Goal: Task Accomplishment & Management: Manage account settings

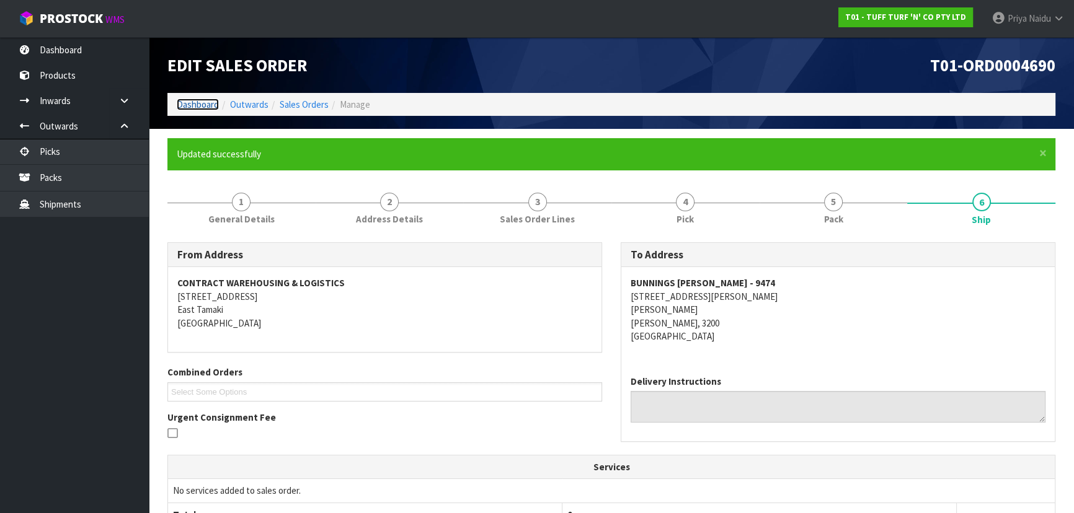
click at [203, 102] on link "Dashboard" at bounding box center [198, 105] width 42 height 12
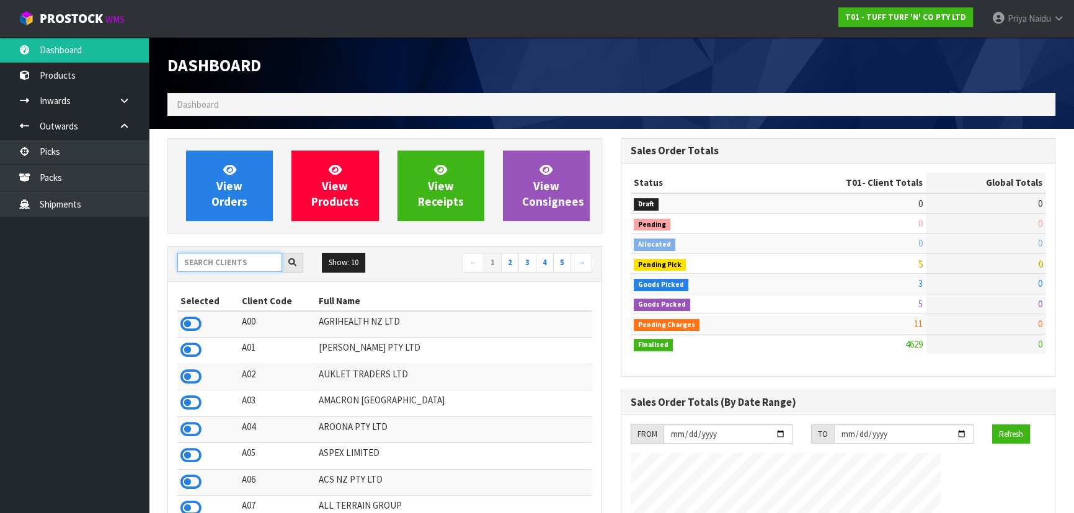
click at [215, 265] on input "text" at bounding box center [229, 262] width 105 height 19
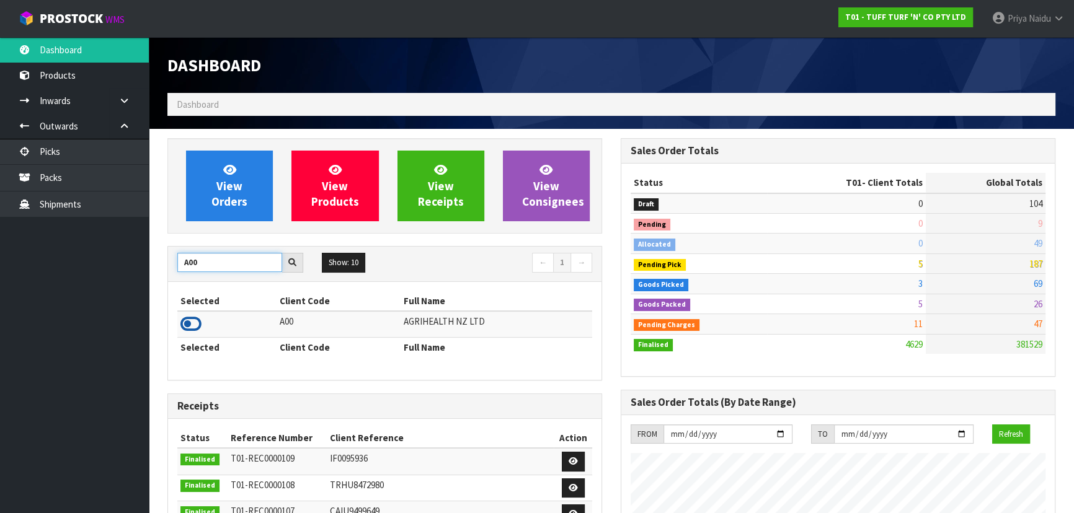
type input "A00"
click at [194, 322] on icon at bounding box center [190, 324] width 21 height 19
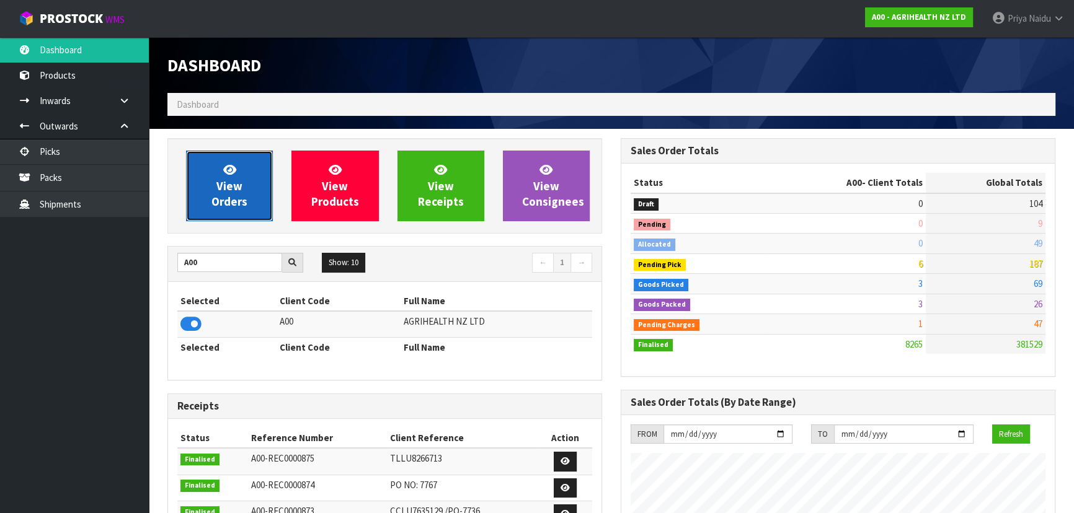
click at [212, 208] on span "View Orders" at bounding box center [229, 185] width 36 height 46
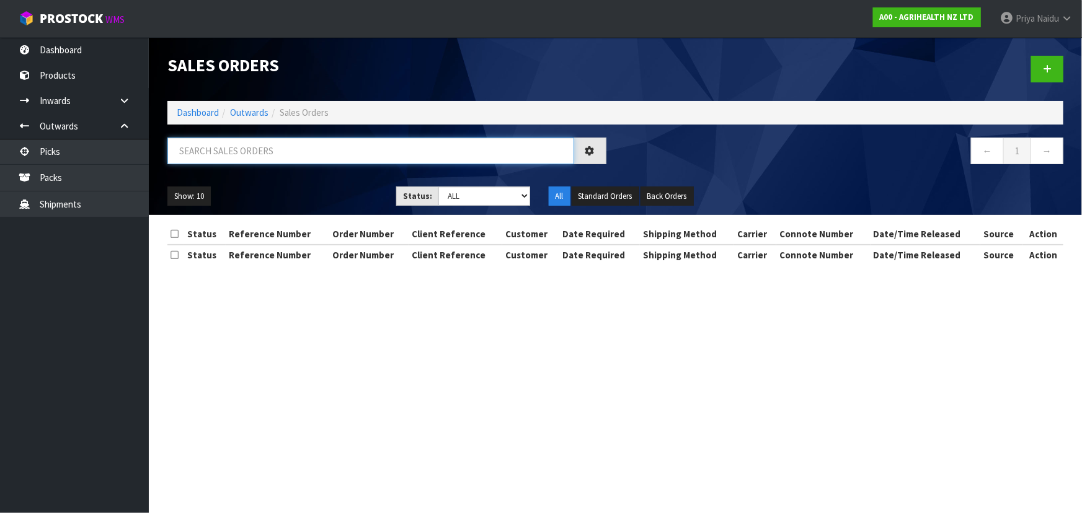
click at [221, 142] on input "text" at bounding box center [370, 151] width 407 height 27
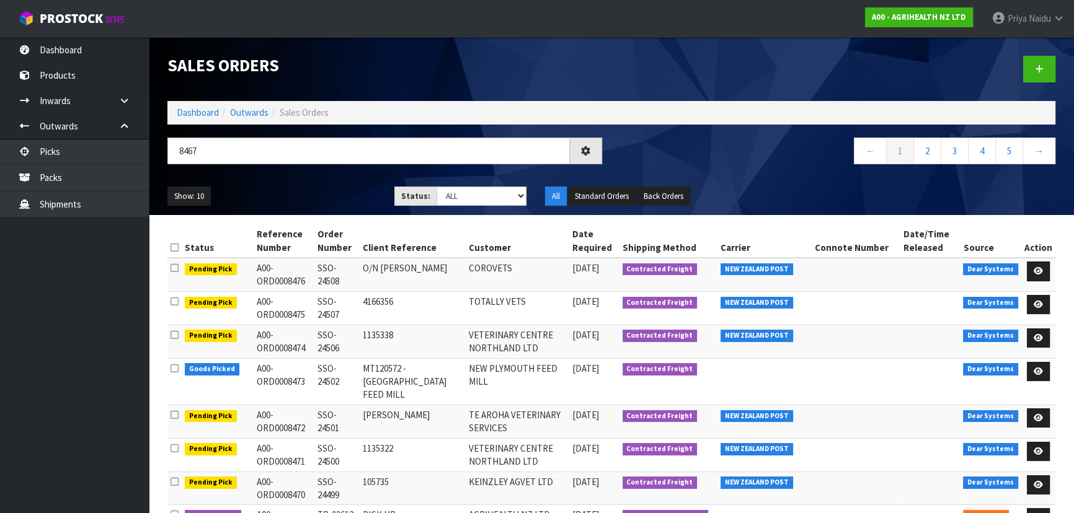
click at [336, 187] on ul "Show: 10 5 10 25 50" at bounding box center [271, 197] width 208 height 20
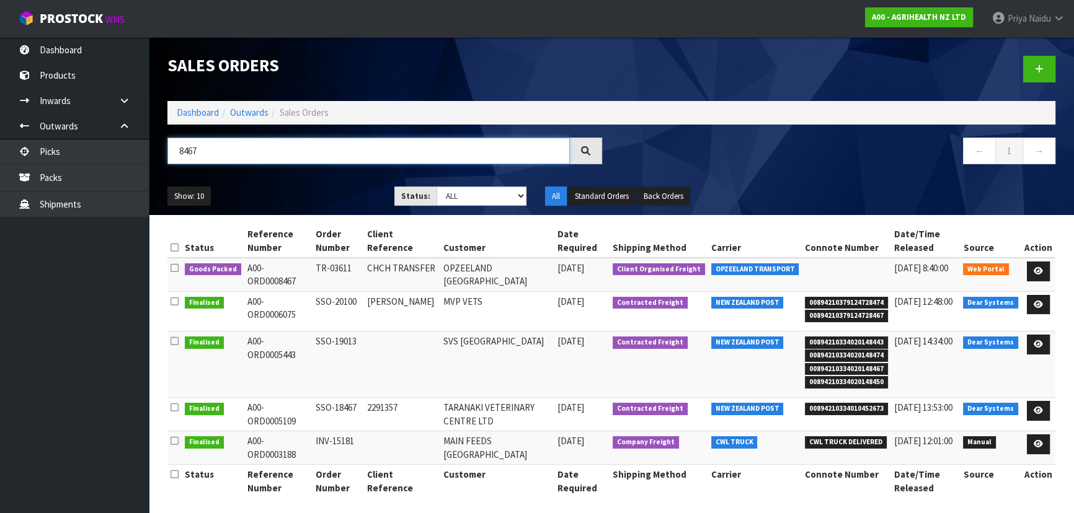
click at [198, 151] on input "8467" at bounding box center [368, 151] width 402 height 27
type input "8465"
click at [252, 183] on div "Show: 10 5 10 25 50 Status: Draft Pending Allocated Pending Pick Goods Picked G…" at bounding box center [611, 196] width 906 height 38
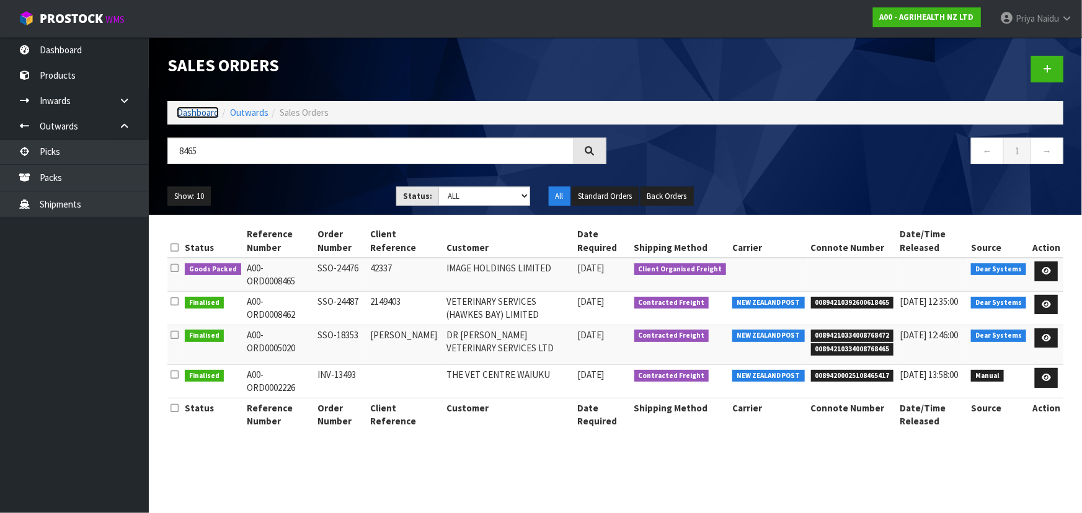
click at [203, 108] on link "Dashboard" at bounding box center [198, 113] width 42 height 12
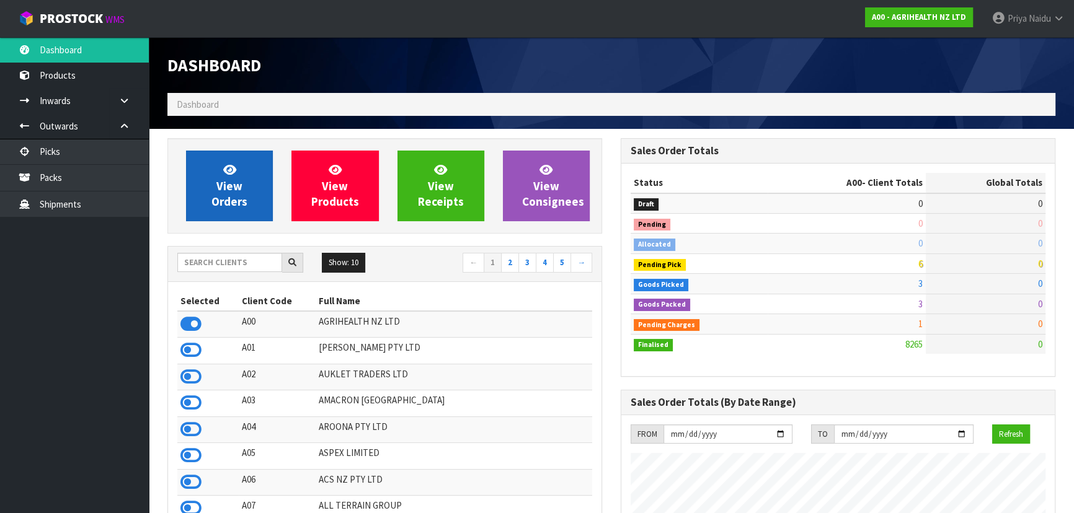
scroll to position [937, 453]
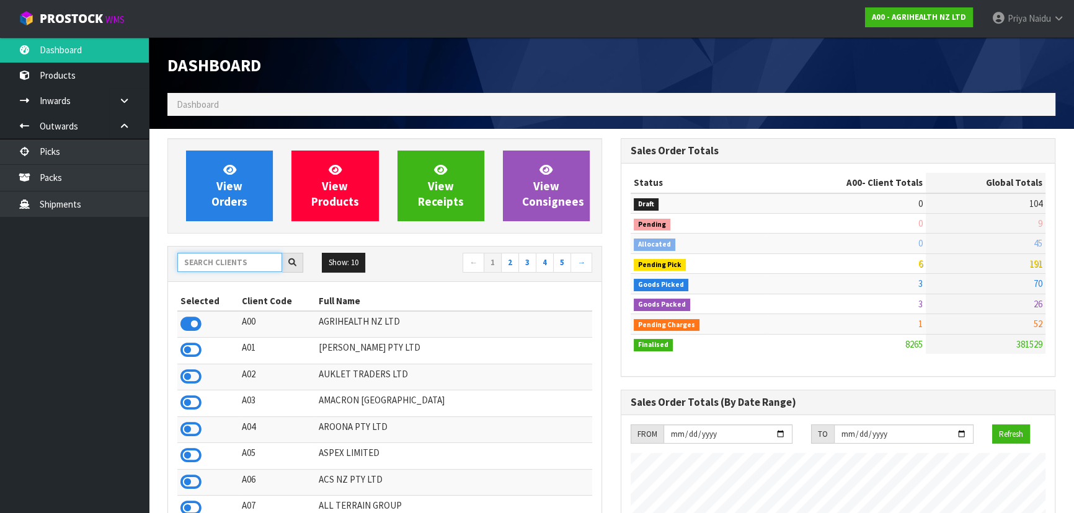
click at [219, 261] on input "text" at bounding box center [229, 262] width 105 height 19
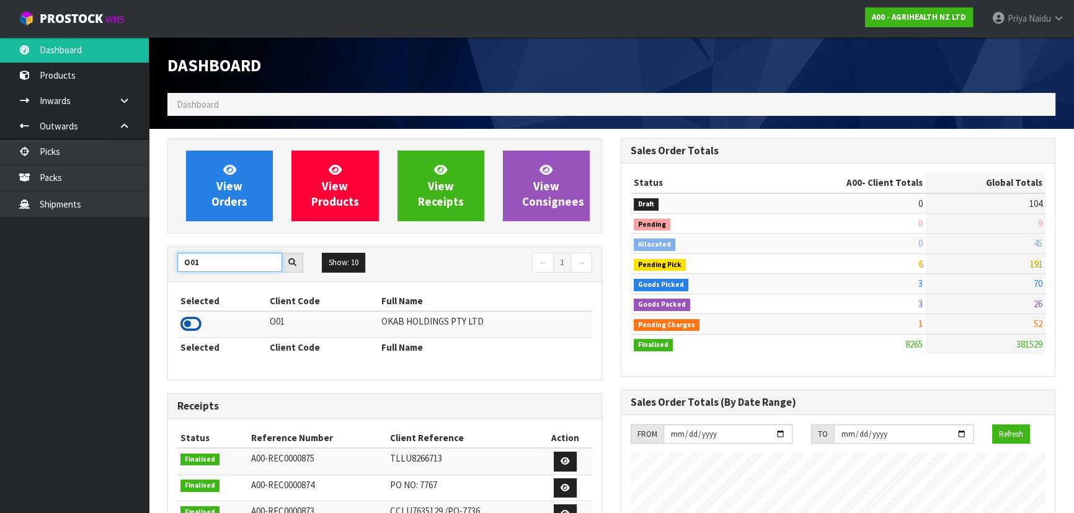
type input "O01"
drag, startPoint x: 186, startPoint y: 324, endPoint x: 208, endPoint y: 239, distance: 88.4
click at [186, 323] on icon at bounding box center [190, 324] width 21 height 19
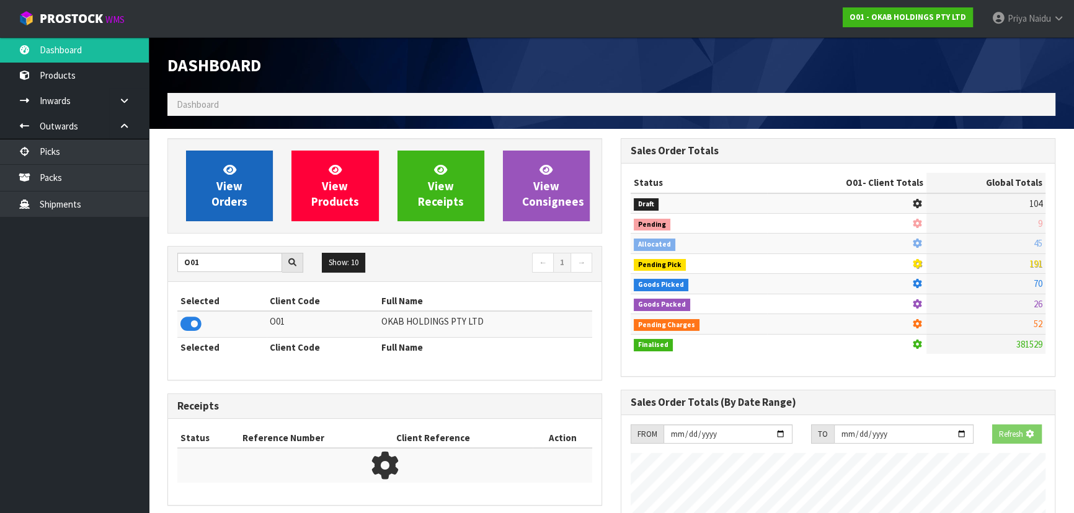
scroll to position [619117, 619435]
click at [227, 169] on icon at bounding box center [229, 170] width 13 height 12
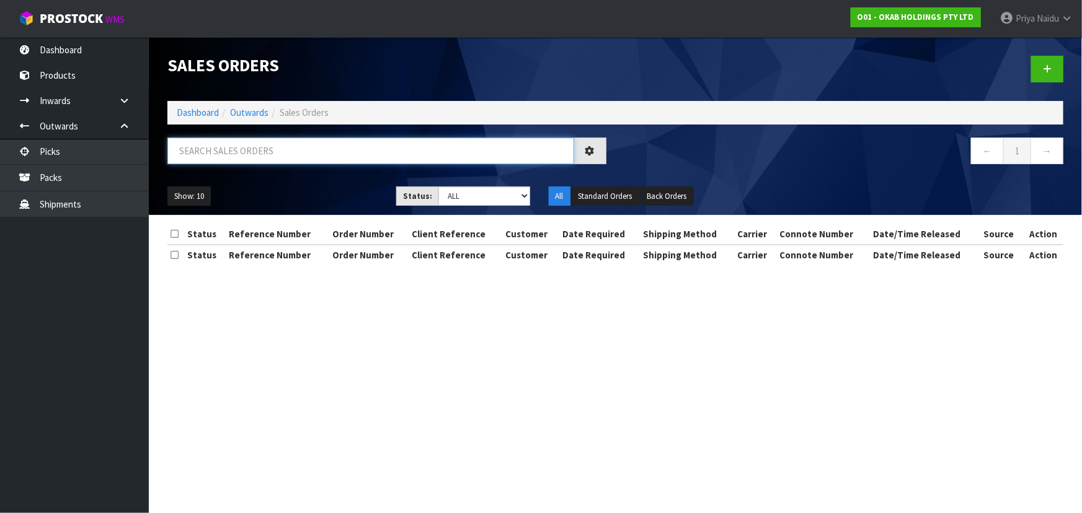
click at [239, 154] on input "text" at bounding box center [370, 151] width 407 height 27
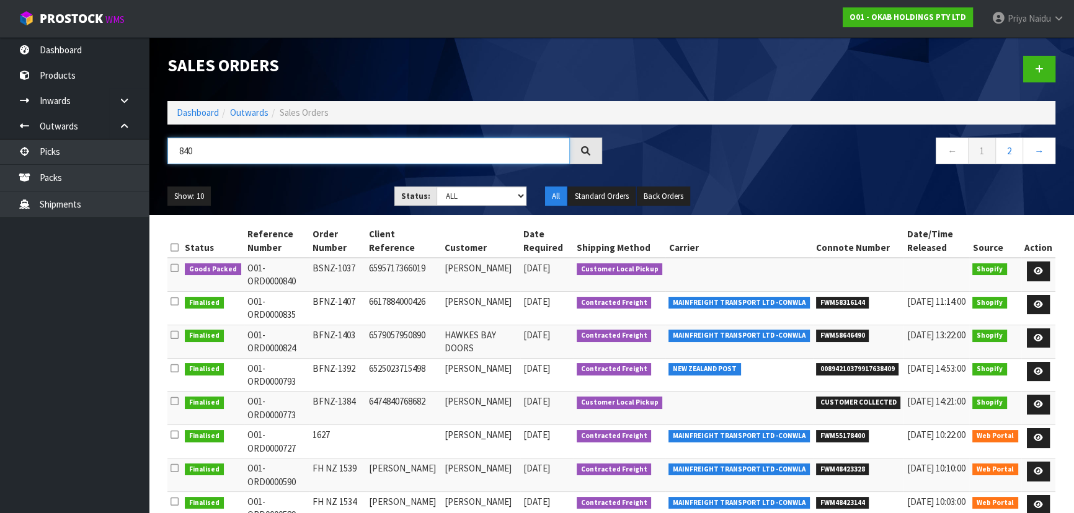
type input "840"
click at [263, 175] on div "840 ← 1 2 →" at bounding box center [611, 158] width 906 height 40
click at [229, 154] on input "840" at bounding box center [368, 151] width 402 height 27
click at [210, 115] on link "Dashboard" at bounding box center [198, 113] width 42 height 12
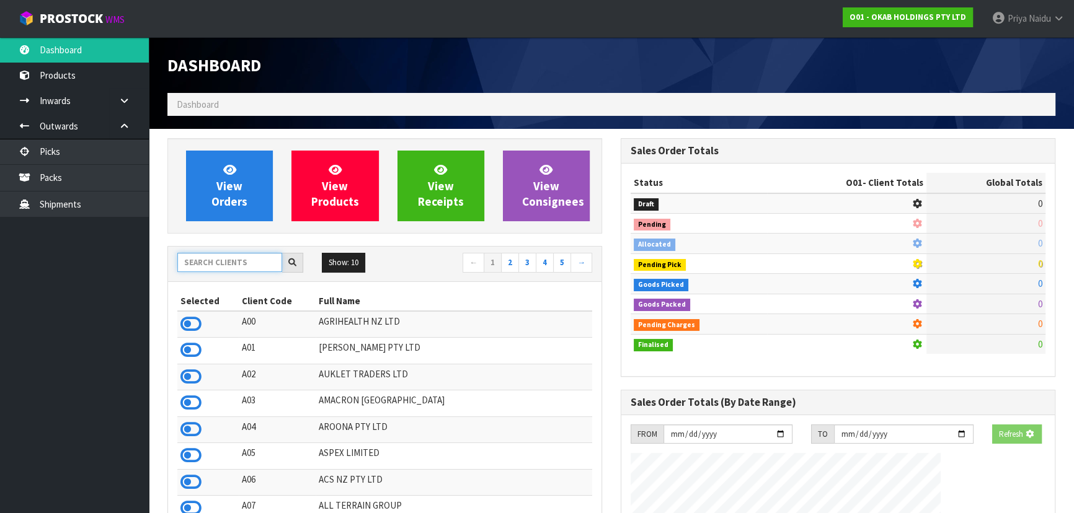
click at [233, 259] on input "text" at bounding box center [229, 262] width 105 height 19
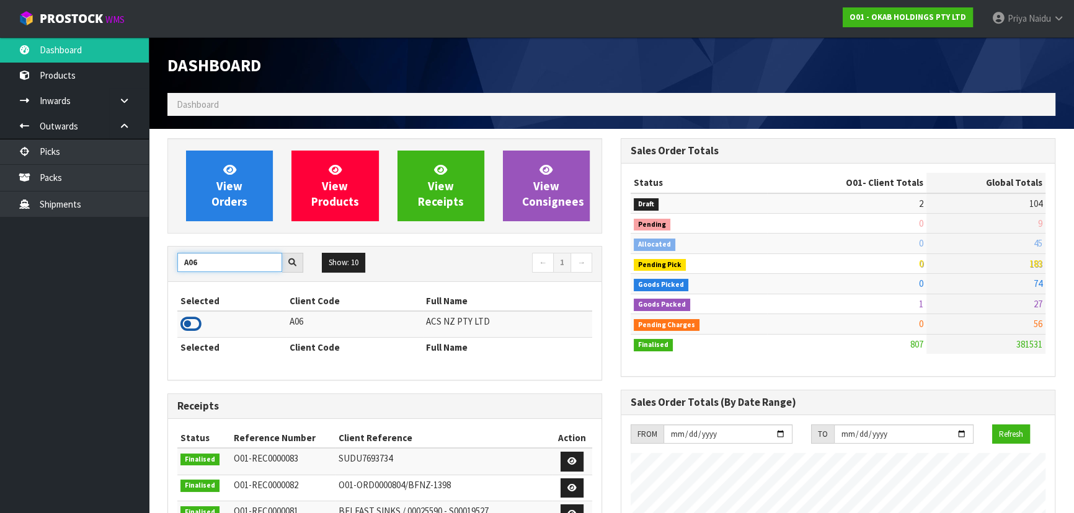
type input "A06"
drag, startPoint x: 190, startPoint y: 329, endPoint x: 195, endPoint y: 277, distance: 52.3
click at [192, 329] on icon at bounding box center [190, 324] width 21 height 19
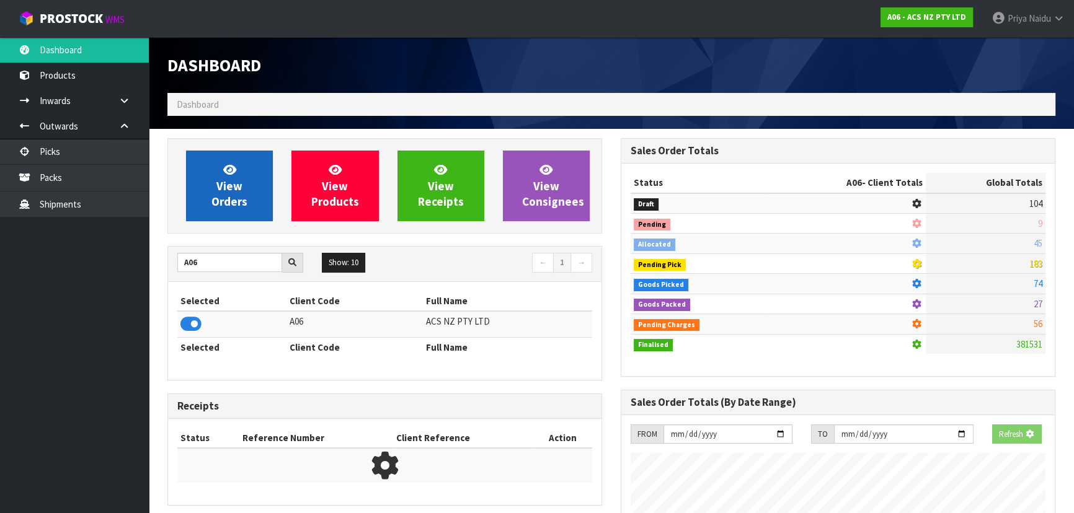
scroll to position [619117, 619435]
click at [224, 175] on icon at bounding box center [229, 170] width 13 height 12
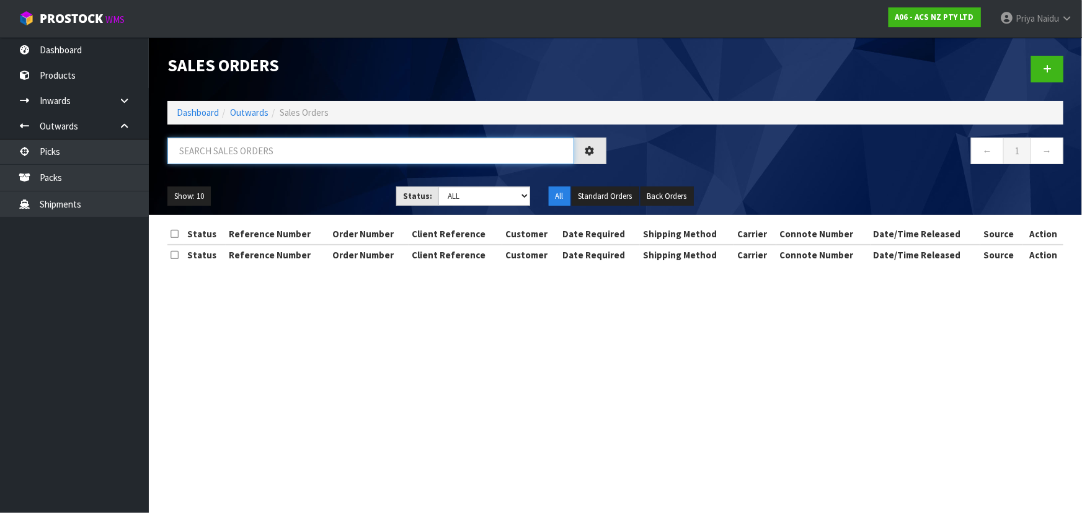
click at [252, 152] on input "text" at bounding box center [370, 151] width 407 height 27
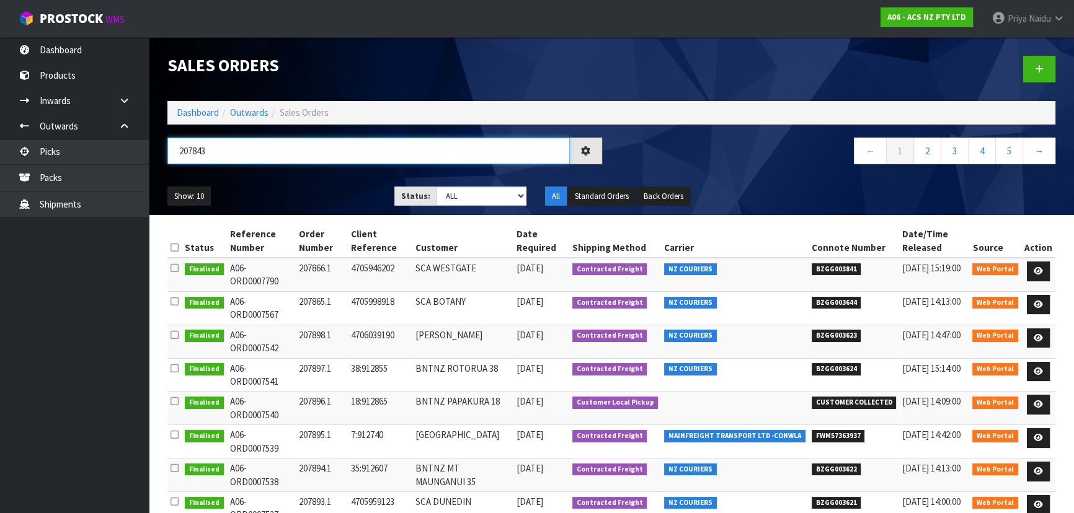
type input "207843"
click at [320, 187] on ul "Show: 10 5 10 25 50" at bounding box center [271, 197] width 208 height 20
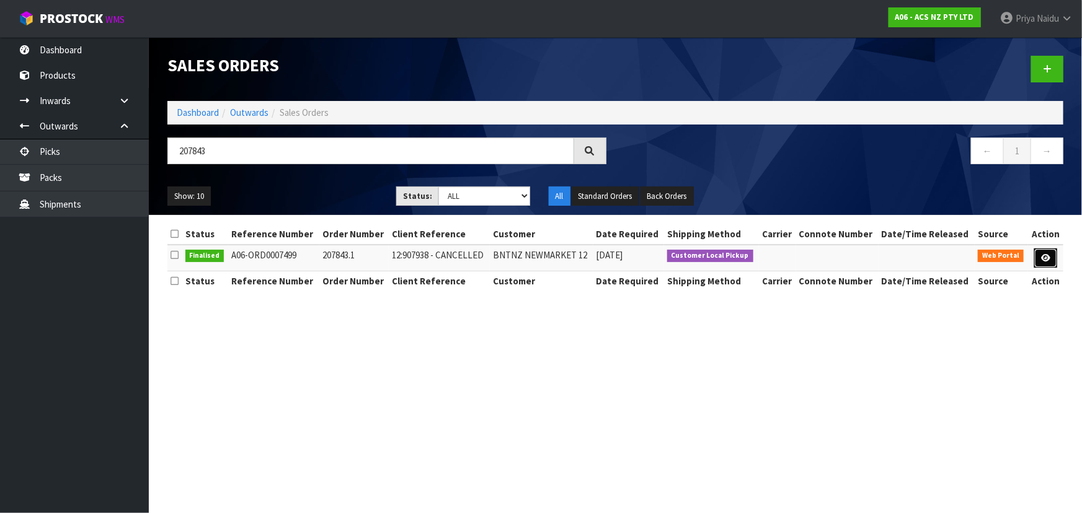
click at [1047, 259] on icon at bounding box center [1045, 258] width 9 height 8
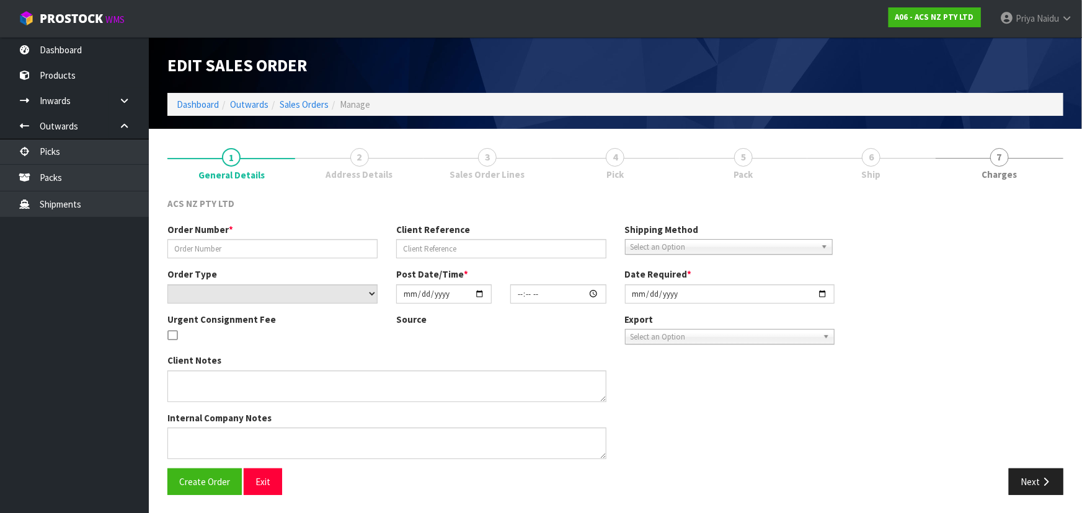
type input "207843.1"
type input "12:907938 - CANCELLED"
select select "number:0"
type input "2025-05-21"
type input "12:16:00.000"
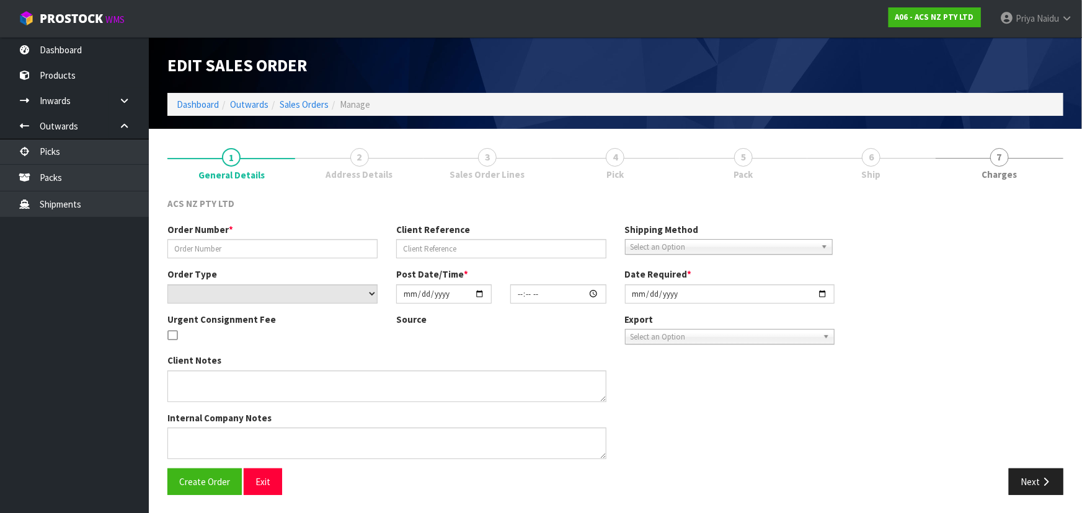
type input "2025-05-21"
type textarea "CANCELLATION REASON:"
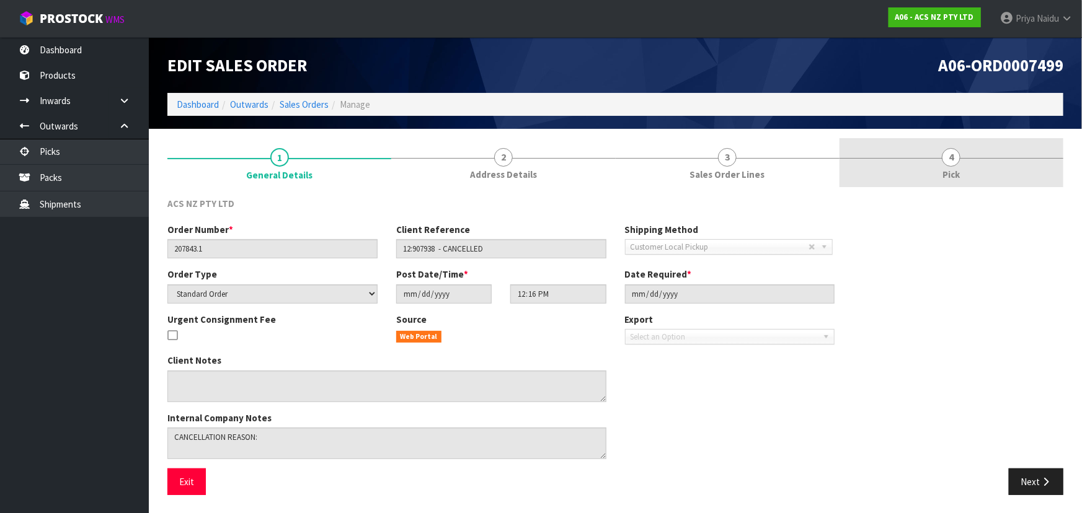
click at [955, 157] on span "4" at bounding box center [951, 157] width 19 height 19
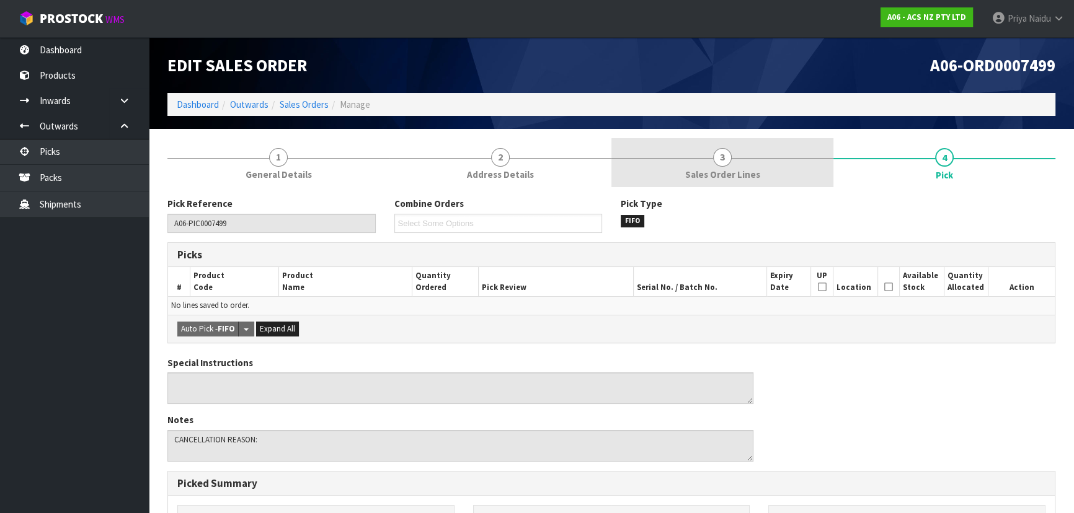
click at [710, 179] on span "Sales Order Lines" at bounding box center [722, 174] width 75 height 13
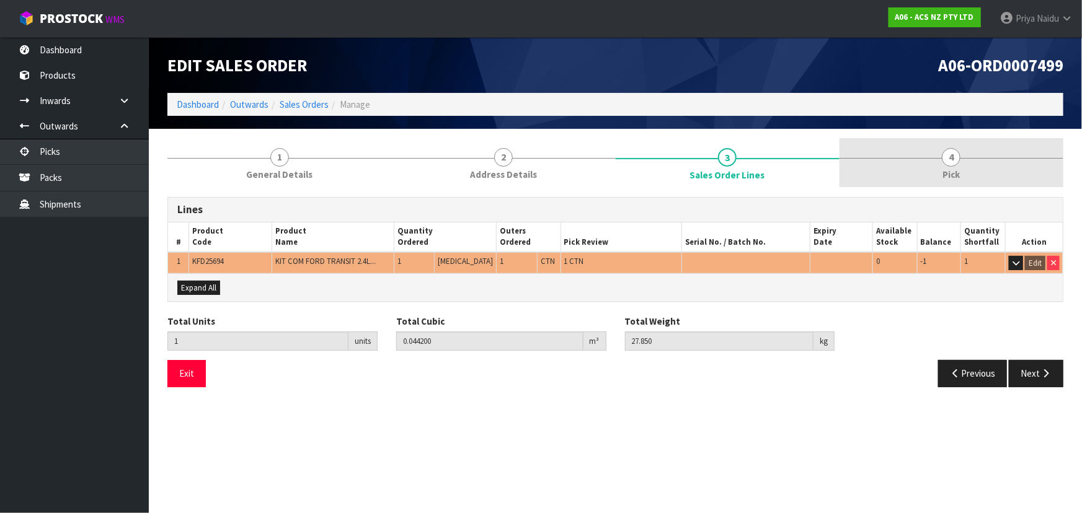
click at [938, 163] on link "4 Pick" at bounding box center [951, 162] width 224 height 49
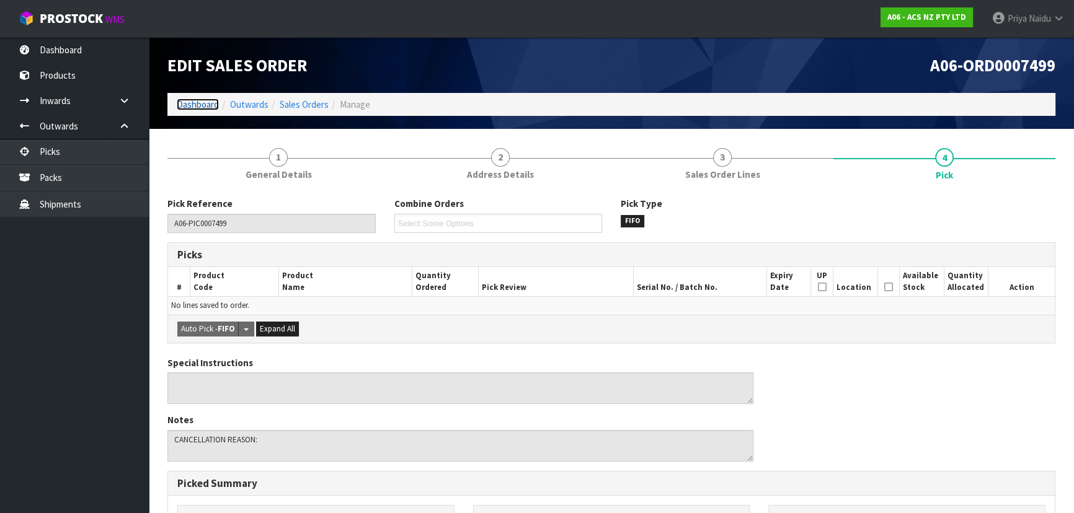
click at [205, 104] on link "Dashboard" at bounding box center [198, 105] width 42 height 12
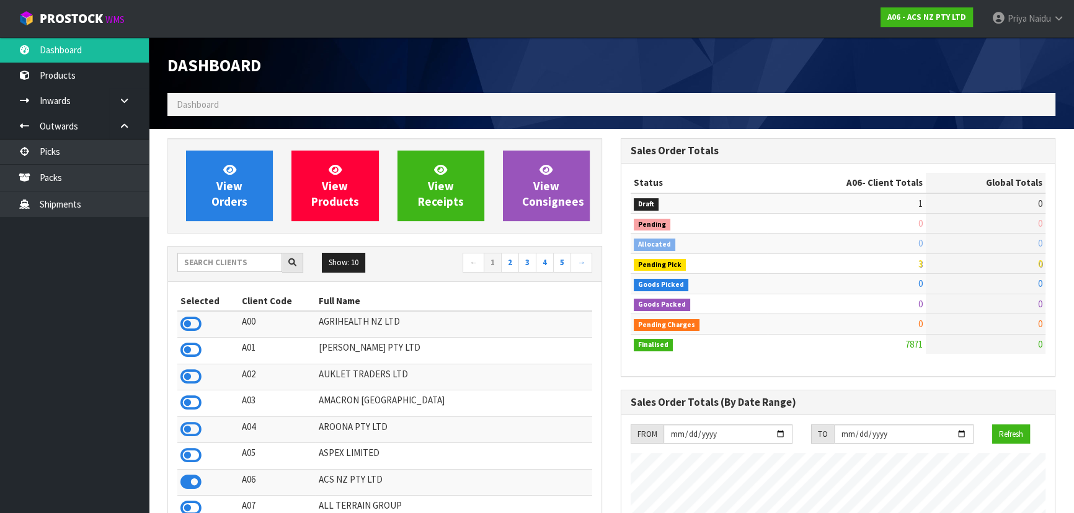
scroll to position [937, 453]
click at [213, 261] on input "text" at bounding box center [229, 262] width 105 height 19
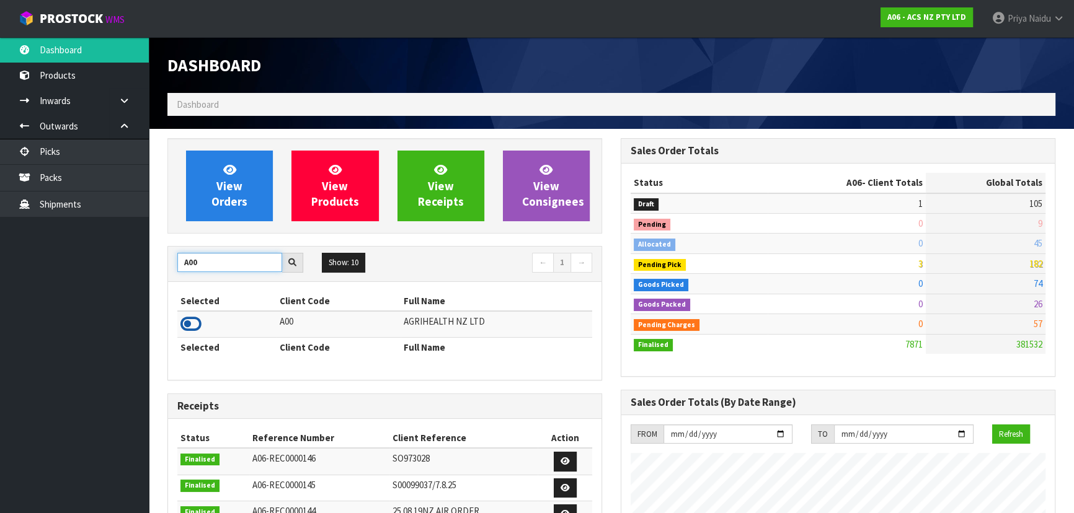
type input "A00"
drag, startPoint x: 185, startPoint y: 325, endPoint x: 200, endPoint y: 283, distance: 44.9
click at [185, 325] on icon at bounding box center [190, 324] width 21 height 19
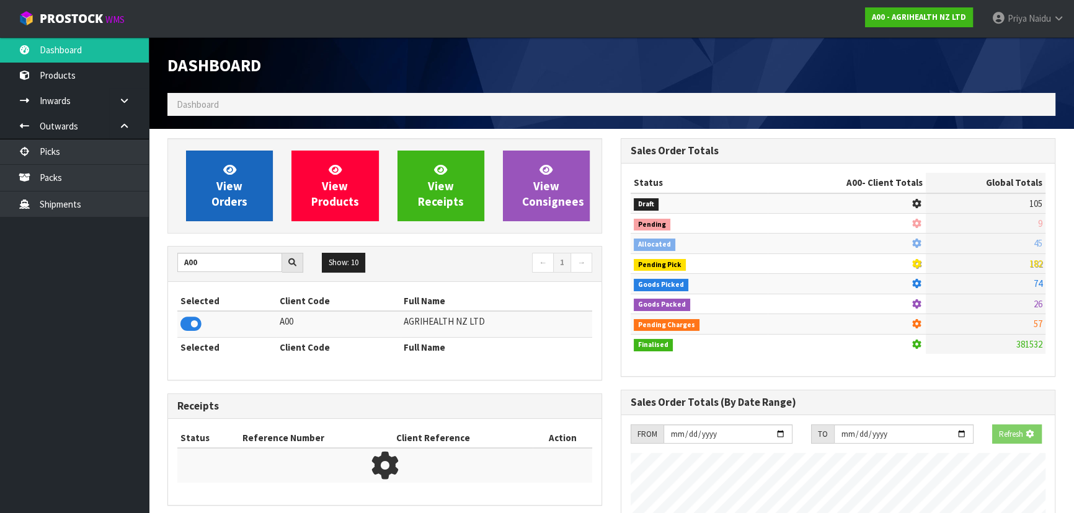
scroll to position [772, 453]
click at [221, 210] on link "View Orders" at bounding box center [229, 186] width 87 height 71
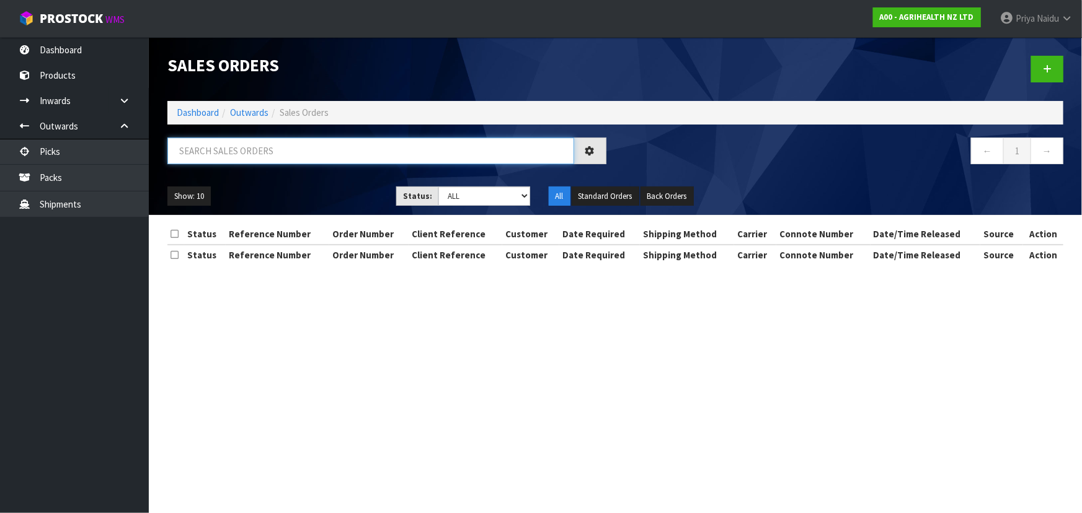
click at [242, 163] on input "text" at bounding box center [370, 151] width 407 height 27
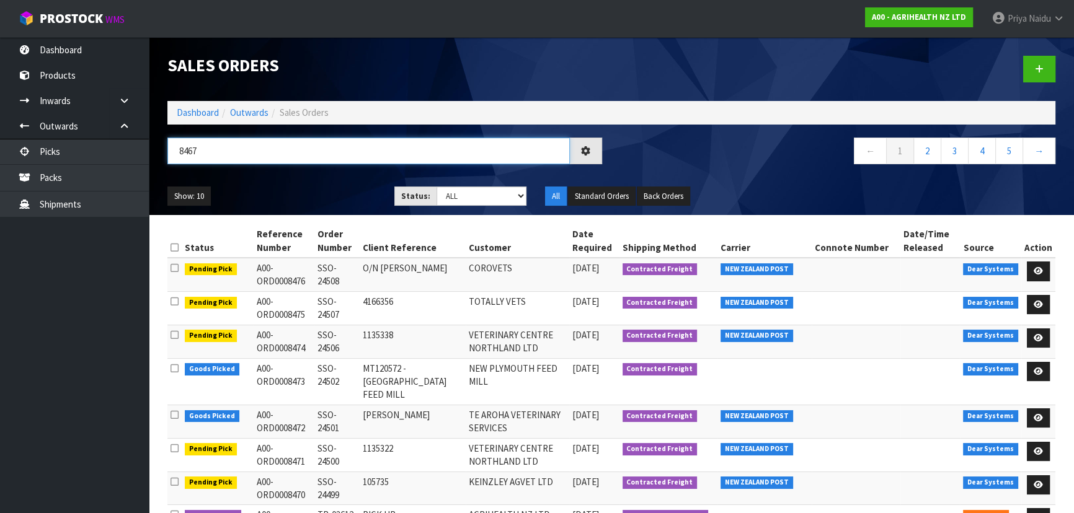
type input "8467"
click at [293, 192] on ul "Show: 10 5 10 25 50" at bounding box center [271, 197] width 208 height 20
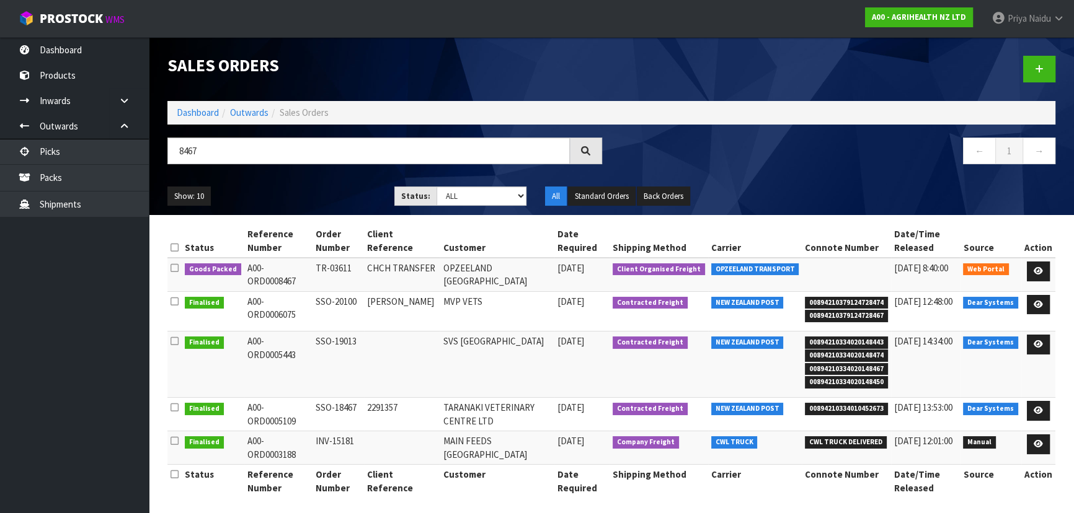
click at [306, 192] on ul "Show: 10 5 10 25 50" at bounding box center [271, 197] width 208 height 20
click at [288, 174] on div "8467 ← 1 →" at bounding box center [611, 158] width 906 height 40
click at [293, 187] on ul "Show: 10 5 10 25 50" at bounding box center [271, 197] width 208 height 20
click at [1039, 272] on icon at bounding box center [1037, 271] width 9 height 8
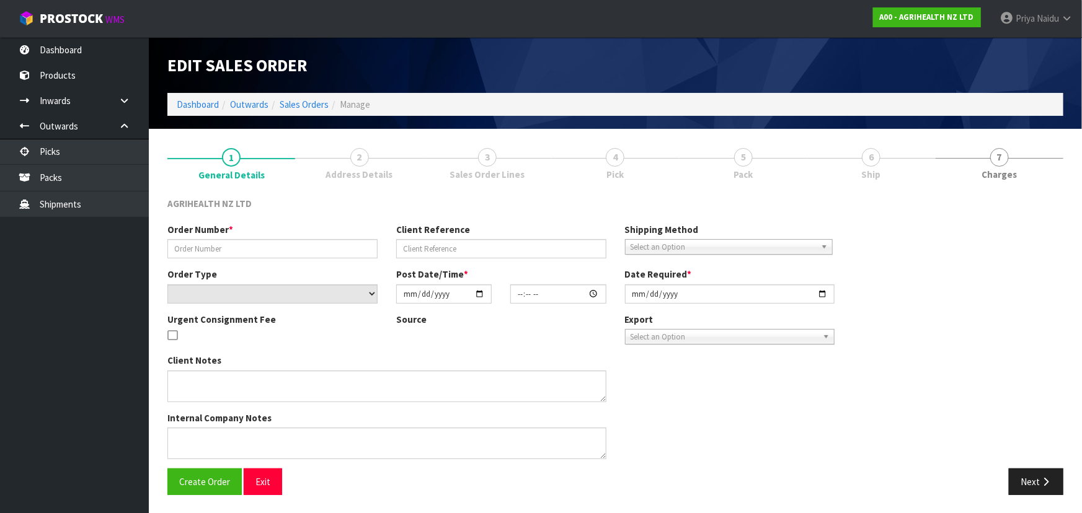
type input "TR-03611"
type input "CHCH TRANSFER"
select select "number:0"
type input "2025-09-16"
type input "12:47:00.000"
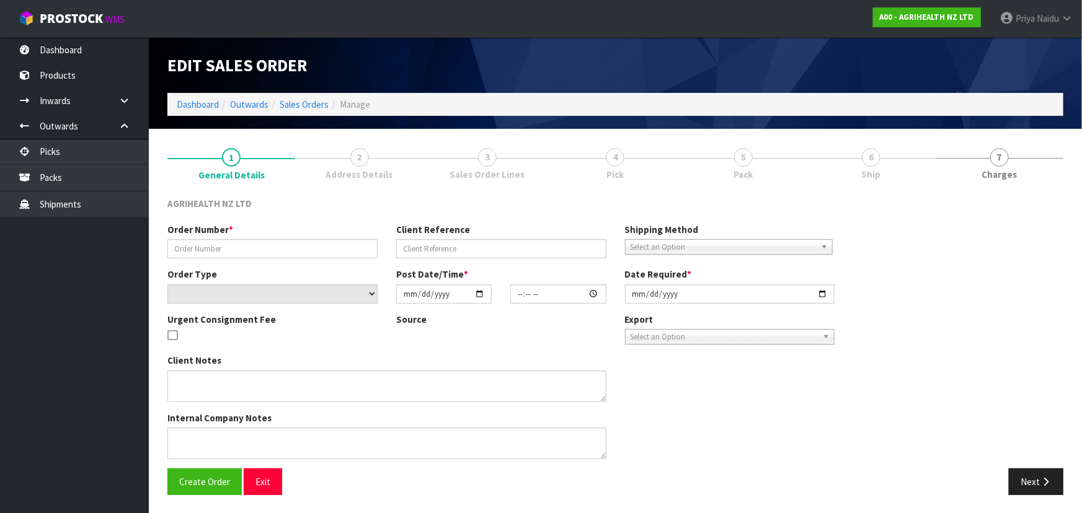
type input "2025-09-17"
type textarea "OPZEELAND TO PICK UP"
type textarea "TRANSFER TO CHCH VIA OPZEELAND TRANSPORT - PICK UP TOMORROW AM"
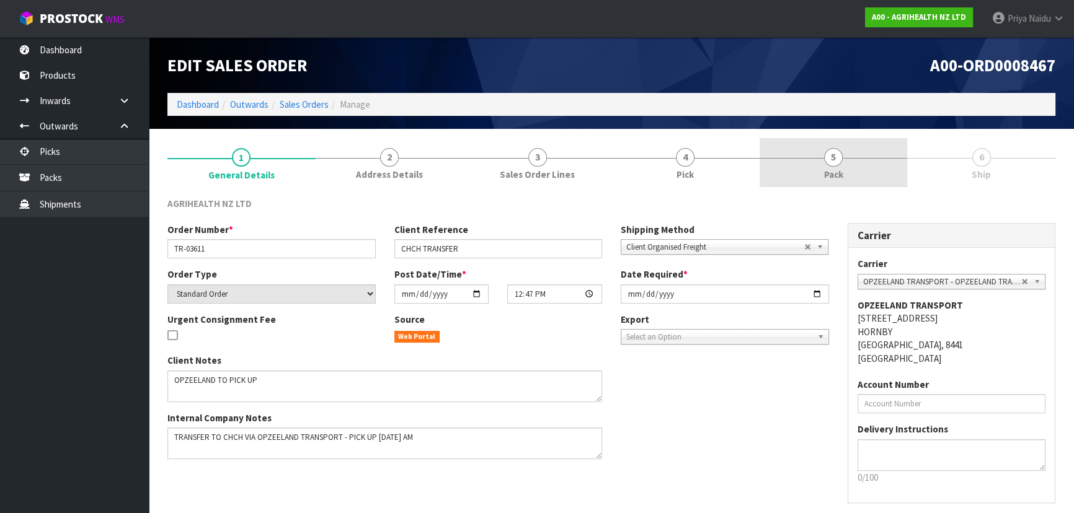
click at [831, 162] on span "5" at bounding box center [833, 157] width 19 height 19
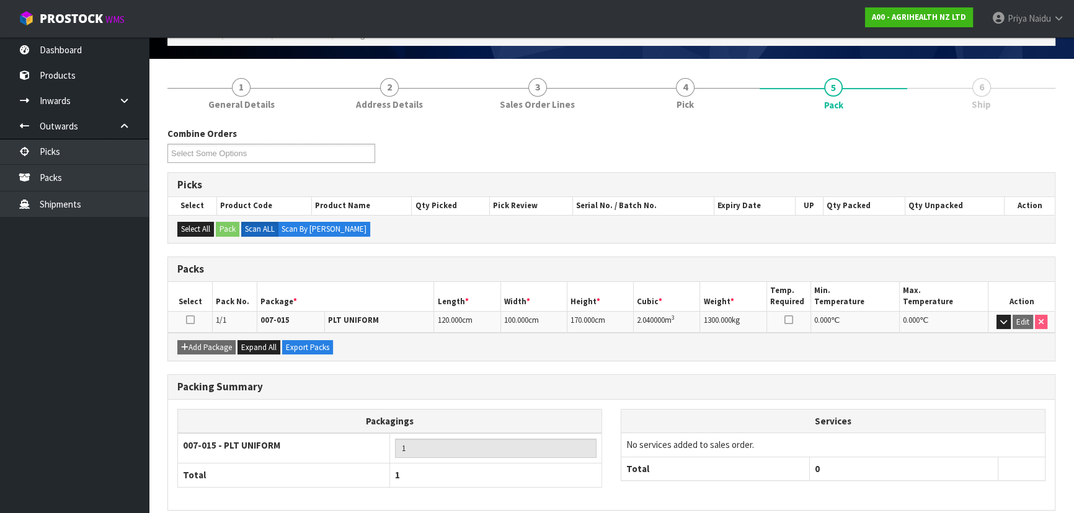
scroll to position [123, 0]
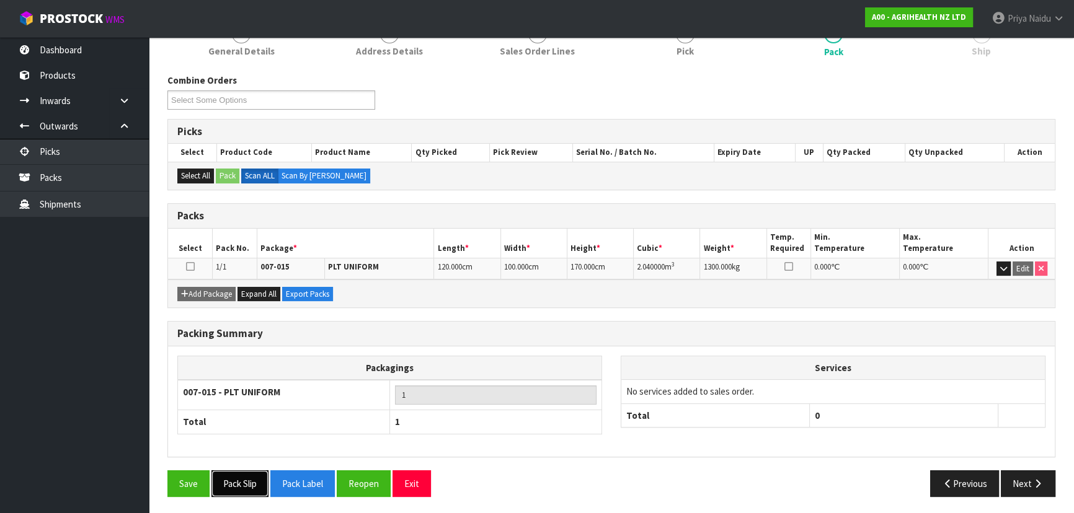
click at [237, 479] on button "Pack Slip" at bounding box center [239, 483] width 57 height 27
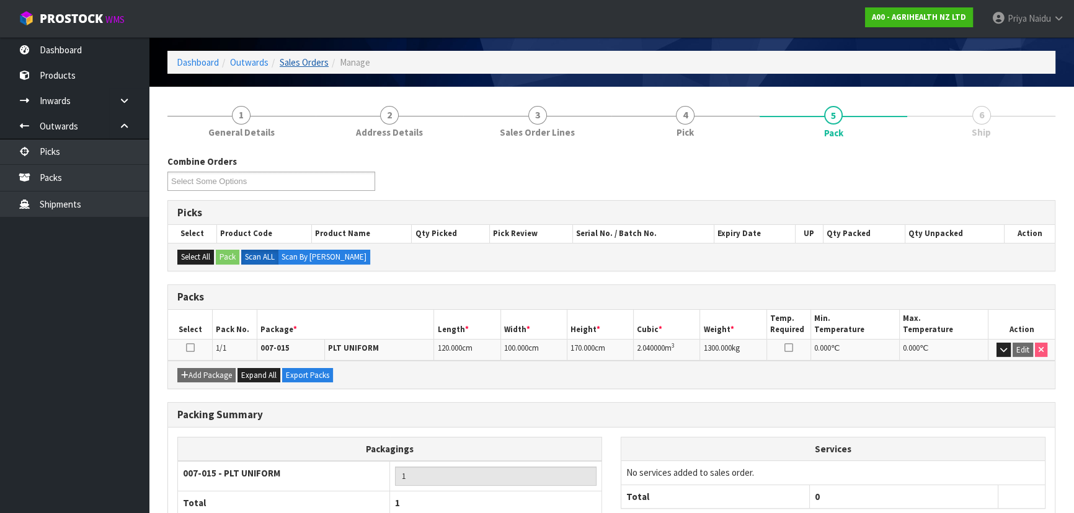
scroll to position [0, 0]
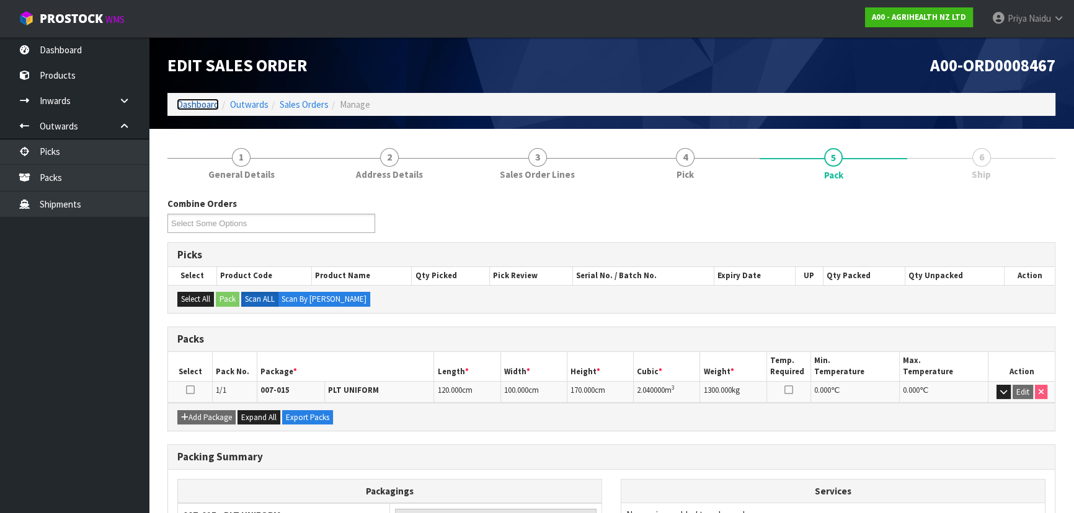
click at [203, 106] on link "Dashboard" at bounding box center [198, 105] width 42 height 12
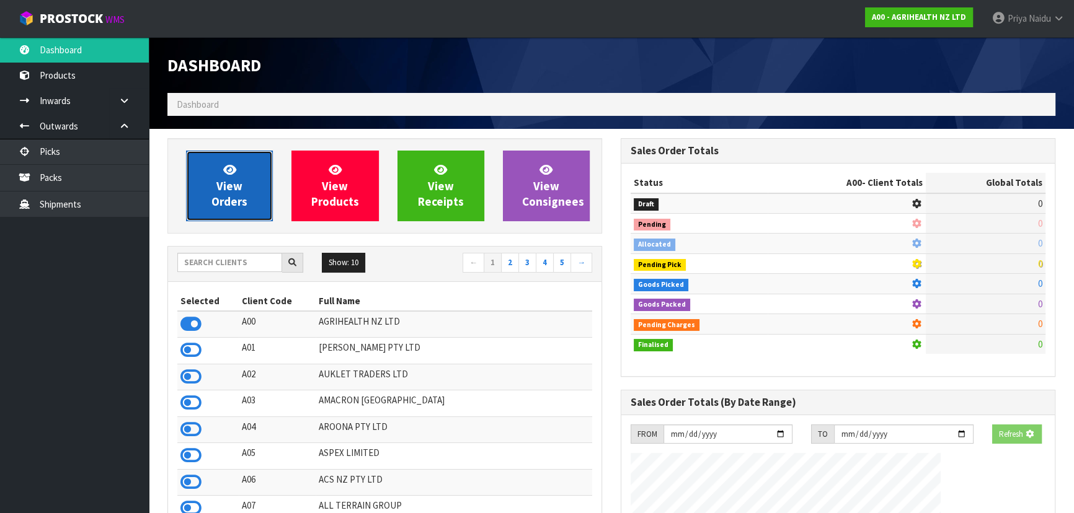
click at [222, 204] on span "View Orders" at bounding box center [229, 185] width 36 height 46
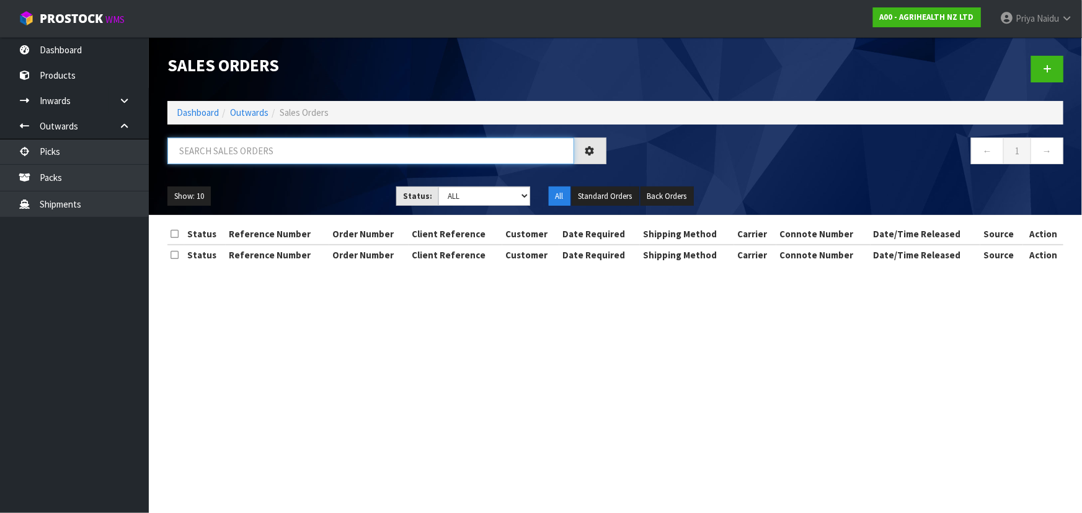
click at [252, 160] on input "text" at bounding box center [370, 151] width 407 height 27
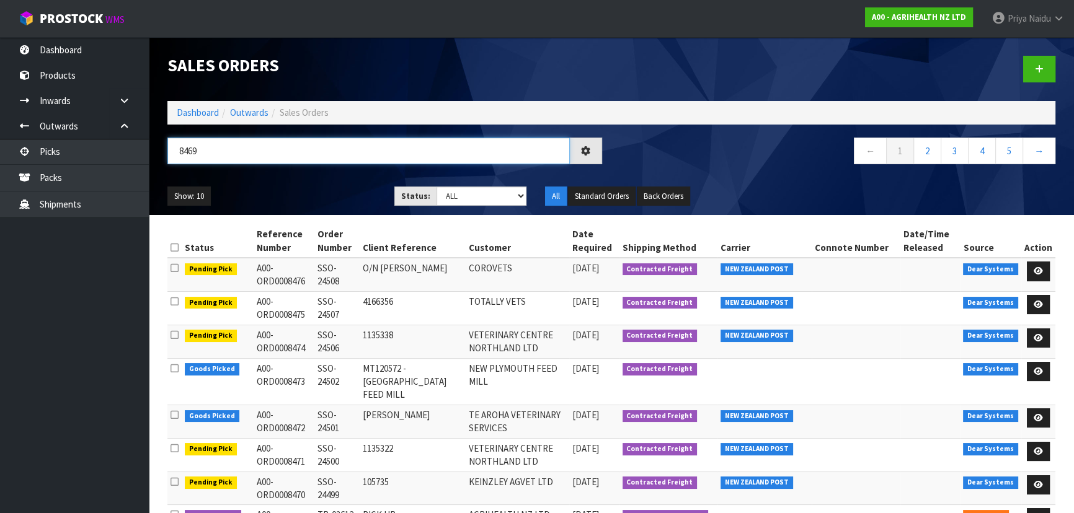
type input "8469"
click at [322, 182] on div "Show: 10 5 10 25 50 Status: Draft Pending Allocated Pending Pick Goods Picked G…" at bounding box center [611, 196] width 906 height 38
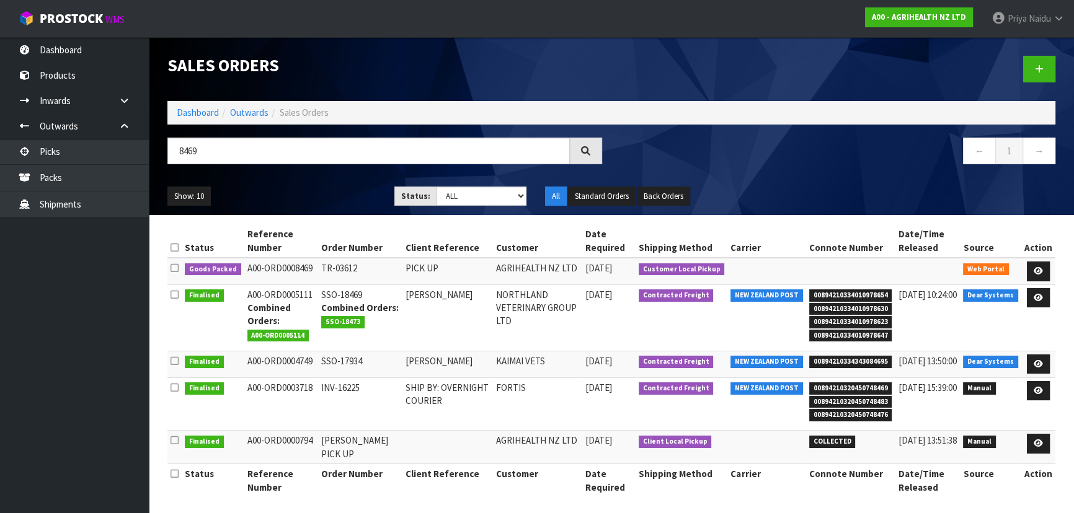
click at [282, 187] on ul "Show: 10 5 10 25 50" at bounding box center [271, 197] width 208 height 20
click at [1040, 267] on icon at bounding box center [1037, 271] width 9 height 8
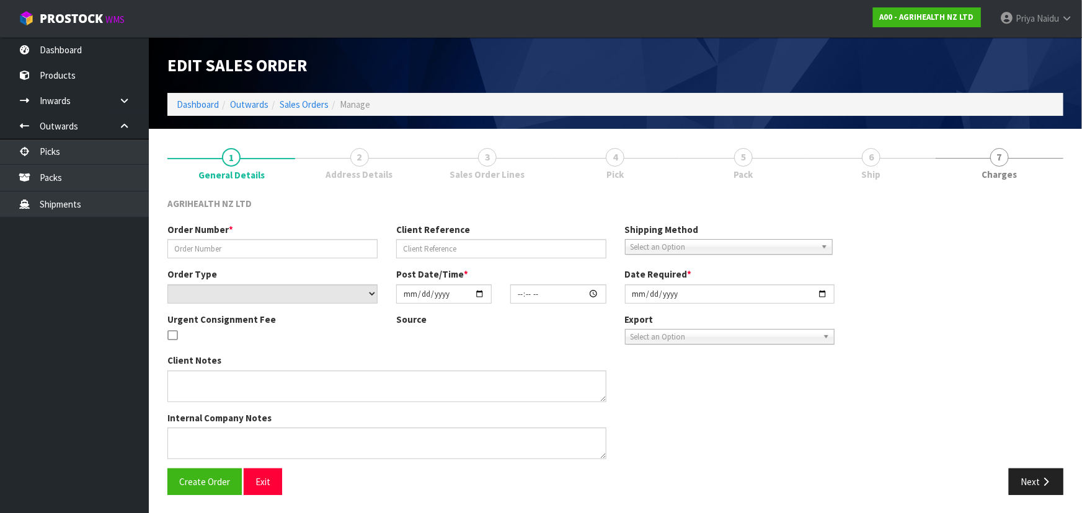
type input "TR-03612"
type input "PICK UP"
select select "number:0"
type input "2025-09-16"
type input "14:02:00.000"
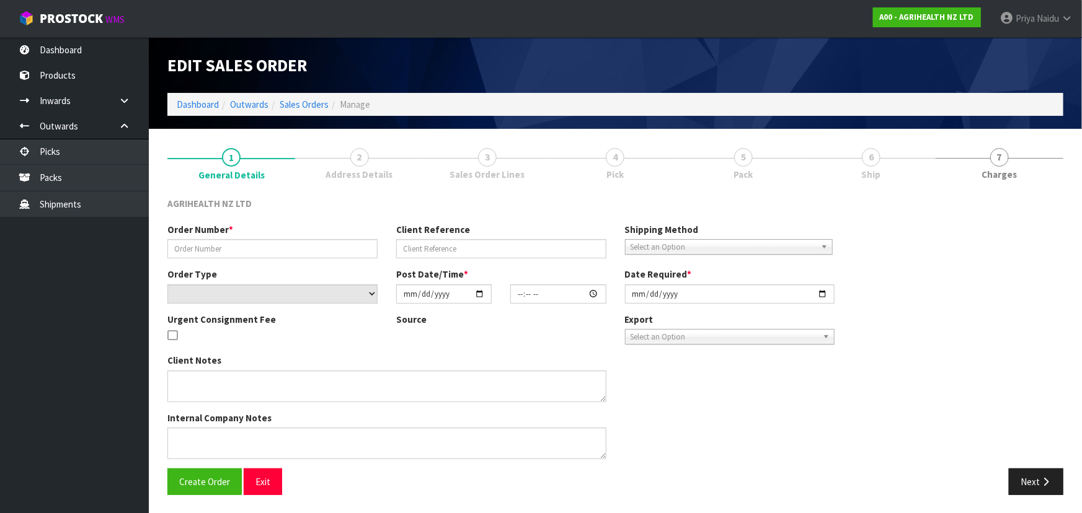
type input "2025-09-17"
type textarea "ORDER FOR PICK UP TOMORROW MORNING PLEASE"
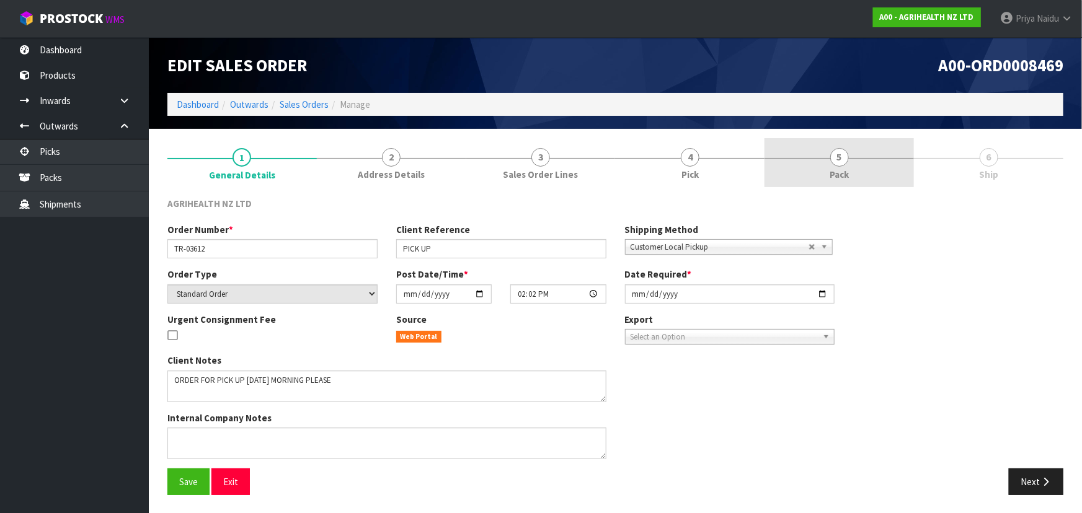
click at [848, 157] on span "5" at bounding box center [839, 157] width 19 height 19
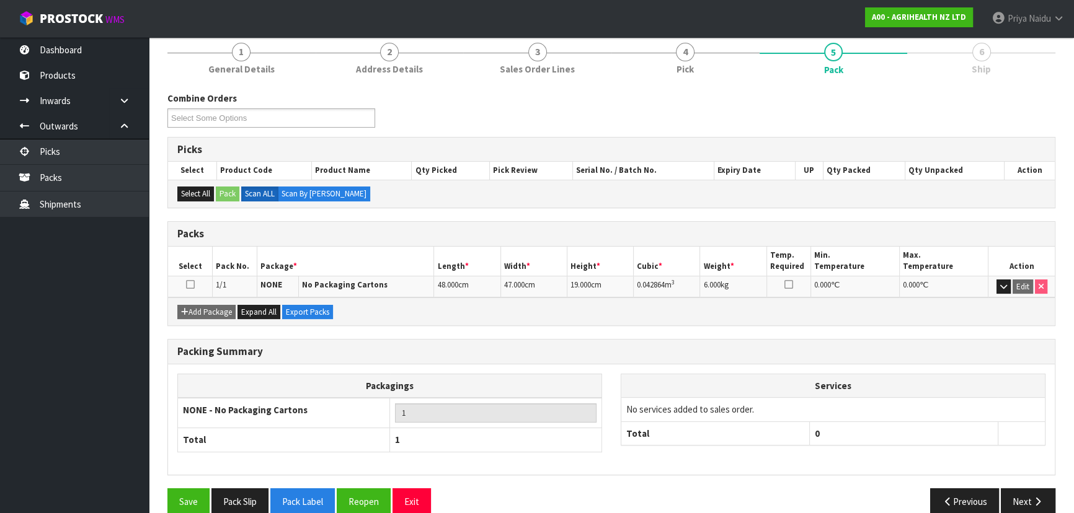
scroll to position [123, 0]
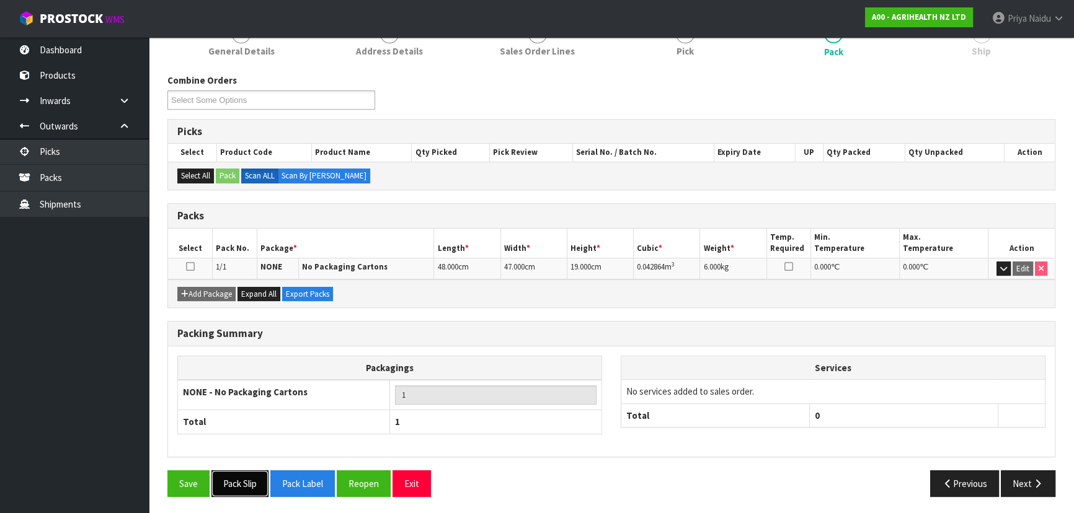
click at [250, 474] on button "Pack Slip" at bounding box center [239, 483] width 57 height 27
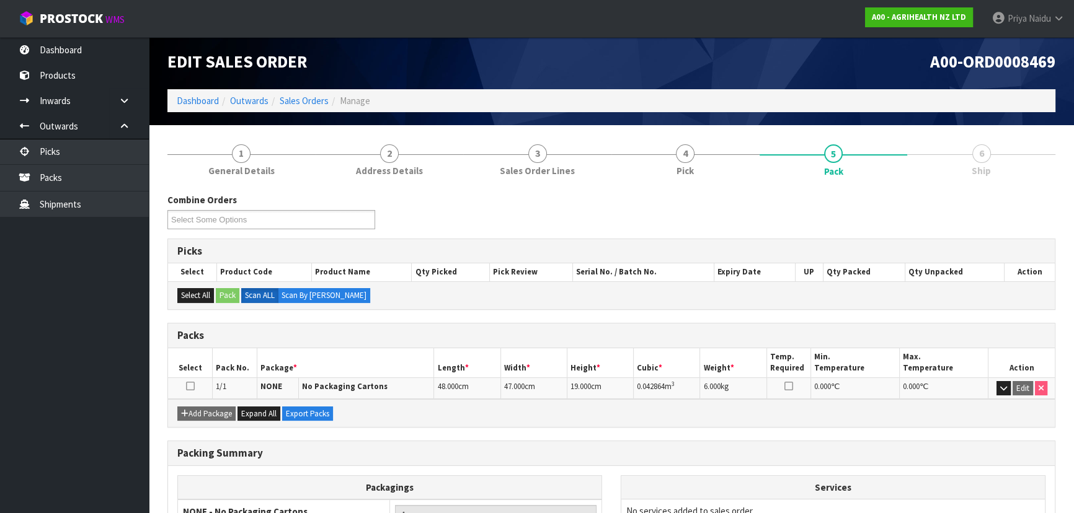
scroll to position [0, 0]
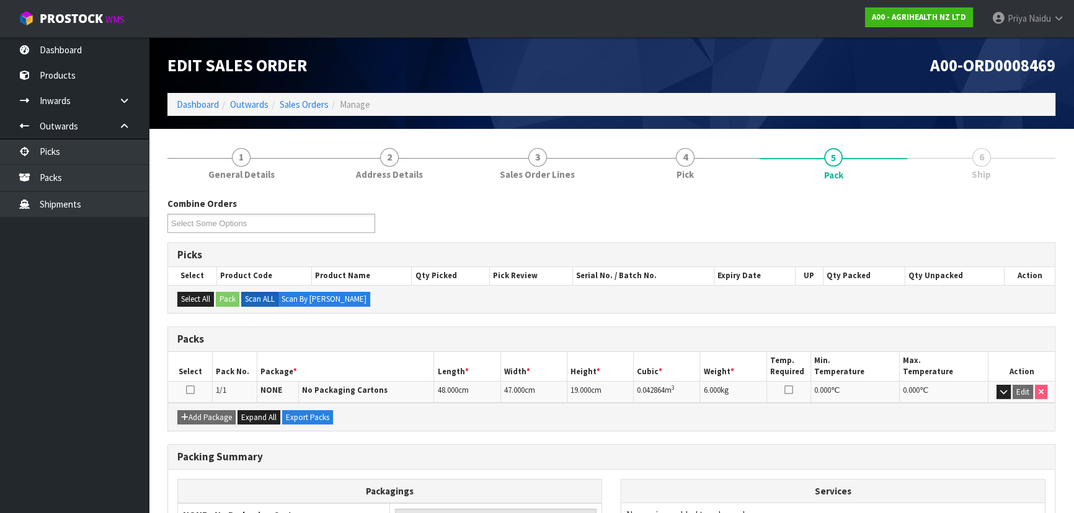
click at [182, 112] on ol "Dashboard Outwards Sales Orders Manage" at bounding box center [611, 104] width 888 height 23
click at [185, 105] on link "Dashboard" at bounding box center [198, 105] width 42 height 12
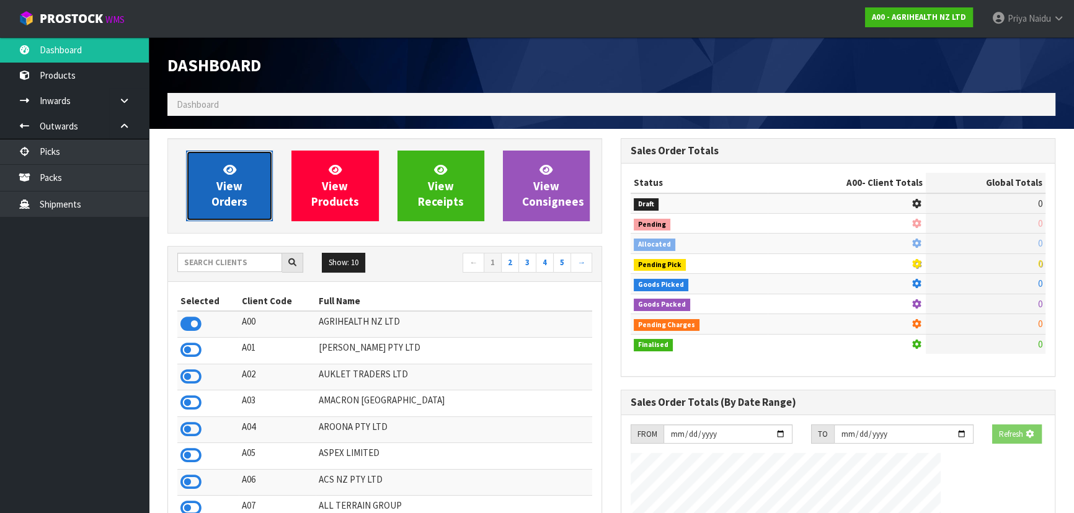
click at [214, 166] on link "View Orders" at bounding box center [229, 186] width 87 height 71
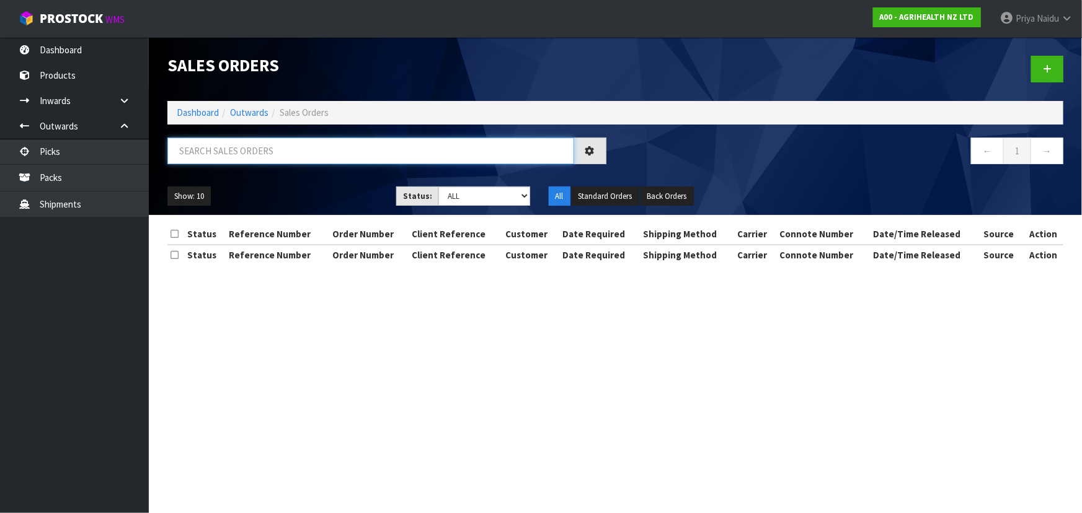
click at [239, 152] on input "text" at bounding box center [370, 151] width 407 height 27
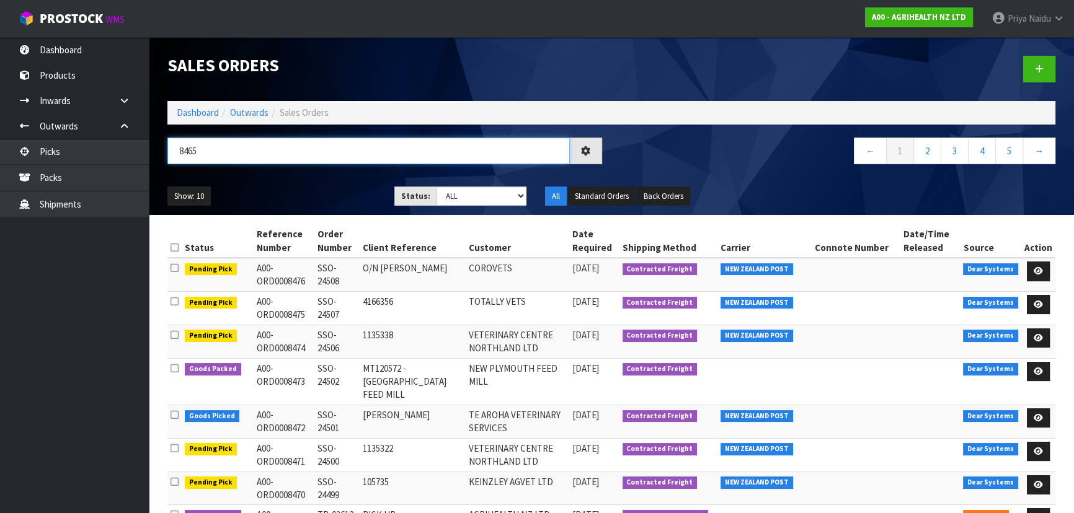
type input "8465"
click at [322, 167] on div "8465" at bounding box center [384, 156] width 453 height 36
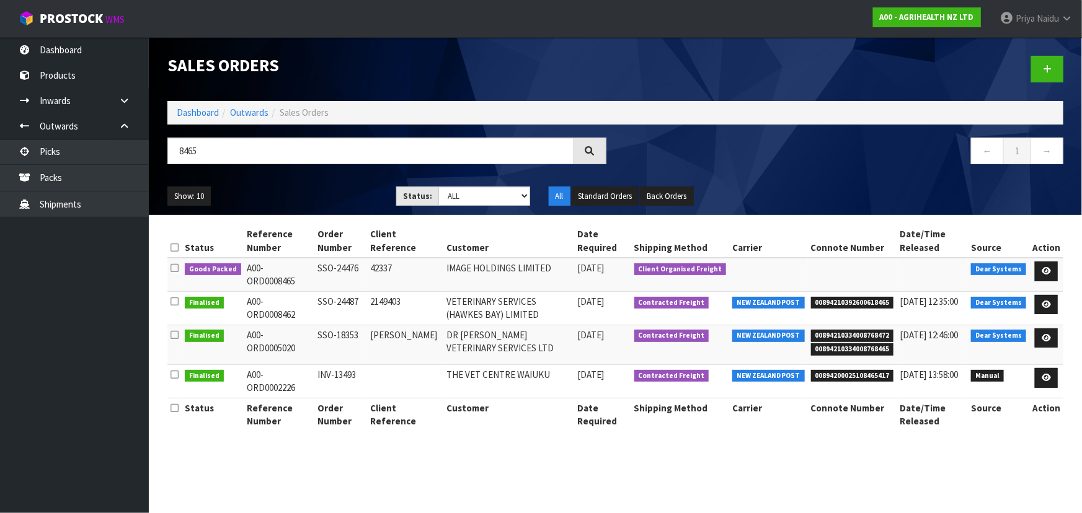
click at [332, 195] on ul "Show: 10 5 10 25 50" at bounding box center [272, 197] width 210 height 20
click at [332, 194] on ul "Show: 10 5 10 25 50" at bounding box center [272, 197] width 210 height 20
click at [1050, 268] on icon at bounding box center [1045, 271] width 9 height 8
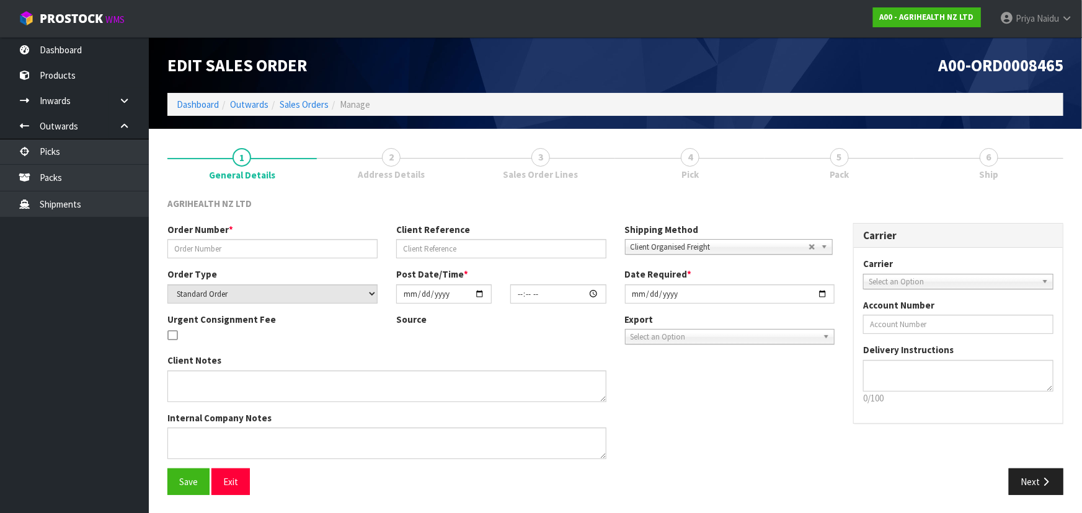
type input "SSO-24476"
type input "42337"
select select "number:0"
type input "2025-09-16"
type input "11:21:46.000"
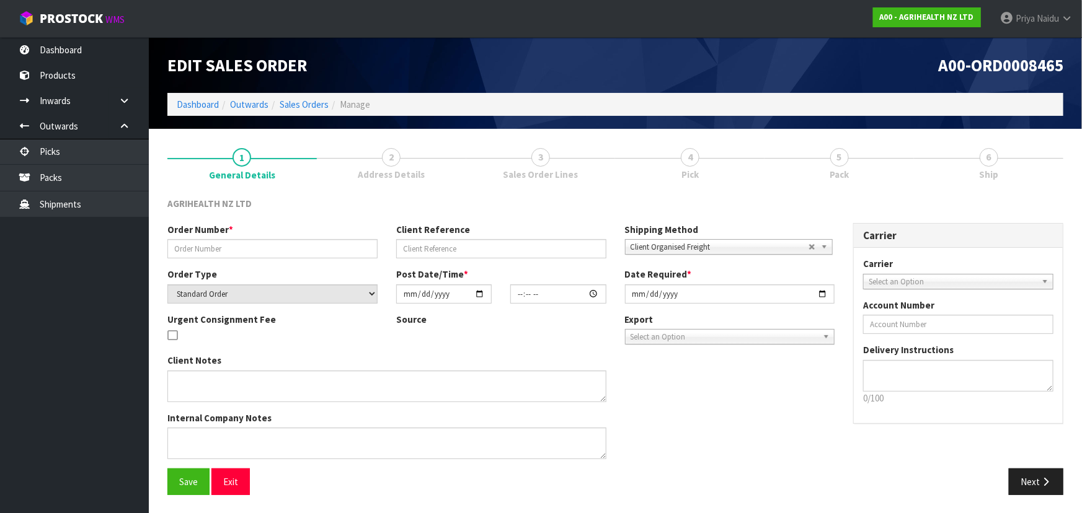
type input "2025-09-16"
type textarea "SHIP BY: Opzeeland Freight customer has amended delivery date from 03/10 to asap"
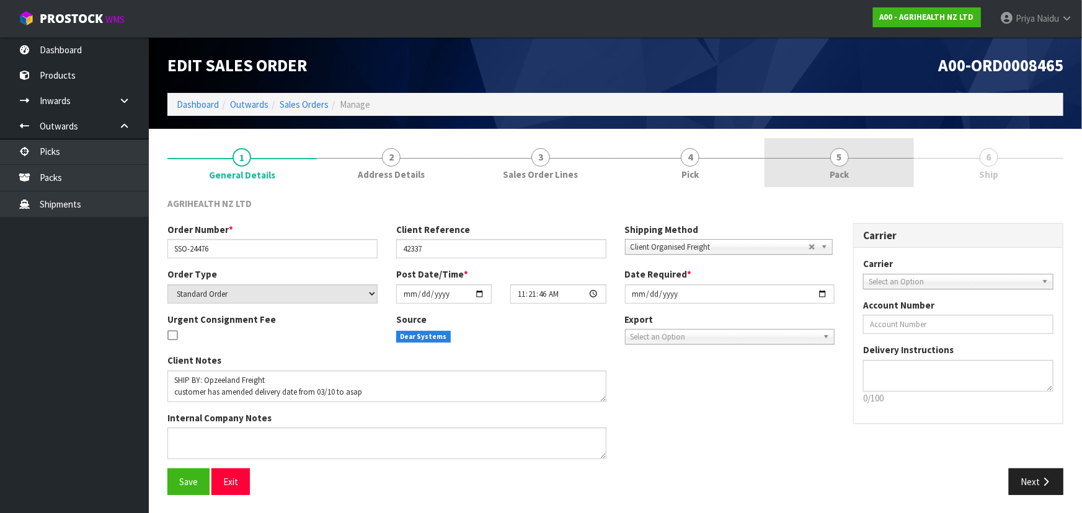
click at [850, 161] on link "5 Pack" at bounding box center [838, 162] width 149 height 49
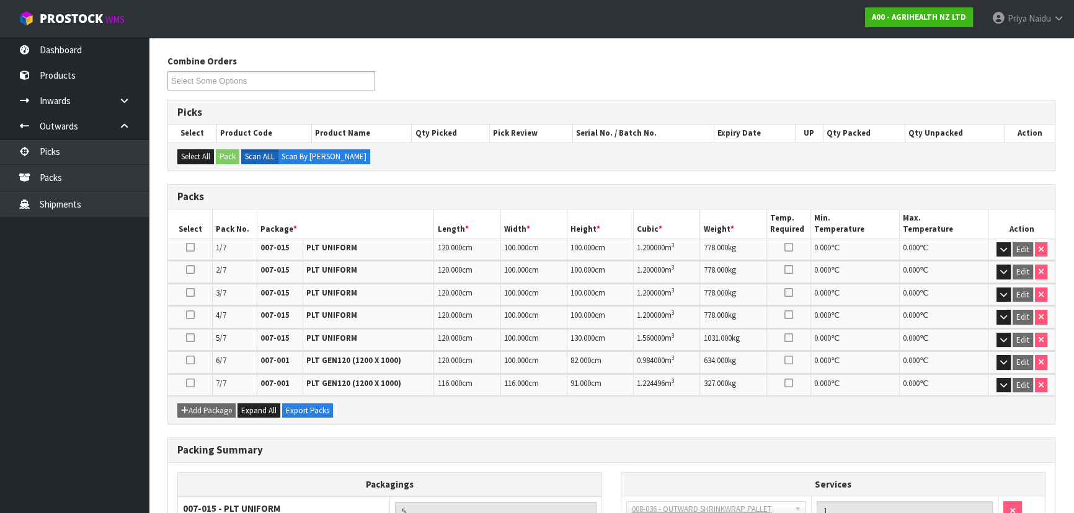
scroll to position [317, 0]
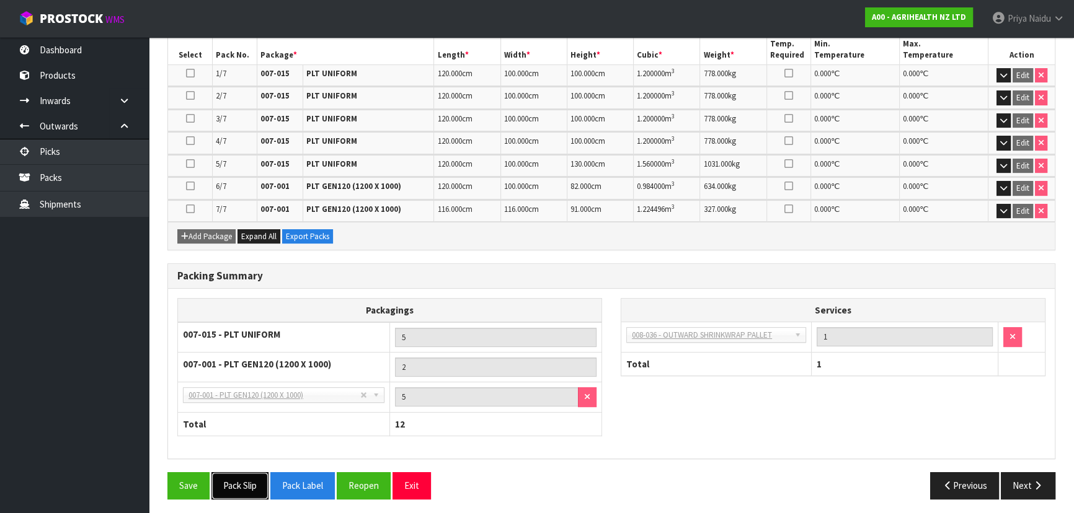
click at [242, 472] on button "Pack Slip" at bounding box center [239, 485] width 57 height 27
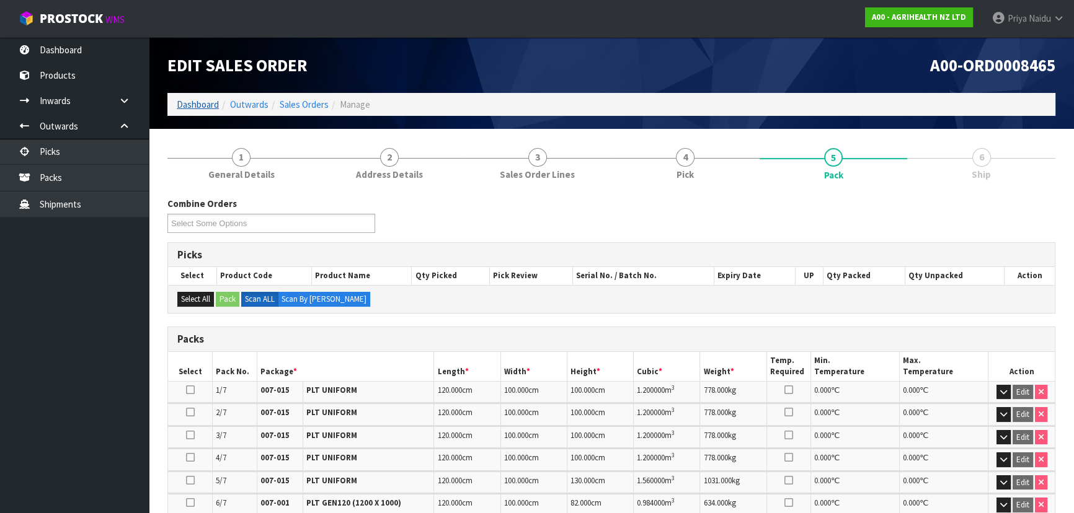
scroll to position [0, 0]
click at [188, 100] on link "Dashboard" at bounding box center [198, 105] width 42 height 12
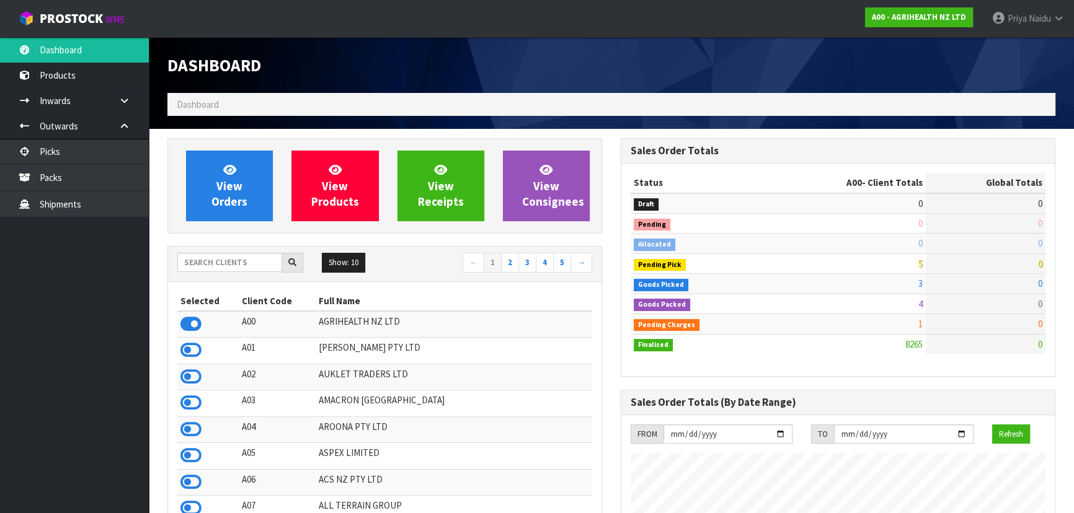
scroll to position [937, 453]
click at [243, 268] on input "text" at bounding box center [229, 262] width 105 height 19
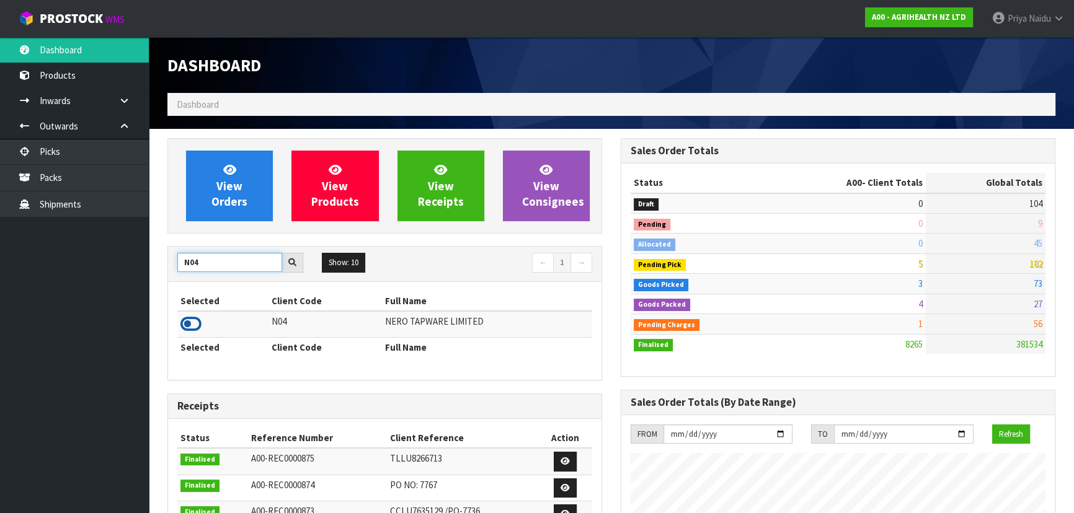
type input "N04"
drag, startPoint x: 191, startPoint y: 325, endPoint x: 192, endPoint y: 306, distance: 19.3
click at [191, 324] on icon at bounding box center [190, 324] width 21 height 19
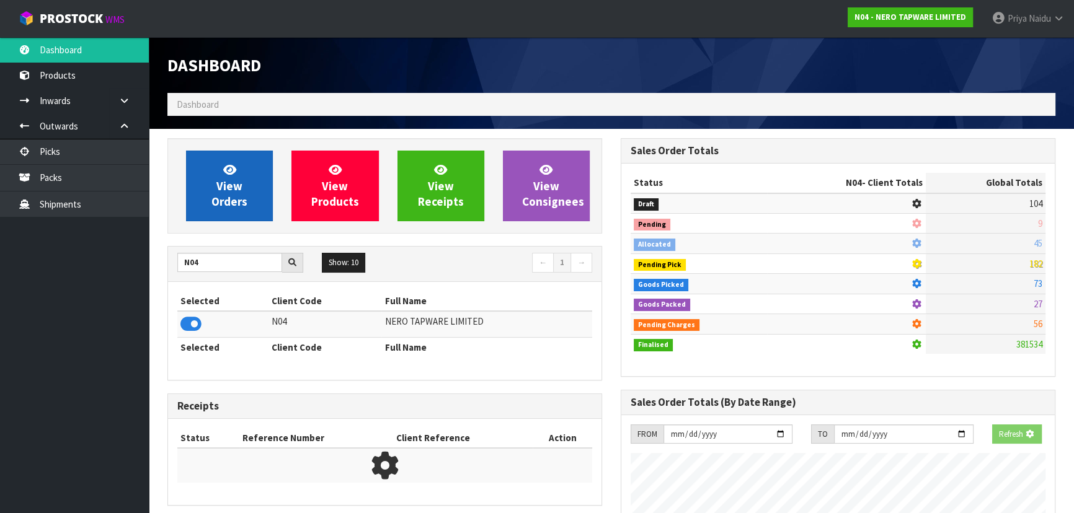
scroll to position [772, 453]
click at [220, 200] on span "View Orders" at bounding box center [229, 185] width 36 height 46
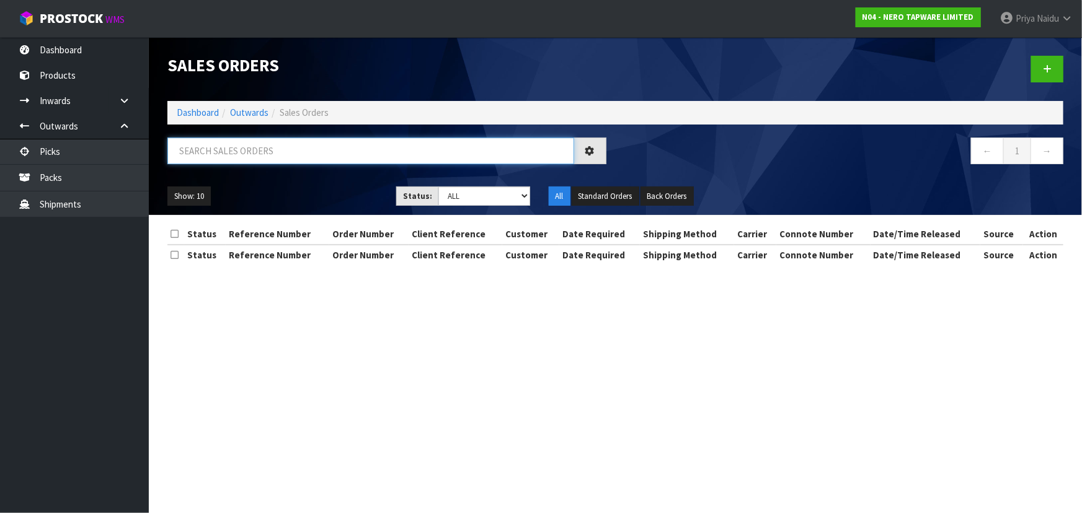
click at [236, 140] on input "text" at bounding box center [370, 151] width 407 height 27
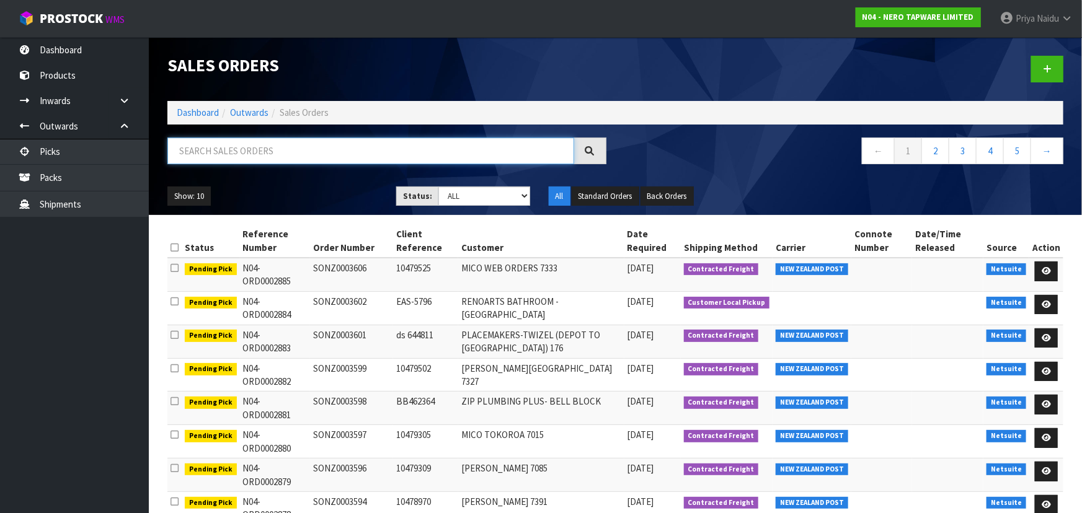
click at [237, 151] on input "text" at bounding box center [370, 151] width 407 height 27
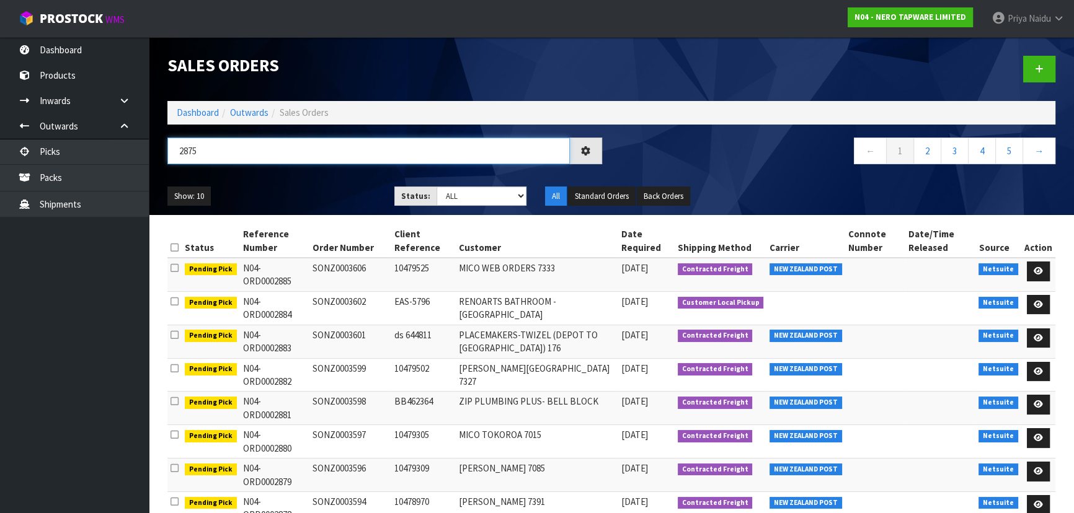
type input "2875"
click at [314, 182] on div "Show: 10 5 10 25 50 Status: Draft Pending Allocated Pending Pick Goods Picked G…" at bounding box center [611, 196] width 906 height 38
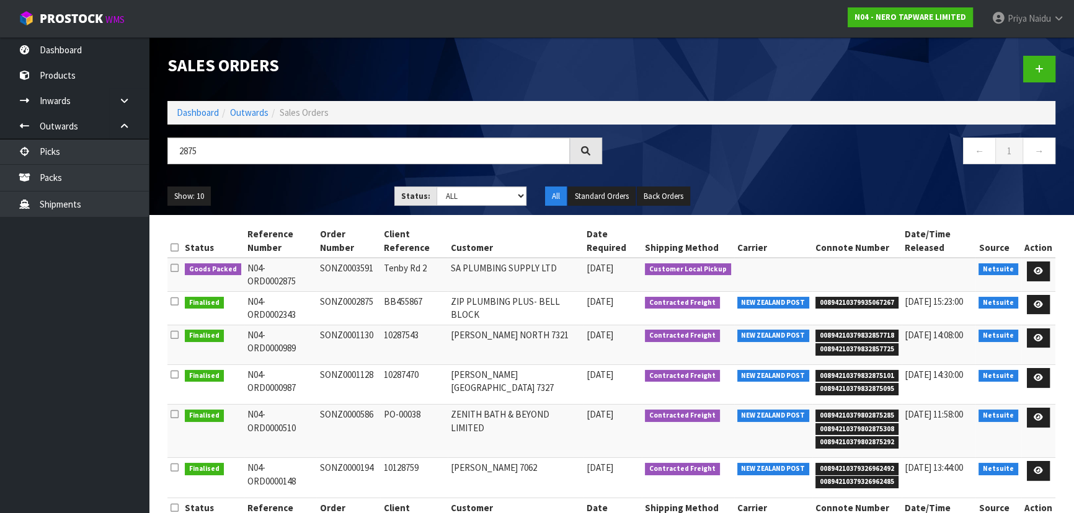
click at [307, 186] on div "Show: 10 5 10 25 50 Status: Draft Pending Allocated Pending Pick Goods Picked G…" at bounding box center [611, 196] width 906 height 38
click at [307, 187] on ul "Show: 10 5 10 25 50" at bounding box center [271, 197] width 208 height 20
click at [314, 198] on ul "Show: 10 5 10 25 50" at bounding box center [271, 197] width 208 height 20
click at [1038, 265] on link at bounding box center [1038, 272] width 23 height 20
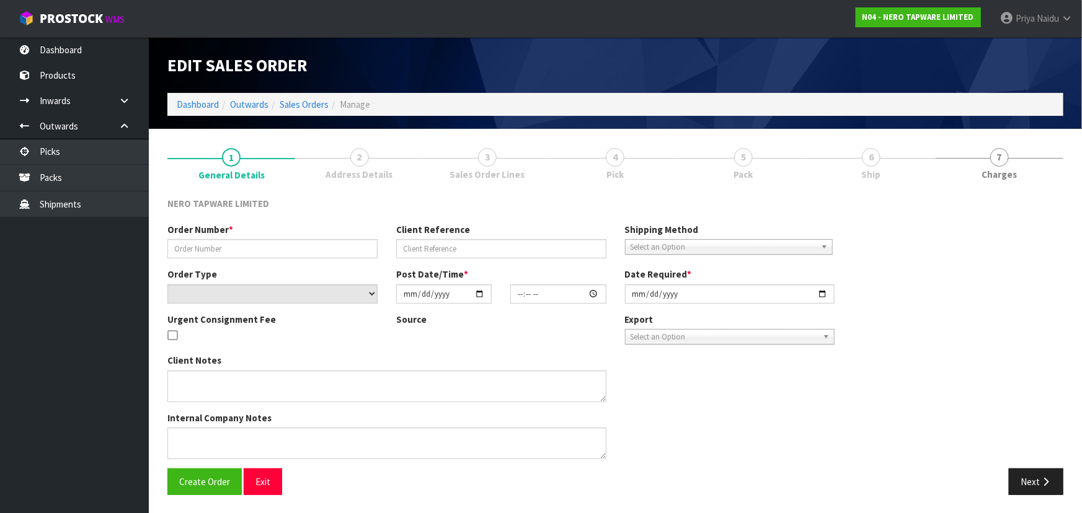
type input "SONZ0003591"
type input "Tenby Rd 2"
select select "number:0"
type input "2025-09-17"
type input "08:45:07.000"
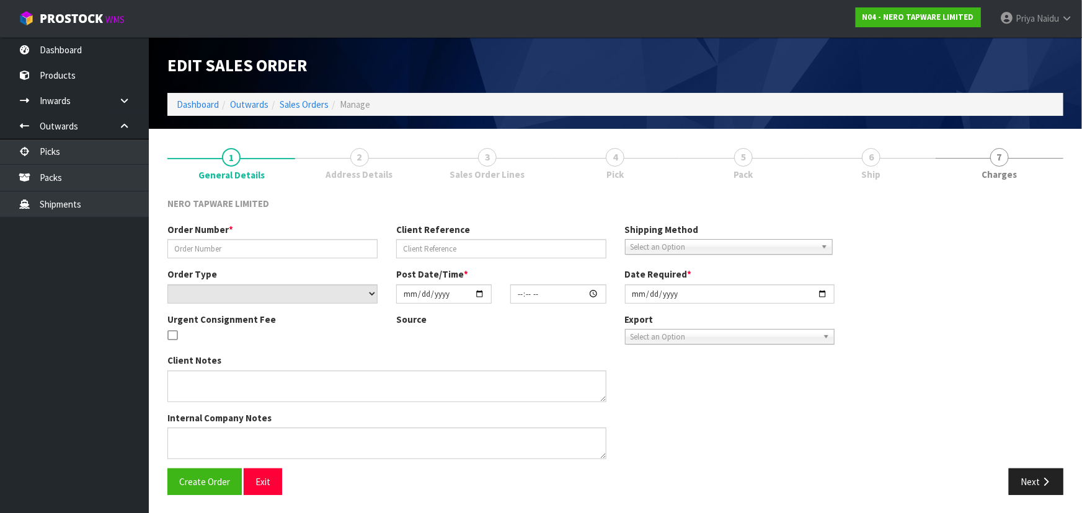
type input "2025-09-17"
type textarea "customer pick up 17/09"
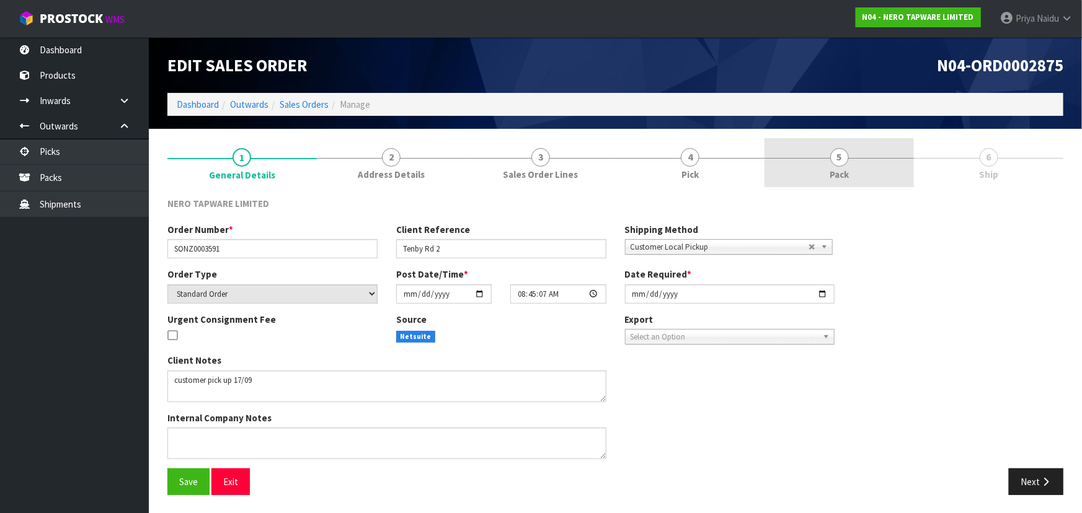
click at [837, 171] on span "Pack" at bounding box center [838, 174] width 19 height 13
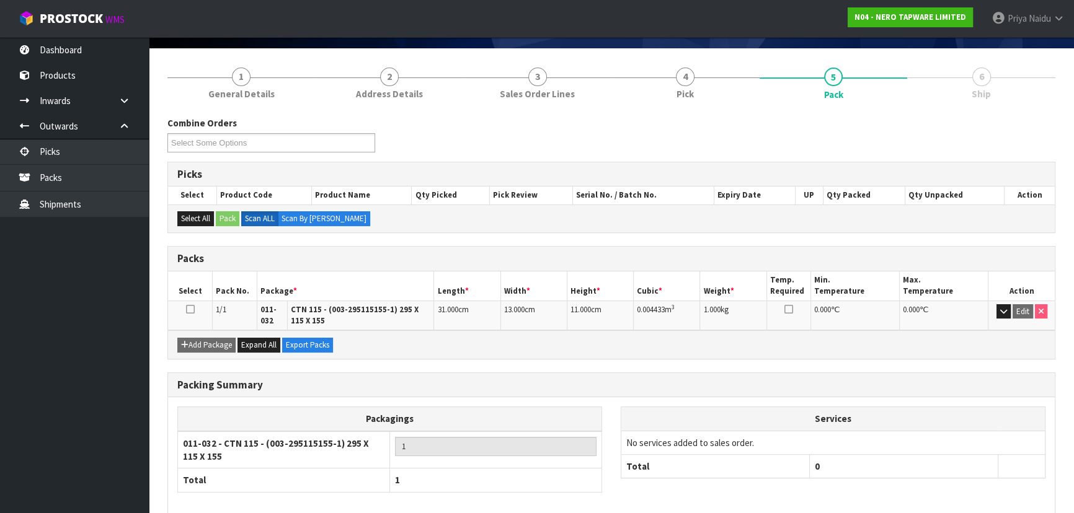
scroll to position [139, 0]
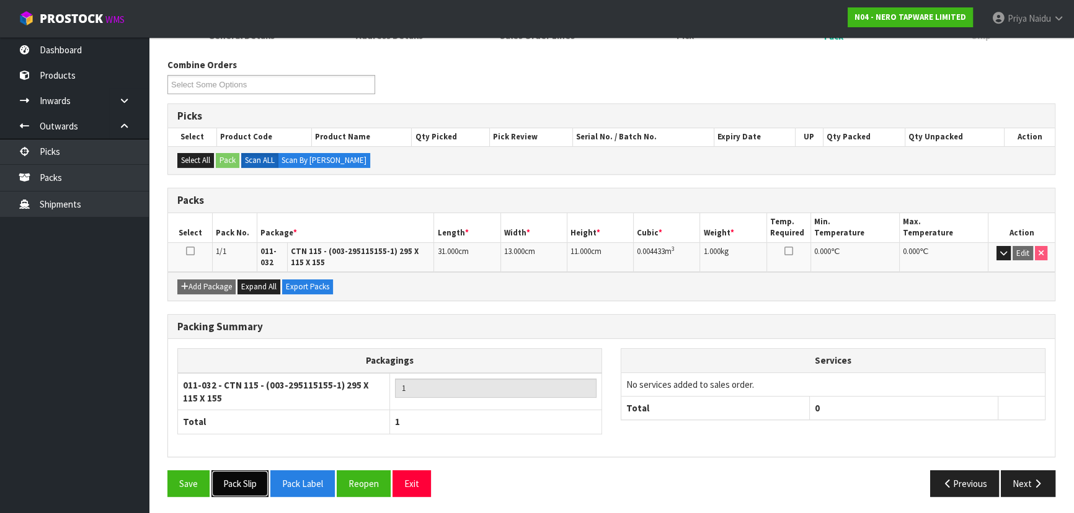
click at [257, 477] on button "Pack Slip" at bounding box center [239, 483] width 57 height 27
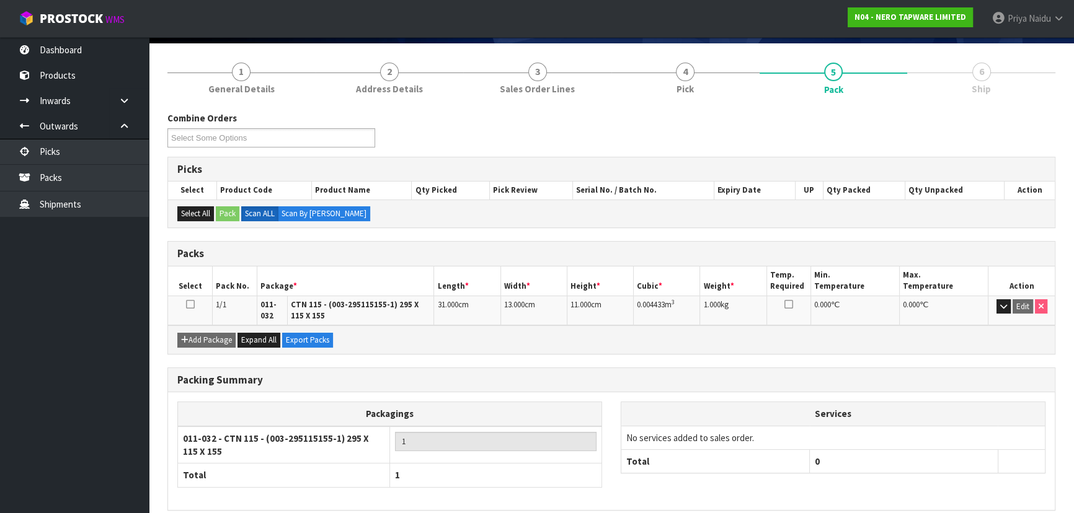
scroll to position [0, 0]
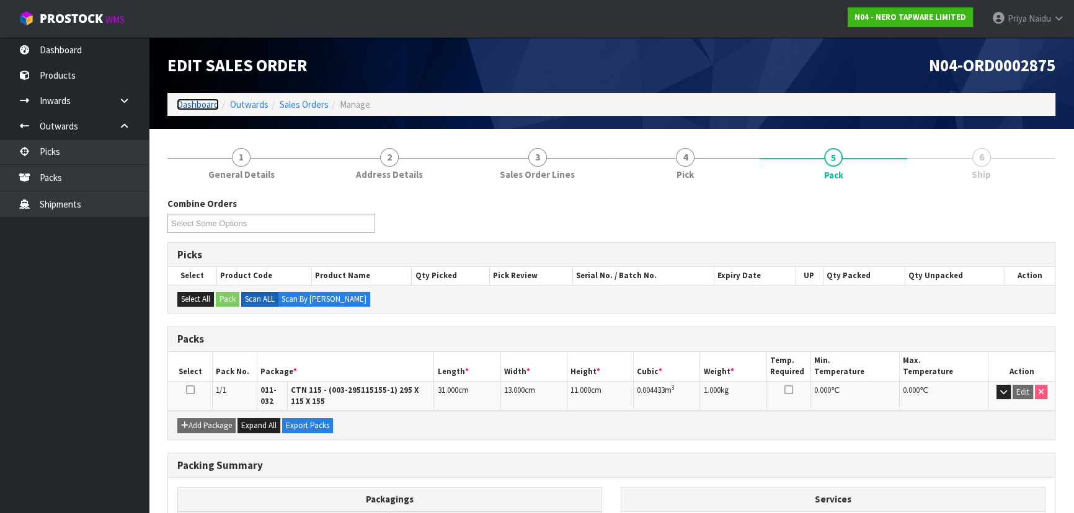
click at [211, 107] on link "Dashboard" at bounding box center [198, 105] width 42 height 12
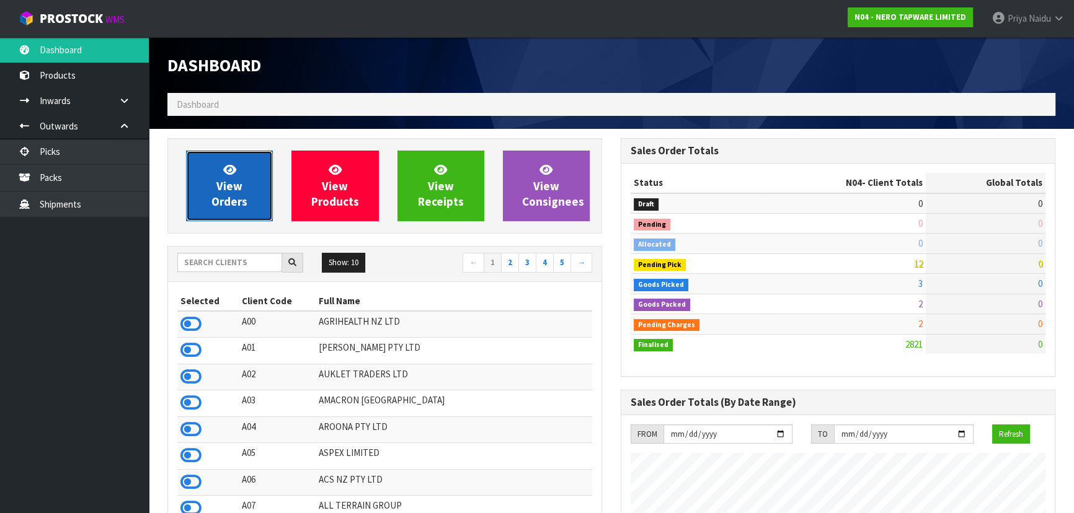
click at [239, 161] on link "View Orders" at bounding box center [229, 186] width 87 height 71
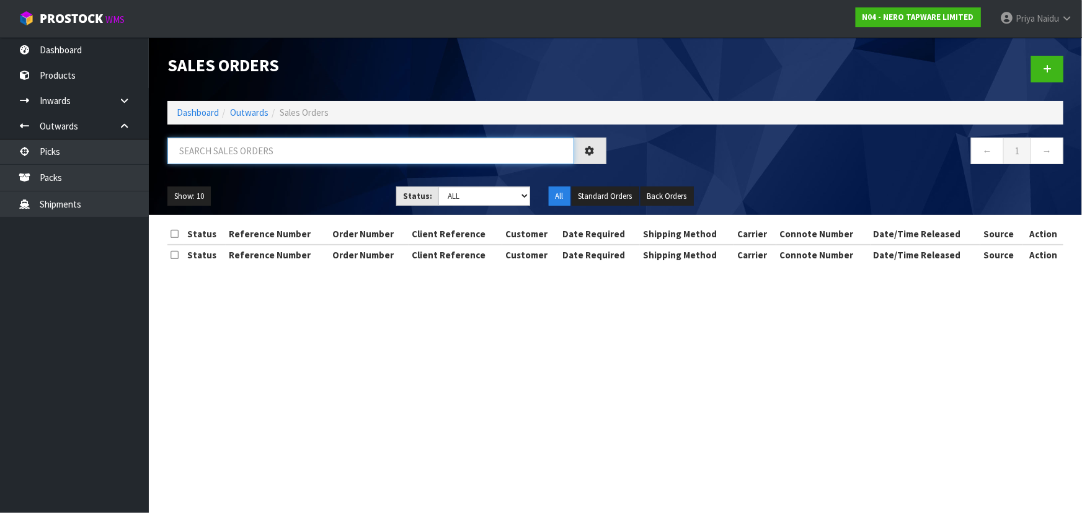
click at [246, 148] on input "text" at bounding box center [370, 151] width 407 height 27
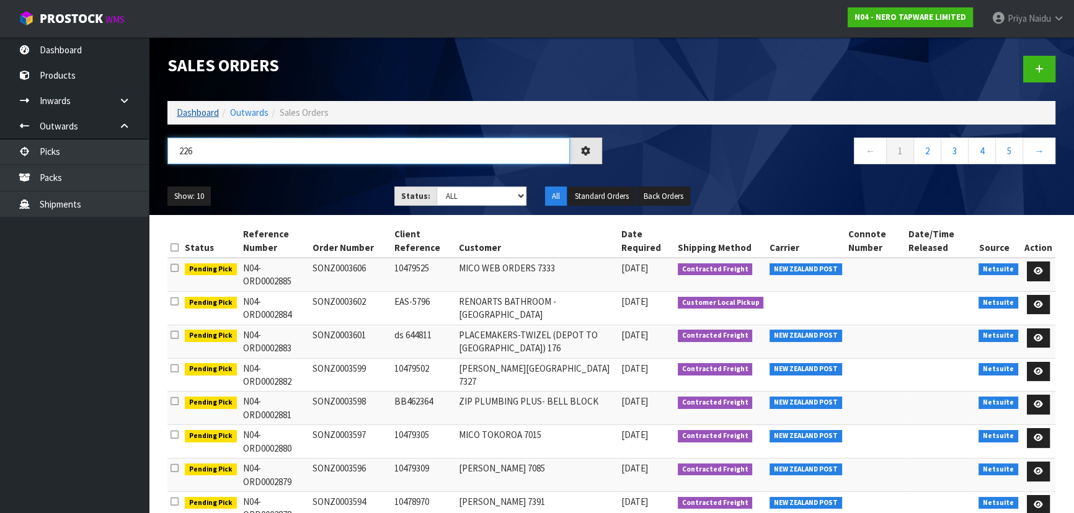
type input "226"
click at [185, 111] on link "Dashboard" at bounding box center [198, 113] width 42 height 12
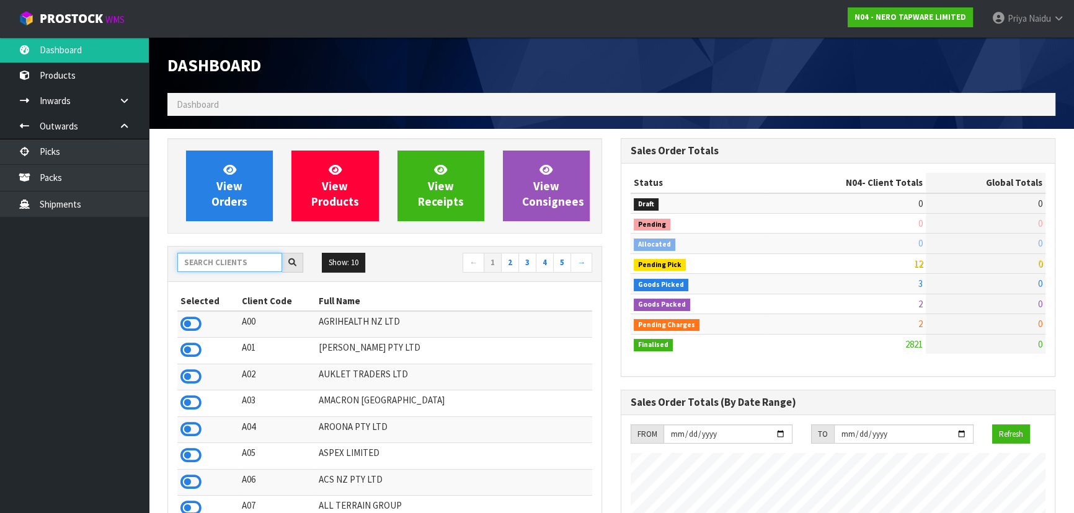
click at [207, 267] on input "text" at bounding box center [229, 262] width 105 height 19
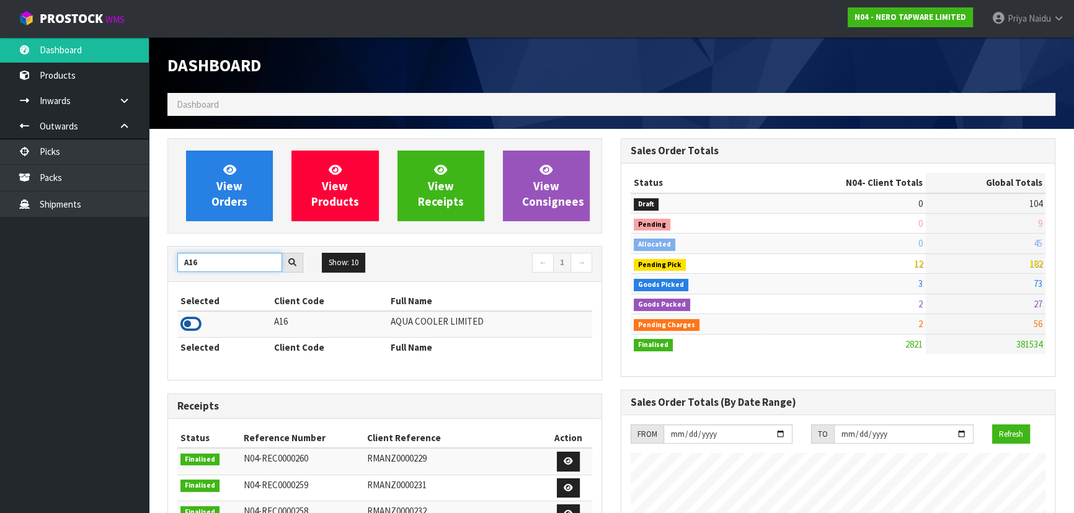
type input "A16"
click at [190, 316] on icon at bounding box center [190, 324] width 21 height 19
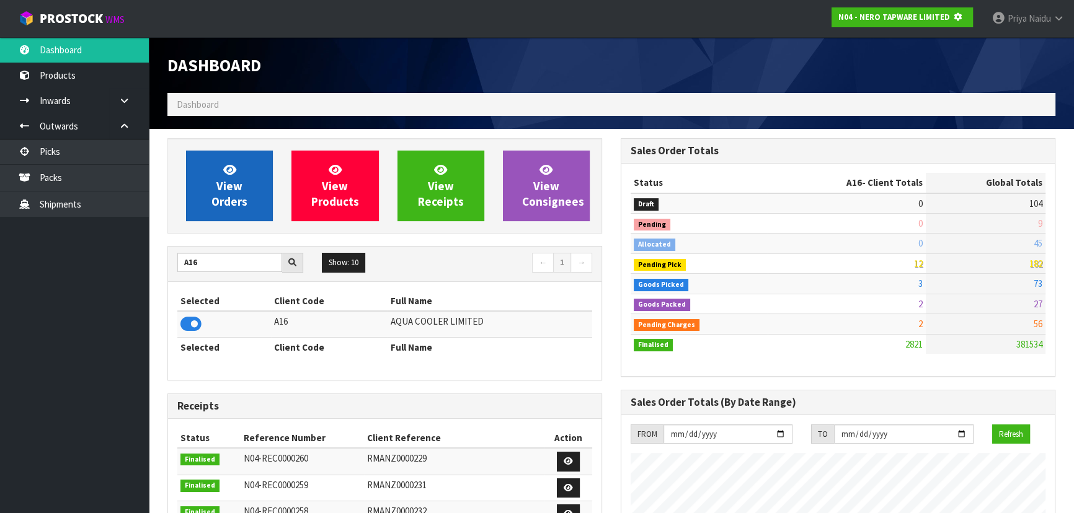
scroll to position [619117, 619435]
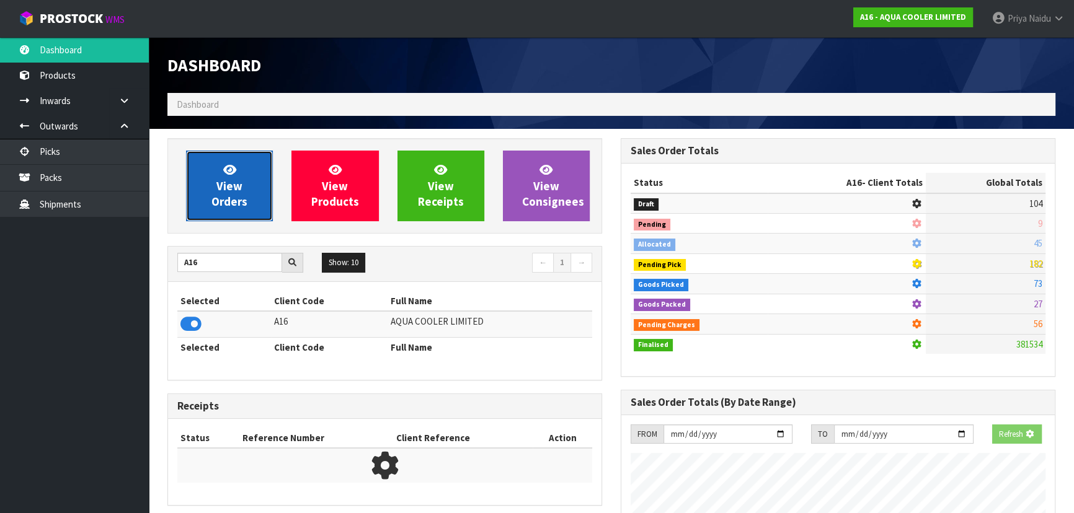
click at [229, 200] on span "View Orders" at bounding box center [229, 185] width 36 height 46
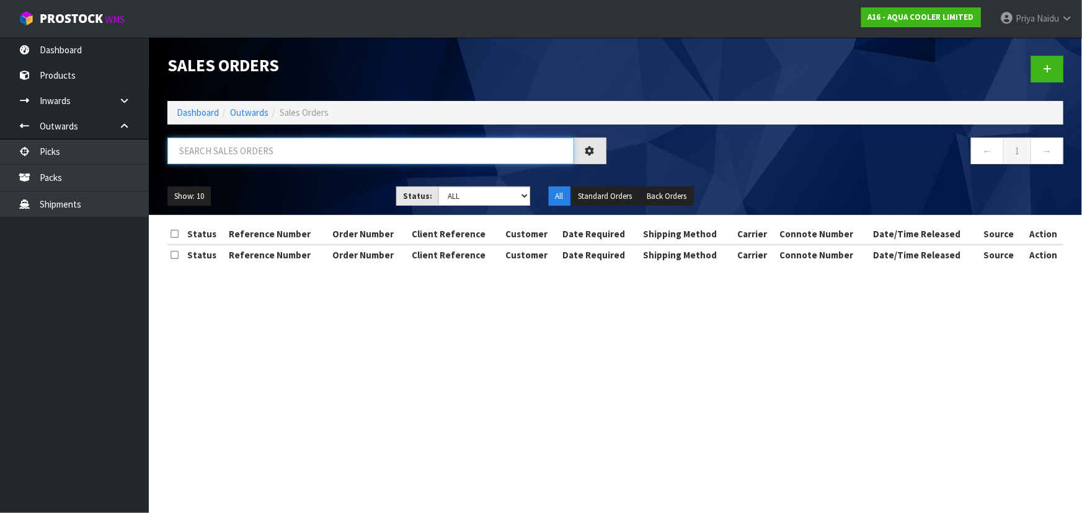
click at [239, 149] on input "text" at bounding box center [370, 151] width 407 height 27
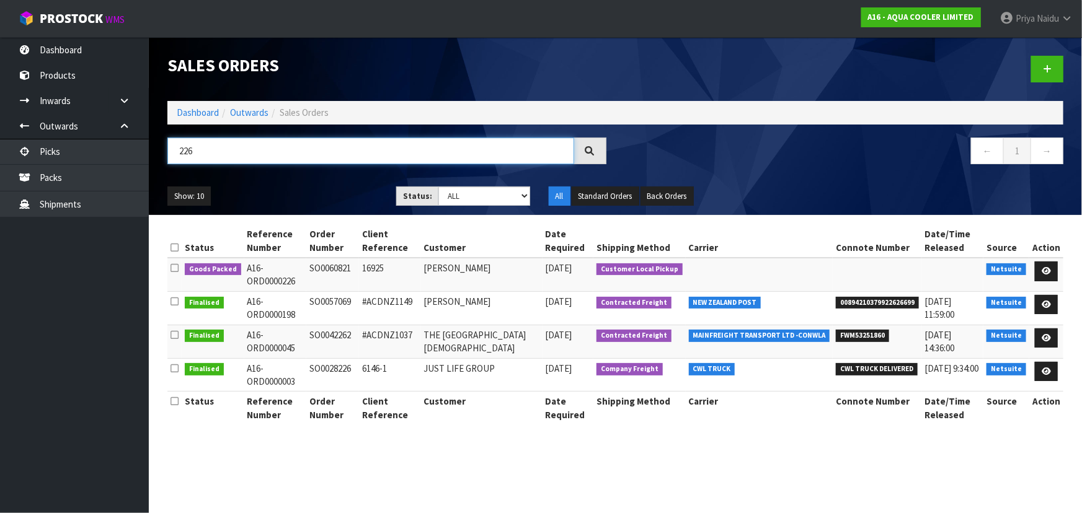
type input "226"
click at [335, 199] on ul "Show: 10 5 10 25 50" at bounding box center [272, 197] width 210 height 20
click at [1046, 266] on link at bounding box center [1046, 272] width 23 height 20
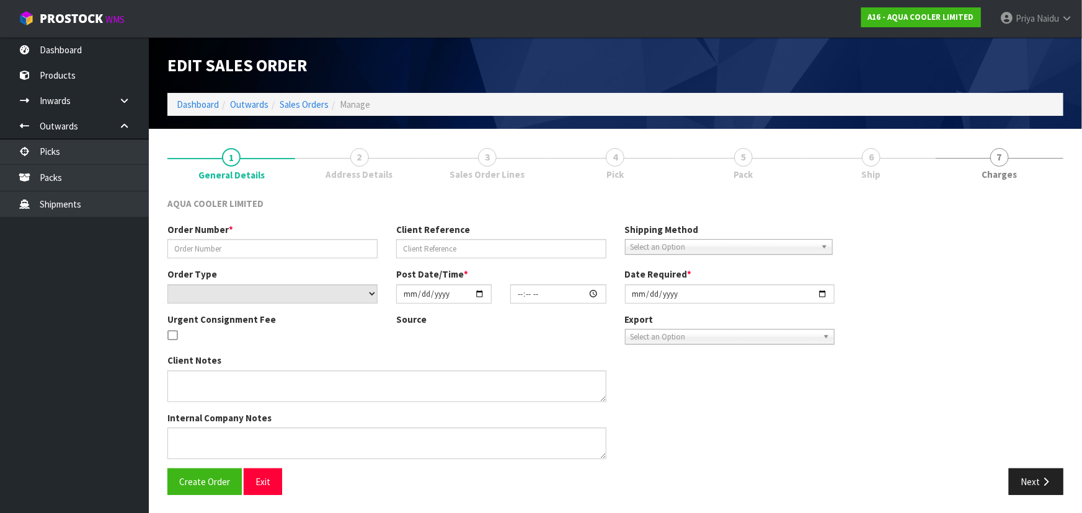
type input "SO0060821"
type input "16925"
select select "number:0"
type input "2025-09-16"
type input "11:00:11.000"
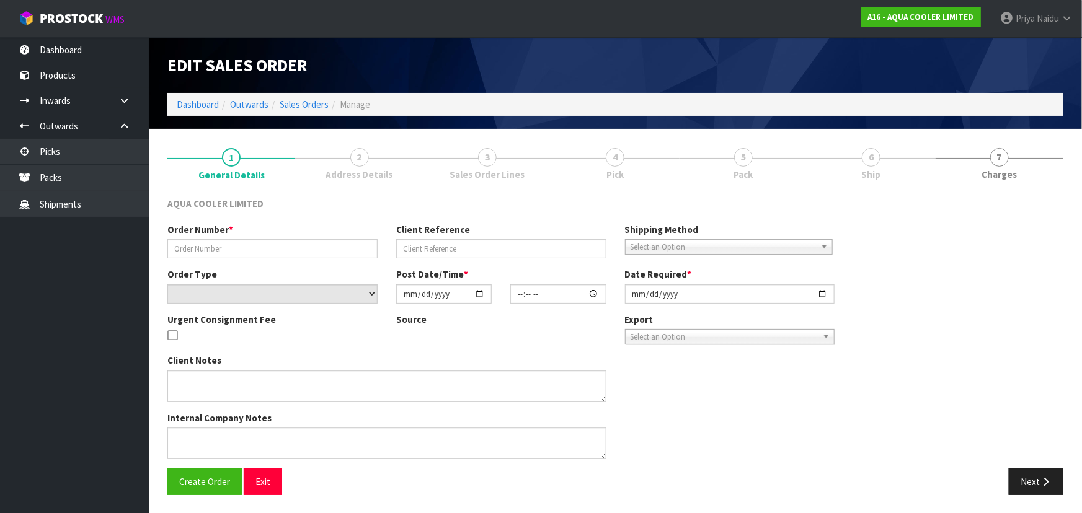
type input "2025-09-16"
type textarea "Customer to collect - ENQ0358983 Customer to collect"
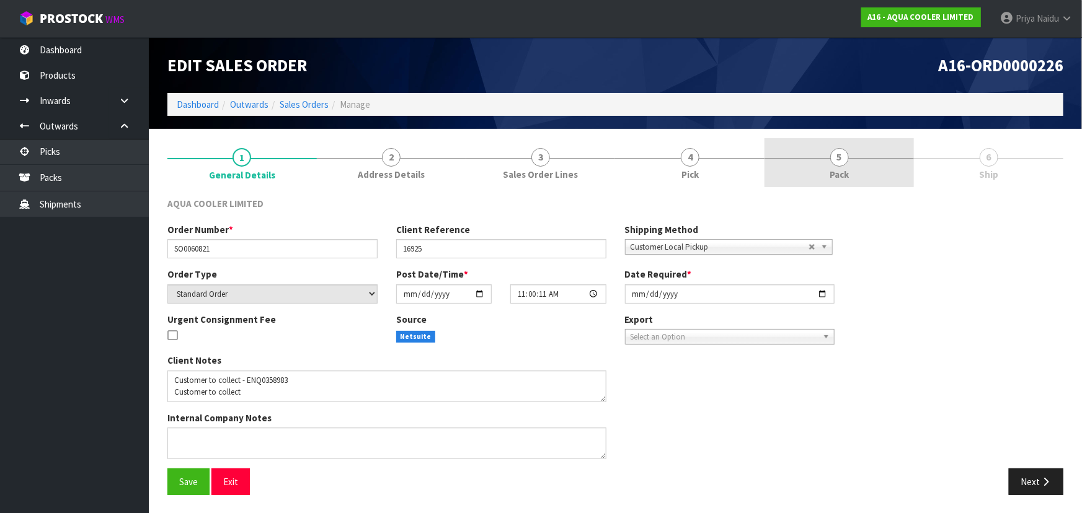
click at [829, 149] on link "5 Pack" at bounding box center [838, 162] width 149 height 49
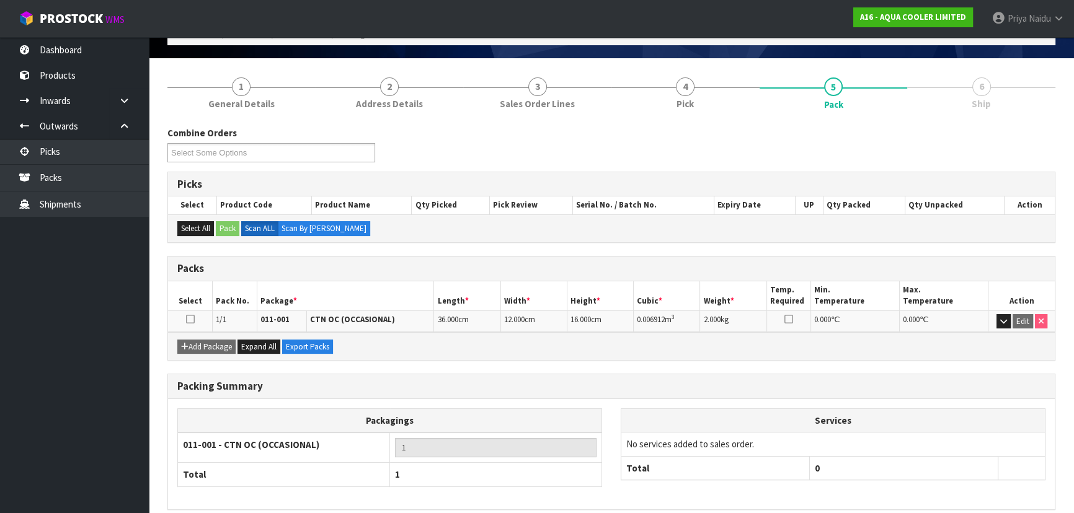
scroll to position [123, 0]
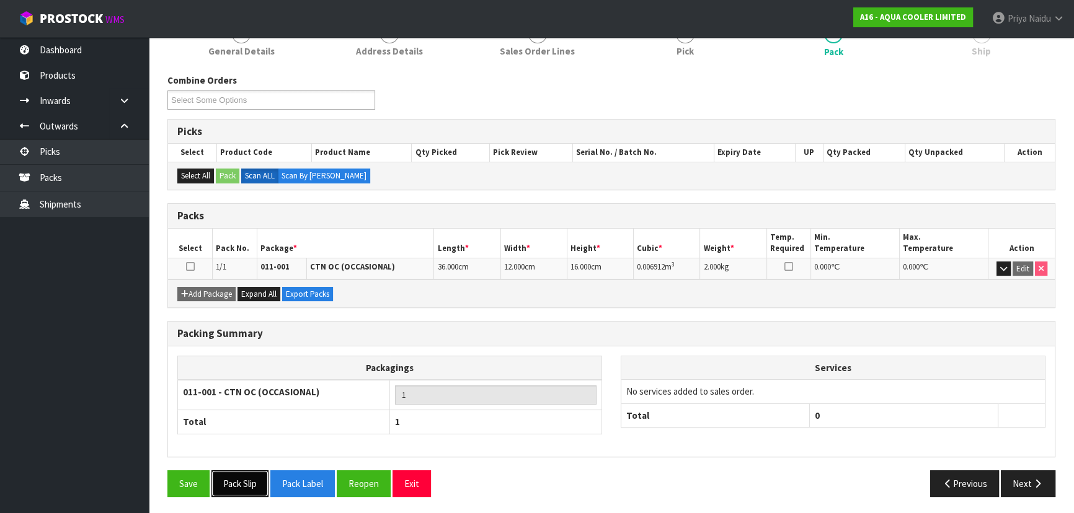
click at [236, 490] on button "Pack Slip" at bounding box center [239, 483] width 57 height 27
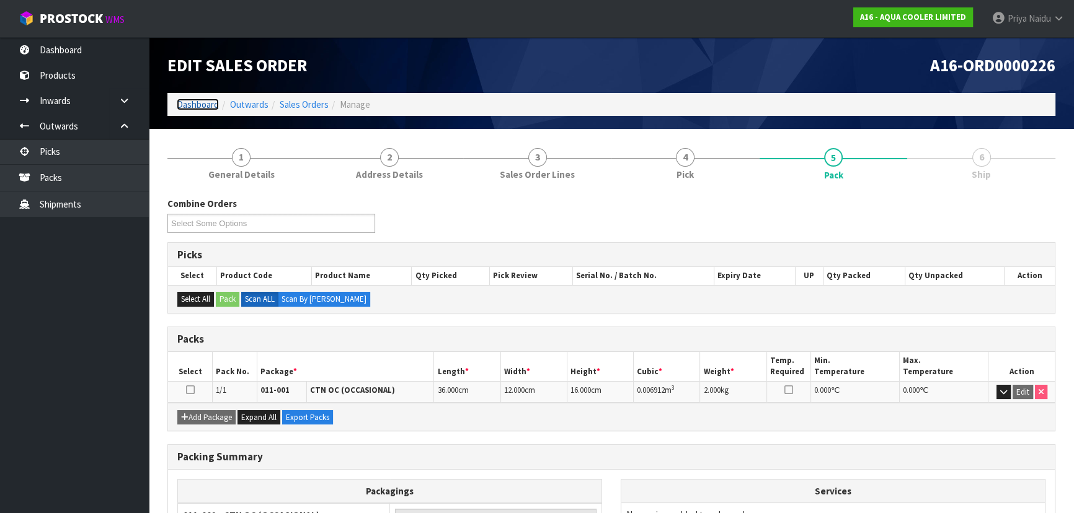
click at [206, 110] on link "Dashboard" at bounding box center [198, 105] width 42 height 12
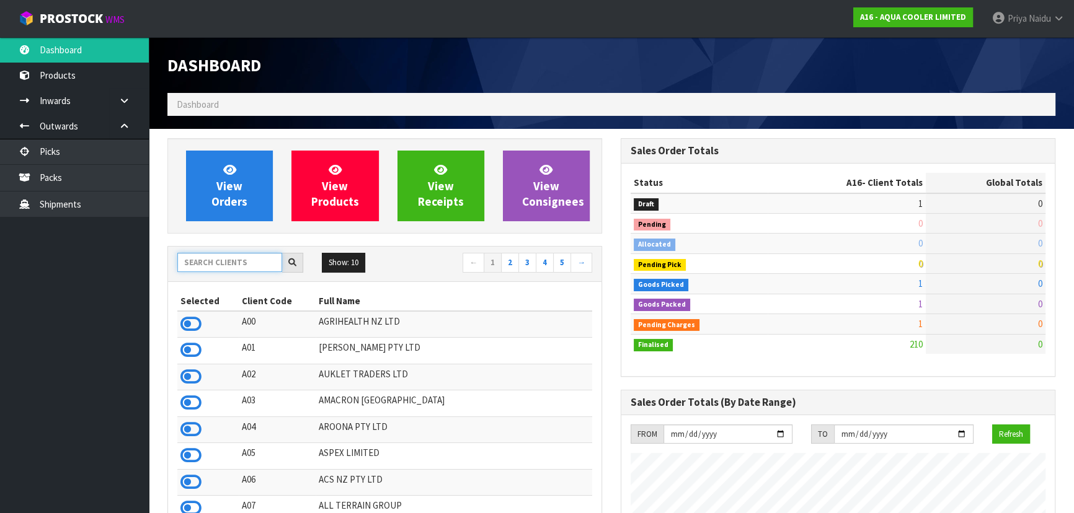
click at [220, 267] on input "text" at bounding box center [229, 262] width 105 height 19
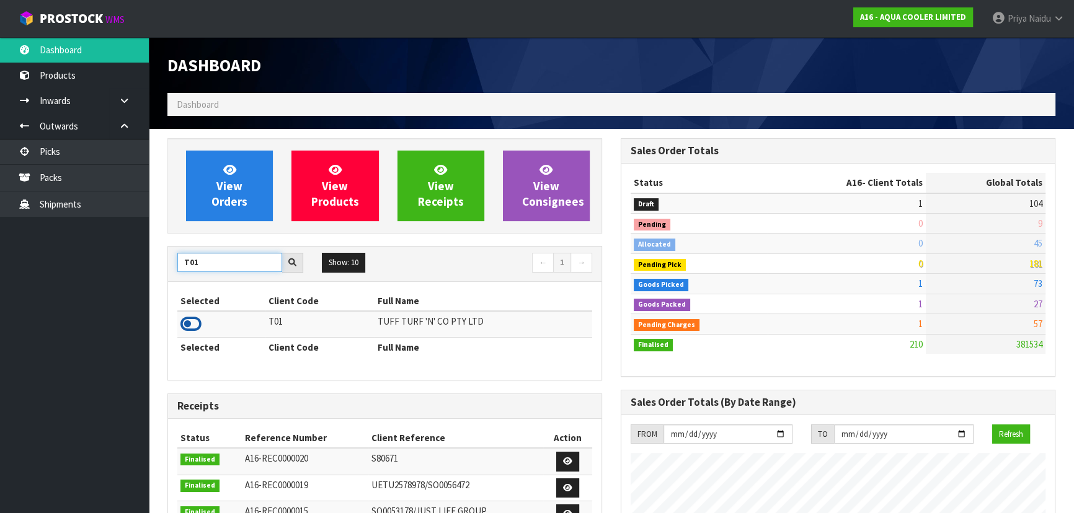
type input "T01"
click at [188, 322] on icon at bounding box center [190, 324] width 21 height 19
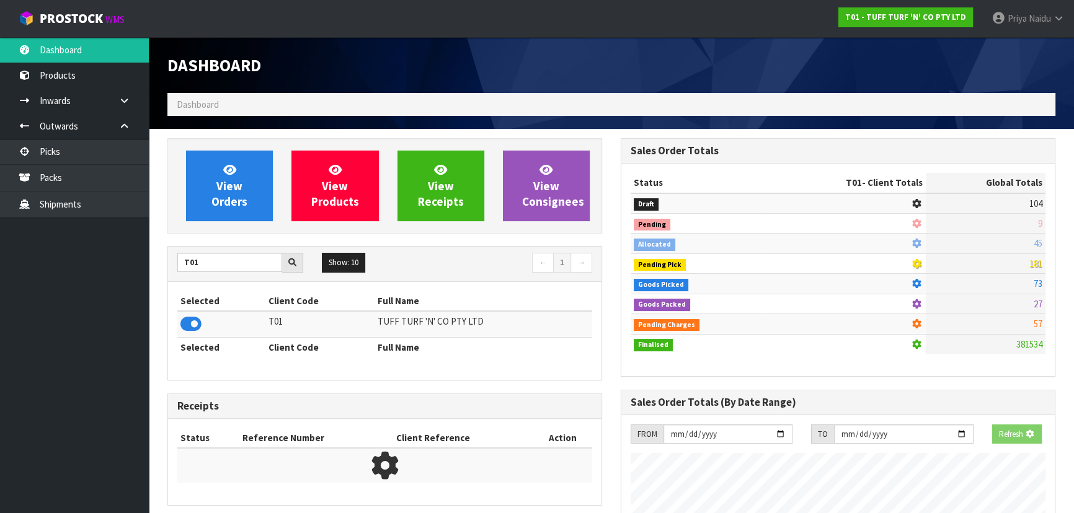
scroll to position [772, 453]
click at [227, 226] on div "View Orders View Products View Receipts View Consignees" at bounding box center [384, 185] width 435 height 95
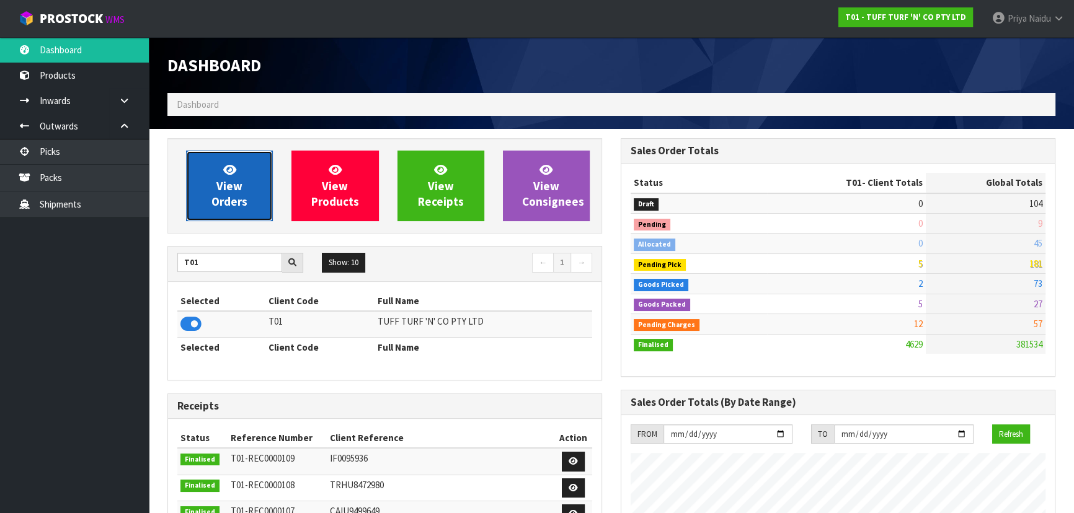
scroll to position [937, 453]
click at [236, 202] on span "View Orders" at bounding box center [229, 185] width 36 height 46
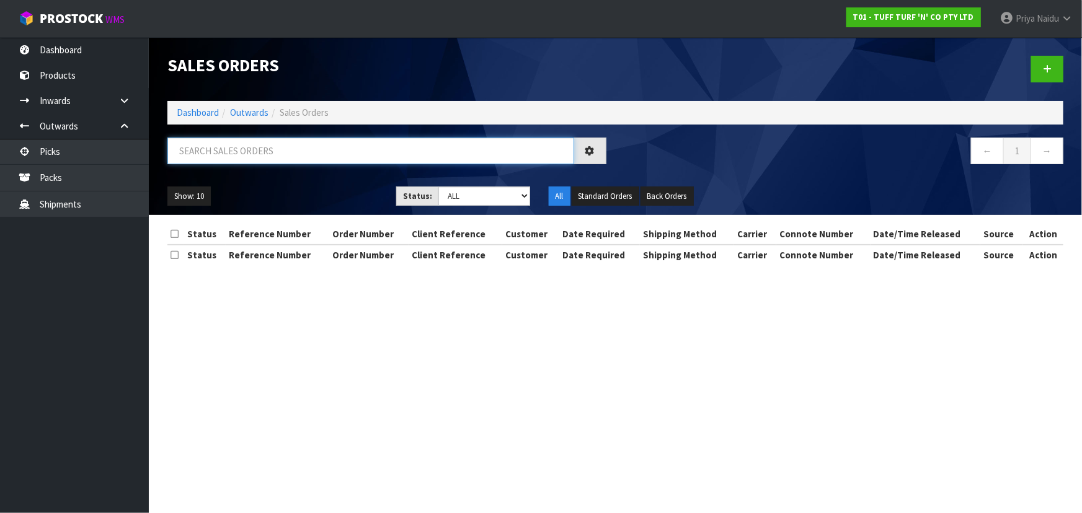
click at [245, 157] on input "text" at bounding box center [370, 151] width 407 height 27
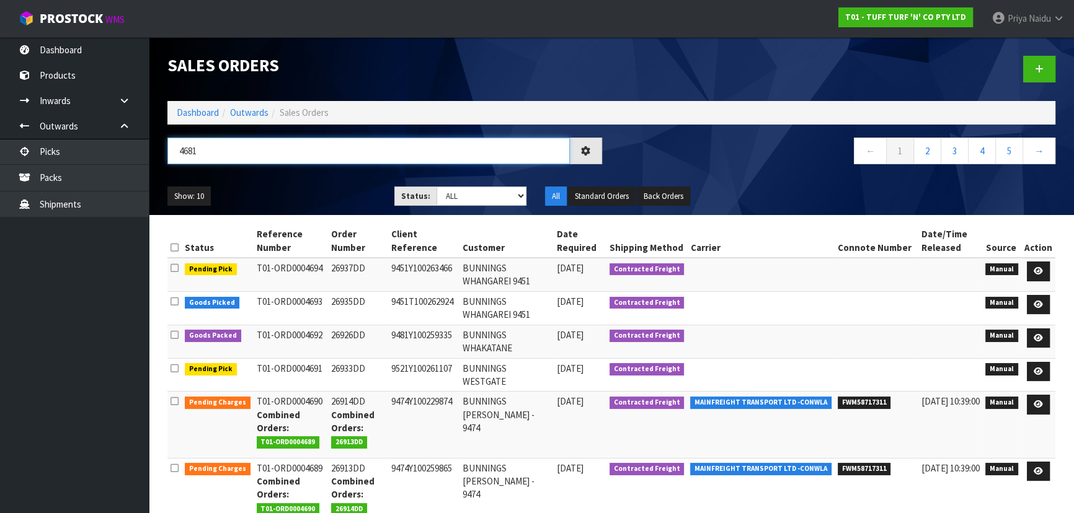
type input "4681"
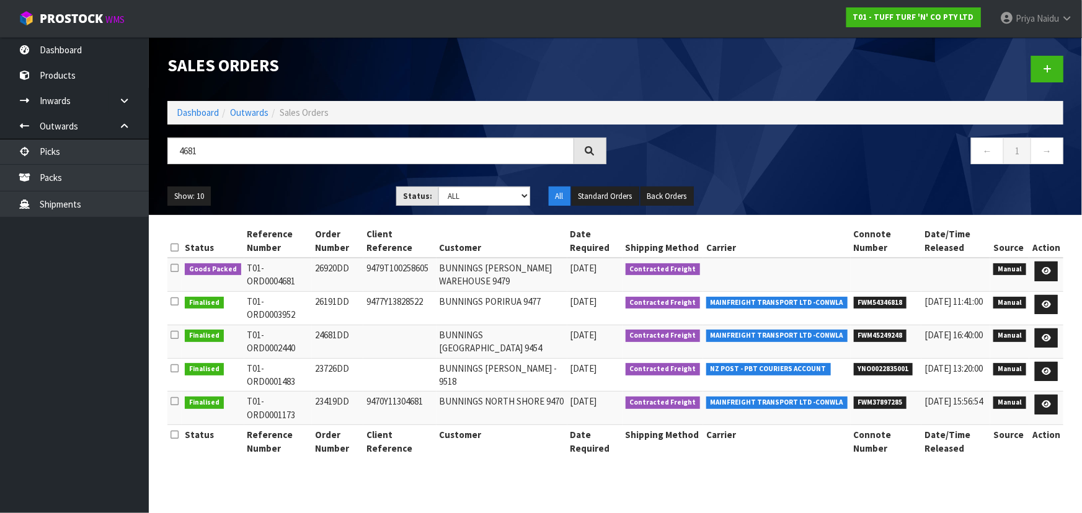
click at [325, 182] on div "Show: 10 5 10 25 50 Status: Draft Pending Allocated Pending Pick Goods Picked G…" at bounding box center [615, 196] width 914 height 38
click at [323, 185] on div "Show: 10 5 10 25 50 Status: Draft Pending Allocated Pending Pick Goods Picked G…" at bounding box center [615, 196] width 914 height 38
click at [322, 192] on ul "Show: 10 5 10 25 50" at bounding box center [272, 197] width 210 height 20
click at [1046, 267] on icon at bounding box center [1045, 271] width 9 height 8
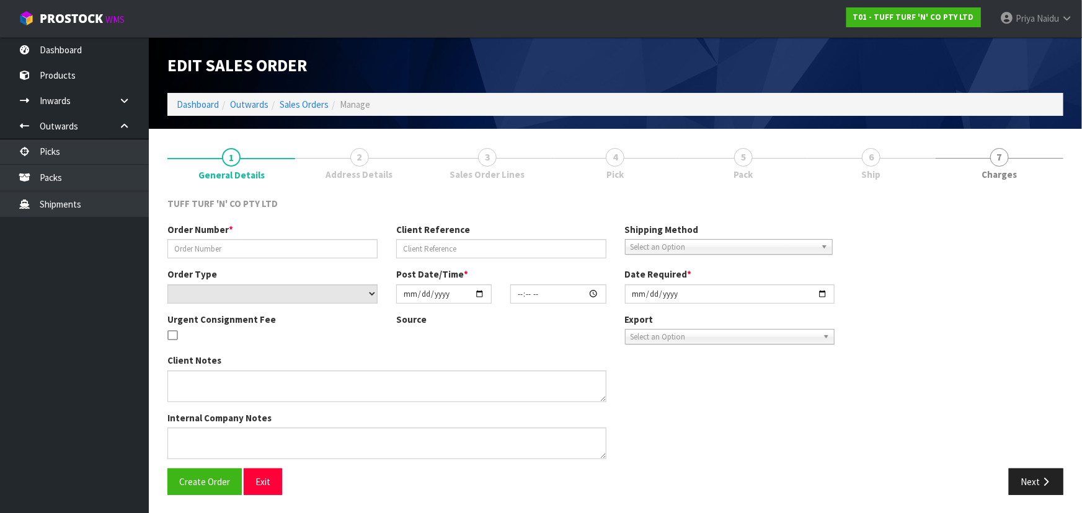
type input "26920DD"
type input "9479T100258605"
select select "number:0"
type input "2025-09-15"
type input "13:01:00.000"
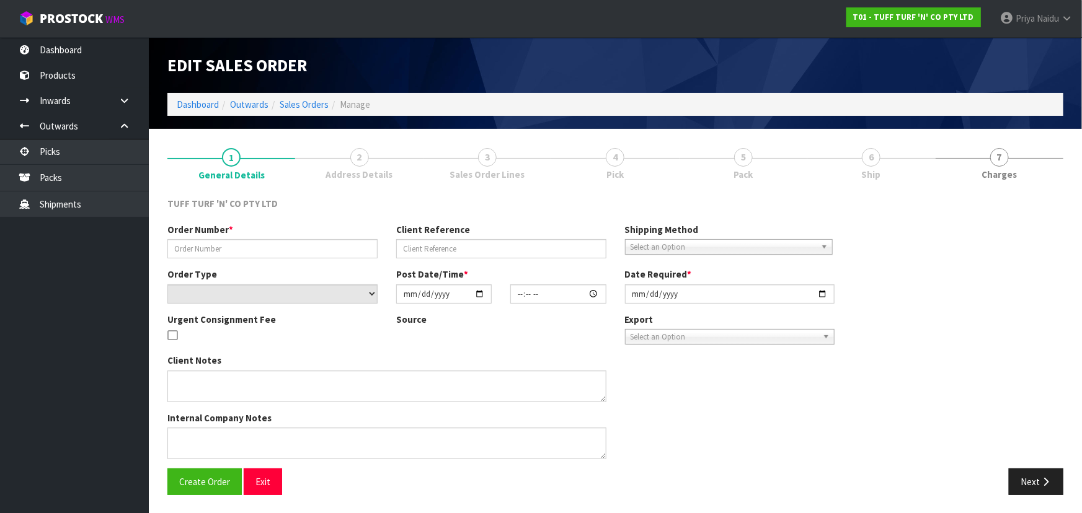
type input "2025-09-16"
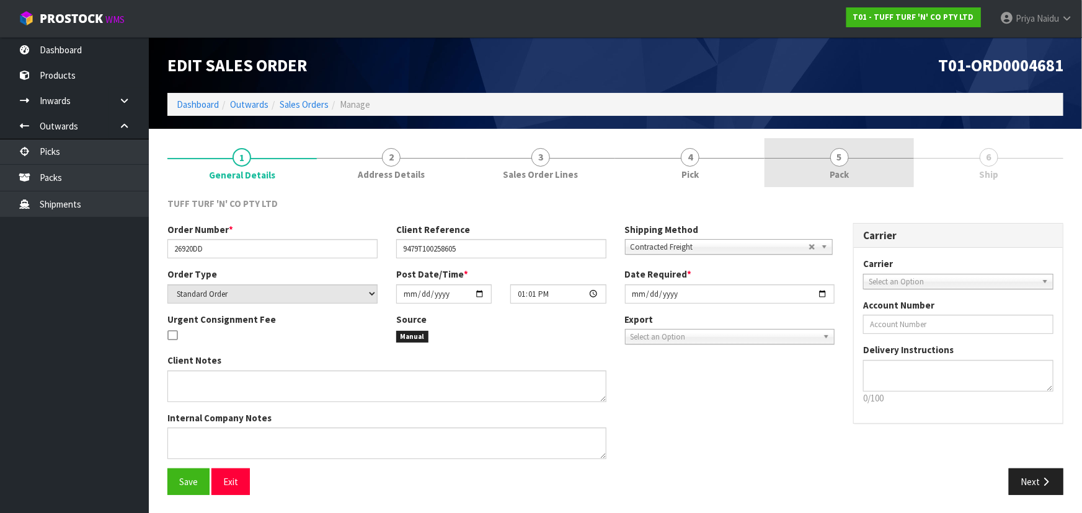
click at [823, 162] on link "5 Pack" at bounding box center [838, 162] width 149 height 49
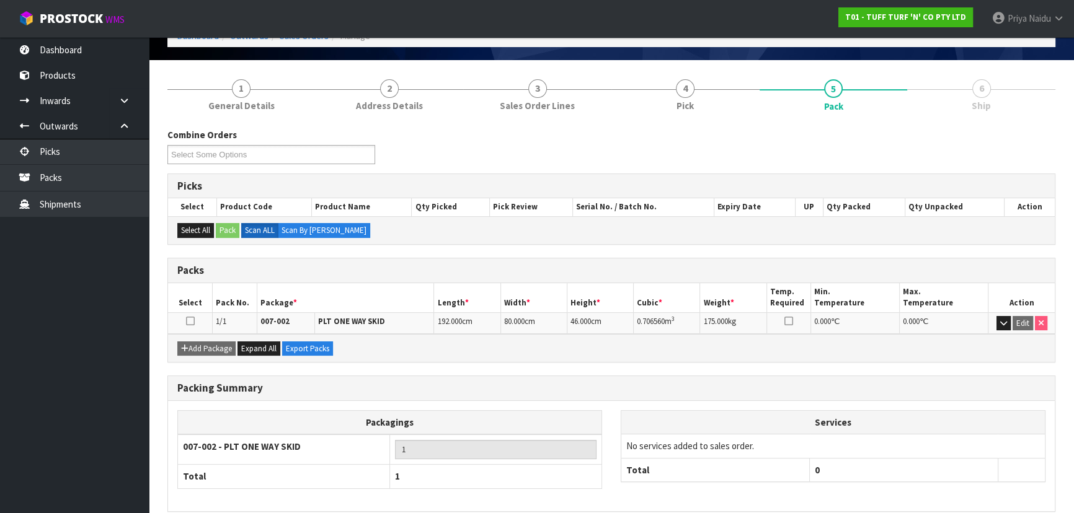
scroll to position [123, 0]
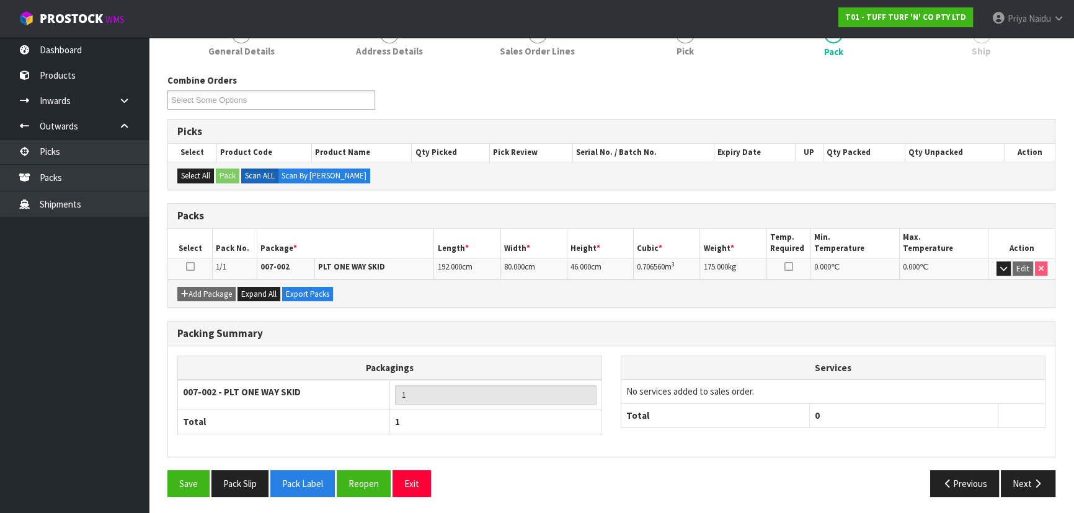
click at [1038, 496] on div "Save Pack Slip Pack Label Reopen Exit Previous Next" at bounding box center [611, 488] width 906 height 36
click at [1038, 490] on button "Next" at bounding box center [1027, 483] width 55 height 27
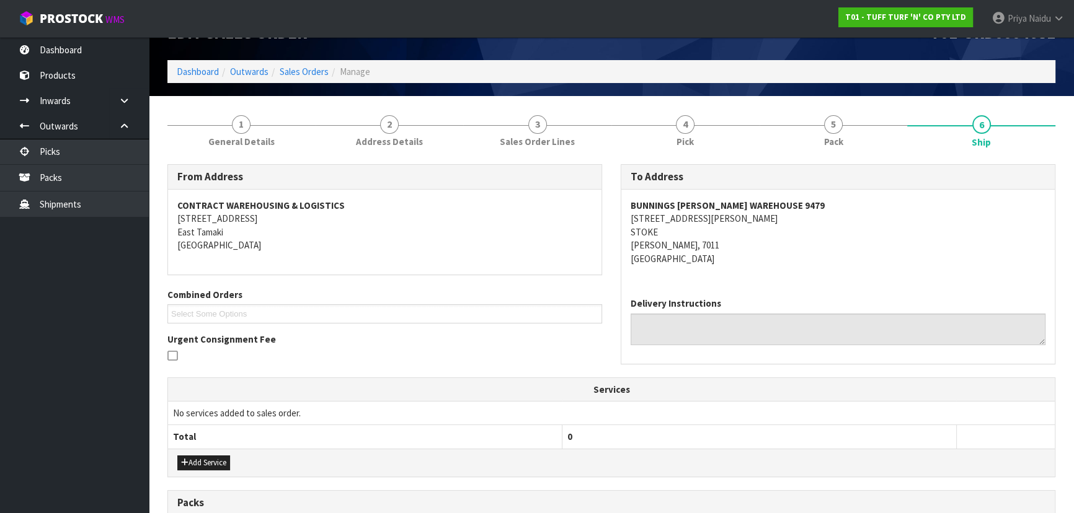
scroll to position [0, 0]
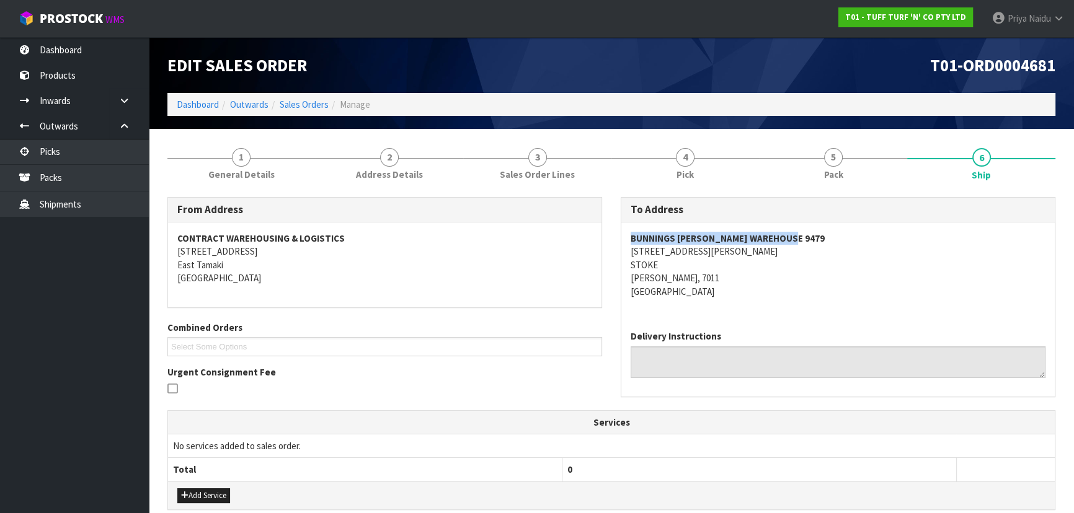
copy strong "BUNNINGS NELSON WAREHOUSE 9479"
drag, startPoint x: 625, startPoint y: 242, endPoint x: 818, endPoint y: 241, distance: 192.2
click at [818, 241] on div "BUNNINGS NELSON WAREHOUSE 9479 76 SAXTON ROAD STOKE NELSON, 7011 New Zealand" at bounding box center [837, 272] width 433 height 98
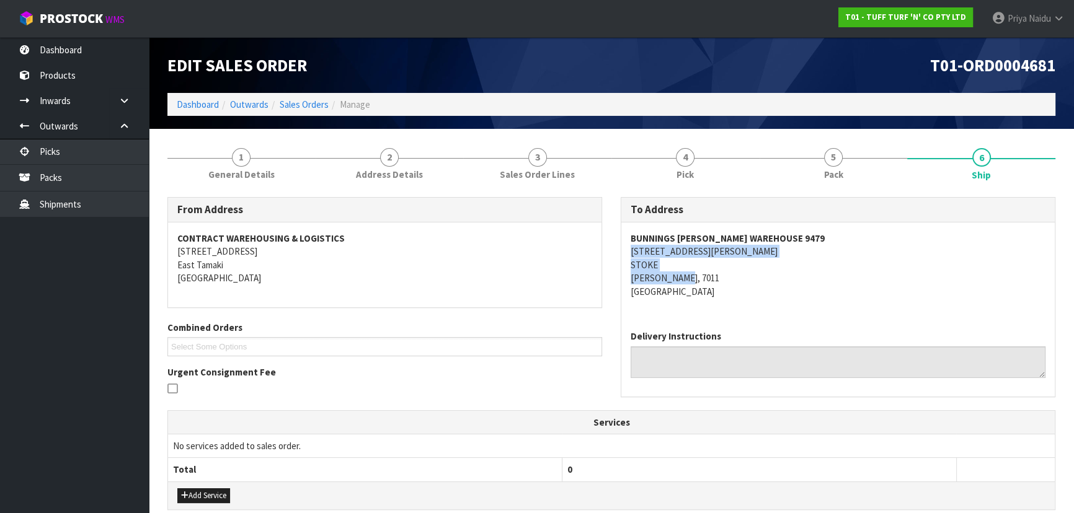
copy address "76 SAXTON ROAD STOKE NELSON, 7011"
drag, startPoint x: 627, startPoint y: 254, endPoint x: 705, endPoint y: 278, distance: 81.6
click at [705, 278] on div "BUNNINGS NELSON WAREHOUSE 9479 76 SAXTON ROAD STOKE NELSON, 7011 New Zealand" at bounding box center [837, 272] width 433 height 98
drag, startPoint x: 861, startPoint y: 280, endPoint x: 855, endPoint y: 276, distance: 7.2
click at [860, 280] on address "BUNNINGS NELSON WAREHOUSE 9479 76 SAXTON ROAD STOKE NELSON, 7011 New Zealand" at bounding box center [837, 265] width 415 height 66
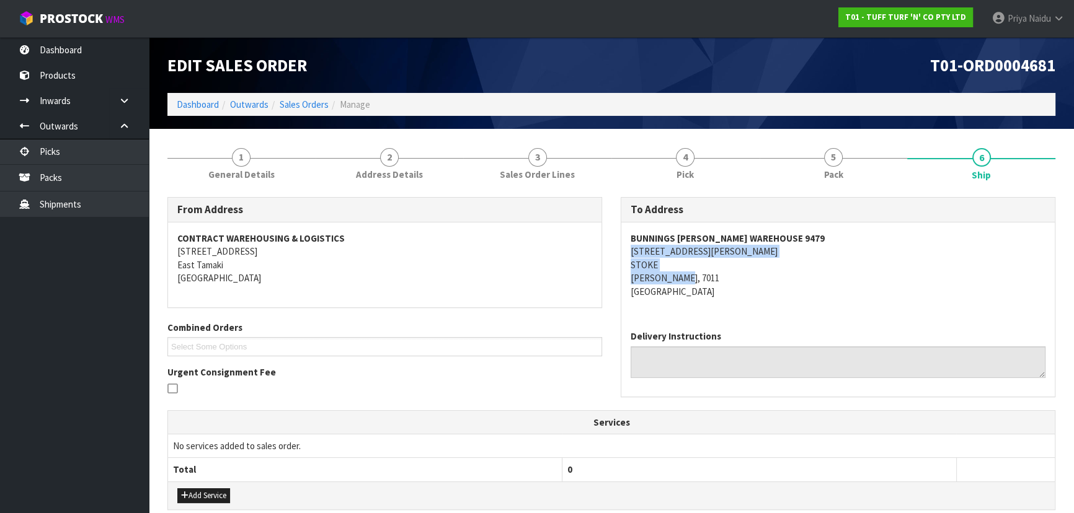
click at [624, 252] on div "BUNNINGS NELSON WAREHOUSE 9479 76 SAXTON ROAD STOKE NELSON, 7011 New Zealand" at bounding box center [837, 272] width 433 height 98
drag, startPoint x: 624, startPoint y: 252, endPoint x: 712, endPoint y: 247, distance: 87.5
click at [712, 247] on div "BUNNINGS NELSON WAREHOUSE 9479 76 SAXTON ROAD STOKE NELSON, 7011 New Zealand" at bounding box center [837, 272] width 433 height 98
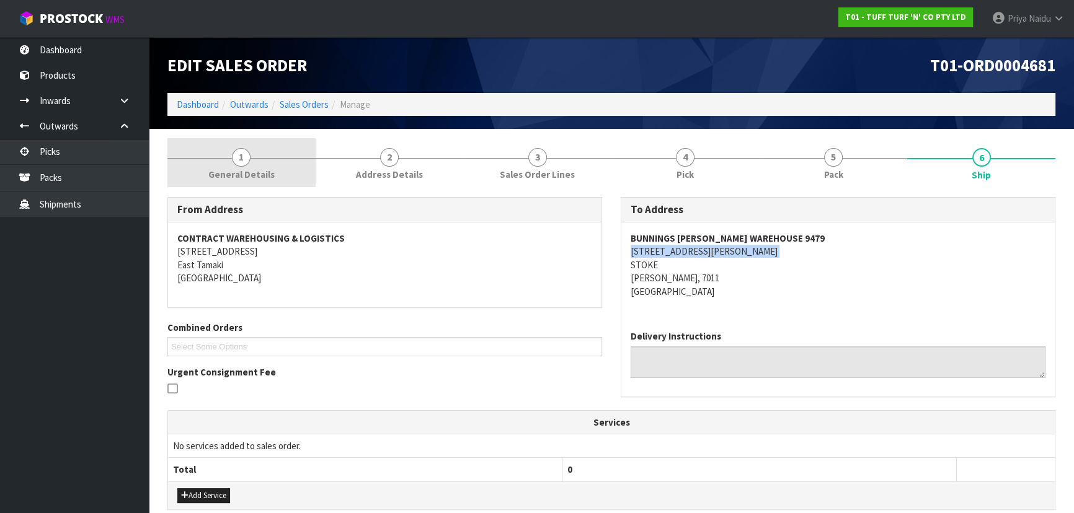
click at [232, 151] on link "1 General Details" at bounding box center [241, 162] width 148 height 49
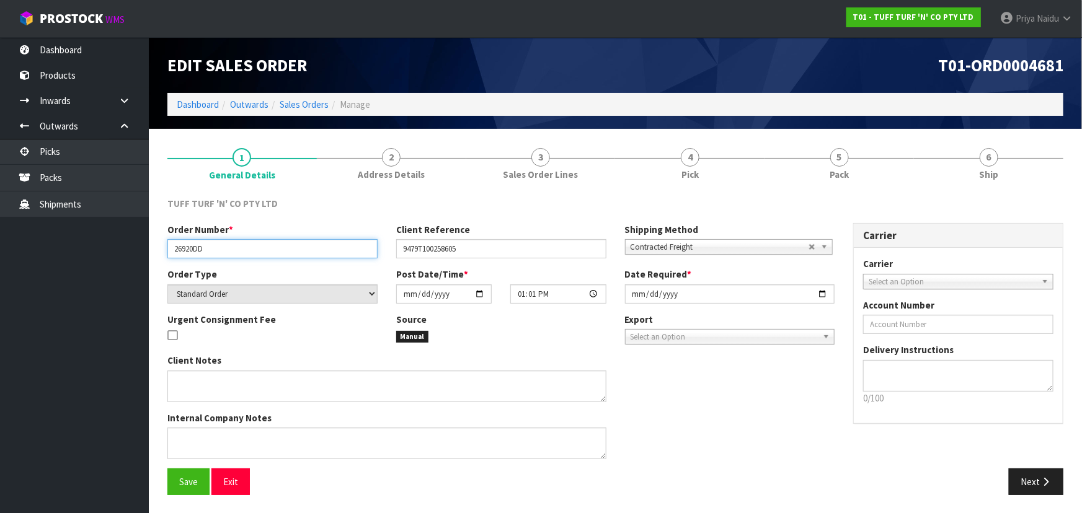
drag, startPoint x: 170, startPoint y: 248, endPoint x: 228, endPoint y: 248, distance: 58.3
click at [228, 248] on input "26920DD" at bounding box center [272, 248] width 210 height 19
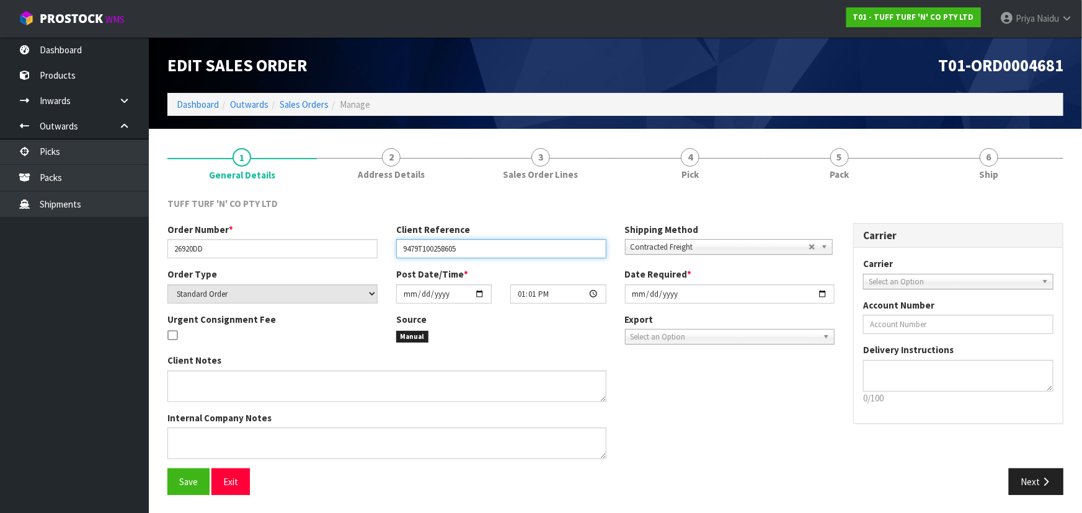
paste input "26920DD"
drag, startPoint x: 400, startPoint y: 252, endPoint x: 486, endPoint y: 242, distance: 86.8
click at [486, 242] on input "26920DD" at bounding box center [501, 248] width 210 height 19
type input "26920DD"
click at [198, 108] on link "Dashboard" at bounding box center [198, 105] width 42 height 12
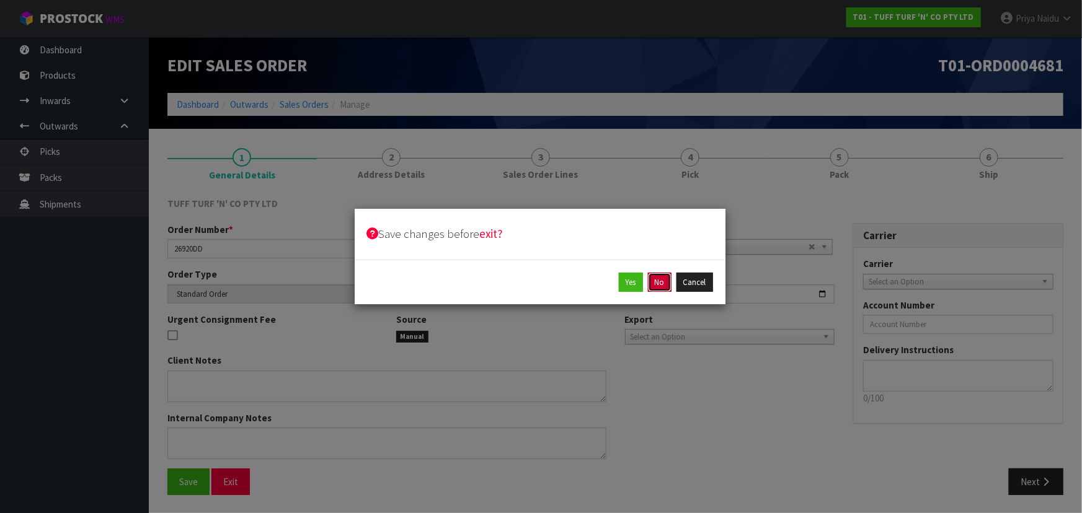
click at [654, 280] on button "No" at bounding box center [660, 283] width 24 height 20
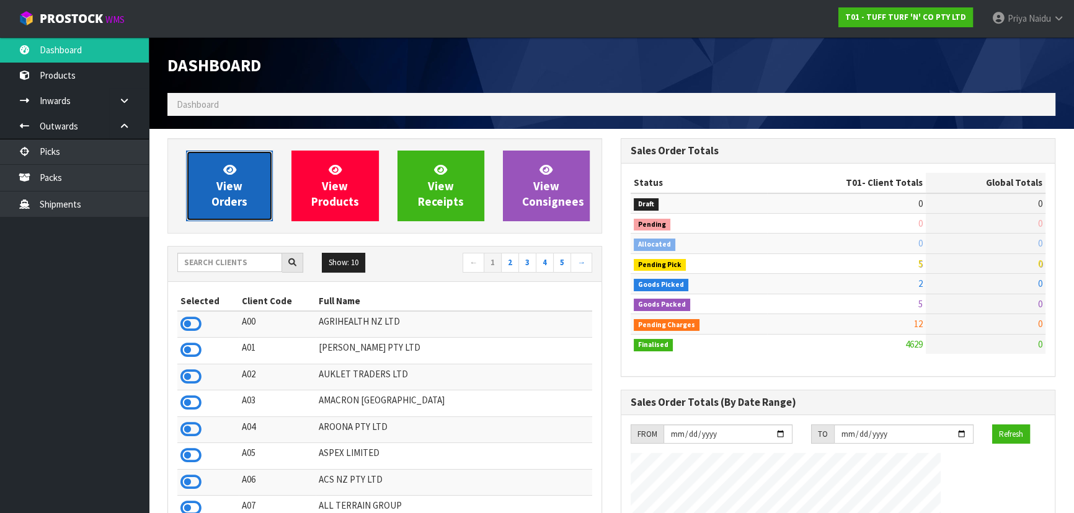
click at [241, 175] on link "View Orders" at bounding box center [229, 186] width 87 height 71
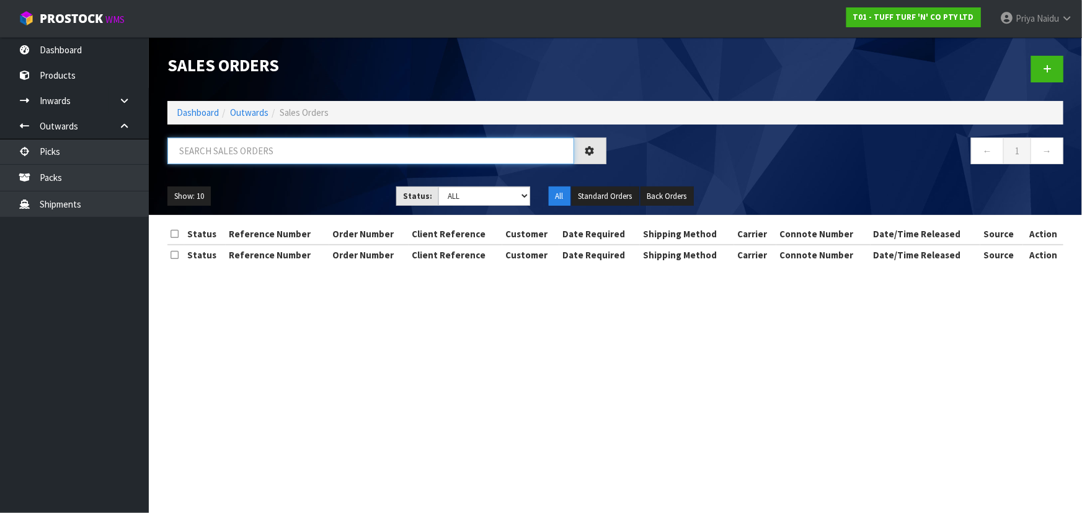
click at [246, 160] on input "text" at bounding box center [370, 151] width 407 height 27
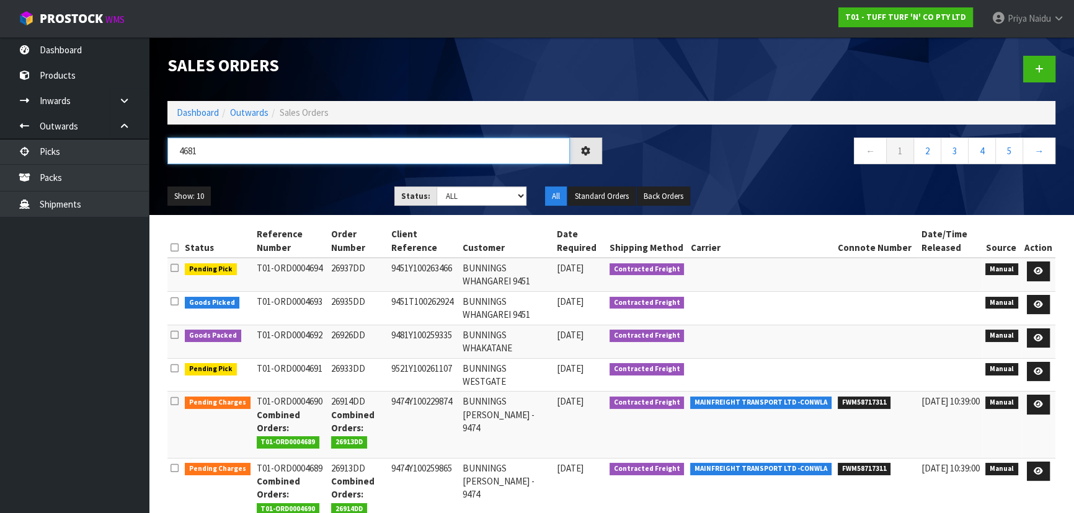
type input "4681"
click at [265, 180] on div "Show: 10 5 10 25 50 Status: Draft Pending Allocated Pending Pick Goods Picked G…" at bounding box center [611, 196] width 906 height 38
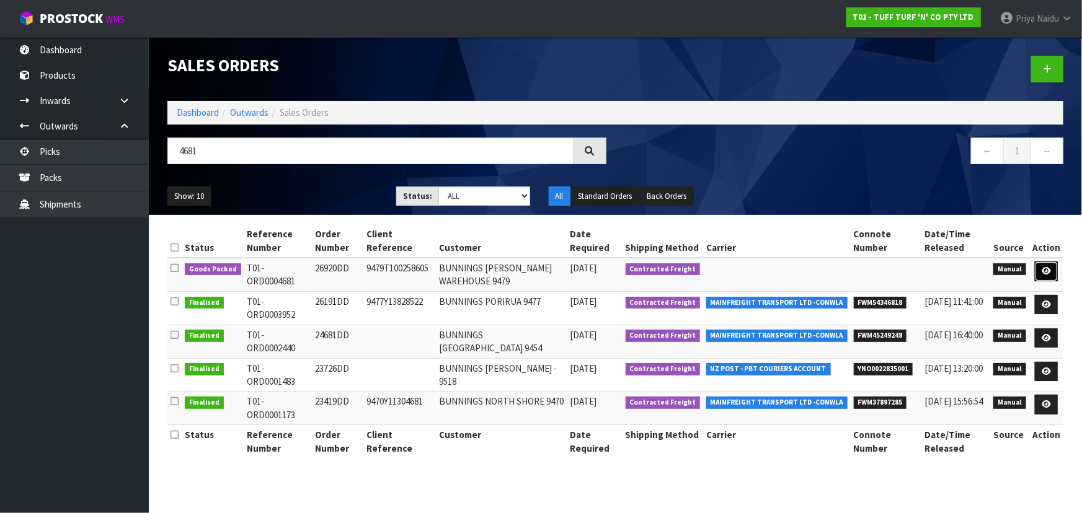
click at [1044, 270] on icon at bounding box center [1045, 271] width 9 height 8
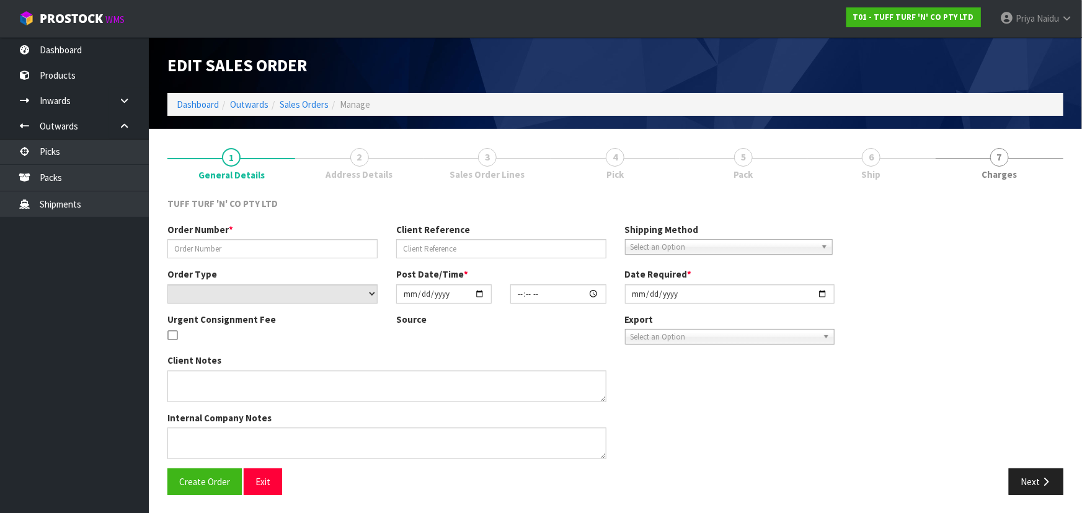
type input "26920DD"
type input "9479T100258605"
select select "number:0"
type input "2025-09-15"
type input "13:01:00.000"
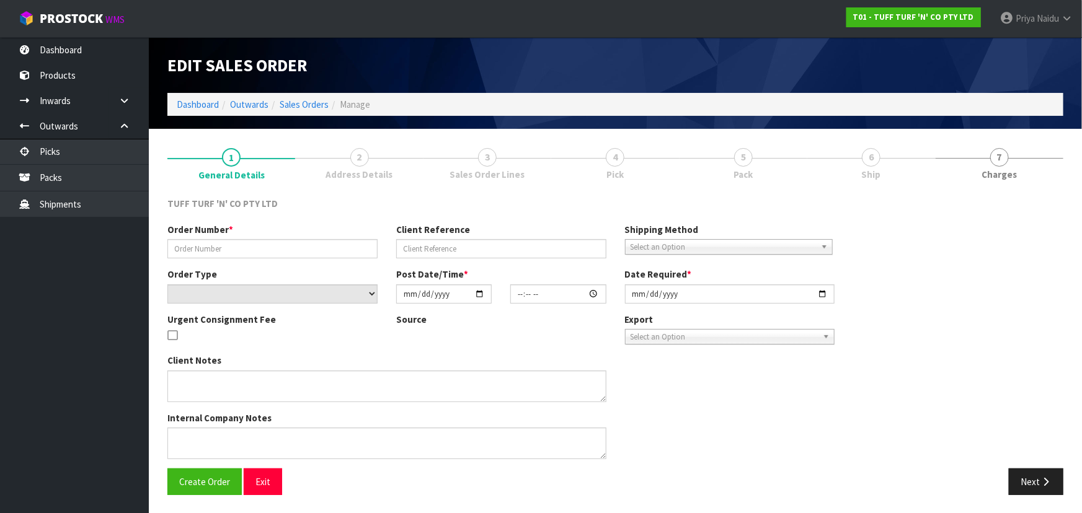
type input "2025-09-16"
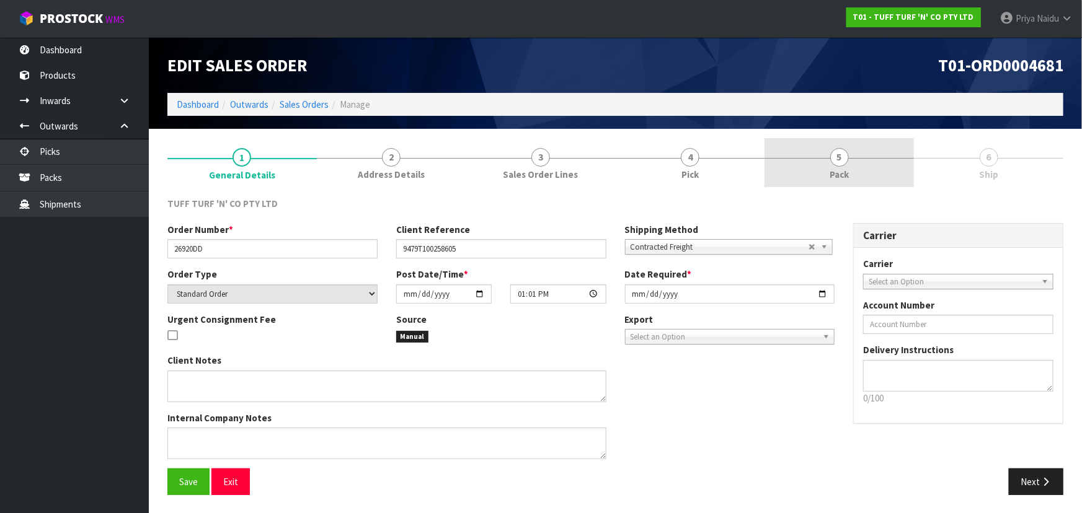
click at [864, 174] on link "5 Pack" at bounding box center [838, 162] width 149 height 49
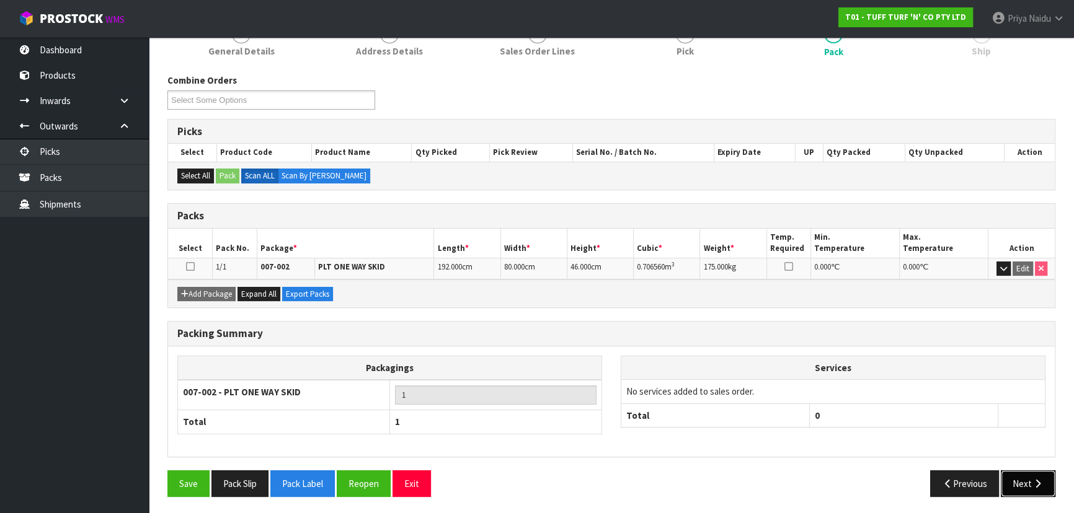
click at [1023, 477] on button "Next" at bounding box center [1027, 483] width 55 height 27
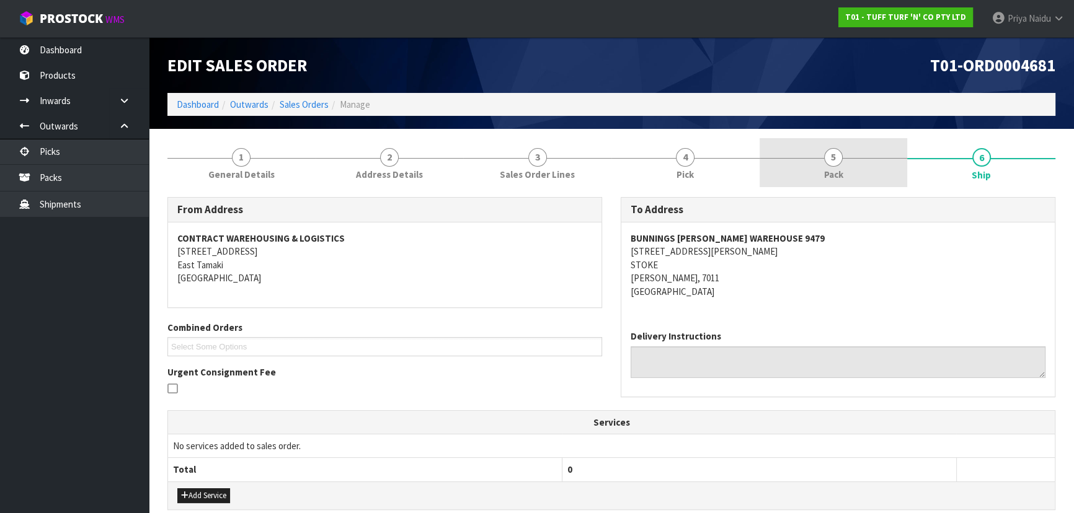
click at [808, 160] on link "5 Pack" at bounding box center [833, 162] width 148 height 49
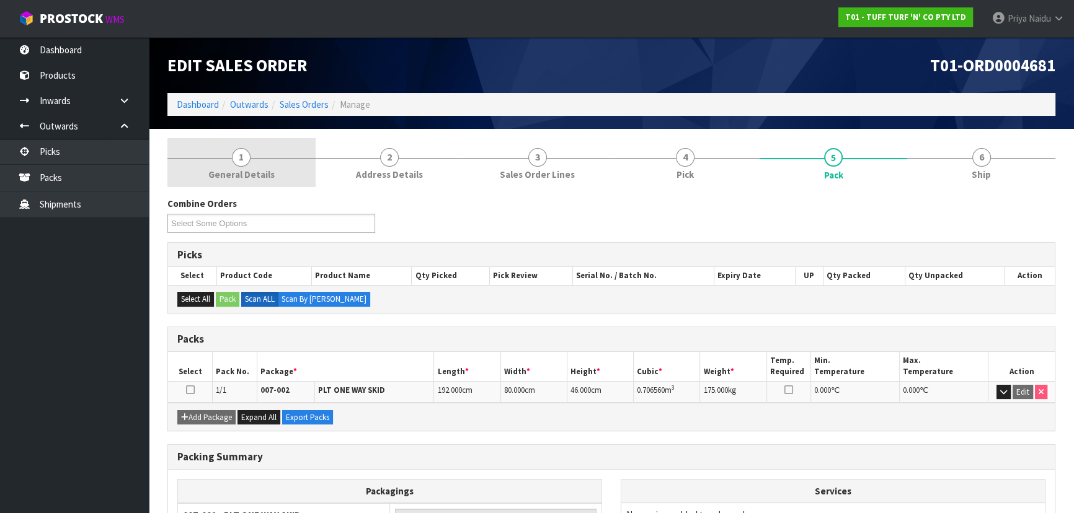
click at [248, 163] on link "1 General Details" at bounding box center [241, 162] width 148 height 49
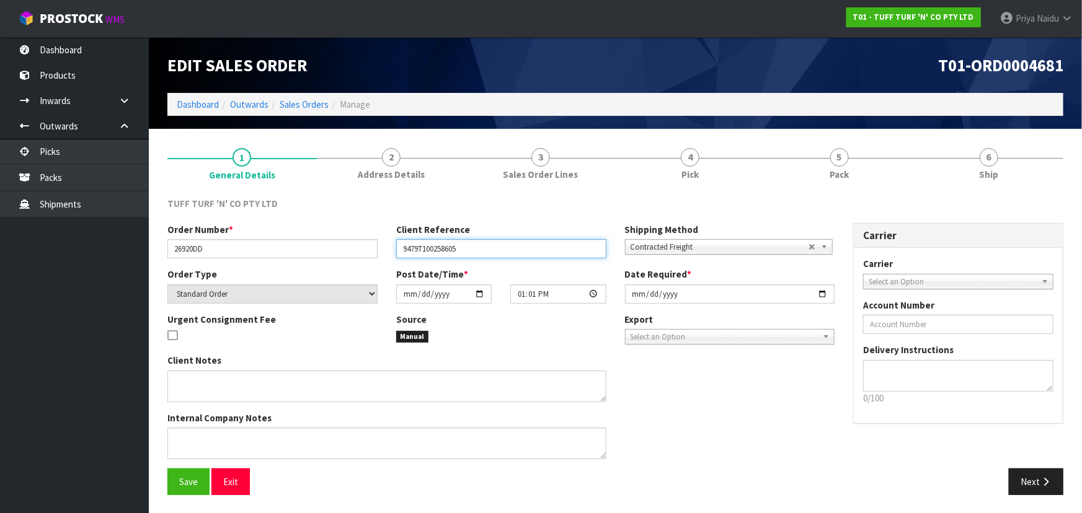
drag, startPoint x: 402, startPoint y: 246, endPoint x: 515, endPoint y: 256, distance: 112.6
click at [515, 256] on input "9479T100258605" at bounding box center [501, 248] width 210 height 19
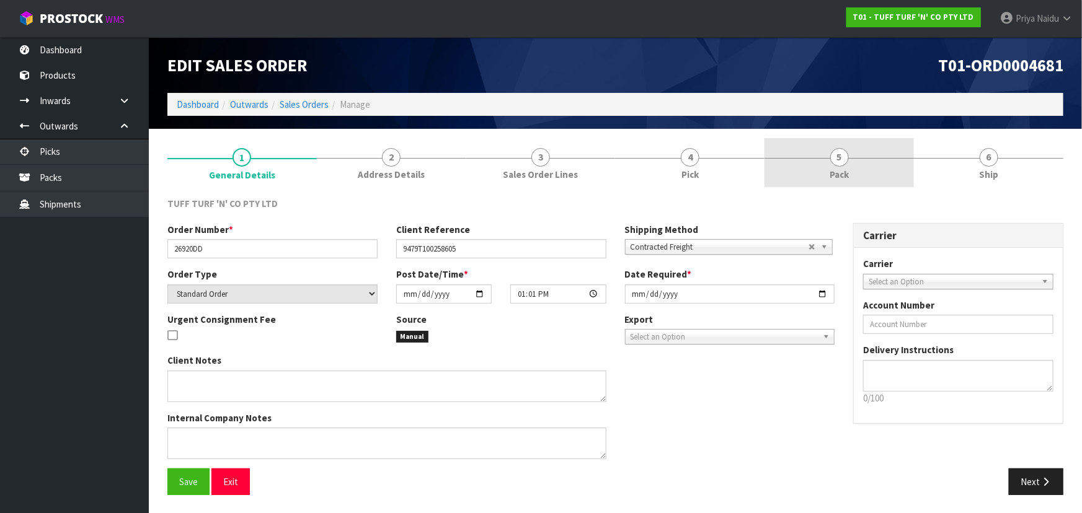
click at [877, 181] on link "5 Pack" at bounding box center [838, 162] width 149 height 49
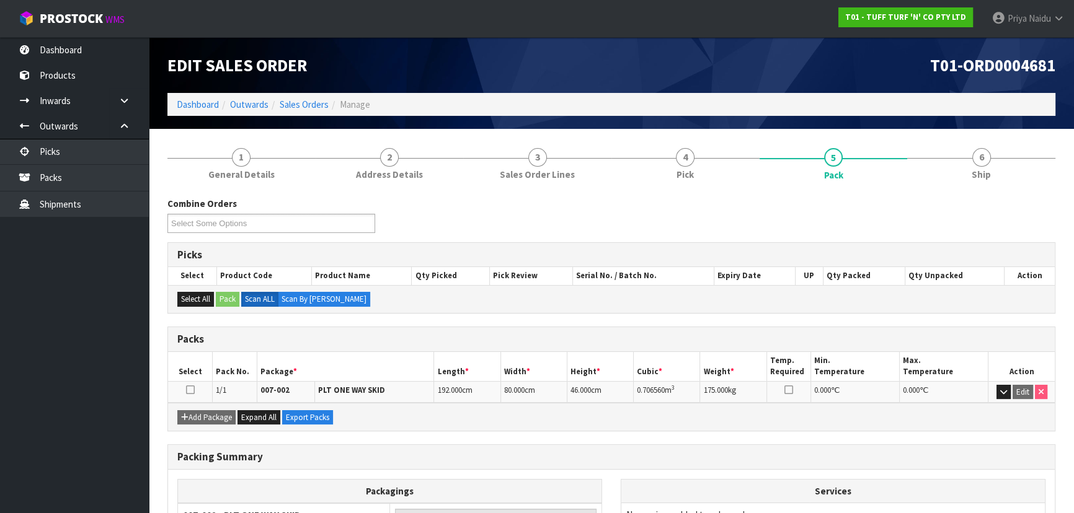
scroll to position [56, 0]
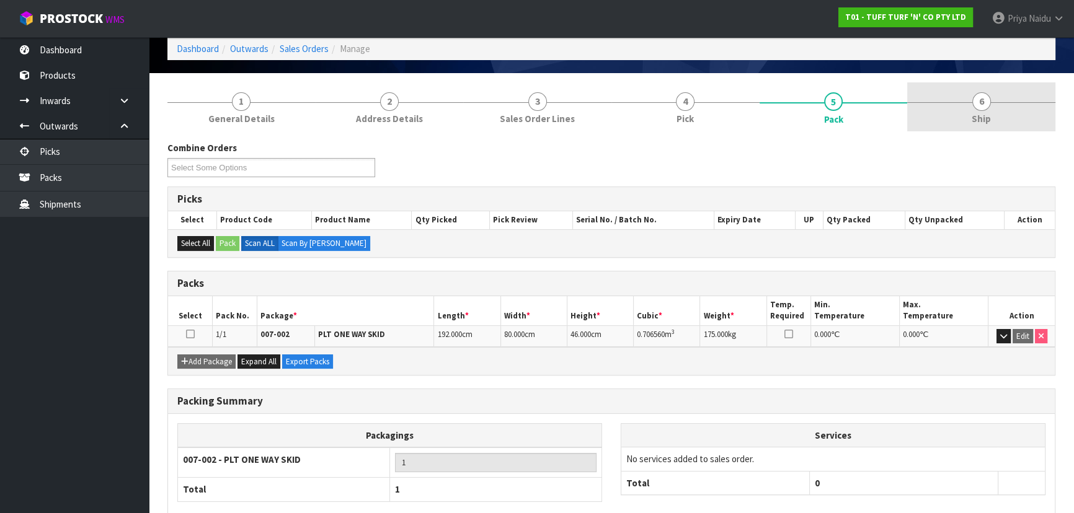
click at [999, 97] on link "6 Ship" at bounding box center [981, 106] width 148 height 49
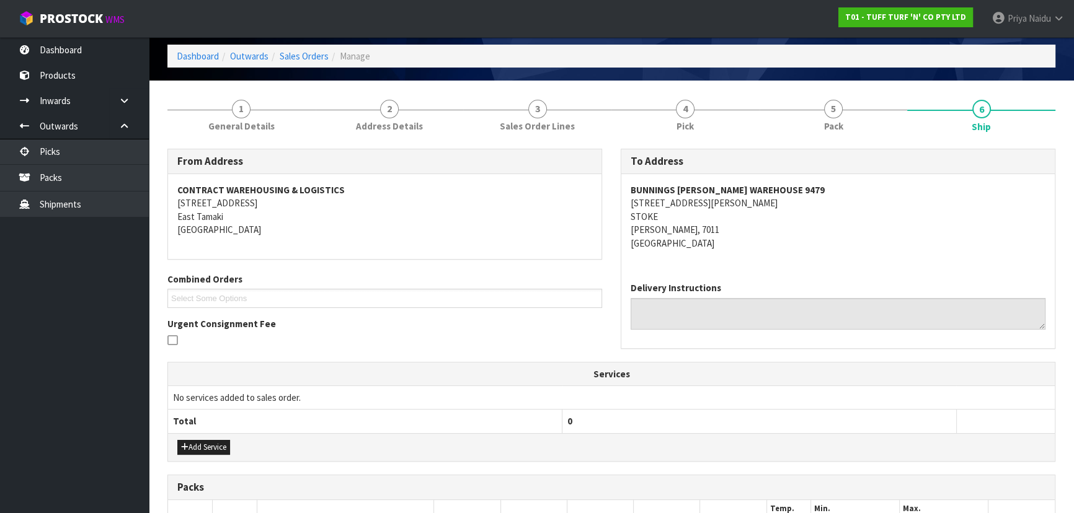
scroll to position [0, 0]
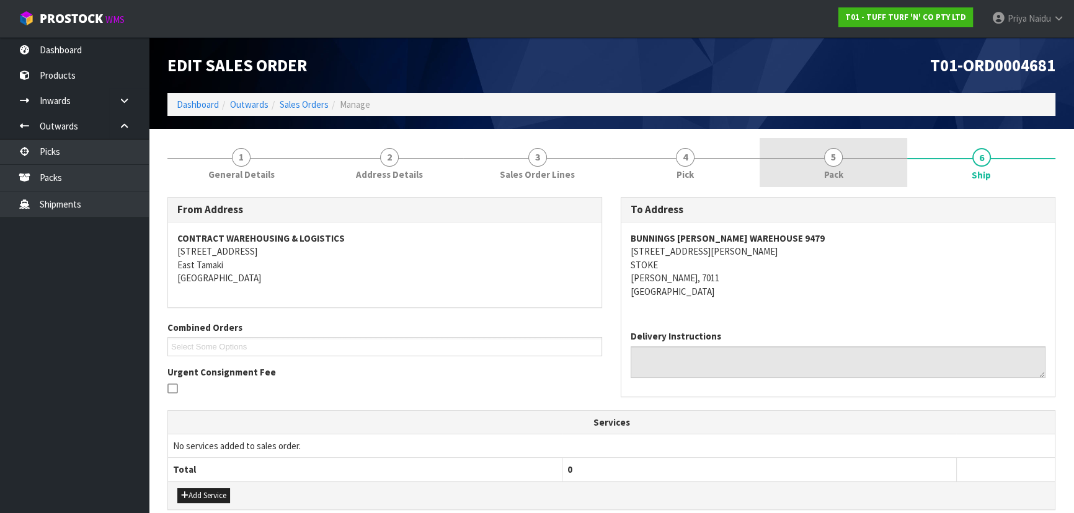
click at [819, 178] on link "5 Pack" at bounding box center [833, 162] width 148 height 49
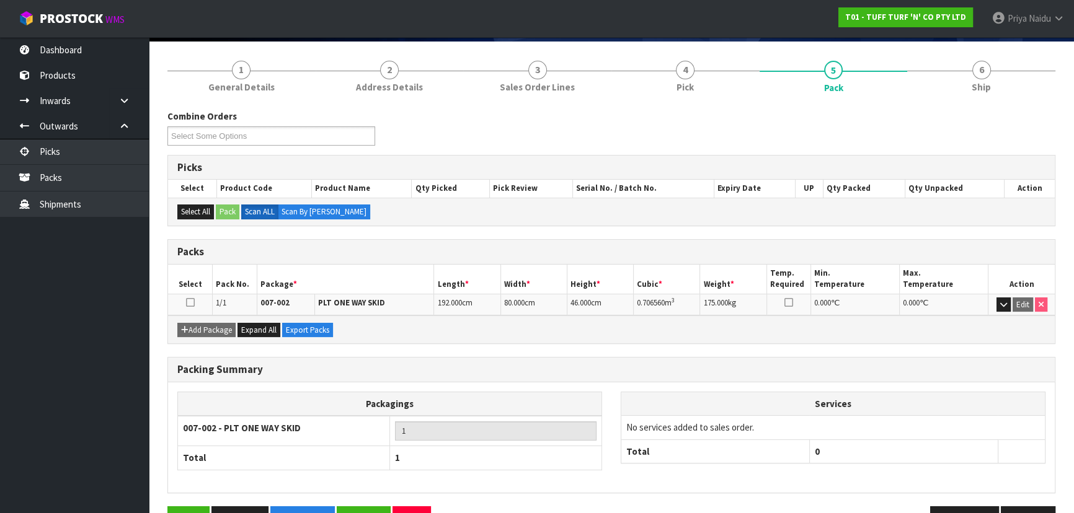
scroll to position [112, 0]
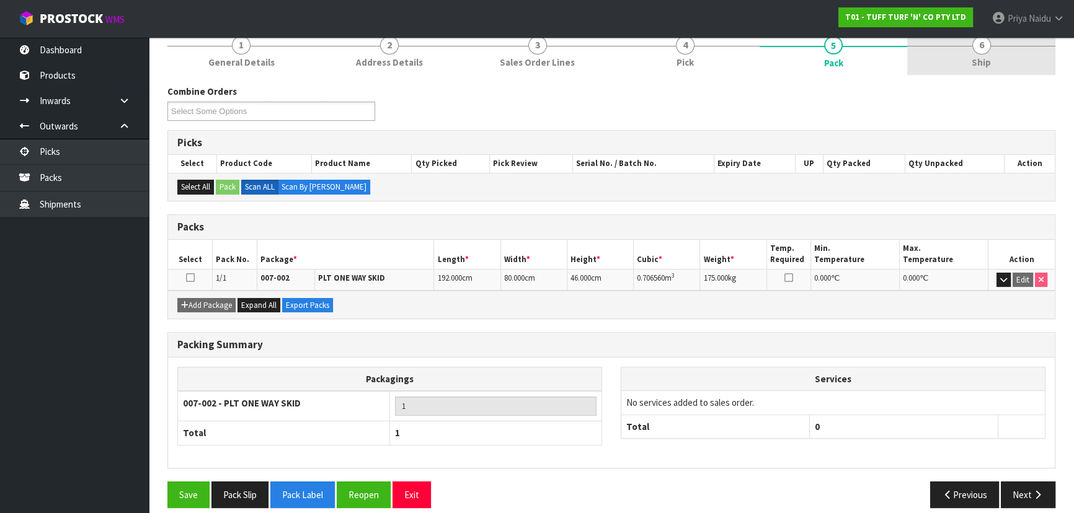
drag, startPoint x: 983, startPoint y: 52, endPoint x: 930, endPoint y: 71, distance: 56.1
click at [983, 52] on span "6" at bounding box center [981, 45] width 19 height 19
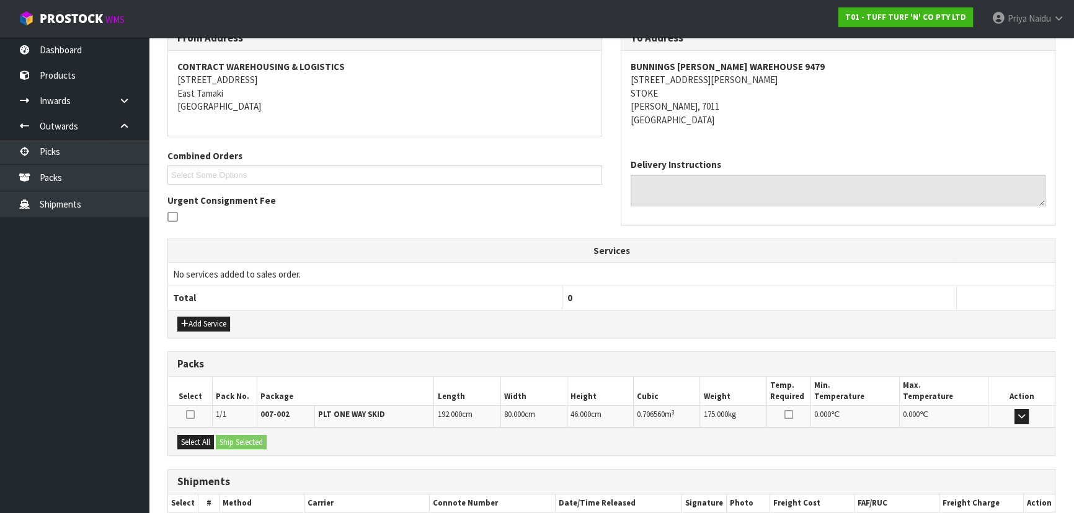
scroll to position [245, 0]
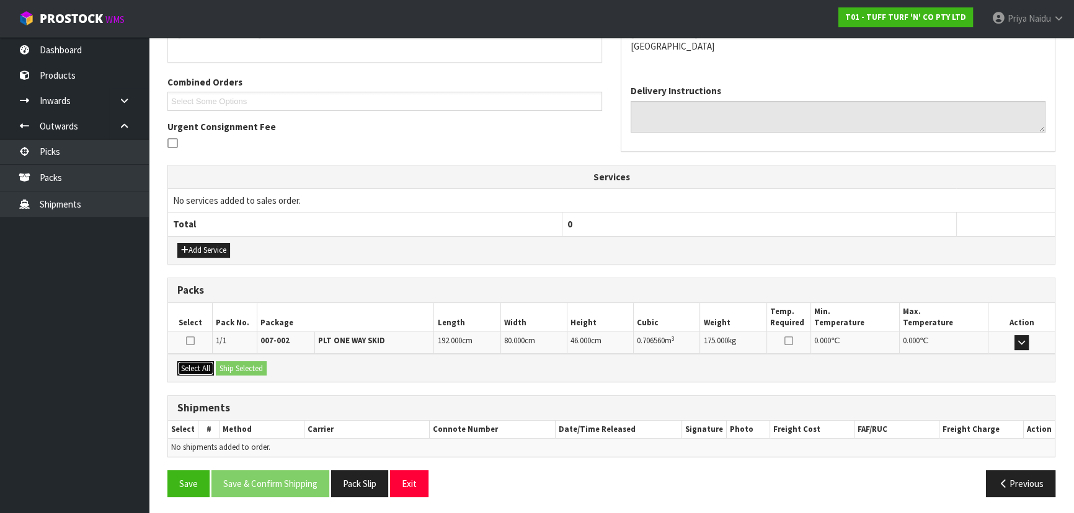
drag, startPoint x: 198, startPoint y: 368, endPoint x: 252, endPoint y: 355, distance: 55.5
click at [202, 368] on button "Select All" at bounding box center [195, 368] width 37 height 15
click at [252, 355] on div "Select All Ship Selected" at bounding box center [611, 368] width 886 height 28
click at [260, 366] on button "Ship Selected" at bounding box center [241, 368] width 51 height 15
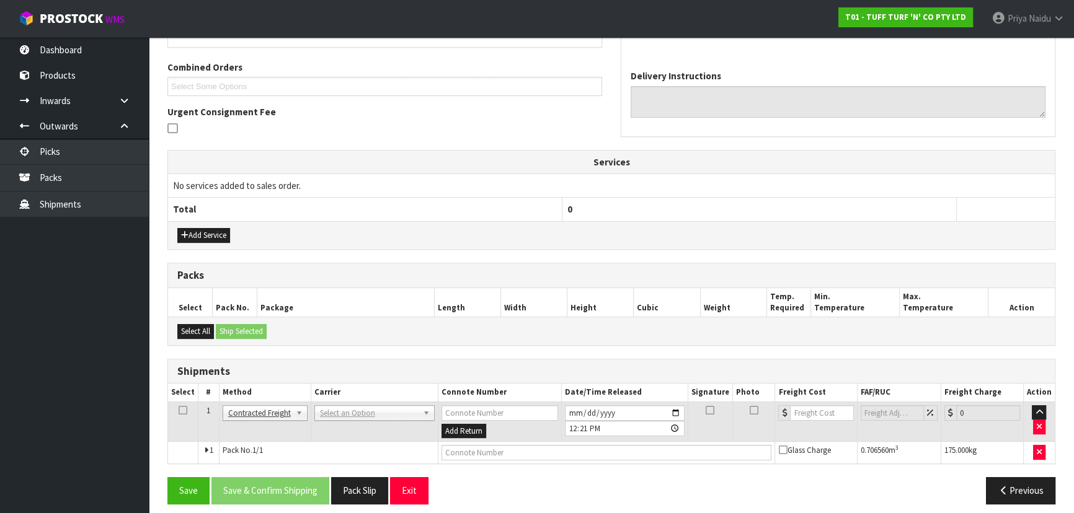
scroll to position [267, 0]
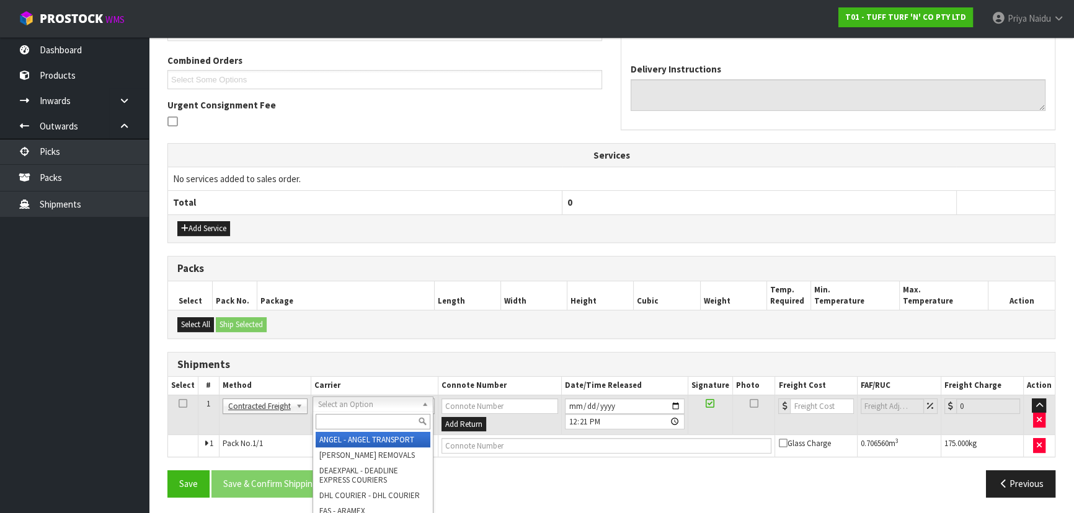
click at [342, 417] on input "text" at bounding box center [373, 421] width 115 height 15
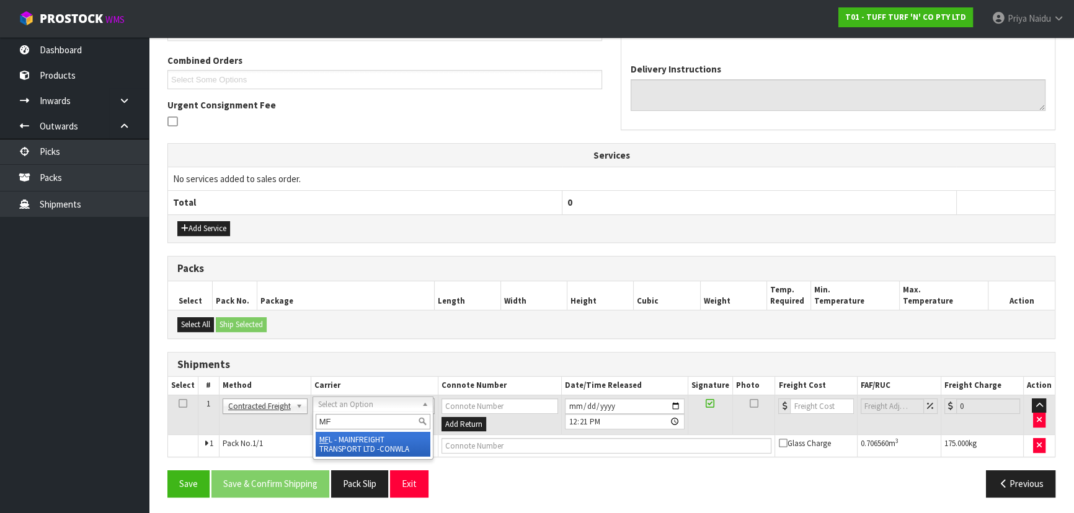
type input "MF"
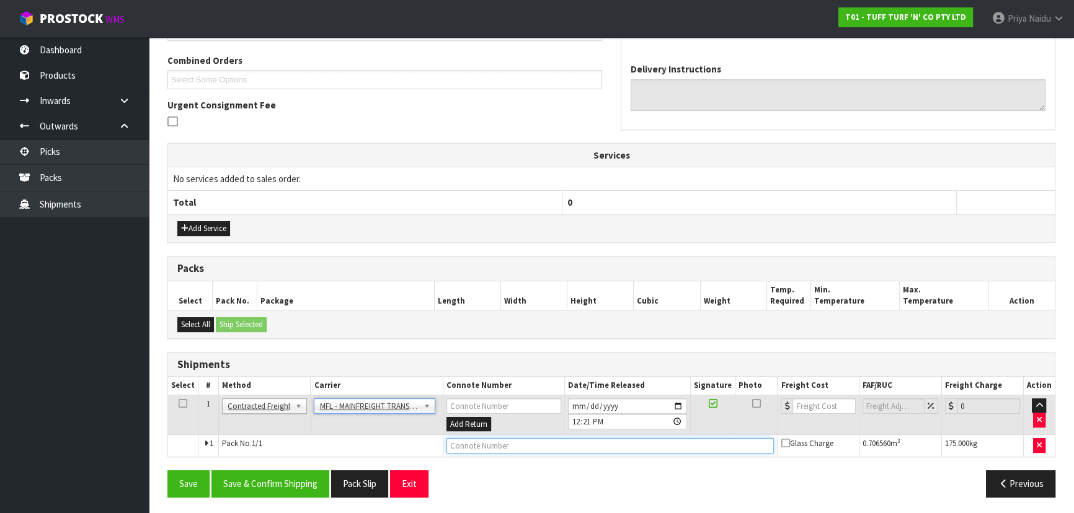
click at [491, 444] on input "text" at bounding box center [610, 445] width 328 height 15
paste input "FWM58721590"
type input "FWM58721590"
click at [816, 405] on input "number" at bounding box center [823, 406] width 63 height 15
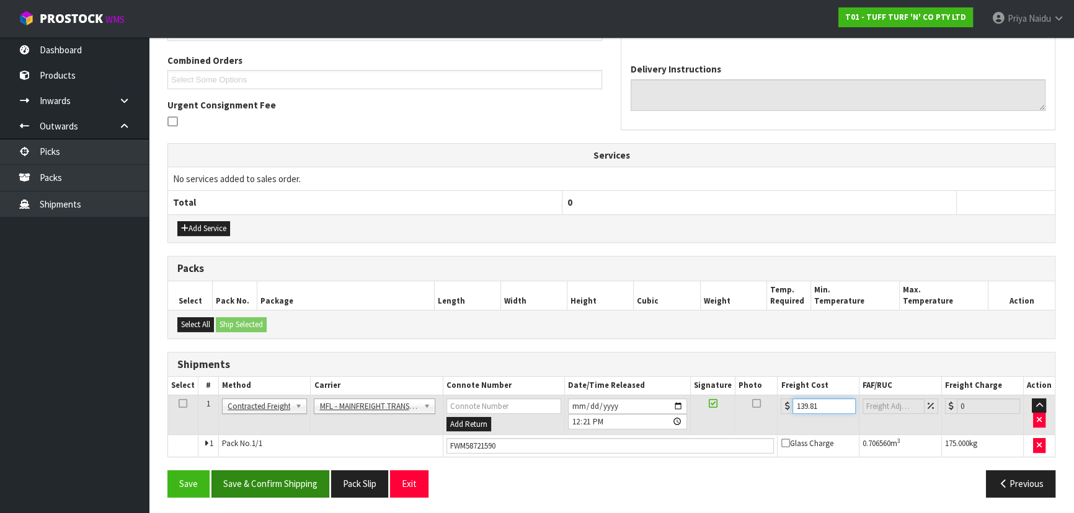
type input "139.81"
click at [309, 472] on button "Save & Confirm Shipping" at bounding box center [270, 483] width 118 height 27
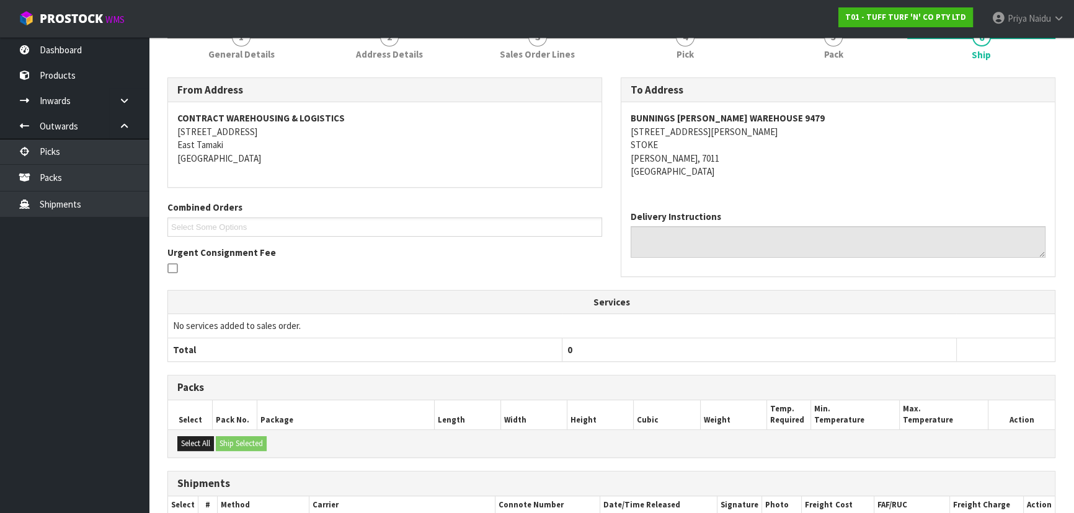
scroll to position [0, 0]
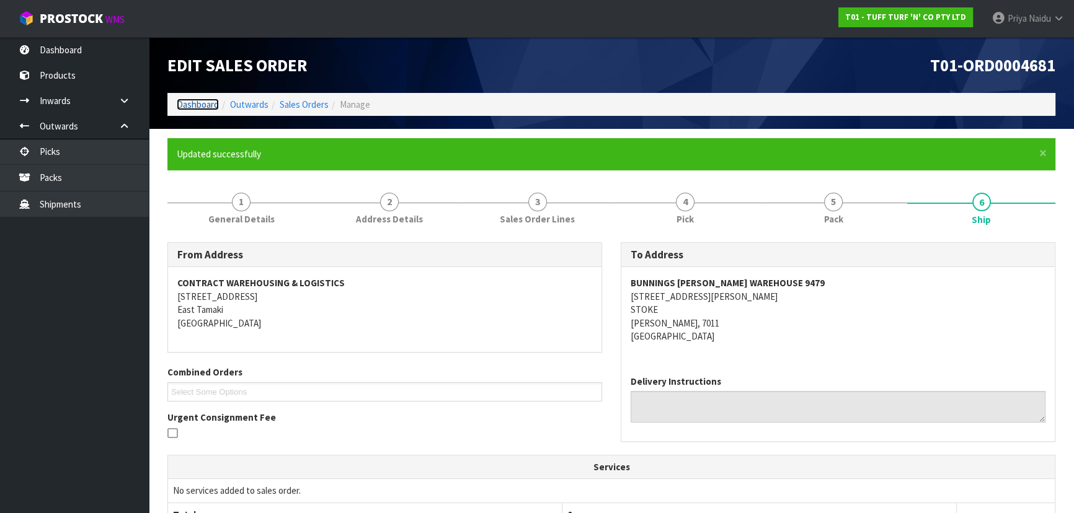
click at [180, 99] on link "Dashboard" at bounding box center [198, 105] width 42 height 12
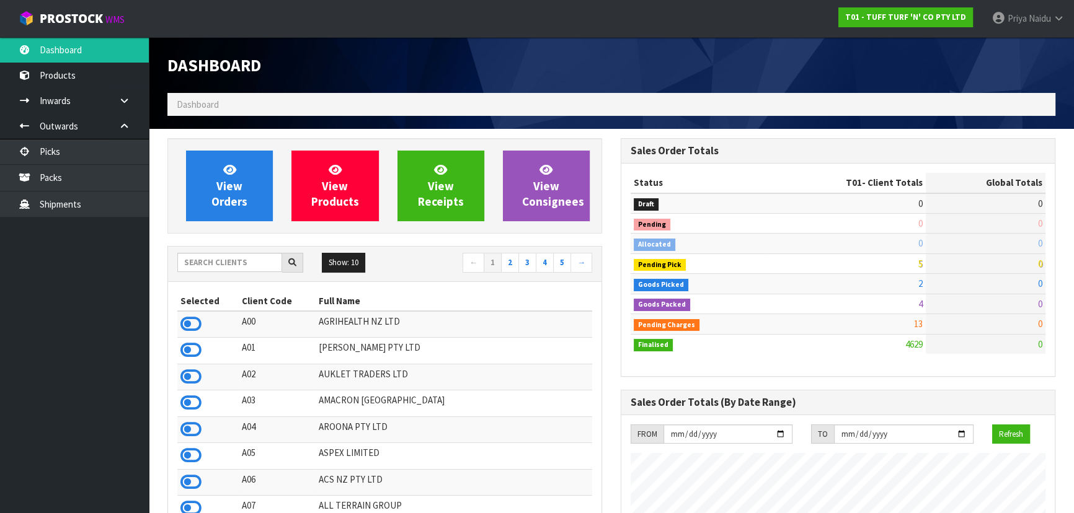
scroll to position [937, 453]
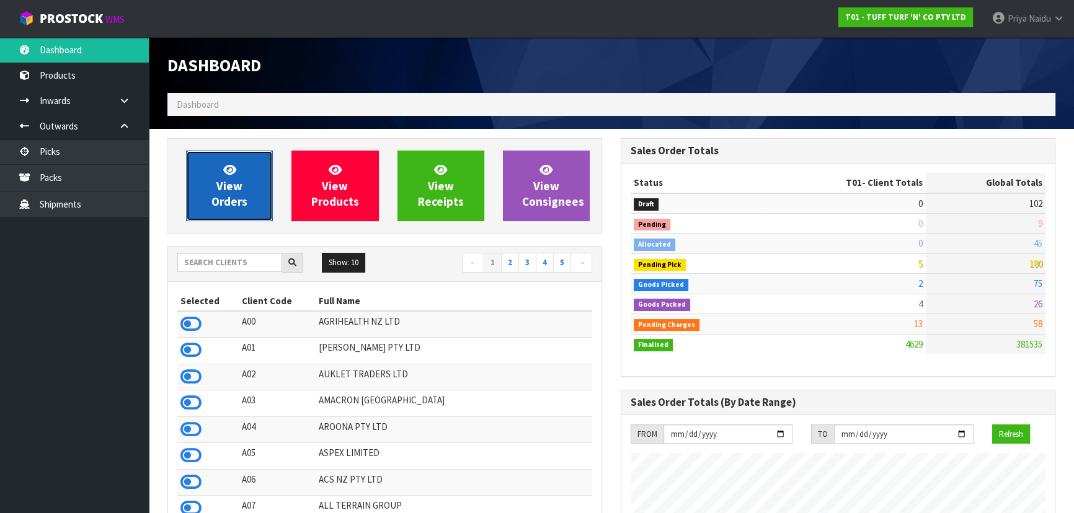
click at [248, 204] on link "View Orders" at bounding box center [229, 186] width 87 height 71
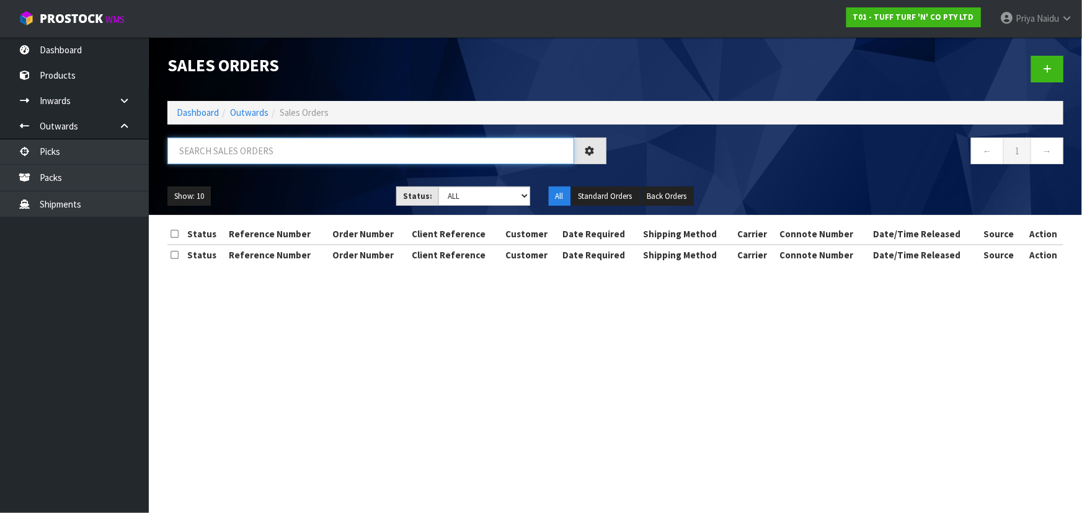
click at [272, 147] on input "text" at bounding box center [370, 151] width 407 height 27
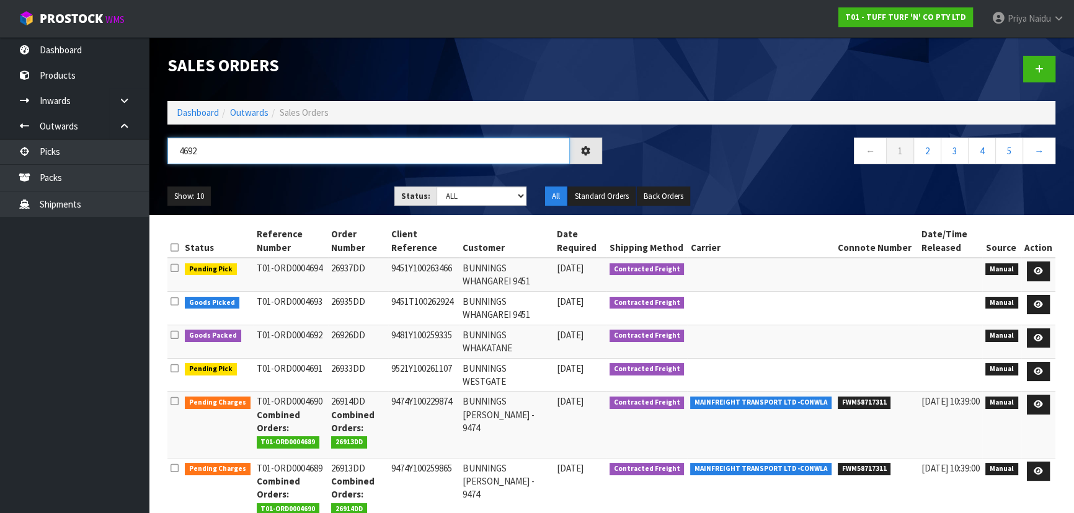
type input "4692"
click at [297, 180] on div "Show: 10 5 10 25 50 Status: Draft Pending Allocated Pending Pick Goods Picked G…" at bounding box center [611, 196] width 906 height 38
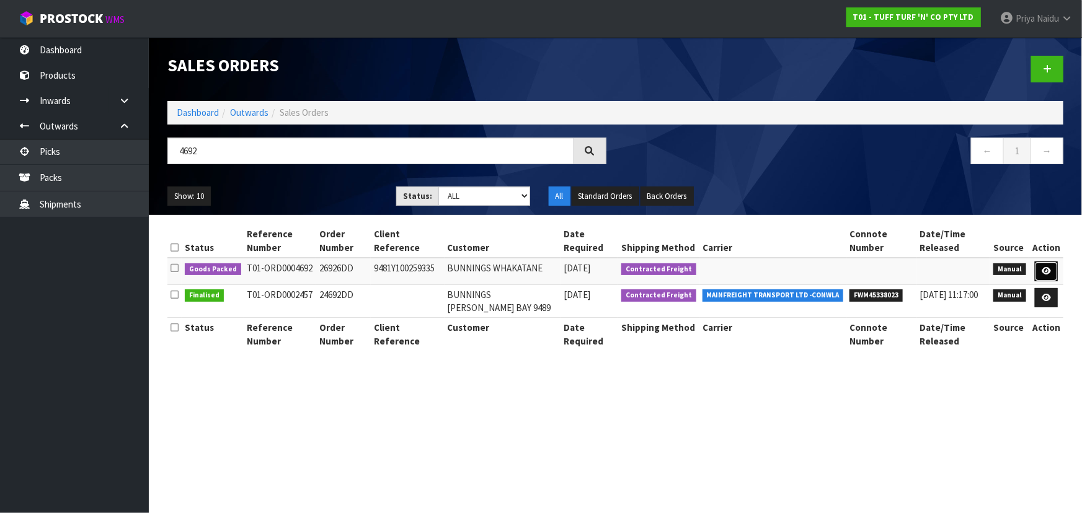
click at [1048, 264] on link at bounding box center [1046, 272] width 23 height 20
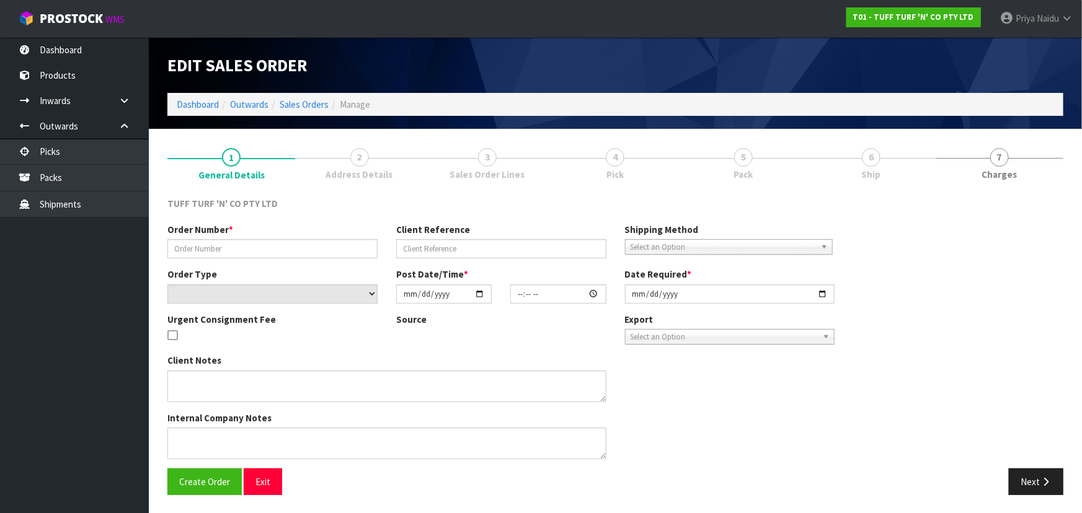
type input "26926DD"
type input "9481Y100259335"
select select "number:0"
type input "2025-09-15"
type input "13:28:00.000"
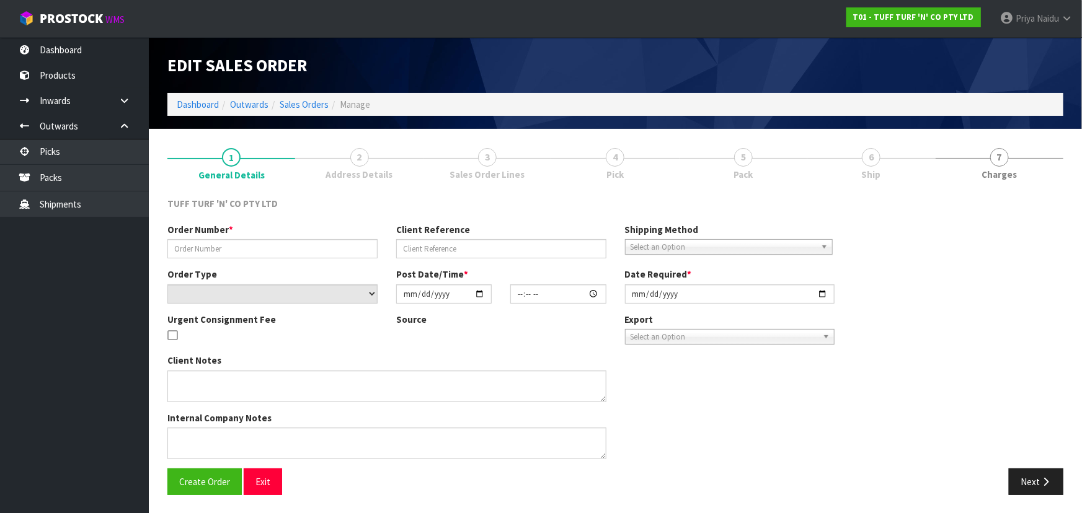
type input "2025-09-16"
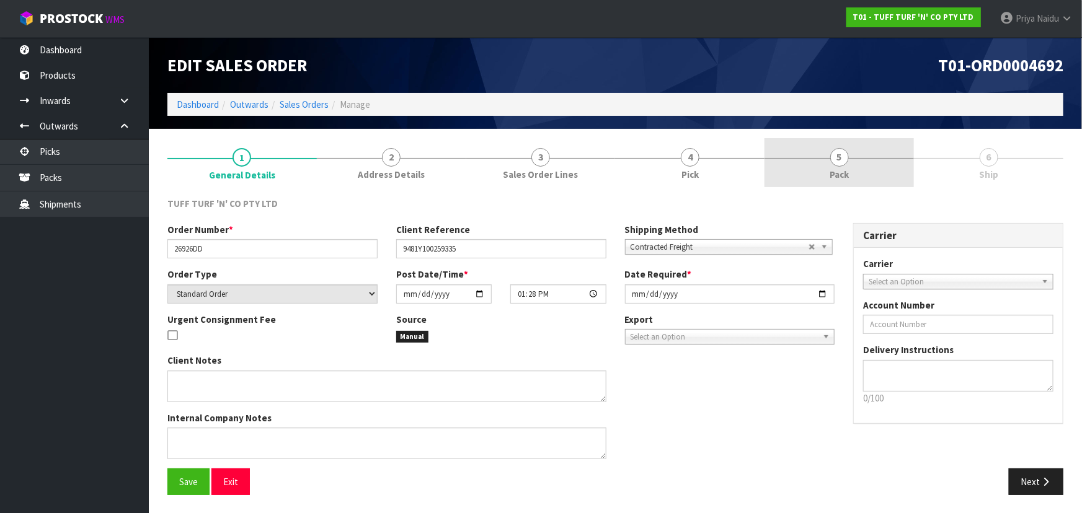
click at [832, 167] on link "5 Pack" at bounding box center [838, 162] width 149 height 49
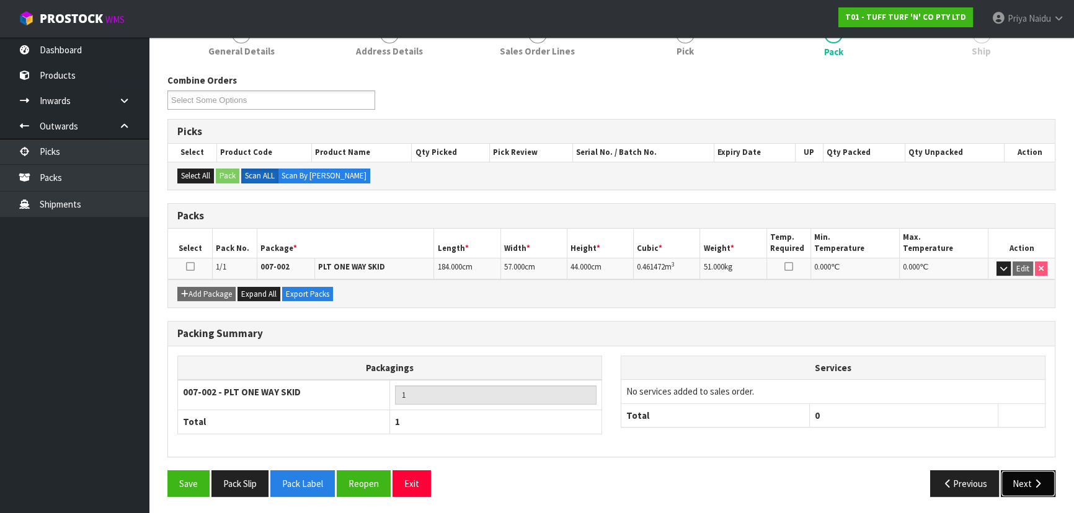
click at [1031, 484] on icon "button" at bounding box center [1037, 483] width 12 height 9
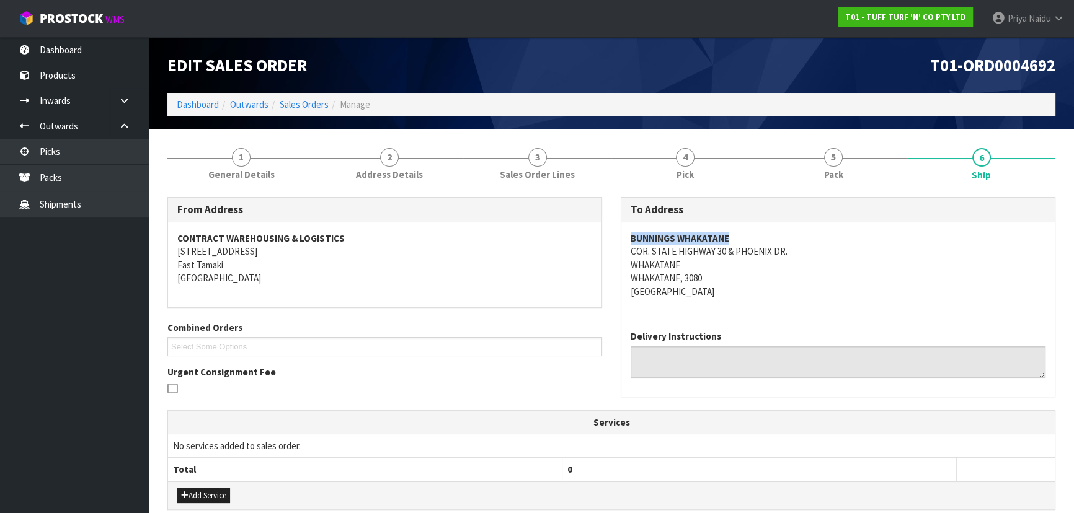
copy strong "BUNNINGS WHAKATANE"
drag, startPoint x: 621, startPoint y: 236, endPoint x: 754, endPoint y: 234, distance: 132.7
click at [754, 234] on div "BUNNINGS WHAKATANE COR. STATE HIGHWAY 30 & PHOENIX DR. WHAKATANE WHAKATANE, 308…" at bounding box center [837, 272] width 433 height 98
drag, startPoint x: 796, startPoint y: 299, endPoint x: 634, endPoint y: 239, distance: 172.4
click at [796, 297] on div "BUNNINGS WHAKATANE COR. STATE HIGHWAY 30 & PHOENIX DR. WHAKATANE WHAKATANE, 308…" at bounding box center [837, 272] width 433 height 98
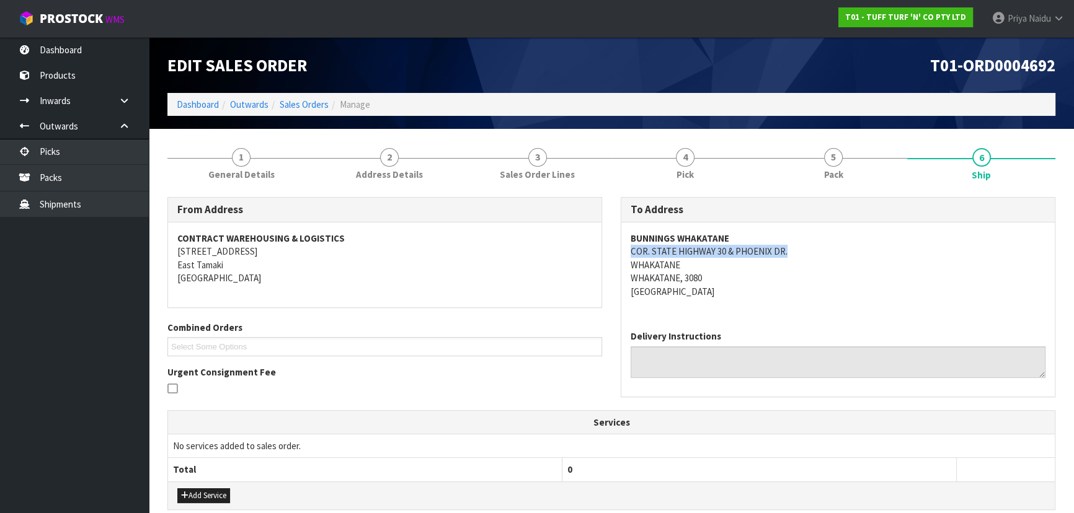
copy address "COR. STATE HIGHWAY 30 & PHOENIX DR."
drag, startPoint x: 622, startPoint y: 249, endPoint x: 815, endPoint y: 248, distance: 193.4
click at [815, 248] on div "BUNNINGS WHAKATANE COR. STATE HIGHWAY 30 & PHOENIX DR. WHAKATANE WHAKATANE, 308…" at bounding box center [837, 272] width 433 height 98
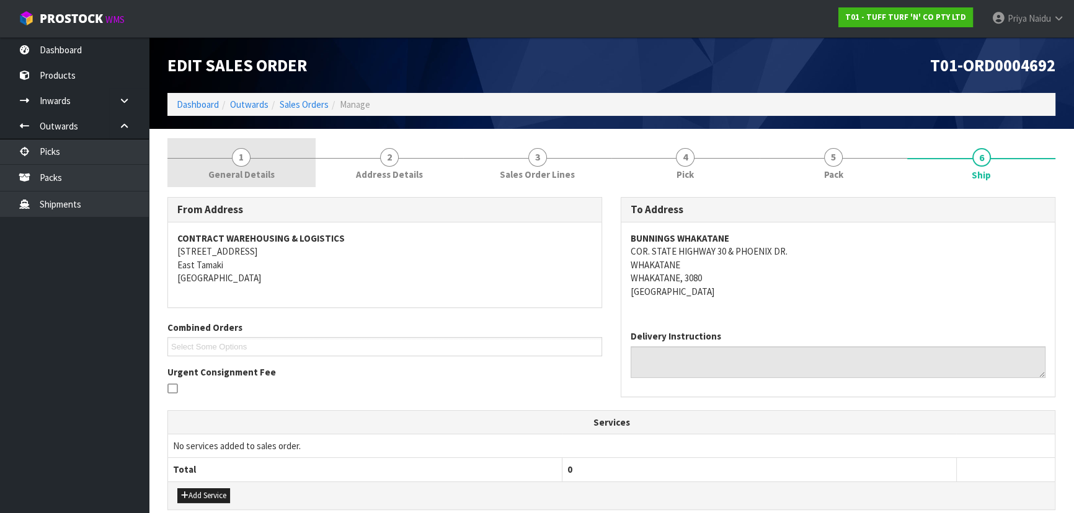
click at [221, 161] on link "1 General Details" at bounding box center [241, 162] width 148 height 49
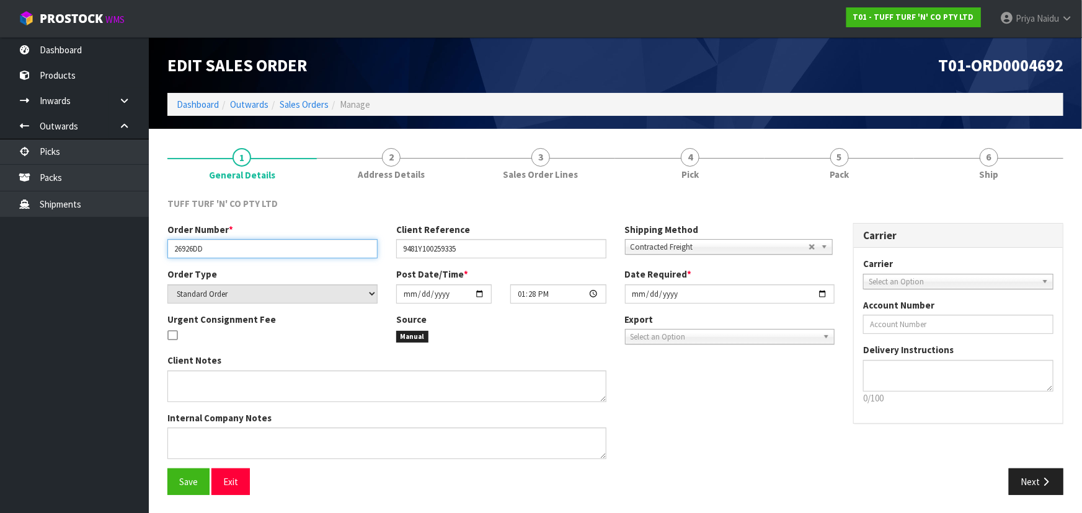
drag, startPoint x: 169, startPoint y: 249, endPoint x: 14, endPoint y: 293, distance: 161.7
click at [229, 248] on input "26926DD" at bounding box center [272, 248] width 210 height 19
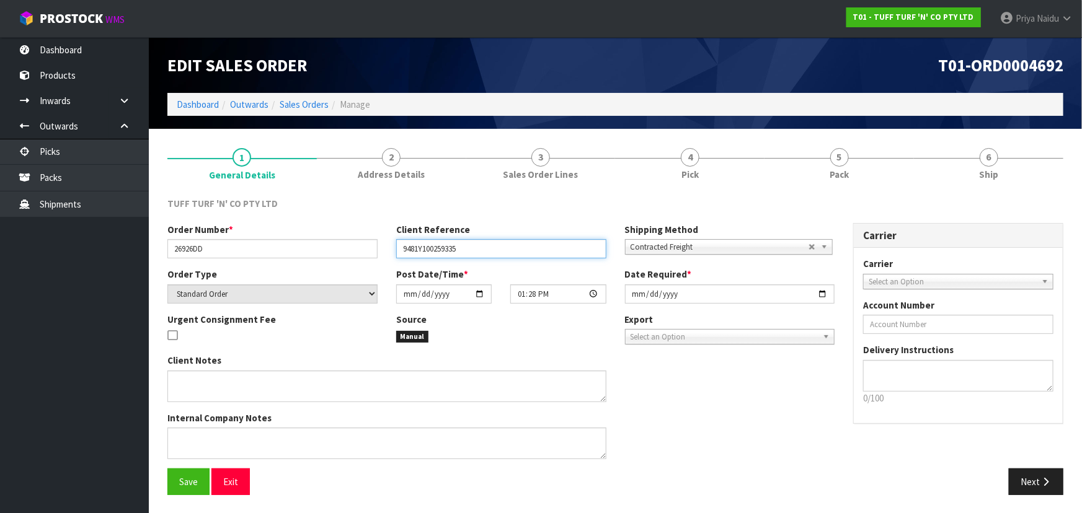
drag, startPoint x: 399, startPoint y: 249, endPoint x: 511, endPoint y: 249, distance: 111.6
click at [511, 249] on input "9481Y100259335" at bounding box center [501, 248] width 210 height 19
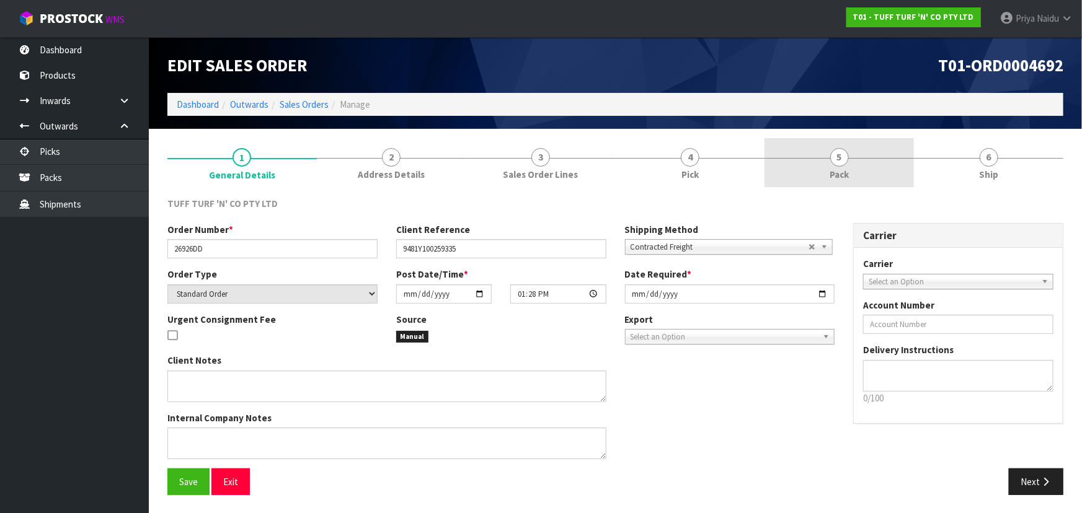
drag, startPoint x: 856, startPoint y: 164, endPoint x: 836, endPoint y: 187, distance: 29.9
click at [856, 164] on link "5 Pack" at bounding box center [838, 162] width 149 height 49
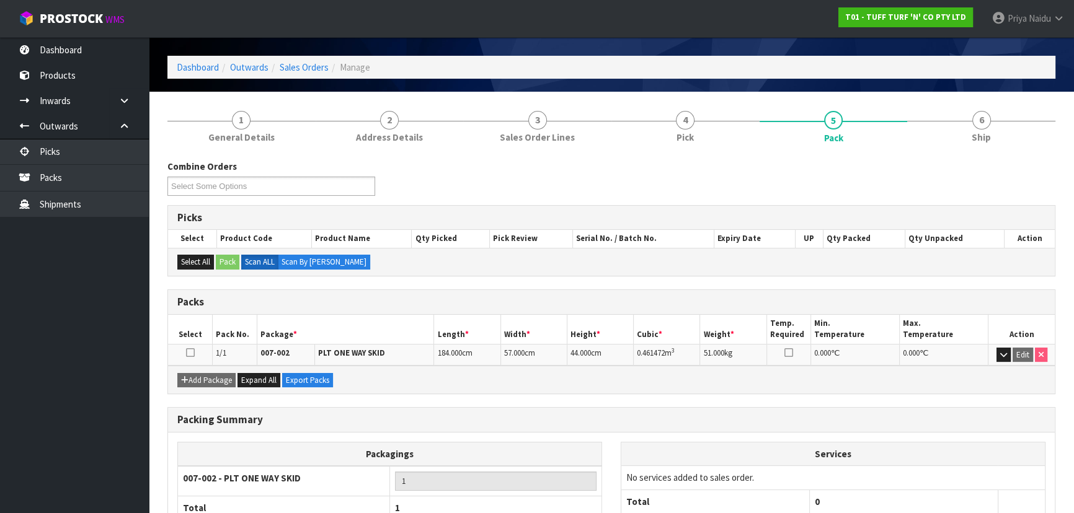
scroll to position [56, 0]
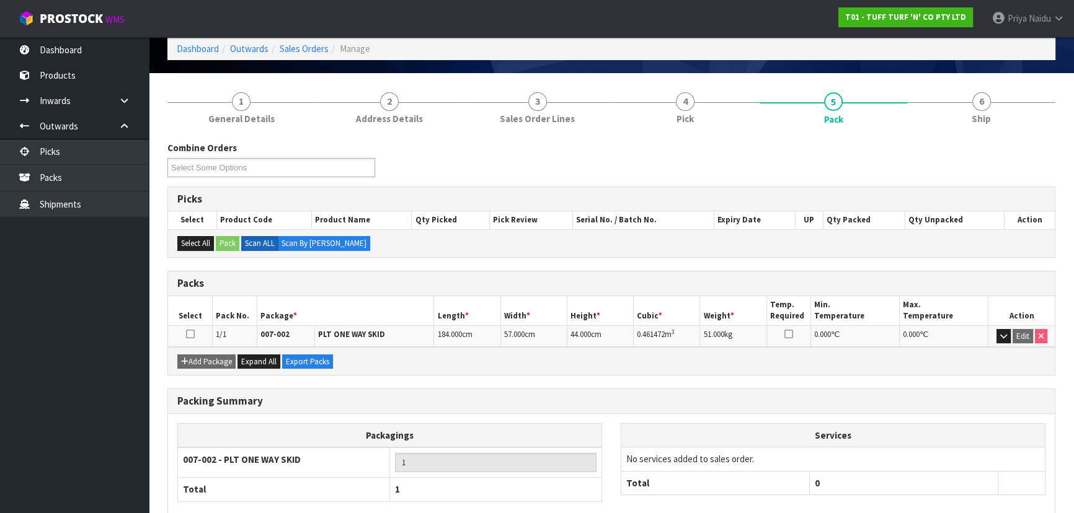
click at [963, 138] on div "Combine Orders T01-ORD0004677 T01-ORD0004678 T01-ORD0004679 T01-ORD0004680 T01-…" at bounding box center [611, 353] width 888 height 442
click at [967, 134] on div "Combine Orders T01-ORD0004677 T01-ORD0004678 T01-ORD0004679 T01-ORD0004680 T01-…" at bounding box center [611, 353] width 888 height 442
click at [990, 107] on link "6 Ship" at bounding box center [981, 106] width 148 height 49
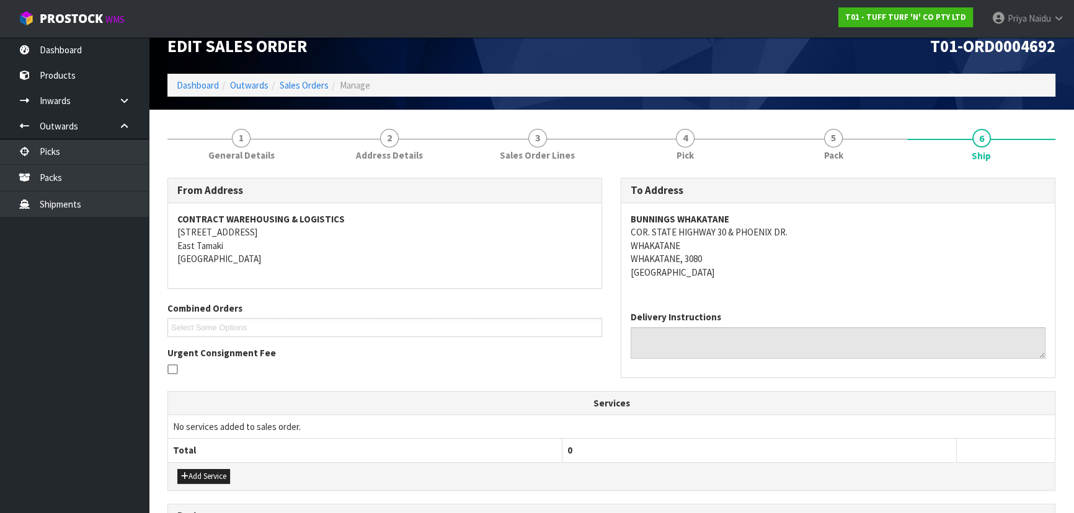
scroll to position [0, 0]
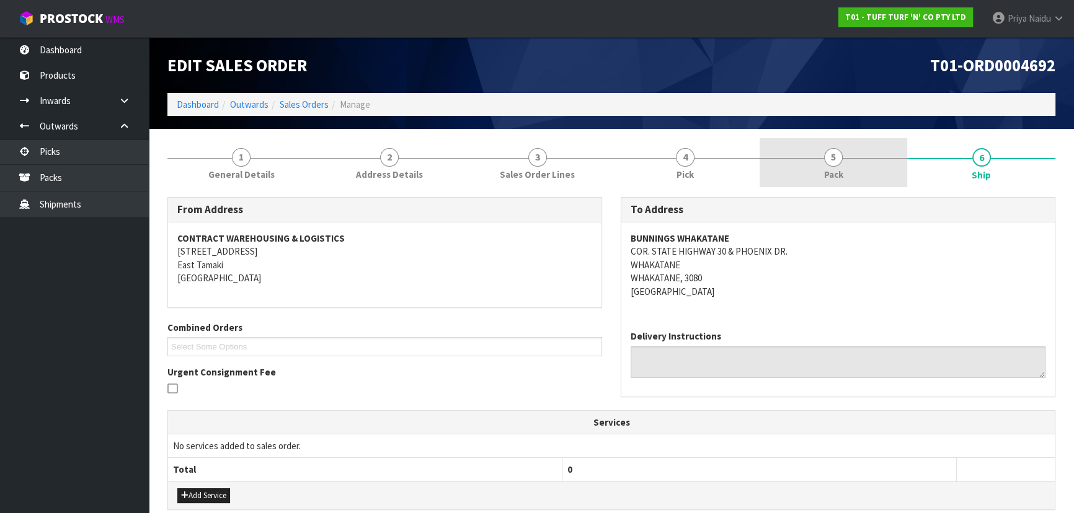
click at [846, 167] on link "5 Pack" at bounding box center [833, 162] width 148 height 49
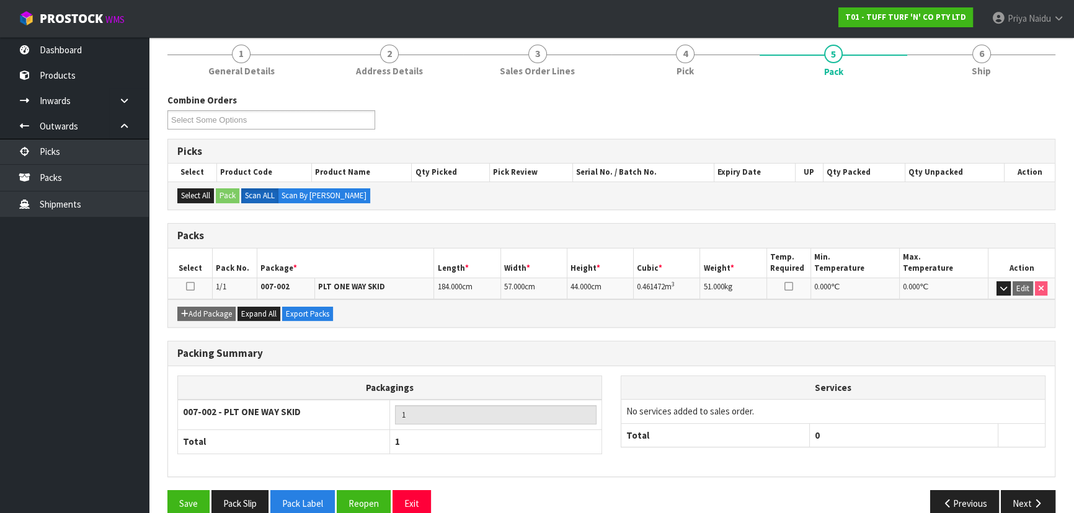
scroll to position [112, 0]
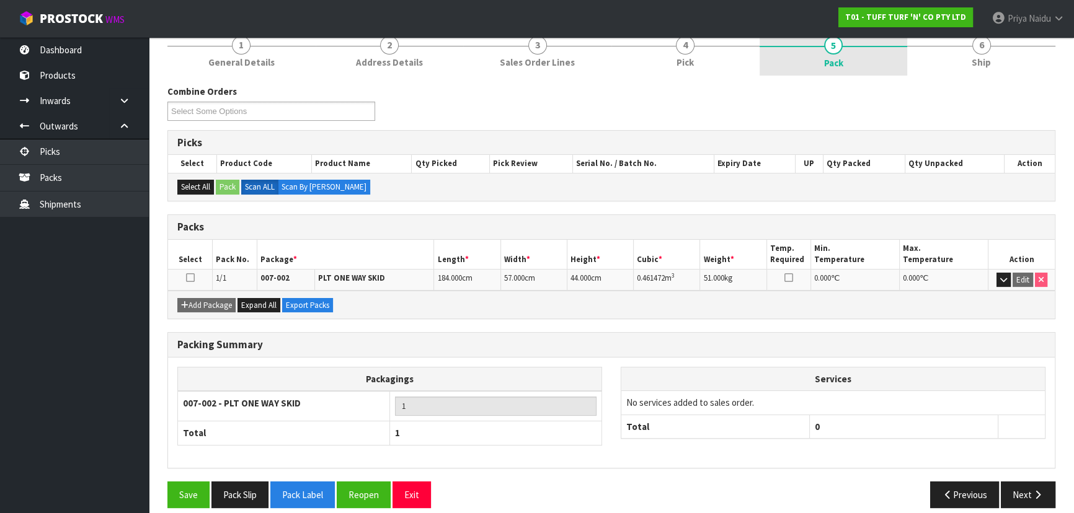
drag, startPoint x: 963, startPoint y: 53, endPoint x: 855, endPoint y: 72, distance: 108.9
click at [963, 53] on link "6 Ship" at bounding box center [981, 50] width 148 height 49
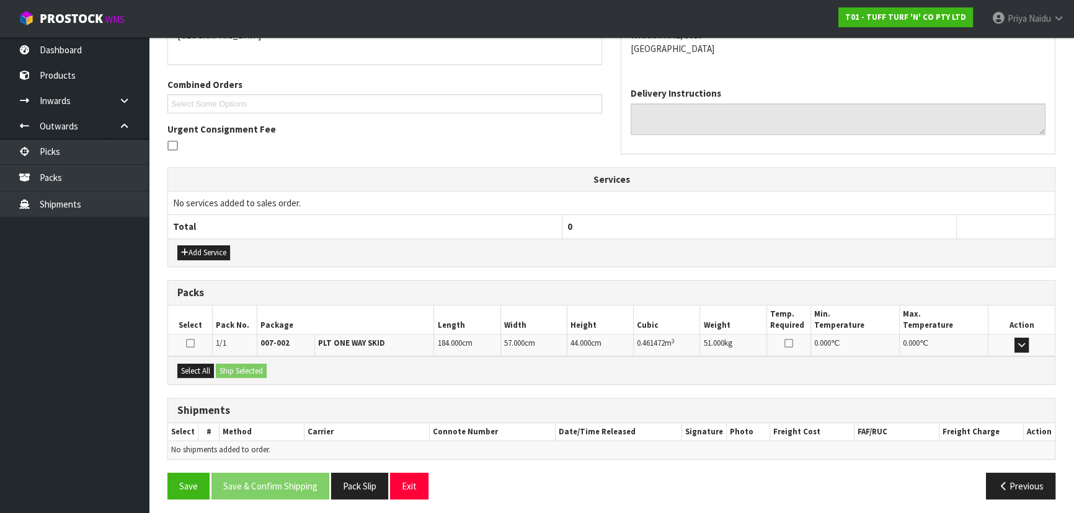
scroll to position [245, 0]
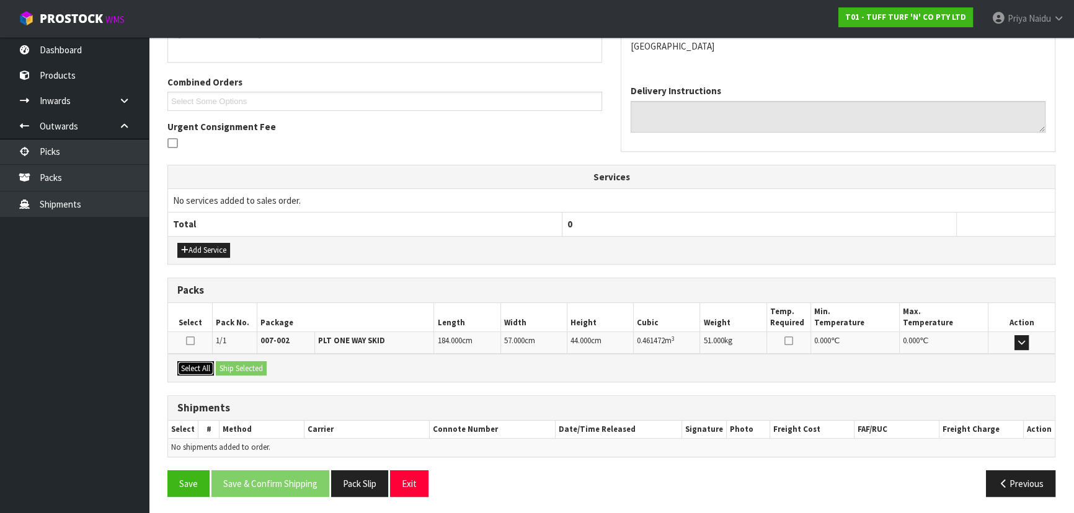
drag, startPoint x: 197, startPoint y: 368, endPoint x: 229, endPoint y: 366, distance: 32.3
click at [198, 368] on button "Select All" at bounding box center [195, 368] width 37 height 15
drag, startPoint x: 229, startPoint y: 366, endPoint x: 283, endPoint y: 369, distance: 53.4
click at [232, 366] on button "Ship Selected" at bounding box center [241, 368] width 51 height 15
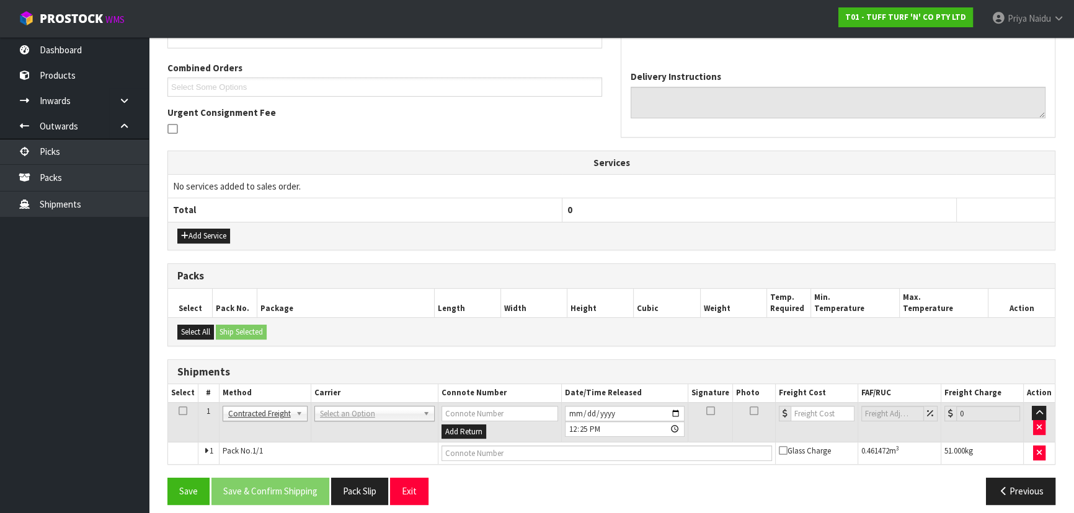
scroll to position [267, 0]
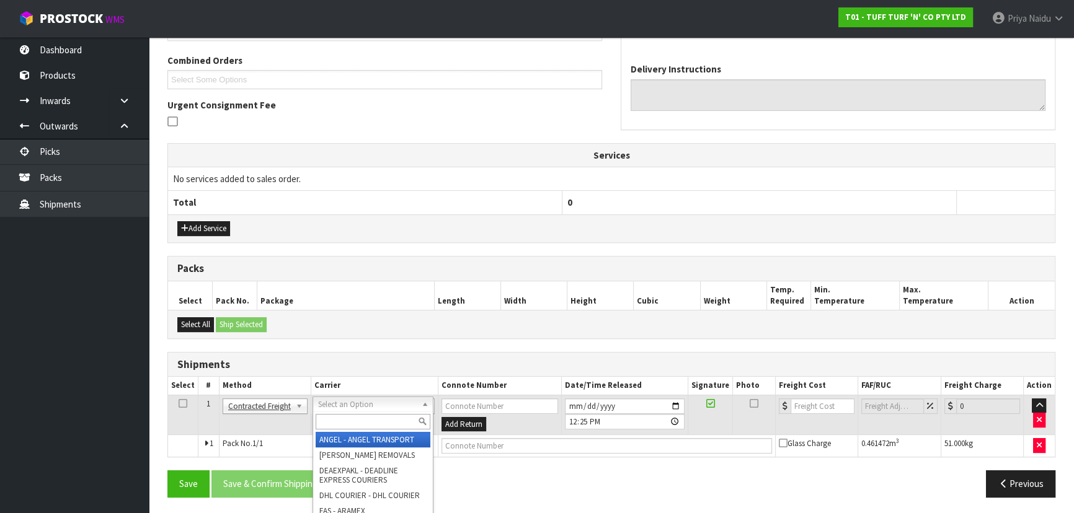
click at [333, 415] on input "text" at bounding box center [373, 421] width 115 height 15
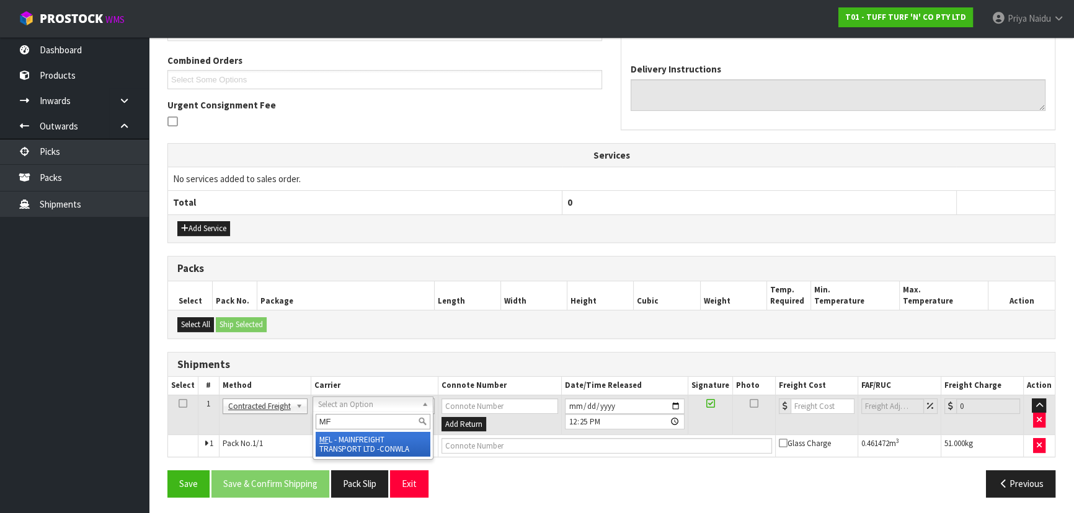
type input "MF"
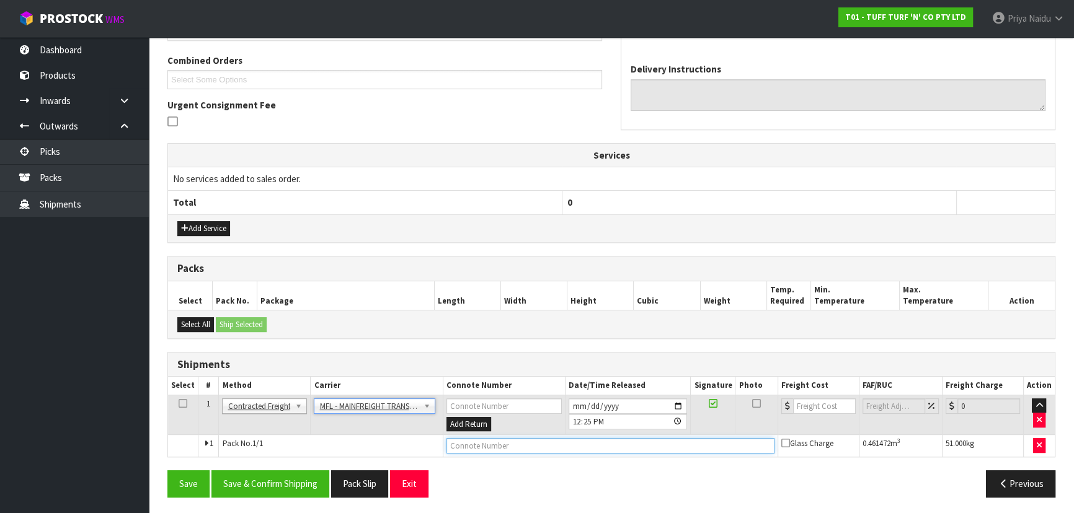
click at [456, 444] on input "text" at bounding box center [610, 445] width 328 height 15
paste input "FWM58721679"
type input "FWM58721679"
click at [808, 395] on td at bounding box center [817, 415] width 81 height 40
click at [804, 400] on input "number" at bounding box center [824, 406] width 63 height 15
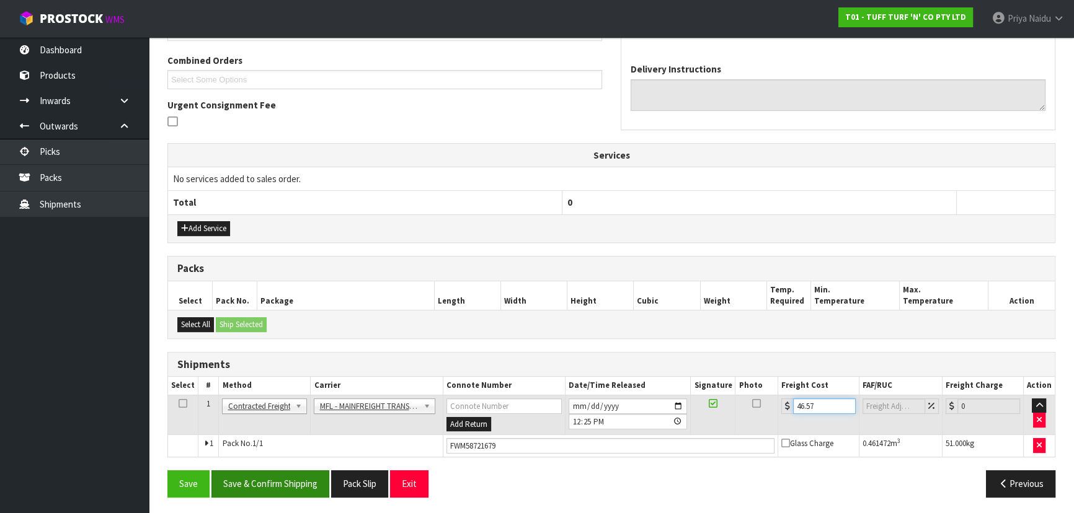
type input "46.57"
click at [266, 488] on button "Save & Confirm Shipping" at bounding box center [270, 483] width 118 height 27
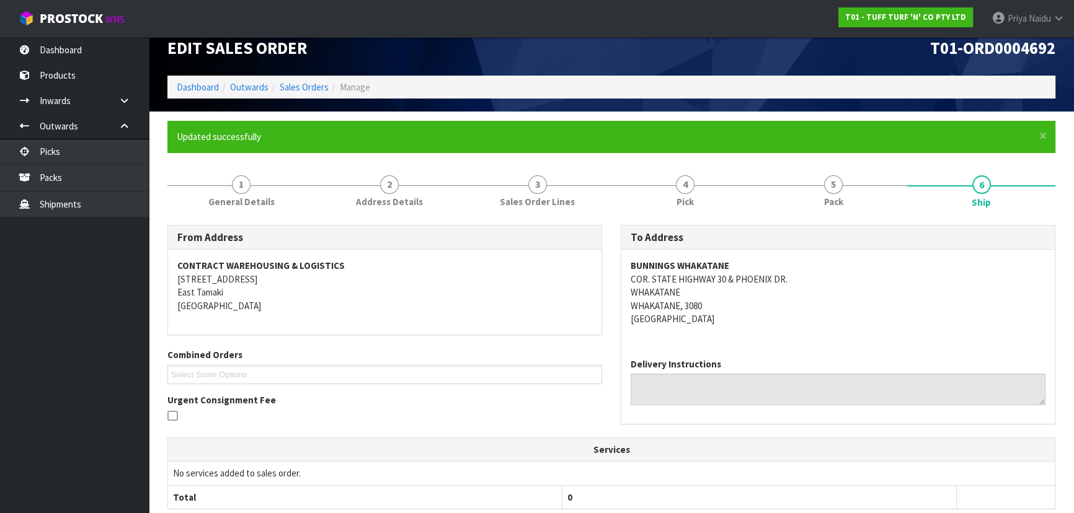
scroll to position [0, 0]
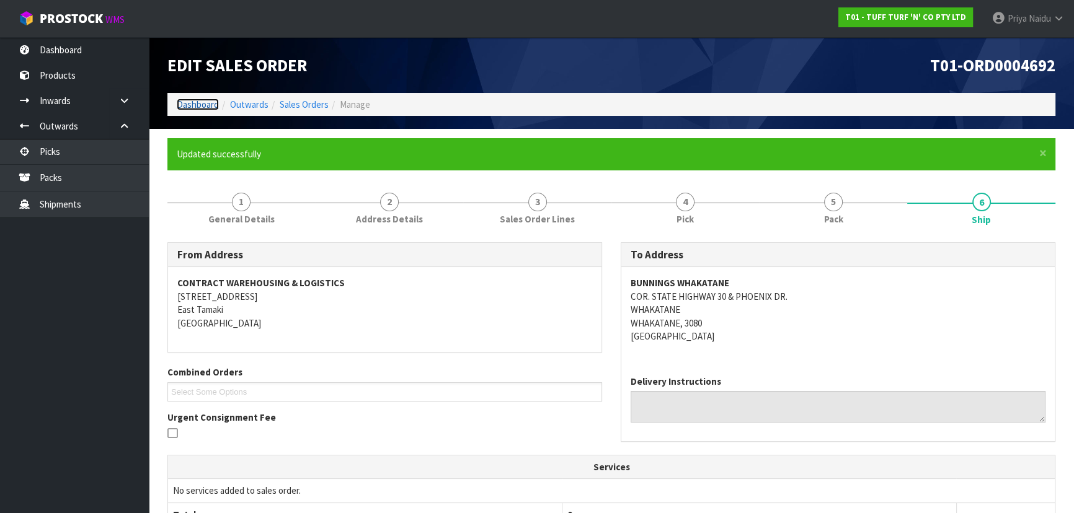
click at [205, 107] on link "Dashboard" at bounding box center [198, 105] width 42 height 12
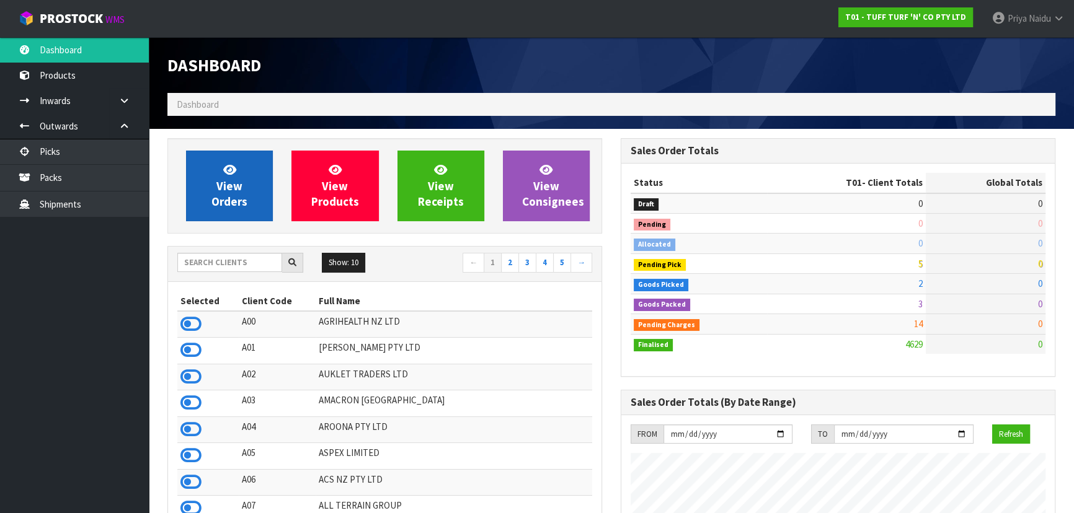
scroll to position [937, 453]
click at [229, 189] on span "View Orders" at bounding box center [229, 185] width 36 height 46
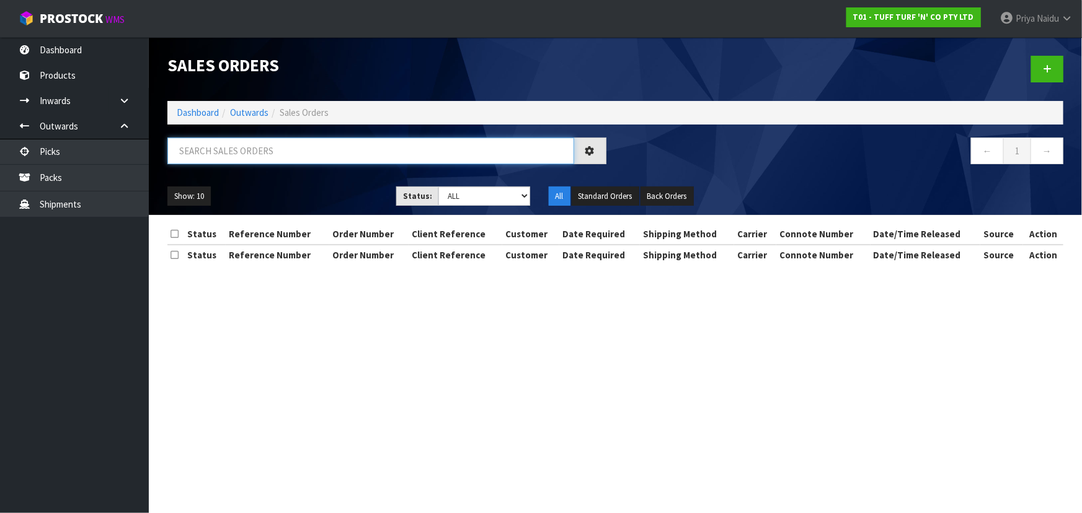
click at [260, 151] on input "text" at bounding box center [370, 151] width 407 height 27
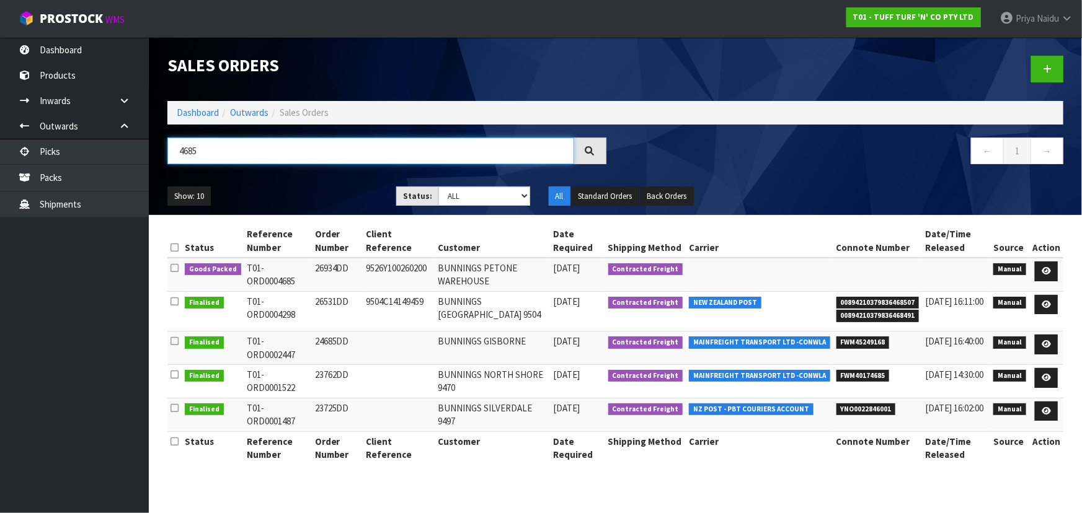
type input "4685"
click at [330, 191] on ul "Show: 10 5 10 25 50" at bounding box center [272, 197] width 210 height 20
click at [1047, 267] on icon at bounding box center [1045, 271] width 9 height 8
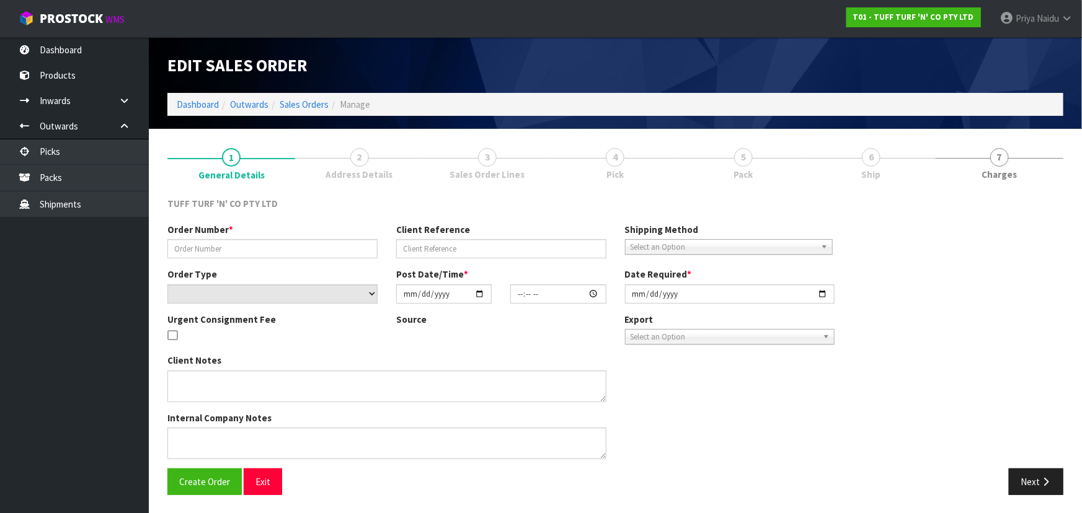
type input "26934DD"
type input "9526Y100260200"
select select "number:0"
type input "2025-09-15"
type input "13:12:00.000"
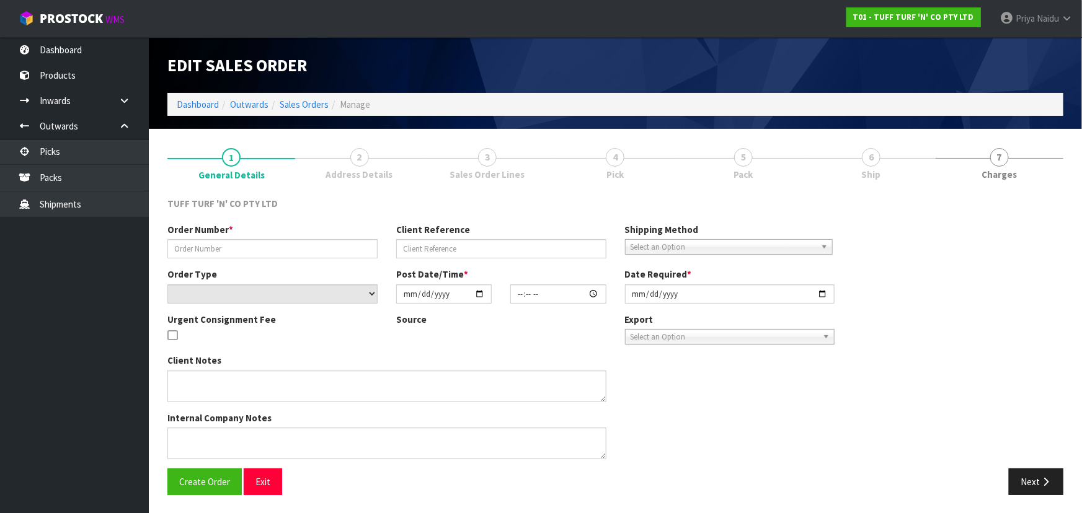
type input "2025-09-16"
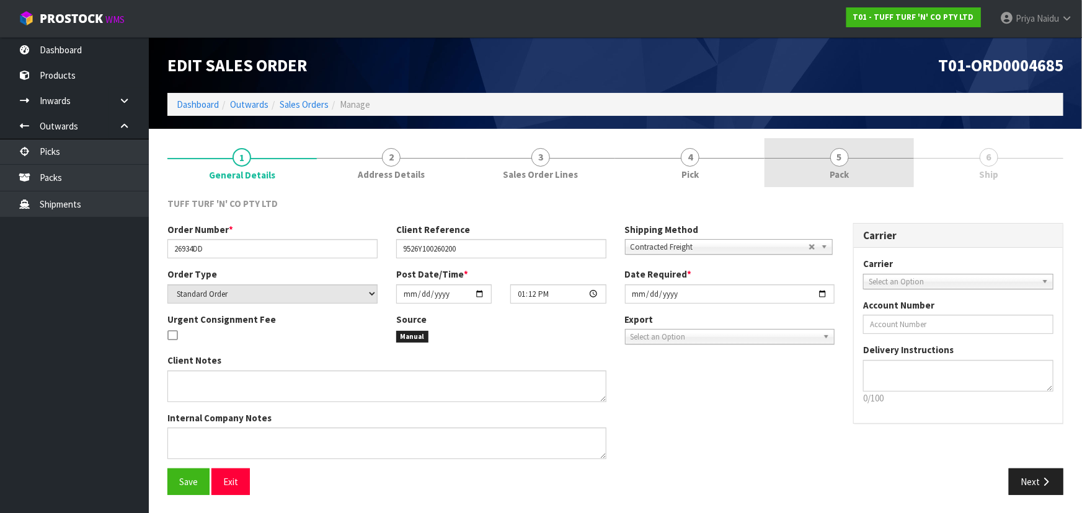
click at [848, 174] on span "Pack" at bounding box center [838, 174] width 19 height 13
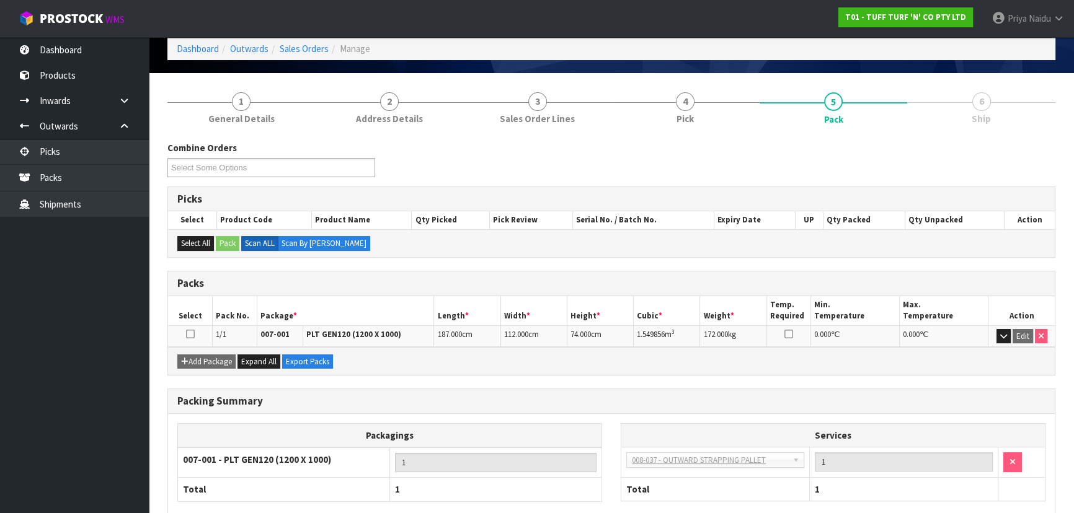
scroll to position [123, 0]
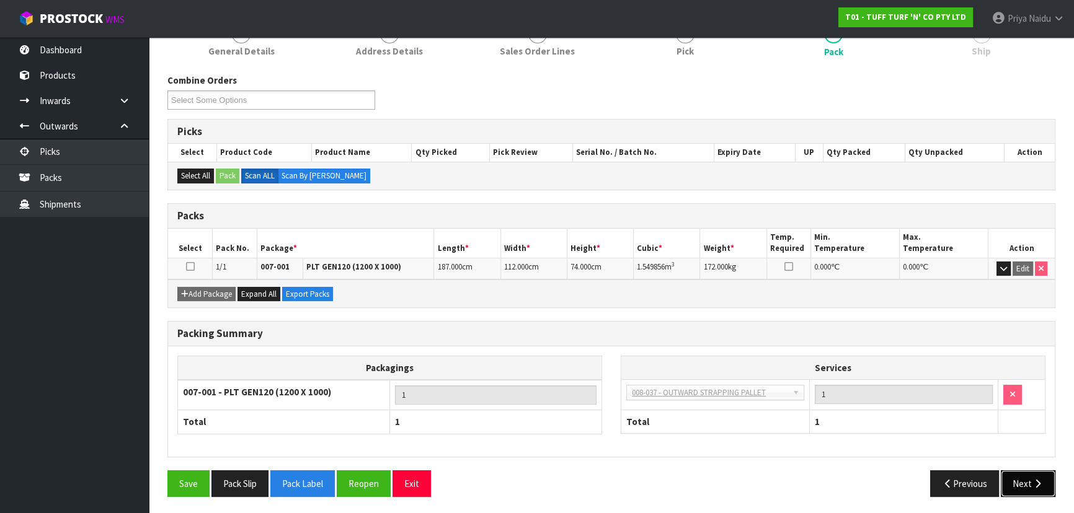
click at [1030, 482] on button "Next" at bounding box center [1027, 483] width 55 height 27
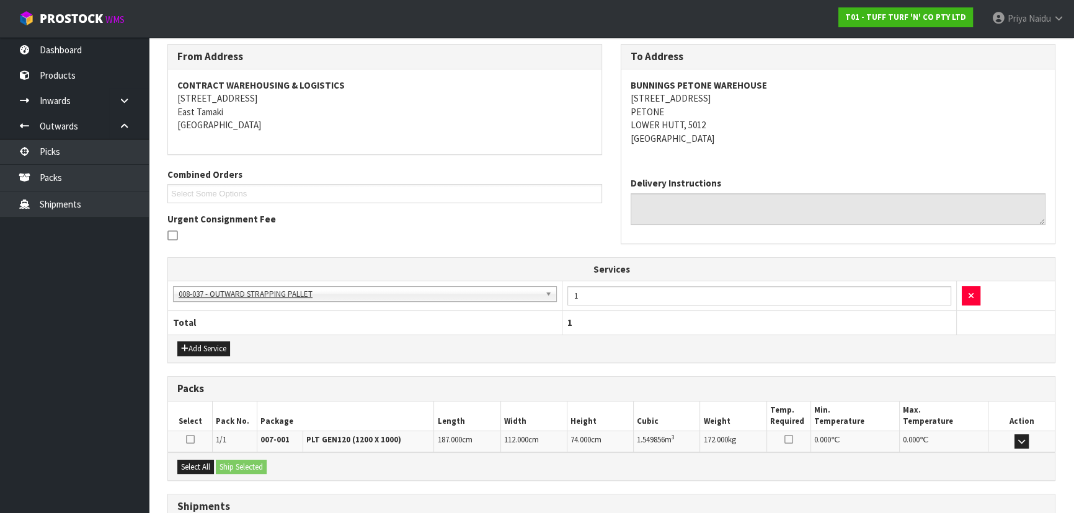
scroll to position [0, 0]
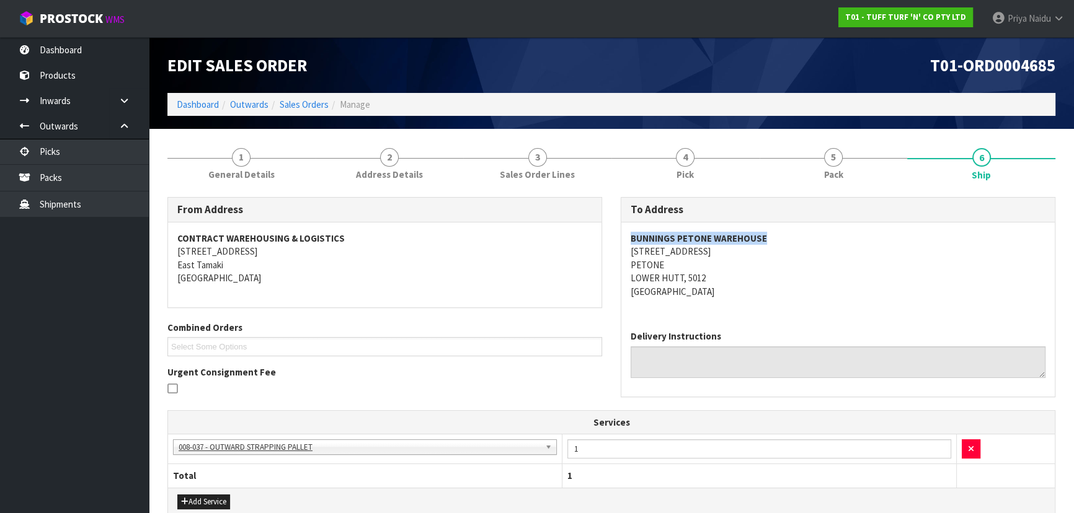
copy strong "BUNNINGS PETONE WAREHOUSE"
drag, startPoint x: 672, startPoint y: 232, endPoint x: 787, endPoint y: 223, distance: 115.7
click at [787, 223] on div "BUNNINGS PETONE WAREHOUSE 48 HUTT ROAD PETONE LOWER HUTT, 5012 New Zealand" at bounding box center [837, 272] width 433 height 98
copy address "48 HUTT ROAD"
drag, startPoint x: 624, startPoint y: 254, endPoint x: 707, endPoint y: 249, distance: 82.6
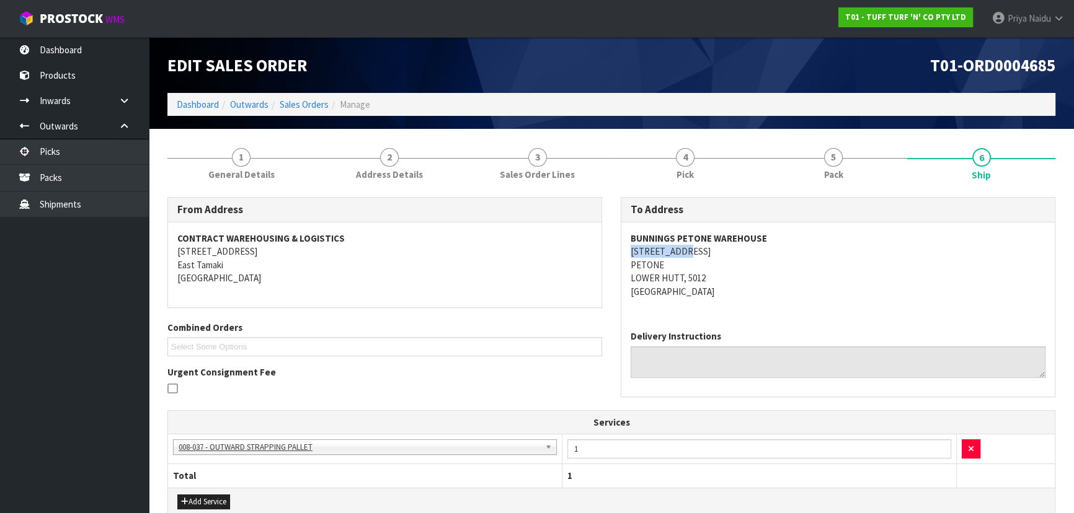
click at [707, 249] on div "BUNNINGS PETONE WAREHOUSE 48 HUTT ROAD PETONE LOWER HUTT, 5012 New Zealand" at bounding box center [837, 272] width 433 height 98
drag, startPoint x: 211, startPoint y: 153, endPoint x: 217, endPoint y: 167, distance: 15.5
click at [211, 153] on link "1 General Details" at bounding box center [241, 162] width 148 height 49
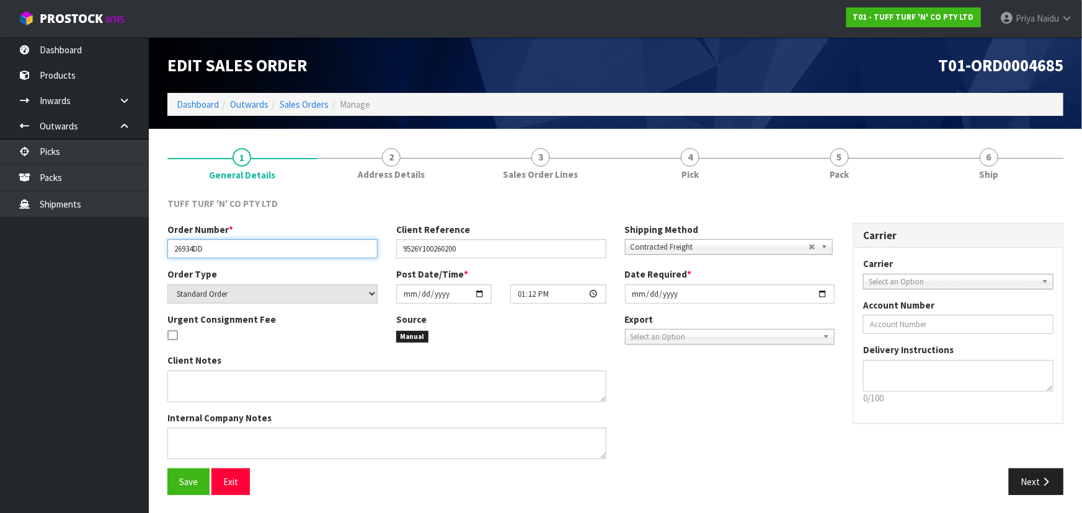
drag, startPoint x: 170, startPoint y: 249, endPoint x: 258, endPoint y: 255, distance: 87.6
click at [258, 255] on input "26934DD" at bounding box center [272, 248] width 210 height 19
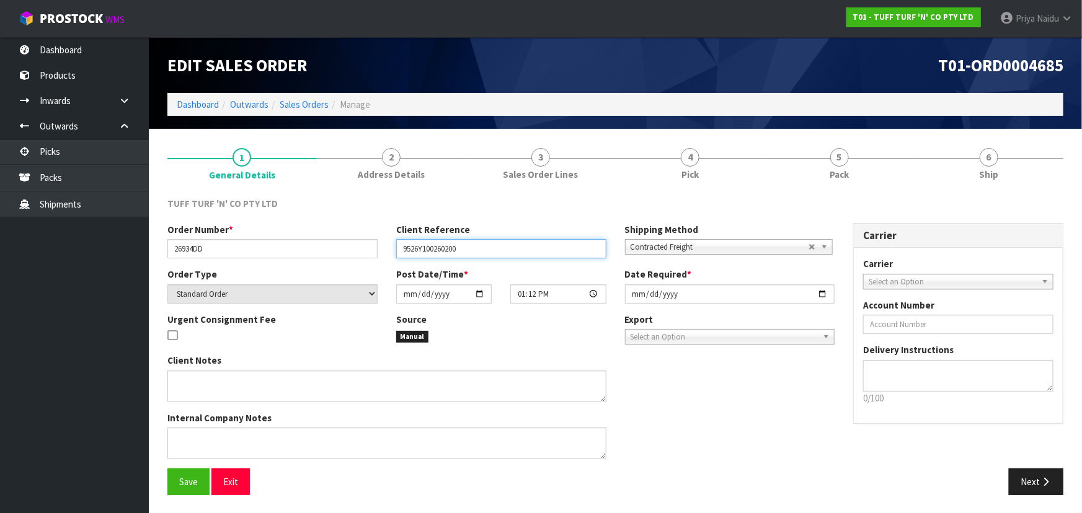
drag, startPoint x: 402, startPoint y: 248, endPoint x: 482, endPoint y: 247, distance: 80.0
click at [482, 247] on input "9526Y100260200" at bounding box center [501, 248] width 210 height 19
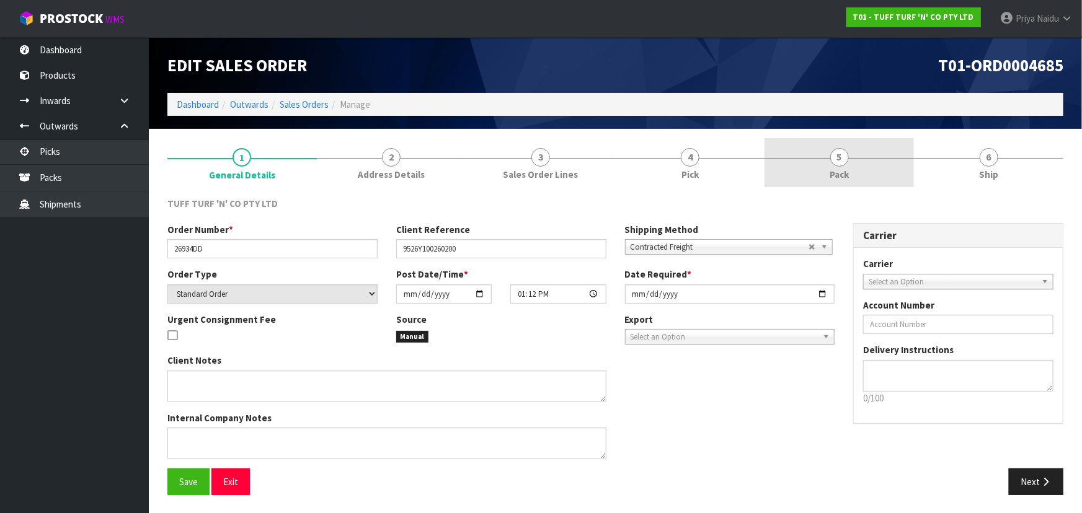
drag, startPoint x: 863, startPoint y: 156, endPoint x: 849, endPoint y: 162, distance: 15.5
click at [863, 156] on link "5 Pack" at bounding box center [838, 162] width 149 height 49
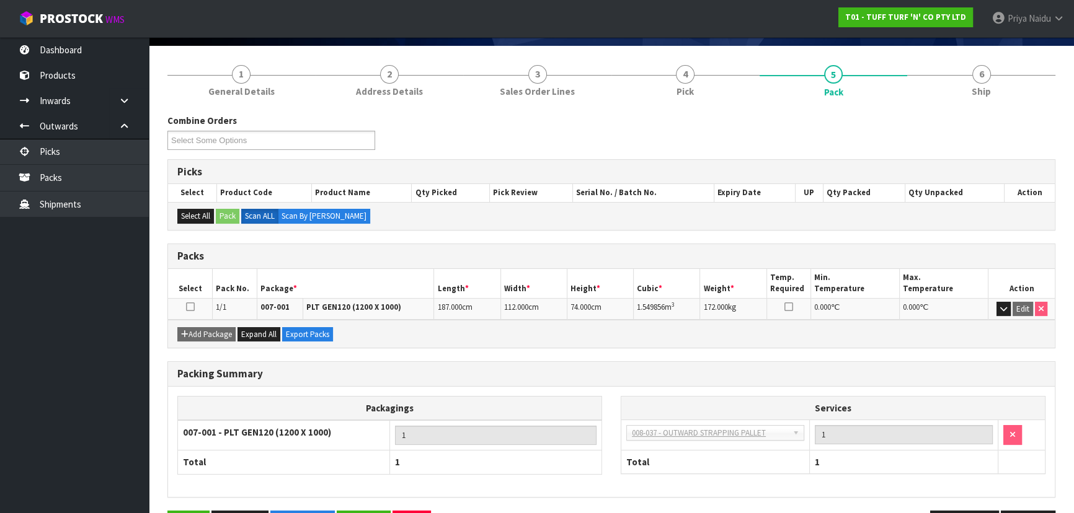
scroll to position [112, 0]
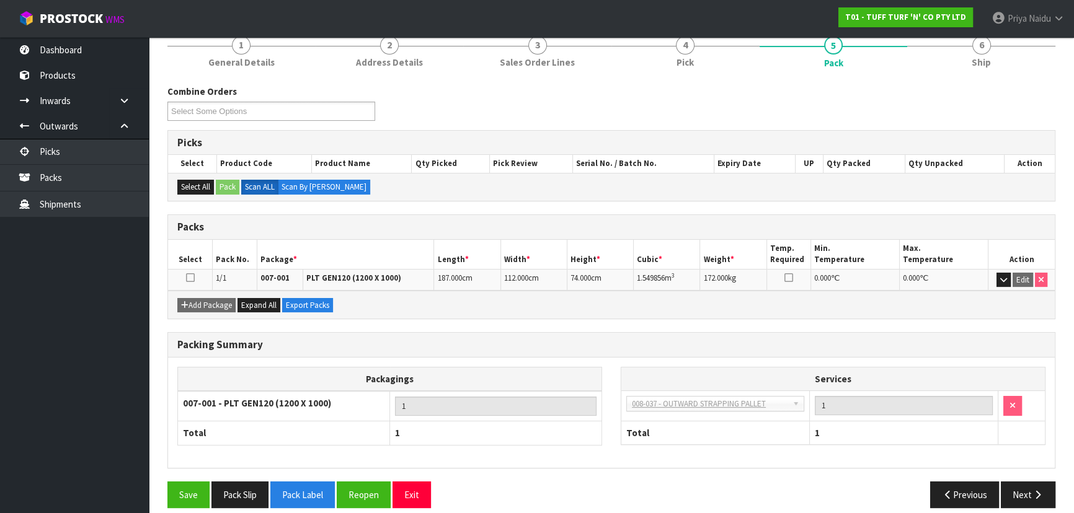
drag, startPoint x: 144, startPoint y: 5, endPoint x: 408, endPoint y: 98, distance: 280.0
click at [422, 115] on div "Combine Orders T01-ORD0004677 T01-ORD0004678 T01-ORD0004679 T01-ORD0004680 T01-…" at bounding box center [611, 107] width 906 height 45
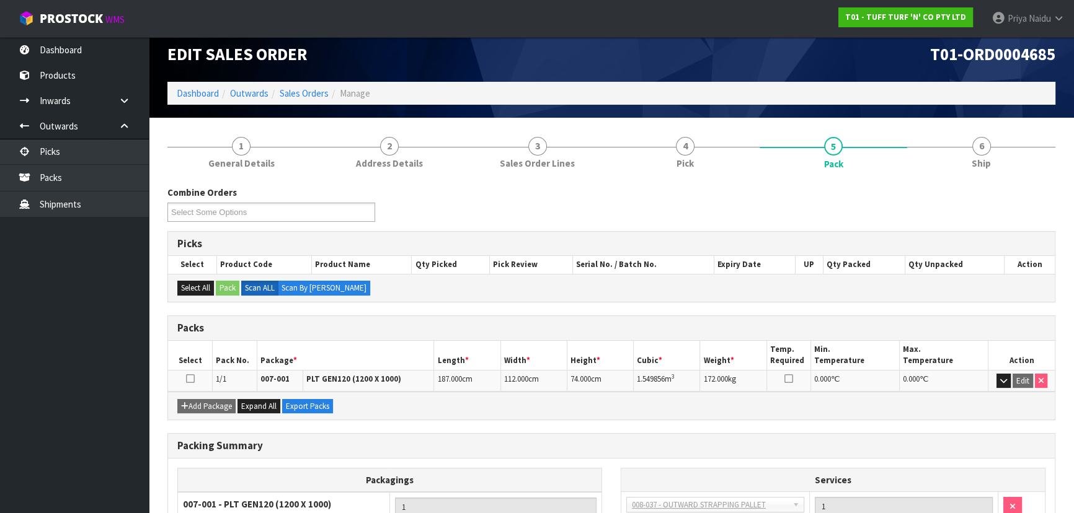
scroll to position [0, 0]
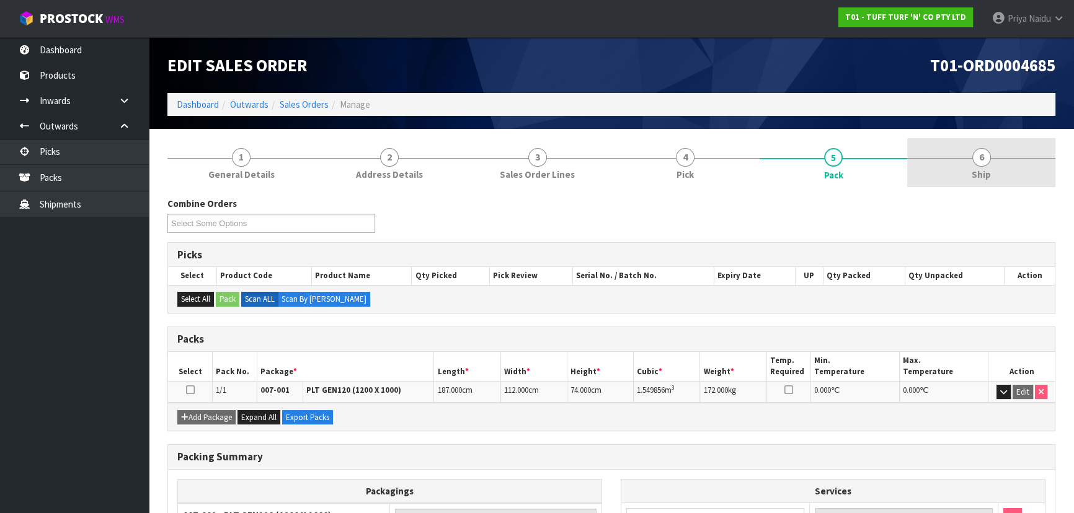
click at [986, 167] on link "6 Ship" at bounding box center [981, 162] width 148 height 49
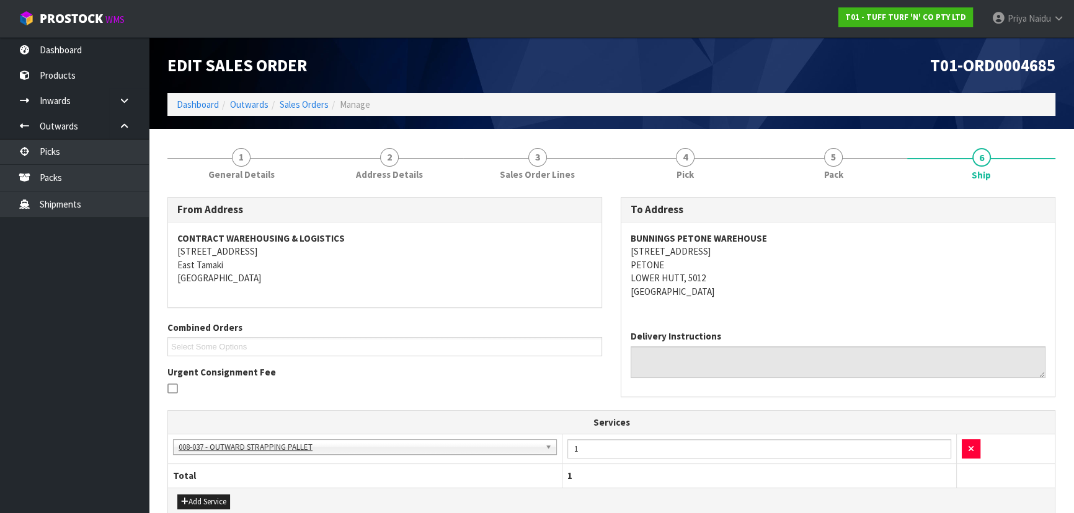
click at [855, 299] on div "BUNNINGS PETONE WAREHOUSE 48 HUTT ROAD PETONE LOWER HUTT, 5012 New Zealand" at bounding box center [837, 272] width 433 height 98
click at [869, 179] on link "5 Pack" at bounding box center [833, 162] width 148 height 49
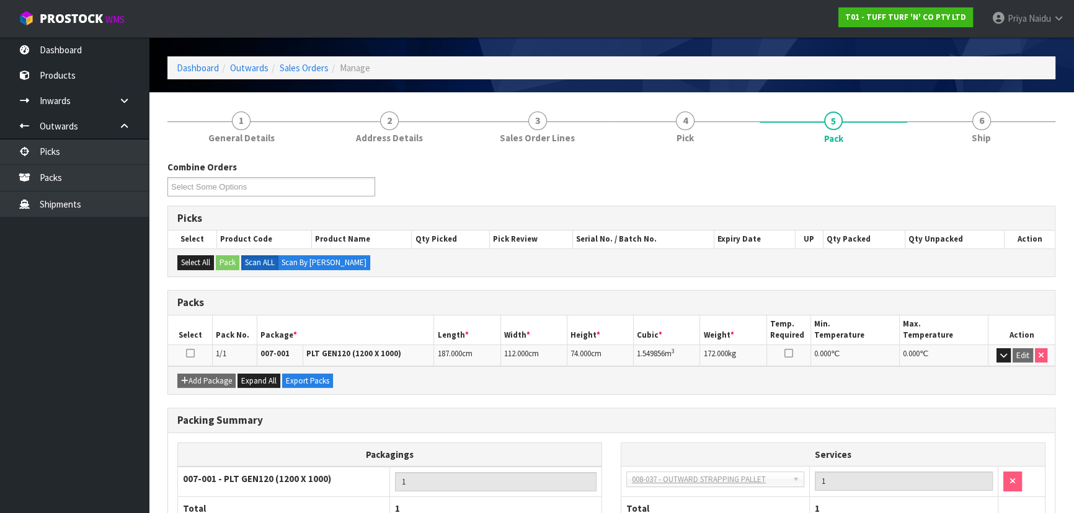
scroll to position [56, 0]
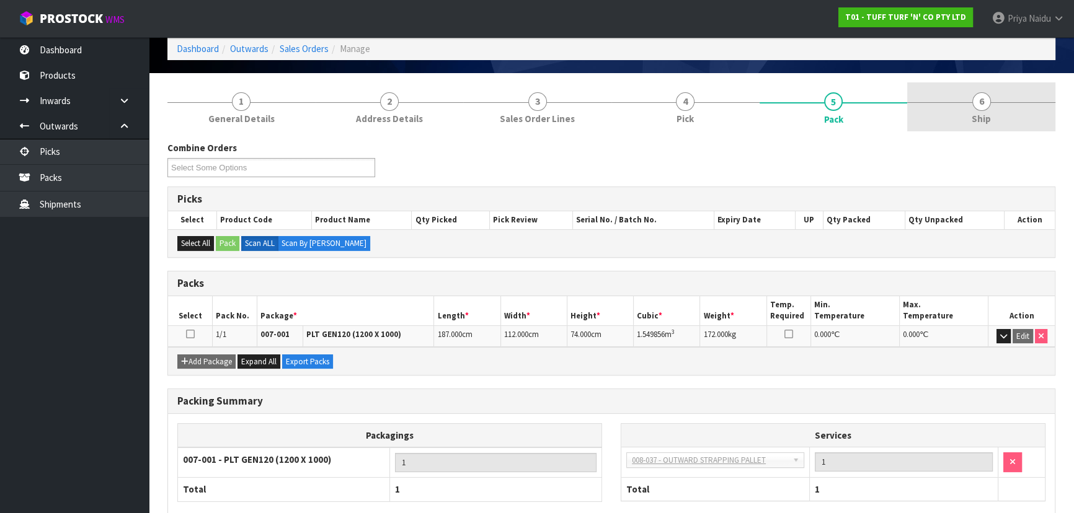
click at [975, 102] on span "6" at bounding box center [981, 101] width 19 height 19
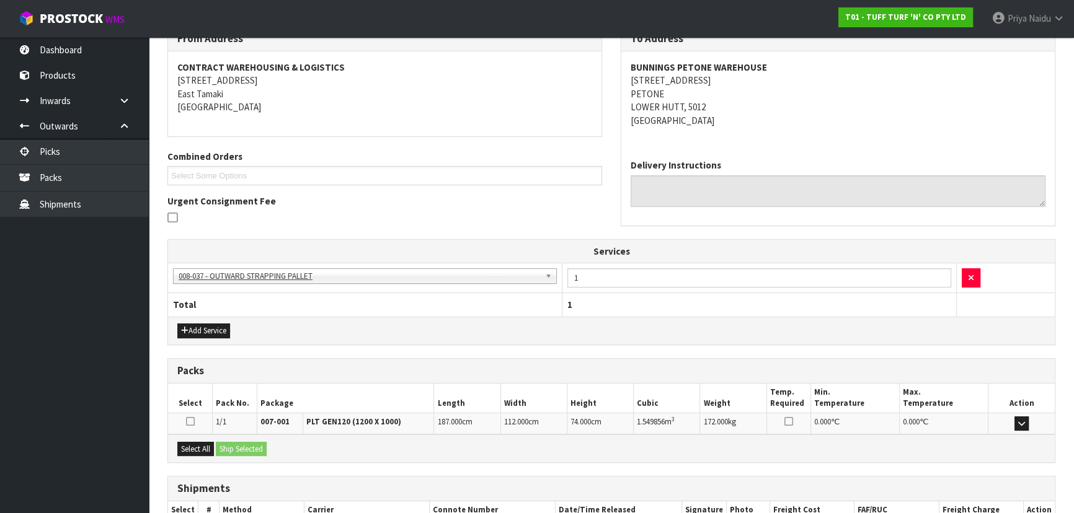
scroll to position [252, 0]
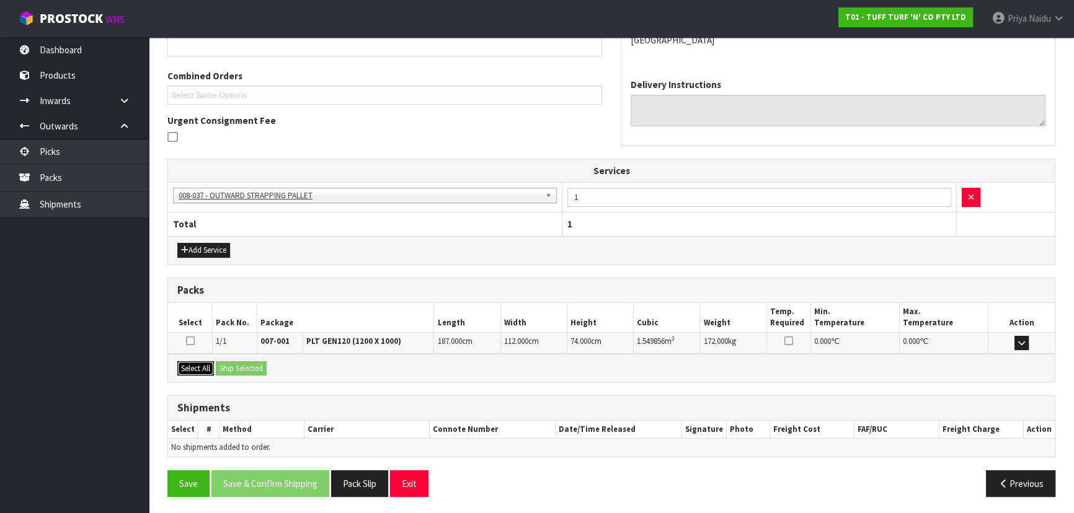
click at [195, 365] on button "Select All" at bounding box center [195, 368] width 37 height 15
click at [231, 368] on button "Ship Selected" at bounding box center [241, 368] width 51 height 15
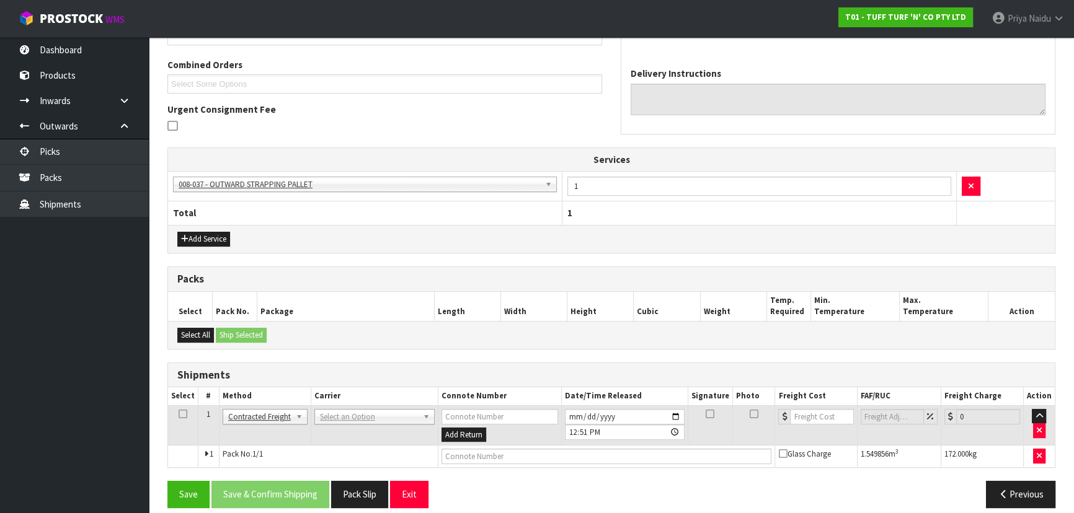
scroll to position [273, 0]
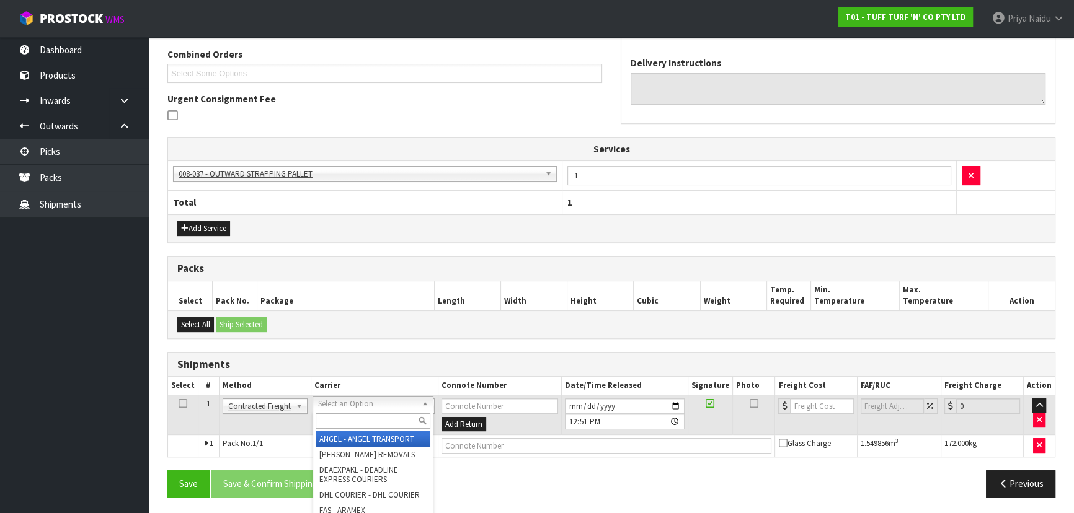
click at [350, 422] on input "text" at bounding box center [373, 420] width 115 height 15
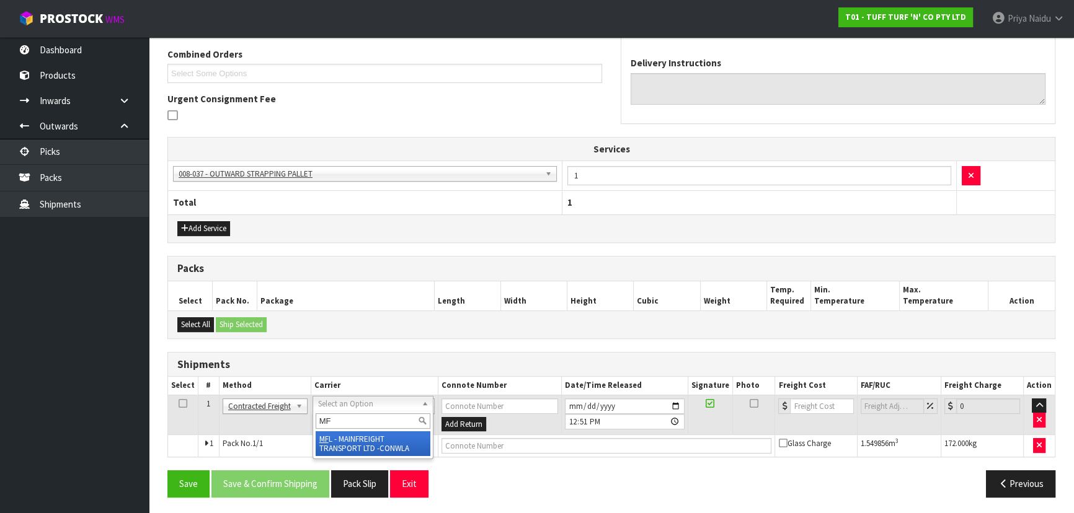
type input "MF"
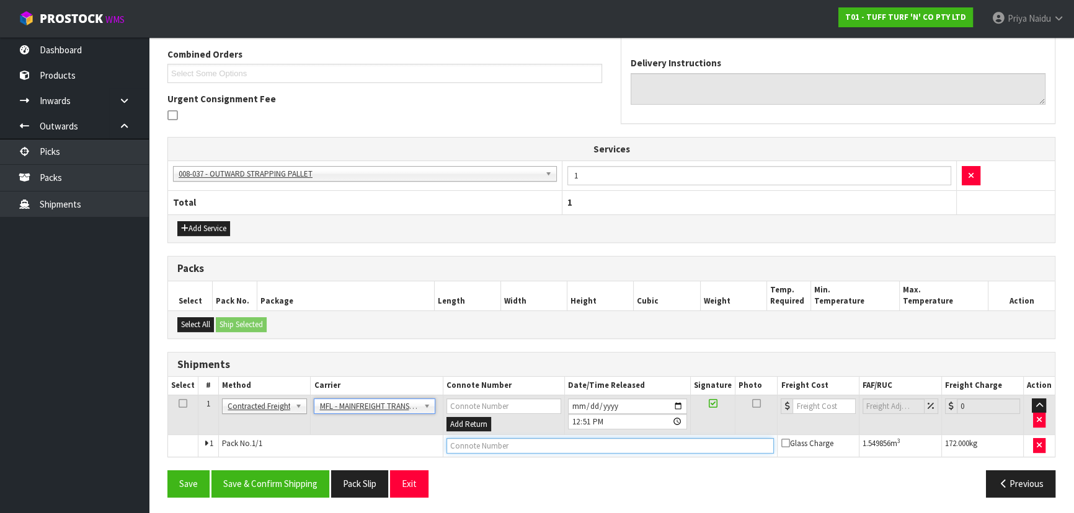
click at [474, 446] on input "text" at bounding box center [610, 445] width 328 height 15
paste input "FWM58722689"
type input "FWM58722689"
click at [211, 228] on button "Add Service" at bounding box center [203, 228] width 53 height 15
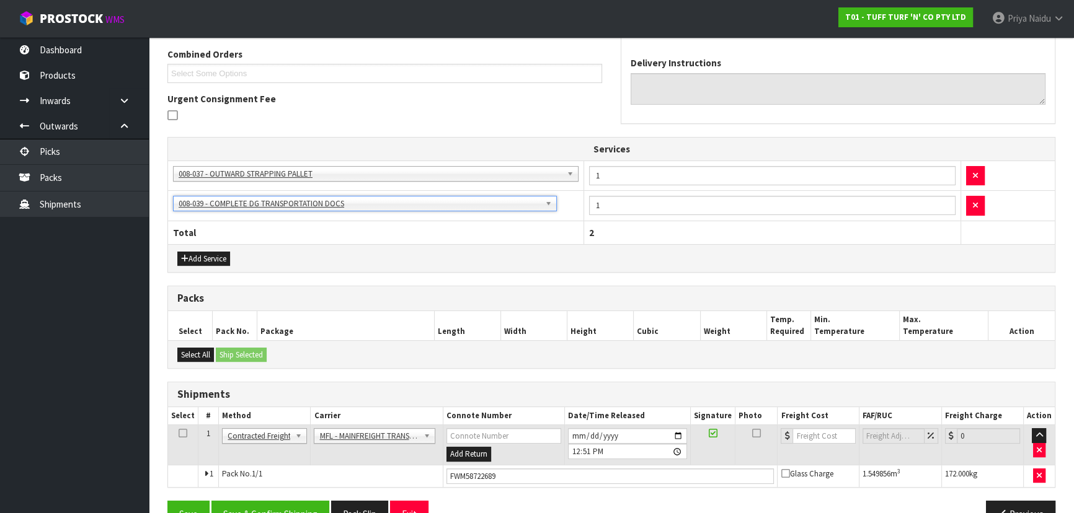
scroll to position [304, 0]
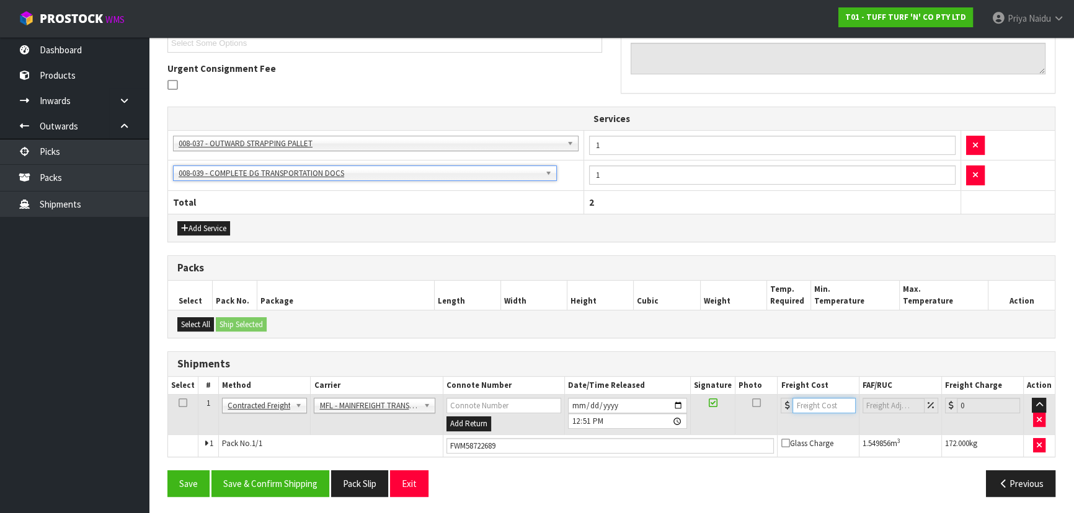
click at [815, 402] on input "number" at bounding box center [823, 405] width 63 height 15
type input "133.94"
click at [285, 479] on button "Save & Confirm Shipping" at bounding box center [270, 483] width 118 height 27
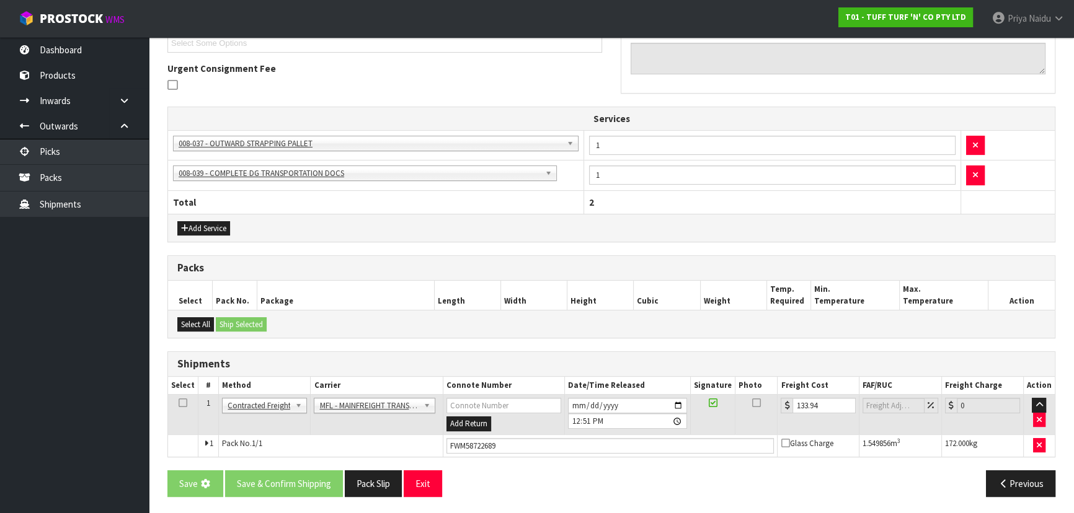
scroll to position [0, 0]
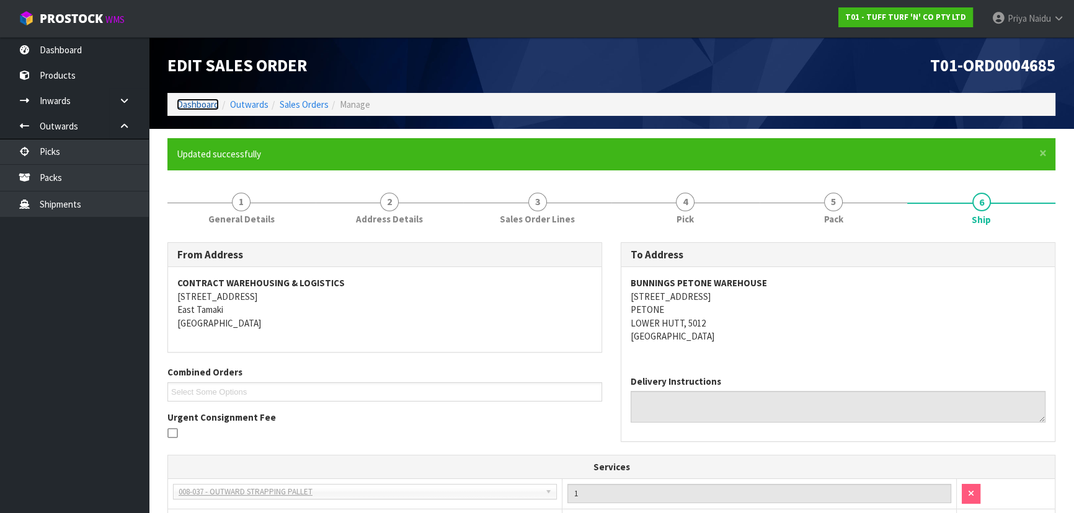
click at [211, 102] on link "Dashboard" at bounding box center [198, 105] width 42 height 12
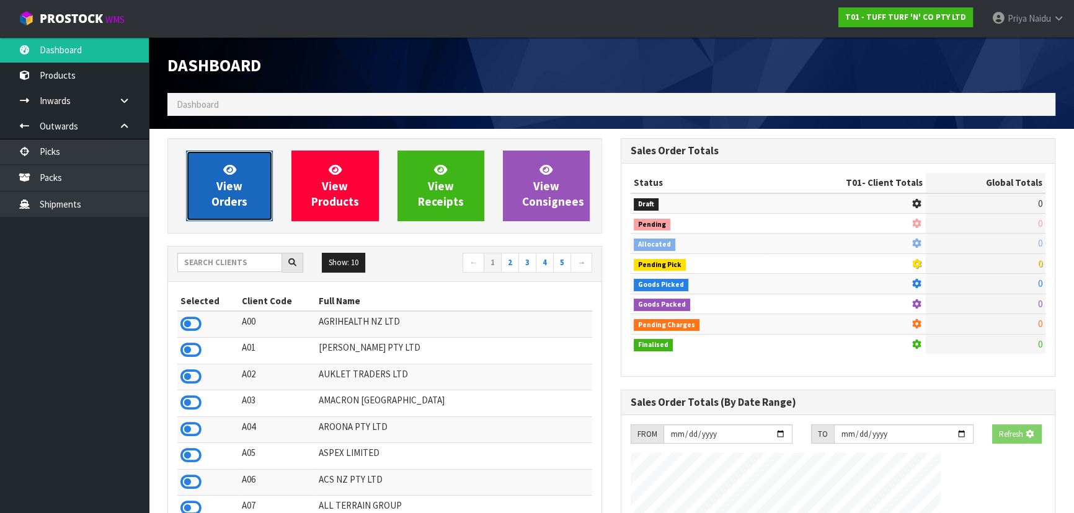
click at [223, 169] on icon at bounding box center [229, 170] width 13 height 12
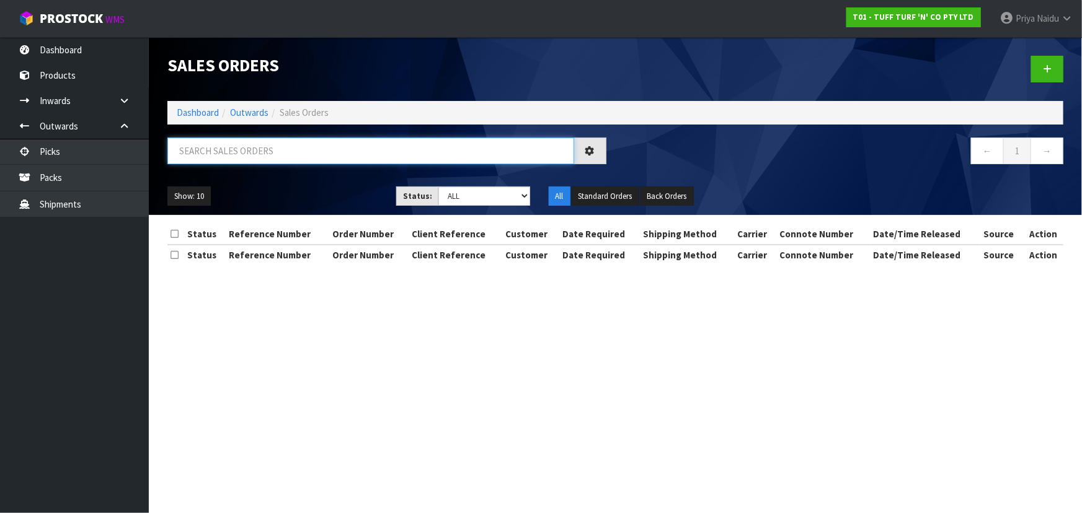
click at [241, 142] on input "text" at bounding box center [370, 151] width 407 height 27
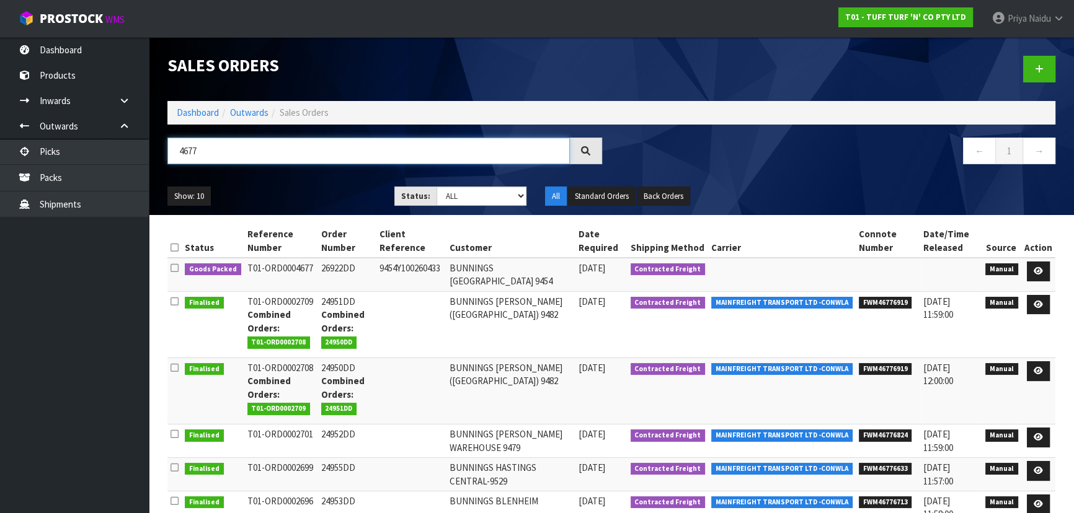
type input "4677"
click at [299, 188] on ul "Show: 10 5 10 25 50" at bounding box center [271, 197] width 208 height 20
click at [307, 191] on ul "Show: 10 5 10 25 50" at bounding box center [271, 197] width 208 height 20
click at [1035, 268] on icon at bounding box center [1037, 271] width 9 height 8
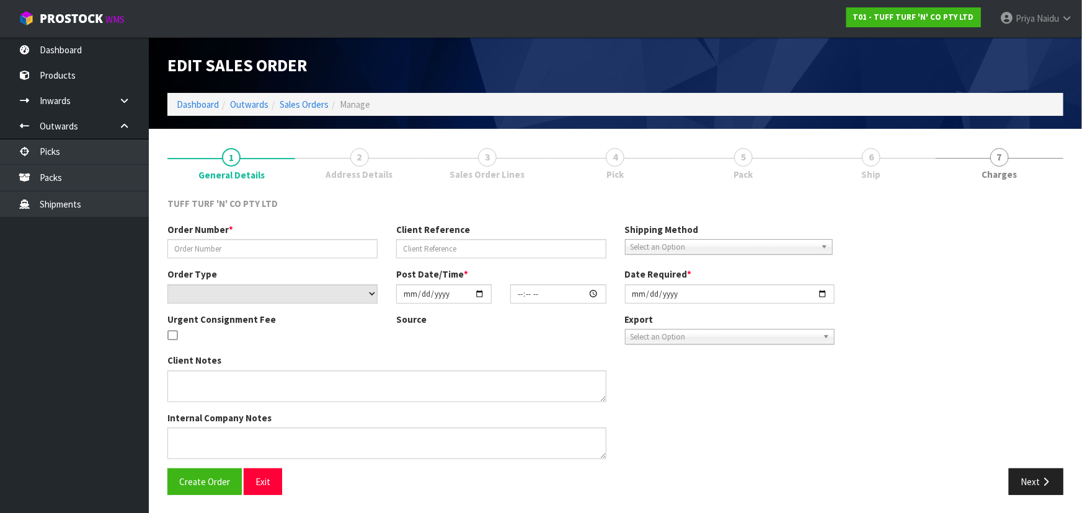
type input "26922DD"
type input "9454Y100260433"
select select "number:0"
type input "2025-09-15"
type input "12:49:00.000"
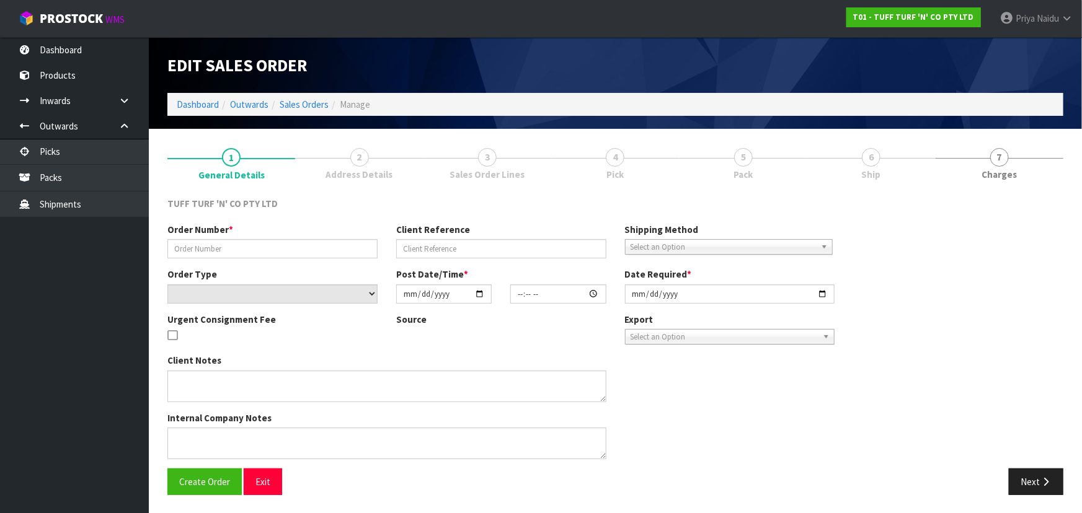
type input "2025-09-16"
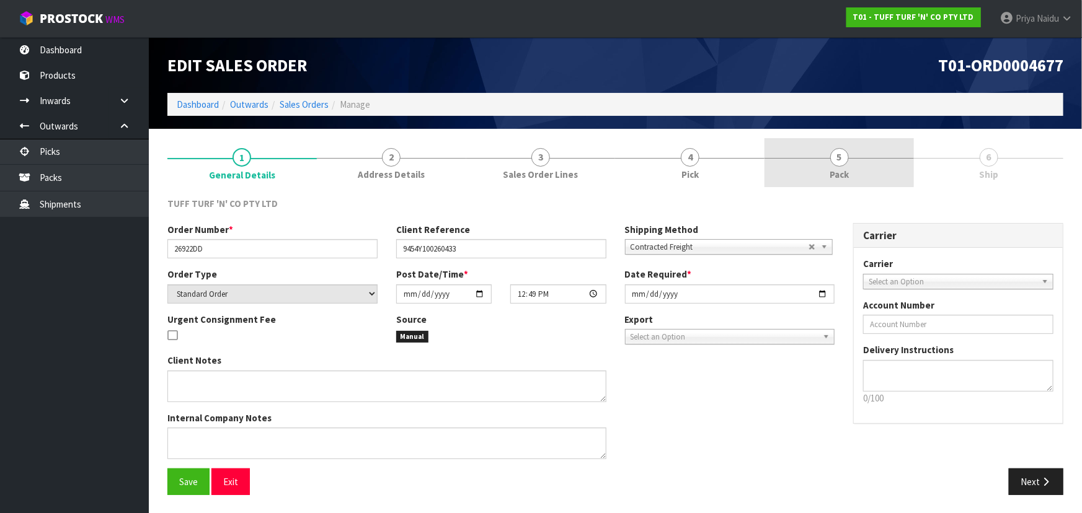
click at [826, 183] on link "5 Pack" at bounding box center [838, 162] width 149 height 49
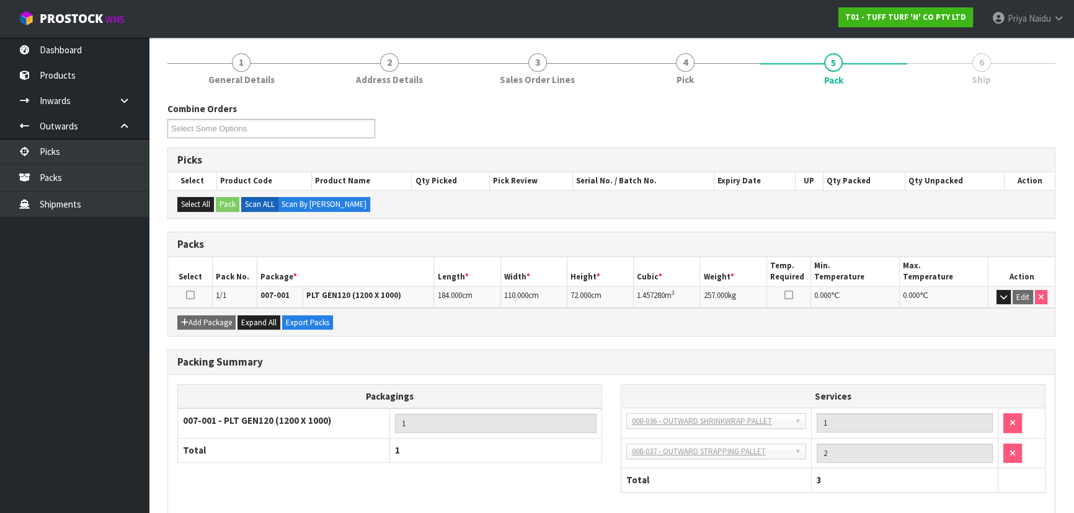
scroll to position [153, 0]
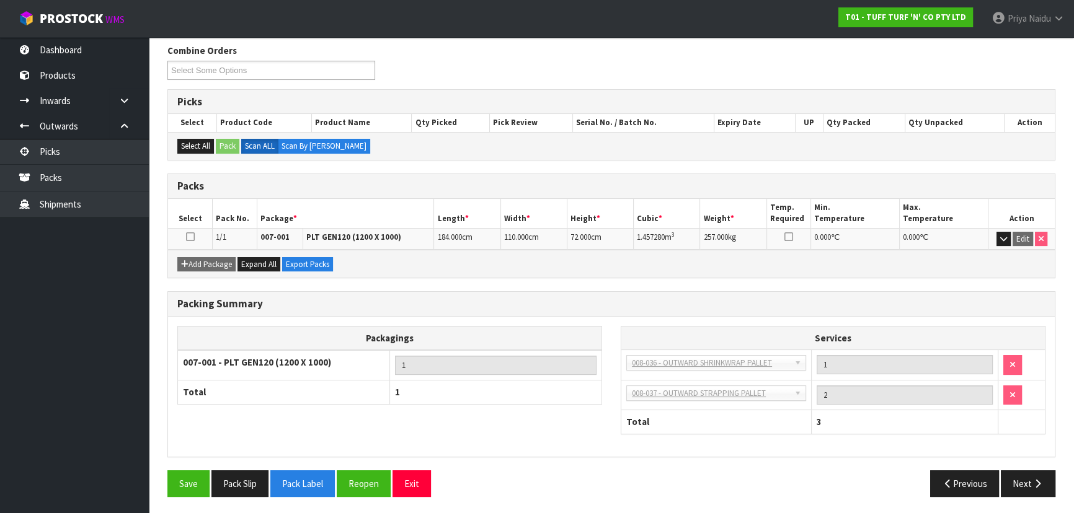
click at [1064, 489] on section "1 General Details 2 Address Details 3 Sales Order Lines 4 Pick 5 Pack 6 Ship Co…" at bounding box center [611, 246] width 925 height 540
click at [1035, 484] on icon "button" at bounding box center [1037, 483] width 12 height 9
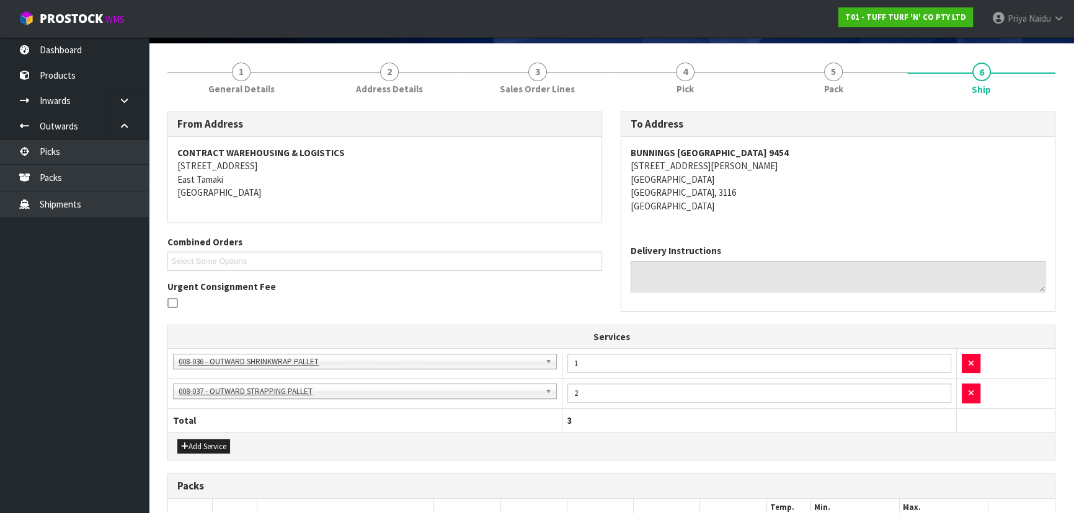
scroll to position [0, 0]
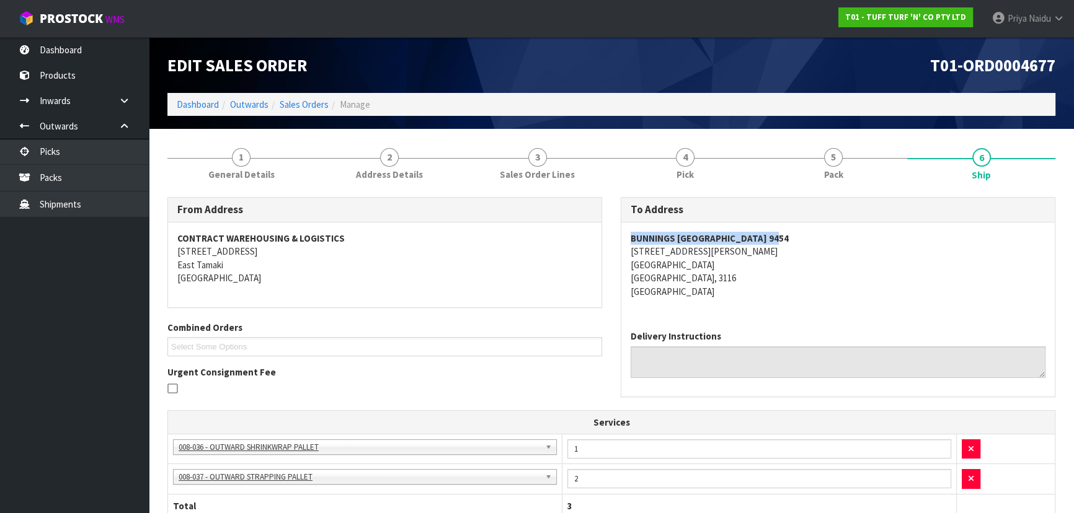
copy strong "BUNNINGS MOUNT MAUNGANUI 9454"
drag, startPoint x: 644, startPoint y: 237, endPoint x: 789, endPoint y: 230, distance: 145.2
click at [789, 230] on div "BUNNINGS MOUNT MAUNGANUI 9454 5 JEAN BATTEN DRIVE MOUNT MAUNGANUI MOUNT MAUNGAN…" at bounding box center [837, 272] width 433 height 98
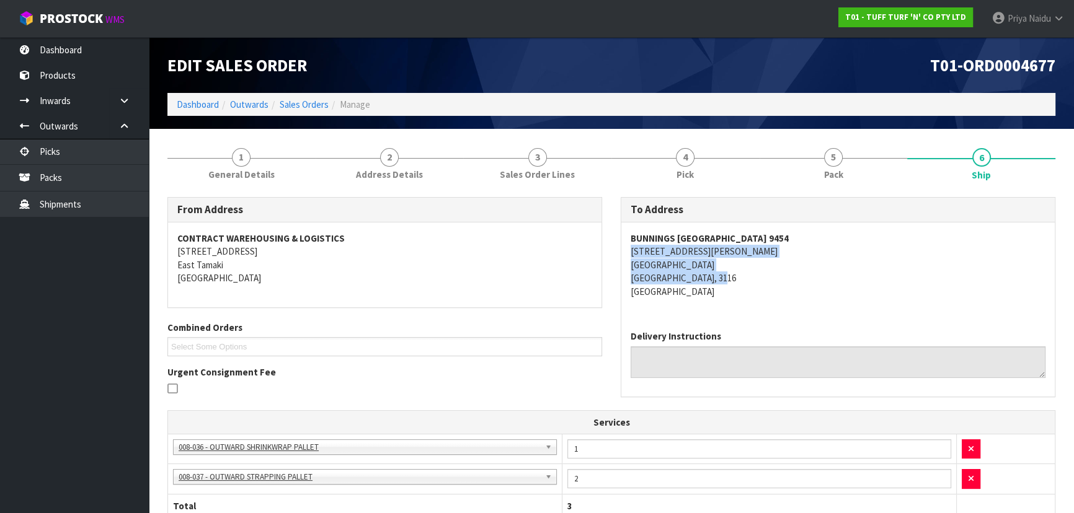
copy address "5 JEAN BATTEN DRIVE MOUNT MAUNGANUI MOUNT MAUNGANUI, 3116"
drag, startPoint x: 618, startPoint y: 249, endPoint x: 738, endPoint y: 273, distance: 122.1
click at [738, 273] on div "To Address BUNNINGS MOUNT MAUNGANUI 9454 5 JEAN BATTEN DRIVE MOUNT MAUNGANUI MO…" at bounding box center [837, 303] width 453 height 213
click at [862, 275] on address "BUNNINGS MOUNT MAUNGANUI 9454 5 JEAN BATTEN DRIVE MOUNT MAUNGANUI MOUNT MAUNGAN…" at bounding box center [837, 265] width 415 height 66
copy address "5 JEAN BATTEN DRIVE"
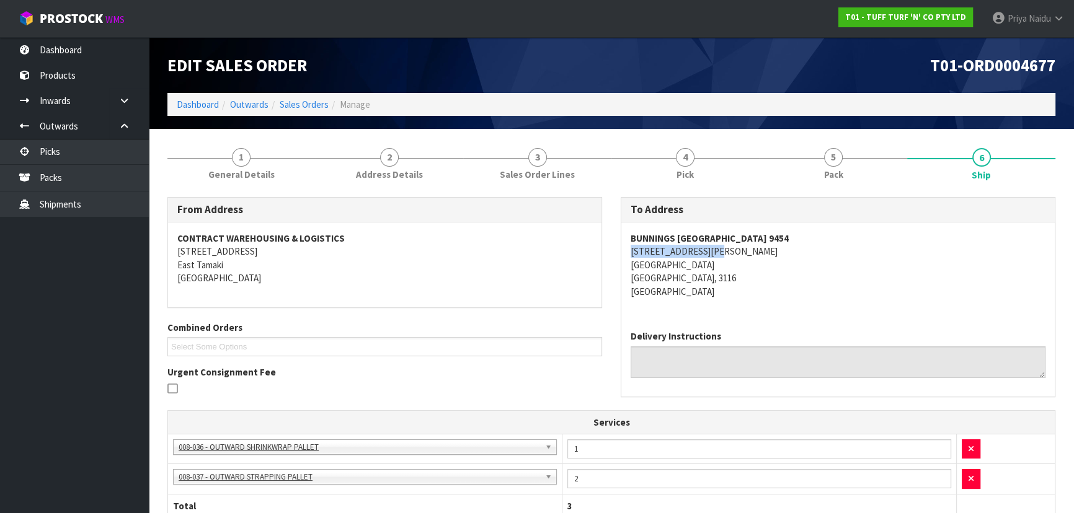
drag, startPoint x: 624, startPoint y: 254, endPoint x: 683, endPoint y: 258, distance: 59.0
click at [754, 257] on div "BUNNINGS MOUNT MAUNGANUI 9454 5 JEAN BATTEN DRIVE MOUNT MAUNGANUI MOUNT MAUNGAN…" at bounding box center [837, 272] width 433 height 98
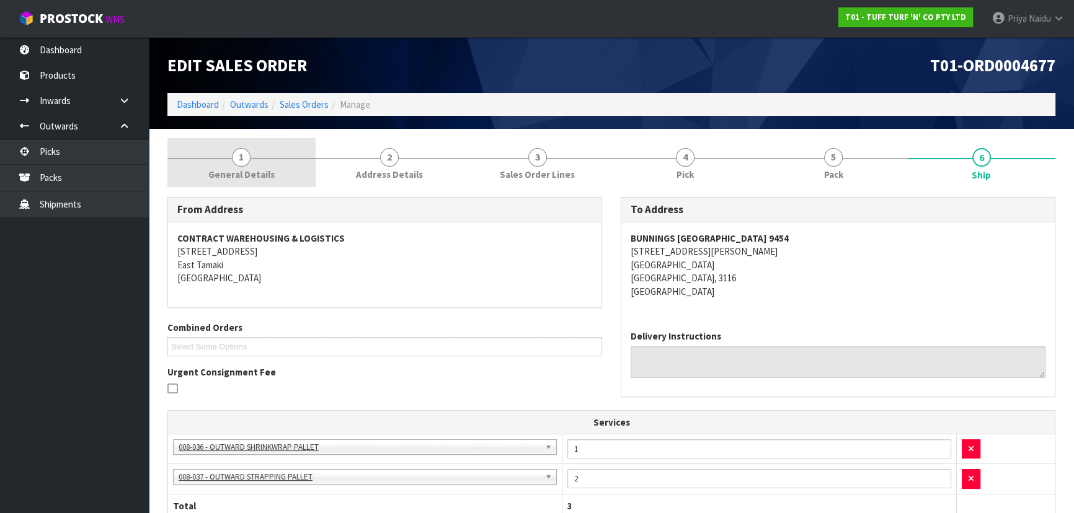
drag, startPoint x: 238, startPoint y: 179, endPoint x: 236, endPoint y: 187, distance: 8.4
click at [238, 179] on span "General Details" at bounding box center [241, 174] width 66 height 13
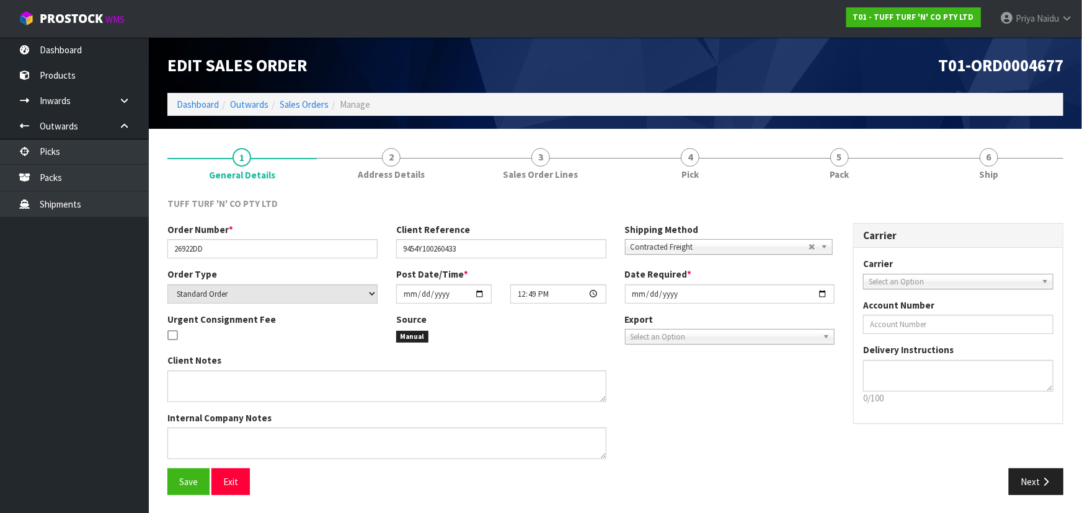
drag, startPoint x: 166, startPoint y: 246, endPoint x: 173, endPoint y: 246, distance: 6.8
click at [168, 246] on div "Order Number * 26922DD" at bounding box center [272, 240] width 229 height 35
drag, startPoint x: 172, startPoint y: 248, endPoint x: 199, endPoint y: 245, distance: 26.8
click at [174, 248] on input "26922DD" at bounding box center [272, 248] width 210 height 19
click at [201, 245] on input "26922DD" at bounding box center [272, 248] width 210 height 19
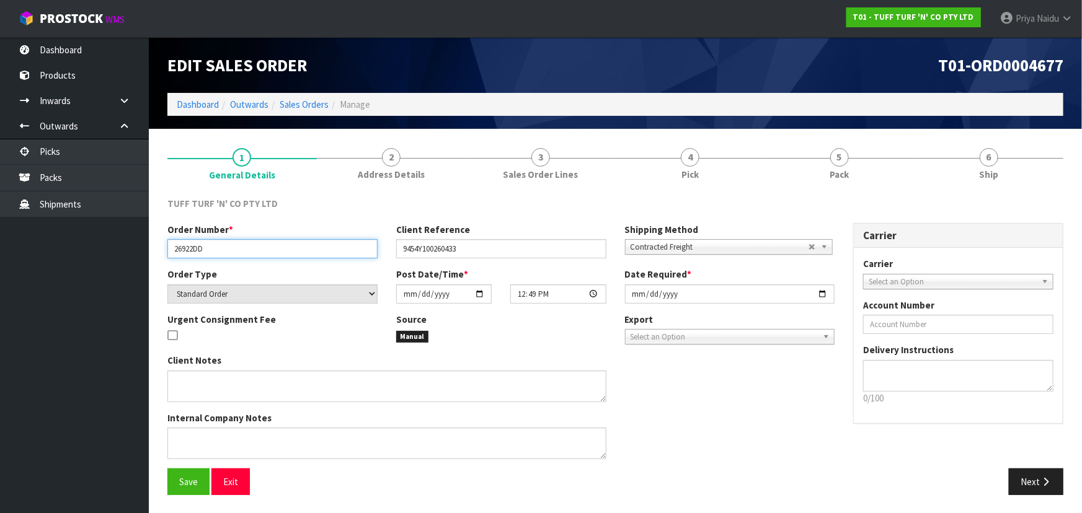
drag, startPoint x: 173, startPoint y: 244, endPoint x: 233, endPoint y: 255, distance: 61.0
click at [233, 255] on input "26922DD" at bounding box center [272, 248] width 210 height 19
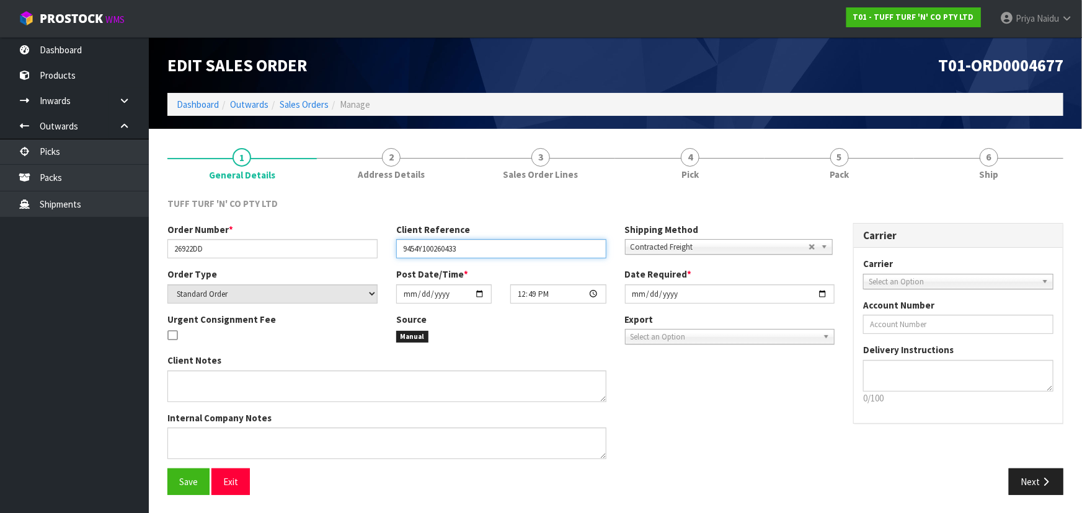
drag, startPoint x: 399, startPoint y: 245, endPoint x: 493, endPoint y: 242, distance: 94.3
click at [516, 242] on input "9454Y100260433" at bounding box center [501, 248] width 210 height 19
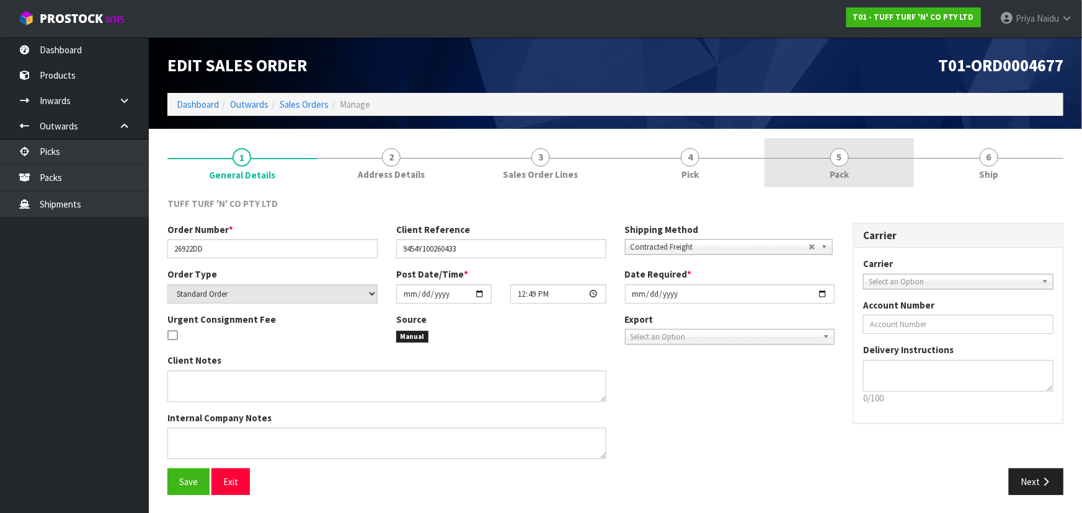
drag, startPoint x: 827, startPoint y: 164, endPoint x: 818, endPoint y: 164, distance: 8.7
click at [827, 164] on link "5 Pack" at bounding box center [838, 162] width 149 height 49
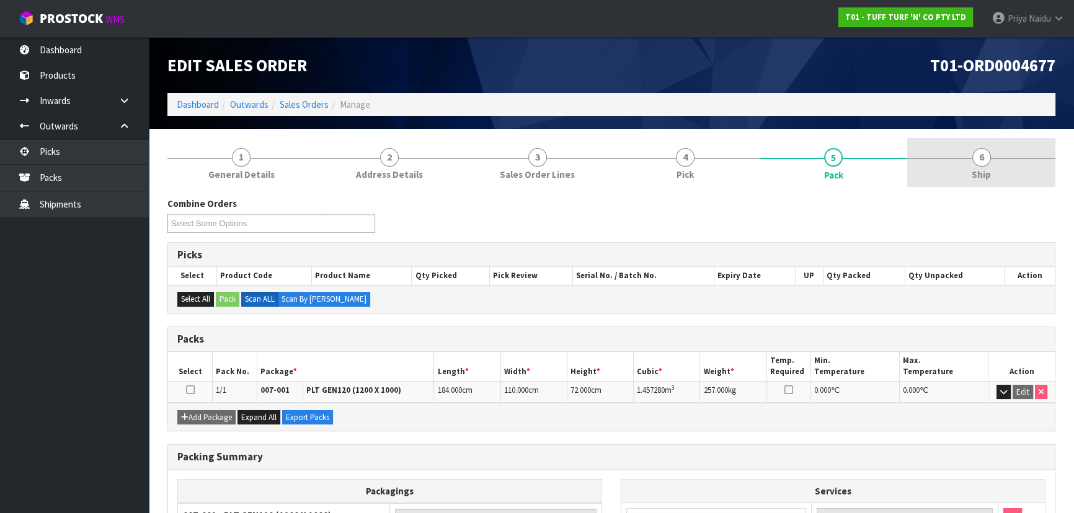
click at [1017, 178] on link "6 Ship" at bounding box center [981, 162] width 148 height 49
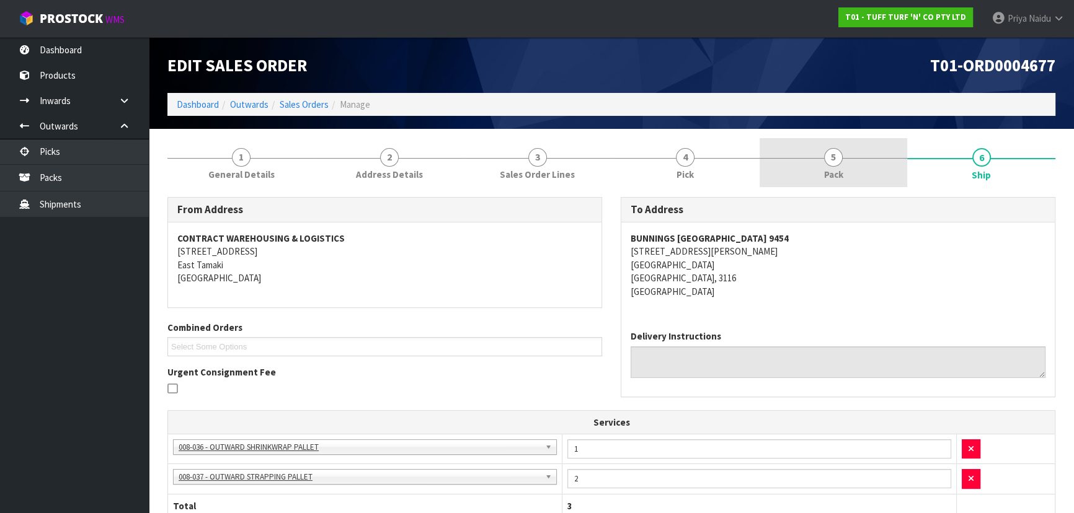
click at [843, 147] on link "5 Pack" at bounding box center [833, 162] width 148 height 49
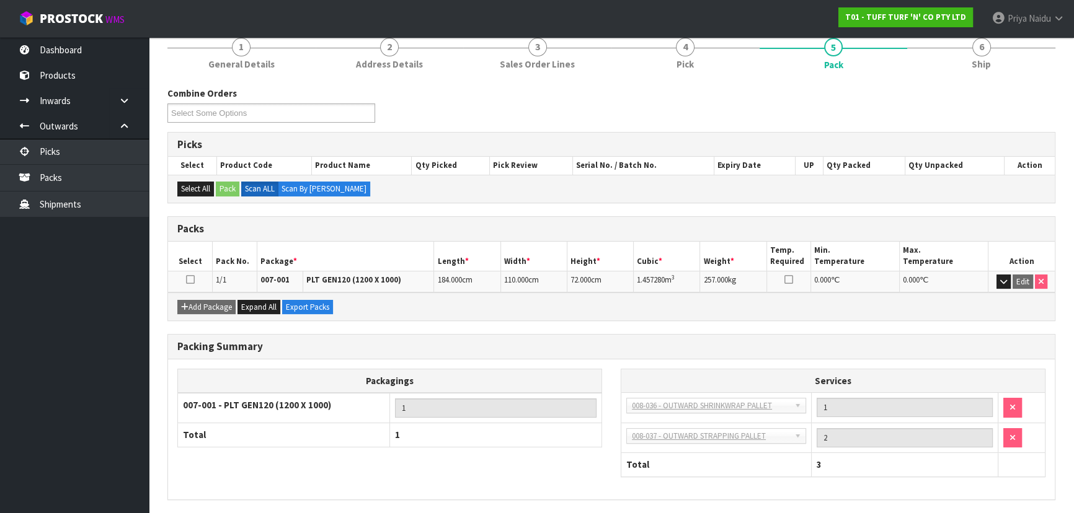
scroll to position [112, 0]
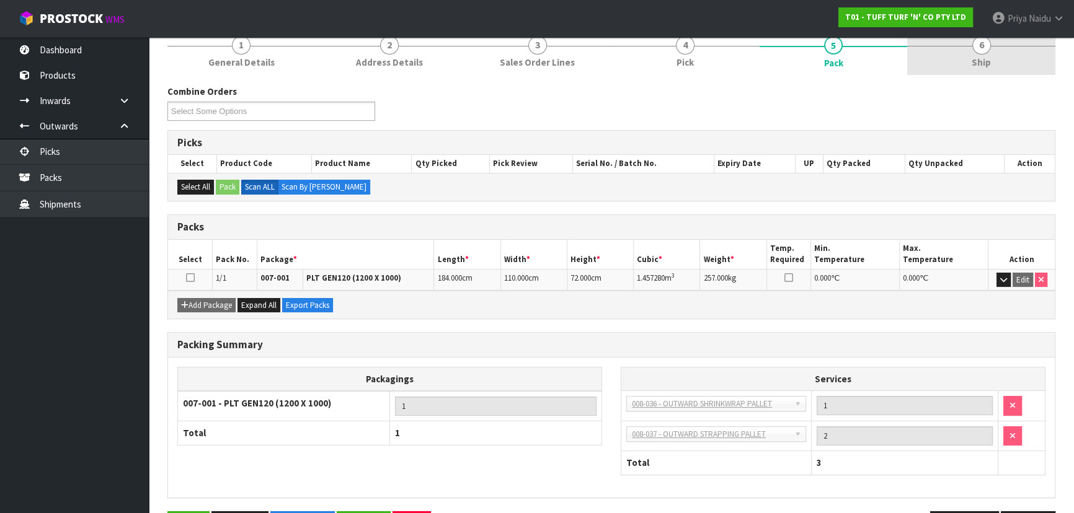
click at [971, 70] on link "6 Ship" at bounding box center [981, 50] width 148 height 49
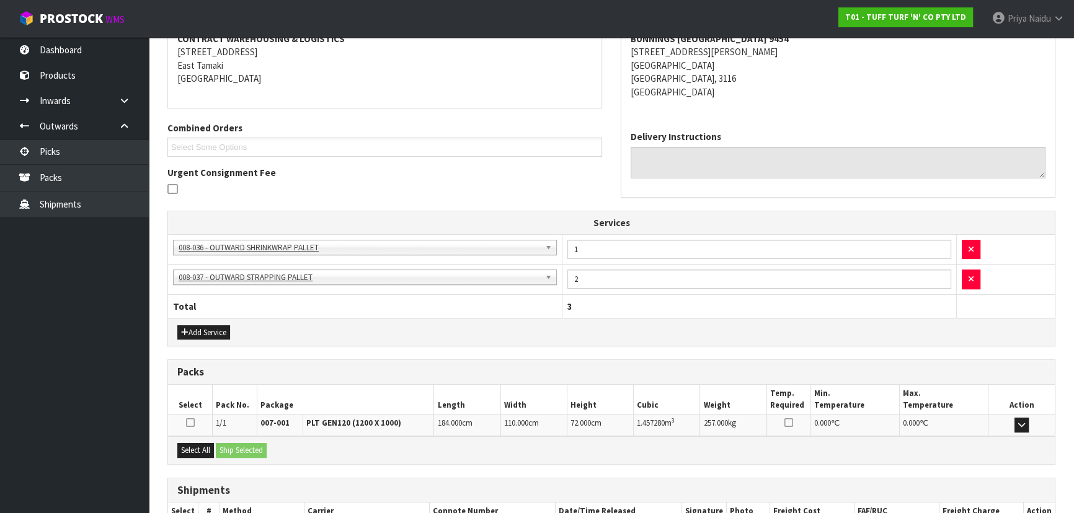
scroll to position [281, 0]
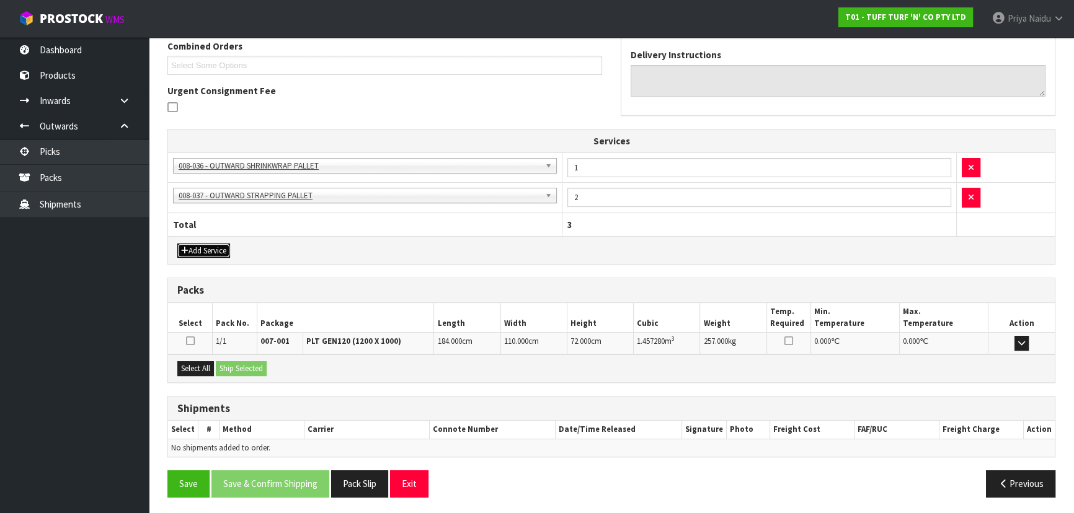
click at [214, 250] on button "Add Service" at bounding box center [203, 251] width 53 height 15
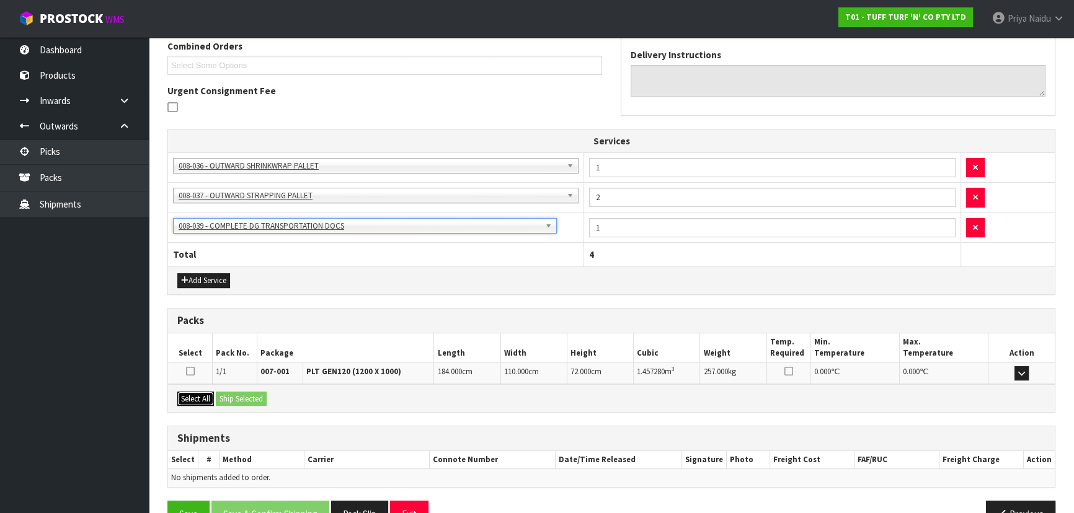
click at [200, 396] on button "Select All" at bounding box center [195, 399] width 37 height 15
click at [228, 392] on button "Ship Selected" at bounding box center [241, 399] width 51 height 15
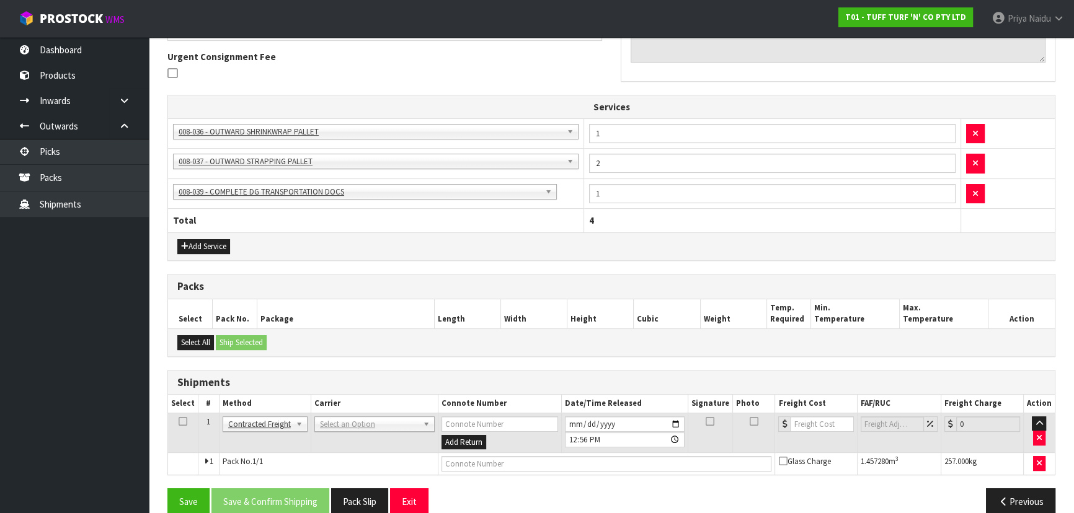
scroll to position [333, 0]
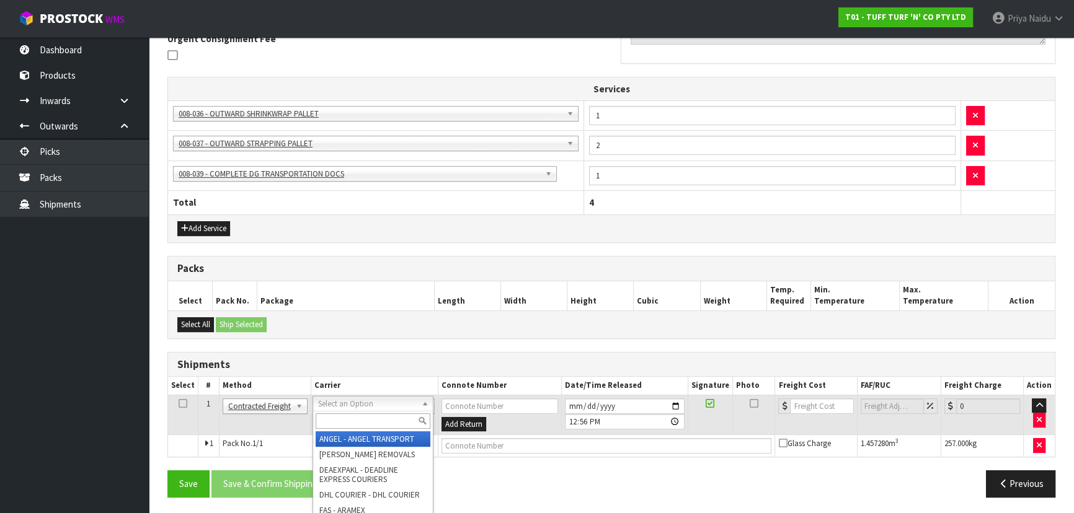
click at [360, 415] on input "text" at bounding box center [373, 420] width 115 height 15
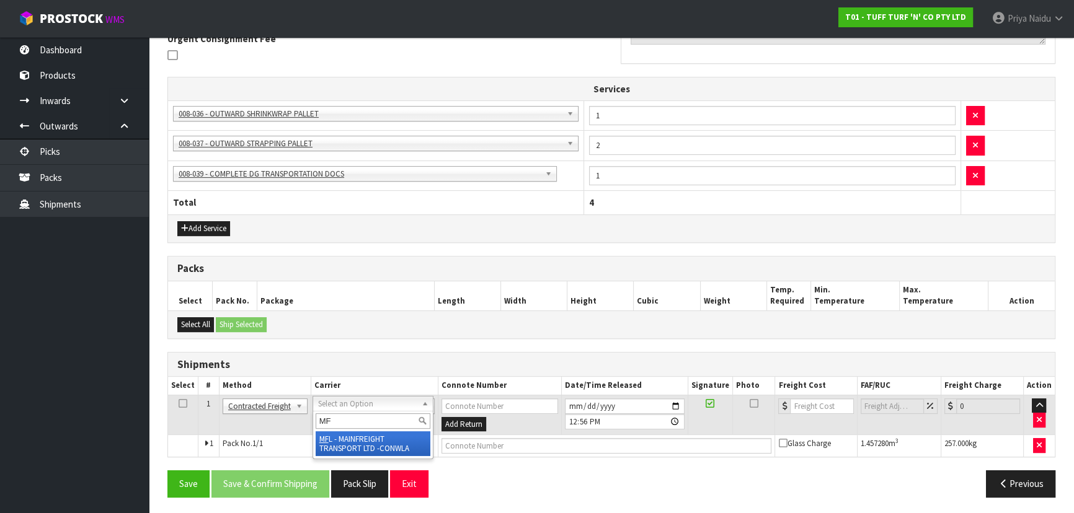
type input "MF"
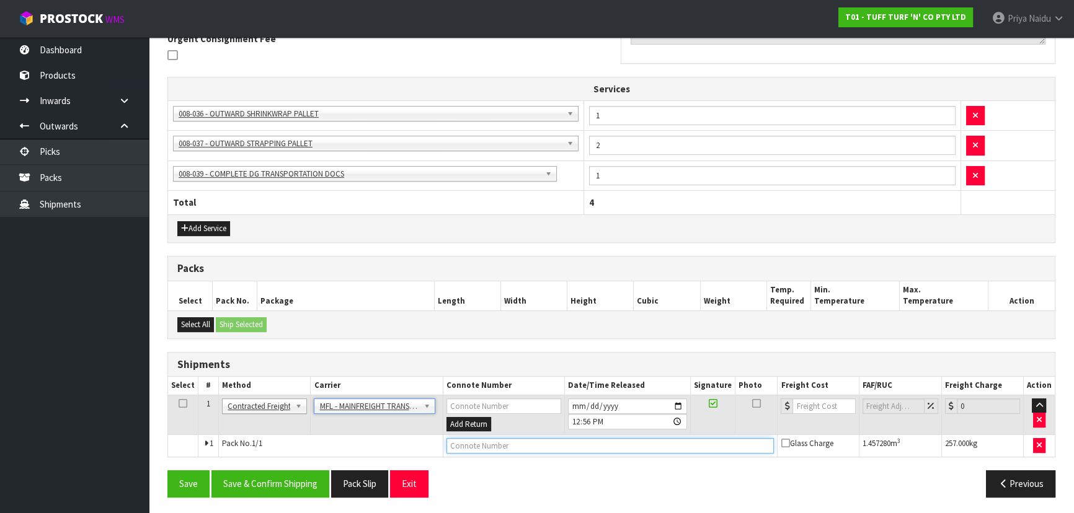
click at [461, 442] on input "text" at bounding box center [610, 445] width 328 height 15
paste input "FWM58722836"
type input "FWM58722836"
click at [806, 405] on input "number" at bounding box center [823, 406] width 63 height 15
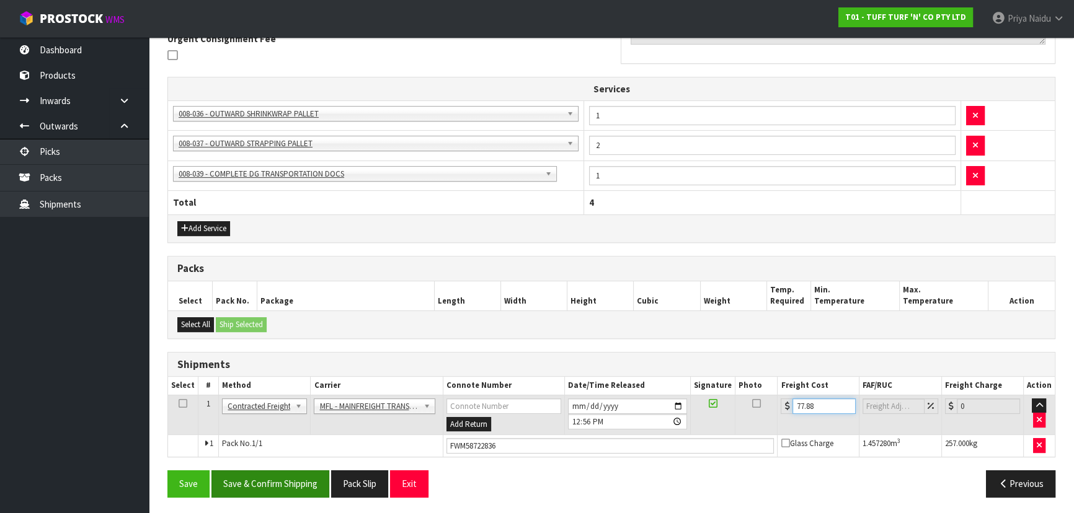
type input "77.88"
drag, startPoint x: 280, startPoint y: 479, endPoint x: 295, endPoint y: 470, distance: 17.8
click at [280, 479] on button "Save & Confirm Shipping" at bounding box center [270, 483] width 118 height 27
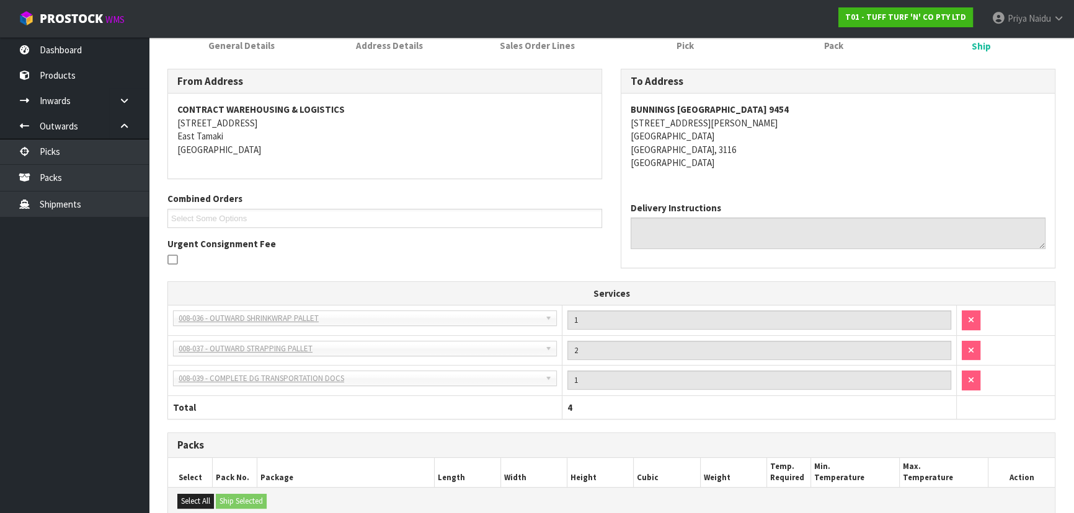
scroll to position [0, 0]
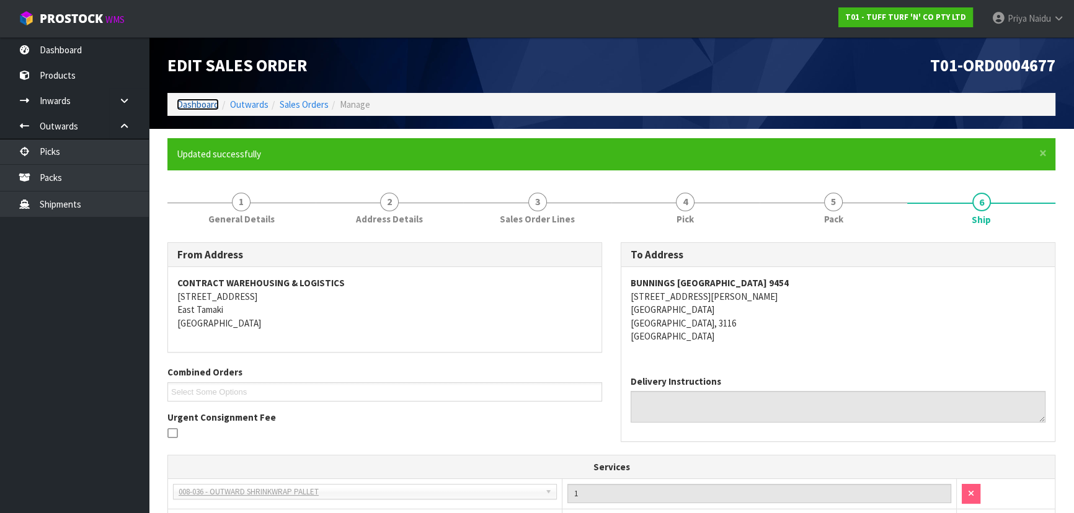
click at [214, 105] on link "Dashboard" at bounding box center [198, 105] width 42 height 12
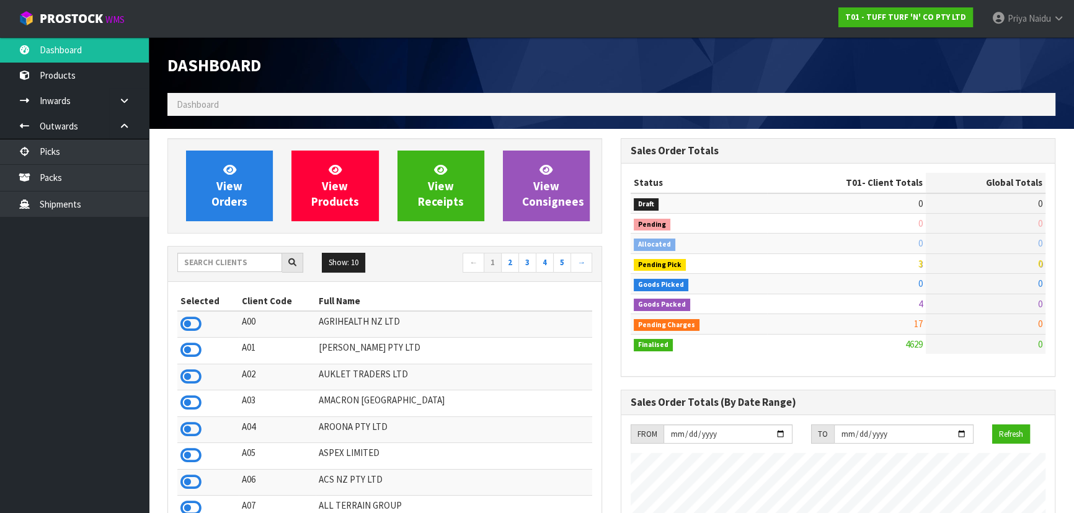
scroll to position [937, 453]
click at [216, 265] on input "text" at bounding box center [229, 262] width 105 height 19
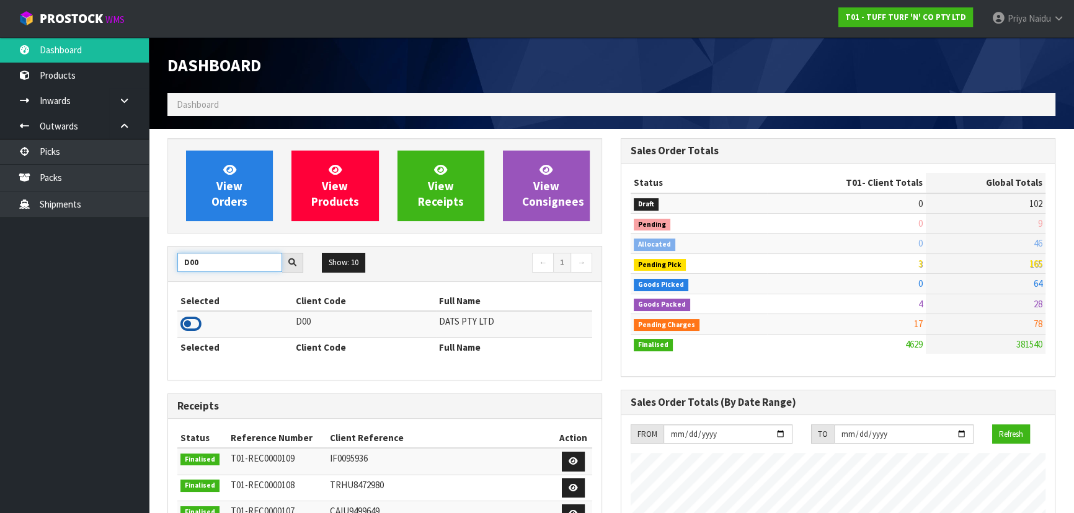
type input "D00"
click at [197, 324] on icon at bounding box center [190, 324] width 21 height 19
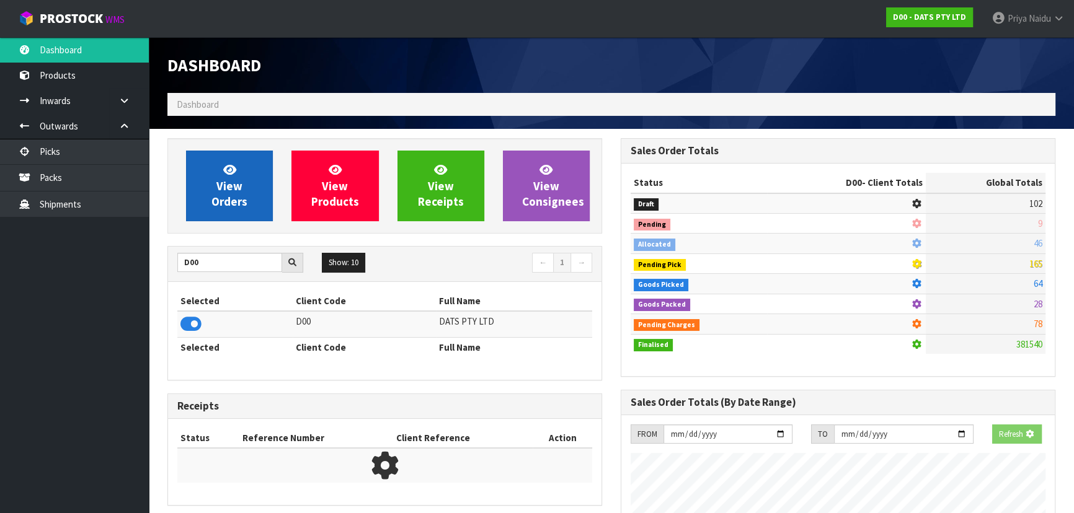
scroll to position [619117, 619435]
click at [272, 172] on link "View Orders" at bounding box center [229, 186] width 87 height 71
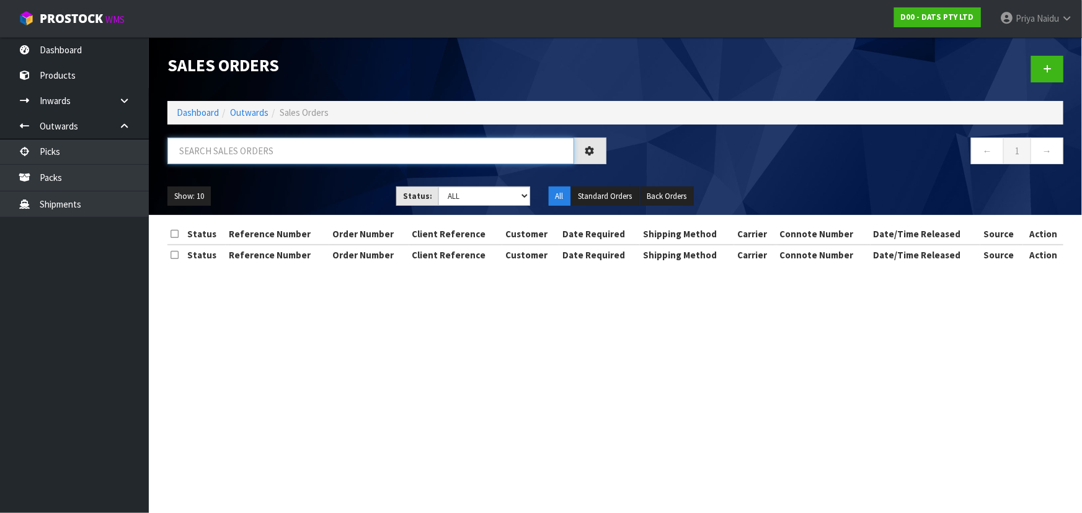
click at [260, 154] on input "text" at bounding box center [370, 151] width 407 height 27
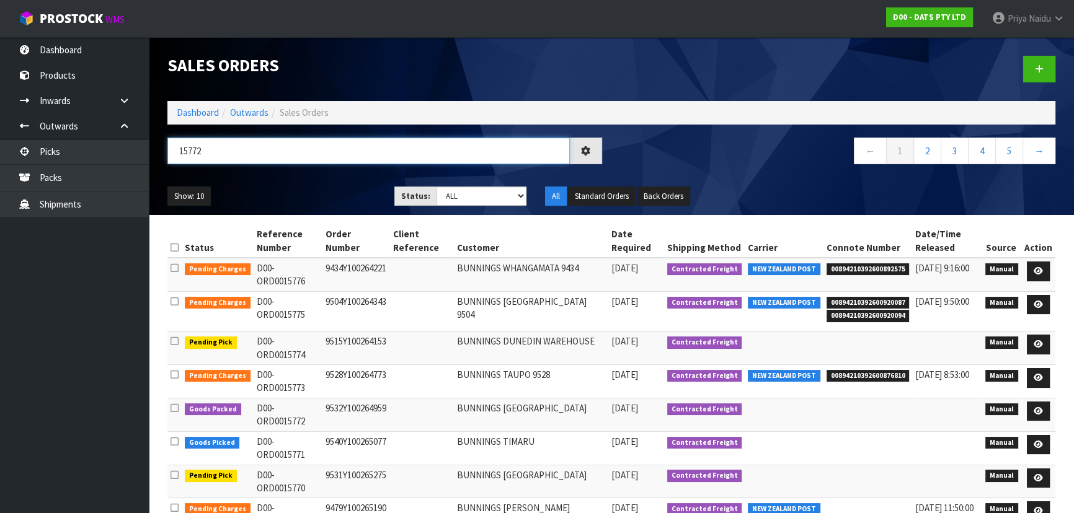
type input "15772"
click at [360, 185] on div "Show: 10 5 10 25 50 Status: Draft Pending Allocated Pending Pick Goods Picked G…" at bounding box center [611, 196] width 906 height 38
drag, startPoint x: 466, startPoint y: 195, endPoint x: 465, endPoint y: 203, distance: 7.5
click at [466, 195] on select "Draft Pending Allocated Pending Pick Goods Picked Goods Packed Pending Charges …" at bounding box center [481, 196] width 91 height 19
select select "string:5"
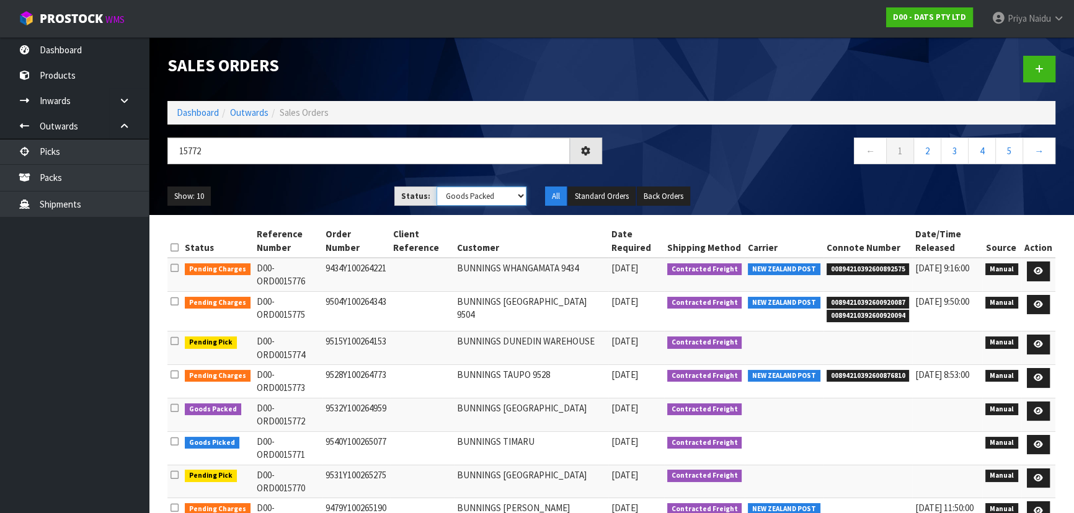
click at [436, 187] on select "Draft Pending Allocated Pending Pick Goods Picked Goods Packed Pending Charges …" at bounding box center [481, 196] width 91 height 19
click at [316, 177] on div "Show: 10 5 10 25 50 Status: Draft Pending Allocated Pending Pick Goods Picked G…" at bounding box center [611, 196] width 906 height 38
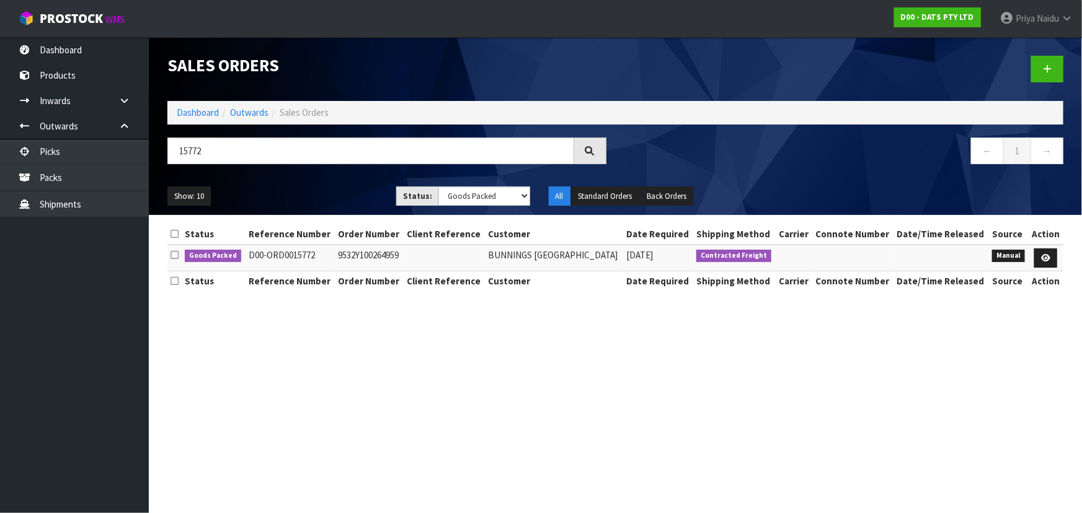
click at [316, 177] on div "Show: 10 5 10 25 50 Status: Draft Pending Allocated Pending Pick Goods Picked G…" at bounding box center [615, 196] width 914 height 38
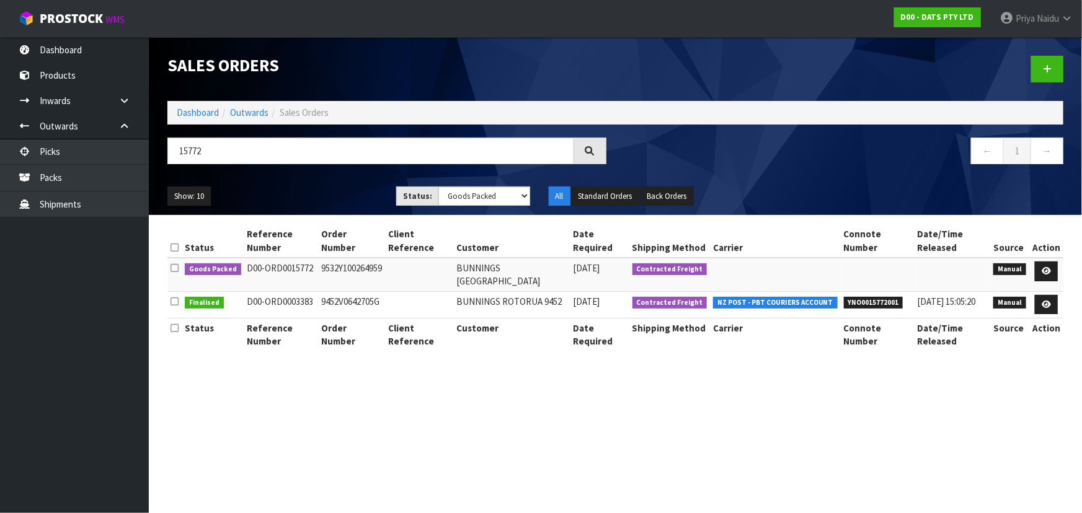
click at [338, 193] on ul "Show: 10 5 10 25 50" at bounding box center [272, 197] width 210 height 20
click at [1049, 267] on icon at bounding box center [1045, 271] width 9 height 8
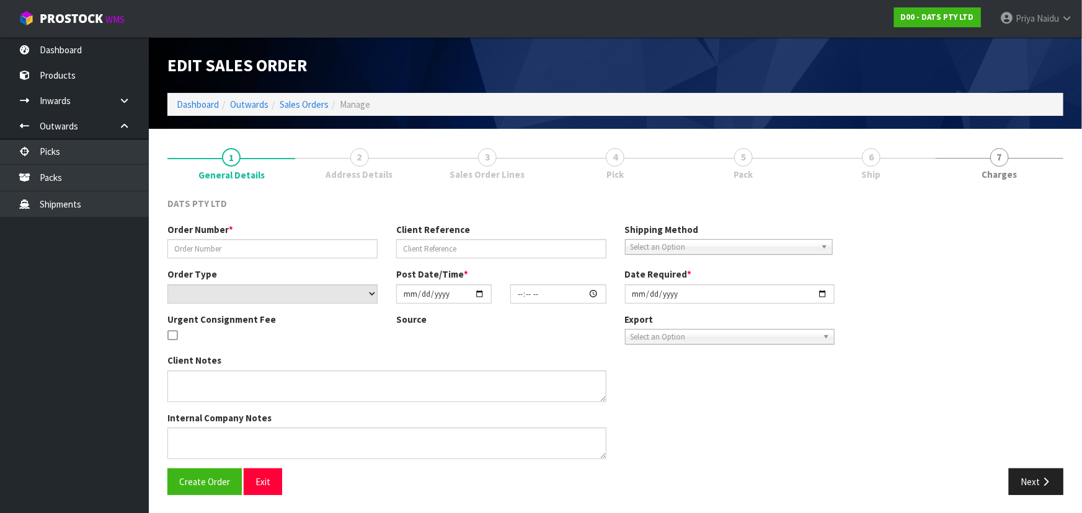
type input "9532Y100264959"
select select "number:0"
type input "2025-09-16"
type input "08:59:00.000"
type input "2025-09-16"
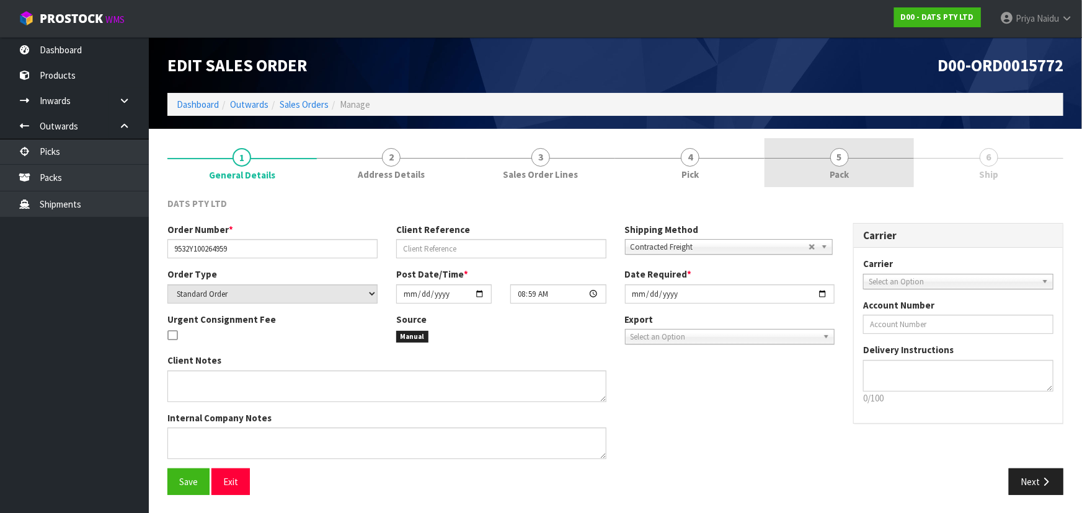
click at [846, 161] on span "5" at bounding box center [839, 157] width 19 height 19
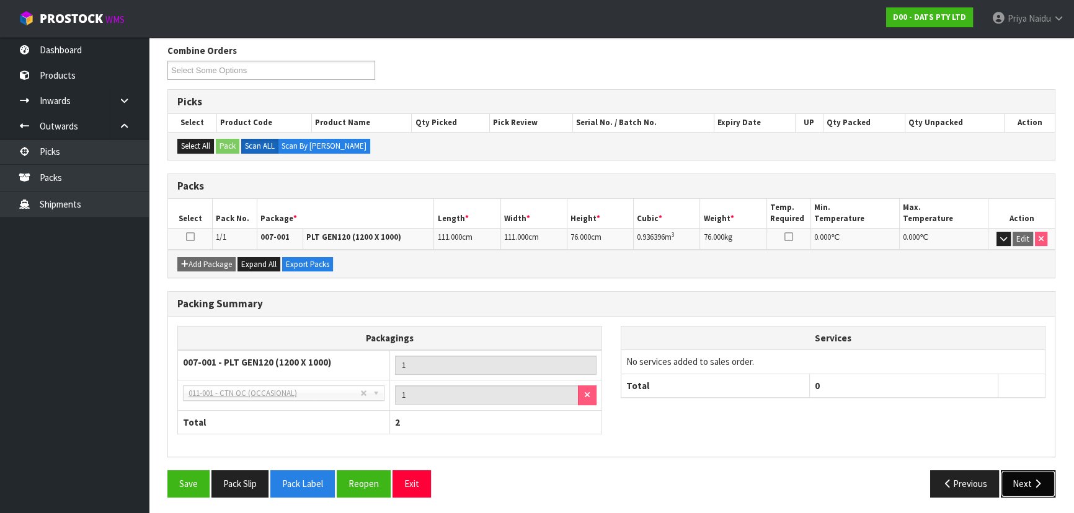
click at [1021, 485] on button "Next" at bounding box center [1027, 483] width 55 height 27
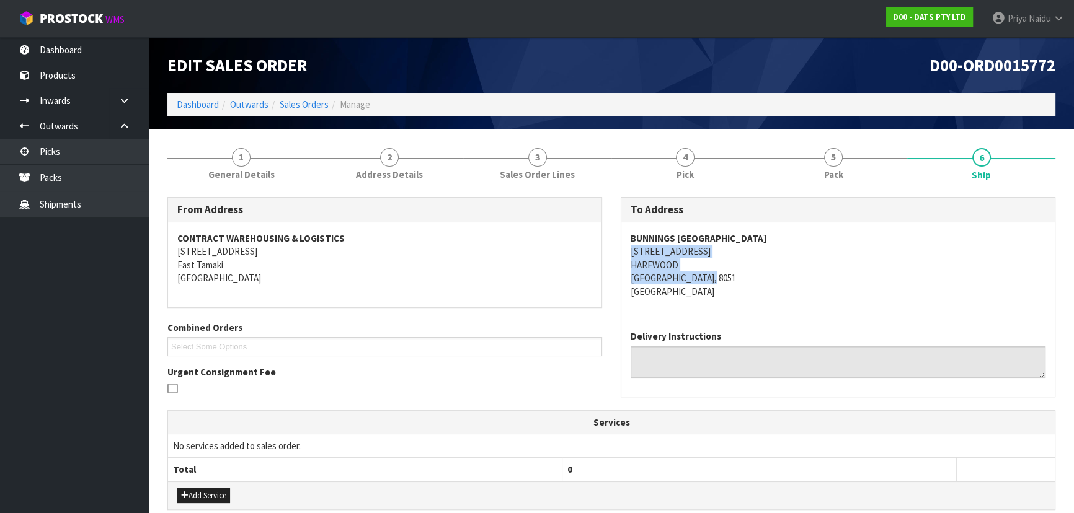
copy address "655 RUSSLEY ROAD HAREWOOD CHRISTCHURCH, 8051"
drag, startPoint x: 627, startPoint y: 249, endPoint x: 736, endPoint y: 277, distance: 113.4
click at [736, 277] on div "BUNNINGS WAREHOUSE CHRISTCHURCH AIRPORT 655 RUSSLEY ROAD HAREWOOD CHRISTCHURCH,…" at bounding box center [837, 272] width 433 height 98
click at [772, 263] on address "BUNNINGS WAREHOUSE CHRISTCHURCH AIRPORT 655 RUSSLEY ROAD HAREWOOD CHRISTCHURCH,…" at bounding box center [837, 265] width 415 height 66
drag, startPoint x: 616, startPoint y: 237, endPoint x: 875, endPoint y: 230, distance: 258.6
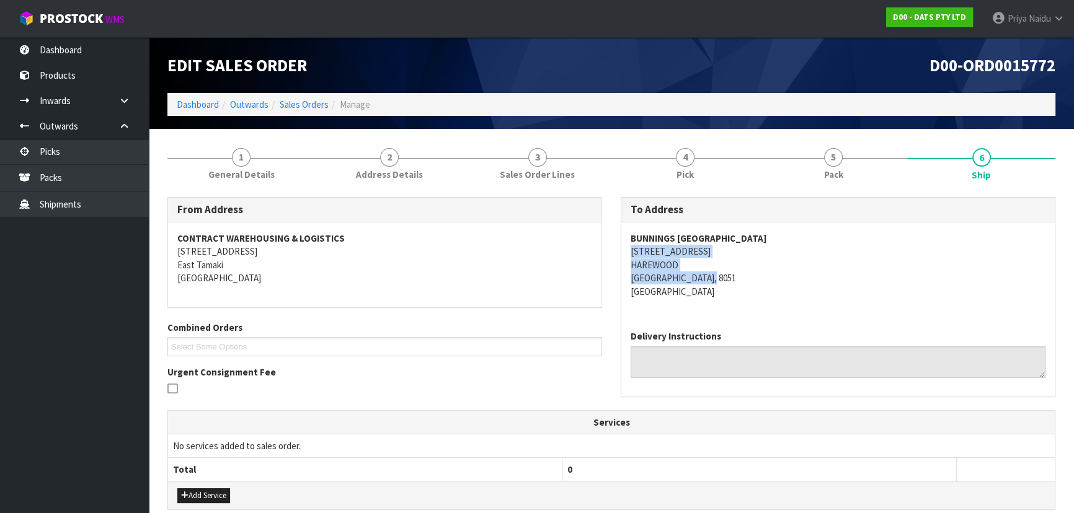
click at [875, 230] on div "To Address BUNNINGS WAREHOUSE CHRISTCHURCH AIRPORT 655 RUSSLEY ROAD HAREWOOD CH…" at bounding box center [837, 303] width 453 height 213
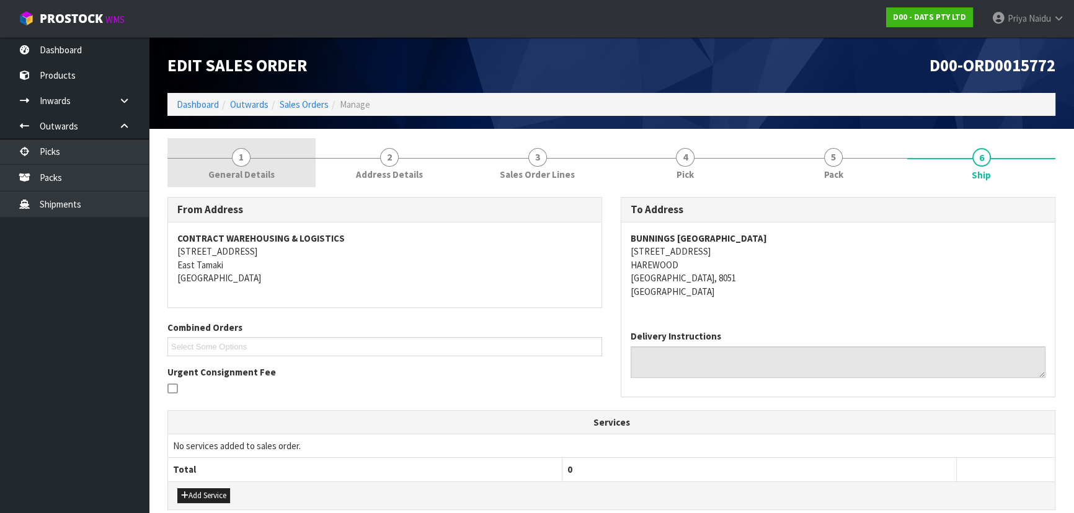
click at [241, 158] on span "1" at bounding box center [241, 157] width 19 height 19
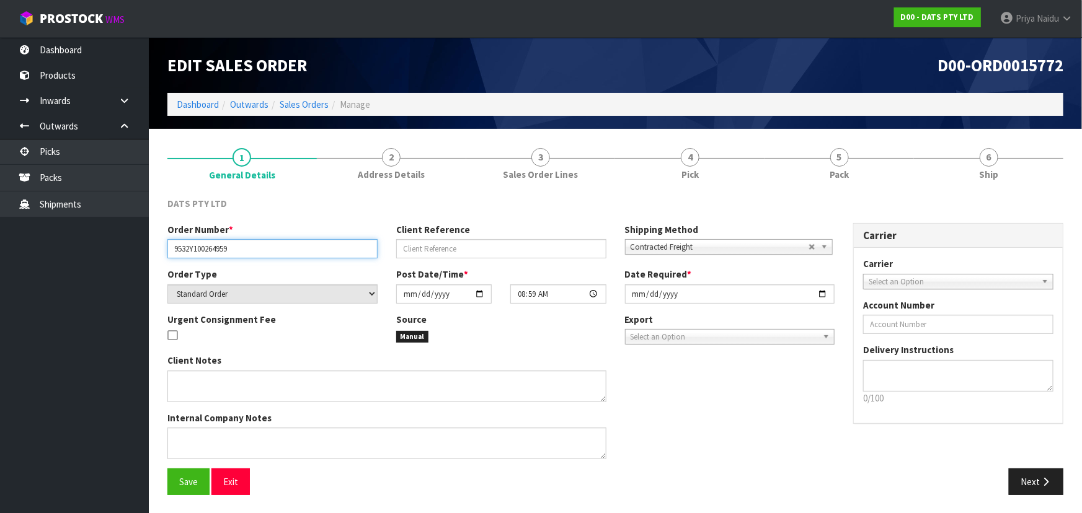
drag, startPoint x: 170, startPoint y: 248, endPoint x: 18, endPoint y: 241, distance: 152.6
click at [274, 244] on input "9532Y100264959" at bounding box center [272, 248] width 210 height 19
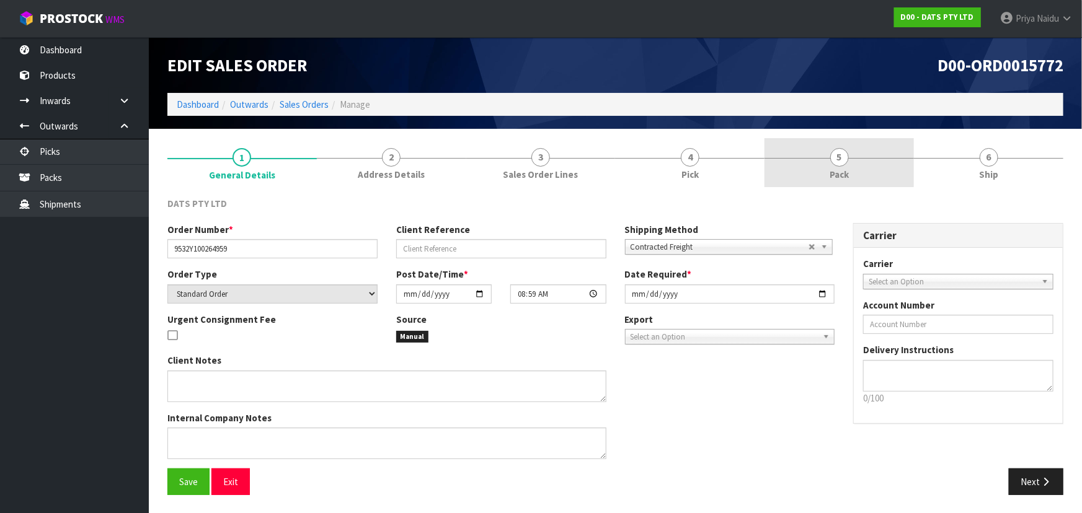
click at [864, 156] on link "5 Pack" at bounding box center [838, 162] width 149 height 49
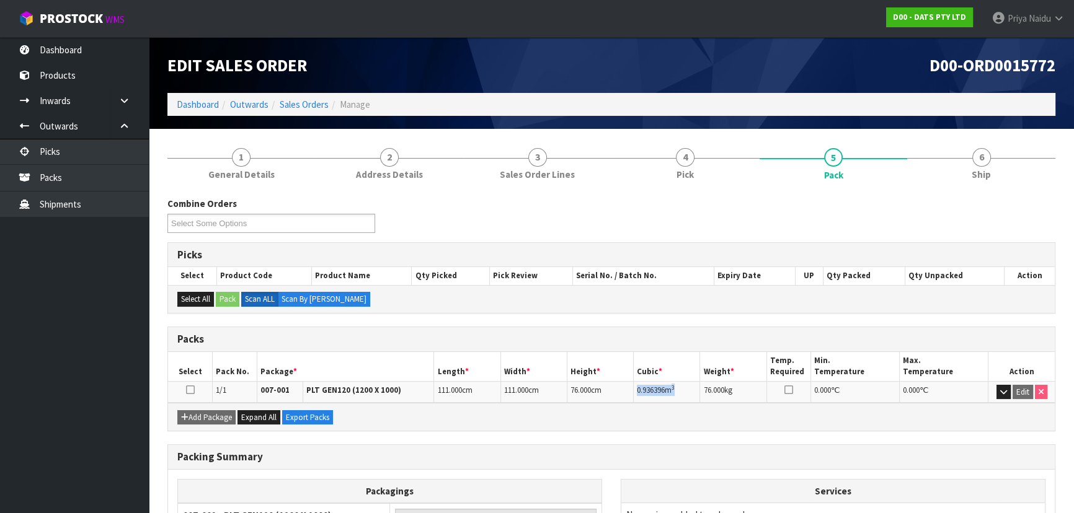
drag, startPoint x: 635, startPoint y: 391, endPoint x: 680, endPoint y: 386, distance: 45.6
click at [680, 386] on td "0.936396 m 3" at bounding box center [667, 392] width 66 height 22
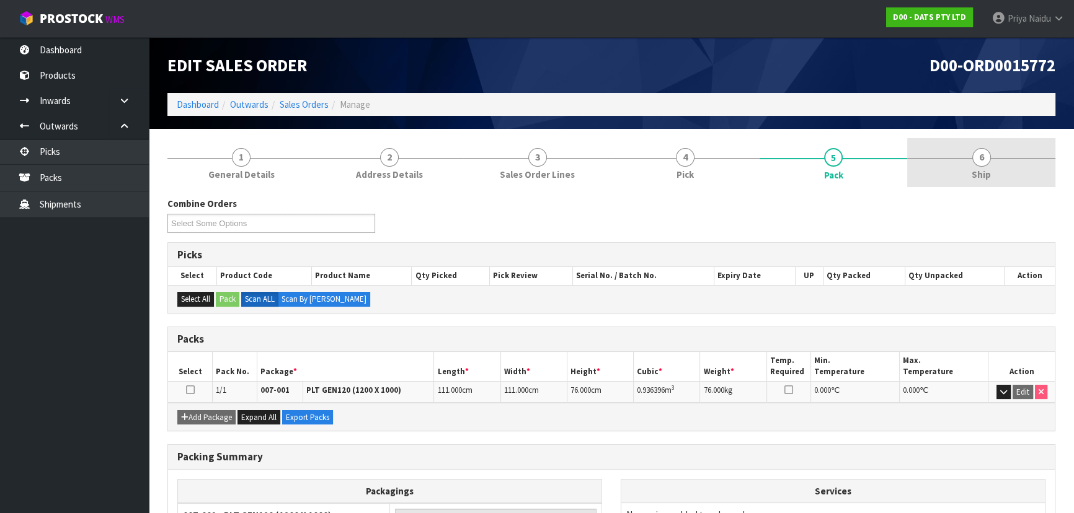
click at [952, 165] on link "6 Ship" at bounding box center [981, 162] width 148 height 49
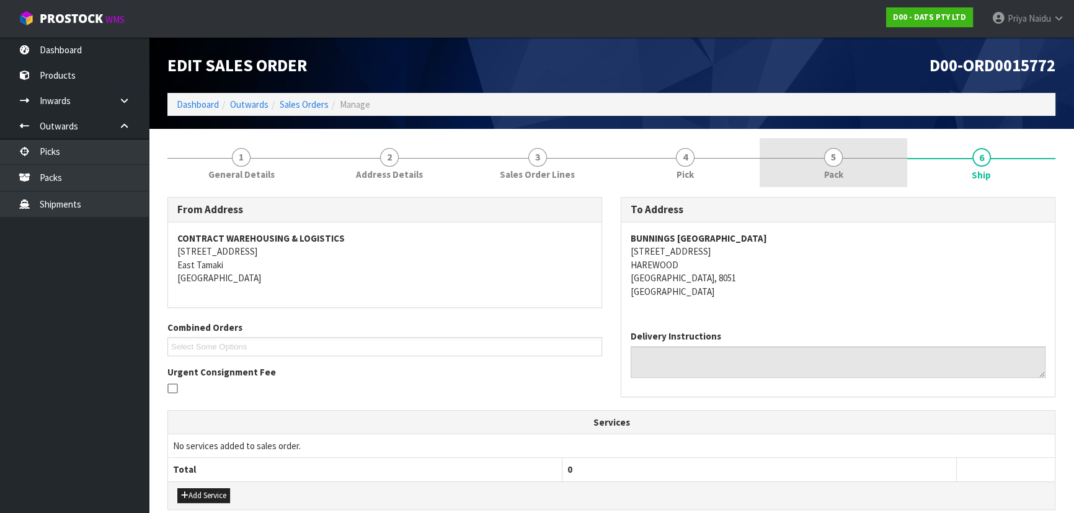
click at [866, 171] on link "5 Pack" at bounding box center [833, 162] width 148 height 49
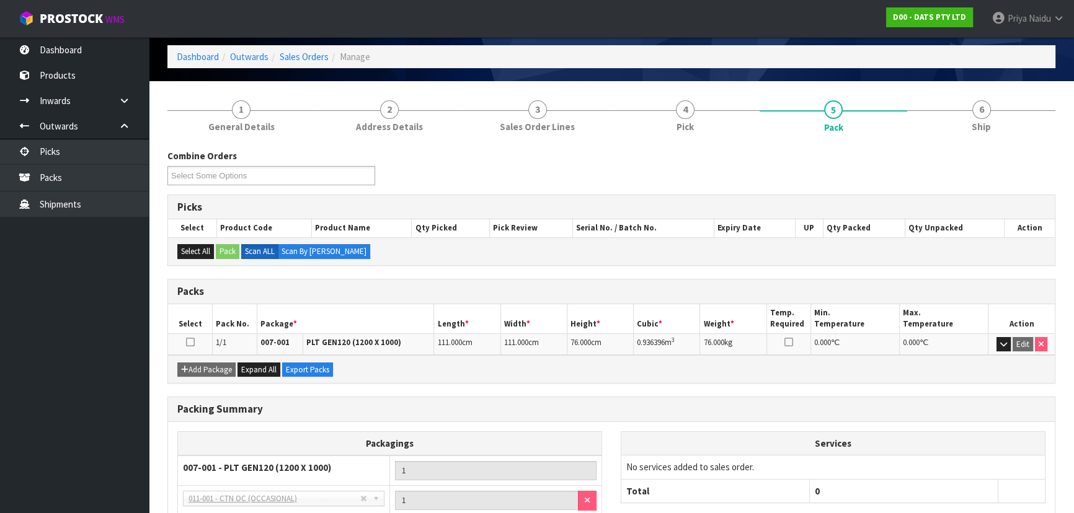
scroll to position [112, 0]
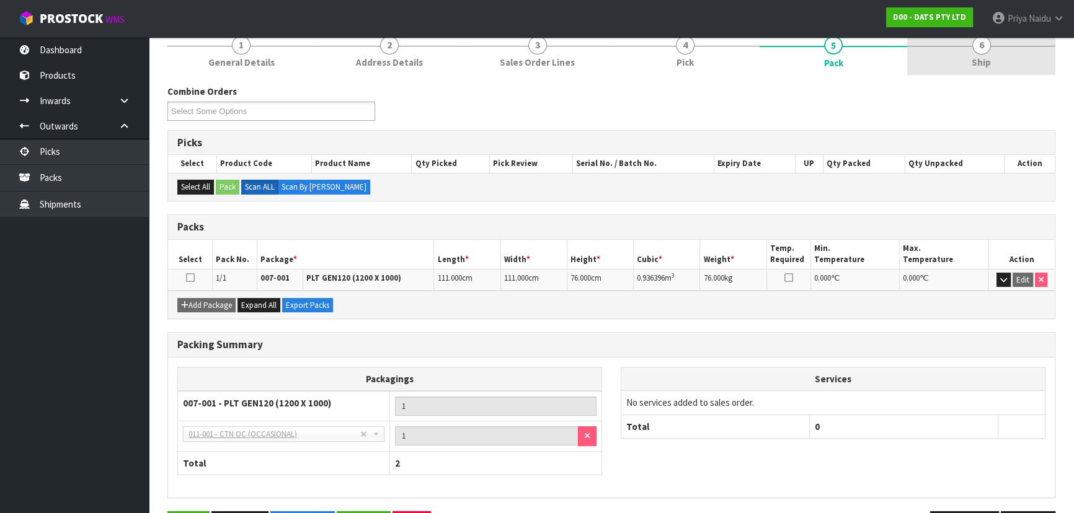
drag, startPoint x: 999, startPoint y: 58, endPoint x: 970, endPoint y: 69, distance: 32.0
click at [999, 58] on link "6 Ship" at bounding box center [981, 50] width 148 height 49
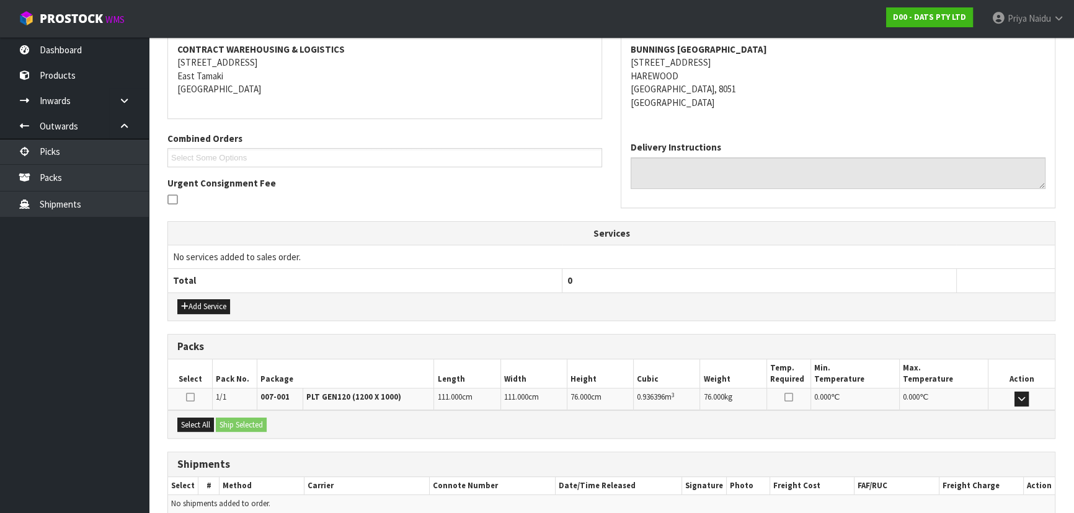
scroll to position [245, 0]
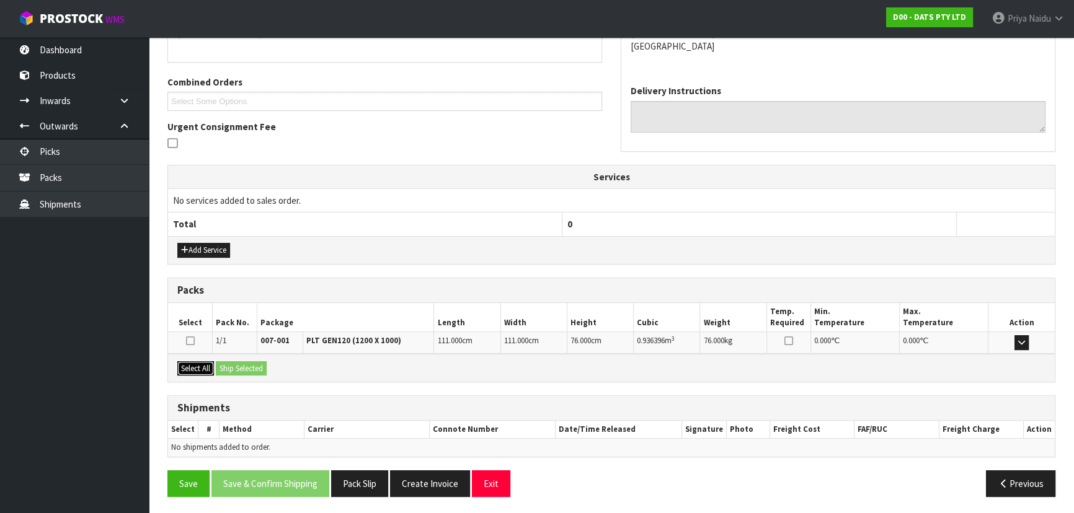
drag, startPoint x: 198, startPoint y: 363, endPoint x: 216, endPoint y: 363, distance: 18.0
click at [201, 363] on button "Select All" at bounding box center [195, 368] width 37 height 15
click at [216, 363] on div "Select All Ship Selected" at bounding box center [611, 368] width 886 height 28
click at [236, 364] on button "Ship Selected" at bounding box center [241, 368] width 51 height 15
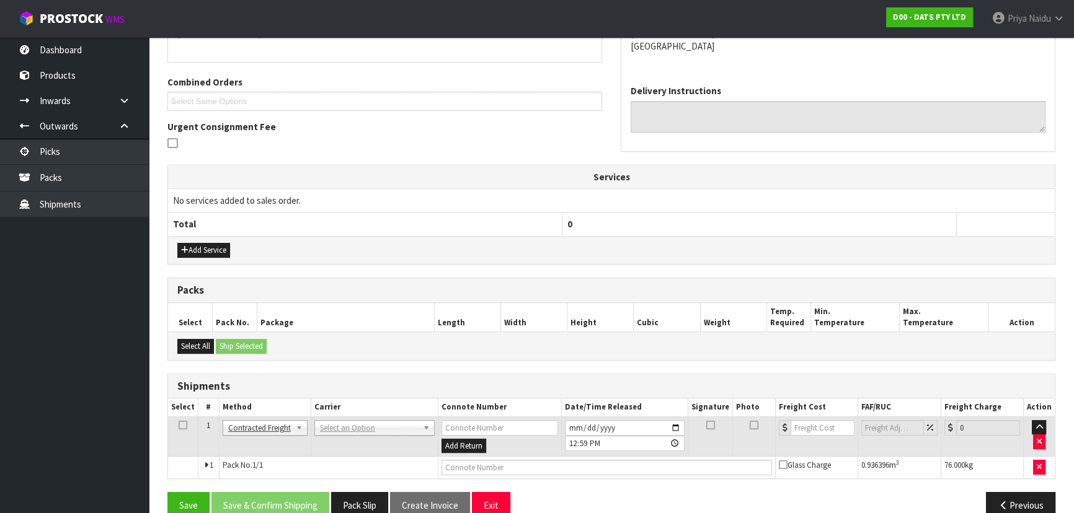
scroll to position [267, 0]
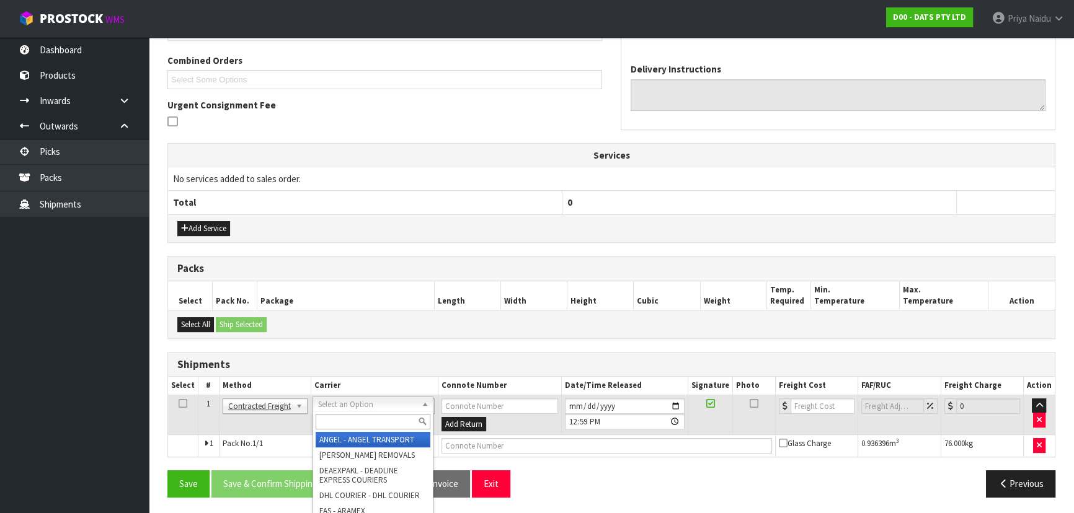
click at [350, 425] on input "text" at bounding box center [373, 421] width 115 height 15
click at [344, 422] on input "text" at bounding box center [372, 421] width 115 height 15
type input "MA"
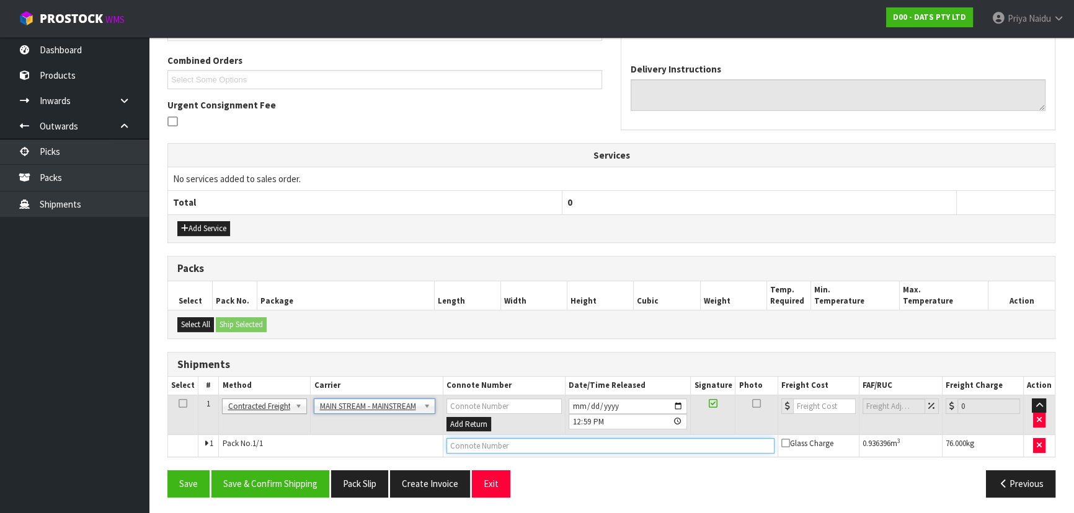
click at [498, 445] on input "text" at bounding box center [610, 445] width 328 height 15
click at [812, 404] on input "number" at bounding box center [824, 406] width 63 height 15
type input "109.98"
click at [493, 445] on input "text" at bounding box center [610, 445] width 328 height 15
paste input "CWL7724838"
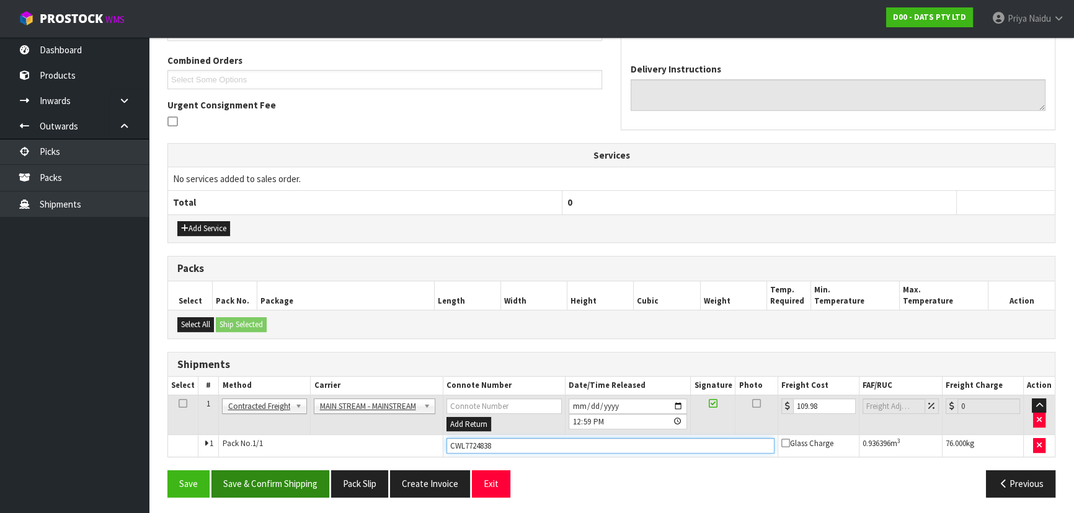
type input "CWL7724838"
click at [315, 479] on button "Save & Confirm Shipping" at bounding box center [270, 483] width 118 height 27
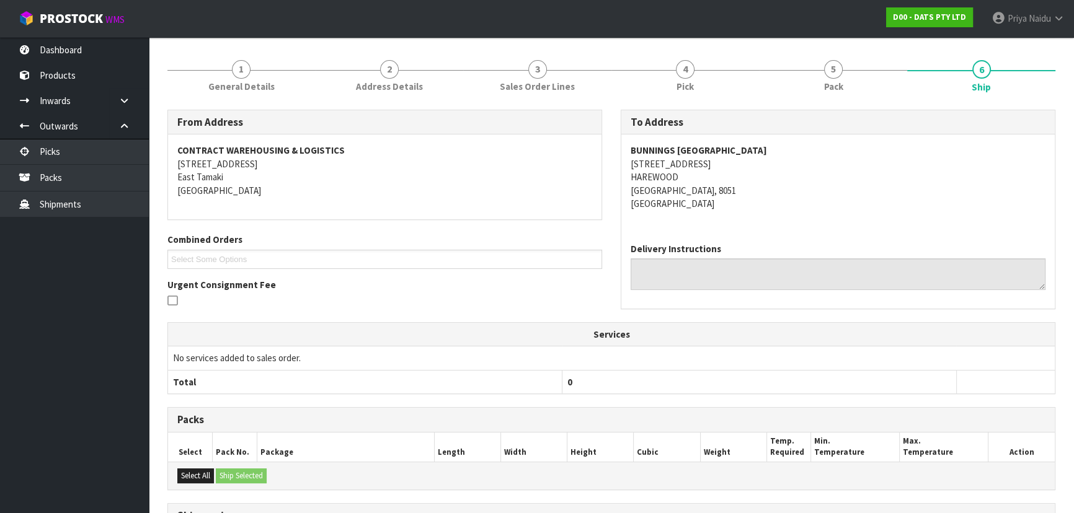
scroll to position [0, 0]
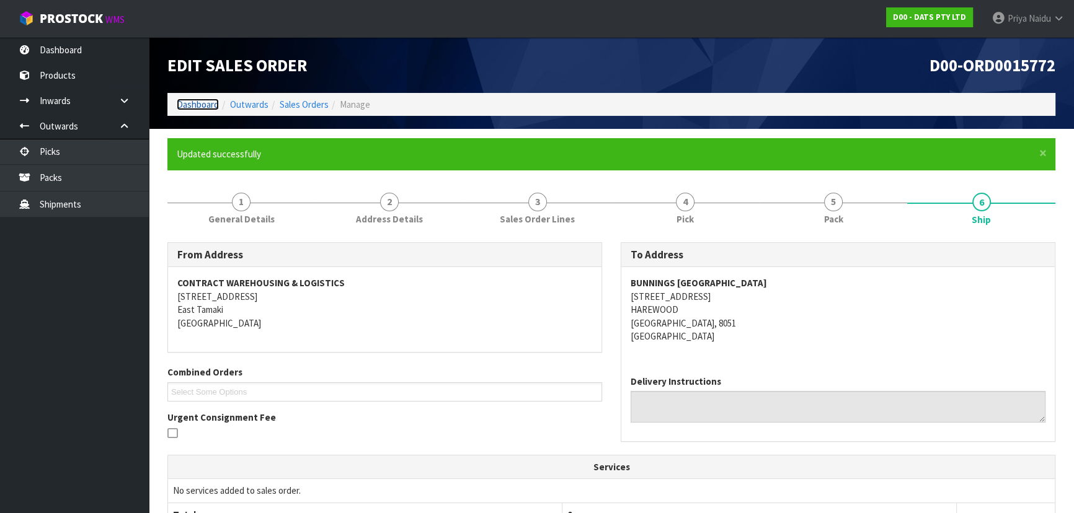
click at [211, 101] on link "Dashboard" at bounding box center [198, 105] width 42 height 12
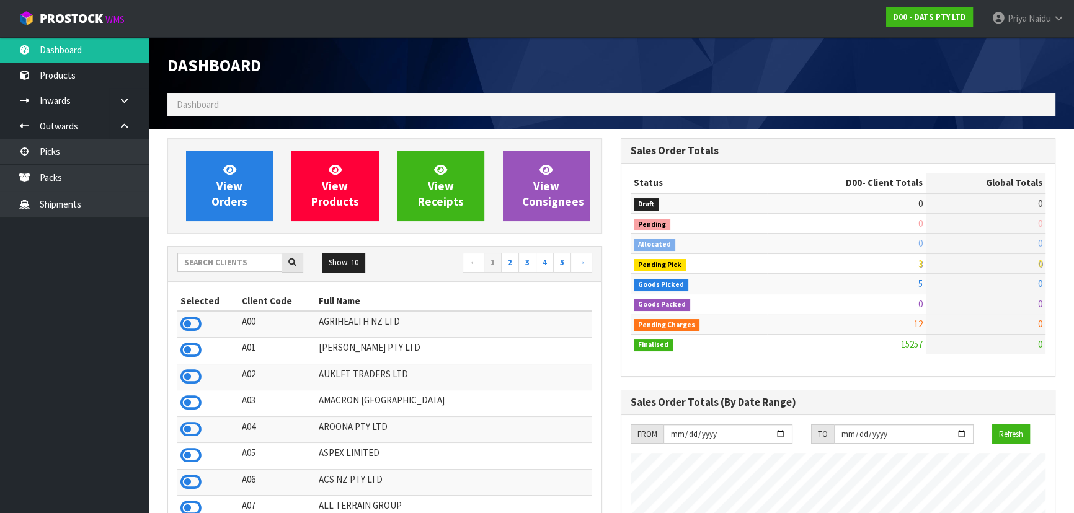
click at [243, 272] on div "Show: 10 5 10 25 50 ← 1 2 3 4 5 →" at bounding box center [384, 264] width 433 height 22
click at [249, 266] on input "text" at bounding box center [229, 262] width 105 height 19
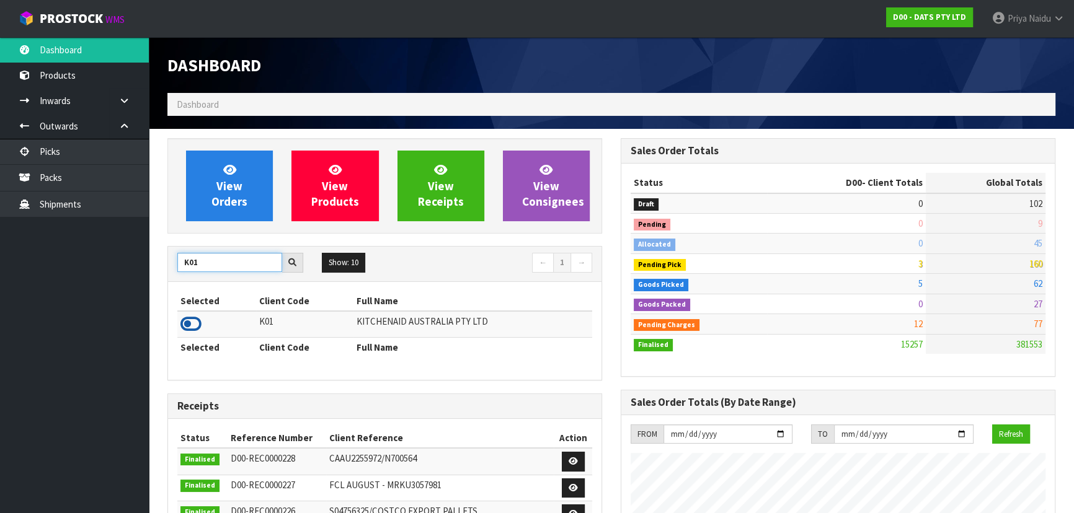
type input "K01"
click at [194, 318] on icon at bounding box center [190, 324] width 21 height 19
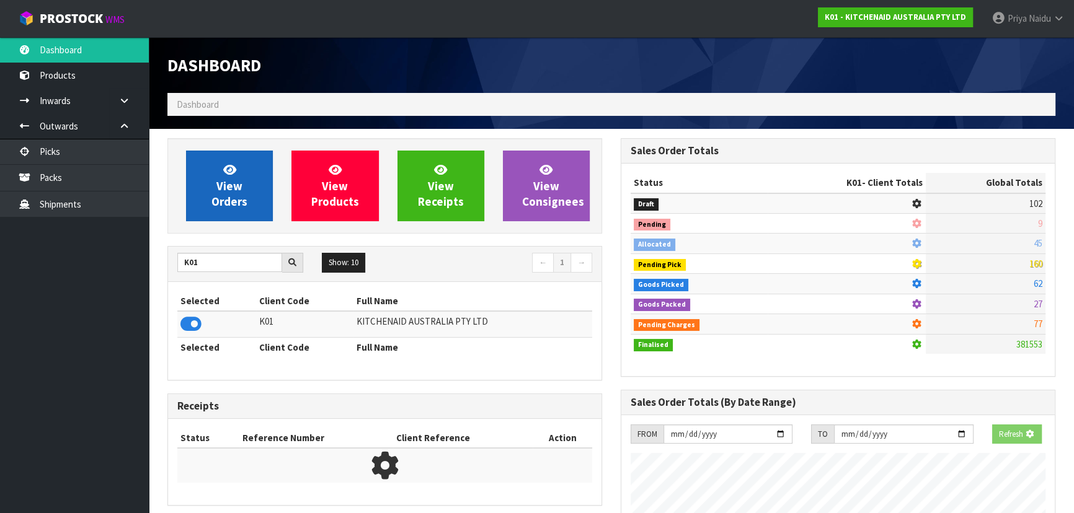
scroll to position [619117, 619435]
click at [226, 185] on span "View Orders" at bounding box center [229, 185] width 36 height 46
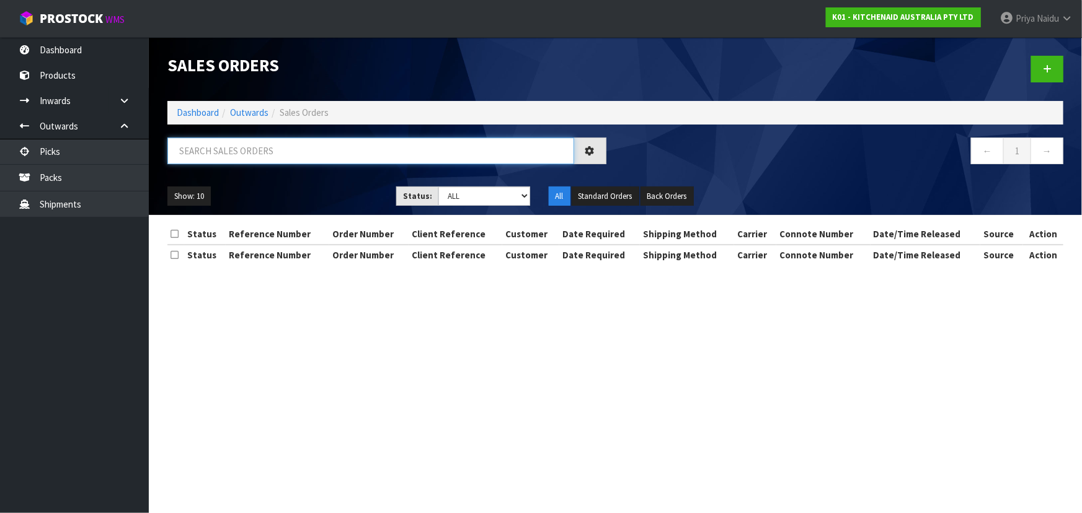
click at [241, 155] on input "text" at bounding box center [370, 151] width 407 height 27
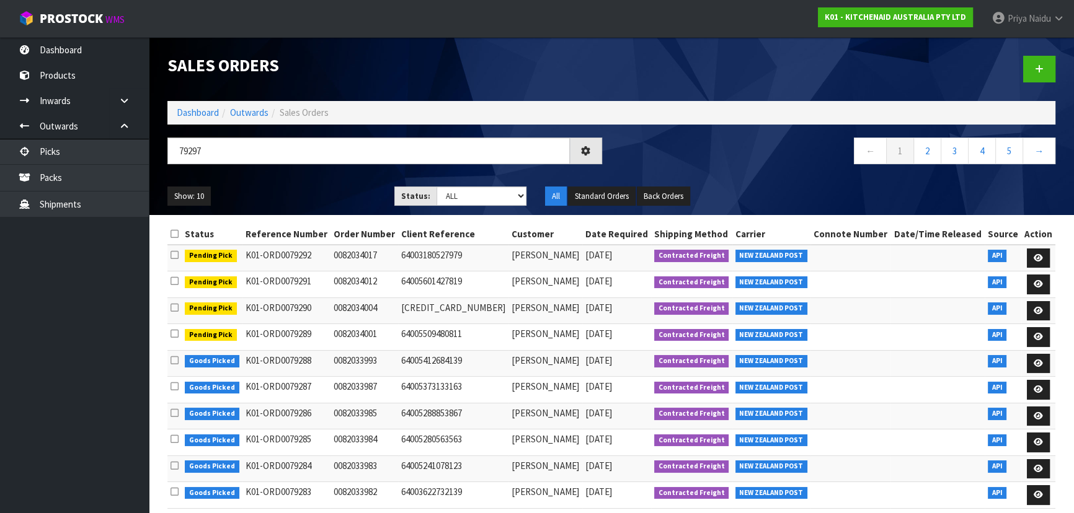
click at [291, 191] on ul "Show: 10 5 10 25 50" at bounding box center [271, 197] width 208 height 20
click at [329, 187] on ul "Show: 10 5 10 25 50" at bounding box center [271, 197] width 208 height 20
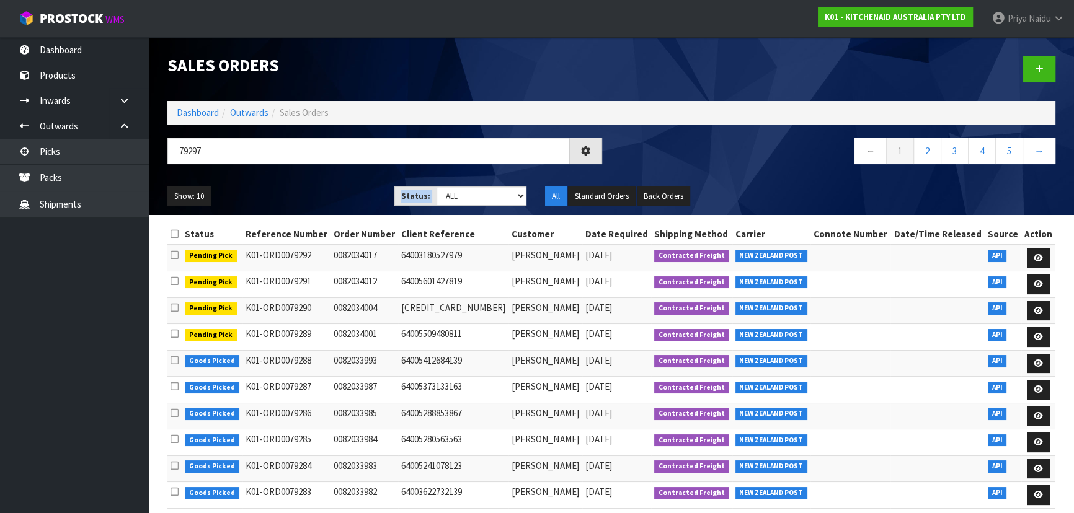
click at [293, 183] on div "Show: 10 5 10 25 50 Status: Draft Pending Allocated Pending Pick Goods Picked G…" at bounding box center [611, 196] width 906 height 38
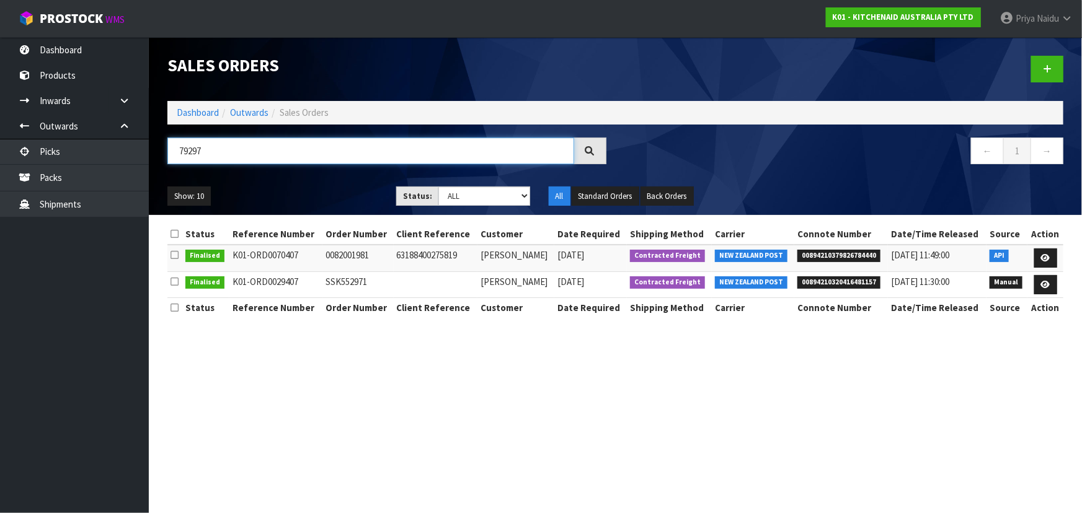
click at [239, 148] on input "79297" at bounding box center [370, 151] width 407 height 27
type input "7"
type input "79257"
click at [309, 188] on ul "Show: 10 5 10 25 50" at bounding box center [272, 197] width 210 height 20
click at [260, 184] on div "Show: 10 5 10 25 50 Status: Draft Pending Allocated Pending Pick Goods Picked G…" at bounding box center [615, 196] width 914 height 38
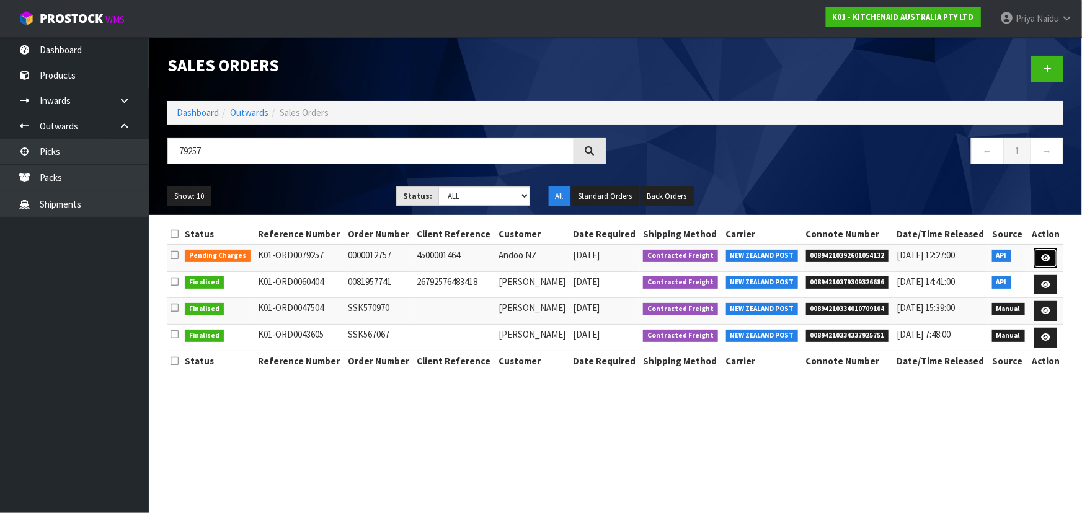
click at [1054, 254] on link at bounding box center [1045, 259] width 23 height 20
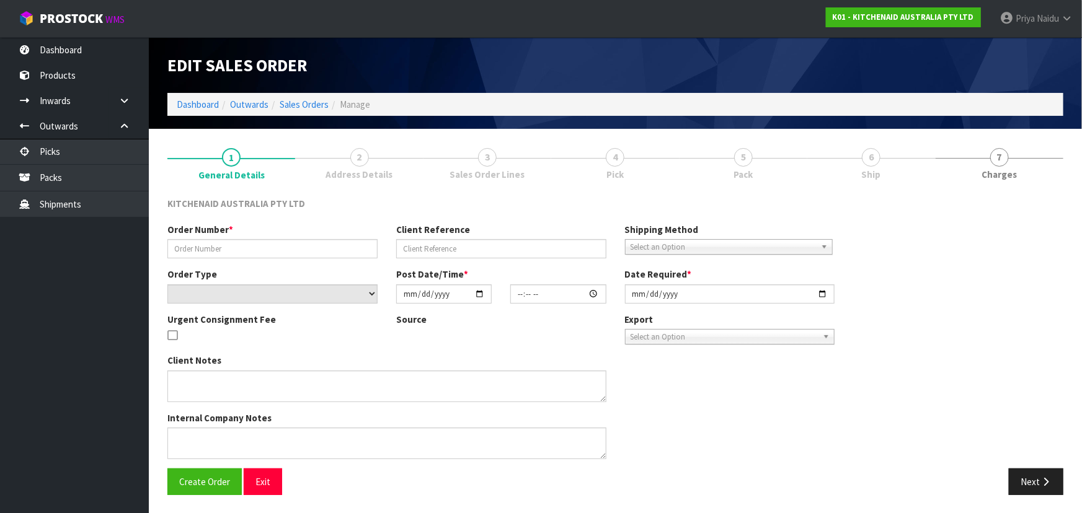
type input "0000012757"
type input "4500001464"
select select "number:0"
type input "2025-09-16"
type input "15:32:58.000"
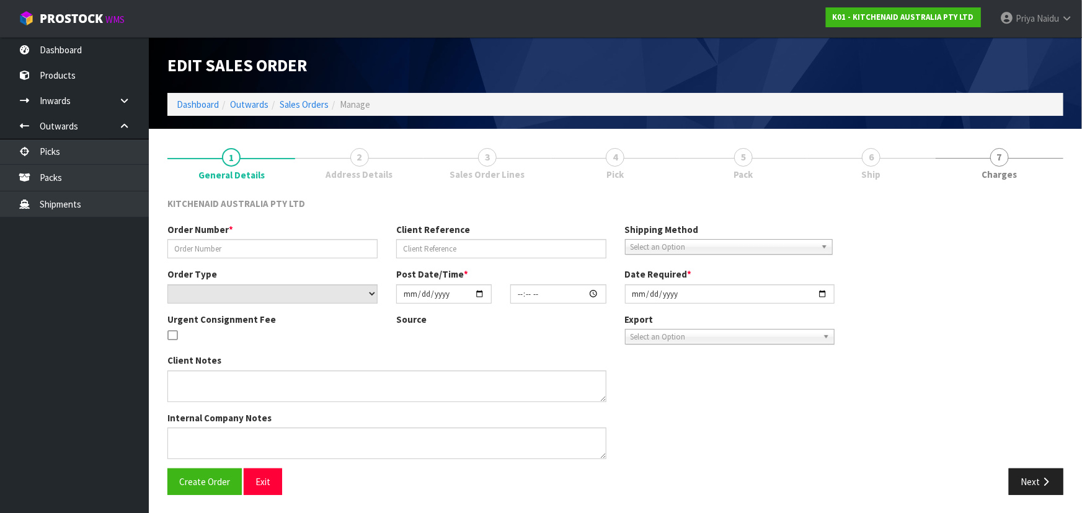
type input "2025-09-16"
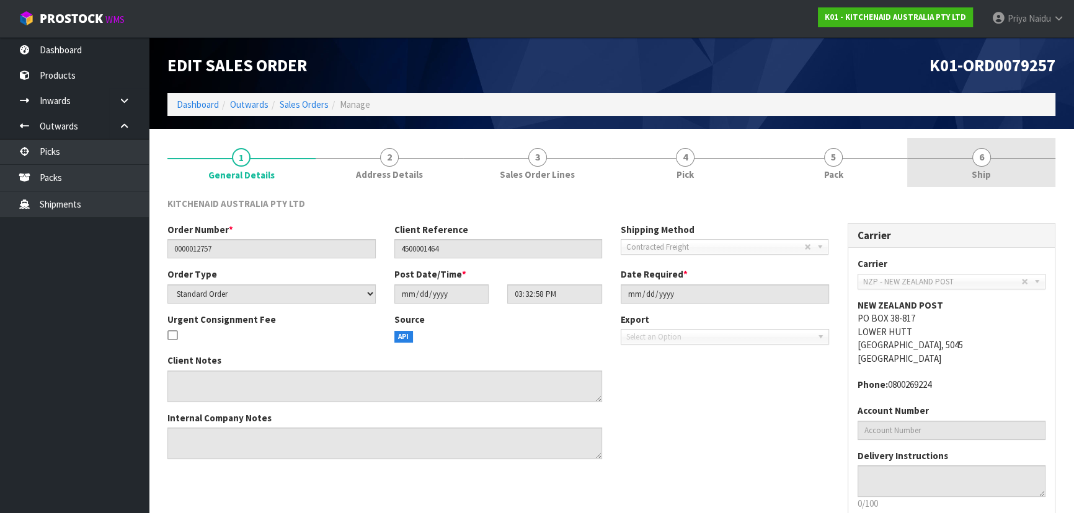
click at [973, 174] on span "Ship" at bounding box center [980, 174] width 19 height 13
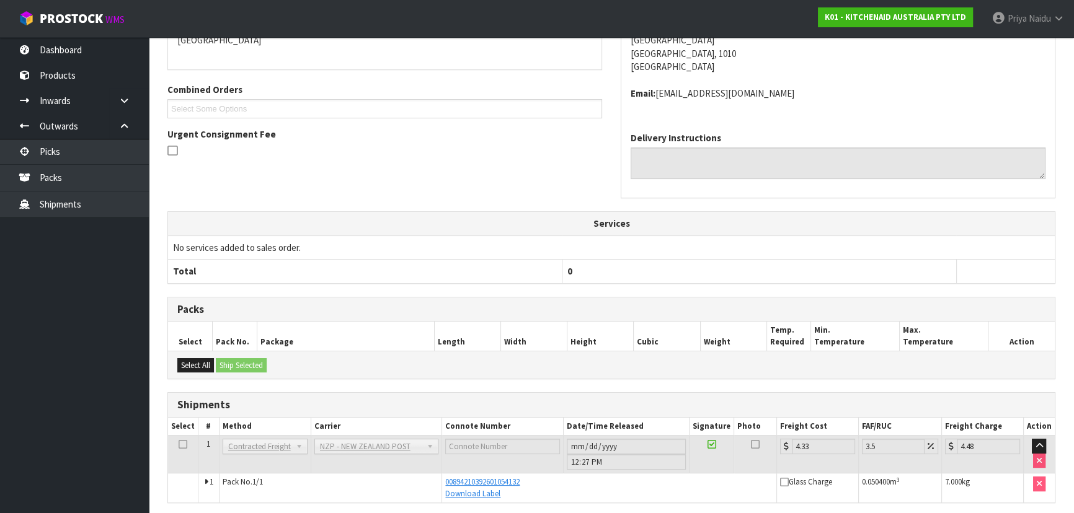
scroll to position [285, 0]
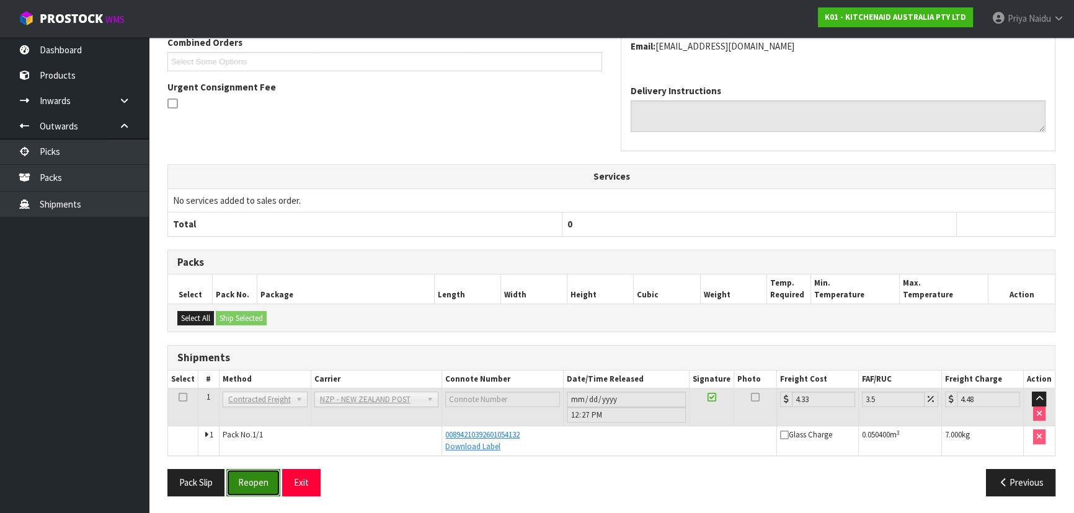
click at [262, 480] on button "Reopen" at bounding box center [253, 482] width 54 height 27
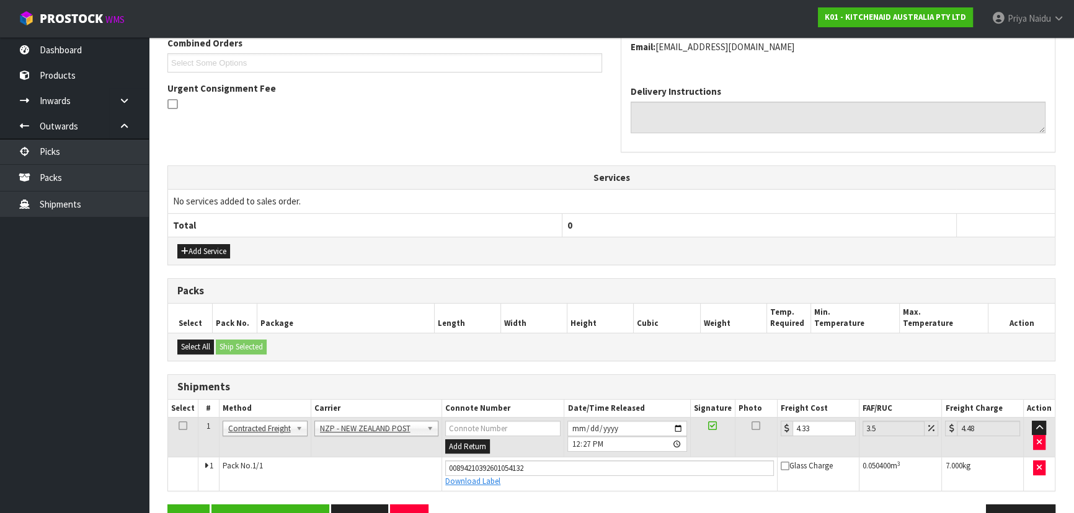
scroll to position [363, 0]
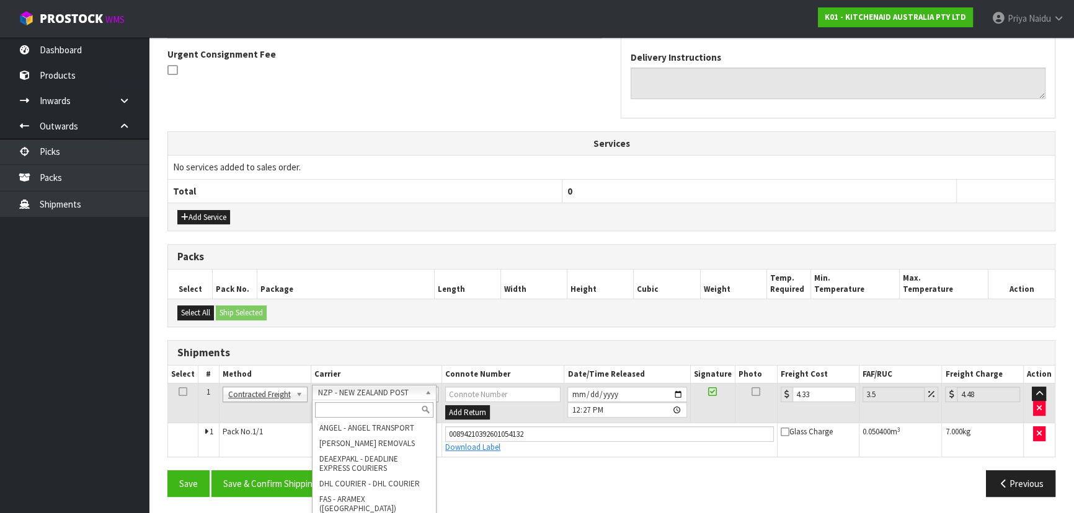
click at [373, 404] on input "text" at bounding box center [374, 409] width 118 height 15
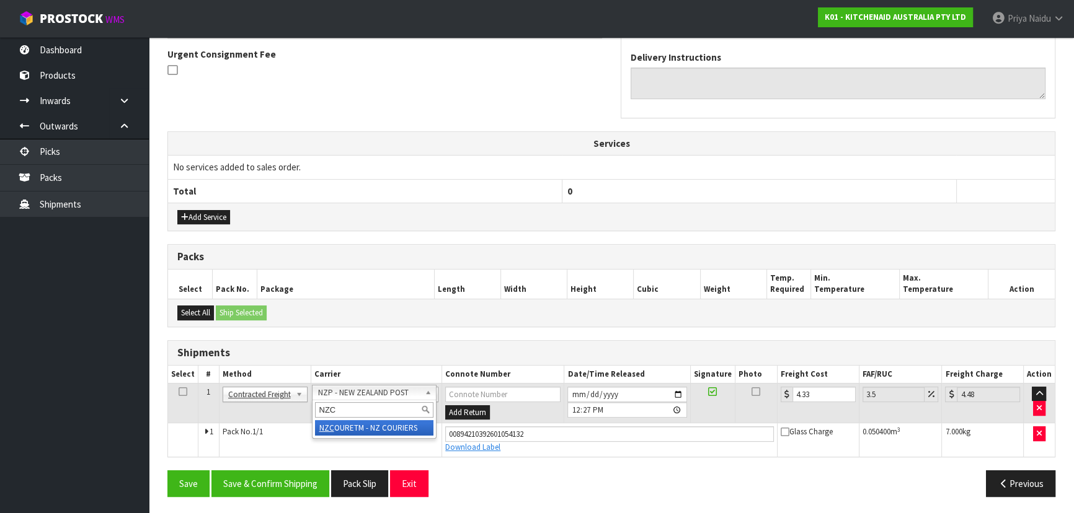
type input "NZC"
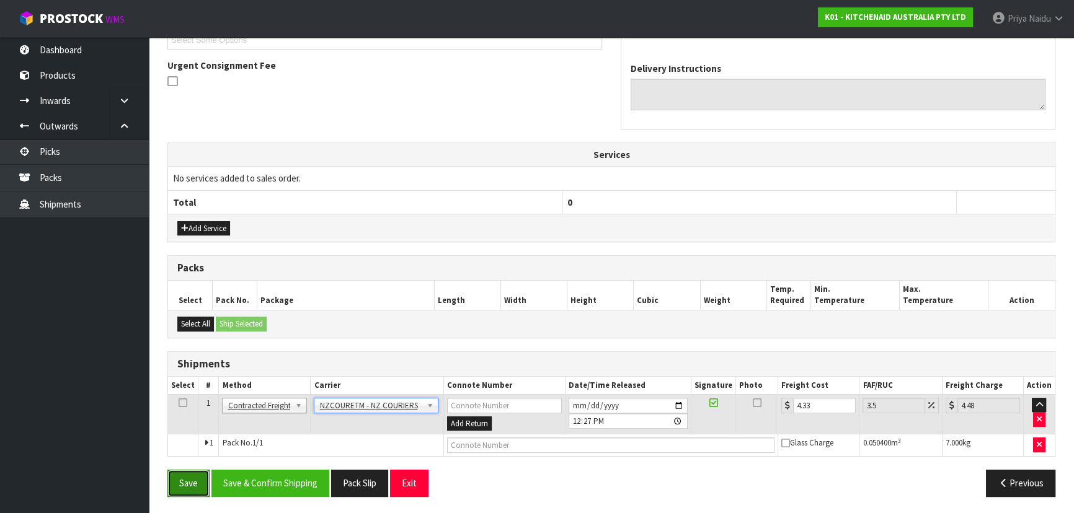
click at [197, 480] on button "Save" at bounding box center [188, 483] width 42 height 27
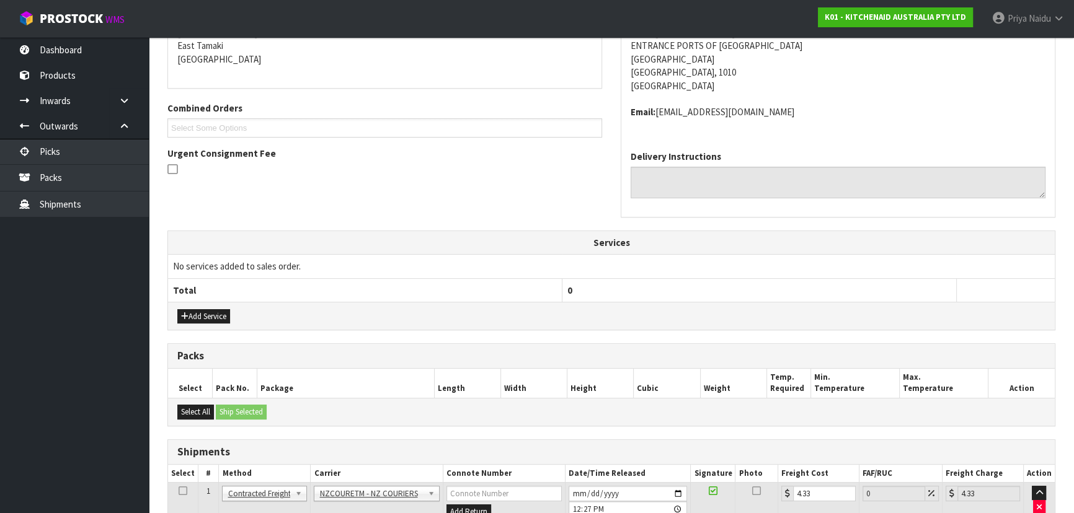
scroll to position [0, 0]
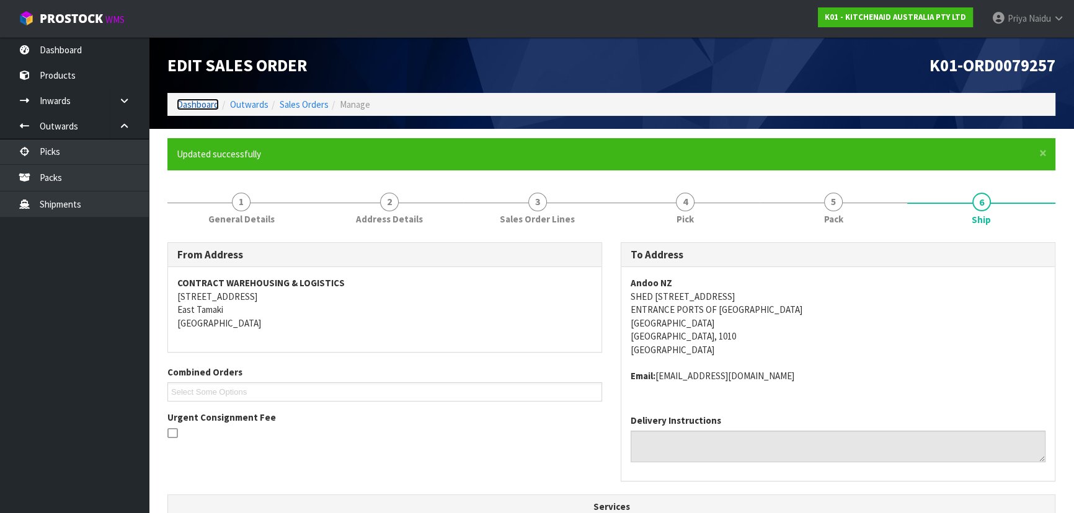
click at [192, 105] on link "Dashboard" at bounding box center [198, 105] width 42 height 12
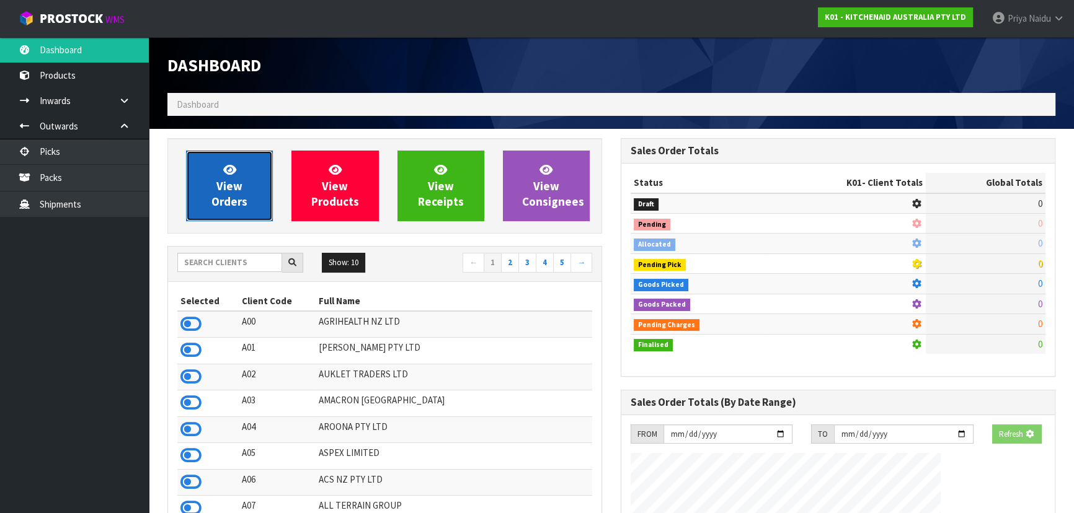
click at [239, 177] on link "View Orders" at bounding box center [229, 186] width 87 height 71
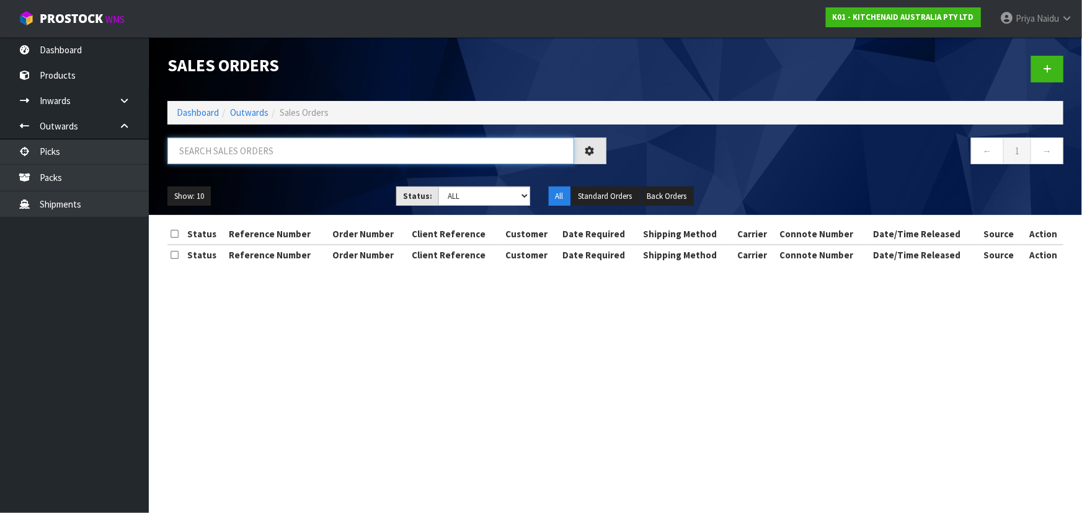
click at [249, 159] on input "text" at bounding box center [370, 151] width 407 height 27
click at [303, 178] on div "Show: 10 5 10 25 50 Status: Draft Pending Allocated Pending Pick Goods Picked G…" at bounding box center [615, 196] width 914 height 38
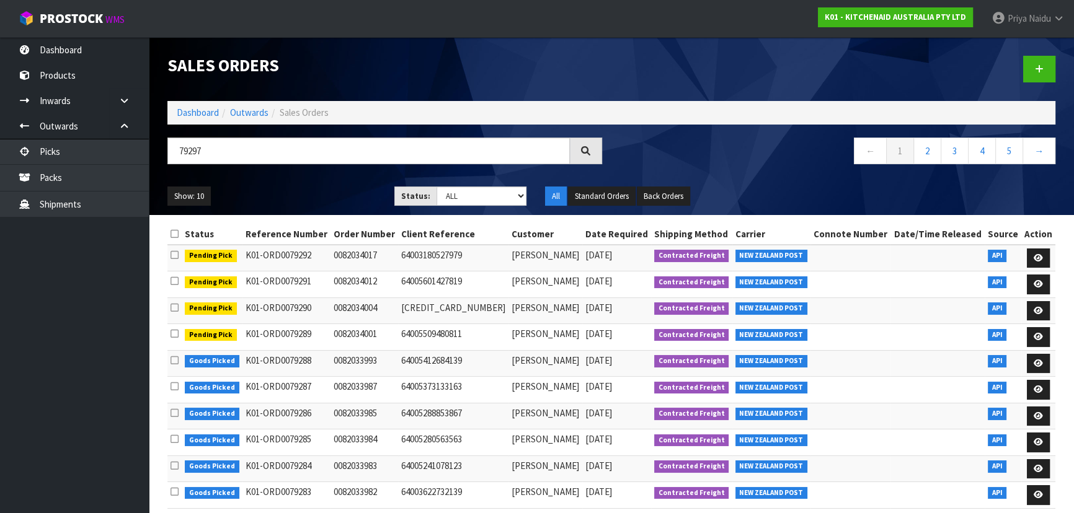
click at [309, 182] on div "Show: 10 5 10 25 50 Status: Draft Pending Allocated Pending Pick Goods Picked G…" at bounding box center [611, 196] width 906 height 38
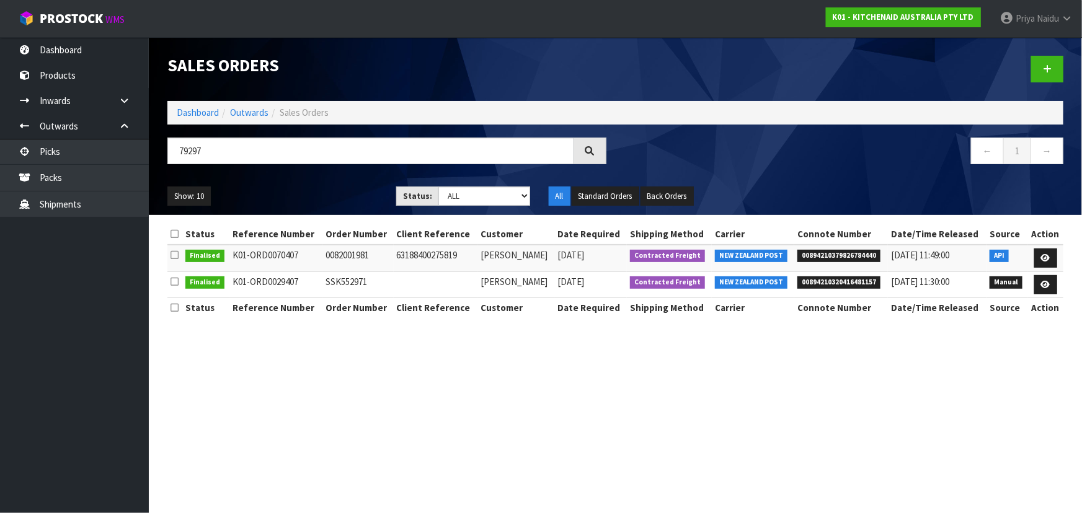
click at [324, 194] on ul "Show: 10 5 10 25 50" at bounding box center [272, 197] width 210 height 20
click at [245, 150] on input "79297" at bounding box center [370, 151] width 407 height 27
type input "7"
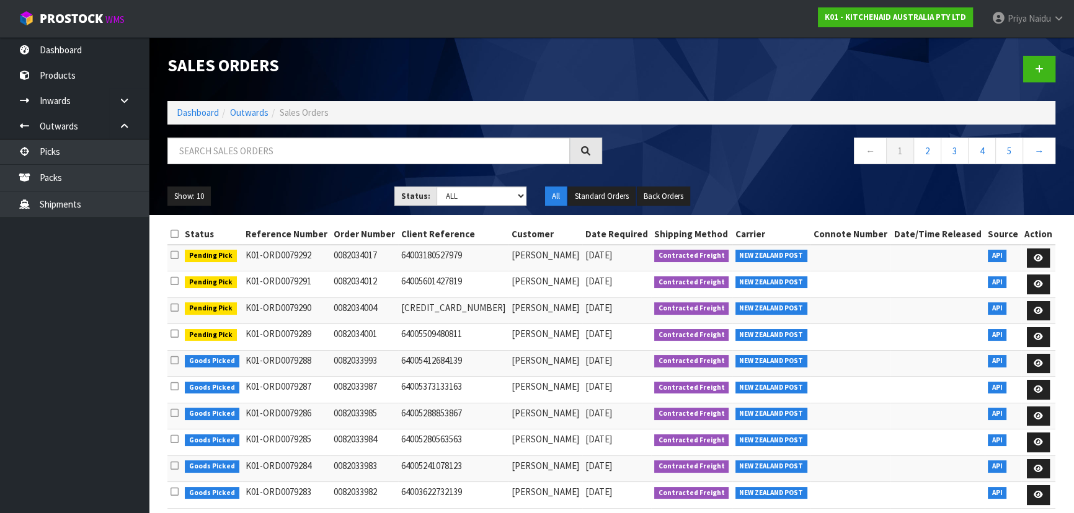
click at [307, 185] on div "Show: 10 5 10 25 50 Status: Draft Pending Allocated Pending Pick Goods Picked G…" at bounding box center [611, 196] width 906 height 38
click at [205, 117] on link "Dashboard" at bounding box center [198, 113] width 42 height 12
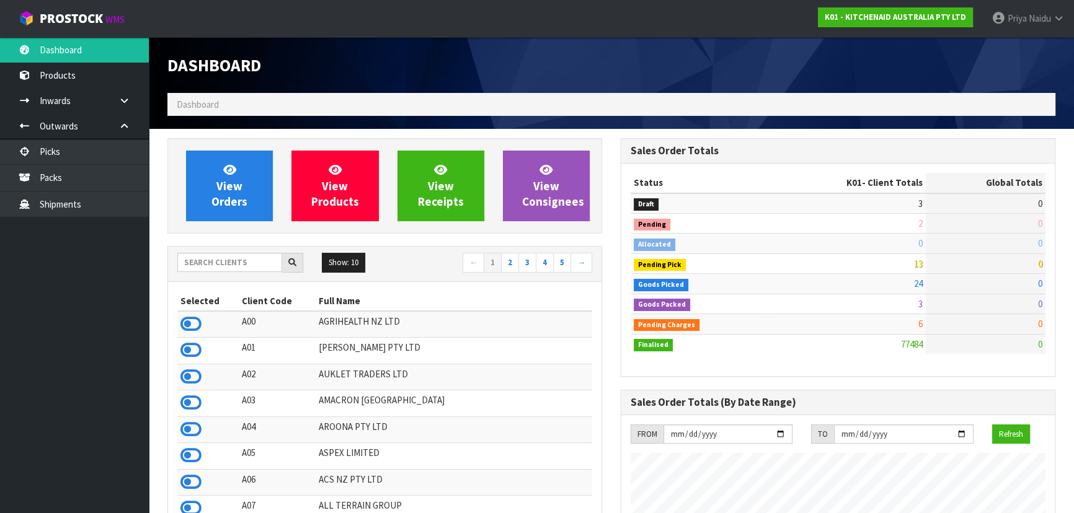
scroll to position [772, 453]
click at [254, 260] on input "text" at bounding box center [229, 262] width 105 height 19
click at [240, 249] on div "Show: 10 5 10 25 50 ← 1 2 3 4 5 →" at bounding box center [384, 264] width 433 height 35
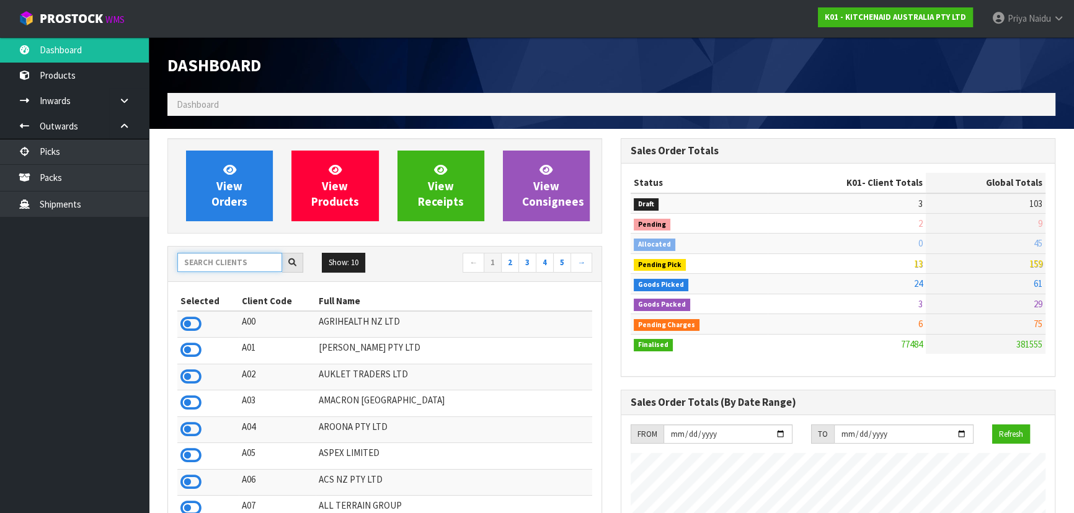
click at [241, 254] on input "text" at bounding box center [229, 262] width 105 height 19
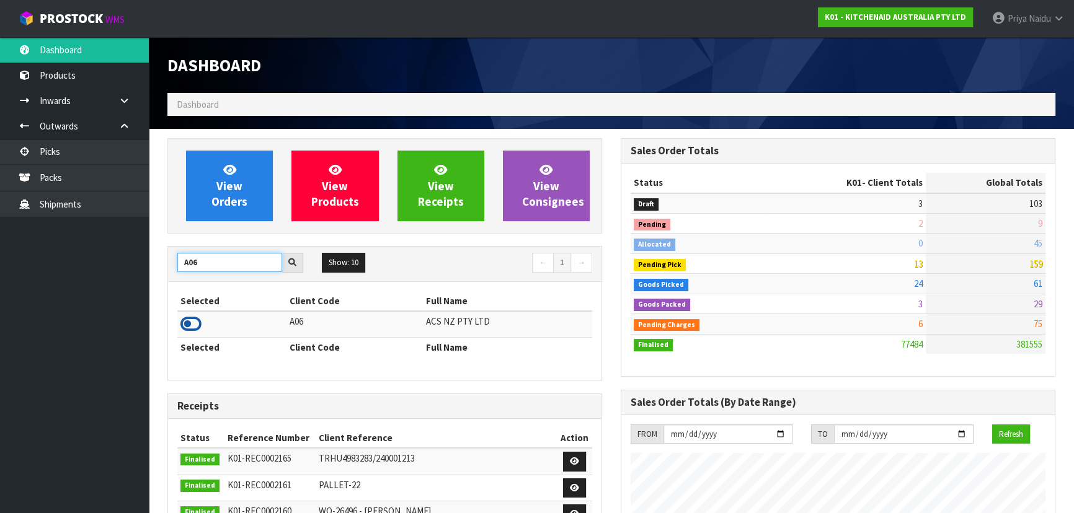
type input "A06"
click at [191, 322] on icon at bounding box center [190, 324] width 21 height 19
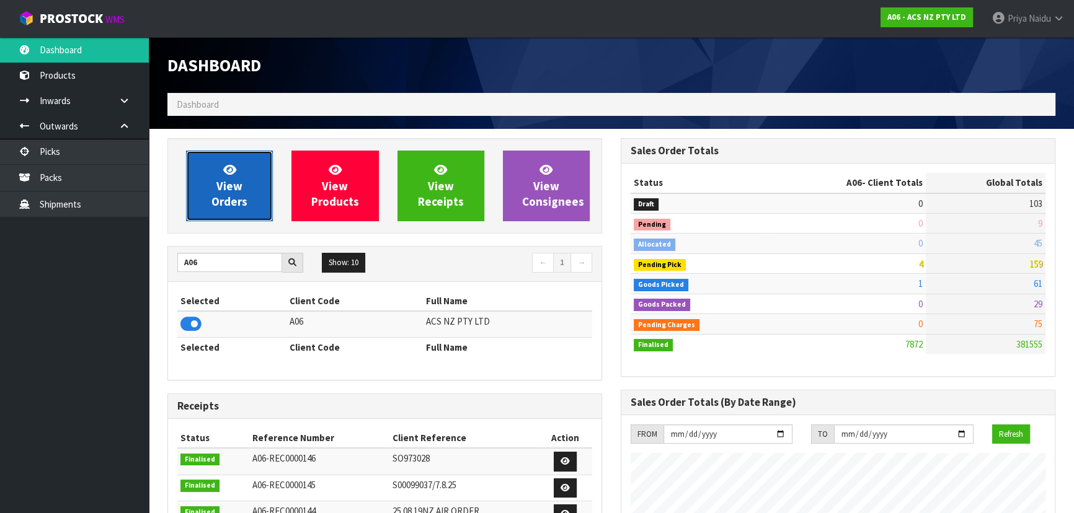
click at [216, 197] on span "View Orders" at bounding box center [229, 185] width 36 height 46
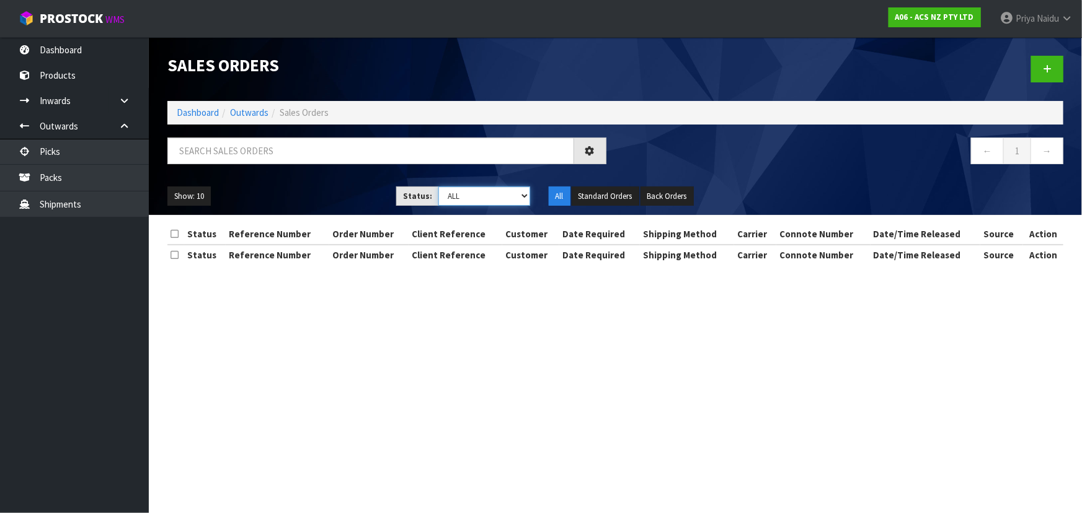
click at [474, 198] on select "Draft Pending Allocated Pending Pick Goods Picked Goods Packed Pending Charges …" at bounding box center [484, 196] width 92 height 19
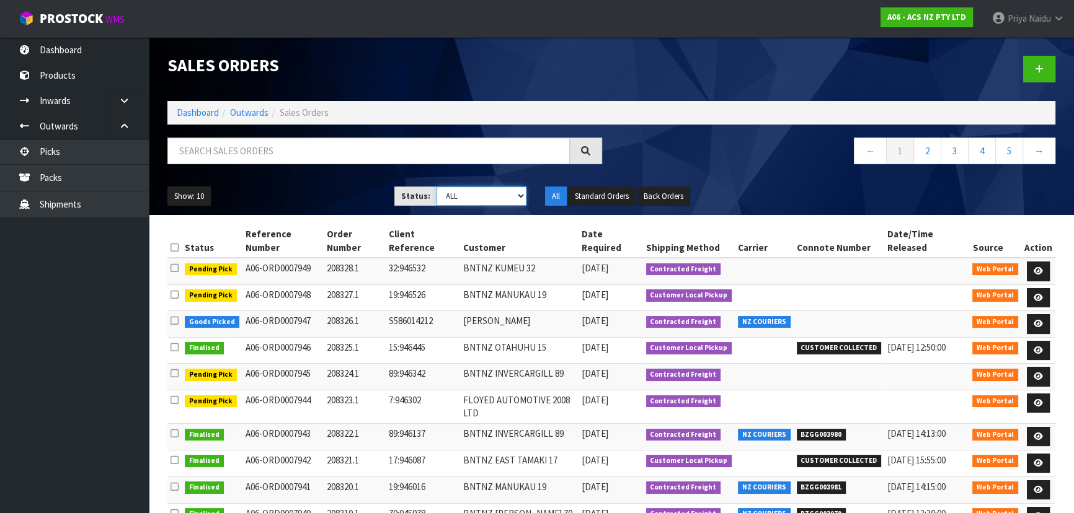
select select "string:3"
click at [436, 187] on select "Draft Pending Allocated Pending Pick Goods Picked Goods Packed Pending Charges …" at bounding box center [481, 196] width 91 height 19
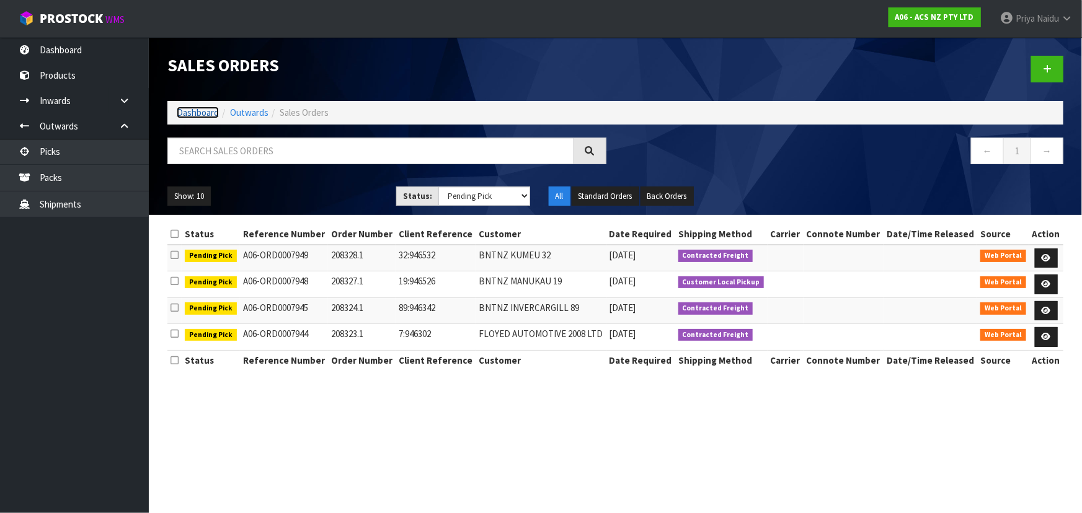
click at [198, 112] on link "Dashboard" at bounding box center [198, 113] width 42 height 12
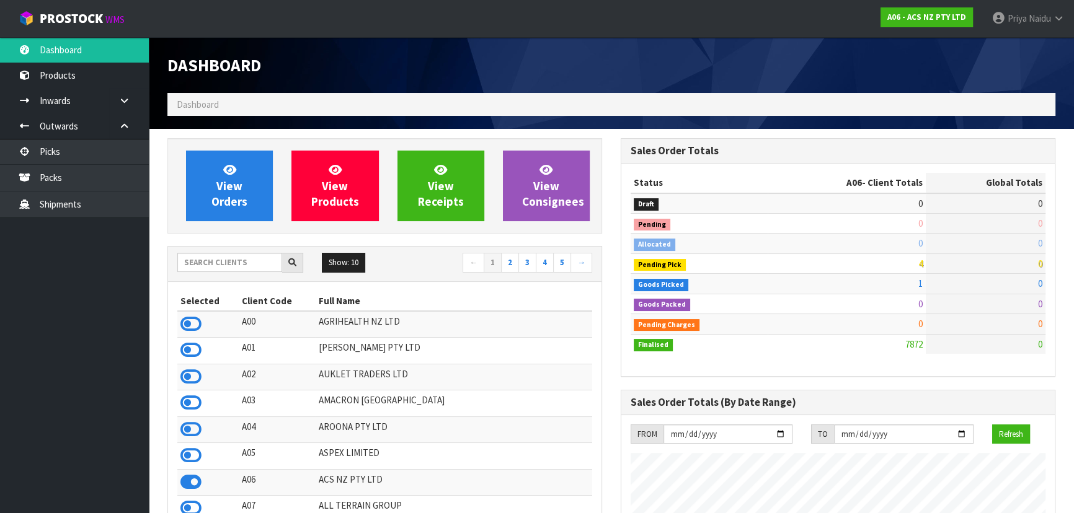
scroll to position [937, 453]
drag, startPoint x: 214, startPoint y: 261, endPoint x: 221, endPoint y: 260, distance: 6.2
click at [214, 261] on input "text" at bounding box center [229, 262] width 105 height 19
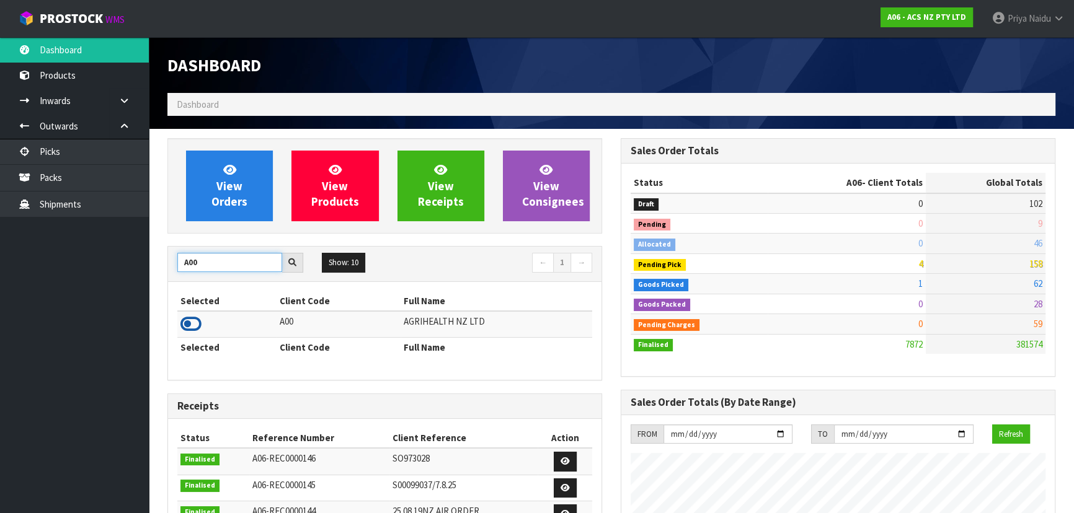
type input "A00"
click at [185, 324] on icon at bounding box center [190, 324] width 21 height 19
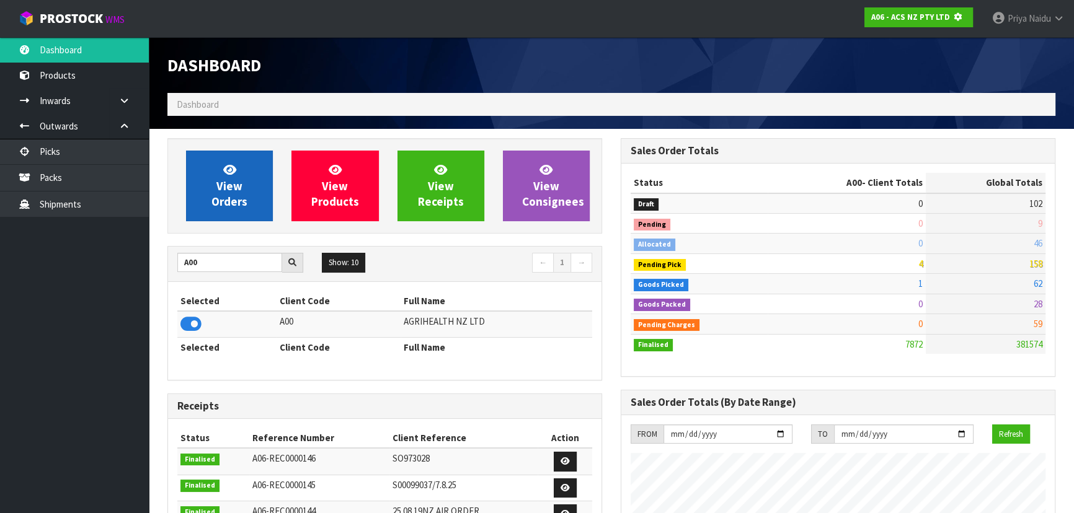
scroll to position [619117, 619435]
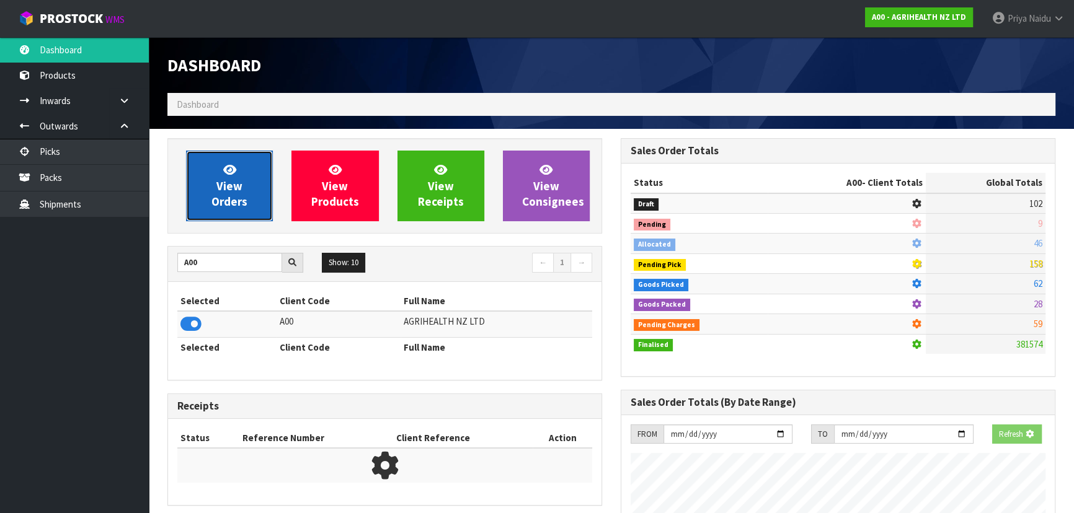
click at [236, 167] on link "View Orders" at bounding box center [229, 186] width 87 height 71
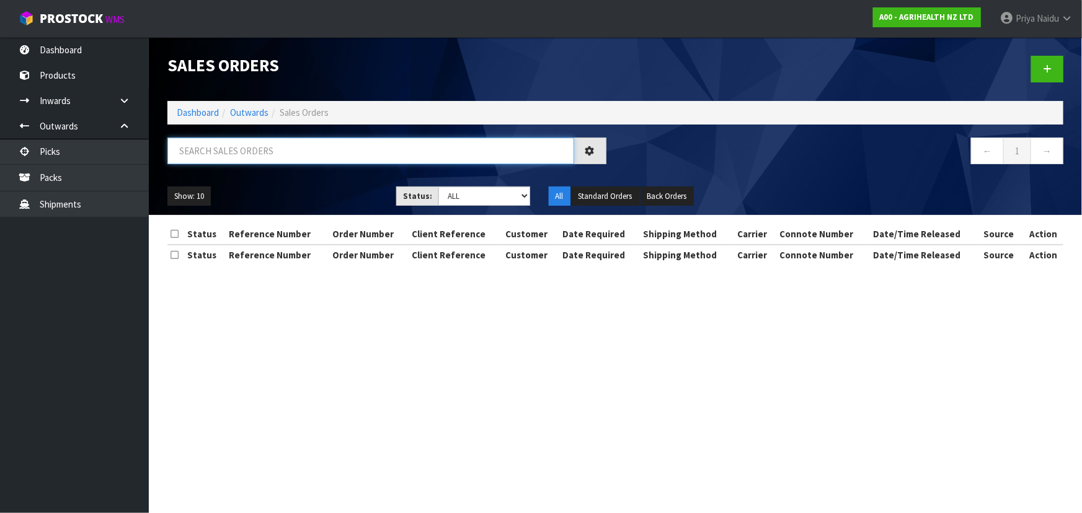
click at [247, 159] on input "text" at bounding box center [370, 151] width 407 height 27
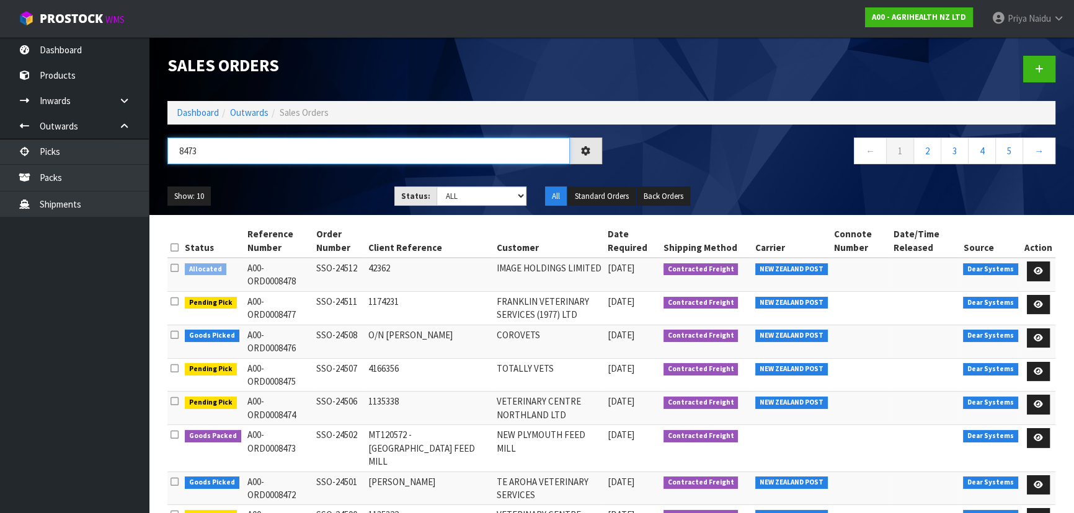
type input "8473"
click at [299, 182] on div "Show: 10 5 10 25 50 Status: Draft Pending Allocated Pending Pick Goods Picked G…" at bounding box center [611, 196] width 906 height 38
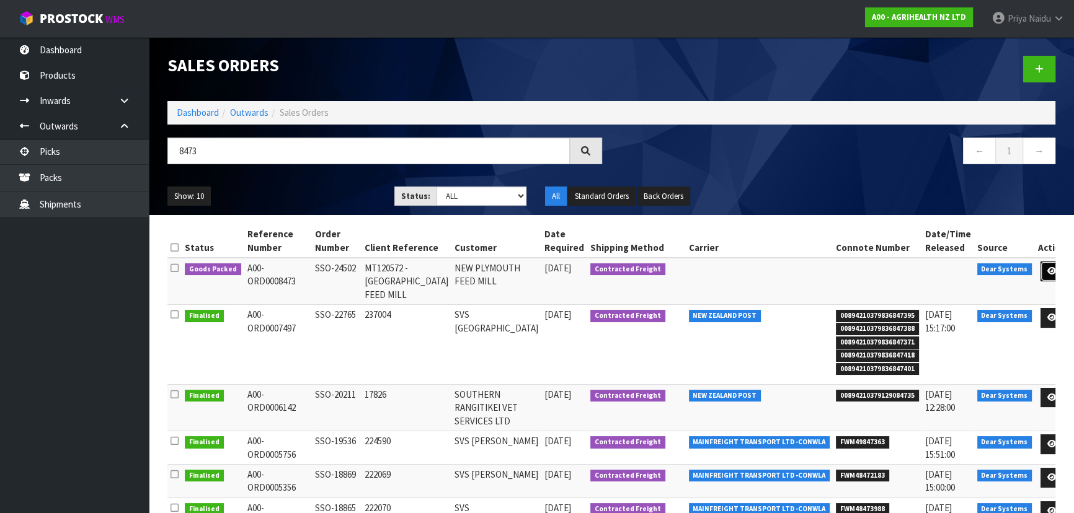
click at [1047, 270] on icon at bounding box center [1051, 271] width 9 height 8
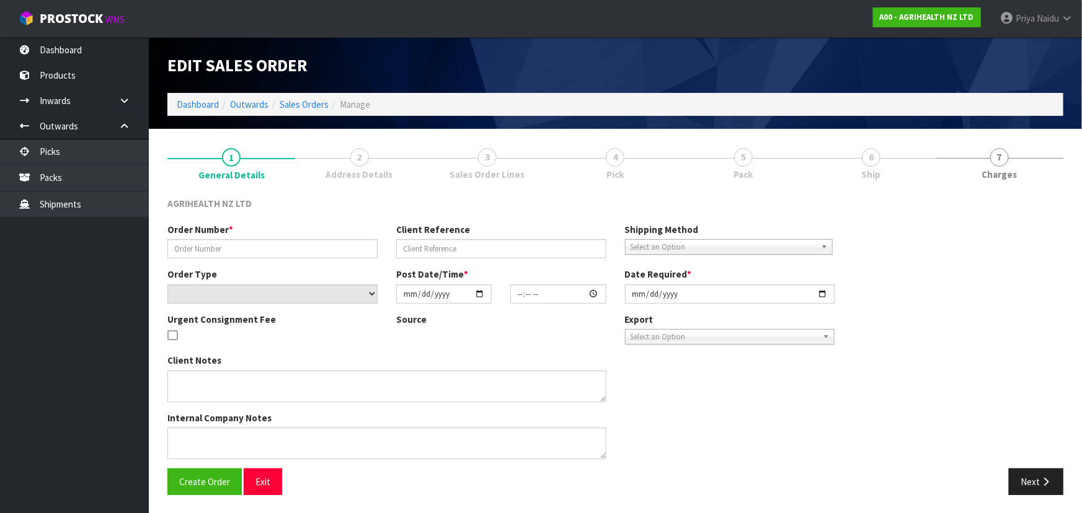
type input "SSO-24502"
type input "MT120572 - NEW PLYMOUTH FEED MILL"
select select "number:0"
type input "2025-09-17"
type input "09:30:51.000"
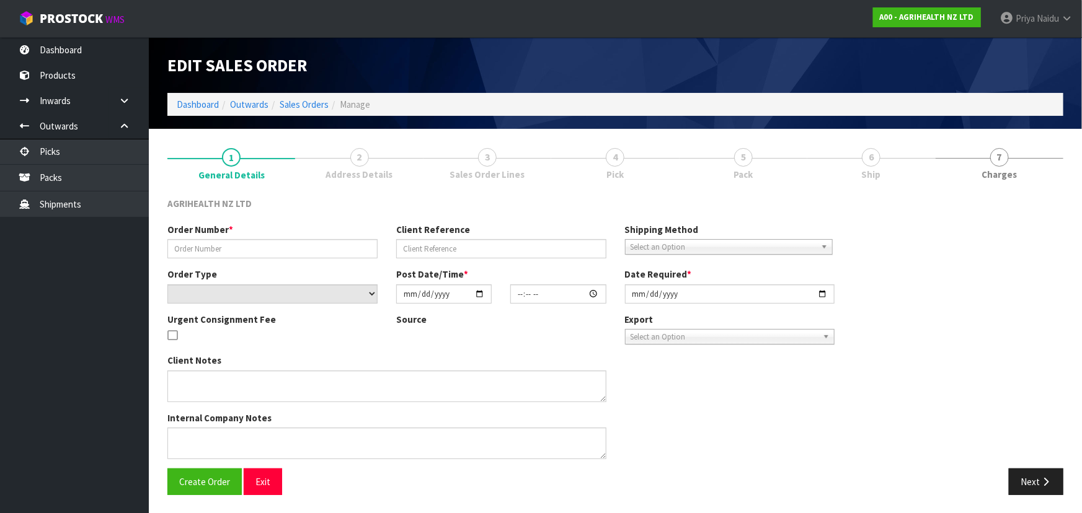
type input "2025-09-17"
type textarea "SHIP BY: Freight"
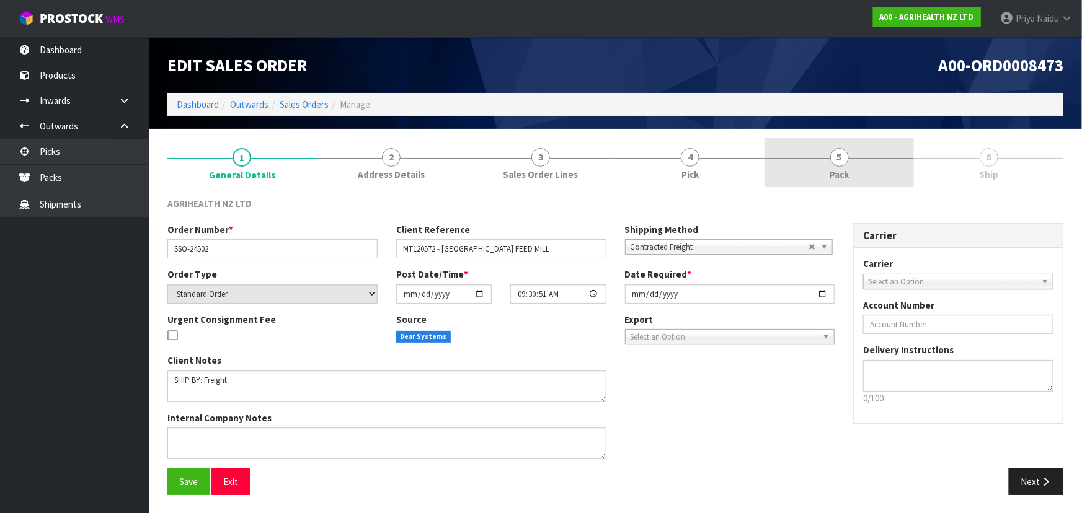
click at [839, 143] on link "5 Pack" at bounding box center [838, 162] width 149 height 49
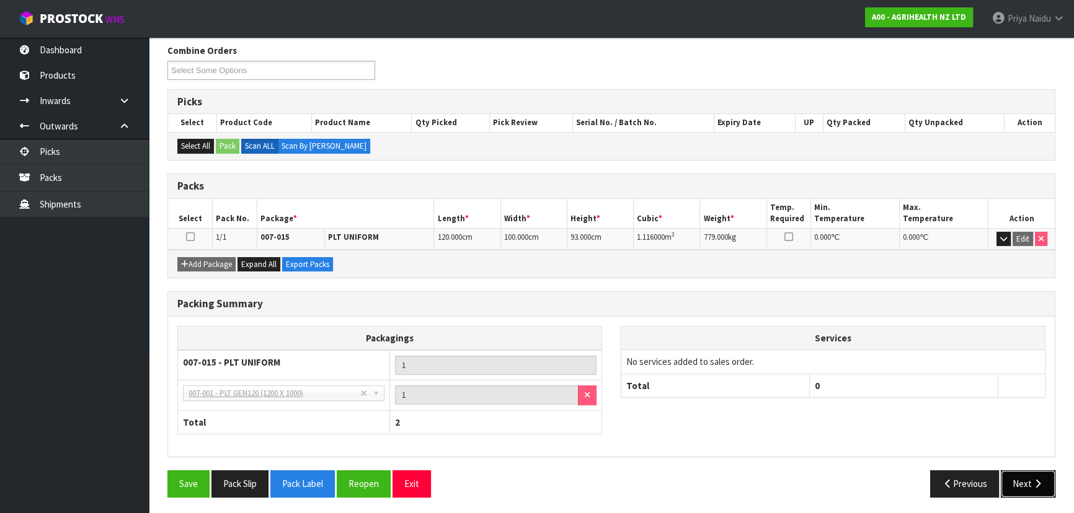
click at [1019, 476] on button "Next" at bounding box center [1027, 483] width 55 height 27
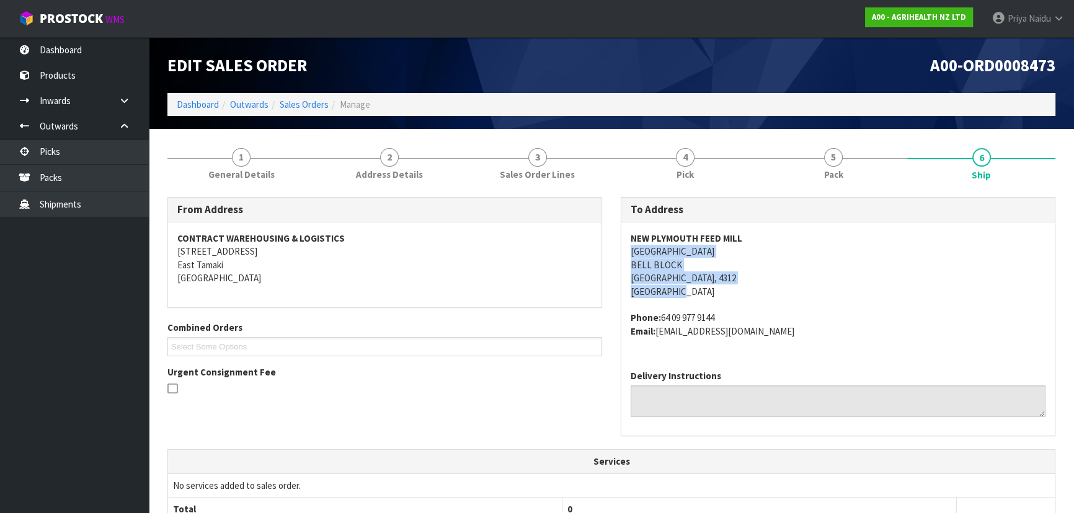
drag, startPoint x: 625, startPoint y: 255, endPoint x: 750, endPoint y: 285, distance: 128.6
click at [750, 285] on div "NEW PLYMOUTH FEED MILL 47 PARAITE ROAD BELL BLOCK NEW PLYMOUTH, 4312 New Zealan…" at bounding box center [837, 292] width 433 height 138
click at [744, 291] on address "NEW PLYMOUTH FEED MILL 47 PARAITE ROAD BELL BLOCK NEW PLYMOUTH, 4312 New Zealand" at bounding box center [837, 265] width 415 height 66
drag, startPoint x: 672, startPoint y: 252, endPoint x: 710, endPoint y: 250, distance: 37.9
click at [710, 250] on address "NEW PLYMOUTH FEED MILL 47 PARAITE ROAD BELL BLOCK NEW PLYMOUTH, 4312 New Zealand" at bounding box center [837, 265] width 415 height 66
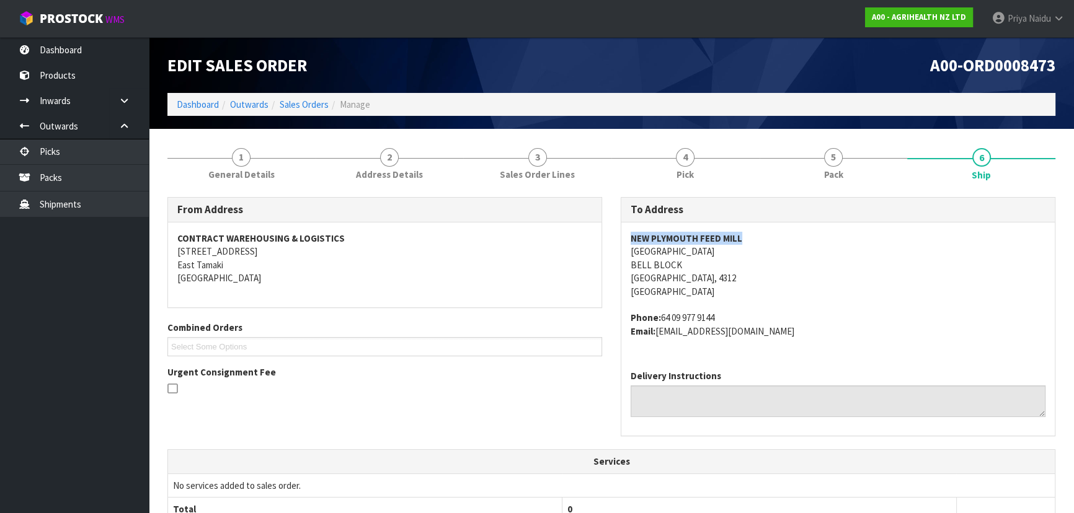
drag, startPoint x: 630, startPoint y: 237, endPoint x: 754, endPoint y: 234, distance: 124.0
click at [754, 234] on address "NEW PLYMOUTH FEED MILL 47 PARAITE ROAD BELL BLOCK NEW PLYMOUTH, 4312 New Zealand" at bounding box center [837, 265] width 415 height 66
click at [674, 265] on address "NEW PLYMOUTH FEED MILL 47 PARAITE ROAD BELL BLOCK NEW PLYMOUTH, 4312 New Zealand" at bounding box center [837, 265] width 415 height 66
drag, startPoint x: 617, startPoint y: 265, endPoint x: 694, endPoint y: 263, distance: 76.9
click at [694, 263] on div "To Address NEW PLYMOUTH FEED MILL 47 PARAITE ROAD BELL BLOCK NEW PLYMOUTH, 4312…" at bounding box center [837, 323] width 453 height 252
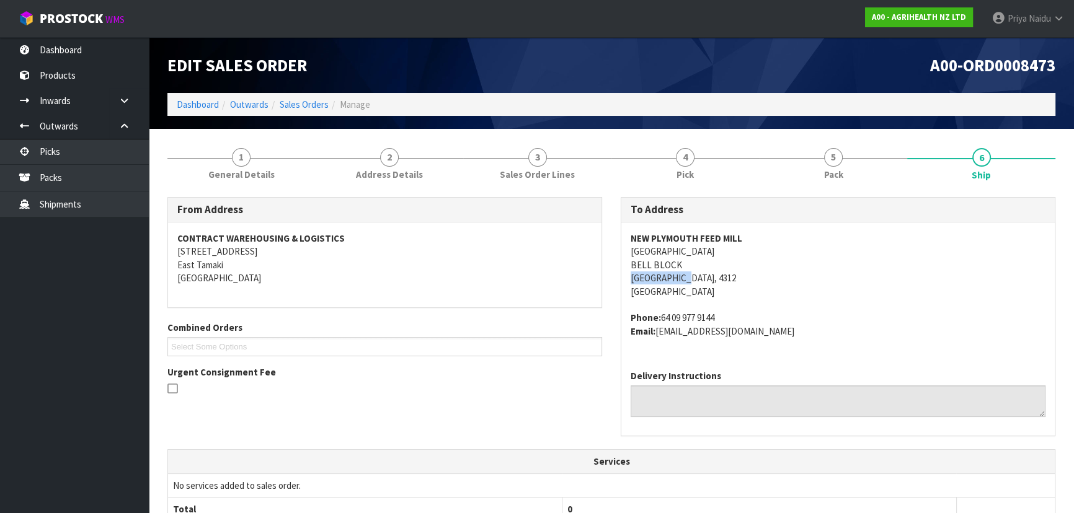
drag, startPoint x: 625, startPoint y: 277, endPoint x: 691, endPoint y: 275, distance: 65.8
click at [691, 275] on div "NEW PLYMOUTH FEED MILL 47 PARAITE ROAD BELL BLOCK NEW PLYMOUTH, 4312 New Zealan…" at bounding box center [837, 292] width 433 height 138
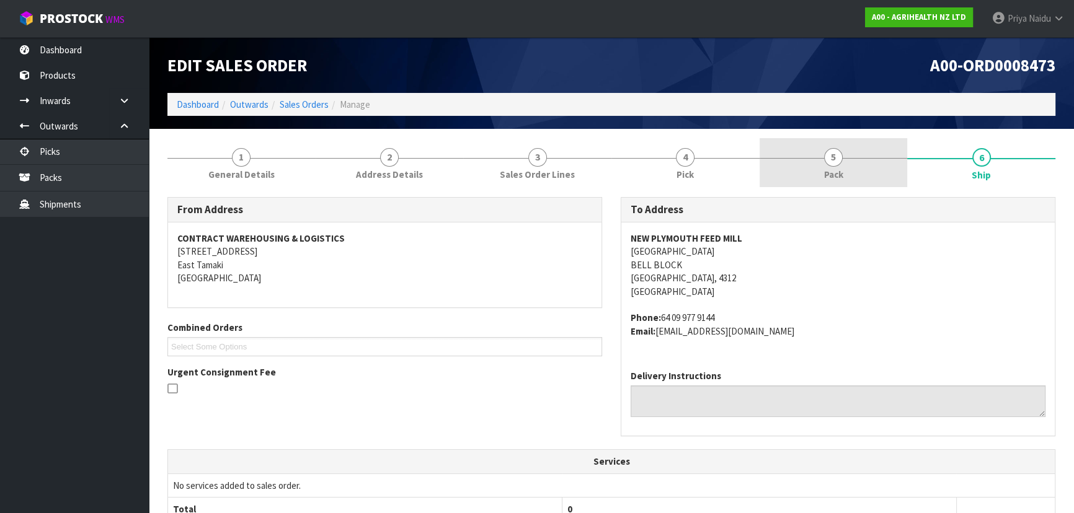
drag, startPoint x: 862, startPoint y: 173, endPoint x: 843, endPoint y: 176, distance: 19.5
click at [862, 173] on link "5 Pack" at bounding box center [833, 162] width 148 height 49
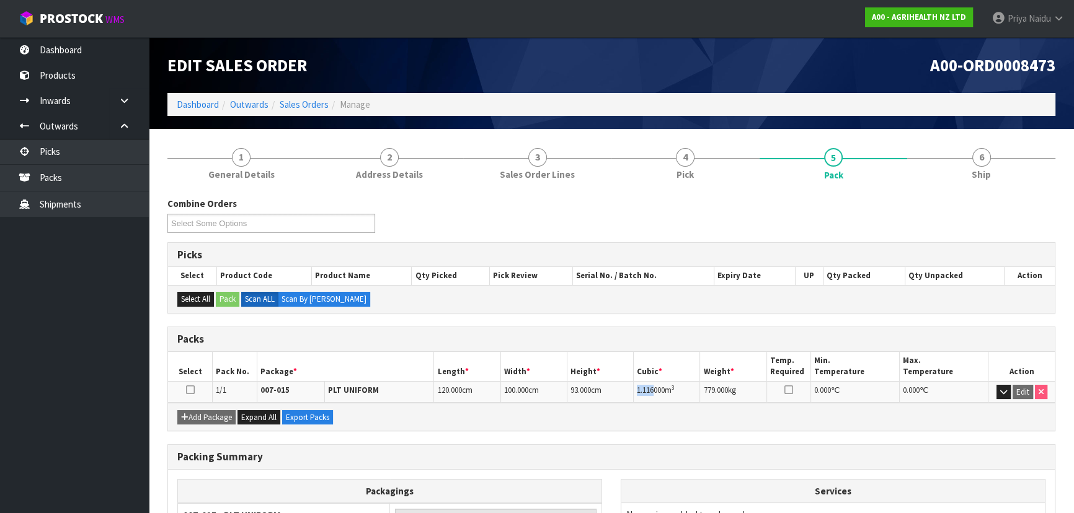
drag, startPoint x: 636, startPoint y: 388, endPoint x: 654, endPoint y: 390, distance: 18.1
click at [654, 390] on span "1.116000" at bounding box center [651, 390] width 28 height 11
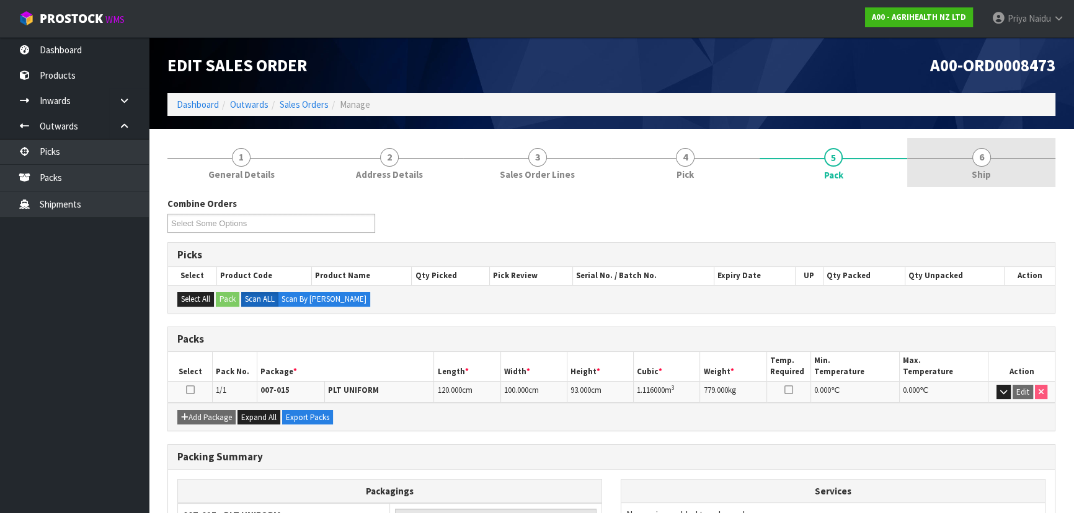
click at [1018, 176] on link "6 Ship" at bounding box center [981, 162] width 148 height 49
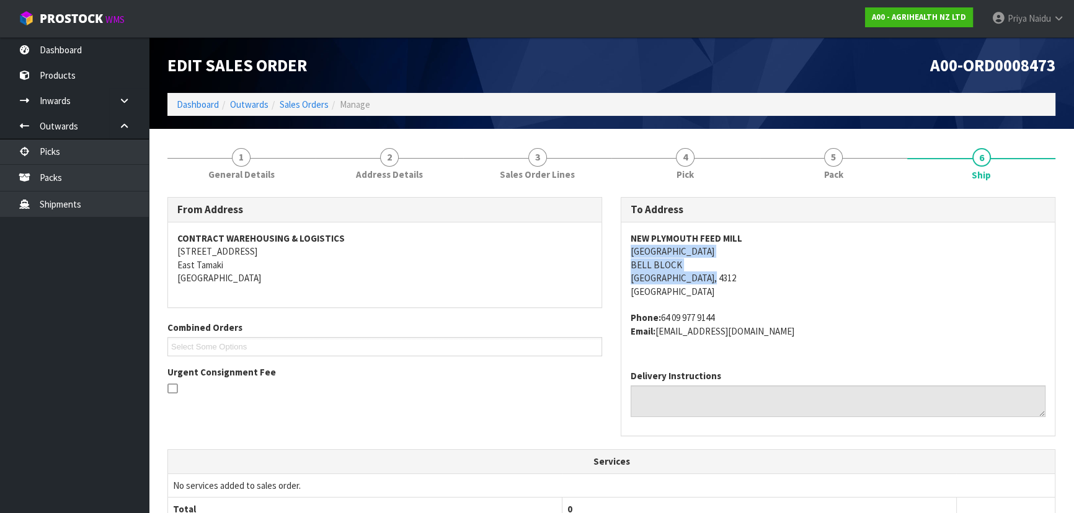
drag, startPoint x: 628, startPoint y: 254, endPoint x: 723, endPoint y: 275, distance: 97.2
click at [723, 275] on div "NEW PLYMOUTH FEED MILL 47 PARAITE ROAD BELL BLOCK NEW PLYMOUTH, 4312 New Zealan…" at bounding box center [837, 292] width 433 height 138
drag, startPoint x: 782, startPoint y: 286, endPoint x: 707, endPoint y: 247, distance: 84.6
click at [782, 286] on address "NEW PLYMOUTH FEED MILL 47 PARAITE ROAD BELL BLOCK NEW PLYMOUTH, 4312 New Zealand" at bounding box center [837, 265] width 415 height 66
drag, startPoint x: 624, startPoint y: 231, endPoint x: 777, endPoint y: 230, distance: 152.5
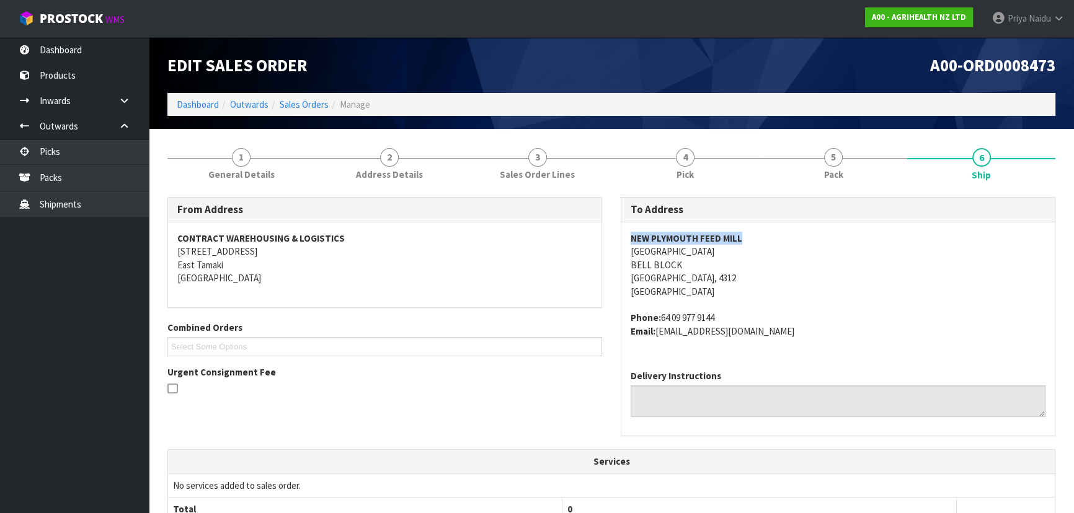
click at [777, 230] on div "NEW PLYMOUTH FEED MILL 47 PARAITE ROAD BELL BLOCK NEW PLYMOUTH, 4312 New Zealan…" at bounding box center [837, 292] width 433 height 138
drag, startPoint x: 618, startPoint y: 316, endPoint x: 798, endPoint y: 338, distance: 181.1
click at [798, 338] on div "To Address NEW PLYMOUTH FEED MILL 47 PARAITE ROAD BELL BLOCK NEW PLYMOUTH, 4312…" at bounding box center [837, 323] width 453 height 252
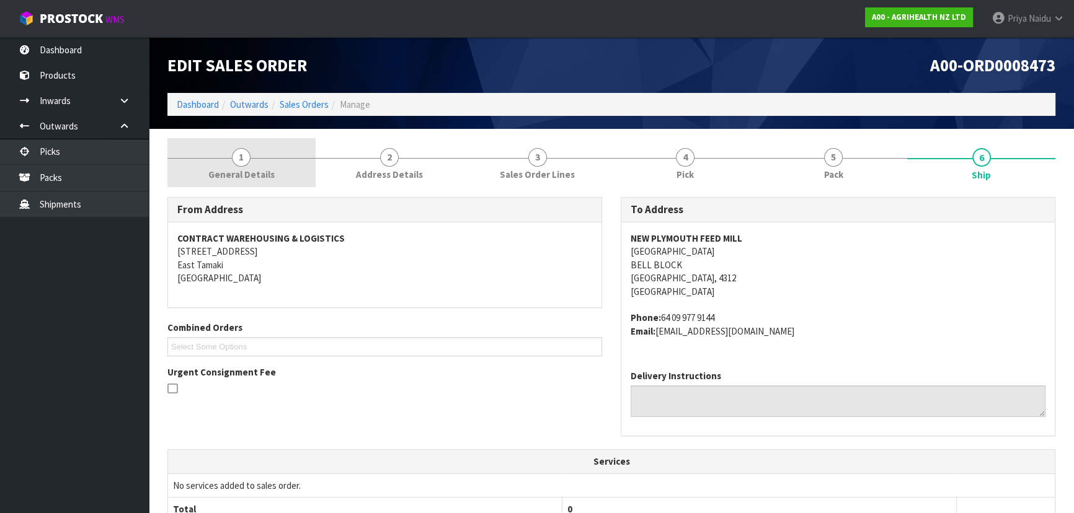
click at [211, 154] on link "1 General Details" at bounding box center [241, 162] width 148 height 49
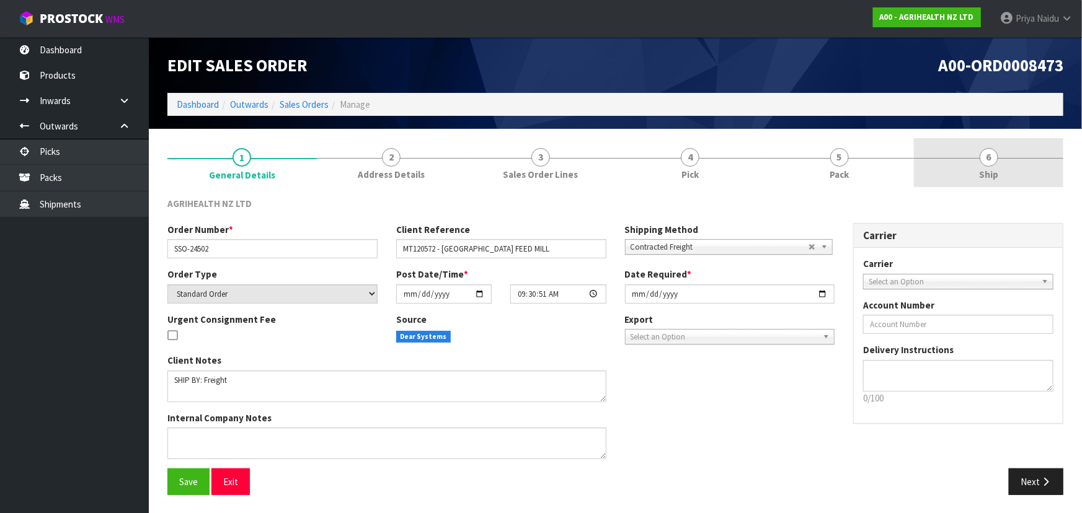
click at [1004, 186] on link "6 Ship" at bounding box center [988, 162] width 149 height 49
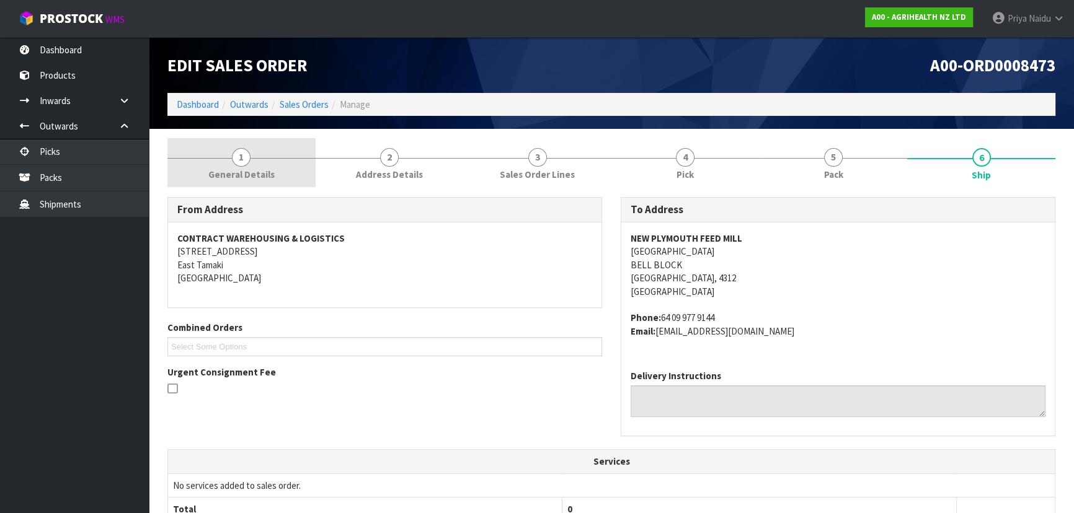
click at [235, 172] on span "General Details" at bounding box center [241, 174] width 66 height 13
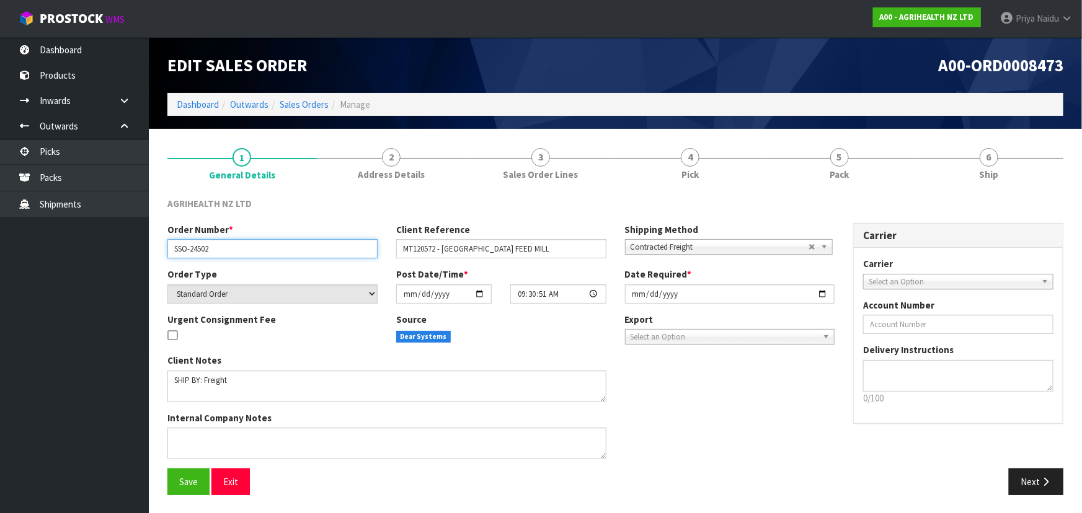
drag, startPoint x: 173, startPoint y: 250, endPoint x: 229, endPoint y: 250, distance: 55.8
click at [229, 250] on input "SSO-24502" at bounding box center [272, 248] width 210 height 19
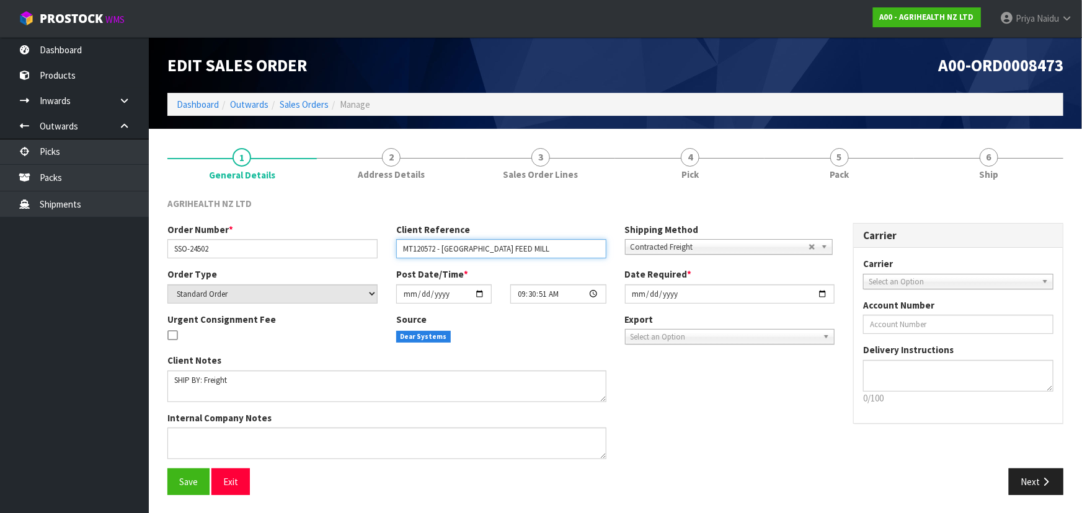
drag, startPoint x: 483, startPoint y: 249, endPoint x: 588, endPoint y: 249, distance: 104.8
click at [588, 249] on input "MT120572 - NEW PLYMOUTH FEED MILL" at bounding box center [501, 248] width 210 height 19
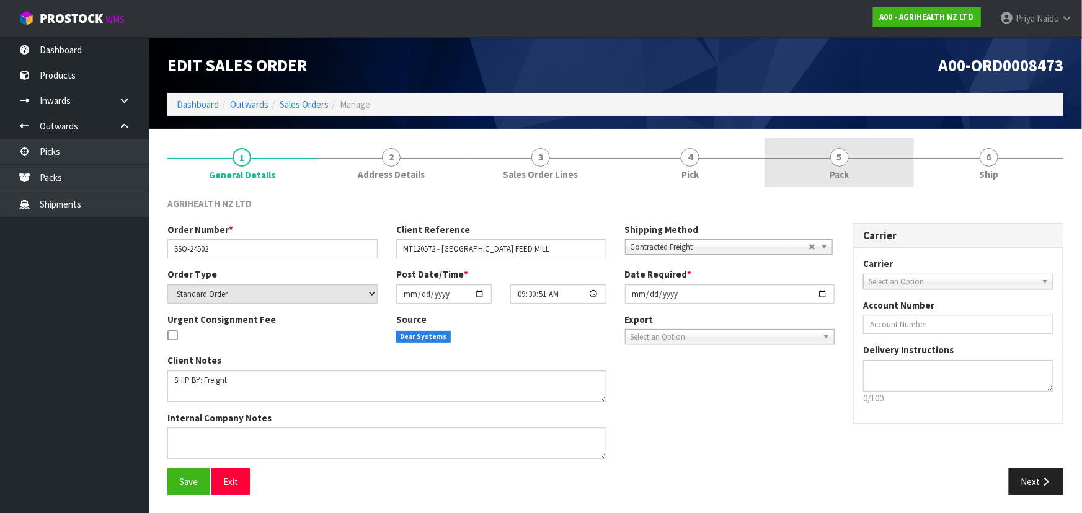
click at [829, 164] on link "5 Pack" at bounding box center [838, 162] width 149 height 49
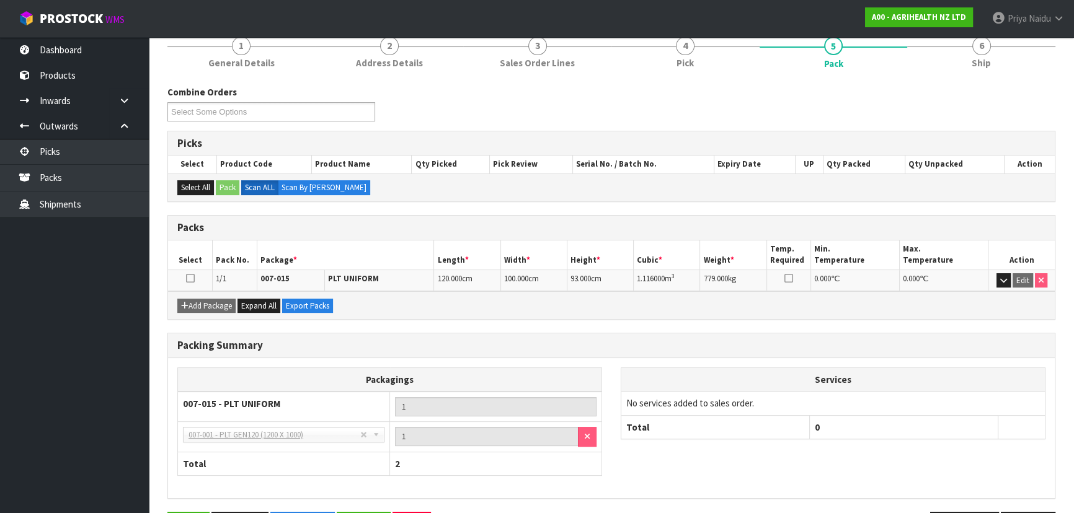
scroll to position [112, 0]
drag, startPoint x: 637, startPoint y: 278, endPoint x: 694, endPoint y: 276, distance: 56.4
click at [694, 276] on td "1.116000 m 3" at bounding box center [667, 280] width 66 height 22
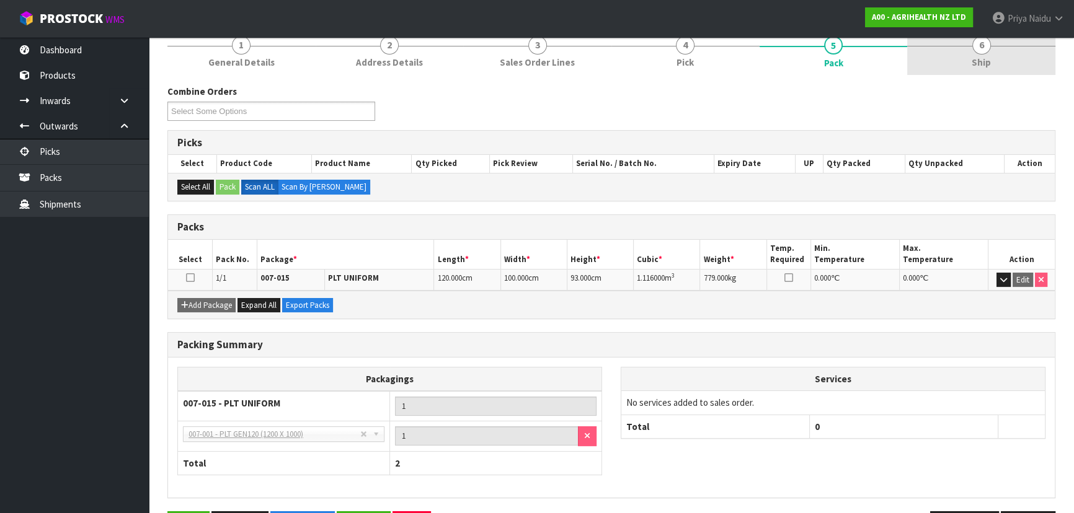
click at [998, 67] on link "6 Ship" at bounding box center [981, 50] width 148 height 49
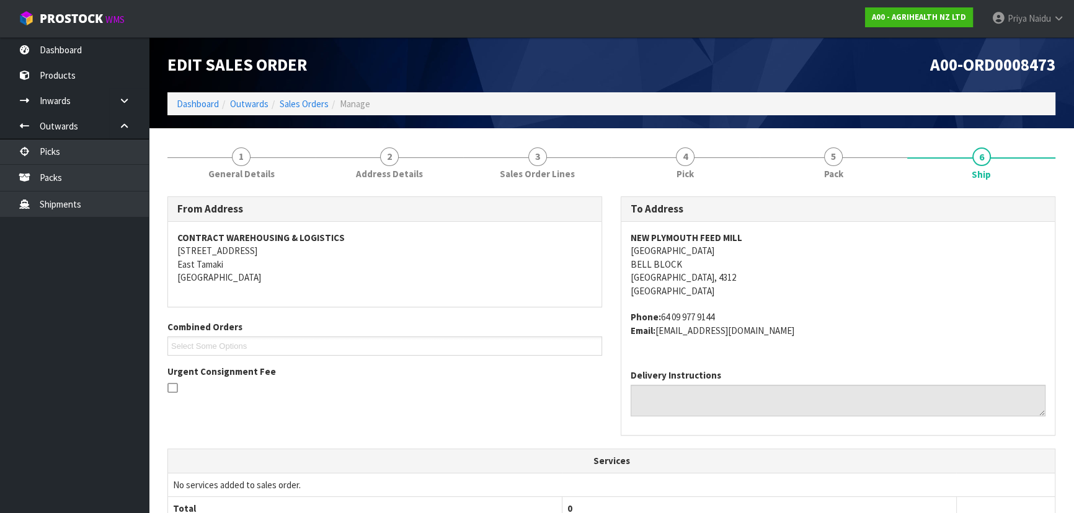
scroll to position [0, 0]
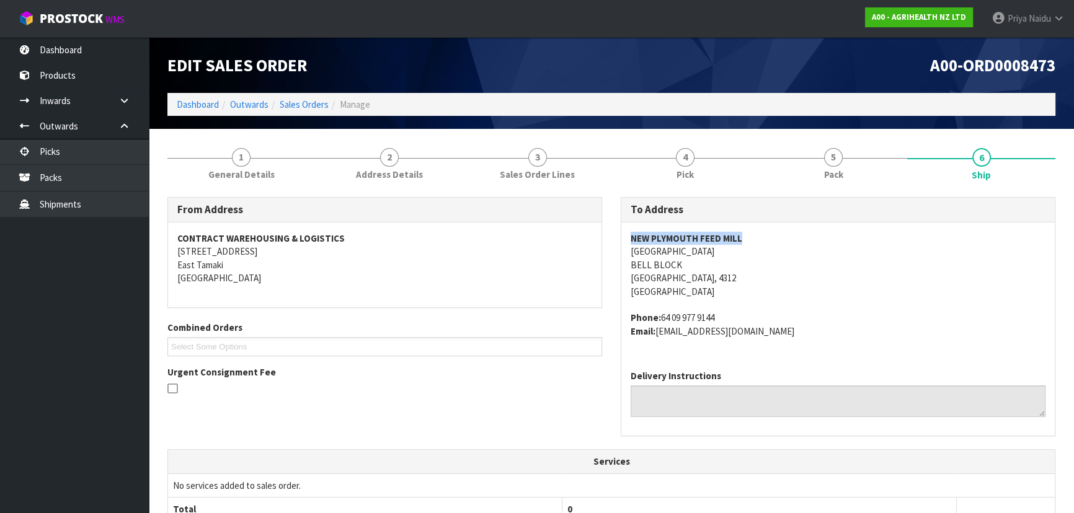
drag, startPoint x: 625, startPoint y: 234, endPoint x: 771, endPoint y: 234, distance: 145.1
click at [771, 234] on div "NEW PLYMOUTH FEED MILL 47 PARAITE ROAD BELL BLOCK NEW PLYMOUTH, 4312 New Zealan…" at bounding box center [837, 292] width 433 height 138
click at [909, 268] on address "NEW PLYMOUTH FEED MILL 47 PARAITE ROAD BELL BLOCK NEW PLYMOUTH, 4312 New Zealand" at bounding box center [837, 265] width 415 height 66
click at [861, 136] on section "1 General Details 2 Address Details 3 Sales Order Lines 4 Pick 5 Pack 6 Ship Fr…" at bounding box center [611, 464] width 925 height 671
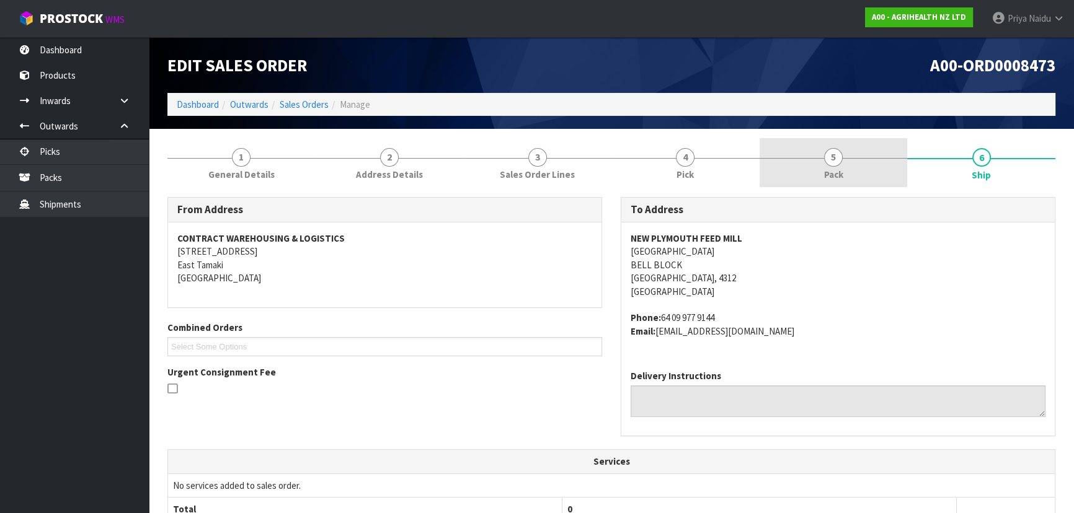
click at [802, 182] on link "5 Pack" at bounding box center [833, 162] width 148 height 49
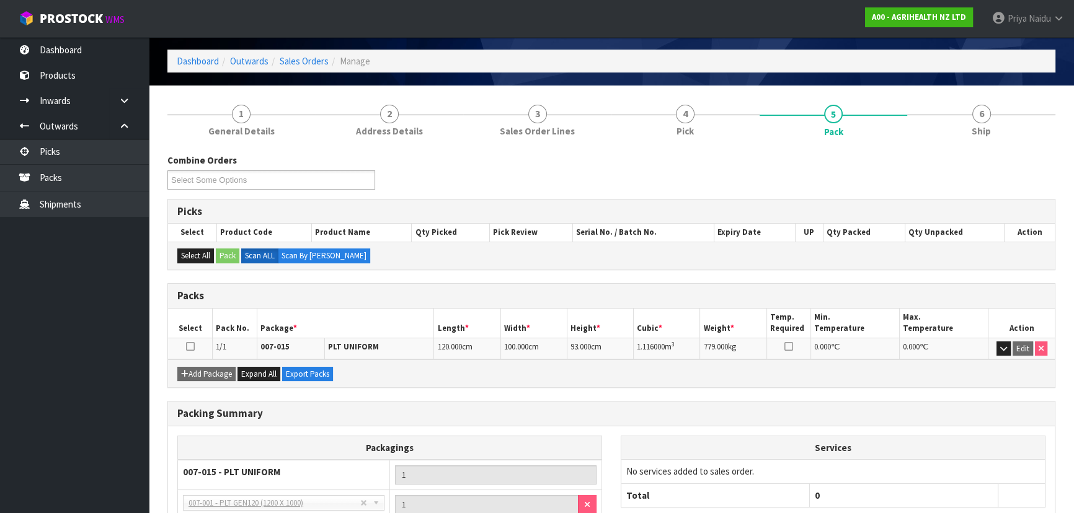
scroll to position [112, 0]
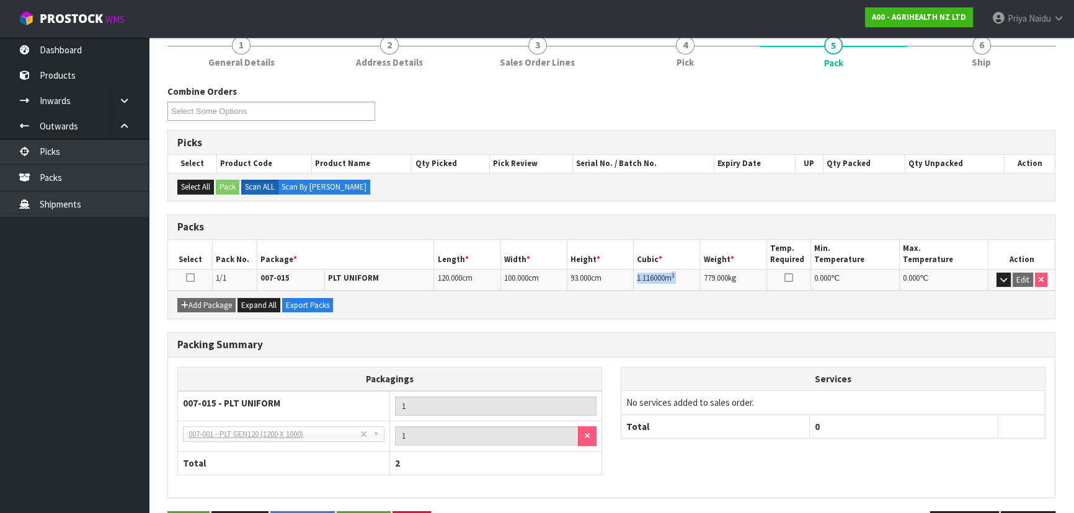
drag, startPoint x: 636, startPoint y: 272, endPoint x: 703, endPoint y: 272, distance: 66.9
click at [703, 272] on tr "1/1 007-015 PLT UNIFORM 120.000 cm 100.000 cm 93.000 cm 1.116000 m 3 779.000 kg…" at bounding box center [611, 280] width 886 height 22
click at [979, 53] on link "6 Ship" at bounding box center [981, 50] width 148 height 49
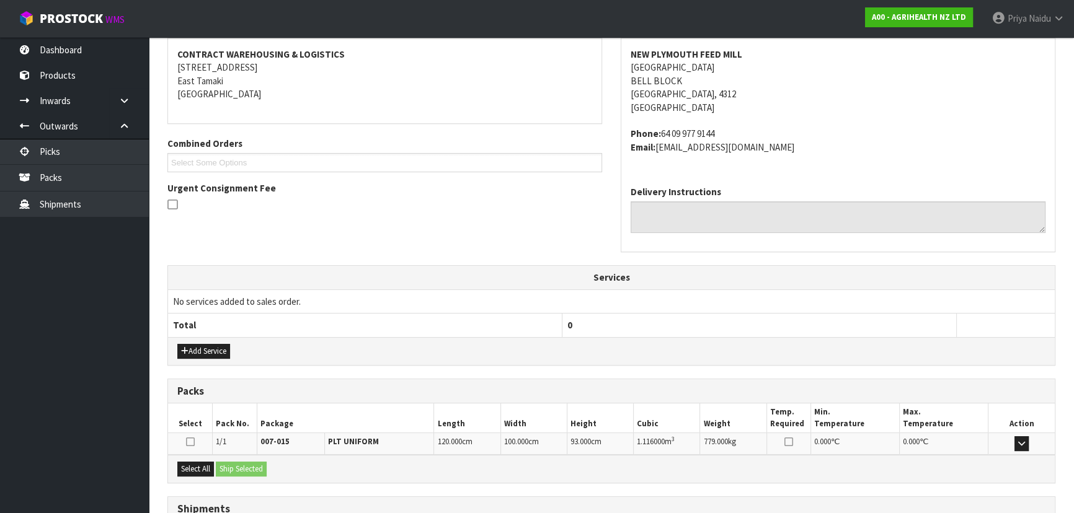
scroll to position [285, 0]
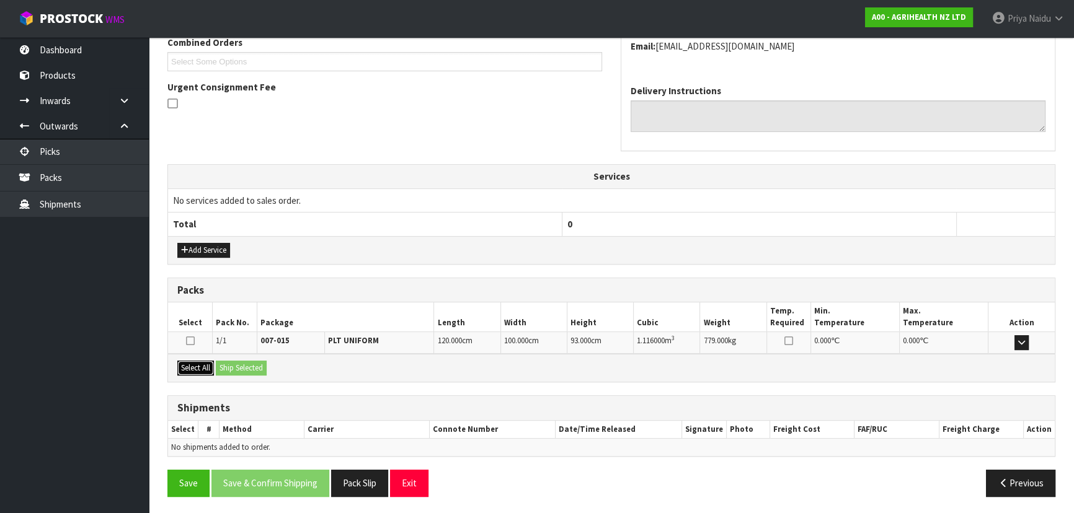
click at [205, 370] on button "Select All" at bounding box center [195, 368] width 37 height 15
drag, startPoint x: 223, startPoint y: 369, endPoint x: 240, endPoint y: 369, distance: 17.4
click at [231, 369] on button "Ship Selected" at bounding box center [241, 368] width 51 height 15
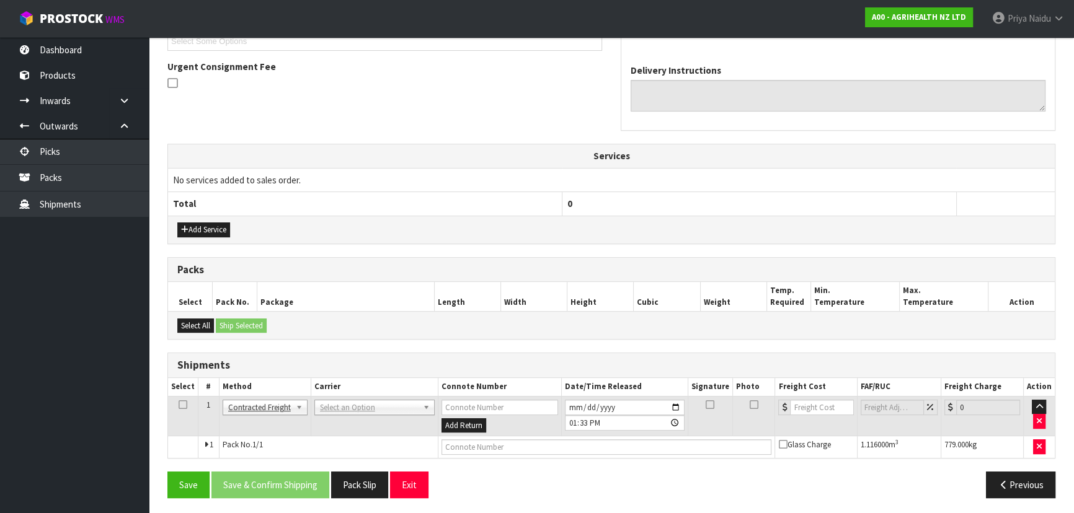
scroll to position [307, 0]
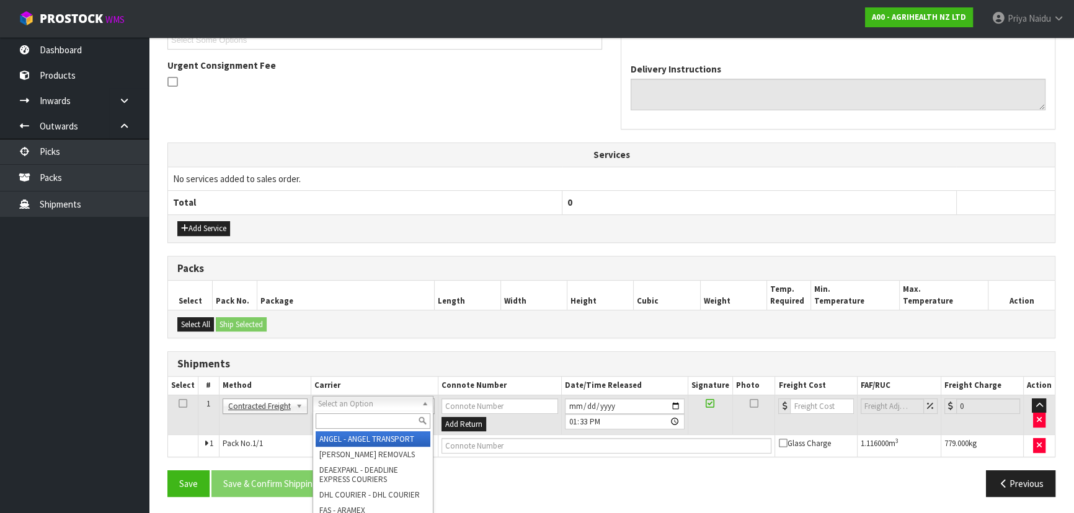
click at [341, 418] on input "text" at bounding box center [373, 420] width 115 height 15
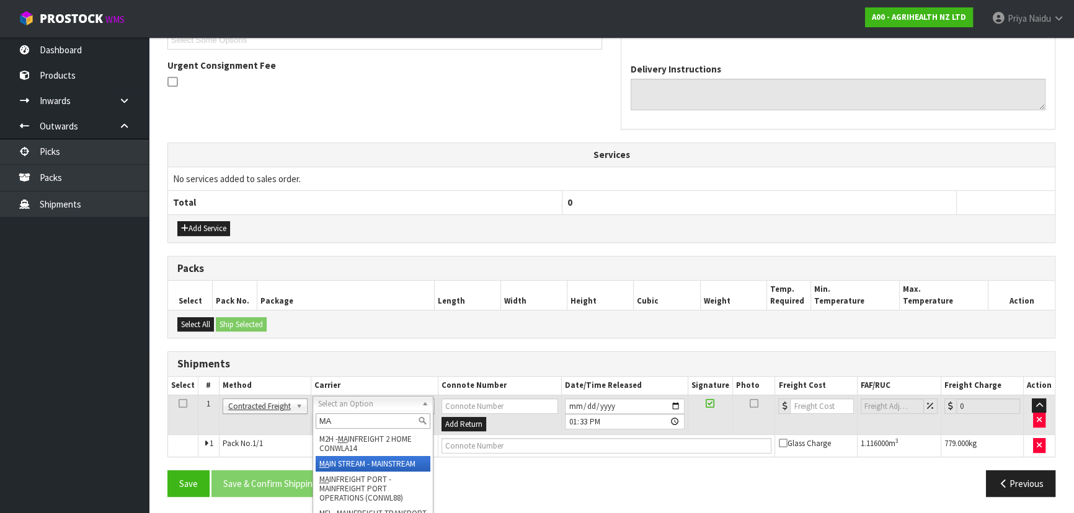
type input "MA"
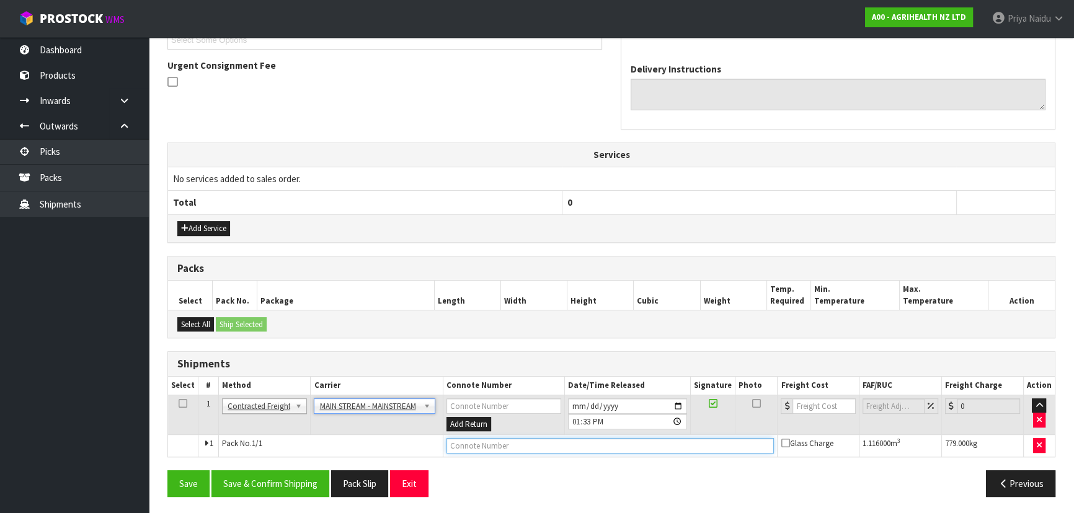
click at [516, 448] on input "text" at bounding box center [610, 445] width 328 height 15
paste input "CWL7725007"
type input "CWL7725007"
click at [797, 403] on input "number" at bounding box center [823, 406] width 63 height 15
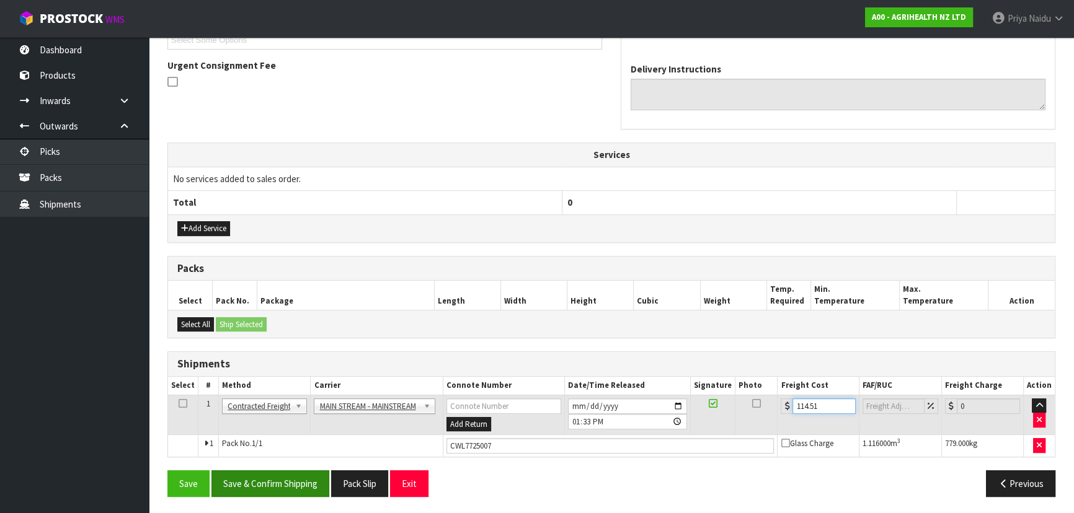
type input "114.51"
click at [240, 474] on button "Save & Confirm Shipping" at bounding box center [270, 483] width 118 height 27
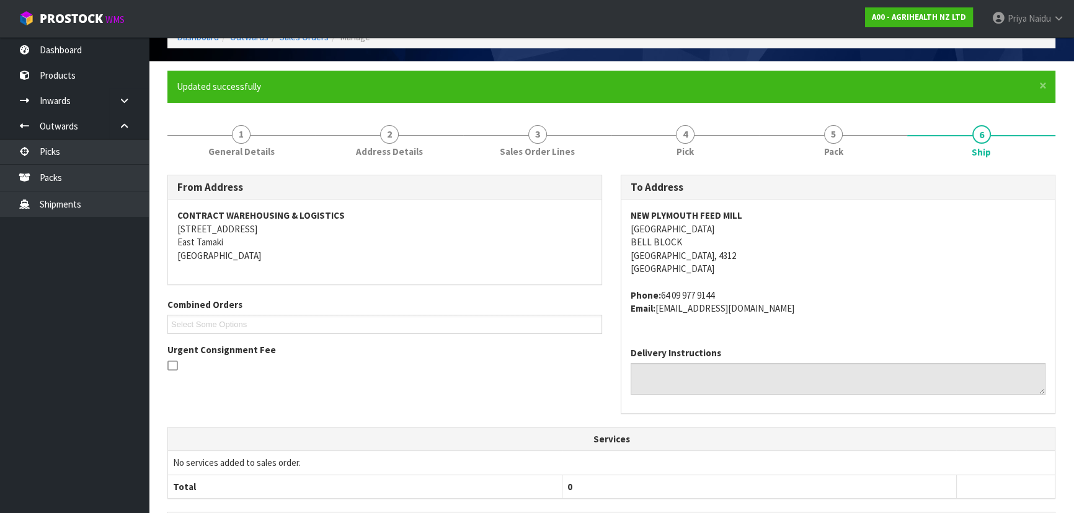
scroll to position [0, 0]
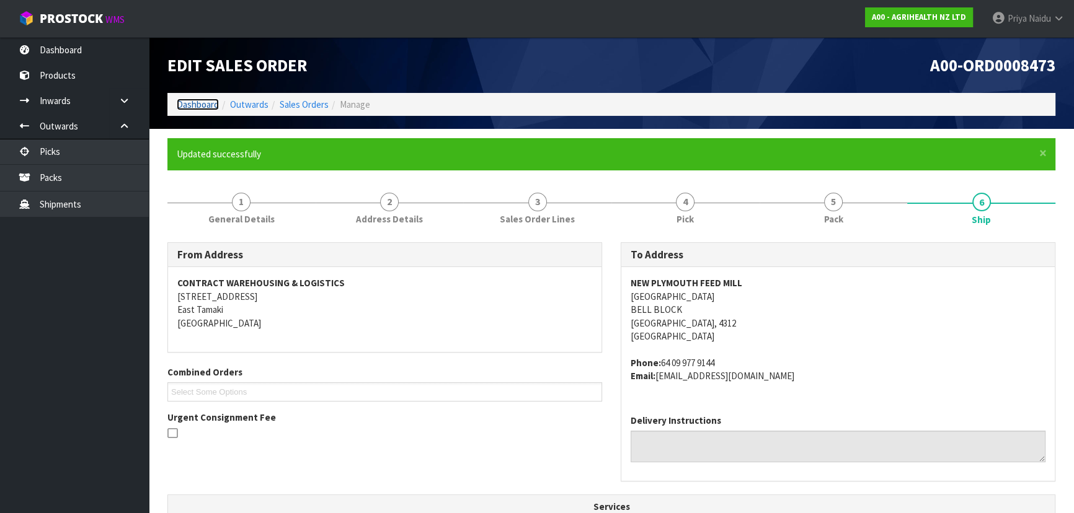
click at [192, 107] on link "Dashboard" at bounding box center [198, 105] width 42 height 12
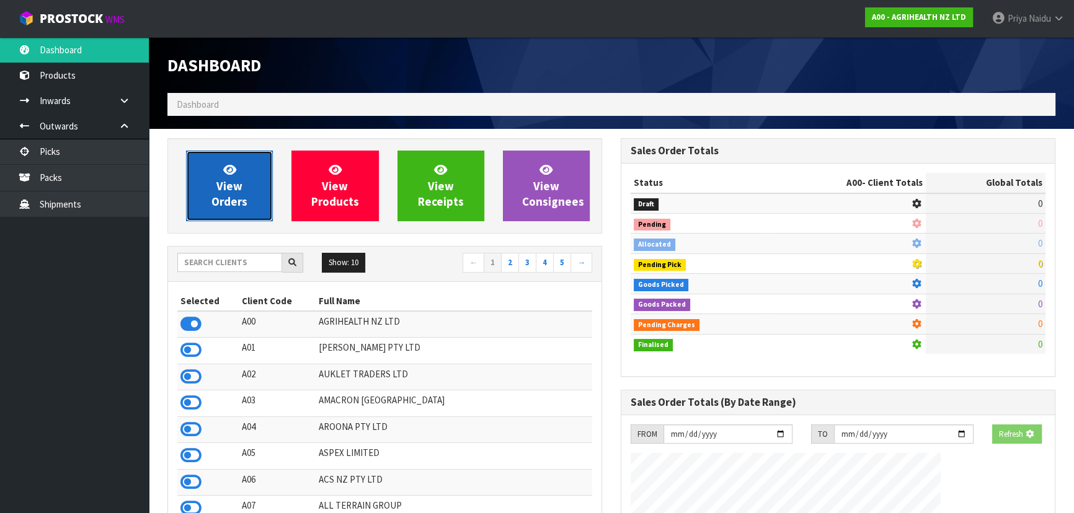
click at [242, 195] on span "View Orders" at bounding box center [229, 185] width 36 height 46
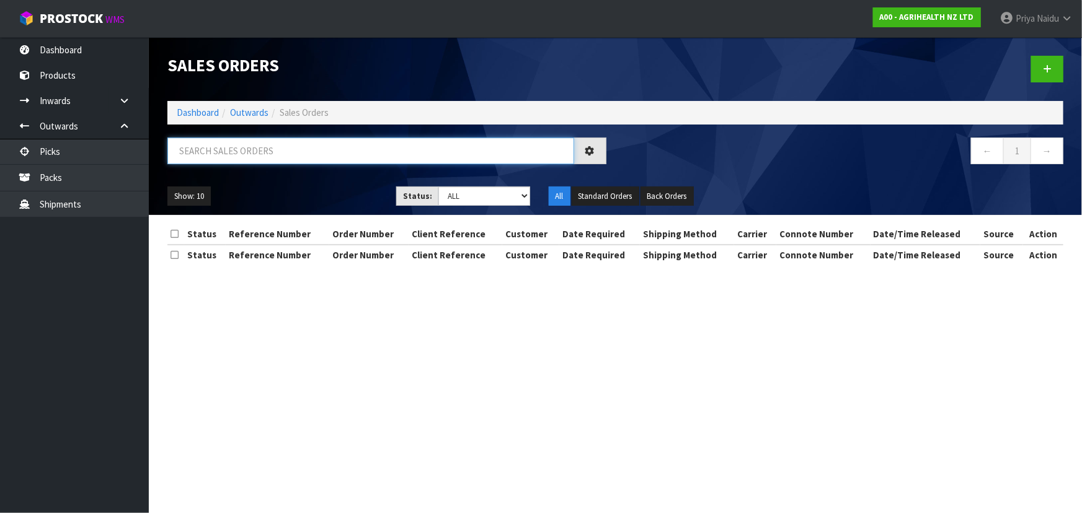
click at [246, 151] on input "text" at bounding box center [370, 151] width 407 height 27
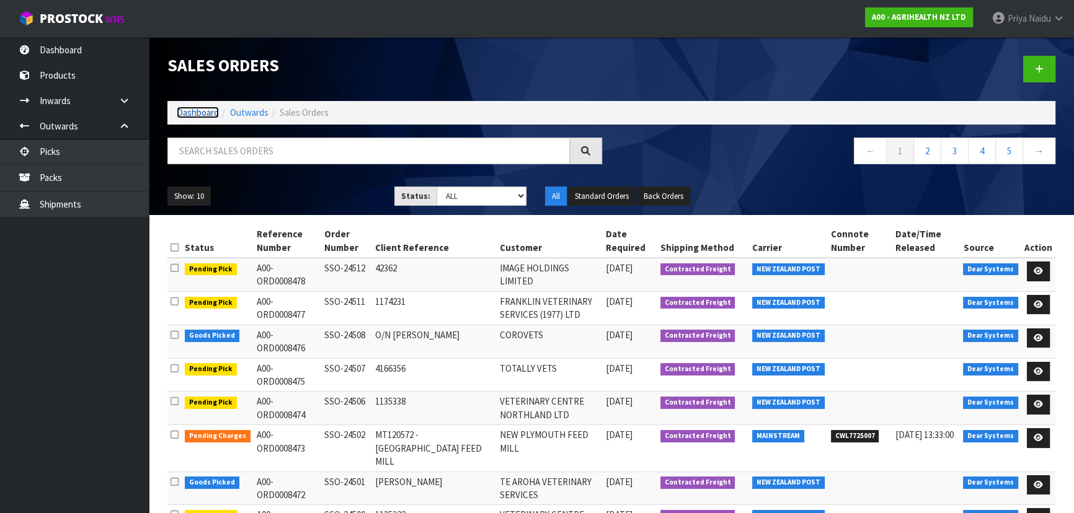
click at [198, 108] on link "Dashboard" at bounding box center [198, 113] width 42 height 12
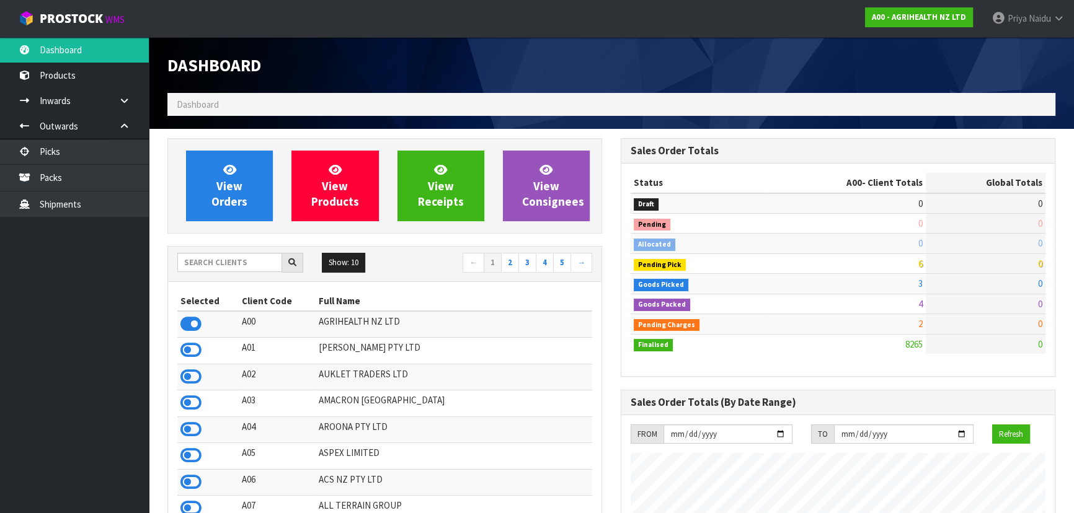
scroll to position [937, 453]
click at [221, 266] on input "text" at bounding box center [229, 262] width 105 height 19
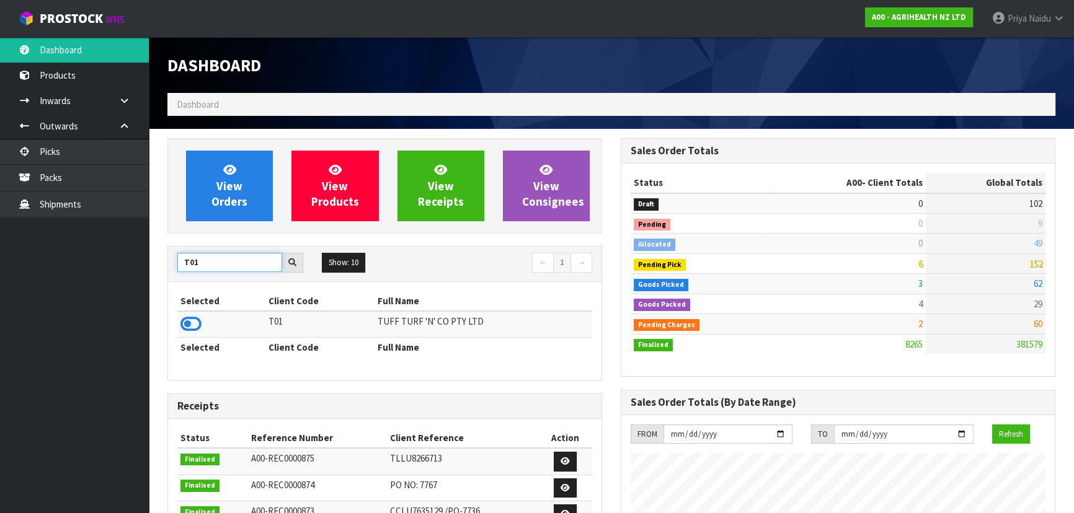
type input "T01"
click at [175, 317] on div "Selected Client Code Full Name T01 TUFF TURF 'N' CO PTY LTD Selected Client Cod…" at bounding box center [384, 331] width 433 height 98
click at [192, 322] on icon at bounding box center [190, 324] width 21 height 19
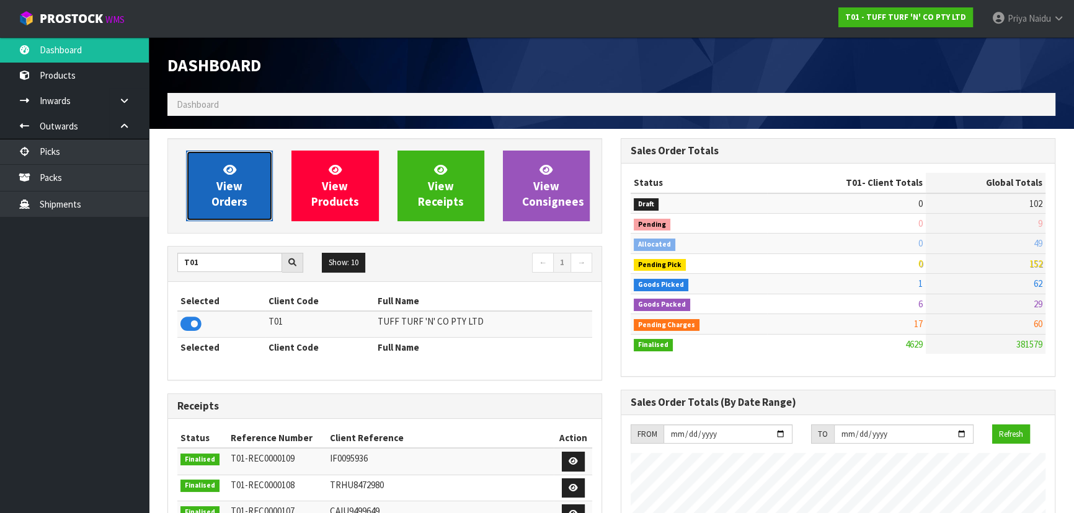
click at [243, 181] on link "View Orders" at bounding box center [229, 186] width 87 height 71
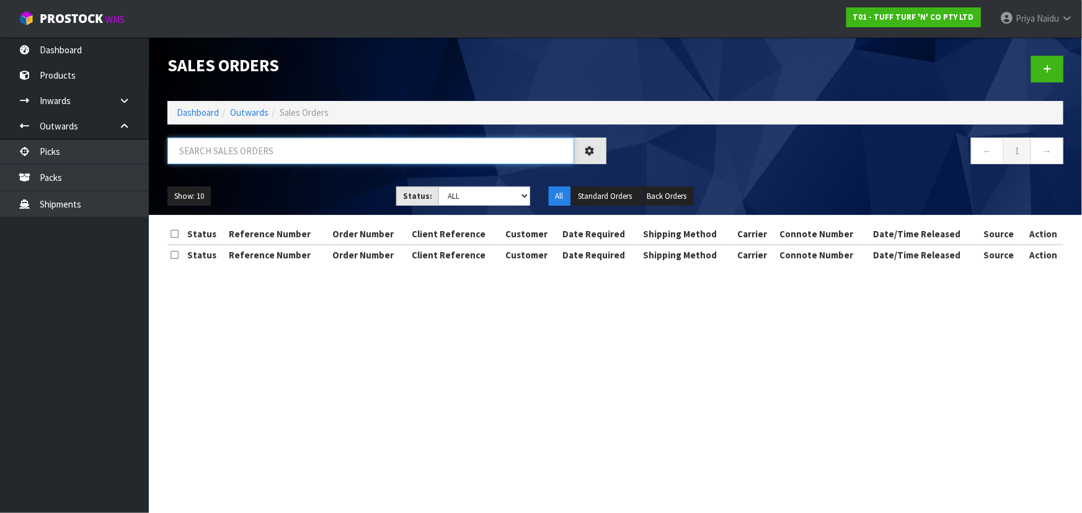
click at [250, 158] on input "text" at bounding box center [370, 151] width 407 height 27
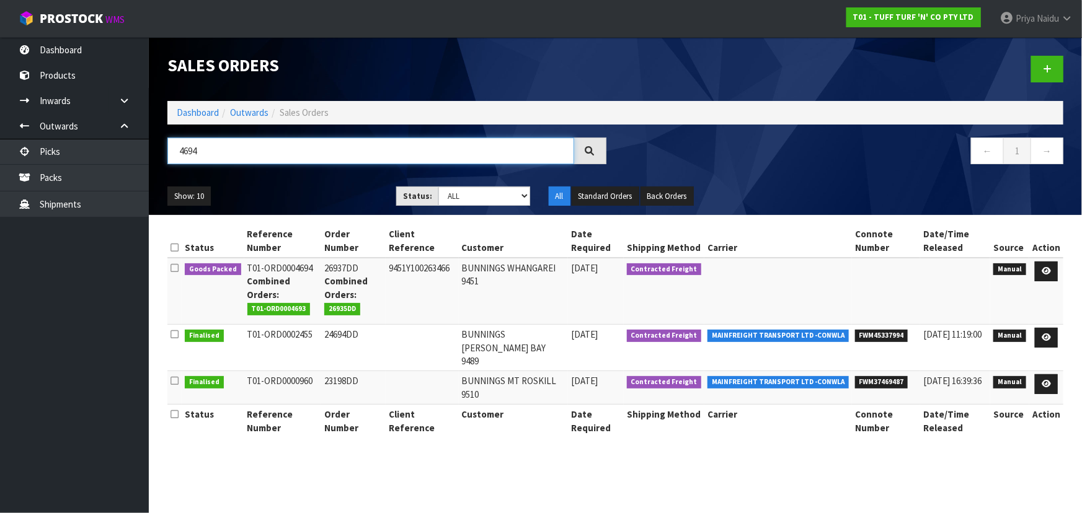
type input "4694"
click at [480, 187] on select "Draft Pending Allocated Pending Pick Goods Picked Goods Packed Pending Charges …" at bounding box center [484, 196] width 92 height 19
drag, startPoint x: 273, startPoint y: 185, endPoint x: 278, endPoint y: 191, distance: 7.9
click at [273, 185] on div "Show: 10 5 10 25 50 Status: Draft Pending Allocated Pending Pick Goods Picked G…" at bounding box center [615, 196] width 914 height 38
click at [1045, 270] on icon at bounding box center [1045, 271] width 9 height 8
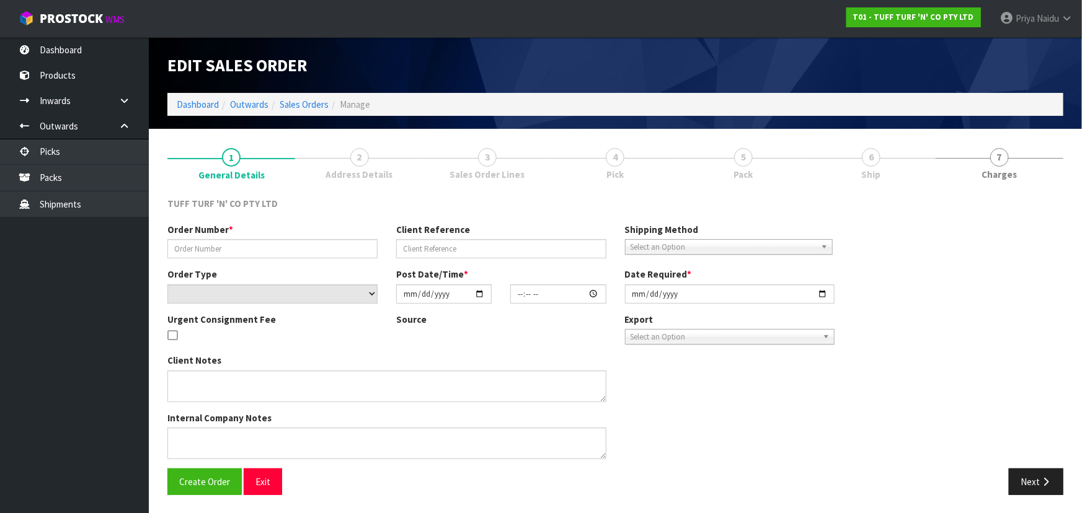
type input "26937DD"
type input "9451Y100263466"
select select "number:0"
type input "2025-09-15"
type input "13:51:00.000"
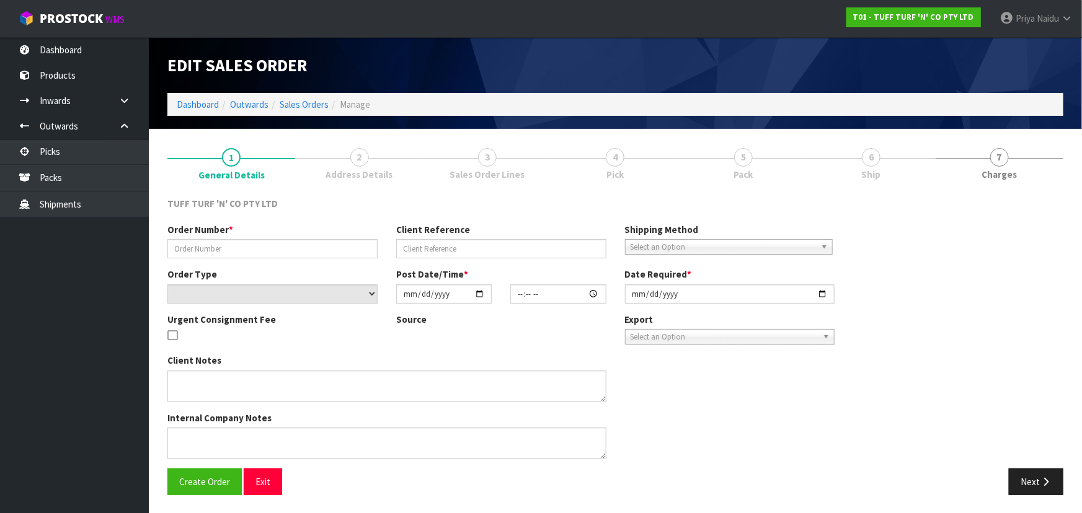
type input "2025-09-16"
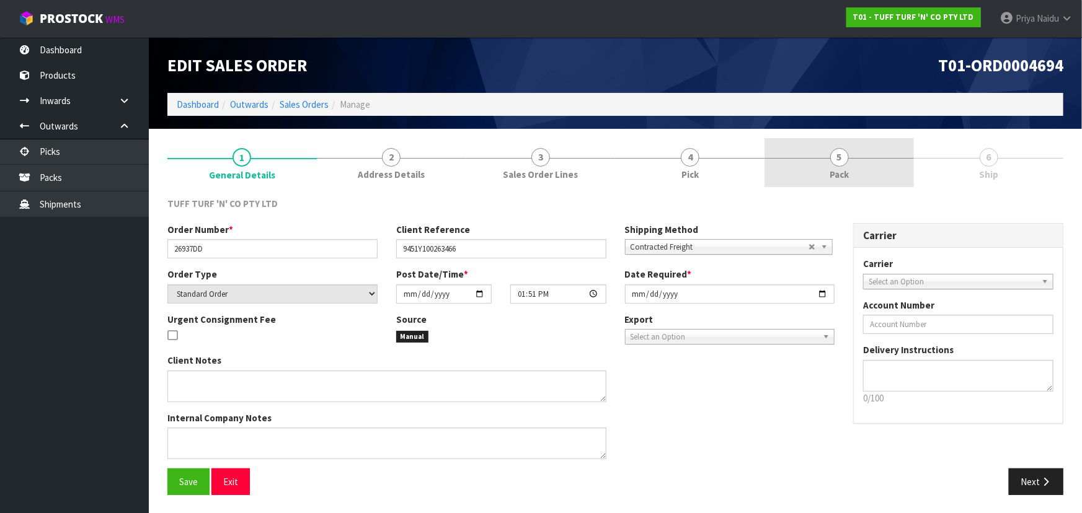
click at [798, 156] on link "5 Pack" at bounding box center [838, 162] width 149 height 49
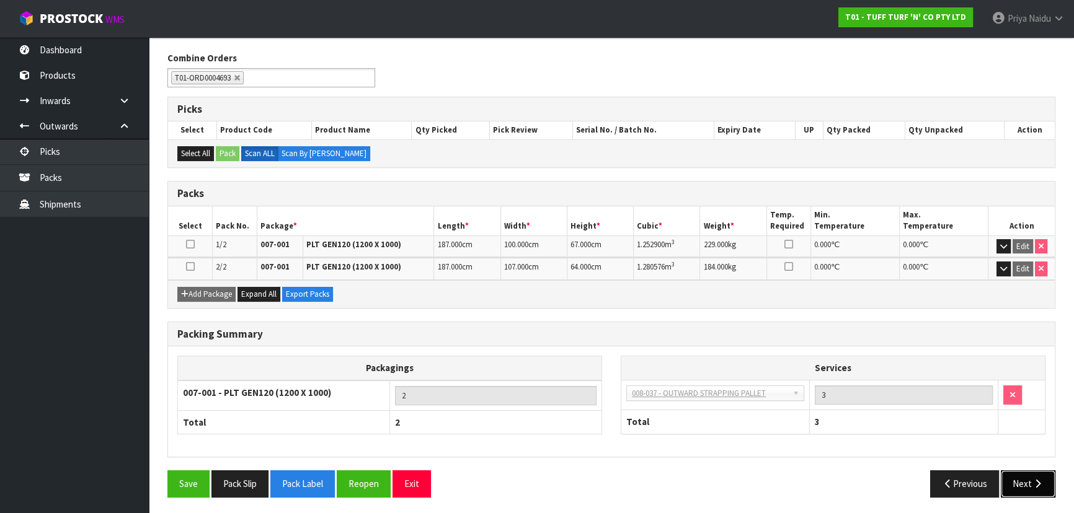
click at [1032, 487] on button "Next" at bounding box center [1027, 483] width 55 height 27
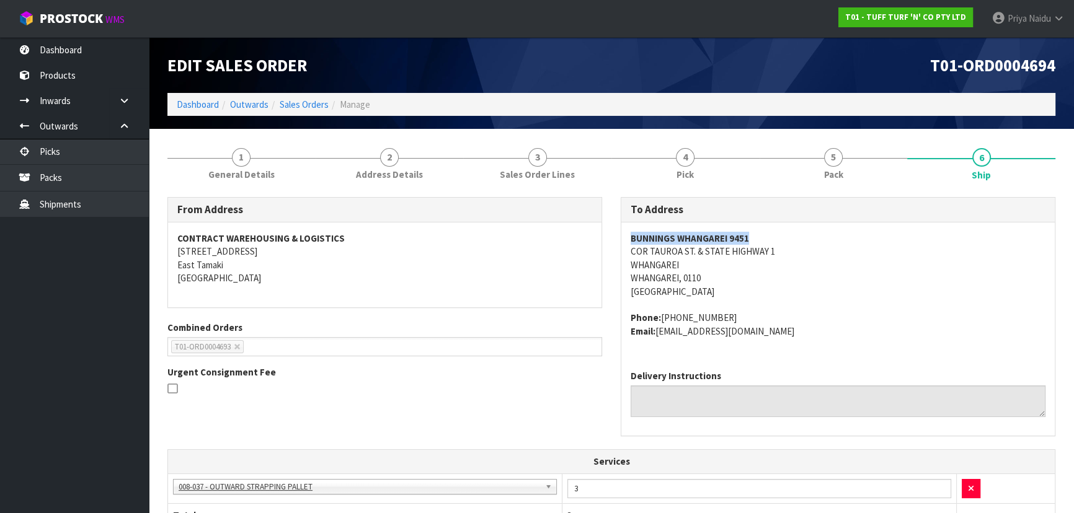
drag, startPoint x: 629, startPoint y: 236, endPoint x: 759, endPoint y: 234, distance: 130.8
click at [759, 234] on div "BUNNINGS WHANGAREI 9451 COR TAUROA ST. & STATE HIGHWAY 1 WHANGAREI WHANGAREI, 0…" at bounding box center [837, 292] width 433 height 138
drag, startPoint x: 622, startPoint y: 253, endPoint x: 803, endPoint y: 252, distance: 180.4
click at [803, 252] on div "BUNNINGS WHANGAREI 9451 COR TAUROA ST. & STATE HIGHWAY 1 WHANGAREI WHANGAREI, 0…" at bounding box center [837, 292] width 433 height 138
drag, startPoint x: 623, startPoint y: 236, endPoint x: 787, endPoint y: 241, distance: 163.7
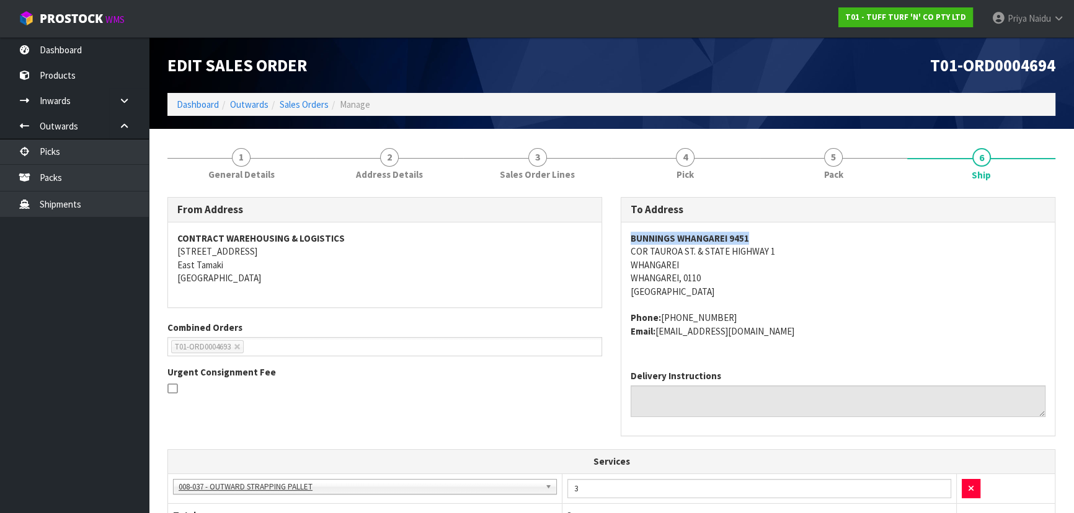
click at [787, 241] on div "BUNNINGS WHANGAREI 9451 COR TAUROA ST. & STATE HIGHWAY 1 WHANGAREI WHANGAREI, 0…" at bounding box center [837, 292] width 433 height 138
drag, startPoint x: 661, startPoint y: 316, endPoint x: 725, endPoint y: 316, distance: 64.5
click at [725, 316] on address "Phone: +64 9-470 2100 Email: whangarei@bunnings.co.nz" at bounding box center [837, 324] width 415 height 27
drag, startPoint x: 660, startPoint y: 333, endPoint x: 779, endPoint y: 337, distance: 119.1
click at [779, 337] on address "Phone: +64 9-470 2100 Email: whangarei@bunnings.co.nz" at bounding box center [837, 324] width 415 height 27
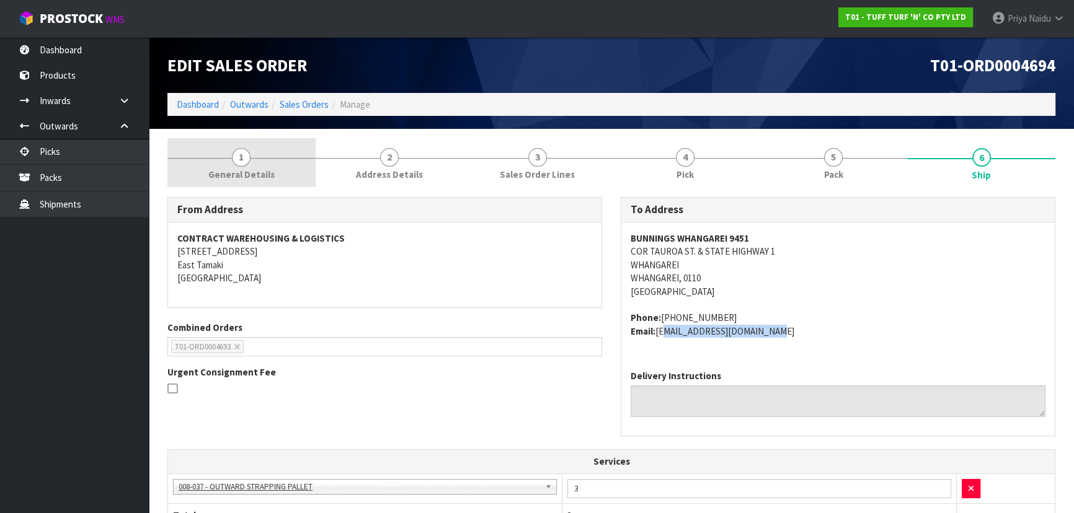
click at [243, 164] on span "1" at bounding box center [241, 157] width 19 height 19
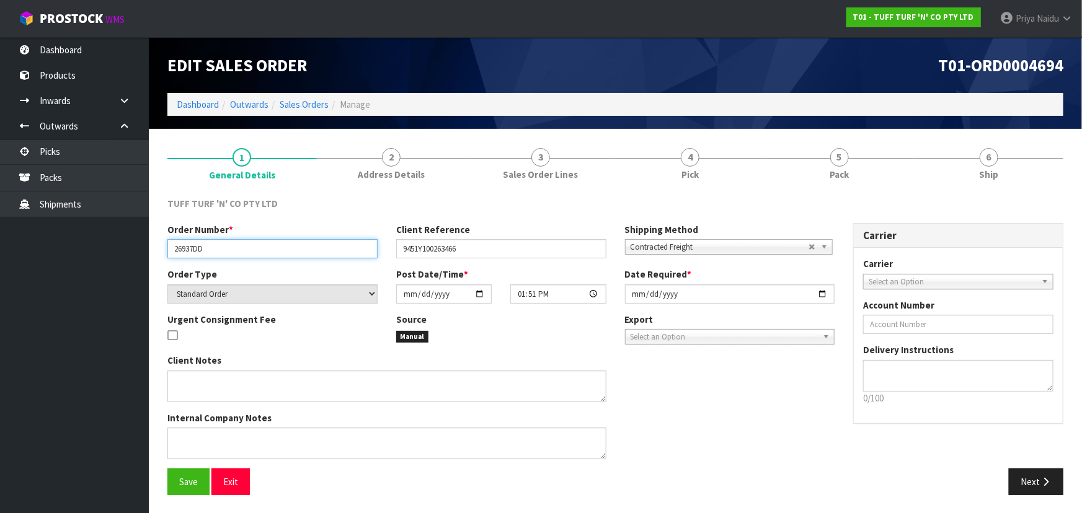
drag, startPoint x: 168, startPoint y: 247, endPoint x: 215, endPoint y: 244, distance: 47.2
click at [215, 244] on input "26937DD" at bounding box center [272, 248] width 210 height 19
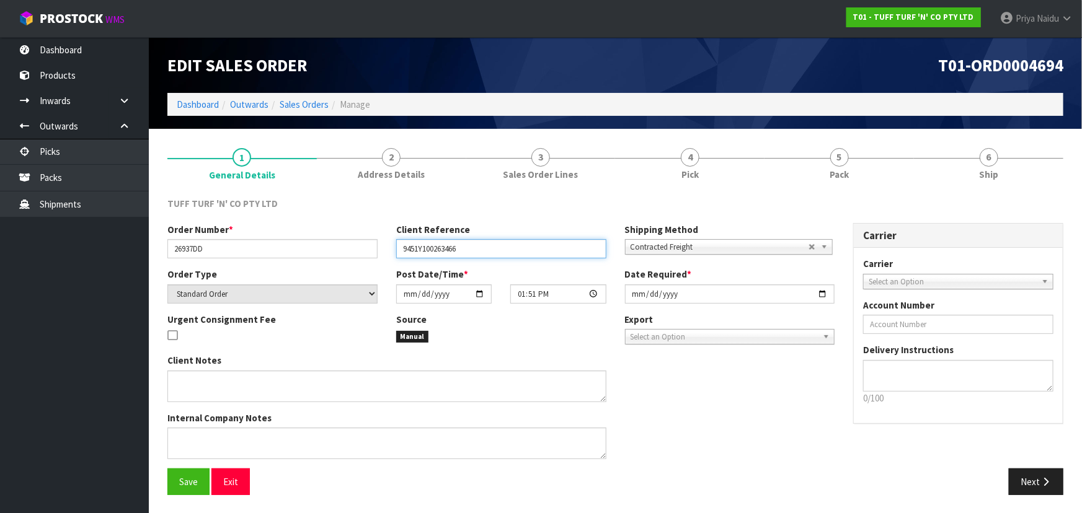
drag, startPoint x: 401, startPoint y: 249, endPoint x: 469, endPoint y: 249, distance: 67.6
click at [469, 249] on input "9451Y100263466" at bounding box center [501, 248] width 210 height 19
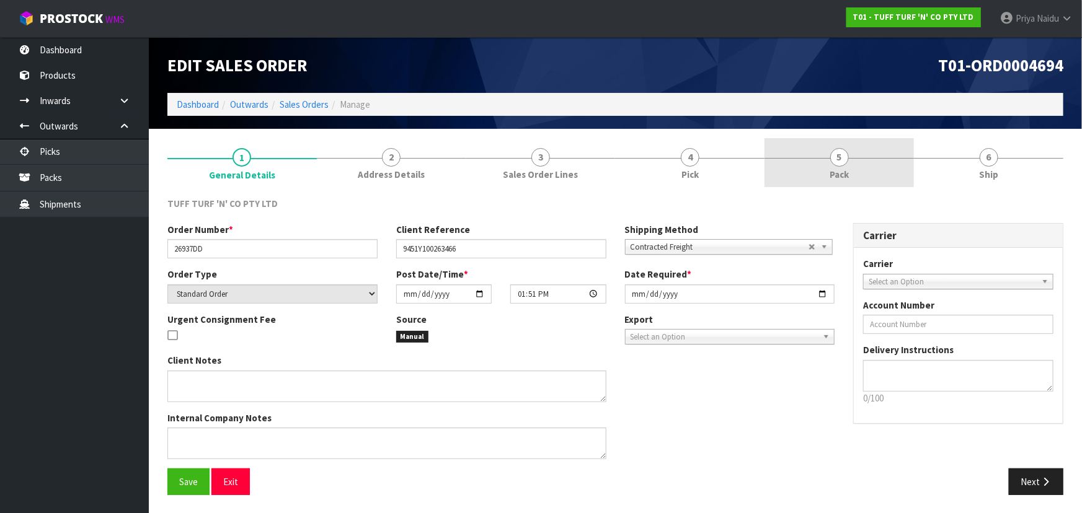
click at [839, 174] on span "Pack" at bounding box center [838, 174] width 19 height 13
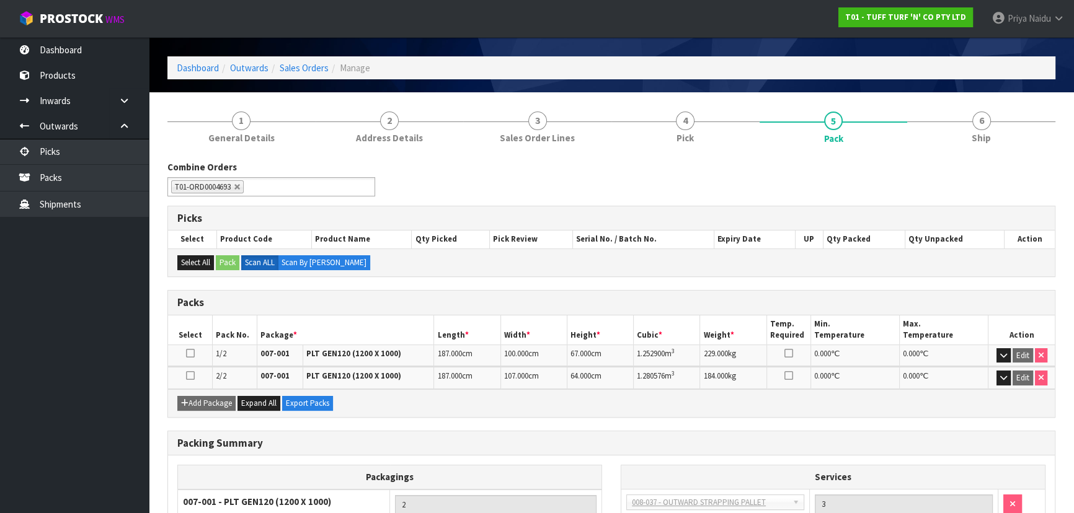
scroll to position [56, 0]
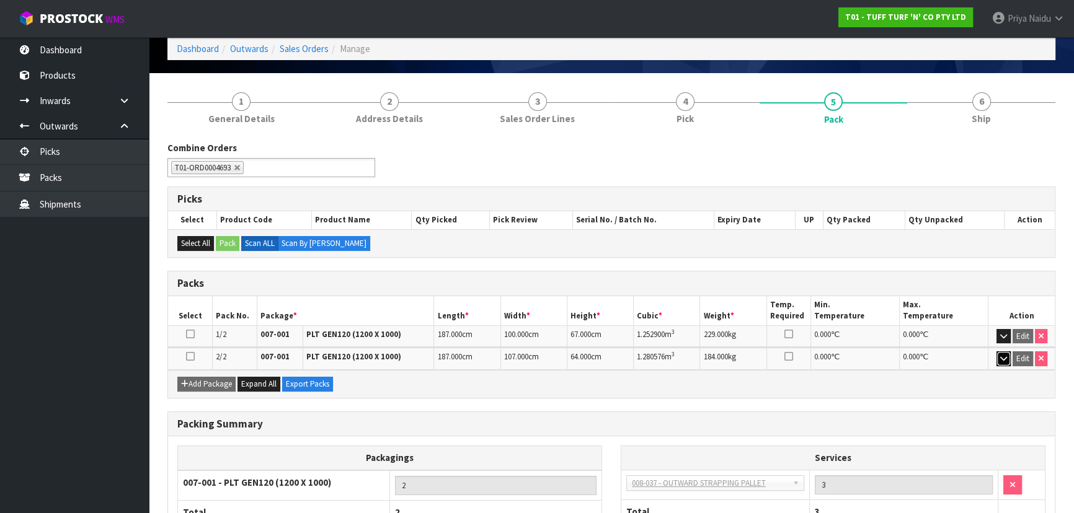
click at [1001, 361] on button "button" at bounding box center [1003, 358] width 14 height 15
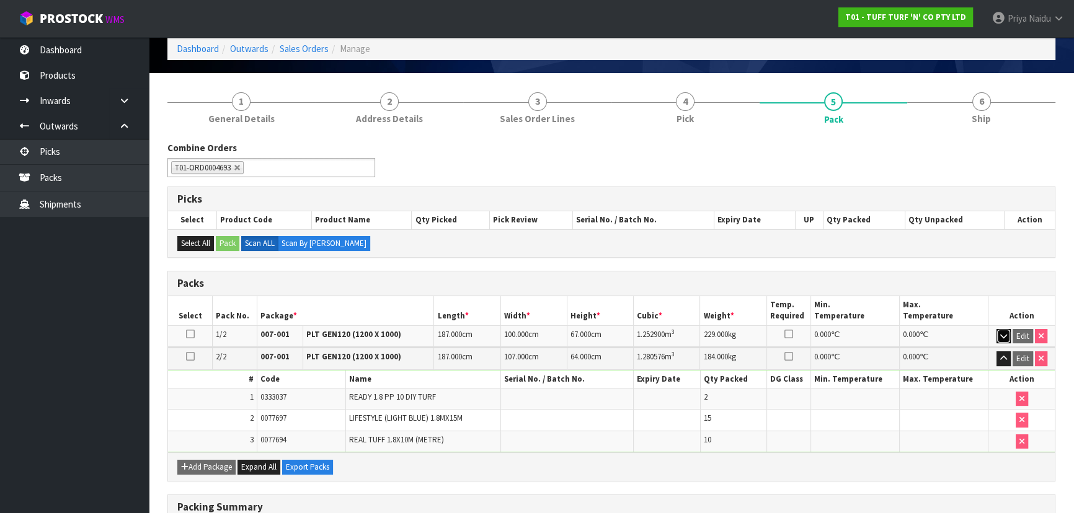
click at [1005, 337] on icon "button" at bounding box center [1003, 336] width 7 height 8
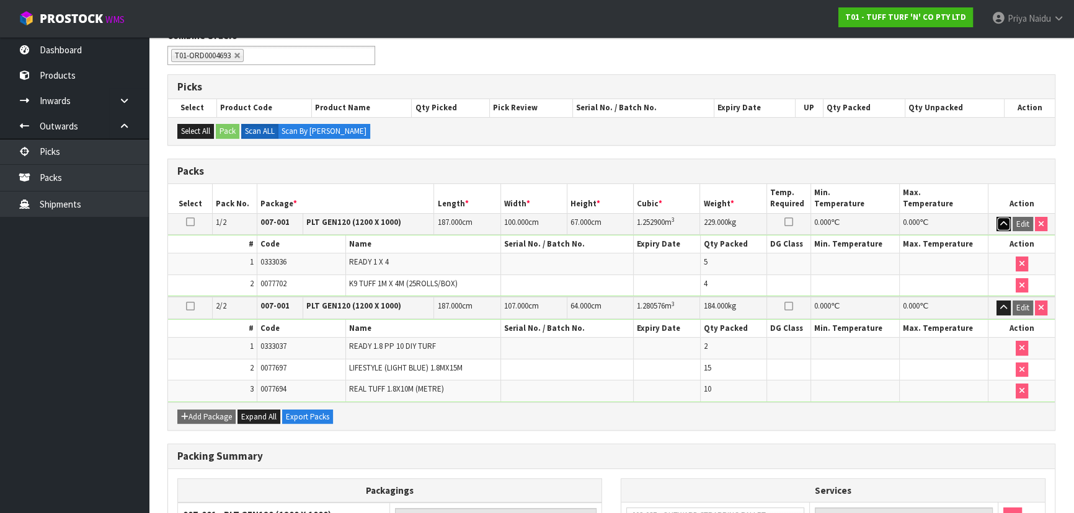
scroll to position [169, 0]
click at [1004, 219] on icon "button" at bounding box center [1003, 223] width 7 height 8
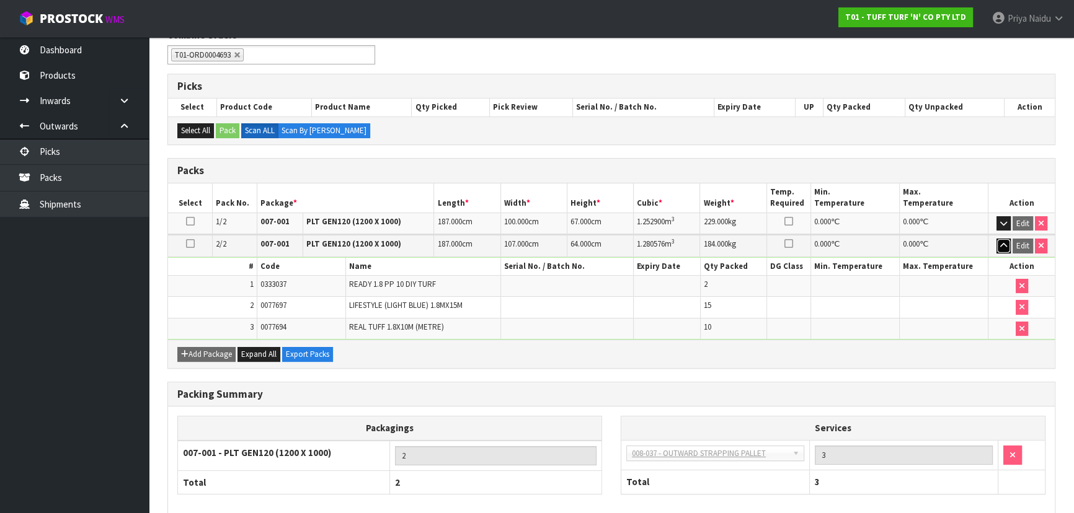
click at [1004, 250] on button "button" at bounding box center [1003, 246] width 14 height 15
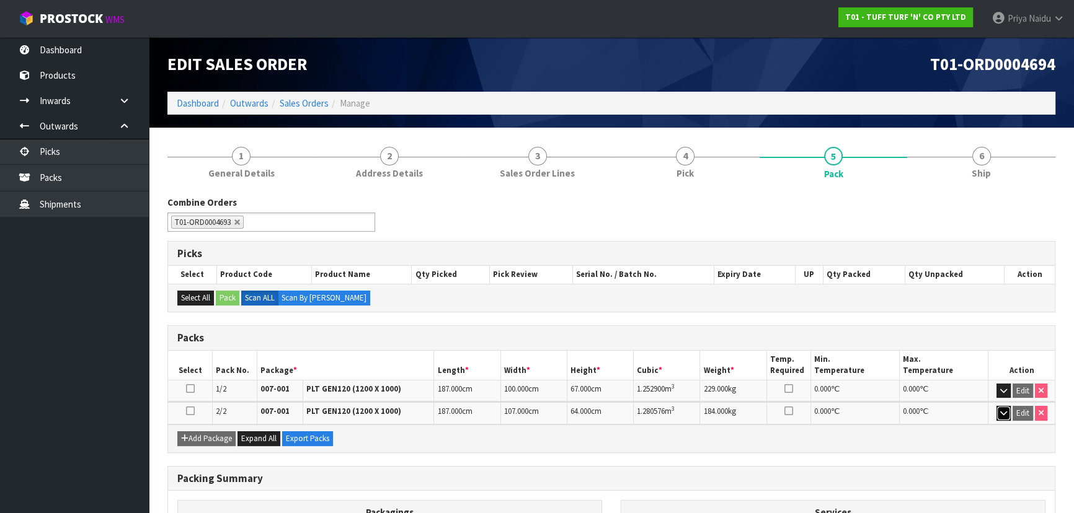
scroll to position [0, 0]
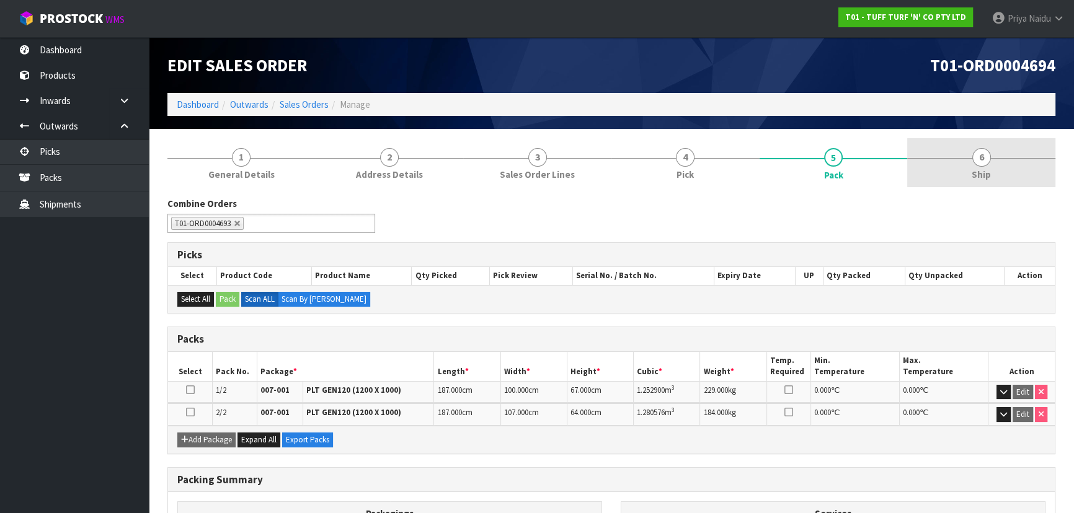
click at [986, 161] on span "6" at bounding box center [981, 157] width 19 height 19
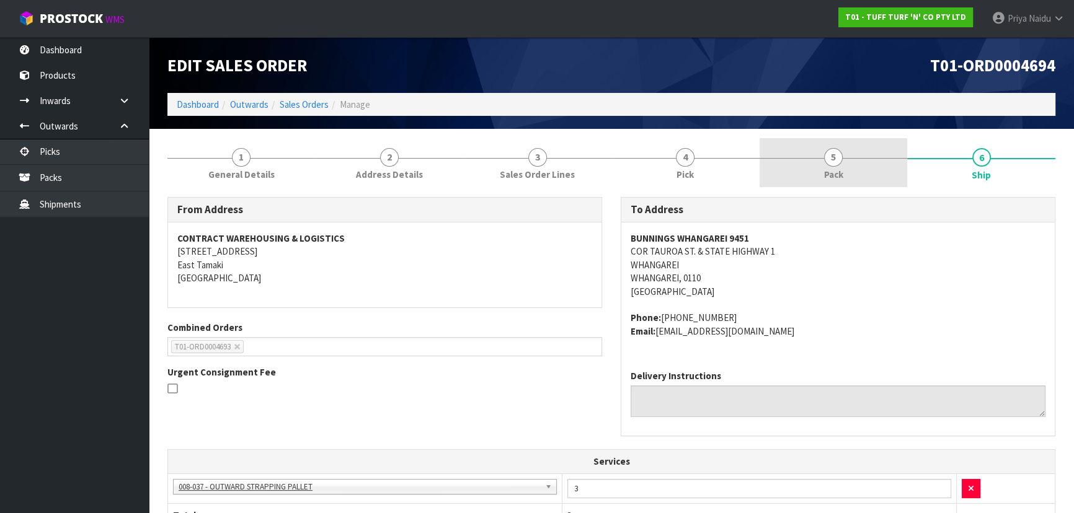
click at [874, 166] on link "5 Pack" at bounding box center [833, 162] width 148 height 49
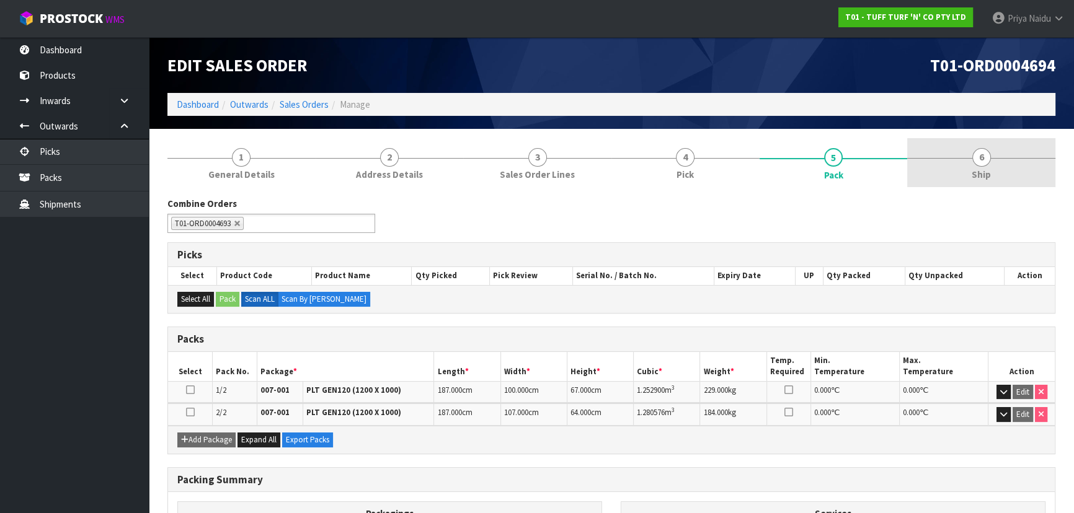
drag, startPoint x: 978, startPoint y: 159, endPoint x: 881, endPoint y: 184, distance: 100.6
click at [978, 159] on span "6" at bounding box center [981, 157] width 19 height 19
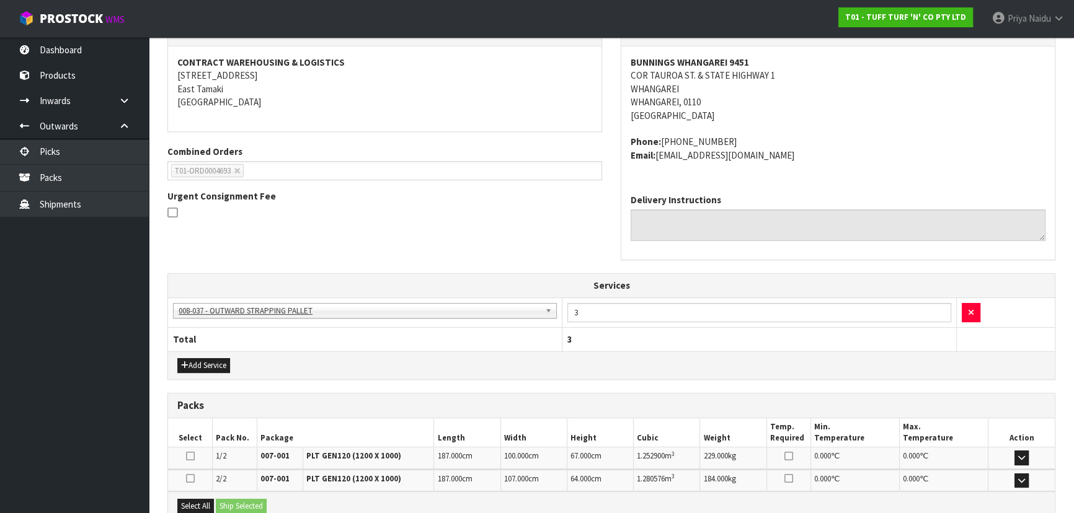
scroll to position [281, 0]
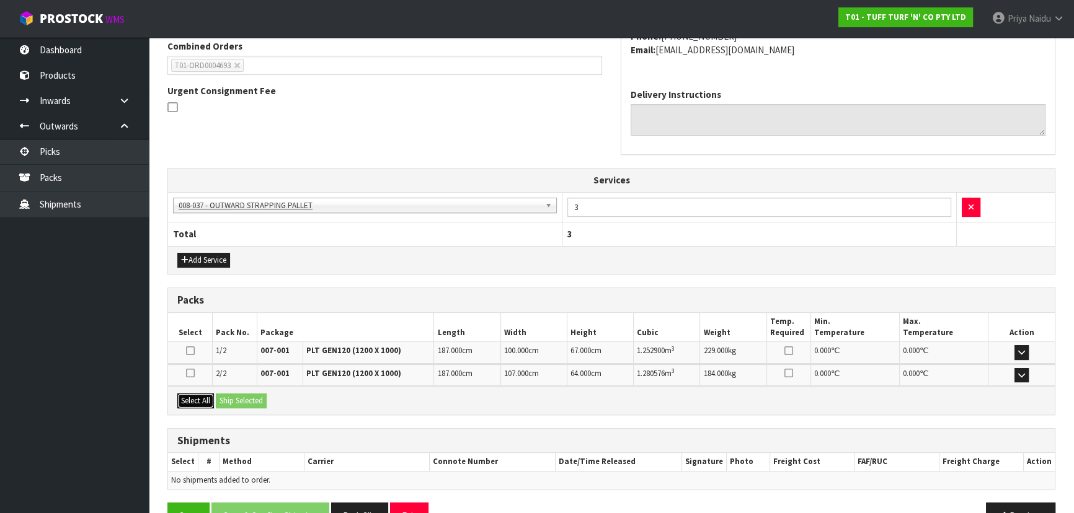
drag, startPoint x: 198, startPoint y: 394, endPoint x: 241, endPoint y: 403, distance: 43.6
click at [200, 395] on button "Select All" at bounding box center [195, 401] width 37 height 15
click at [249, 403] on button "Ship Selected" at bounding box center [241, 401] width 51 height 15
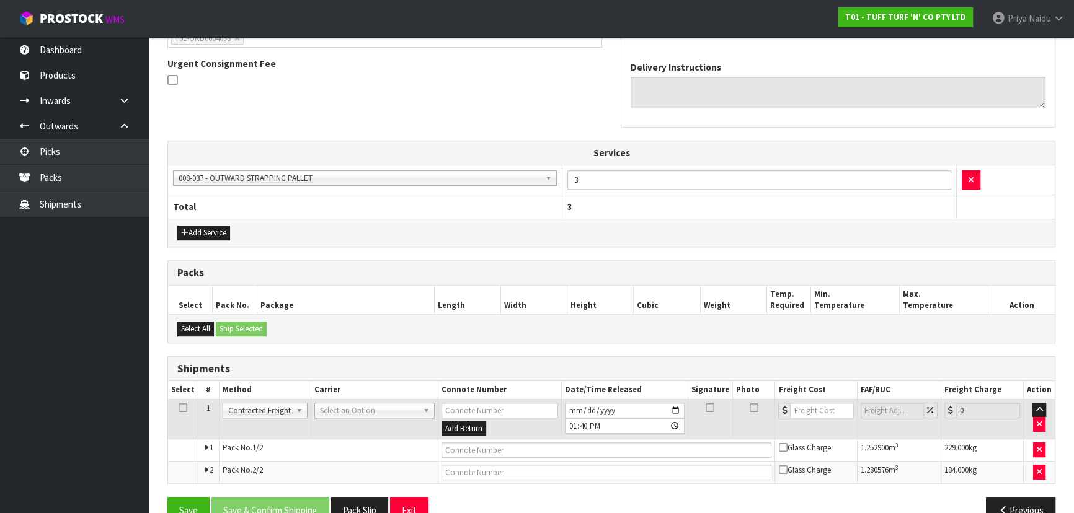
scroll to position [335, 0]
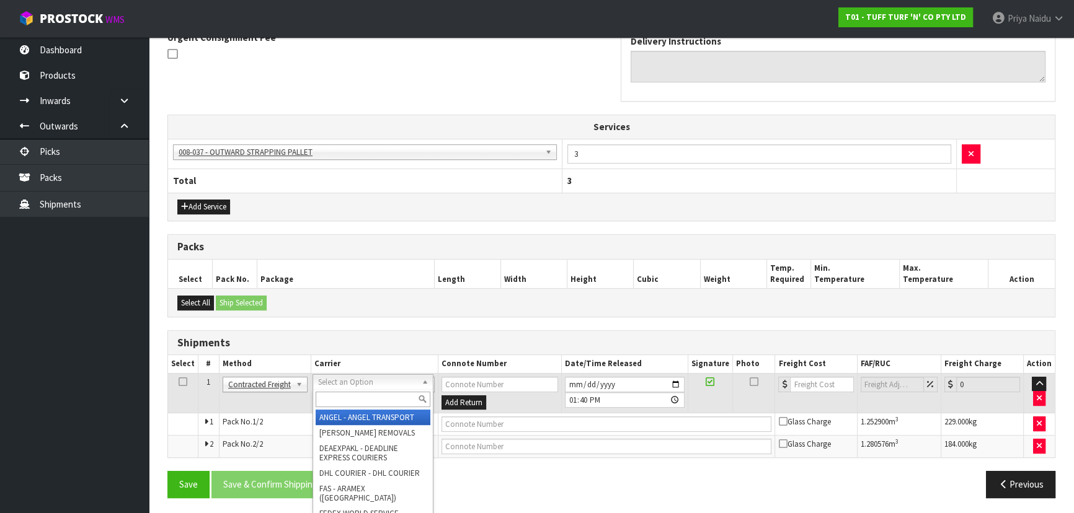
click at [331, 395] on input "text" at bounding box center [373, 399] width 115 height 15
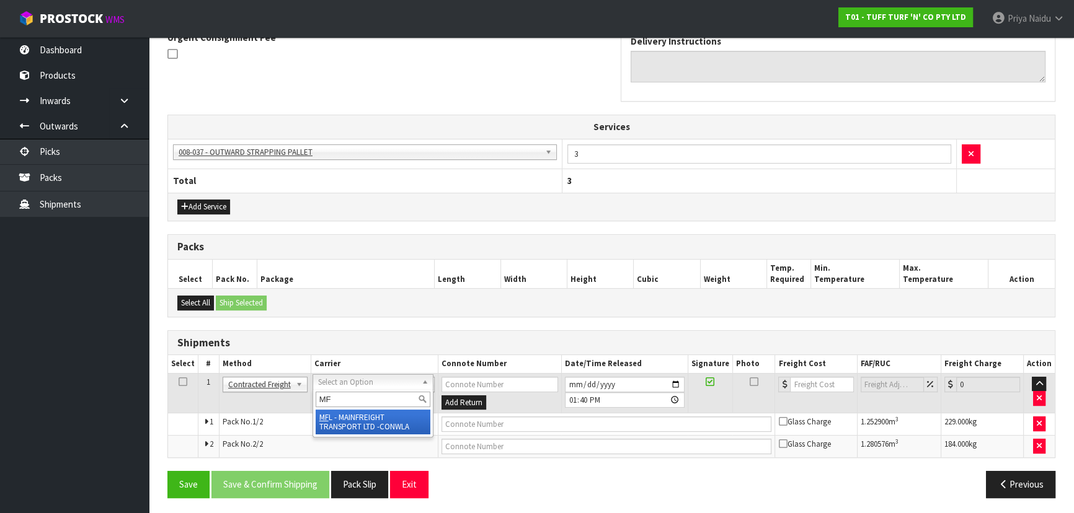
type input "MF"
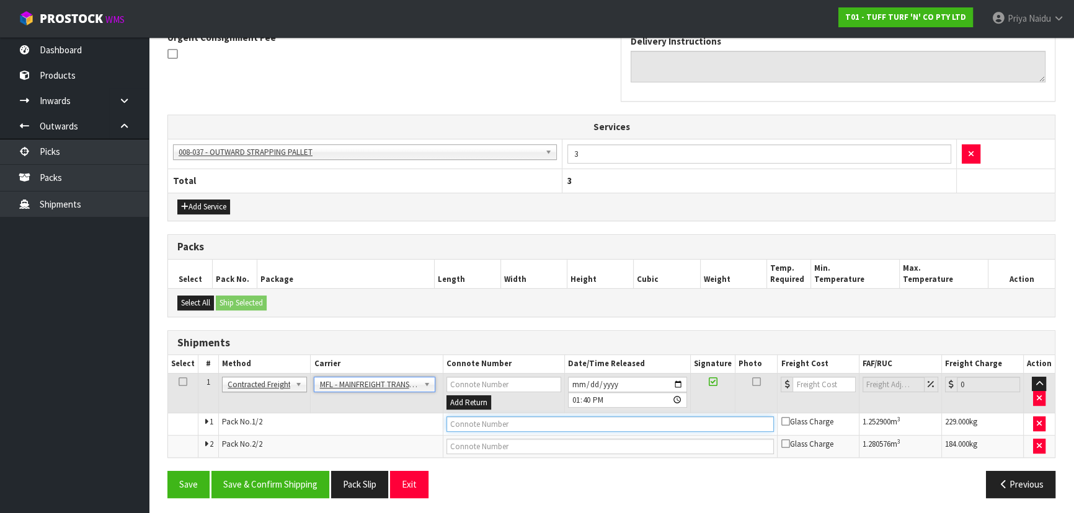
click at [471, 427] on input "text" at bounding box center [610, 424] width 328 height 15
paste input "FWM58724543"
type input "FWM58724543"
click at [804, 377] on input "number" at bounding box center [823, 384] width 63 height 15
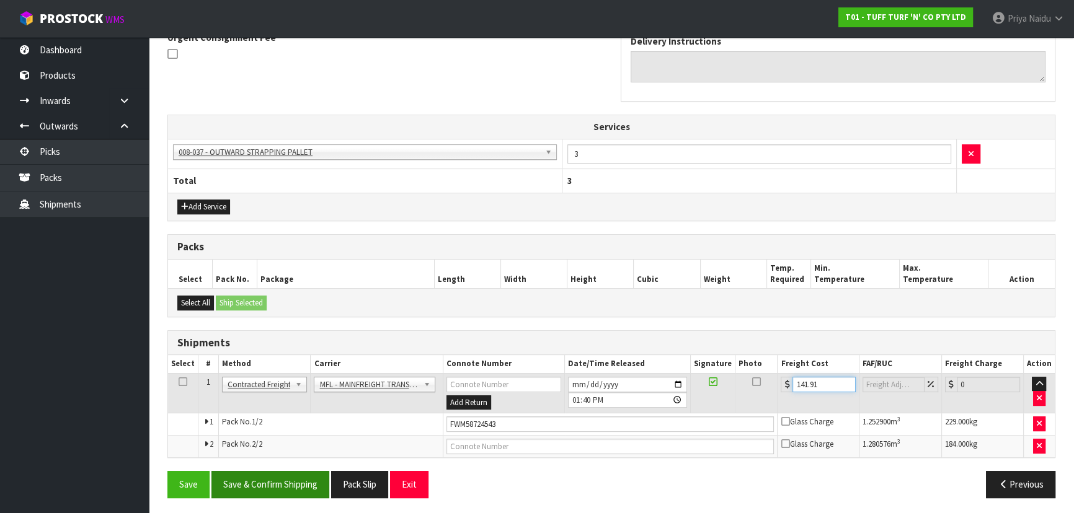
type input "141.91"
drag, startPoint x: 286, startPoint y: 495, endPoint x: 293, endPoint y: 484, distance: 13.1
click at [285, 495] on button "Save & Confirm Shipping" at bounding box center [270, 484] width 118 height 27
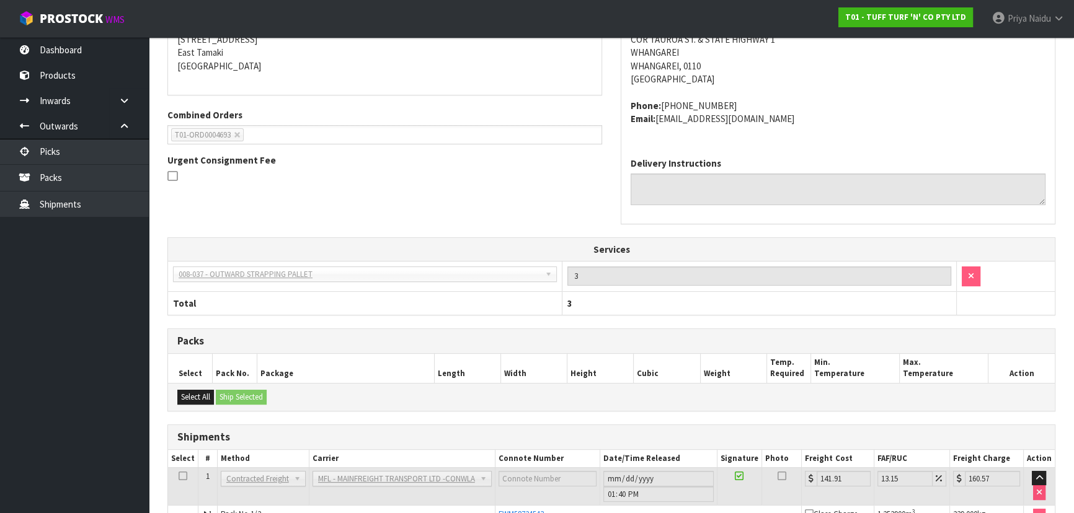
scroll to position [0, 0]
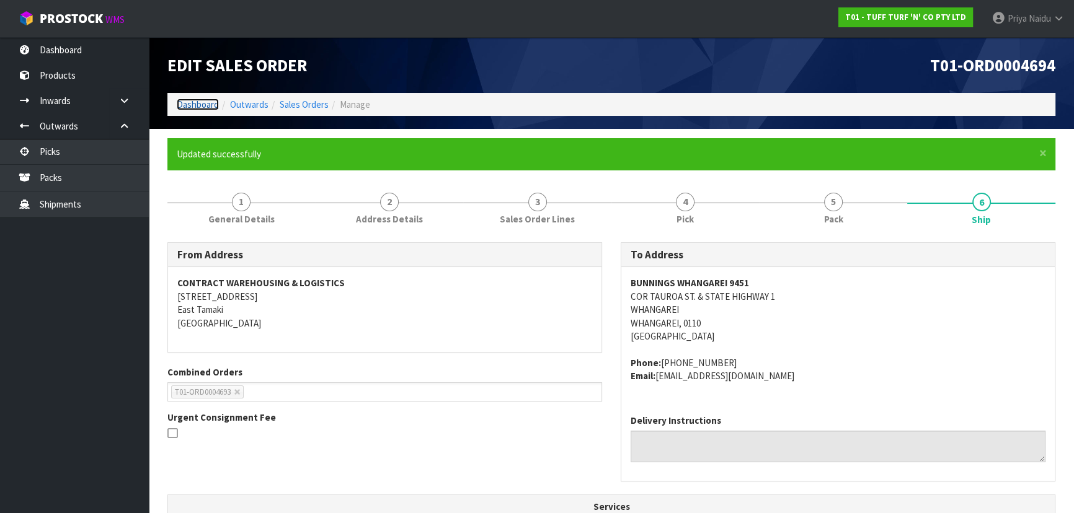
click at [208, 108] on link "Dashboard" at bounding box center [198, 105] width 42 height 12
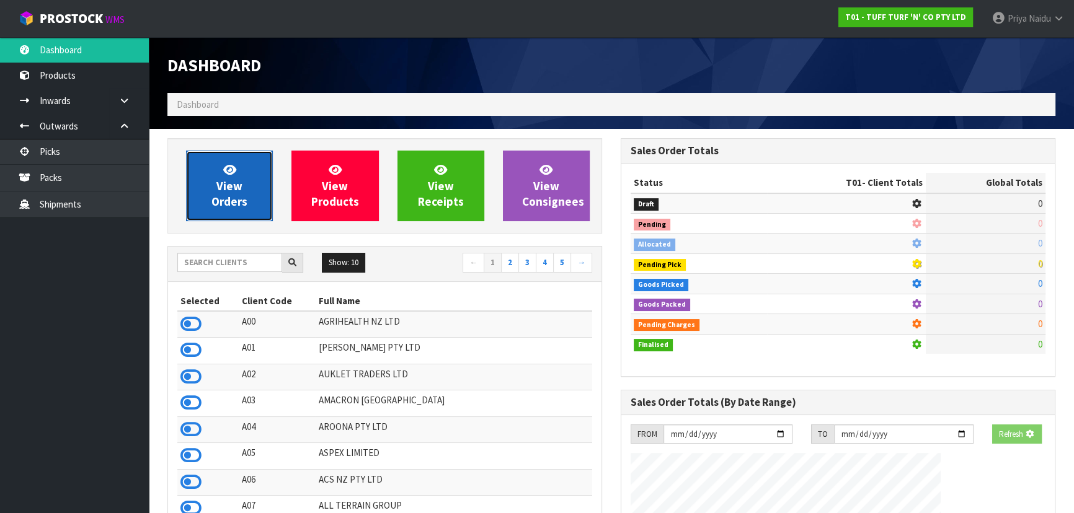
click at [221, 177] on link "View Orders" at bounding box center [229, 186] width 87 height 71
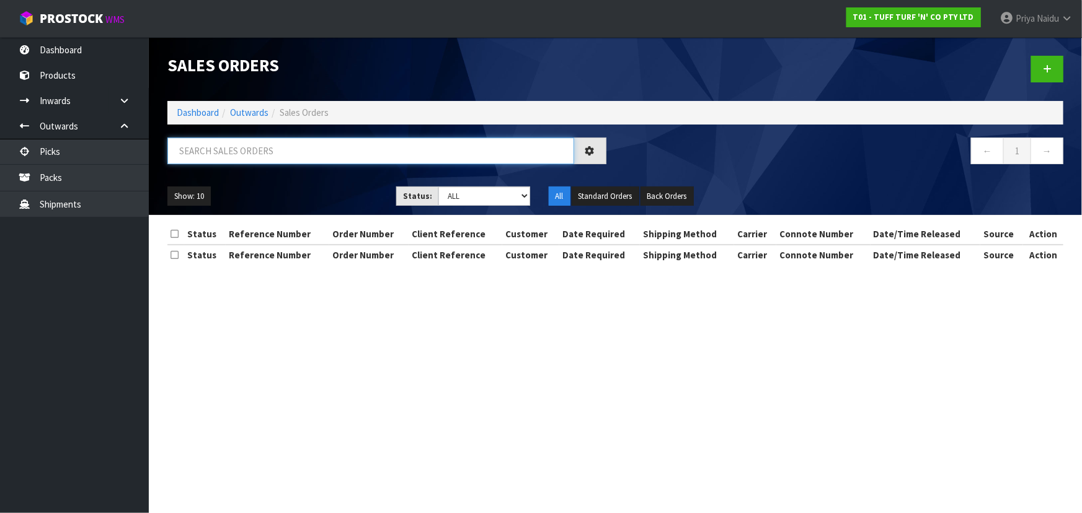
click at [240, 146] on input "text" at bounding box center [370, 151] width 407 height 27
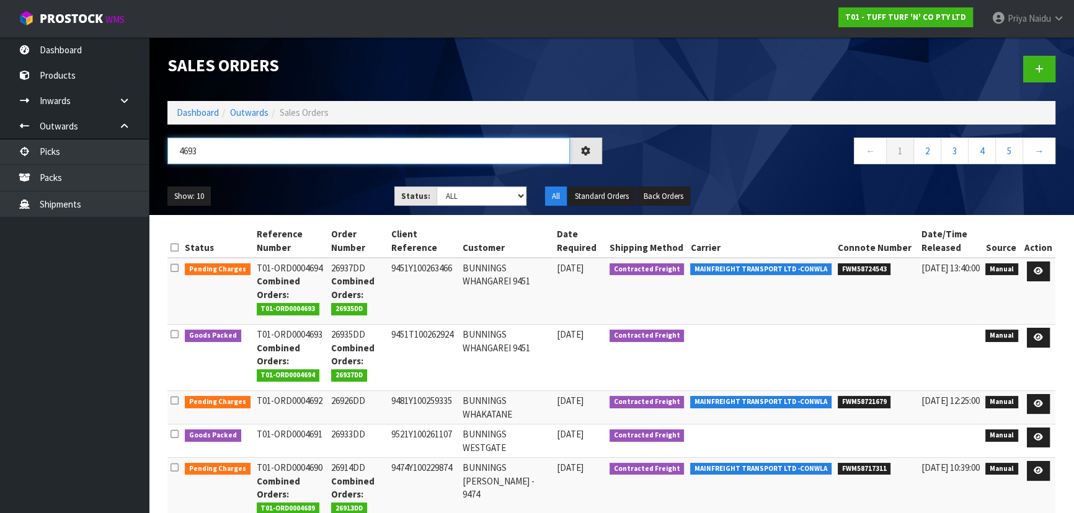
type input "4693"
click at [453, 195] on select "Draft Pending Allocated Pending Pick Goods Picked Goods Packed Pending Charges …" at bounding box center [481, 196] width 91 height 19
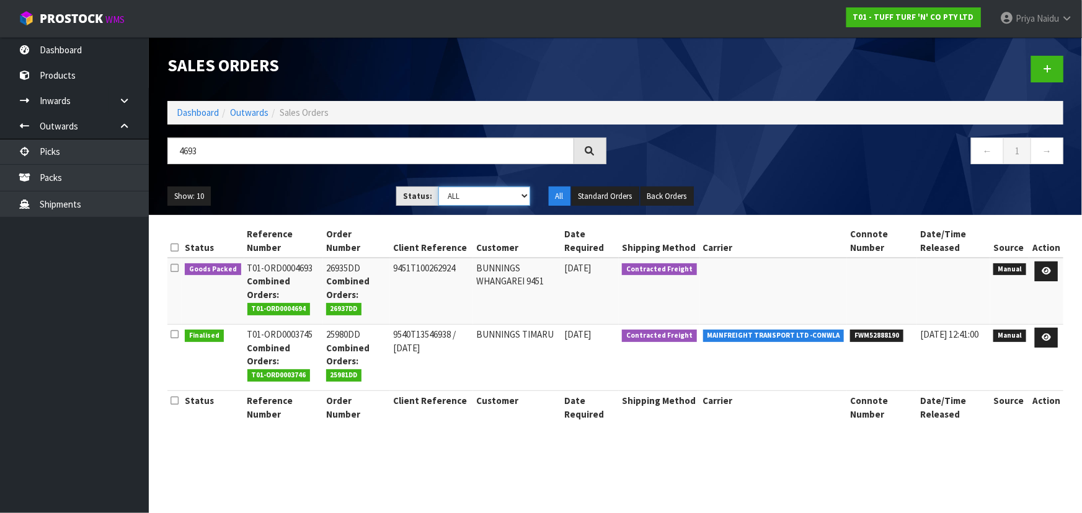
select select "string:5"
click at [438, 187] on select "Draft Pending Allocated Pending Pick Goods Picked Goods Packed Pending Charges …" at bounding box center [484, 196] width 92 height 19
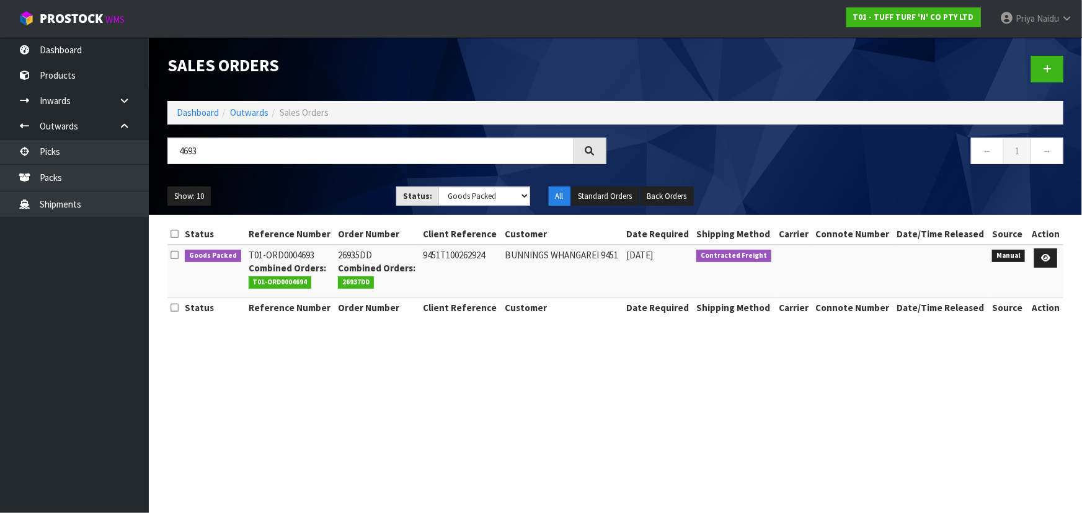
click at [307, 188] on ul "Show: 10 5 10 25 50" at bounding box center [272, 197] width 210 height 20
click at [1047, 258] on icon at bounding box center [1045, 258] width 9 height 8
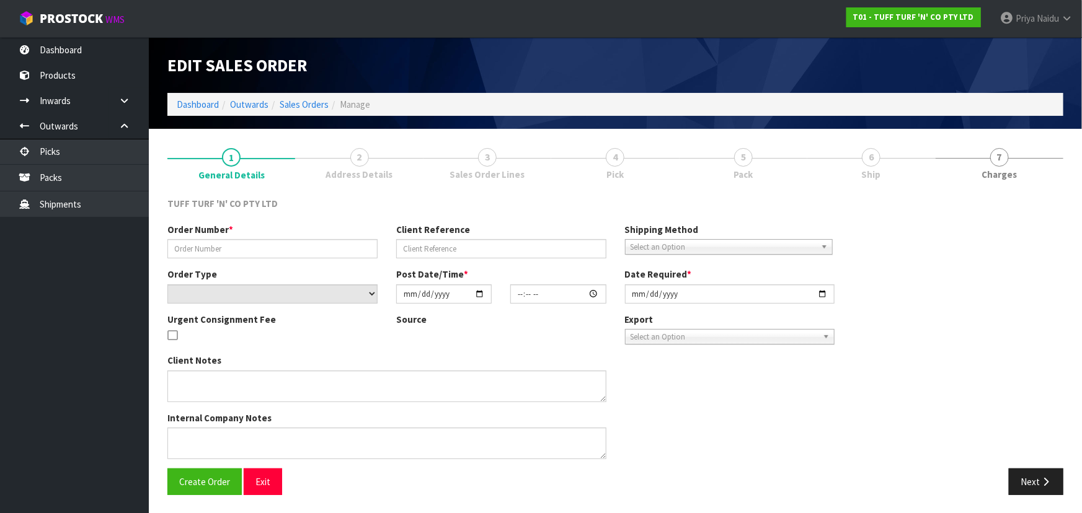
type input "26935DD"
type input "9451T100262924"
select select "number:0"
type input "2025-09-15"
type input "13:29:00.000"
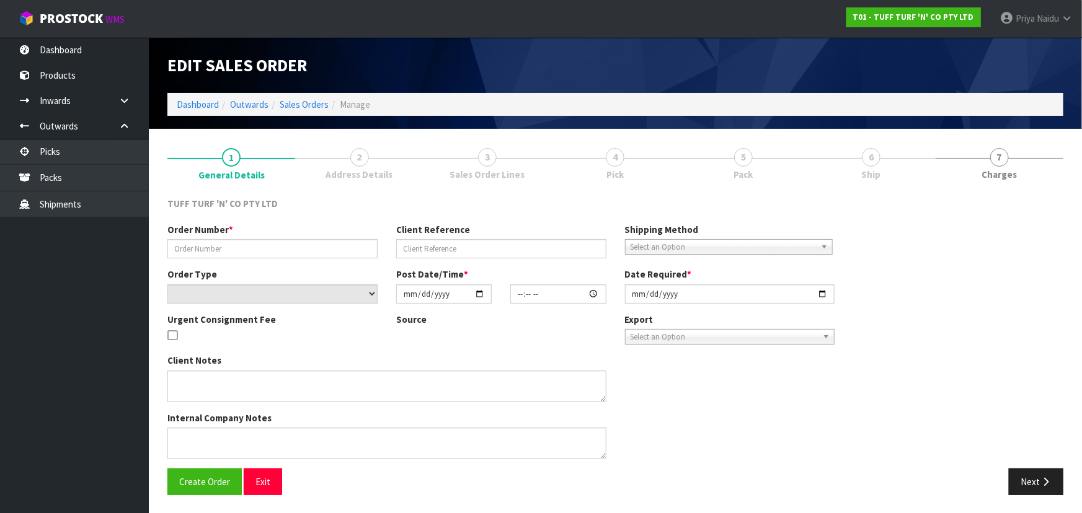
type input "2025-09-16"
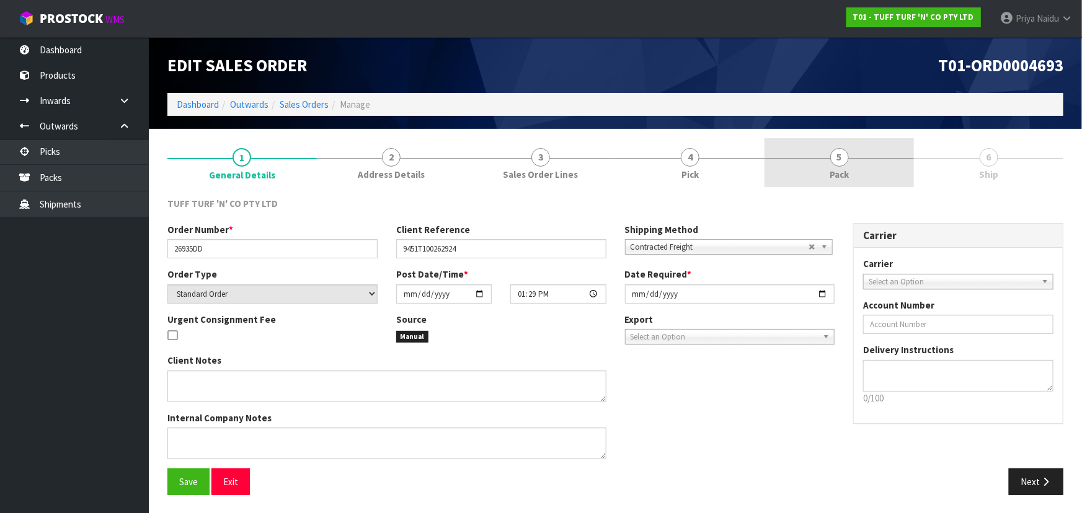
click at [842, 157] on span "5" at bounding box center [839, 157] width 19 height 19
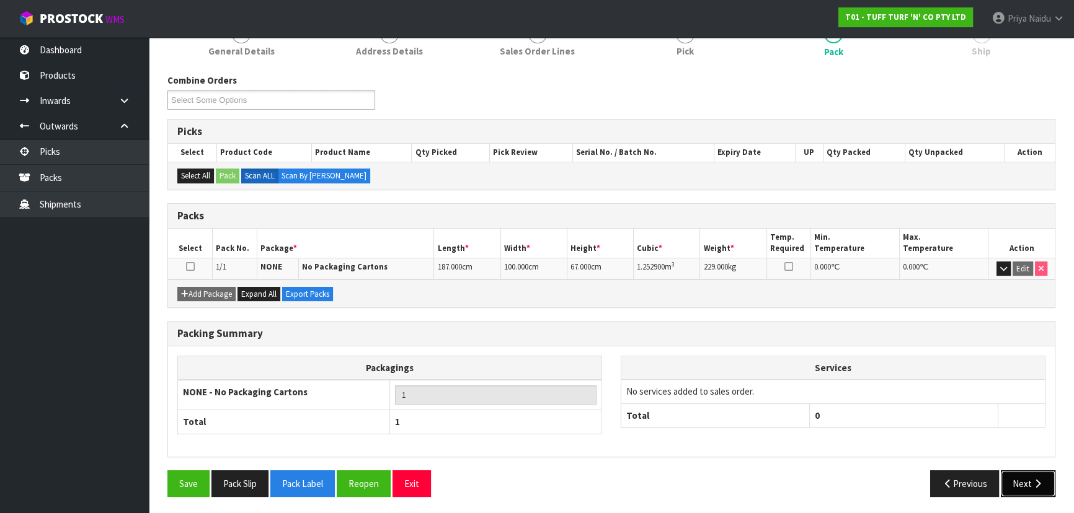
click at [1016, 484] on button "Next" at bounding box center [1027, 483] width 55 height 27
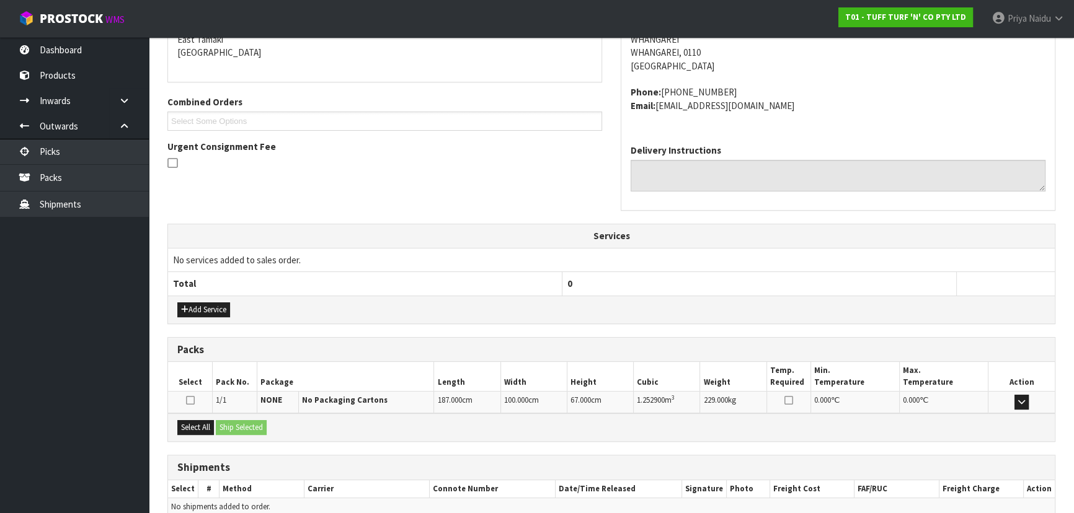
scroll to position [285, 0]
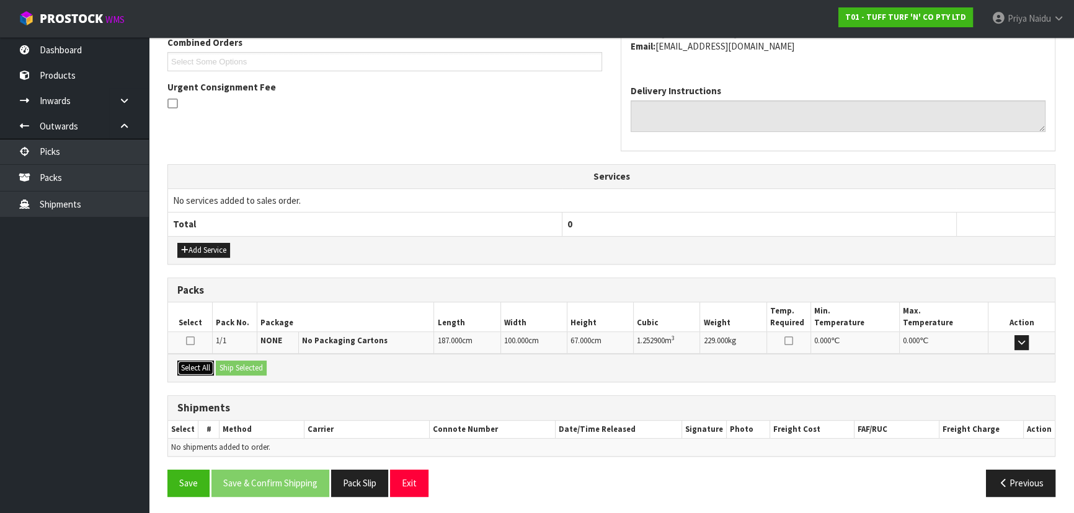
drag, startPoint x: 195, startPoint y: 367, endPoint x: 244, endPoint y: 364, distance: 49.1
click at [197, 366] on button "Select All" at bounding box center [195, 368] width 37 height 15
click at [254, 364] on button "Ship Selected" at bounding box center [241, 368] width 51 height 15
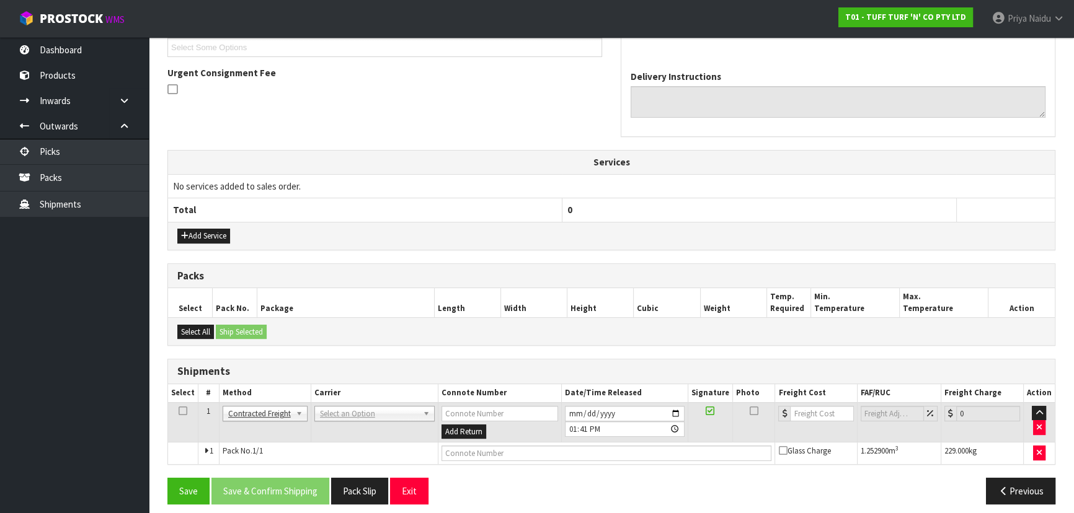
scroll to position [307, 0]
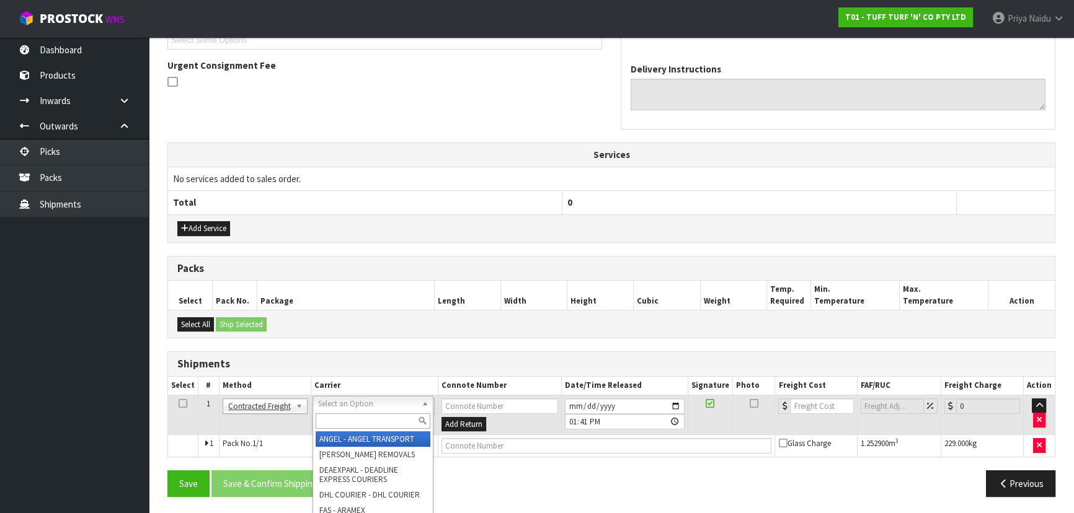
click at [345, 420] on input "text" at bounding box center [373, 420] width 115 height 15
type input "MF"
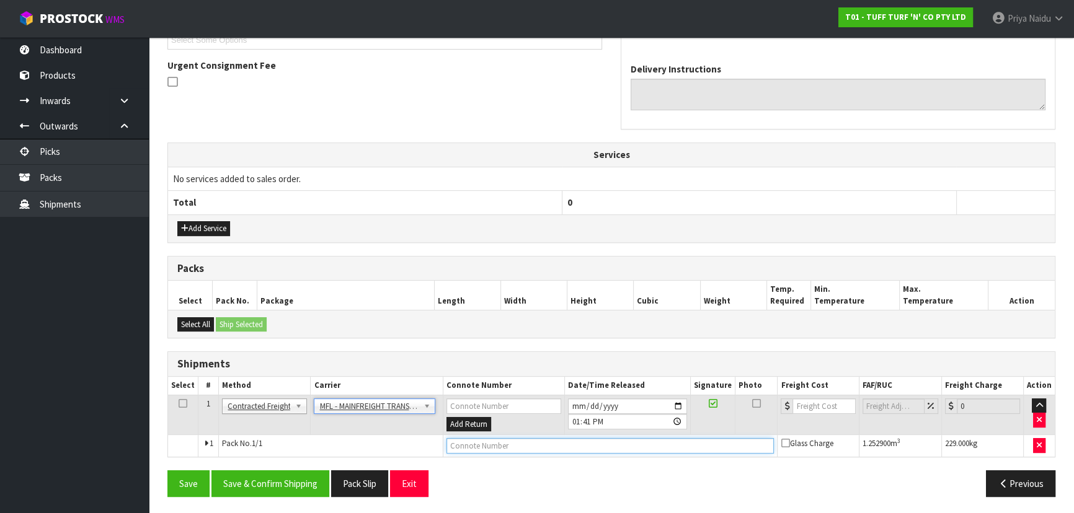
click at [467, 443] on input "text" at bounding box center [610, 445] width 328 height 15
paste input "FWM58724543"
type input "FWM58724543"
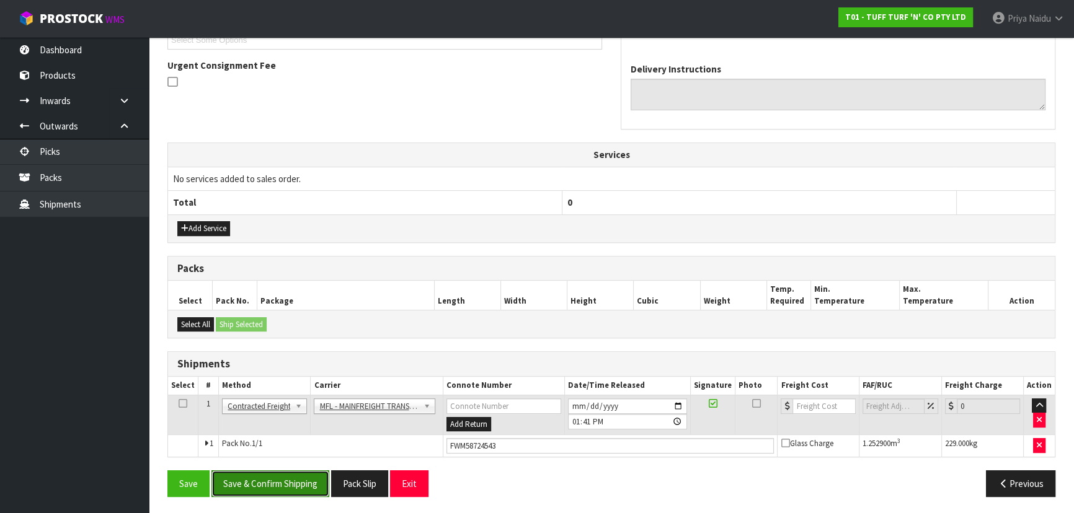
click at [252, 477] on button "Save & Confirm Shipping" at bounding box center [270, 483] width 118 height 27
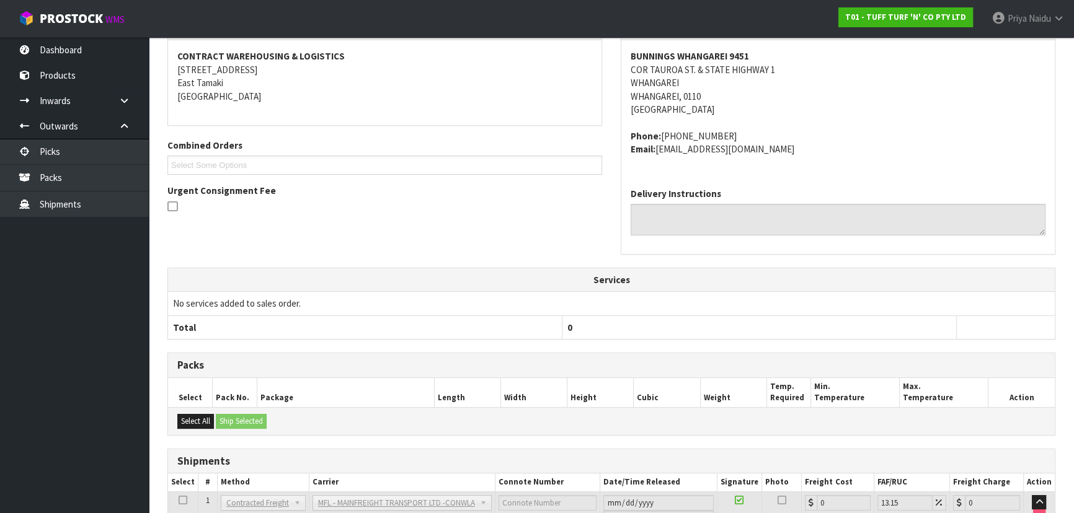
scroll to position [39, 0]
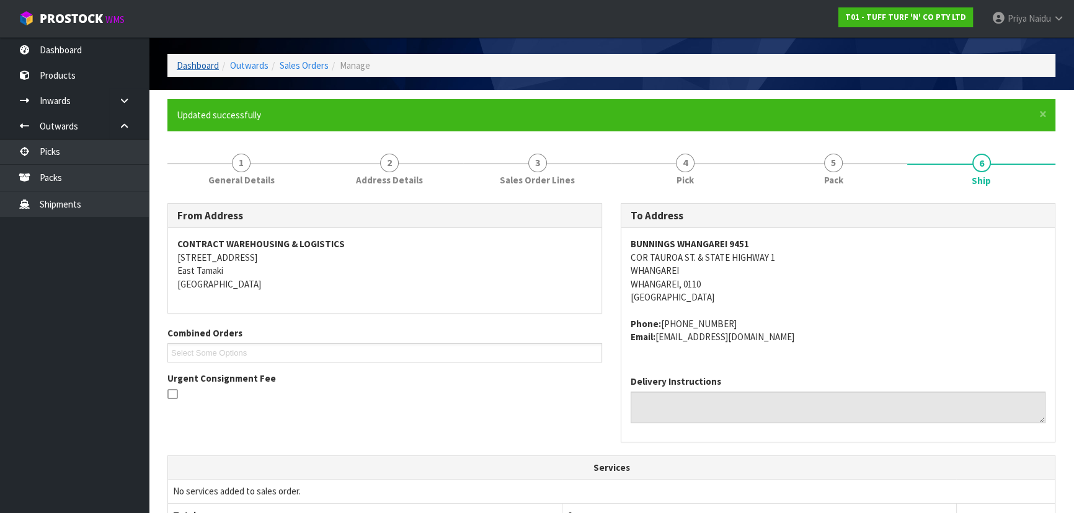
click at [199, 71] on li "Dashboard" at bounding box center [198, 65] width 42 height 13
click at [202, 67] on link "Dashboard" at bounding box center [198, 66] width 42 height 12
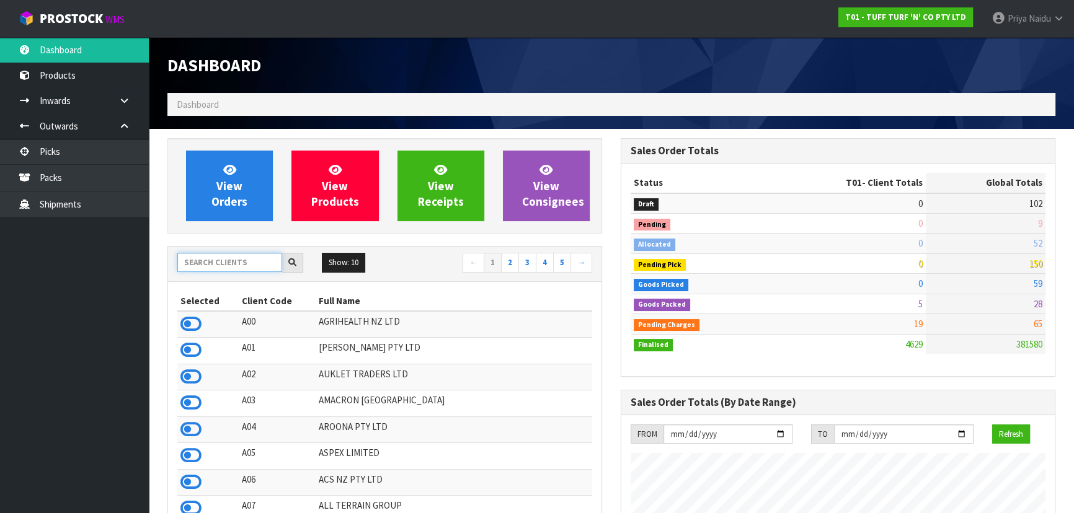
click at [208, 272] on input "text" at bounding box center [229, 262] width 105 height 19
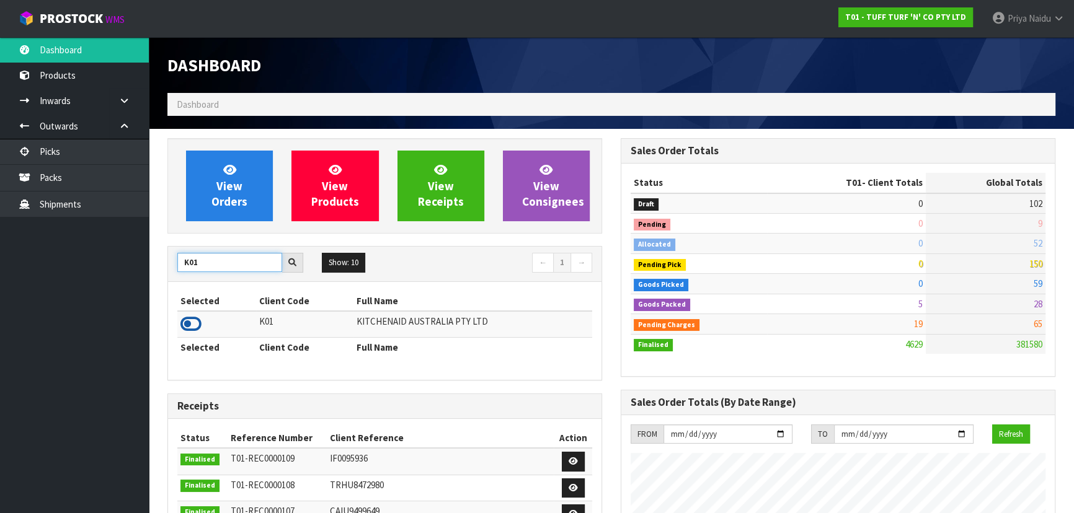
type input "K01"
click at [196, 320] on icon at bounding box center [190, 324] width 21 height 19
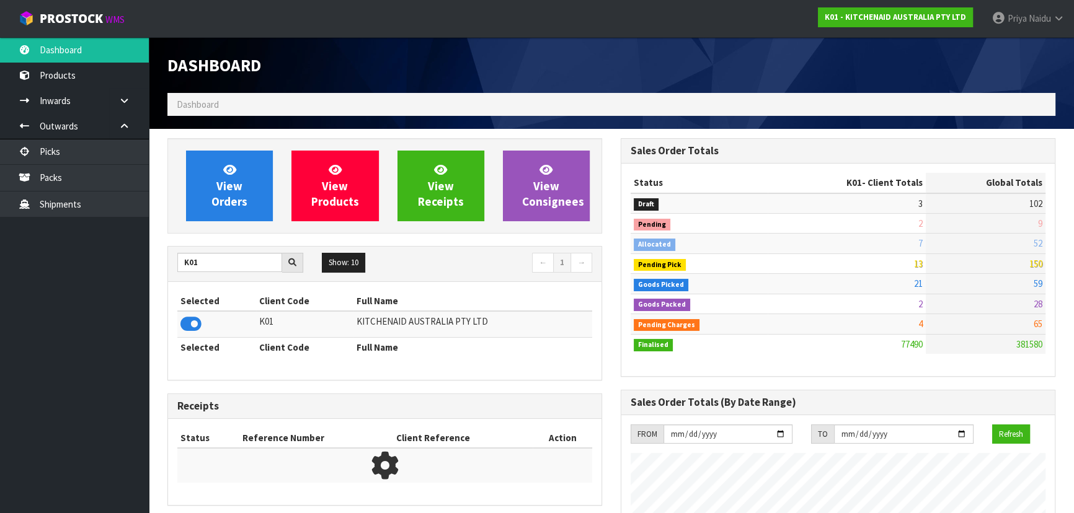
scroll to position [937, 453]
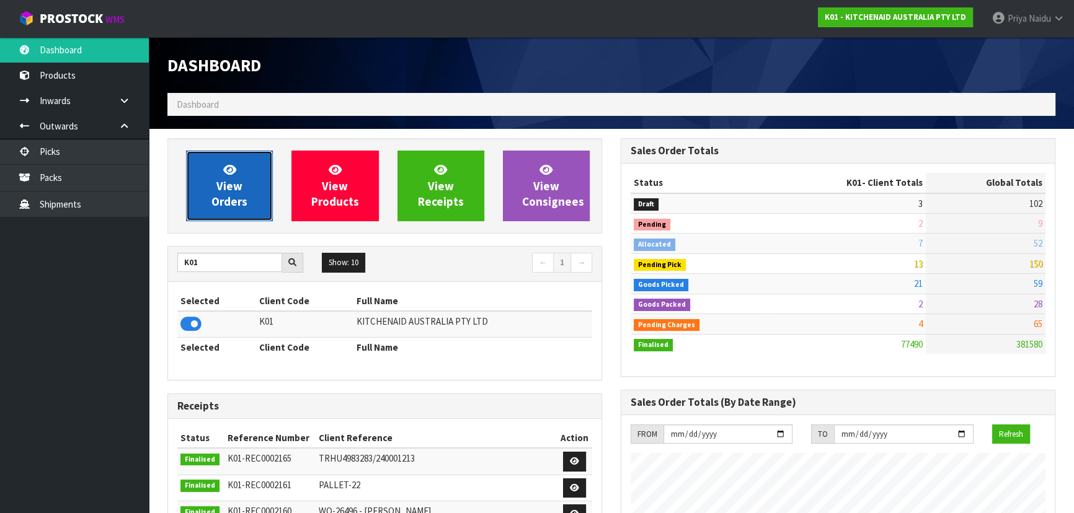
click at [254, 185] on link "View Orders" at bounding box center [229, 186] width 87 height 71
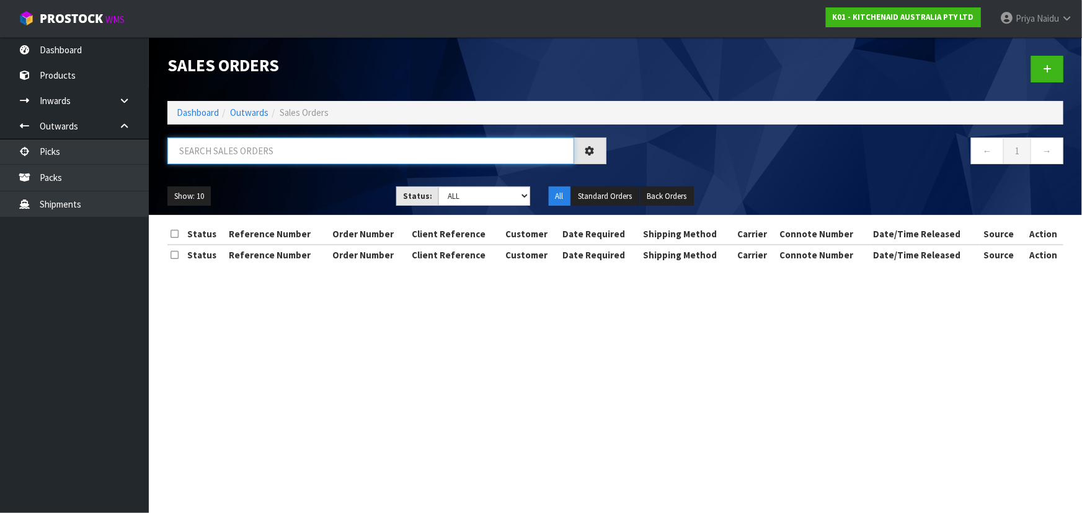
click at [291, 152] on input "text" at bounding box center [370, 151] width 407 height 27
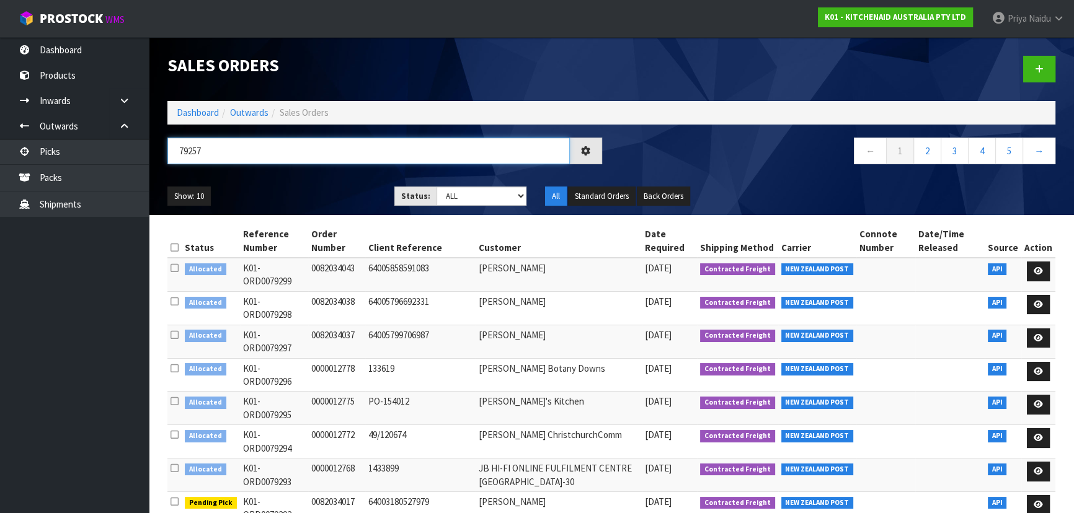
type input "79257"
click at [448, 192] on select "Draft Pending Allocated Pending Pick Goods Picked Goods Packed Pending Charges …" at bounding box center [481, 196] width 91 height 19
select select "string:5"
click at [436, 187] on select "Draft Pending Allocated Pending Pick Goods Picked Goods Packed Pending Charges …" at bounding box center [481, 196] width 91 height 19
click at [257, 156] on input "79257" at bounding box center [368, 151] width 402 height 27
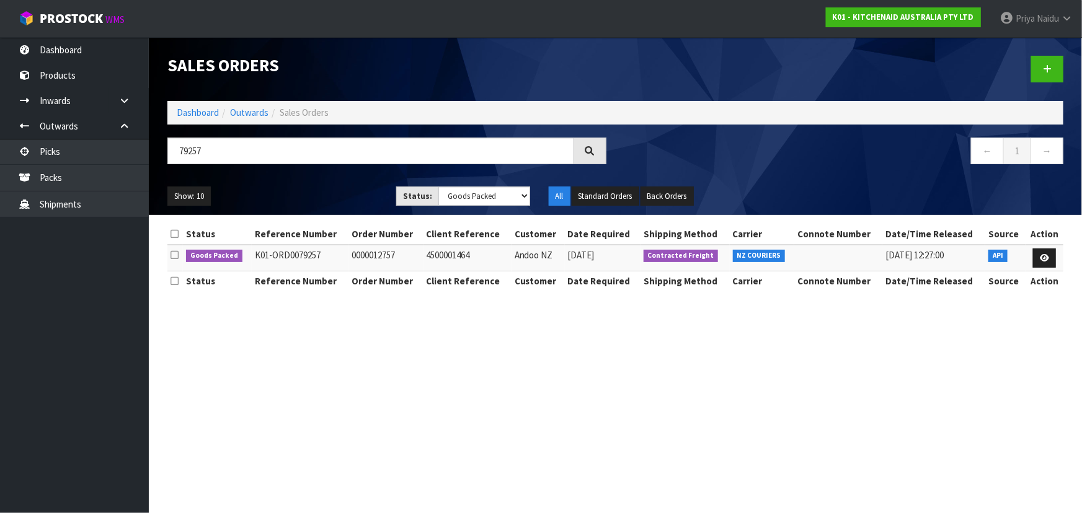
click at [297, 195] on ul "Show: 10 5 10 25 50" at bounding box center [272, 197] width 210 height 20
click at [298, 195] on ul "Show: 10 5 10 25 50" at bounding box center [272, 197] width 210 height 20
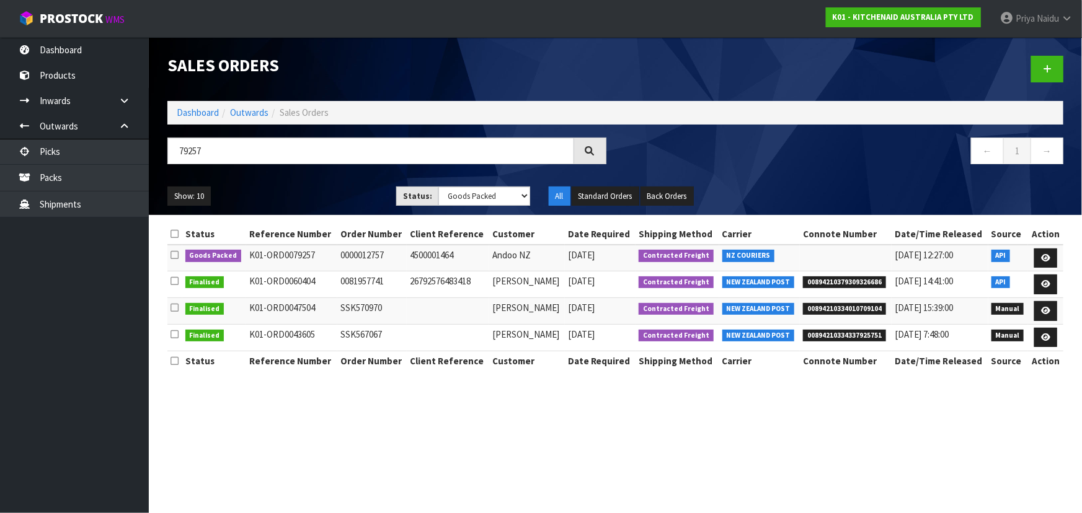
click at [345, 203] on ul "Show: 10 5 10 25 50" at bounding box center [272, 197] width 210 height 20
click at [1048, 254] on icon at bounding box center [1045, 258] width 9 height 8
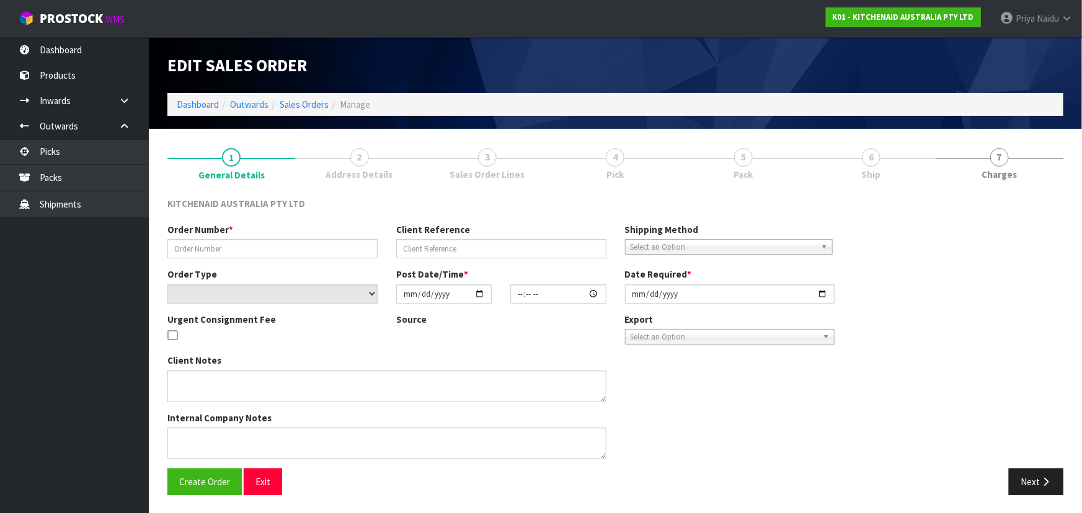
type input "0000012757"
type input "4500001464"
select select "number:0"
type input "2025-09-16"
type input "15:32:58.000"
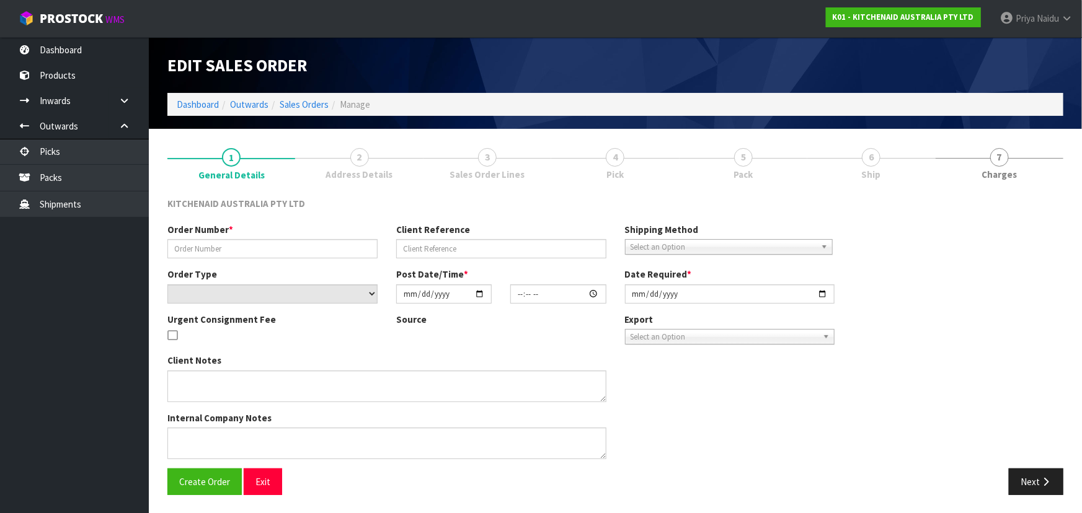
type input "2025-09-16"
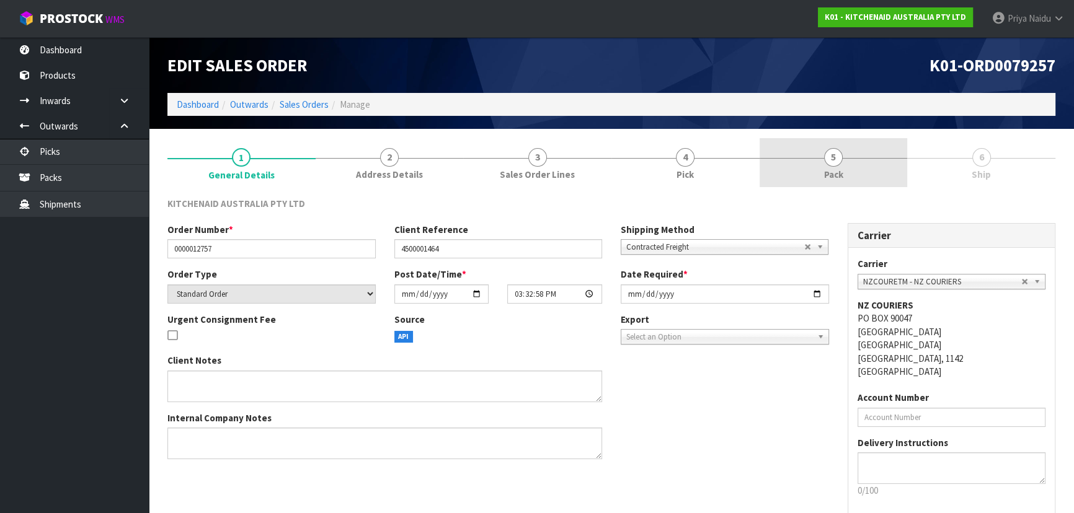
click at [840, 165] on link "5 Pack" at bounding box center [833, 162] width 148 height 49
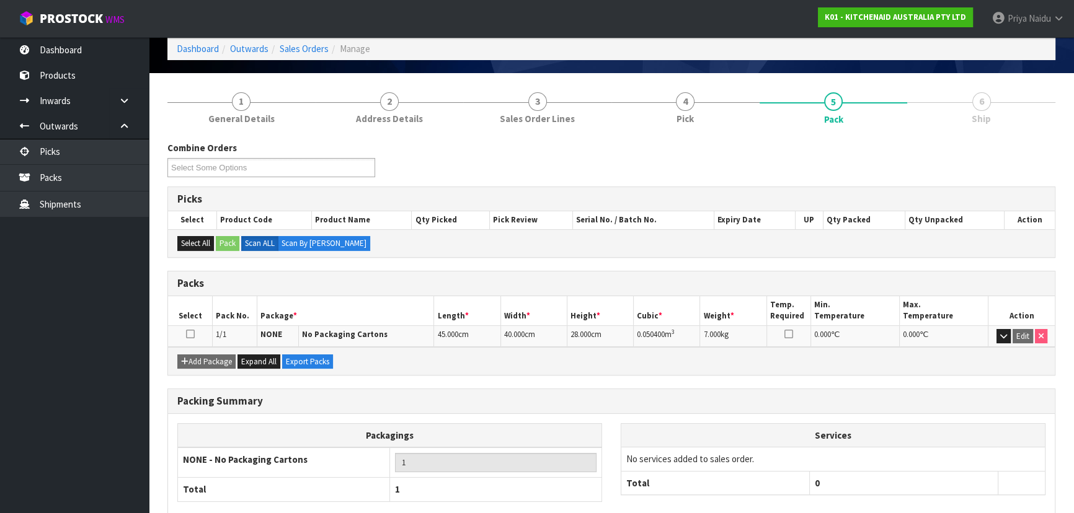
scroll to position [123, 0]
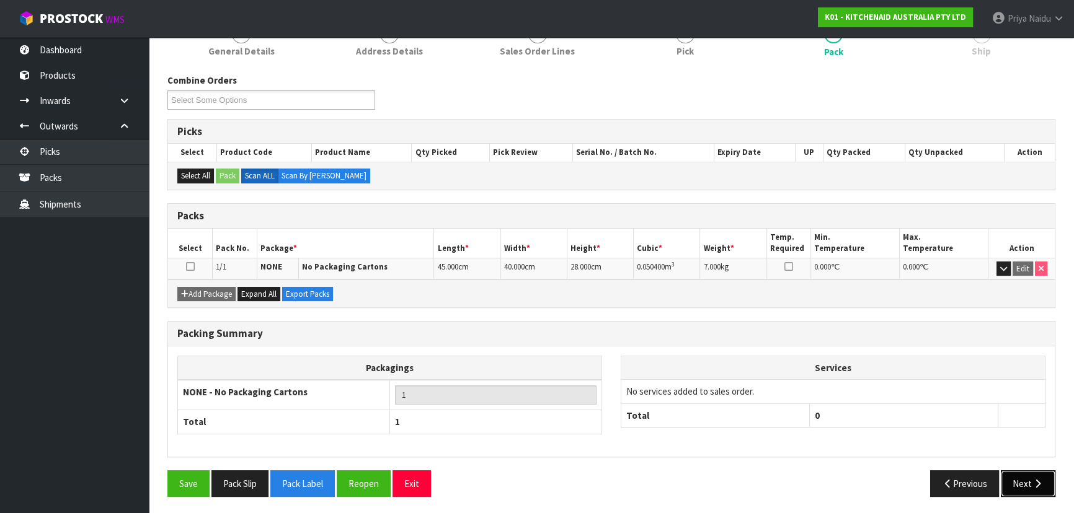
click at [1031, 483] on button "Next" at bounding box center [1027, 483] width 55 height 27
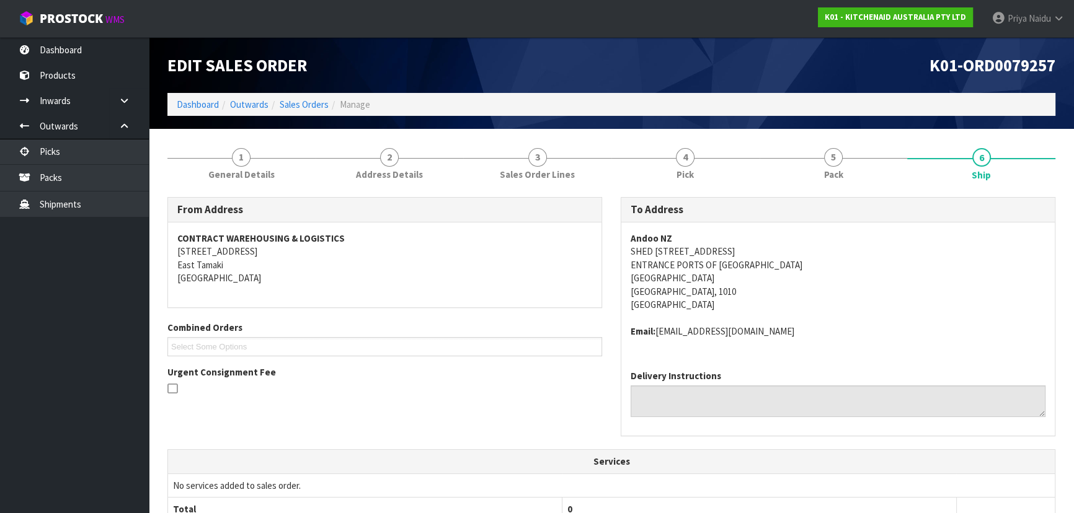
scroll to position [0, 0]
drag, startPoint x: 621, startPoint y: 242, endPoint x: 702, endPoint y: 231, distance: 81.4
click at [702, 231] on div "Andoo NZ SHED 2, TINELY ST ENTRANCE PORTS OF AUCKLAND Auckland Central Auckland…" at bounding box center [837, 292] width 433 height 138
drag, startPoint x: 625, startPoint y: 254, endPoint x: 707, endPoint y: 250, distance: 81.9
click at [707, 250] on div "Andoo NZ SHED 2, TINELY ST ENTRANCE PORTS OF AUCKLAND Auckland Central Auckland…" at bounding box center [837, 292] width 433 height 138
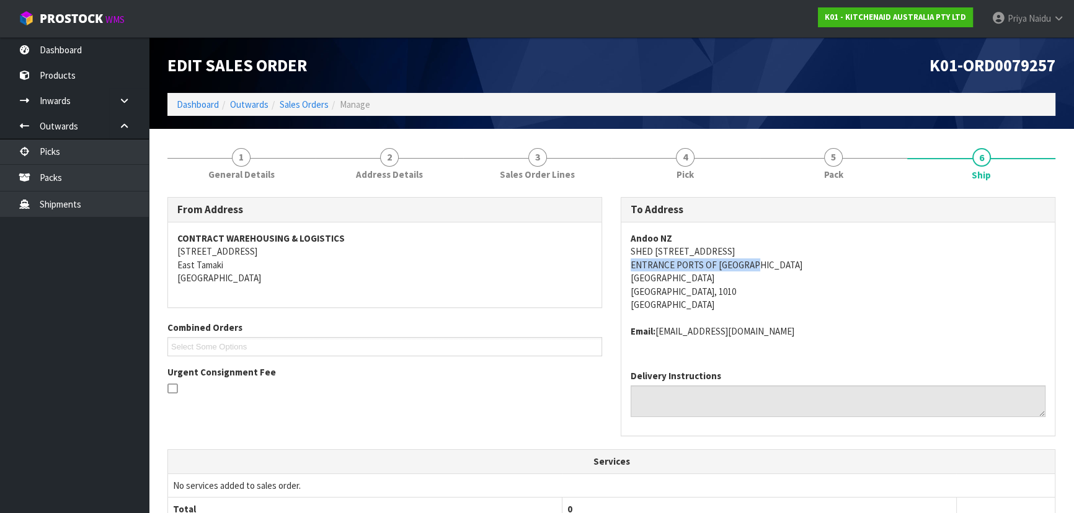
drag, startPoint x: 629, startPoint y: 264, endPoint x: 764, endPoint y: 264, distance: 134.5
click at [764, 264] on div "Andoo NZ SHED 2, TINELY ST ENTRANCE PORTS OF AUCKLAND Auckland Central Auckland…" at bounding box center [837, 292] width 433 height 138
drag, startPoint x: 616, startPoint y: 283, endPoint x: 714, endPoint y: 276, distance: 98.1
click at [714, 276] on div "To Address Andoo NZ SHED 2, TINELY ST ENTRANCE PORTS OF AUCKLAND Auckland Centr…" at bounding box center [837, 323] width 453 height 252
drag, startPoint x: 658, startPoint y: 330, endPoint x: 784, endPoint y: 340, distance: 126.2
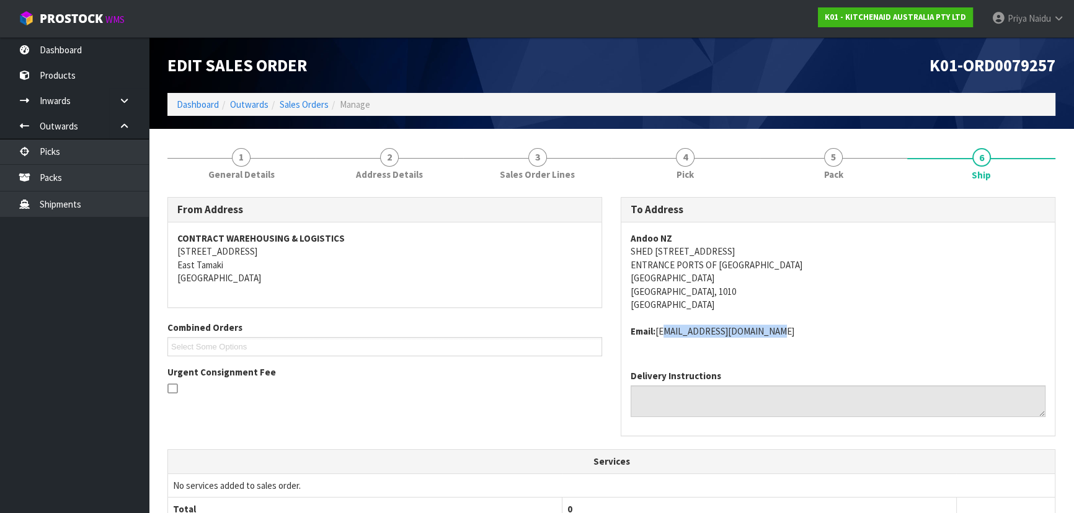
click at [784, 340] on div "Andoo NZ SHED 2, TINELY ST ENTRANCE PORTS OF AUCKLAND Auckland Central Auckland…" at bounding box center [837, 292] width 433 height 138
click at [255, 169] on span "General Details" at bounding box center [241, 174] width 66 height 13
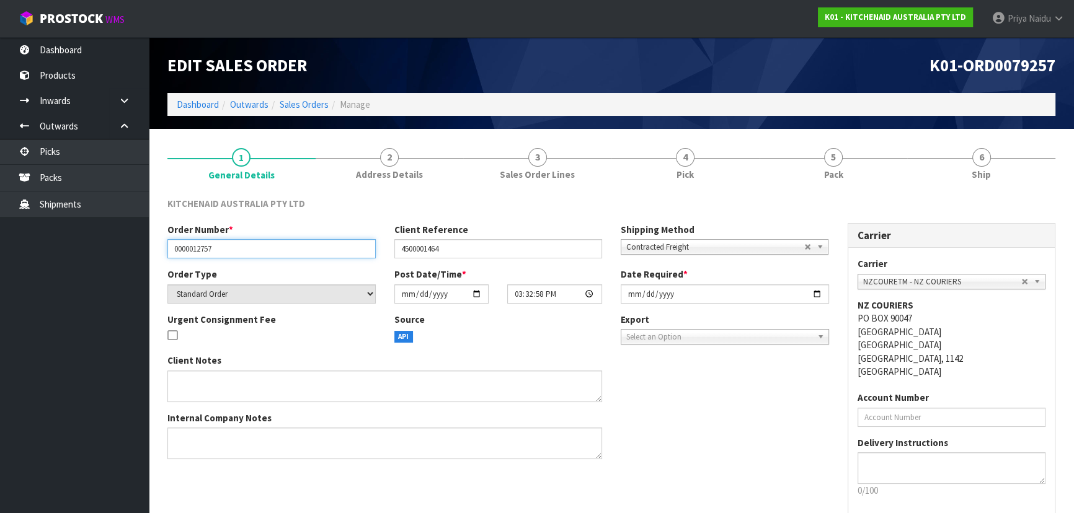
drag, startPoint x: 170, startPoint y: 247, endPoint x: 265, endPoint y: 250, distance: 94.9
click at [265, 250] on input "0000012757" at bounding box center [271, 248] width 208 height 19
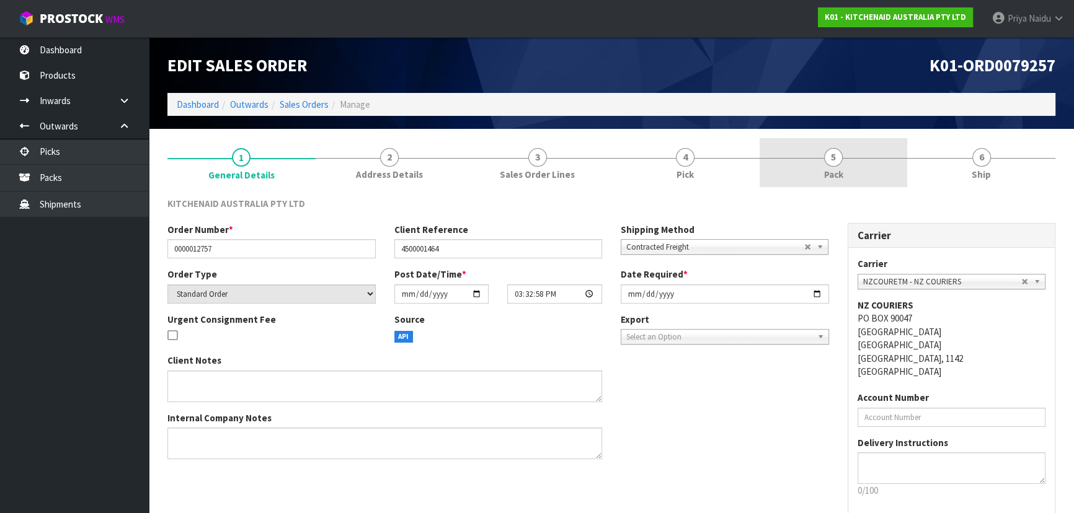
click at [798, 167] on link "5 Pack" at bounding box center [833, 162] width 148 height 49
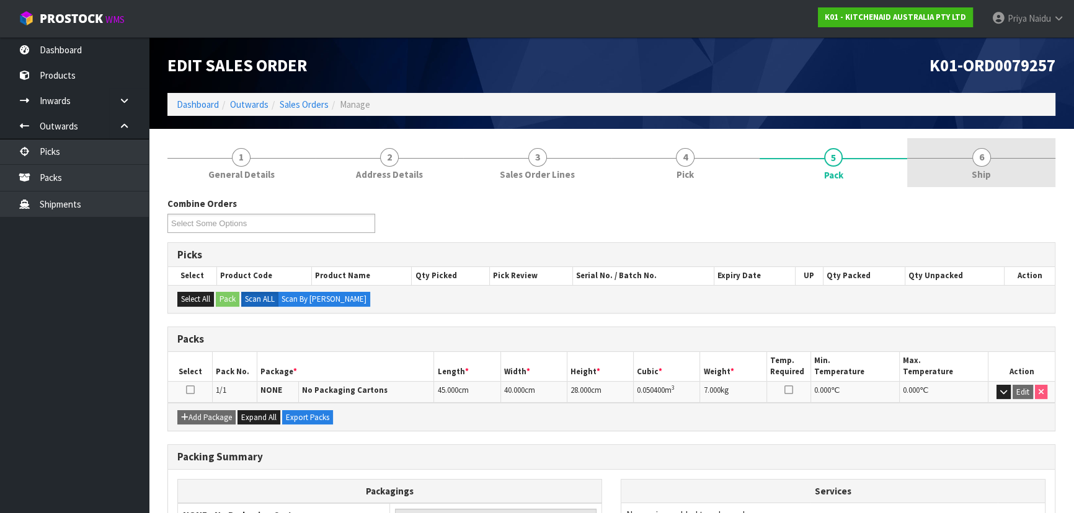
click at [964, 151] on link "6 Ship" at bounding box center [981, 162] width 148 height 49
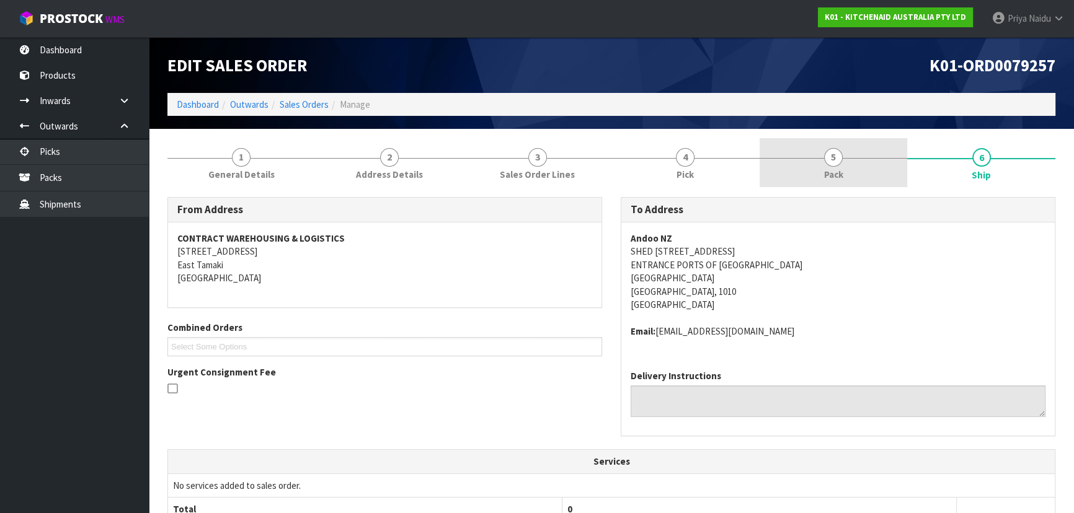
drag, startPoint x: 824, startPoint y: 174, endPoint x: 810, endPoint y: 183, distance: 17.5
click at [824, 174] on span "Pack" at bounding box center [833, 174] width 19 height 13
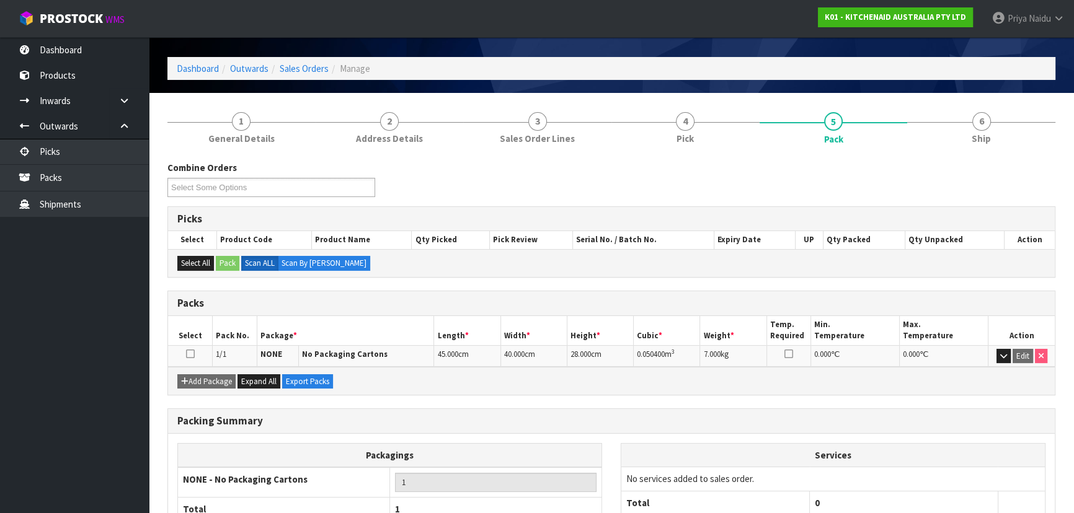
scroll to position [56, 0]
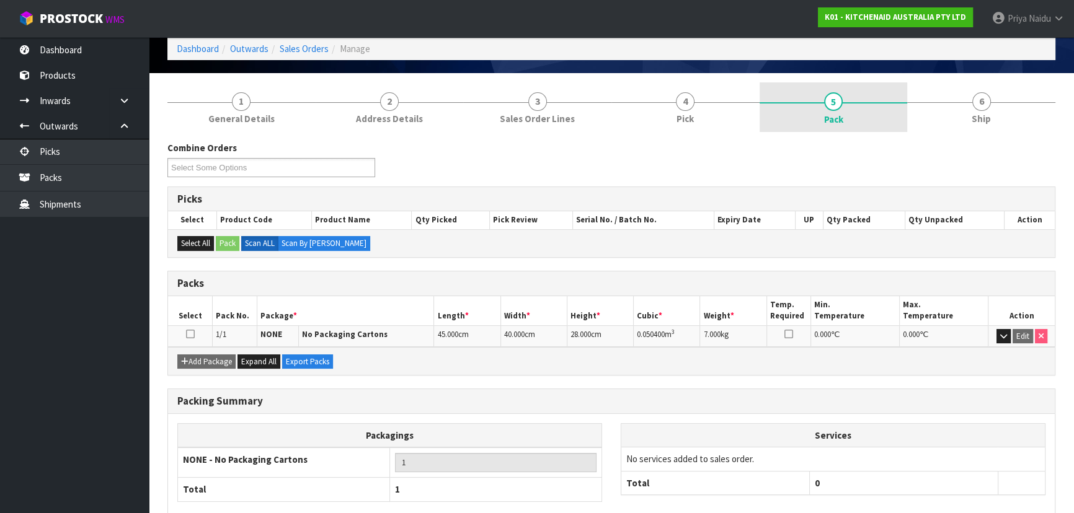
drag, startPoint x: 1016, startPoint y: 107, endPoint x: 789, endPoint y: 129, distance: 227.9
click at [1016, 107] on link "6 Ship" at bounding box center [981, 106] width 148 height 49
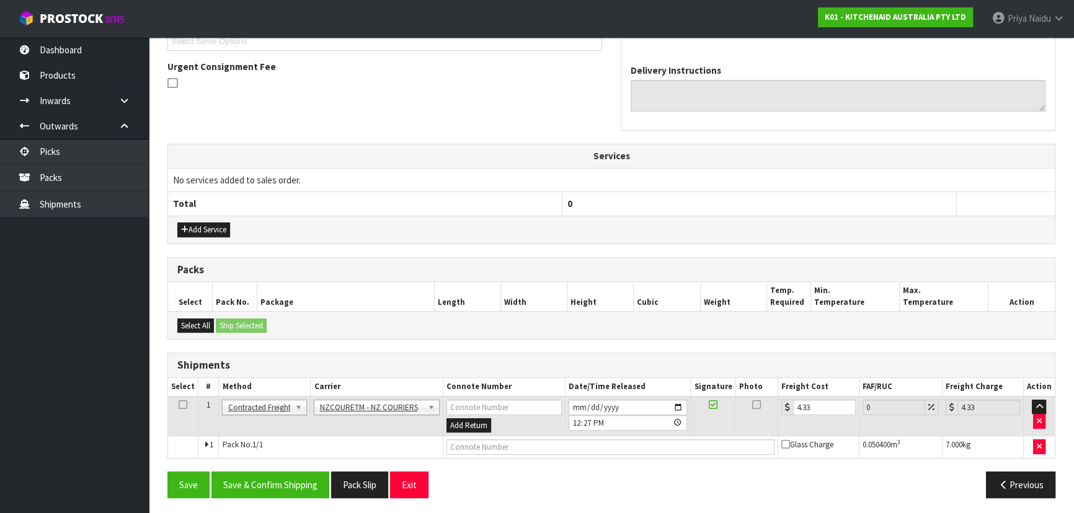
scroll to position [307, 0]
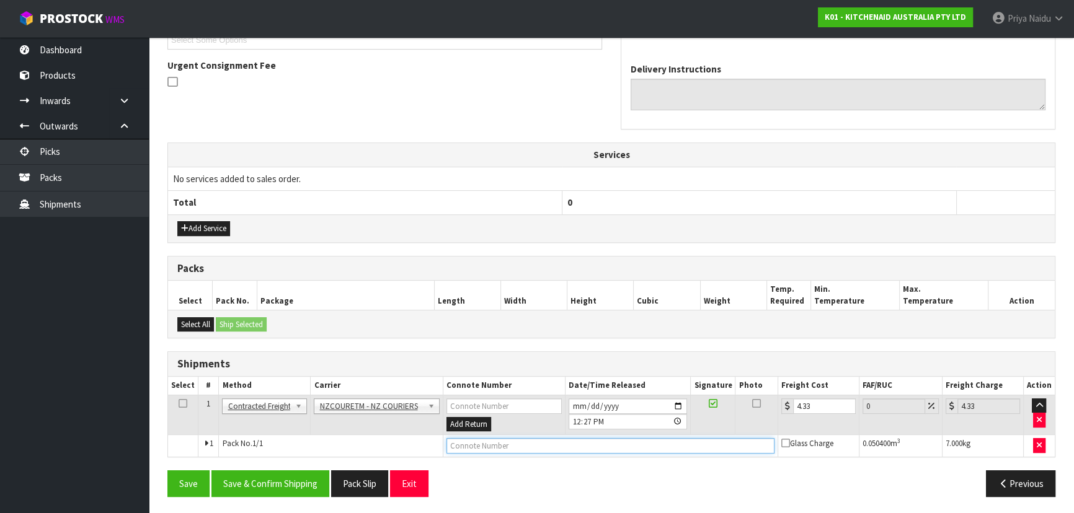
click at [497, 438] on input "text" at bounding box center [610, 445] width 328 height 15
paste input "BZGG003982"
type input "BZGG003982"
click at [814, 407] on input "4.33" at bounding box center [824, 406] width 63 height 15
type input "4.3"
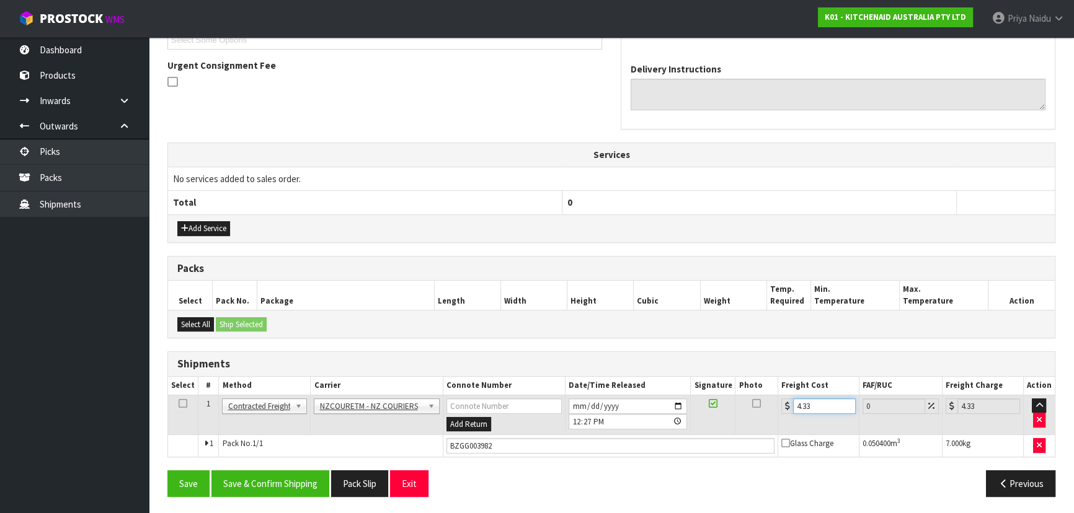
type input "4.3"
type input "4"
type input "0"
type input "4"
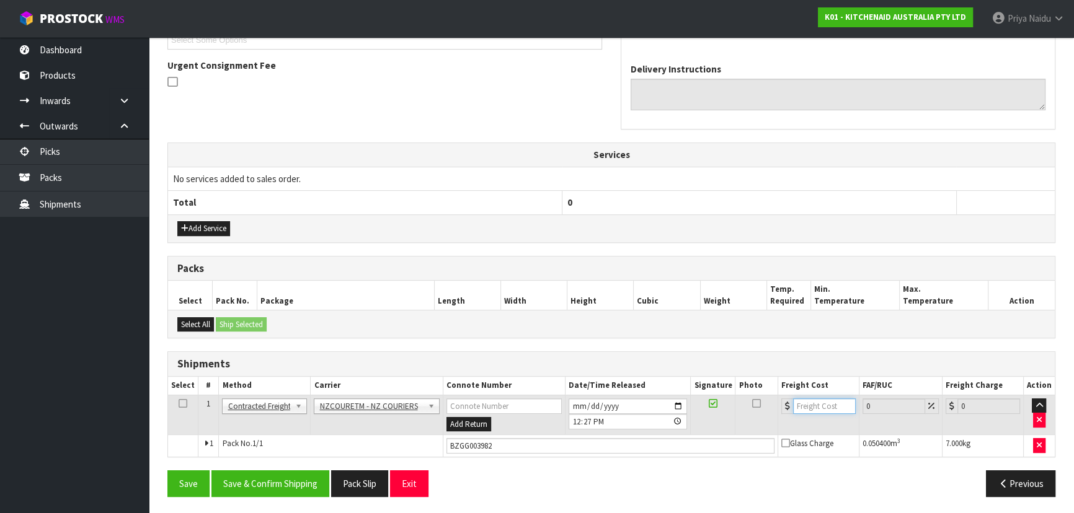
type input "4"
type input "4.5"
type input "4.59"
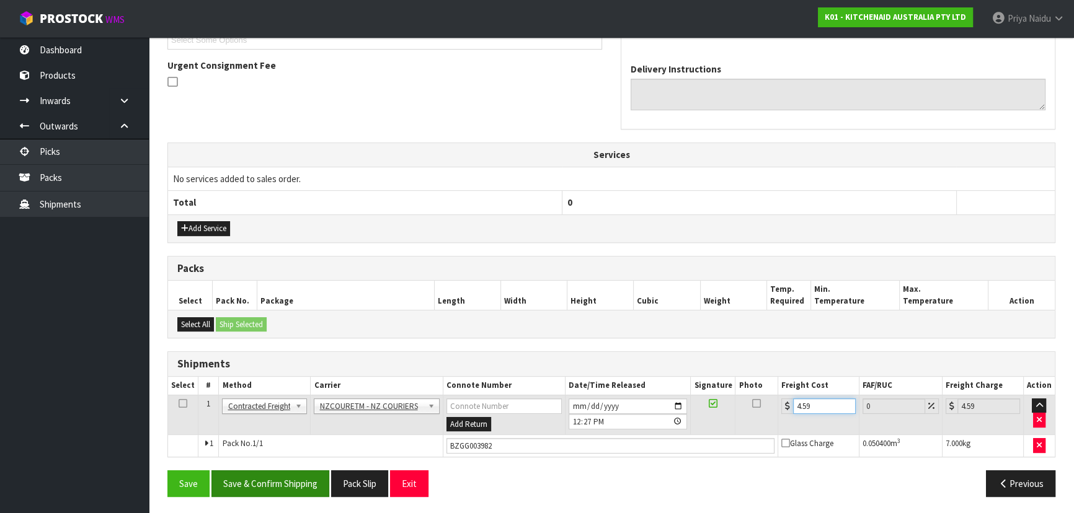
type input "4.59"
click at [283, 482] on button "Save & Confirm Shipping" at bounding box center [270, 483] width 118 height 27
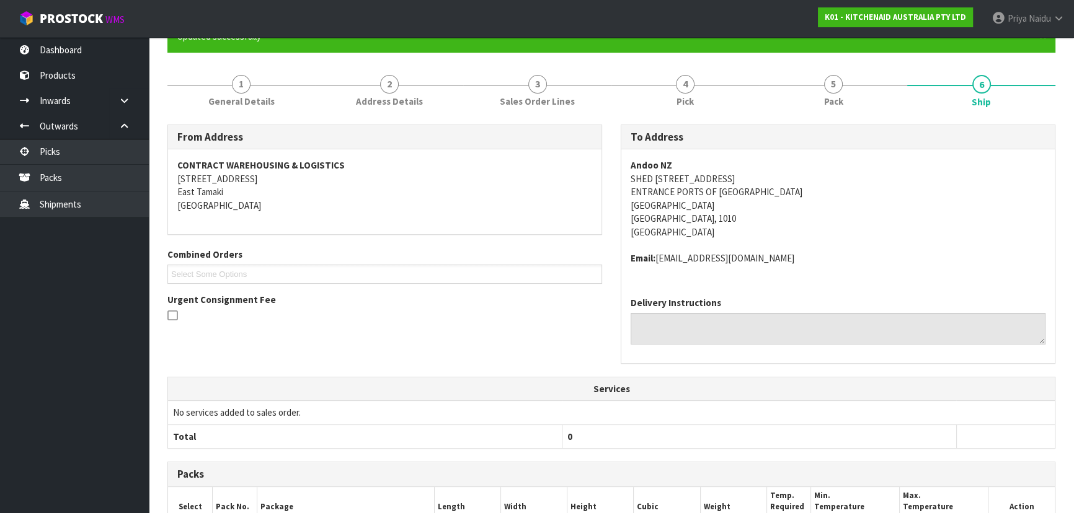
scroll to position [0, 0]
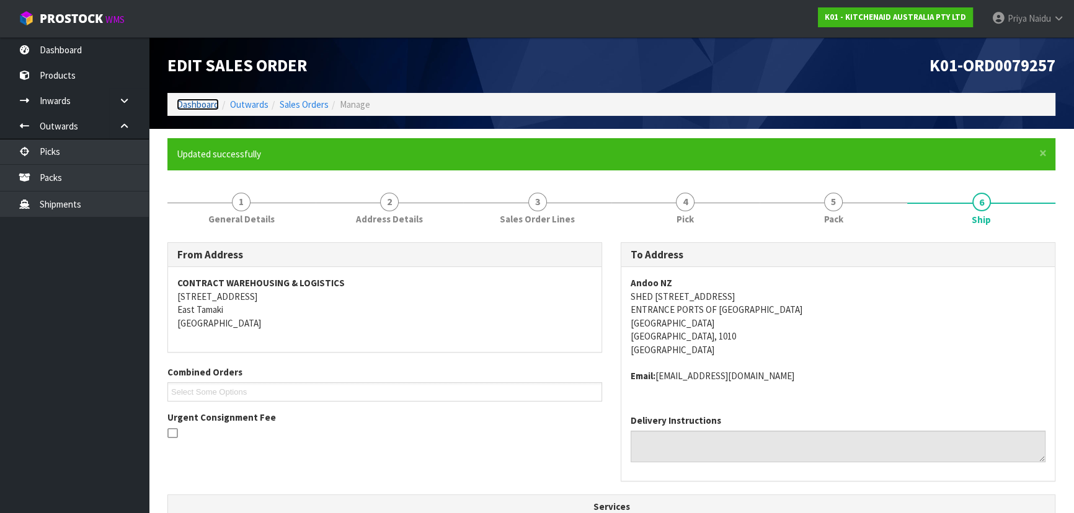
click at [211, 105] on link "Dashboard" at bounding box center [198, 105] width 42 height 12
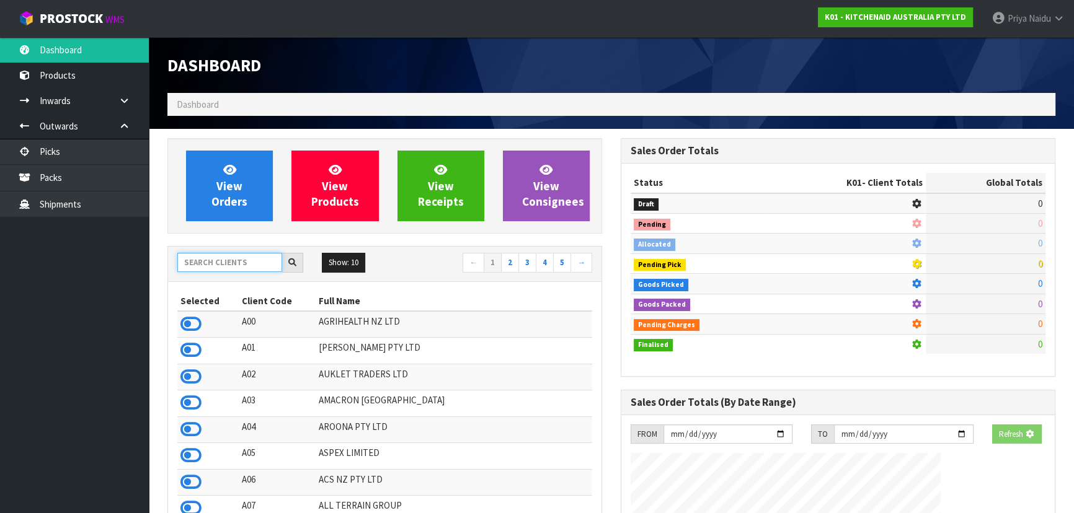
click at [247, 263] on input "text" at bounding box center [229, 262] width 105 height 19
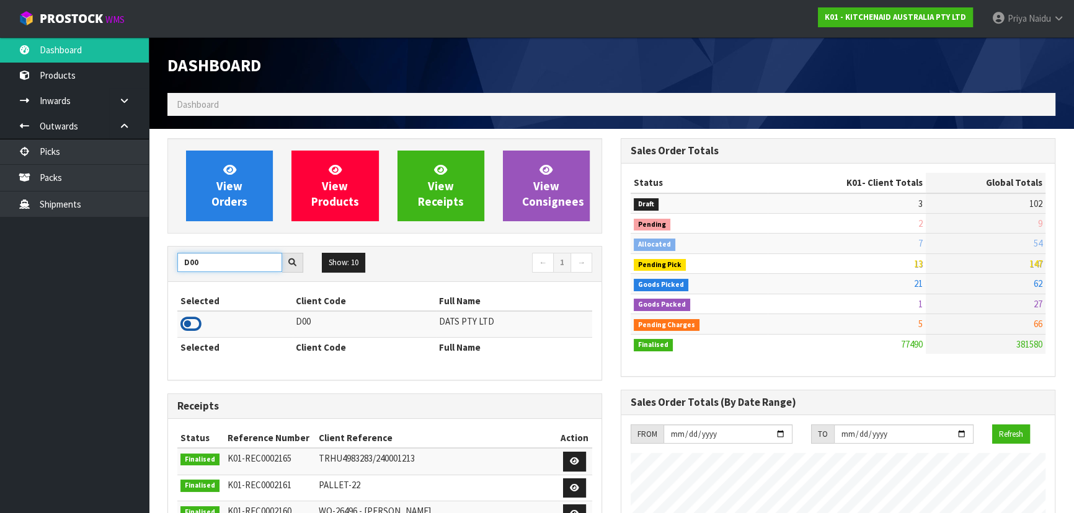
type input "D00"
click at [193, 317] on icon at bounding box center [190, 324] width 21 height 19
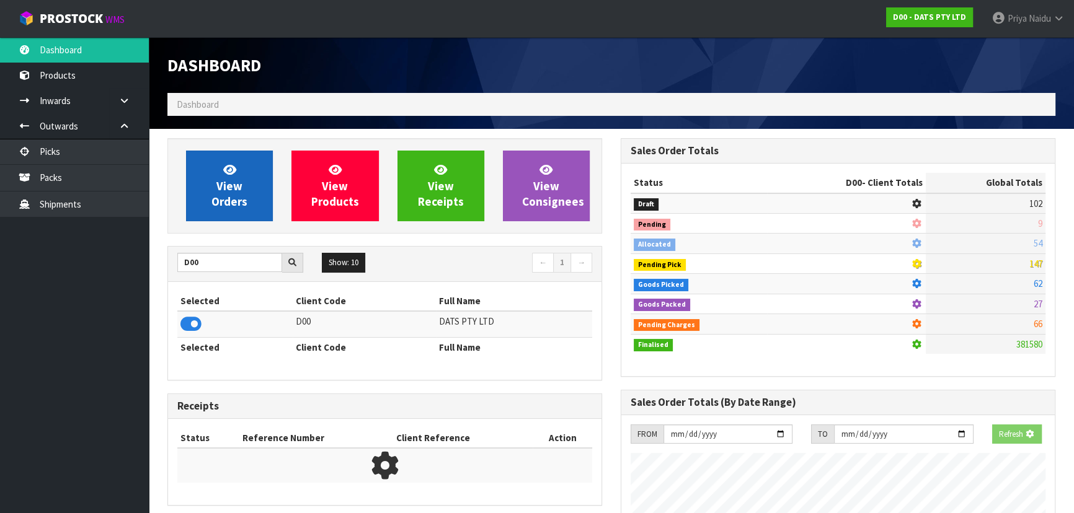
scroll to position [619117, 619435]
click at [212, 161] on link "View Orders" at bounding box center [229, 186] width 87 height 71
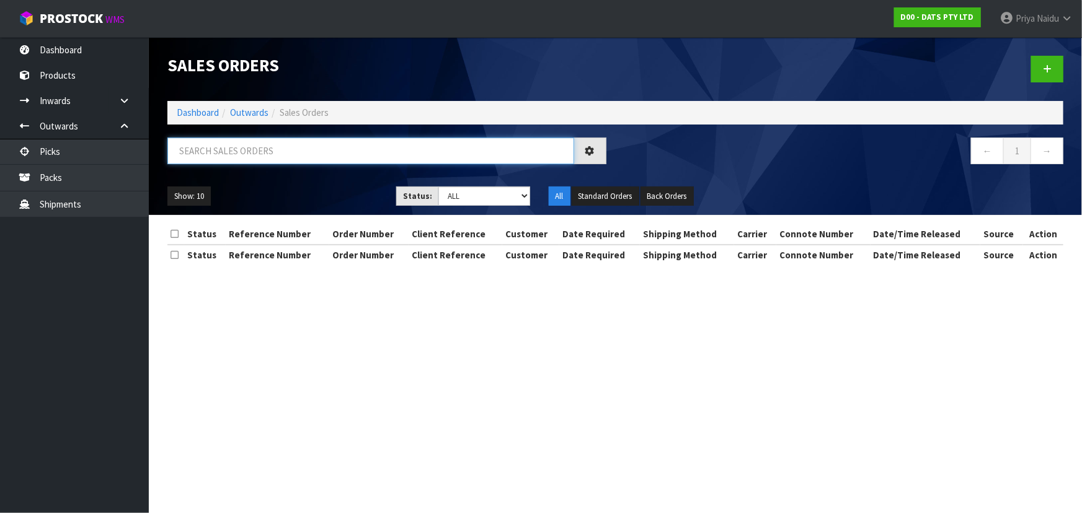
click at [235, 153] on input "text" at bounding box center [370, 151] width 407 height 27
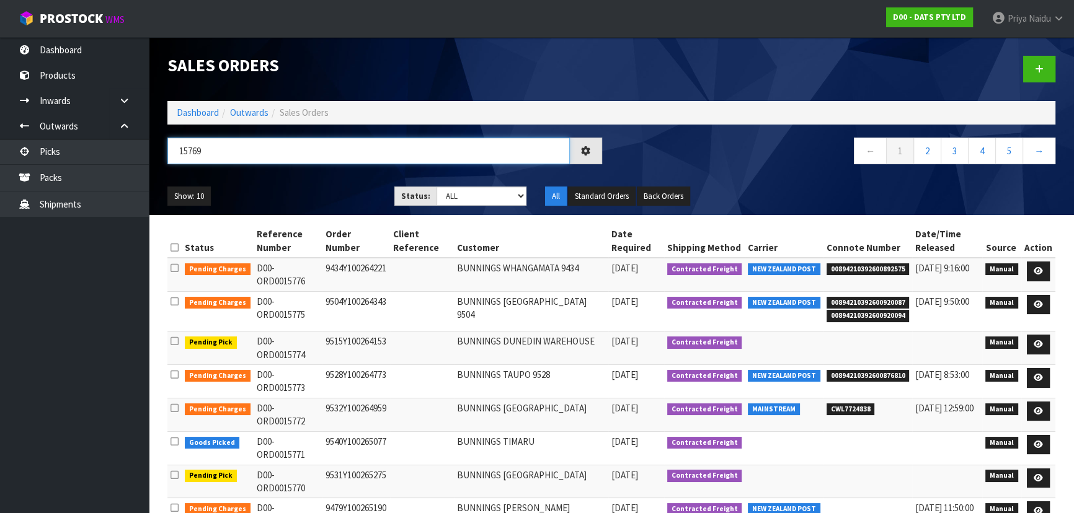
type input "15769"
drag, startPoint x: 453, startPoint y: 198, endPoint x: 453, endPoint y: 205, distance: 6.2
click at [453, 198] on select "Draft Pending Allocated Pending Pick Goods Picked Goods Packed Pending Charges …" at bounding box center [481, 196] width 91 height 19
select select "string:5"
click at [436, 187] on select "Draft Pending Allocated Pending Pick Goods Picked Goods Packed Pending Charges …" at bounding box center [481, 196] width 91 height 19
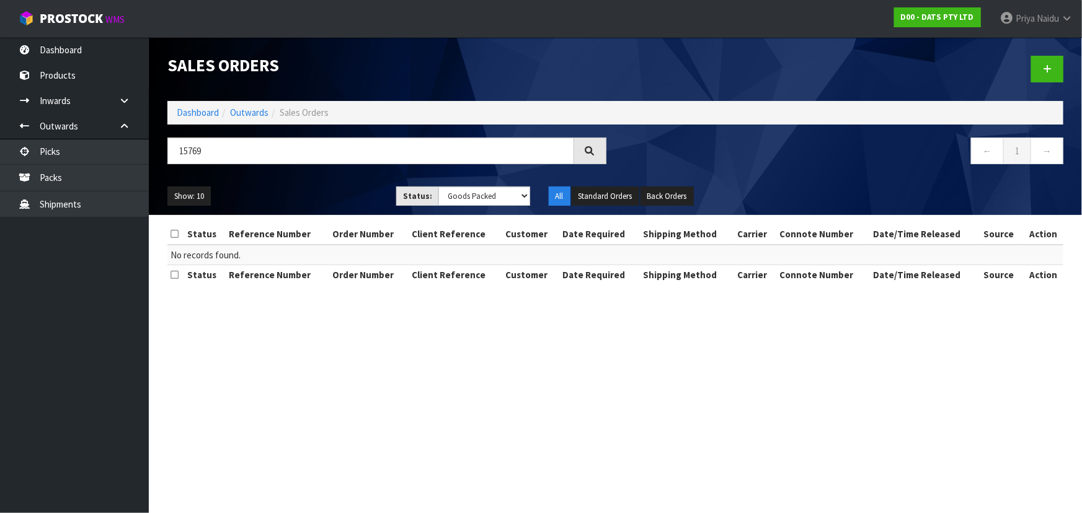
click at [311, 190] on ul "Show: 10 5 10 25 50" at bounding box center [272, 197] width 210 height 20
click at [467, 197] on select "Draft Pending Allocated Pending Pick Goods Picked Goods Packed Pending Charges …" at bounding box center [484, 196] width 92 height 19
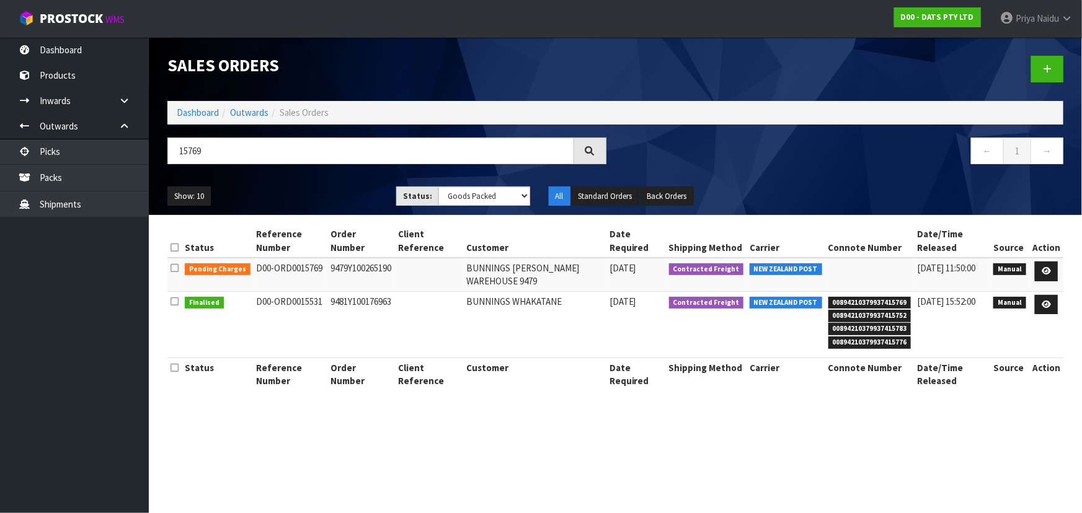
click at [311, 198] on ul "Show: 10 5 10 25 50" at bounding box center [272, 197] width 210 height 20
click at [1036, 269] on link at bounding box center [1046, 272] width 23 height 20
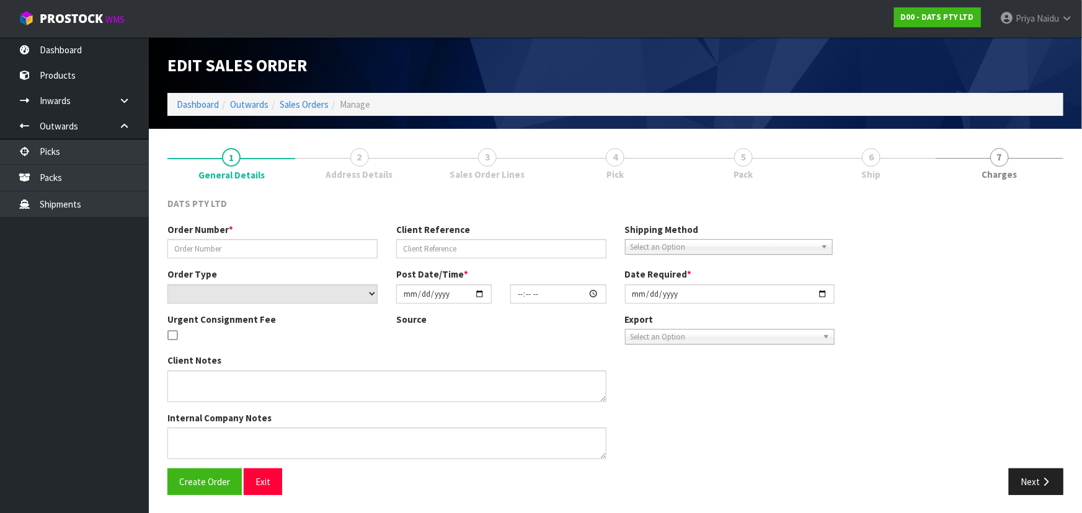
type input "9479Y100265190"
select select "number:0"
type input "2025-09-16"
type input "08:55:00.000"
type input "2025-09-16"
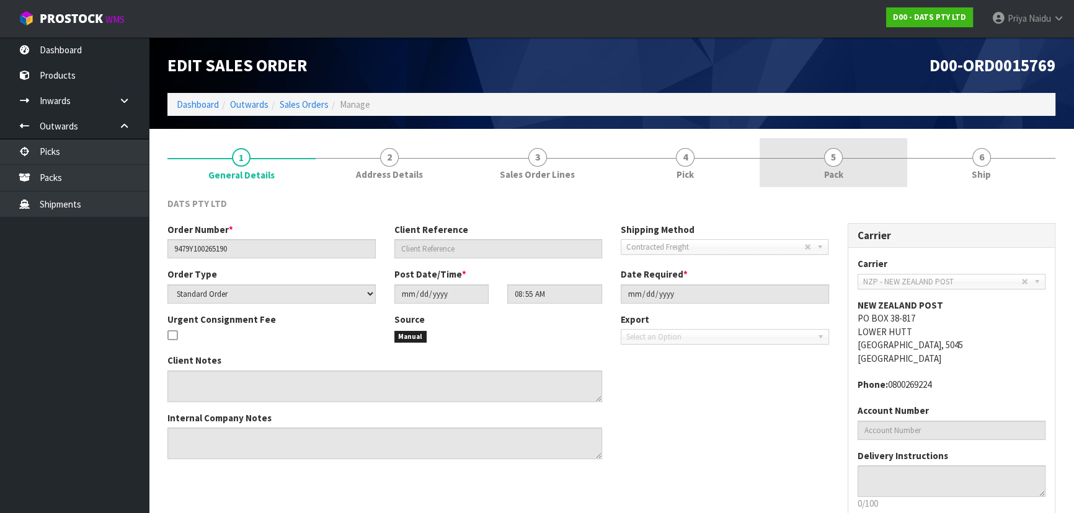
click at [852, 162] on link "5 Pack" at bounding box center [833, 162] width 148 height 49
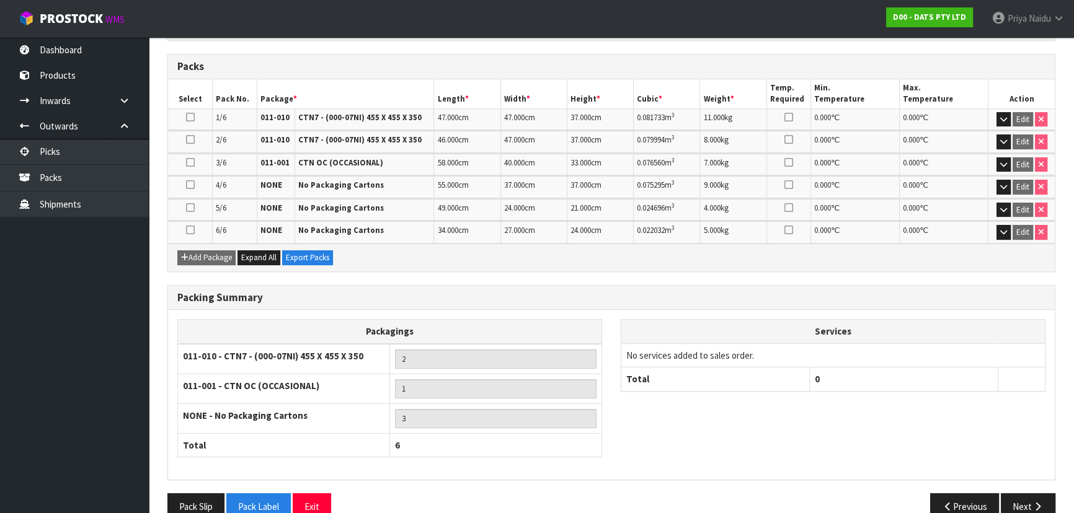
scroll to position [294, 0]
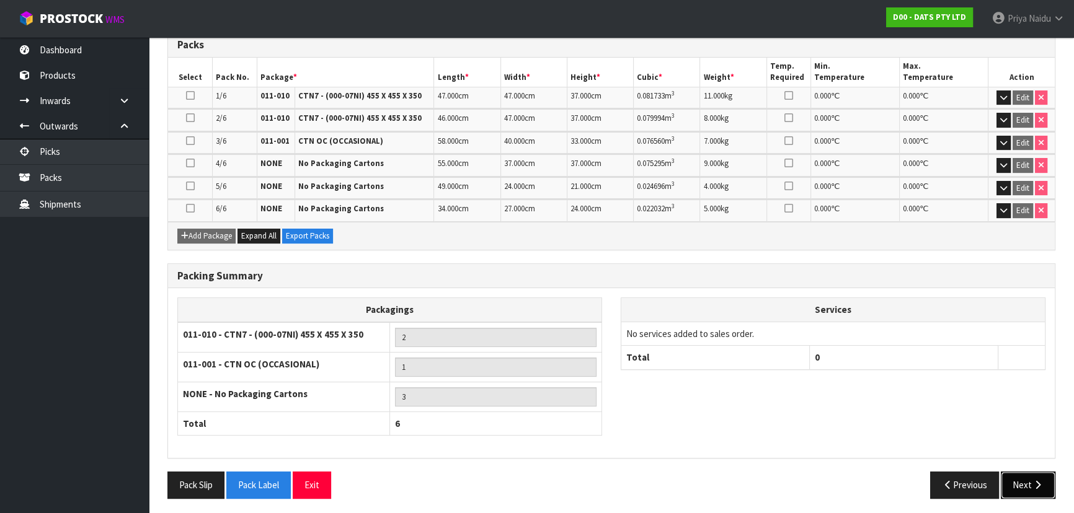
click at [1031, 481] on icon "button" at bounding box center [1037, 484] width 12 height 9
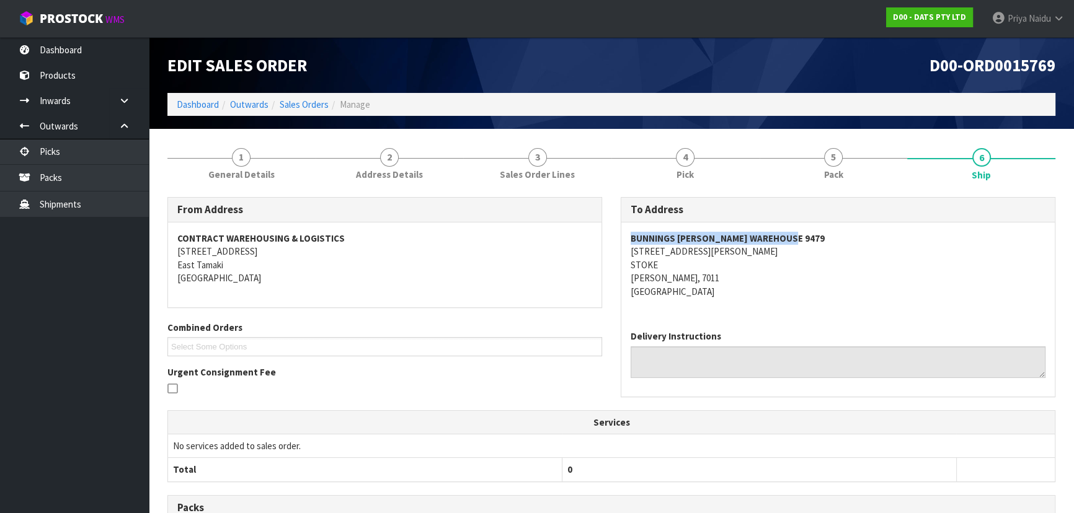
drag, startPoint x: 699, startPoint y: 237, endPoint x: 811, endPoint y: 237, distance: 112.2
click at [811, 237] on div "BUNNINGS NELSON WAREHOUSE 9479 76 SAXTON ROAD STOKE NELSON, 7011 New Zealand" at bounding box center [837, 272] width 433 height 98
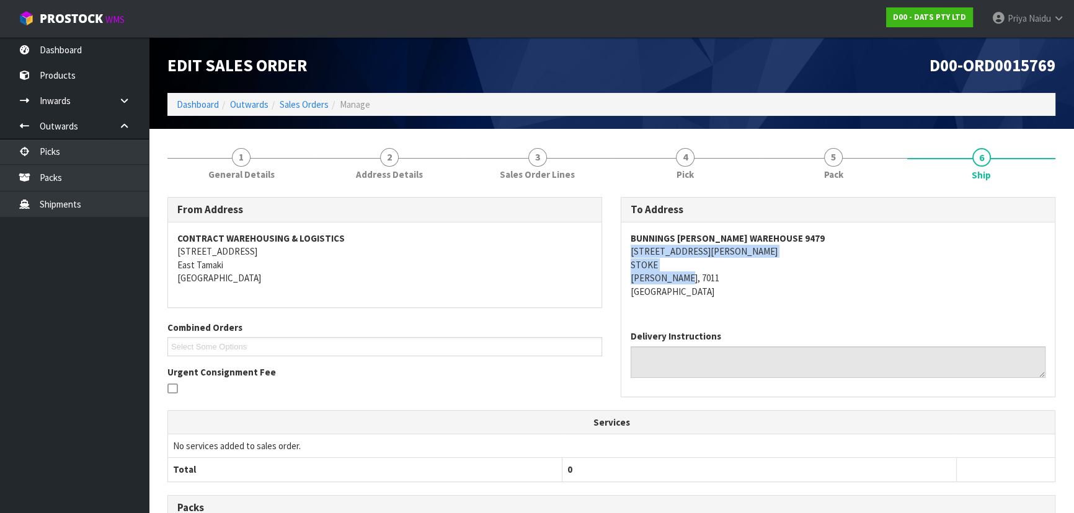
drag, startPoint x: 638, startPoint y: 248, endPoint x: 717, endPoint y: 279, distance: 84.6
click at [717, 279] on div "BUNNINGS NELSON WAREHOUSE 9479 76 SAXTON ROAD STOKE NELSON, 7011 New Zealand" at bounding box center [837, 272] width 433 height 98
click at [751, 267] on address "BUNNINGS NELSON WAREHOUSE 9479 76 SAXTON ROAD STOKE NELSON, 7011 New Zealand" at bounding box center [837, 265] width 415 height 66
drag, startPoint x: 627, startPoint y: 252, endPoint x: 759, endPoint y: 247, distance: 132.1
click at [759, 247] on div "BUNNINGS NELSON WAREHOUSE 9479 76 SAXTON ROAD STOKE NELSON, 7011 New Zealand" at bounding box center [837, 272] width 433 height 98
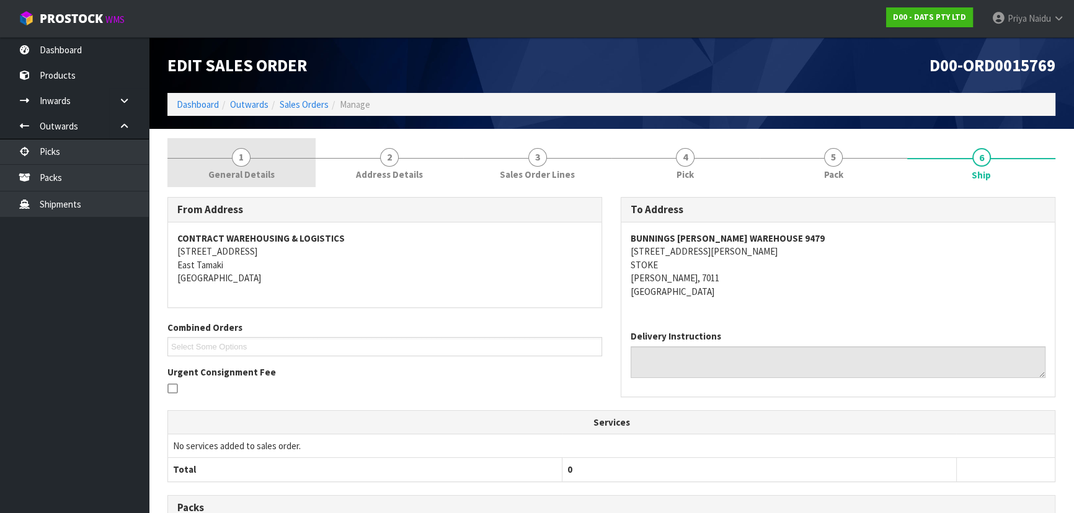
click at [248, 163] on span "1" at bounding box center [241, 157] width 19 height 19
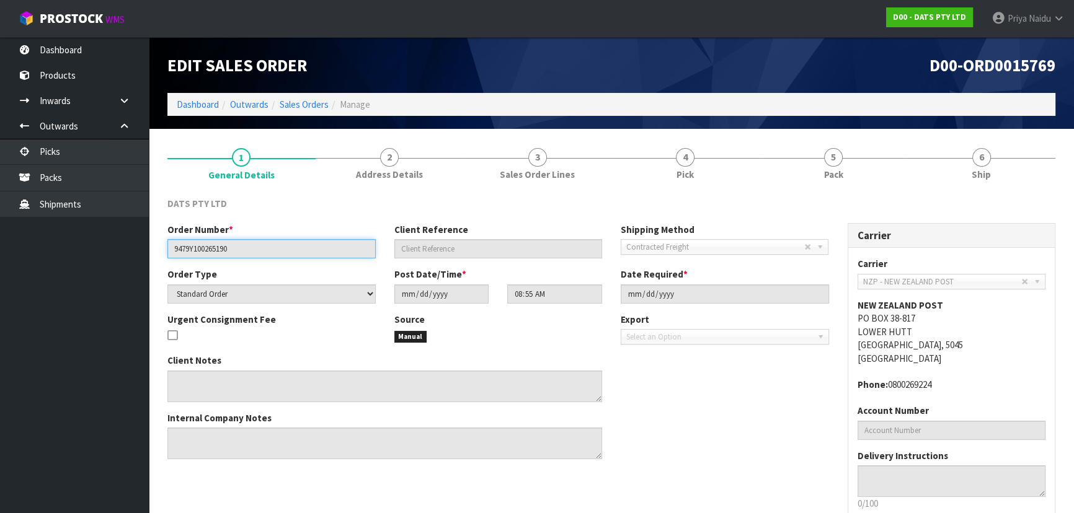
drag, startPoint x: 167, startPoint y: 252, endPoint x: 260, endPoint y: 247, distance: 93.1
click at [260, 247] on input "9479Y100265190" at bounding box center [271, 248] width 208 height 19
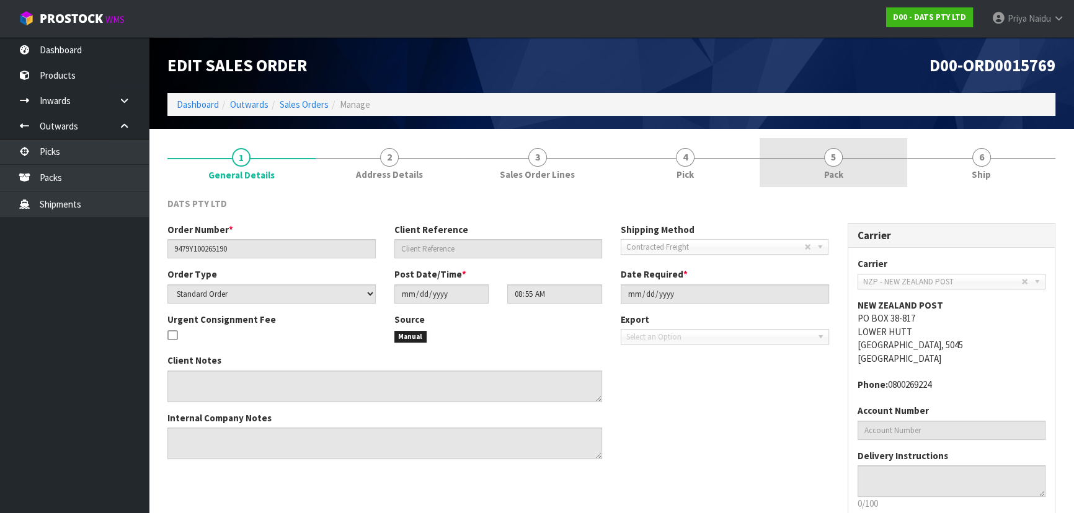
click at [839, 175] on span "Pack" at bounding box center [833, 174] width 19 height 13
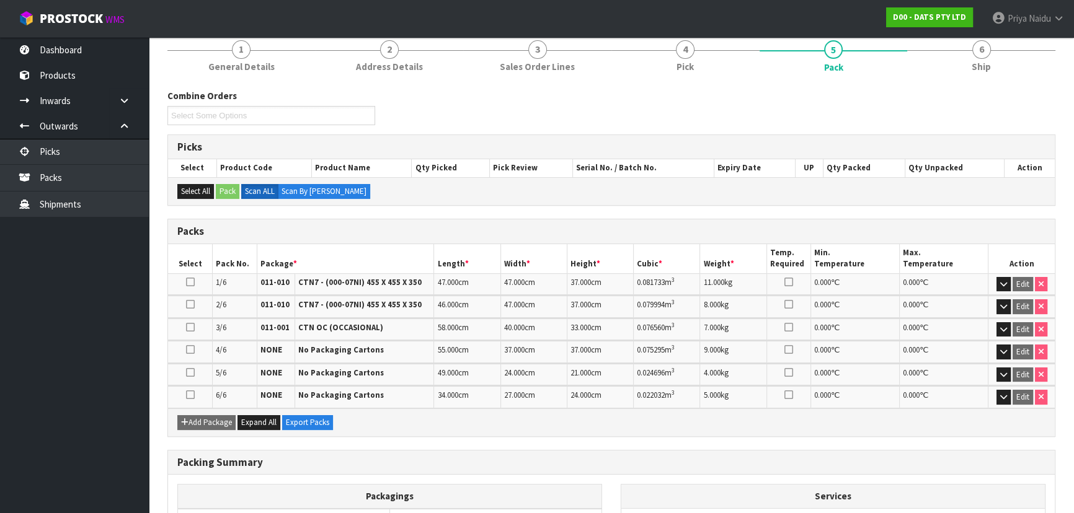
scroll to position [112, 0]
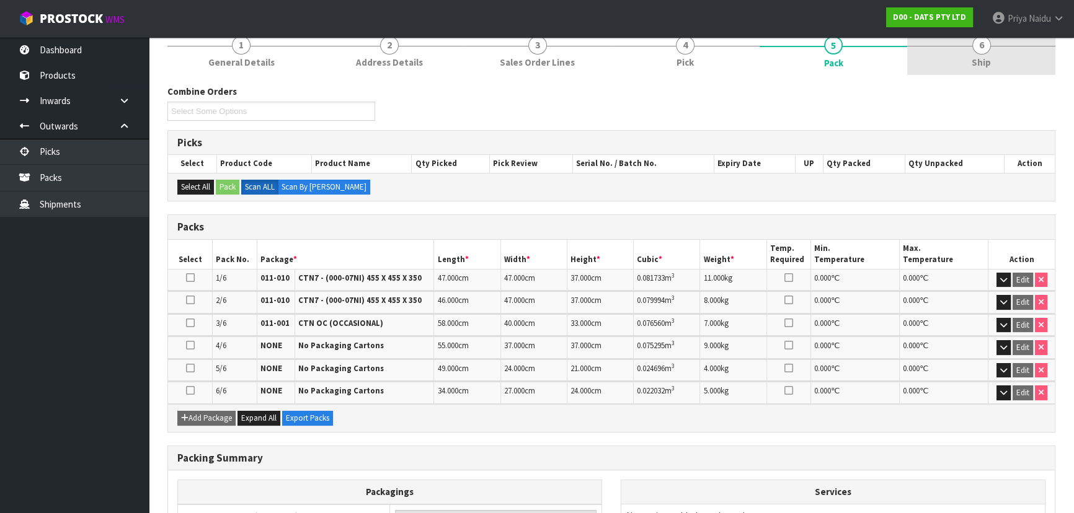
drag, startPoint x: 996, startPoint y: 56, endPoint x: 994, endPoint y: 63, distance: 7.1
click at [996, 56] on link "6 Ship" at bounding box center [981, 50] width 148 height 49
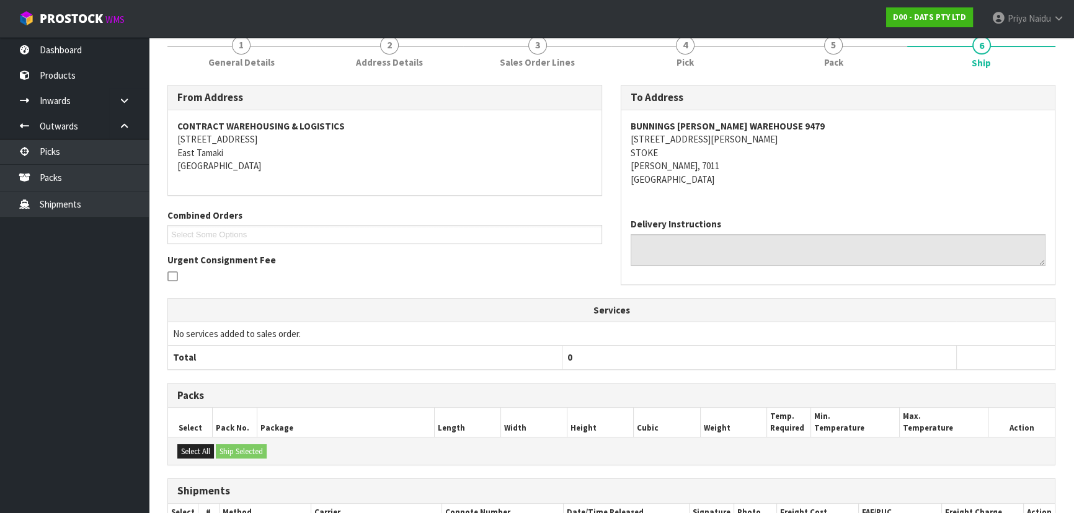
scroll to position [0, 0]
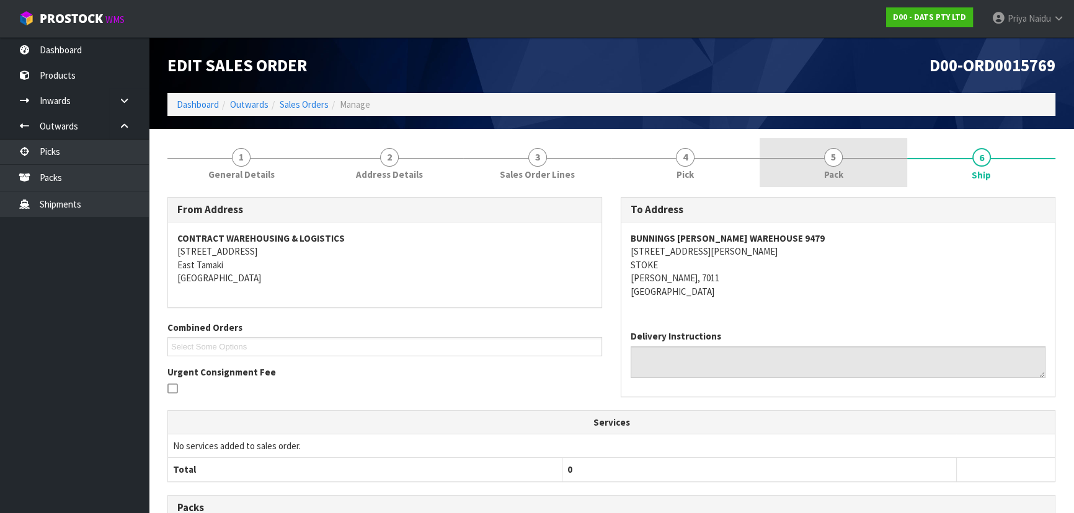
click at [862, 165] on link "5 Pack" at bounding box center [833, 162] width 148 height 49
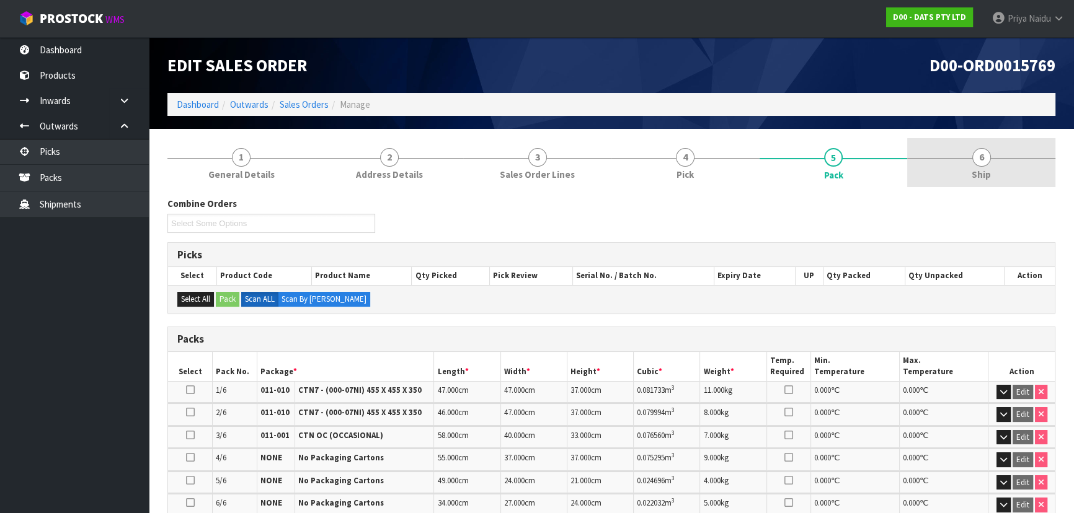
drag, startPoint x: 1009, startPoint y: 164, endPoint x: 965, endPoint y: 164, distance: 44.0
click at [1009, 164] on link "6 Ship" at bounding box center [981, 162] width 148 height 49
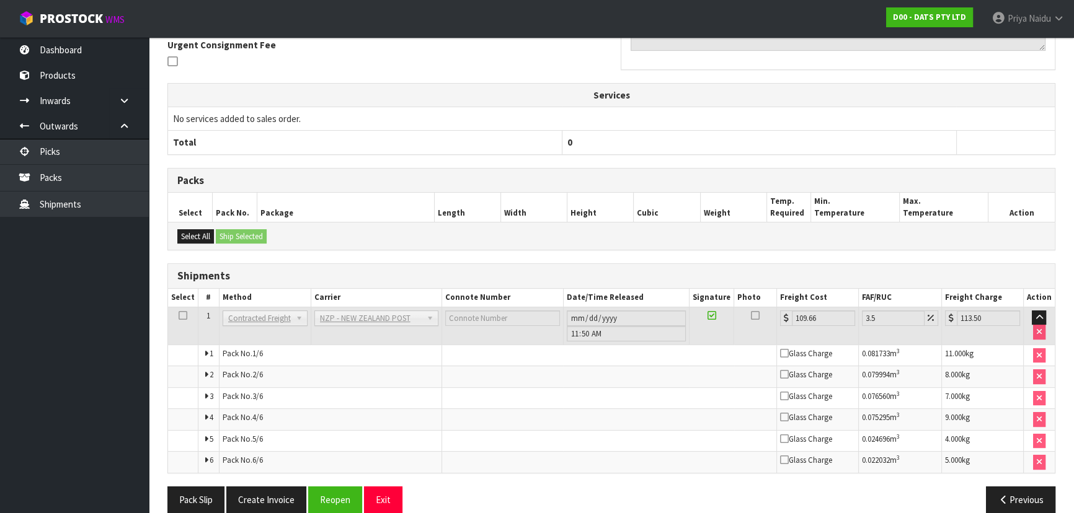
scroll to position [343, 0]
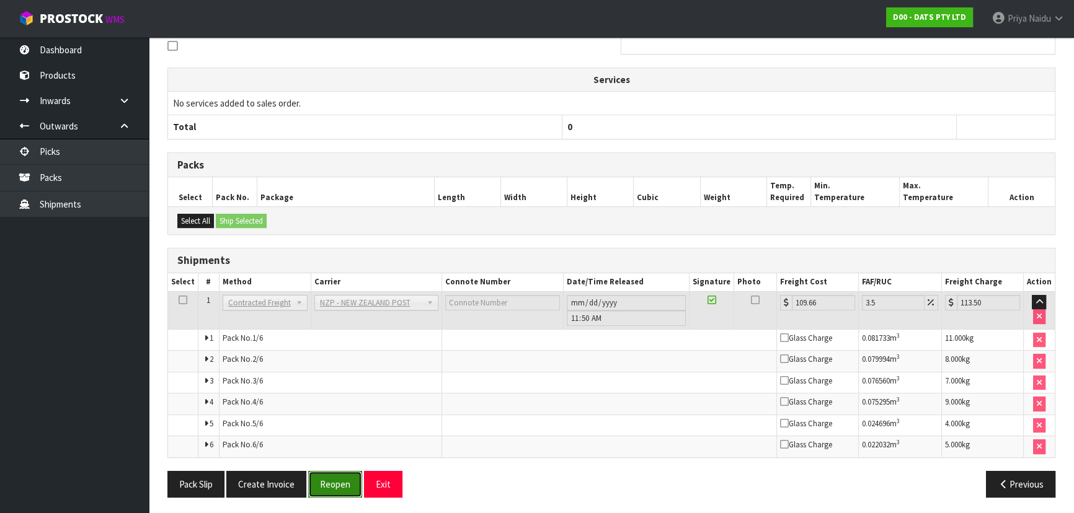
click at [337, 480] on button "Reopen" at bounding box center [335, 484] width 54 height 27
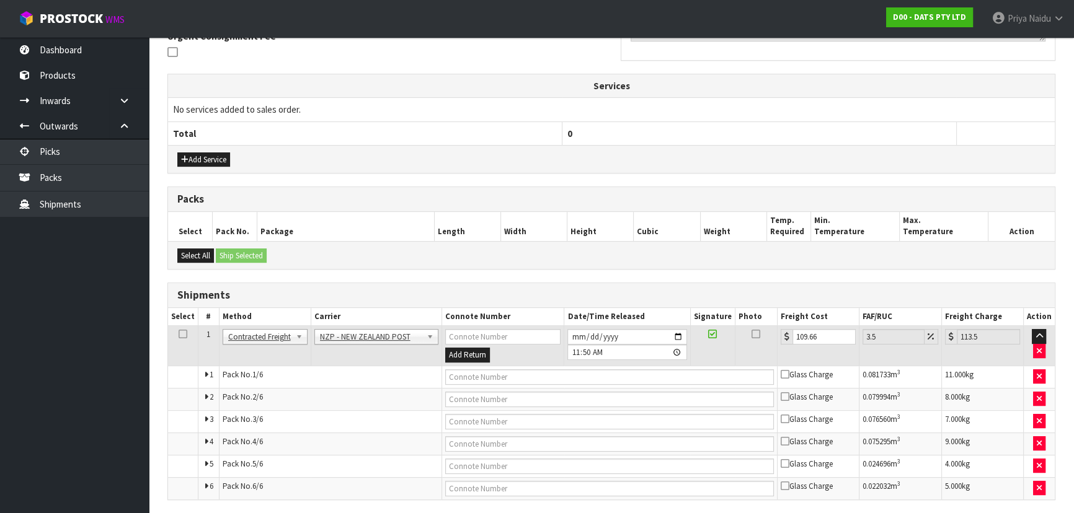
scroll to position [423, 0]
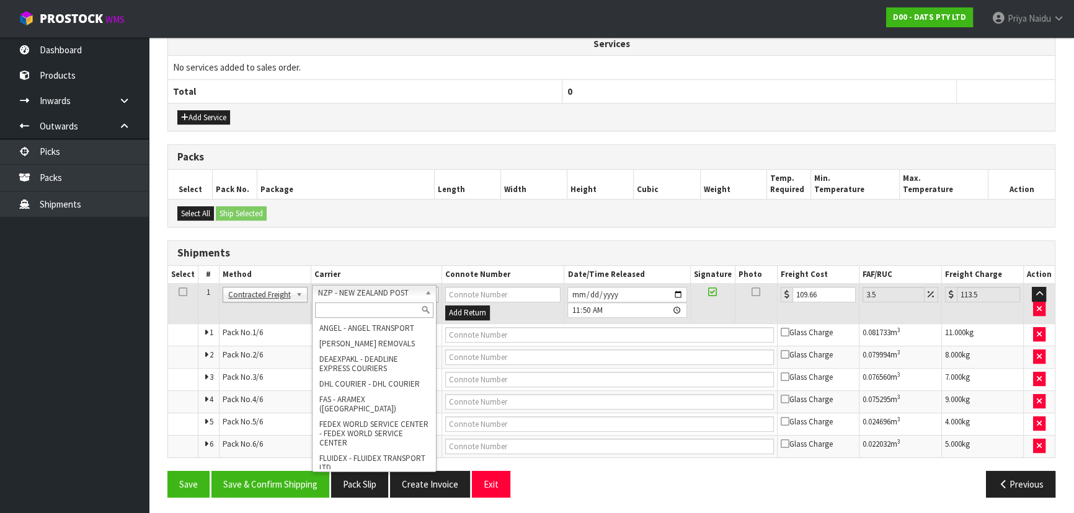
click at [369, 311] on input "text" at bounding box center [374, 310] width 118 height 15
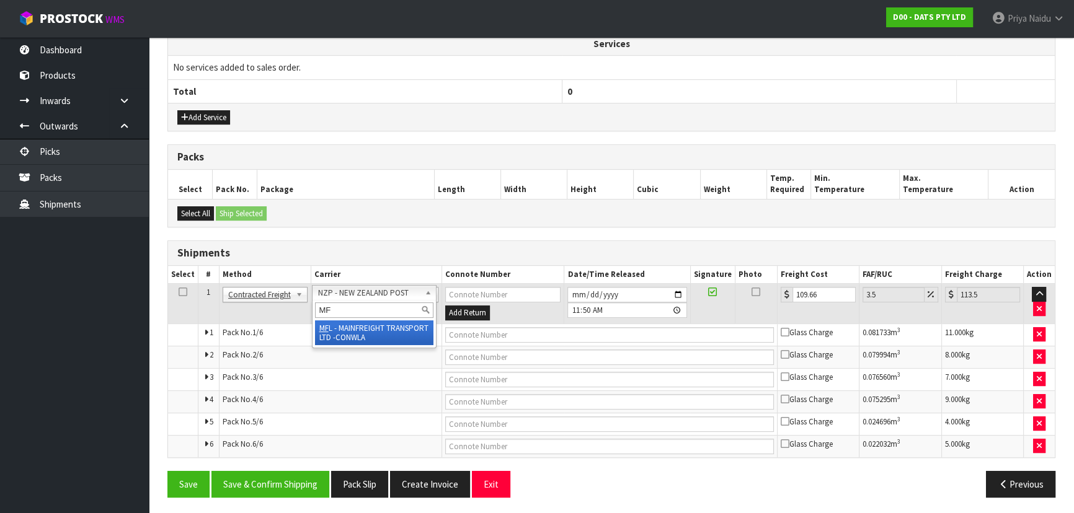
type input "MF"
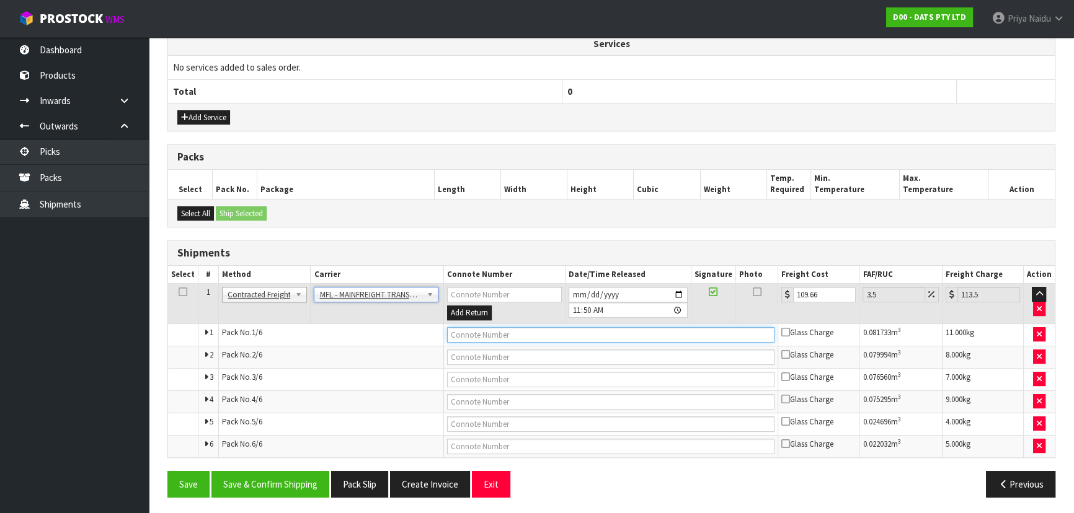
click at [480, 335] on input "text" at bounding box center [611, 334] width 328 height 15
paste input "FWM58725283"
type input "FWM58725283"
click at [821, 297] on input "109.66" at bounding box center [824, 294] width 63 height 15
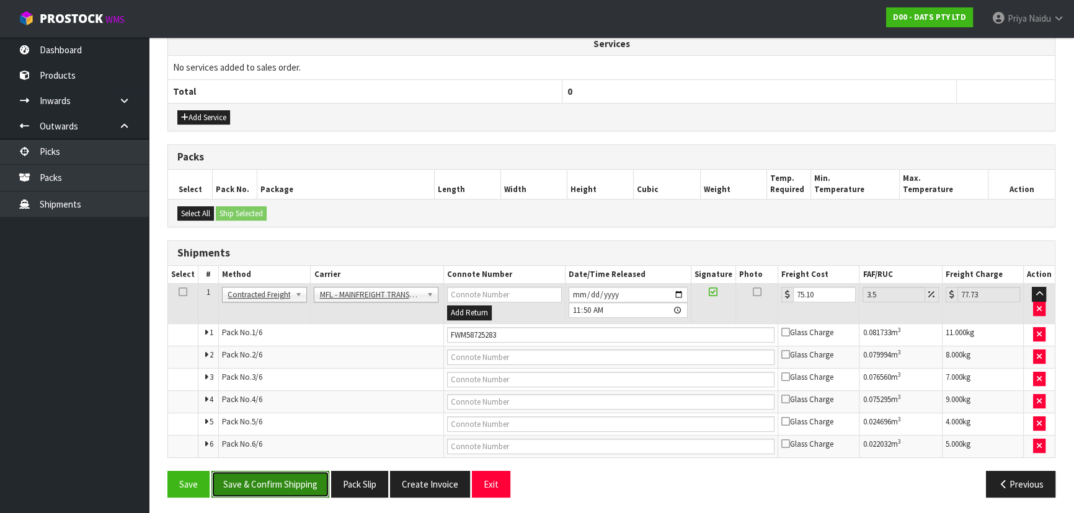
click at [288, 475] on button "Save & Confirm Shipping" at bounding box center [270, 484] width 118 height 27
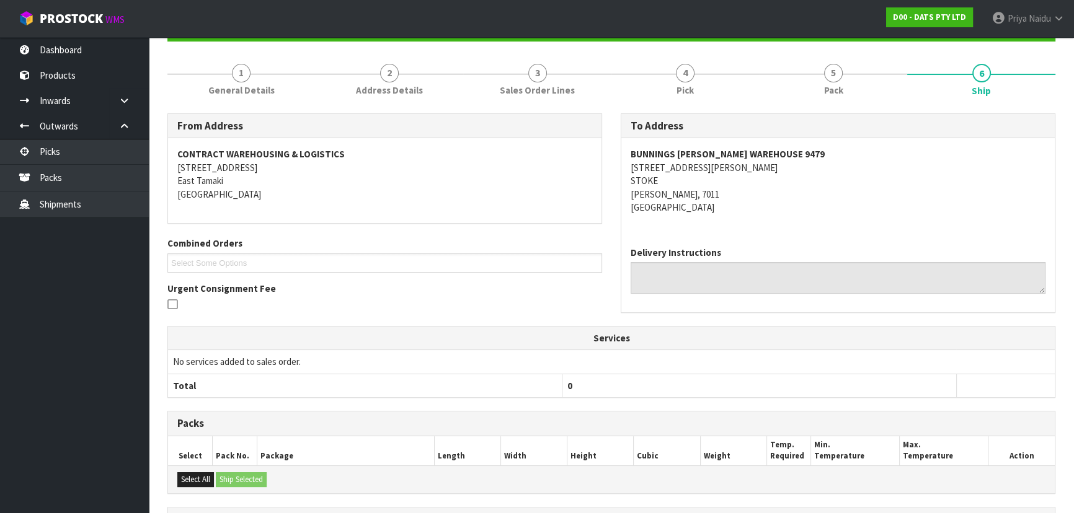
scroll to position [0, 0]
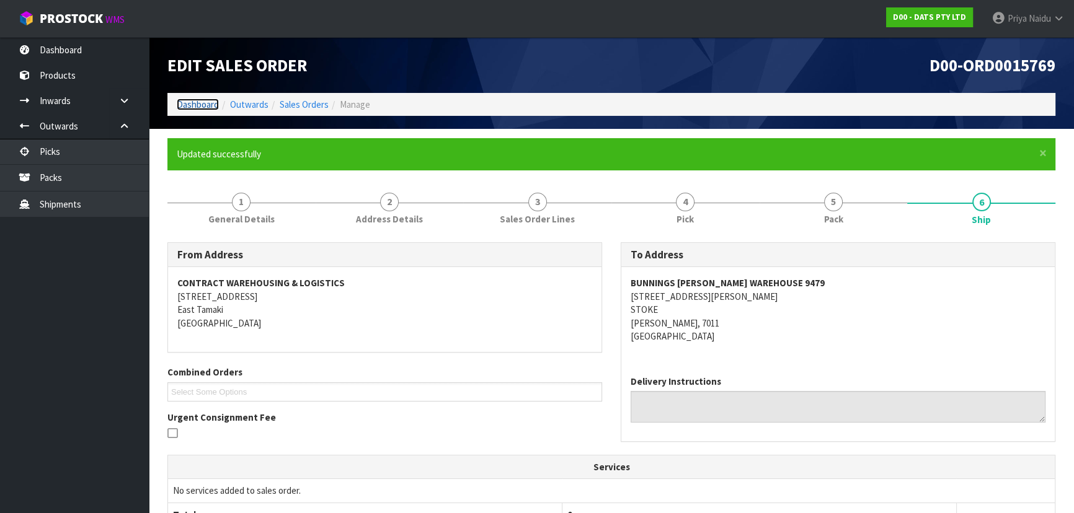
click at [183, 100] on link "Dashboard" at bounding box center [198, 105] width 42 height 12
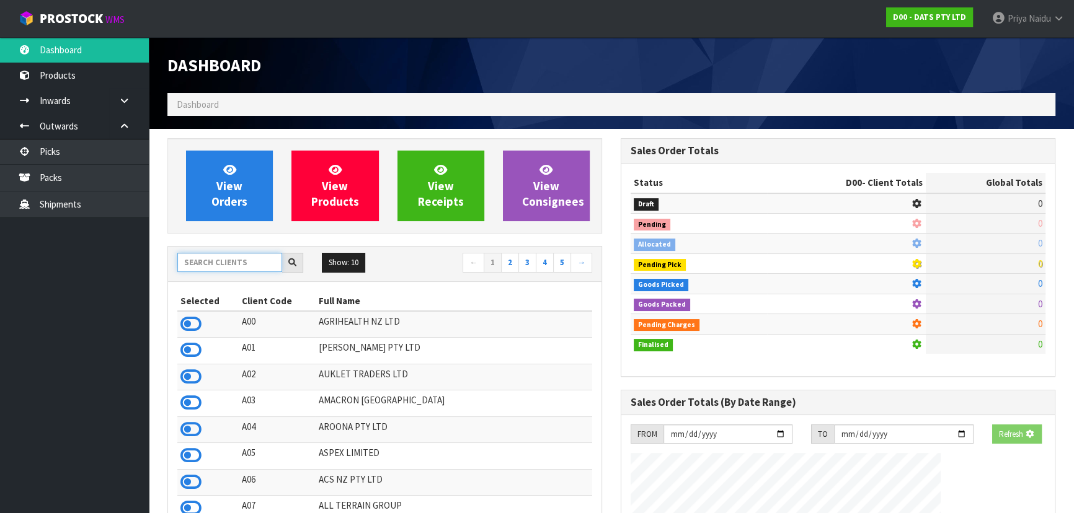
click at [236, 266] on input "text" at bounding box center [229, 262] width 105 height 19
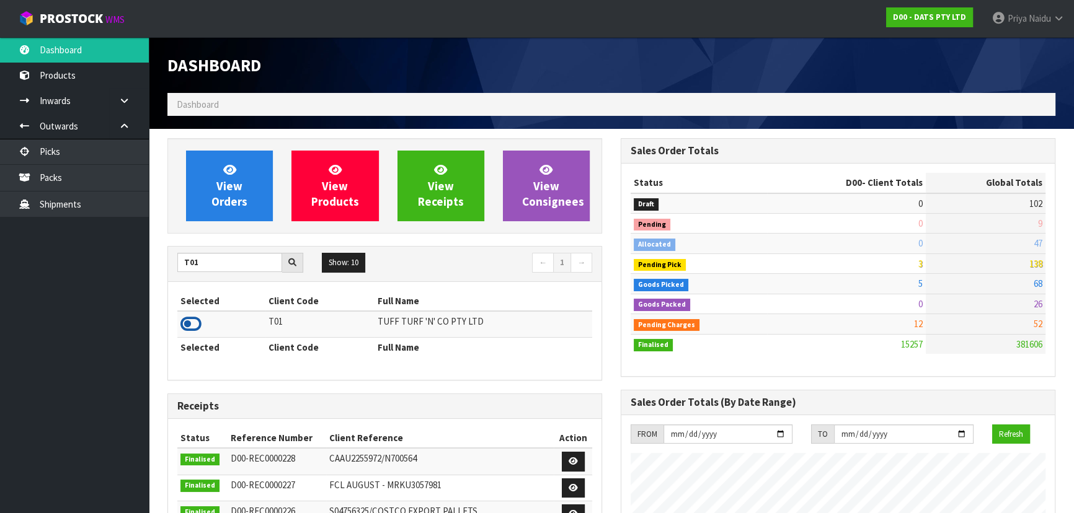
click at [186, 320] on icon at bounding box center [190, 324] width 21 height 19
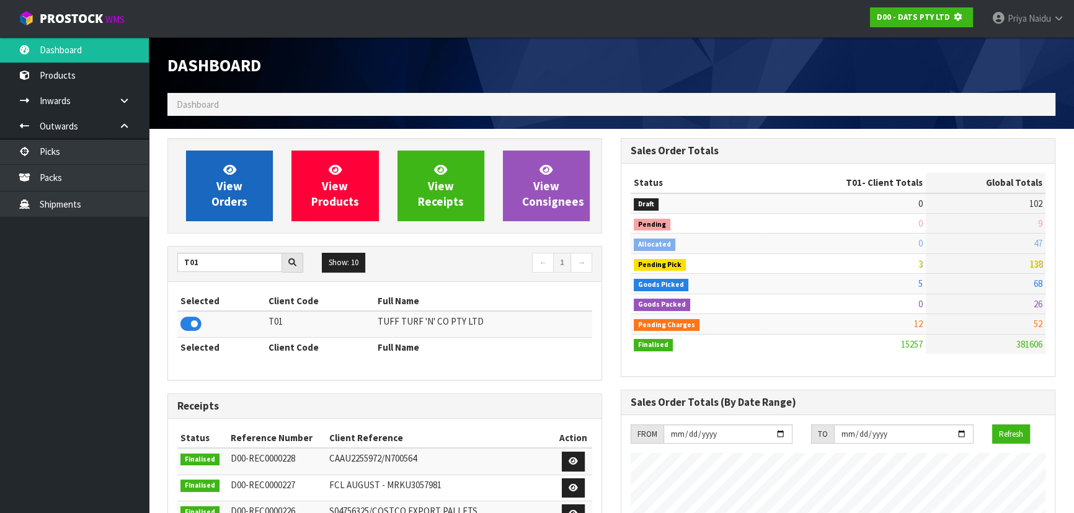
scroll to position [619117, 619435]
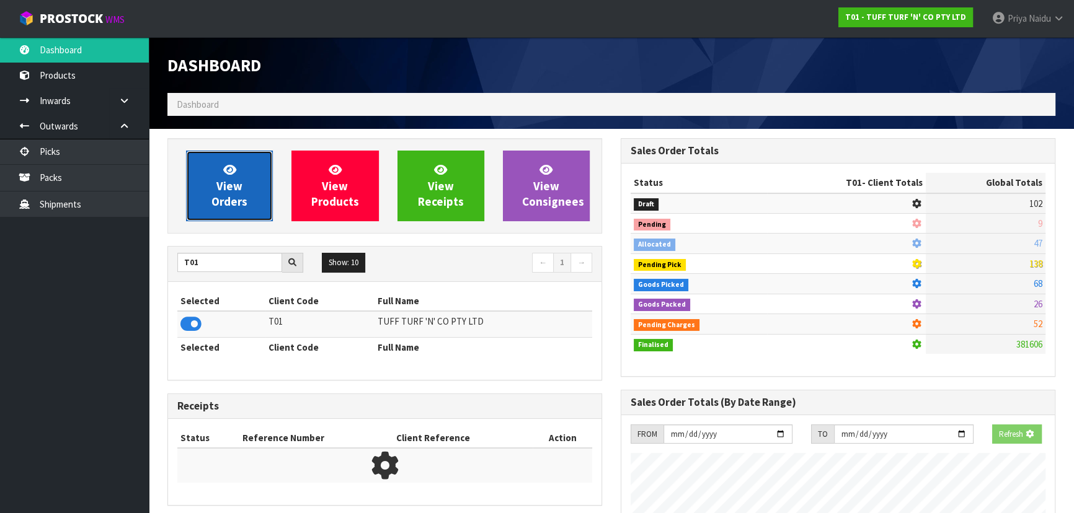
click at [223, 185] on span "View Orders" at bounding box center [229, 185] width 36 height 46
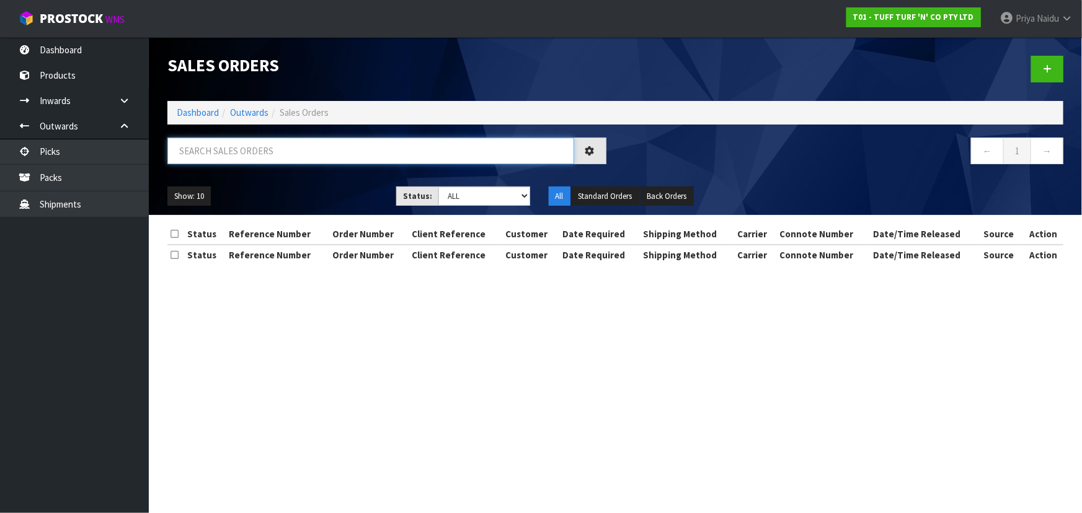
click at [246, 156] on input "text" at bounding box center [370, 151] width 407 height 27
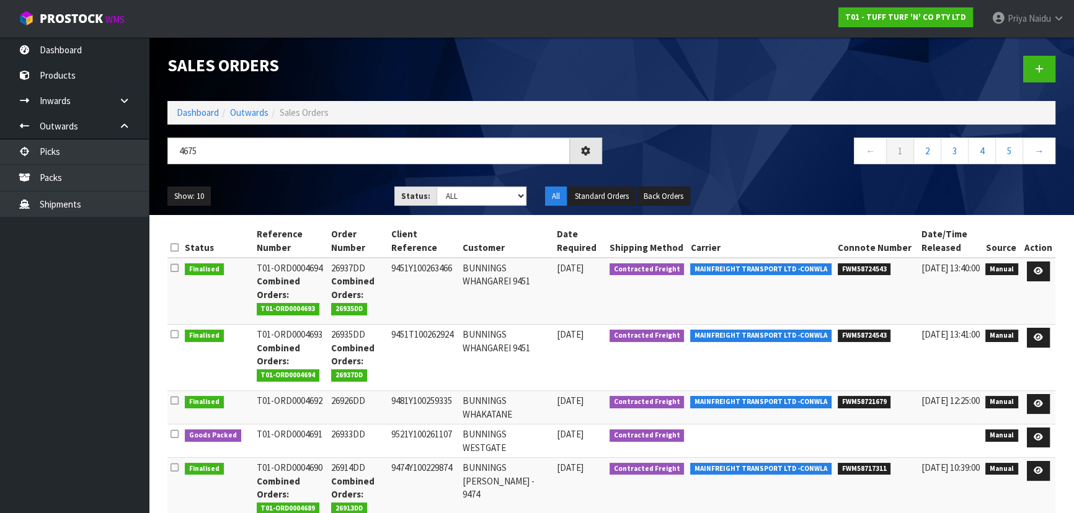
click at [306, 198] on ul "Show: 10 5 10 25 50" at bounding box center [271, 197] width 208 height 20
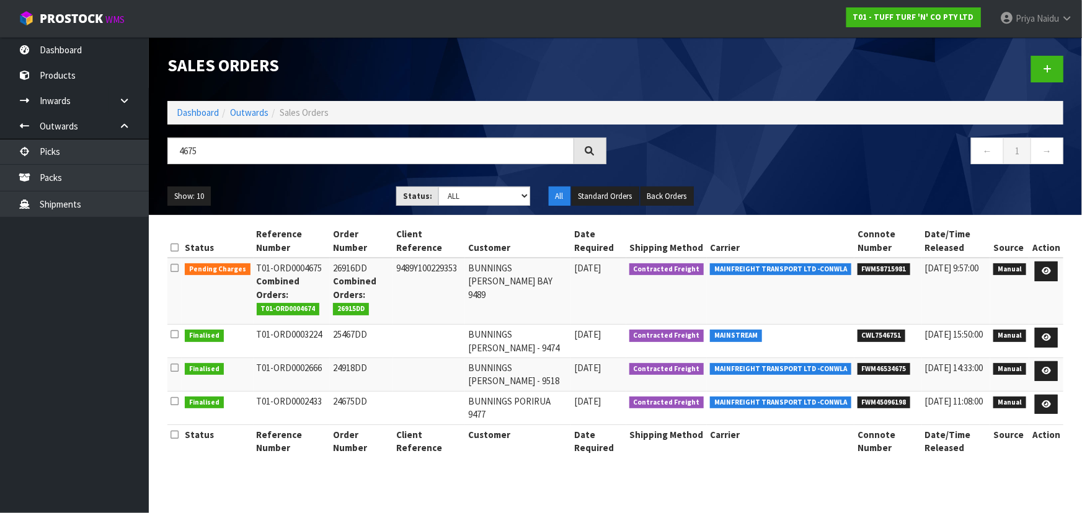
click at [313, 201] on ul "Show: 10 5 10 25 50" at bounding box center [272, 197] width 210 height 20
click at [198, 112] on link "Dashboard" at bounding box center [198, 113] width 42 height 12
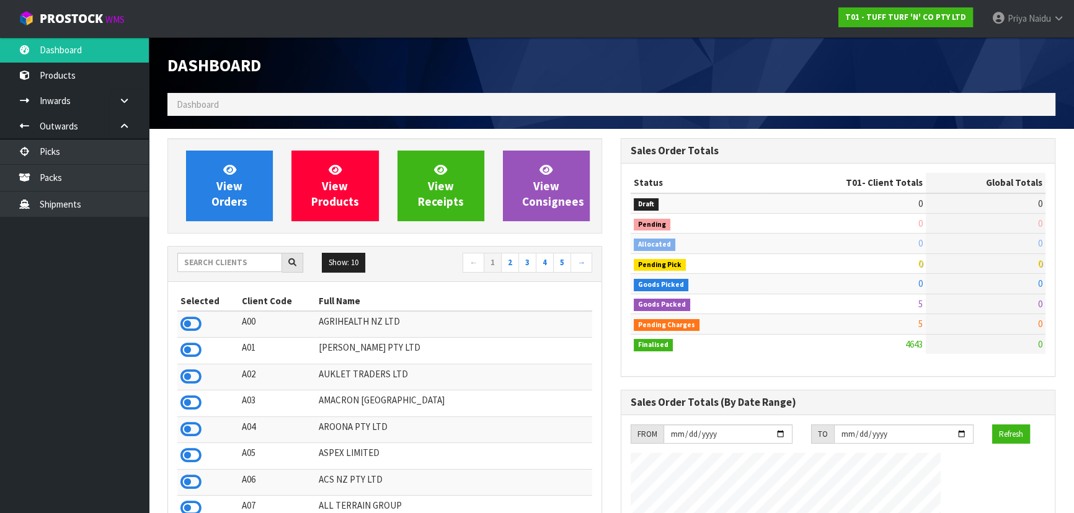
scroll to position [937, 453]
click at [200, 258] on input "text" at bounding box center [229, 262] width 105 height 19
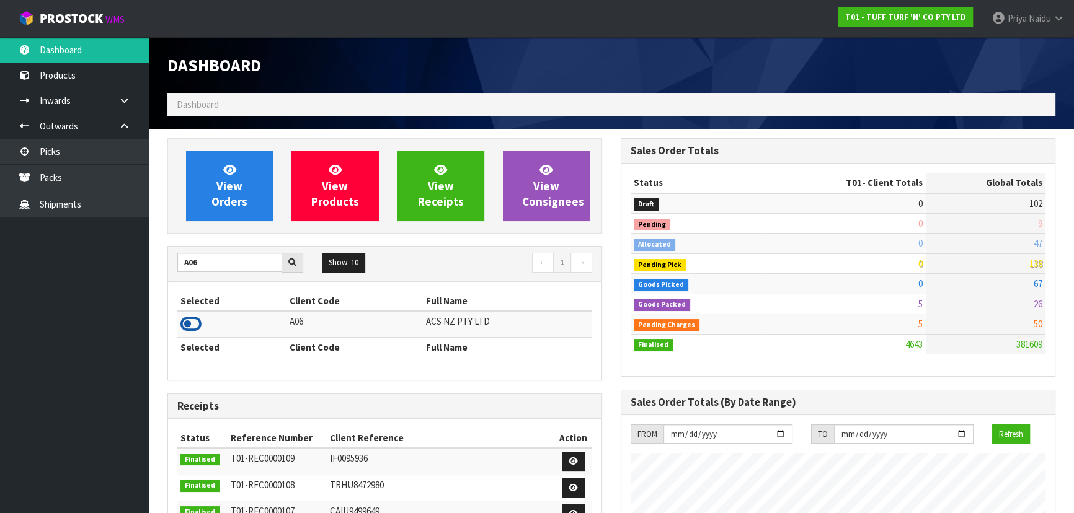
click at [197, 319] on icon at bounding box center [190, 324] width 21 height 19
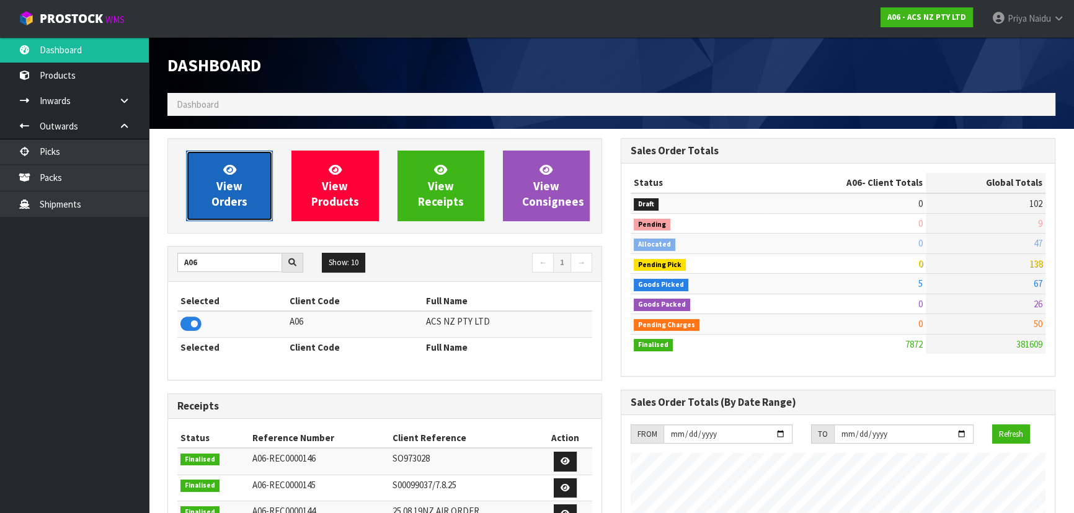
click at [225, 185] on span "View Orders" at bounding box center [229, 185] width 36 height 46
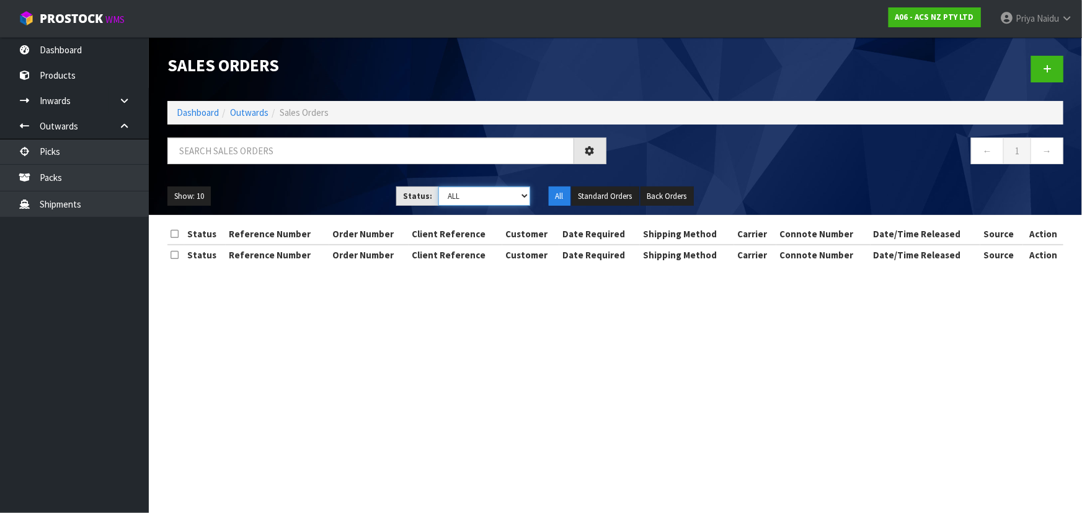
click at [469, 200] on select "Draft Pending Allocated Pending Pick Goods Picked Goods Packed Pending Charges …" at bounding box center [484, 196] width 92 height 19
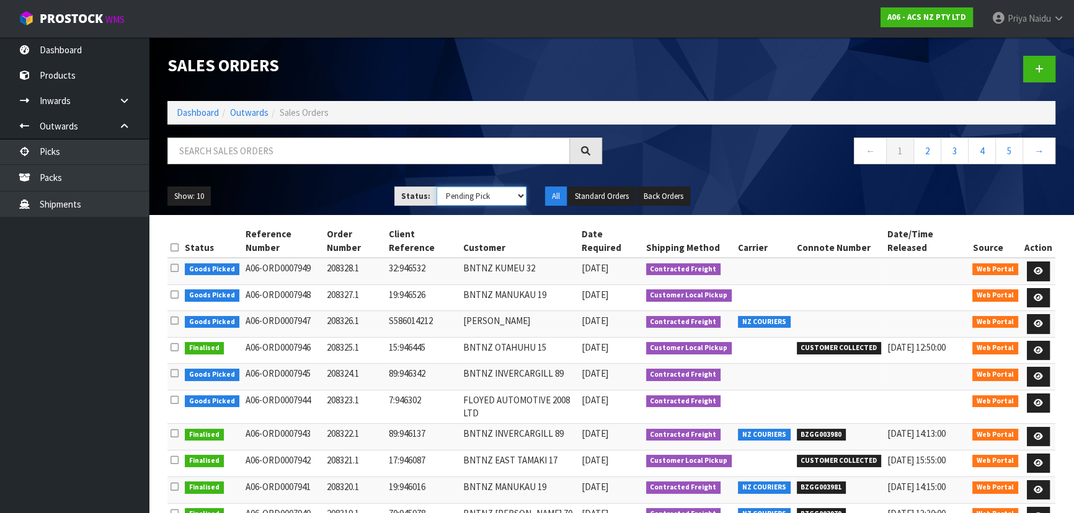
click at [436, 187] on select "Draft Pending Allocated Pending Pick Goods Picked Goods Packed Pending Charges …" at bounding box center [481, 196] width 91 height 19
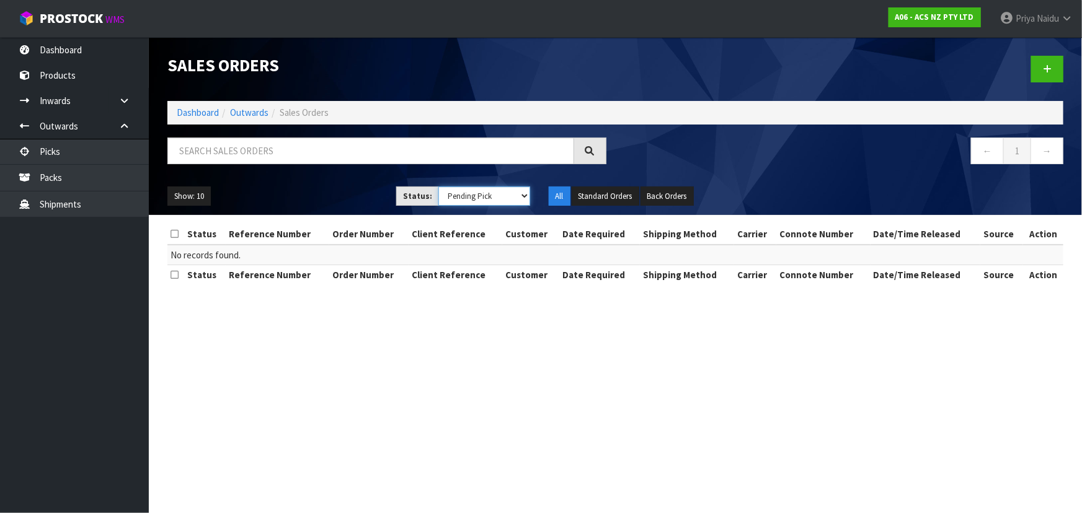
click at [459, 197] on select "Draft Pending Allocated Pending Pick Goods Picked Goods Packed Pending Charges …" at bounding box center [484, 196] width 92 height 19
click at [438, 187] on select "Draft Pending Allocated Pending Pick Goods Picked Goods Packed Pending Charges …" at bounding box center [484, 196] width 92 height 19
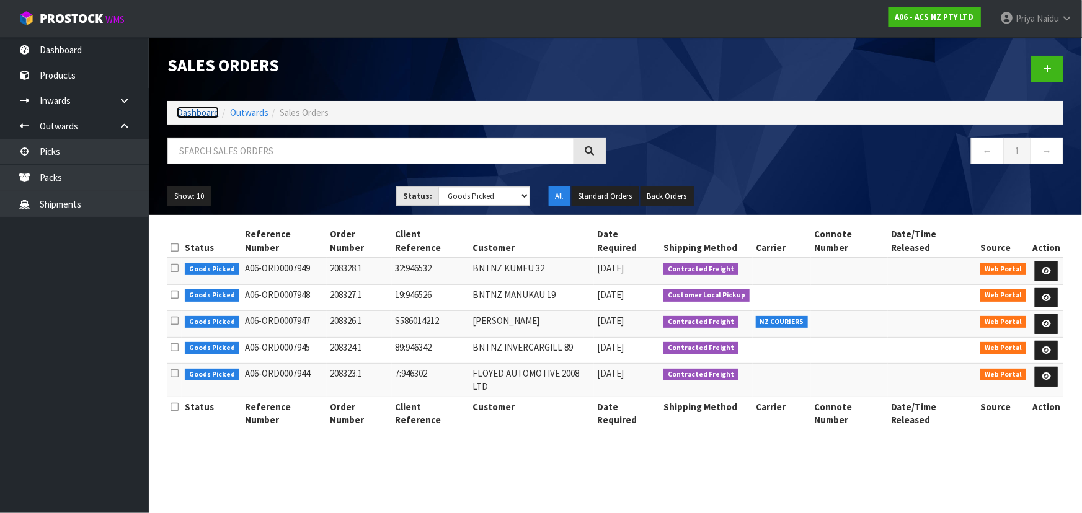
click at [192, 113] on link "Dashboard" at bounding box center [198, 113] width 42 height 12
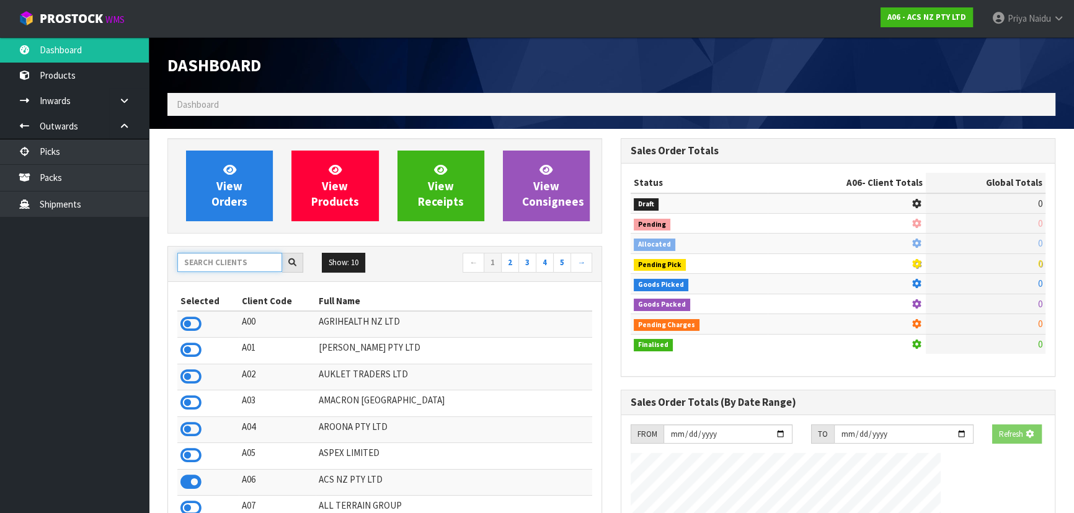
click at [223, 254] on input "text" at bounding box center [229, 262] width 105 height 19
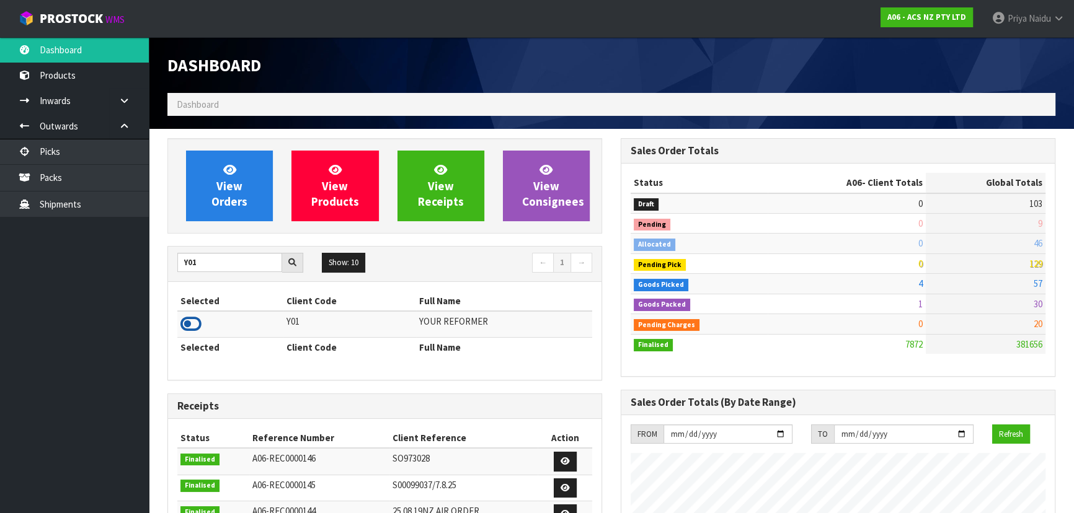
drag, startPoint x: 192, startPoint y: 322, endPoint x: 197, endPoint y: 319, distance: 6.4
click at [189, 324] on icon at bounding box center [190, 324] width 21 height 19
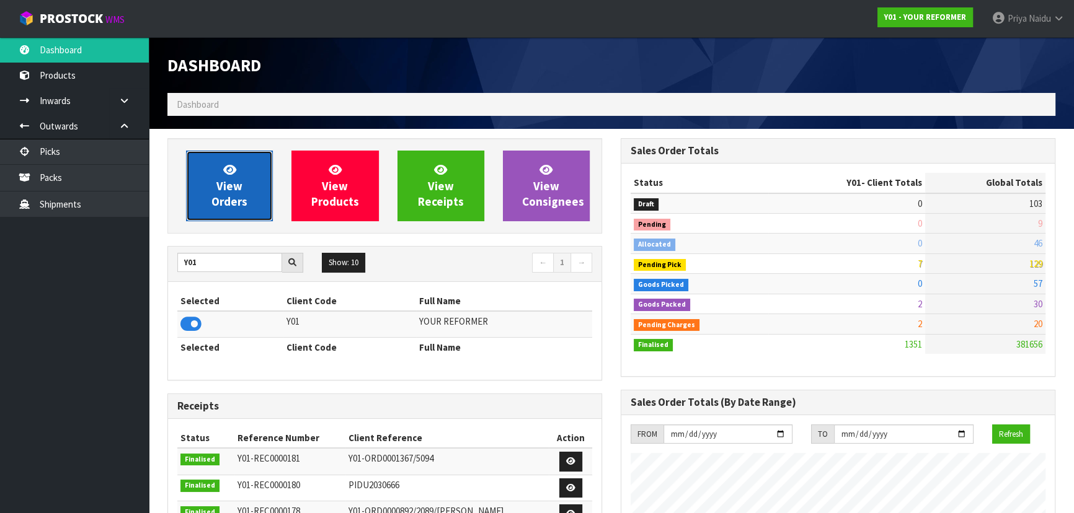
click at [219, 182] on span "View Orders" at bounding box center [229, 185] width 36 height 46
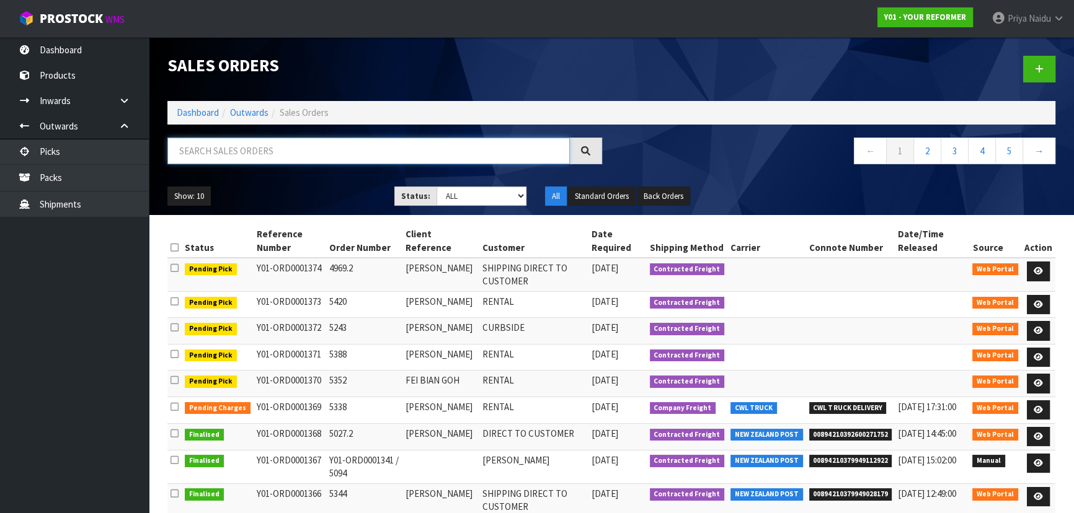
click at [284, 151] on input "text" at bounding box center [368, 151] width 402 height 27
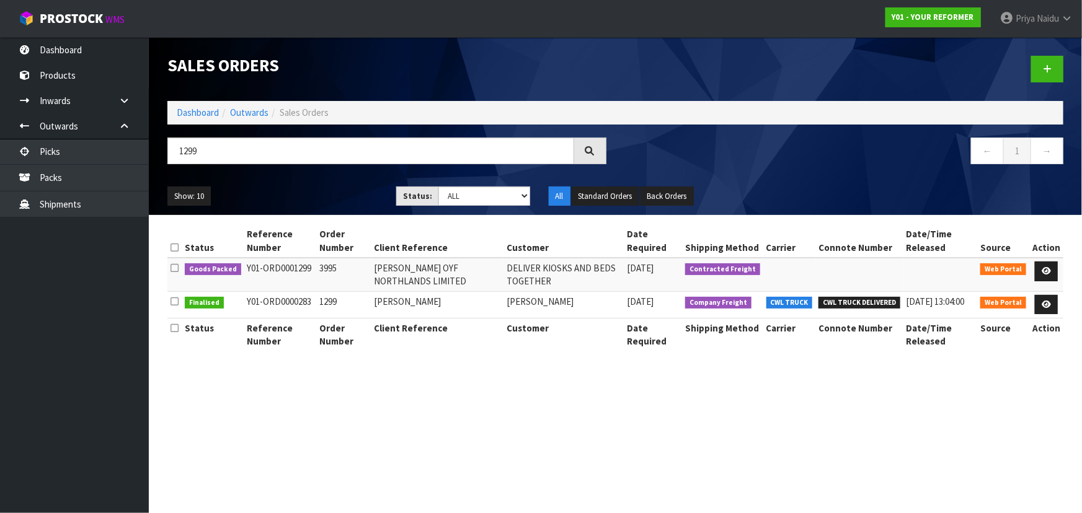
click at [314, 189] on ul "Show: 10 5 10 25 50" at bounding box center [272, 197] width 210 height 20
click at [311, 193] on ul "Show: 10 5 10 25 50" at bounding box center [272, 197] width 210 height 20
click at [303, 178] on div "Show: 10 5 10 25 50 Status: Draft Pending Allocated Pending Pick Goods Picked G…" at bounding box center [615, 196] width 914 height 38
click at [1051, 268] on icon at bounding box center [1045, 271] width 9 height 8
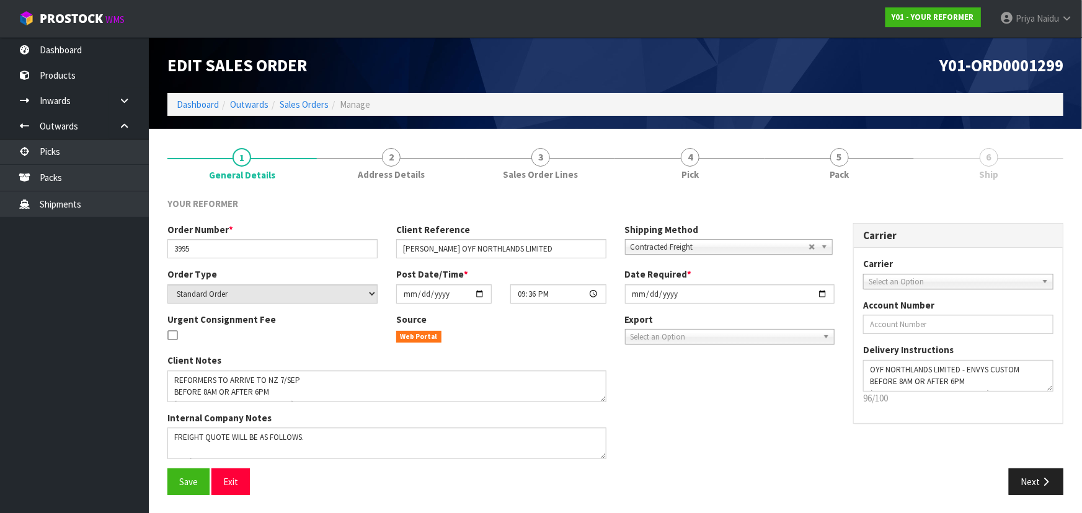
click at [850, 162] on link "5 Pack" at bounding box center [838, 162] width 149 height 49
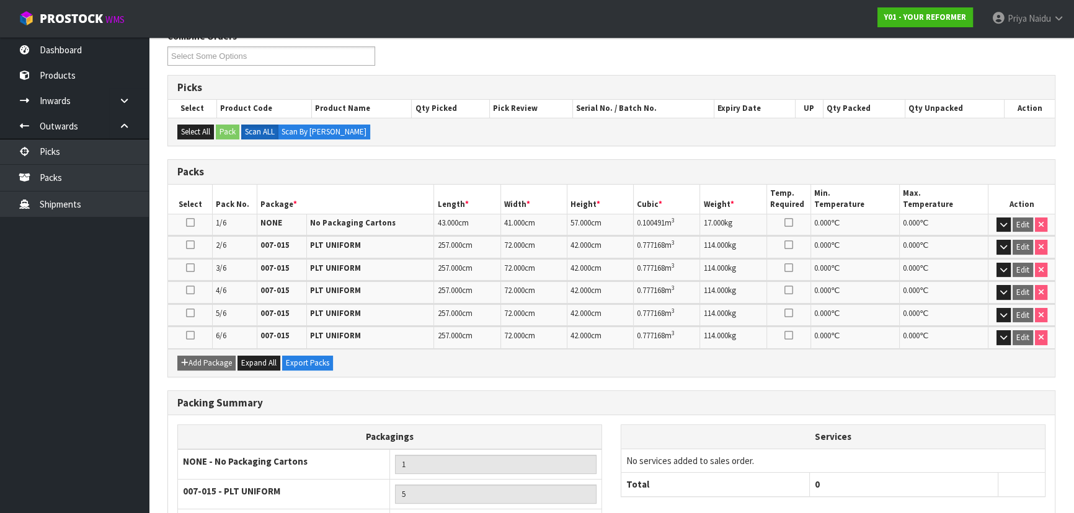
scroll to position [265, 0]
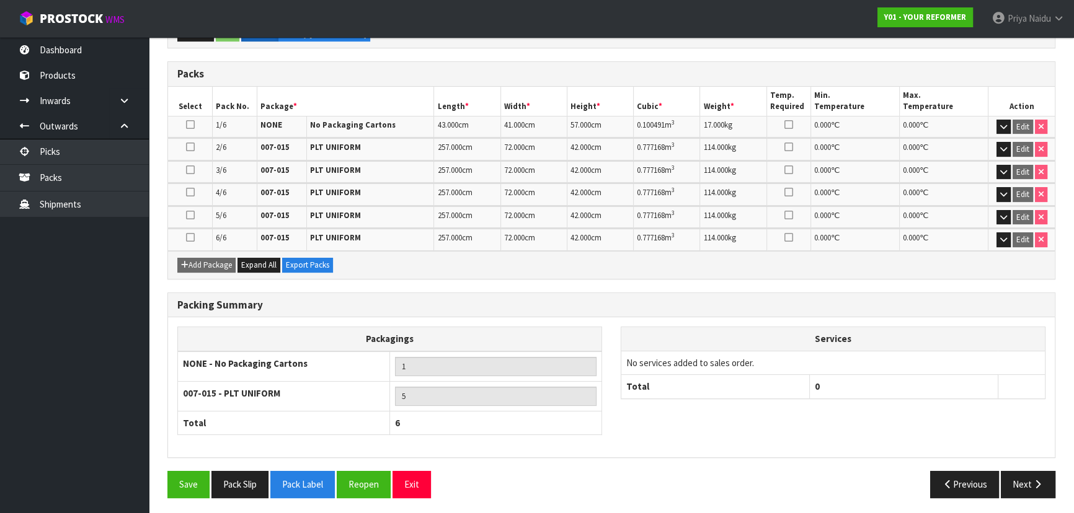
click at [1038, 495] on div "Save Pack Slip Pack Label Reopen Exit Previous Next" at bounding box center [611, 489] width 906 height 36
click at [1037, 490] on button "Next" at bounding box center [1027, 484] width 55 height 27
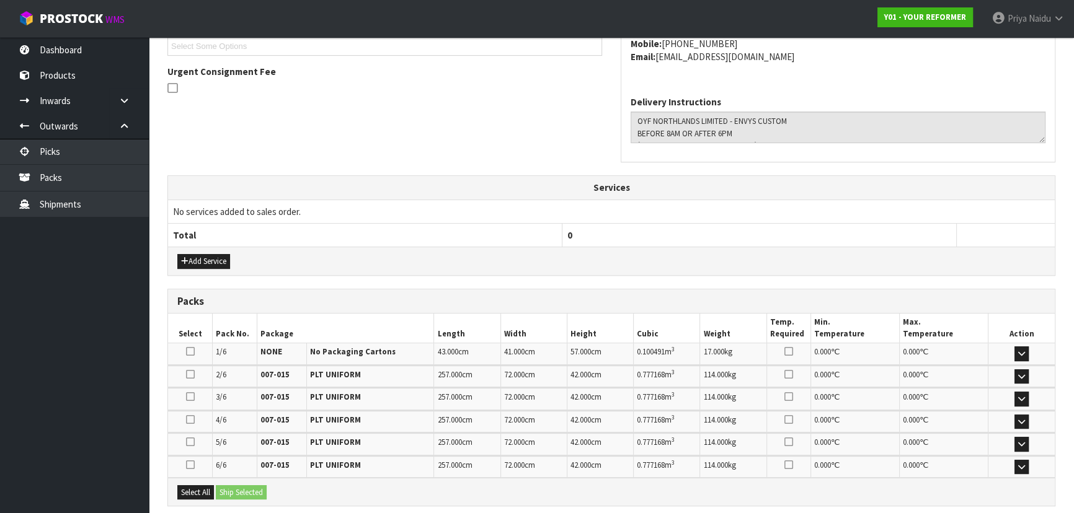
scroll to position [86, 0]
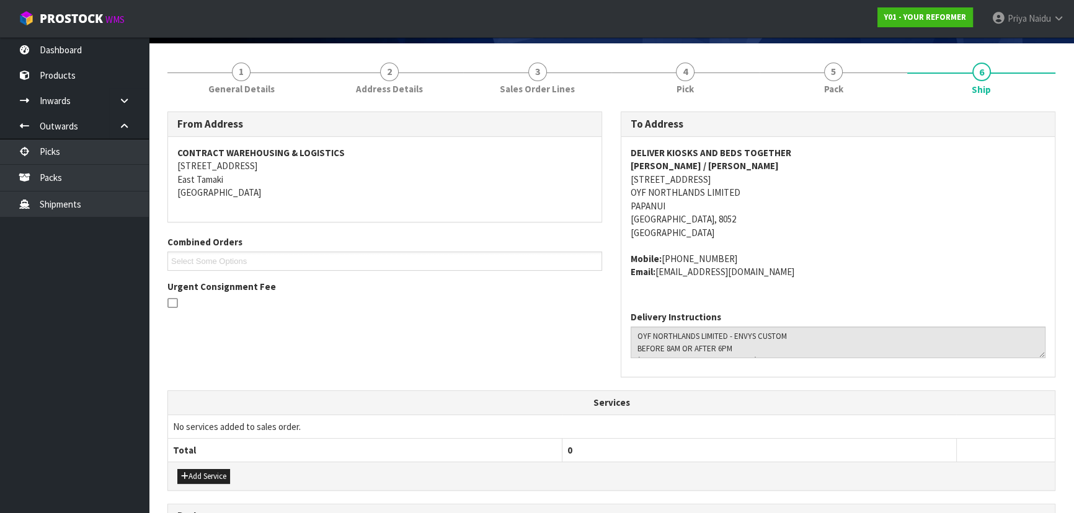
click at [860, 212] on address "DELIVER KIOSKS AND BEDS TOGETHER WILLIAM COLE / RACHEL 71 MAIN NORTH ROAD PAPAN…" at bounding box center [837, 192] width 415 height 93
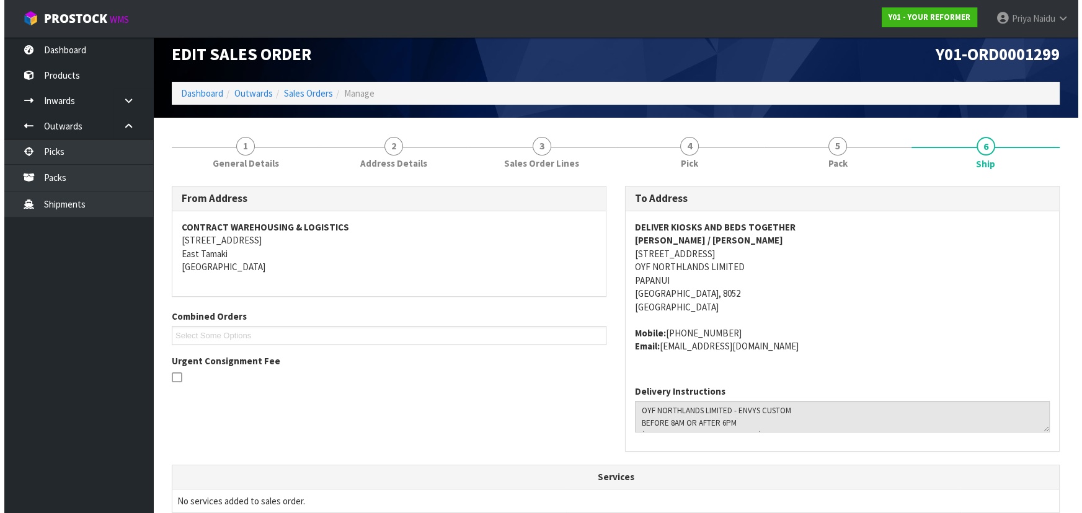
scroll to position [0, 0]
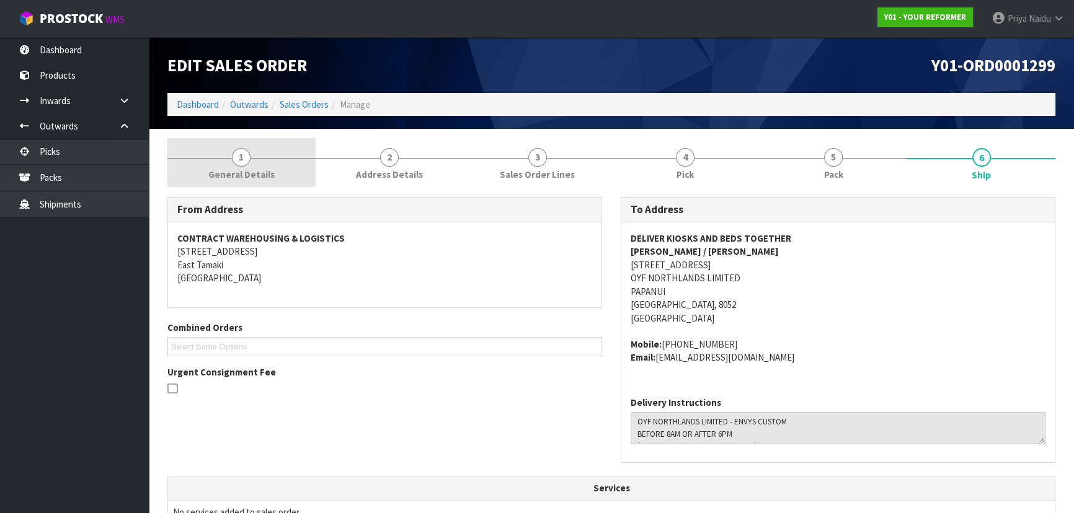
click at [222, 179] on span "General Details" at bounding box center [241, 174] width 66 height 13
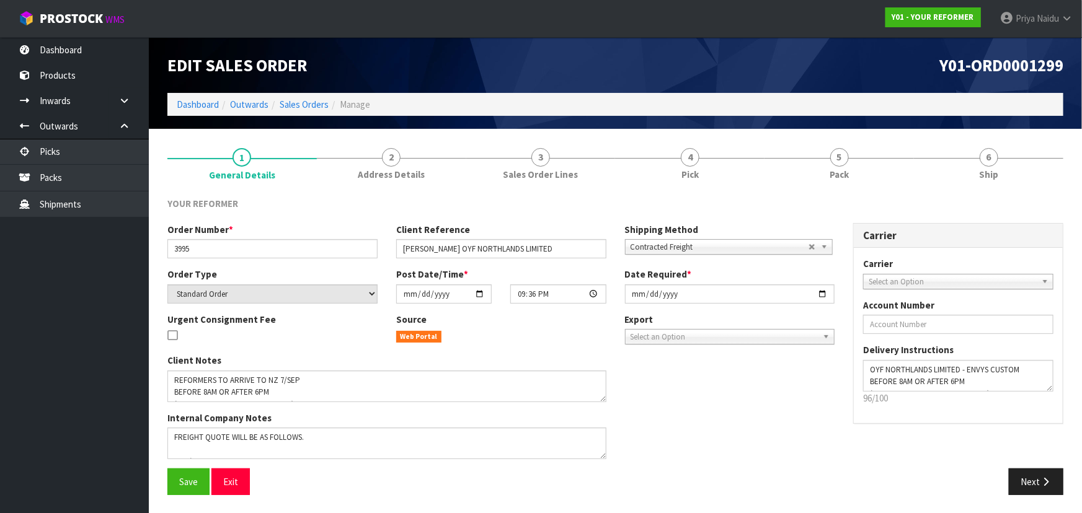
click at [1007, 123] on div "Edit Sales Order Y01-ORD0001299 Dashboard Outwards Sales Orders Manage" at bounding box center [615, 83] width 914 height 92
click at [1000, 151] on link "6 Ship" at bounding box center [988, 162] width 149 height 49
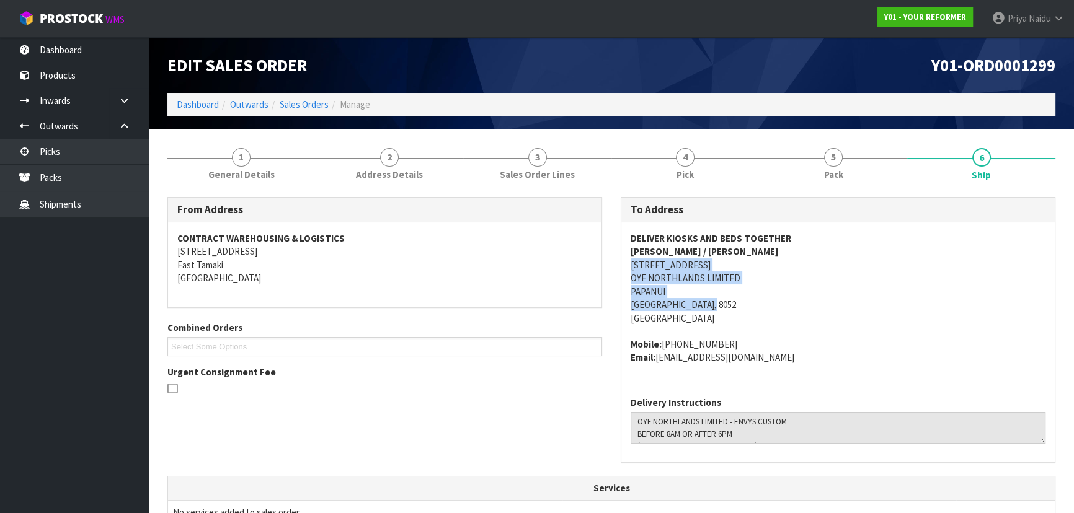
drag, startPoint x: 618, startPoint y: 266, endPoint x: 872, endPoint y: 304, distance: 257.0
click at [872, 304] on div "To Address DELIVER KIOSKS AND BEDS TOGETHER WILLIAM COLE / RACHEL 71 MAIN NORTH…" at bounding box center [837, 336] width 453 height 279
click at [806, 296] on address "DELIVER KIOSKS AND BEDS TOGETHER WILLIAM COLE / RACHEL 71 MAIN NORTH ROAD PAPAN…" at bounding box center [837, 278] width 415 height 93
drag, startPoint x: 621, startPoint y: 262, endPoint x: 715, endPoint y: 265, distance: 94.3
click at [715, 265] on div "DELIVER KIOSKS AND BEDS TOGETHER WILLIAM COLE / RACHEL 71 MAIN NORTH ROAD PAPAN…" at bounding box center [837, 305] width 433 height 164
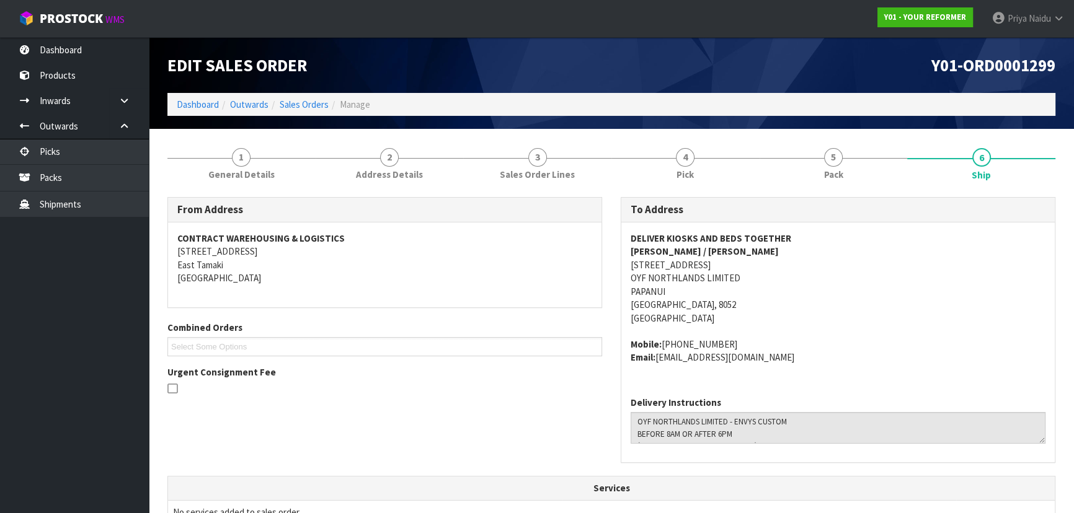
click at [845, 330] on span "DELIVER KIOSKS AND BEDS TOGETHER WILLIAM COLE / RACHEL 71 MAIN NORTH ROAD PAPAN…" at bounding box center [837, 298] width 415 height 133
drag, startPoint x: 626, startPoint y: 275, endPoint x: 751, endPoint y: 276, distance: 125.2
click at [751, 276] on div "DELIVER KIOSKS AND BEDS TOGETHER WILLIAM COLE / RACHEL 71 MAIN NORTH ROAD PAPAN…" at bounding box center [837, 305] width 433 height 164
drag, startPoint x: 617, startPoint y: 262, endPoint x: 716, endPoint y: 267, distance: 98.7
click at [716, 267] on div "To Address DELIVER KIOSKS AND BEDS TOGETHER WILLIAM COLE / RACHEL 71 MAIN NORTH…" at bounding box center [837, 336] width 453 height 279
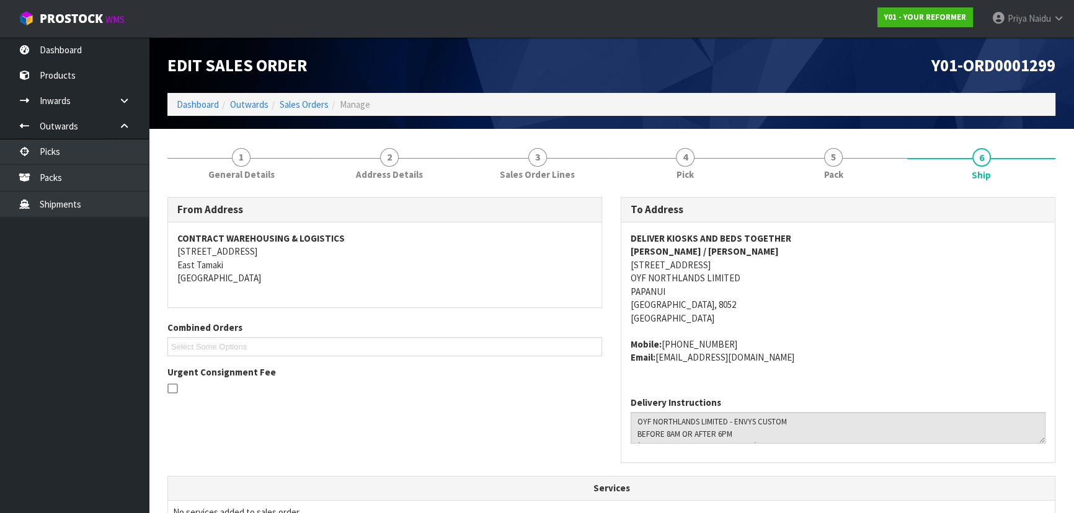
click at [802, 325] on span "DELIVER KIOSKS AND BEDS TOGETHER WILLIAM COLE / RACHEL 71 MAIN NORTH ROAD PAPAN…" at bounding box center [837, 298] width 415 height 133
drag, startPoint x: 619, startPoint y: 237, endPoint x: 790, endPoint y: 231, distance: 170.6
click at [790, 231] on div "To Address DELIVER KIOSKS AND BEDS TOGETHER WILLIAM COLE / RACHEL 71 MAIN NORTH…" at bounding box center [837, 336] width 453 height 279
drag, startPoint x: 628, startPoint y: 254, endPoint x: 731, endPoint y: 245, distance: 103.9
click at [731, 245] on div "DELIVER KIOSKS AND BEDS TOGETHER WILLIAM COLE / RACHEL 71 MAIN NORTH ROAD PAPAN…" at bounding box center [837, 305] width 433 height 164
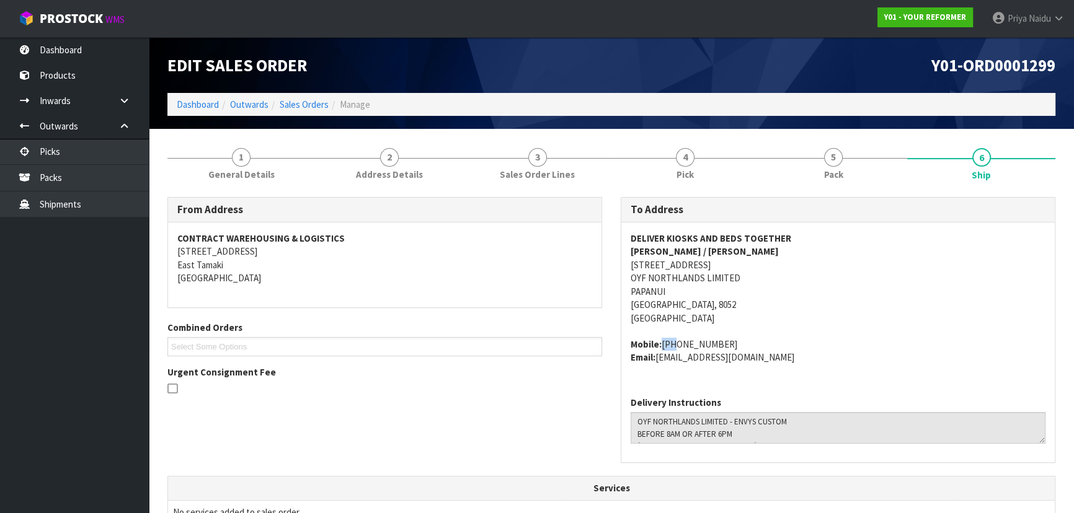
drag, startPoint x: 661, startPoint y: 343, endPoint x: 693, endPoint y: 344, distance: 32.2
click at [669, 344] on address "Mobile: +64 274 948 240 Email: southnz@oyf.fit" at bounding box center [837, 351] width 415 height 27
click at [724, 345] on address "Mobile: +64 274 948 240 Email: southnz@oyf.fit" at bounding box center [837, 351] width 415 height 27
drag, startPoint x: 663, startPoint y: 343, endPoint x: 582, endPoint y: 330, distance: 81.5
click at [743, 342] on address "Mobile: +64 274 948 240 Email: southnz@oyf.fit" at bounding box center [837, 351] width 415 height 27
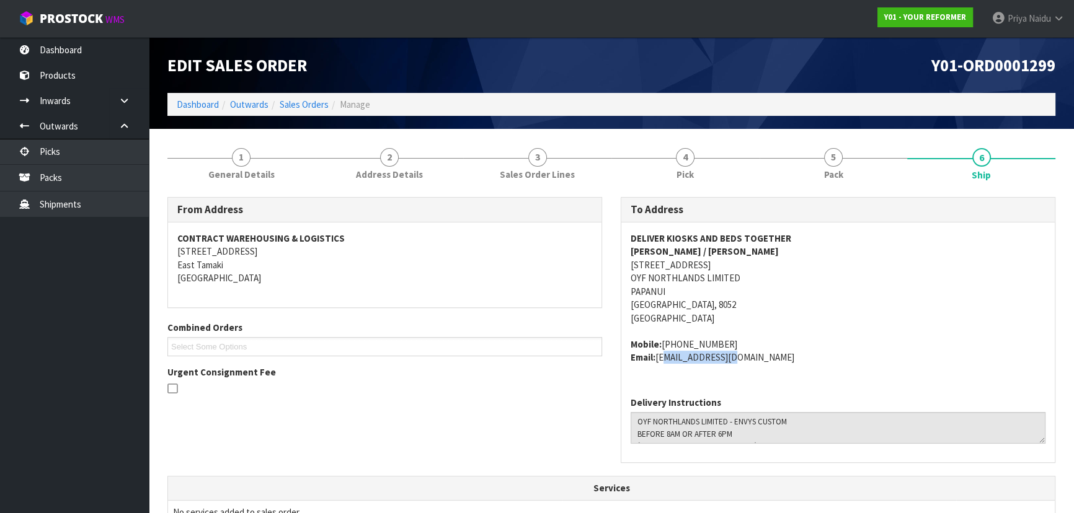
drag, startPoint x: 658, startPoint y: 360, endPoint x: 735, endPoint y: 364, distance: 77.6
click at [735, 364] on div "DELIVER KIOSKS AND BEDS TOGETHER WILLIAM COLE / RACHEL 71 MAIN NORTH ROAD PAPAN…" at bounding box center [837, 305] width 433 height 164
click at [209, 105] on link "Dashboard" at bounding box center [198, 105] width 42 height 12
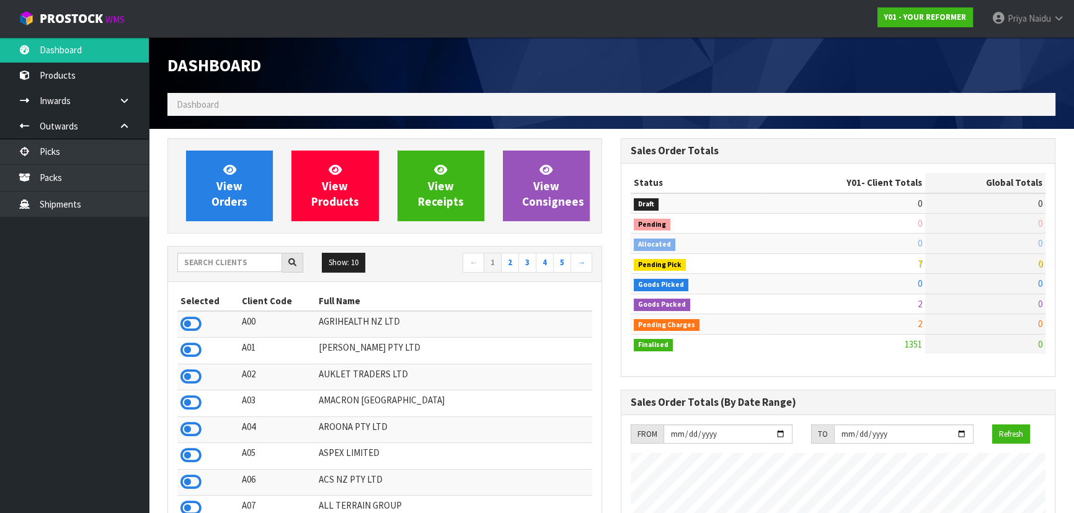
scroll to position [937, 453]
click at [249, 262] on input "text" at bounding box center [229, 262] width 105 height 19
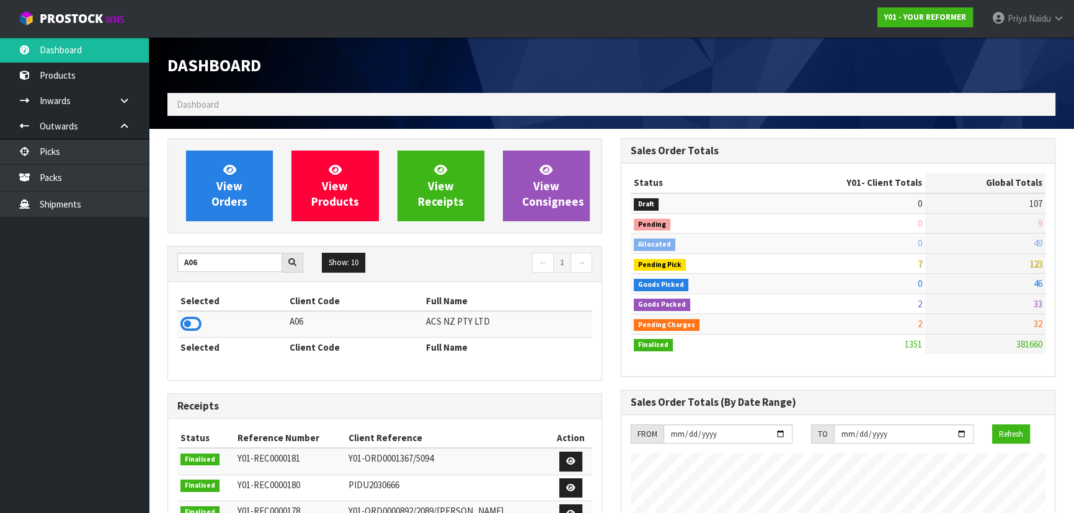
drag, startPoint x: 193, startPoint y: 324, endPoint x: 214, endPoint y: 280, distance: 49.4
click at [195, 324] on icon at bounding box center [190, 324] width 21 height 19
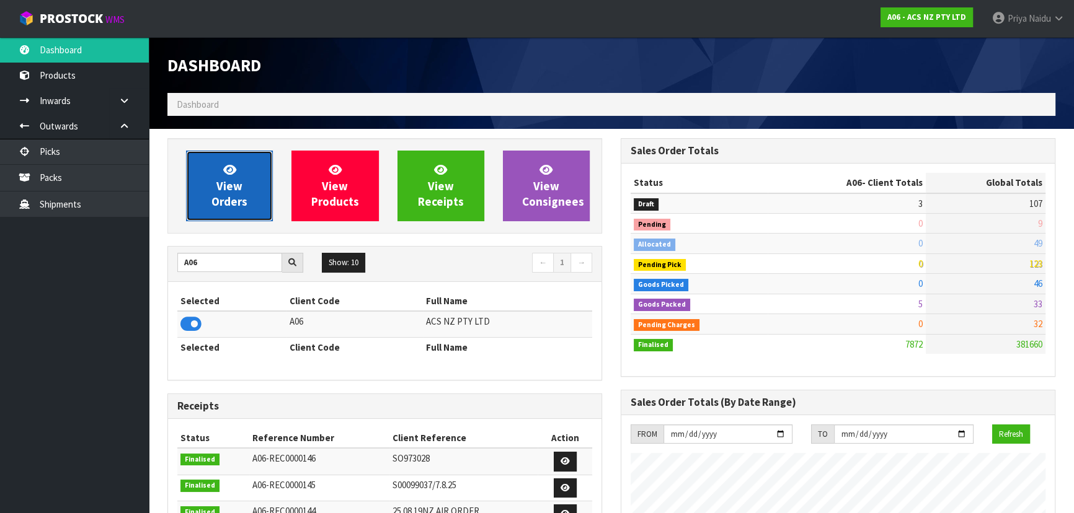
click at [236, 180] on span "View Orders" at bounding box center [229, 185] width 36 height 46
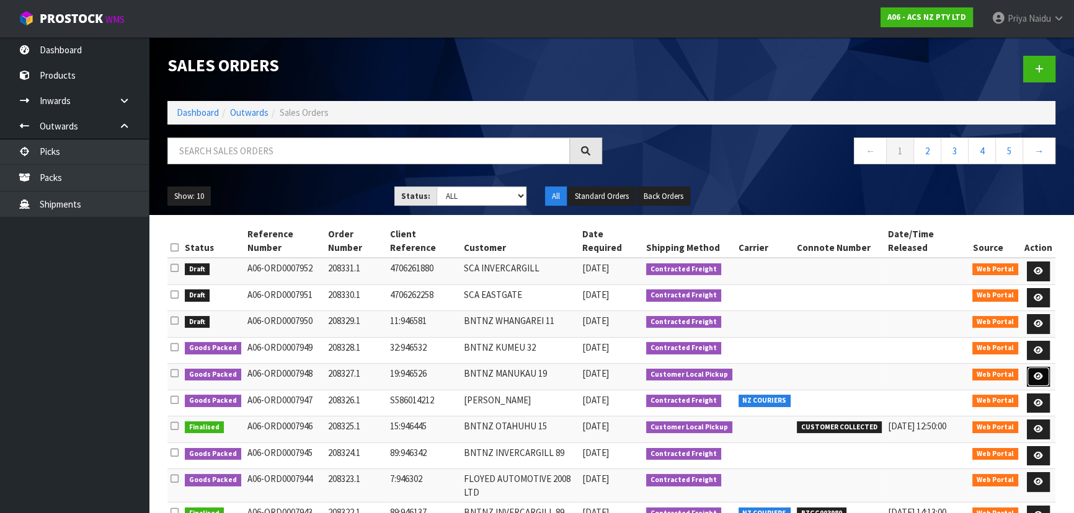
click at [1040, 369] on link at bounding box center [1038, 377] width 23 height 20
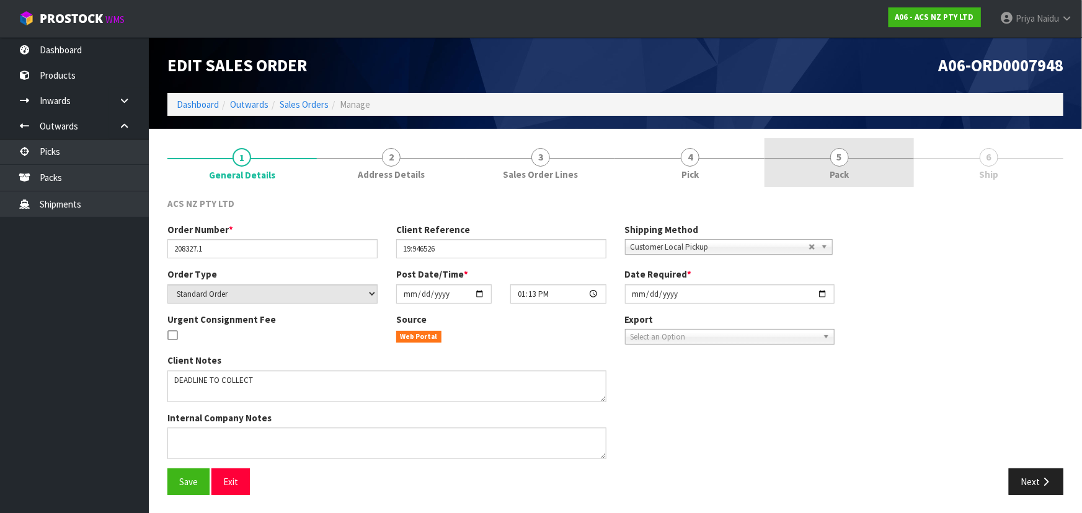
click at [851, 167] on link "5 Pack" at bounding box center [838, 162] width 149 height 49
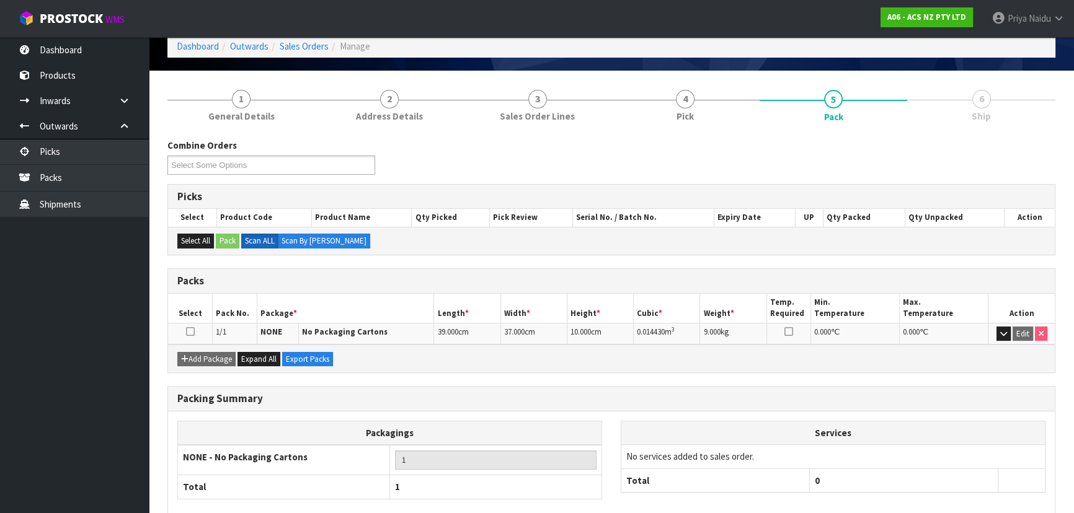
scroll to position [123, 0]
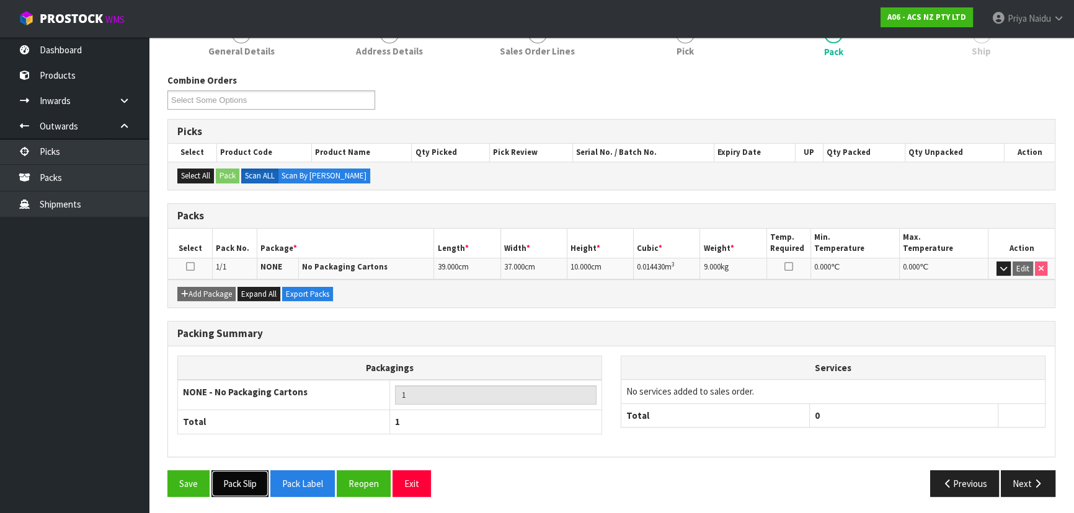
click at [242, 481] on button "Pack Slip" at bounding box center [239, 483] width 57 height 27
click at [410, 475] on button "Exit" at bounding box center [411, 483] width 38 height 27
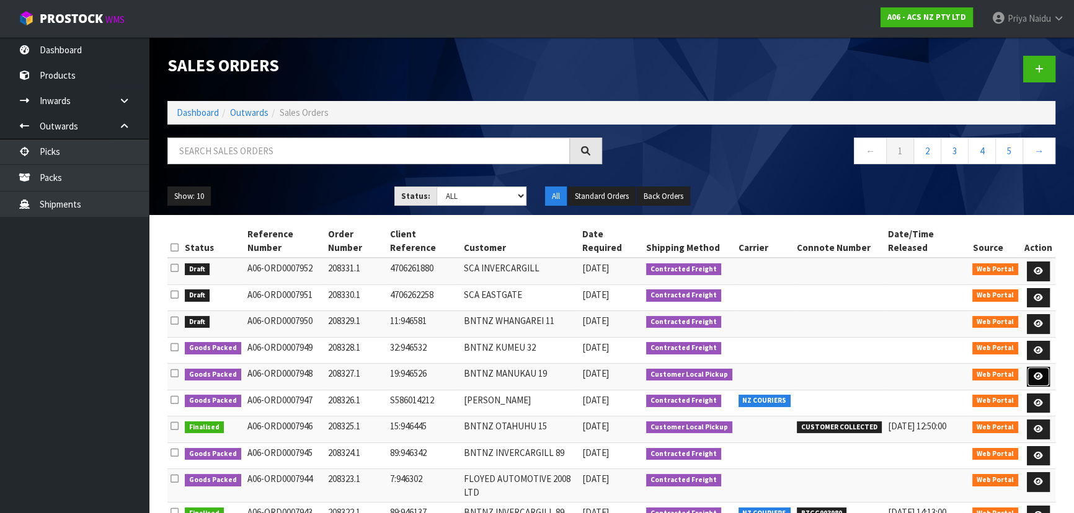
click at [1036, 373] on icon at bounding box center [1037, 377] width 9 height 8
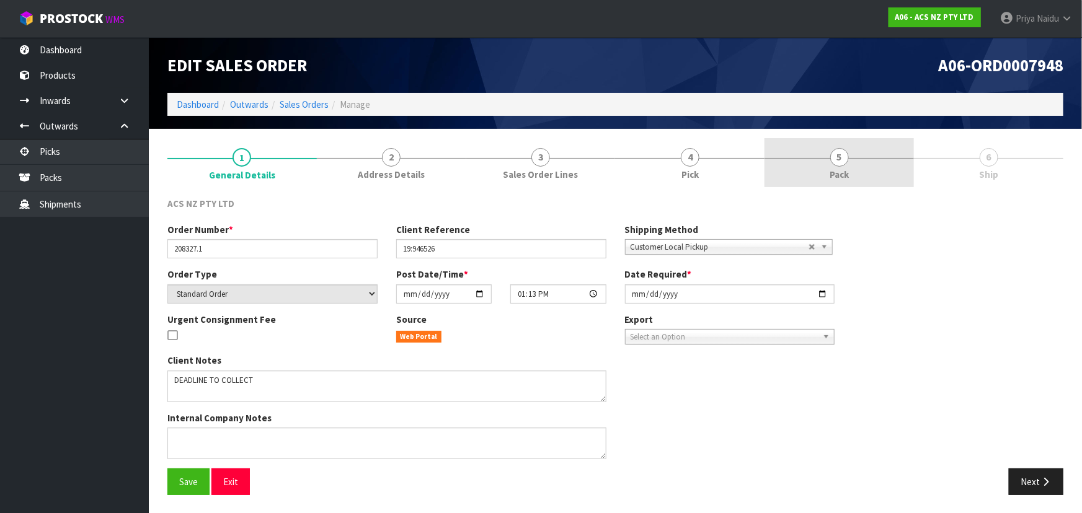
click at [850, 167] on link "5 Pack" at bounding box center [838, 162] width 149 height 49
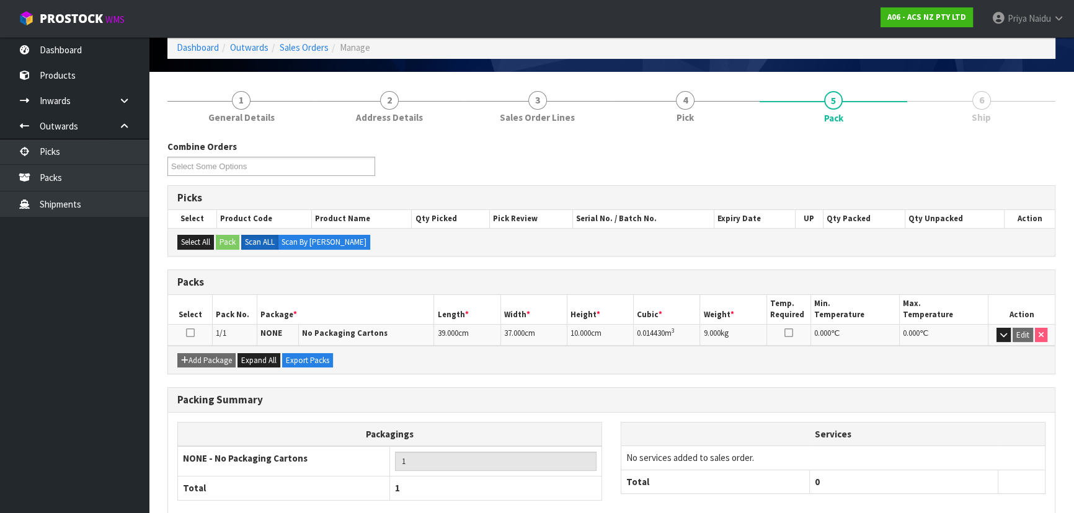
scroll to position [123, 0]
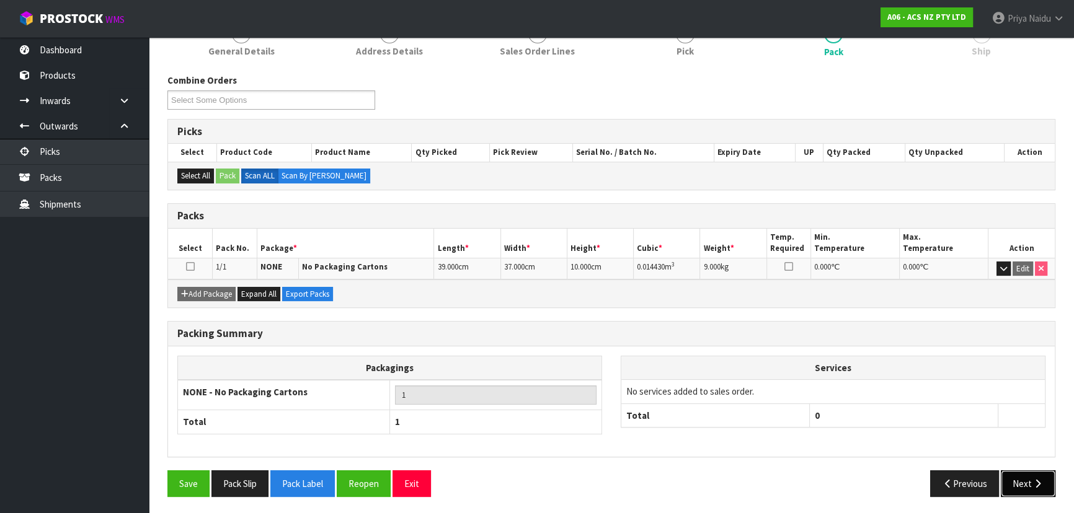
click at [1017, 480] on button "Next" at bounding box center [1027, 483] width 55 height 27
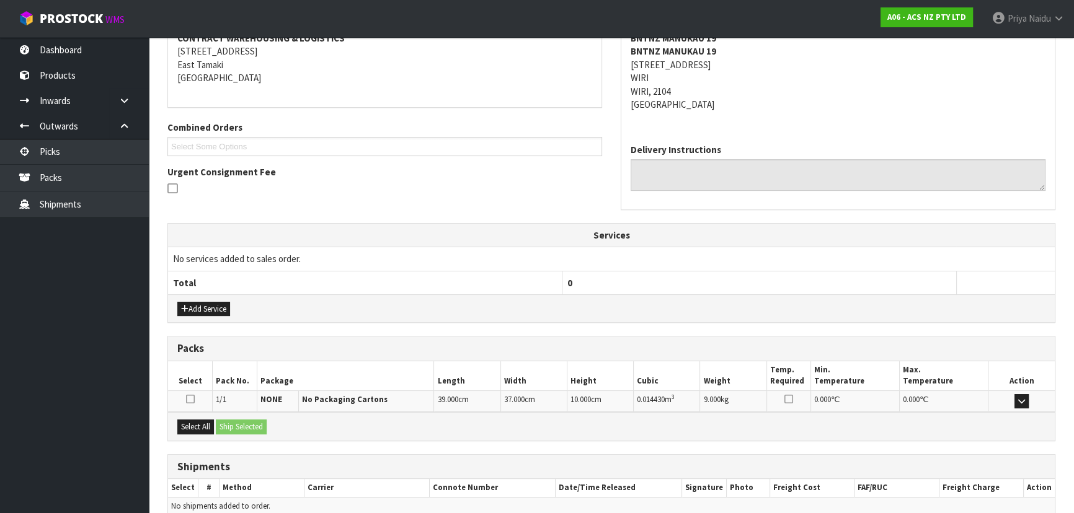
scroll to position [258, 0]
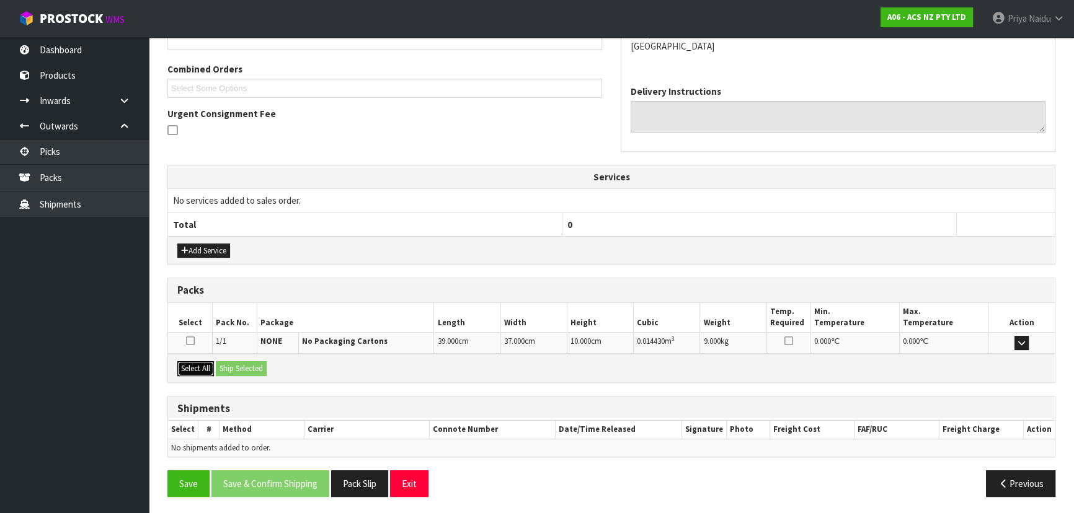
drag, startPoint x: 200, startPoint y: 366, endPoint x: 223, endPoint y: 369, distance: 23.8
click at [201, 366] on button "Select All" at bounding box center [195, 368] width 37 height 15
click at [233, 369] on button "Ship Selected" at bounding box center [241, 368] width 51 height 15
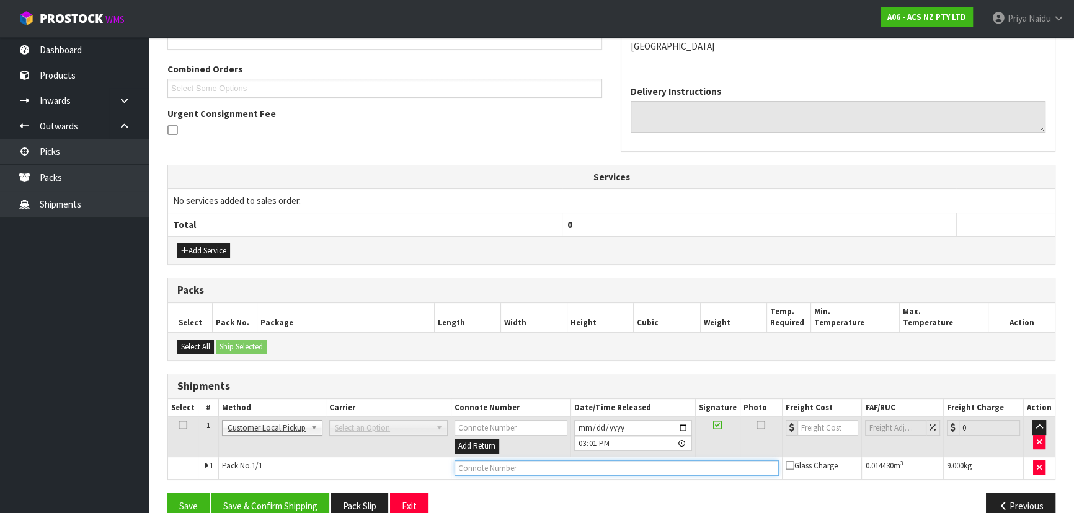
click at [470, 468] on input "text" at bounding box center [616, 468] width 324 height 15
click at [545, 466] on input "CUSTOMER COLLETR" at bounding box center [616, 468] width 324 height 15
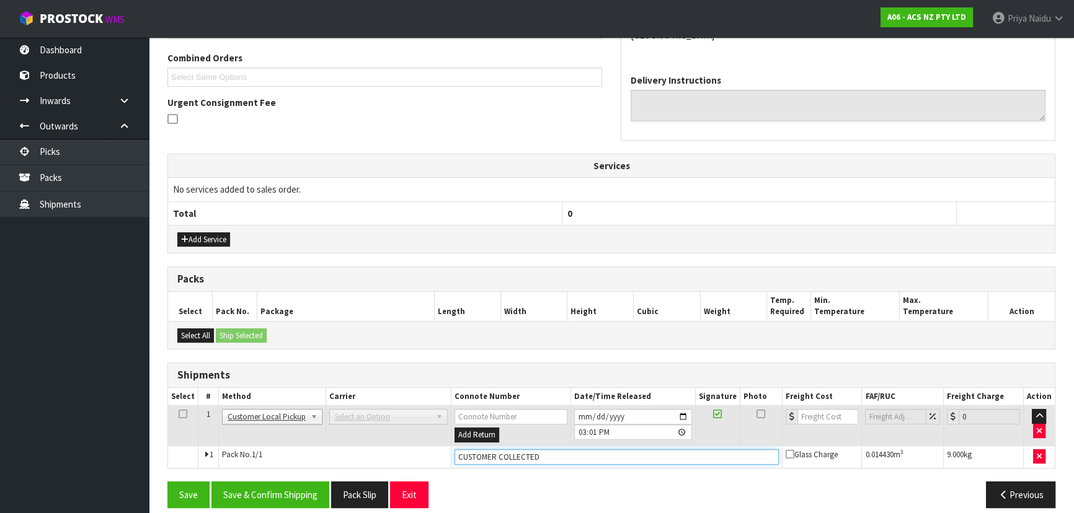
scroll to position [280, 0]
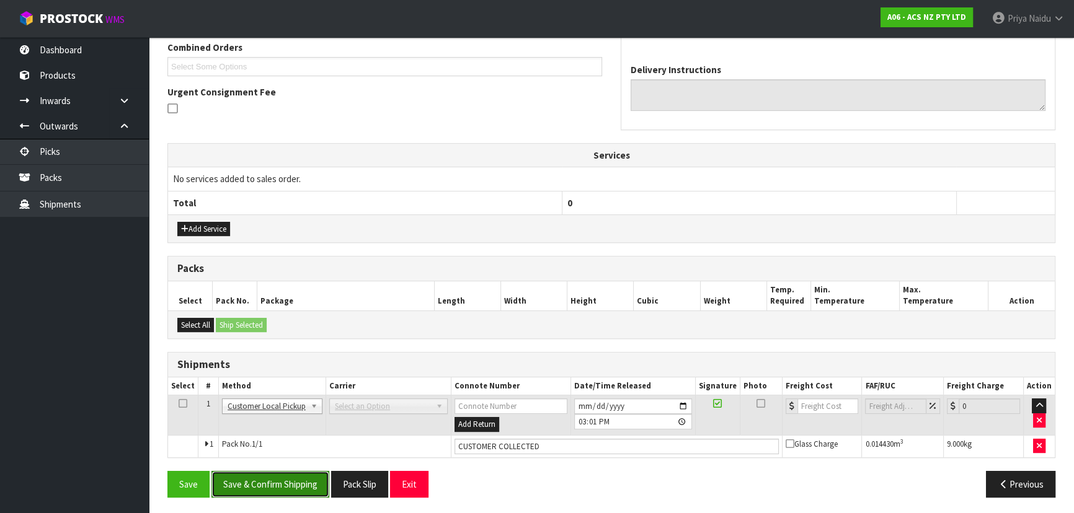
click at [282, 480] on button "Save & Confirm Shipping" at bounding box center [270, 484] width 118 height 27
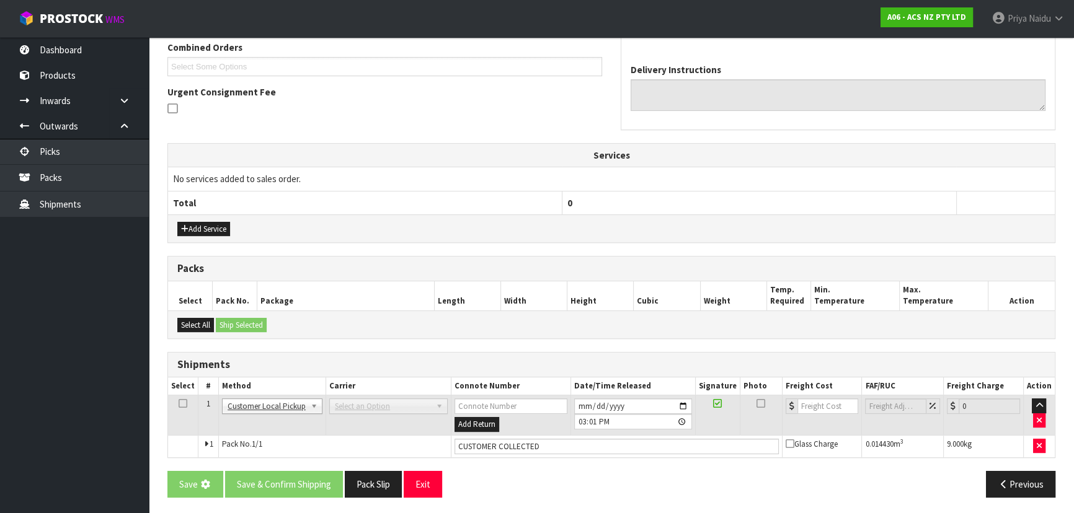
scroll to position [0, 0]
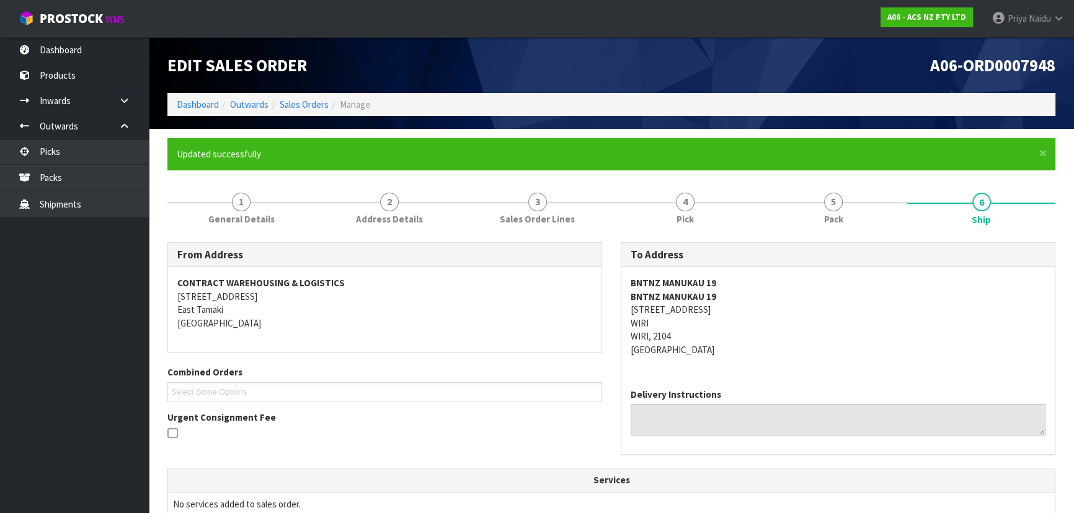
drag, startPoint x: 364, startPoint y: 417, endPoint x: 490, endPoint y: 449, distance: 129.9
click at [496, 449] on div "From Address CONTRACT WAREHOUSING & LOGISTICS 17 Allens Road East Tamaki Auckla…" at bounding box center [384, 347] width 453 height 210
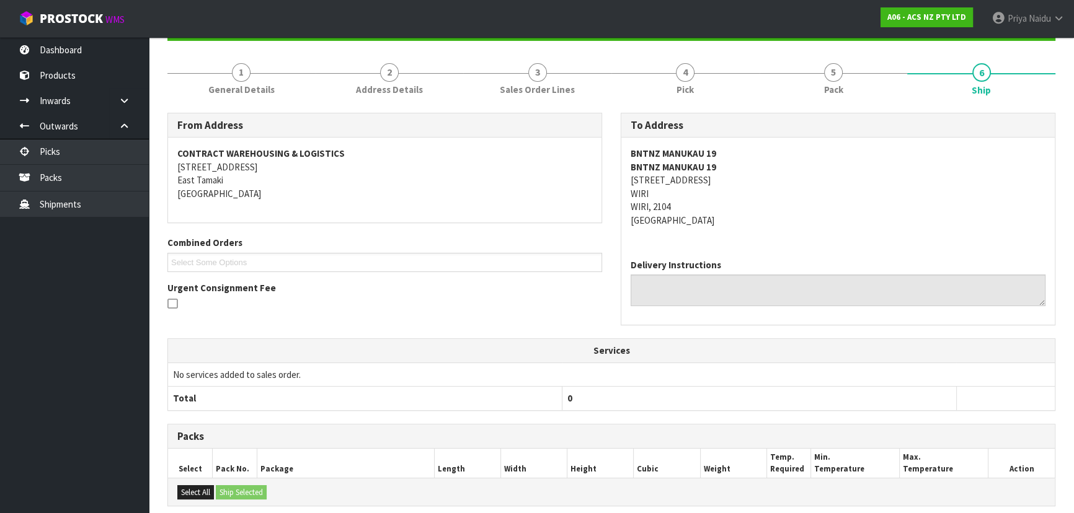
scroll to position [295, 0]
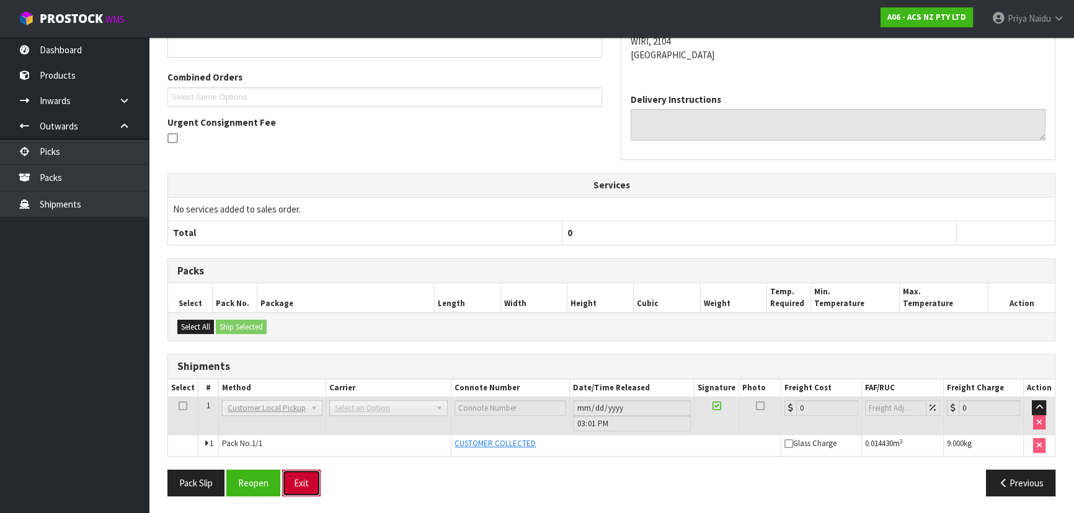
click at [311, 479] on button "Exit" at bounding box center [301, 483] width 38 height 27
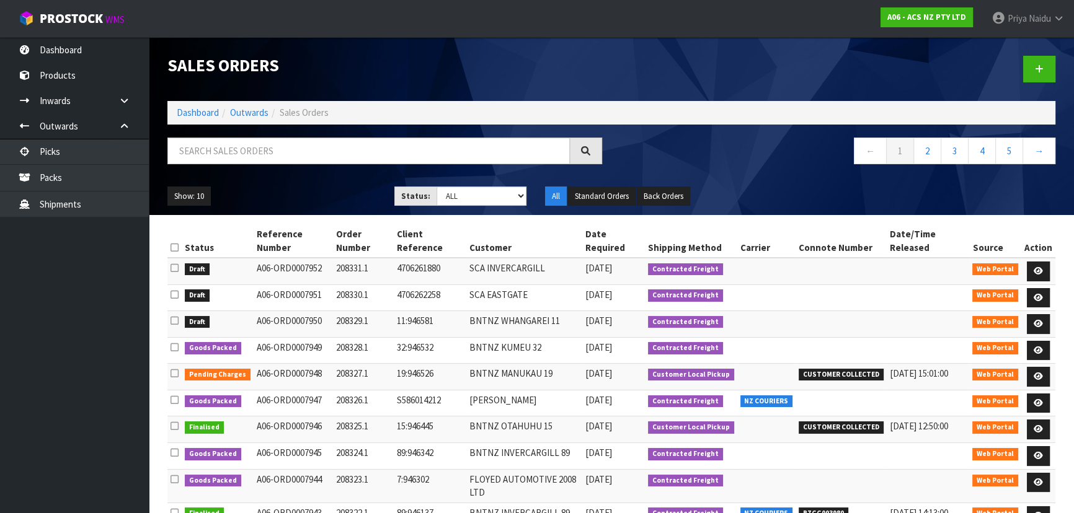
click at [200, 106] on li "Dashboard" at bounding box center [198, 112] width 42 height 13
click at [200, 108] on link "Dashboard" at bounding box center [198, 113] width 42 height 12
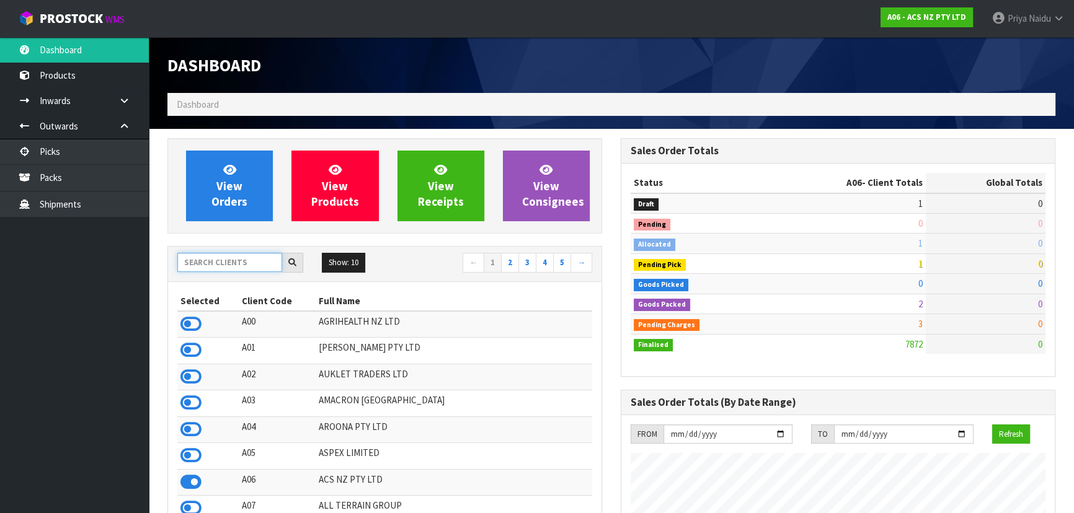
click at [213, 256] on input "text" at bounding box center [229, 262] width 105 height 19
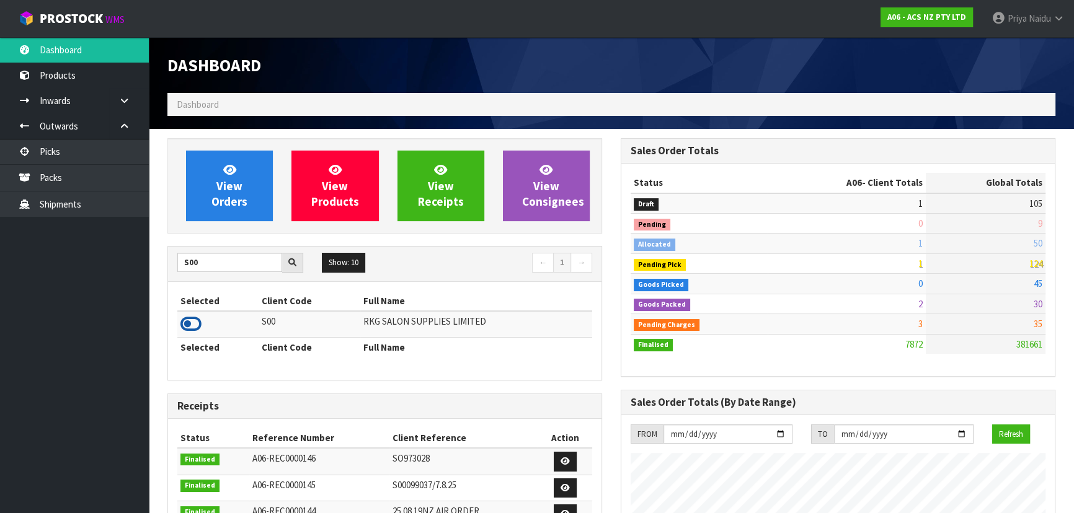
click at [200, 321] on icon at bounding box center [190, 324] width 21 height 19
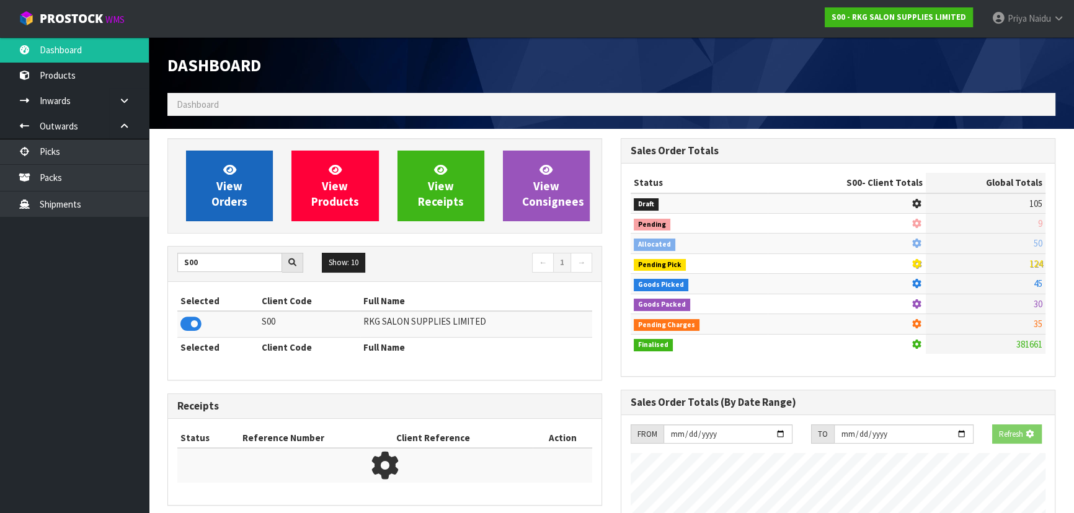
scroll to position [619117, 619435]
click at [234, 197] on span "View Orders" at bounding box center [229, 185] width 36 height 46
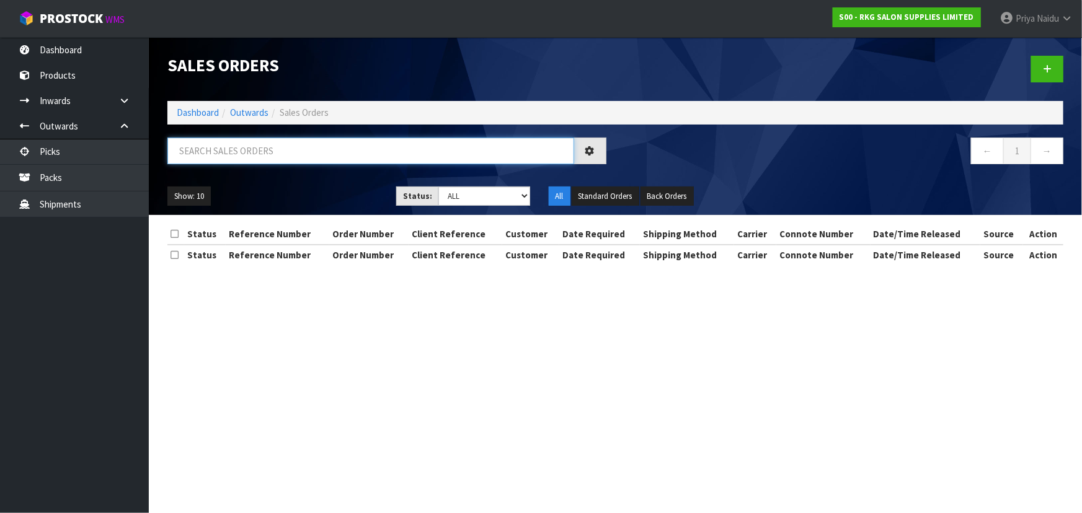
click at [244, 158] on input "text" at bounding box center [370, 151] width 407 height 27
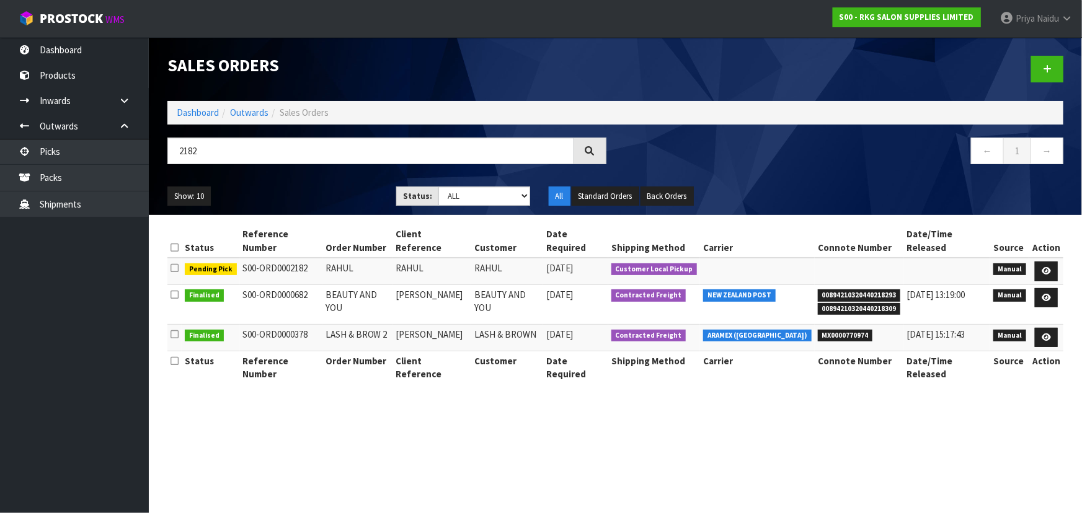
click at [299, 205] on ul "Show: 10 5 10 25 50" at bounding box center [272, 197] width 210 height 20
click at [1043, 267] on icon at bounding box center [1045, 271] width 9 height 8
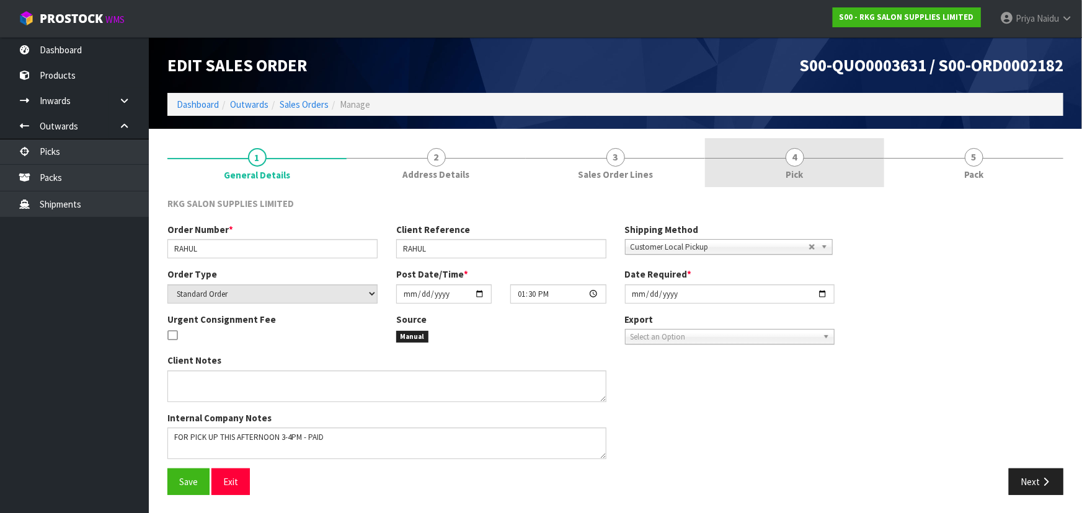
click at [876, 162] on link "4 Pick" at bounding box center [794, 162] width 179 height 49
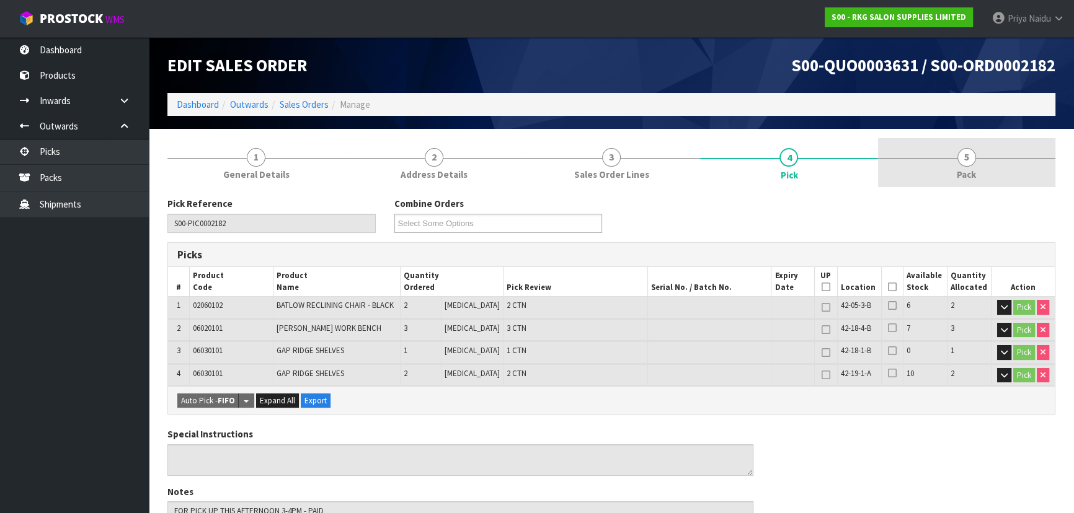
click at [938, 164] on link "5 Pack" at bounding box center [966, 162] width 177 height 49
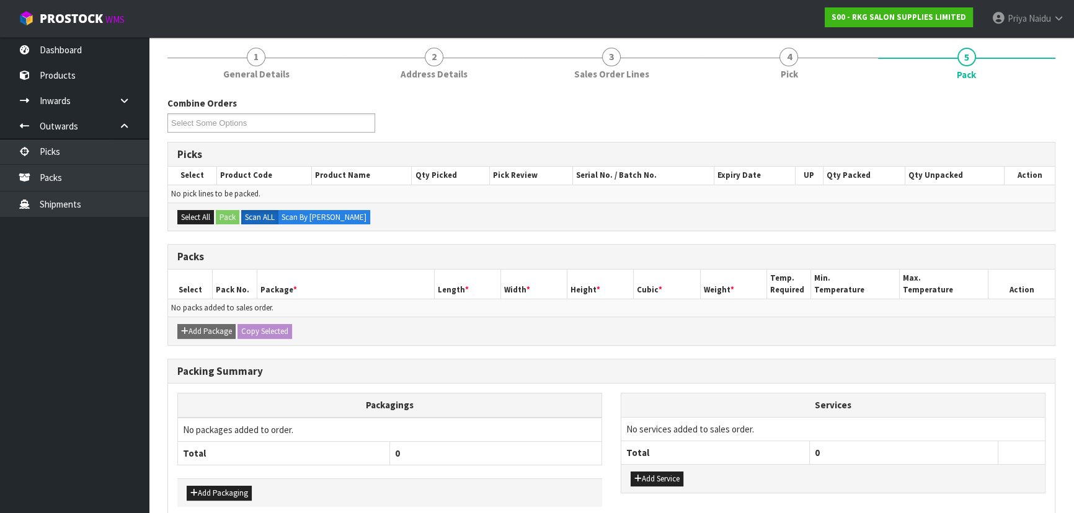
scroll to position [159, 0]
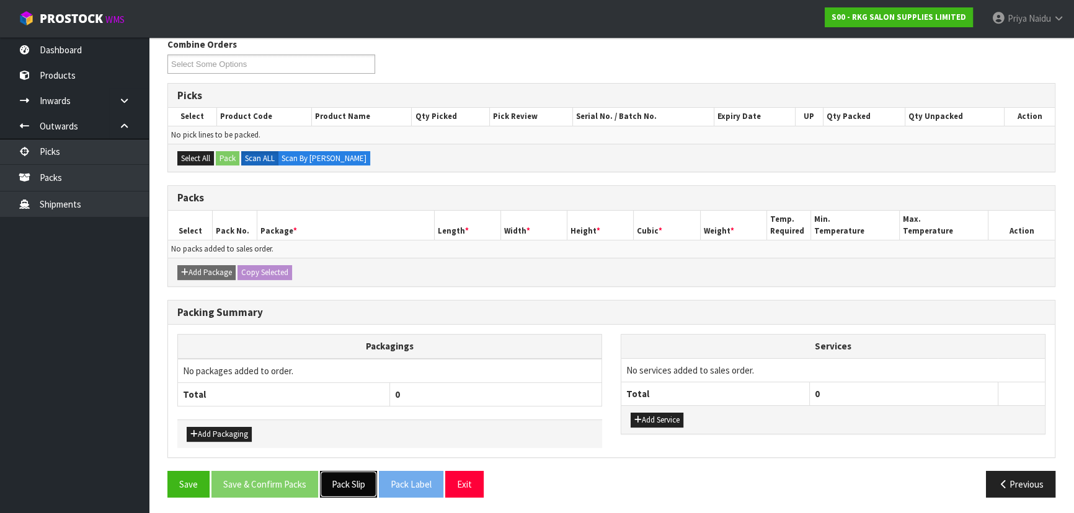
click at [356, 489] on button "Pack Slip" at bounding box center [348, 484] width 57 height 27
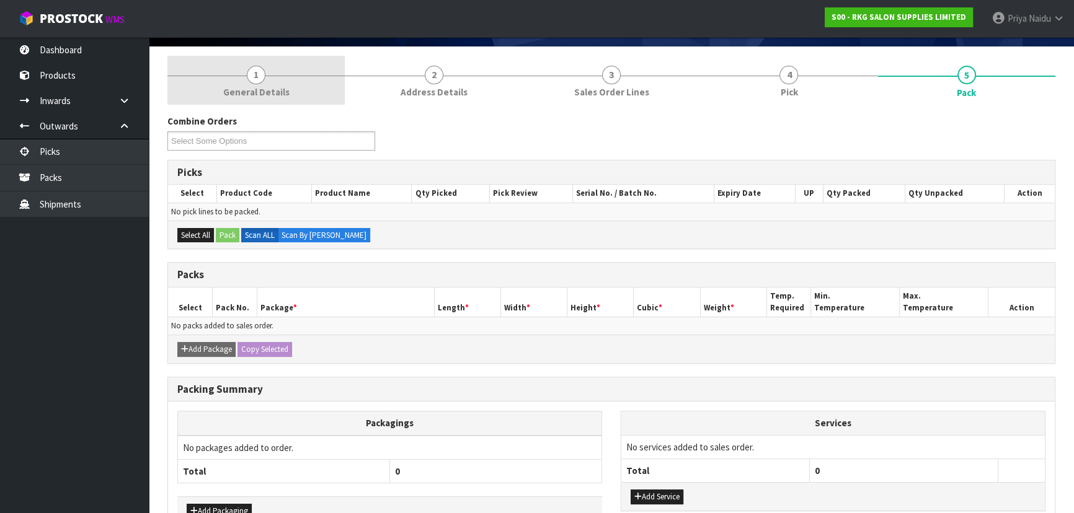
scroll to position [0, 0]
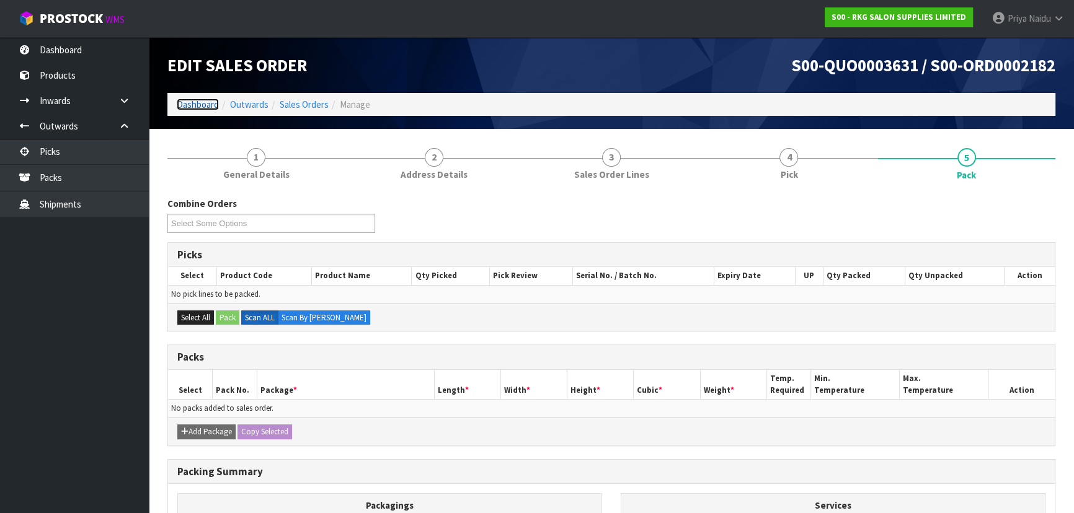
click at [190, 105] on link "Dashboard" at bounding box center [198, 105] width 42 height 12
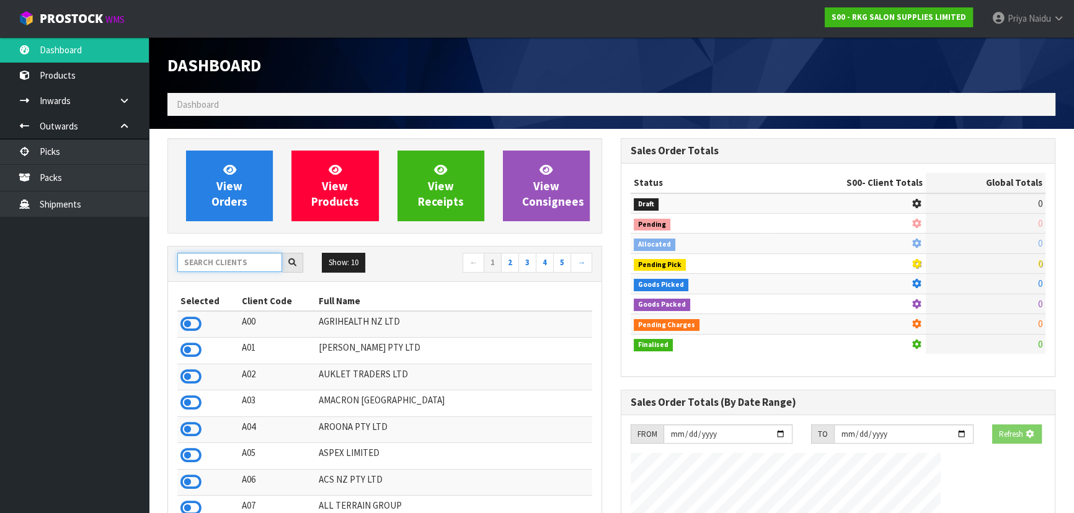
click at [215, 262] on input "text" at bounding box center [229, 262] width 105 height 19
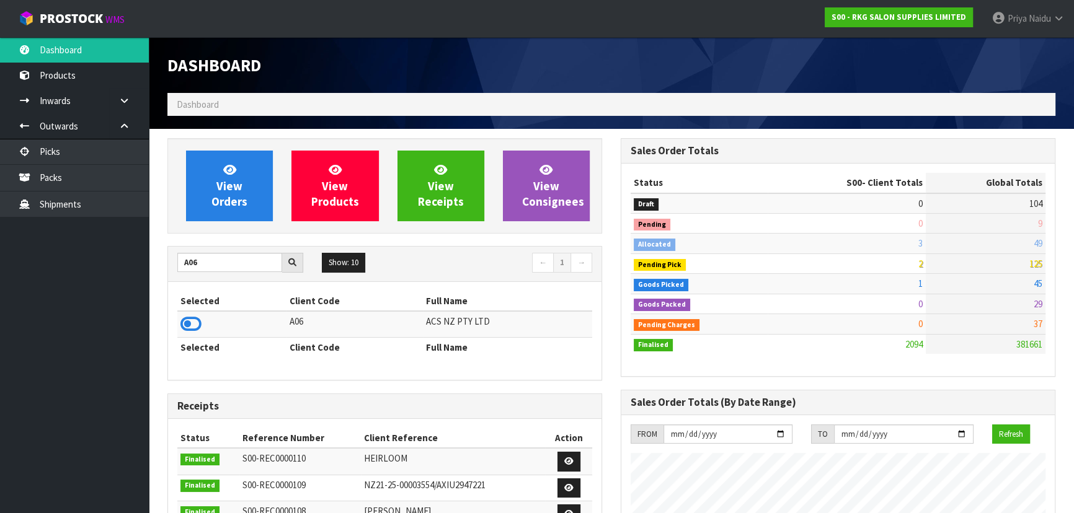
click at [192, 324] on icon at bounding box center [190, 324] width 21 height 19
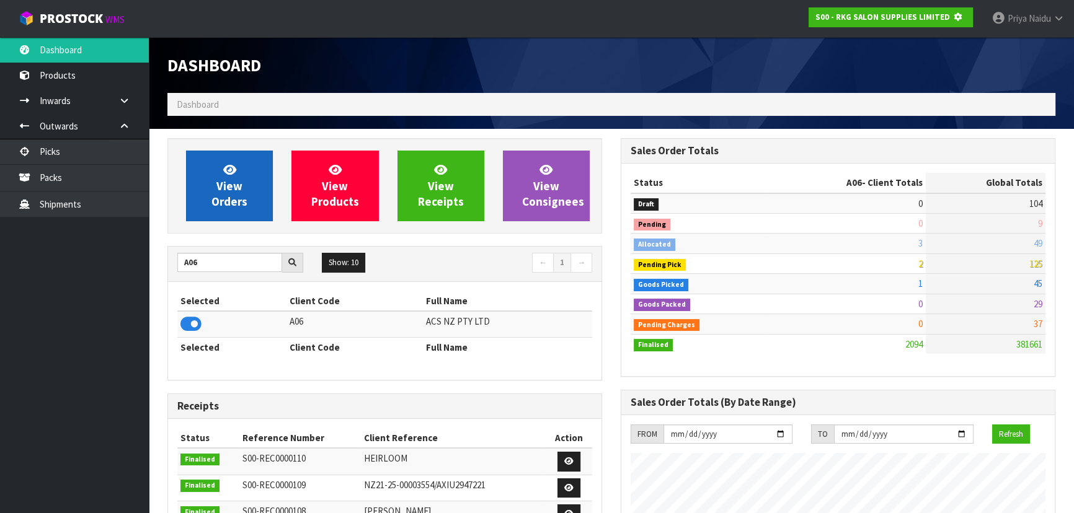
scroll to position [619117, 619435]
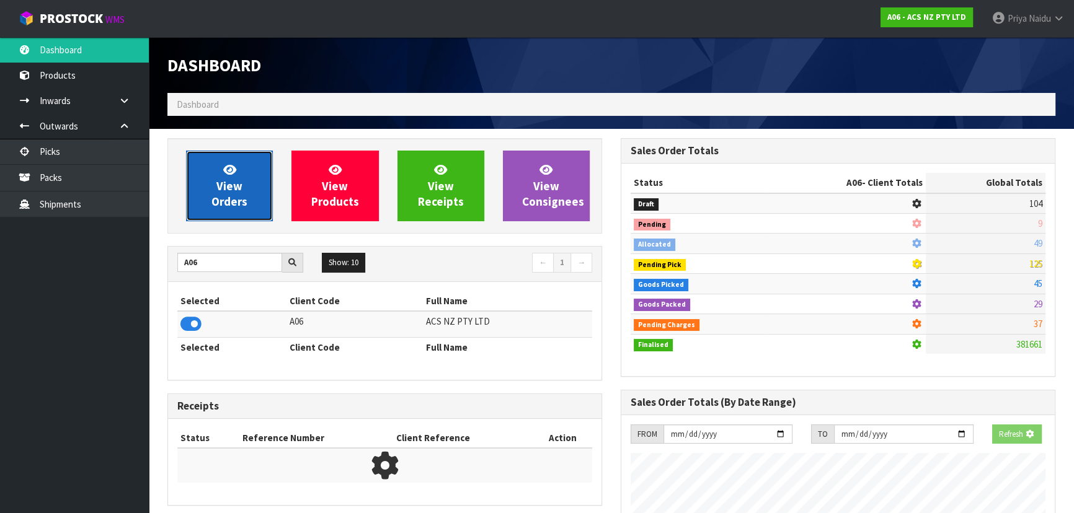
click at [229, 195] on span "View Orders" at bounding box center [229, 185] width 36 height 46
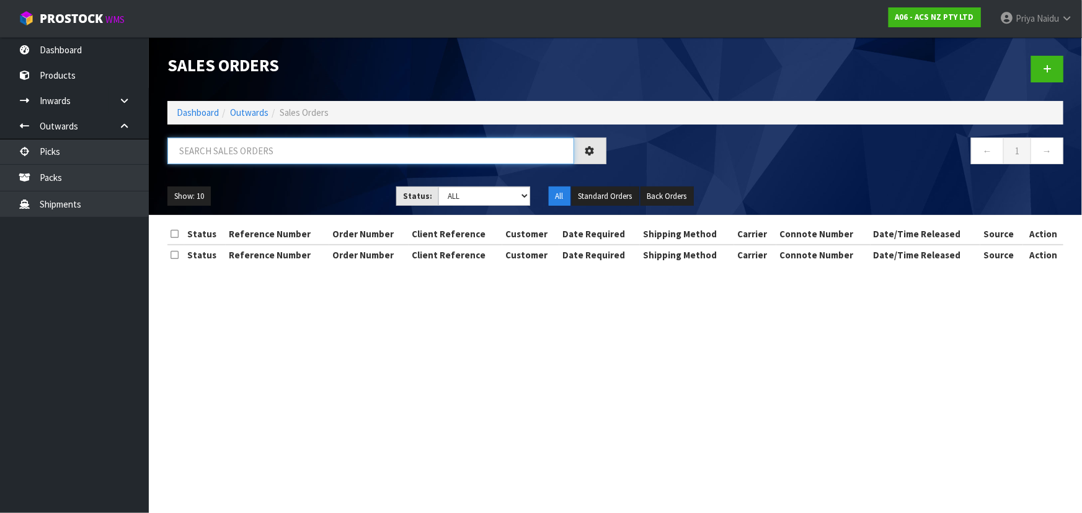
click at [245, 159] on input "text" at bounding box center [370, 151] width 407 height 27
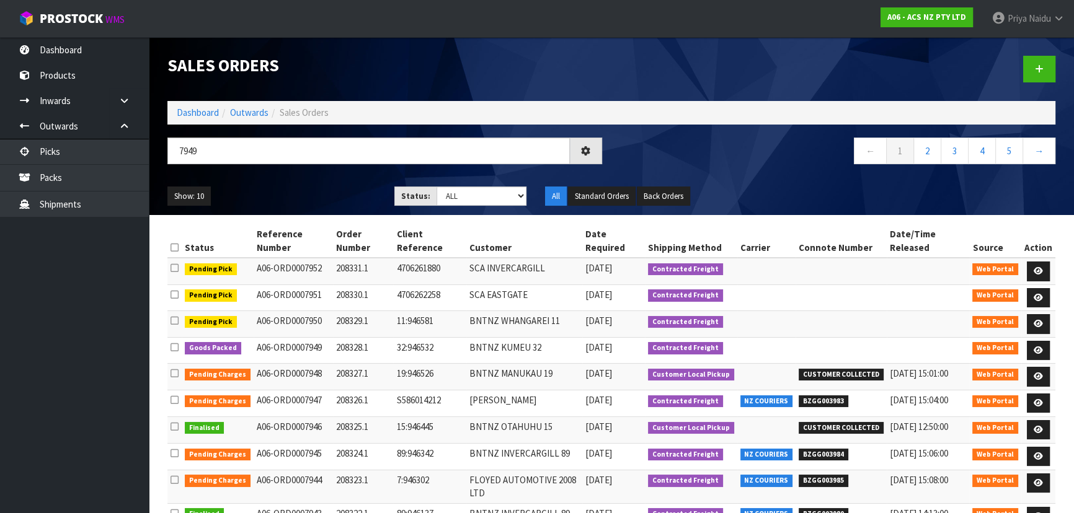
click at [309, 192] on ul "Show: 10 5 10 25 50" at bounding box center [271, 197] width 208 height 20
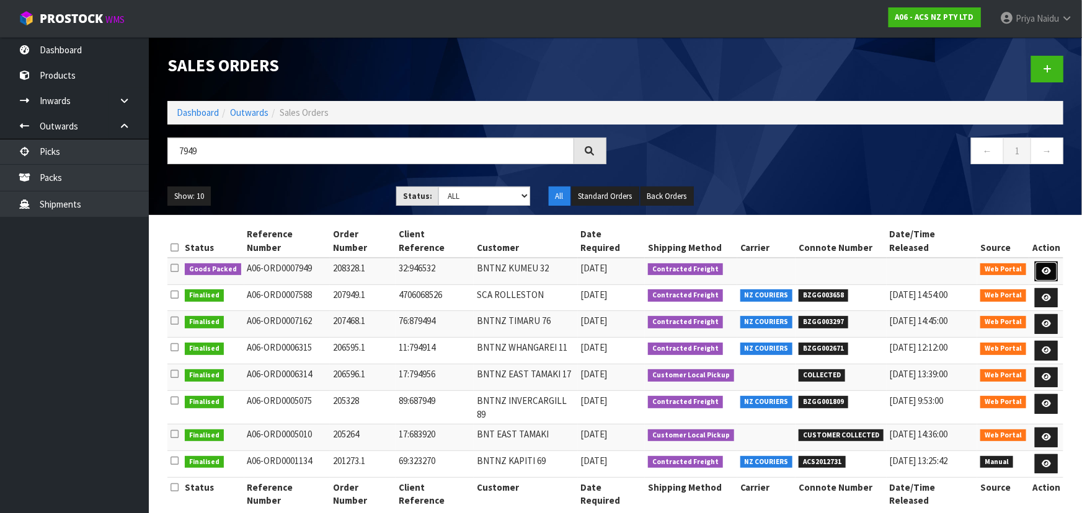
click at [1050, 262] on link at bounding box center [1046, 272] width 23 height 20
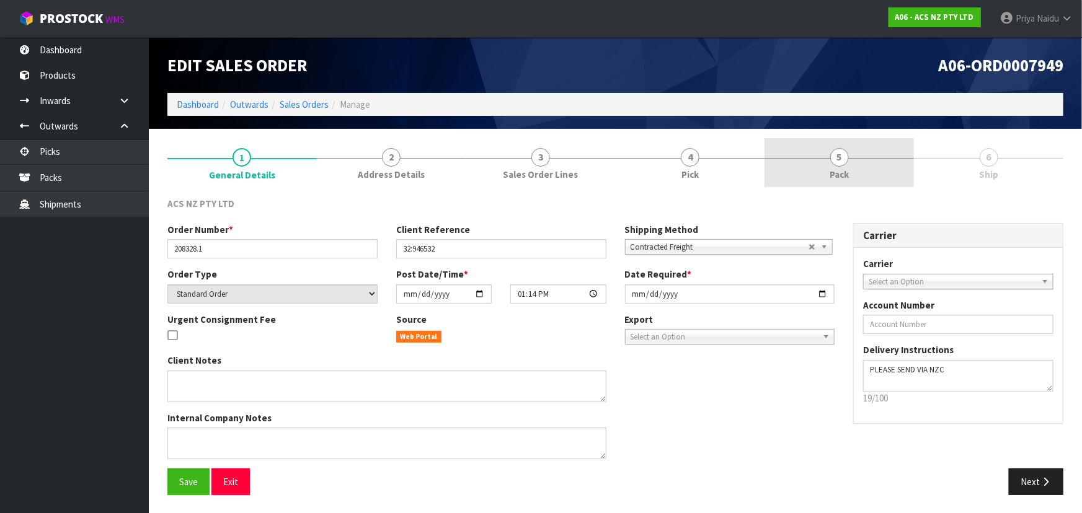
click at [861, 160] on link "5 Pack" at bounding box center [838, 162] width 149 height 49
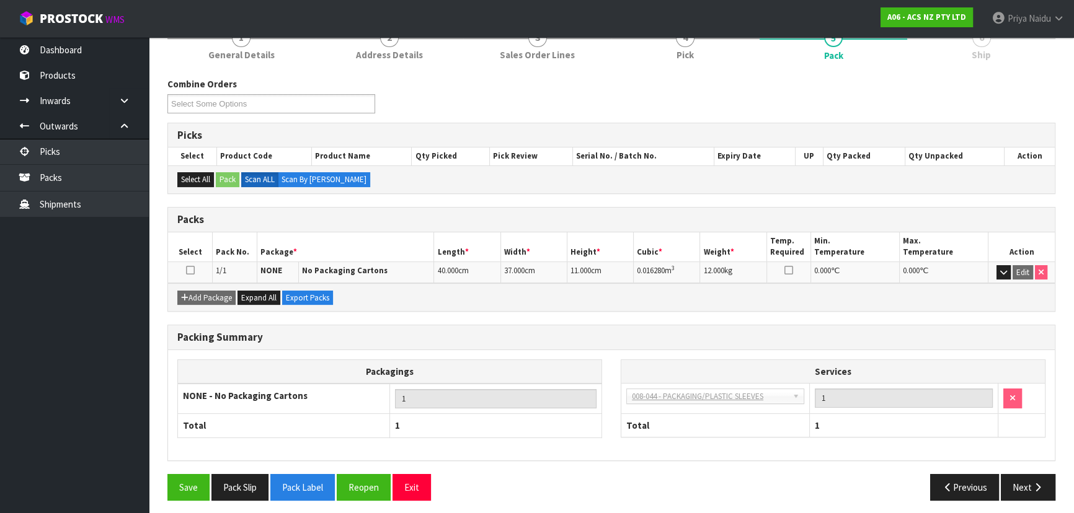
scroll to position [123, 0]
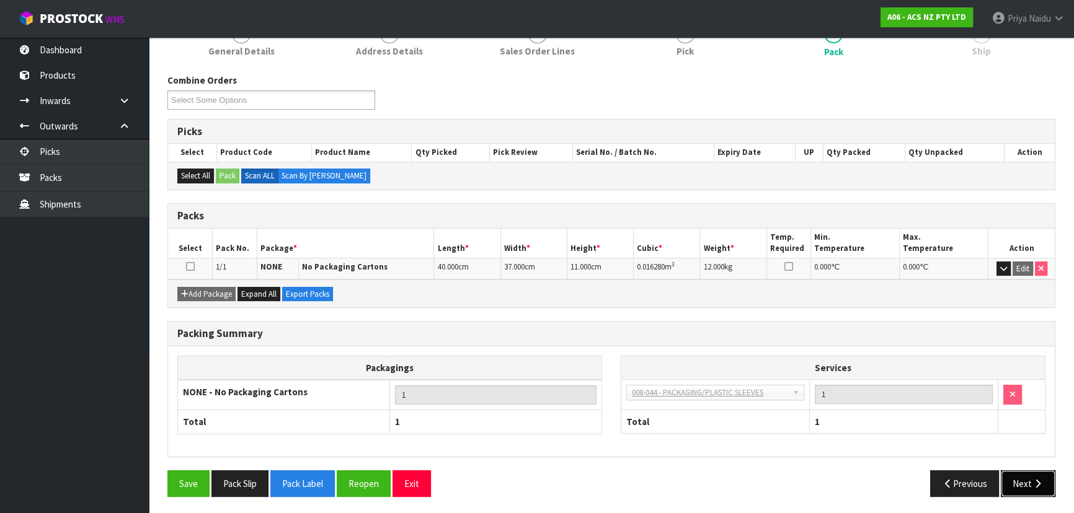
click at [1024, 484] on button "Next" at bounding box center [1027, 483] width 55 height 27
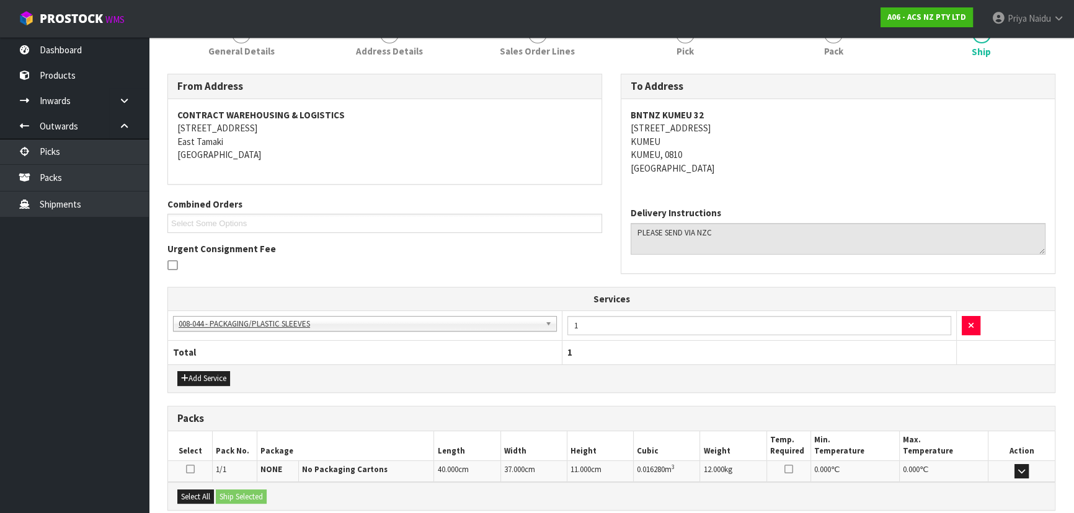
scroll to position [0, 0]
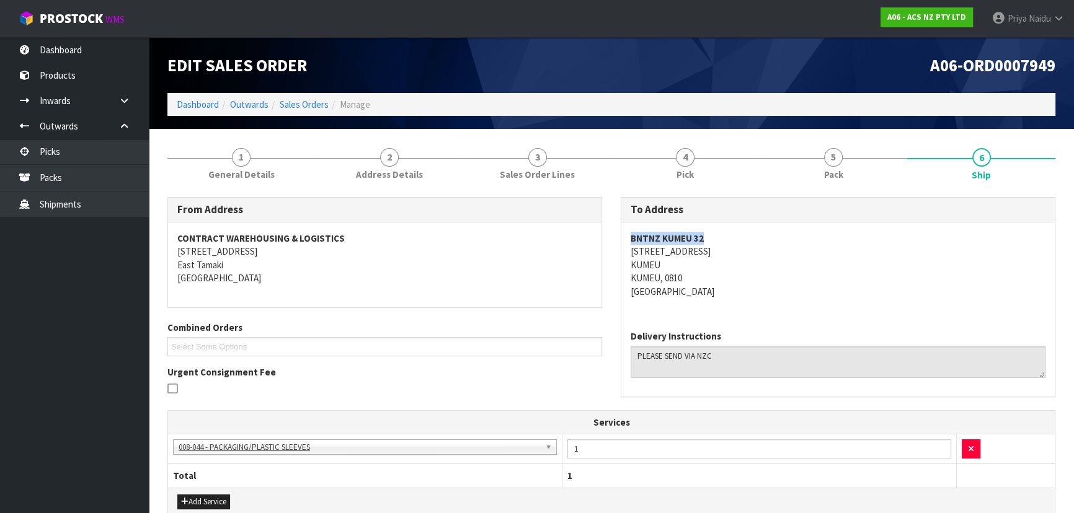
drag, startPoint x: 619, startPoint y: 234, endPoint x: 735, endPoint y: 238, distance: 116.0
click at [735, 238] on div "To Address BNTNZ KUMEU 32 3 SHAMROCK DRIVE KUMEU KUMEU, 0810 New Zealand Delive…" at bounding box center [837, 303] width 453 height 213
drag, startPoint x: 627, startPoint y: 249, endPoint x: 730, endPoint y: 256, distance: 103.7
click at [730, 256] on div "BNTNZ KUMEU 32 3 SHAMROCK DRIVE KUMEU KUMEU, 0810 New Zealand" at bounding box center [837, 272] width 433 height 98
drag, startPoint x: 617, startPoint y: 263, endPoint x: 223, endPoint y: 294, distance: 395.4
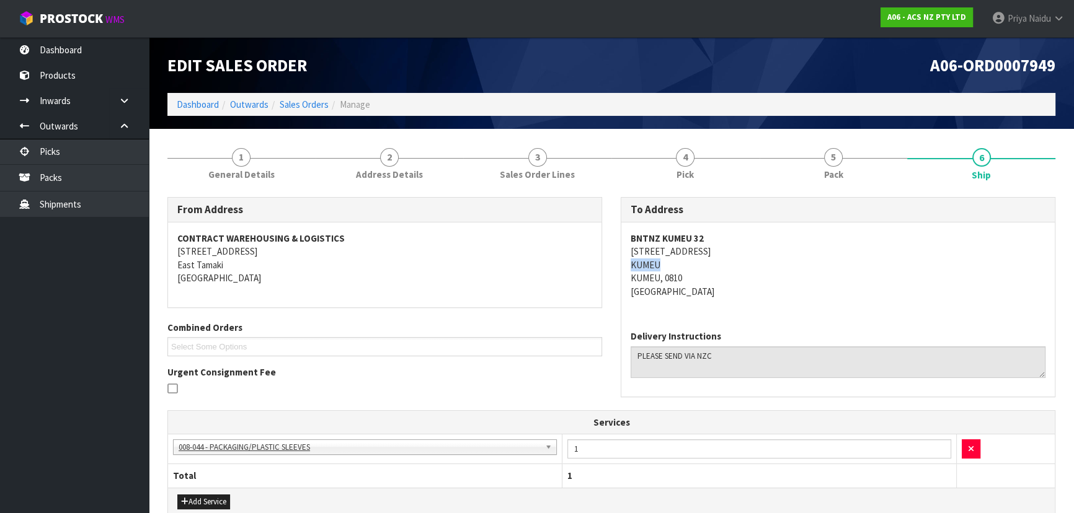
click at [672, 265] on div "To Address BNTNZ KUMEU 32 3 SHAMROCK DRIVE KUMEU KUMEU, 0810 New Zealand Delive…" at bounding box center [837, 303] width 453 height 213
drag, startPoint x: 897, startPoint y: 187, endPoint x: 875, endPoint y: 179, distance: 23.9
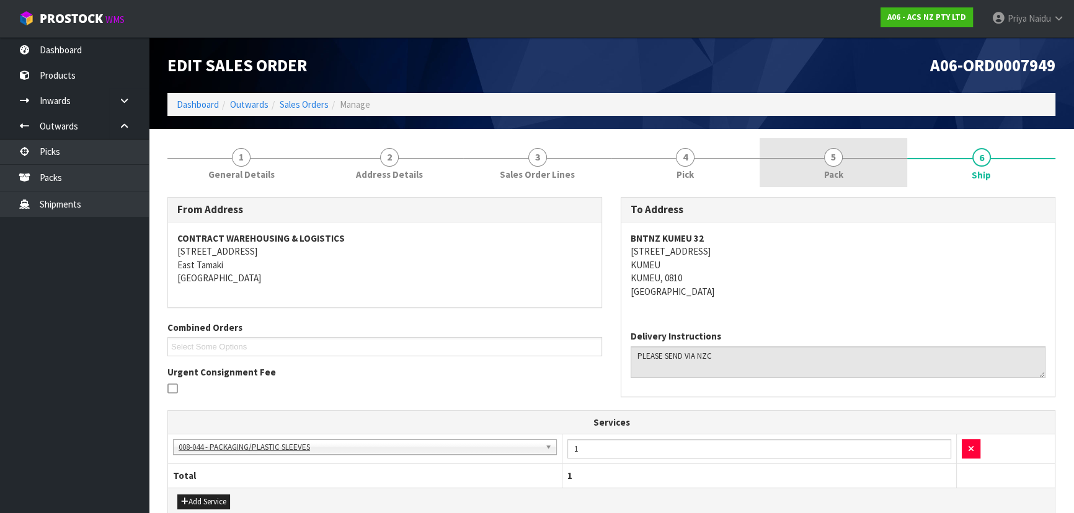
click at [896, 187] on li "5 Pack" at bounding box center [833, 163] width 148 height 50
click at [867, 175] on link "5 Pack" at bounding box center [833, 162] width 148 height 49
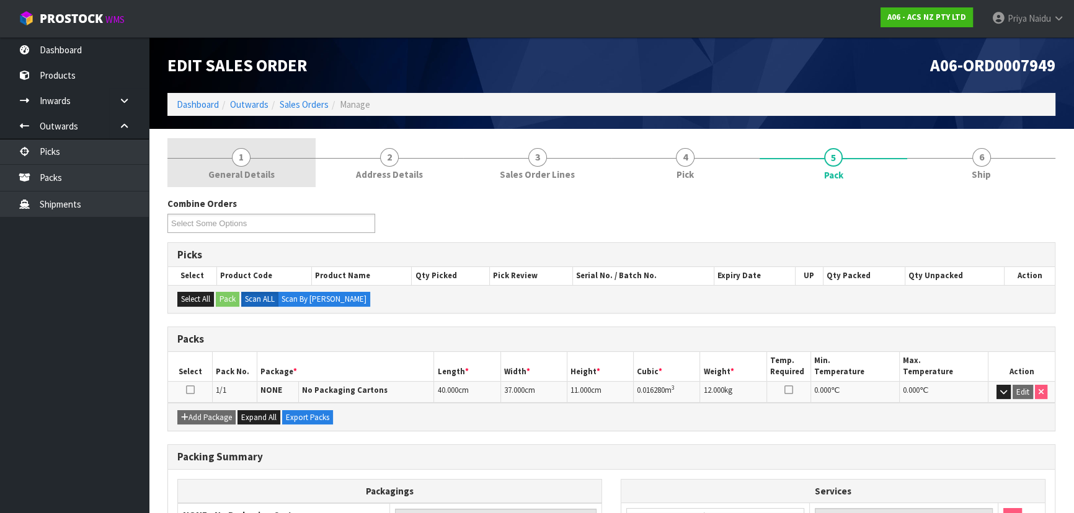
click at [210, 161] on link "1 General Details" at bounding box center [241, 162] width 148 height 49
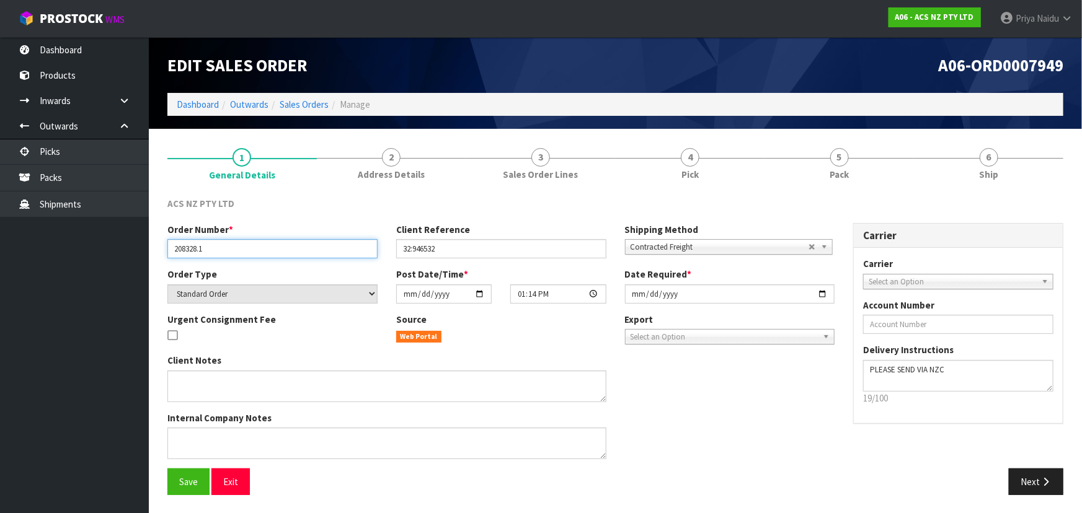
drag, startPoint x: 170, startPoint y: 249, endPoint x: 245, endPoint y: 250, distance: 75.6
click at [245, 250] on input "208328.1" at bounding box center [272, 248] width 210 height 19
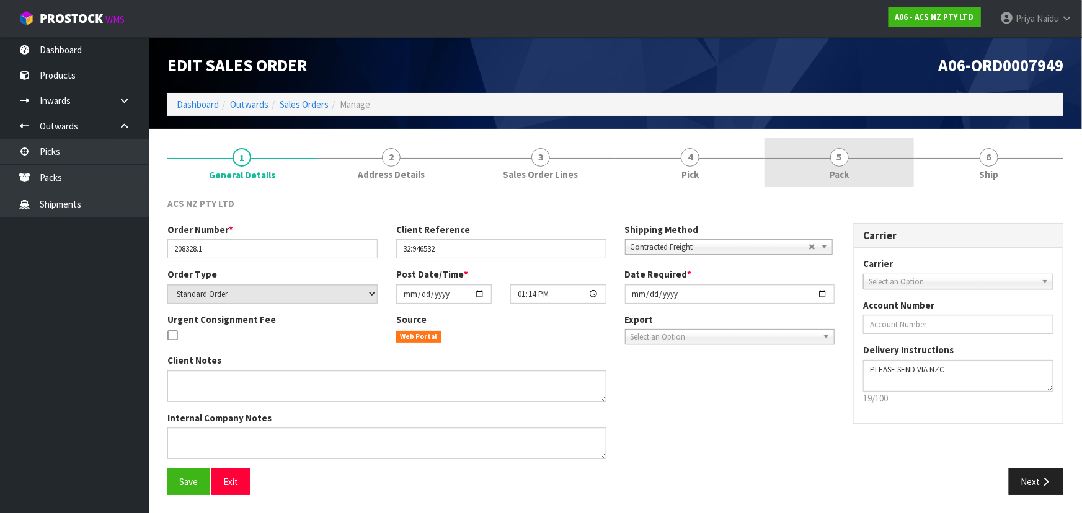
drag, startPoint x: 857, startPoint y: 171, endPoint x: 819, endPoint y: 171, distance: 37.8
click at [857, 171] on link "5 Pack" at bounding box center [838, 162] width 149 height 49
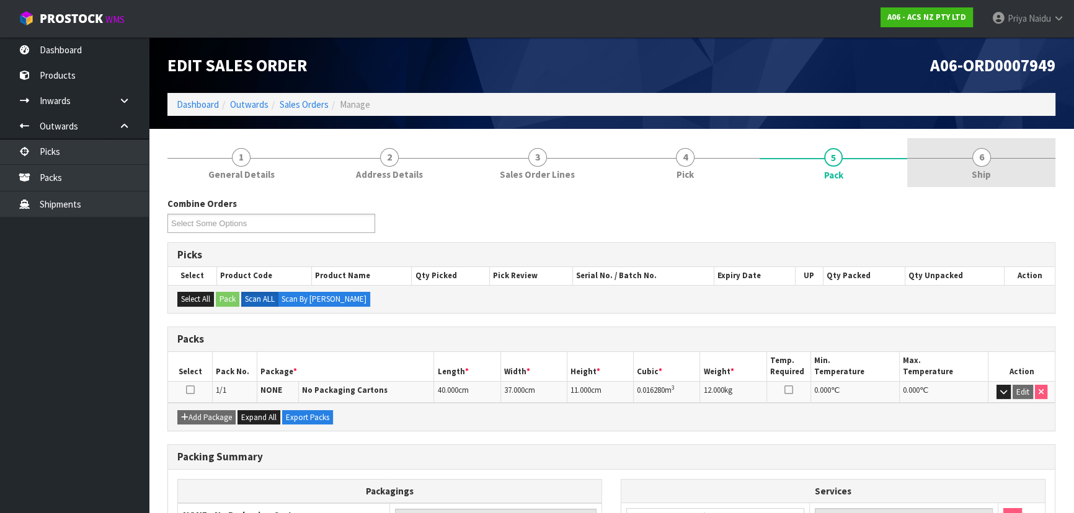
click at [989, 158] on span "6" at bounding box center [981, 157] width 19 height 19
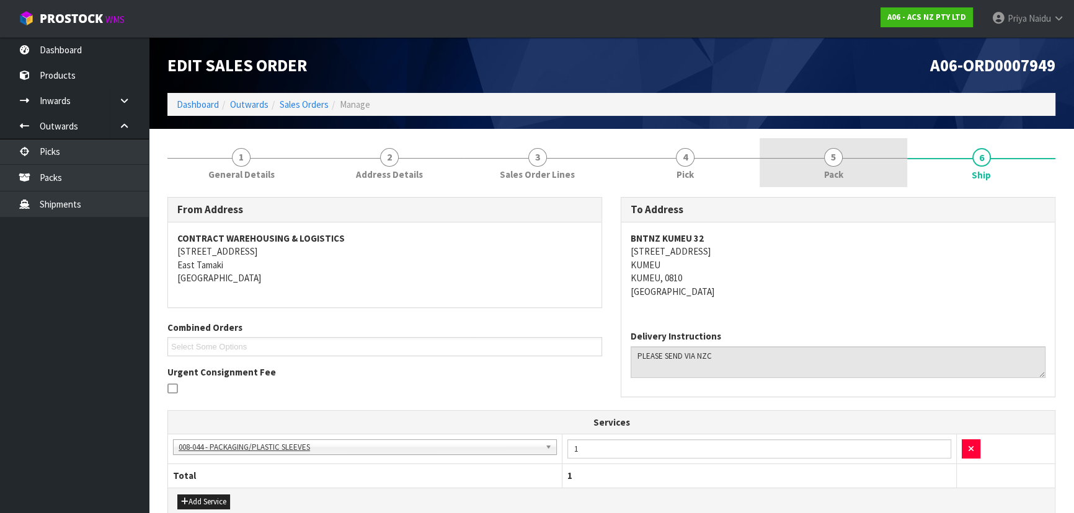
click at [874, 178] on link "5 Pack" at bounding box center [833, 162] width 148 height 49
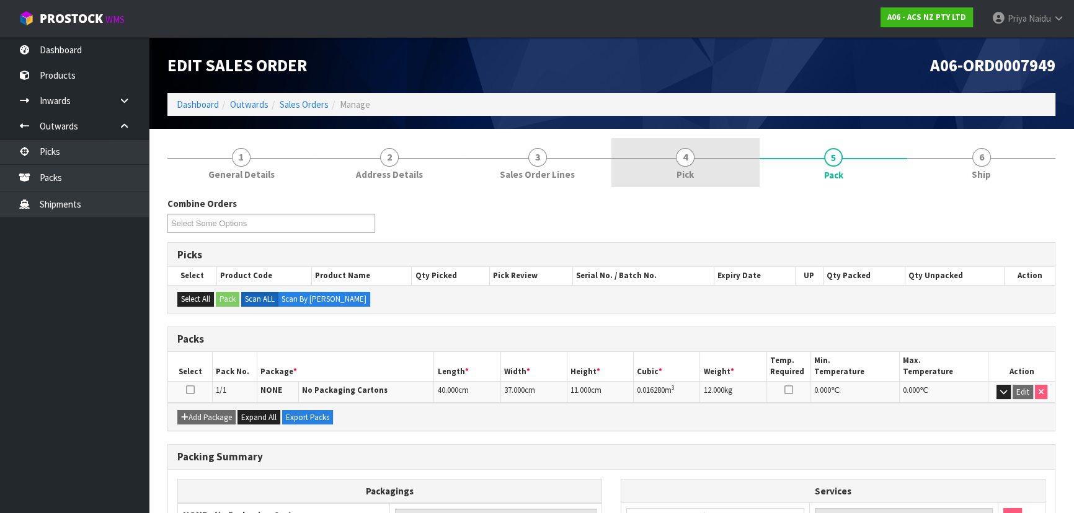
drag, startPoint x: 976, startPoint y: 174, endPoint x: 634, endPoint y: 186, distance: 342.4
click at [976, 174] on span "Ship" at bounding box center [980, 174] width 19 height 13
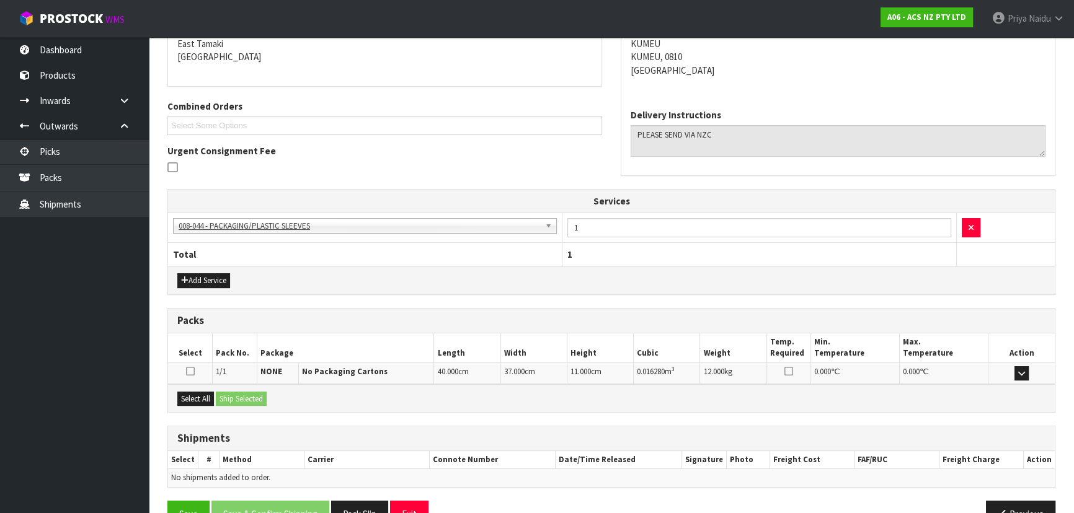
scroll to position [252, 0]
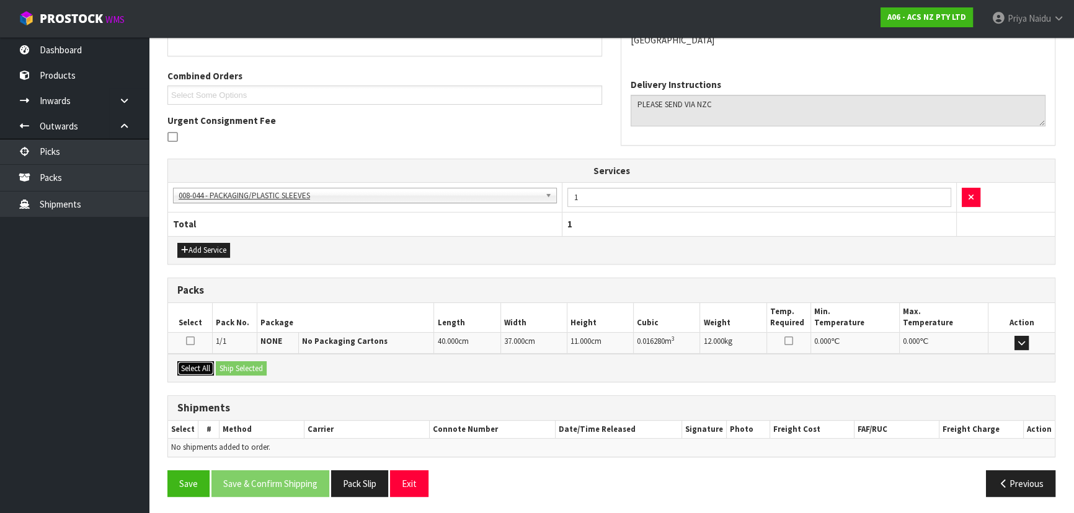
click at [210, 364] on button "Select All" at bounding box center [195, 368] width 37 height 15
click at [223, 362] on button "Ship Selected" at bounding box center [241, 368] width 51 height 15
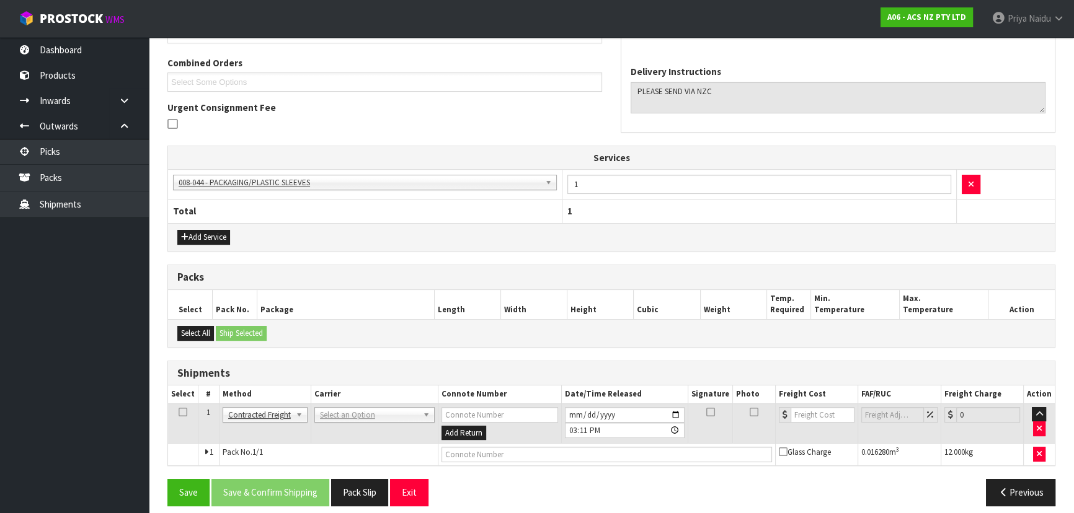
scroll to position [273, 0]
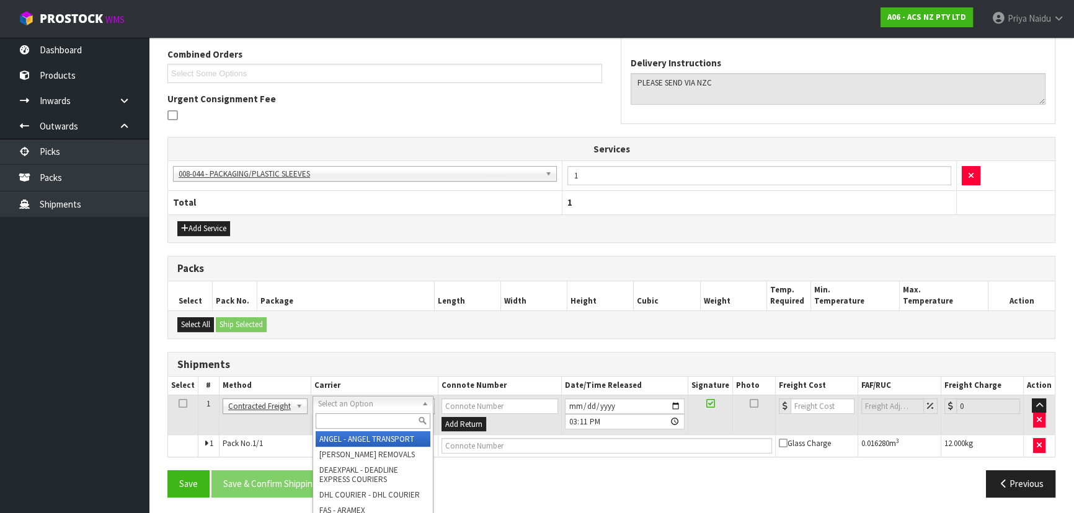
drag, startPoint x: 361, startPoint y: 403, endPoint x: 355, endPoint y: 411, distance: 10.6
click at [353, 417] on input "text" at bounding box center [373, 420] width 115 height 15
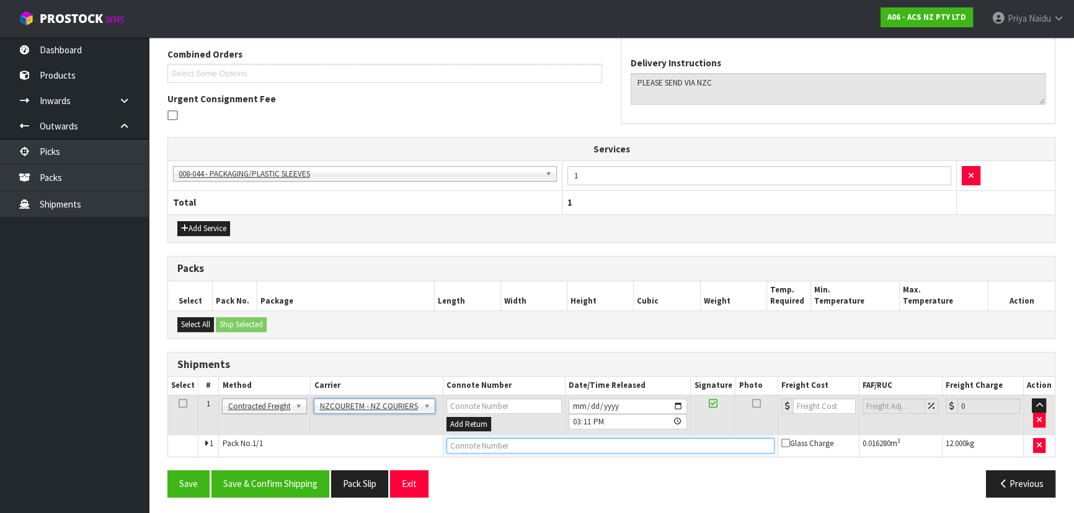
click at [478, 441] on input "text" at bounding box center [610, 445] width 328 height 15
paste input "BZGG003986"
click at [815, 402] on input "number" at bounding box center [824, 406] width 63 height 15
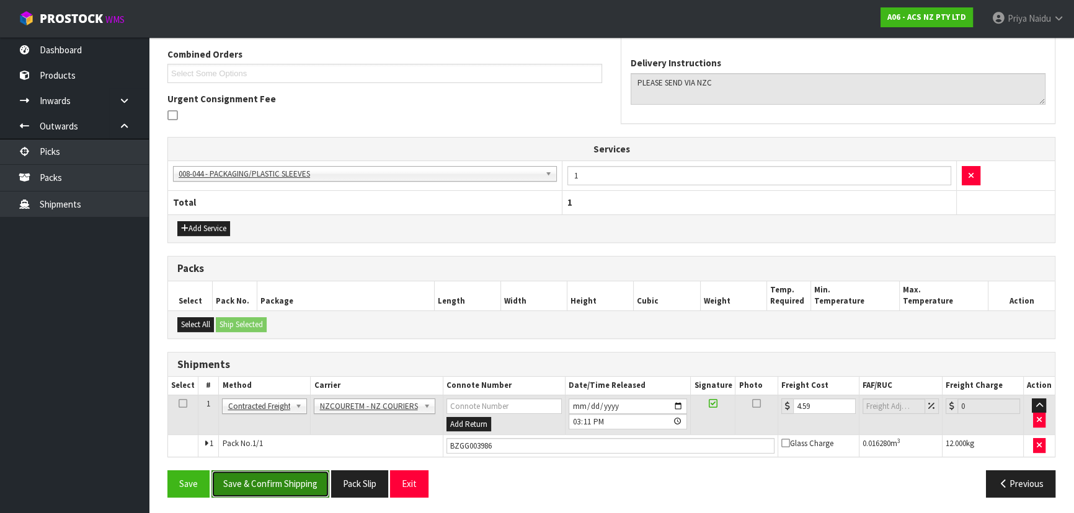
click at [247, 479] on button "Save & Confirm Shipping" at bounding box center [270, 483] width 118 height 27
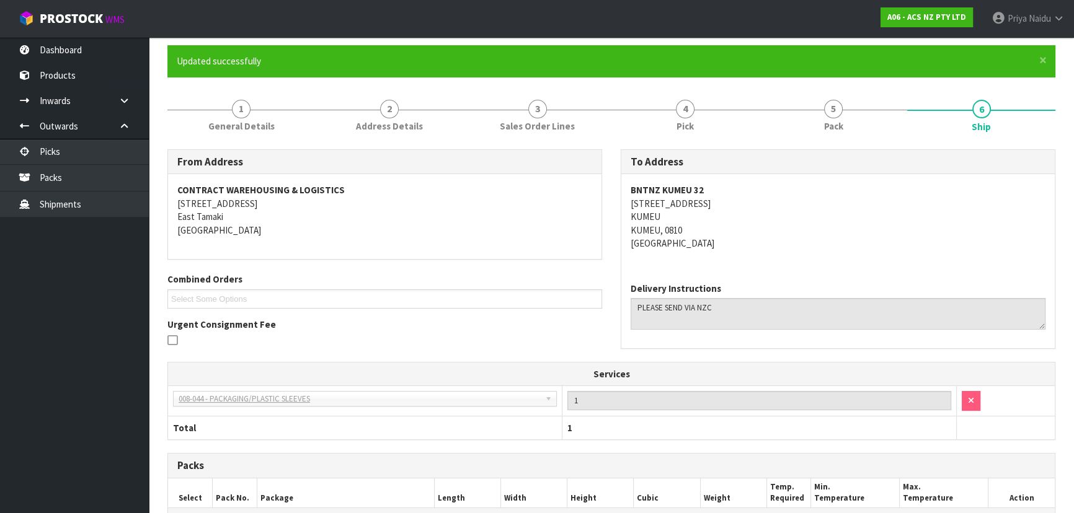
scroll to position [0, 0]
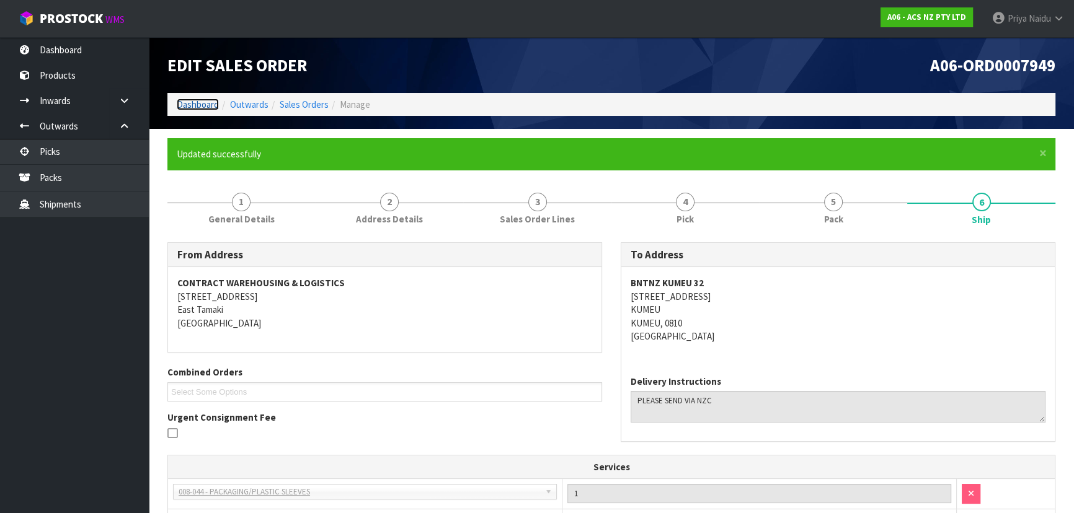
click at [208, 107] on link "Dashboard" at bounding box center [198, 105] width 42 height 12
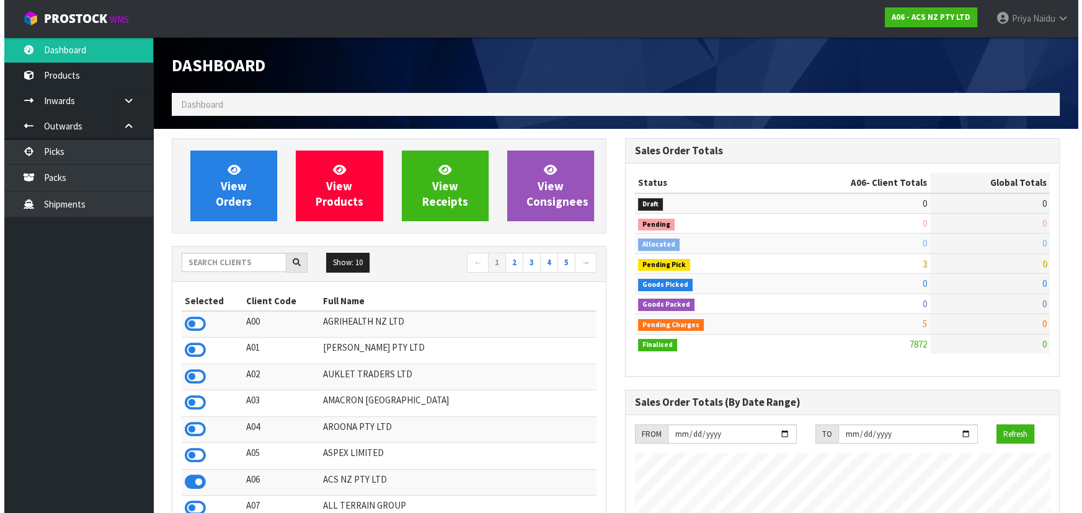
scroll to position [937, 453]
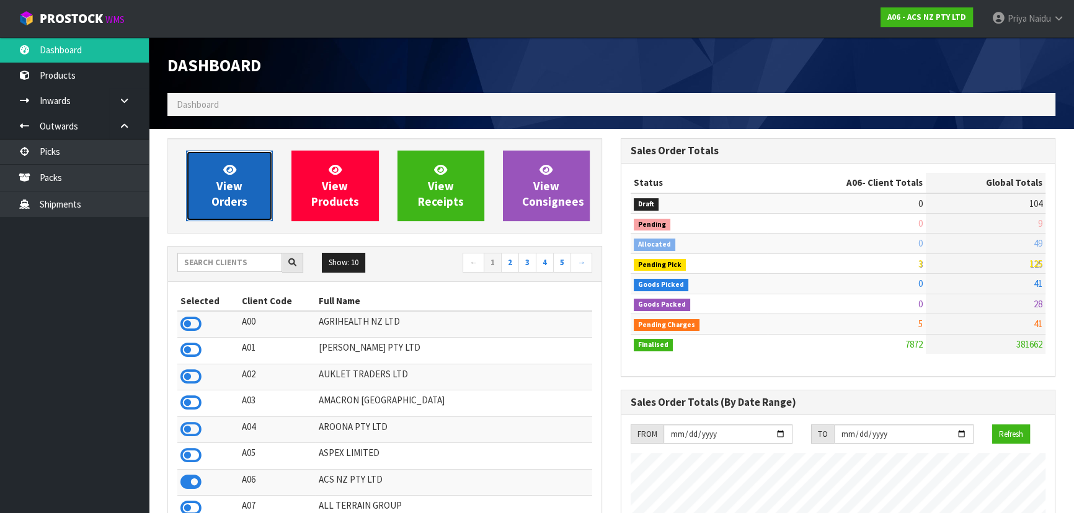
click at [234, 194] on span "View Orders" at bounding box center [229, 185] width 36 height 46
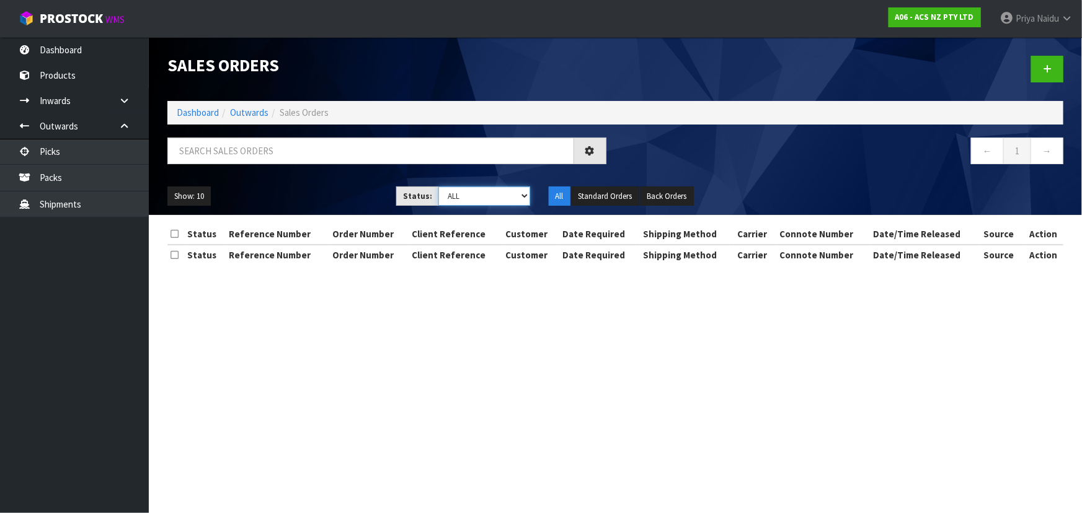
drag, startPoint x: 480, startPoint y: 187, endPoint x: 480, endPoint y: 198, distance: 11.2
click at [480, 187] on select "Draft Pending Allocated Pending Pick Goods Picked Goods Packed Pending Charges …" at bounding box center [484, 196] width 92 height 19
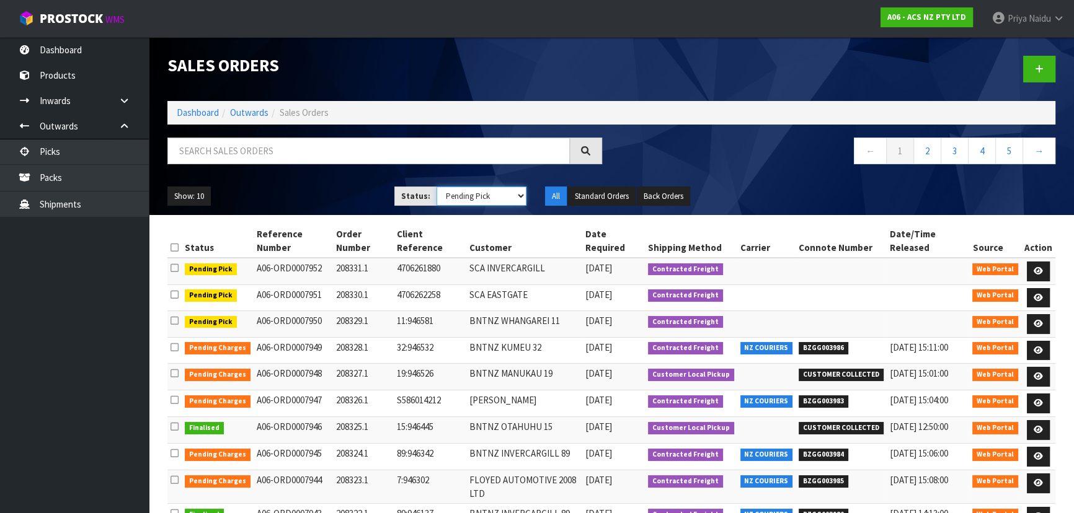
click at [436, 187] on select "Draft Pending Allocated Pending Pick Goods Picked Goods Packed Pending Charges …" at bounding box center [481, 196] width 91 height 19
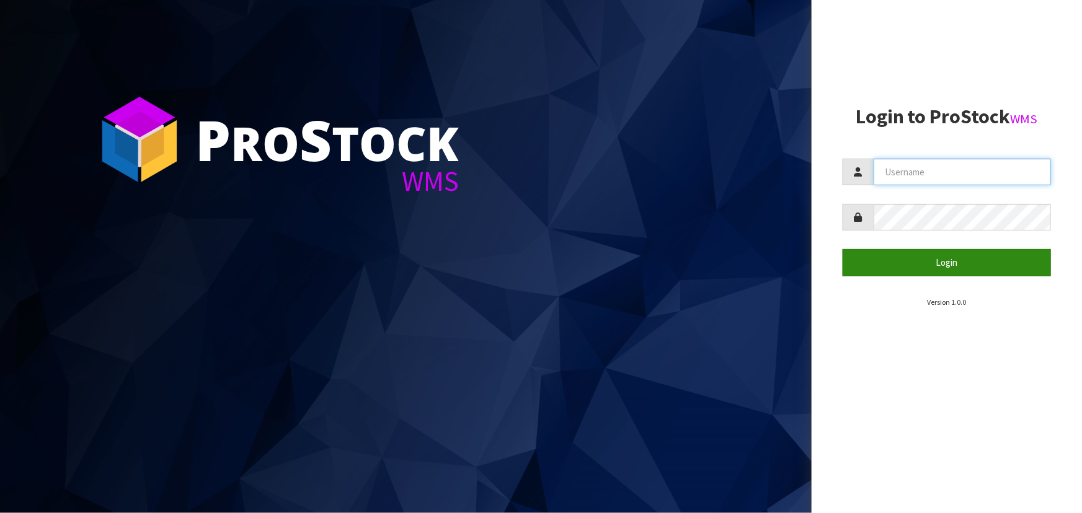
type input "priya"
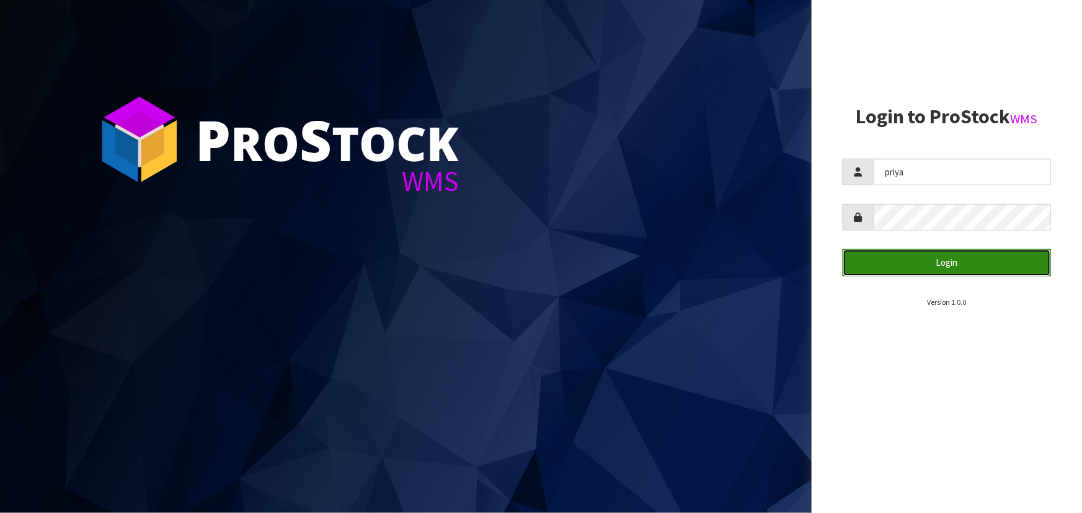
click at [902, 260] on button "Login" at bounding box center [946, 262] width 208 height 27
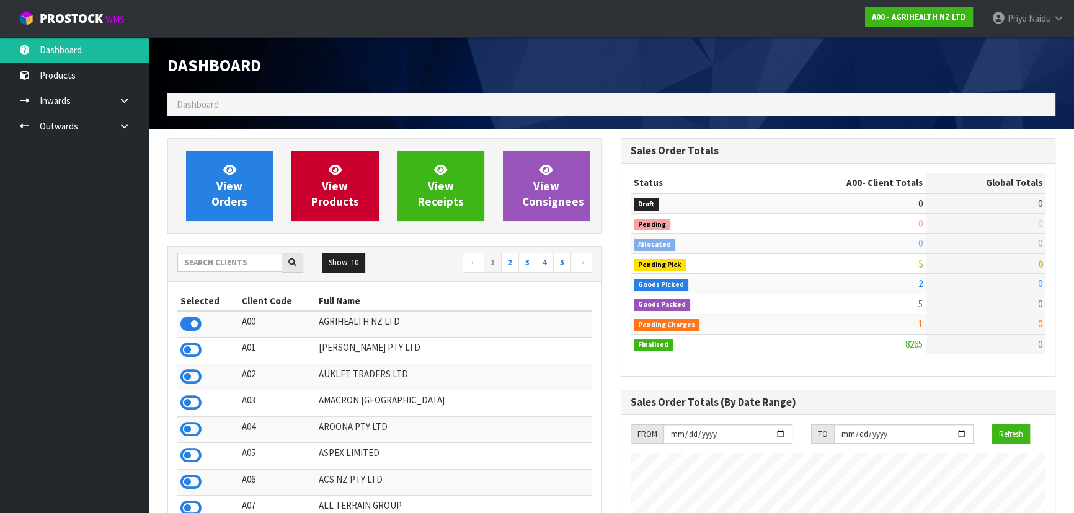
scroll to position [937, 453]
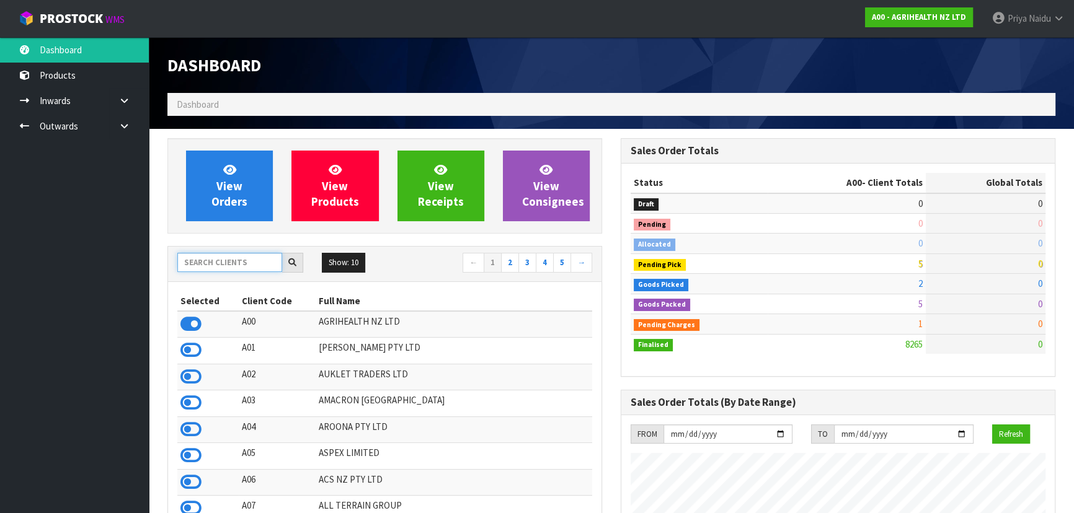
click at [236, 266] on input "text" at bounding box center [229, 262] width 105 height 19
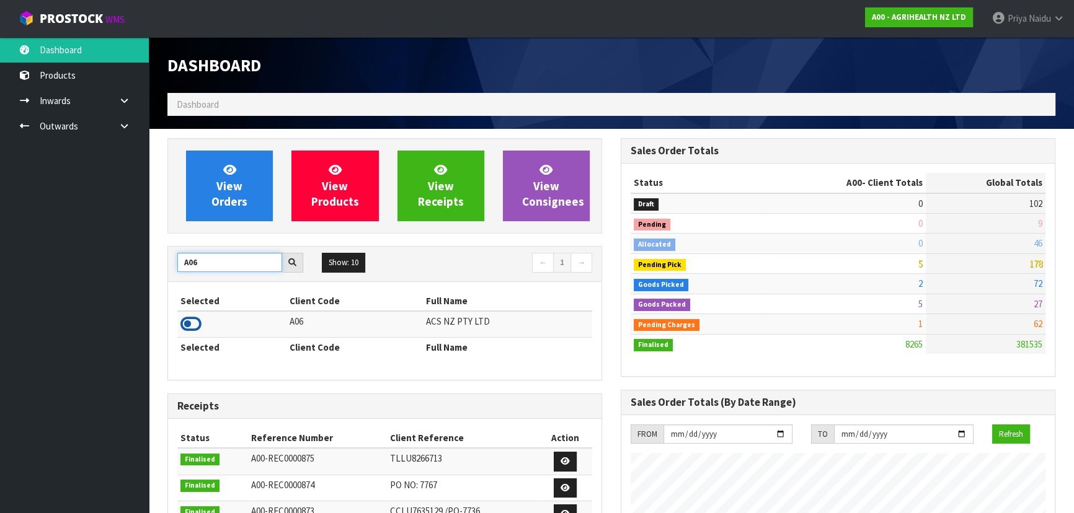
type input "A06"
click at [196, 323] on icon at bounding box center [190, 324] width 21 height 19
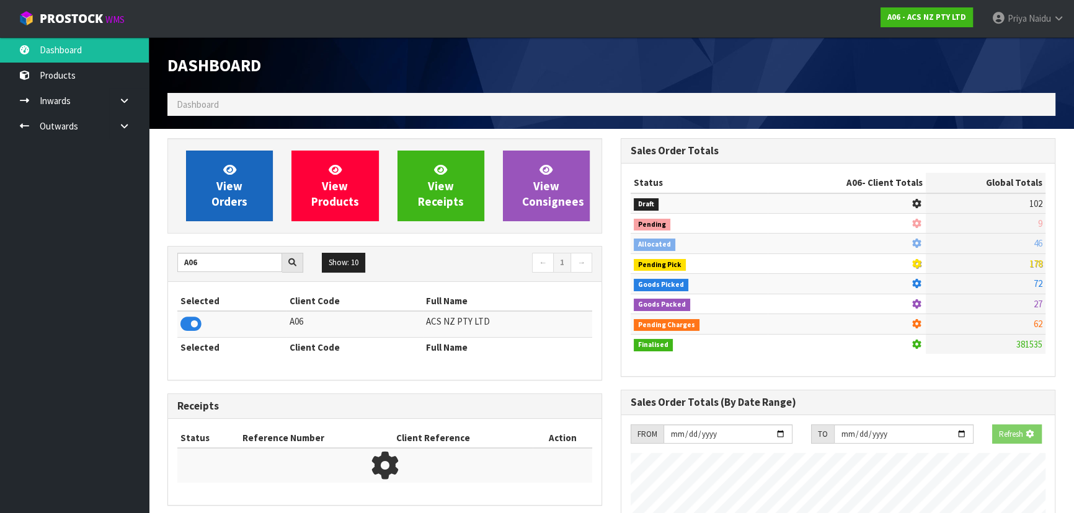
scroll to position [772, 453]
click at [211, 192] on link "View Orders" at bounding box center [229, 186] width 87 height 71
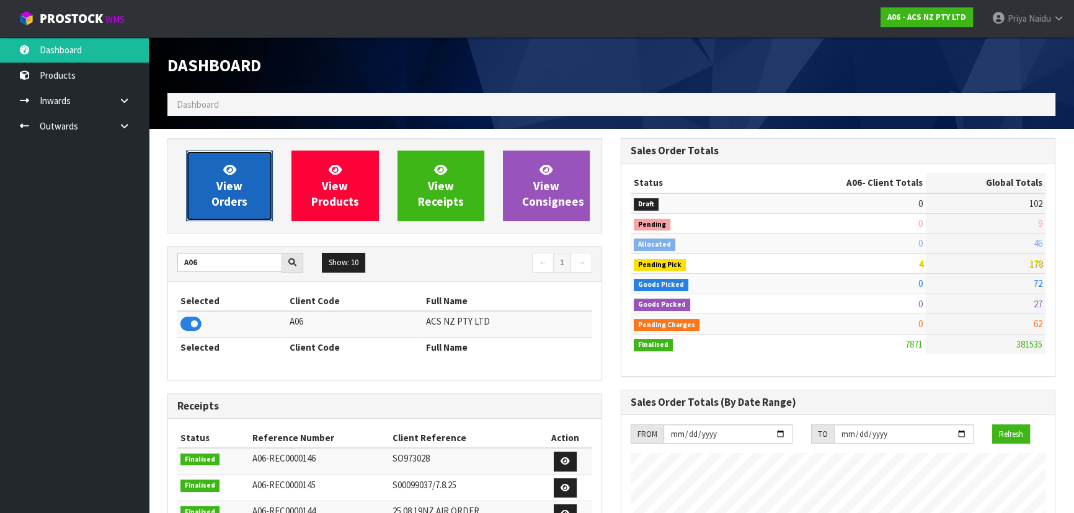
scroll to position [937, 453]
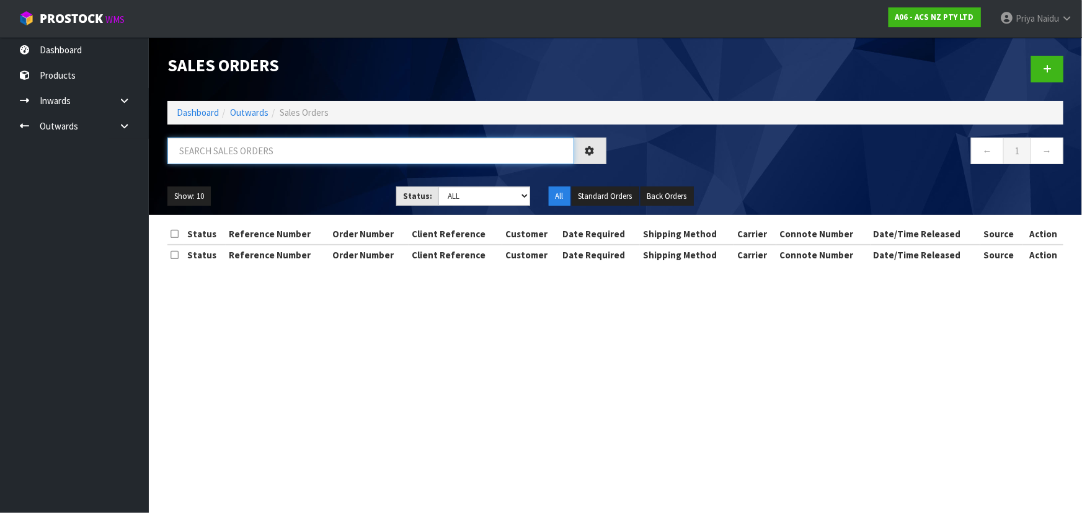
click at [242, 146] on input "text" at bounding box center [370, 151] width 407 height 27
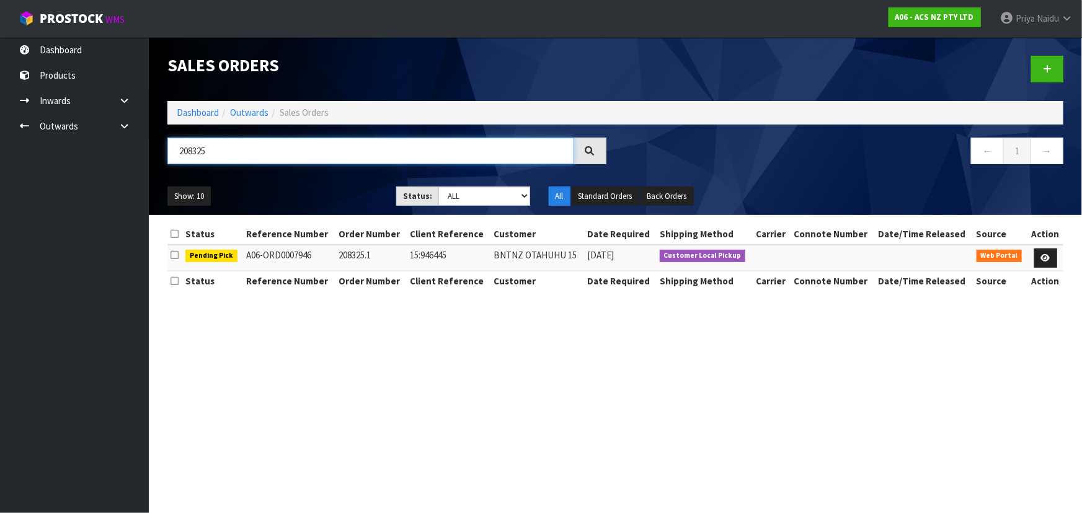
type input "208325"
click at [307, 187] on ul "Show: 10 5 10 25 50" at bounding box center [272, 197] width 210 height 20
click at [552, 403] on section "Sales Orders Dashboard Outwards Sales Orders 208325 ← 1 → Show: 10 5 10 25 50 S…" at bounding box center [541, 256] width 1082 height 513
click at [1058, 252] on td at bounding box center [1045, 258] width 36 height 27
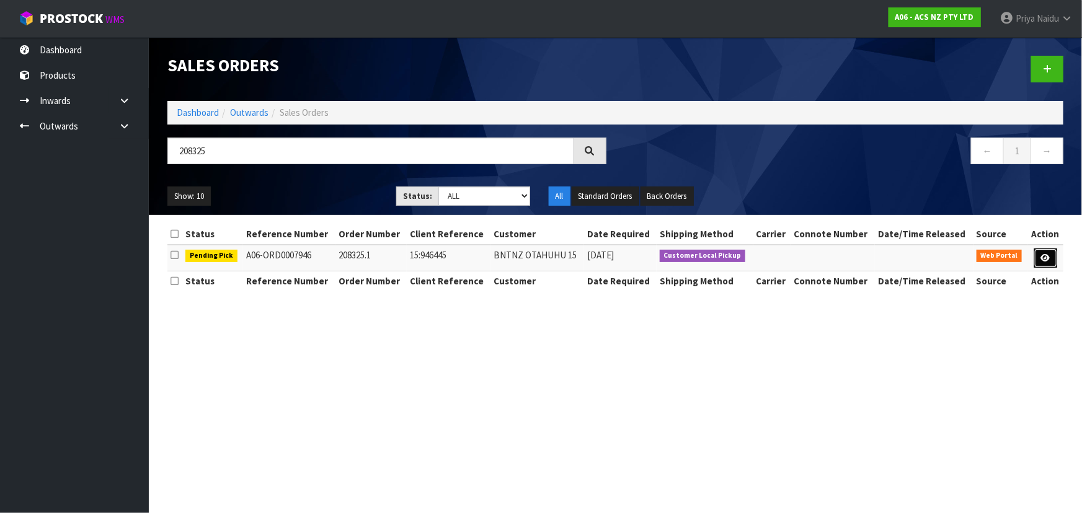
click at [1048, 259] on icon at bounding box center [1045, 258] width 9 height 8
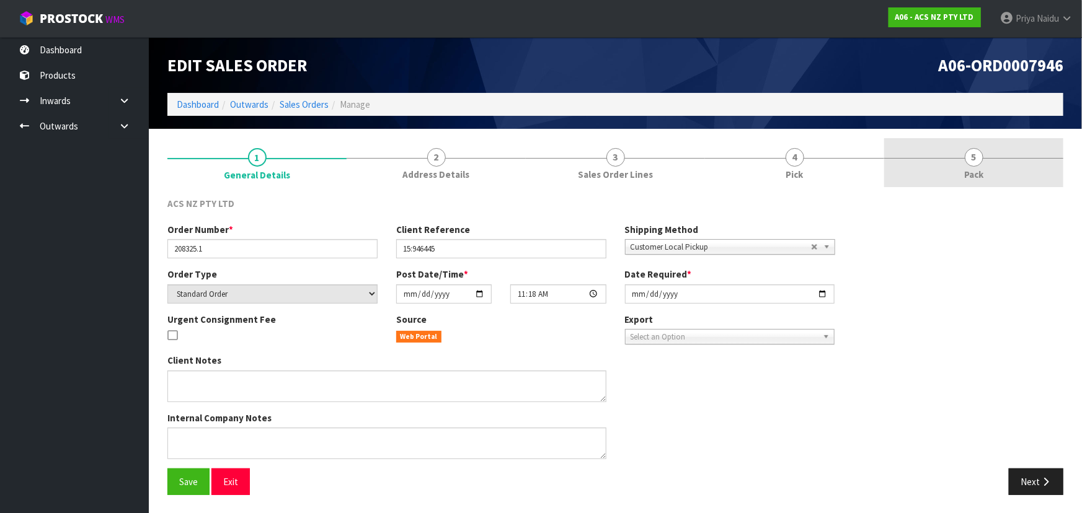
click at [1010, 161] on link "5 Pack" at bounding box center [973, 162] width 179 height 49
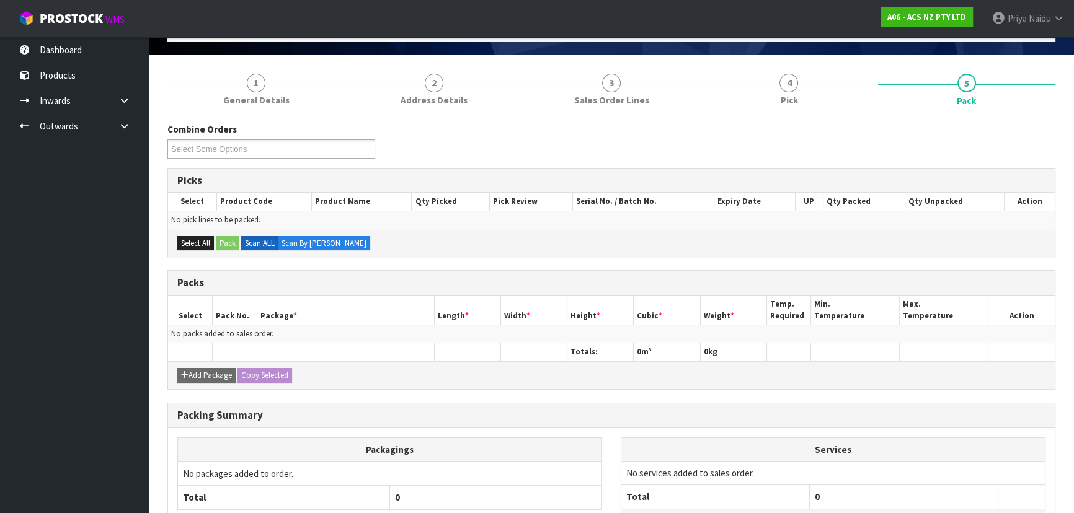
scroll to position [177, 0]
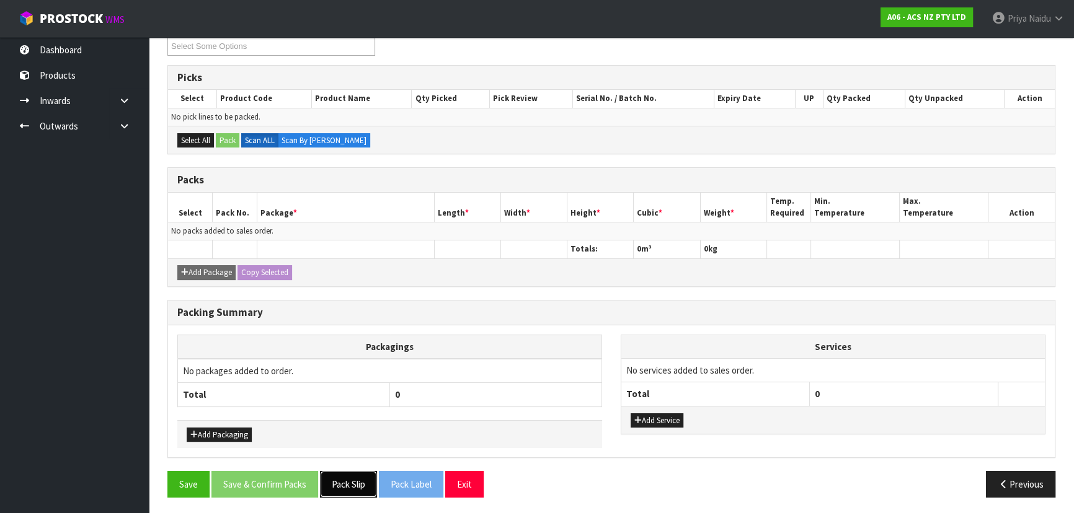
click at [348, 482] on button "Pack Slip" at bounding box center [348, 484] width 57 height 27
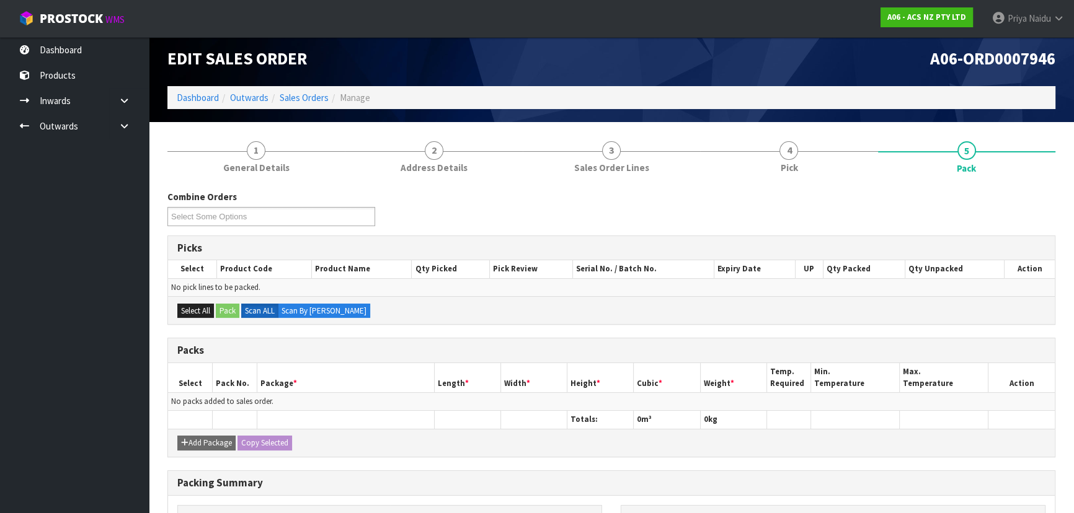
scroll to position [0, 0]
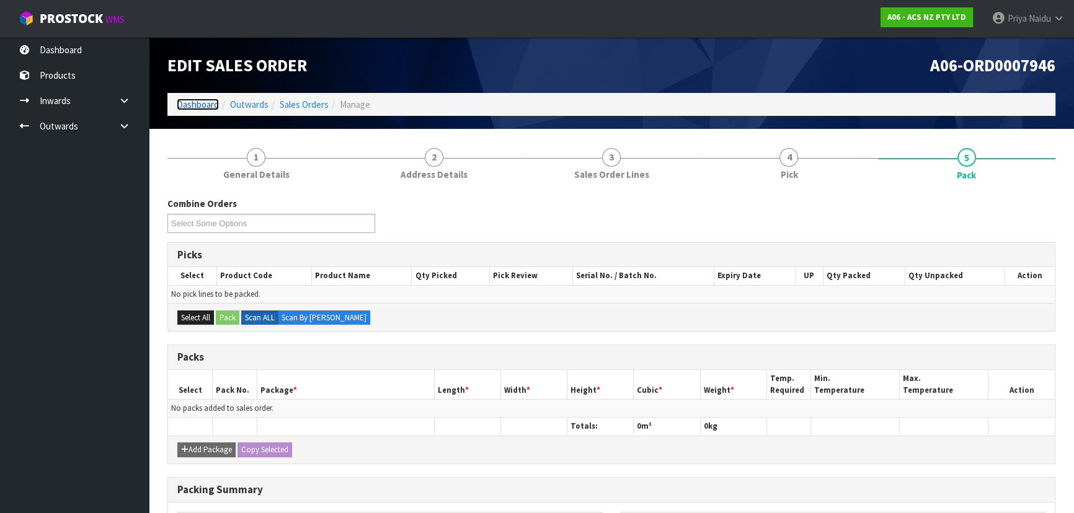
click at [205, 99] on link "Dashboard" at bounding box center [198, 105] width 42 height 12
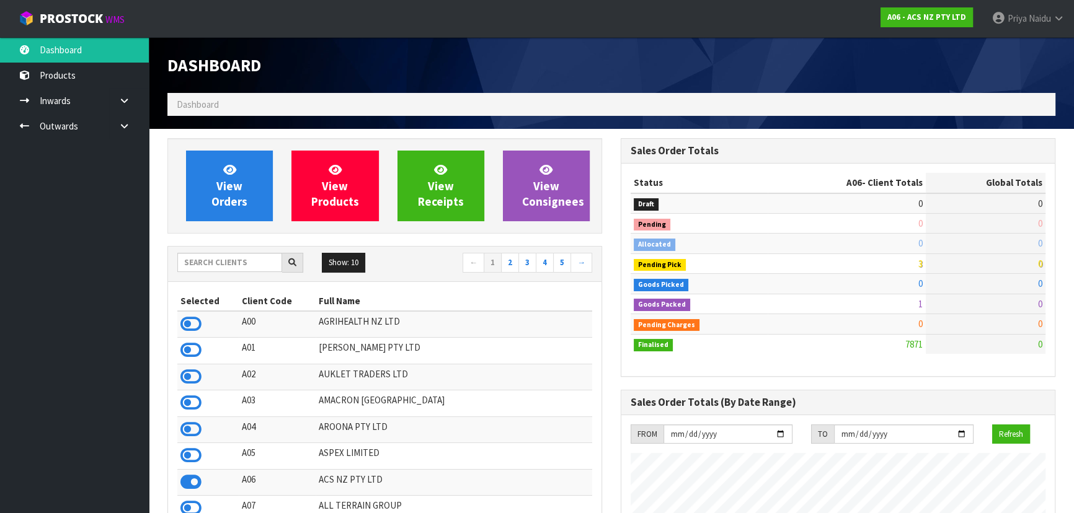
scroll to position [937, 453]
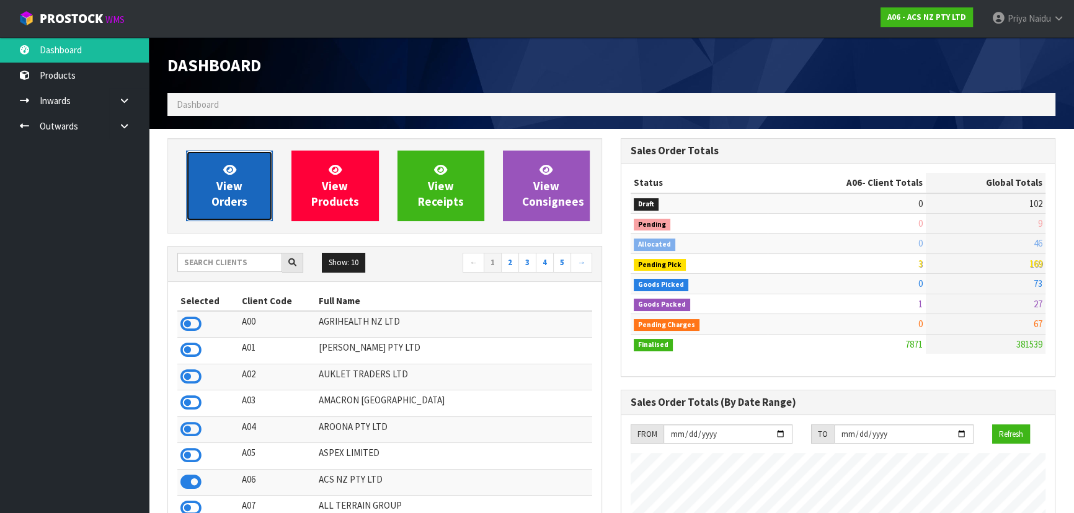
click at [242, 200] on span "View Orders" at bounding box center [229, 185] width 36 height 46
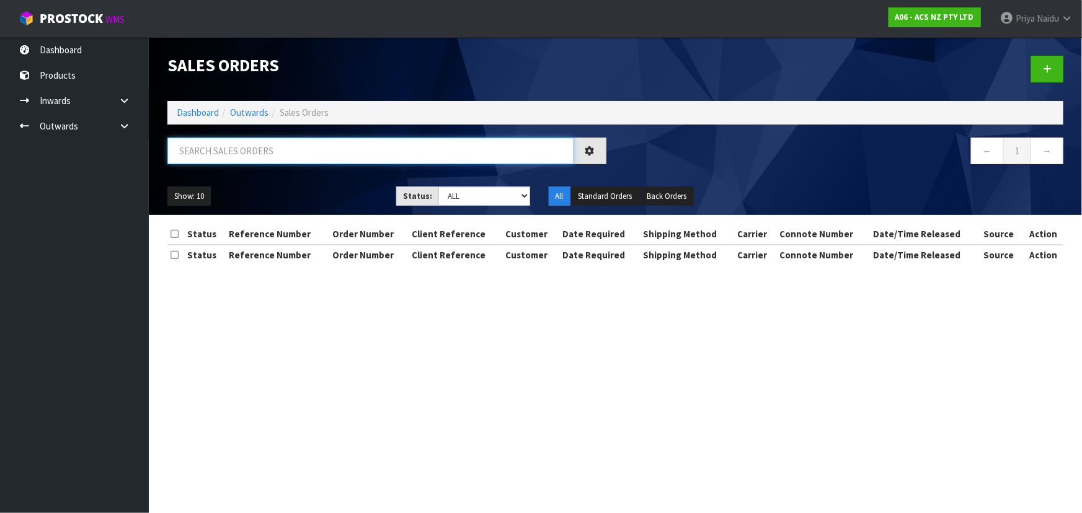
click at [263, 159] on input "text" at bounding box center [370, 151] width 407 height 27
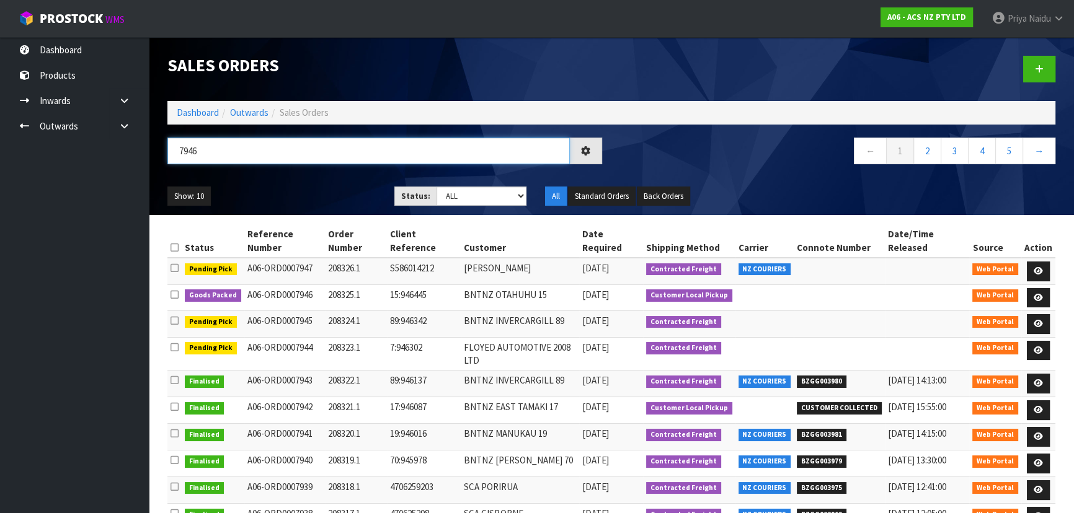
type input "7946"
click at [257, 187] on ul "Show: 10 5 10 25 50" at bounding box center [271, 197] width 208 height 20
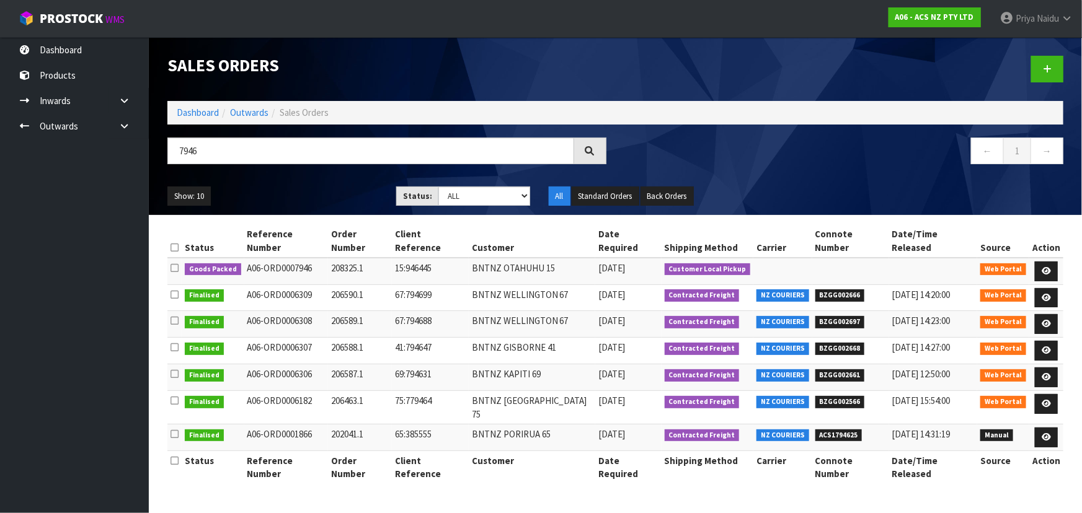
click at [333, 200] on ul "Show: 10 5 10 25 50" at bounding box center [272, 197] width 210 height 20
click at [1045, 267] on icon at bounding box center [1045, 271] width 9 height 8
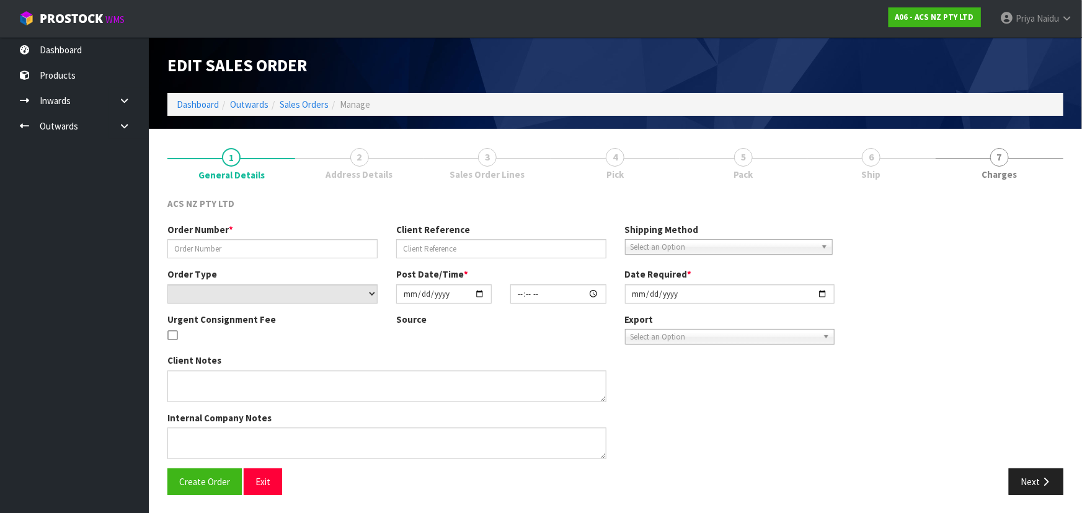
type input "208325.1"
type input "15:946445"
select select "number:0"
type input "[DATE]"
type input "11:18:00.000"
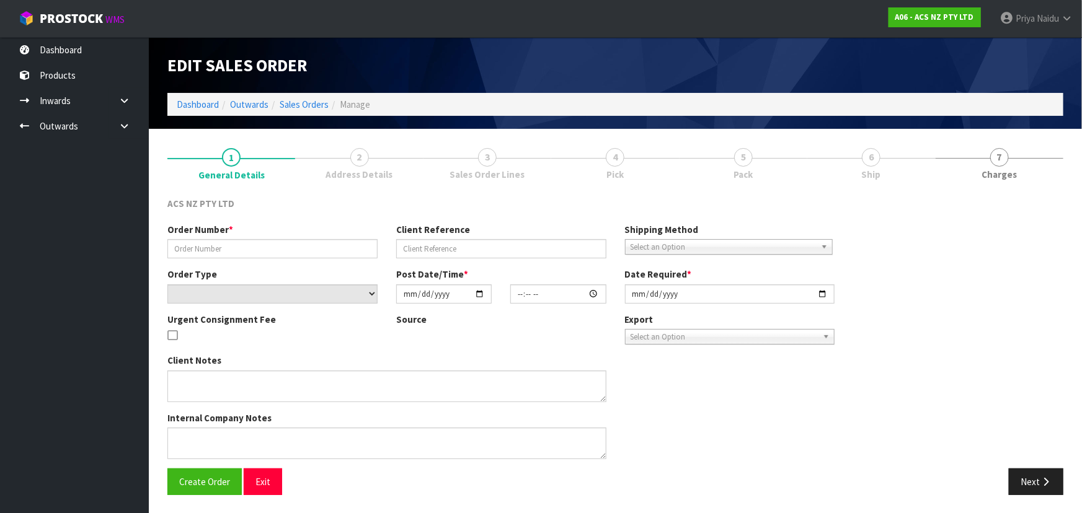
type input "[DATE]"
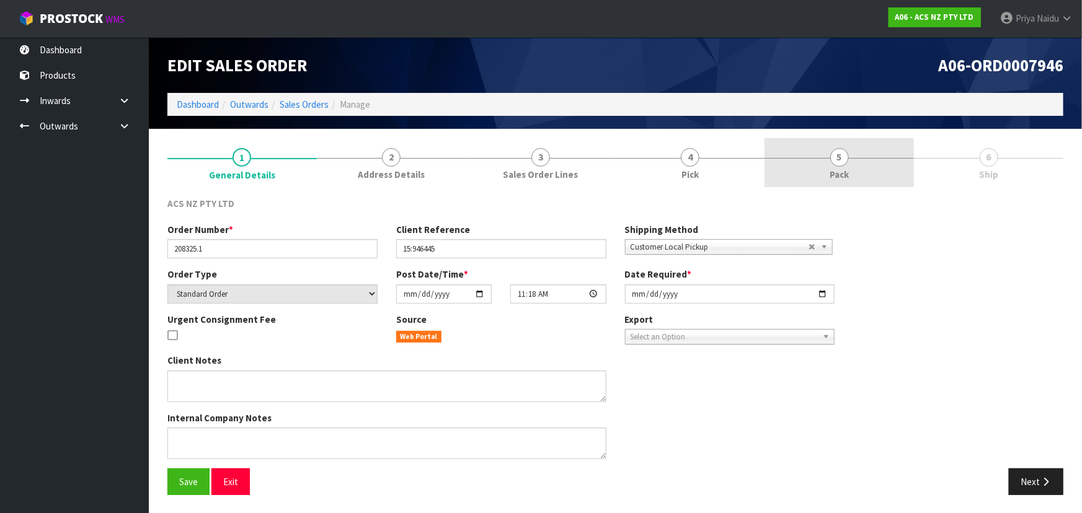
click at [852, 155] on link "5 Pack" at bounding box center [838, 162] width 149 height 49
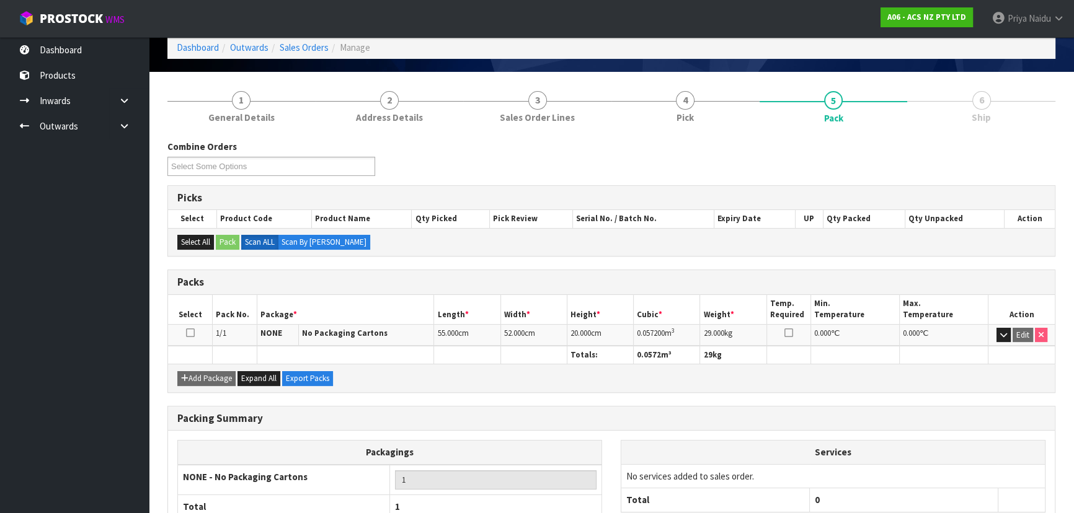
scroll to position [141, 0]
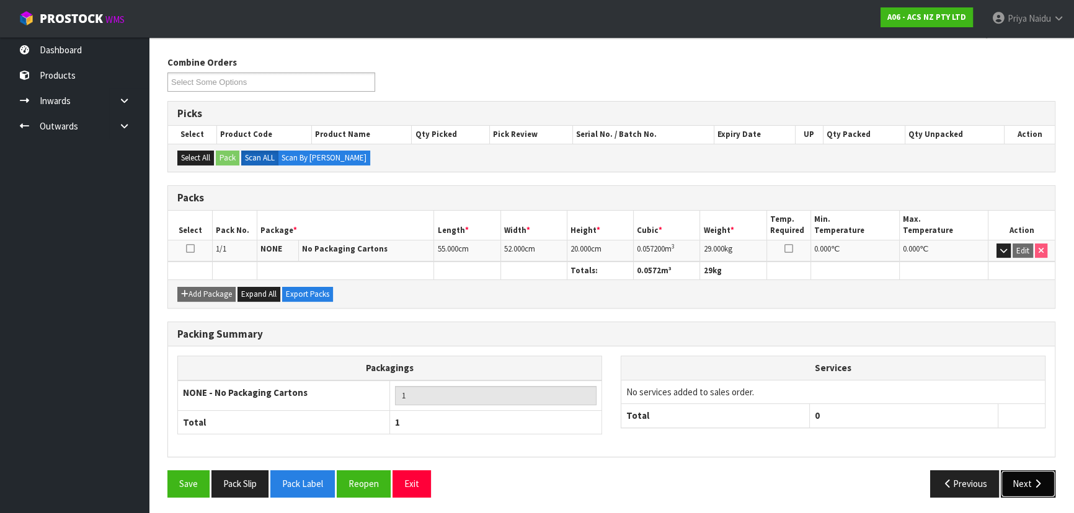
click at [1000, 480] on button "Next" at bounding box center [1027, 483] width 55 height 27
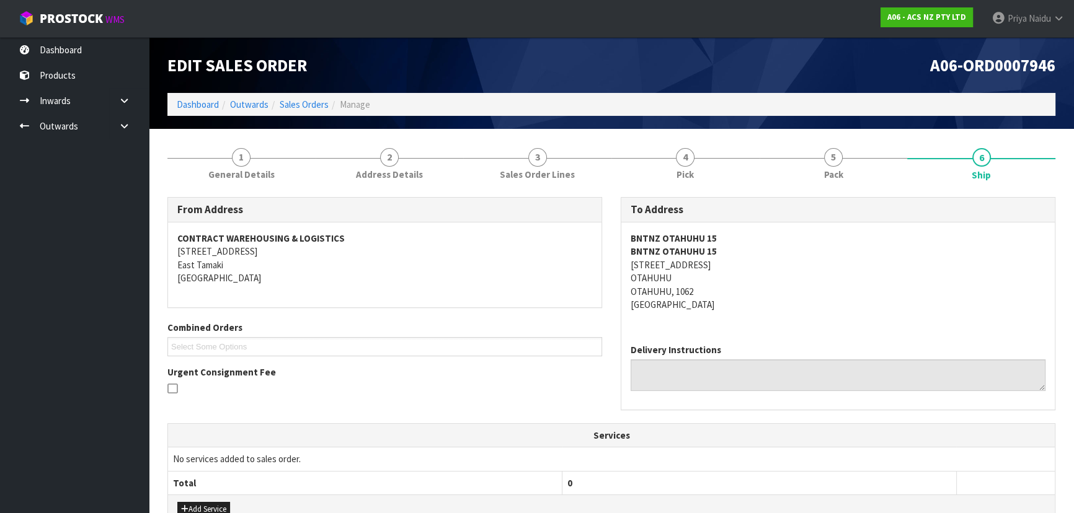
scroll to position [258, 0]
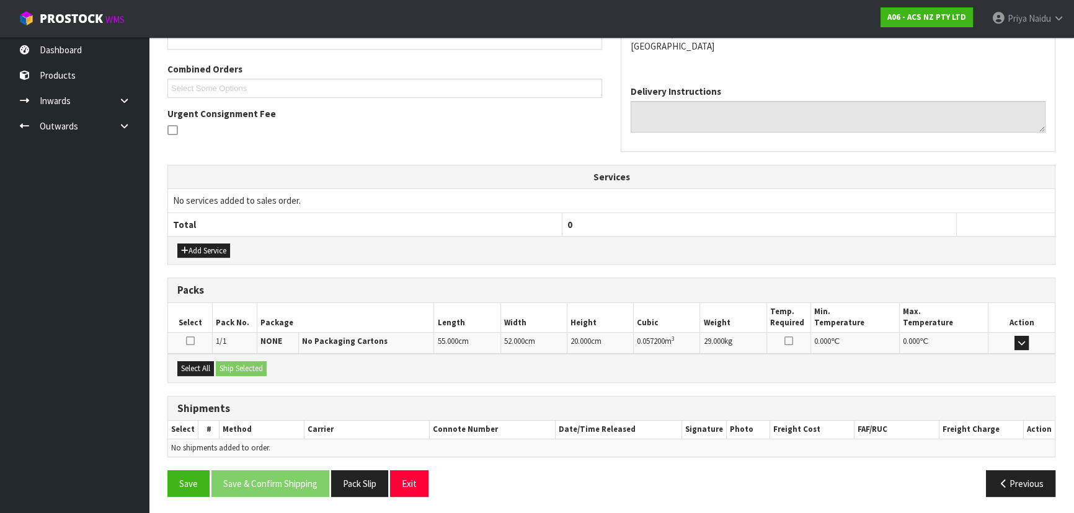
click at [198, 358] on div "Select All Ship Selected" at bounding box center [611, 368] width 886 height 28
click at [201, 366] on button "Select All" at bounding box center [195, 368] width 37 height 15
click at [238, 373] on button "Ship Selected" at bounding box center [241, 368] width 51 height 15
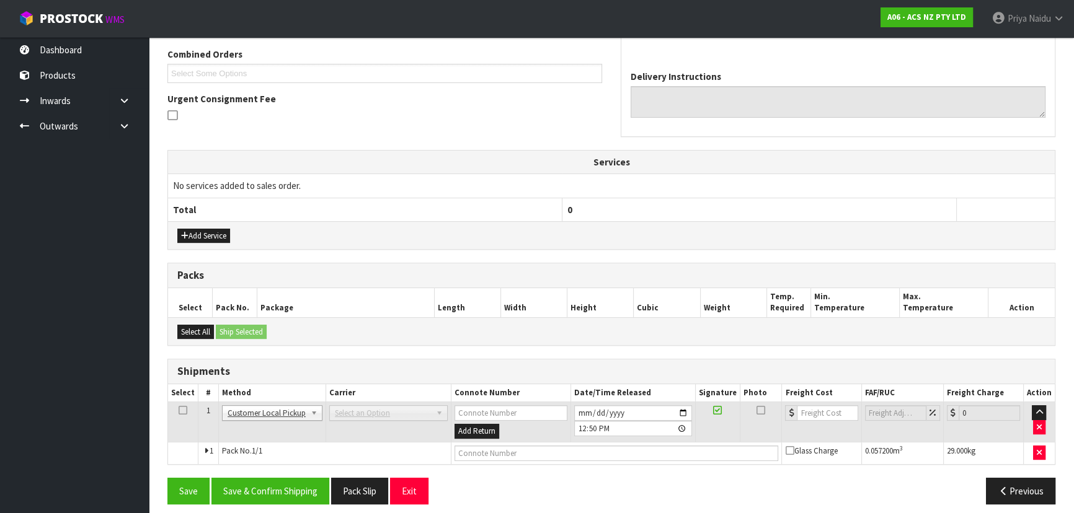
scroll to position [280, 0]
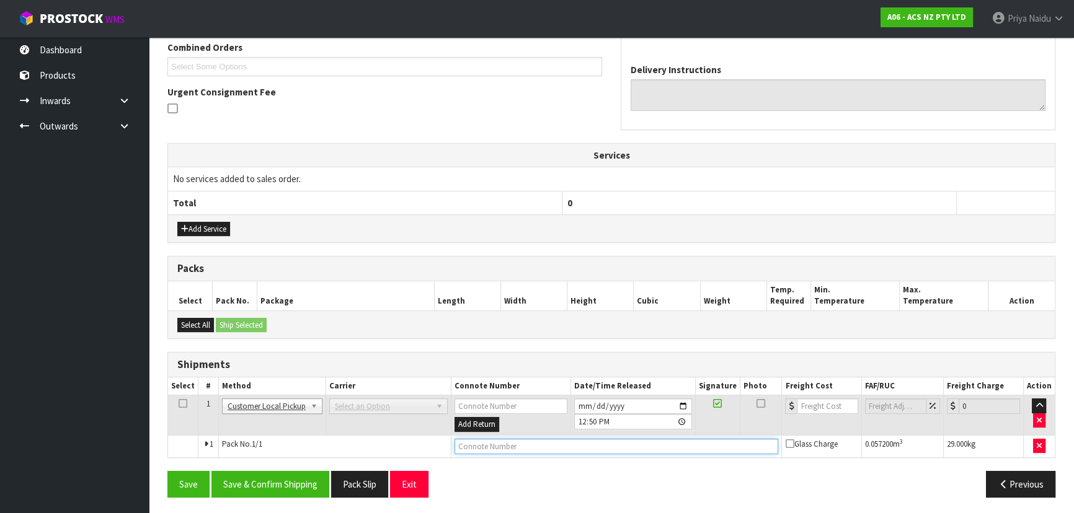
click at [484, 443] on input "text" at bounding box center [616, 446] width 324 height 15
type input "CUSTOMER COLLECTED"
click at [317, 465] on div "From Address CONTRACT WAREHOUSING & LOGISTICS 17 Allens Road East Tamaki Auckla…" at bounding box center [611, 212] width 888 height 590
click at [289, 489] on button "Save & Confirm Shipping" at bounding box center [270, 484] width 118 height 27
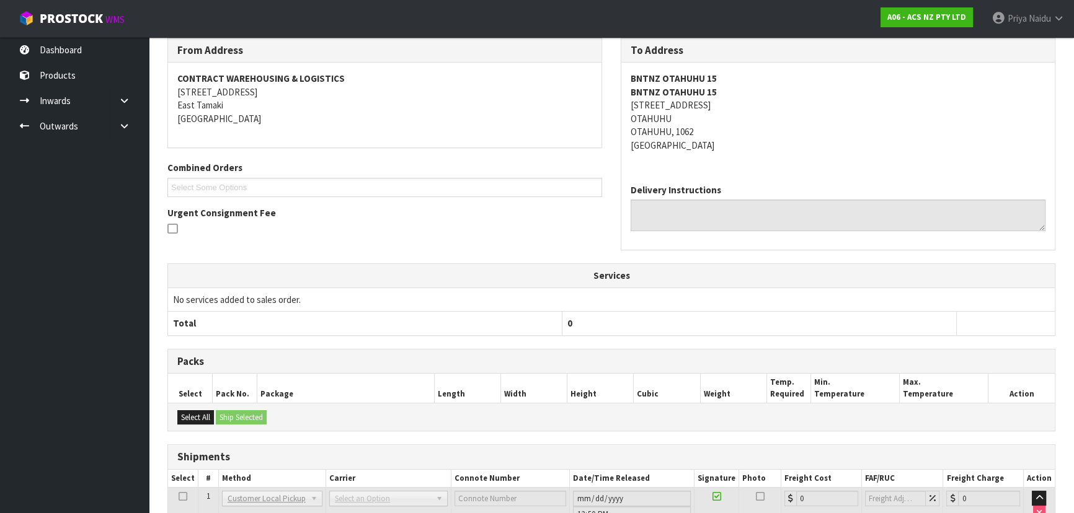
scroll to position [0, 0]
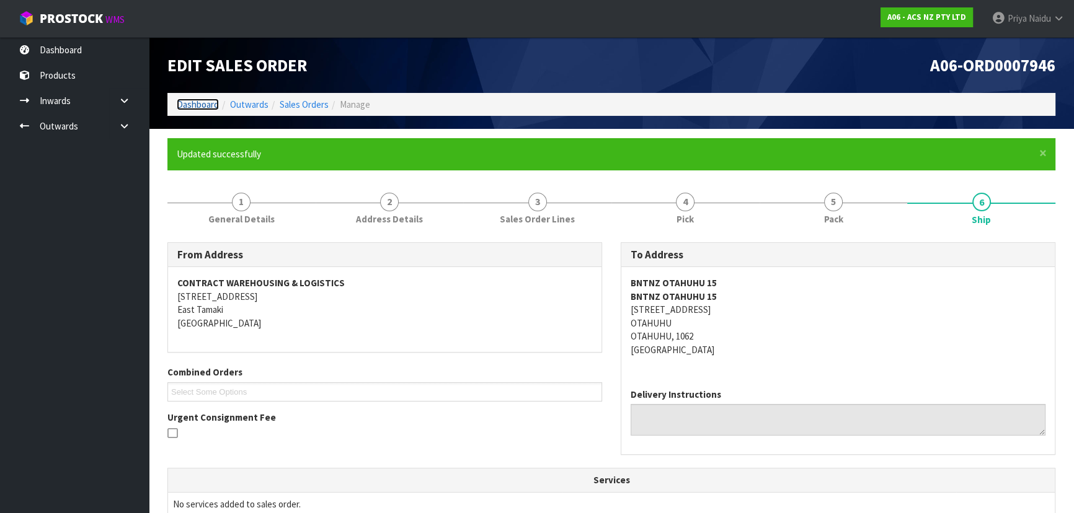
click at [200, 103] on link "Dashboard" at bounding box center [198, 105] width 42 height 12
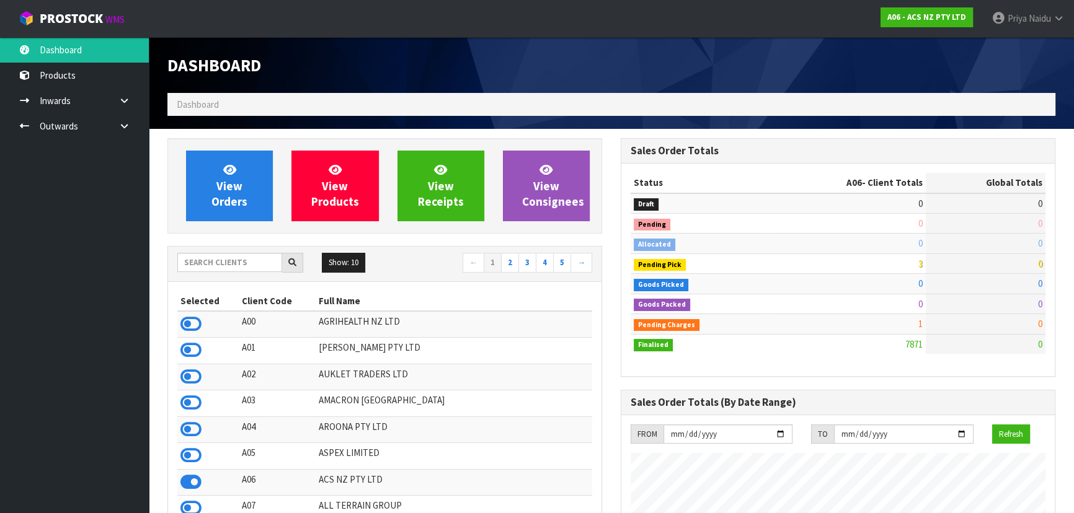
scroll to position [937, 453]
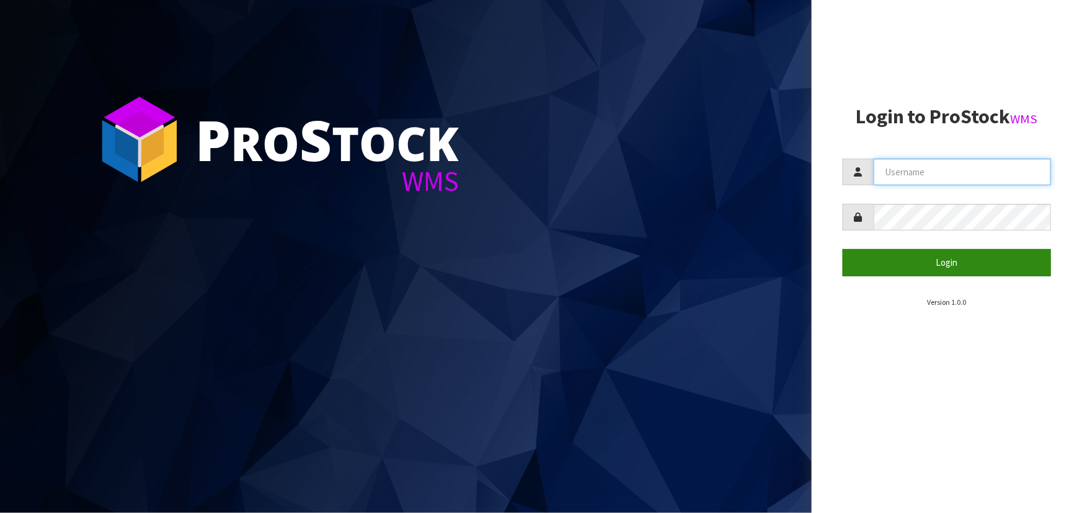
type input "priya"
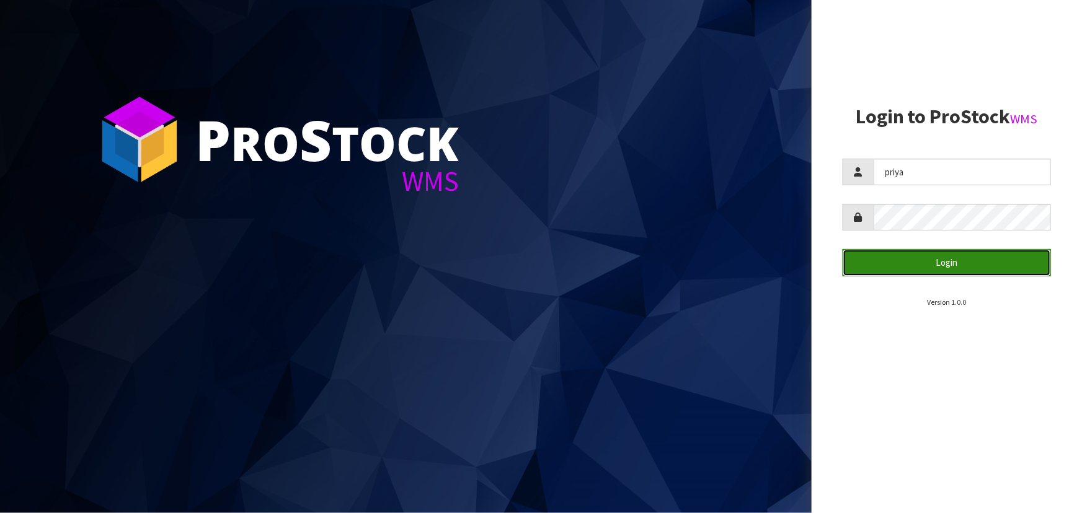
click at [960, 265] on button "Login" at bounding box center [946, 262] width 208 height 27
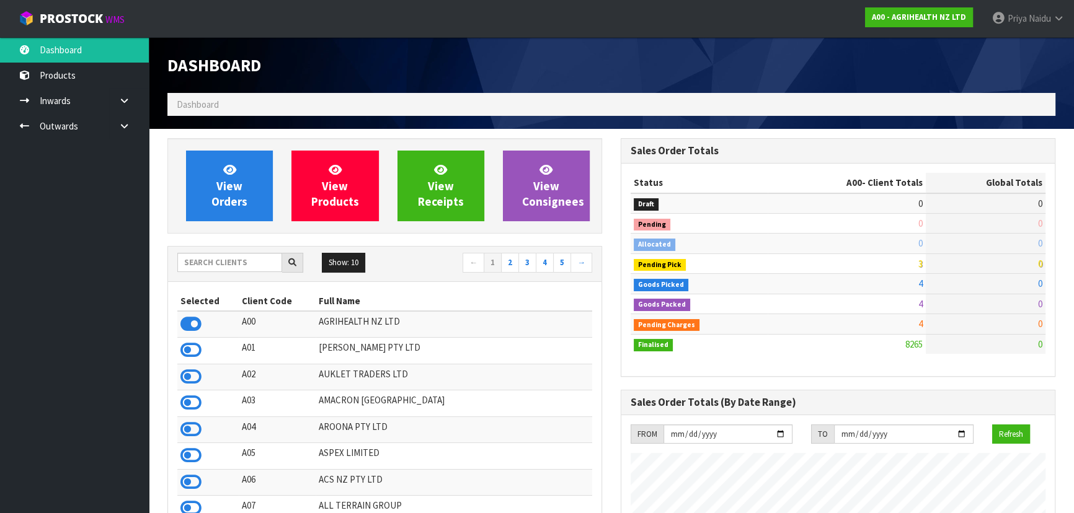
scroll to position [937, 453]
click at [226, 267] on input "text" at bounding box center [229, 262] width 105 height 19
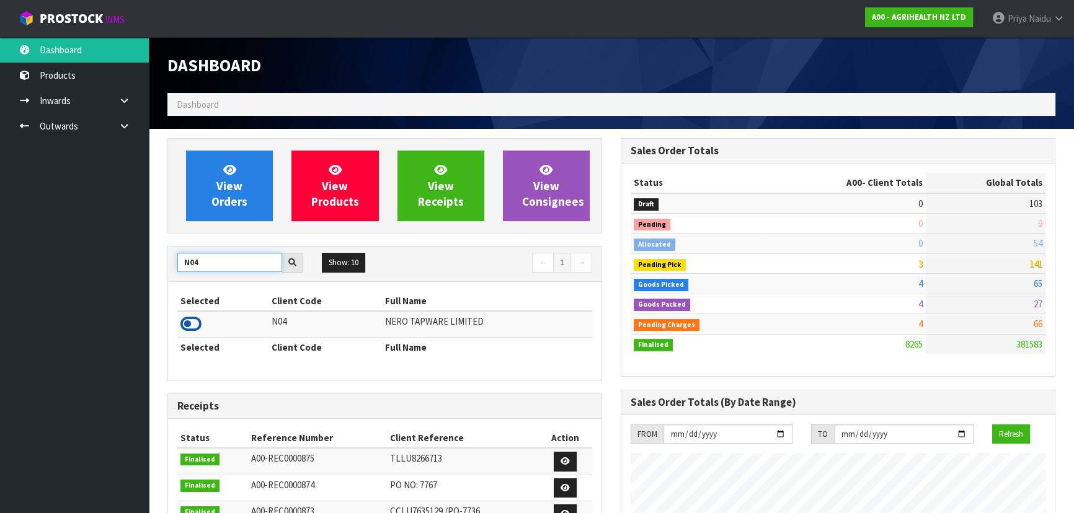
type input "N04"
click at [193, 322] on icon at bounding box center [190, 324] width 21 height 19
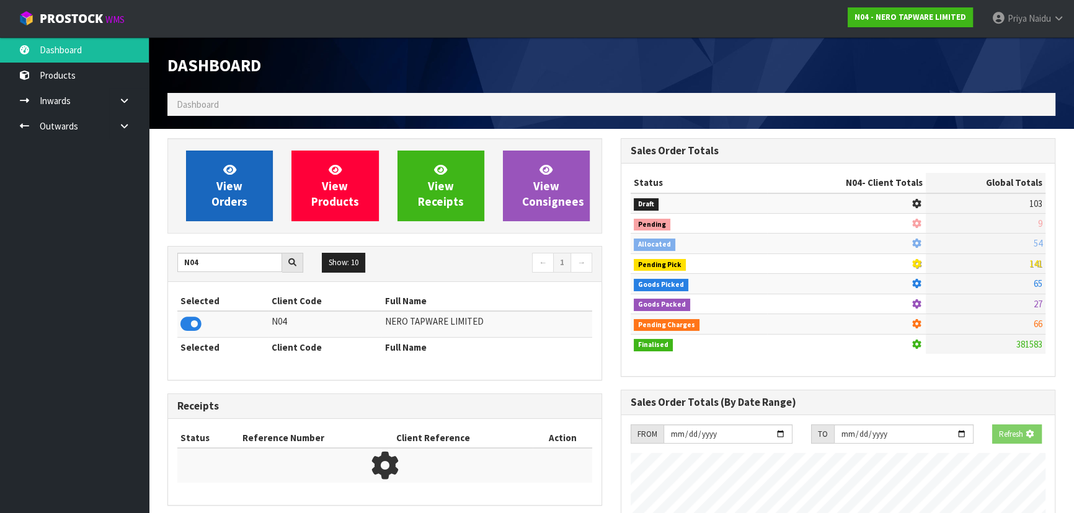
scroll to position [619117, 619435]
click at [229, 220] on link "View Orders" at bounding box center [229, 186] width 87 height 71
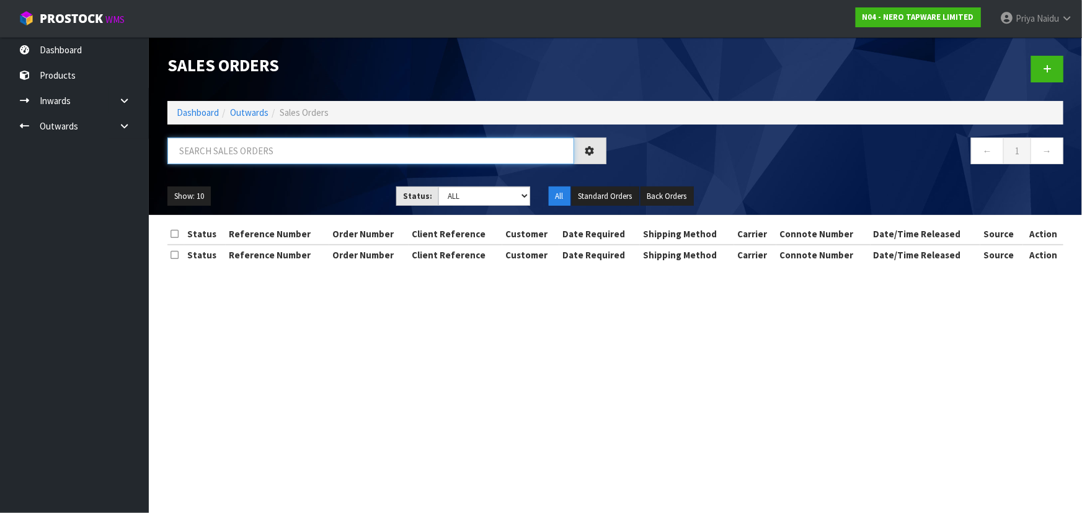
click at [252, 148] on input "text" at bounding box center [370, 151] width 407 height 27
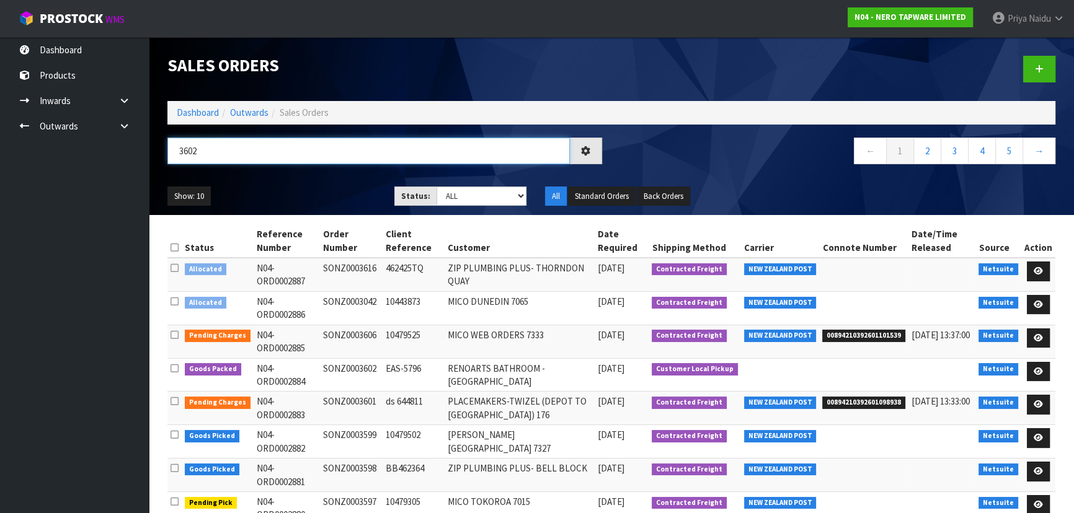
type input "3602"
click at [275, 180] on div "Show: 10 5 10 25 50 Status: Draft Pending Allocated Pending Pick Goods Picked G…" at bounding box center [611, 196] width 906 height 38
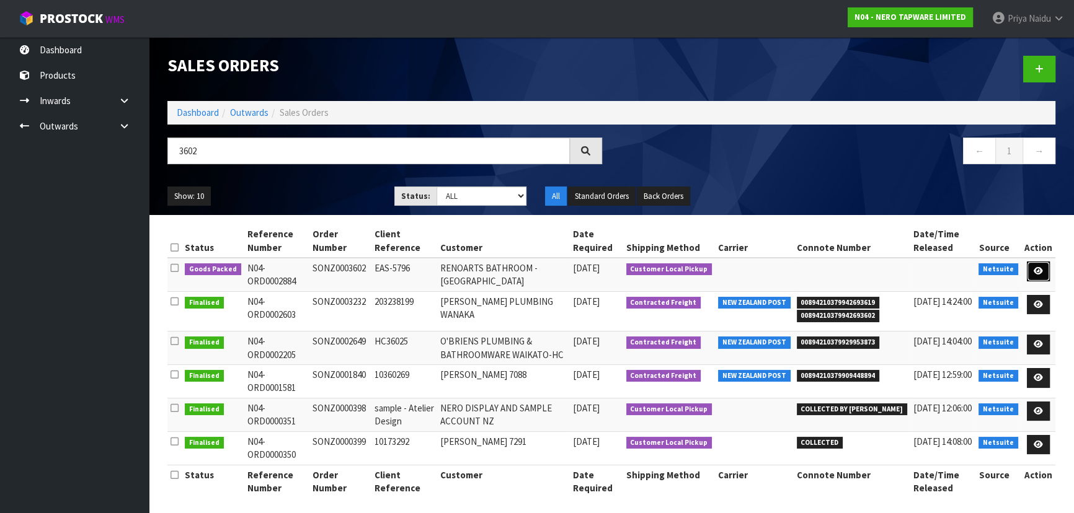
click at [1037, 268] on icon at bounding box center [1037, 271] width 9 height 8
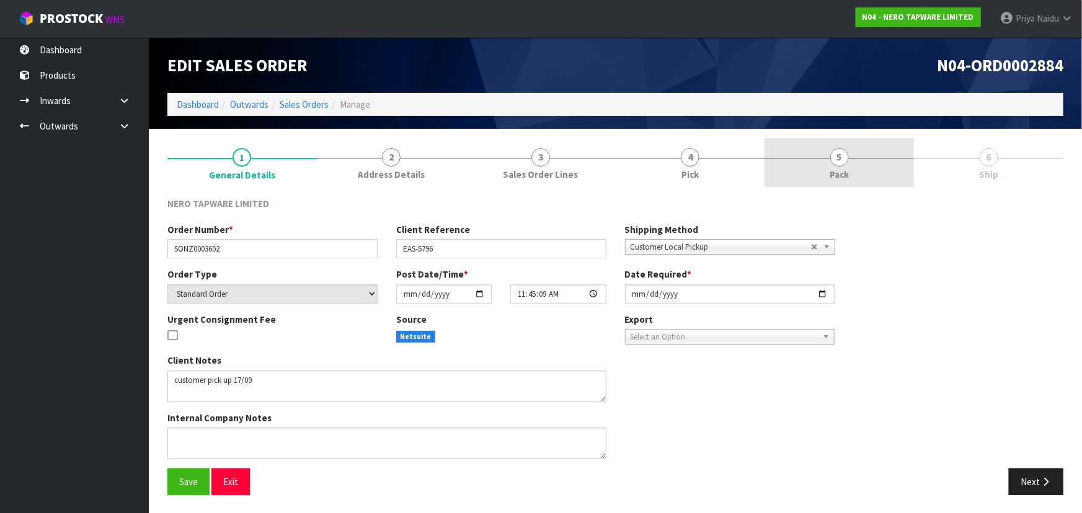
click at [856, 164] on link "5 Pack" at bounding box center [838, 162] width 149 height 49
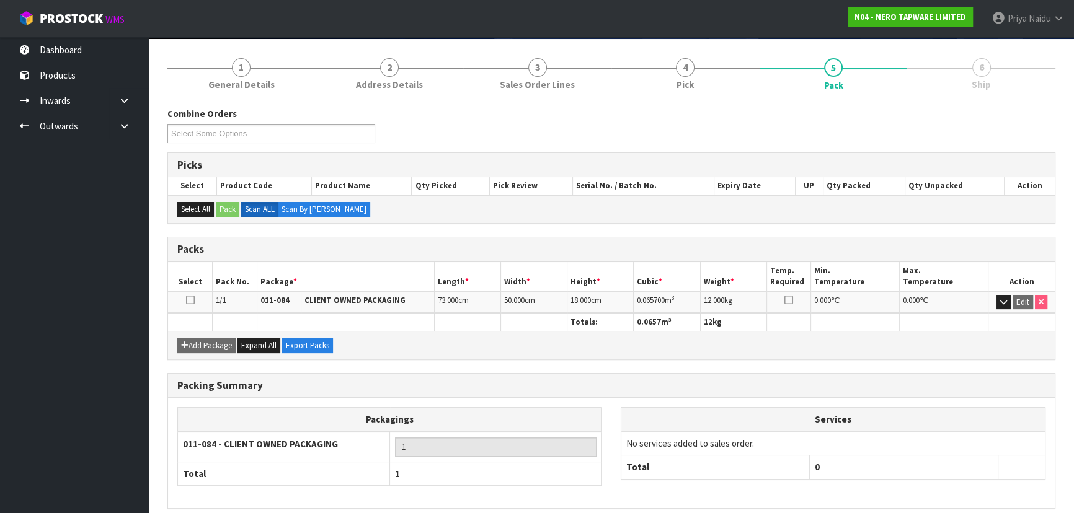
scroll to position [141, 0]
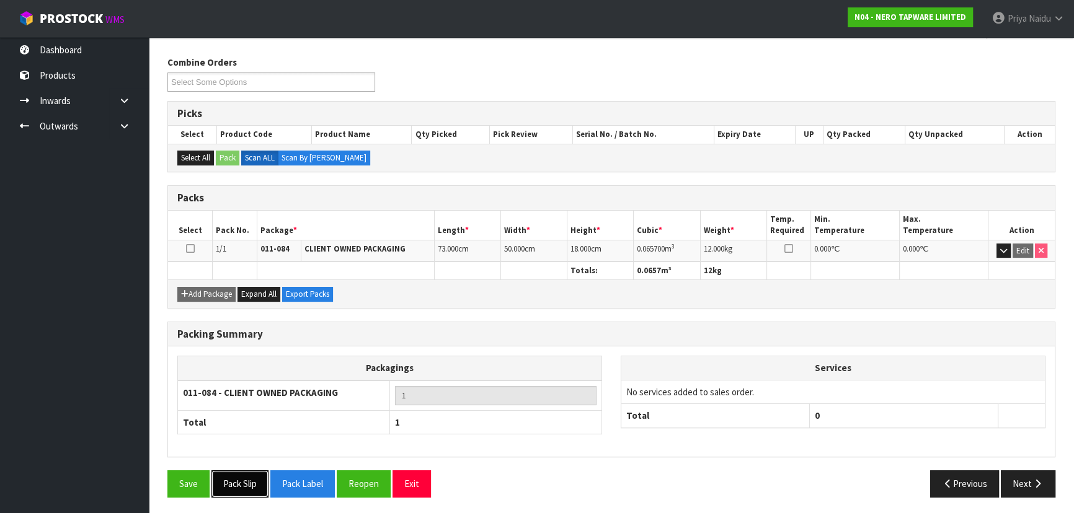
drag, startPoint x: 231, startPoint y: 478, endPoint x: 362, endPoint y: 420, distance: 143.5
click at [231, 479] on button "Pack Slip" at bounding box center [239, 483] width 57 height 27
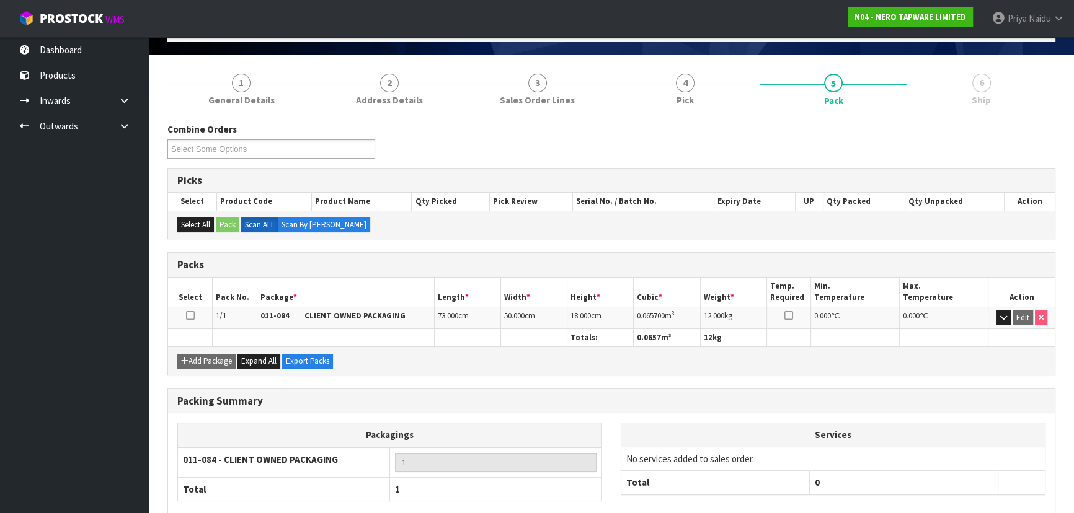
scroll to position [0, 0]
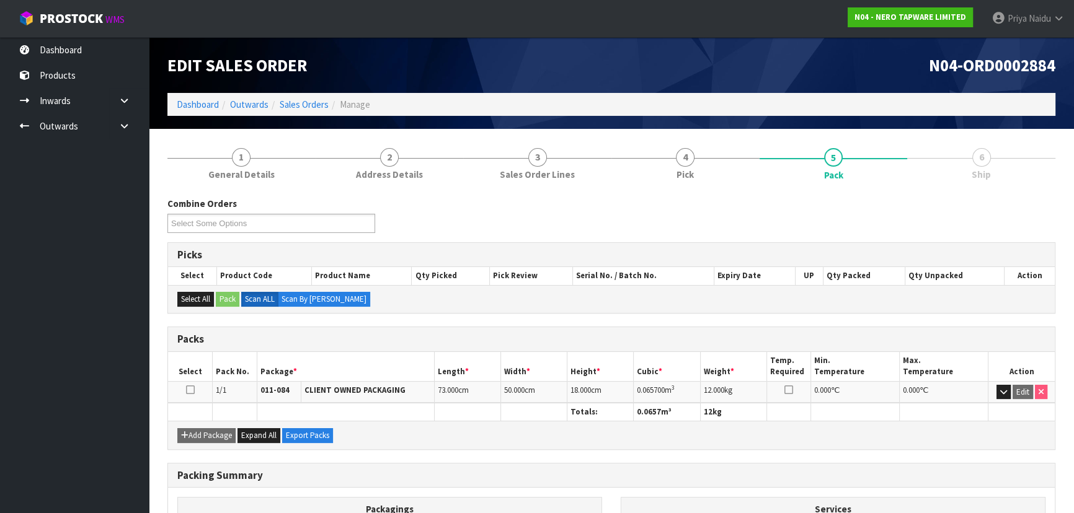
click at [260, 216] on input "Select Some Options" at bounding box center [216, 223] width 91 height 15
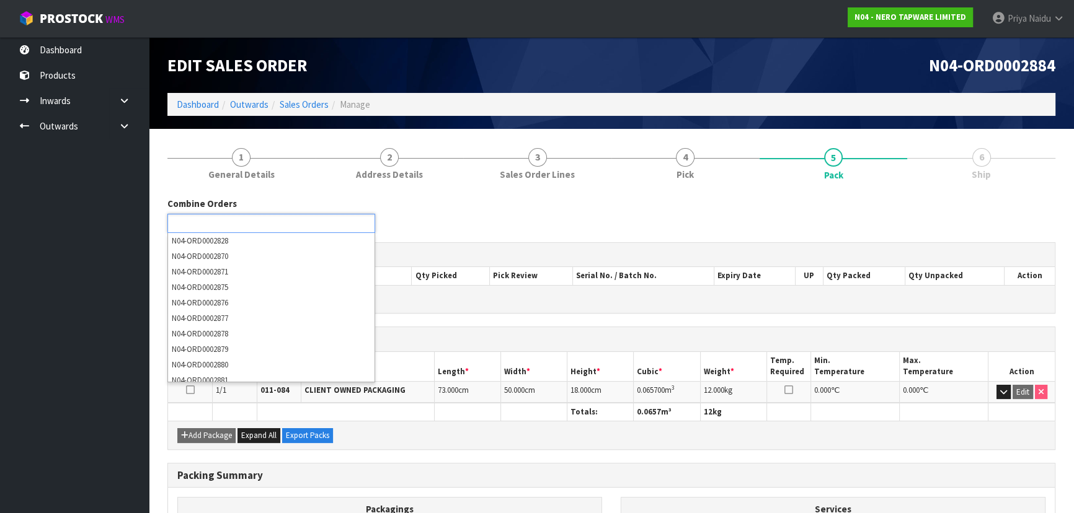
click at [461, 227] on div "Combine Orders N04-ORD0002828 N04-ORD0002870 N04-ORD0002871 N04-ORD0002875 N04-…" at bounding box center [611, 219] width 906 height 45
type input "Select Some Options"
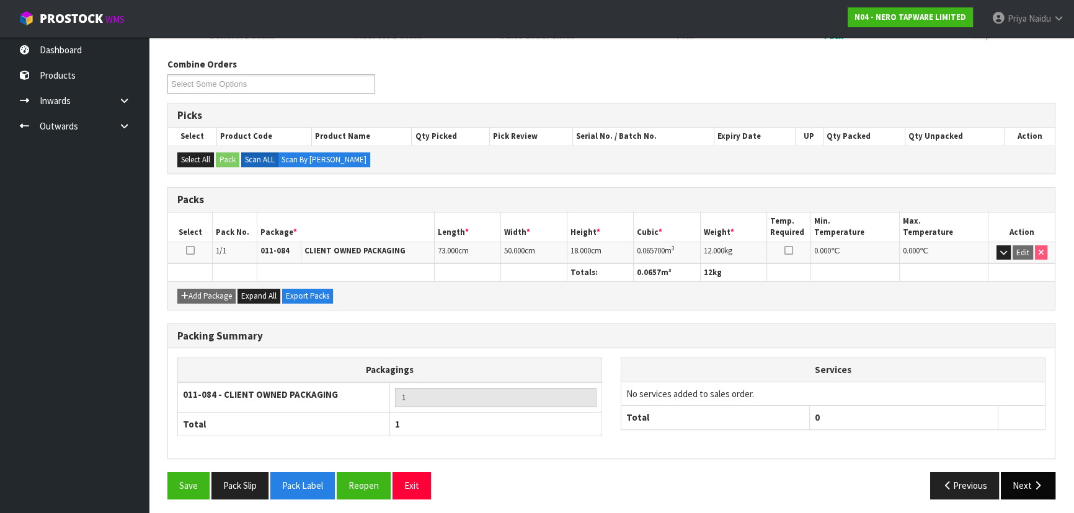
scroll to position [141, 0]
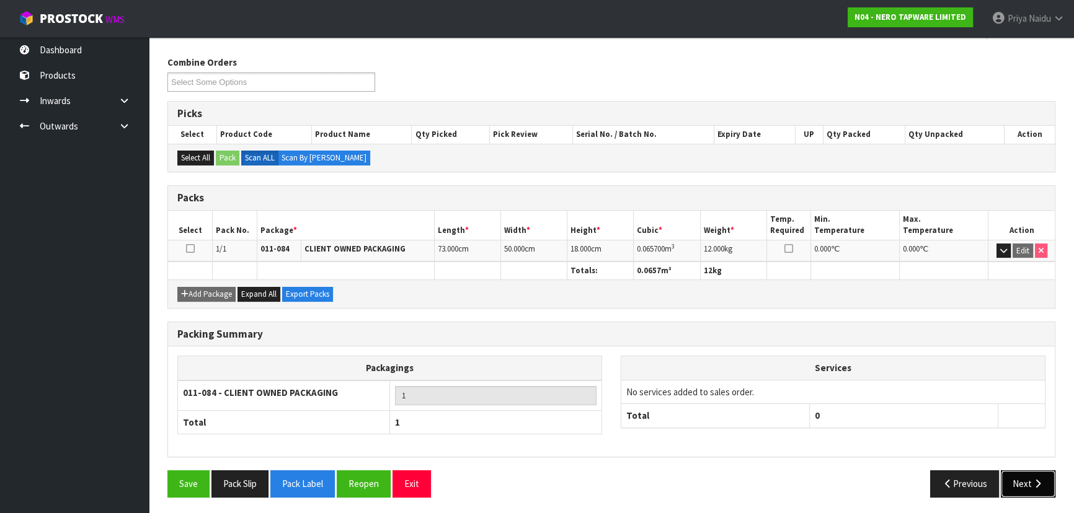
click at [1026, 477] on button "Next" at bounding box center [1027, 483] width 55 height 27
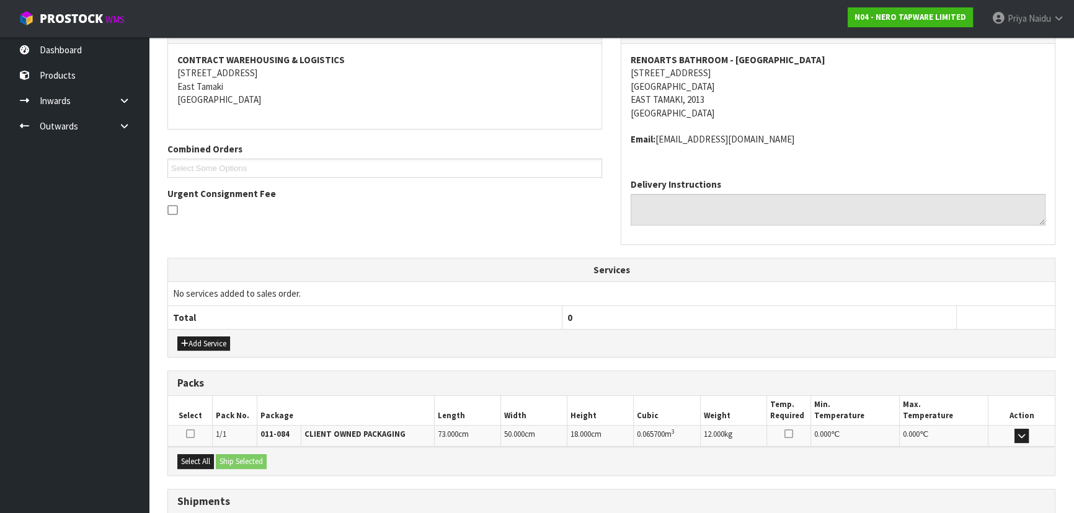
scroll to position [272, 0]
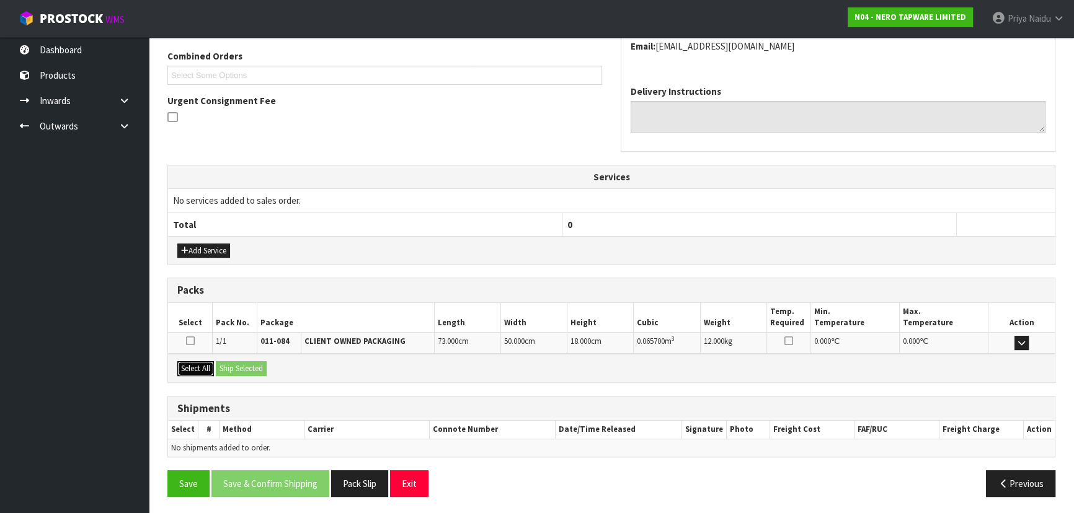
drag, startPoint x: 206, startPoint y: 366, endPoint x: 272, endPoint y: 379, distance: 67.1
click at [206, 366] on button "Select All" at bounding box center [195, 368] width 37 height 15
click at [272, 379] on div "Select All Ship Selected" at bounding box center [611, 368] width 886 height 28
drag, startPoint x: 239, startPoint y: 372, endPoint x: 303, endPoint y: 373, distance: 63.2
click at [240, 372] on button "Ship Selected" at bounding box center [241, 368] width 51 height 15
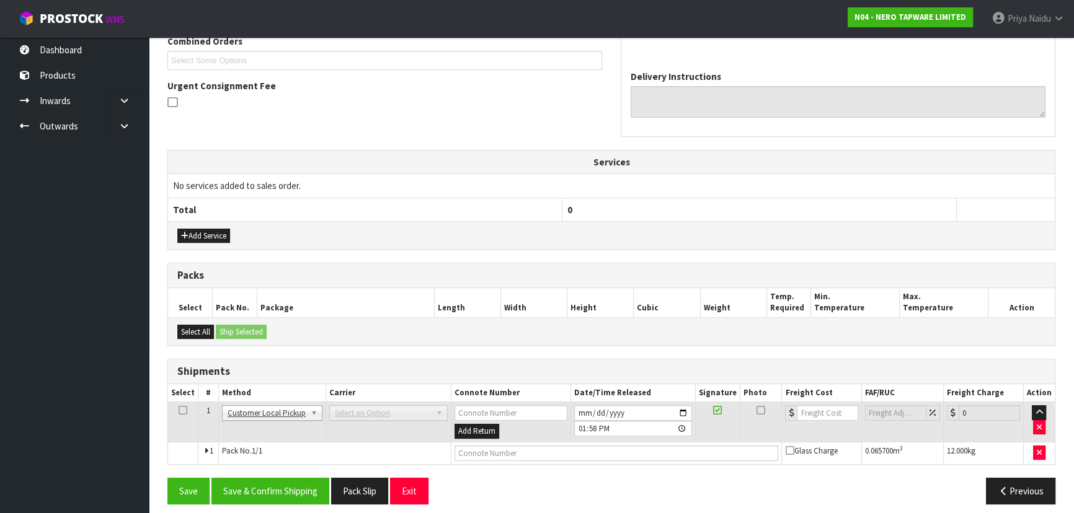
scroll to position [294, 0]
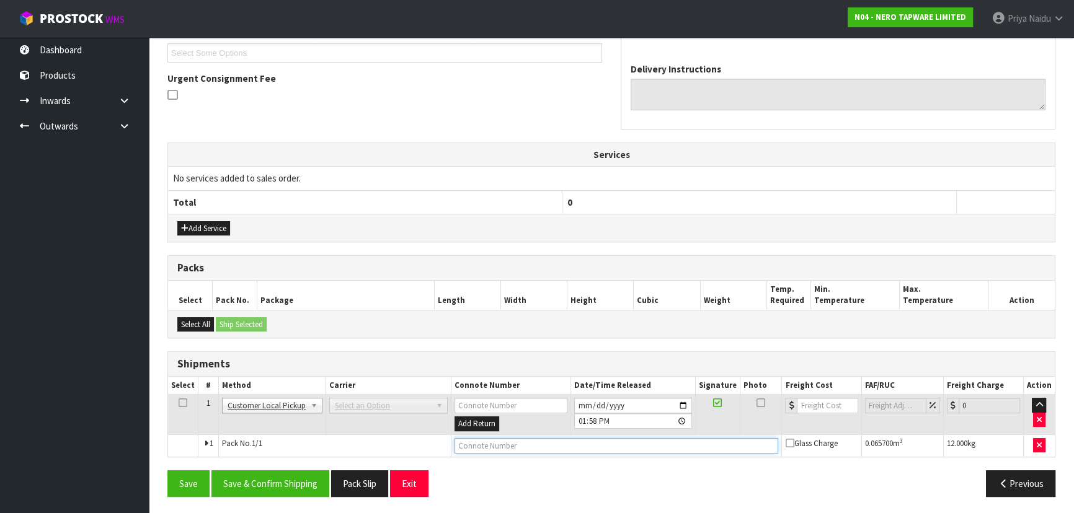
click at [489, 440] on input "text" at bounding box center [616, 445] width 324 height 15
type input "CUSTOMER COLLECTED"
click at [291, 480] on button "Save & Confirm Shipping" at bounding box center [270, 483] width 118 height 27
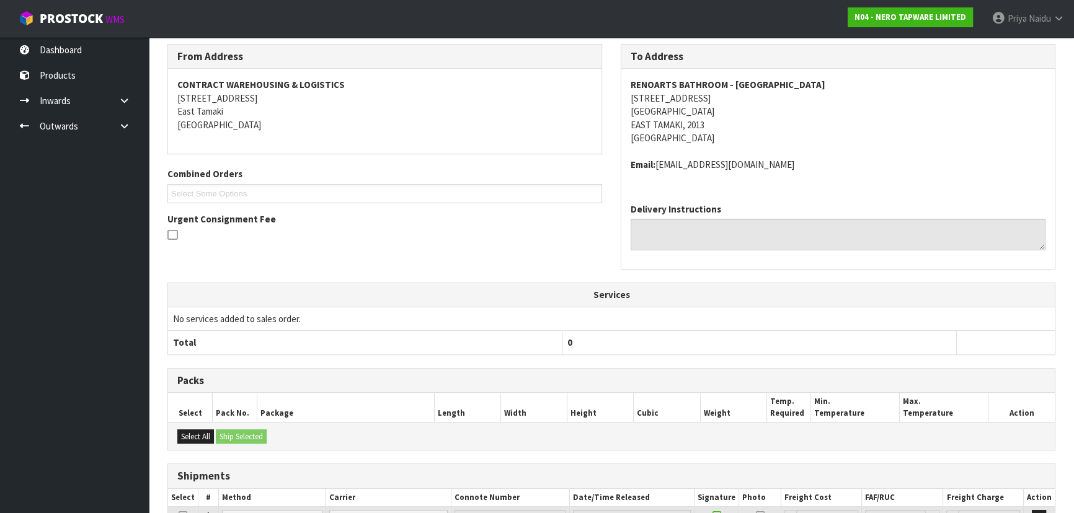
scroll to position [308, 0]
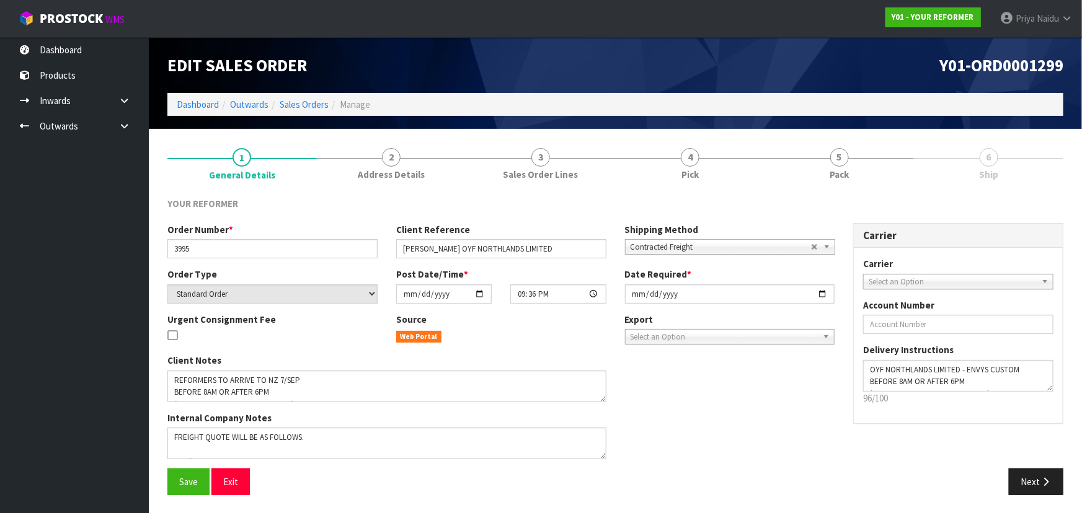
click at [203, 111] on li "Dashboard" at bounding box center [198, 104] width 42 height 13
click at [203, 107] on link "Dashboard" at bounding box center [198, 105] width 42 height 12
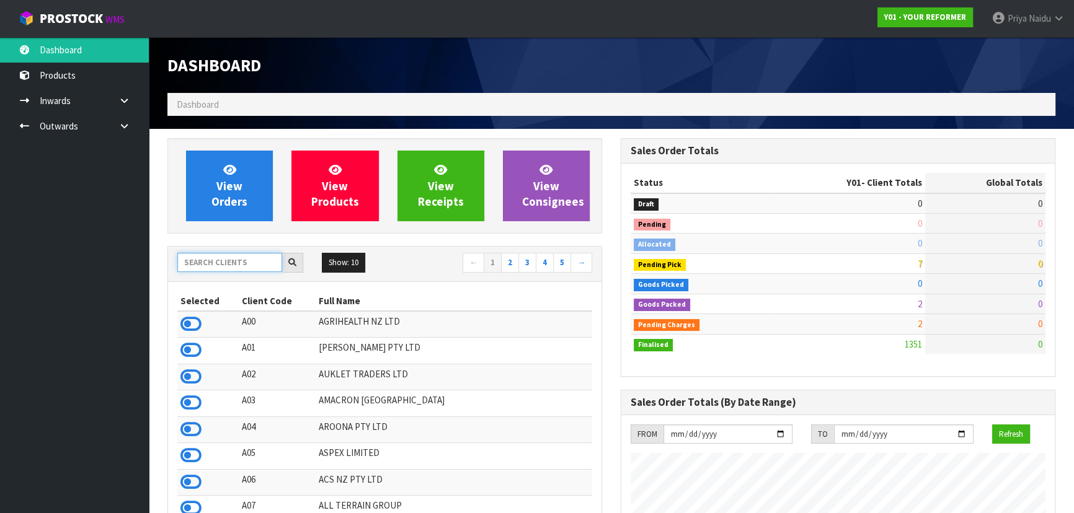
click at [219, 270] on input "text" at bounding box center [229, 262] width 105 height 19
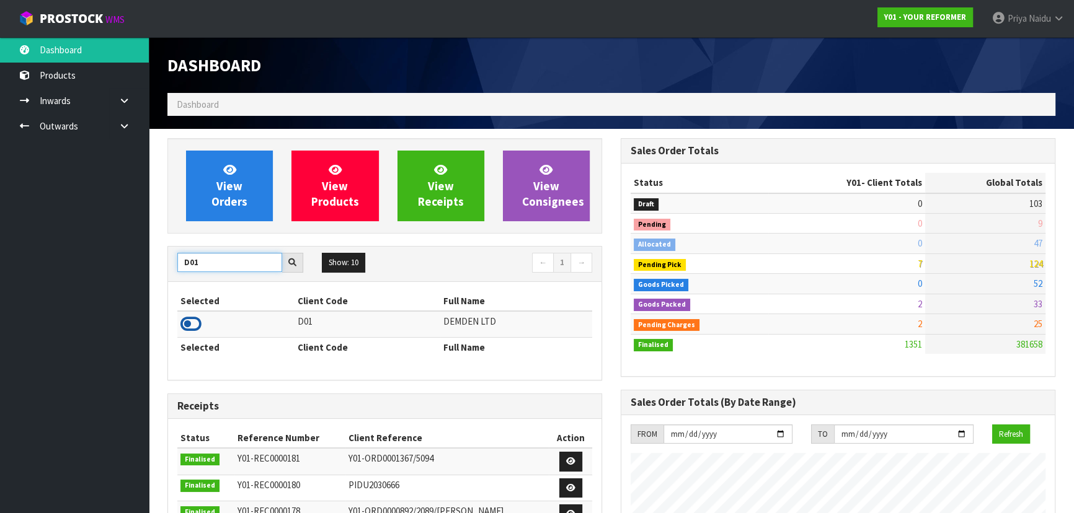
type input "D01"
click at [194, 324] on icon at bounding box center [190, 324] width 21 height 19
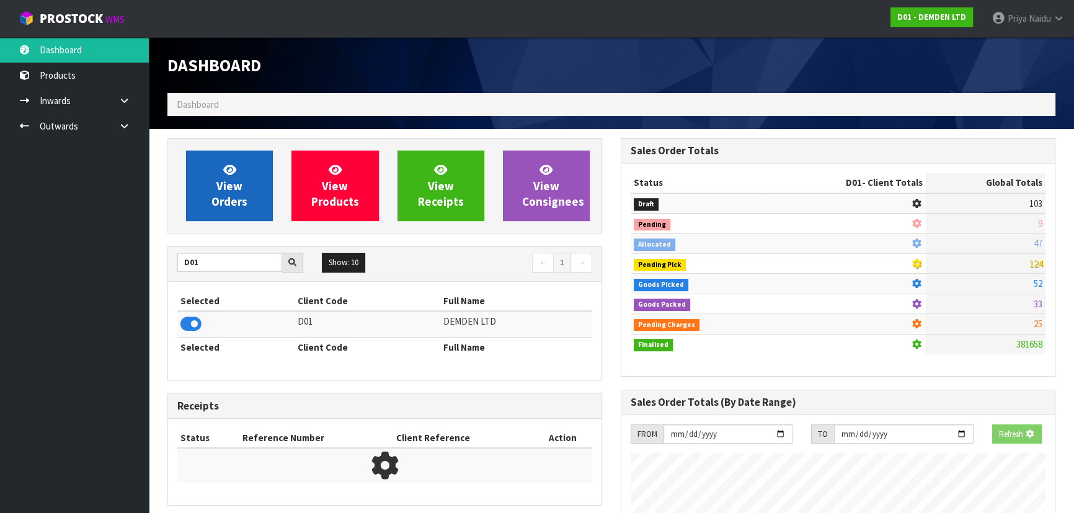
scroll to position [772, 453]
click at [236, 187] on span "View Orders" at bounding box center [229, 185] width 36 height 46
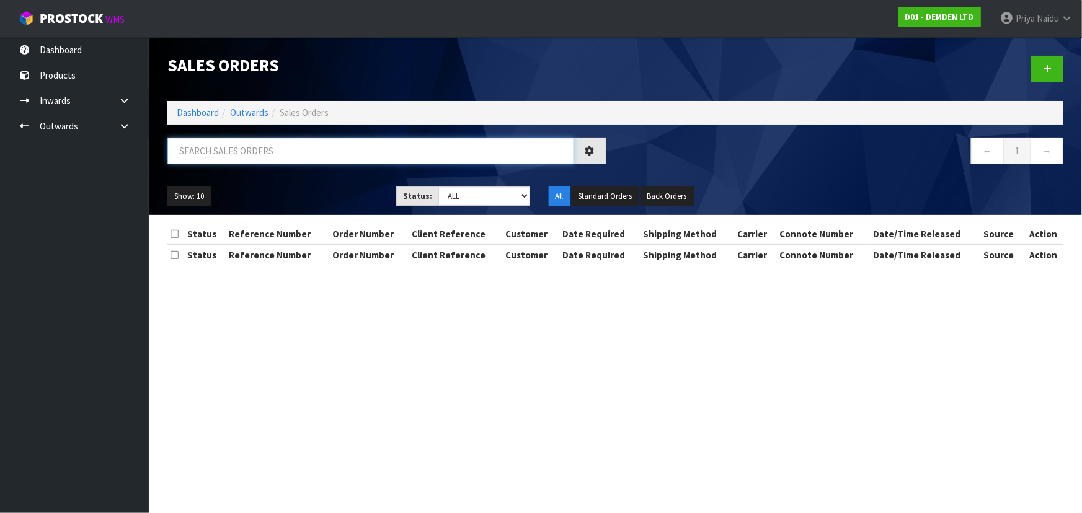
click at [241, 148] on input "text" at bounding box center [370, 151] width 407 height 27
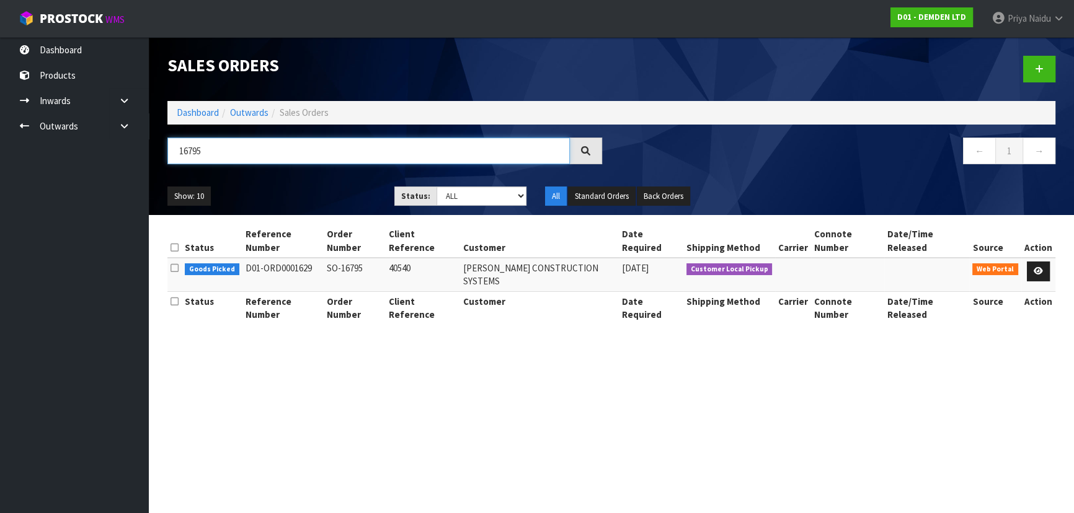
type input "16795"
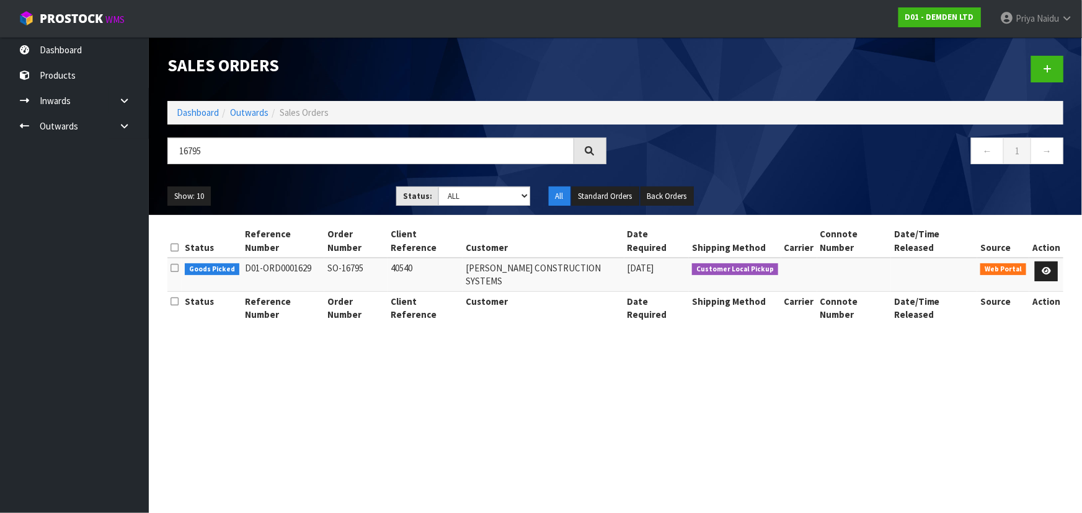
click at [345, 190] on ul "Show: 10 5 10 25 50" at bounding box center [272, 197] width 210 height 20
click at [1043, 267] on icon at bounding box center [1045, 271] width 9 height 8
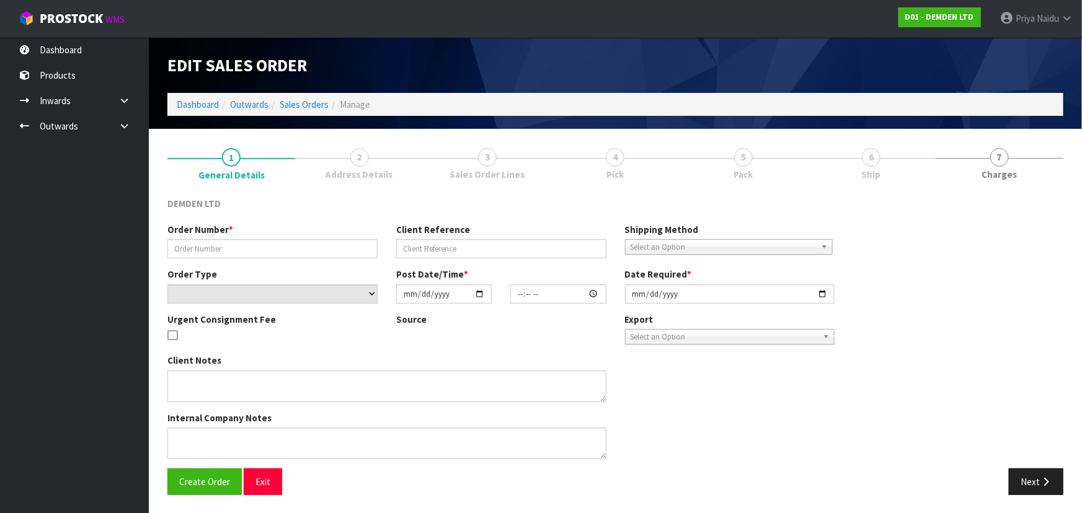
type input "SO-16795"
type input "40540"
select select "number:0"
type input "[DATE]"
type input "10:52:00.000"
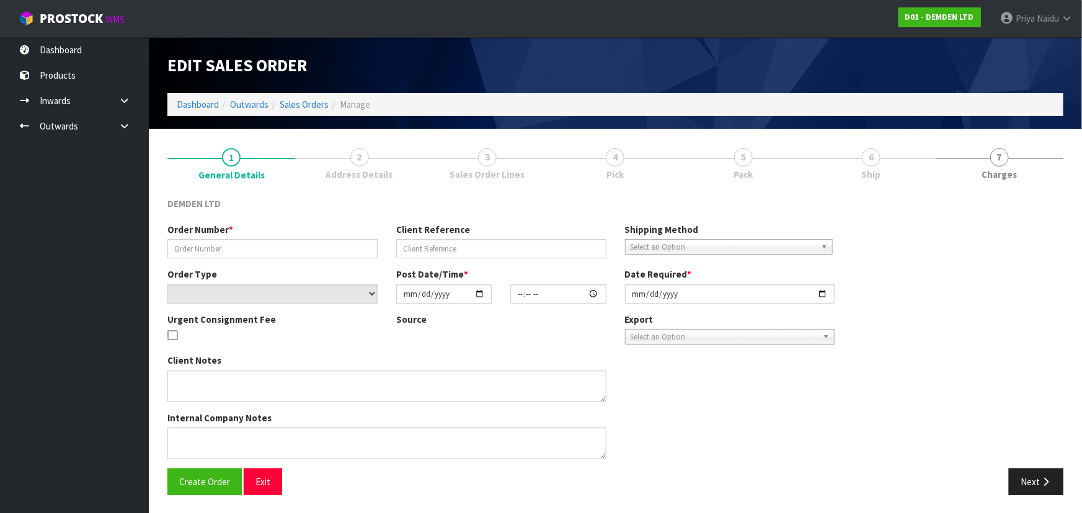
type input "[DATE]"
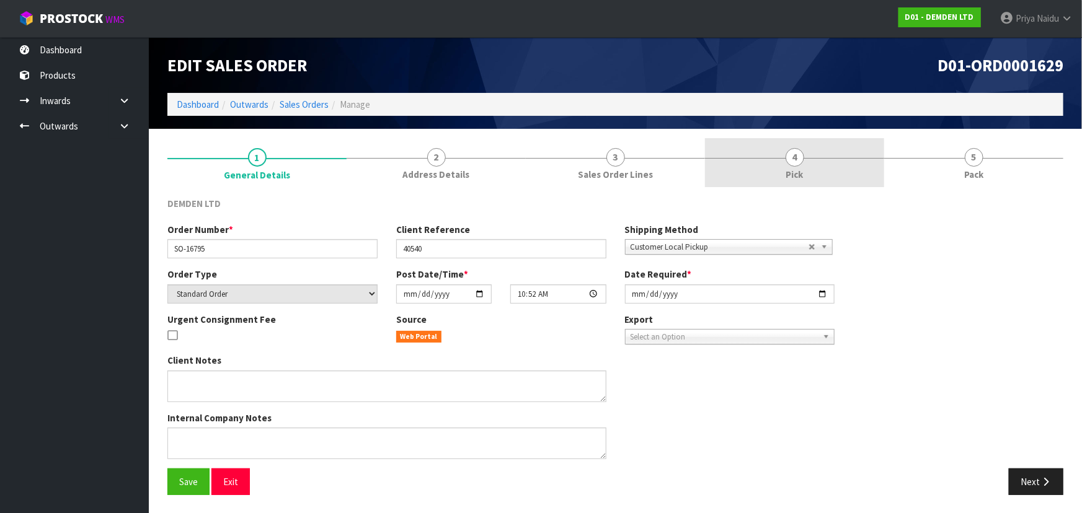
click at [851, 167] on link "4 Pick" at bounding box center [794, 162] width 179 height 49
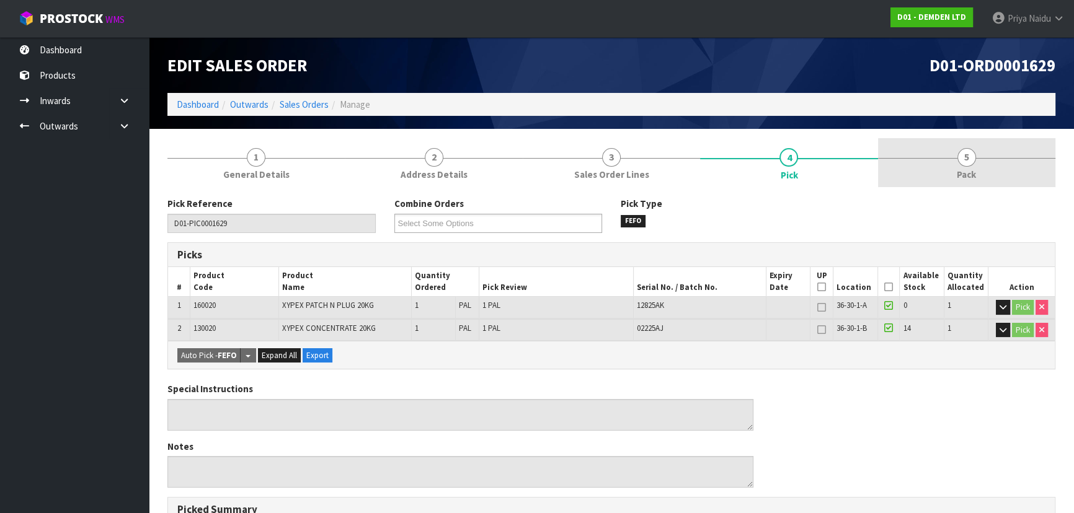
click at [950, 158] on link "5 Pack" at bounding box center [966, 162] width 177 height 49
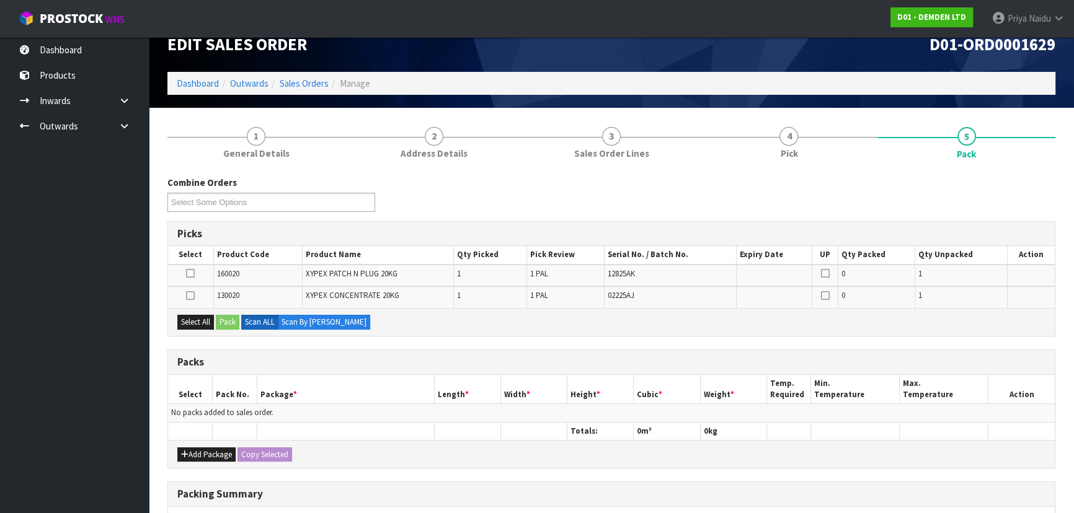
scroll to position [203, 0]
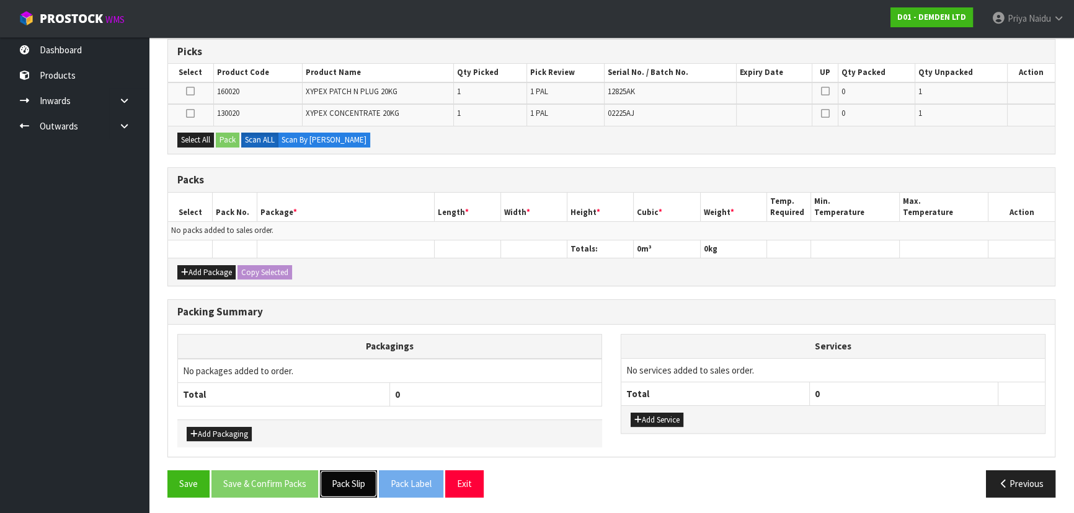
click at [358, 486] on button "Pack Slip" at bounding box center [348, 483] width 57 height 27
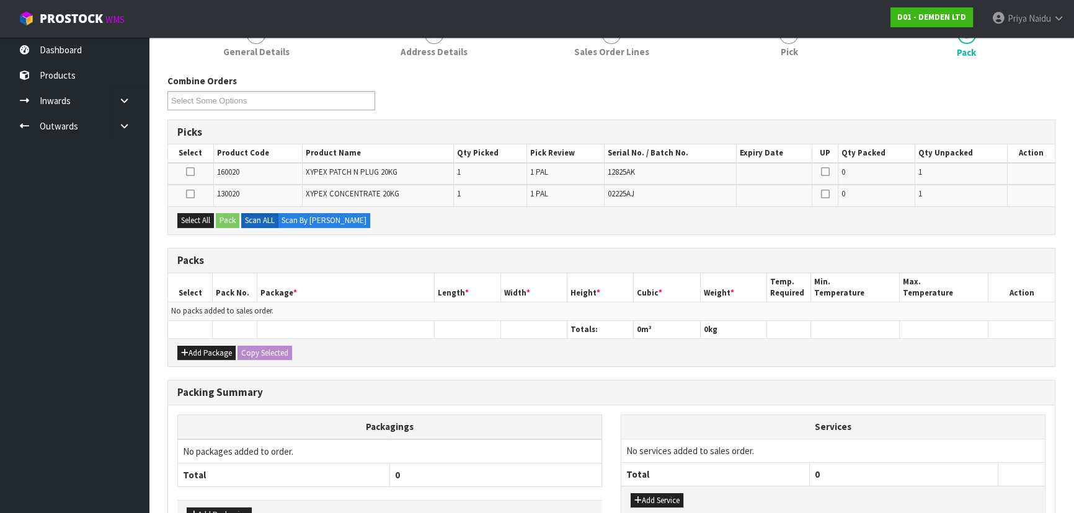
scroll to position [0, 0]
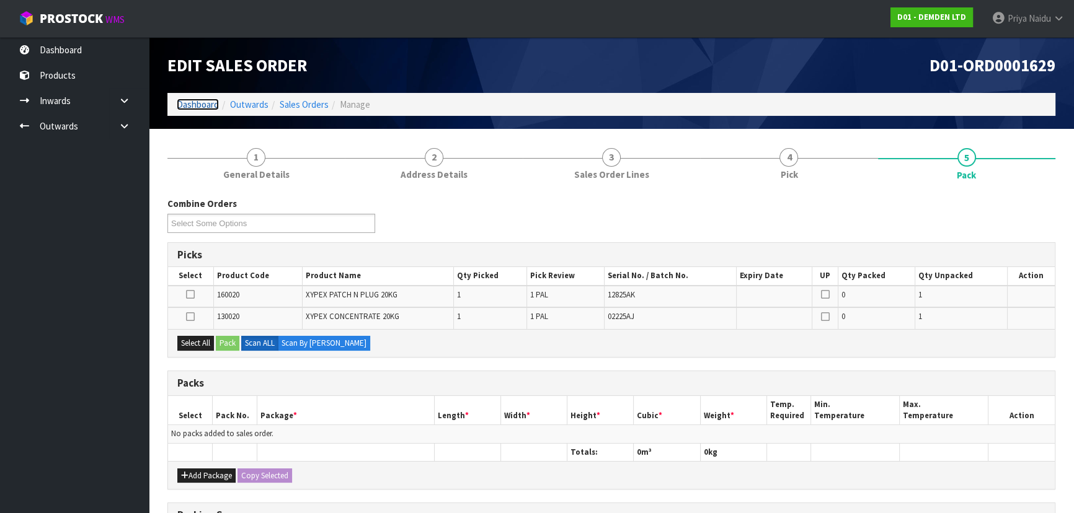
drag, startPoint x: 195, startPoint y: 100, endPoint x: 195, endPoint y: 110, distance: 9.3
click at [195, 100] on link "Dashboard" at bounding box center [198, 105] width 42 height 12
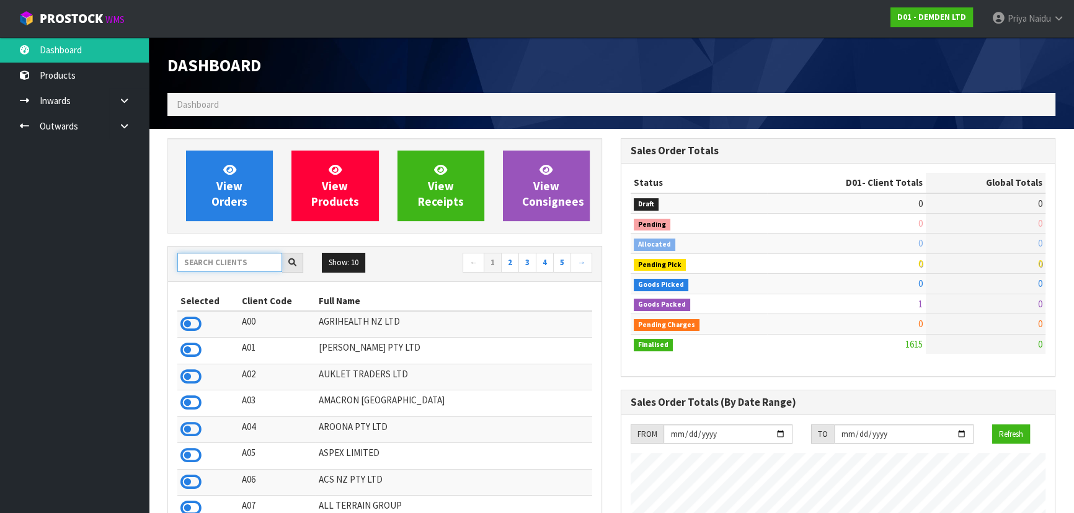
click at [237, 265] on input "text" at bounding box center [229, 262] width 105 height 19
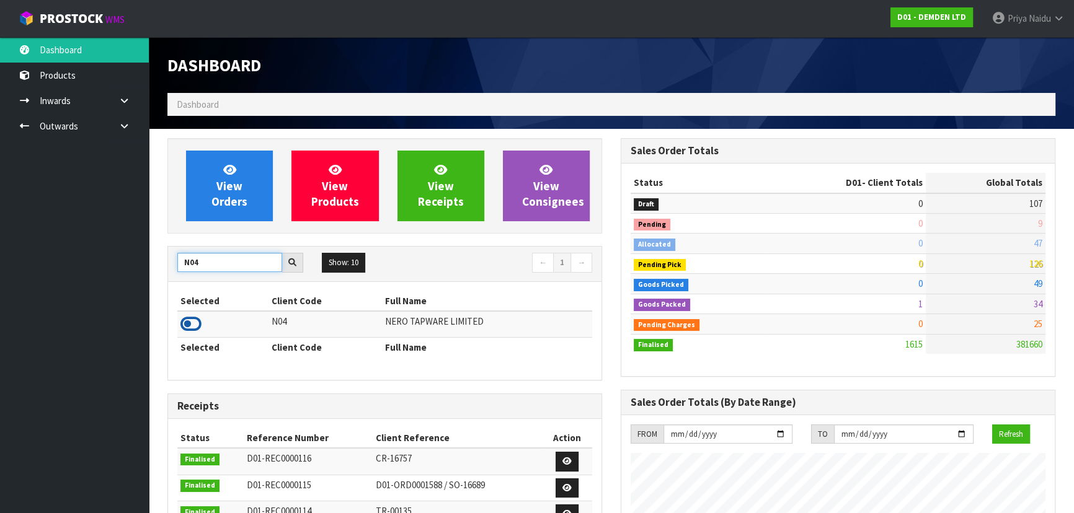
type input "N04"
drag, startPoint x: 188, startPoint y: 320, endPoint x: 210, endPoint y: 289, distance: 37.5
click at [188, 320] on icon at bounding box center [190, 324] width 21 height 19
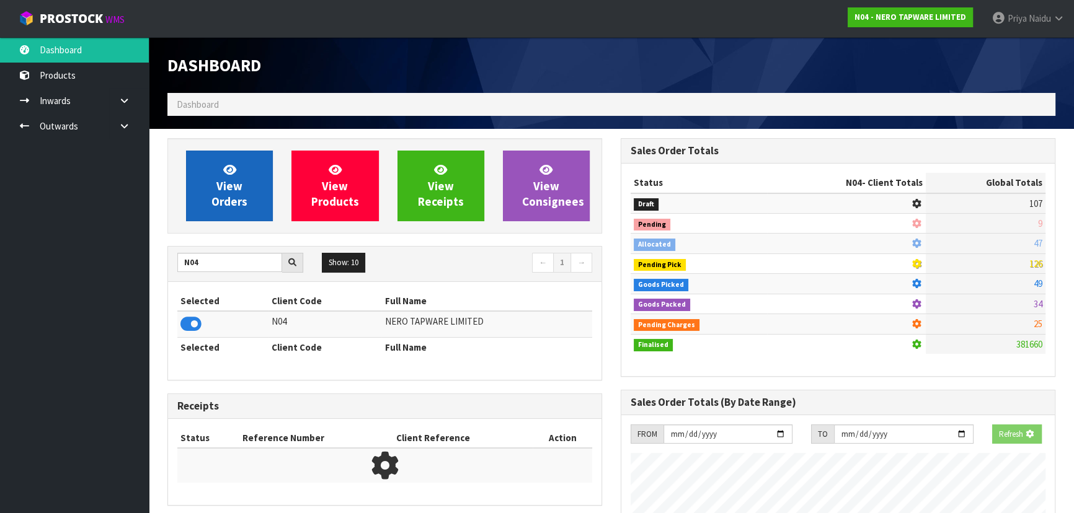
scroll to position [990, 453]
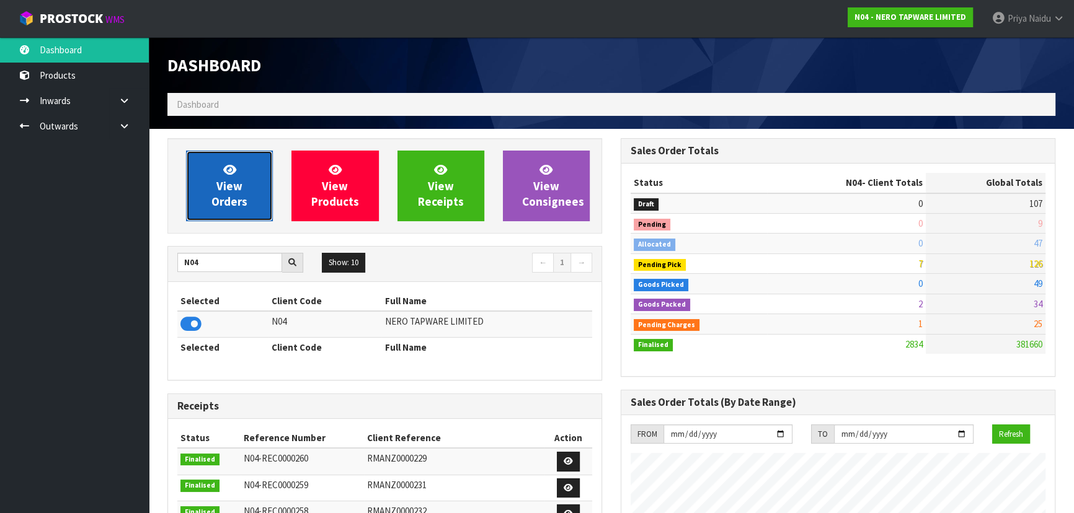
click at [247, 191] on link "View Orders" at bounding box center [229, 186] width 87 height 71
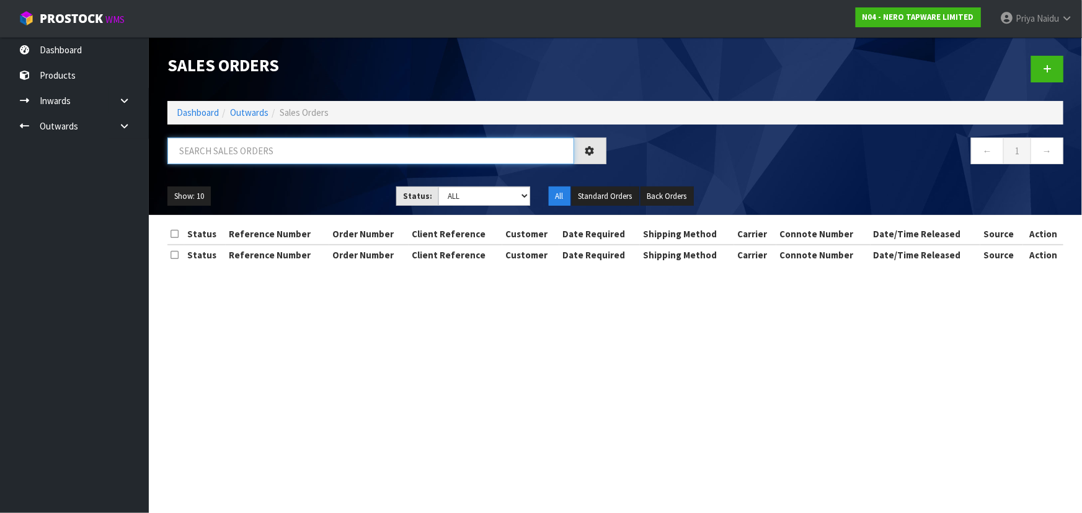
click at [249, 154] on input "text" at bounding box center [370, 151] width 407 height 27
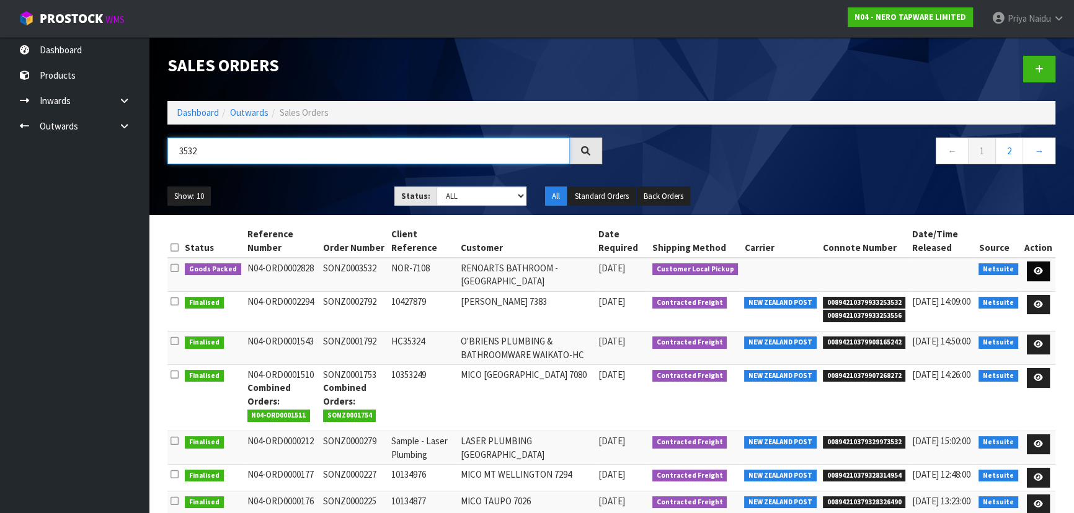
type input "3532"
click at [1035, 273] on icon at bounding box center [1037, 271] width 9 height 8
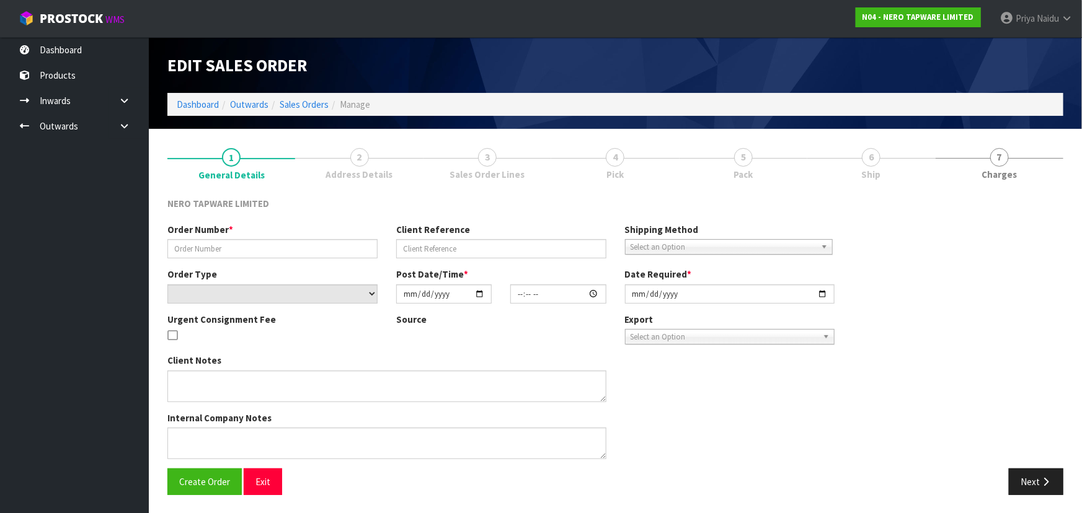
type input "SONZ0003532"
type input "NOR-7108"
select select "number:0"
type input "2025-09-12"
type input "14:15:05.000"
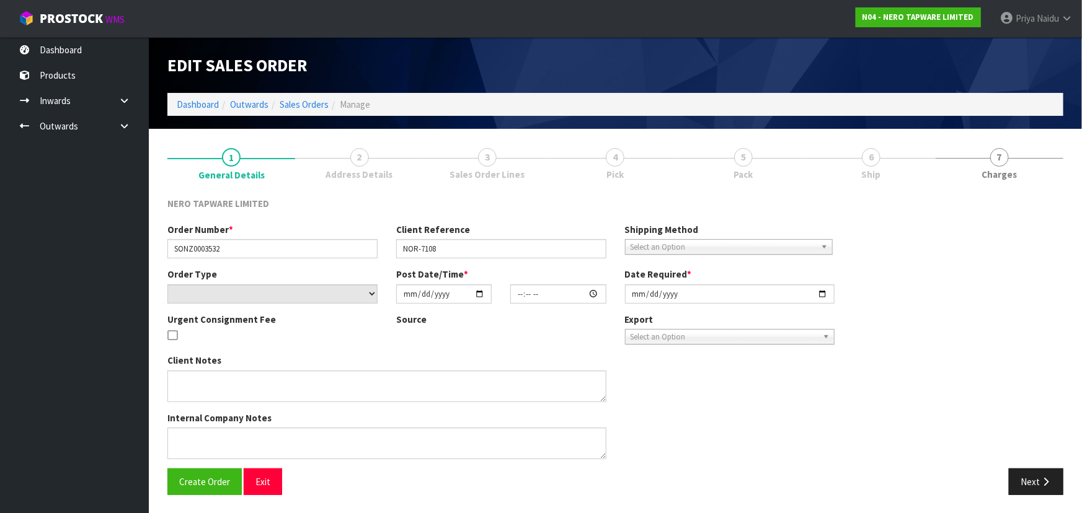
type input "[DATE]"
type textarea "customer pick up 12/09/2025"
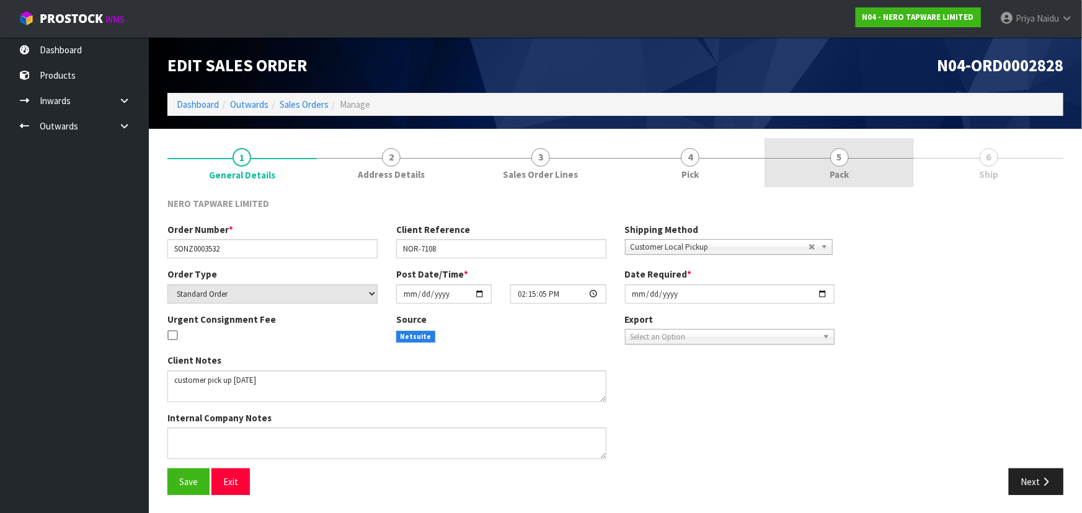
click at [867, 152] on link "5 Pack" at bounding box center [838, 162] width 149 height 49
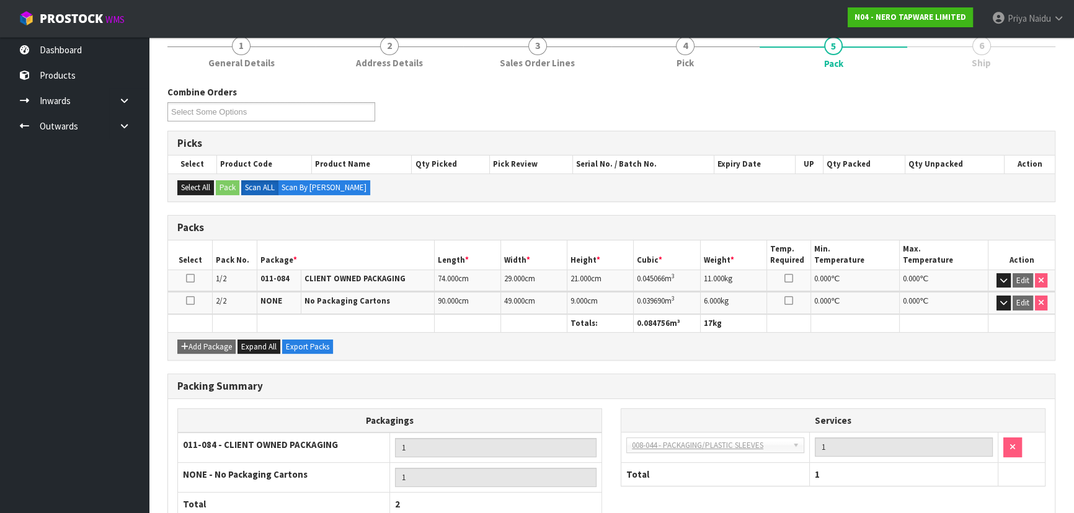
scroll to position [193, 0]
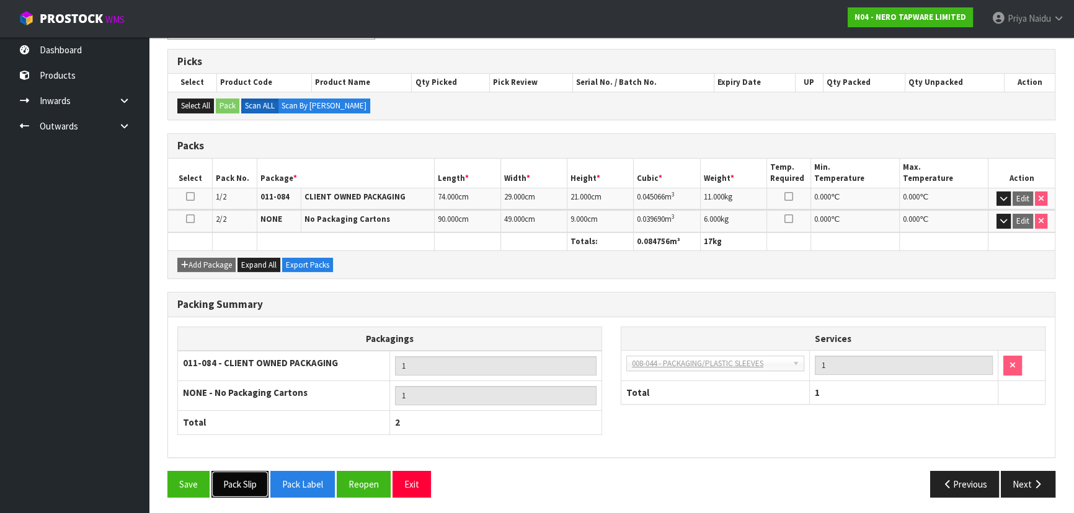
click at [241, 481] on button "Pack Slip" at bounding box center [239, 484] width 57 height 27
click at [1014, 472] on button "Next" at bounding box center [1027, 484] width 55 height 27
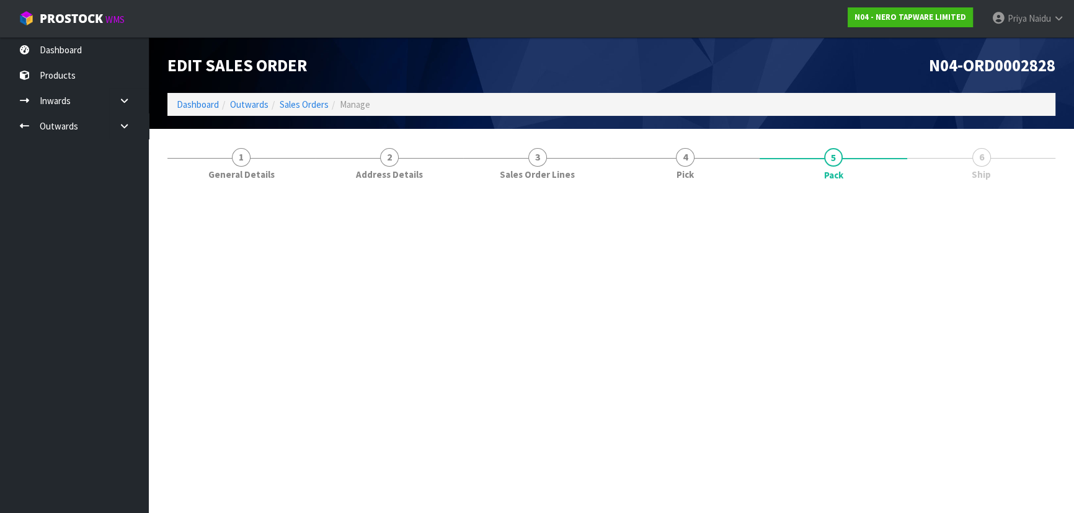
scroll to position [0, 0]
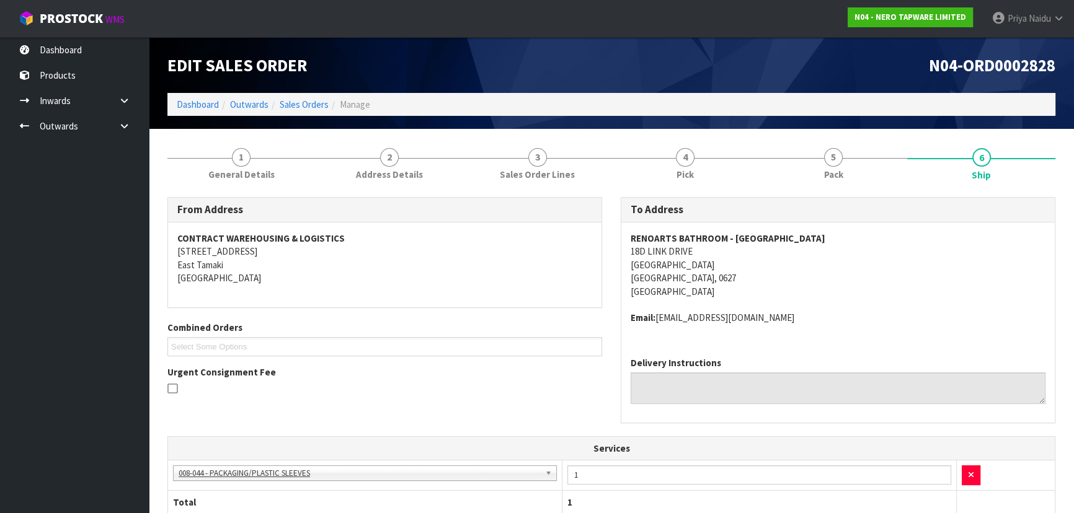
drag, startPoint x: 738, startPoint y: 393, endPoint x: 418, endPoint y: 275, distance: 341.7
click at [418, 275] on address "CONTRACT WAREHOUSING & LOGISTICS 17 Allens Road East Tamaki Auckland" at bounding box center [384, 258] width 415 height 53
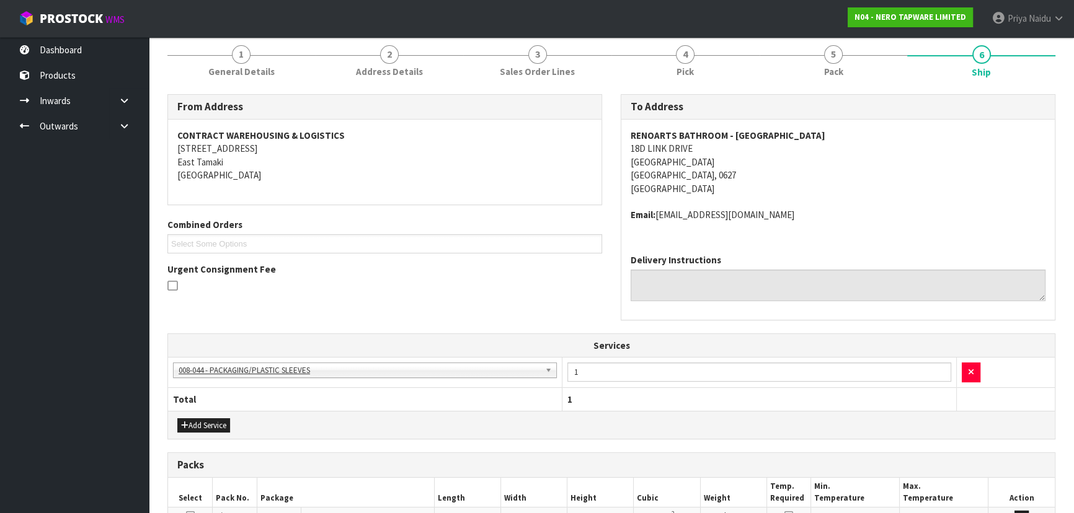
scroll to position [281, 0]
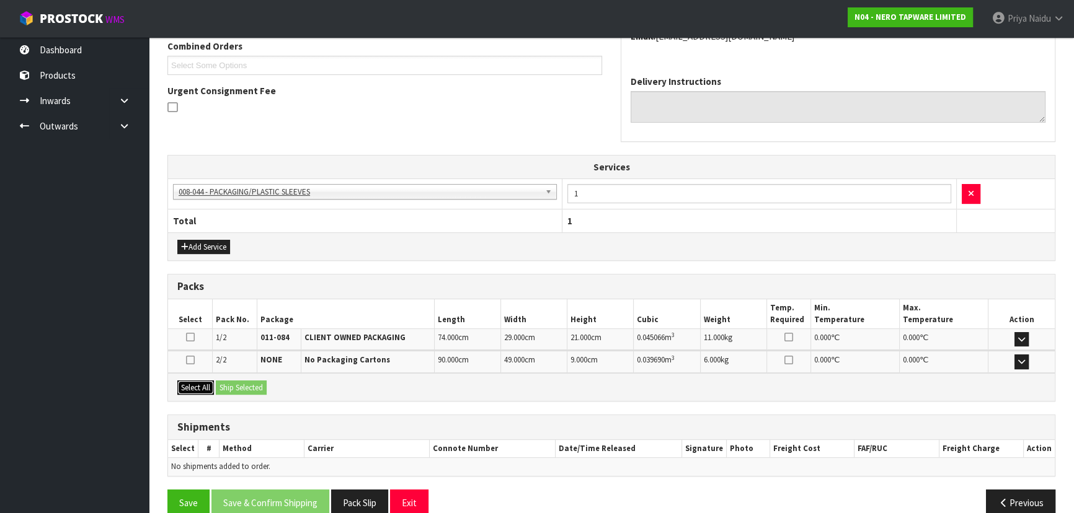
drag, startPoint x: 194, startPoint y: 385, endPoint x: 201, endPoint y: 381, distance: 8.3
click at [198, 384] on button "Select All" at bounding box center [195, 388] width 37 height 15
click at [244, 384] on button "Ship Selected" at bounding box center [241, 388] width 51 height 15
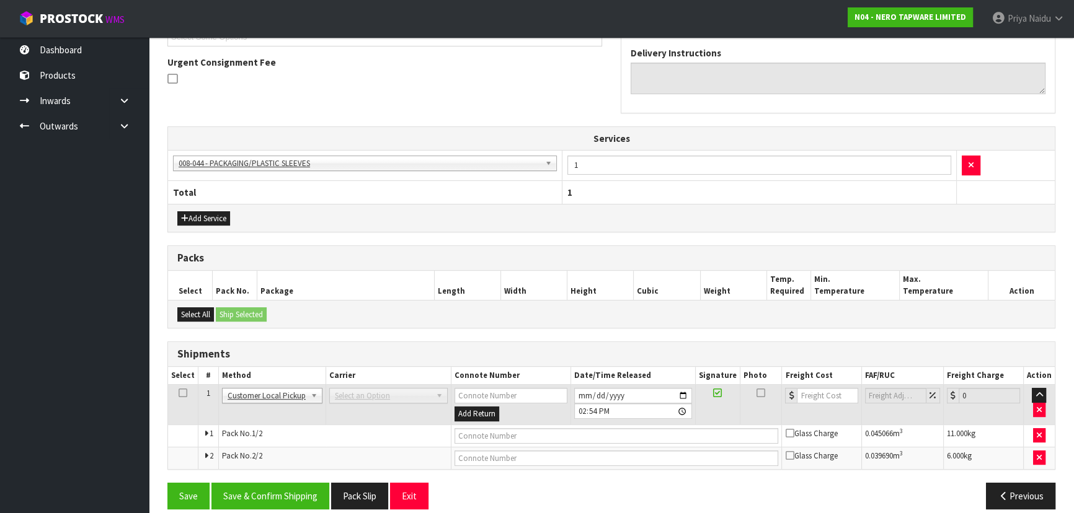
scroll to position [322, 0]
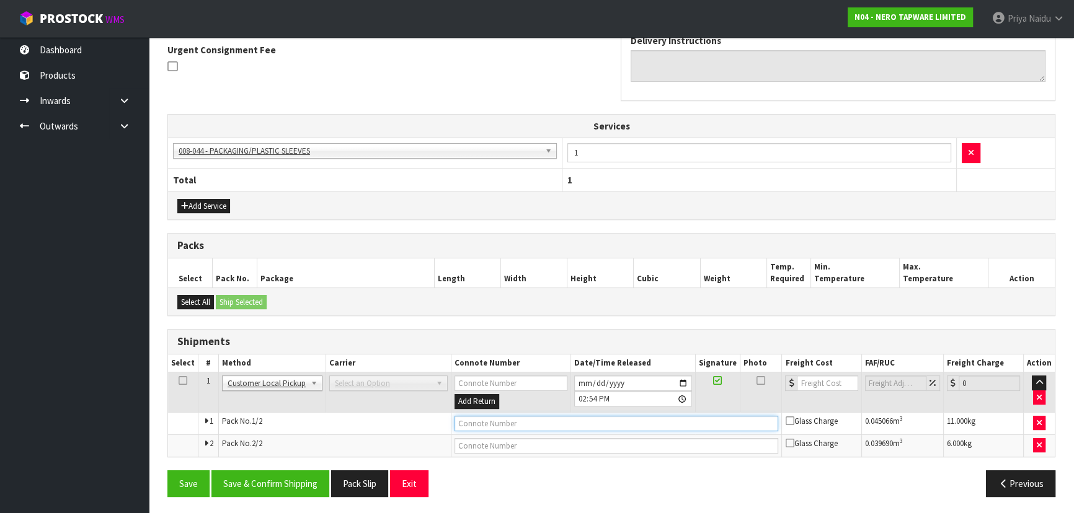
click at [508, 416] on input "text" at bounding box center [616, 423] width 324 height 15
type input "CUSTOMER COLLECTED"
drag, startPoint x: 301, startPoint y: 477, endPoint x: 316, endPoint y: 469, distance: 17.5
click at [301, 476] on button "Save & Confirm Shipping" at bounding box center [270, 483] width 118 height 27
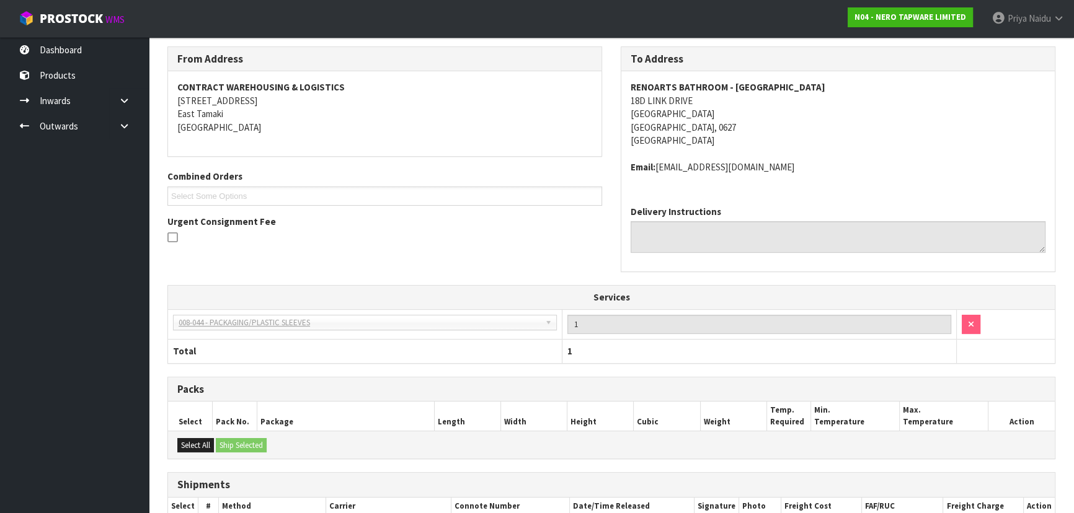
scroll to position [0, 0]
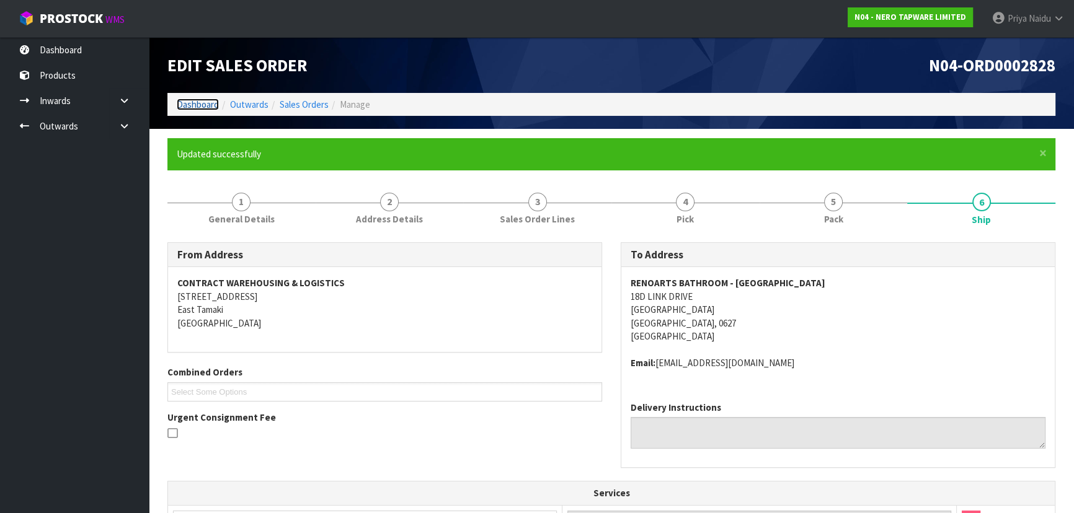
click at [192, 100] on link "Dashboard" at bounding box center [198, 105] width 42 height 12
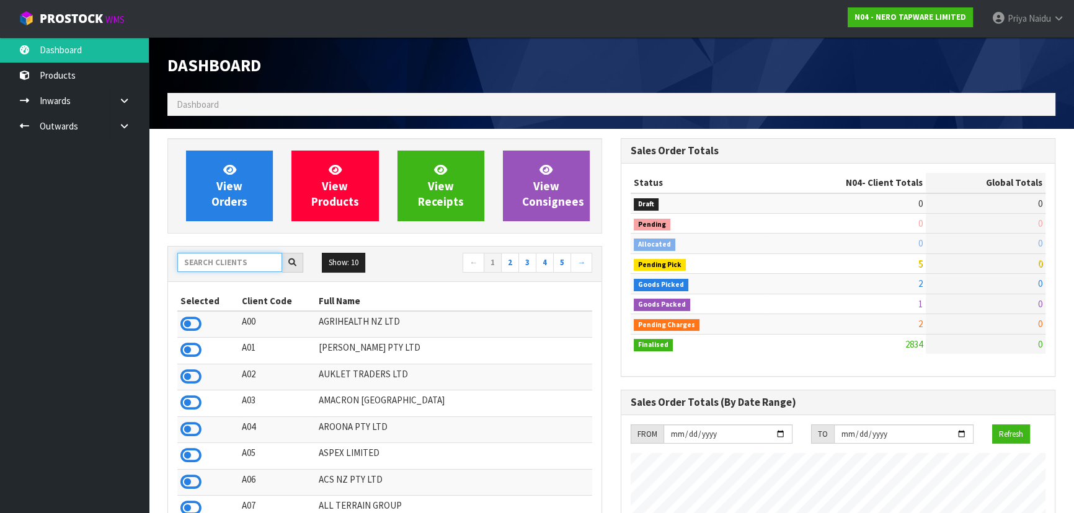
click at [244, 260] on input "text" at bounding box center [229, 262] width 105 height 19
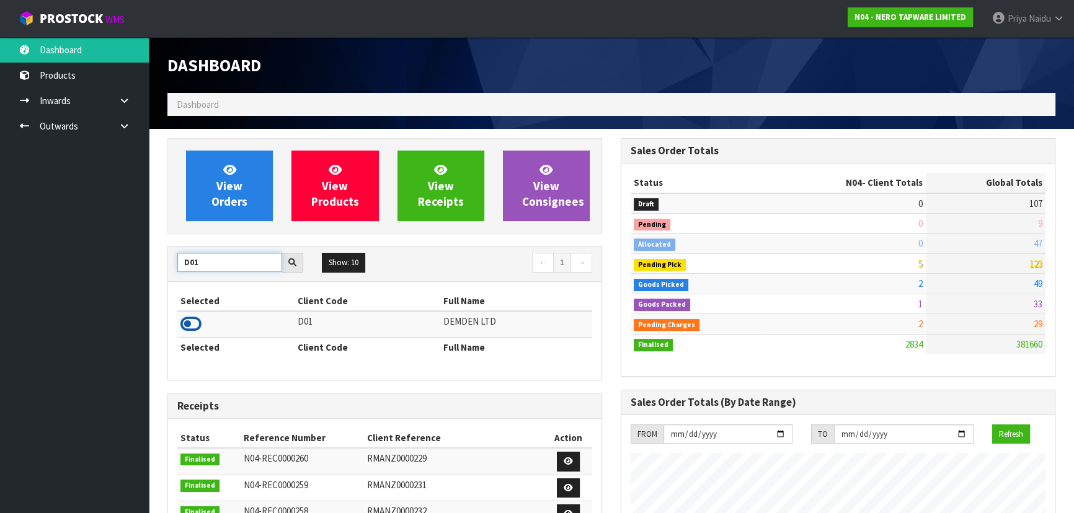
type input "D01"
click at [196, 322] on icon at bounding box center [190, 324] width 21 height 19
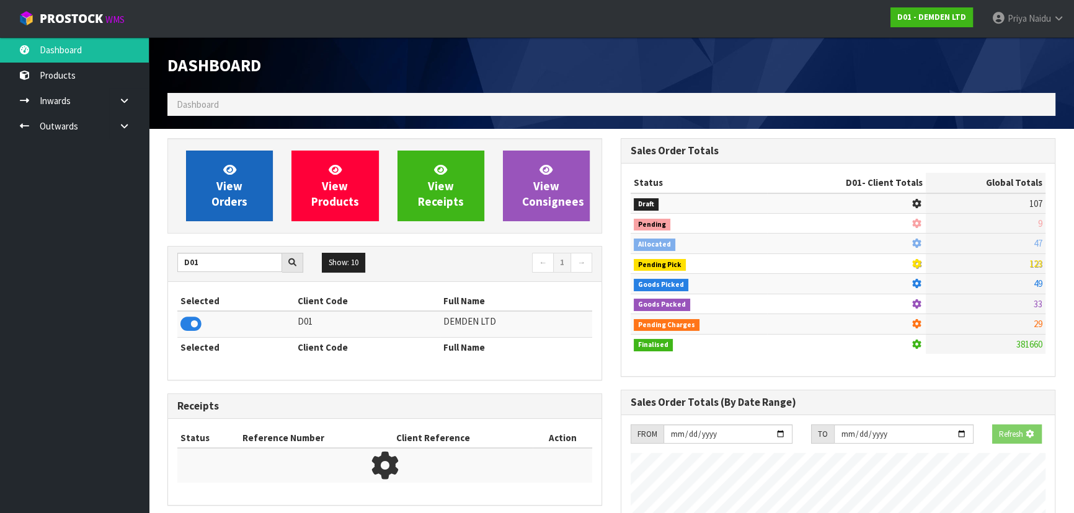
scroll to position [619117, 619435]
click at [237, 178] on span "View Orders" at bounding box center [229, 185] width 36 height 46
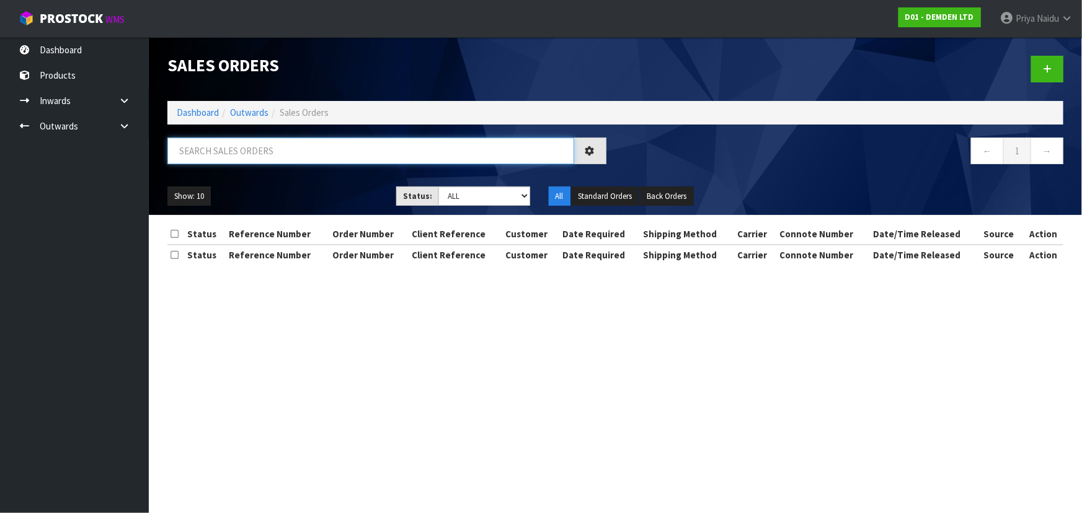
click at [242, 156] on input "text" at bounding box center [370, 151] width 407 height 27
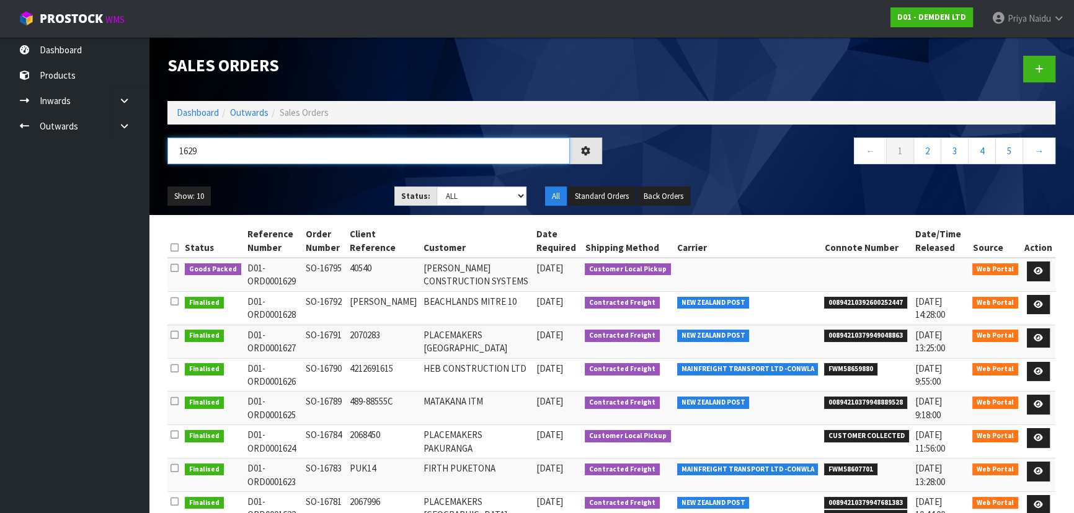
type input "1629"
click at [291, 178] on div "Show: 10 5 10 25 50 Status: Draft Pending Allocated Pending Pick Goods Picked G…" at bounding box center [611, 196] width 906 height 38
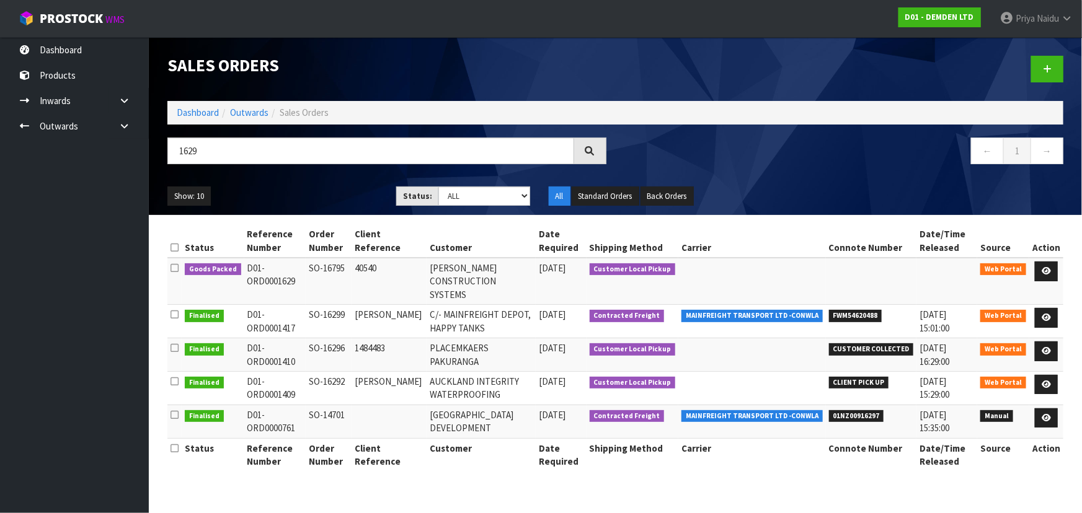
click at [205, 103] on ol "Dashboard Outwards Sales Orders" at bounding box center [615, 112] width 896 height 23
click at [202, 112] on link "Dashboard" at bounding box center [198, 113] width 42 height 12
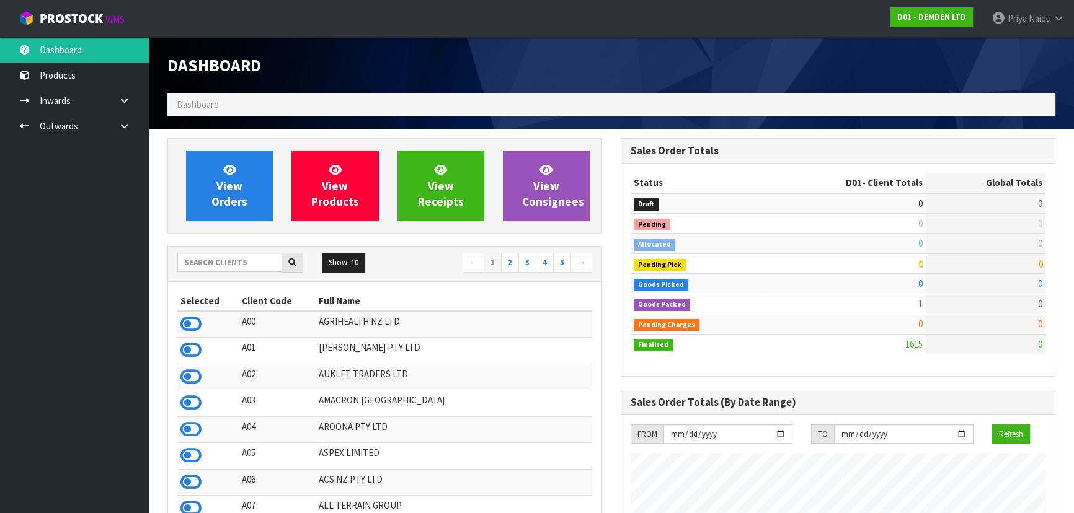
scroll to position [797, 453]
click at [201, 270] on input "text" at bounding box center [229, 262] width 105 height 19
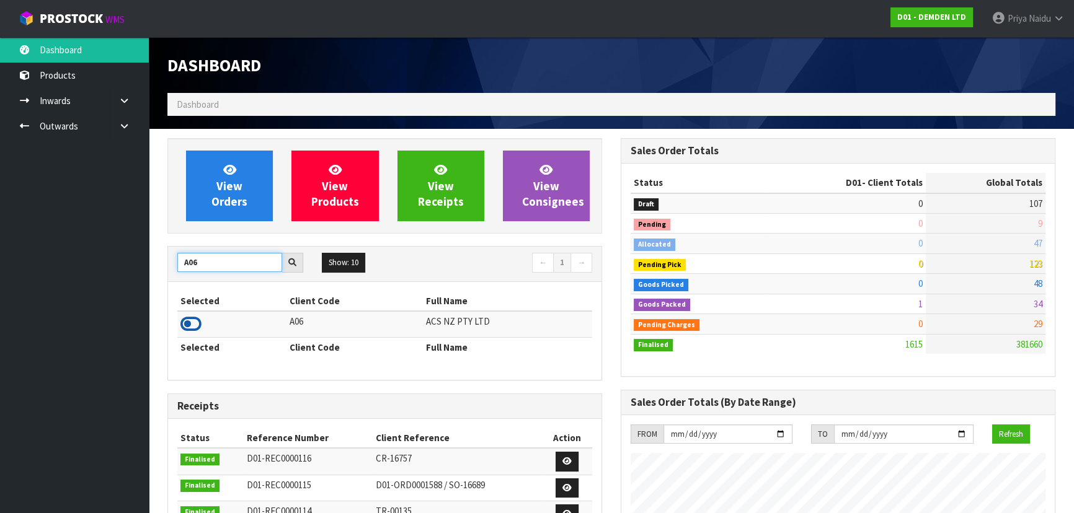
type input "A06"
click at [191, 324] on icon at bounding box center [190, 324] width 21 height 19
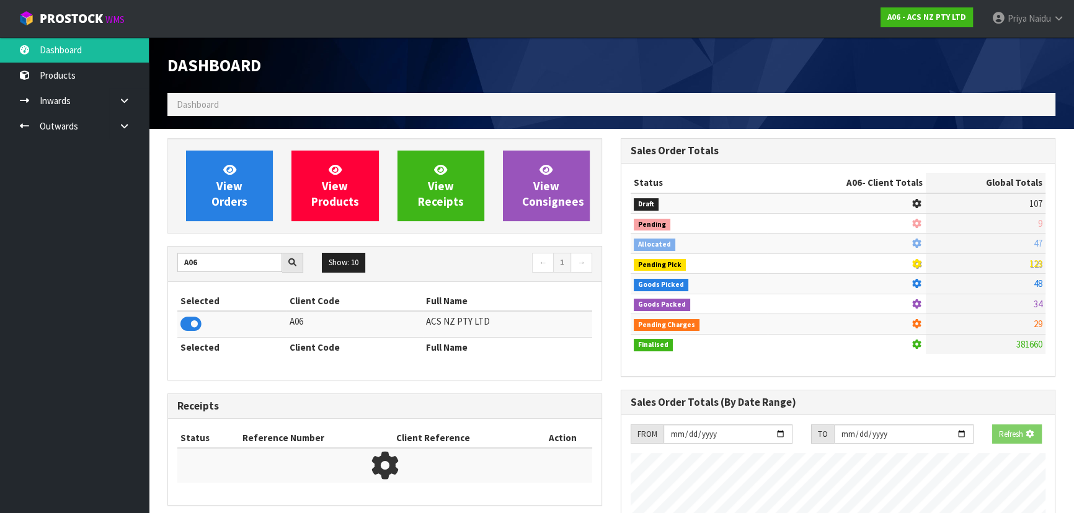
scroll to position [937, 453]
click at [212, 223] on div "View Orders View Products View Receipts View Consignees" at bounding box center [384, 185] width 435 height 95
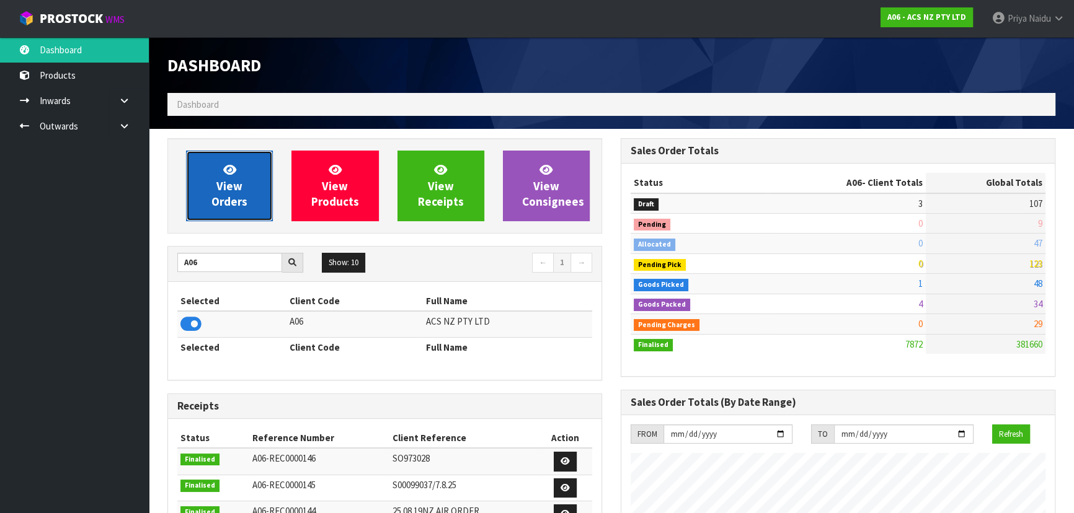
click at [224, 192] on span "View Orders" at bounding box center [229, 185] width 36 height 46
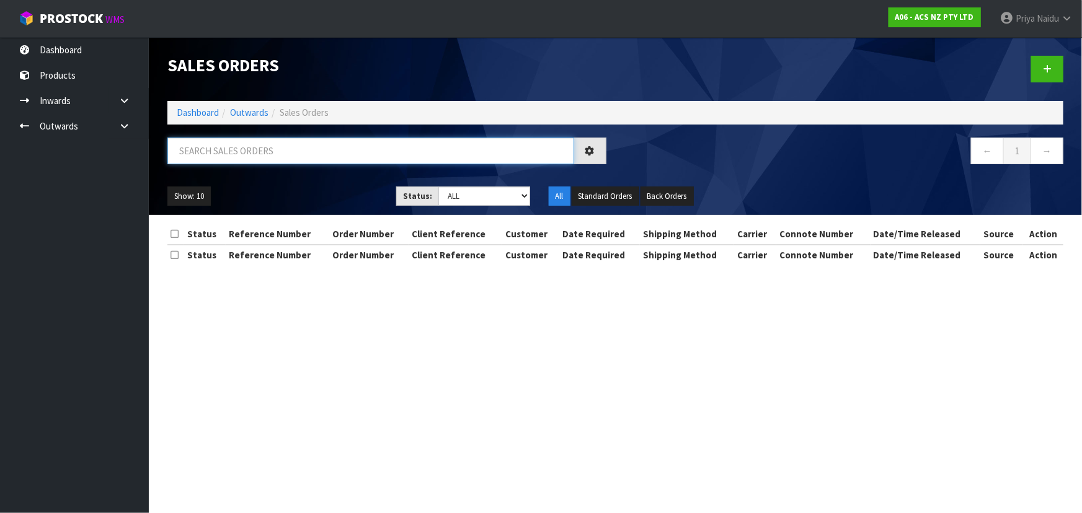
click at [244, 151] on input "text" at bounding box center [370, 151] width 407 height 27
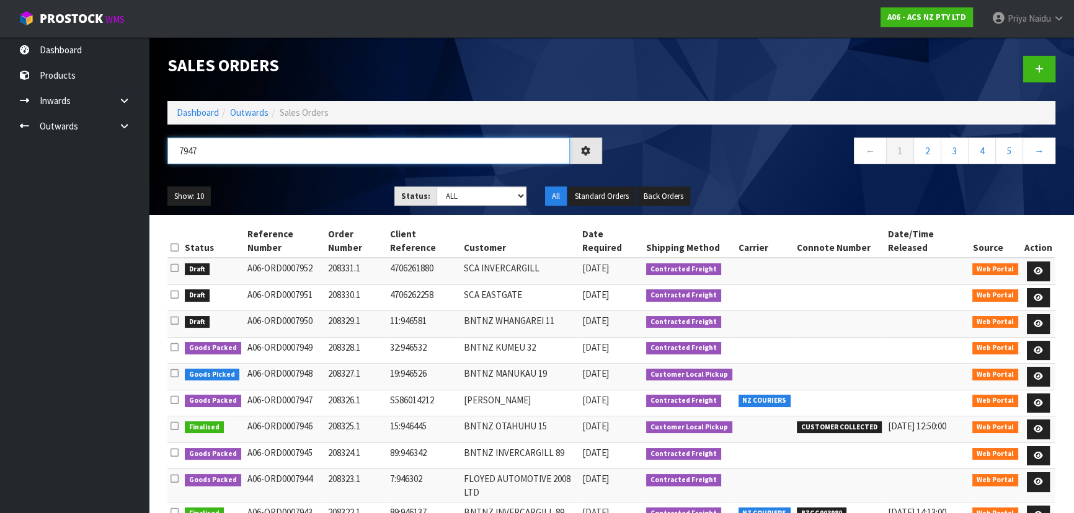
type input "7947"
click at [277, 185] on div "Show: 10 5 10 25 50 Status: Draft Pending Allocated Pending Pick Goods Picked G…" at bounding box center [611, 196] width 906 height 38
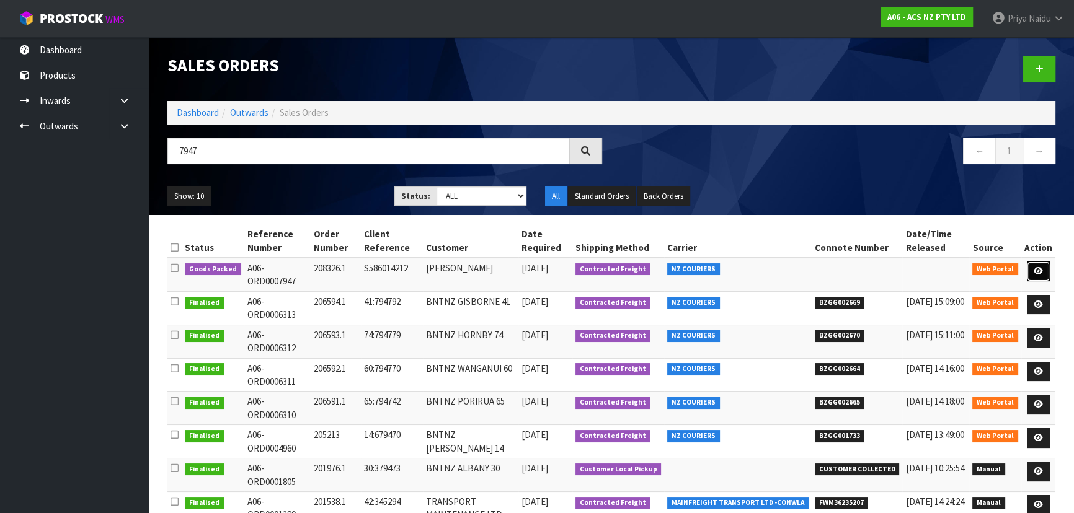
click at [1046, 267] on link at bounding box center [1038, 272] width 23 height 20
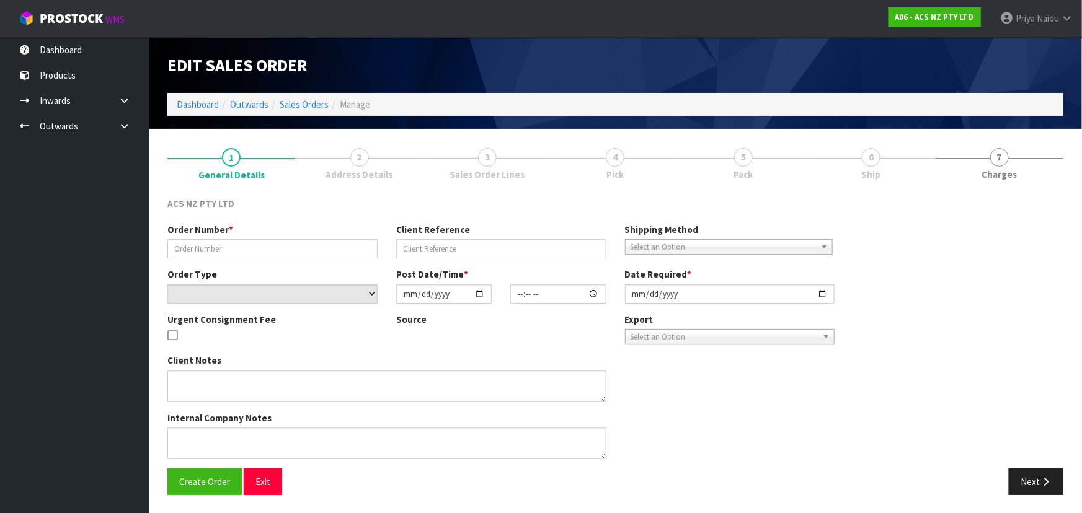
type input "208326.1"
type input "S586014212"
select select "number:0"
type input "2025-09-17"
type input "12:12:00.000"
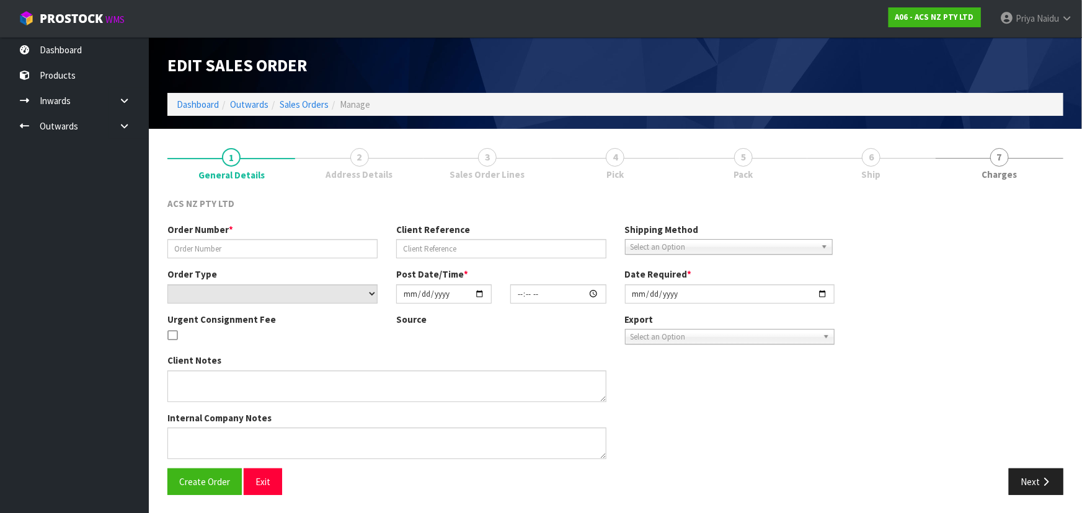
type input "2025-09-17"
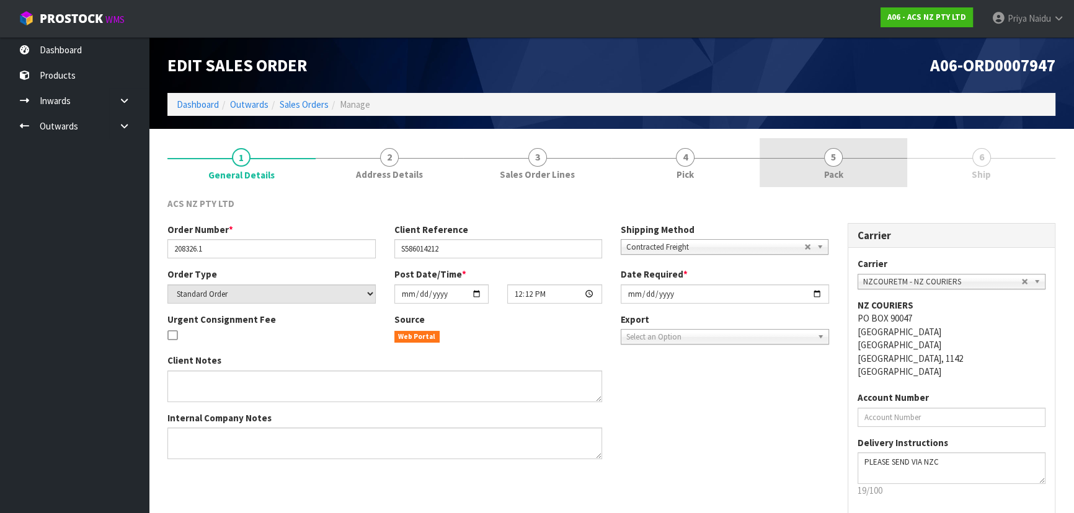
click at [802, 167] on link "5 Pack" at bounding box center [833, 162] width 148 height 49
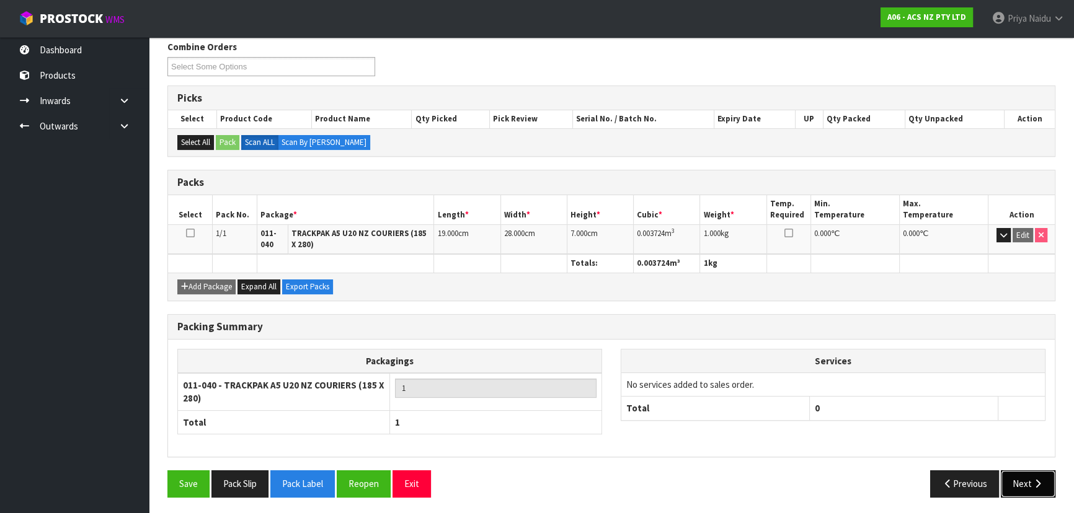
click at [1015, 482] on button "Next" at bounding box center [1027, 483] width 55 height 27
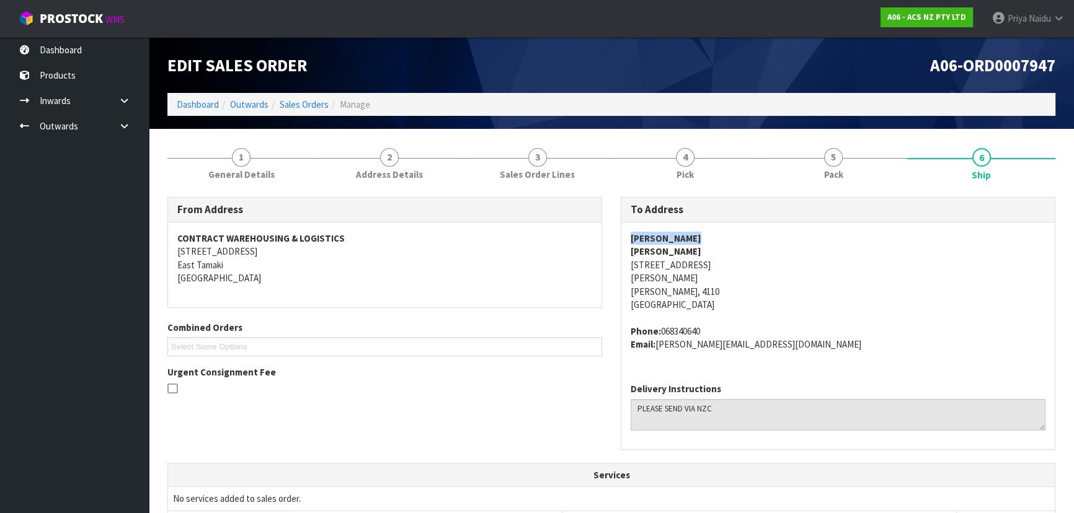
copy strong "[PERSON_NAME]"
drag, startPoint x: 619, startPoint y: 235, endPoint x: 721, endPoint y: 235, distance: 101.7
click at [721, 235] on div "To Address NZNAPA NAPIER Dean Brown 86 AUSTIN STREET NAPIER NAPIER, 4110 New Ze…" at bounding box center [837, 329] width 453 height 265
drag, startPoint x: 625, startPoint y: 248, endPoint x: 694, endPoint y: 248, distance: 68.2
click at [694, 248] on div "NZNAPA NAPIER Dean Brown 86 AUSTIN STREET NAPIER NAPIER, 4110 New Zealand Phone…" at bounding box center [837, 298] width 433 height 151
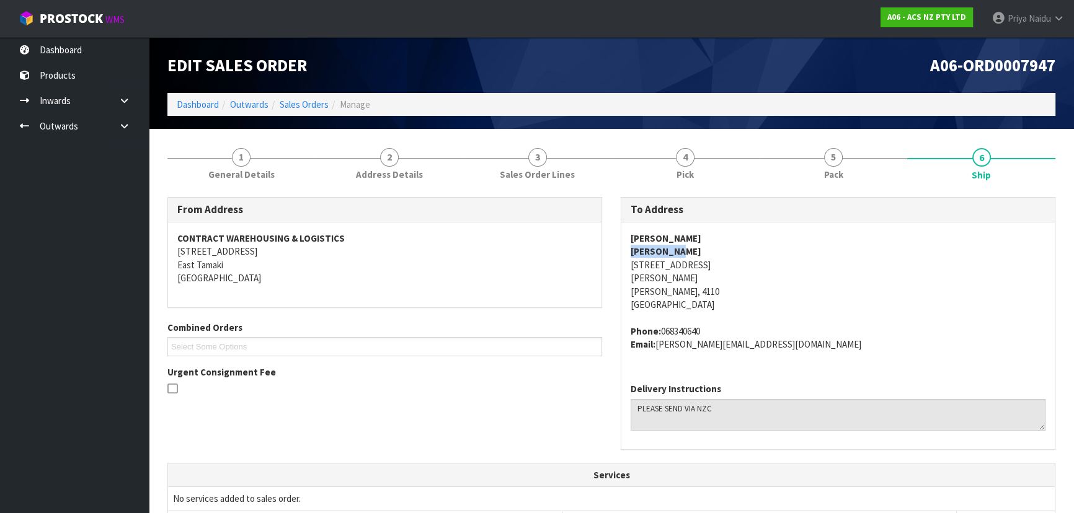
click at [624, 251] on div "NZNAPA NAPIER Dean Brown 86 AUSTIN STREET NAPIER NAPIER, 4110 New Zealand Phone…" at bounding box center [837, 298] width 433 height 151
copy strong "Dean Brown"
drag, startPoint x: 625, startPoint y: 250, endPoint x: 705, endPoint y: 249, distance: 79.4
click at [705, 249] on div "NZNAPA NAPIER Dean Brown 86 AUSTIN STREET NAPIER NAPIER, 4110 New Zealand Phone…" at bounding box center [837, 298] width 433 height 151
copy address "86 AUSTIN STREET"
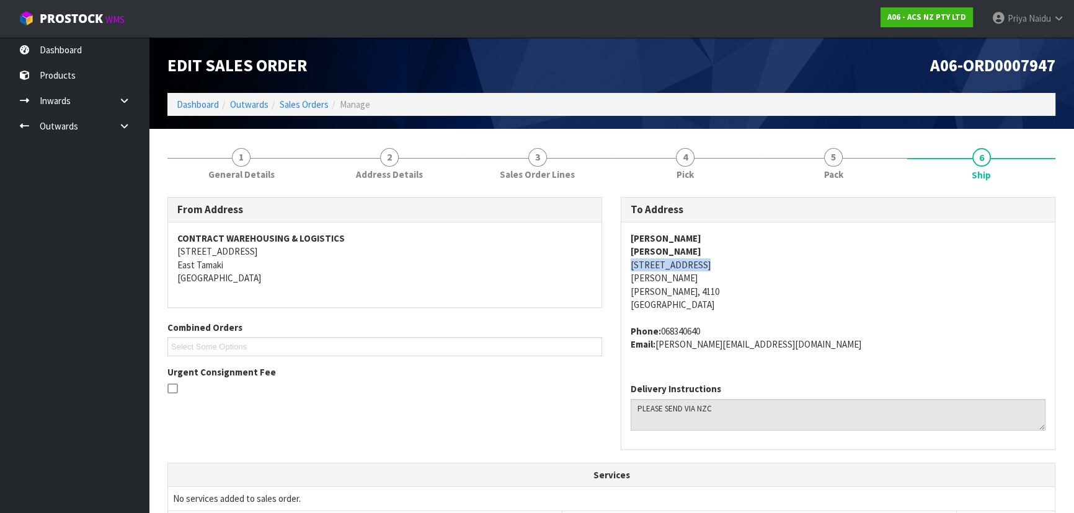
drag, startPoint x: 616, startPoint y: 265, endPoint x: 713, endPoint y: 261, distance: 97.4
click at [713, 261] on div "To Address NZNAPA NAPIER Dean Brown 86 AUSTIN STREET NAPIER NAPIER, 4110 New Ze…" at bounding box center [837, 329] width 453 height 265
copy address "NAPIER"
drag, startPoint x: 623, startPoint y: 278, endPoint x: 59, endPoint y: 234, distance: 565.8
click at [666, 276] on div "NZNAPA NAPIER Dean Brown 86 AUSTIN STREET NAPIER NAPIER, 4110 New Zealand Phone…" at bounding box center [837, 298] width 433 height 151
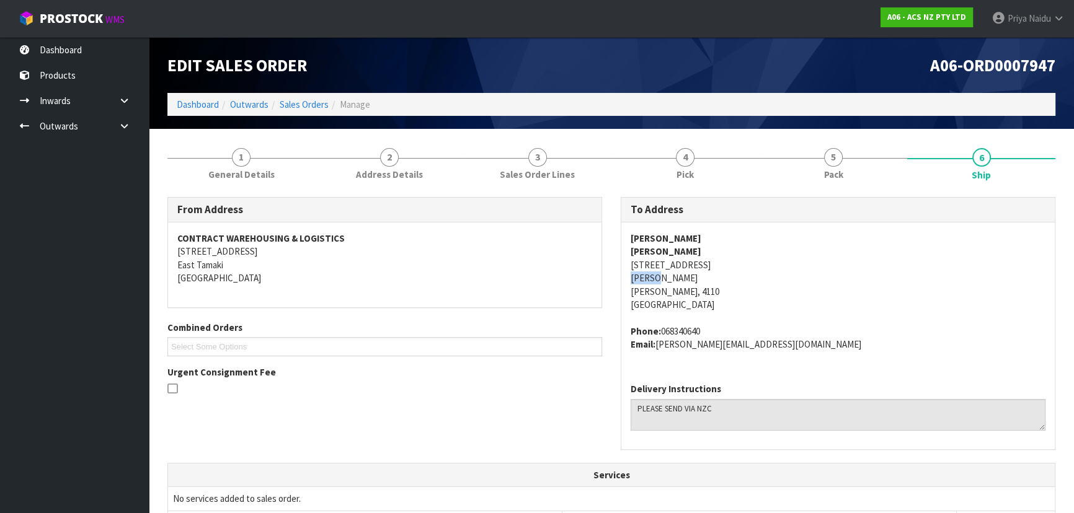
copy address "068340640"
drag, startPoint x: 663, startPoint y: 328, endPoint x: 723, endPoint y: 329, distance: 60.1
click at [723, 329] on address "Phone: 068340640 Email: napier@napa.co.nz" at bounding box center [837, 338] width 415 height 27
copy address "napier@napa.co.nz"
drag, startPoint x: 657, startPoint y: 347, endPoint x: 738, endPoint y: 346, distance: 81.2
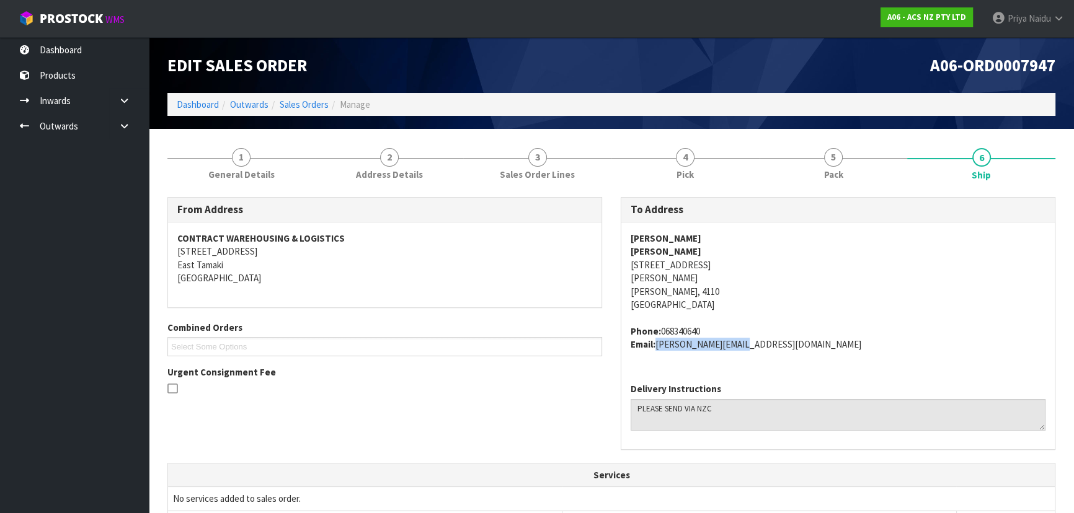
click at [738, 346] on address "Phone: 068340640 Email: napier@napa.co.nz" at bounding box center [837, 338] width 415 height 27
click at [829, 271] on address "NZNAPA NAPIER Dean Brown 86 AUSTIN STREET NAPIER NAPIER, 4110 New Zealand" at bounding box center [837, 272] width 415 height 80
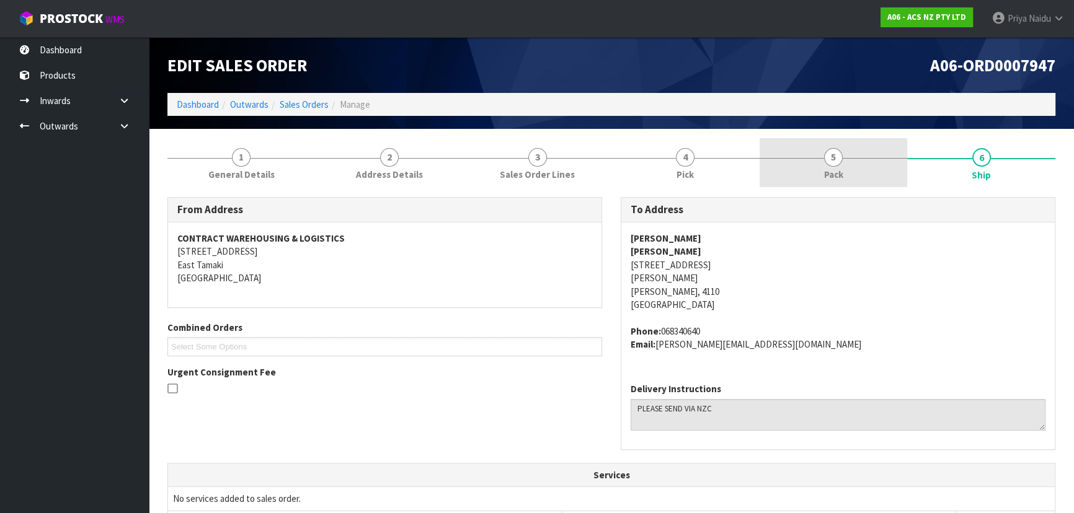
click at [857, 181] on link "5 Pack" at bounding box center [833, 162] width 148 height 49
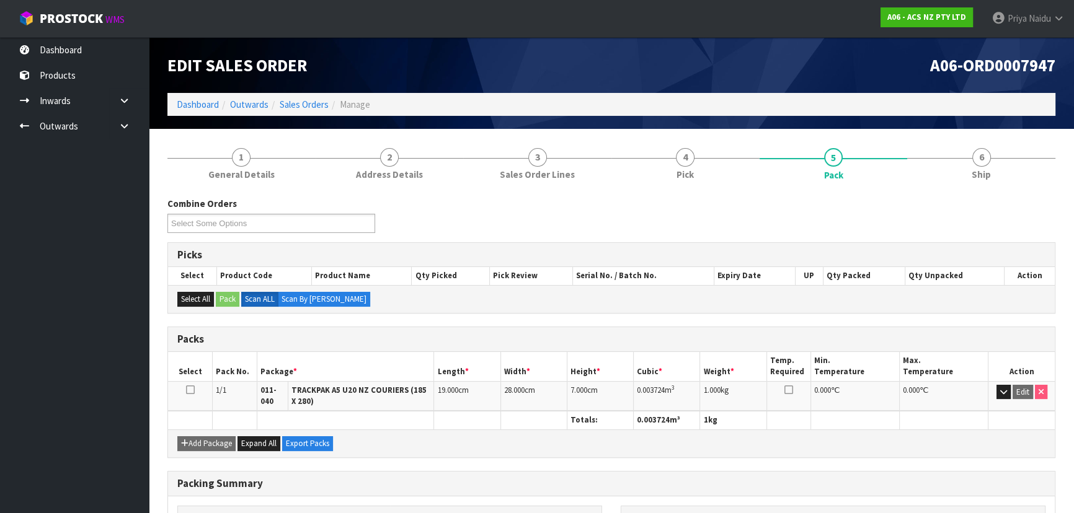
scroll to position [56, 0]
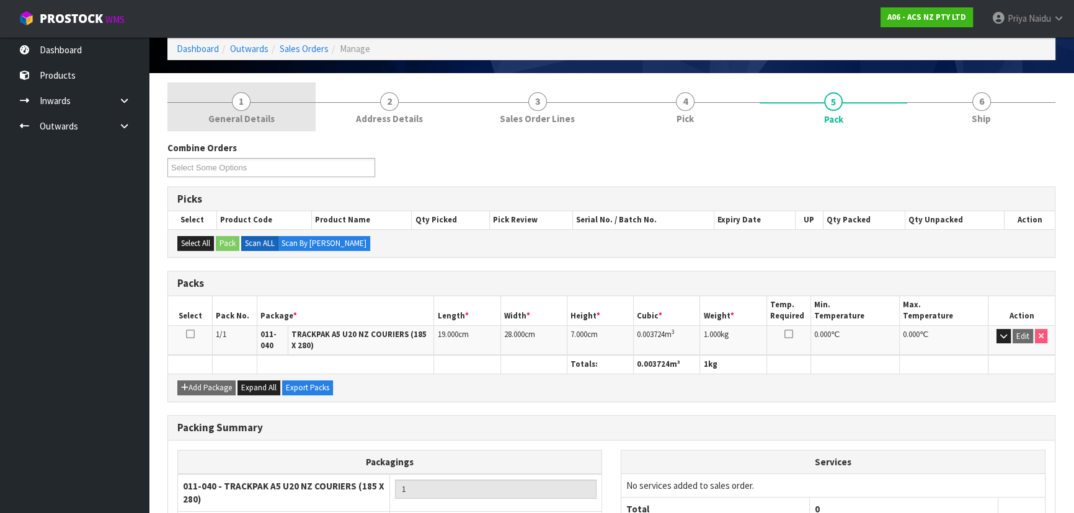
click at [252, 116] on span "General Details" at bounding box center [241, 118] width 66 height 13
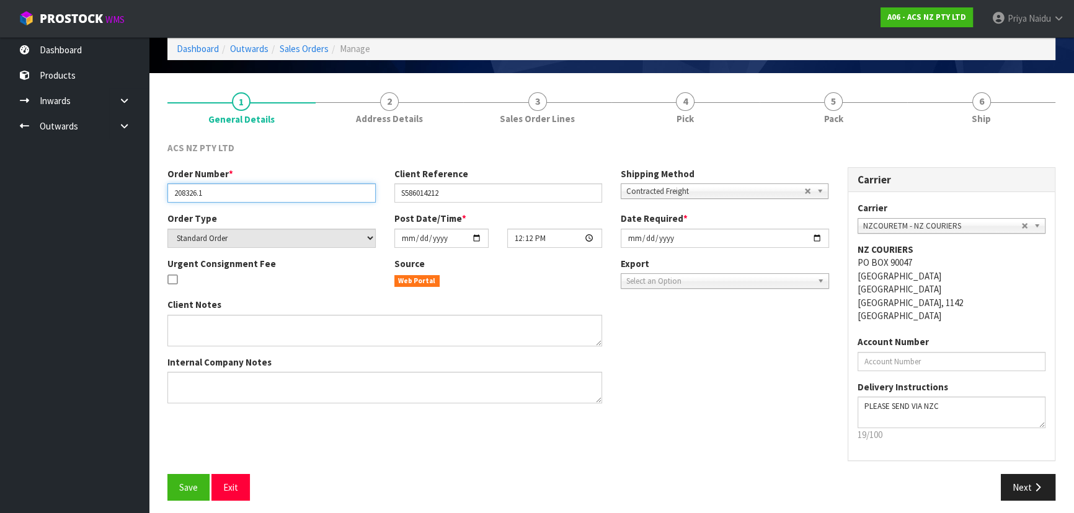
drag, startPoint x: 174, startPoint y: 196, endPoint x: 207, endPoint y: 192, distance: 33.1
click at [207, 192] on input "208326.1" at bounding box center [271, 192] width 208 height 19
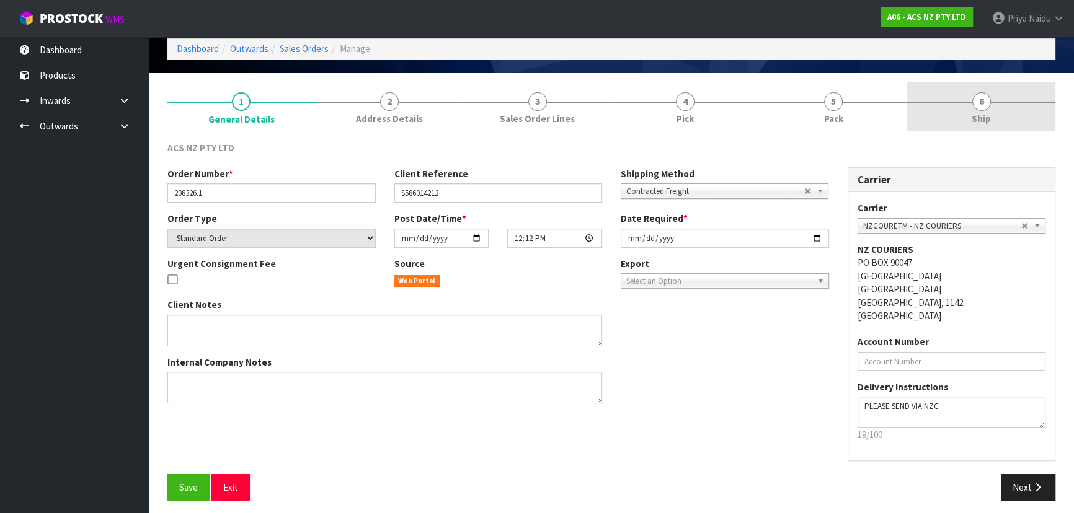
click at [1022, 91] on link "6 Ship" at bounding box center [981, 106] width 148 height 49
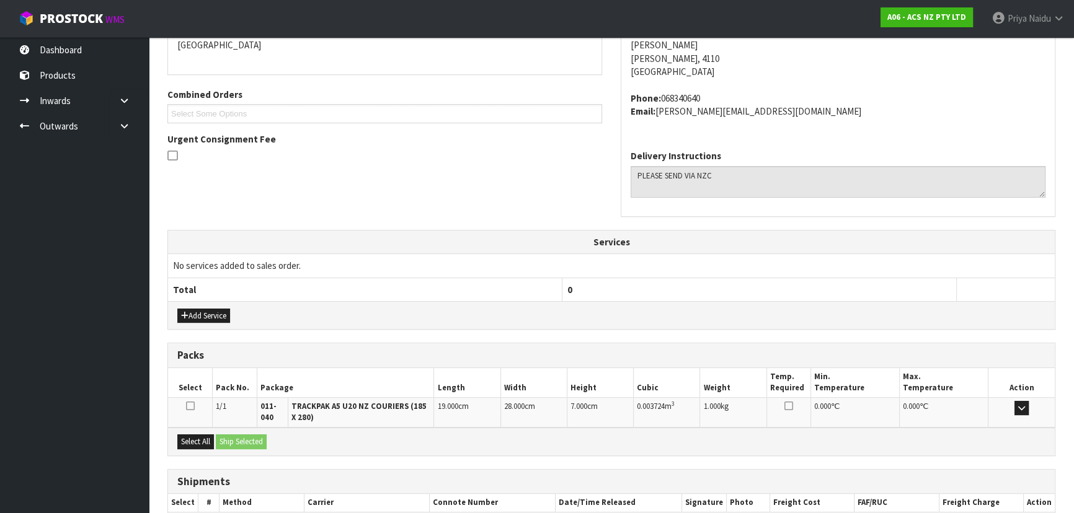
scroll to position [306, 0]
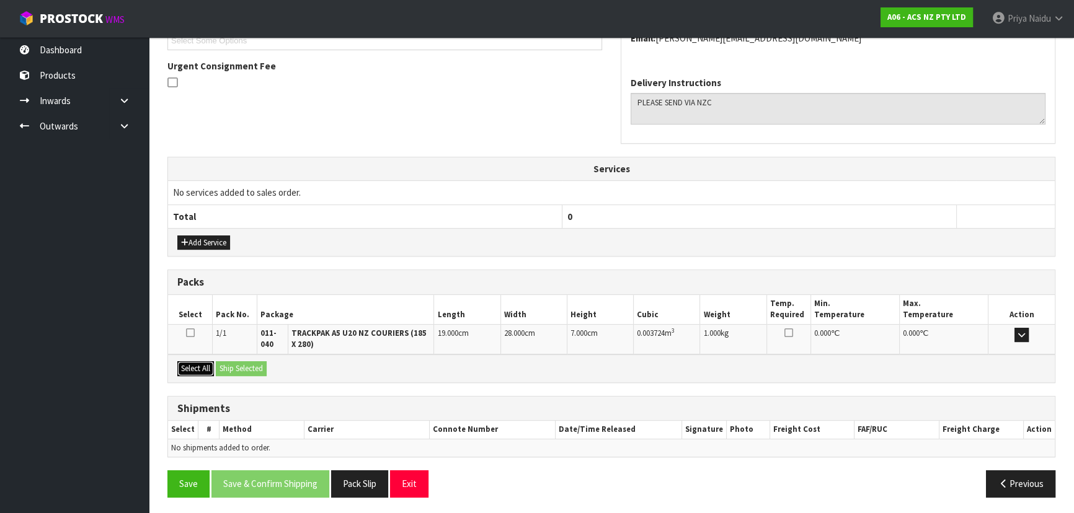
click at [211, 366] on button "Select All" at bounding box center [195, 368] width 37 height 15
click at [240, 366] on button "Ship Selected" at bounding box center [241, 368] width 51 height 15
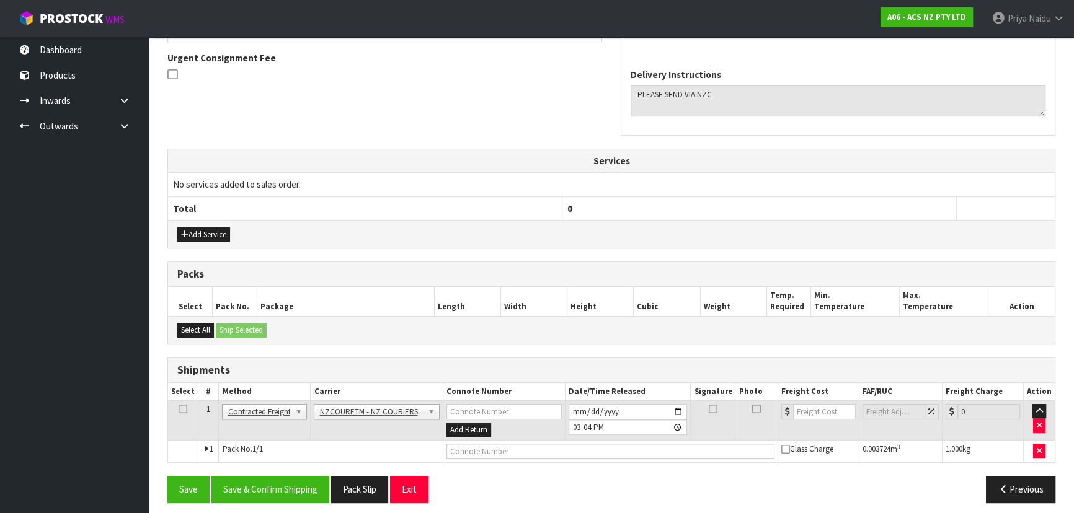
scroll to position [320, 0]
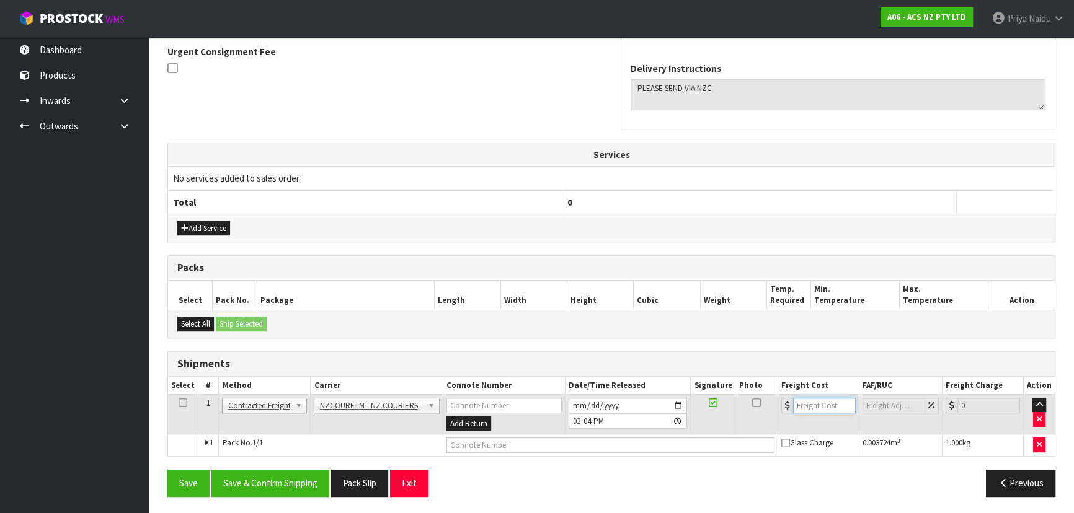
click at [819, 404] on input "number" at bounding box center [824, 405] width 63 height 15
type input "5.46"
click at [484, 446] on input "text" at bounding box center [610, 445] width 328 height 15
paste input "BZGG003983"
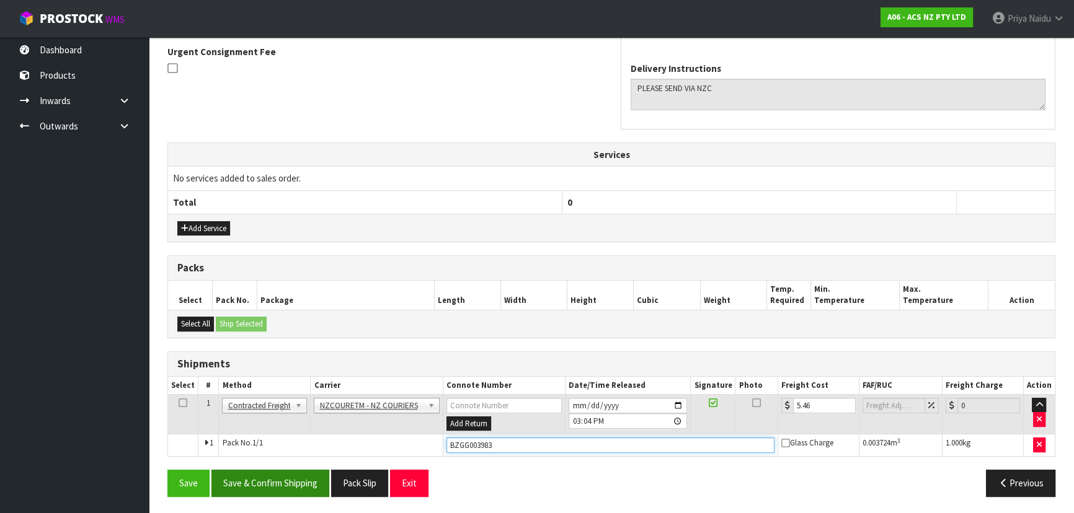
type input "BZGG003983"
click at [264, 484] on button "Save & Confirm Shipping" at bounding box center [270, 483] width 118 height 27
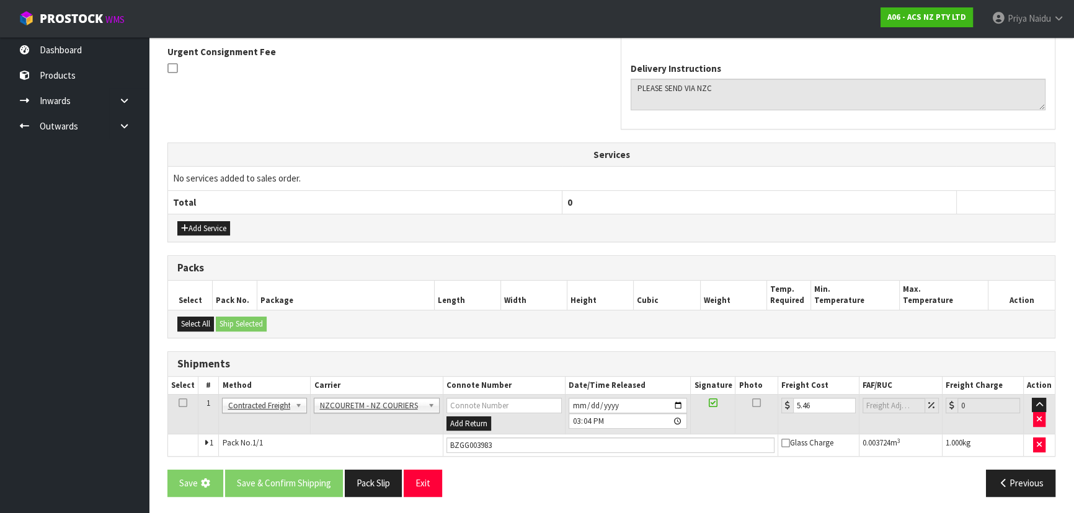
scroll to position [0, 0]
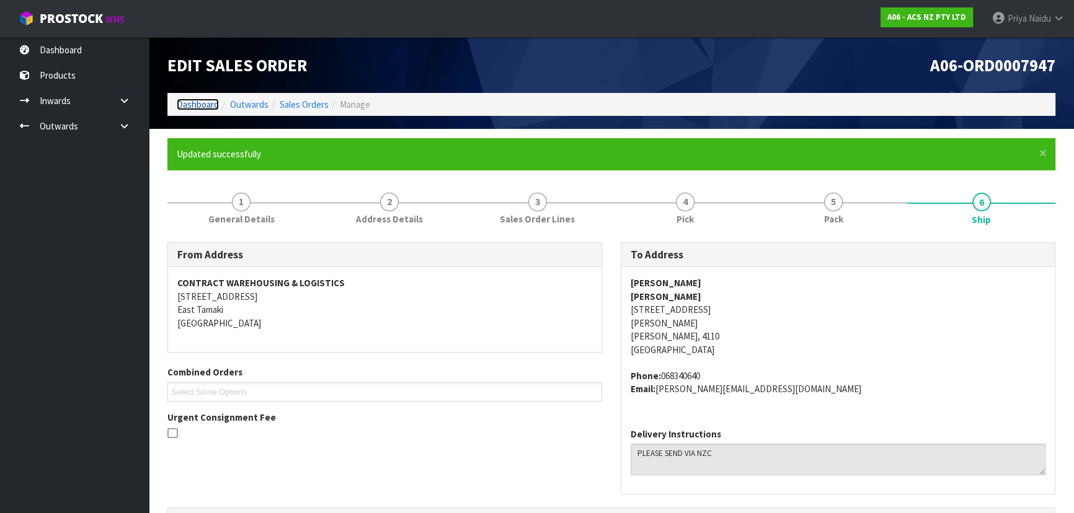
click at [197, 104] on link "Dashboard" at bounding box center [198, 105] width 42 height 12
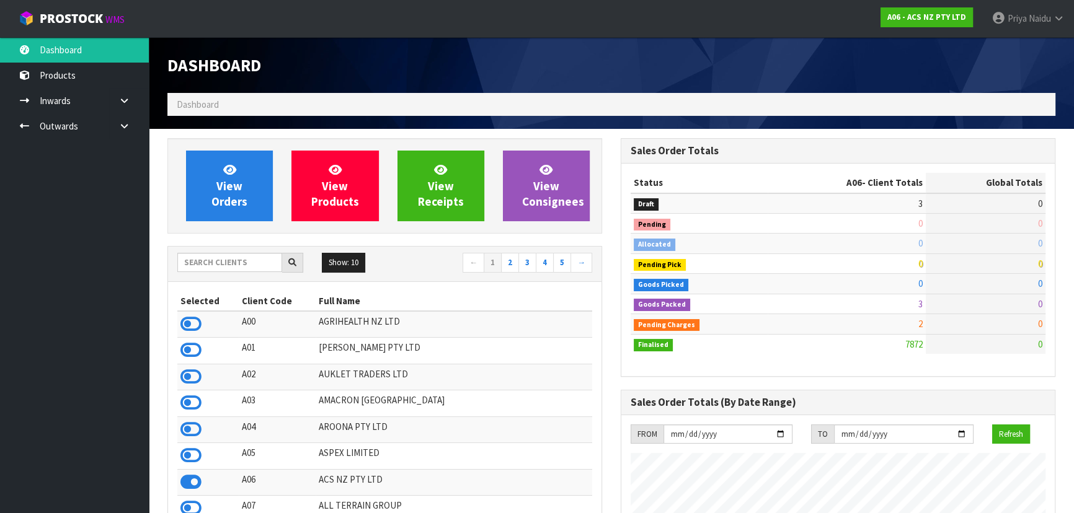
scroll to position [937, 453]
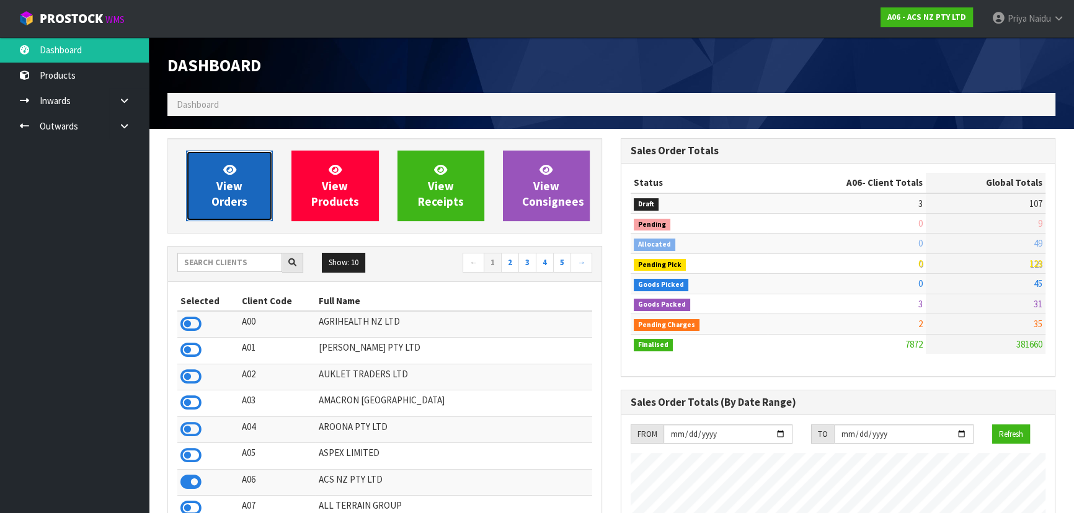
click at [228, 186] on span "View Orders" at bounding box center [229, 185] width 36 height 46
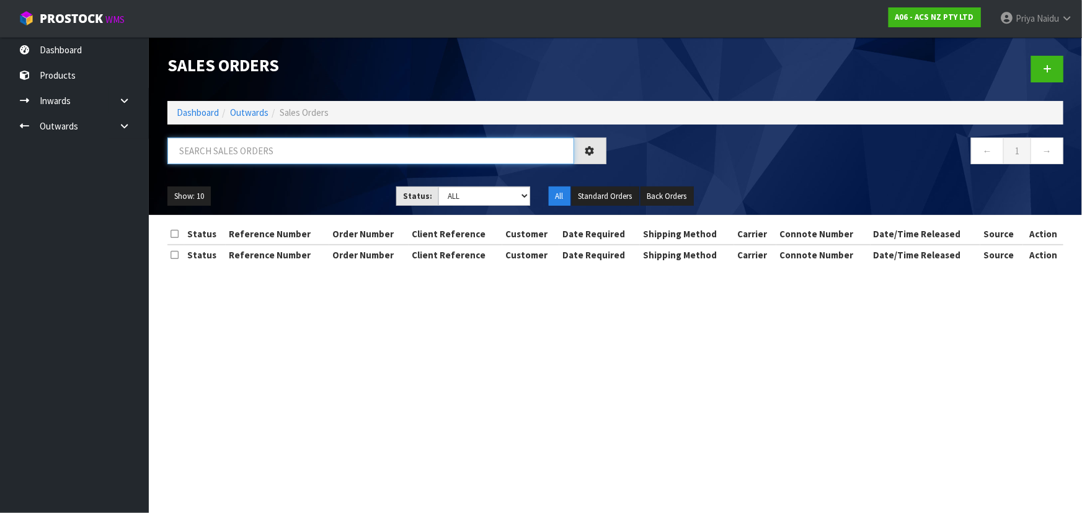
click at [252, 148] on input "text" at bounding box center [370, 151] width 407 height 27
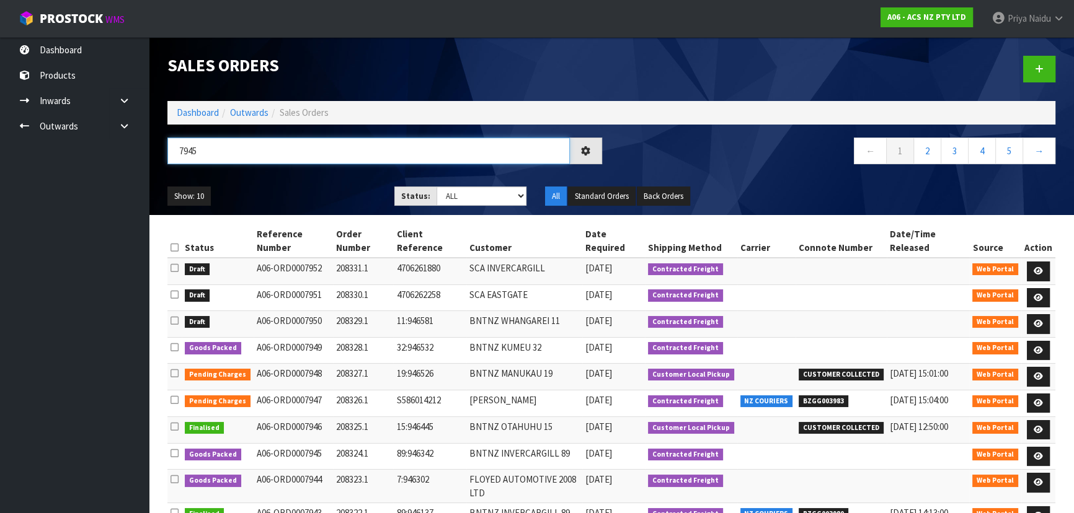
type input "7945"
click at [324, 187] on ul "Show: 10 5 10 25 50" at bounding box center [271, 197] width 208 height 20
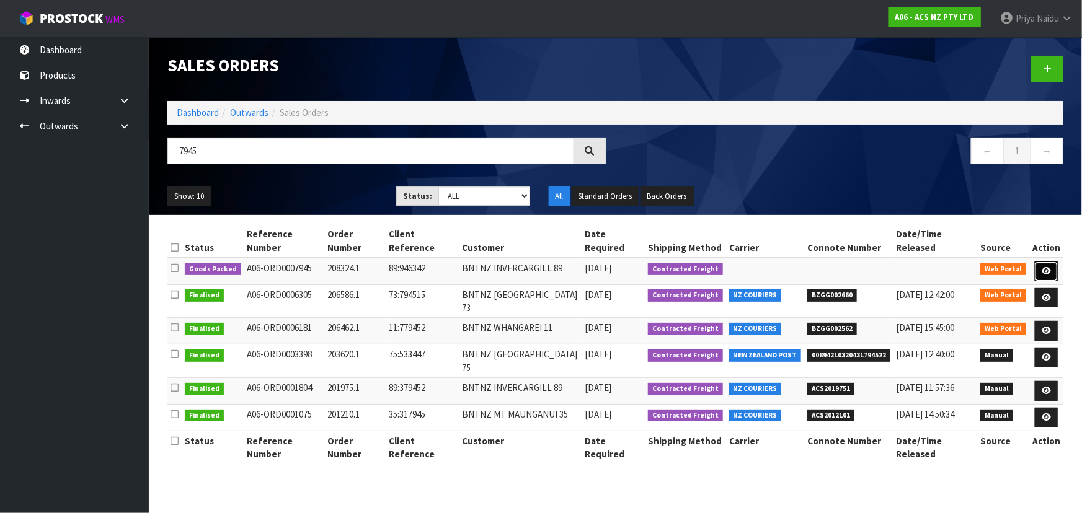
click at [1042, 267] on icon at bounding box center [1045, 271] width 9 height 8
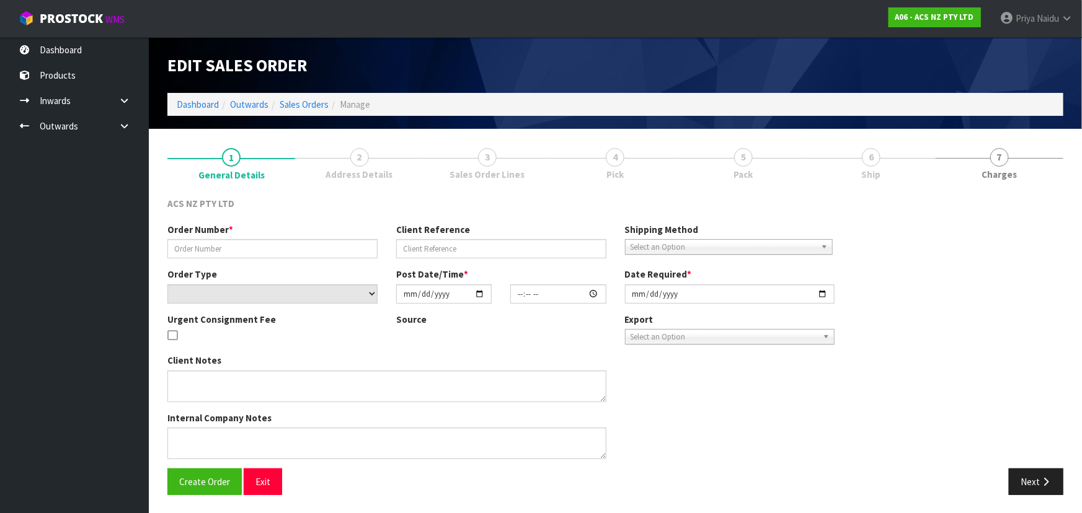
type input "208324.1"
type input "89:946342"
select select "number:0"
type input "2025-09-17"
type input "10:08:00.000"
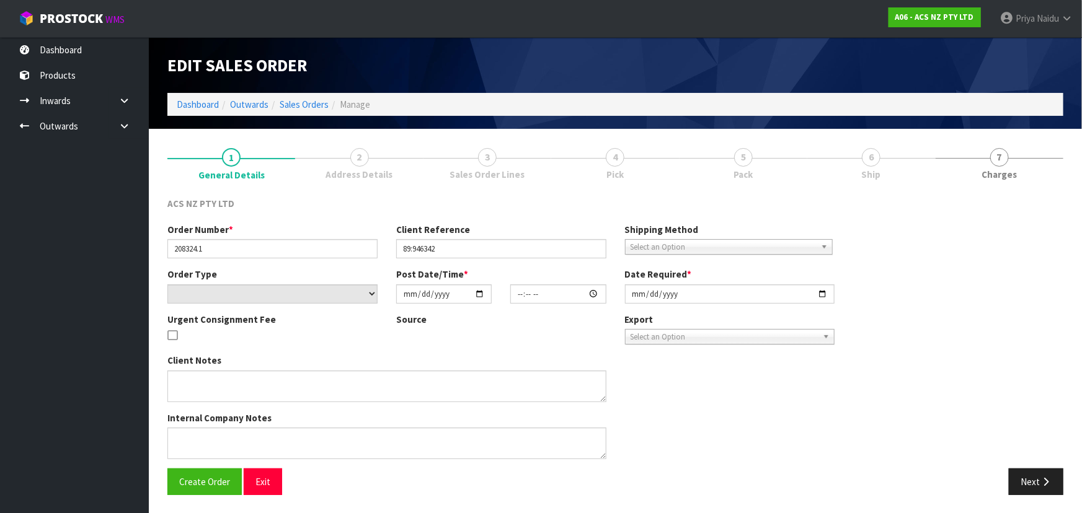
type input "2025-09-17"
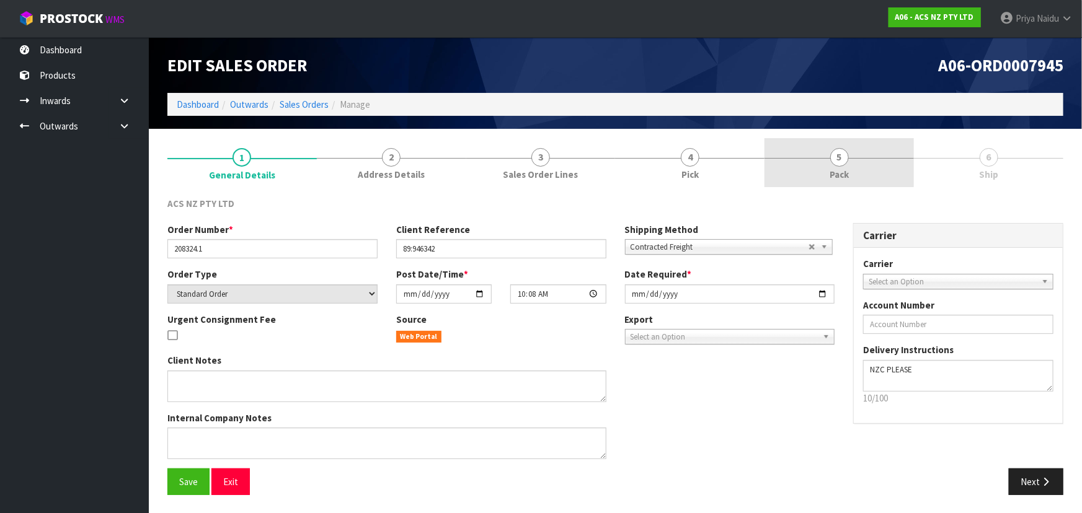
click at [840, 152] on span "5" at bounding box center [839, 157] width 19 height 19
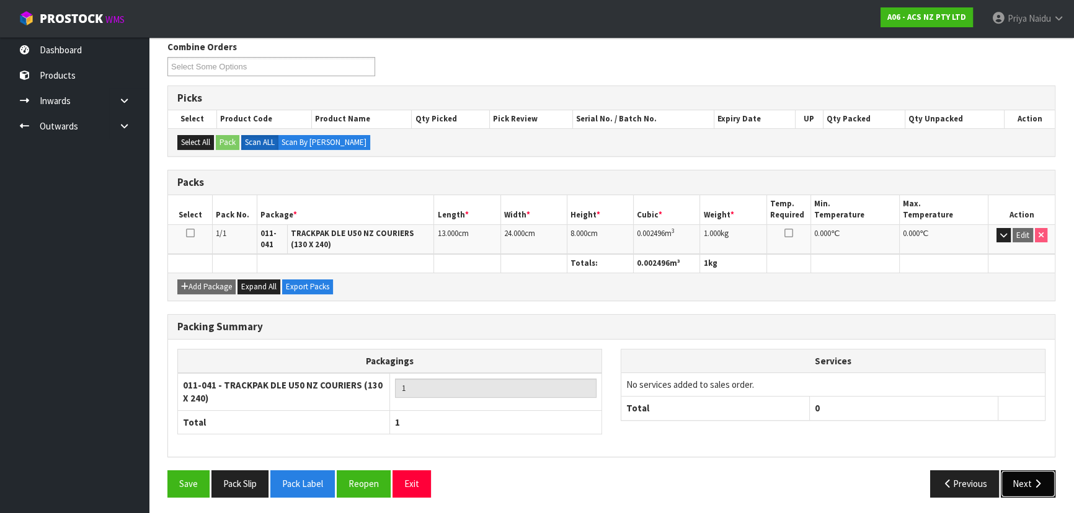
click at [1023, 486] on button "Next" at bounding box center [1027, 483] width 55 height 27
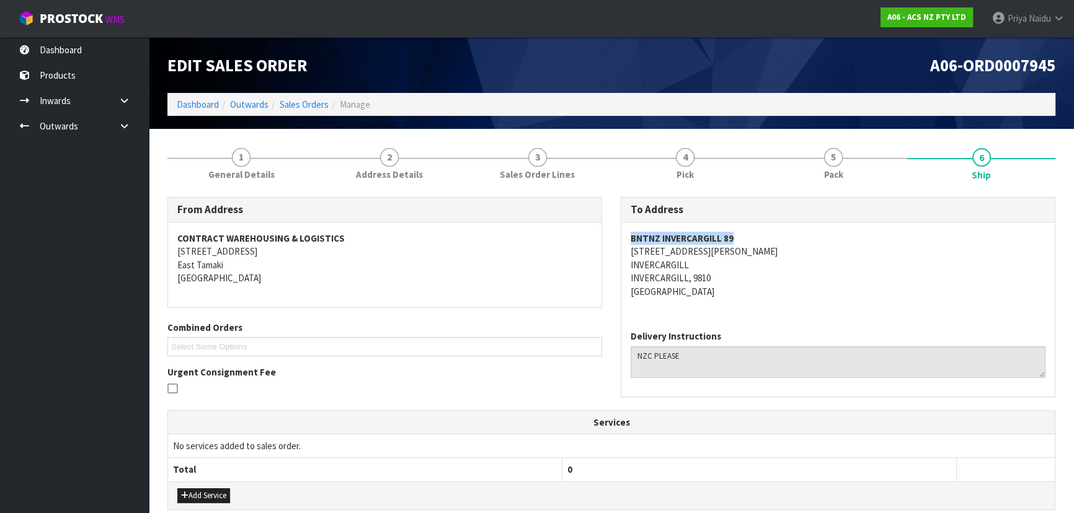
copy strong "BNTNZ INVERCARGILL 89"
drag, startPoint x: 663, startPoint y: 241, endPoint x: 771, endPoint y: 241, distance: 107.9
click at [771, 241] on div "BNTNZ INVERCARGILL 89 53 CLYDE STREET INVERCARGILL INVERCARGILL, 9810 New Zeala…" at bounding box center [837, 272] width 433 height 98
copy address "53 CLYDE STREET"
drag, startPoint x: 629, startPoint y: 254, endPoint x: 712, endPoint y: 255, distance: 83.1
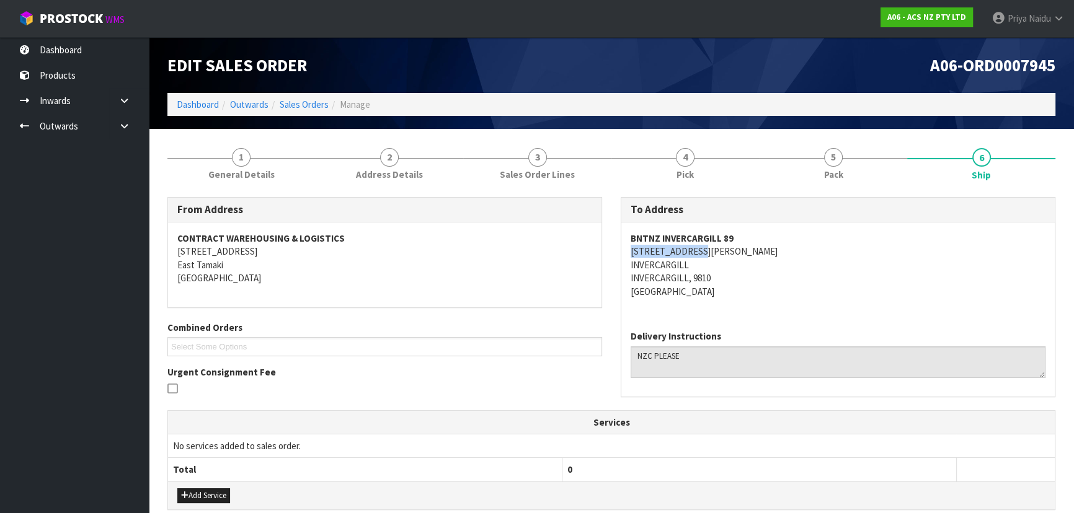
click at [712, 255] on div "BNTNZ INVERCARGILL 89 53 CLYDE STREET INVERCARGILL INVERCARGILL, 9810 New Zeala…" at bounding box center [837, 272] width 433 height 98
copy address "INVERCARGILL"
drag, startPoint x: 627, startPoint y: 267, endPoint x: 718, endPoint y: 266, distance: 91.1
click at [718, 266] on div "BNTNZ INVERCARGILL 89 53 CLYDE STREET INVERCARGILL INVERCARGILL, 9810 New Zeala…" at bounding box center [837, 272] width 433 height 98
click at [237, 190] on div "From Address CONTRACT WAREHOUSING & LOGISTICS 17 Allens Road East Tamaki Auckla…" at bounding box center [611, 474] width 888 height 572
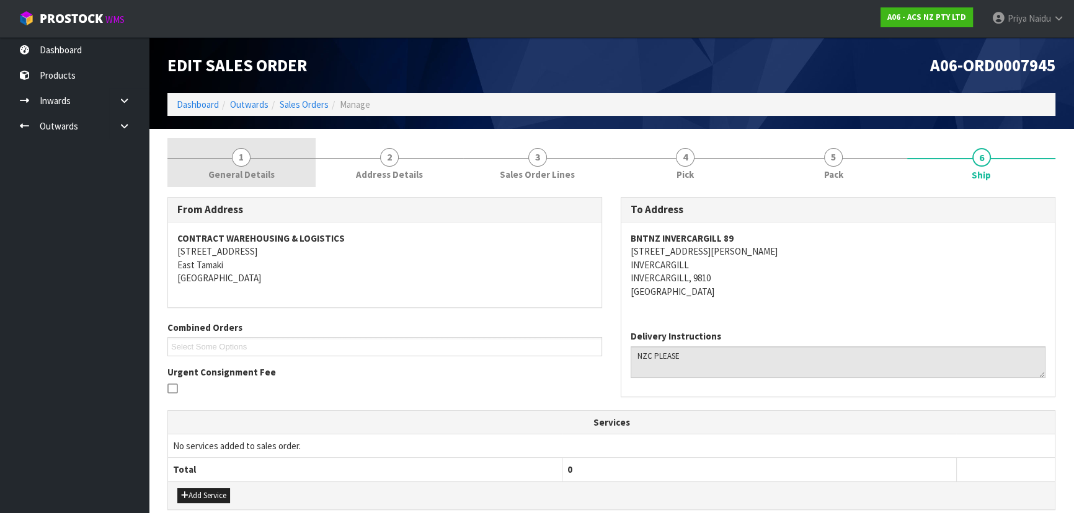
click at [231, 168] on span "General Details" at bounding box center [241, 174] width 66 height 13
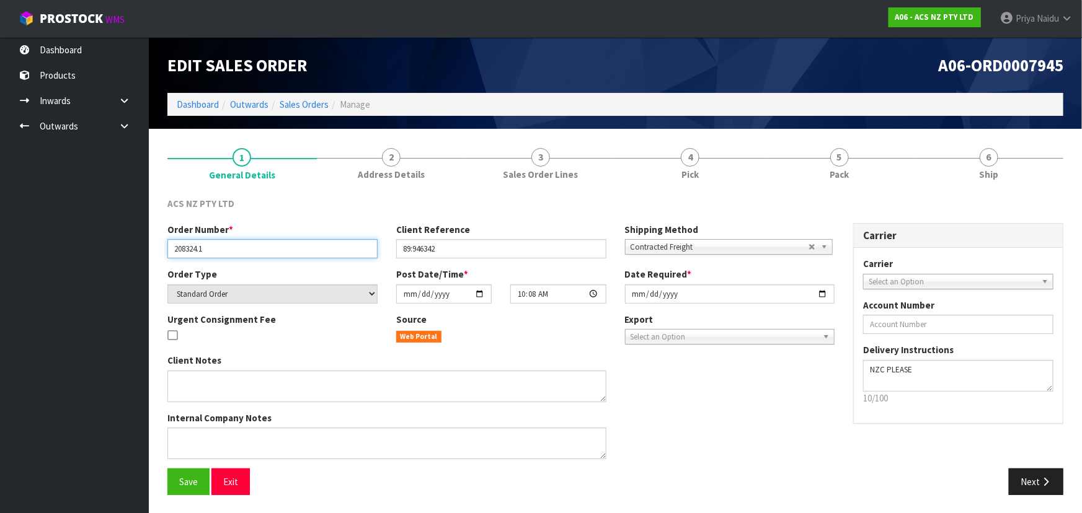
drag, startPoint x: 174, startPoint y: 249, endPoint x: 230, endPoint y: 255, distance: 56.7
click at [230, 255] on input "208324.1" at bounding box center [272, 248] width 210 height 19
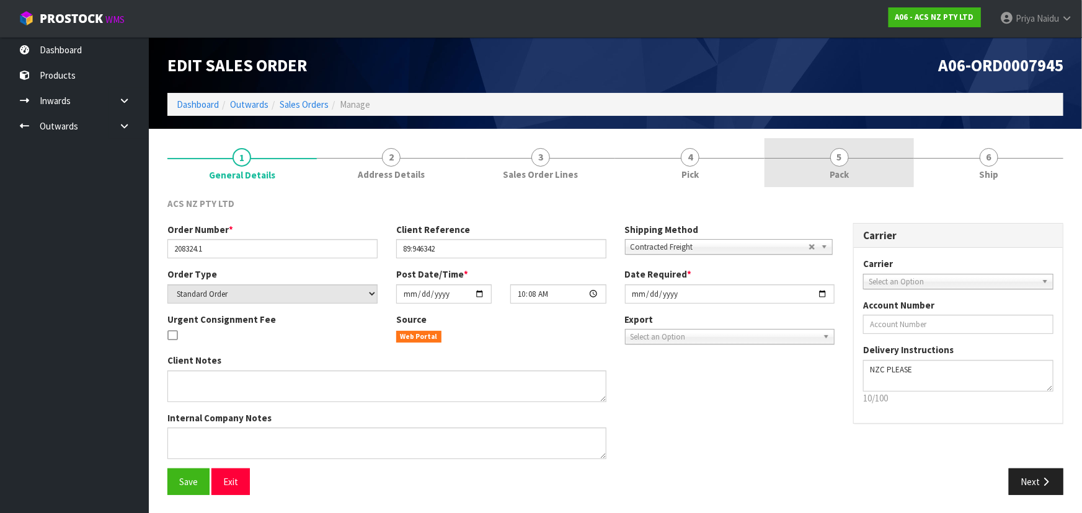
click at [841, 154] on span "5" at bounding box center [839, 157] width 19 height 19
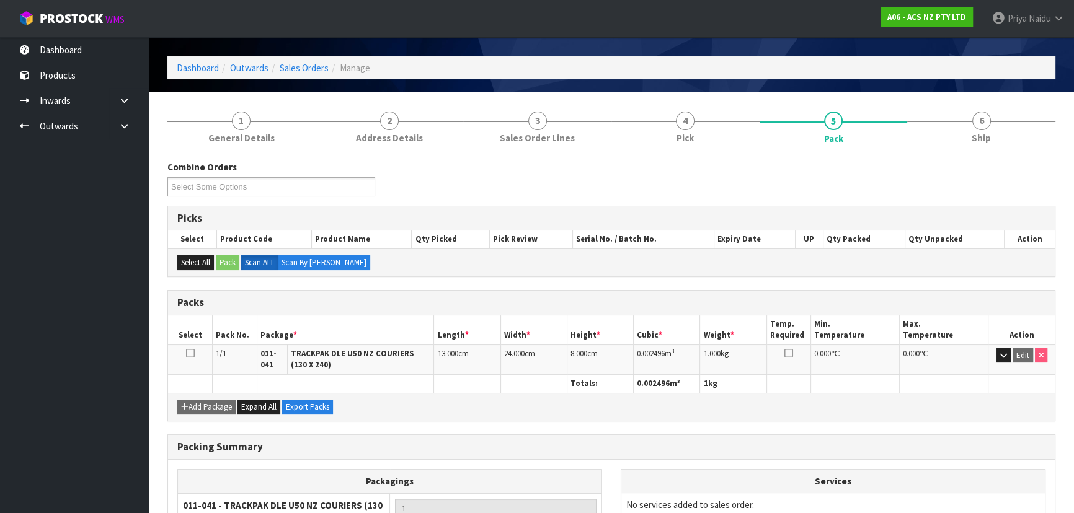
scroll to position [56, 0]
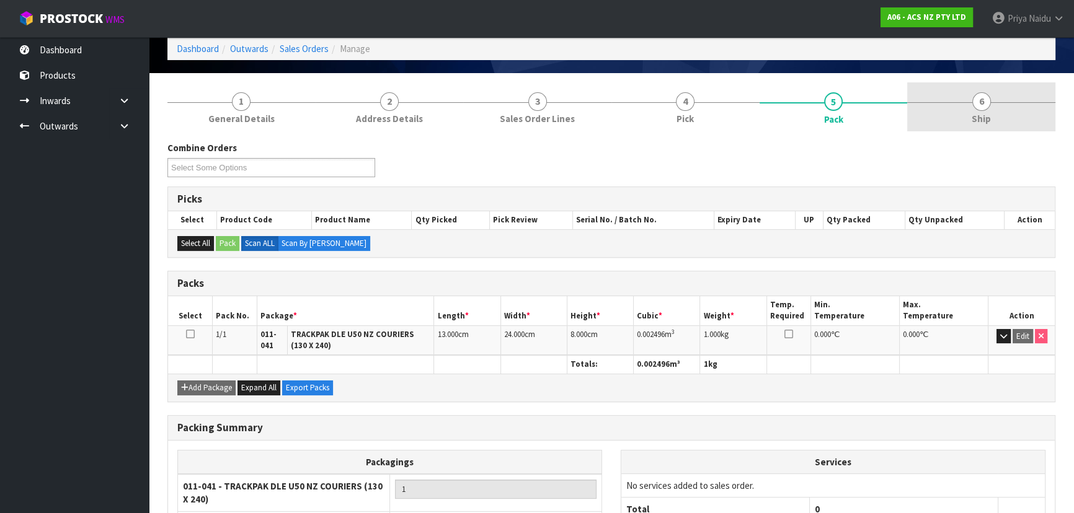
click at [1025, 97] on link "6 Ship" at bounding box center [981, 106] width 148 height 49
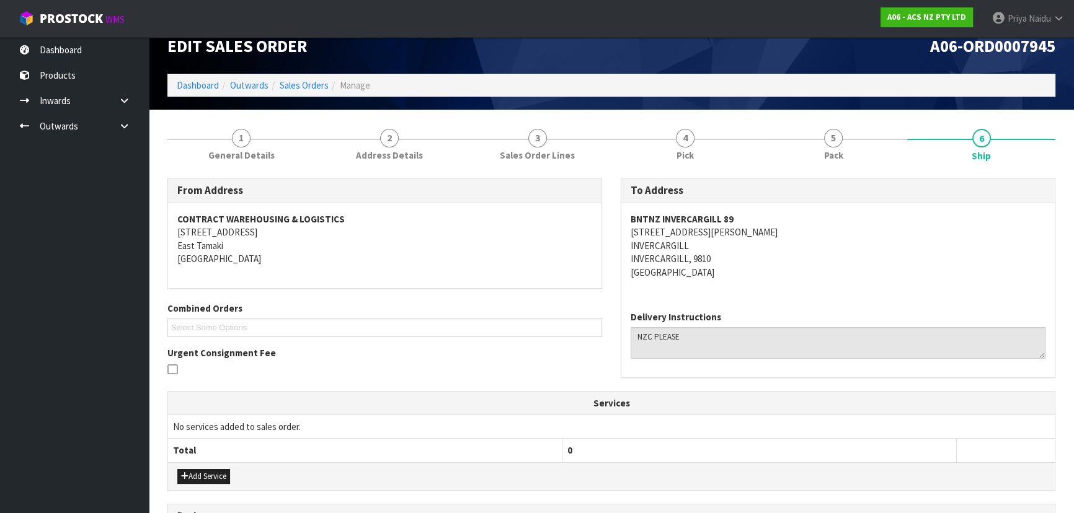
scroll to position [0, 0]
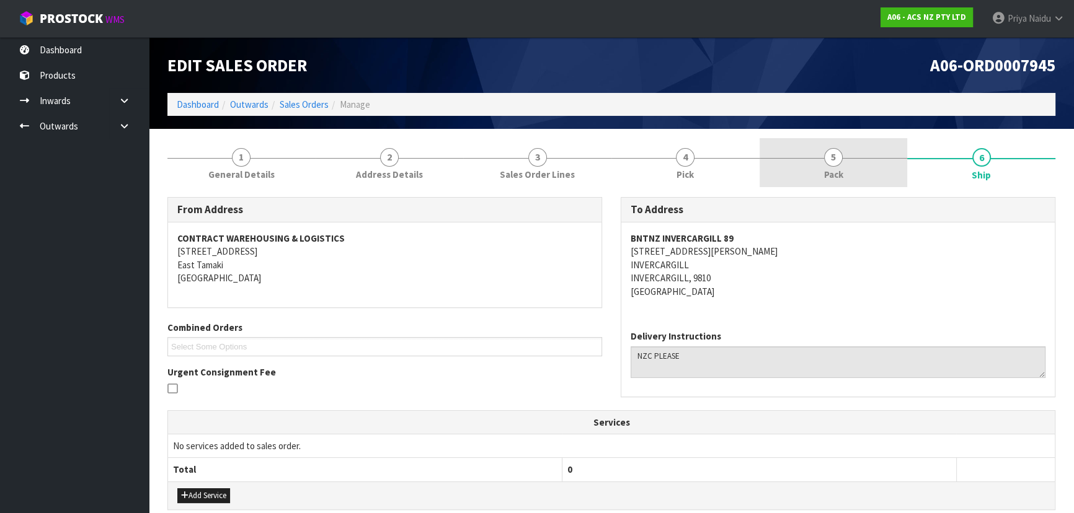
click at [823, 162] on link "5 Pack" at bounding box center [833, 162] width 148 height 49
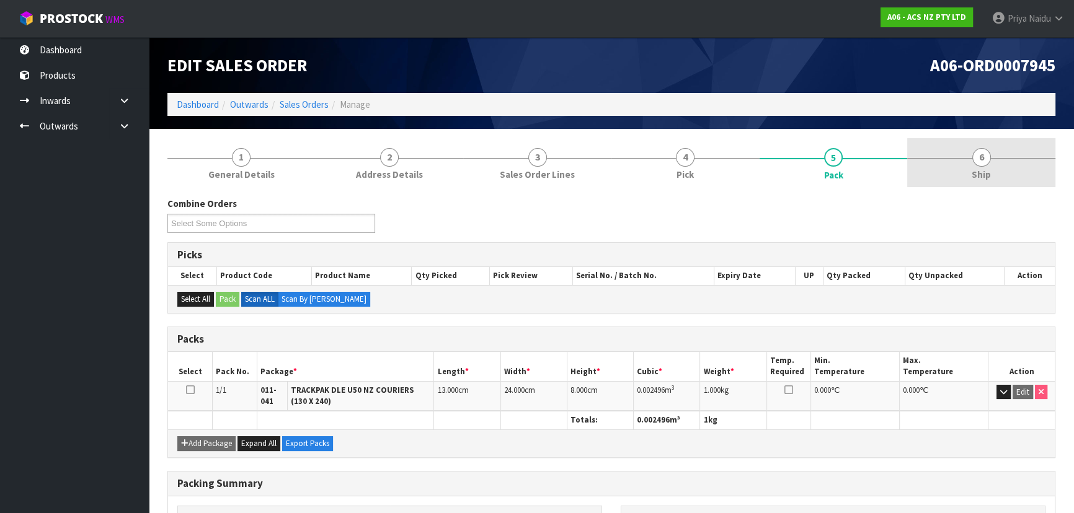
click at [1014, 177] on link "6 Ship" at bounding box center [981, 162] width 148 height 49
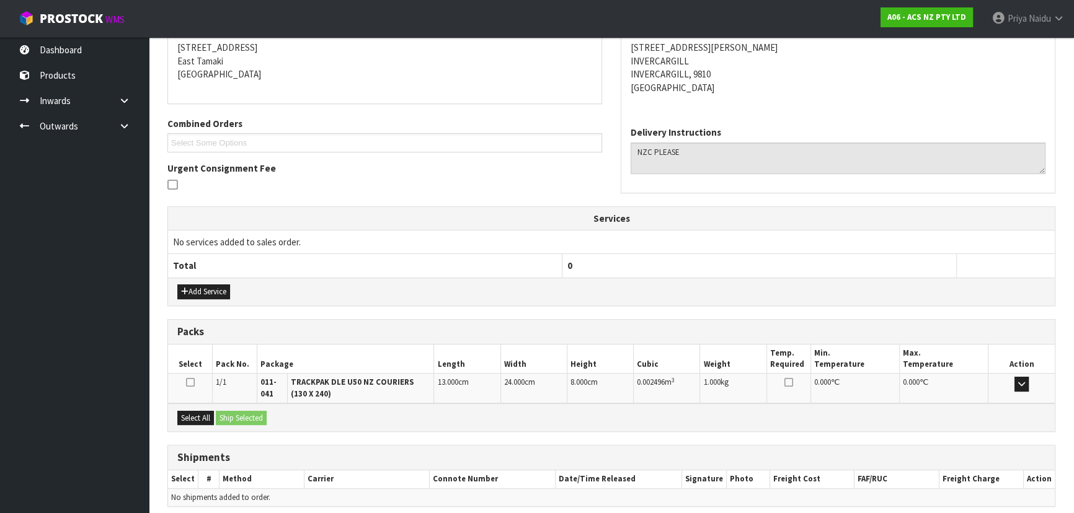
scroll to position [254, 0]
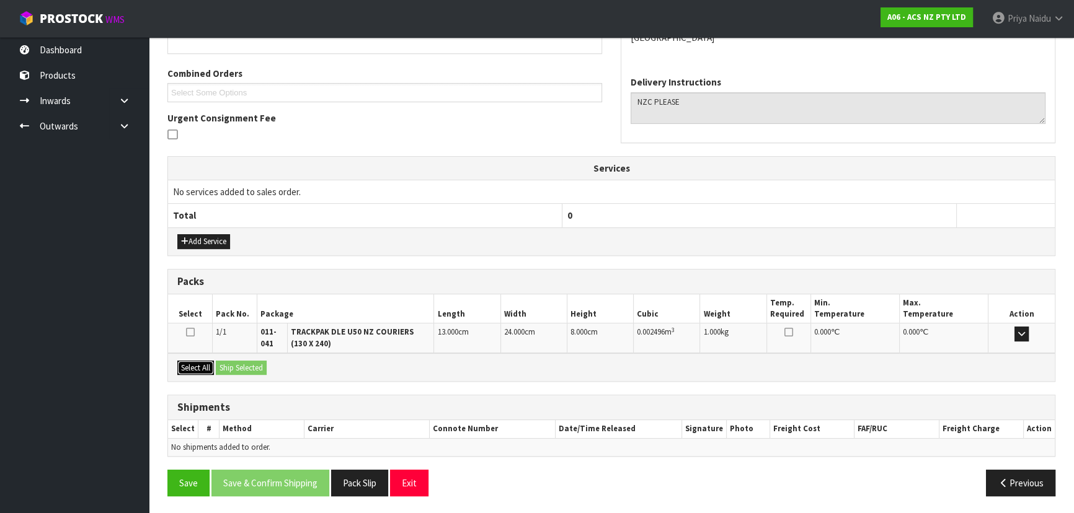
drag, startPoint x: 200, startPoint y: 366, endPoint x: 219, endPoint y: 361, distance: 19.7
click at [200, 365] on button "Select All" at bounding box center [195, 368] width 37 height 15
drag, startPoint x: 225, startPoint y: 360, endPoint x: 266, endPoint y: 368, distance: 41.6
click at [227, 361] on button "Ship Selected" at bounding box center [241, 368] width 51 height 15
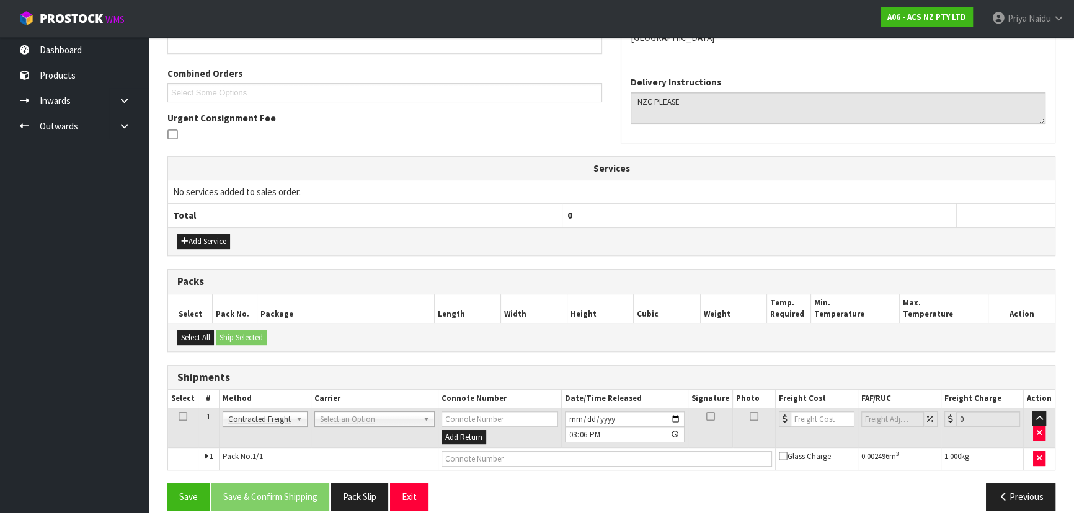
scroll to position [267, 0]
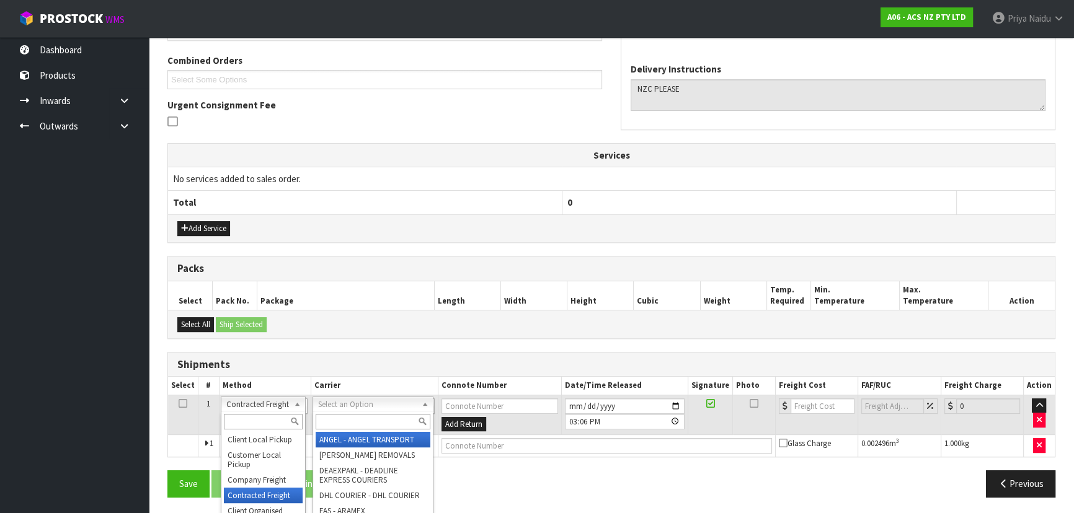
click at [356, 424] on input "text" at bounding box center [373, 421] width 115 height 15
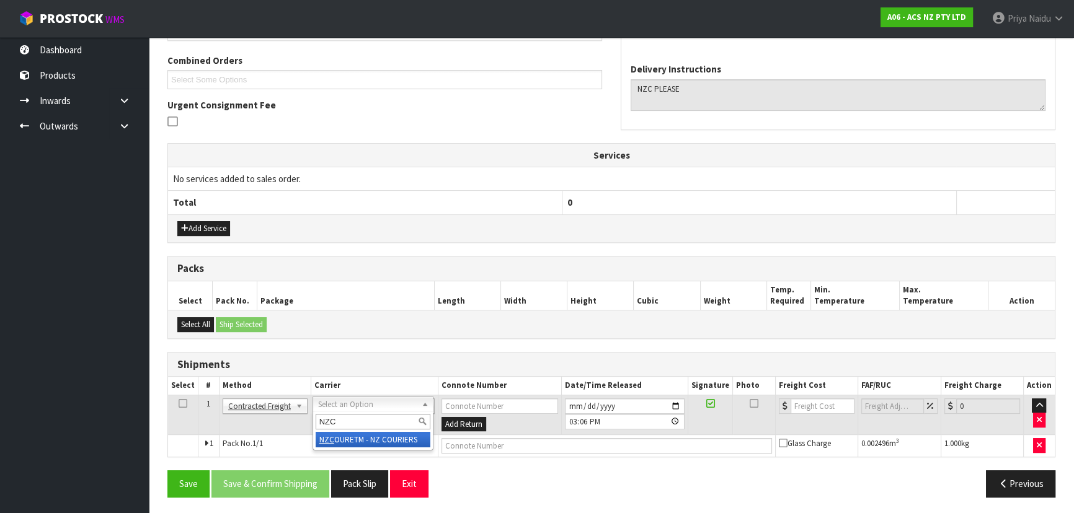
type input "NZC"
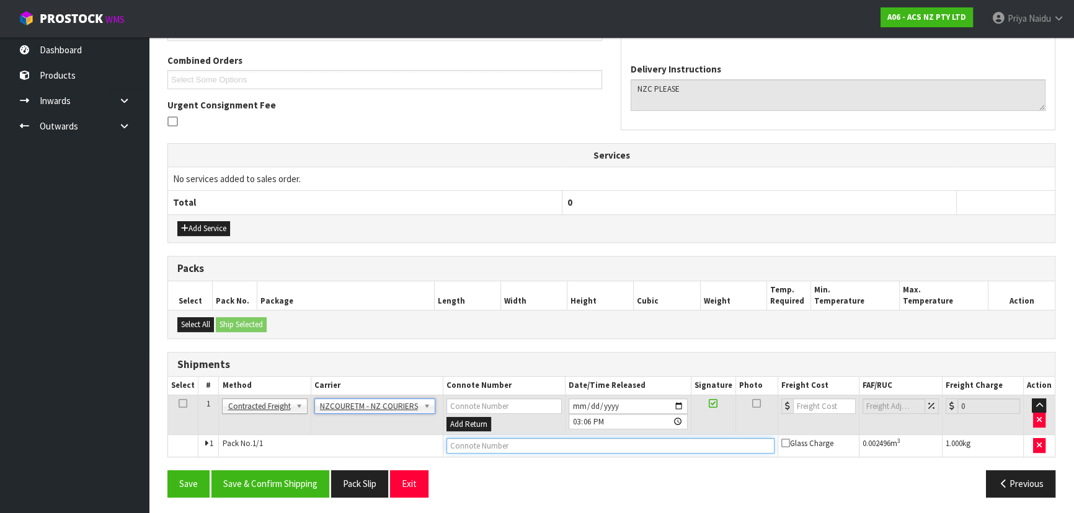
click at [484, 448] on input "text" at bounding box center [610, 445] width 328 height 15
paste input "BZGG003984"
type input "BZGG003984"
click at [812, 406] on input "number" at bounding box center [824, 406] width 63 height 15
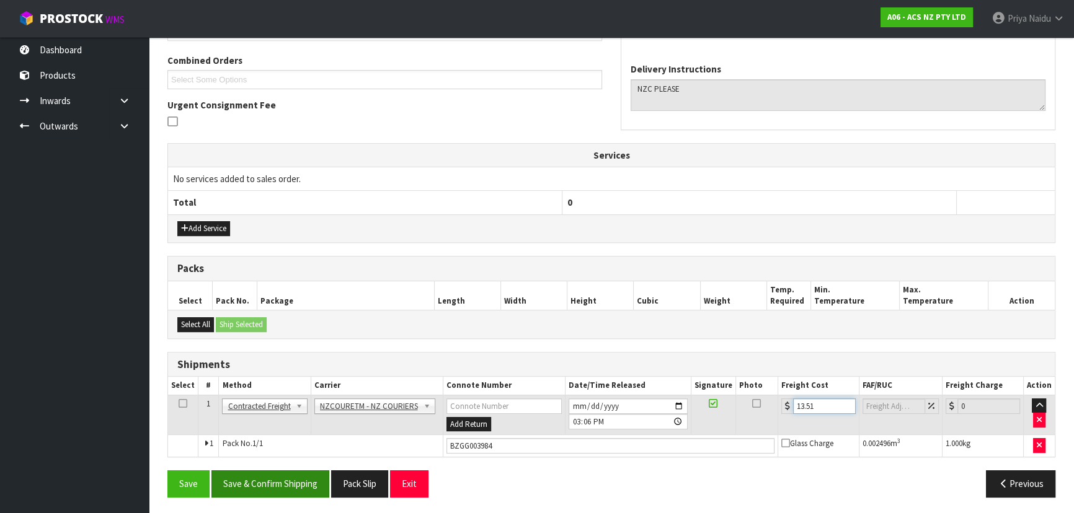
type input "13.51"
click at [278, 479] on button "Save & Confirm Shipping" at bounding box center [270, 483] width 118 height 27
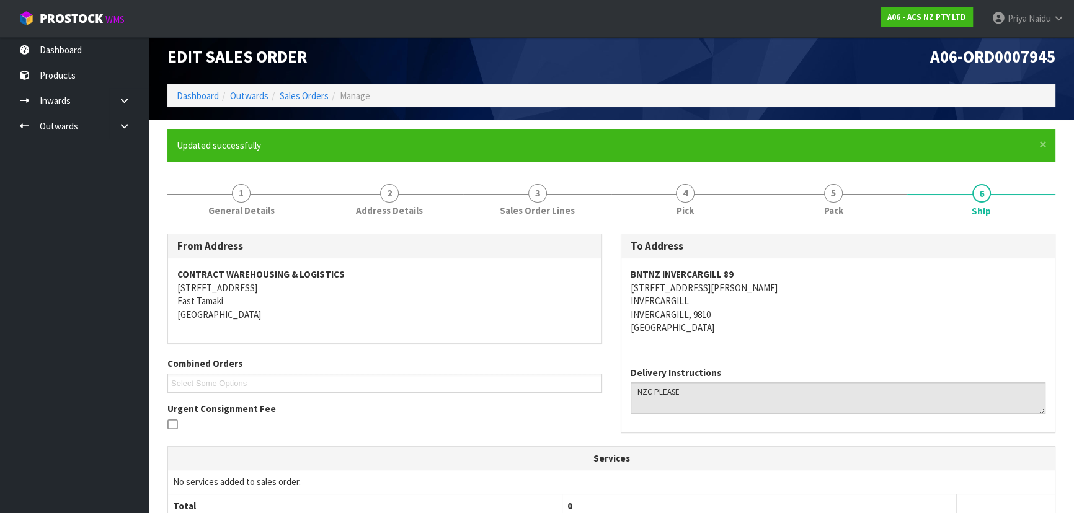
scroll to position [0, 0]
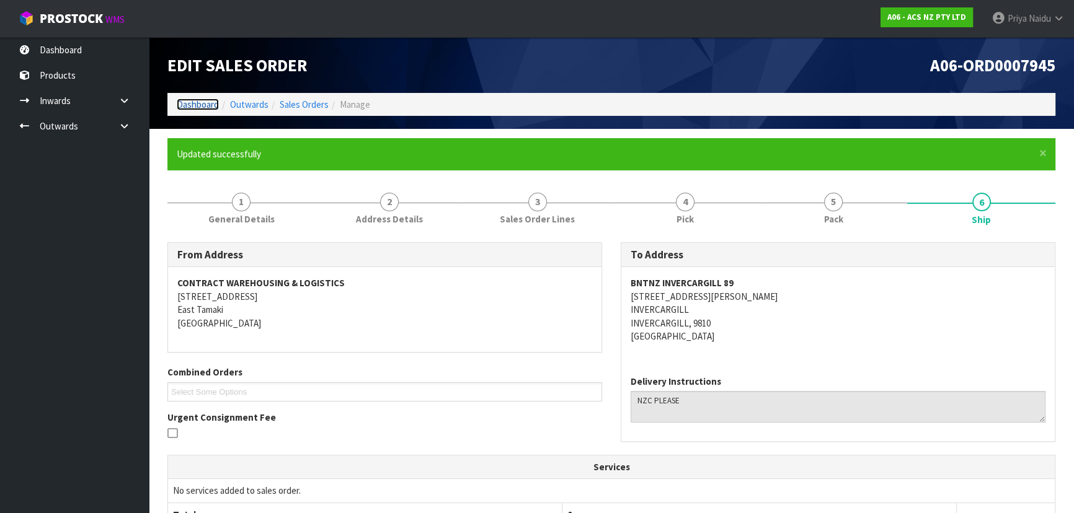
drag, startPoint x: 208, startPoint y: 101, endPoint x: 207, endPoint y: 112, distance: 10.6
click at [207, 102] on link "Dashboard" at bounding box center [198, 105] width 42 height 12
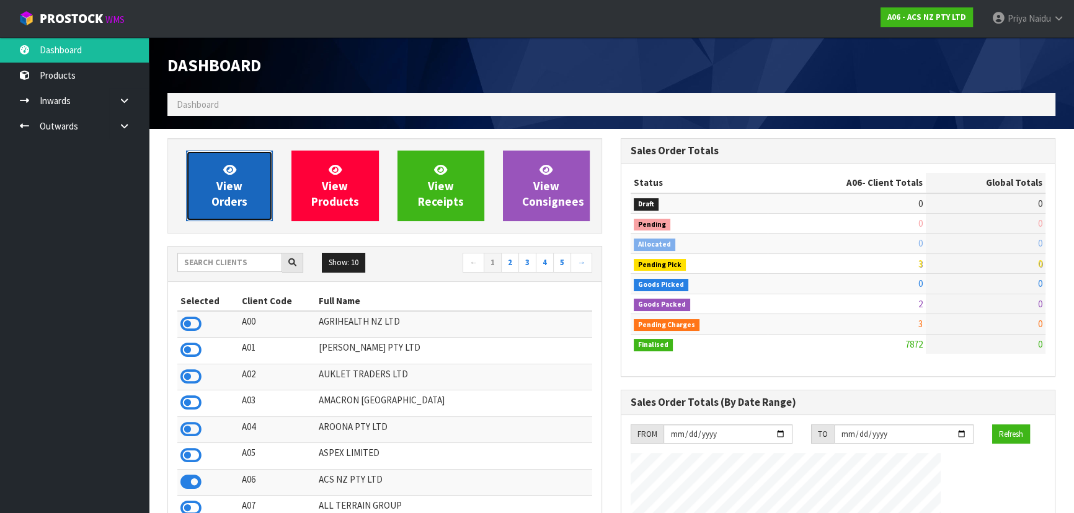
click at [214, 187] on link "View Orders" at bounding box center [229, 186] width 87 height 71
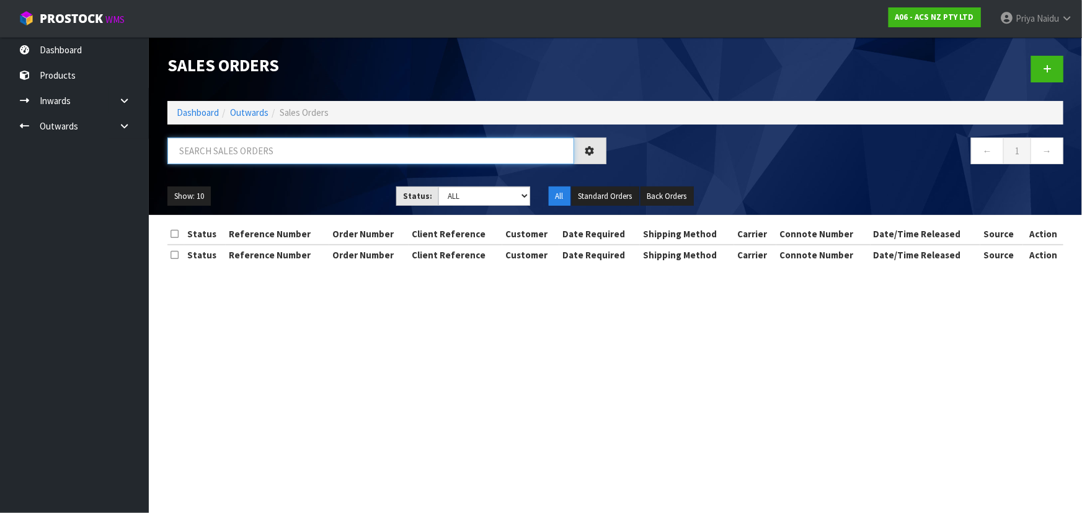
click at [225, 156] on input "text" at bounding box center [370, 151] width 407 height 27
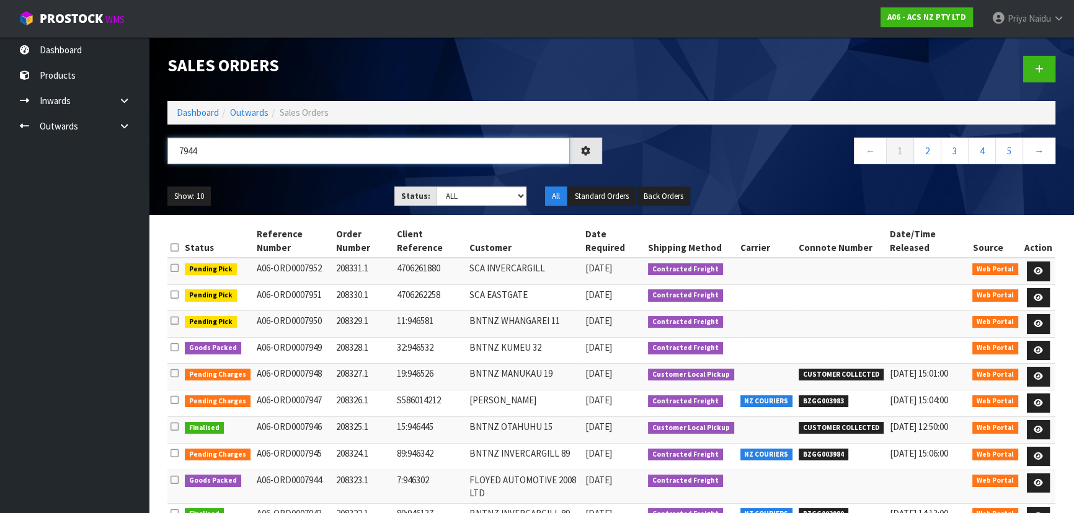
type input "7944"
click at [260, 187] on ul "Show: 10 5 10 25 50" at bounding box center [271, 197] width 208 height 20
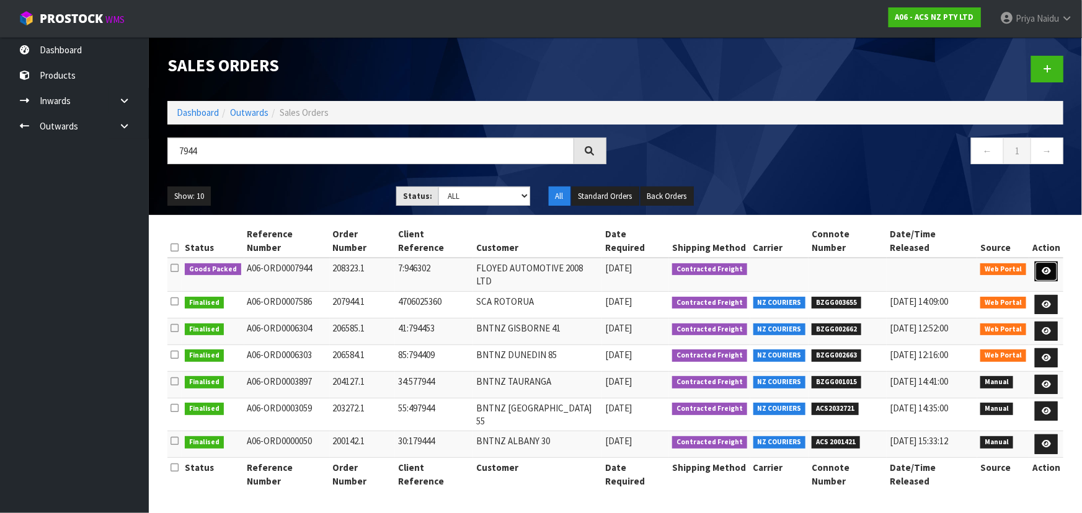
click at [1045, 267] on icon at bounding box center [1045, 271] width 9 height 8
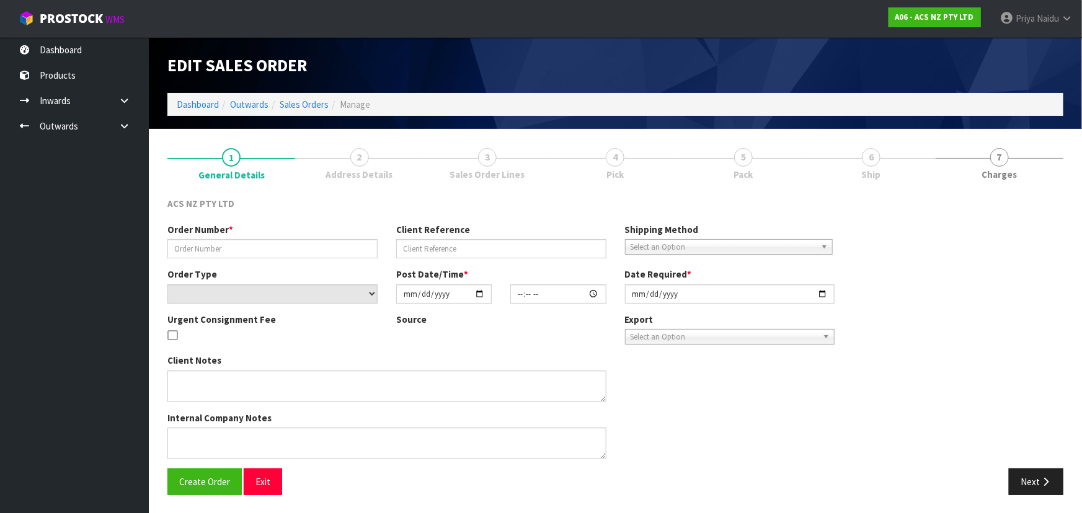
type input "208323.1"
type input "7:946302"
select select "number:0"
type input "2025-09-16"
type input "17:27:00.000"
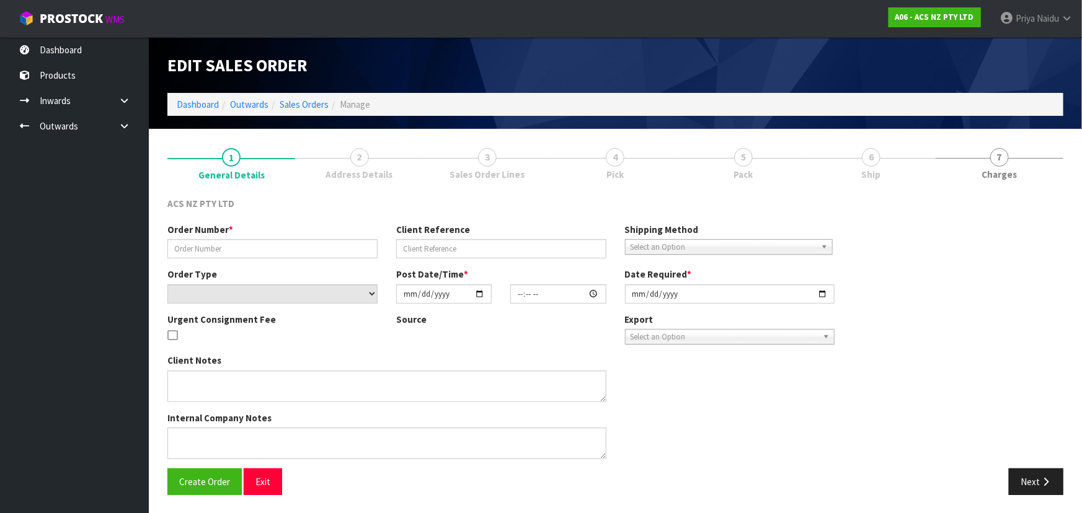
type input "2025-09-16"
type textarea "NO PAPERWORK"
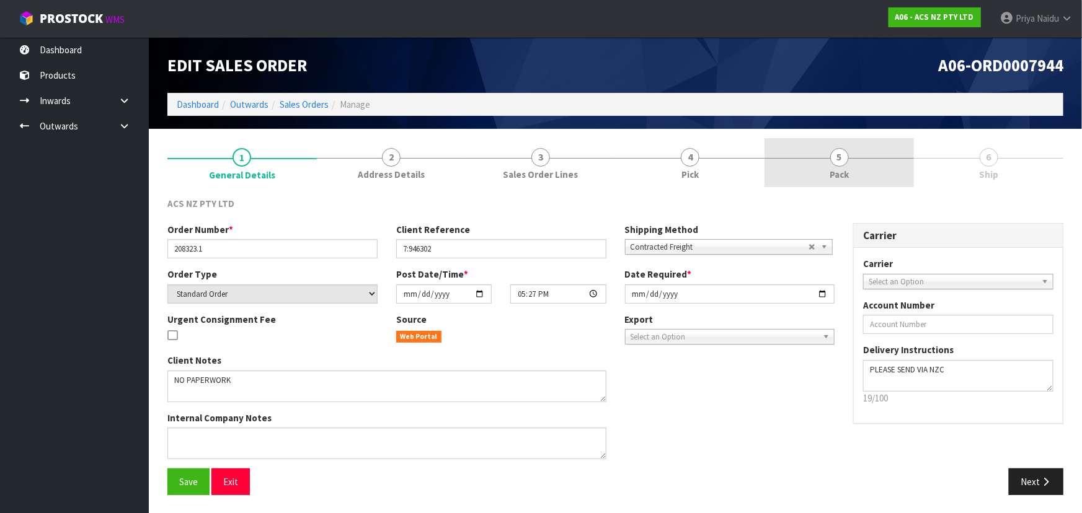
click at [862, 167] on link "5 Pack" at bounding box center [838, 162] width 149 height 49
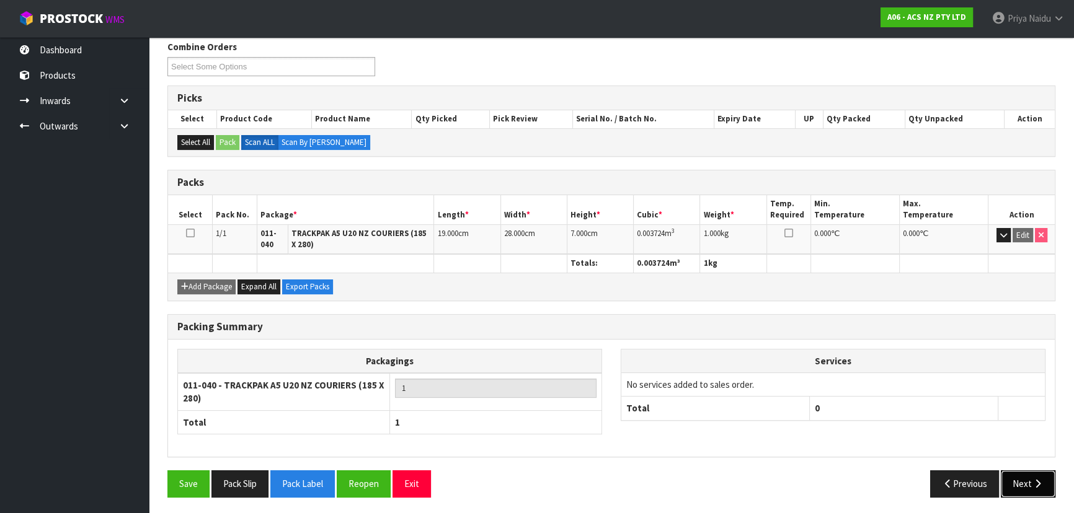
click at [1025, 482] on button "Next" at bounding box center [1027, 483] width 55 height 27
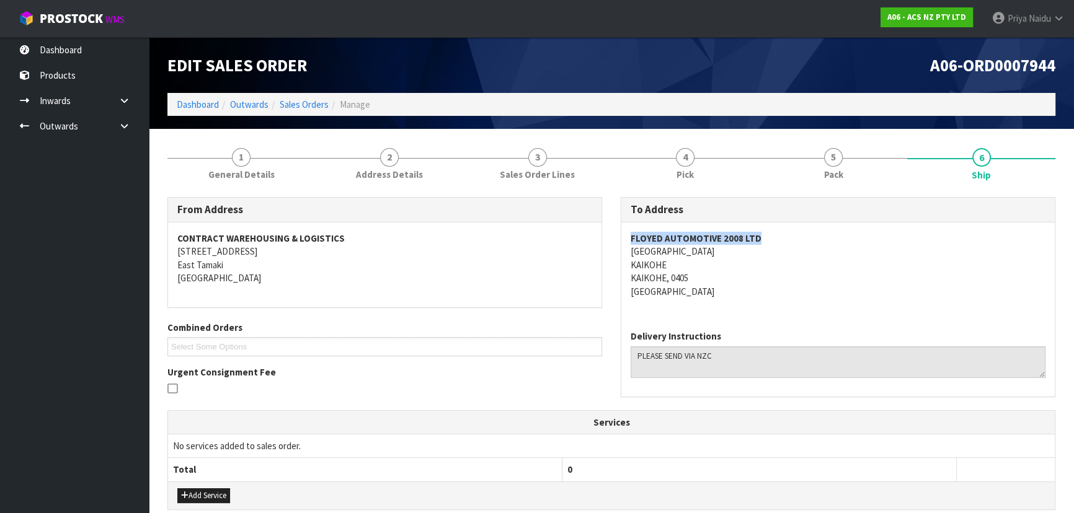
copy strong "FLOYED AUTOMOTIVE 2008 LTD"
drag, startPoint x: 625, startPoint y: 236, endPoint x: 790, endPoint y: 236, distance: 164.9
click at [790, 236] on div "FLOYED AUTOMOTIVE 2008 LTD CNR STATION RD & MEMORIAL AVE KAIKOHE KAIKOHE, 0405 …" at bounding box center [837, 272] width 433 height 98
drag, startPoint x: 629, startPoint y: 253, endPoint x: 790, endPoint y: 249, distance: 161.8
click at [790, 249] on div "FLOYED AUTOMOTIVE 2008 LTD CNR STATION RD & MEMORIAL AVE KAIKOHE KAIKOHE, 0405 …" at bounding box center [837, 272] width 433 height 98
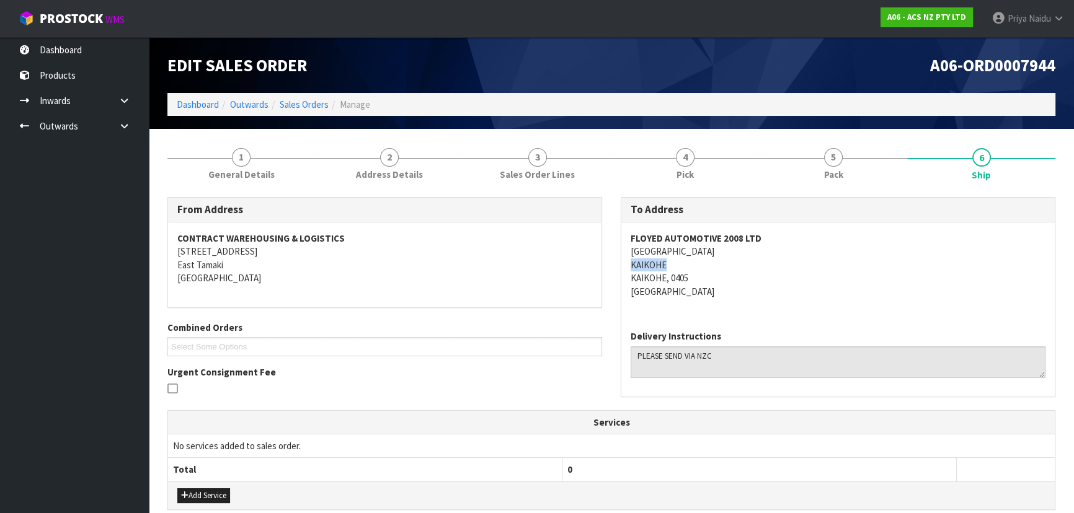
drag, startPoint x: 624, startPoint y: 262, endPoint x: 666, endPoint y: 262, distance: 42.8
click at [666, 262] on div "FLOYED AUTOMOTIVE 2008 LTD CNR STATION RD & MEMORIAL AVE KAIKOHE KAIKOHE, 0405 …" at bounding box center [837, 272] width 433 height 98
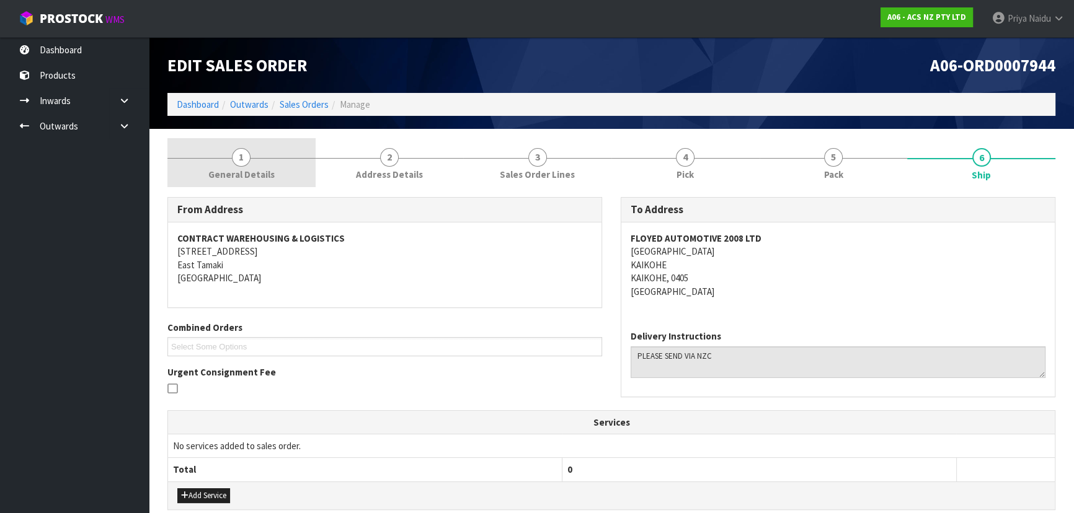
click at [222, 173] on span "General Details" at bounding box center [241, 174] width 66 height 13
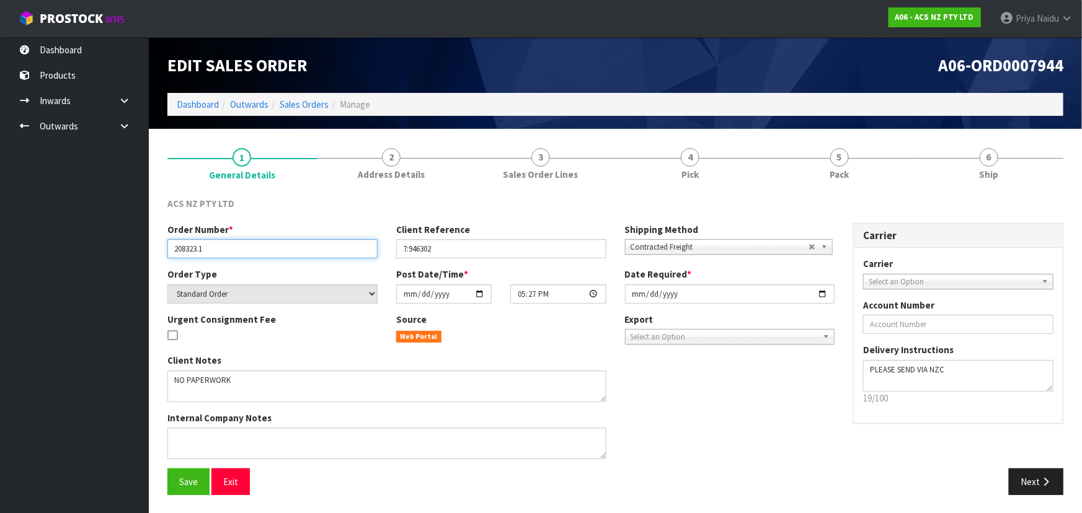
drag, startPoint x: 169, startPoint y: 248, endPoint x: 231, endPoint y: 245, distance: 61.4
click at [231, 245] on input "208323.1" at bounding box center [272, 248] width 210 height 19
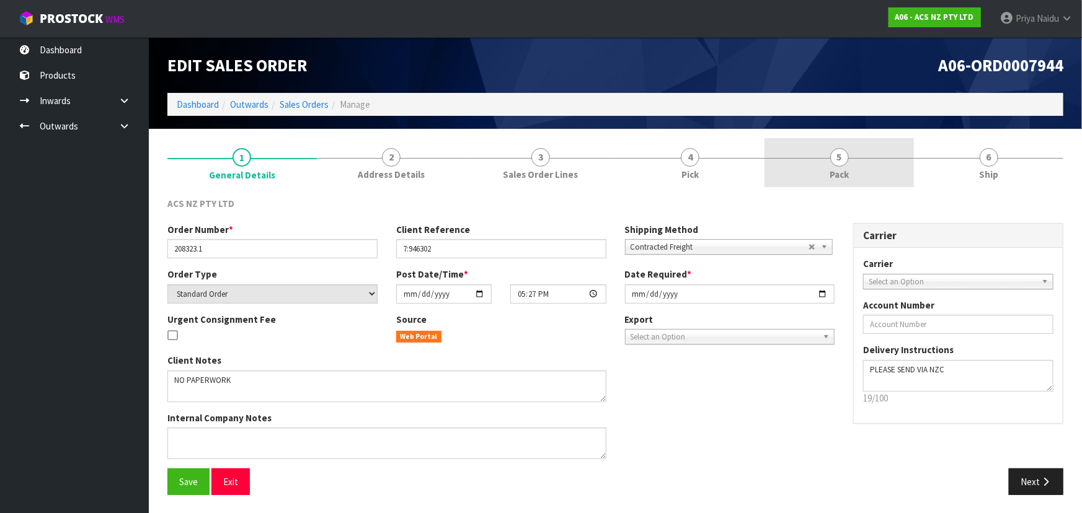
click at [816, 182] on link "5 Pack" at bounding box center [838, 162] width 149 height 49
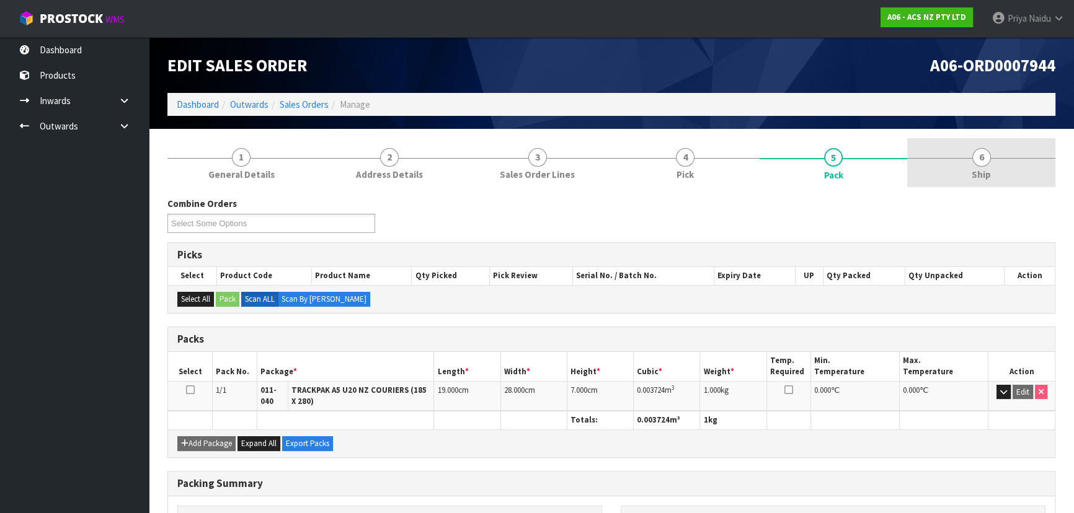
drag, startPoint x: 1026, startPoint y: 162, endPoint x: 1022, endPoint y: 167, distance: 6.6
click at [1026, 162] on link "6 Ship" at bounding box center [981, 162] width 148 height 49
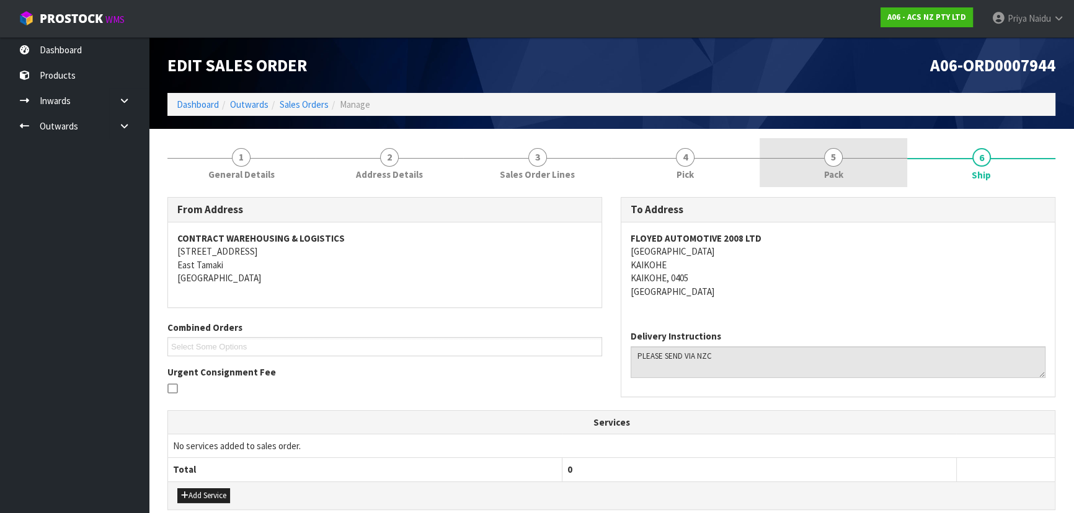
click at [822, 154] on link "5 Pack" at bounding box center [833, 162] width 148 height 49
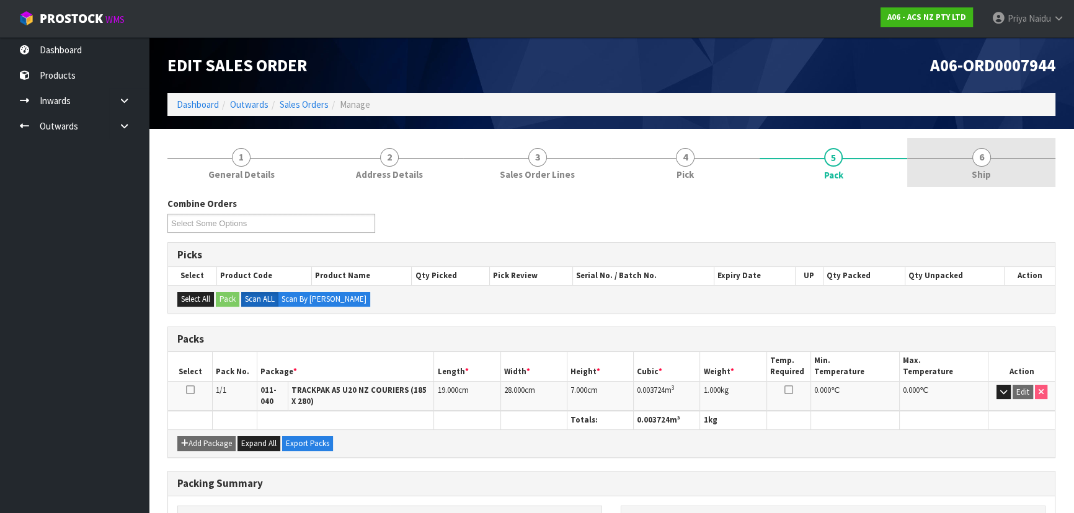
drag, startPoint x: 998, startPoint y: 161, endPoint x: 983, endPoint y: 171, distance: 18.2
click at [997, 161] on link "6 Ship" at bounding box center [981, 162] width 148 height 49
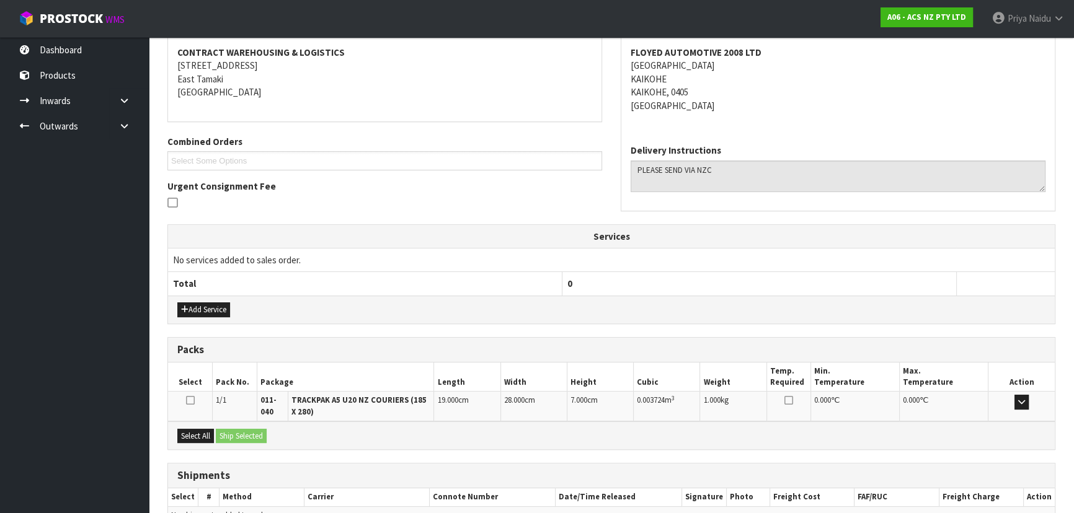
scroll to position [254, 0]
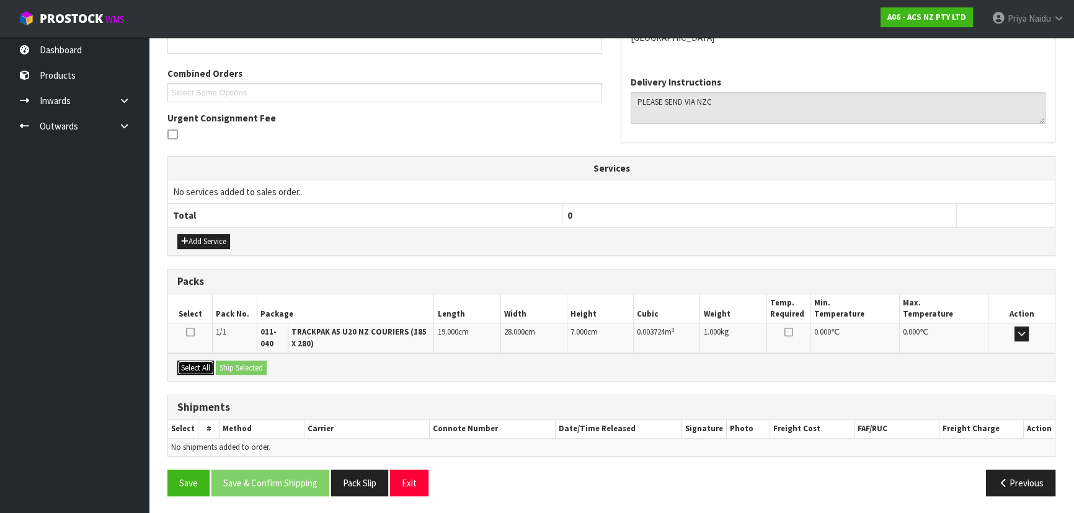
drag, startPoint x: 203, startPoint y: 361, endPoint x: 226, endPoint y: 362, distance: 23.0
click at [205, 361] on button "Select All" at bounding box center [195, 368] width 37 height 15
drag, startPoint x: 236, startPoint y: 364, endPoint x: 244, endPoint y: 365, distance: 7.5
click at [237, 364] on button "Ship Selected" at bounding box center [241, 368] width 51 height 15
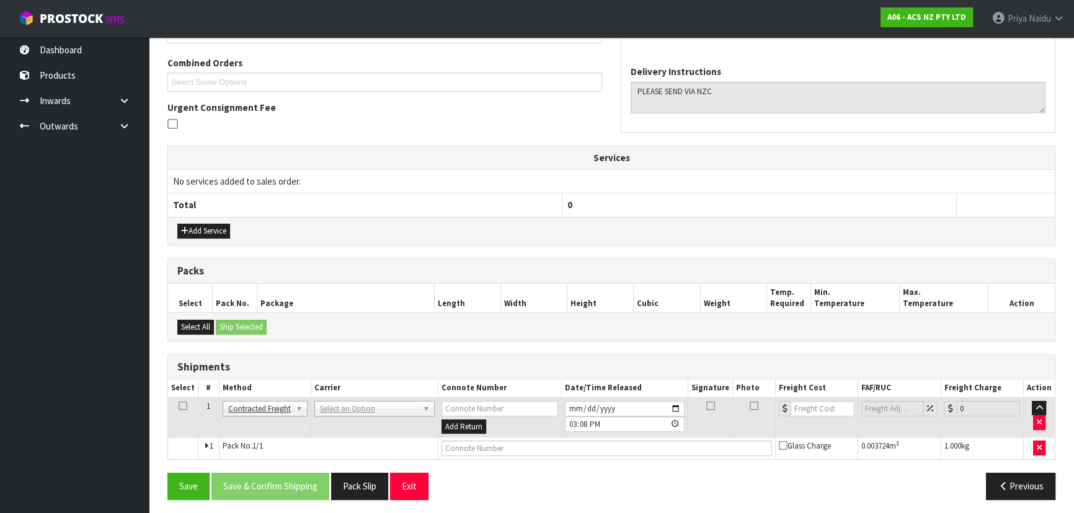
scroll to position [267, 0]
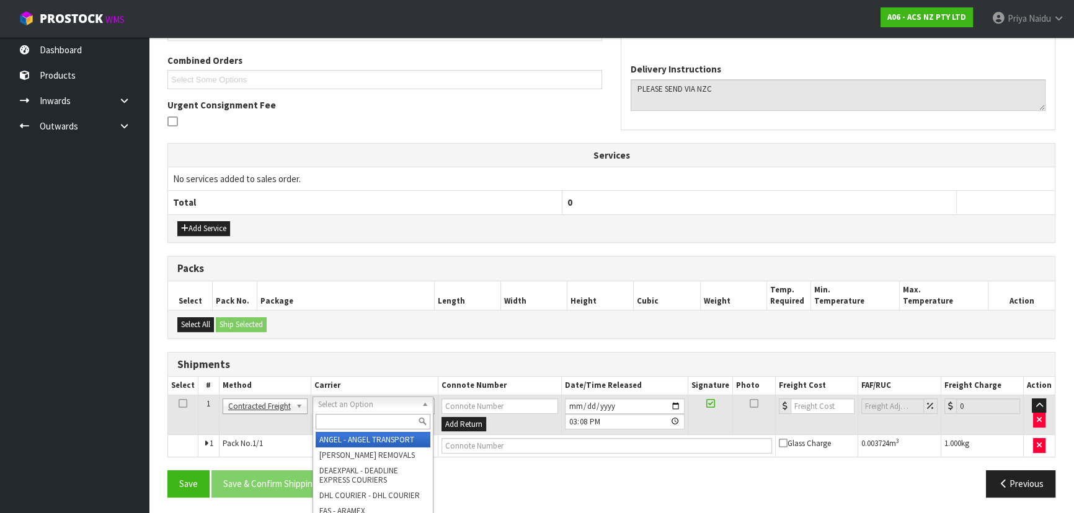
click at [348, 417] on input "text" at bounding box center [373, 421] width 115 height 15
type input "NZC"
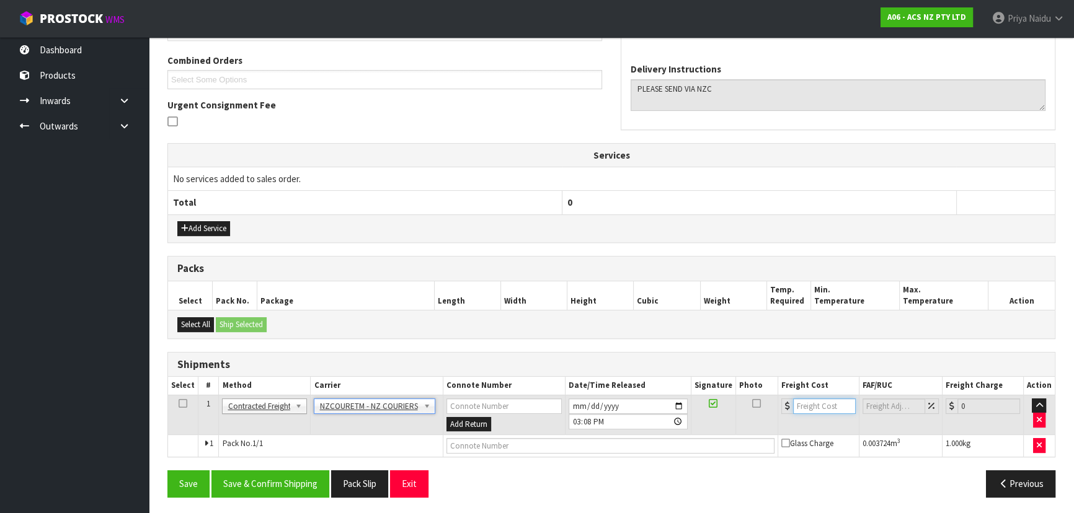
click at [818, 401] on input "number" at bounding box center [824, 406] width 63 height 15
type input "5.46"
click at [516, 443] on input "text" at bounding box center [610, 445] width 328 height 15
paste input "BZGG003985"
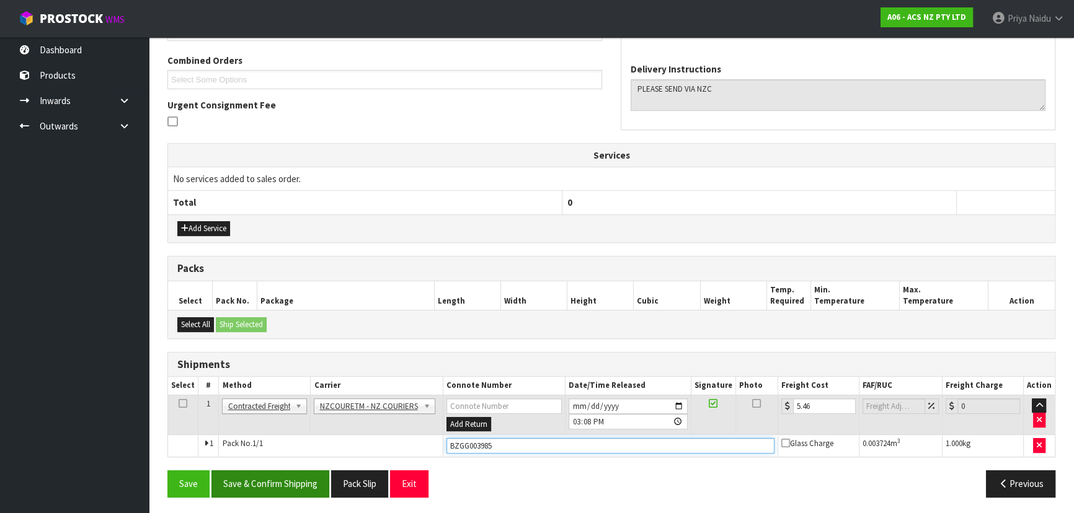
type input "BZGG003985"
click at [284, 479] on button "Save & Confirm Shipping" at bounding box center [270, 483] width 118 height 27
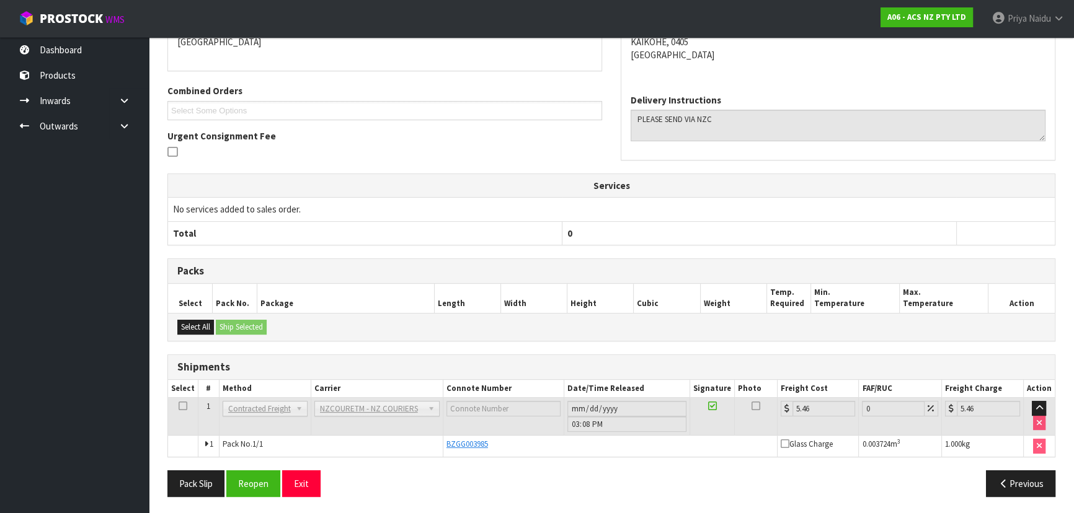
scroll to position [0, 0]
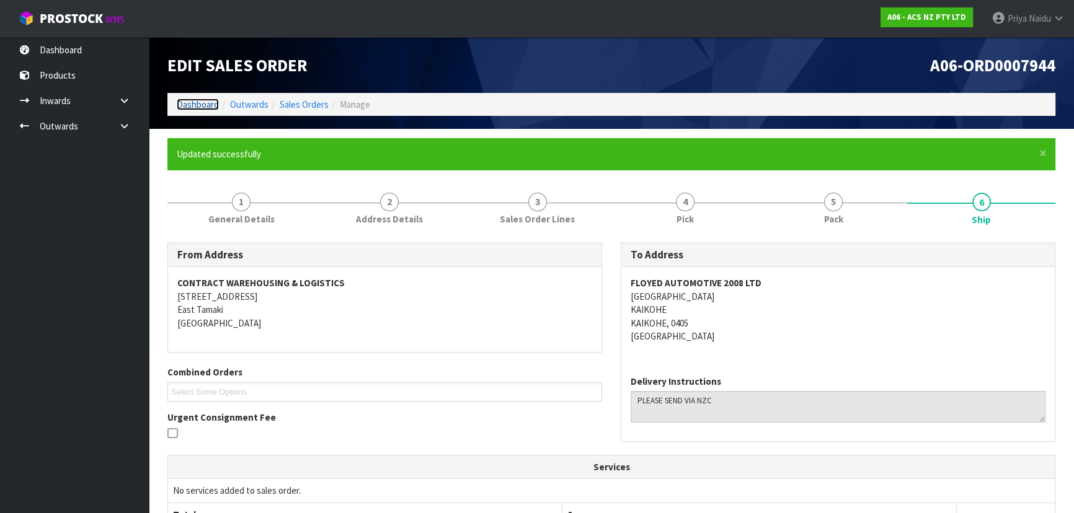
click at [183, 101] on link "Dashboard" at bounding box center [198, 105] width 42 height 12
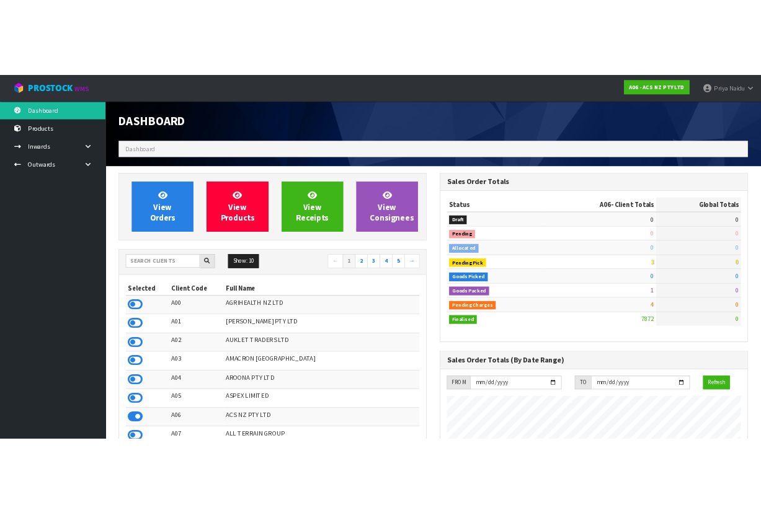
scroll to position [937, 453]
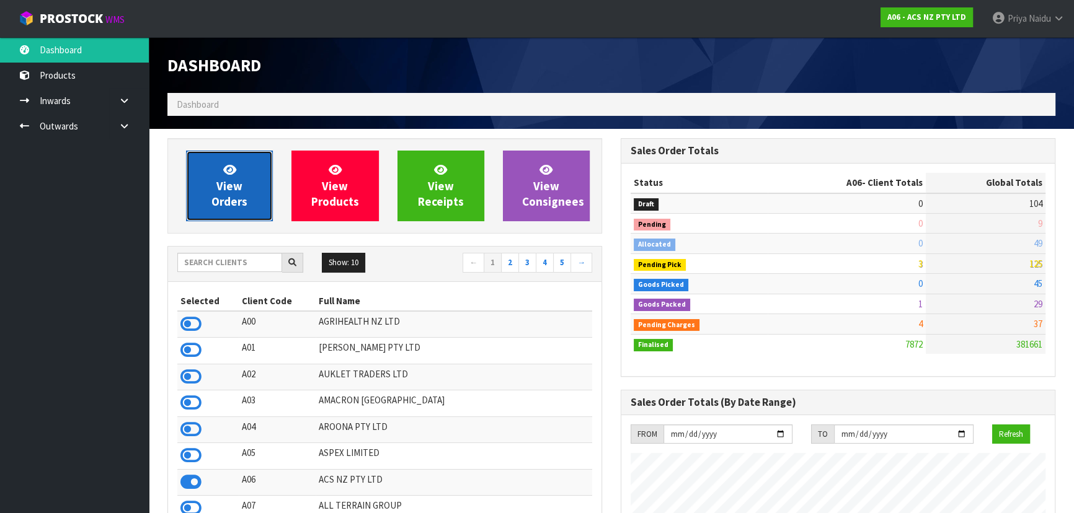
drag, startPoint x: 197, startPoint y: 193, endPoint x: 223, endPoint y: 177, distance: 31.5
click at [197, 193] on link "View Orders" at bounding box center [229, 186] width 87 height 71
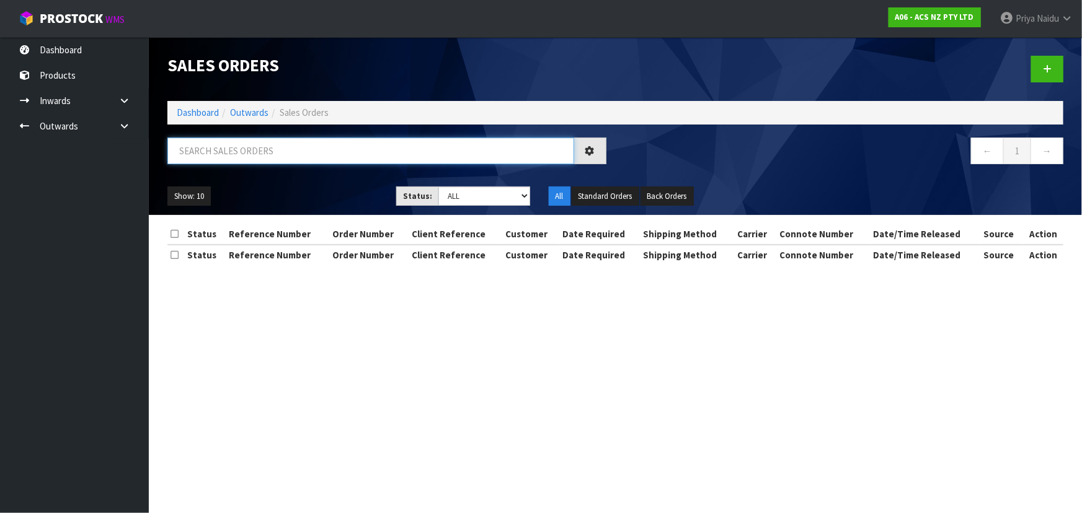
click at [254, 146] on input "text" at bounding box center [370, 151] width 407 height 27
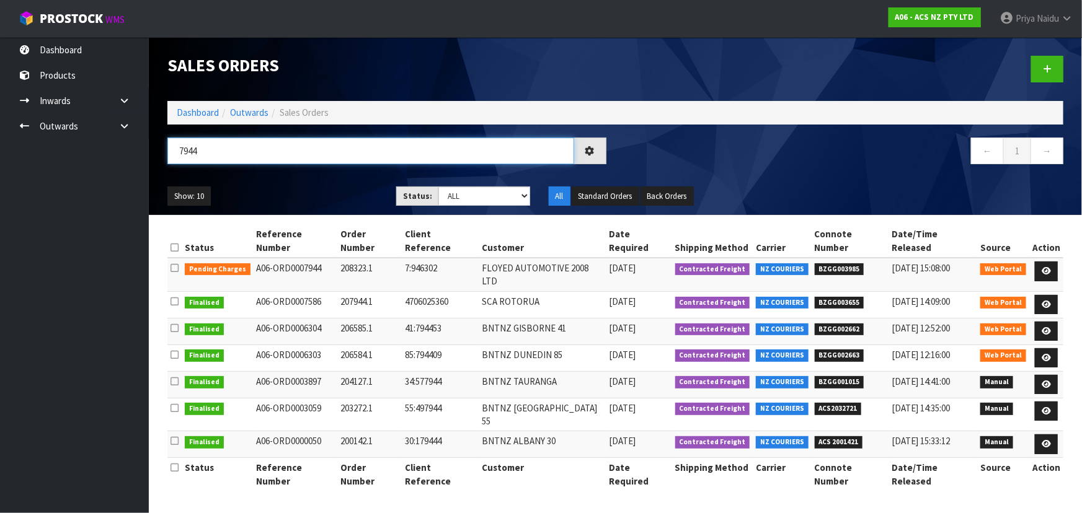
type input "7944"
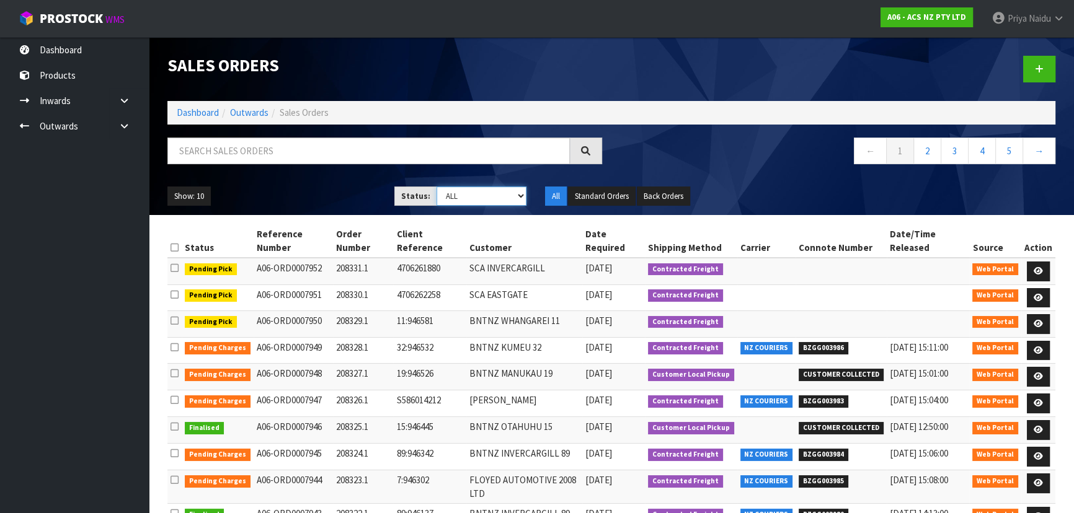
click at [463, 195] on select "Draft Pending Allocated Pending Pick Goods Picked Goods Packed Pending Charges …" at bounding box center [481, 196] width 91 height 19
select select "string:3"
click at [436, 187] on select "Draft Pending Allocated Pending Pick Goods Picked Goods Packed Pending Charges …" at bounding box center [481, 196] width 91 height 19
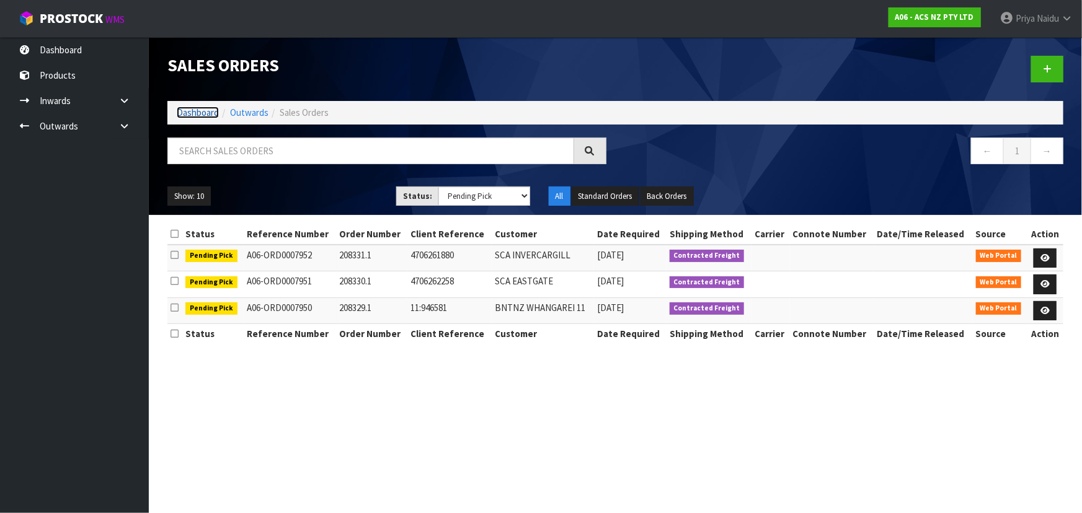
click at [200, 115] on link "Dashboard" at bounding box center [198, 113] width 42 height 12
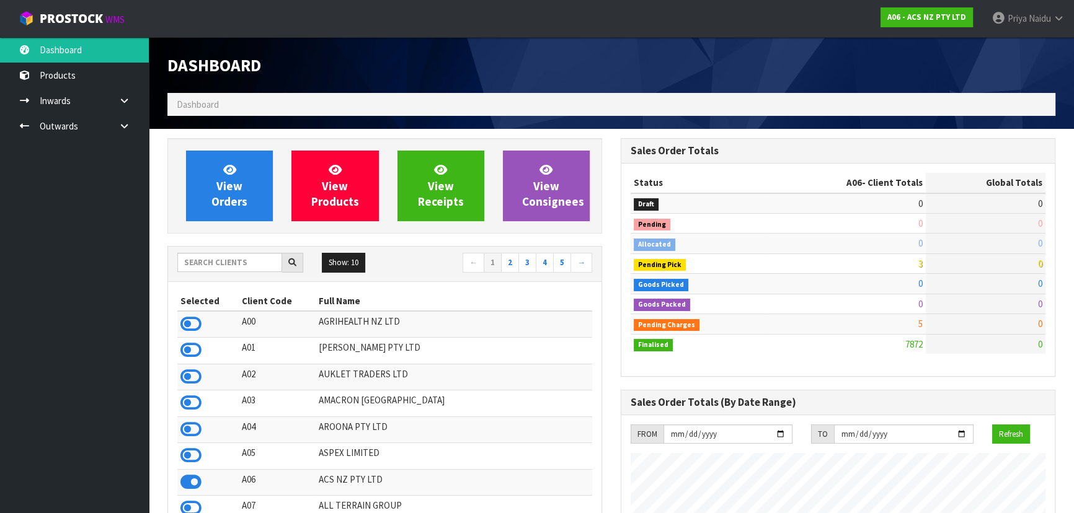
scroll to position [937, 453]
click at [221, 265] on input "text" at bounding box center [229, 262] width 105 height 19
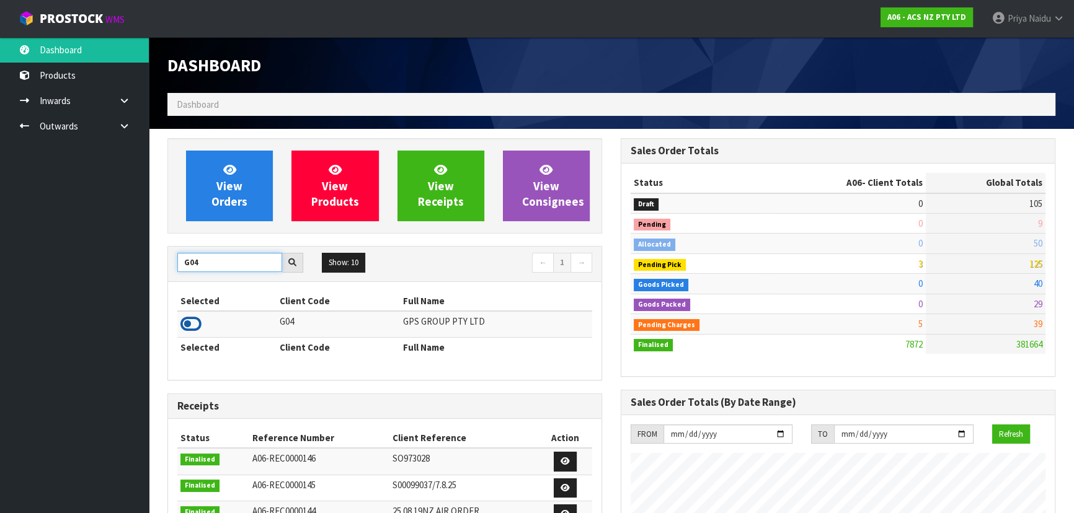
type input "G04"
click at [191, 322] on icon at bounding box center [190, 324] width 21 height 19
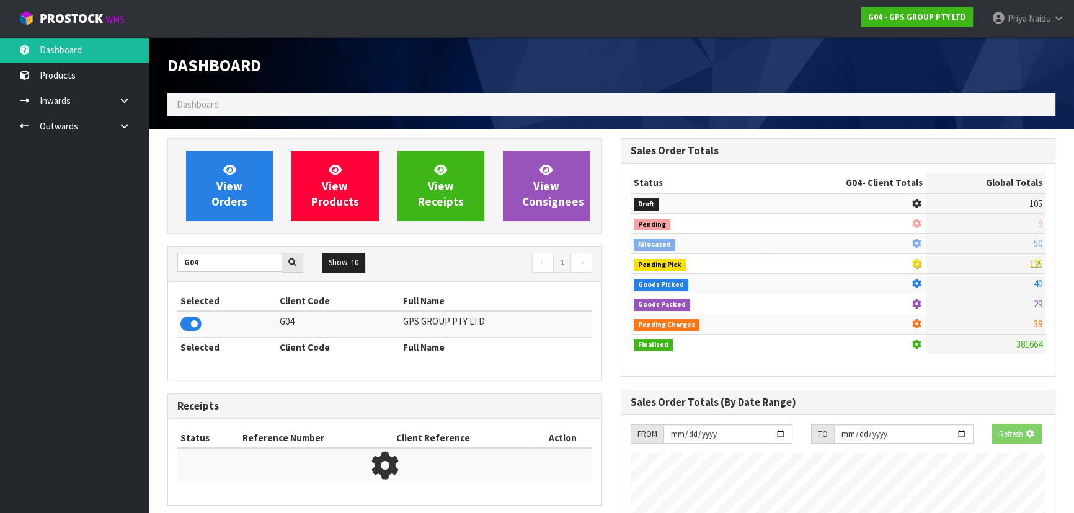
scroll to position [772, 453]
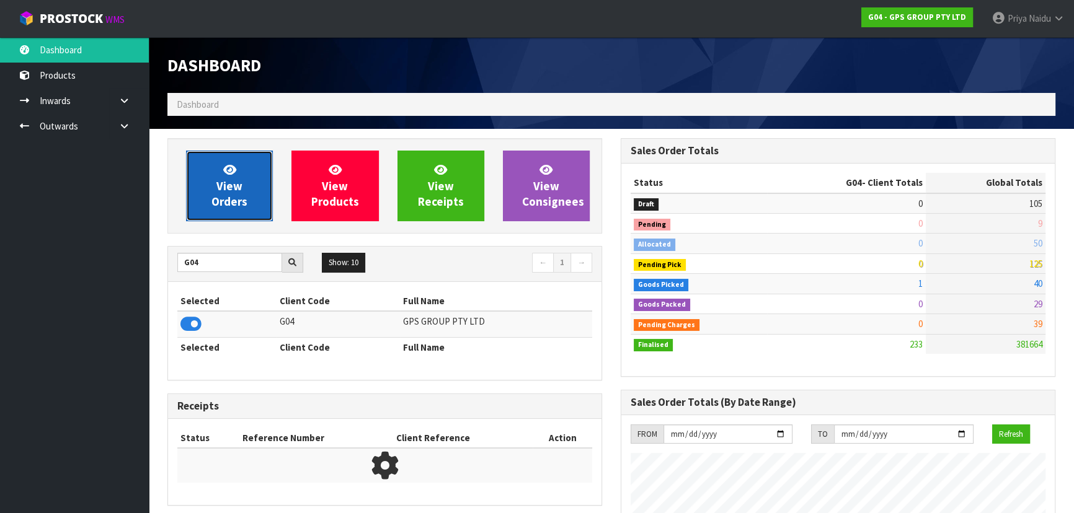
click at [210, 208] on link "View Orders" at bounding box center [229, 186] width 87 height 71
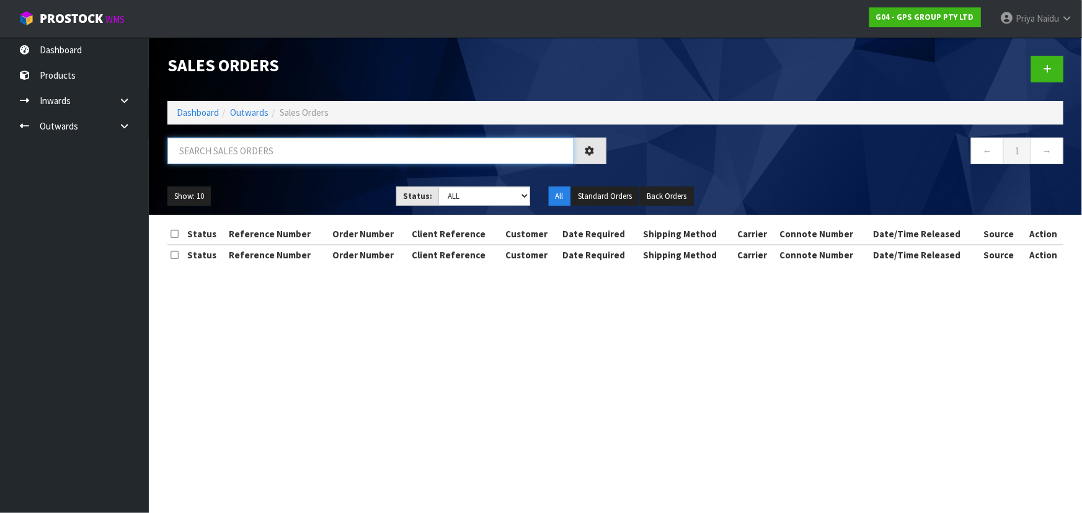
click at [240, 142] on input "text" at bounding box center [370, 151] width 407 height 27
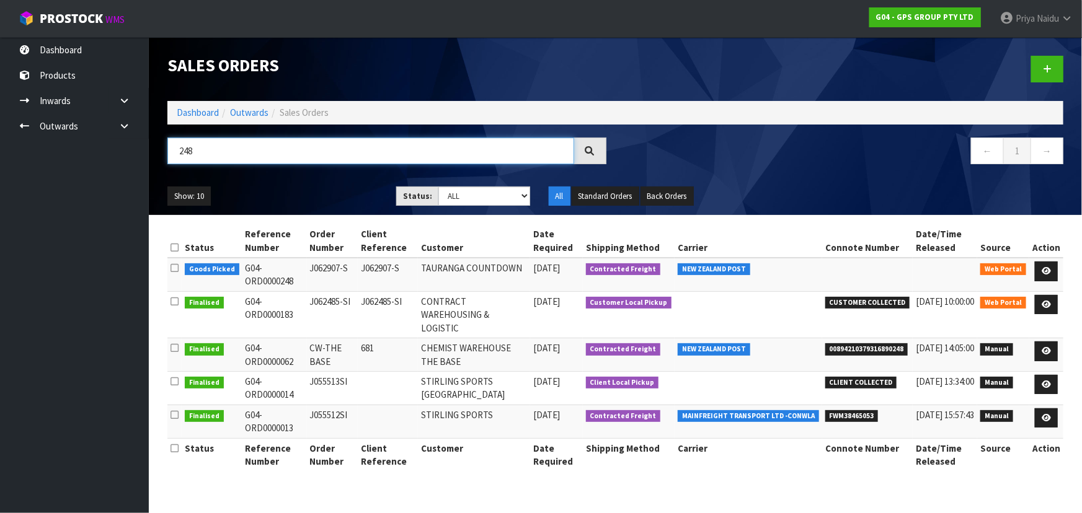
type input "248"
click at [316, 197] on ul "Show: 10 5 10 25 50" at bounding box center [272, 197] width 210 height 20
click at [286, 180] on div "Show: 10 5 10 25 50 Status: Draft Pending Allocated Pending Pick Goods Picked G…" at bounding box center [615, 196] width 914 height 38
click at [185, 107] on link "Dashboard" at bounding box center [198, 113] width 42 height 12
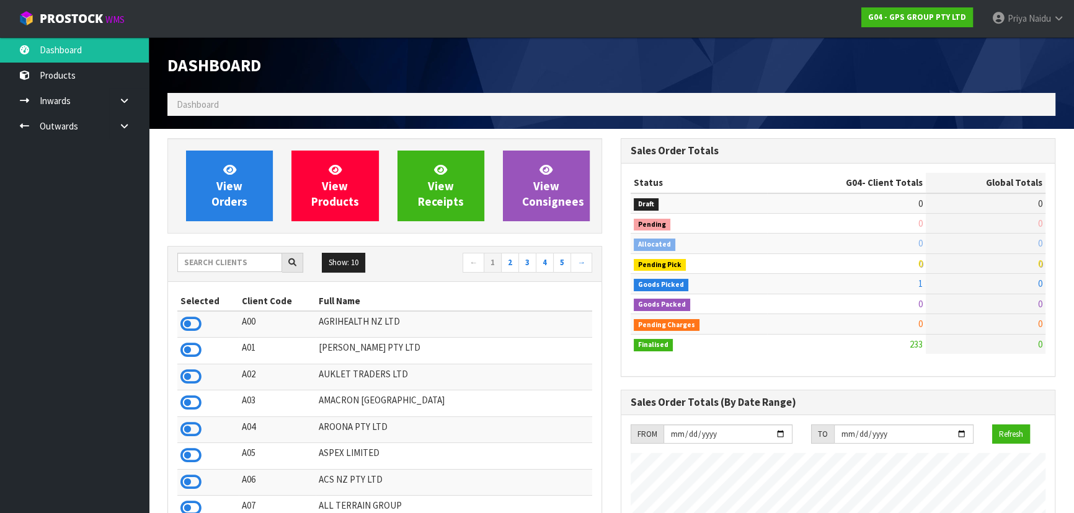
scroll to position [777, 453]
click at [232, 258] on input "text" at bounding box center [229, 262] width 105 height 19
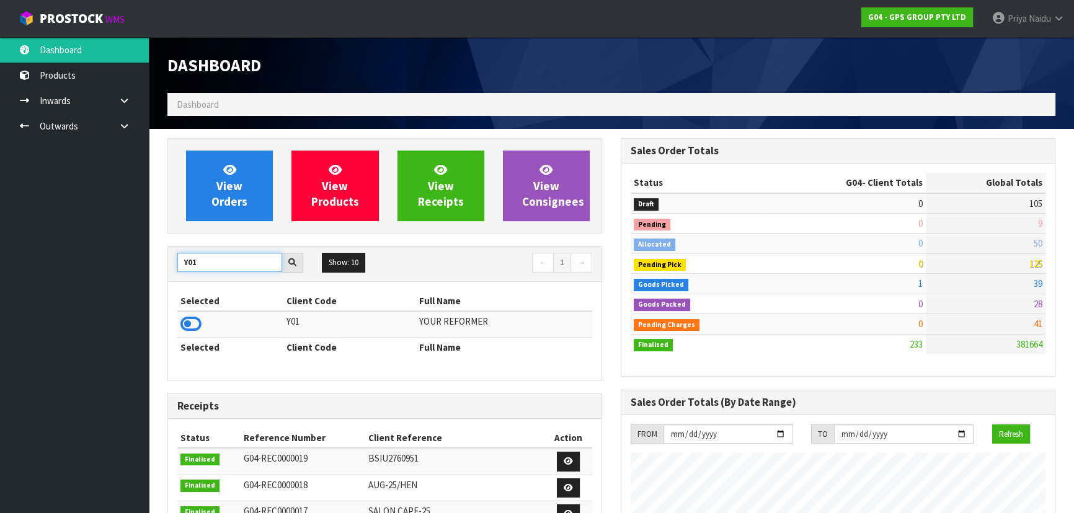
type input "Y01"
click at [187, 320] on icon at bounding box center [190, 324] width 21 height 19
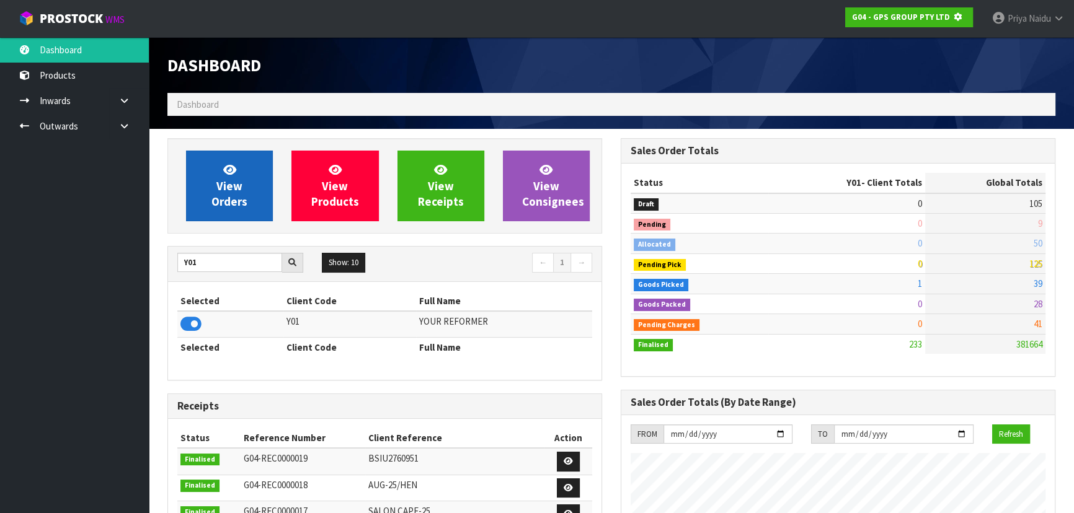
scroll to position [619117, 619435]
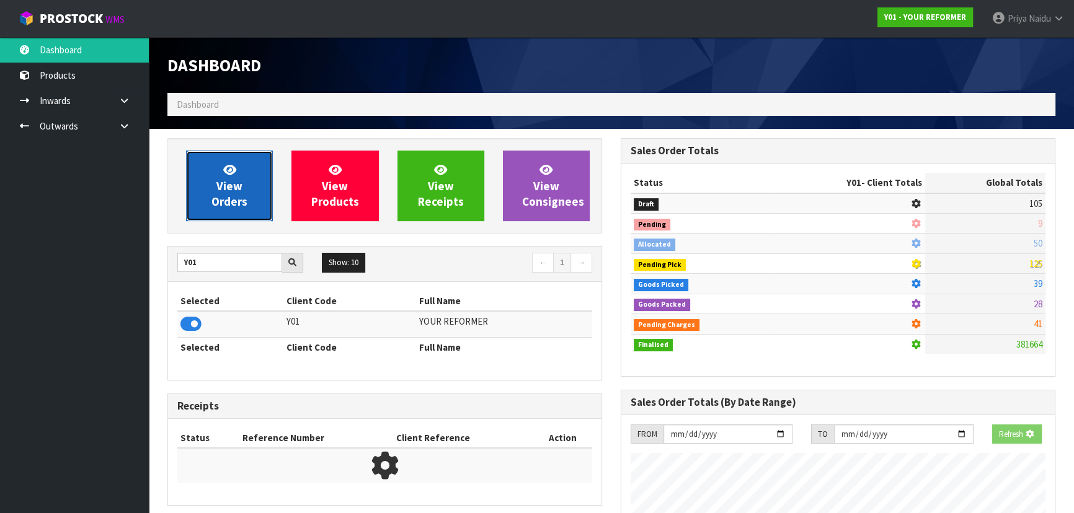
click at [219, 195] on span "View Orders" at bounding box center [229, 185] width 36 height 46
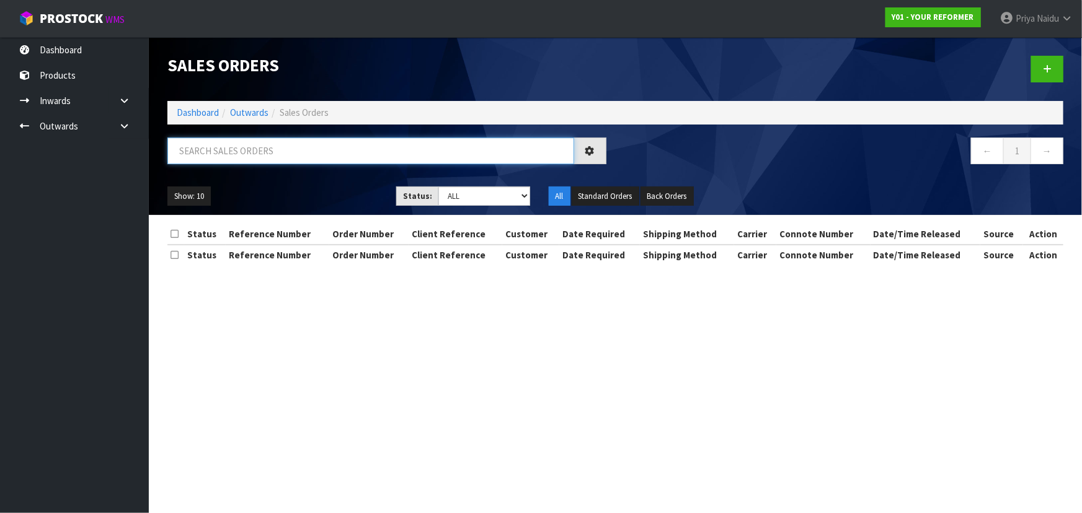
click at [229, 162] on input "text" at bounding box center [370, 151] width 407 height 27
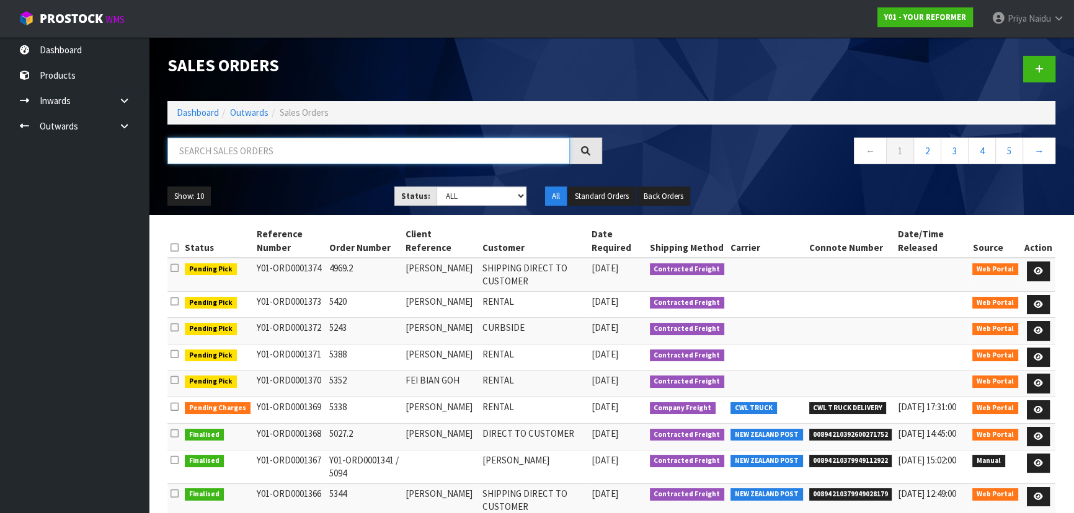
click at [275, 146] on input "text" at bounding box center [368, 151] width 402 height 27
type input "1299"
click at [280, 185] on div "Show: 10 5 10 25 50 Status: Draft Pending Allocated Pending Pick Goods Picked G…" at bounding box center [611, 196] width 906 height 38
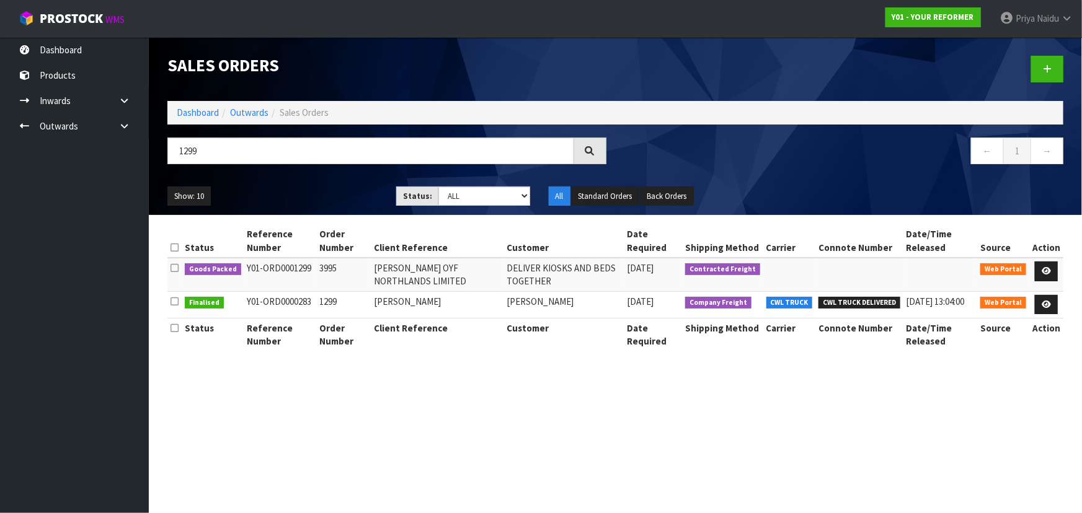
click at [280, 185] on div "Show: 10 5 10 25 50 Status: Draft Pending Allocated Pending Pick Goods Picked G…" at bounding box center [615, 196] width 914 height 38
click at [294, 188] on ul "Show: 10 5 10 25 50" at bounding box center [272, 197] width 210 height 20
click at [1043, 270] on icon at bounding box center [1045, 271] width 9 height 8
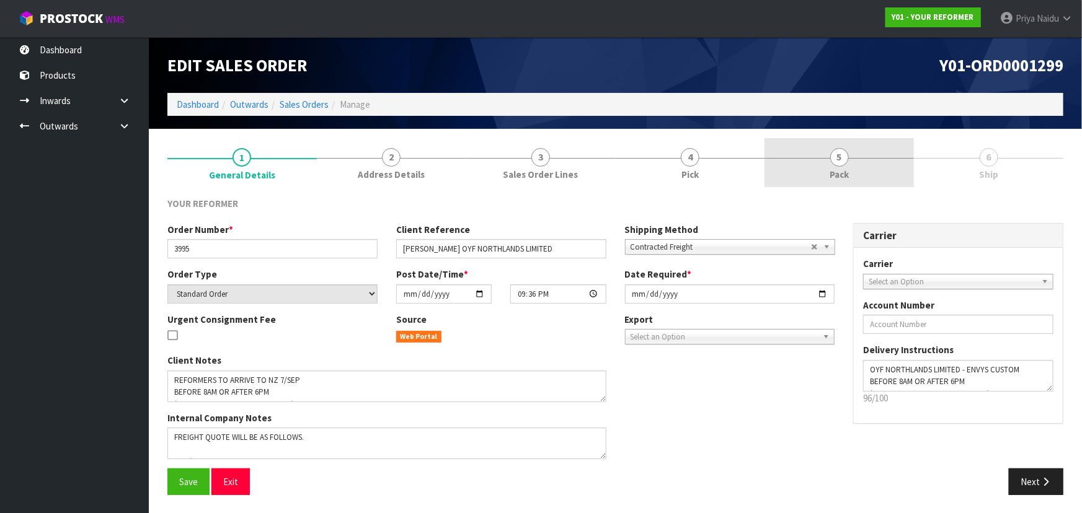
click at [829, 175] on span "Pack" at bounding box center [838, 174] width 19 height 13
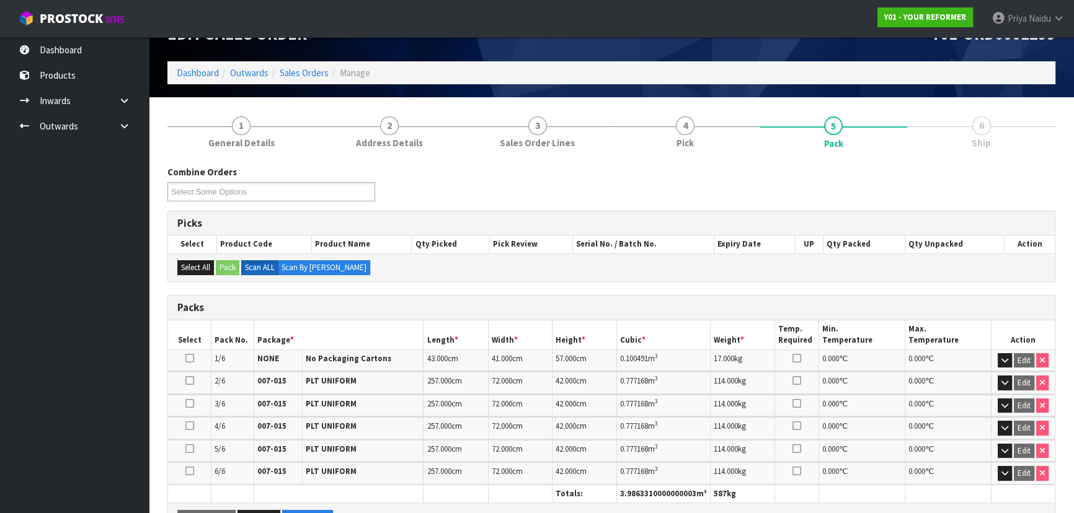
scroll to position [283, 0]
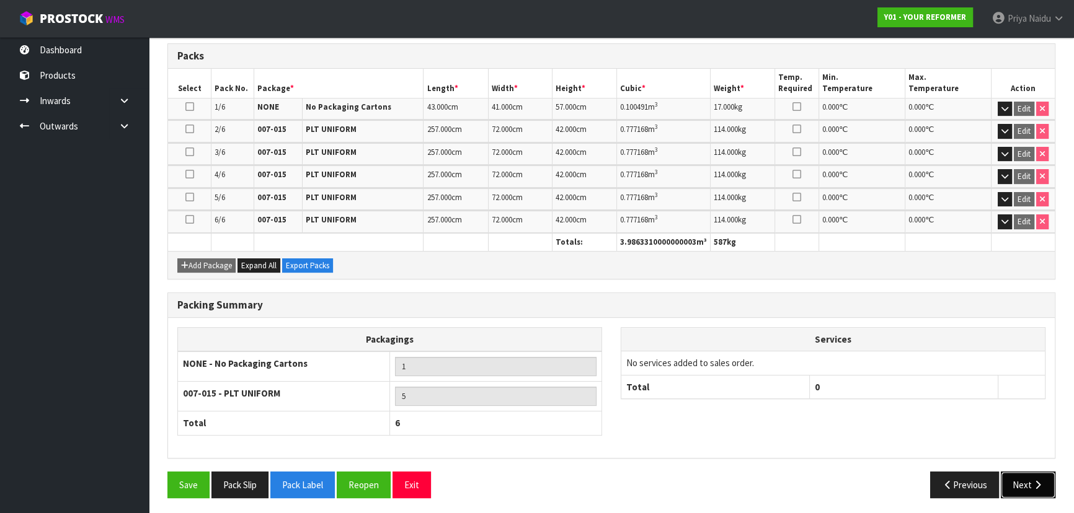
drag, startPoint x: 1024, startPoint y: 482, endPoint x: 963, endPoint y: 446, distance: 71.1
click at [1024, 480] on button "Next" at bounding box center [1027, 485] width 55 height 27
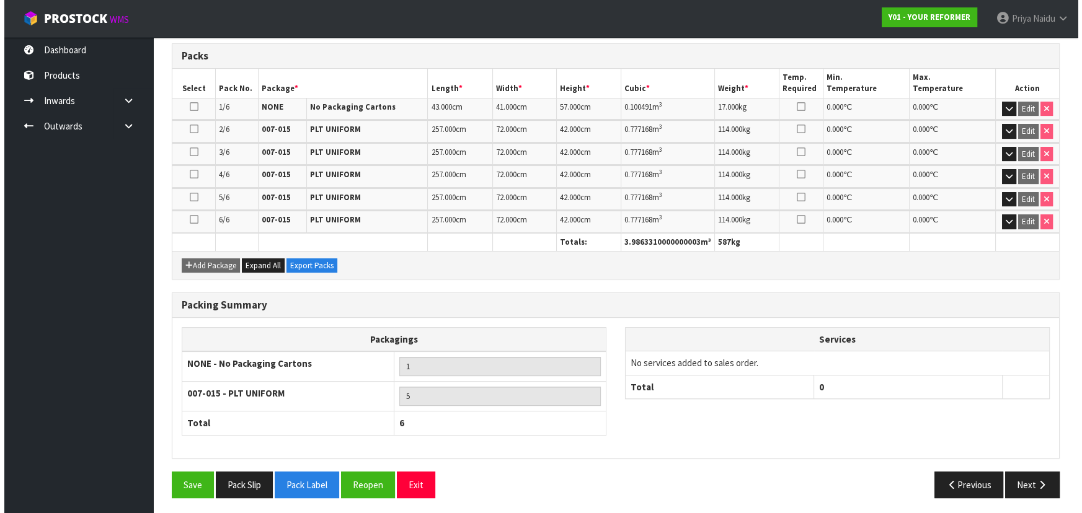
scroll to position [0, 0]
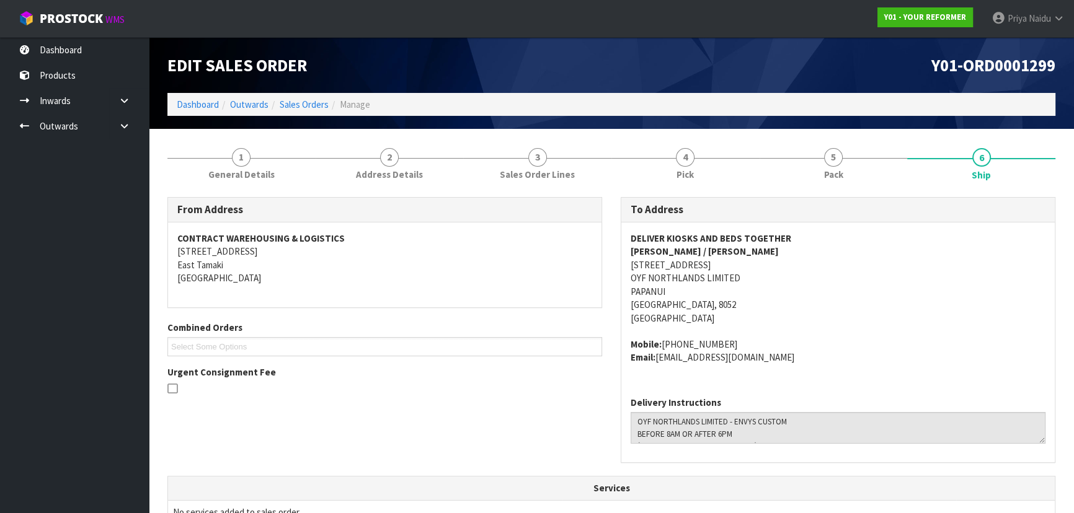
copy address "71 MAIN NORTH ROAD PAPANUI CAN CHRISTCHURCH 8052"
drag, startPoint x: 624, startPoint y: 266, endPoint x: 859, endPoint y: 263, distance: 235.0
click at [878, 261] on div "DELIVER KIOSKS AND BEDS TOGETHER WILLIAM COLE / RACHEL 71 MAIN NORTH ROAD PAPAN…" at bounding box center [837, 305] width 433 height 164
drag, startPoint x: 627, startPoint y: 239, endPoint x: 813, endPoint y: 234, distance: 186.0
click at [813, 234] on div "DELIVER KIOSKS AND BEDS TOGETHER WILLIAM COLE / RACHEL 71 MAIN NORTH ROAD PAPAN…" at bounding box center [837, 305] width 433 height 164
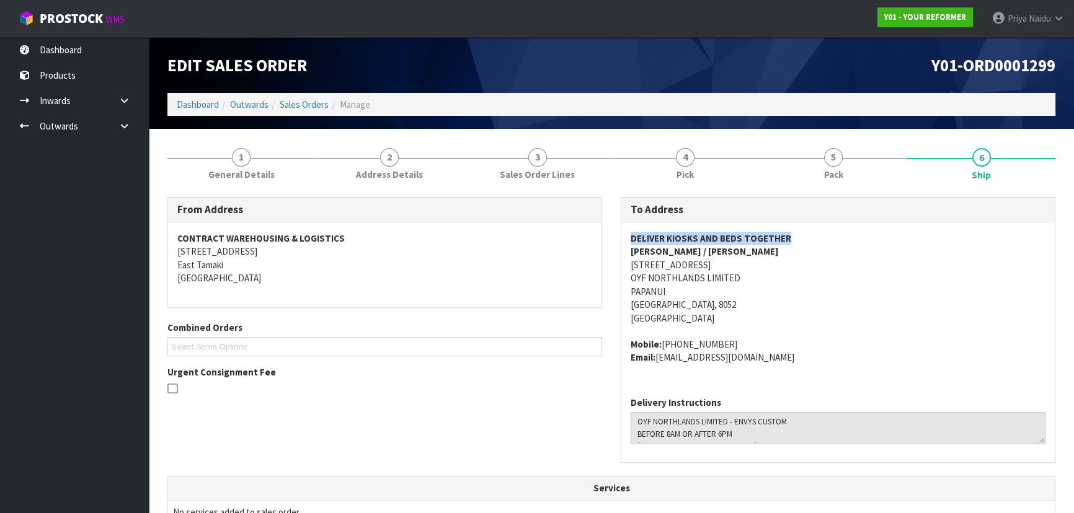
copy strong "DELIVER KIOSKS AND BEDS TOGETHER"
copy strong "WILLIAM COLE / RACHEL"
drag, startPoint x: 630, startPoint y: 252, endPoint x: 738, endPoint y: 249, distance: 107.3
click at [738, 249] on div "DELIVER KIOSKS AND BEDS TOGETHER WILLIAM COLE / RACHEL 71 MAIN NORTH ROAD PAPAN…" at bounding box center [837, 305] width 433 height 164
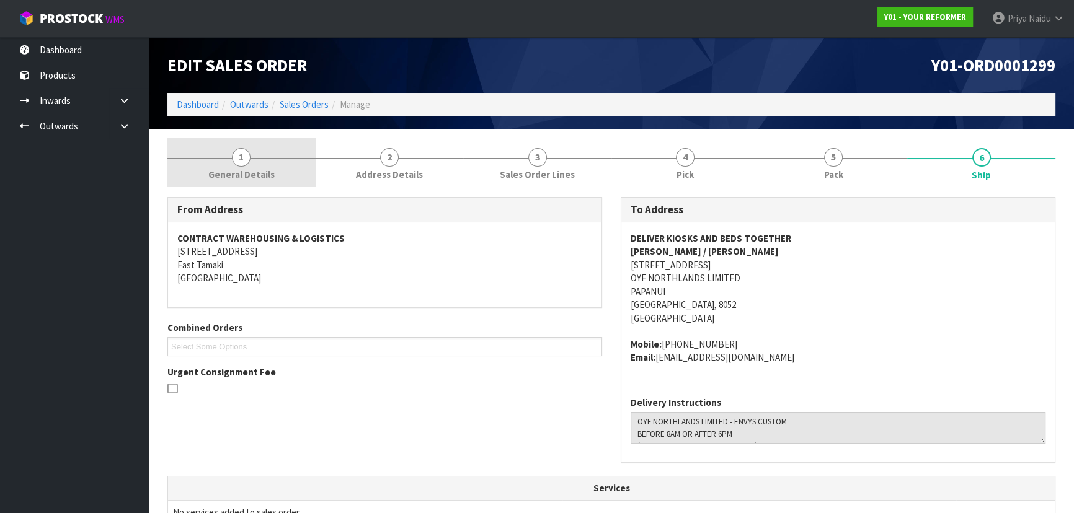
drag, startPoint x: 250, startPoint y: 159, endPoint x: 230, endPoint y: 174, distance: 24.9
click at [250, 159] on link "1 General Details" at bounding box center [241, 162] width 148 height 49
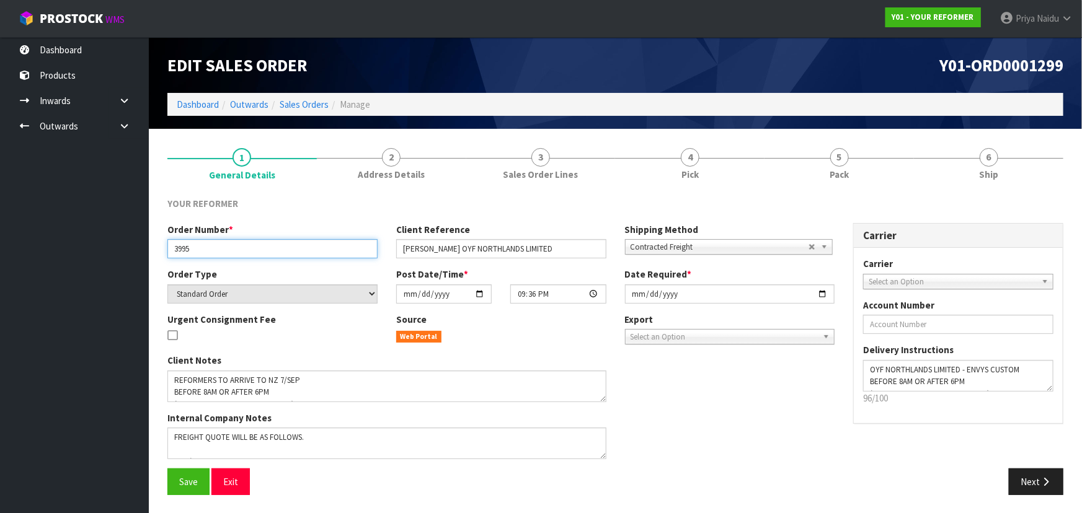
drag, startPoint x: 170, startPoint y: 249, endPoint x: 208, endPoint y: 250, distance: 37.8
click at [208, 250] on input "3995" at bounding box center [272, 248] width 210 height 19
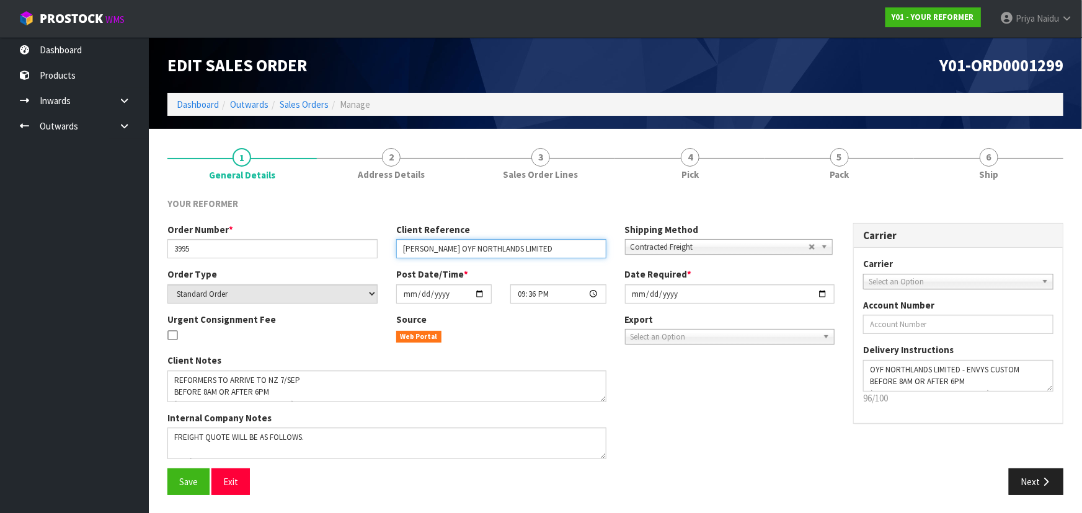
drag, startPoint x: 397, startPoint y: 247, endPoint x: 559, endPoint y: 258, distance: 162.8
click at [559, 258] on div "Order Number * 3995 Client Reference WILLIAM COLE OYF NORTHLANDS LIMITED Shippi…" at bounding box center [501, 245] width 686 height 45
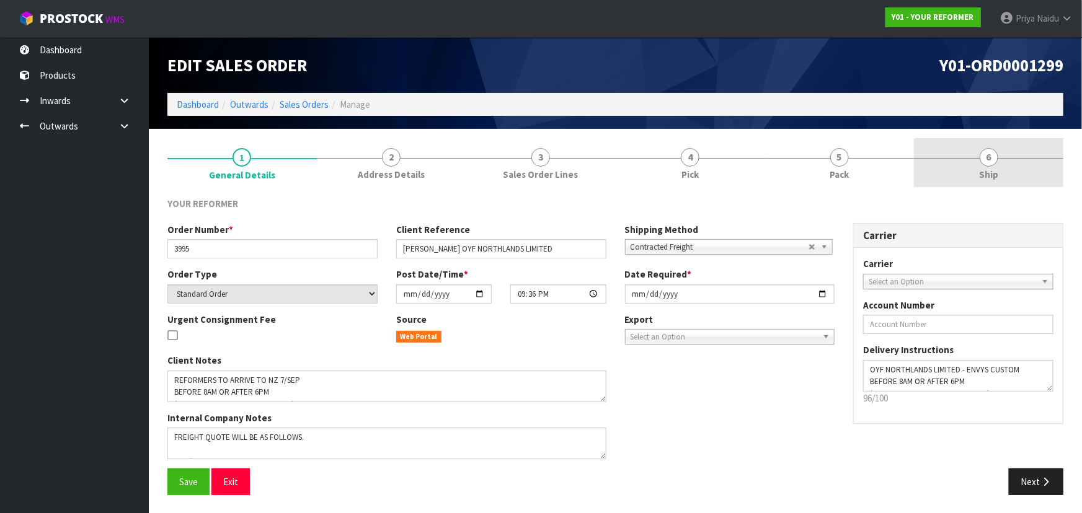
click at [1006, 173] on link "6 Ship" at bounding box center [988, 162] width 149 height 49
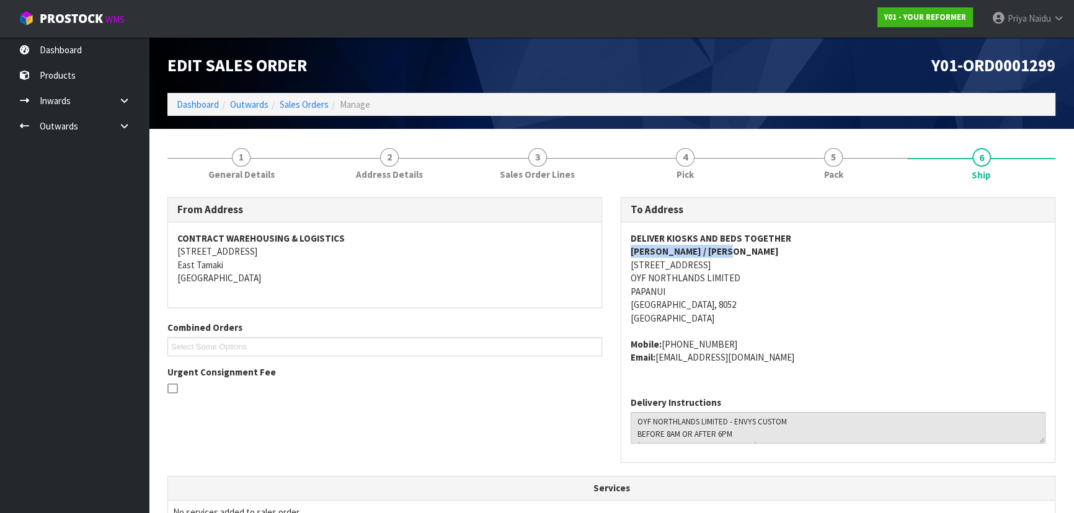
copy strong "WILLIAM COLE / RACHEL"
drag, startPoint x: 622, startPoint y: 254, endPoint x: 765, endPoint y: 248, distance: 142.7
click at [771, 249] on div "DELIVER KIOSKS AND BEDS TOGETHER WILLIAM COLE / RACHEL 71 MAIN NORTH ROAD PAPAN…" at bounding box center [837, 305] width 433 height 164
copy address "Mobile: +64 274 948 240"
drag, startPoint x: 632, startPoint y: 343, endPoint x: 237, endPoint y: 327, distance: 394.6
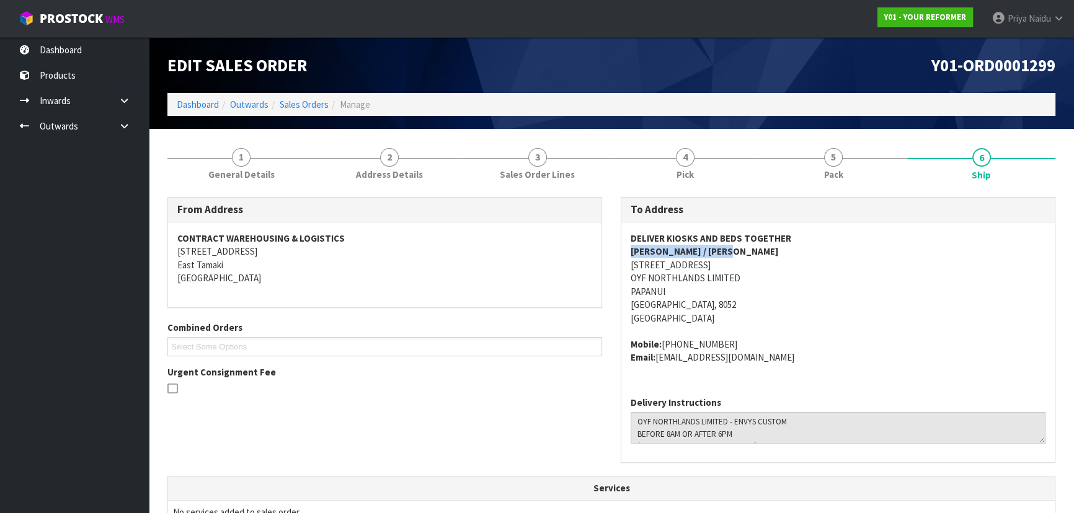
click at [796, 342] on address "Mobile: +64 274 948 240 Email: southnz@oyf.fit" at bounding box center [837, 351] width 415 height 27
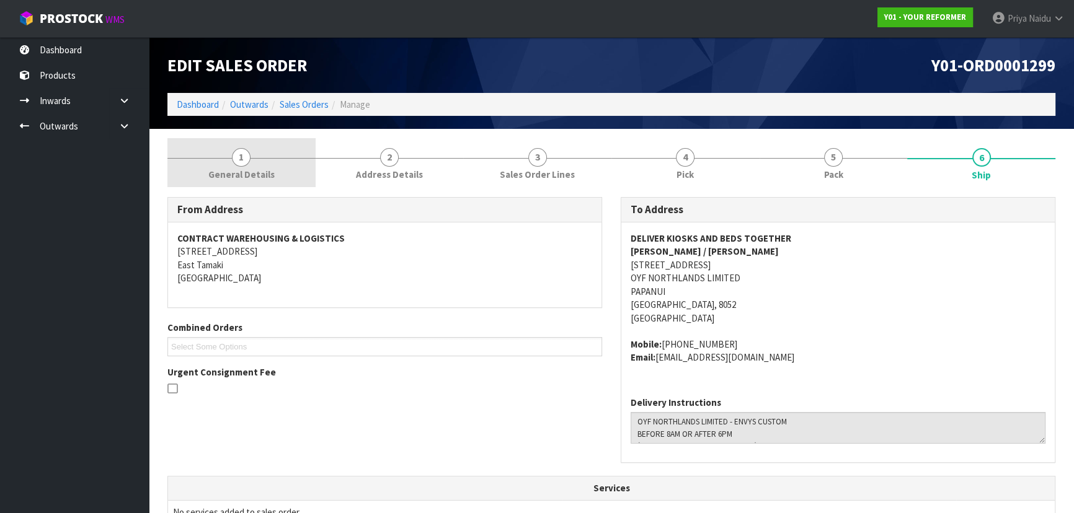
click at [233, 158] on span "1" at bounding box center [241, 157] width 19 height 19
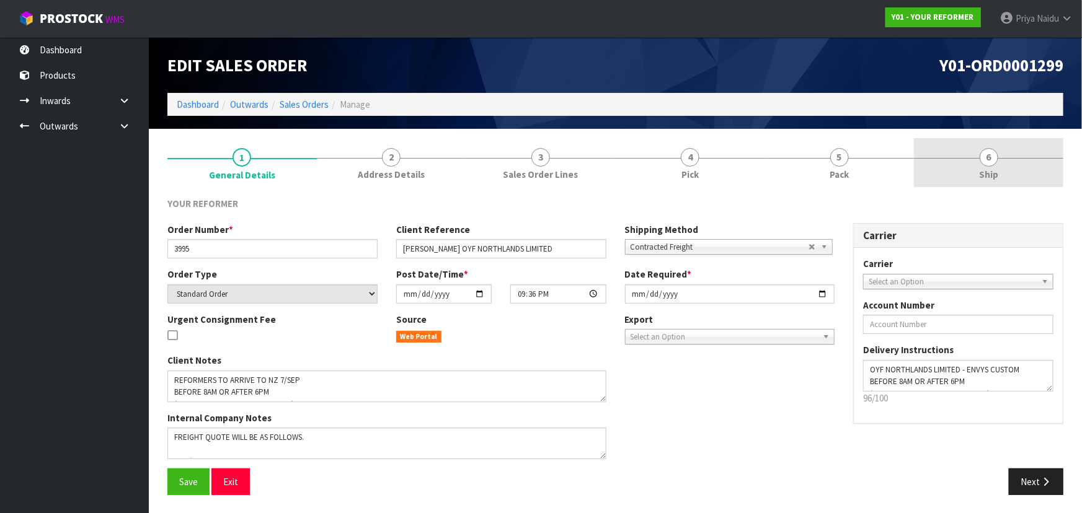
click at [984, 174] on span "Ship" at bounding box center [988, 174] width 19 height 13
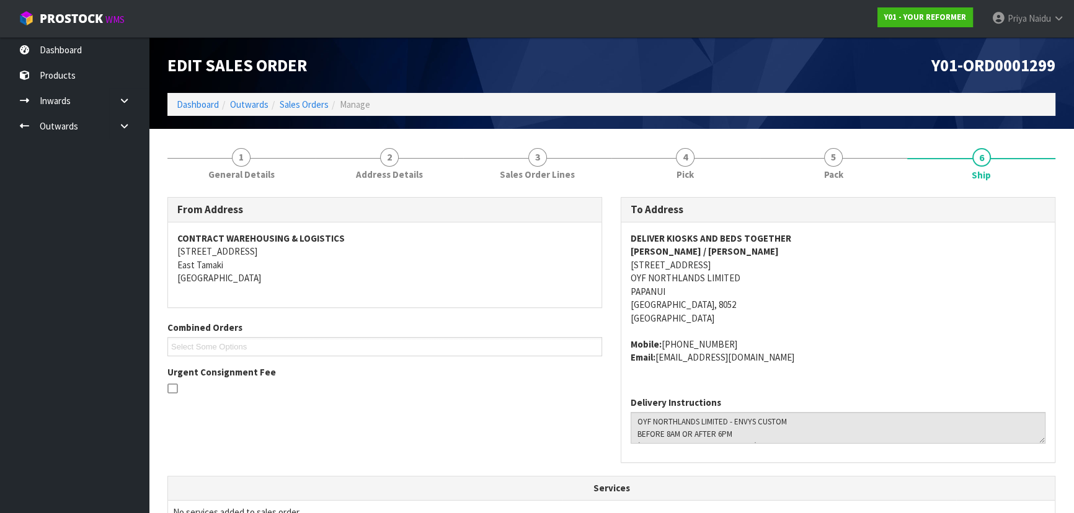
scroll to position [56, 0]
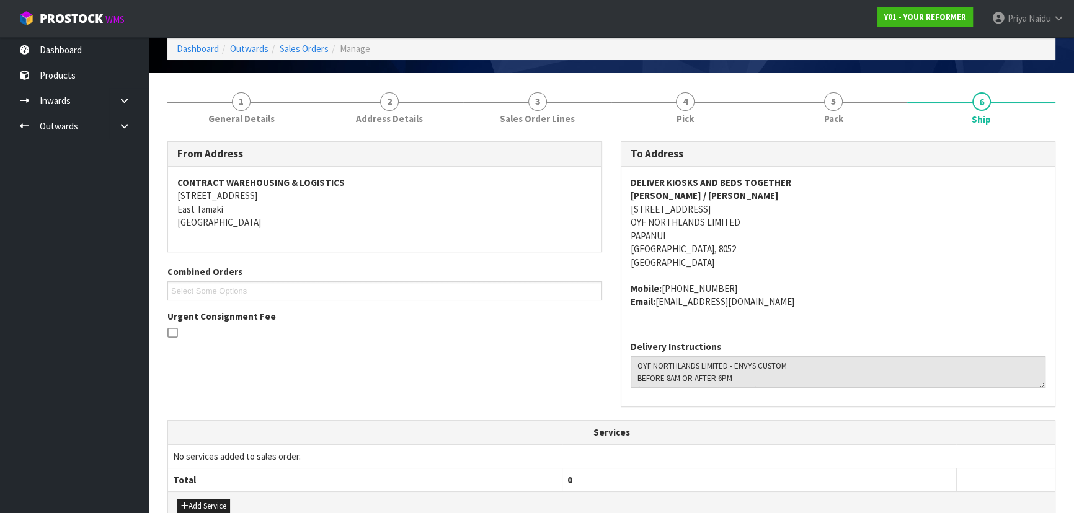
drag, startPoint x: 629, startPoint y: 375, endPoint x: 638, endPoint y: 375, distance: 9.9
click at [638, 375] on div "Delivery Instructions" at bounding box center [837, 369] width 433 height 76
drag, startPoint x: 645, startPoint y: 379, endPoint x: 740, endPoint y: 379, distance: 94.2
click at [740, 379] on textarea at bounding box center [837, 372] width 415 height 32
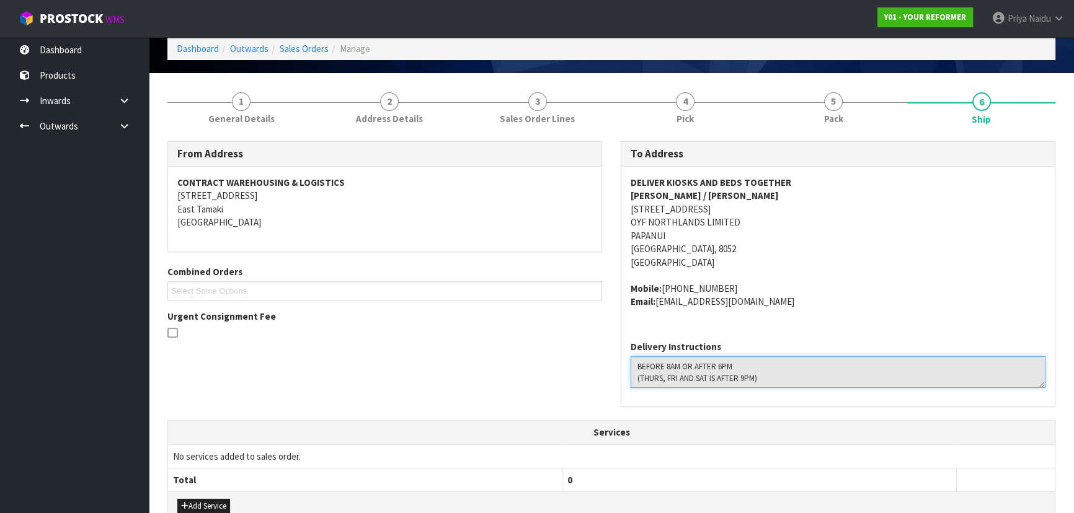
click at [632, 366] on textarea at bounding box center [837, 372] width 415 height 32
drag, startPoint x: 632, startPoint y: 366, endPoint x: 669, endPoint y: 366, distance: 37.8
click at [669, 366] on textarea at bounding box center [837, 372] width 415 height 32
click at [634, 363] on textarea at bounding box center [837, 372] width 415 height 32
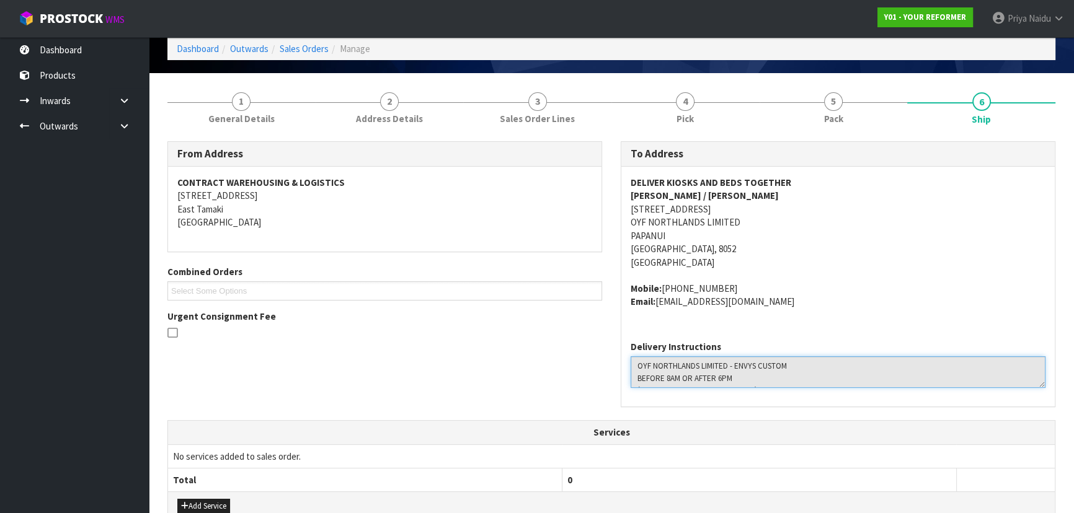
drag, startPoint x: 633, startPoint y: 366, endPoint x: 789, endPoint y: 364, distance: 156.2
click at [789, 364] on textarea at bounding box center [837, 372] width 415 height 32
drag, startPoint x: 636, startPoint y: 378, endPoint x: 756, endPoint y: 384, distance: 120.5
click at [756, 384] on textarea at bounding box center [837, 372] width 415 height 32
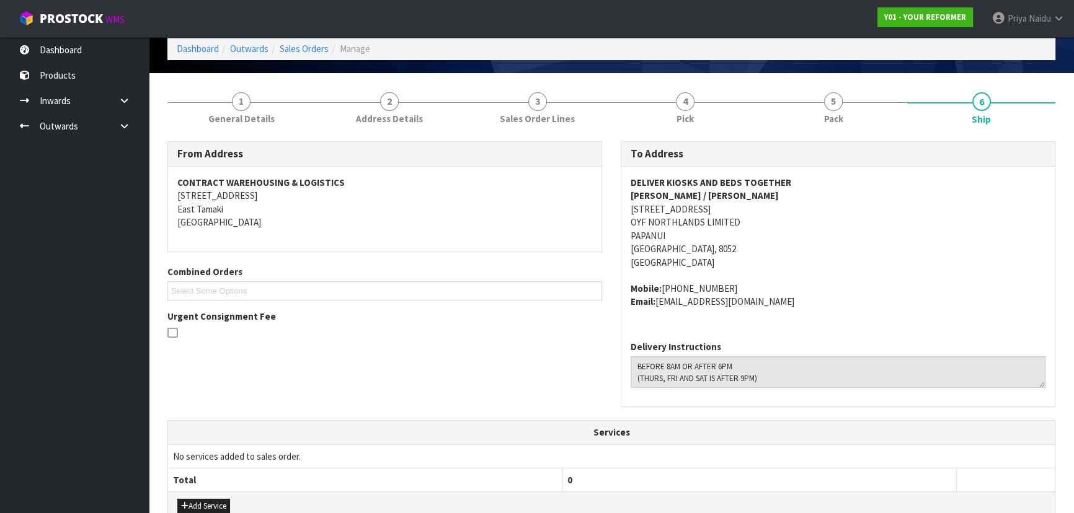
click at [870, 310] on div "DELIVER KIOSKS AND BEDS TOGETHER WILLIAM COLE / RACHEL 71 MAIN NORTH ROAD PAPAN…" at bounding box center [837, 249] width 433 height 164
click at [813, 100] on link "5 Pack" at bounding box center [833, 106] width 148 height 49
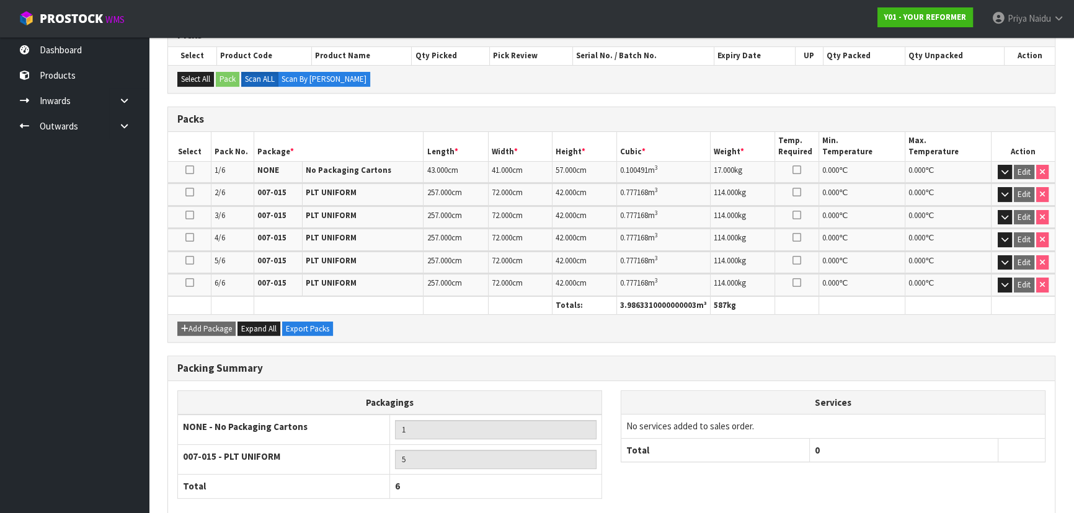
scroll to position [283, 0]
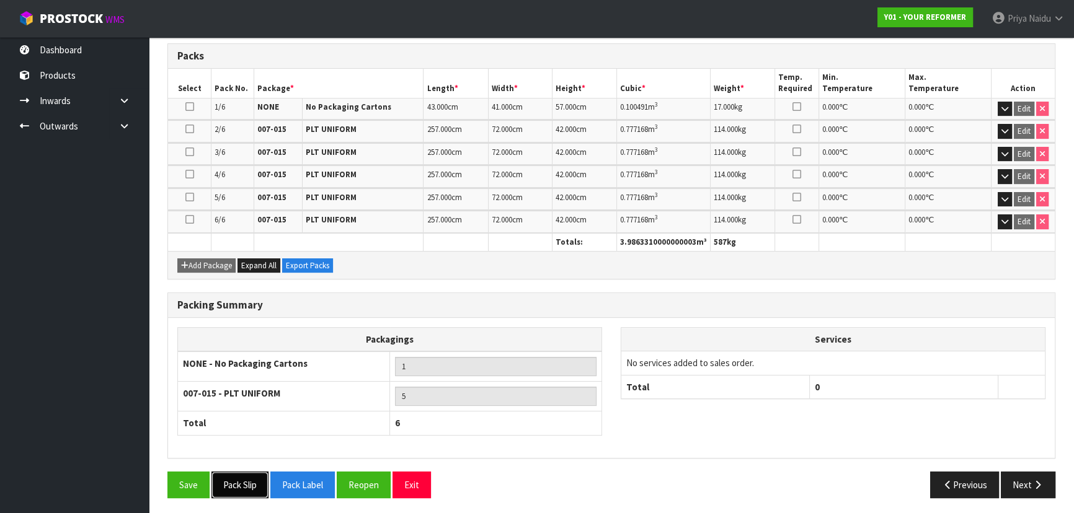
click at [239, 483] on button "Pack Slip" at bounding box center [239, 485] width 57 height 27
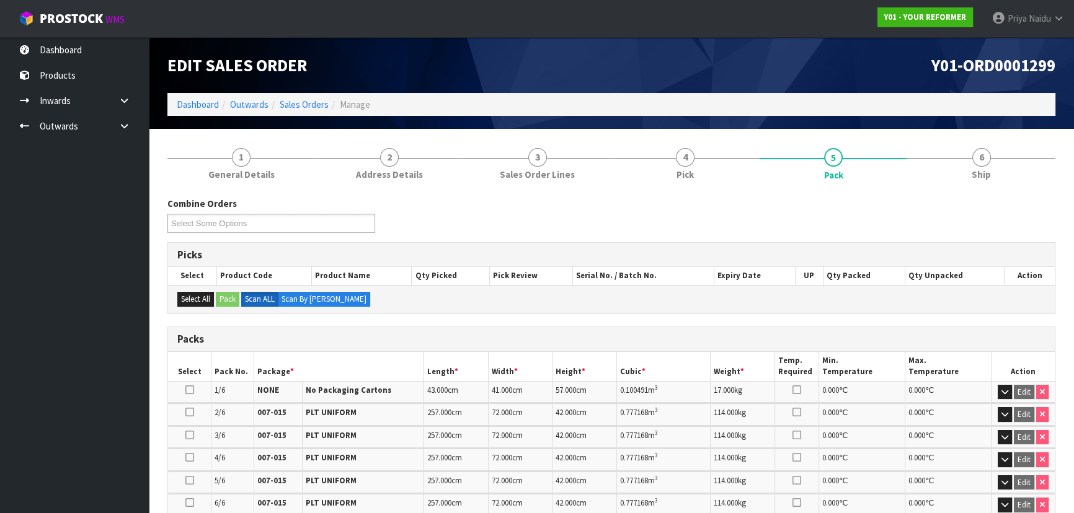
scroll to position [0, 0]
click at [972, 153] on span "6" at bounding box center [981, 157] width 19 height 19
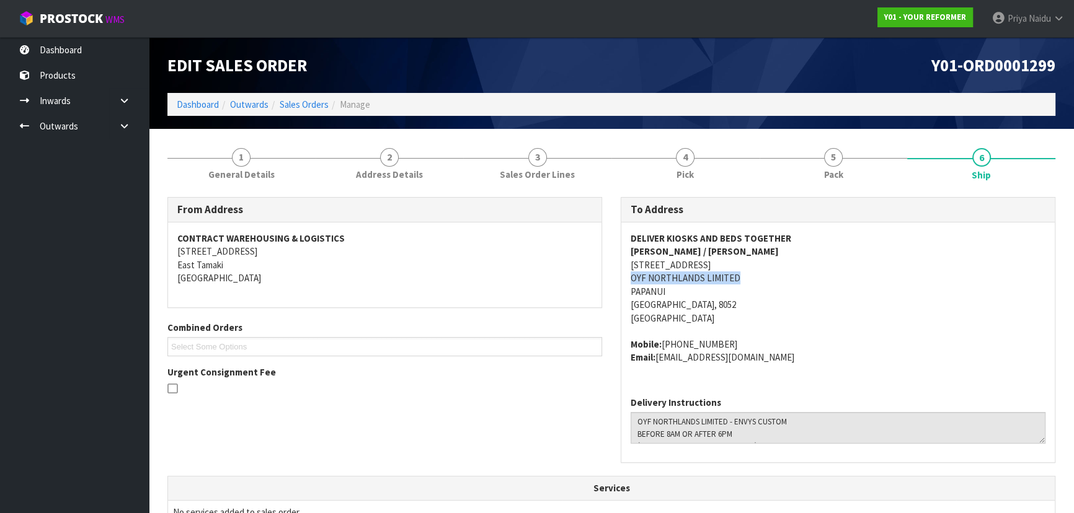
copy address "OYF NORTHLANDS LIMITED"
drag, startPoint x: 623, startPoint y: 279, endPoint x: 756, endPoint y: 274, distance: 133.4
click at [756, 274] on div "DELIVER KIOSKS AND BEDS TOGETHER WILLIAM COLE / RACHEL 71 MAIN NORTH ROAD PAPAN…" at bounding box center [837, 305] width 433 height 164
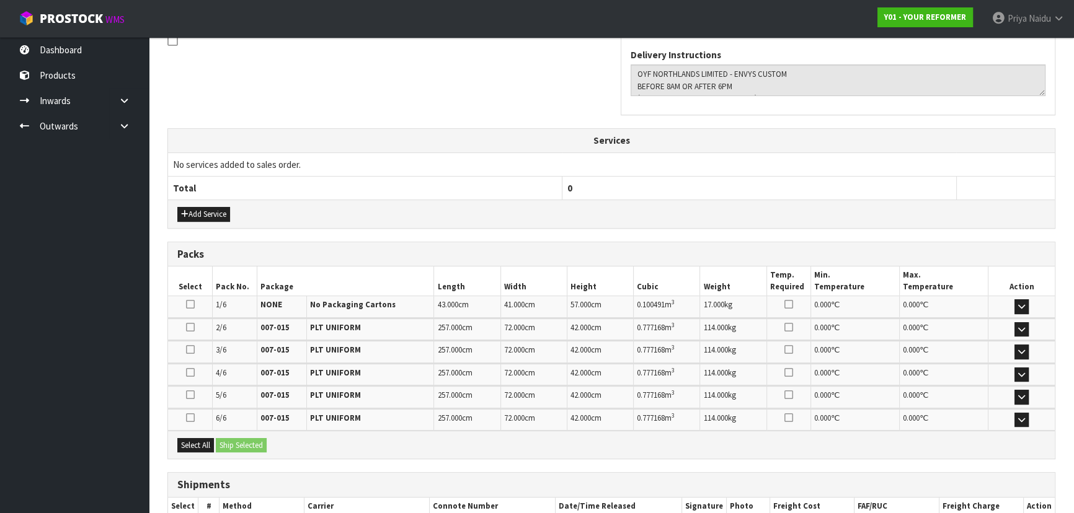
scroll to position [423, 0]
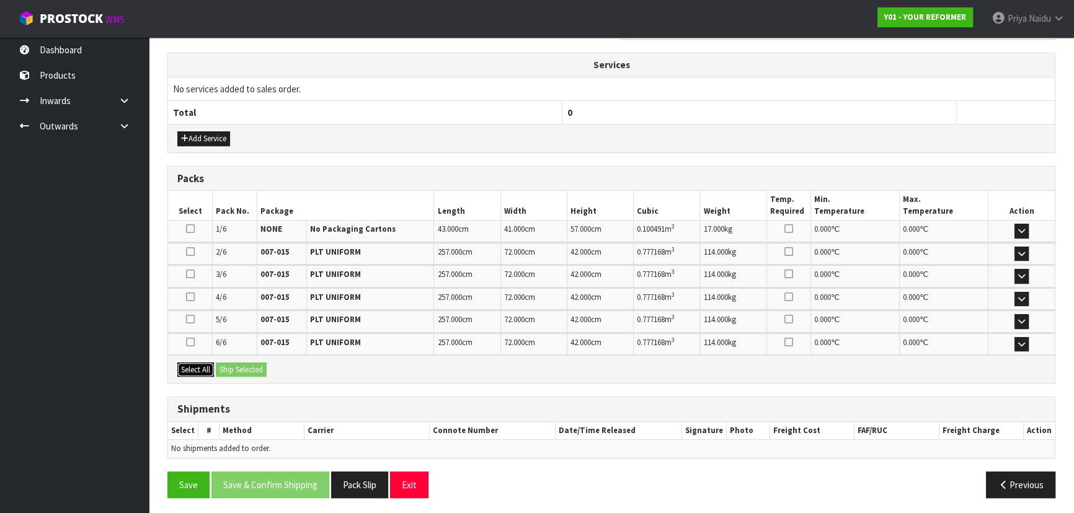
click at [204, 366] on button "Select All" at bounding box center [195, 370] width 37 height 15
click at [239, 366] on button "Ship Selected" at bounding box center [241, 370] width 51 height 15
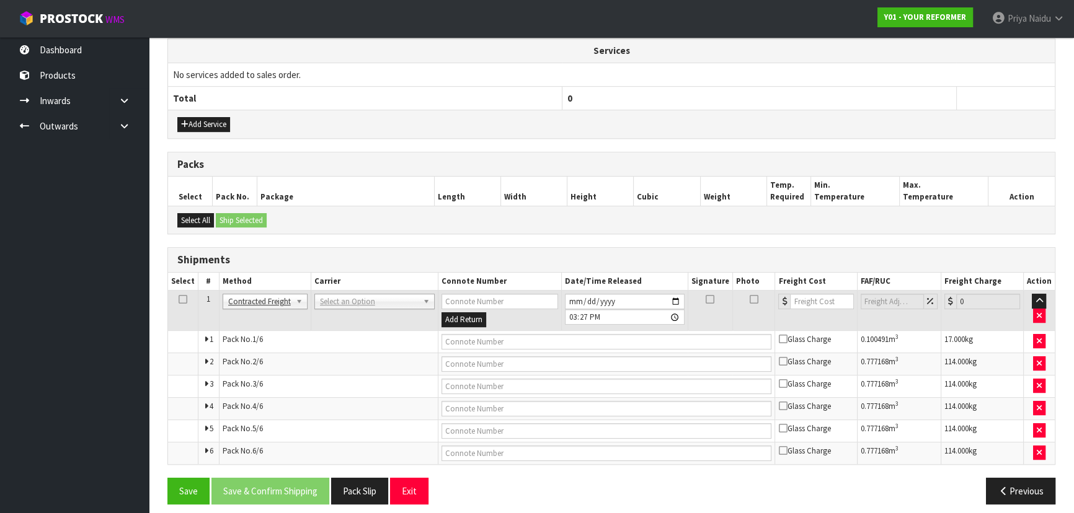
scroll to position [445, 0]
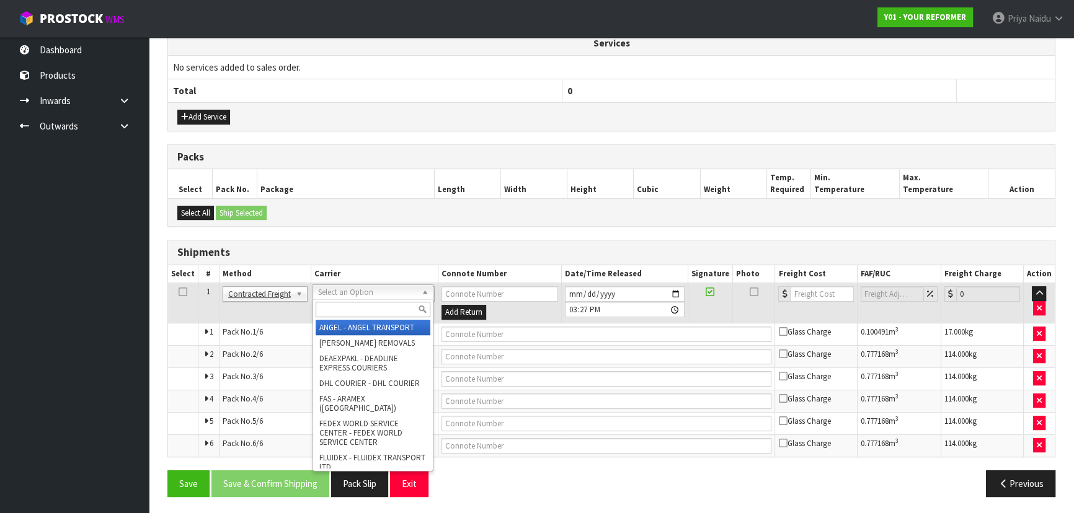
click at [350, 306] on input "text" at bounding box center [373, 309] width 115 height 15
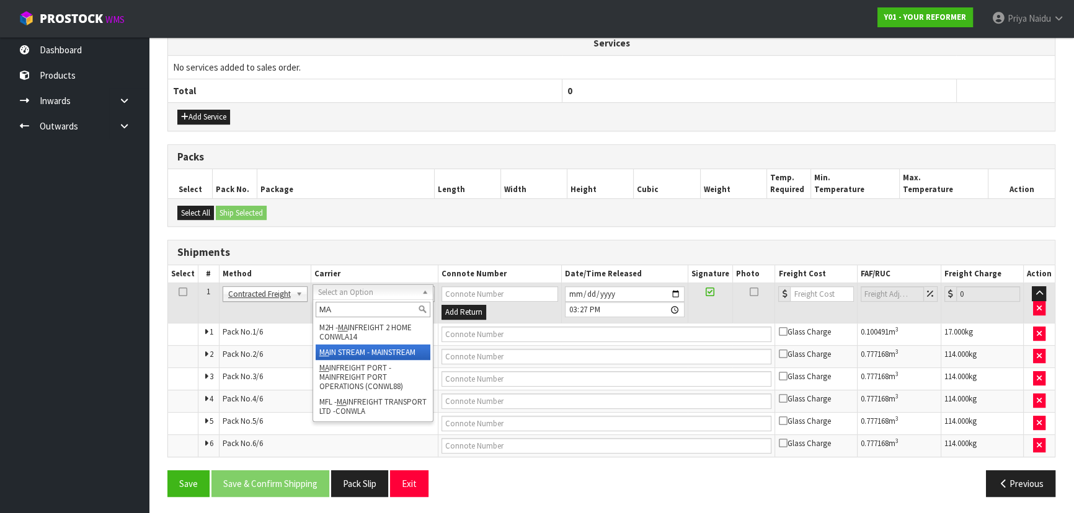
type input "MA"
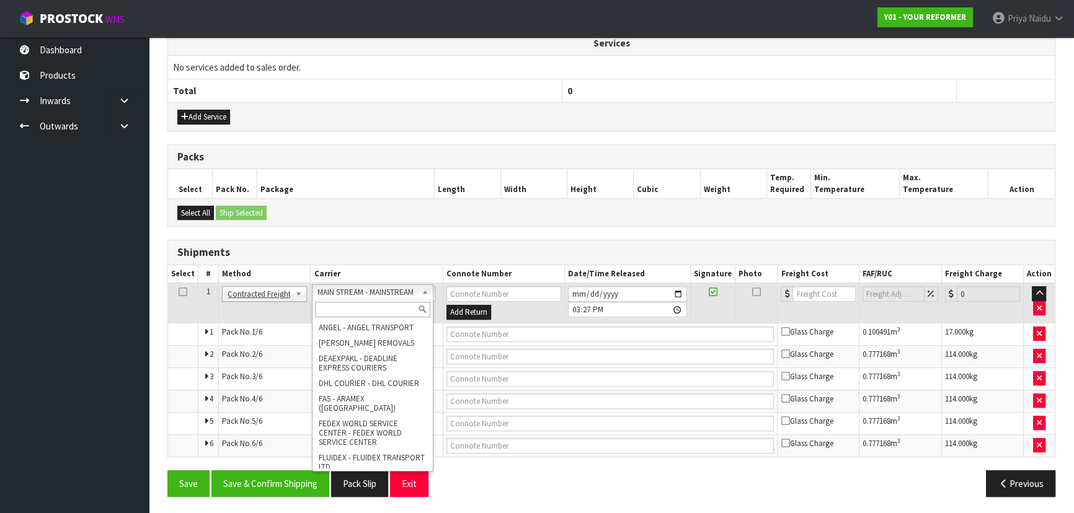
click at [347, 311] on input "text" at bounding box center [372, 309] width 115 height 15
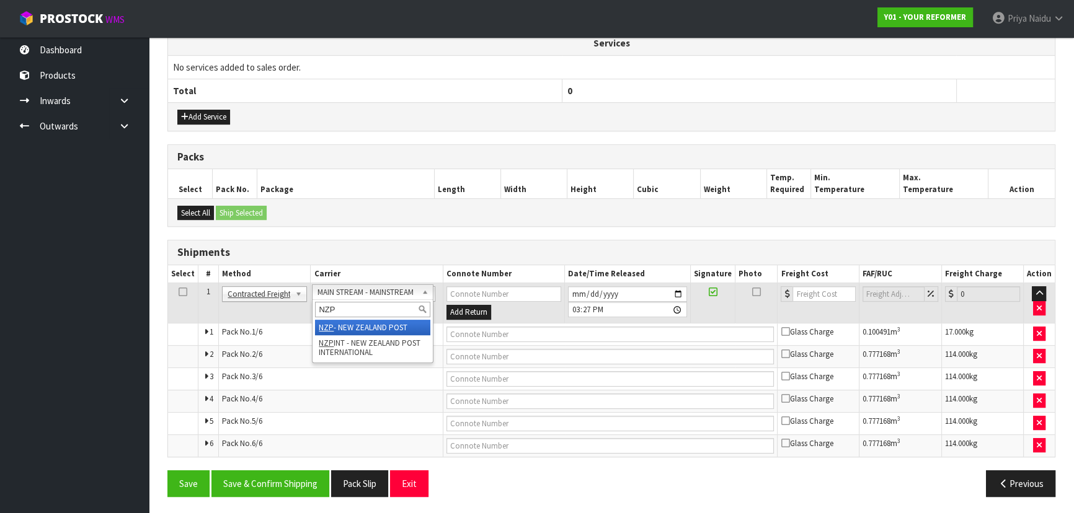
type input "NZP"
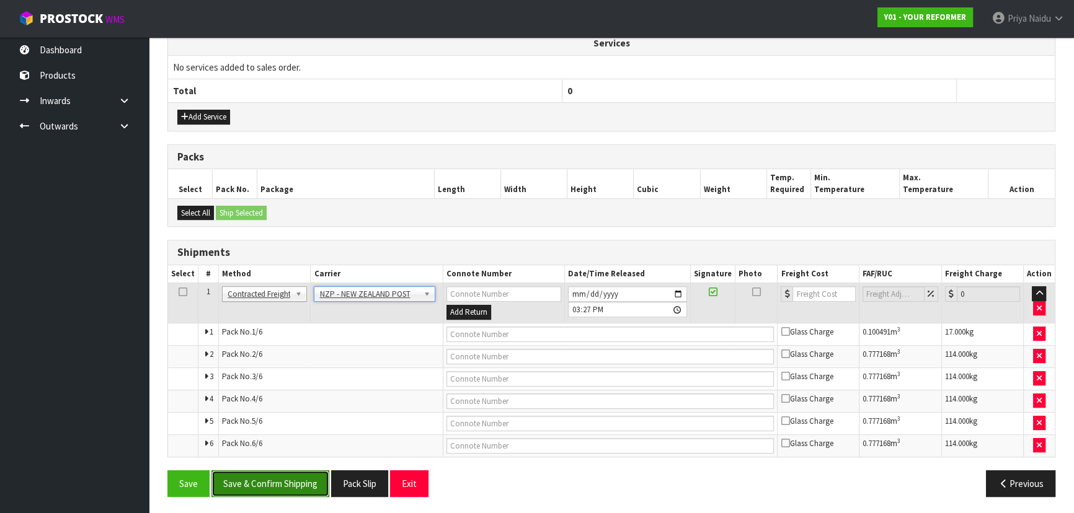
click at [275, 481] on button "Save & Confirm Shipping" at bounding box center [270, 483] width 118 height 27
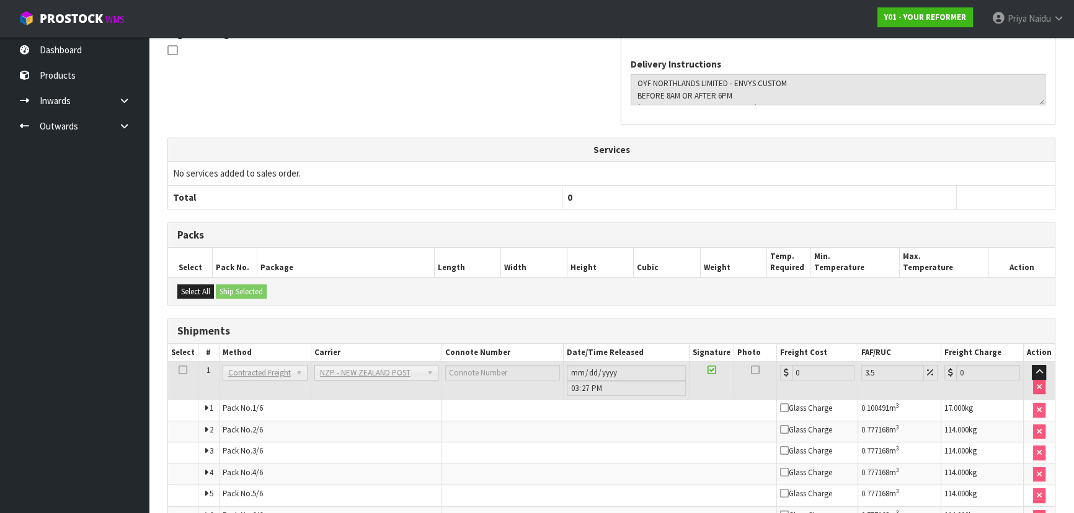
scroll to position [467, 0]
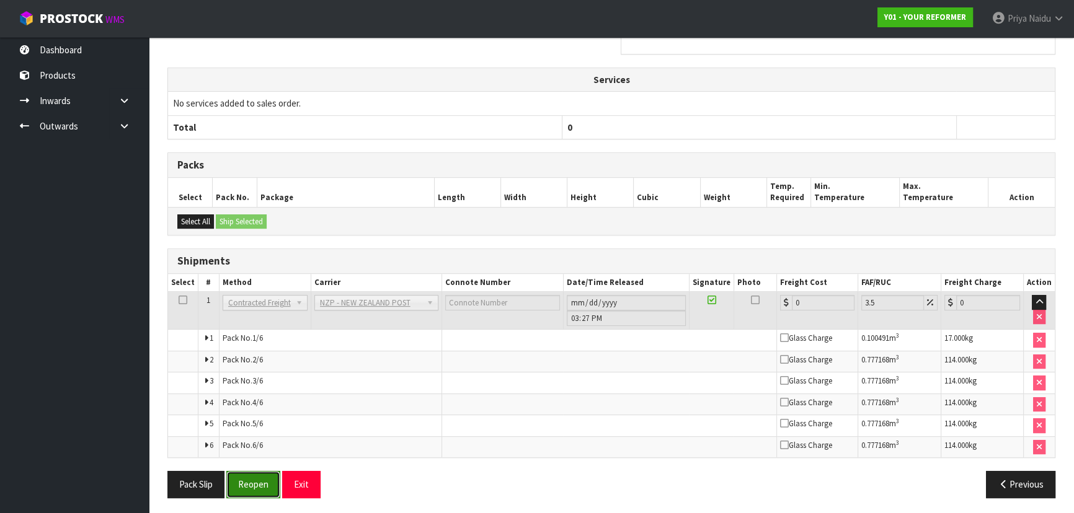
click at [244, 484] on button "Reopen" at bounding box center [253, 484] width 54 height 27
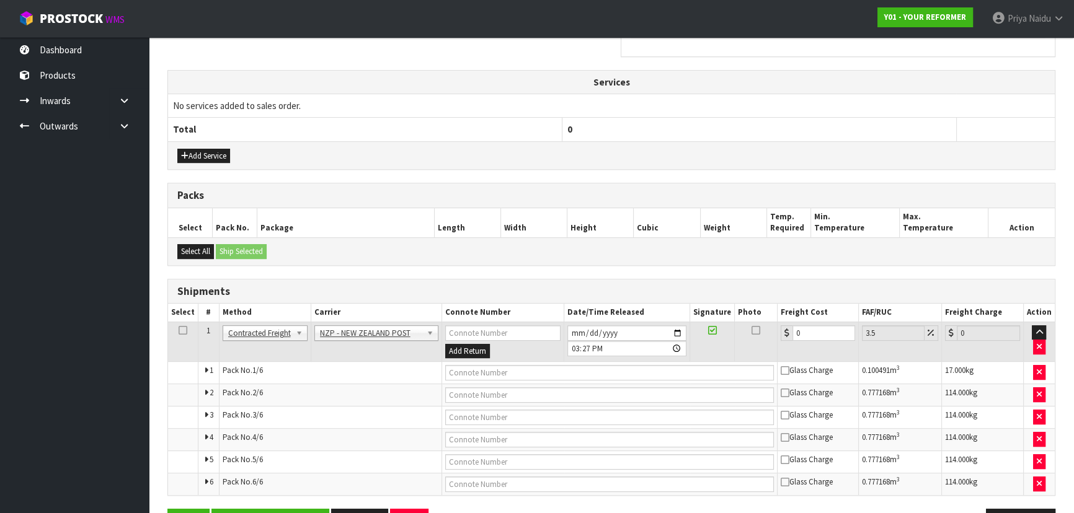
scroll to position [490, 0]
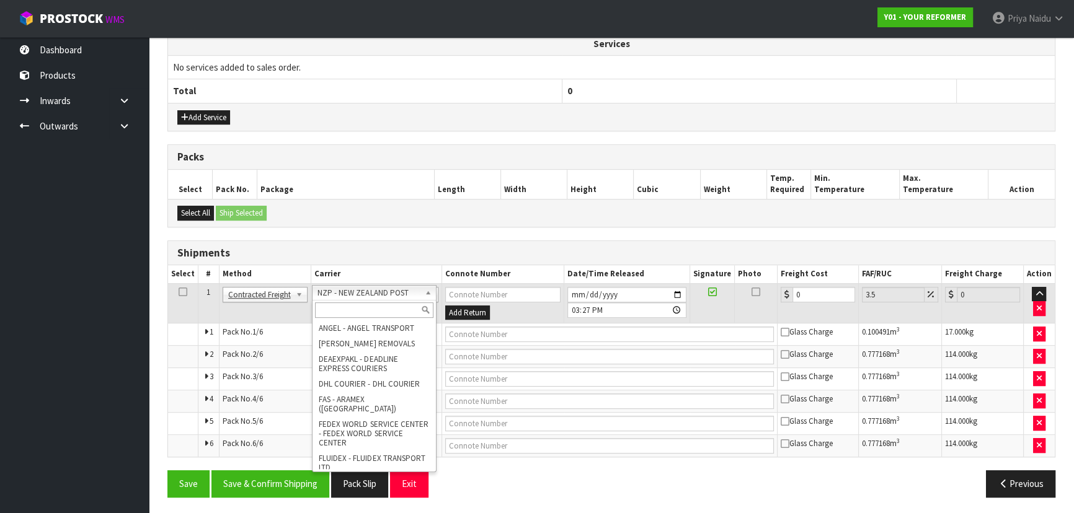
click at [359, 303] on input "text" at bounding box center [374, 310] width 118 height 15
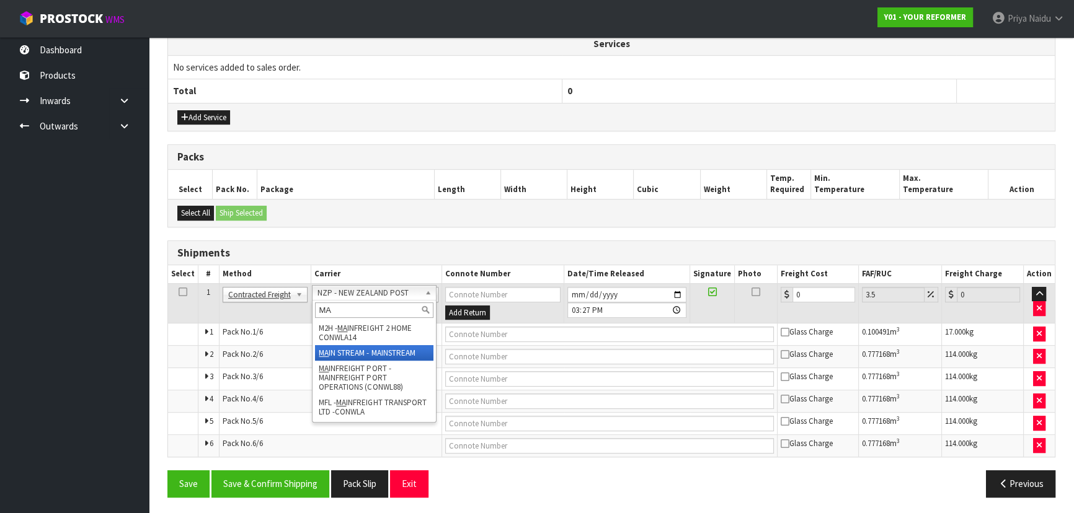
type input "MA"
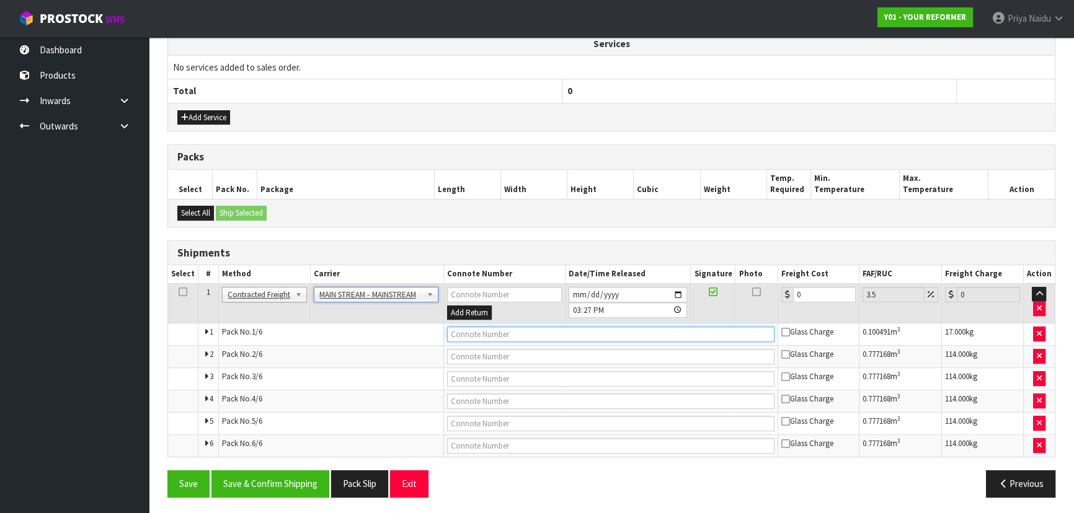
click at [470, 327] on input "text" at bounding box center [610, 334] width 327 height 15
click at [811, 300] on input "0" at bounding box center [824, 294] width 63 height 15
drag, startPoint x: 812, startPoint y: 291, endPoint x: 810, endPoint y: 285, distance: 6.5
click at [813, 291] on input "0" at bounding box center [824, 294] width 63 height 15
type input "8"
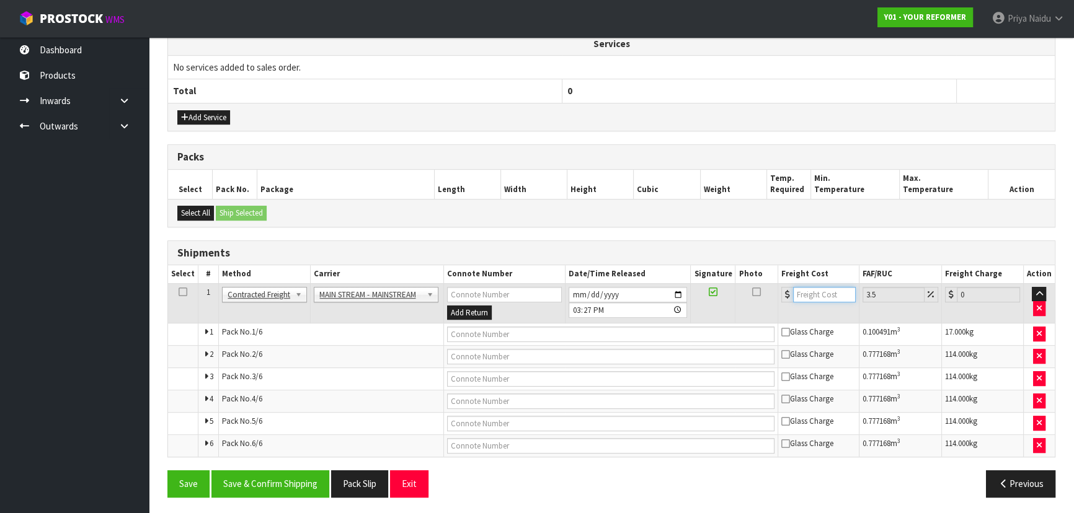
type input "8.28"
type input "86"
type input "89.01"
type input "861"
type input "891.13"
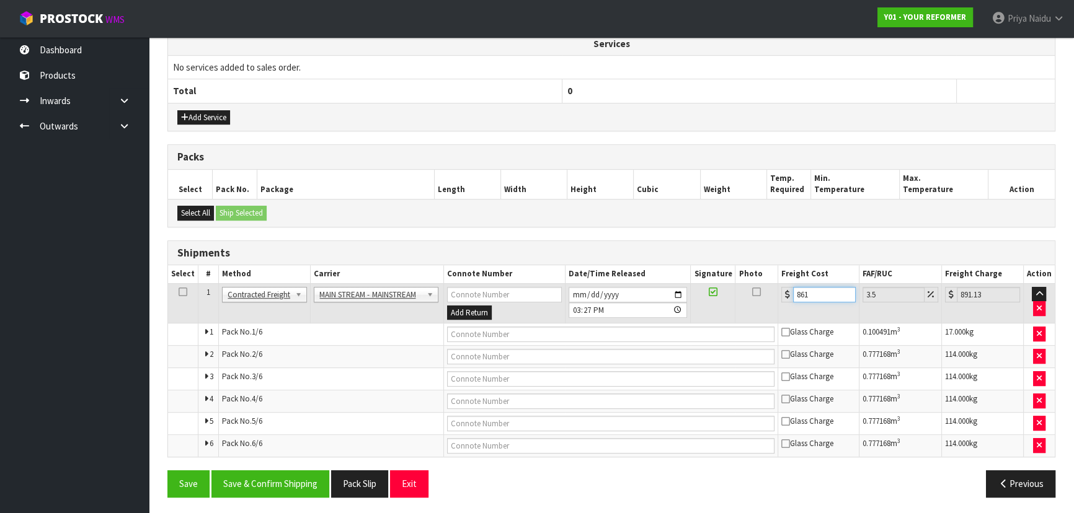
type input "861.3"
type input "891.45"
type input "861.30"
click at [461, 333] on input "text" at bounding box center [610, 334] width 327 height 15
paste input "CWL7725013"
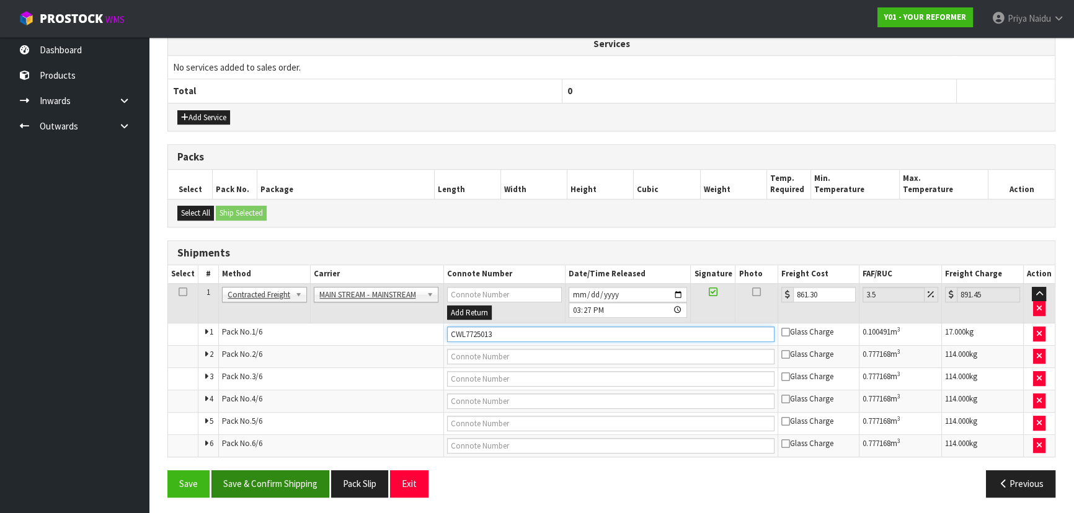
type input "CWL7725013"
click at [284, 472] on button "Save & Confirm Shipping" at bounding box center [270, 483] width 118 height 27
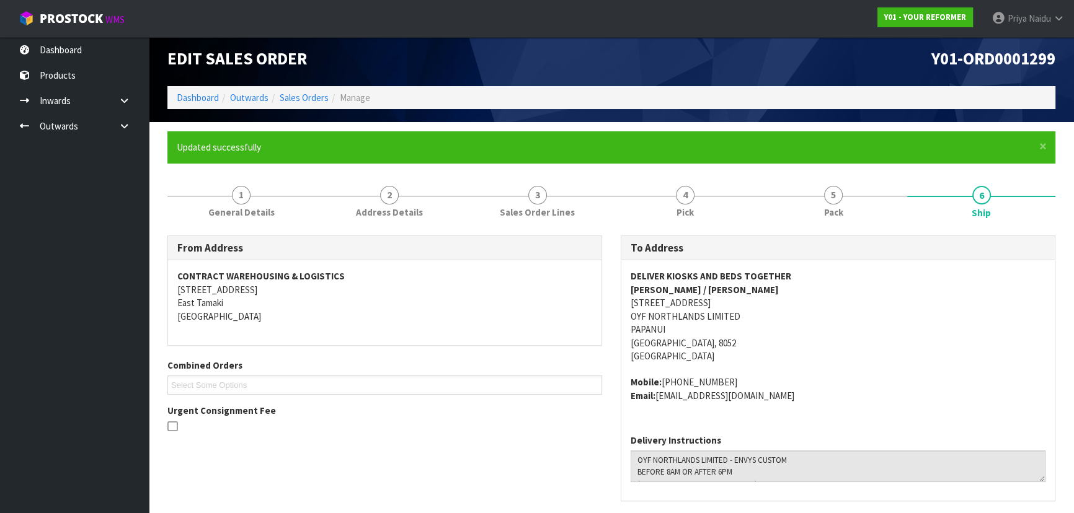
scroll to position [3, 0]
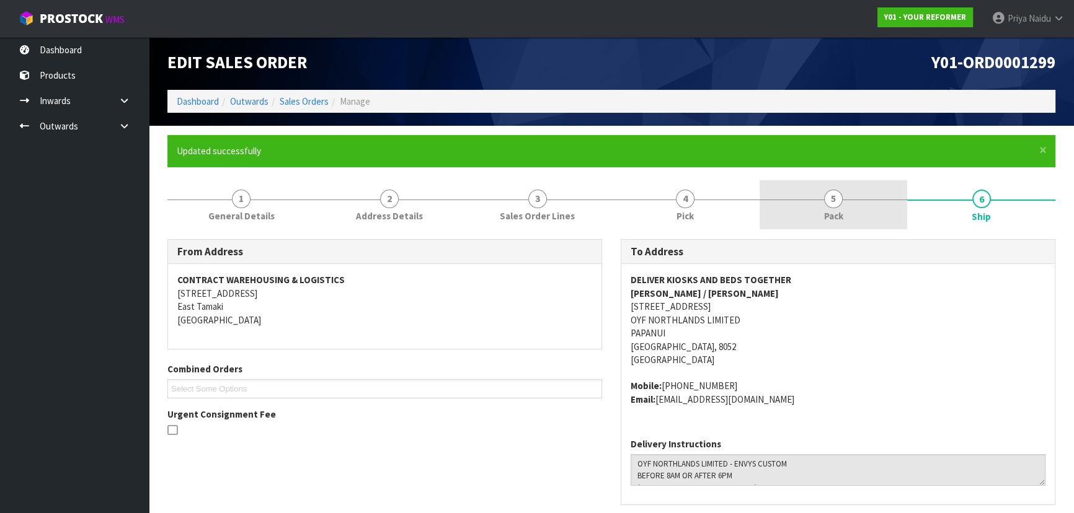
drag, startPoint x: 802, startPoint y: 197, endPoint x: 793, endPoint y: 200, distance: 8.6
click at [802, 197] on link "5 Pack" at bounding box center [833, 204] width 148 height 49
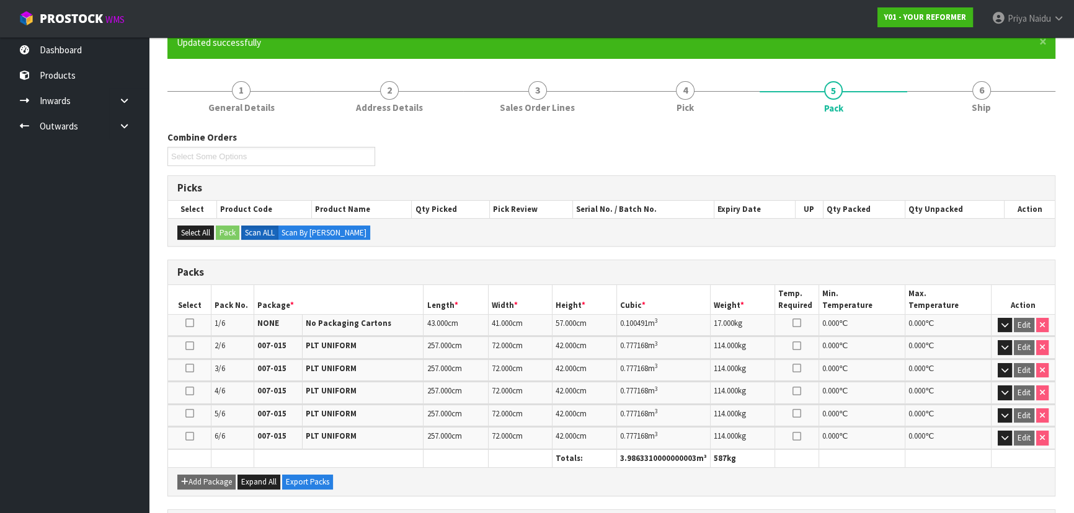
scroll to position [116, 0]
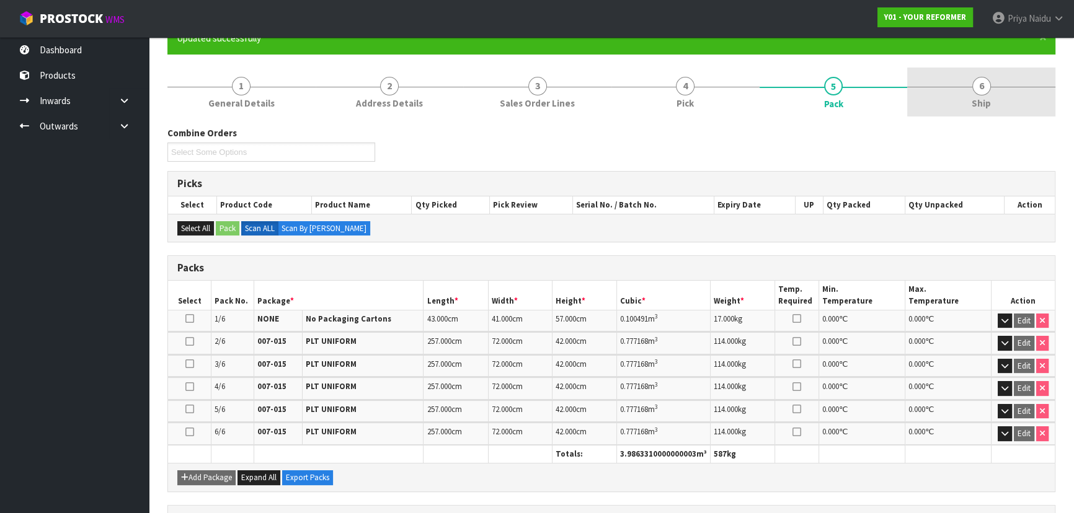
click at [960, 108] on link "6 Ship" at bounding box center [981, 92] width 148 height 49
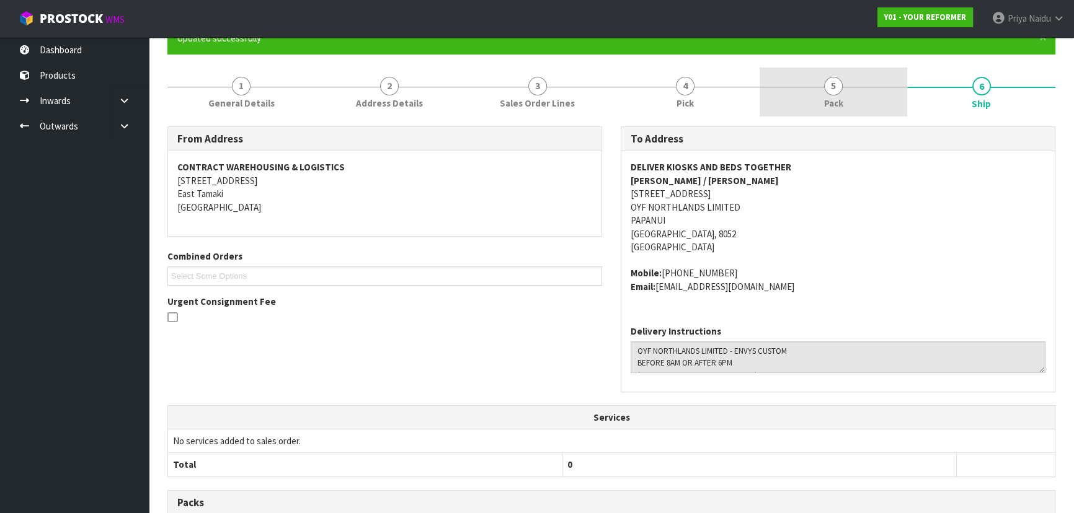
click at [780, 105] on link "5 Pack" at bounding box center [833, 92] width 148 height 49
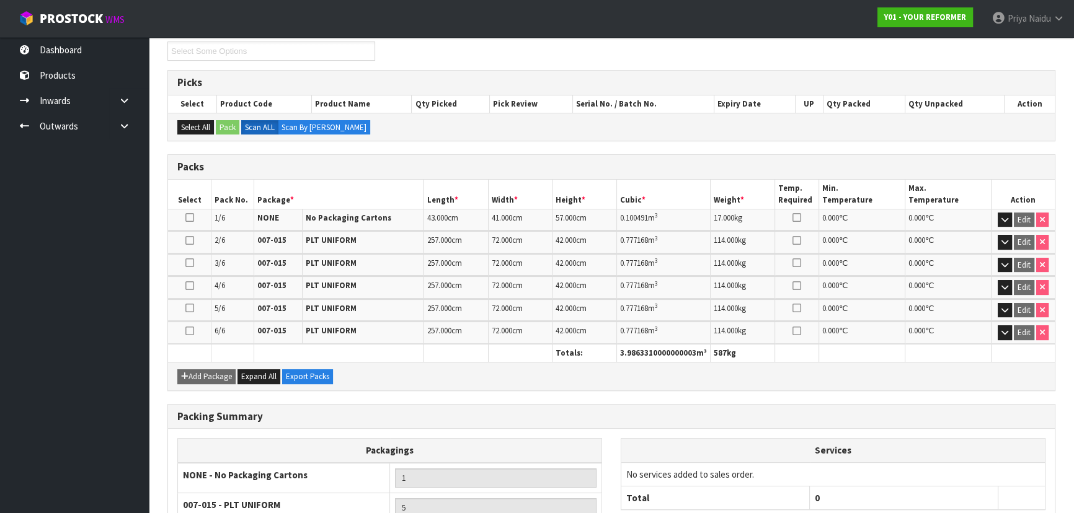
scroll to position [329, 0]
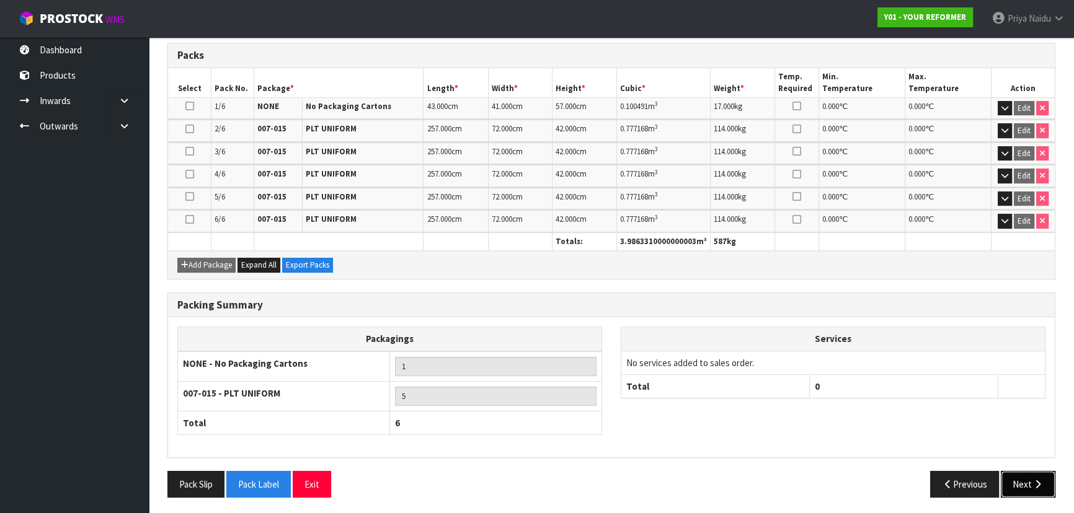
click at [1009, 485] on button "Next" at bounding box center [1027, 484] width 55 height 27
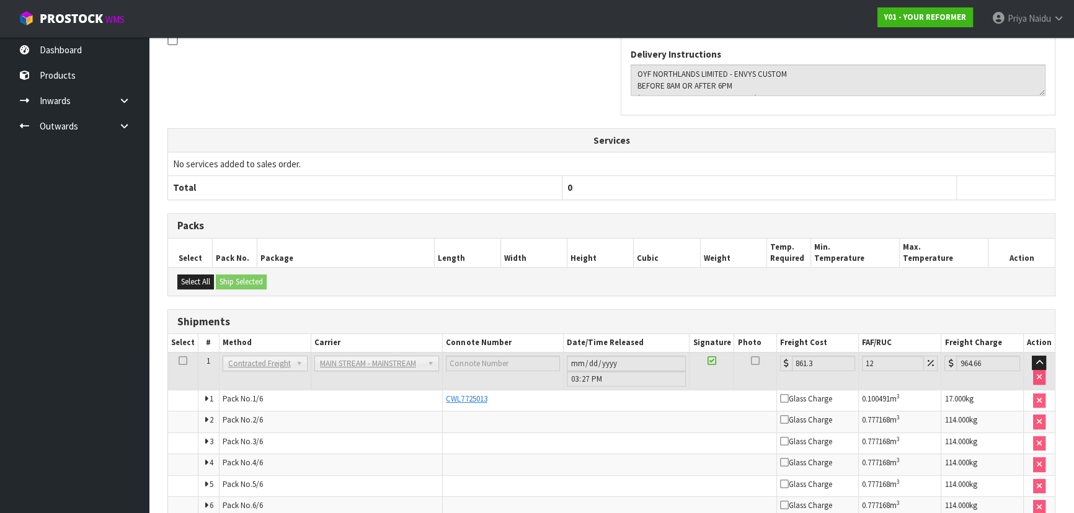
scroll to position [454, 0]
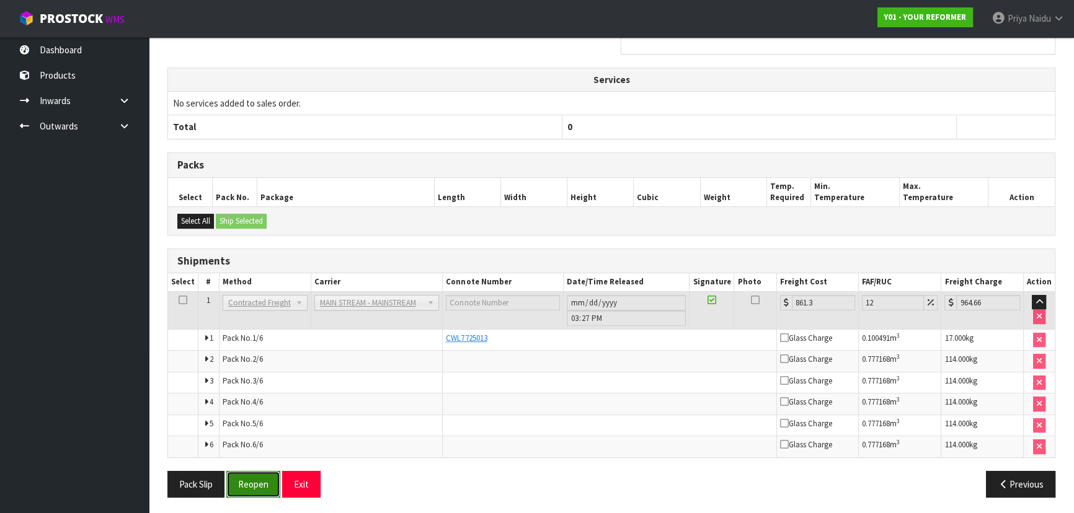
click at [271, 487] on button "Reopen" at bounding box center [253, 484] width 54 height 27
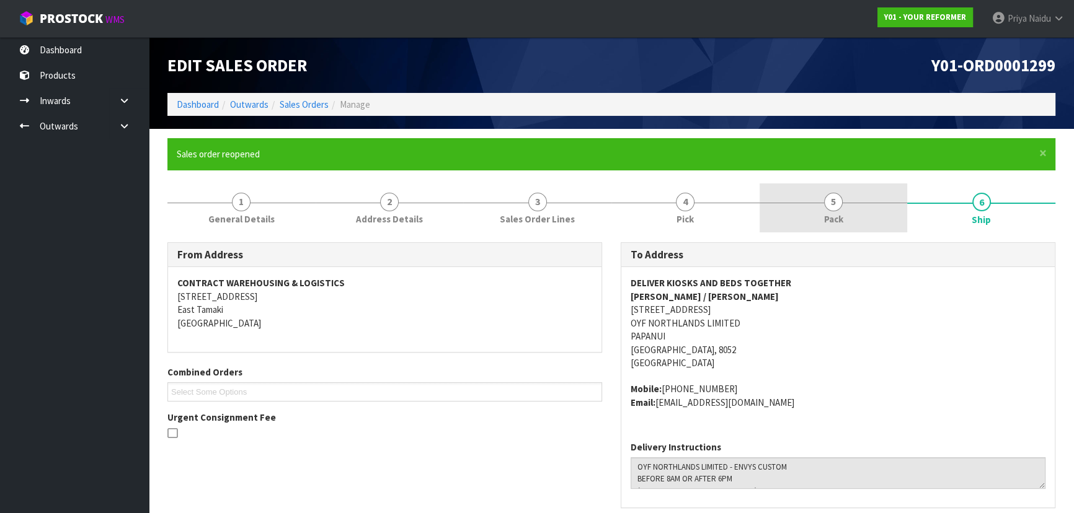
click at [803, 214] on link "5 Pack" at bounding box center [833, 207] width 148 height 49
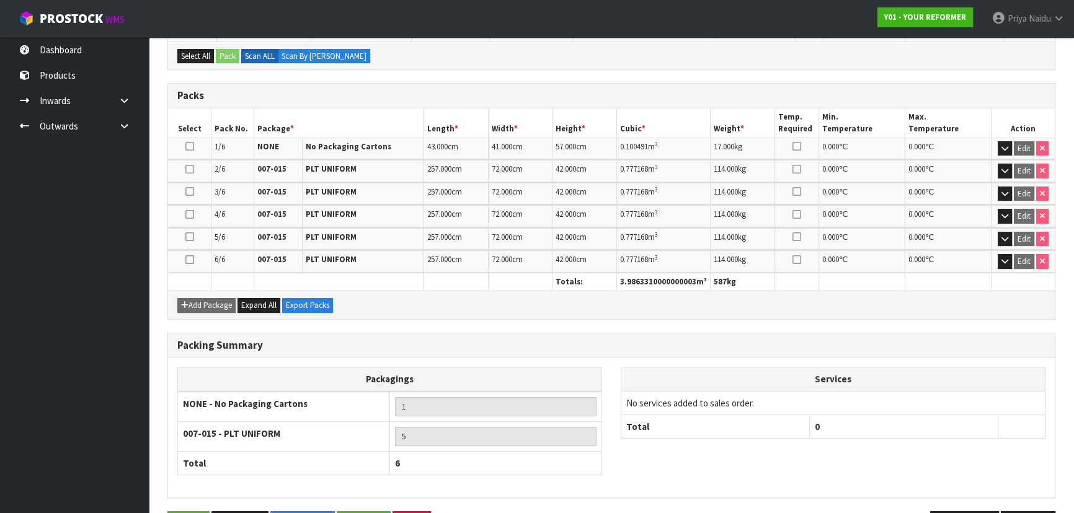
scroll to position [329, 0]
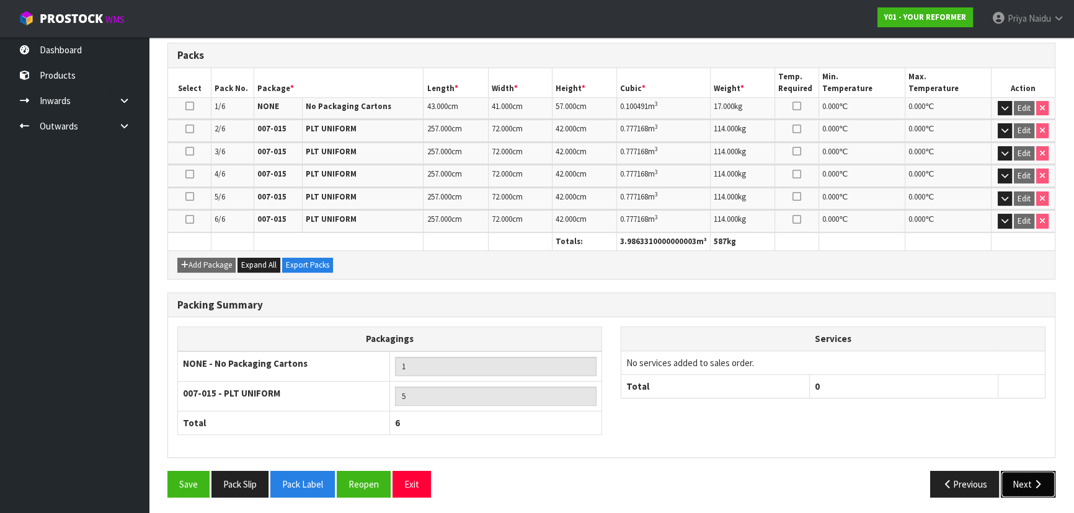
click at [1022, 480] on button "Next" at bounding box center [1027, 484] width 55 height 27
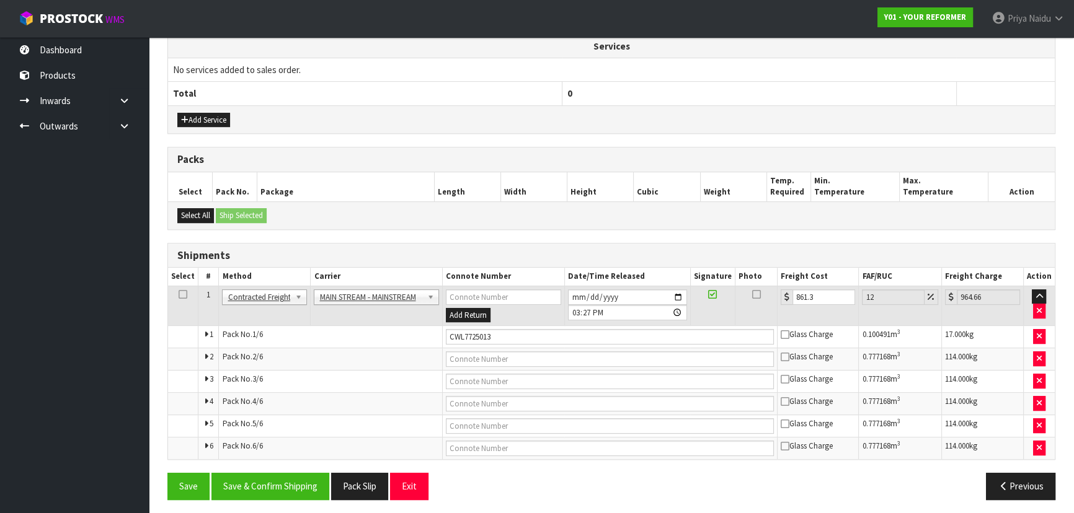
scroll to position [490, 0]
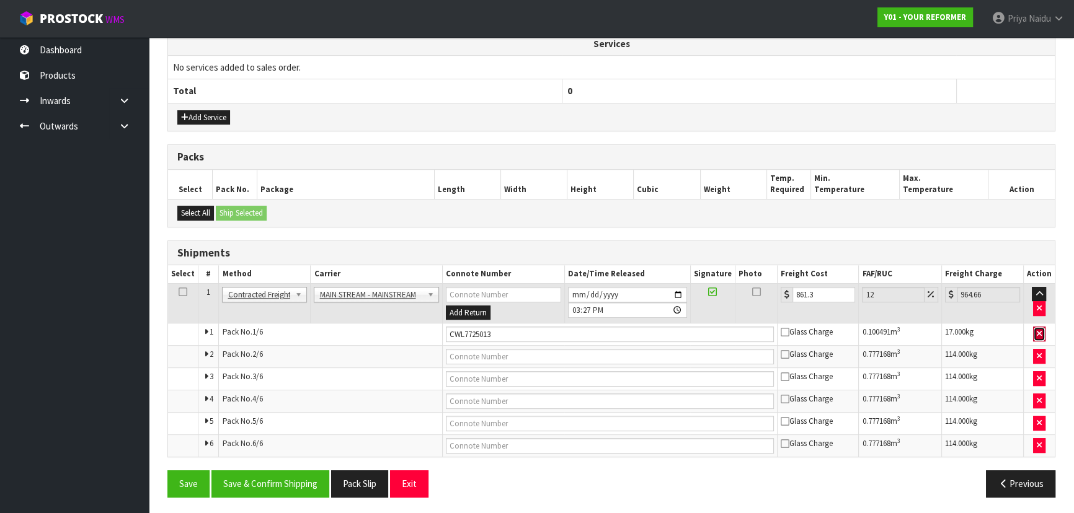
click at [1038, 330] on icon "button" at bounding box center [1038, 334] width 5 height 8
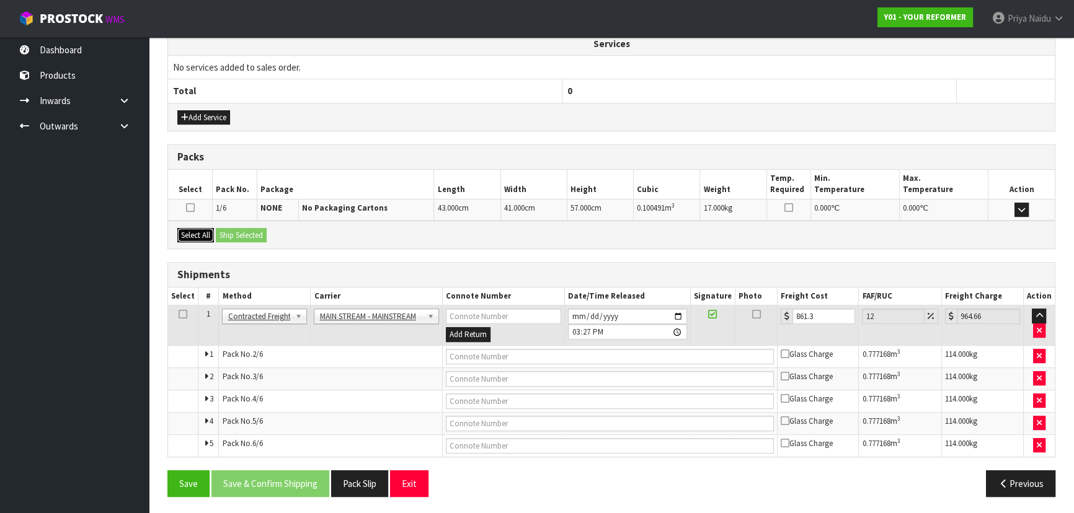
click at [189, 232] on button "Select All" at bounding box center [195, 235] width 37 height 15
click at [240, 231] on button "Ship Selected" at bounding box center [241, 235] width 51 height 15
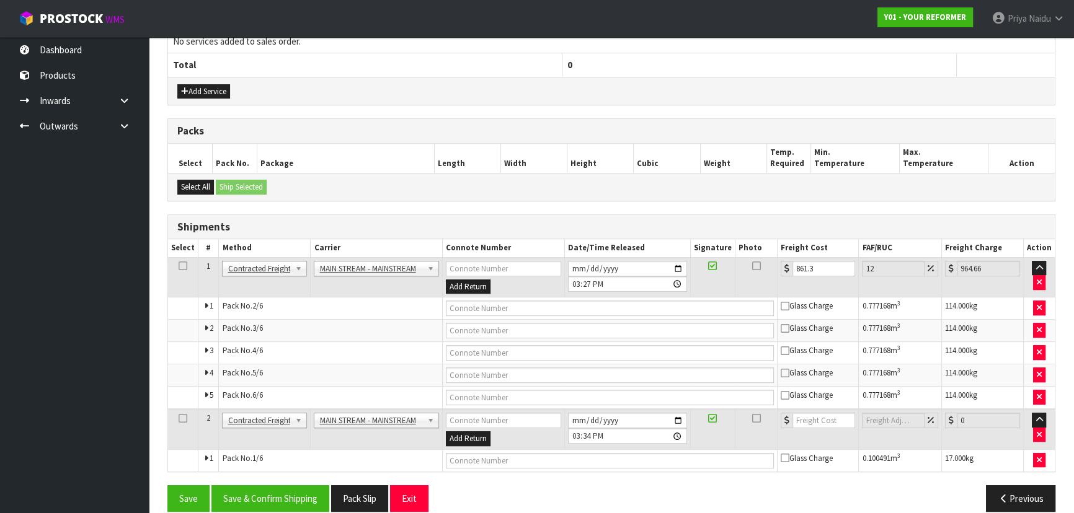
scroll to position [530, 0]
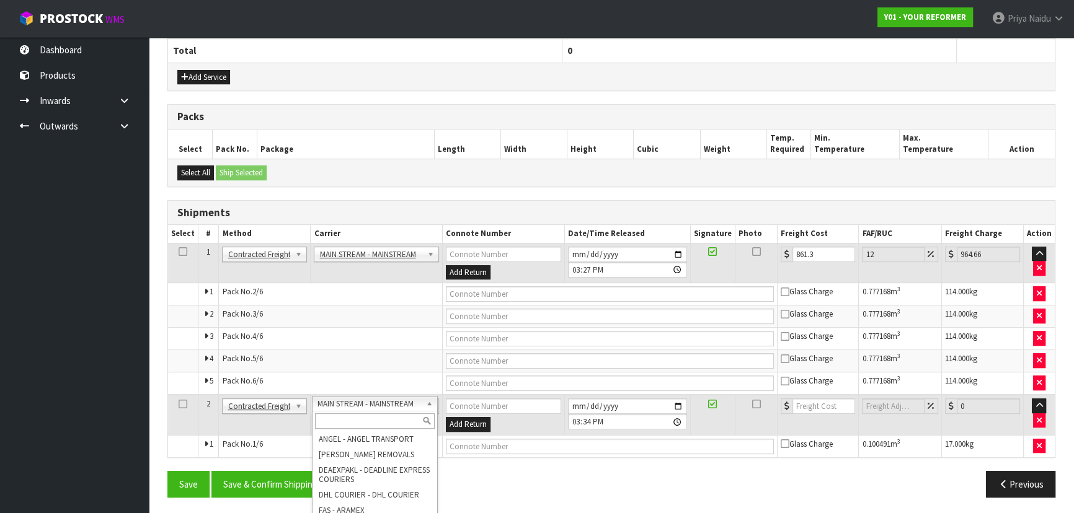
click at [351, 426] on input "text" at bounding box center [374, 420] width 119 height 15
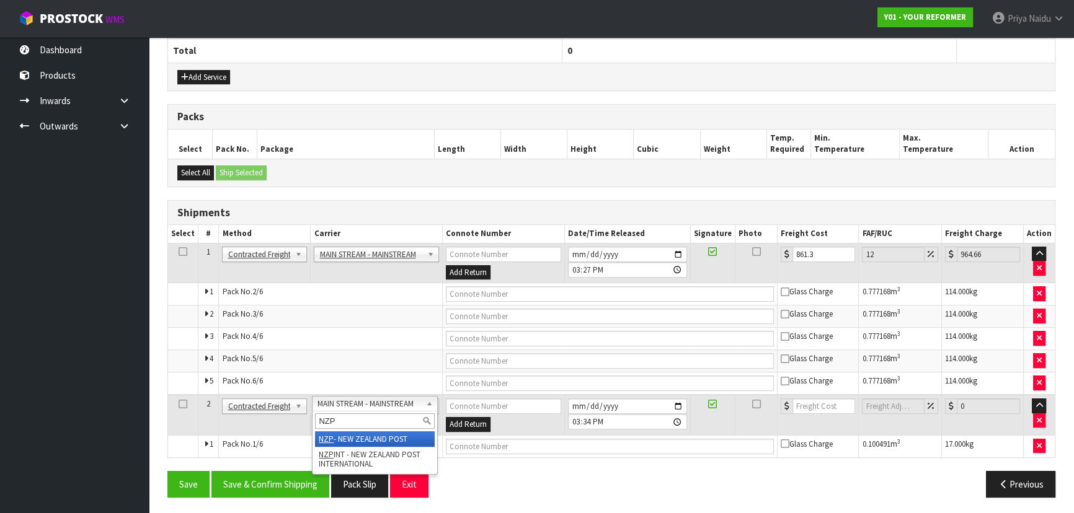
type input "NZP"
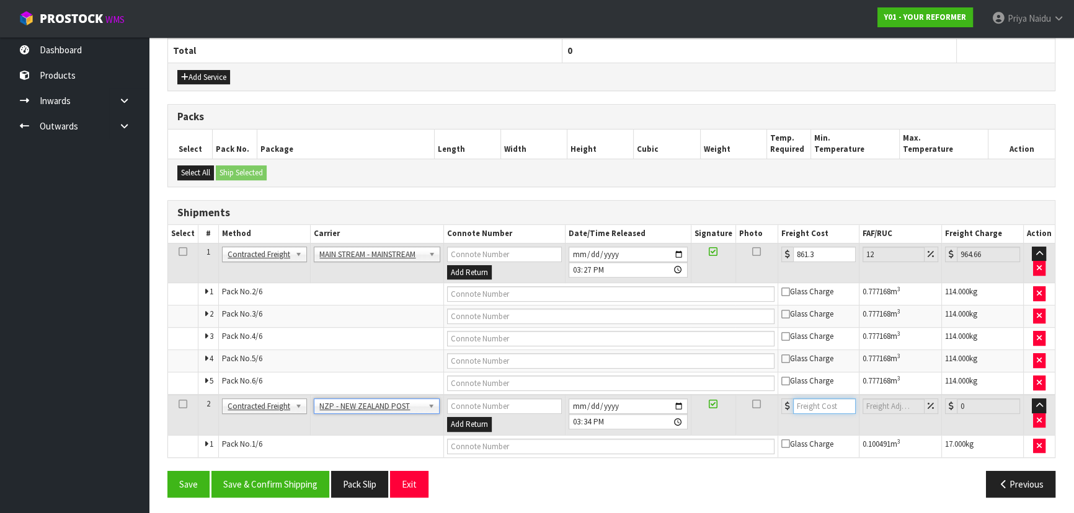
click at [811, 405] on input "number" at bounding box center [824, 406] width 63 height 15
type input "28.28"
click at [477, 291] on input "text" at bounding box center [610, 293] width 327 height 15
click at [475, 445] on input "text" at bounding box center [610, 446] width 327 height 15
type input "(00)894210392601190854"
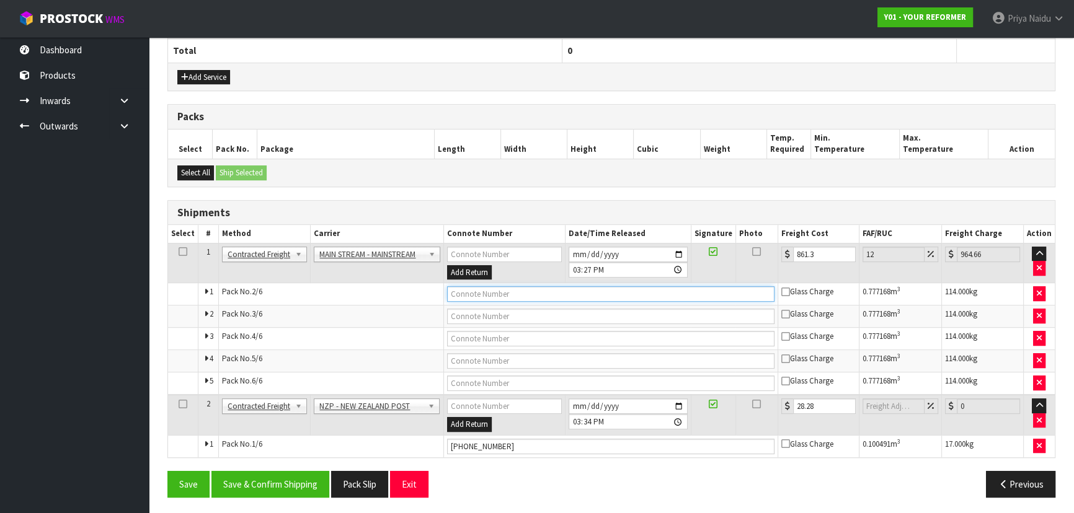
click at [477, 291] on input "text" at bounding box center [610, 293] width 327 height 15
type input "CWL7725013"
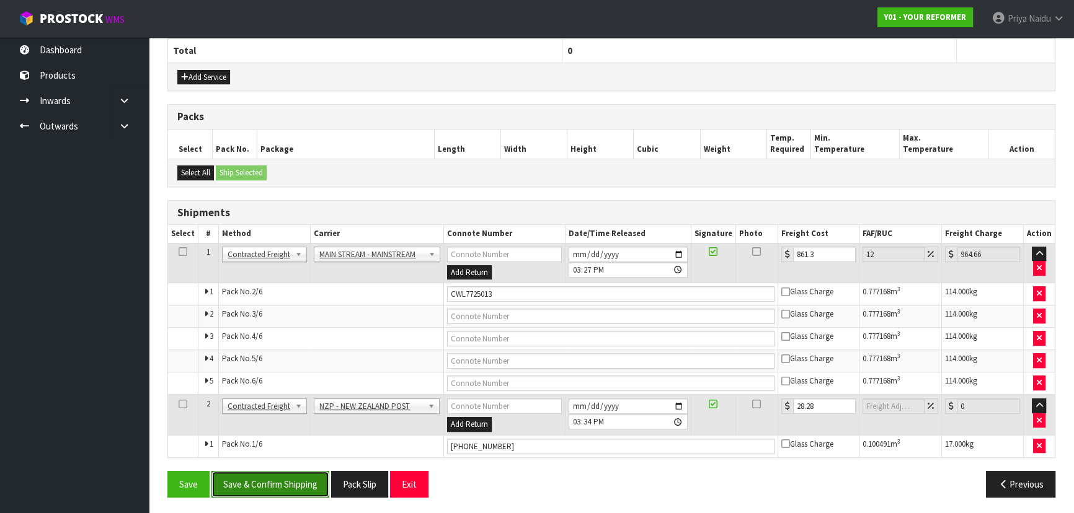
click at [285, 484] on button "Save & Confirm Shipping" at bounding box center [270, 484] width 118 height 27
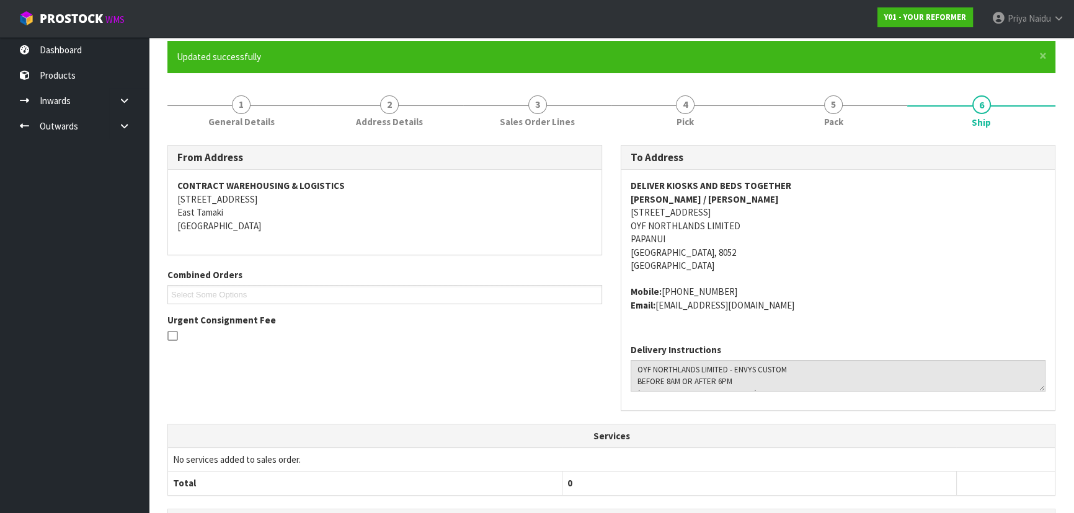
scroll to position [0, 0]
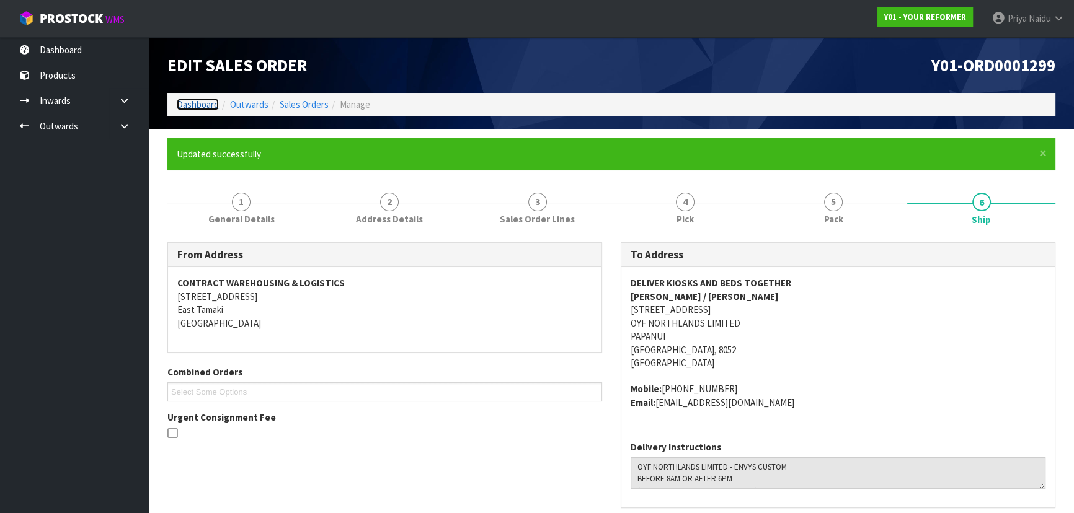
click at [192, 104] on link "Dashboard" at bounding box center [198, 105] width 42 height 12
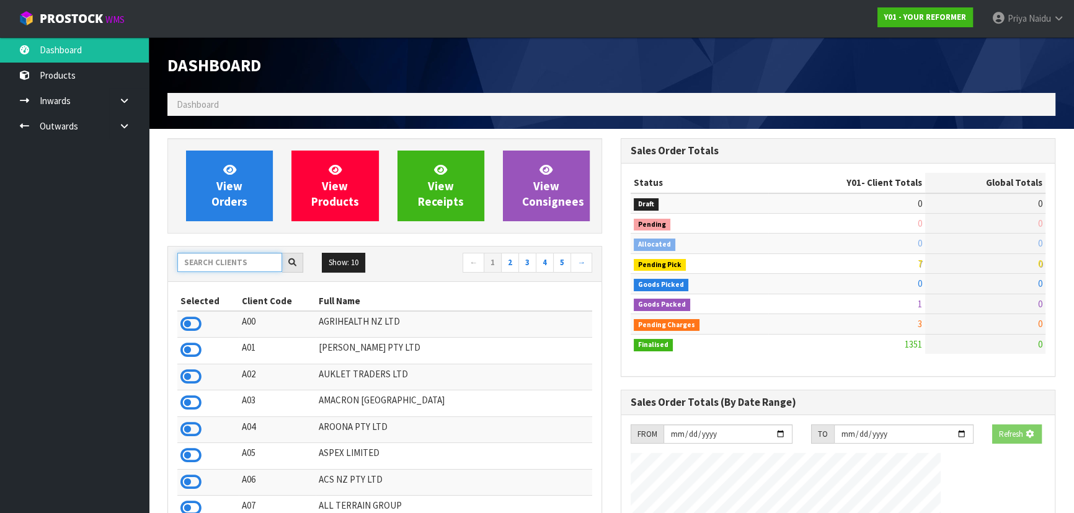
click at [213, 267] on input "text" at bounding box center [229, 262] width 105 height 19
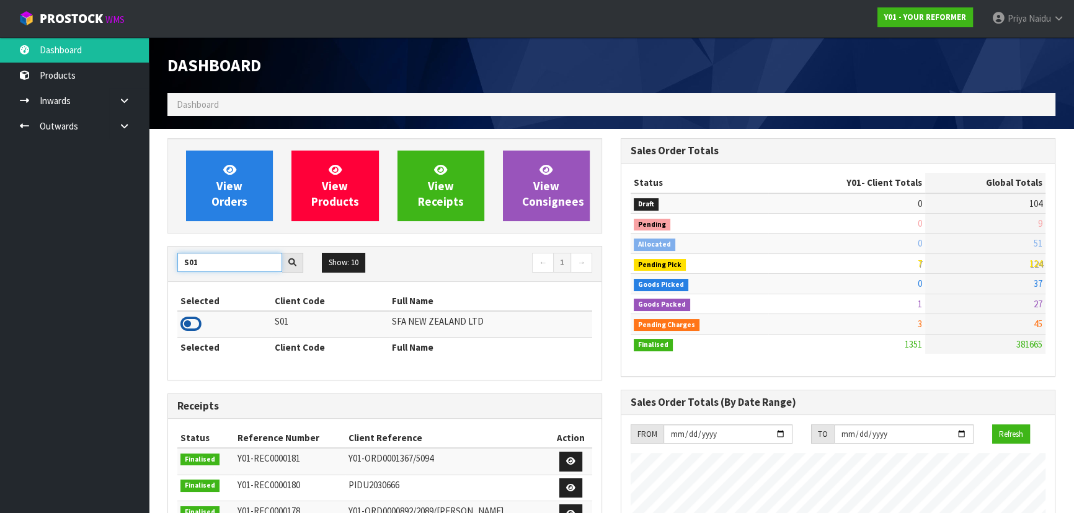
type input "S01"
click at [192, 325] on icon at bounding box center [190, 324] width 21 height 19
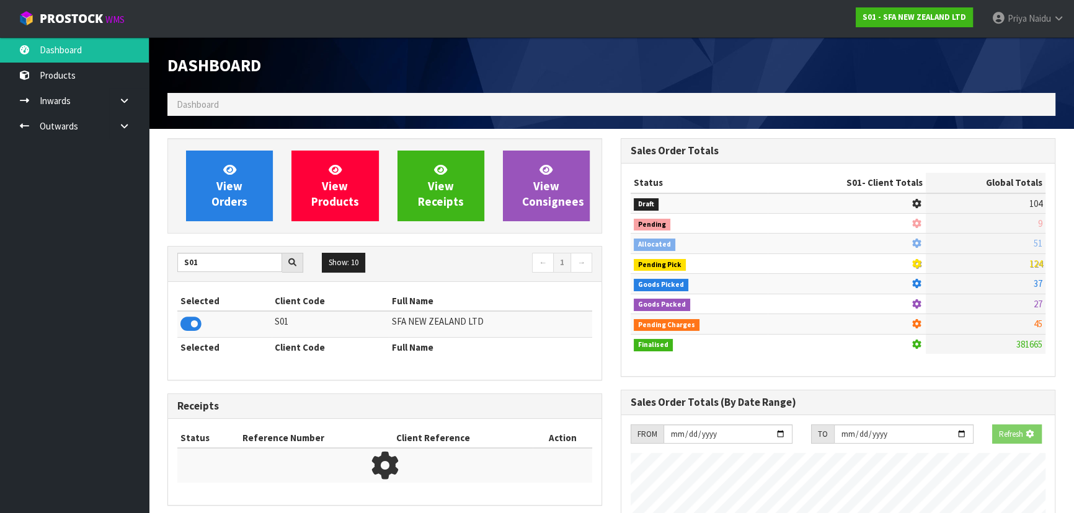
scroll to position [772, 453]
click at [207, 227] on div "View Orders View Products View Receipts View Consignees" at bounding box center [384, 185] width 435 height 95
click at [231, 179] on span "View Orders" at bounding box center [229, 185] width 36 height 46
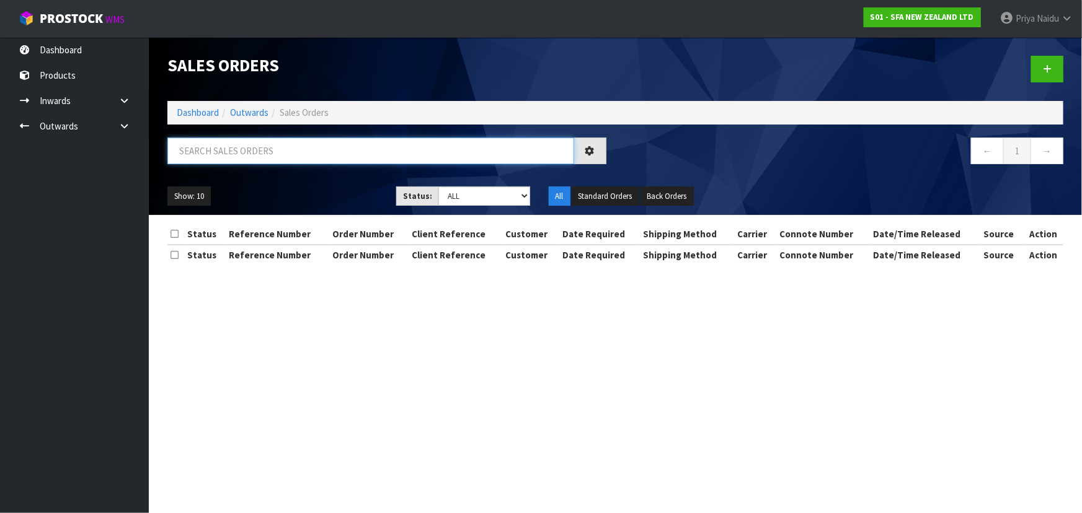
click at [234, 152] on input "text" at bounding box center [370, 151] width 407 height 27
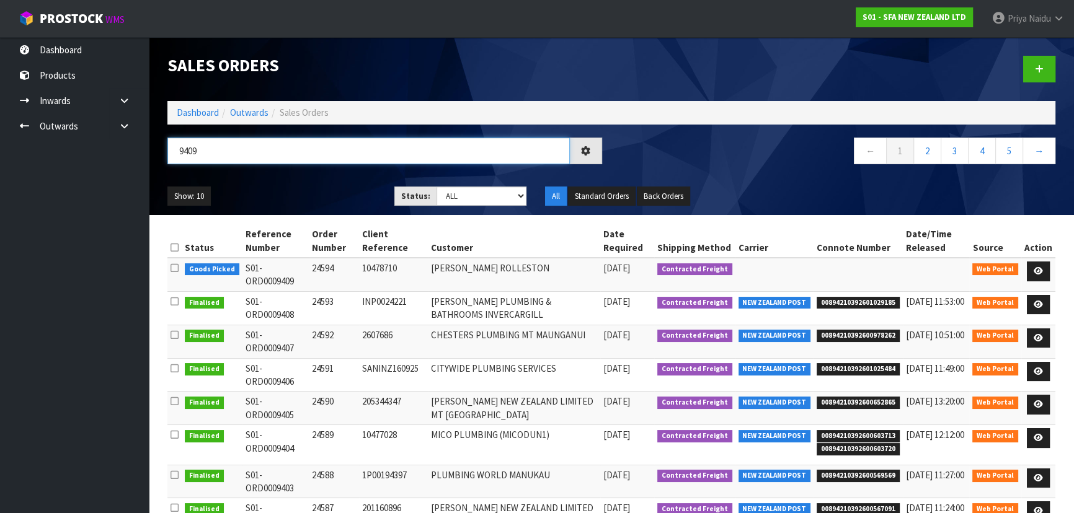
type input "9409"
click at [272, 175] on div "9409 ← 1 2 3 4 5 →" at bounding box center [611, 158] width 906 height 40
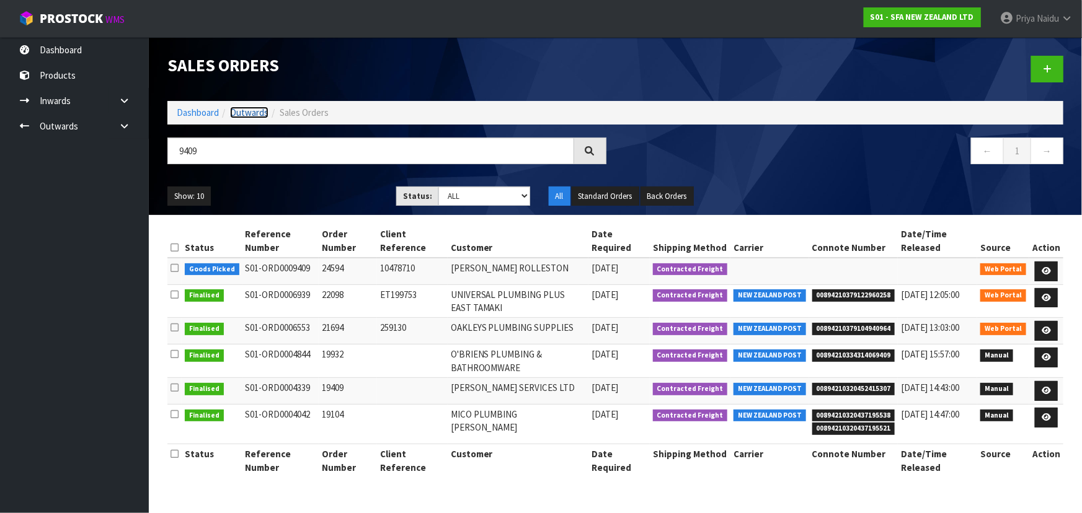
click at [257, 113] on link "Outwards" at bounding box center [249, 113] width 38 height 12
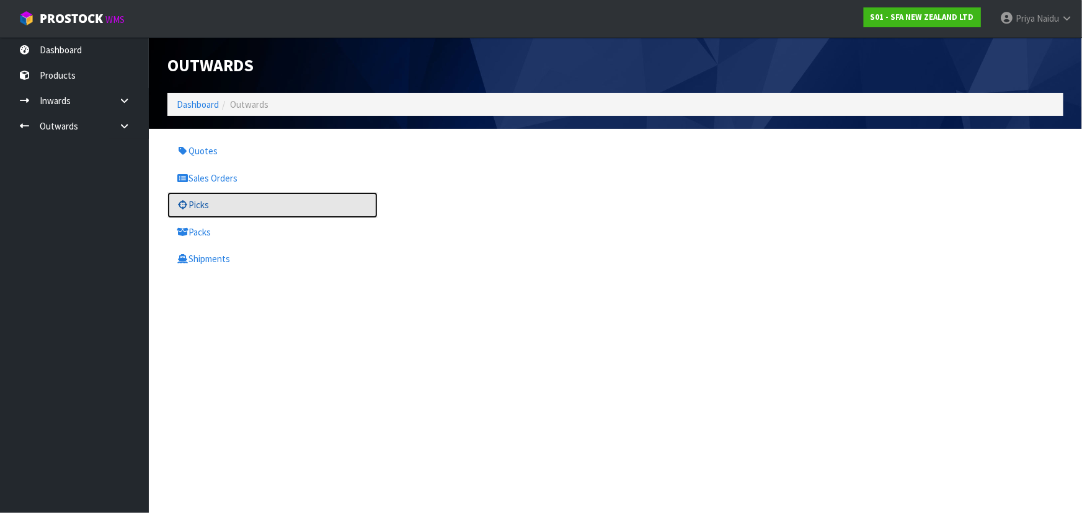
click at [235, 211] on link "Picks" at bounding box center [272, 204] width 210 height 25
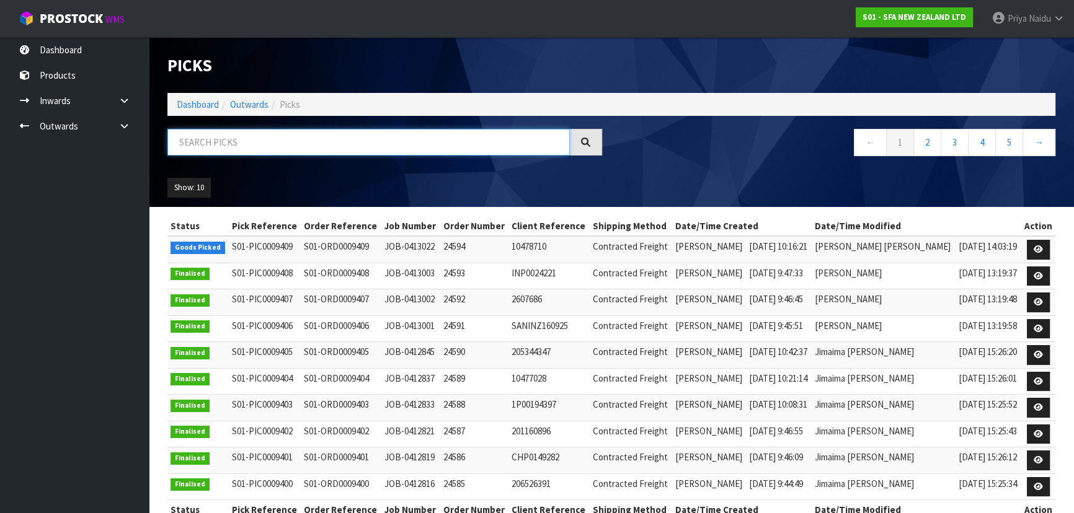
click at [288, 151] on input "text" at bounding box center [368, 142] width 402 height 27
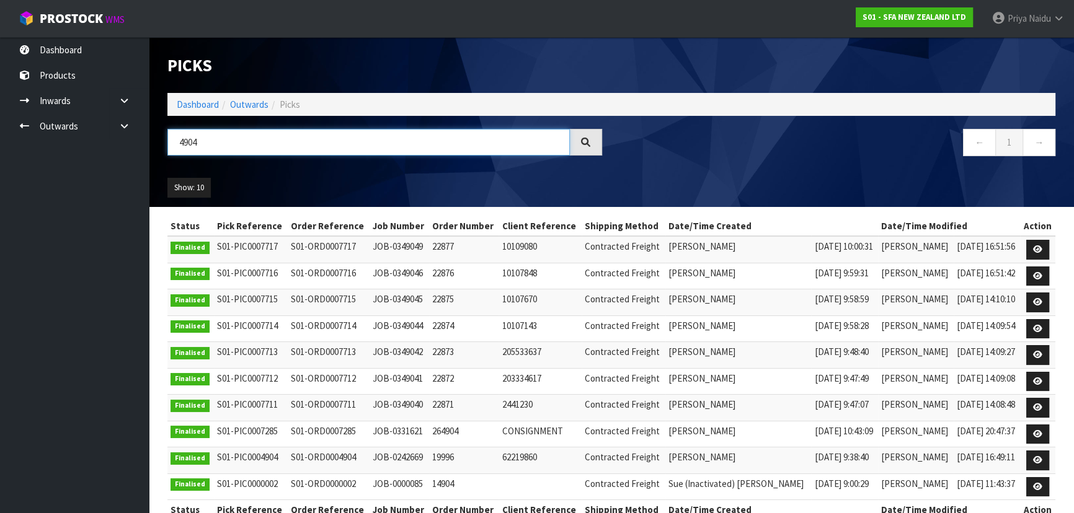
type input "4904"
click at [401, 190] on div "Show: 10 5 10 25 50" at bounding box center [611, 188] width 906 height 38
click at [393, 181] on div "Show: 10 5 10 25 50" at bounding box center [611, 188] width 906 height 38
click at [227, 144] on input "4904" at bounding box center [368, 142] width 402 height 27
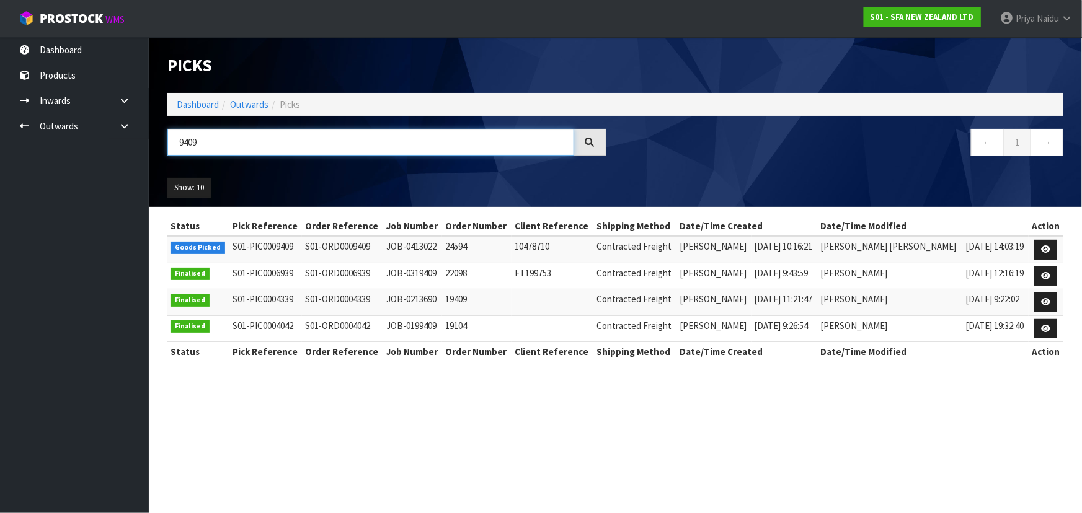
type input "9409"
click at [280, 176] on div "Show: 10 5 10 25 50" at bounding box center [615, 188] width 914 height 38
click at [214, 107] on link "Dashboard" at bounding box center [198, 105] width 42 height 12
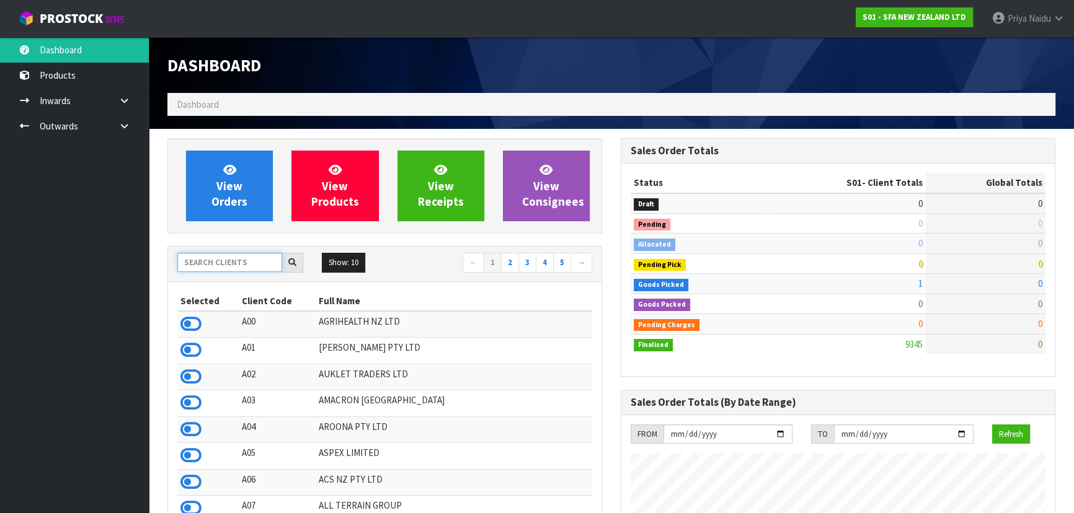
scroll to position [937, 453]
click at [219, 262] on input "text" at bounding box center [229, 262] width 105 height 19
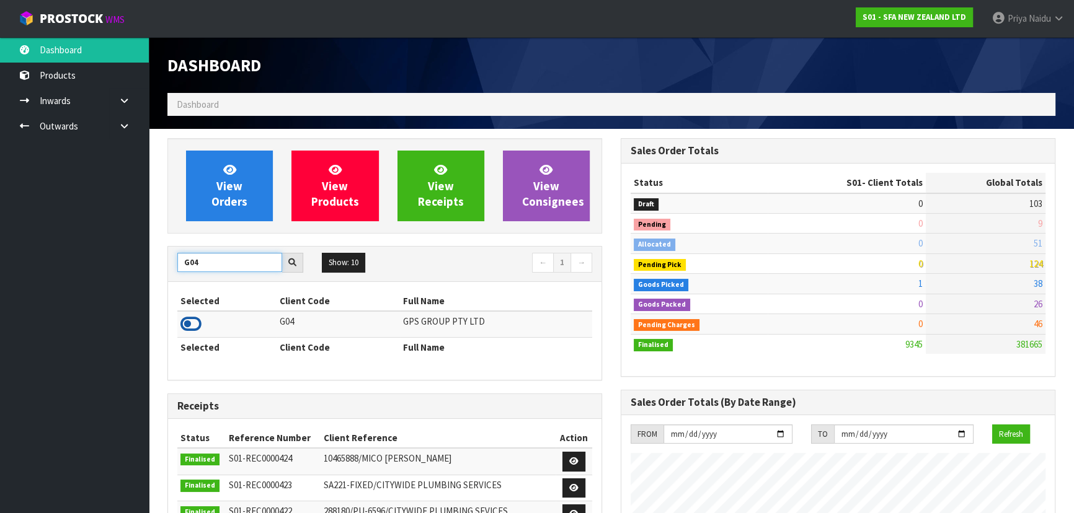
type input "G04"
click at [195, 324] on icon at bounding box center [190, 324] width 21 height 19
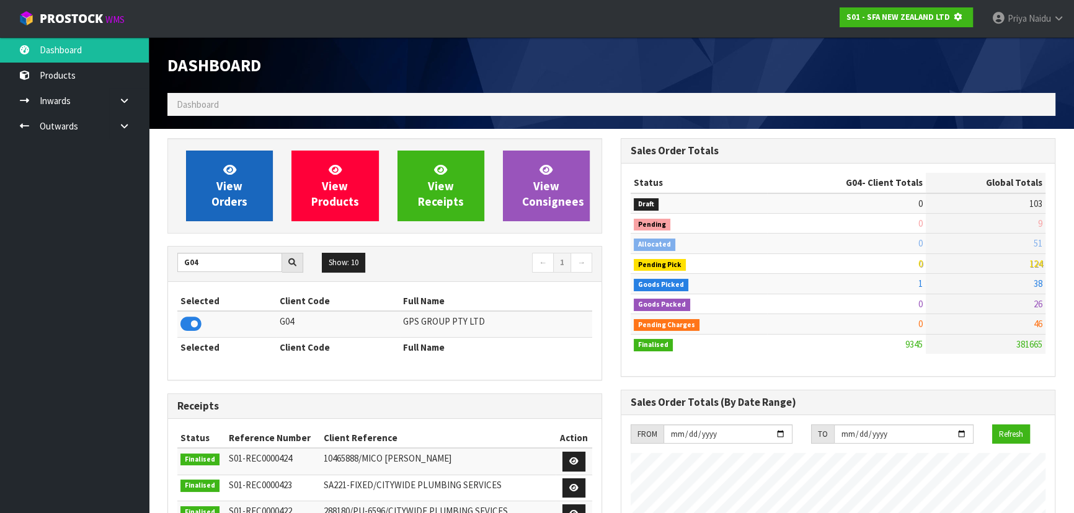
scroll to position [772, 453]
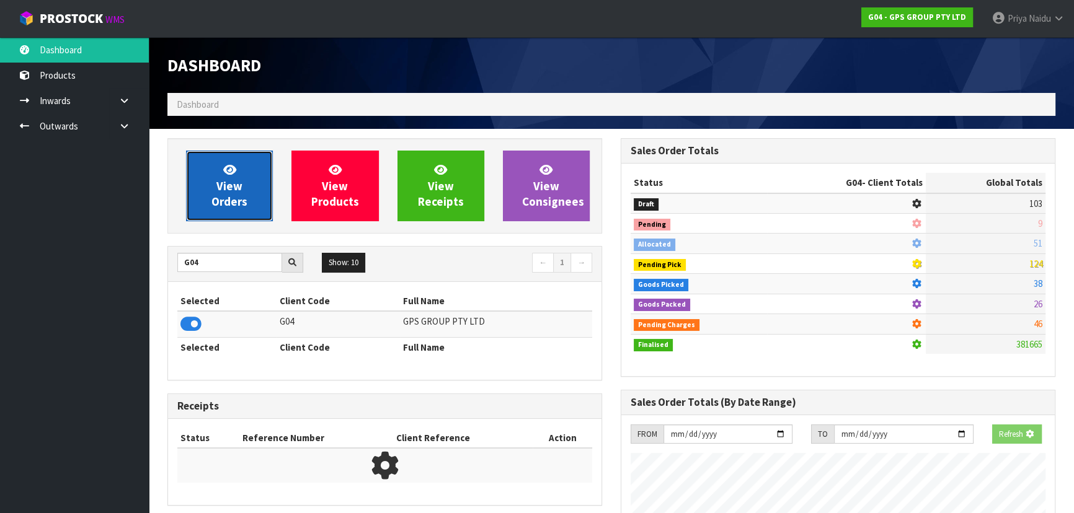
click at [254, 195] on link "View Orders" at bounding box center [229, 186] width 87 height 71
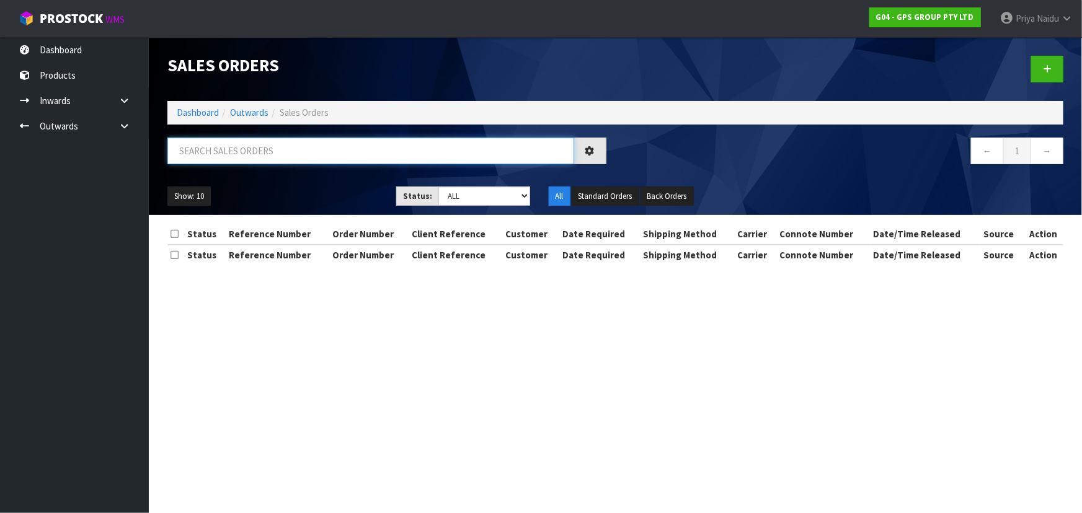
click at [244, 151] on input "text" at bounding box center [370, 151] width 407 height 27
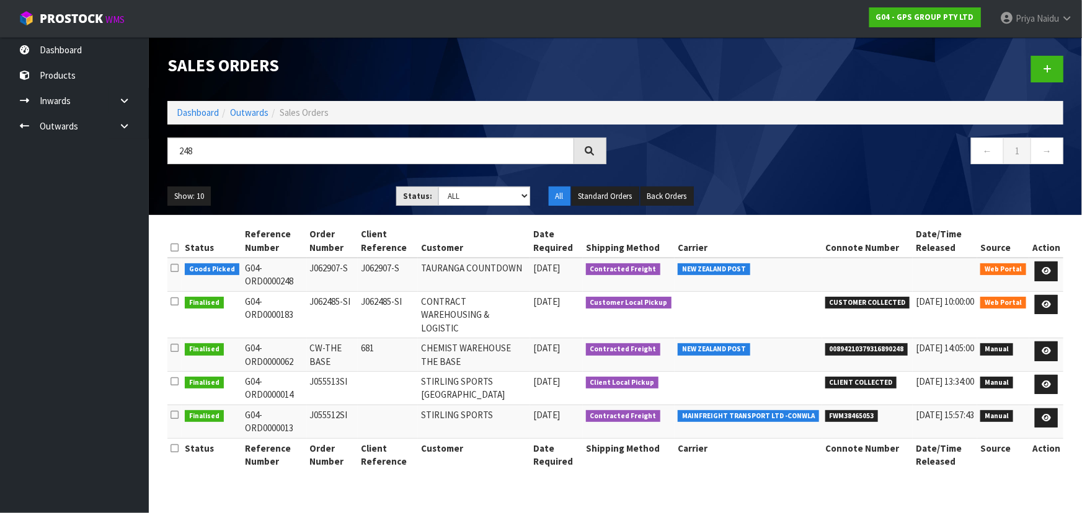
click at [333, 193] on ul "Show: 10 5 10 25 50" at bounding box center [272, 197] width 210 height 20
click at [218, 154] on input "248" at bounding box center [370, 151] width 407 height 27
type input "2"
type input "248"
click at [296, 195] on ul "Show: 10 5 10 25 50" at bounding box center [272, 197] width 210 height 20
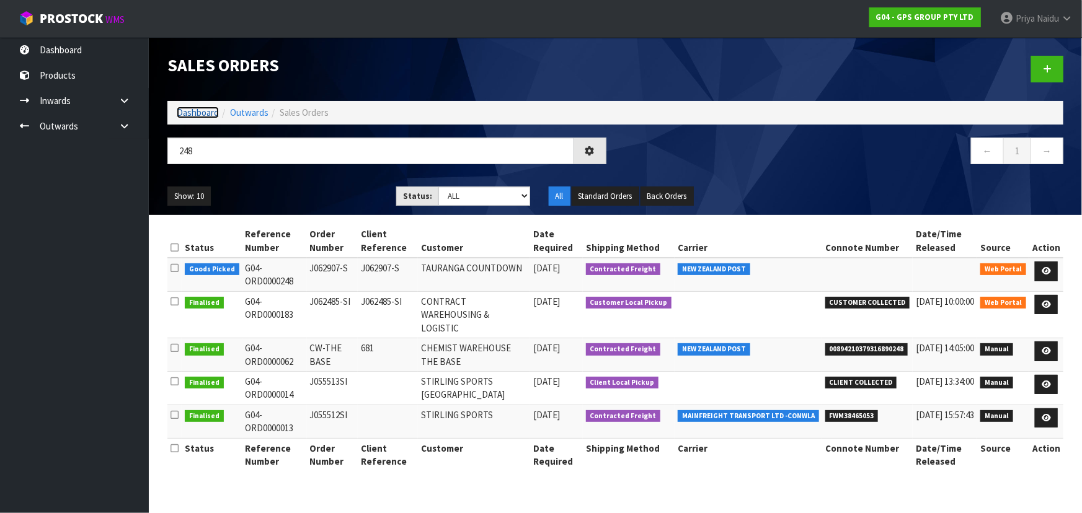
click at [199, 107] on link "Dashboard" at bounding box center [198, 113] width 42 height 12
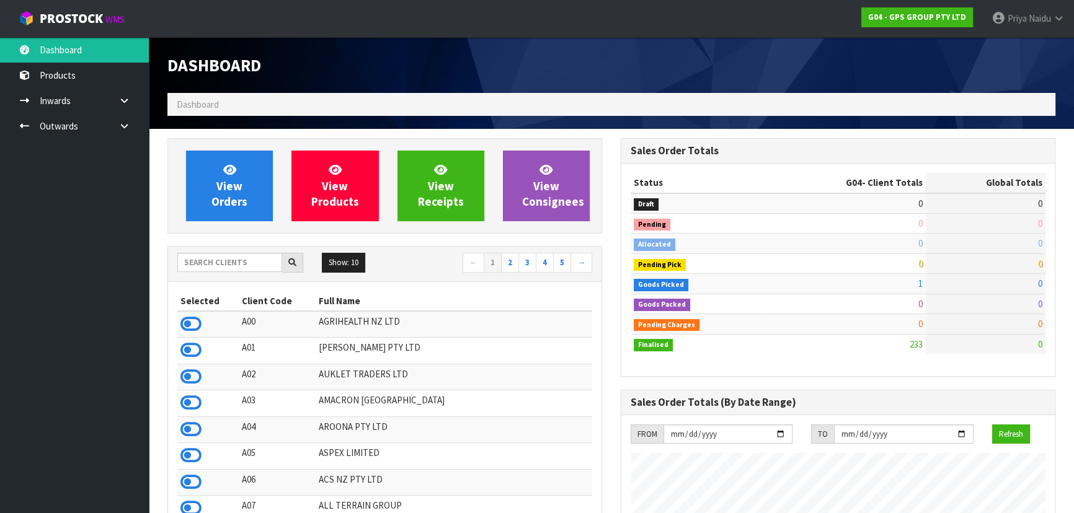
scroll to position [777, 453]
click at [236, 265] on input "text" at bounding box center [229, 262] width 105 height 19
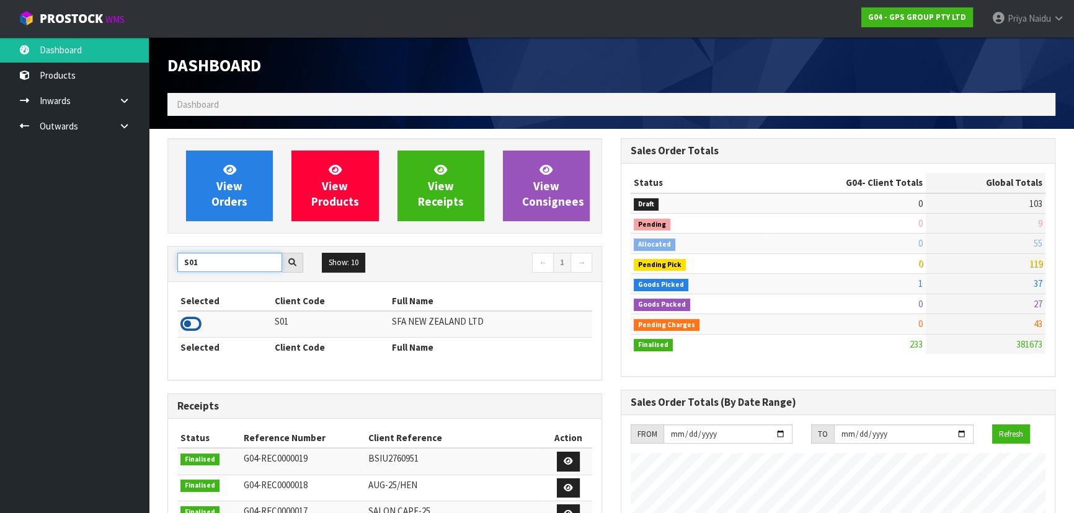
type input "S01"
click at [182, 332] on icon at bounding box center [190, 324] width 21 height 19
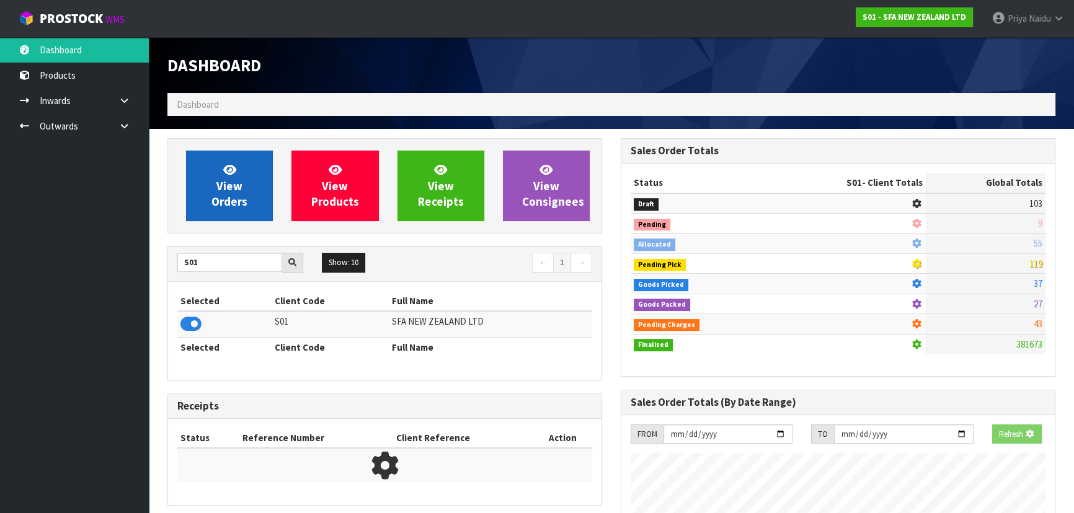
scroll to position [772, 453]
click at [234, 192] on span "View Orders" at bounding box center [229, 185] width 36 height 46
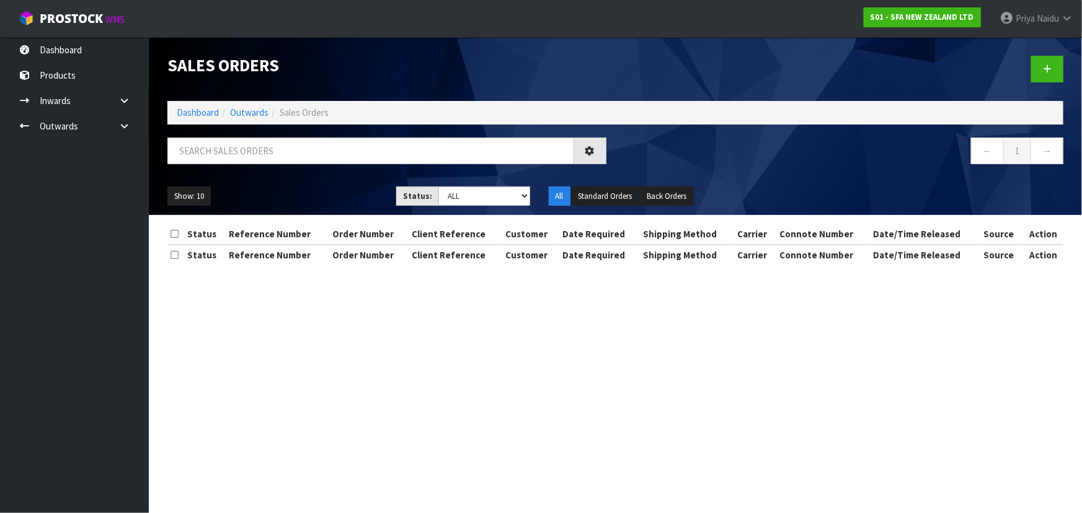
click at [237, 164] on div at bounding box center [386, 156] width 457 height 36
click at [238, 151] on input "text" at bounding box center [370, 151] width 407 height 27
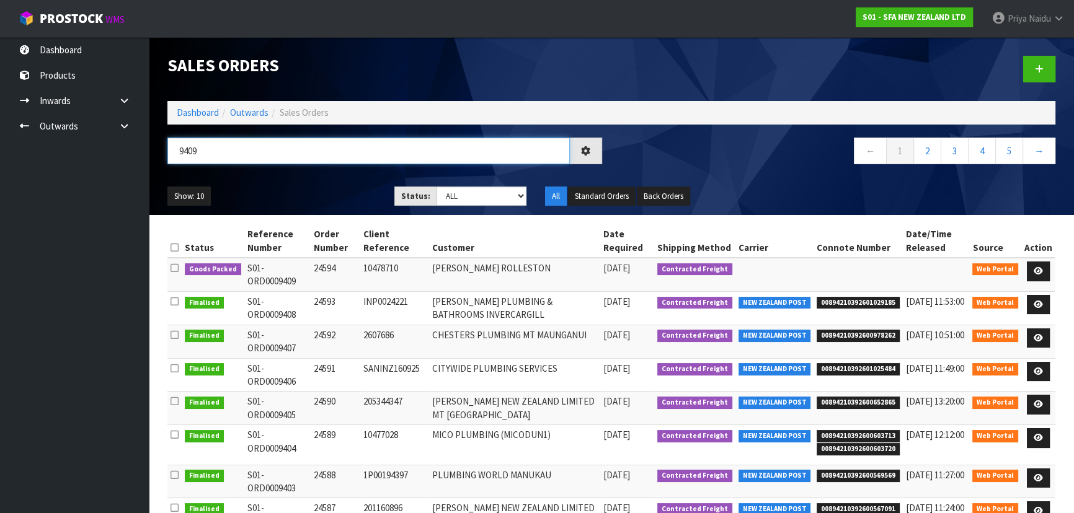
type input "9409"
click at [349, 195] on ul "Show: 10 5 10 25 50" at bounding box center [271, 197] width 208 height 20
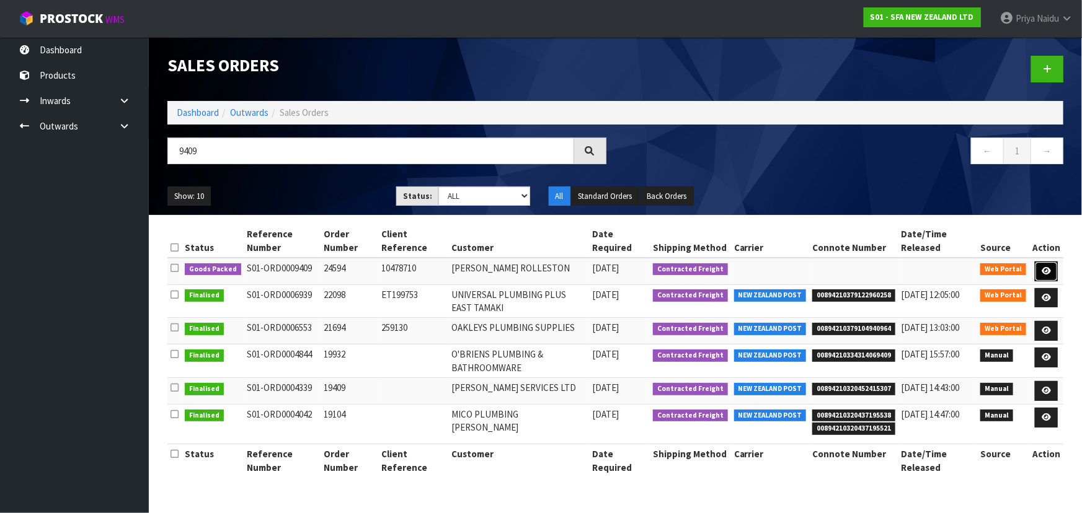
click at [1045, 267] on icon at bounding box center [1045, 271] width 9 height 8
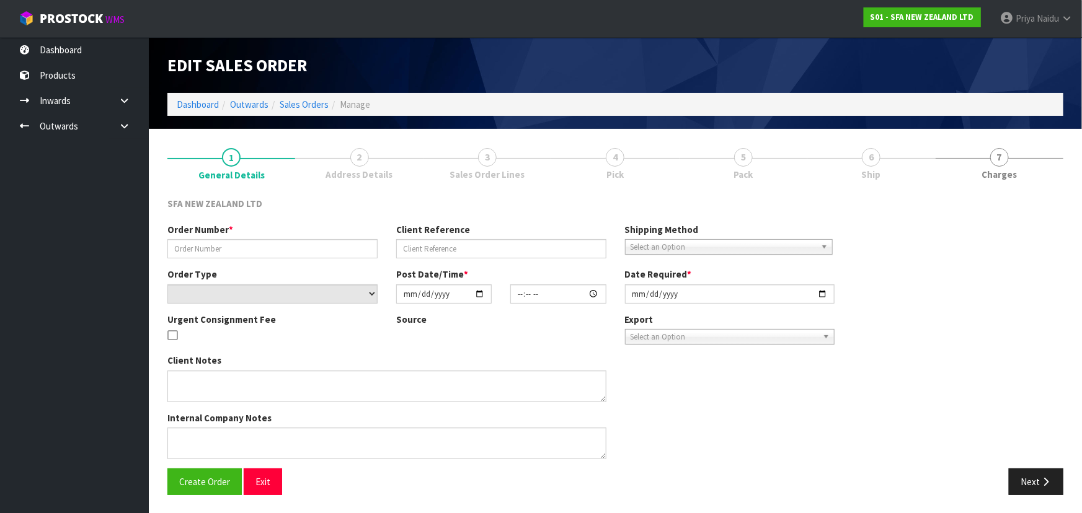
type input "24594"
type input "10478710"
select select "number:0"
type input "2025-09-17"
type input "10:14:00.000"
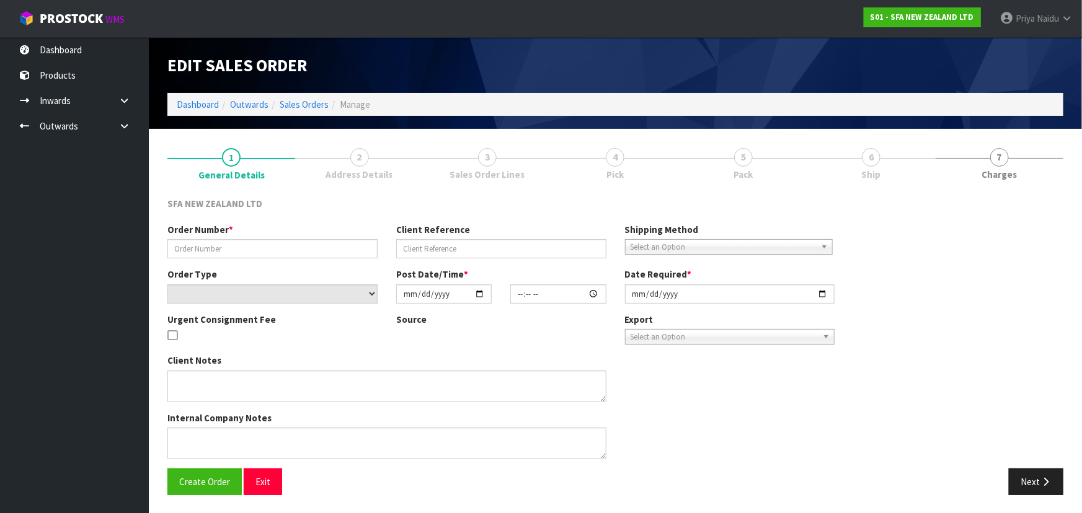
type input "2025-09-17"
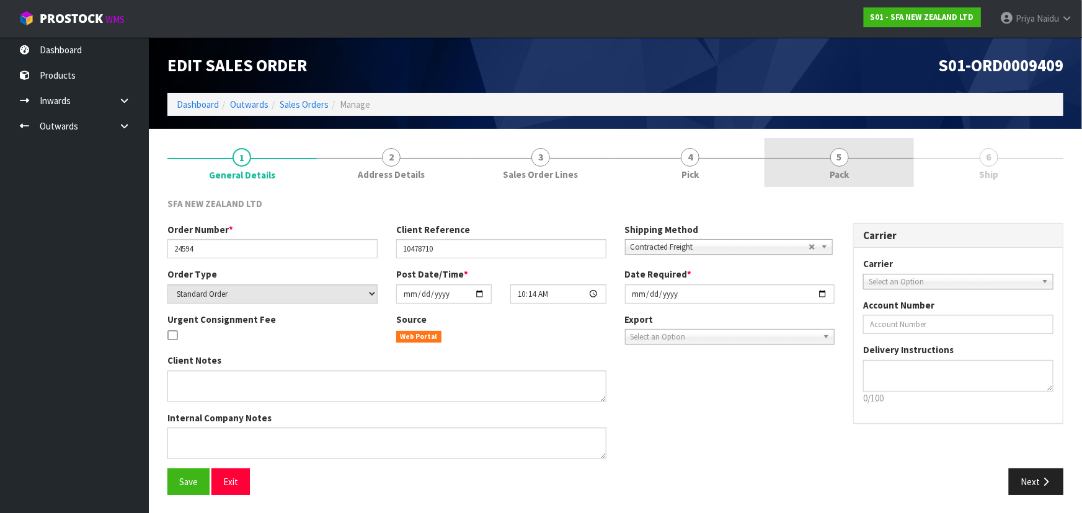
click at [836, 163] on span "5" at bounding box center [839, 157] width 19 height 19
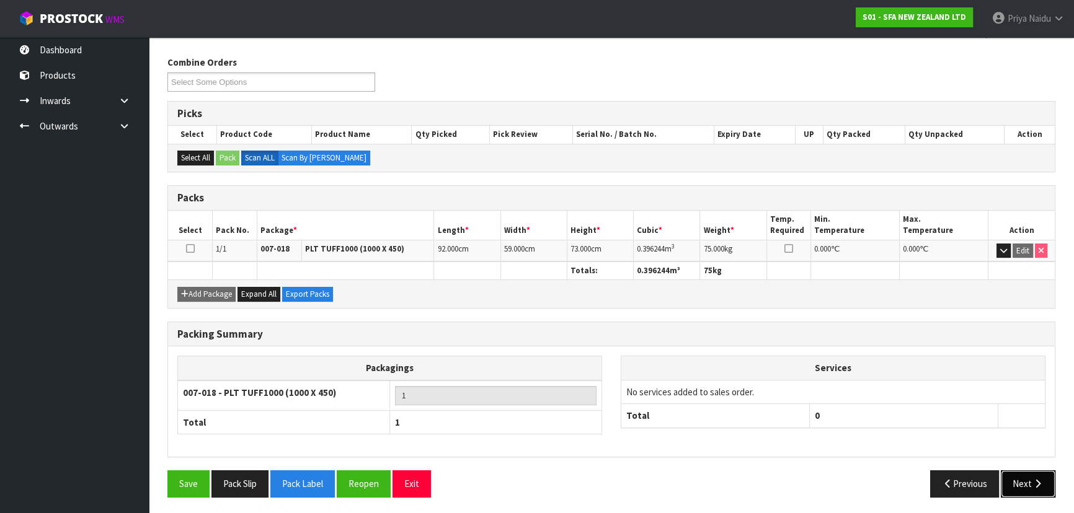
click at [1020, 488] on button "Next" at bounding box center [1027, 483] width 55 height 27
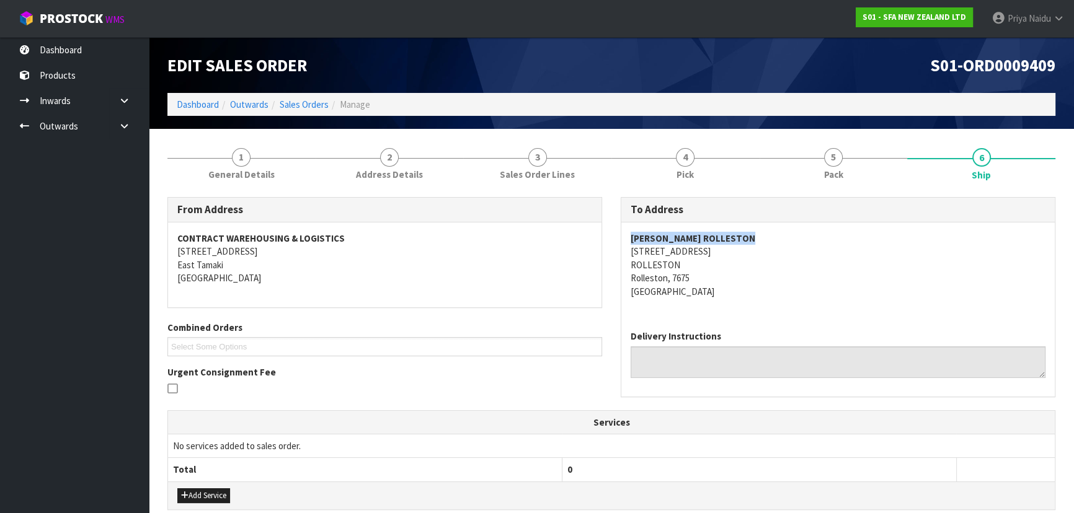
copy strong "MICO PLUMBING ROLLESTON"
drag, startPoint x: 694, startPoint y: 234, endPoint x: 761, endPoint y: 234, distance: 66.9
click at [761, 234] on div "MICO PLUMBING ROLLESTON 35 HOSKYNS ROAD ROLLESTON Rolleston, 7675 New Zealand" at bounding box center [837, 272] width 433 height 98
copy address "35 HOSKYNS ROAD ROLLESTON Rolleston, 7675"
drag, startPoint x: 616, startPoint y: 254, endPoint x: 722, endPoint y: 281, distance: 109.5
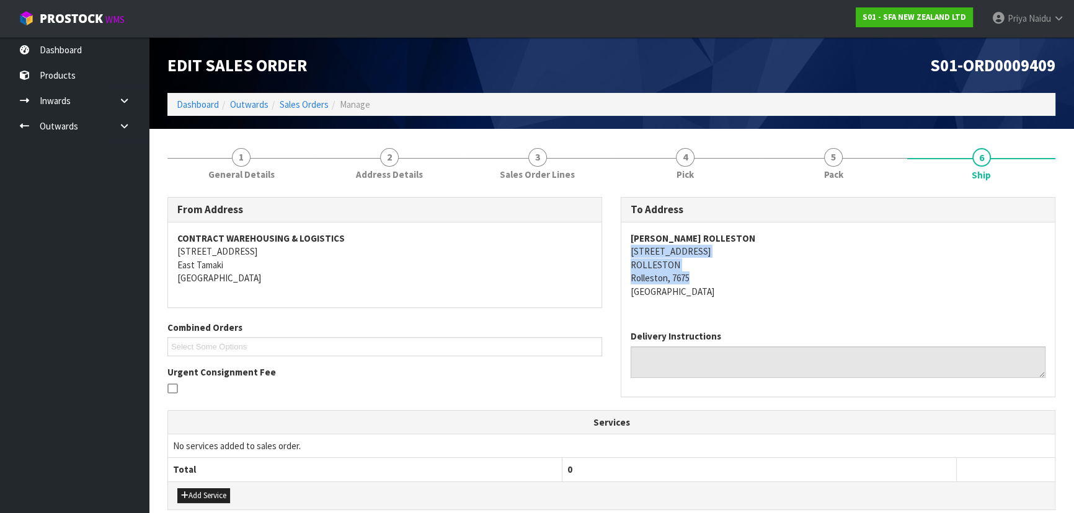
click at [722, 281] on div "To Address MICO PLUMBING ROLLESTON 35 HOSKYNS ROAD ROLLESTON Rolleston, 7675 Ne…" at bounding box center [837, 303] width 453 height 213
drag, startPoint x: 769, startPoint y: 280, endPoint x: 760, endPoint y: 283, distance: 9.8
click at [769, 280] on address "MICO PLUMBING ROLLESTON 35 HOSKYNS ROAD ROLLESTON Rolleston, 7675 New Zealand" at bounding box center [837, 265] width 415 height 66
copy address "35 HOSKYNS ROAD"
drag, startPoint x: 622, startPoint y: 245, endPoint x: 710, endPoint y: 245, distance: 88.0
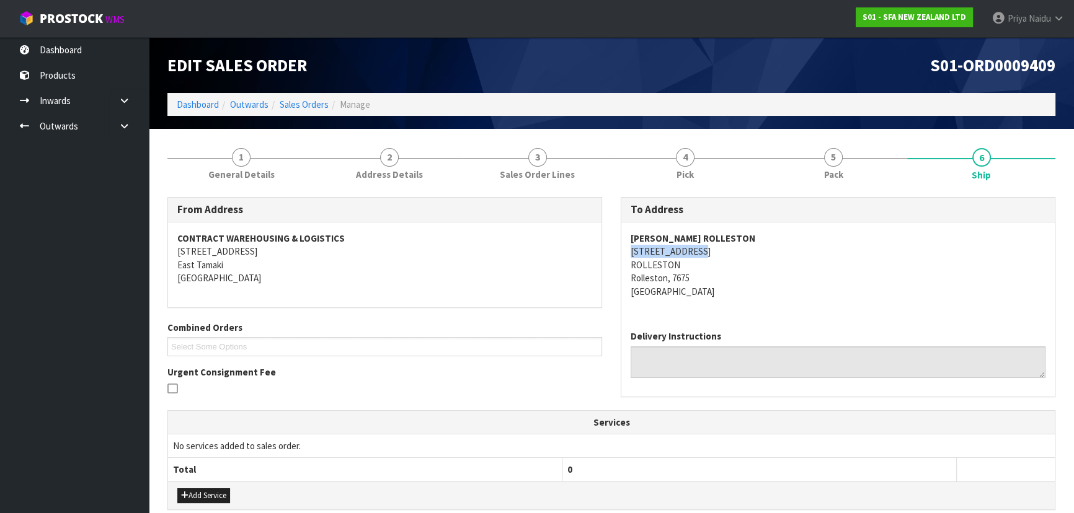
click at [710, 245] on div "MICO PLUMBING ROLLESTON 35 HOSKYNS ROAD ROLLESTON Rolleston, 7675 New Zealand" at bounding box center [837, 272] width 433 height 98
click at [239, 158] on span "1" at bounding box center [241, 157] width 19 height 19
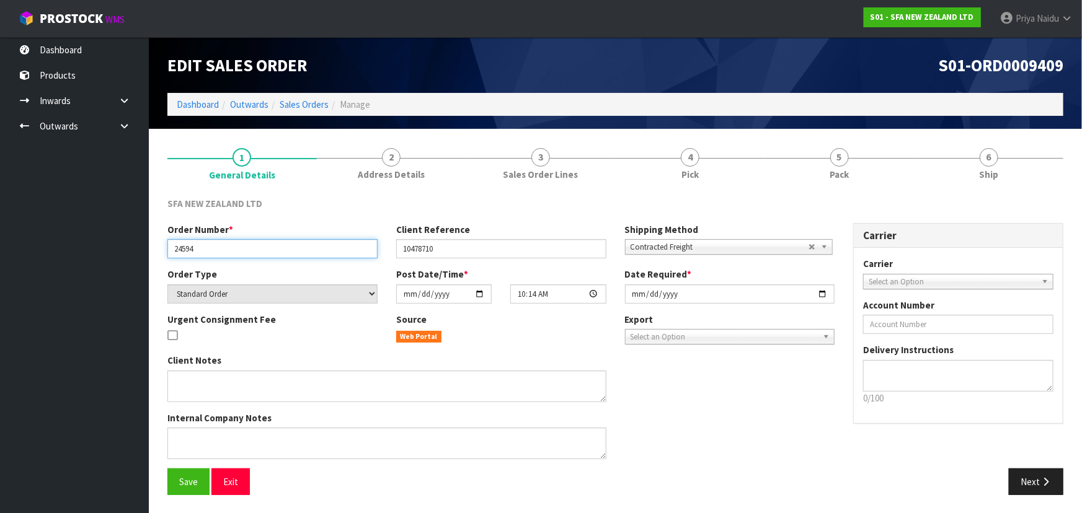
drag, startPoint x: 172, startPoint y: 250, endPoint x: 215, endPoint y: 239, distance: 44.8
click at [215, 239] on input "24594" at bounding box center [272, 248] width 210 height 19
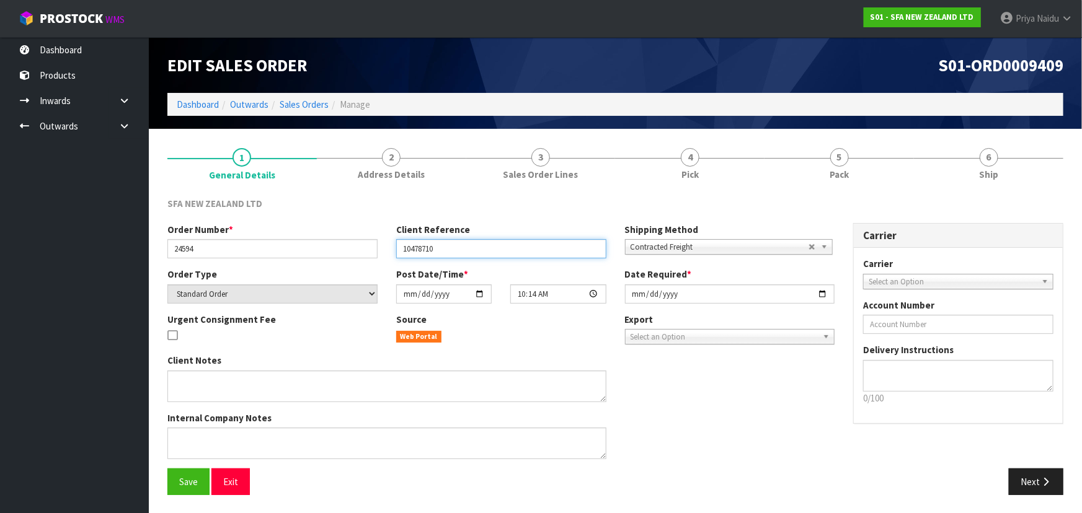
drag, startPoint x: 399, startPoint y: 251, endPoint x: 470, endPoint y: 249, distance: 71.3
click at [470, 249] on input "10478710" at bounding box center [501, 248] width 210 height 19
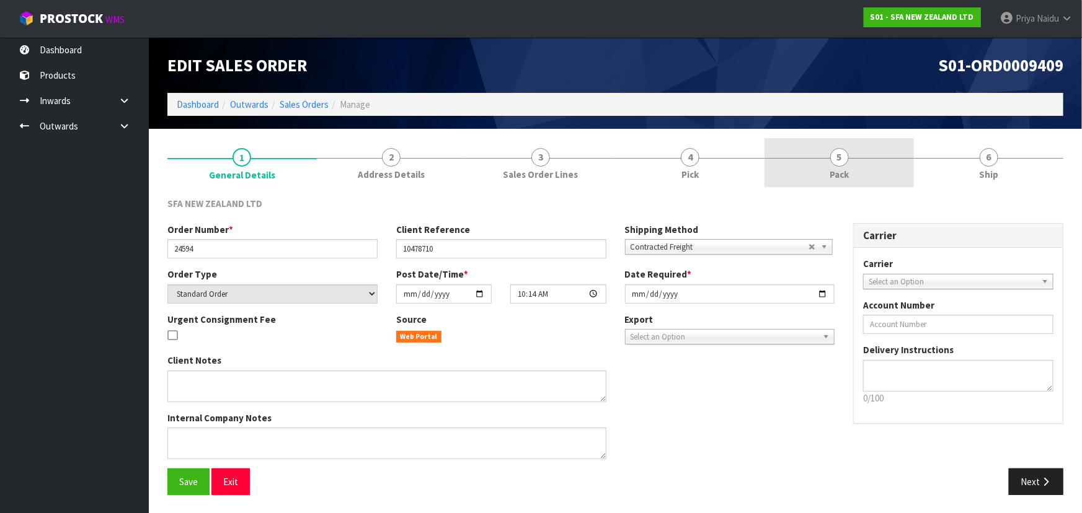
click at [820, 173] on link "5 Pack" at bounding box center [838, 162] width 149 height 49
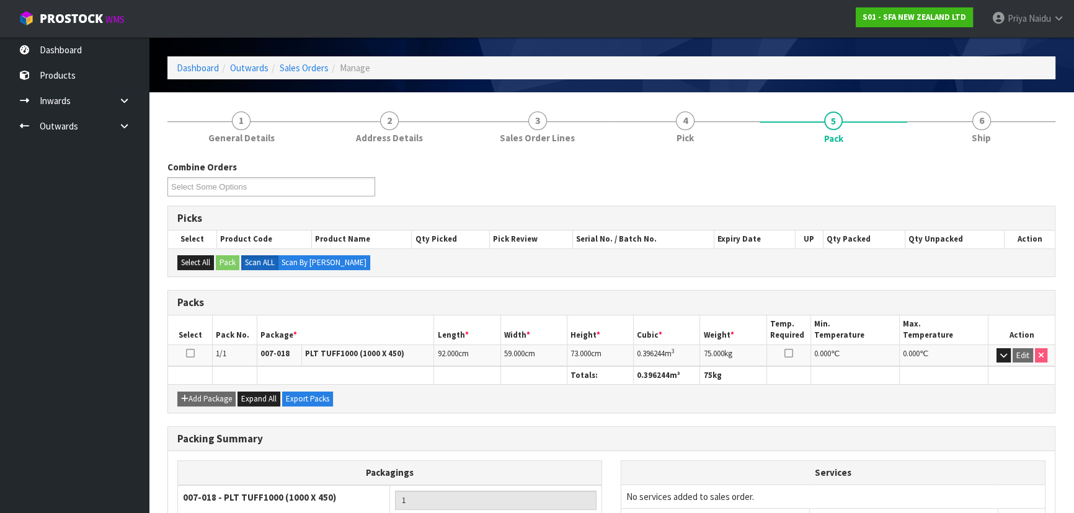
scroll to position [56, 0]
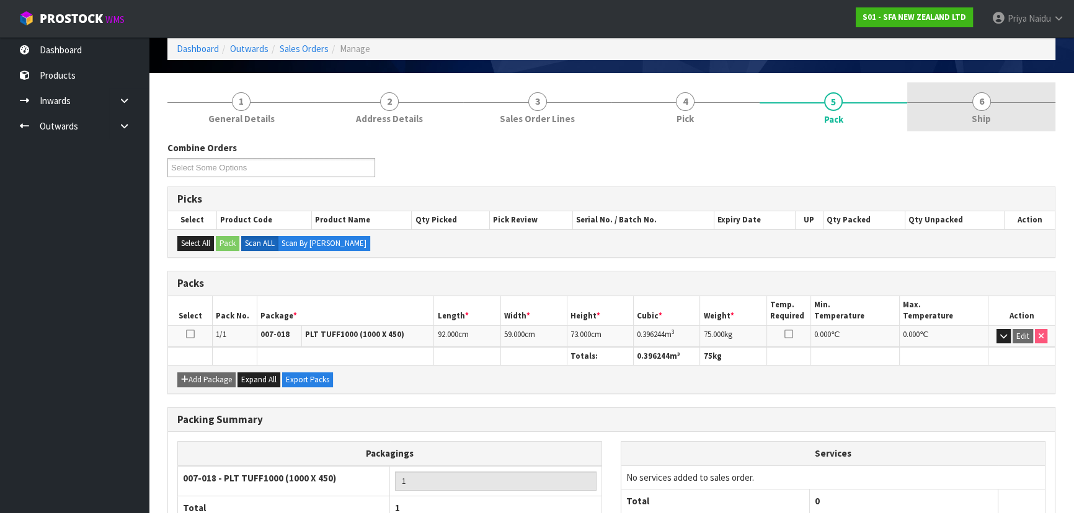
click at [974, 125] on link "6 Ship" at bounding box center [981, 106] width 148 height 49
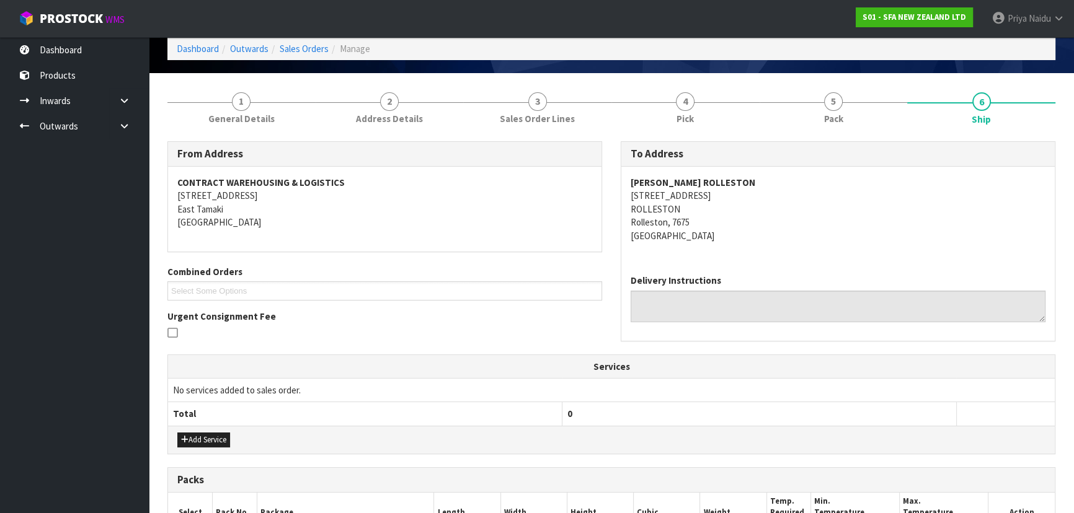
scroll to position [0, 0]
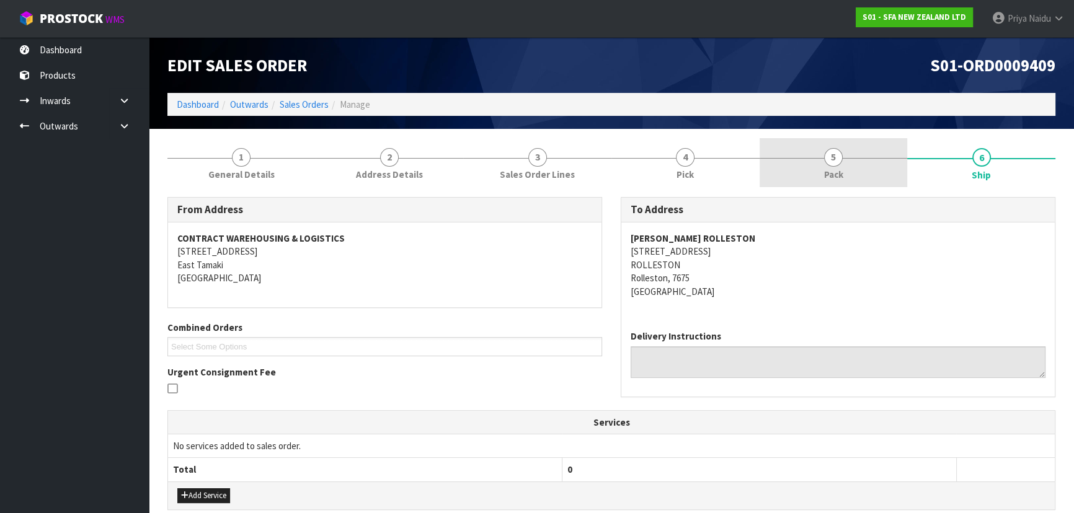
click at [847, 163] on link "5 Pack" at bounding box center [833, 162] width 148 height 49
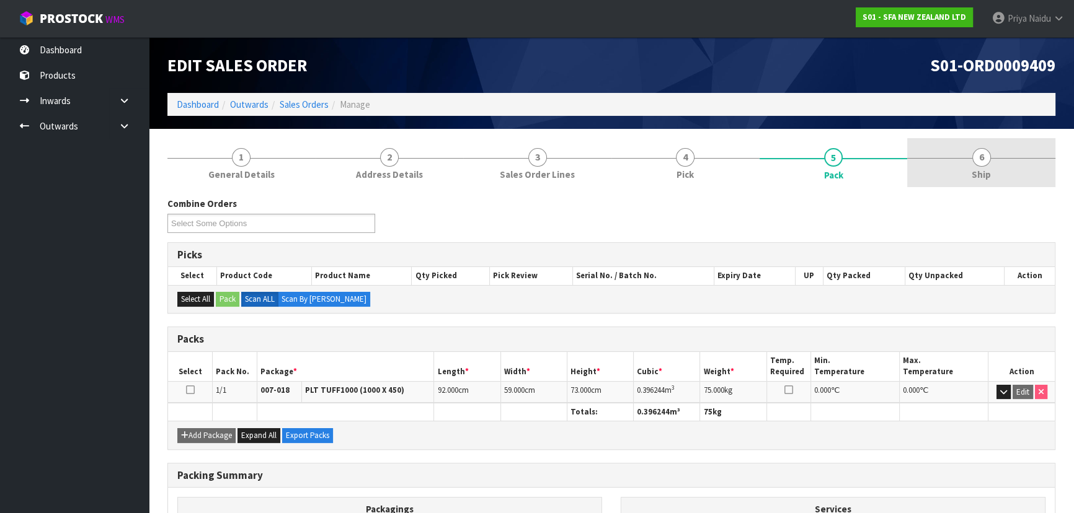
click at [967, 157] on link "6 Ship" at bounding box center [981, 162] width 148 height 49
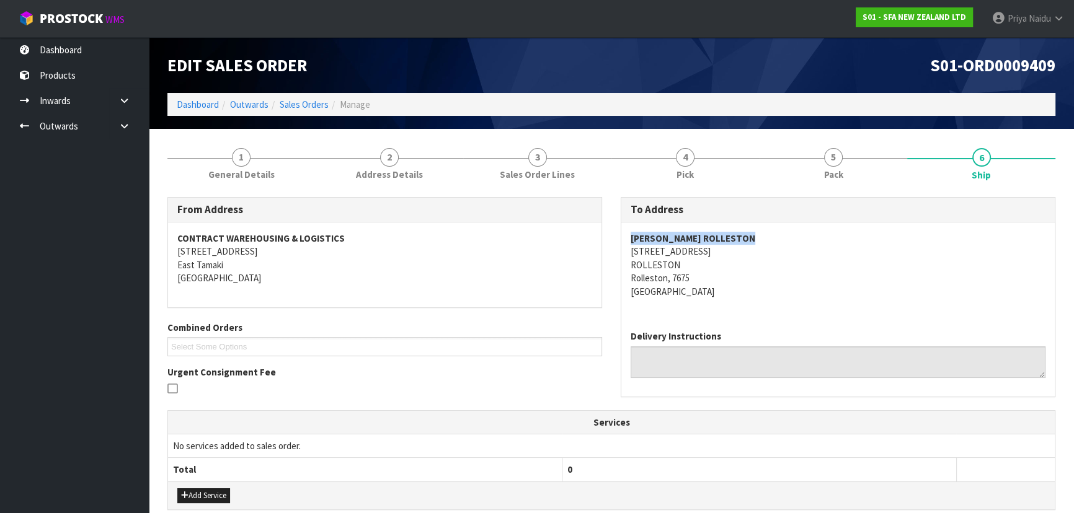
copy strong "MICO PLUMBING ROLLESTON"
drag, startPoint x: 623, startPoint y: 238, endPoint x: 803, endPoint y: 230, distance: 180.6
click at [803, 230] on div "MICO PLUMBING ROLLESTON 35 HOSKYNS ROAD ROLLESTON Rolleston, 7675 New Zealand" at bounding box center [837, 272] width 433 height 98
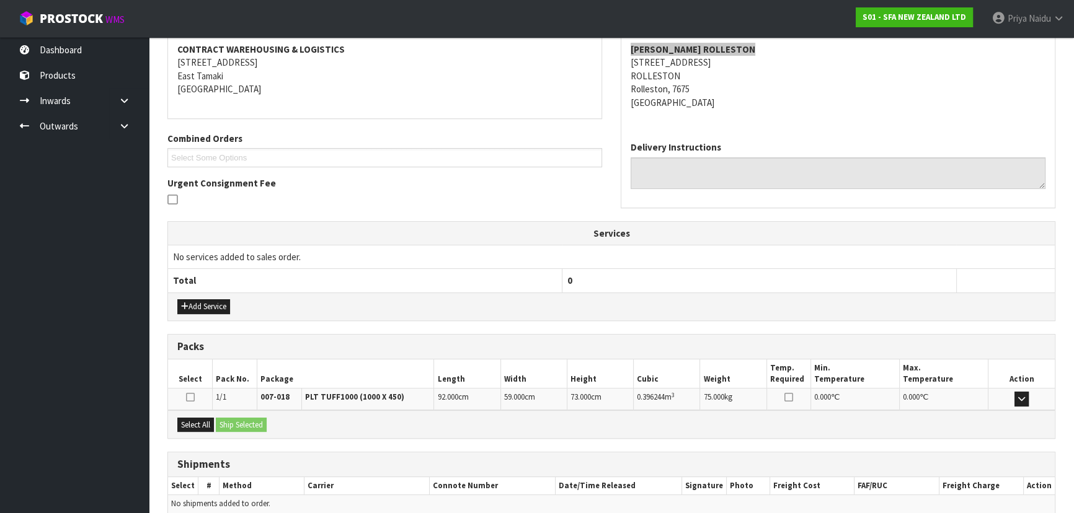
scroll to position [245, 0]
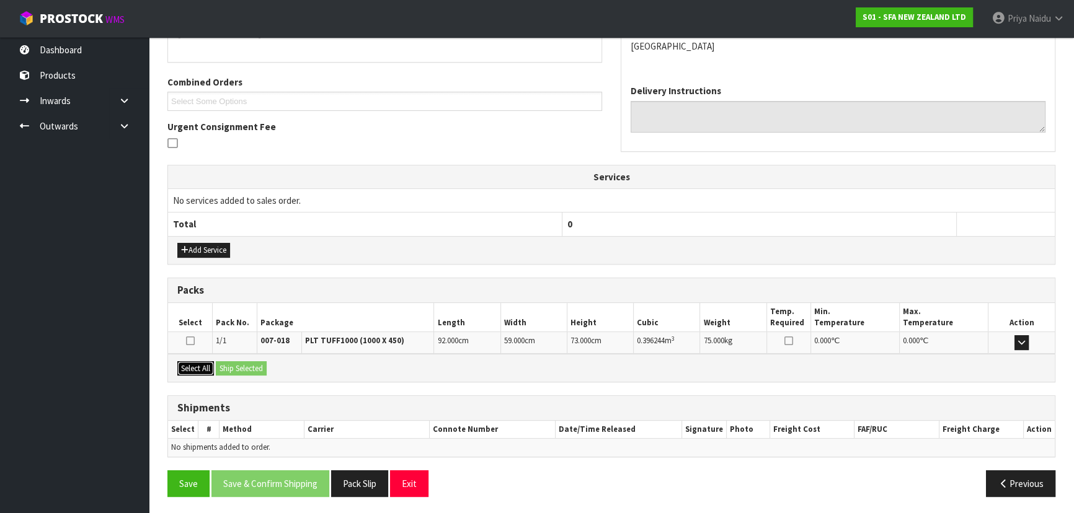
drag, startPoint x: 197, startPoint y: 370, endPoint x: 223, endPoint y: 364, distance: 26.2
click at [198, 369] on button "Select All" at bounding box center [195, 368] width 37 height 15
drag, startPoint x: 237, startPoint y: 364, endPoint x: 263, endPoint y: 370, distance: 26.2
click at [238, 364] on button "Ship Selected" at bounding box center [241, 368] width 51 height 15
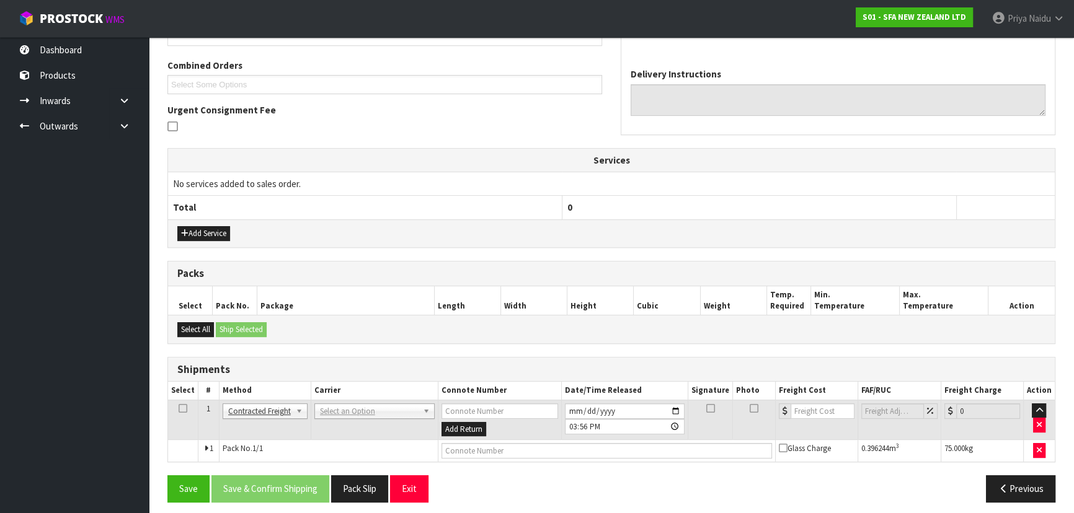
scroll to position [267, 0]
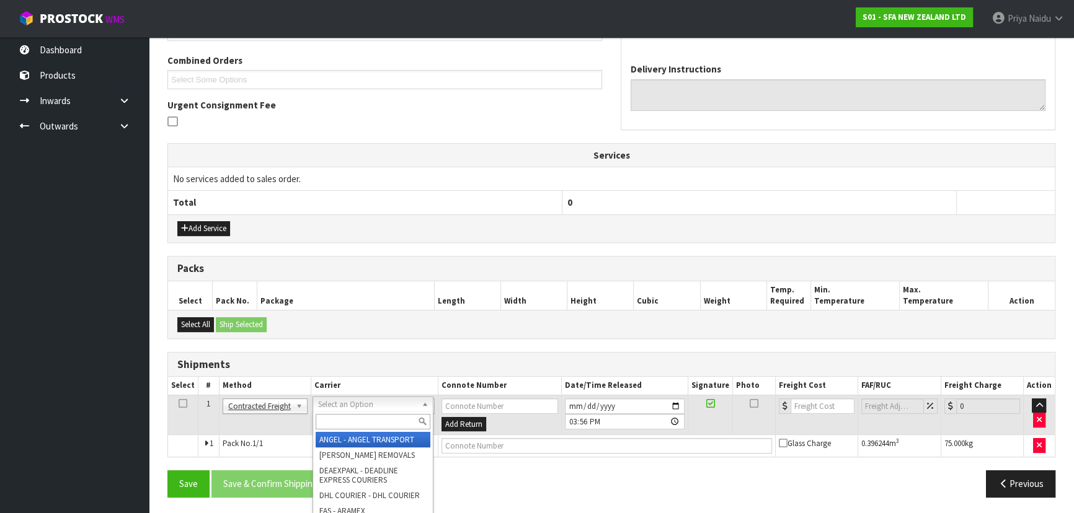
click at [342, 415] on input "text" at bounding box center [373, 421] width 115 height 15
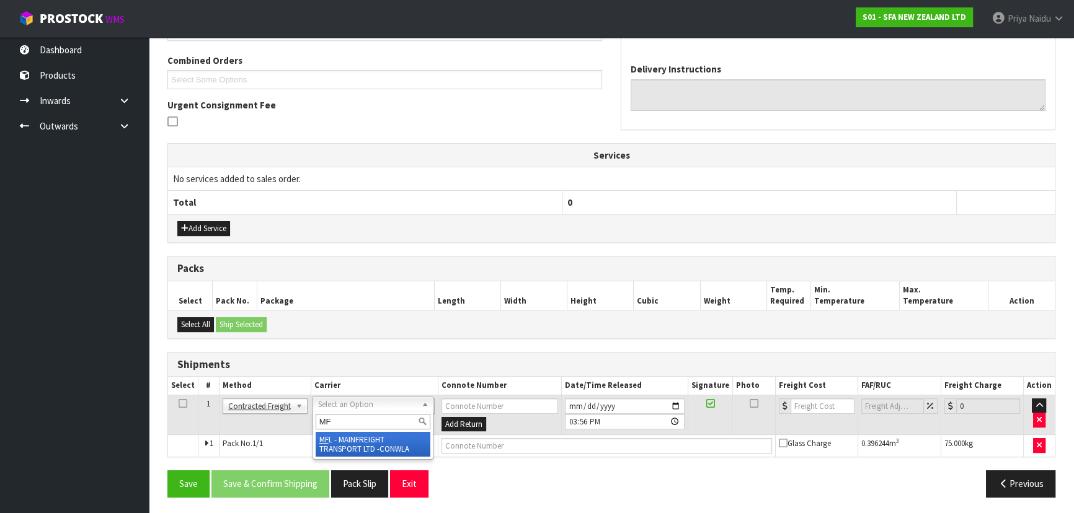
type input "MF"
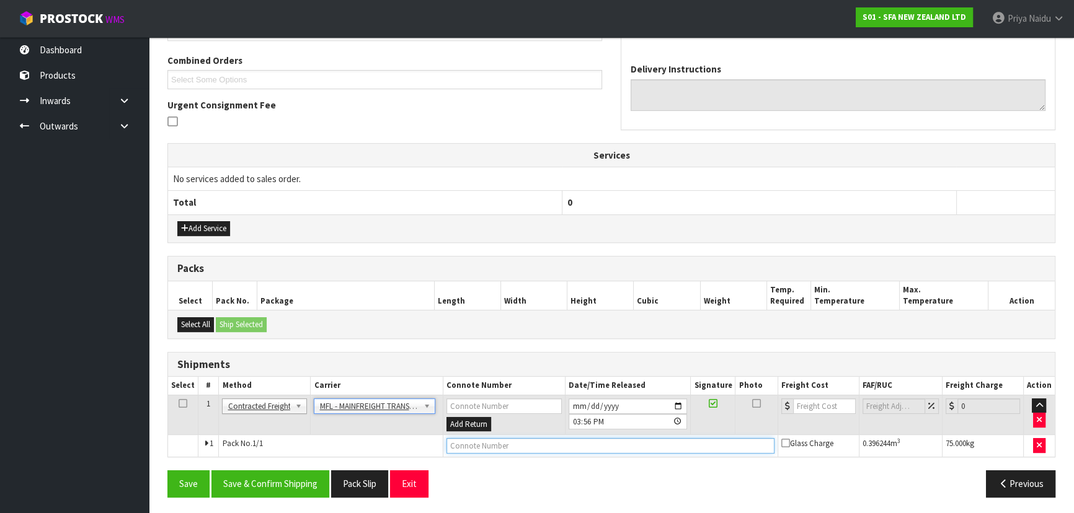
click at [460, 444] on input "text" at bounding box center [610, 445] width 328 height 15
paste input "FWM58728928"
type input "FWM58728928"
click at [821, 399] on input "number" at bounding box center [824, 406] width 63 height 15
type input "69.04"
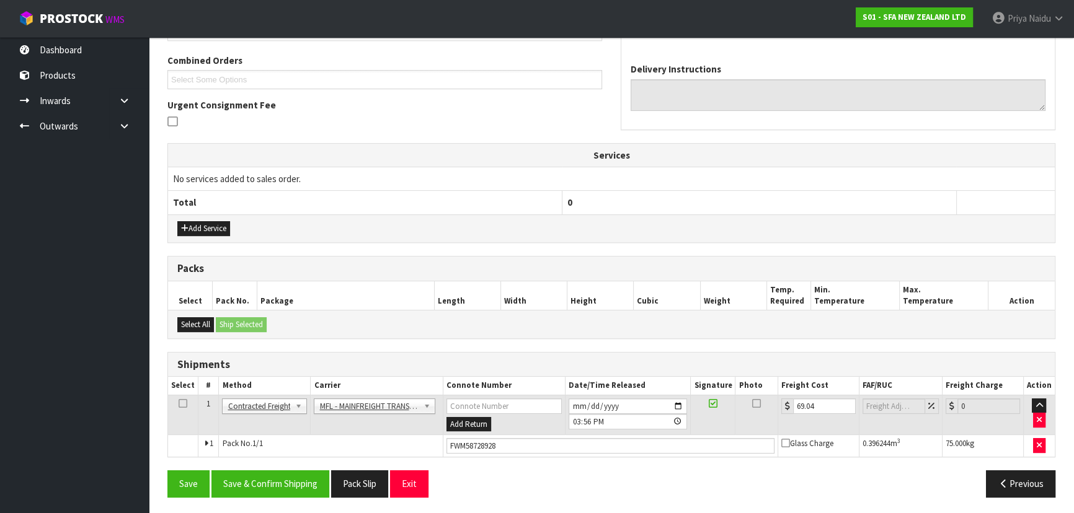
click at [237, 495] on div "Save Save & Confirm Shipping Pack Slip Exit Previous" at bounding box center [611, 488] width 906 height 36
click at [237, 493] on button "Save & Confirm Shipping" at bounding box center [270, 483] width 118 height 27
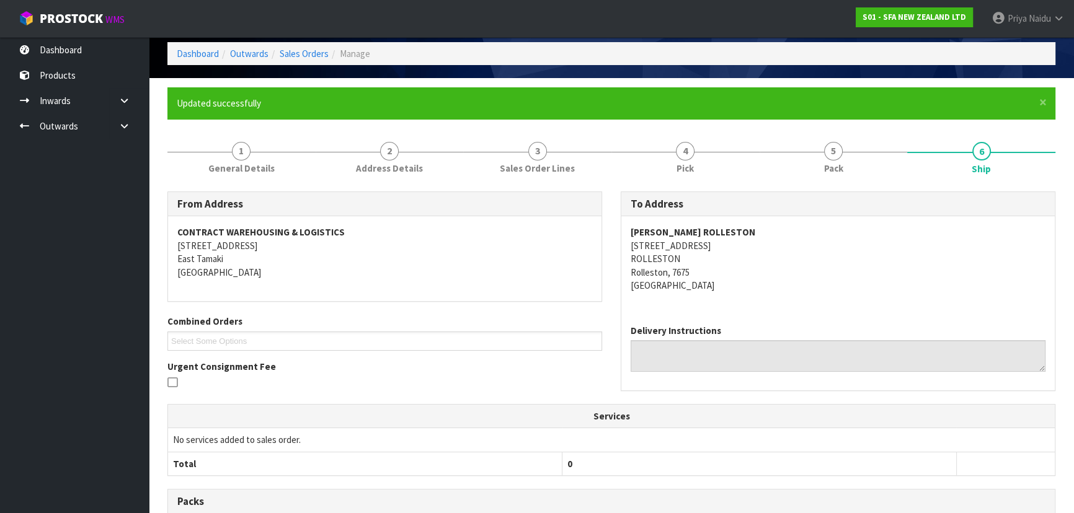
scroll to position [0, 0]
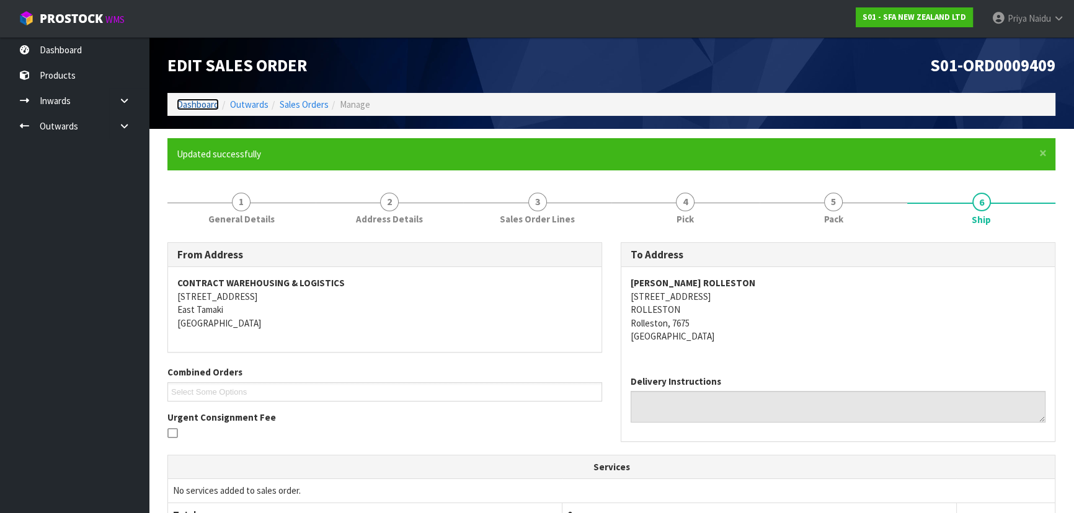
click at [189, 106] on link "Dashboard" at bounding box center [198, 105] width 42 height 12
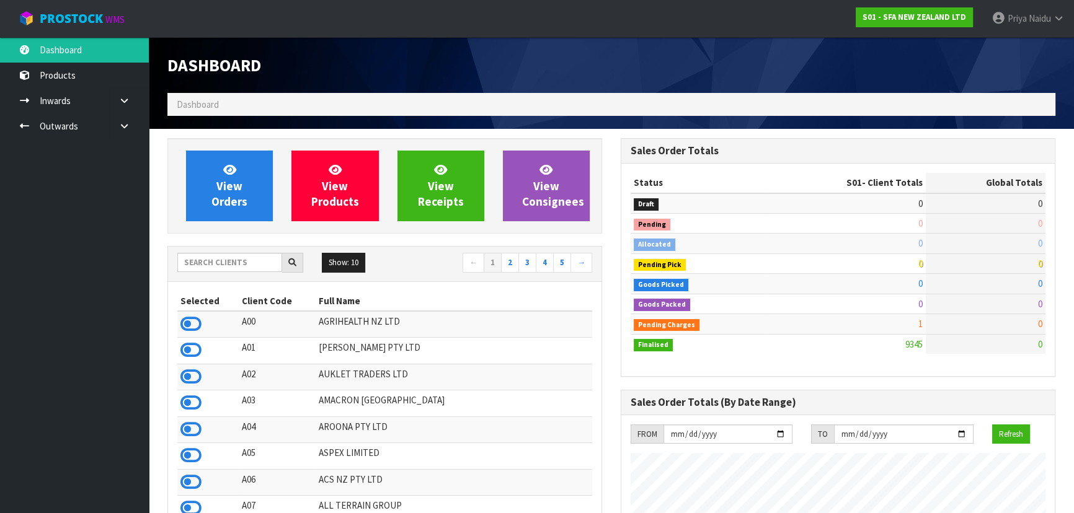
scroll to position [937, 453]
click at [194, 254] on input "text" at bounding box center [229, 262] width 105 height 19
type input "DATS"
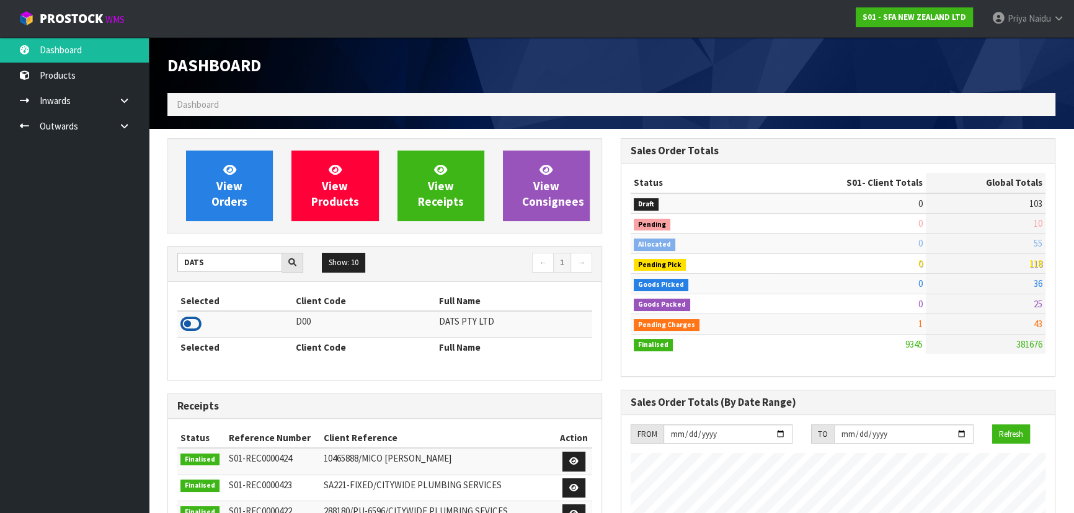
click at [188, 318] on icon at bounding box center [190, 324] width 21 height 19
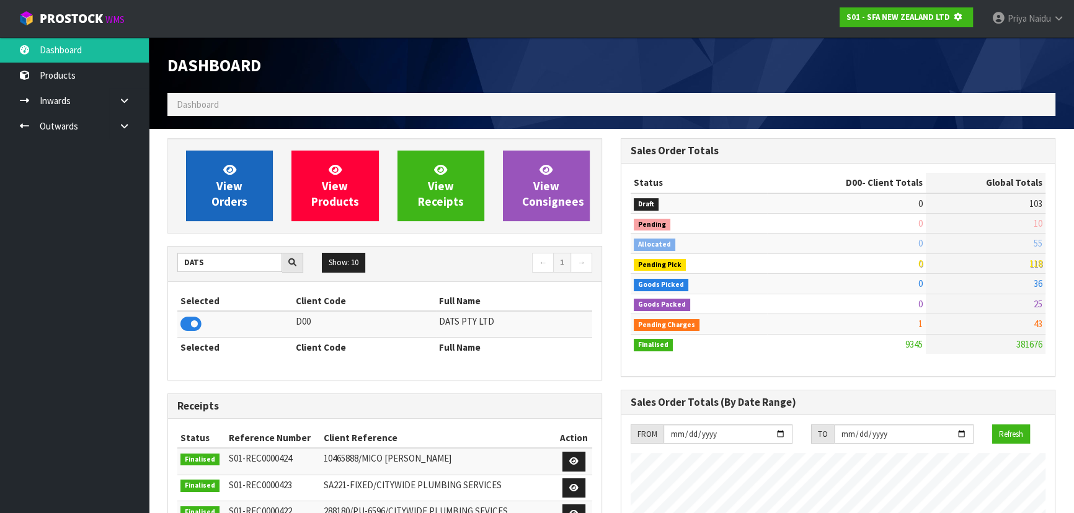
scroll to position [619117, 619435]
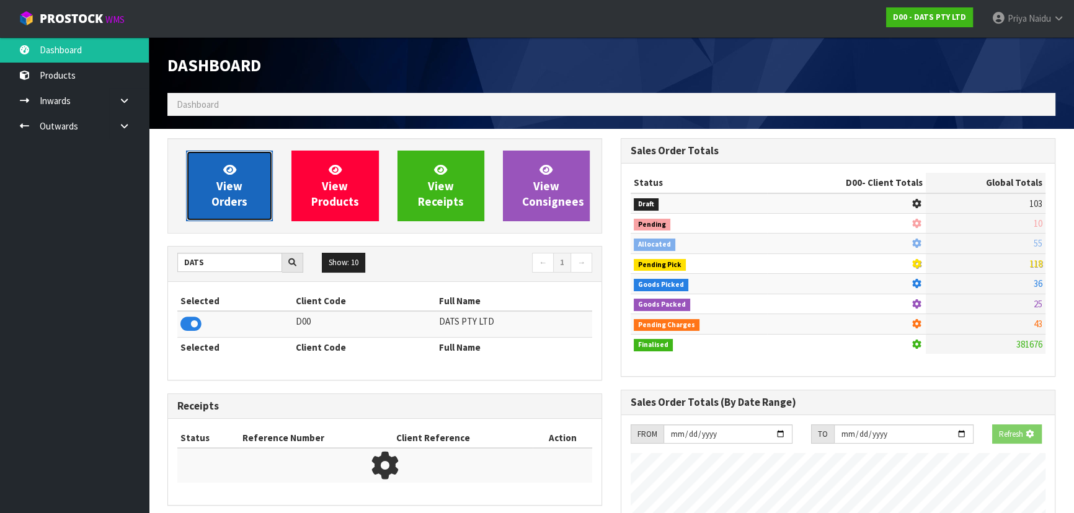
click at [216, 192] on link "View Orders" at bounding box center [229, 186] width 87 height 71
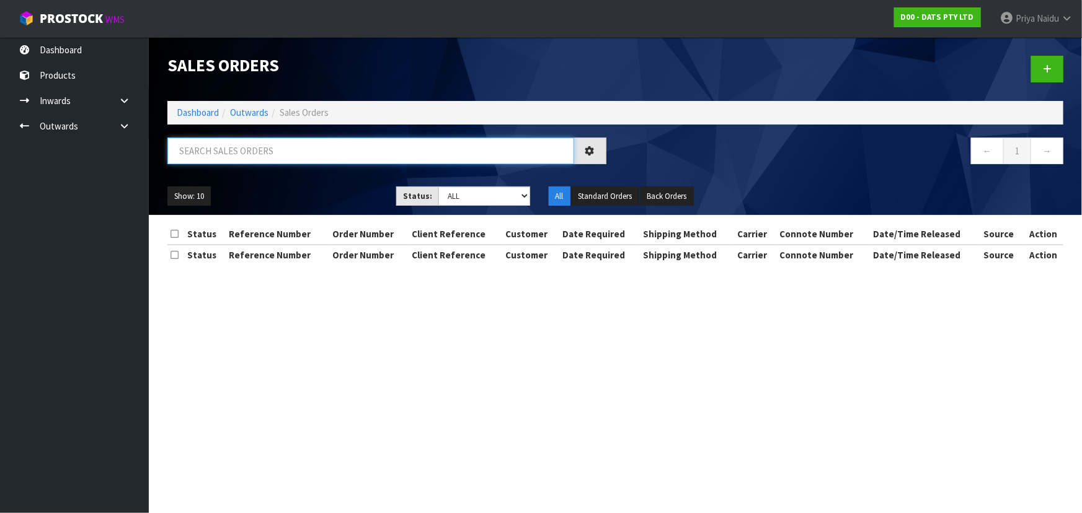
click at [239, 158] on input "text" at bounding box center [370, 151] width 407 height 27
type input "5562"
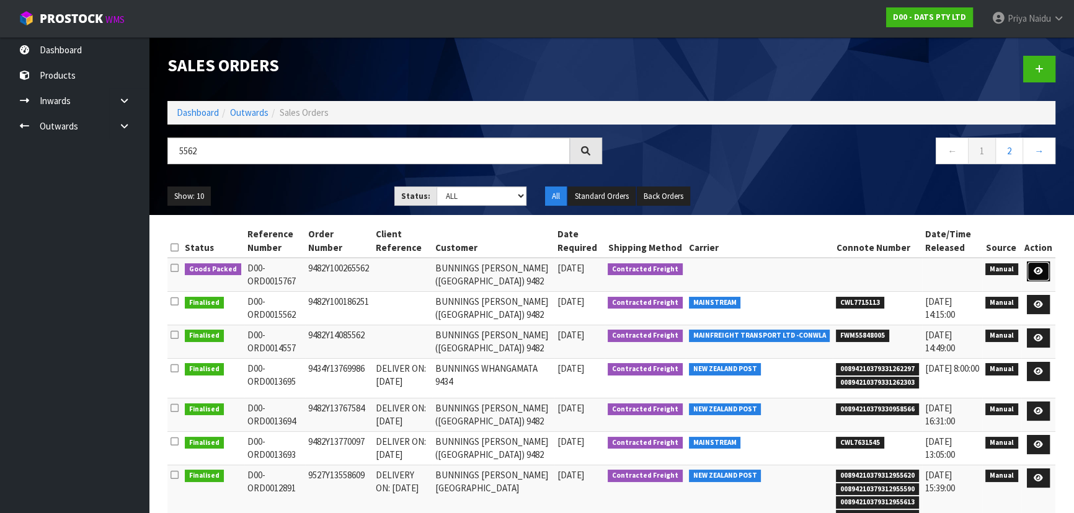
click at [1038, 273] on icon at bounding box center [1037, 271] width 9 height 8
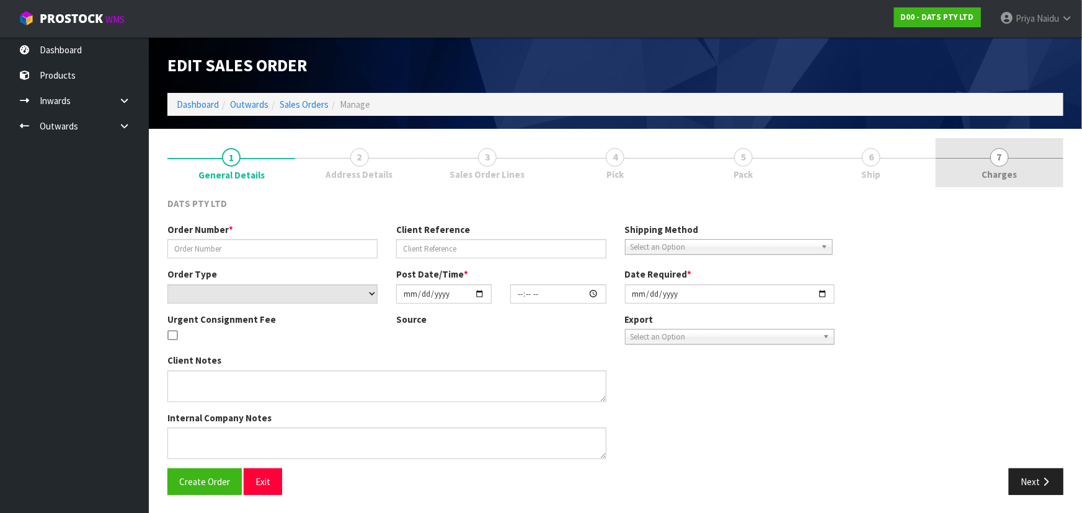
type input "9482Y100265562"
select select "number:0"
type input "2025-09-16"
type input "08:50:00.000"
type input "2025-09-16"
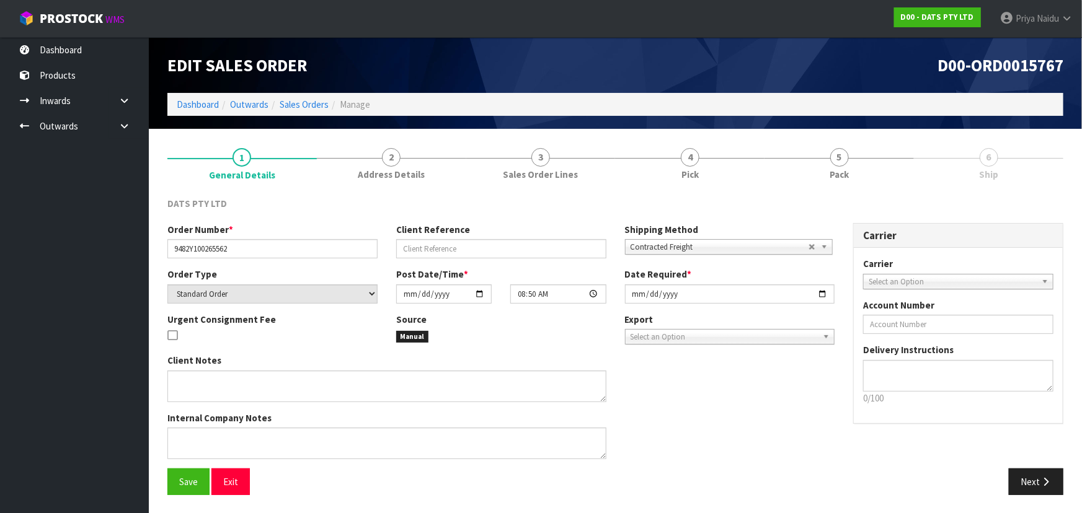
click at [973, 156] on link "6 Ship" at bounding box center [988, 162] width 149 height 49
drag, startPoint x: 750, startPoint y: 159, endPoint x: 787, endPoint y: 156, distance: 36.7
click at [755, 157] on link "4 Pick" at bounding box center [689, 162] width 149 height 49
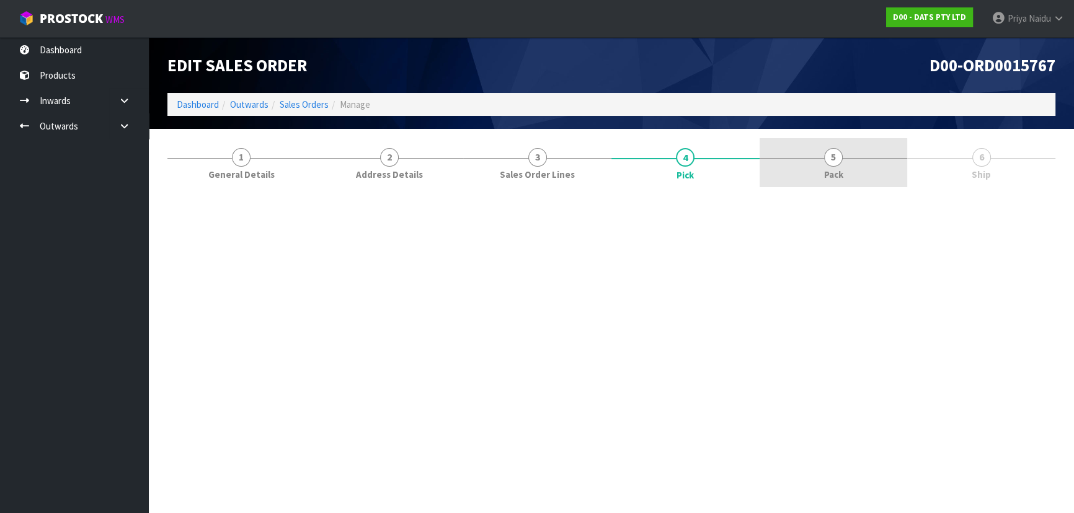
click at [828, 156] on span "5" at bounding box center [833, 157] width 19 height 19
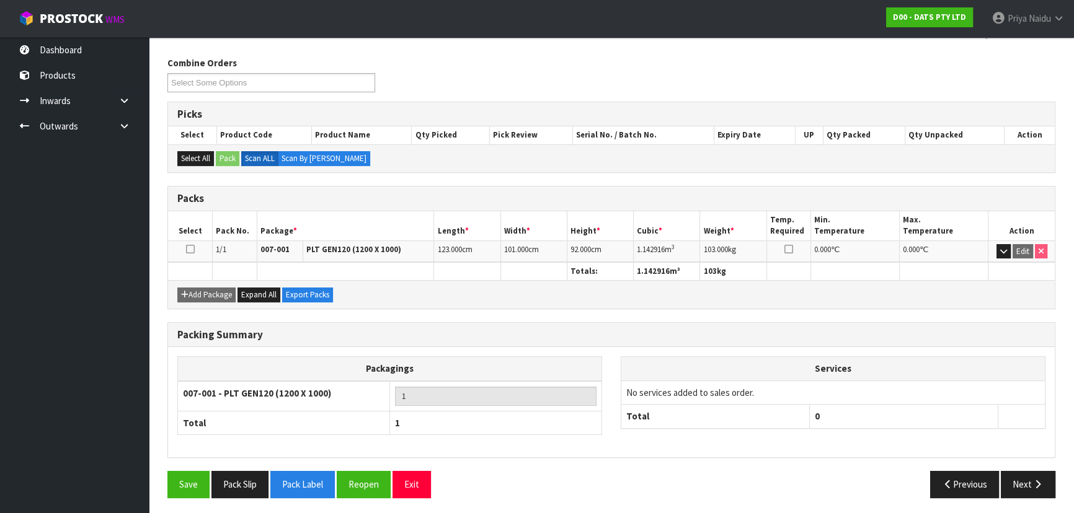
scroll to position [141, 0]
drag, startPoint x: 356, startPoint y: 479, endPoint x: 312, endPoint y: 431, distance: 65.4
click at [356, 479] on button "Reopen" at bounding box center [364, 483] width 54 height 27
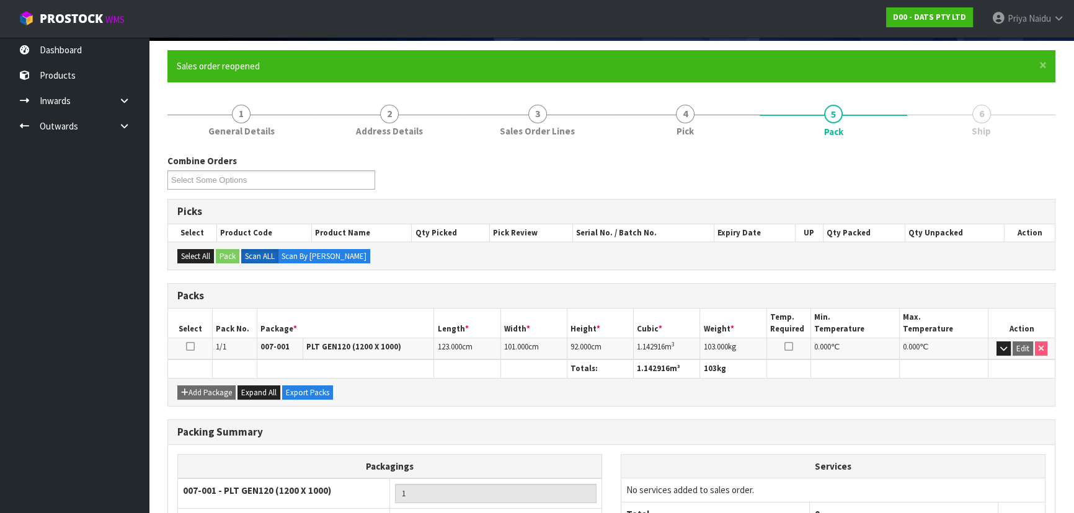
scroll to position [186, 0]
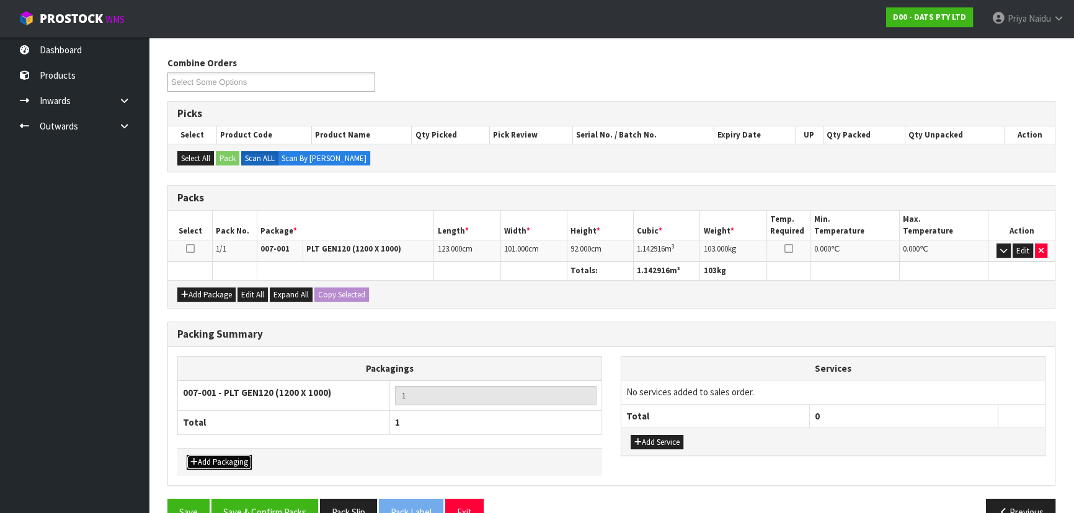
drag, startPoint x: 216, startPoint y: 454, endPoint x: 221, endPoint y: 441, distance: 13.7
click at [217, 456] on button "Add Packaging" at bounding box center [219, 462] width 65 height 15
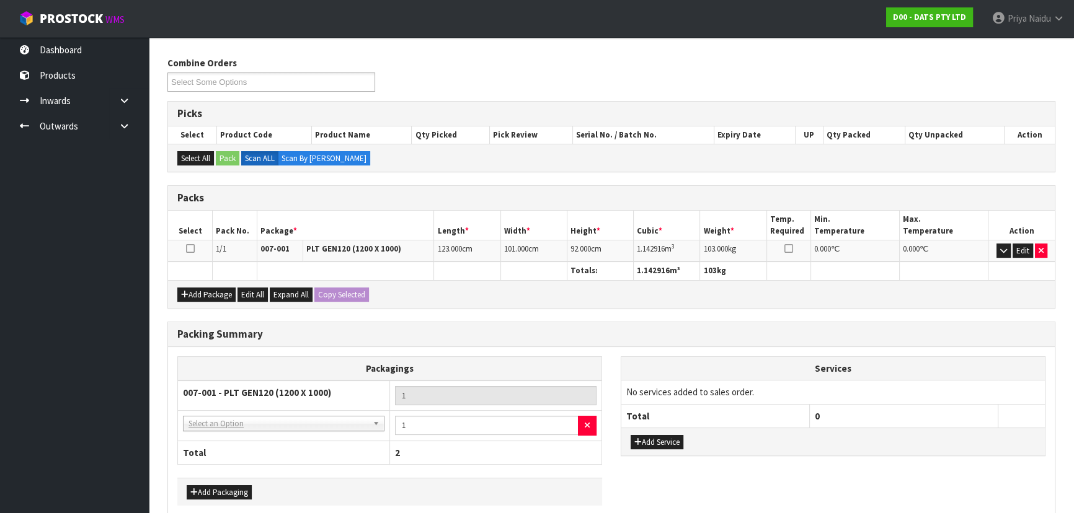
drag, startPoint x: 221, startPoint y: 441, endPoint x: 231, endPoint y: 426, distance: 18.4
click at [231, 418] on td "NONE - No Packaging Cartons 007-001 - PLT GEN120 (1200 X 1000) 007-002 - PLT ON…" at bounding box center [284, 426] width 212 height 30
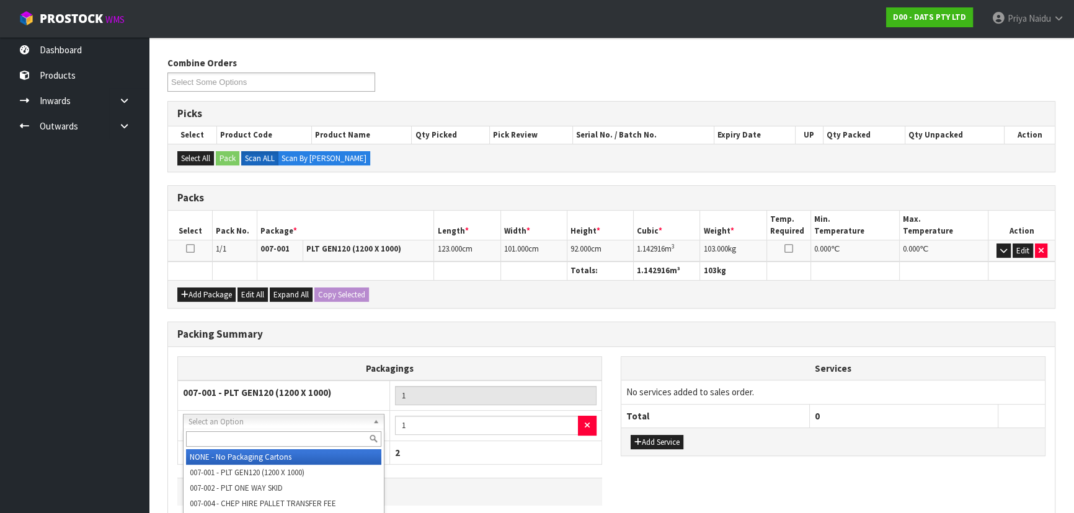
drag, startPoint x: 231, startPoint y: 425, endPoint x: 231, endPoint y: 433, distance: 8.7
click at [231, 433] on input "text" at bounding box center [283, 438] width 195 height 15
type input "OC"
drag, startPoint x: 241, startPoint y: 451, endPoint x: 414, endPoint y: 428, distance: 174.5
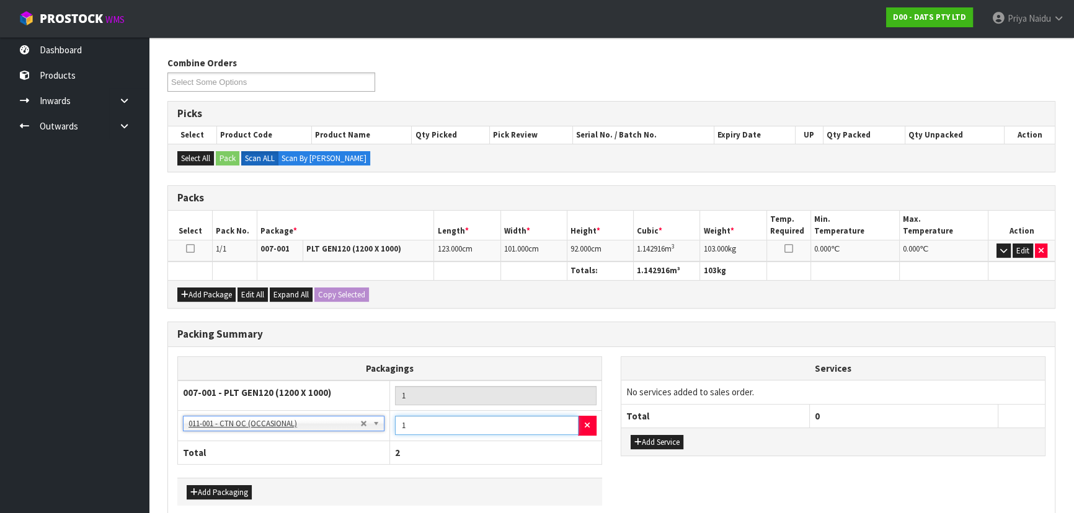
click at [490, 416] on input "1" at bounding box center [486, 425] width 183 height 19
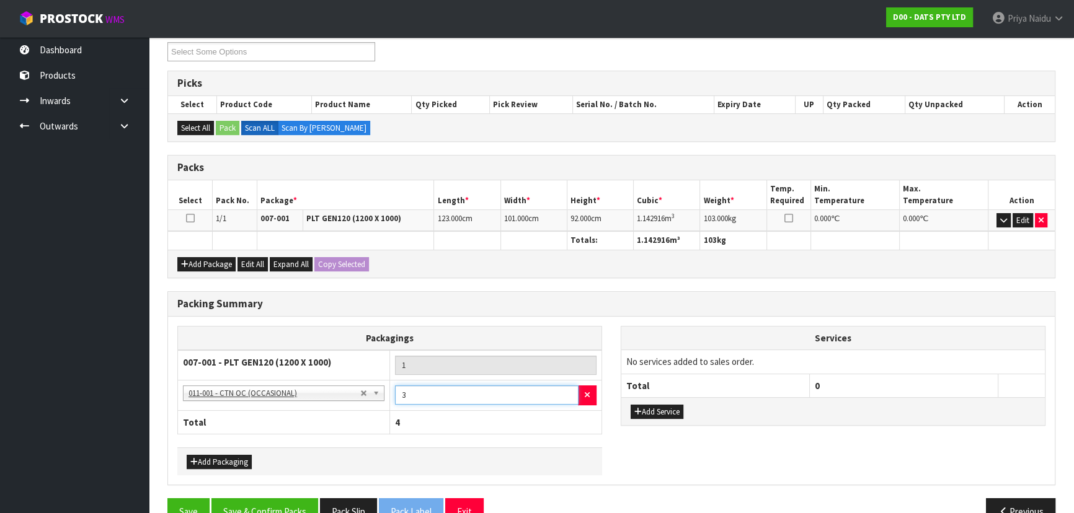
scroll to position [244, 0]
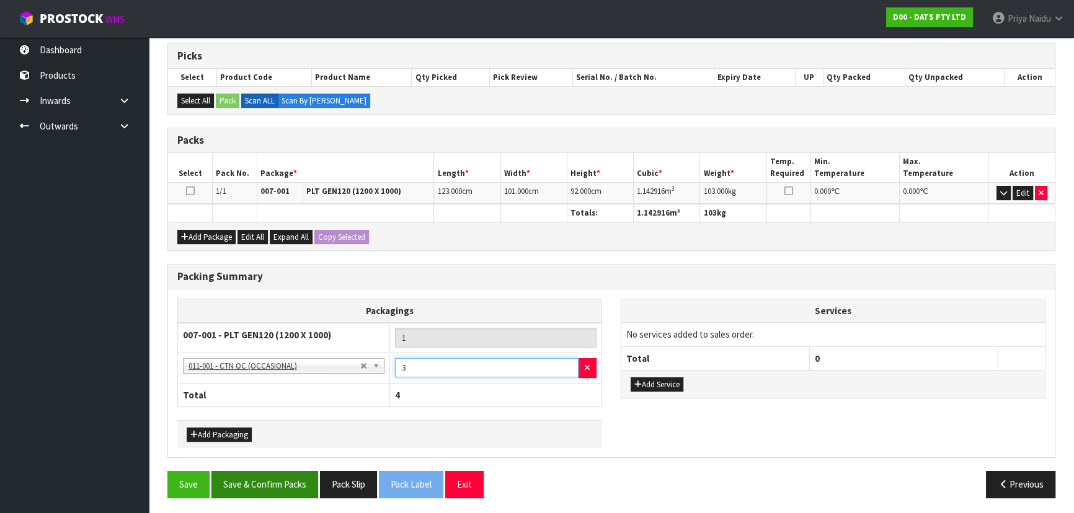
type input "3"
click at [264, 490] on button "Save & Confirm Packs" at bounding box center [264, 484] width 107 height 27
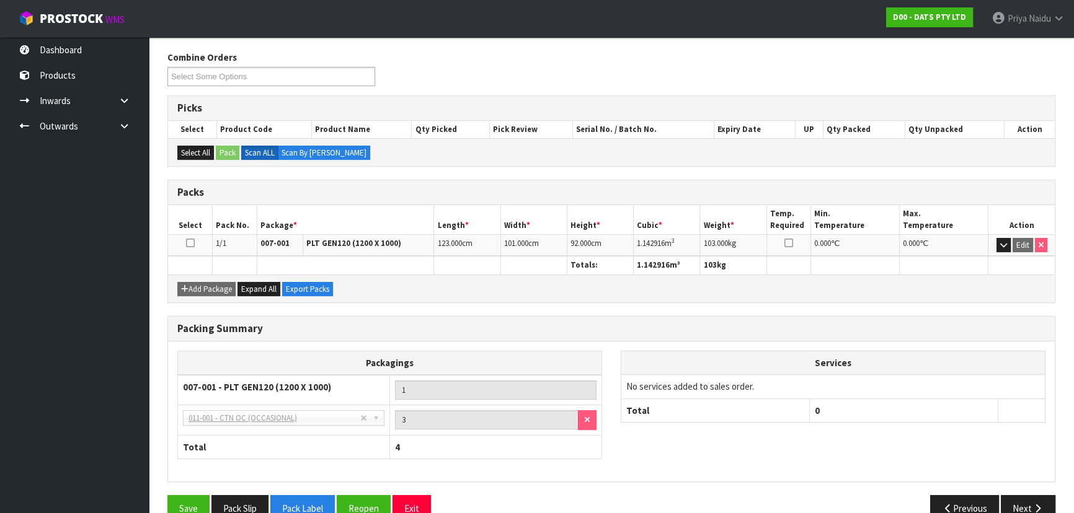
scroll to position [0, 0]
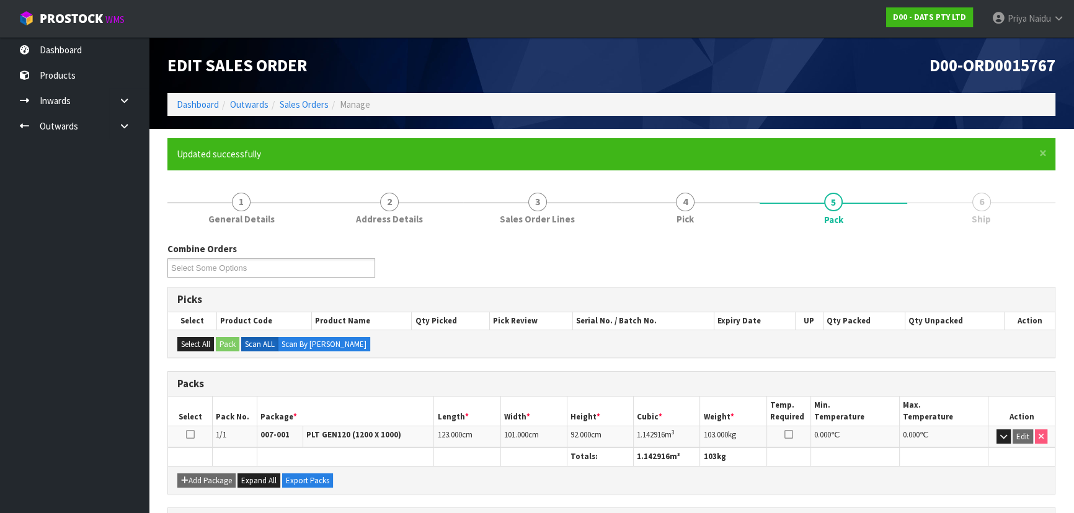
click at [219, 111] on li "Outwards" at bounding box center [244, 104] width 50 height 13
click at [208, 107] on link "Dashboard" at bounding box center [198, 105] width 42 height 12
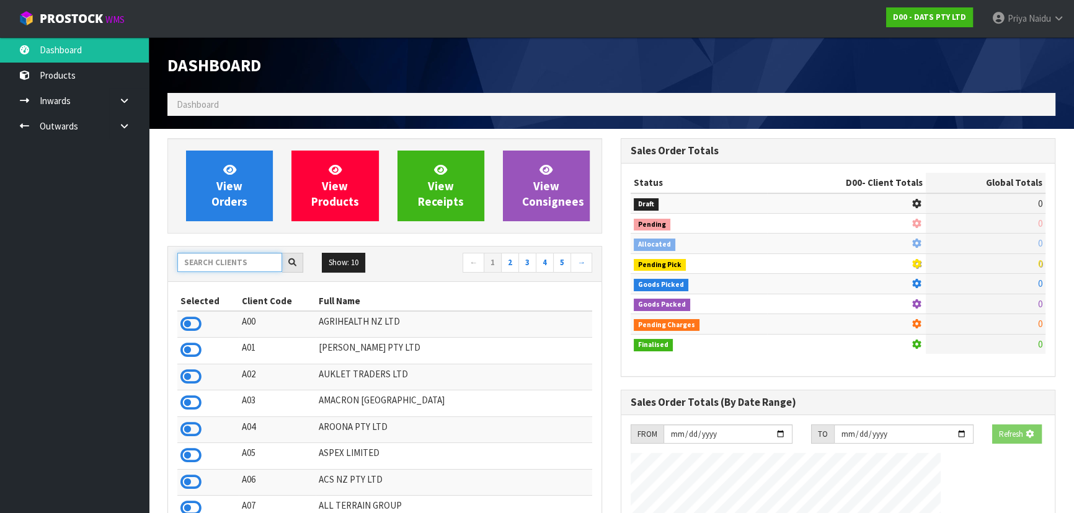
click at [253, 257] on input "text" at bounding box center [229, 262] width 105 height 19
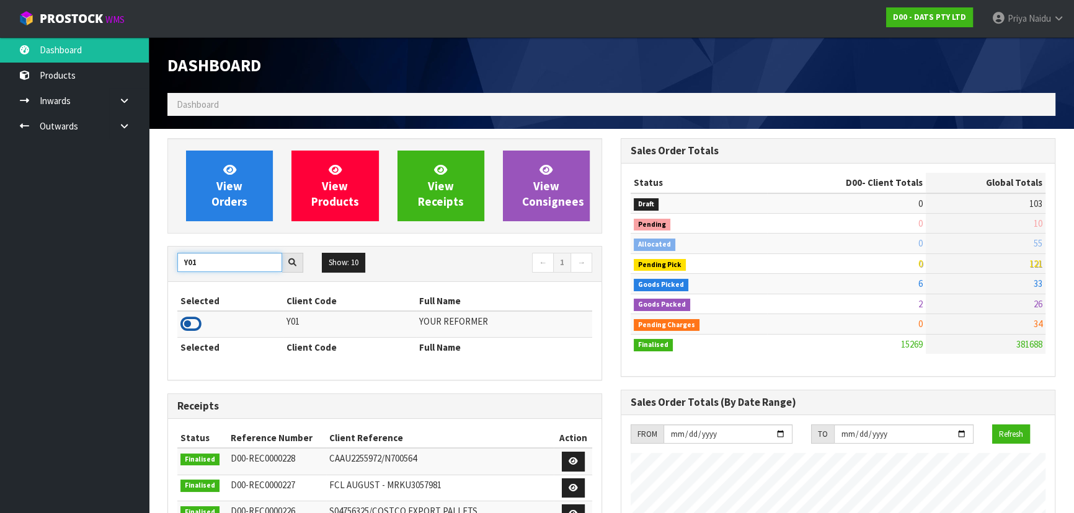
type input "Y01"
click at [196, 324] on icon at bounding box center [190, 324] width 21 height 19
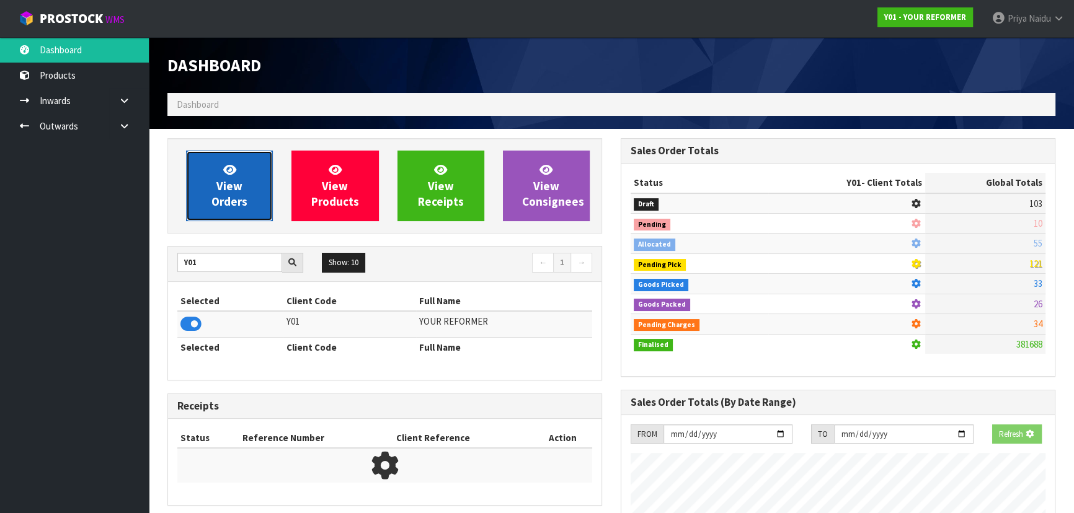
click at [201, 201] on link "View Orders" at bounding box center [229, 186] width 87 height 71
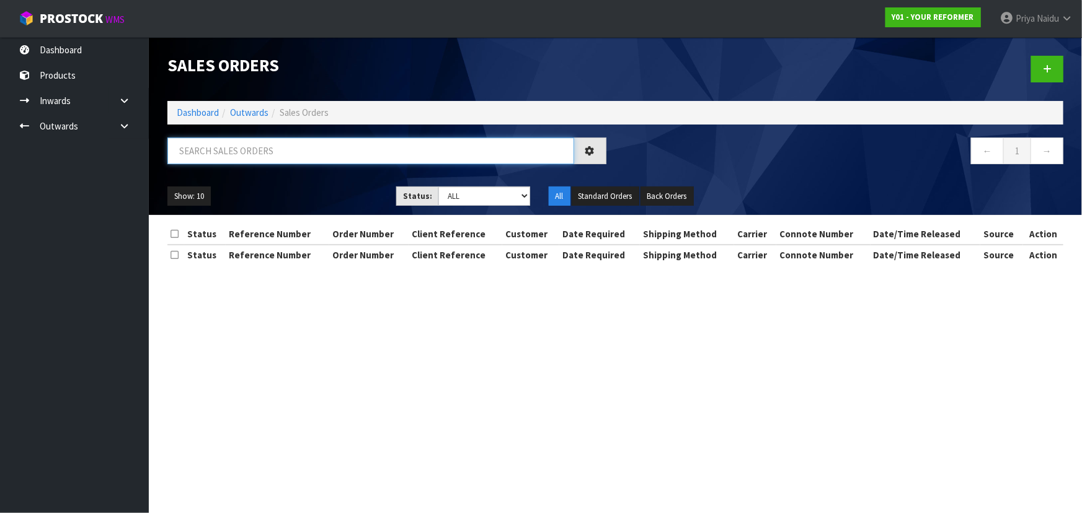
click at [232, 151] on input "text" at bounding box center [370, 151] width 407 height 27
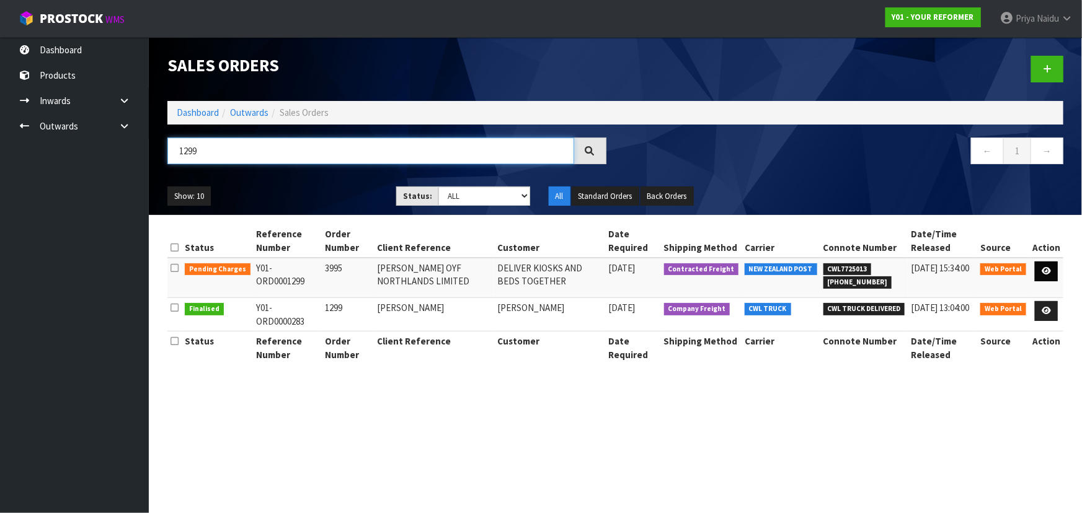
type input "1299"
click at [1042, 269] on icon at bounding box center [1045, 271] width 9 height 8
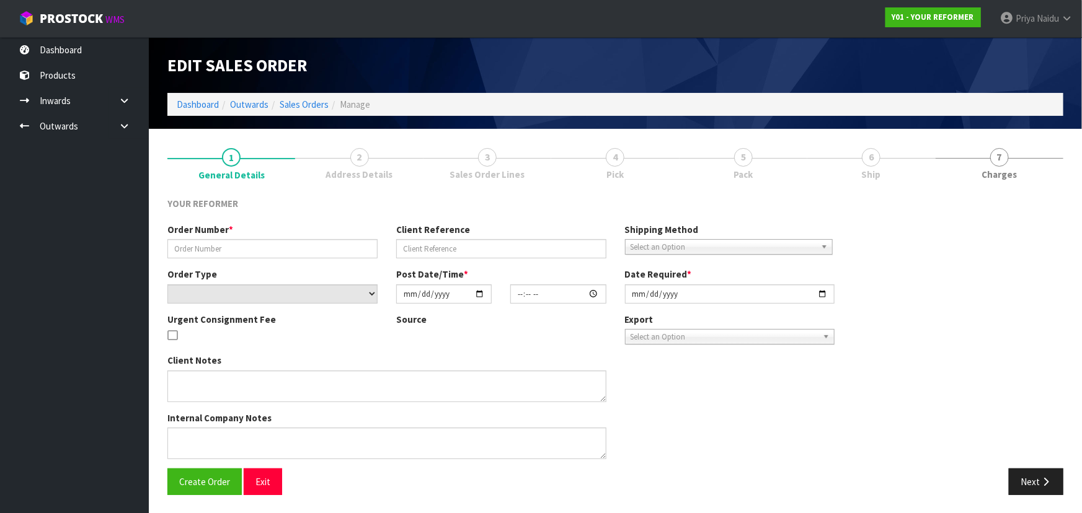
type input "3995"
type input "WILLIAM COLE OYF NORTHLANDS LIMITED"
select select "number:0"
type input "2025-08-13"
type input "21:36:00.000"
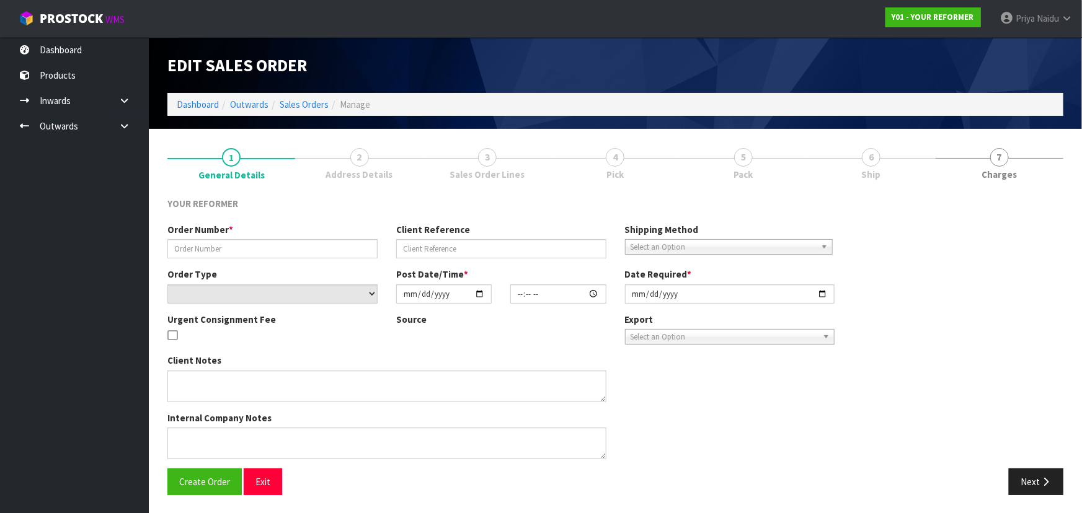
type input "2025-09-17"
type textarea "REFORMERS TO ARRIVE TO NZ 7/SEP BEFORE 8AM OR AFTER 6PM (THURS, FRI AND SAT IS …"
type textarea "FREIGHT QUOTE WILL BE AS FOLLOWS. AKL / CHH FREIGHT CHARGE: $1083.72 + HIAB CHA…"
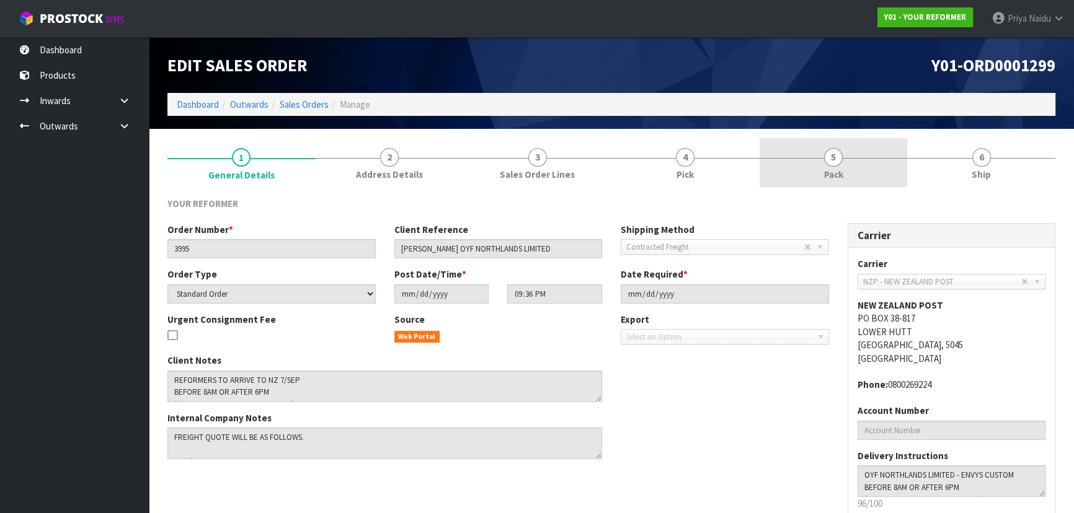
click at [846, 172] on link "5 Pack" at bounding box center [833, 162] width 148 height 49
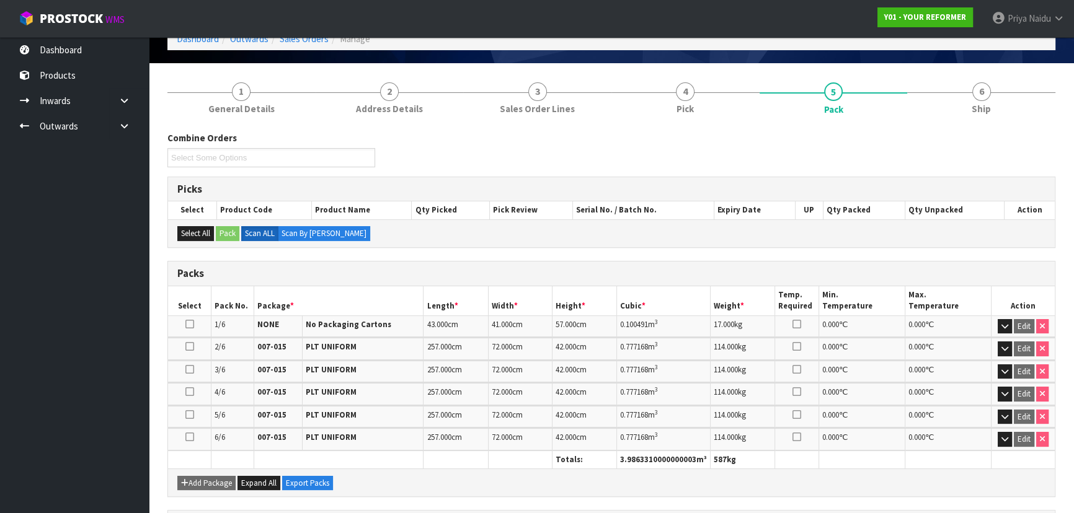
scroll to position [283, 0]
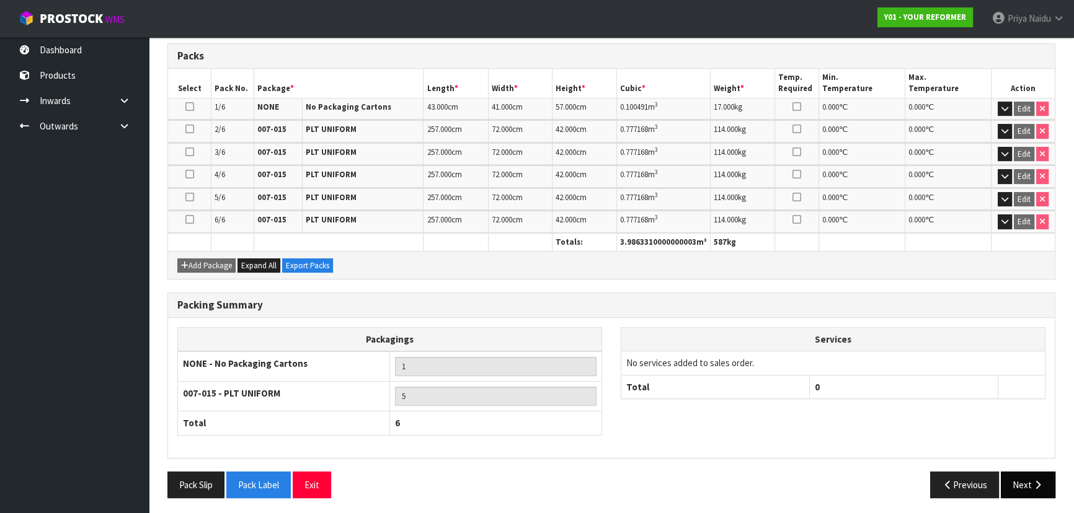
click at [1059, 497] on div "Pack Slip Pack Label Exit Previous Next" at bounding box center [611, 490] width 906 height 36
drag, startPoint x: 1029, startPoint y: 490, endPoint x: 1022, endPoint y: 481, distance: 11.0
click at [1029, 490] on button "Next" at bounding box center [1027, 485] width 55 height 27
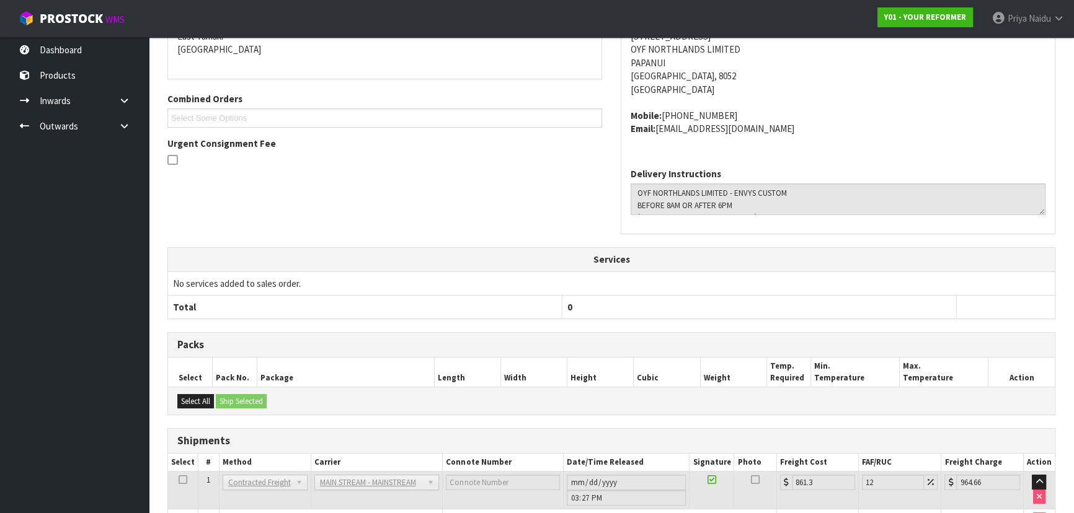
scroll to position [109, 0]
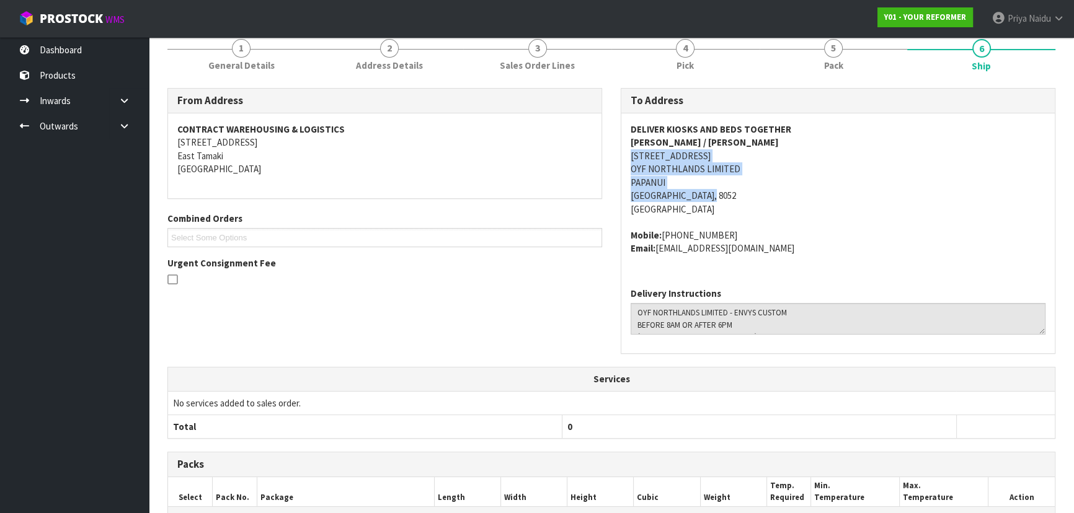
drag, startPoint x: 625, startPoint y: 155, endPoint x: 17, endPoint y: 146, distance: 608.2
click at [873, 194] on div "DELIVER KIOSKS AND BEDS TOGETHER WILLIAM COLE / RACHEL 71 MAIN NORTH ROAD PAPAN…" at bounding box center [837, 195] width 433 height 164
click at [621, 138] on div "DELIVER KIOSKS AND BEDS TOGETHER WILLIAM COLE / RACHEL 71 MAIN NORTH ROAD PAPAN…" at bounding box center [837, 195] width 433 height 164
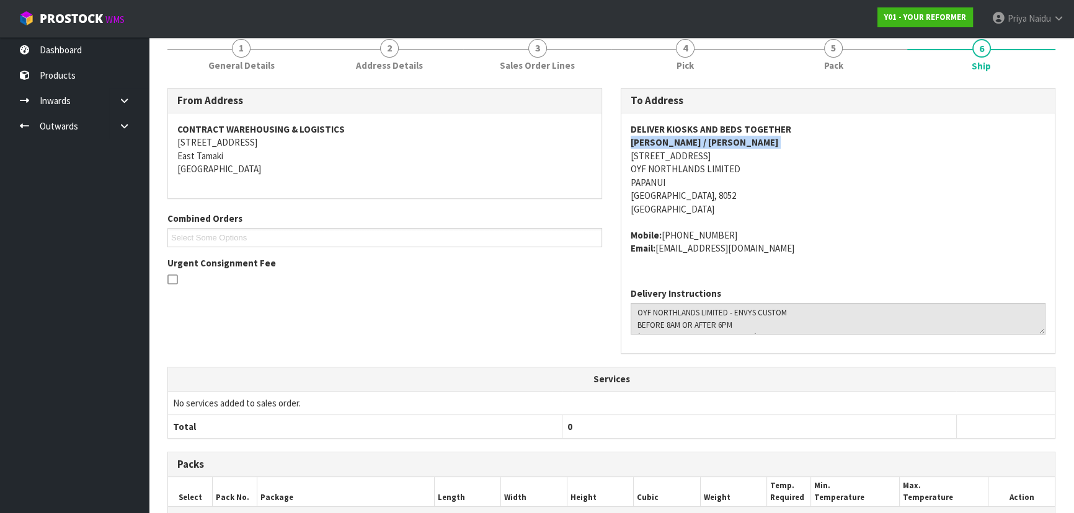
drag, startPoint x: 621, startPoint y: 138, endPoint x: 195, endPoint y: 201, distance: 430.4
click at [722, 138] on div "DELIVER KIOSKS AND BEDS TOGETHER WILLIAM COLE / RACHEL 71 MAIN NORTH ROAD PAPAN…" at bounding box center [837, 195] width 433 height 164
drag, startPoint x: 629, startPoint y: 231, endPoint x: 736, endPoint y: 231, distance: 107.2
click at [736, 231] on div "DELIVER KIOSKS AND BEDS TOGETHER WILLIAM COLE / RACHEL 71 MAIN NORTH ROAD PAPAN…" at bounding box center [837, 195] width 433 height 164
click at [626, 273] on div "DELIVER KIOSKS AND BEDS TOGETHER WILLIAM COLE / RACHEL 71 MAIN NORTH ROAD PAPAN…" at bounding box center [837, 195] width 433 height 164
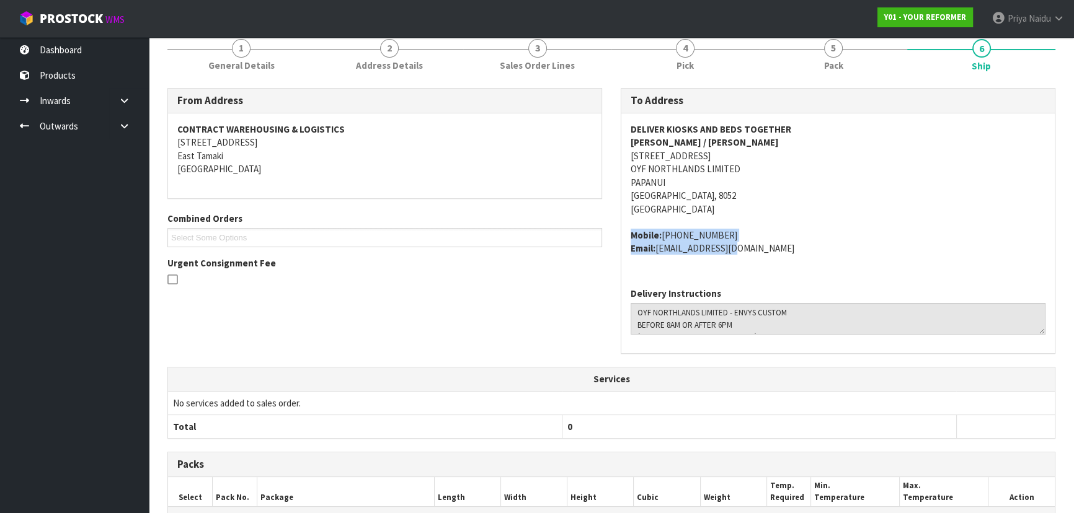
drag, startPoint x: 627, startPoint y: 232, endPoint x: 557, endPoint y: 262, distance: 75.9
click at [775, 262] on div "DELIVER KIOSKS AND BEDS TOGETHER WILLIAM COLE / RACHEL 71 MAIN NORTH ROAD PAPAN…" at bounding box center [837, 195] width 433 height 164
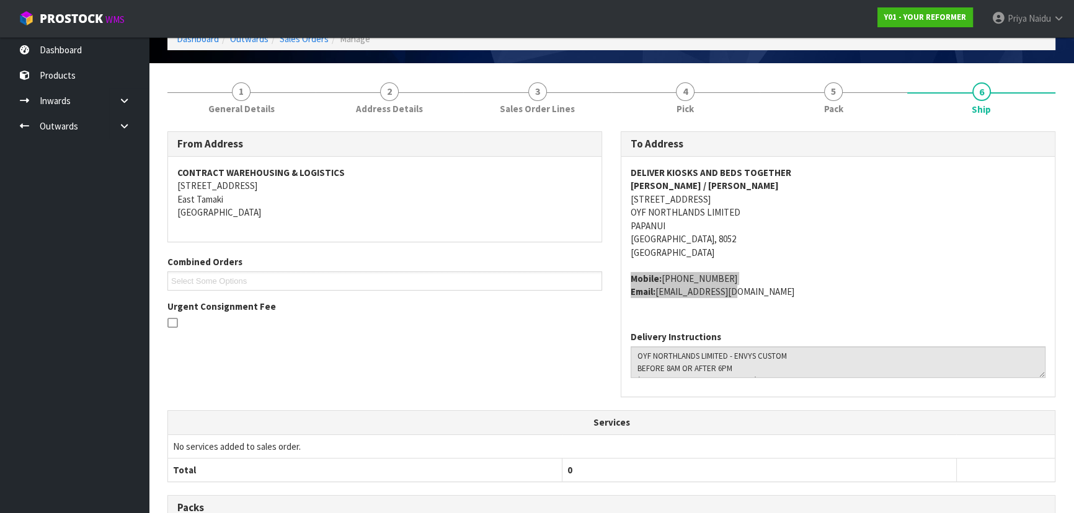
scroll to position [0, 0]
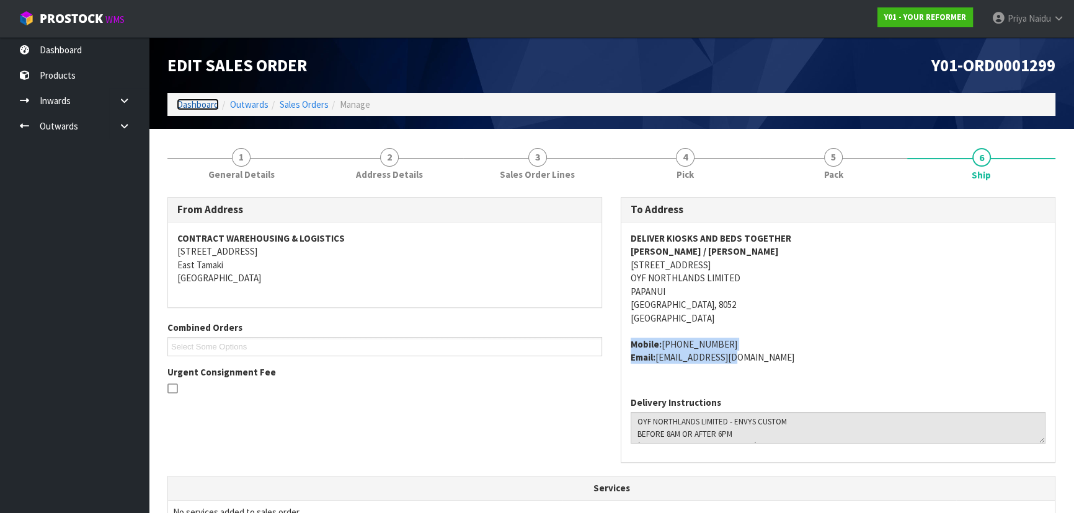
click at [200, 105] on link "Dashboard" at bounding box center [198, 105] width 42 height 12
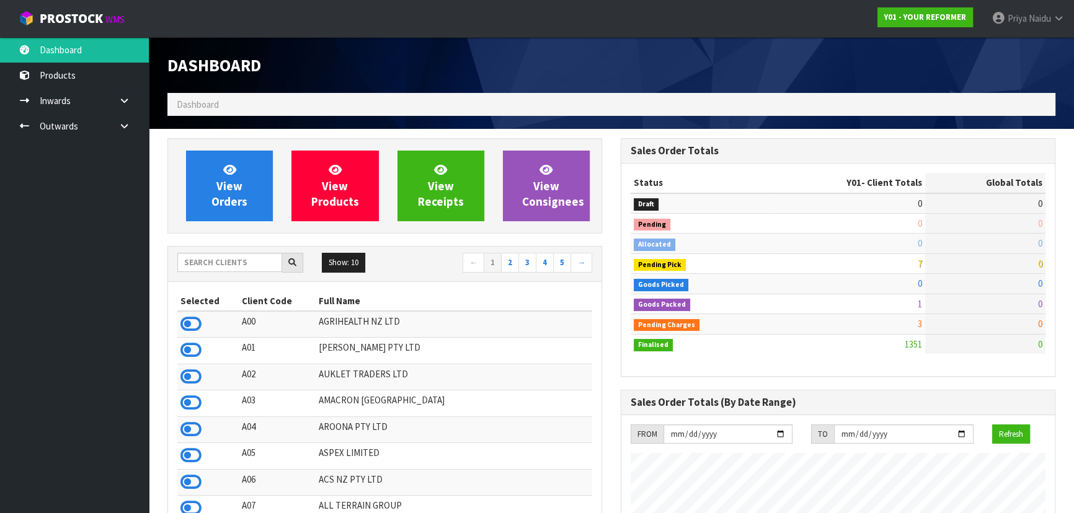
scroll to position [937, 453]
click at [213, 257] on input "text" at bounding box center [229, 262] width 105 height 19
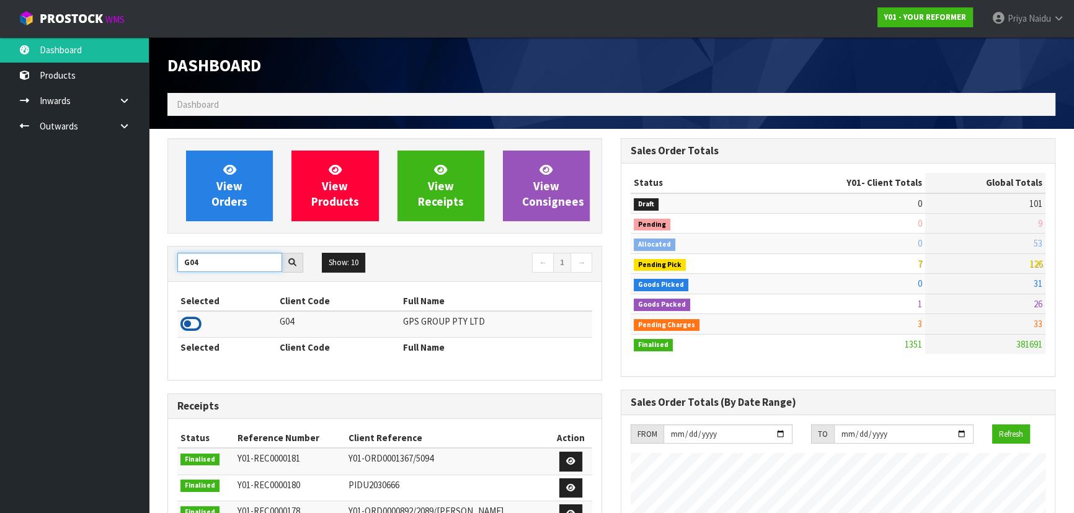
type input "G04"
click at [193, 325] on icon at bounding box center [190, 324] width 21 height 19
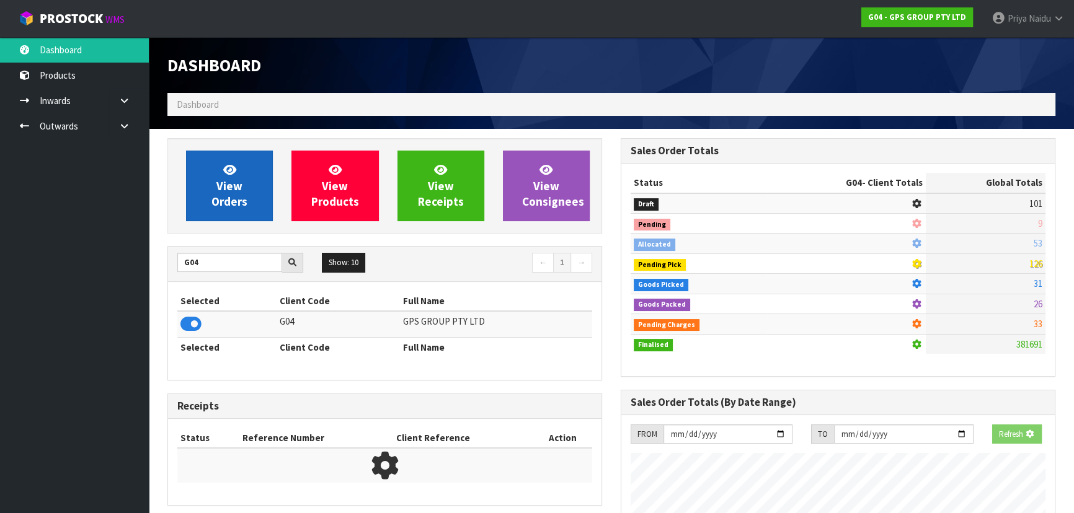
scroll to position [772, 453]
click at [239, 192] on link "View Orders" at bounding box center [229, 186] width 87 height 71
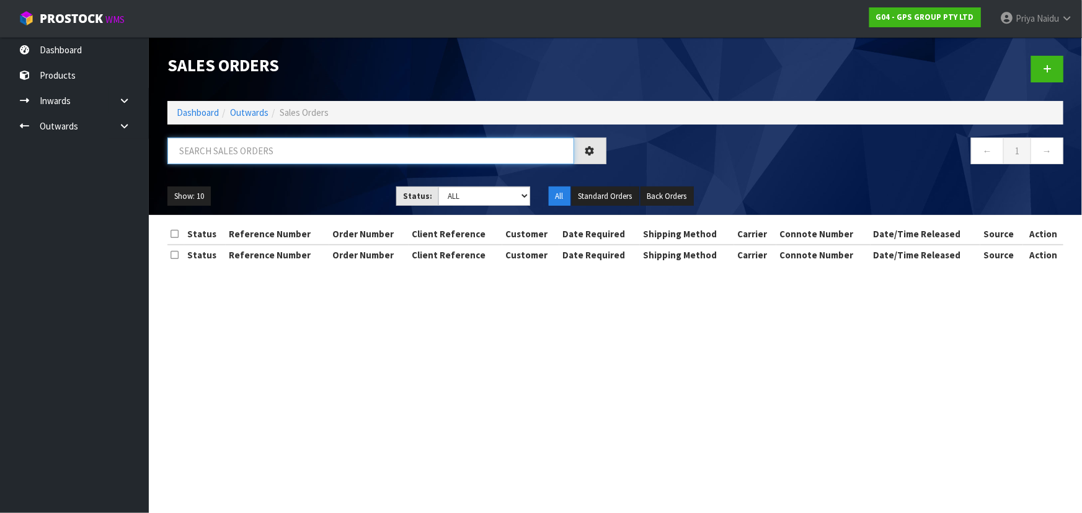
click at [239, 160] on input "text" at bounding box center [370, 151] width 407 height 27
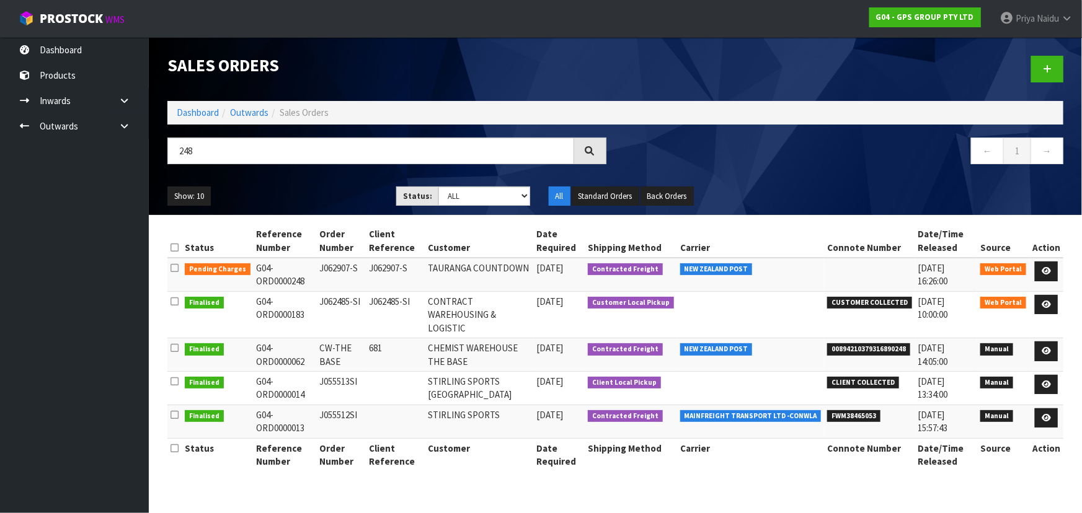
click at [297, 188] on ul "Show: 10 5 10 25 50" at bounding box center [272, 197] width 210 height 20
click at [215, 161] on input "248" at bounding box center [370, 151] width 407 height 27
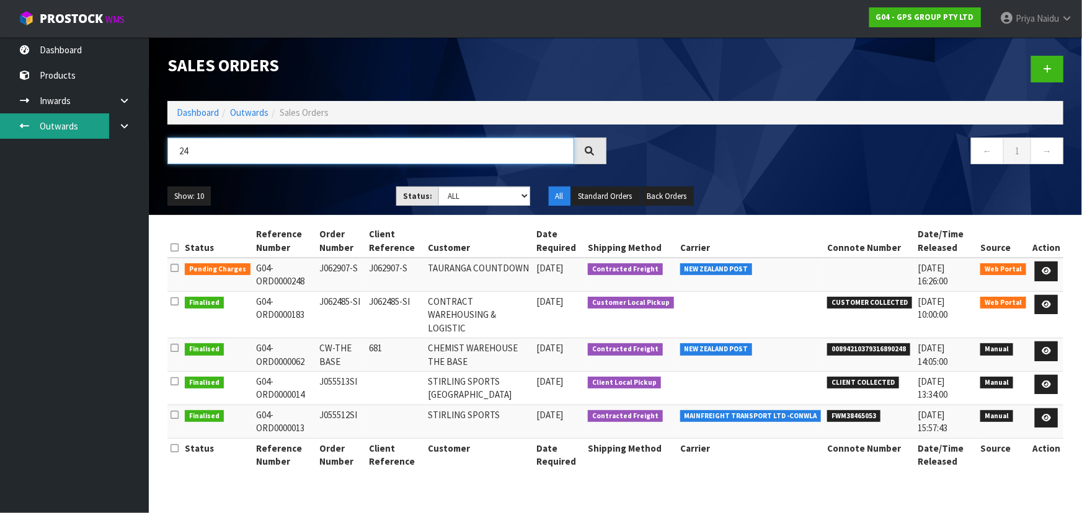
type input "2"
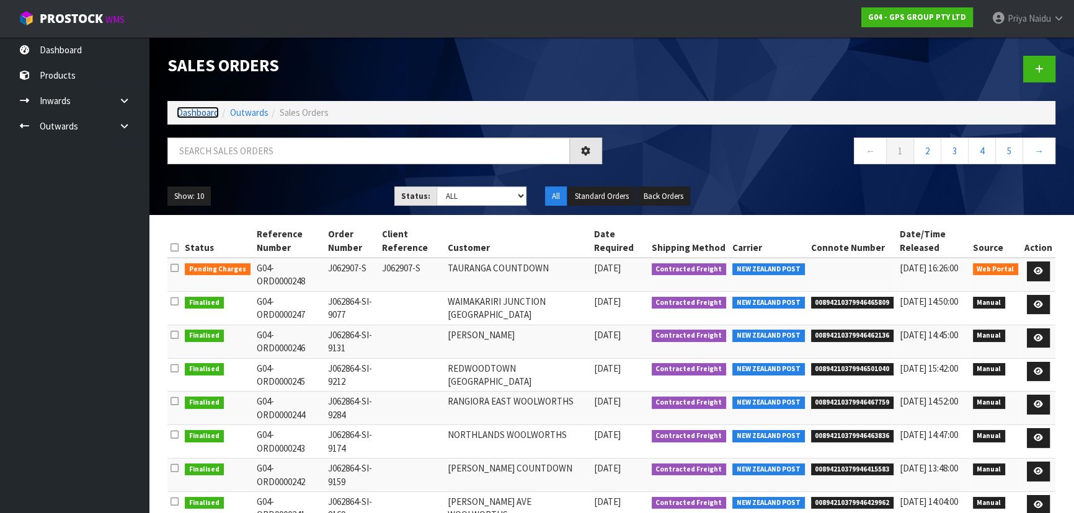
click at [211, 112] on link "Dashboard" at bounding box center [198, 113] width 42 height 12
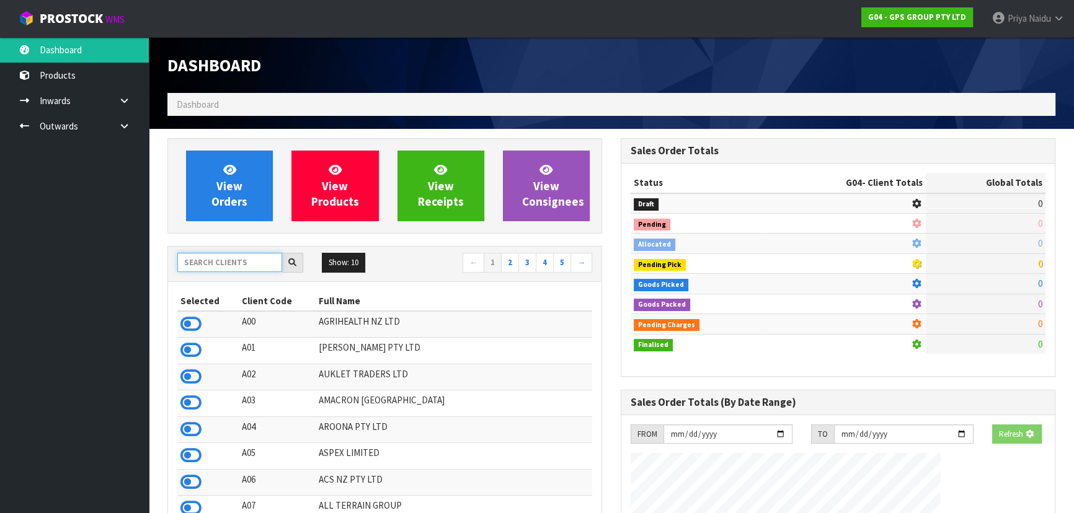
click at [211, 263] on input "text" at bounding box center [229, 262] width 105 height 19
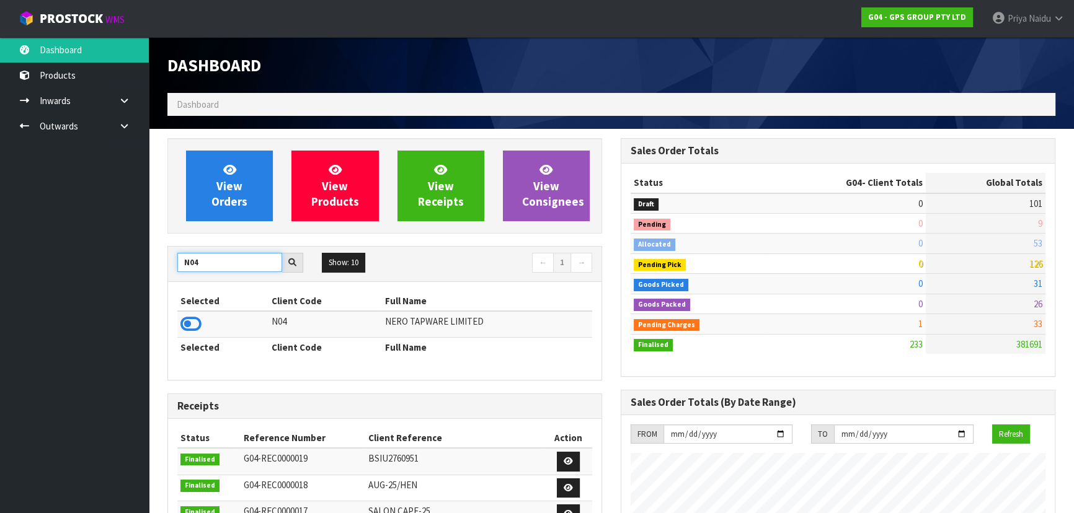
type input "N04"
click at [198, 323] on icon at bounding box center [190, 324] width 21 height 19
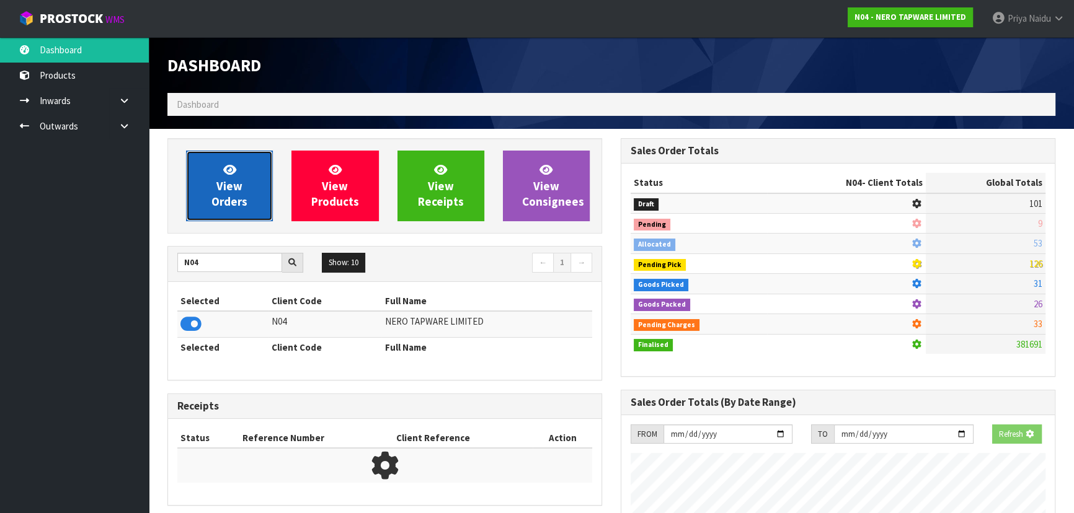
scroll to position [619117, 619435]
click at [224, 198] on span "View Orders" at bounding box center [229, 185] width 36 height 46
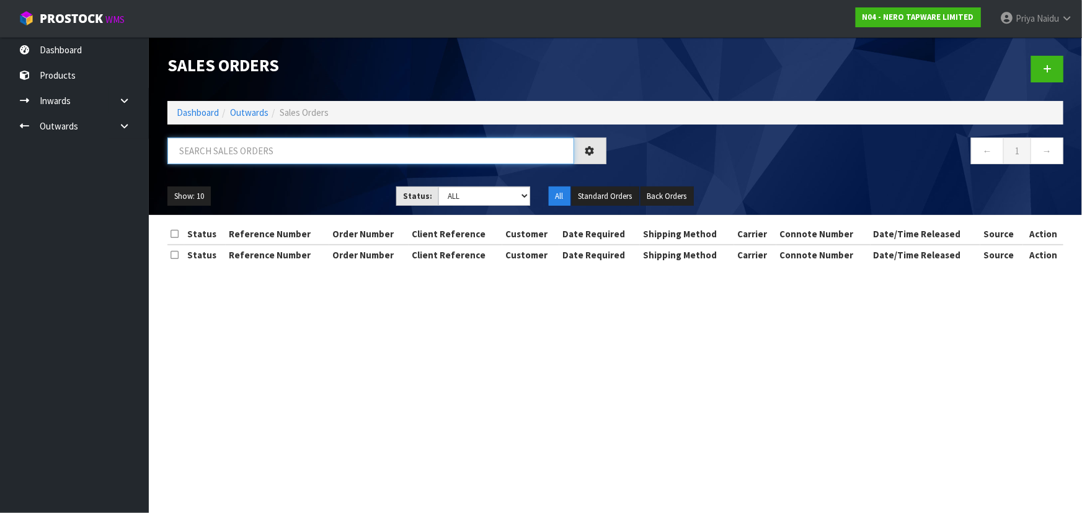
click at [250, 144] on input "text" at bounding box center [370, 151] width 407 height 27
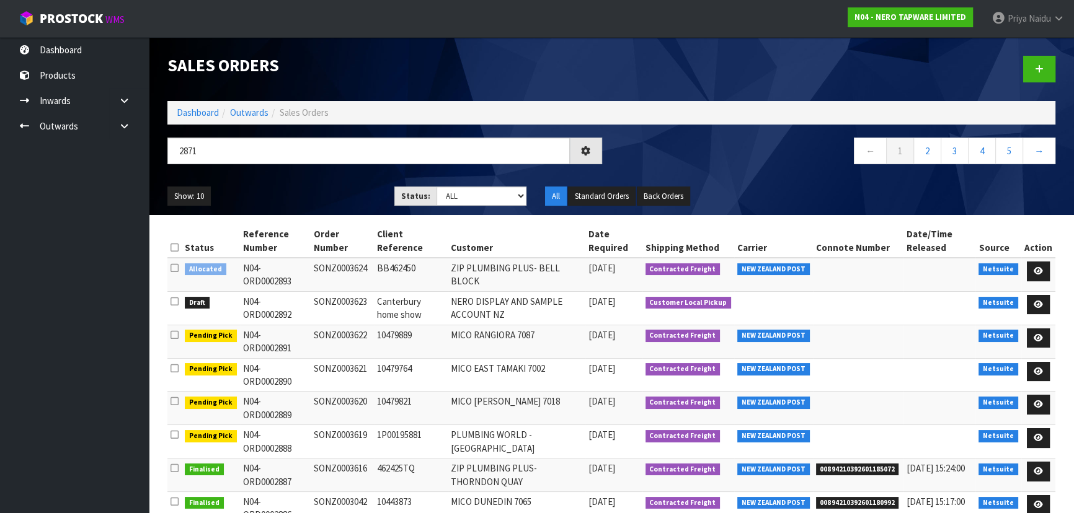
click at [291, 174] on div "2871 ← 1 2 3 4 5 →" at bounding box center [611, 158] width 906 height 40
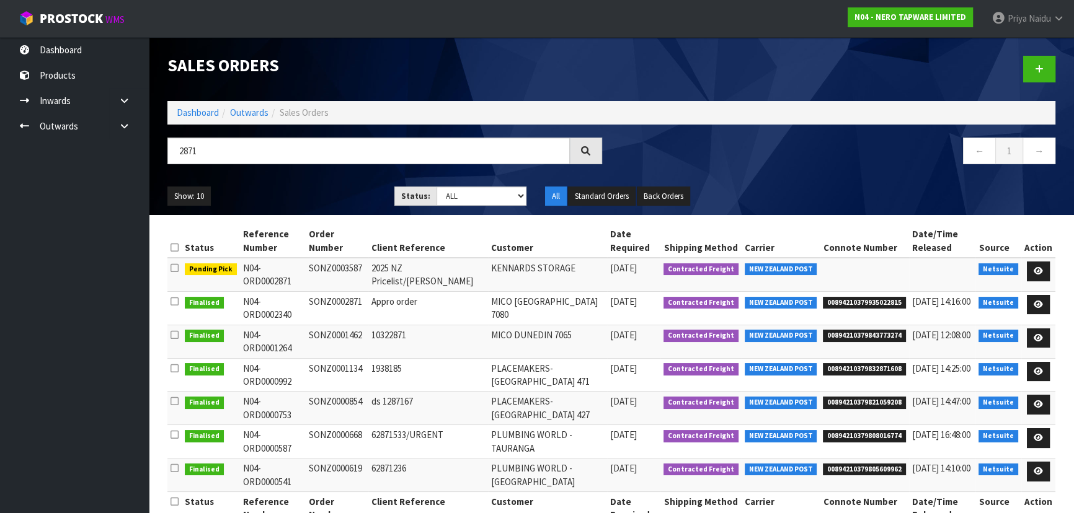
click at [300, 190] on ul "Show: 10 5 10 25 50" at bounding box center [271, 197] width 208 height 20
click at [221, 154] on input "2871" at bounding box center [368, 151] width 402 height 27
type input "2"
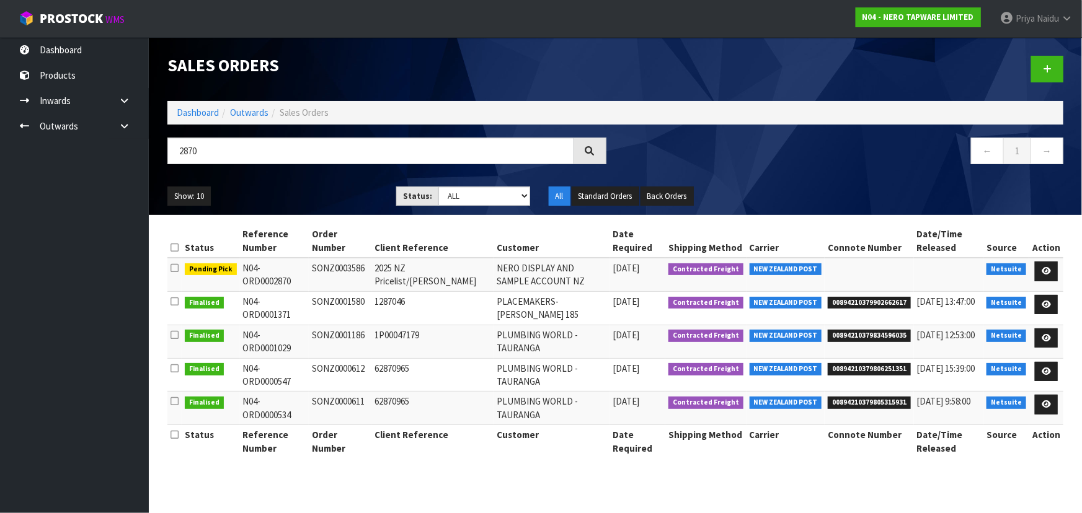
click at [320, 187] on ul "Show: 10 5 10 25 50" at bounding box center [272, 197] width 210 height 20
click at [210, 159] on input "2870" at bounding box center [370, 151] width 407 height 27
type input "2"
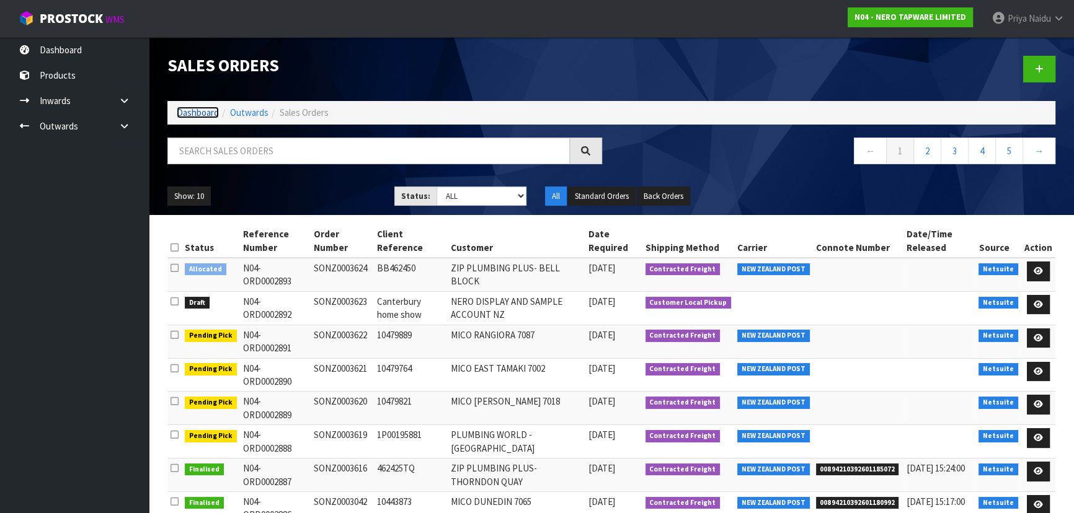
click at [195, 110] on link "Dashboard" at bounding box center [198, 113] width 42 height 12
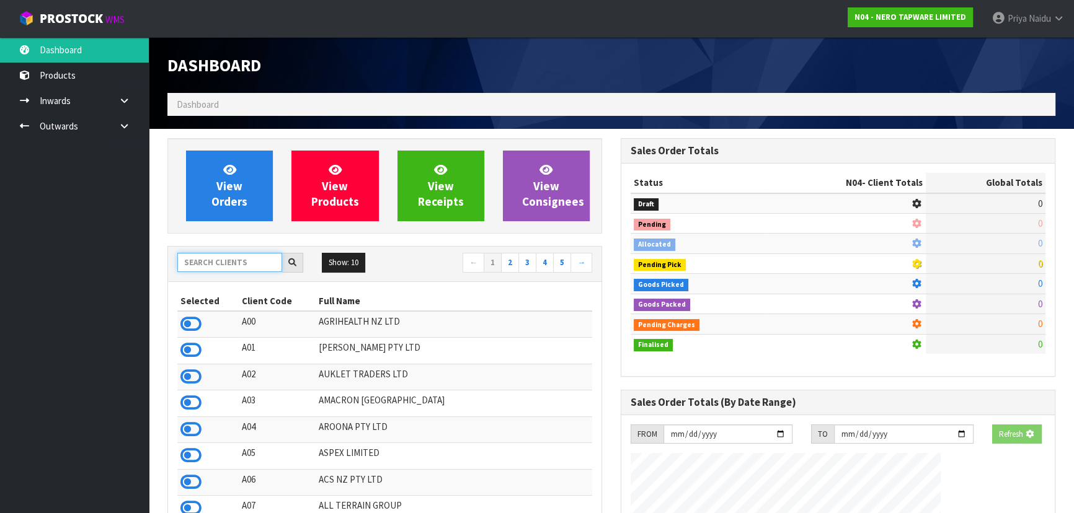
click at [200, 267] on input "text" at bounding box center [229, 262] width 105 height 19
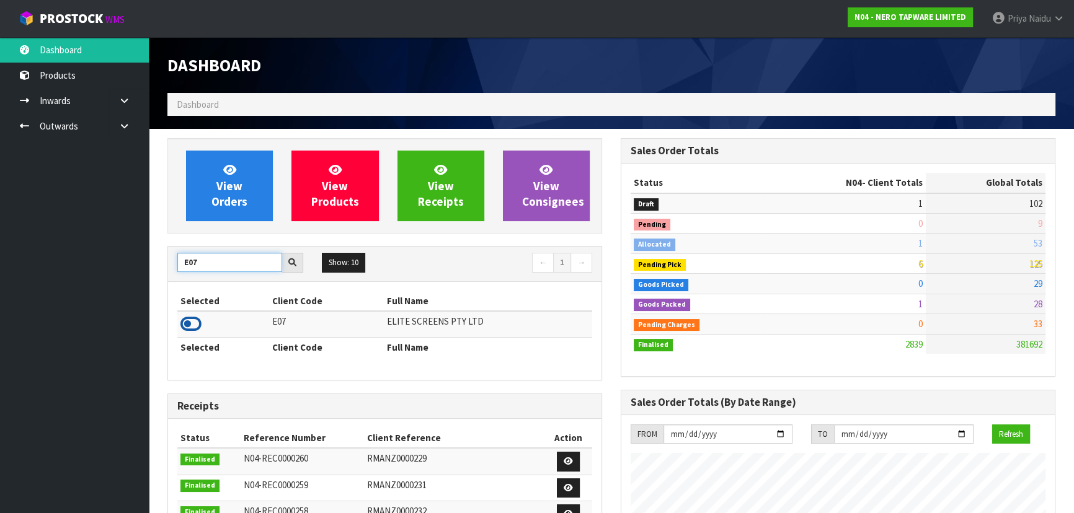
type input "E07"
click at [192, 320] on icon at bounding box center [190, 324] width 21 height 19
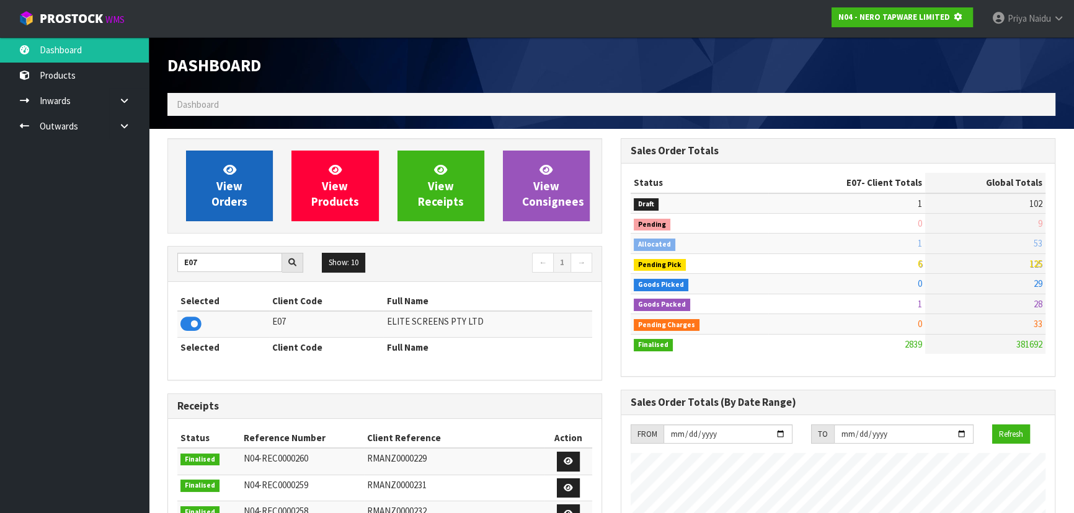
scroll to position [772, 453]
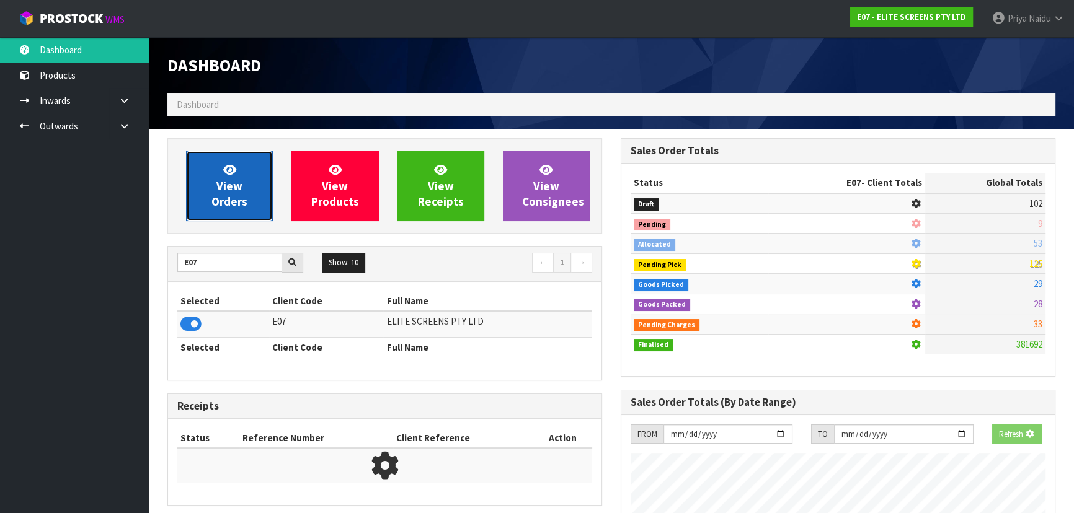
click at [248, 190] on link "View Orders" at bounding box center [229, 186] width 87 height 71
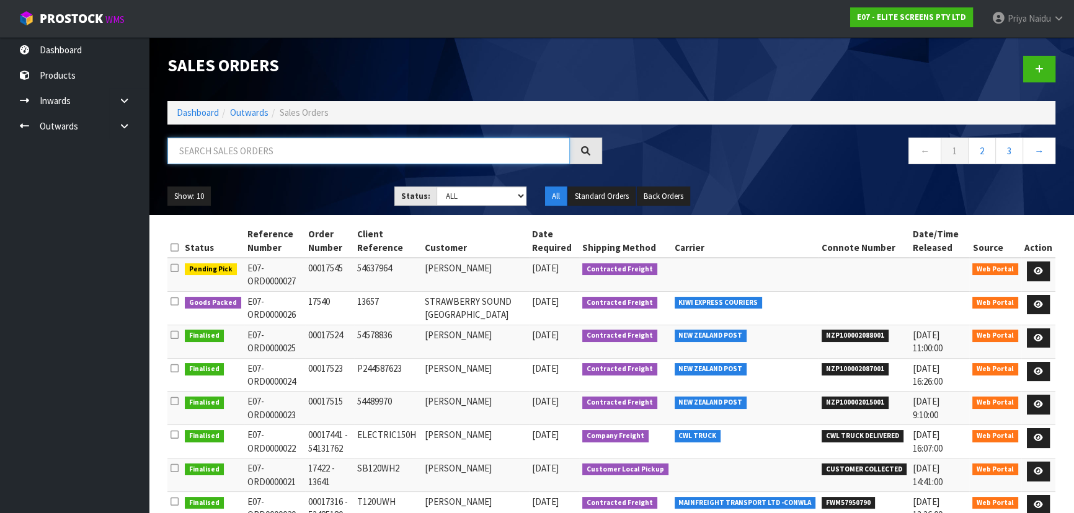
click at [264, 156] on input "text" at bounding box center [368, 151] width 402 height 27
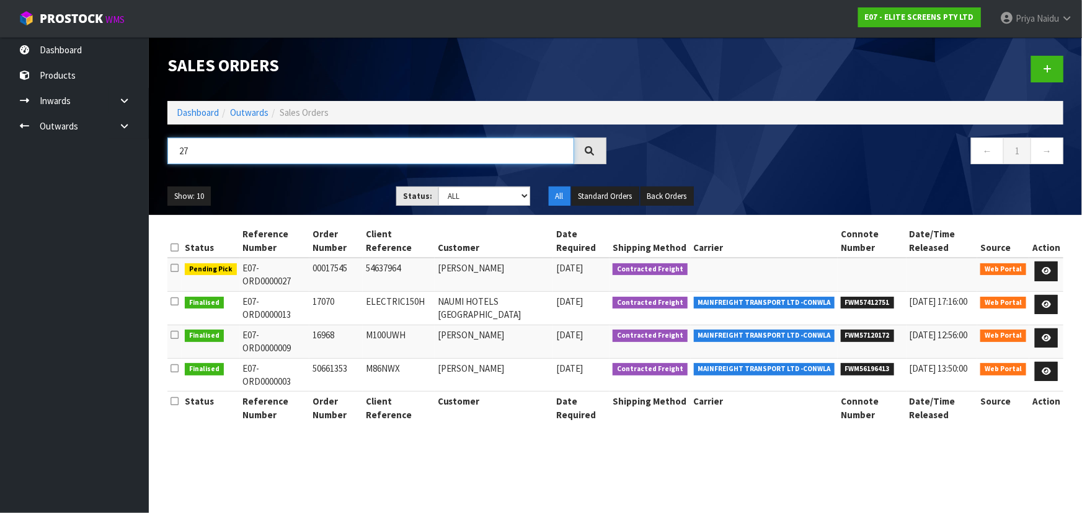
type input "27"
click at [193, 109] on link "Dashboard" at bounding box center [198, 113] width 42 height 12
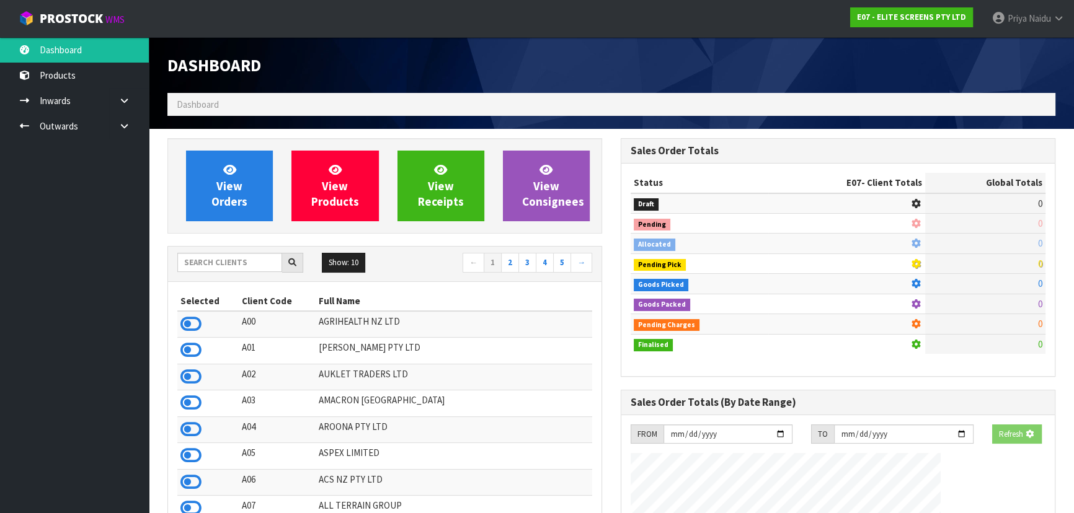
click at [221, 272] on div at bounding box center [240, 263] width 126 height 20
click at [221, 269] on input "text" at bounding box center [229, 262] width 105 height 19
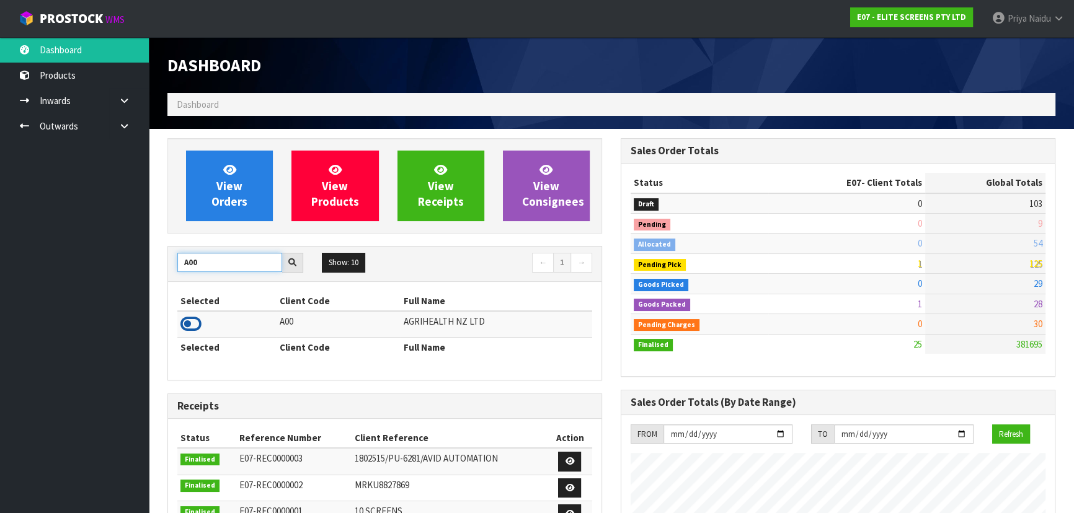
type input "A00"
click at [196, 320] on icon at bounding box center [190, 324] width 21 height 19
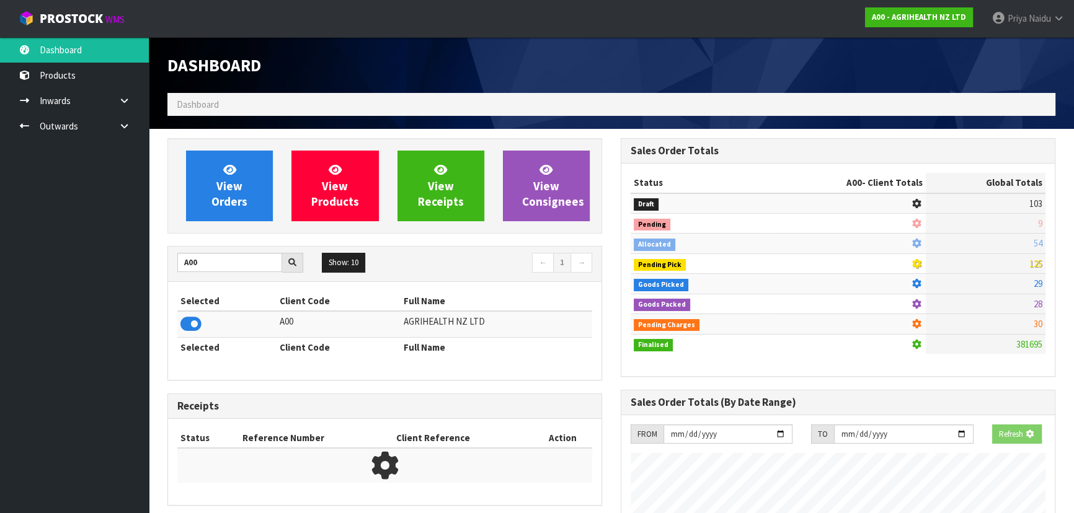
scroll to position [619117, 619435]
click at [232, 177] on span "View Orders" at bounding box center [229, 185] width 36 height 46
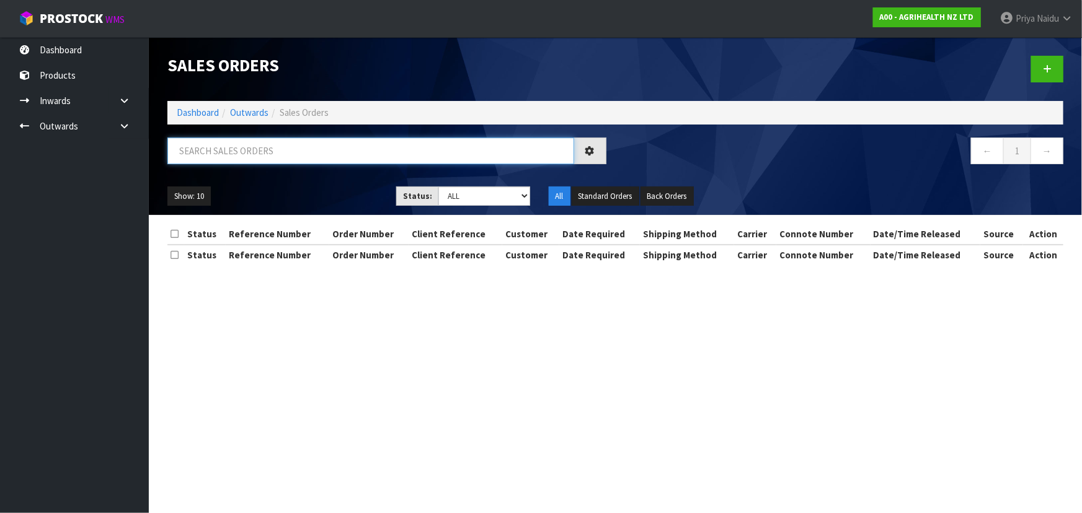
click at [255, 147] on input "text" at bounding box center [370, 151] width 407 height 27
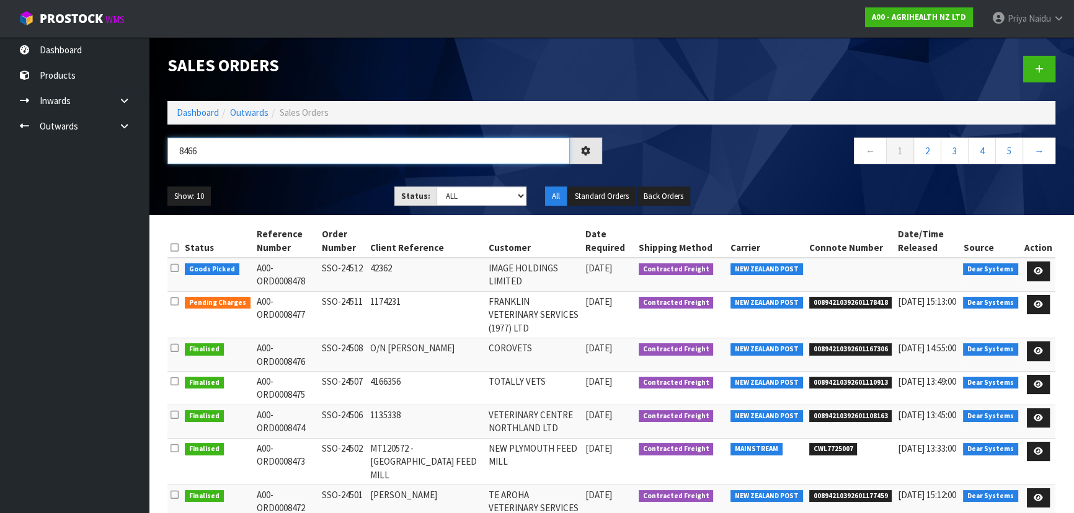
type input "8466"
click at [291, 182] on div "Show: 10 5 10 25 50 Status: Draft Pending Allocated Pending Pick Goods Picked G…" at bounding box center [611, 196] width 906 height 38
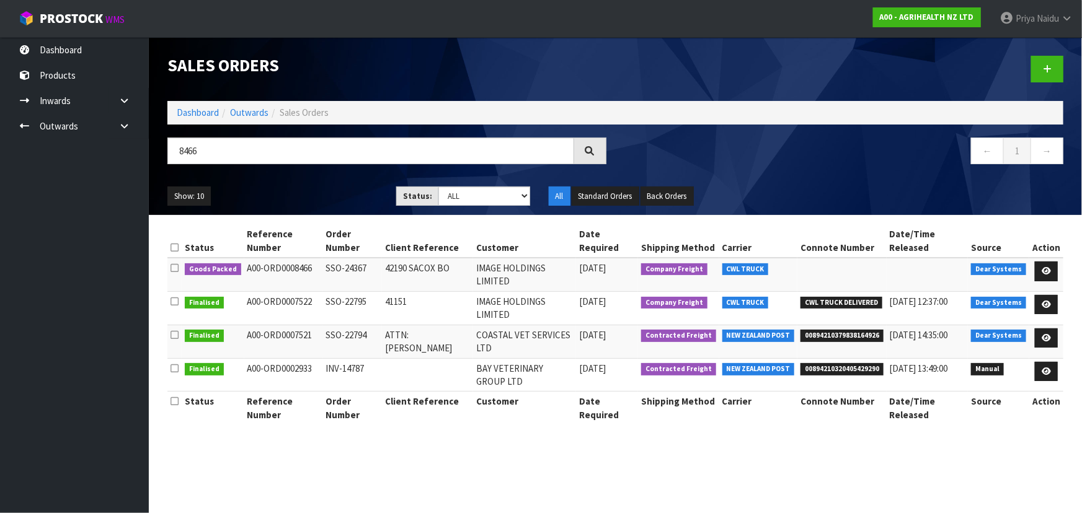
click at [283, 204] on ul "Show: 10 5 10 25 50" at bounding box center [272, 197] width 210 height 20
click at [1044, 262] on link at bounding box center [1046, 272] width 23 height 20
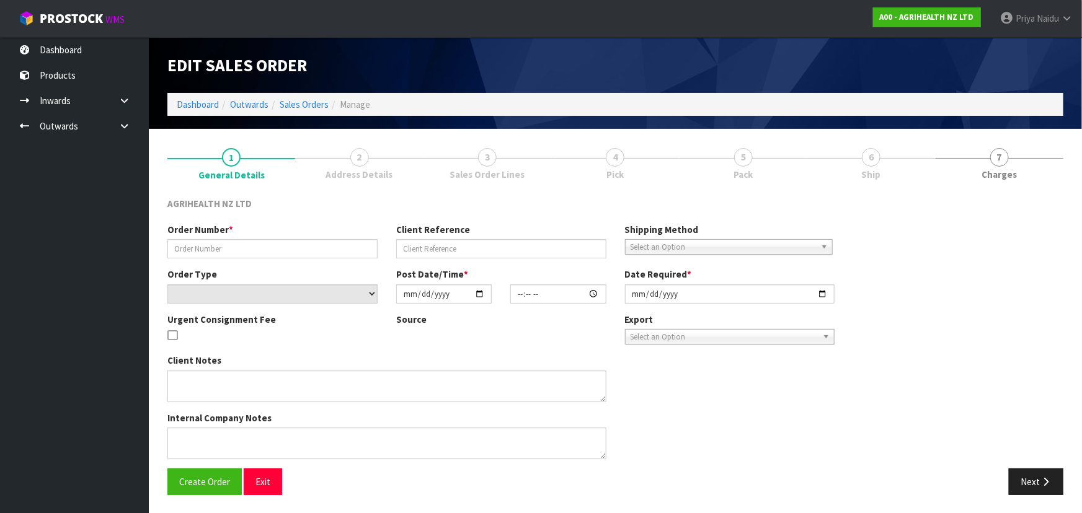
type input "SSO-24367"
type input "42190 SACOX BO"
select select "number:0"
type input "2025-09-16"
type input "12:44:38.000"
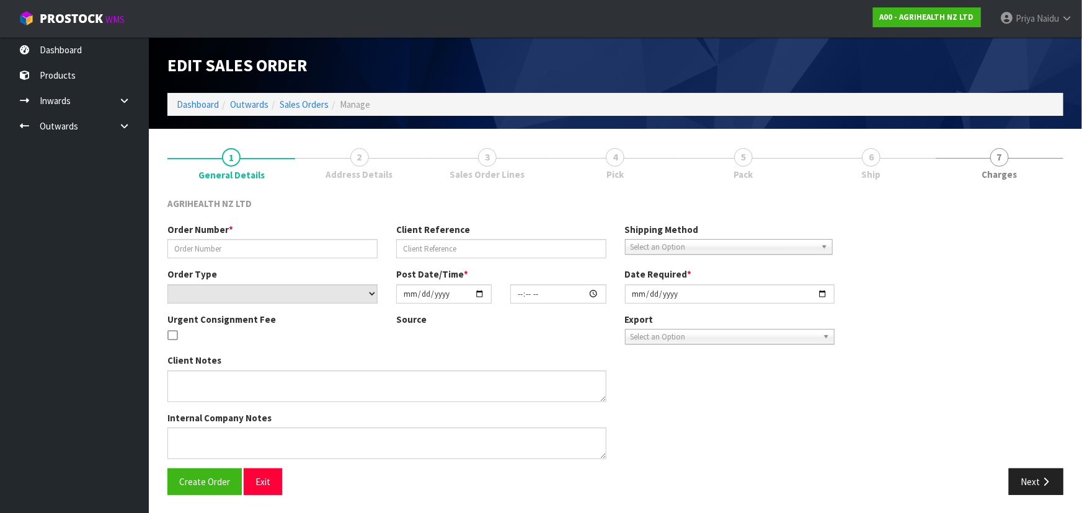
type input "2025-09-17"
type textarea "SHIP BY: CWL Truck customer increased order from 10 units to 88 and requested u…"
type textarea "ORDER SSO-24367 FOR DISPATCH TODAY PLEASE, VIA EITHER YOUR TRUCK OR FREIGHT - W…"
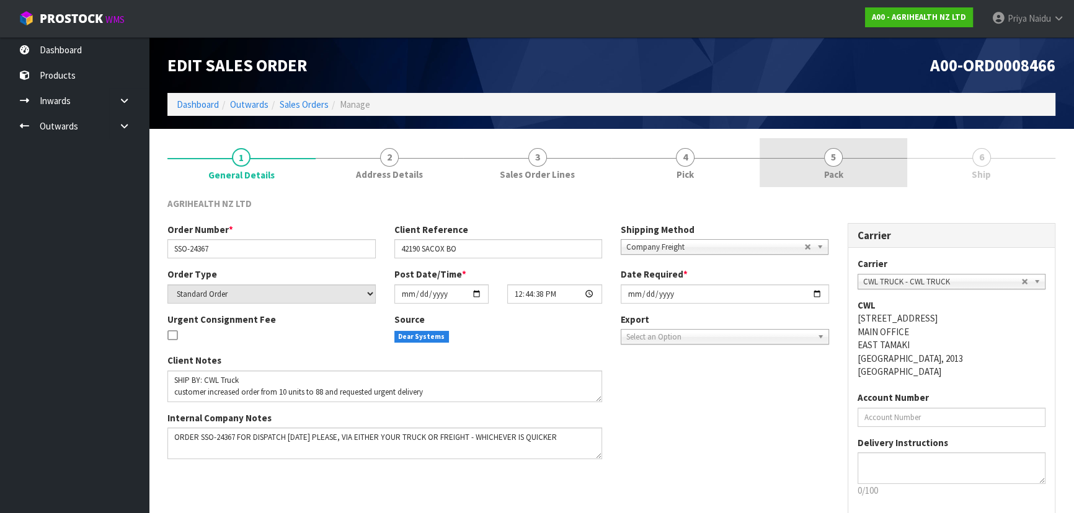
click at [792, 171] on link "5 Pack" at bounding box center [833, 162] width 148 height 49
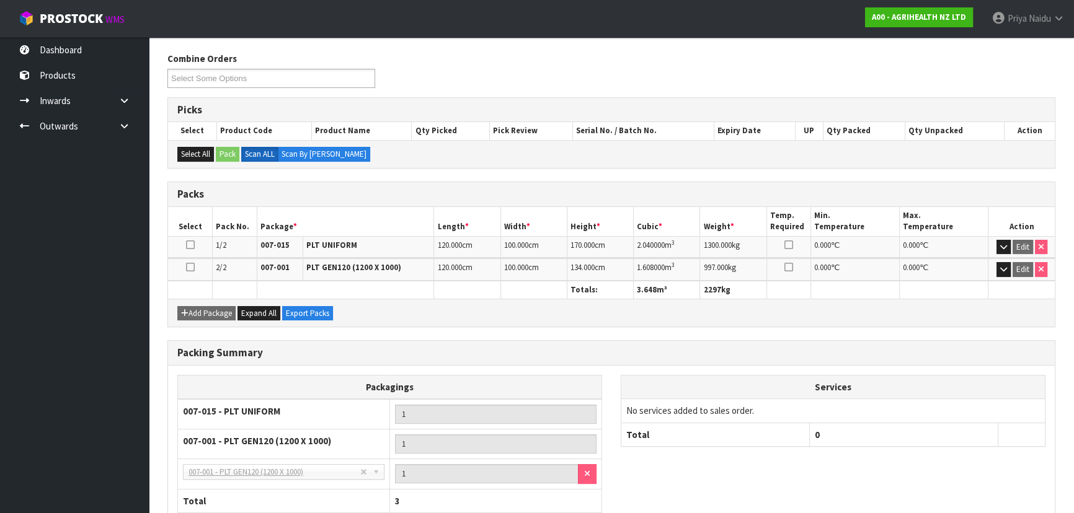
scroll to position [223, 0]
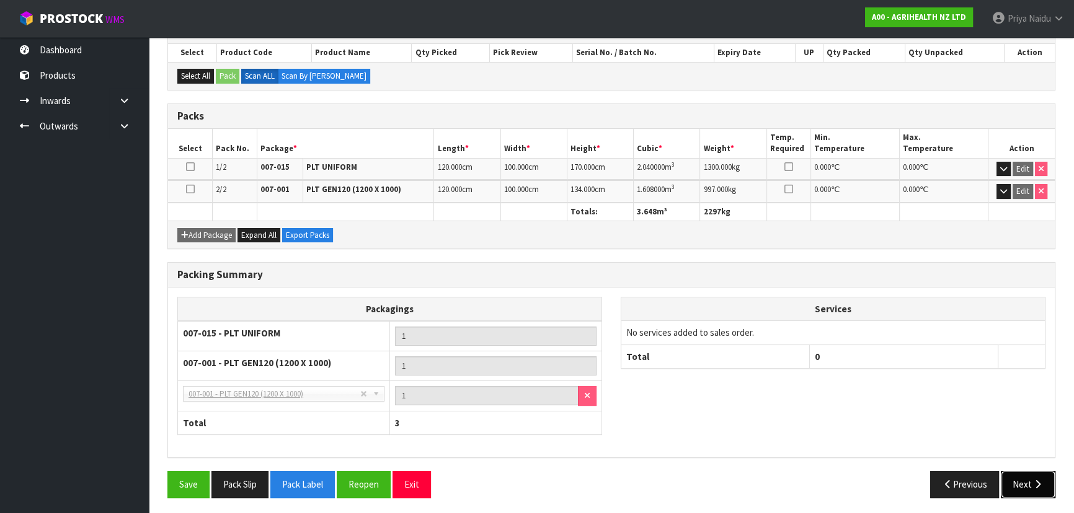
click at [1023, 471] on button "Next" at bounding box center [1027, 484] width 55 height 27
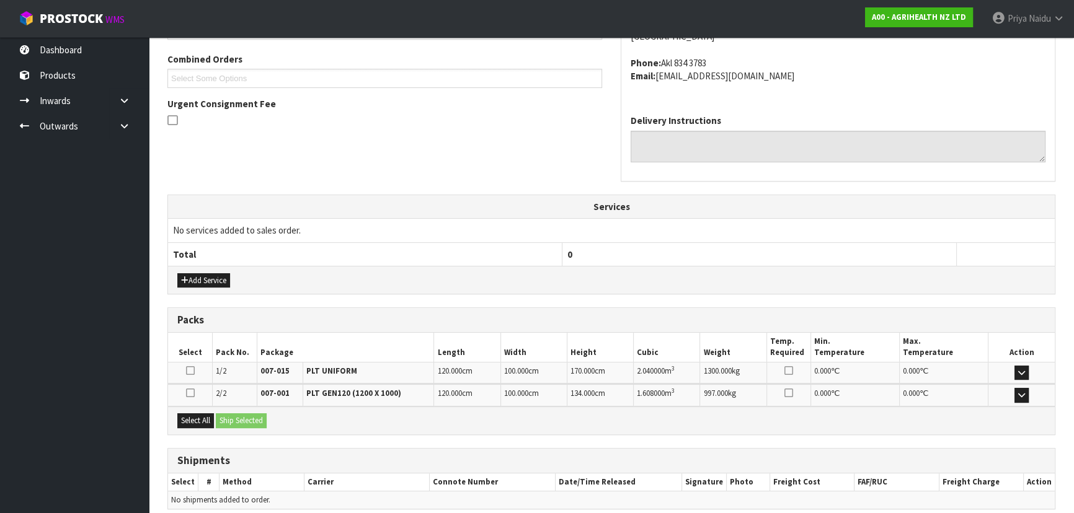
scroll to position [320, 0]
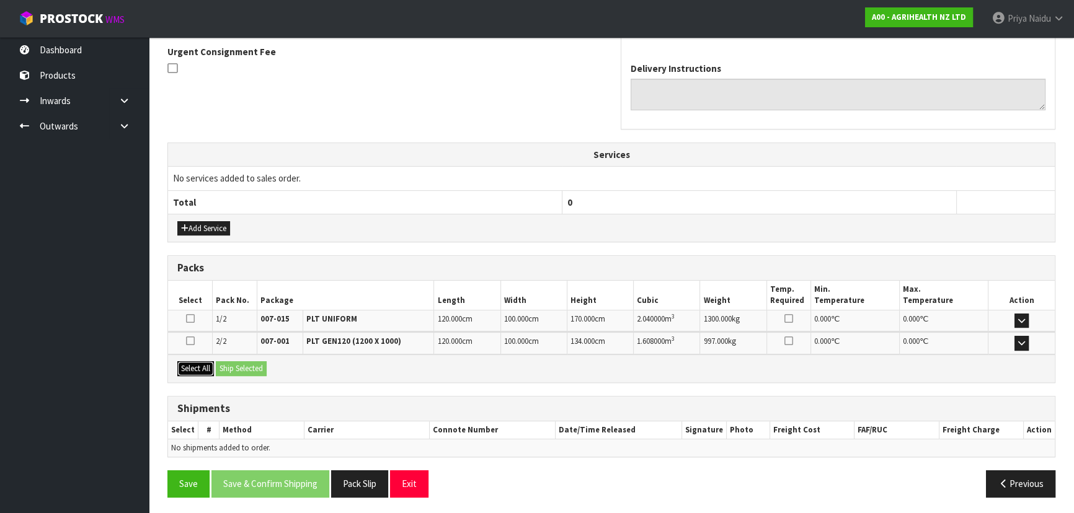
drag, startPoint x: 205, startPoint y: 372, endPoint x: 224, endPoint y: 369, distance: 18.9
click at [205, 372] on button "Select All" at bounding box center [195, 368] width 37 height 15
drag, startPoint x: 235, startPoint y: 366, endPoint x: 245, endPoint y: 368, distance: 10.6
click at [236, 366] on button "Ship Selected" at bounding box center [241, 368] width 51 height 15
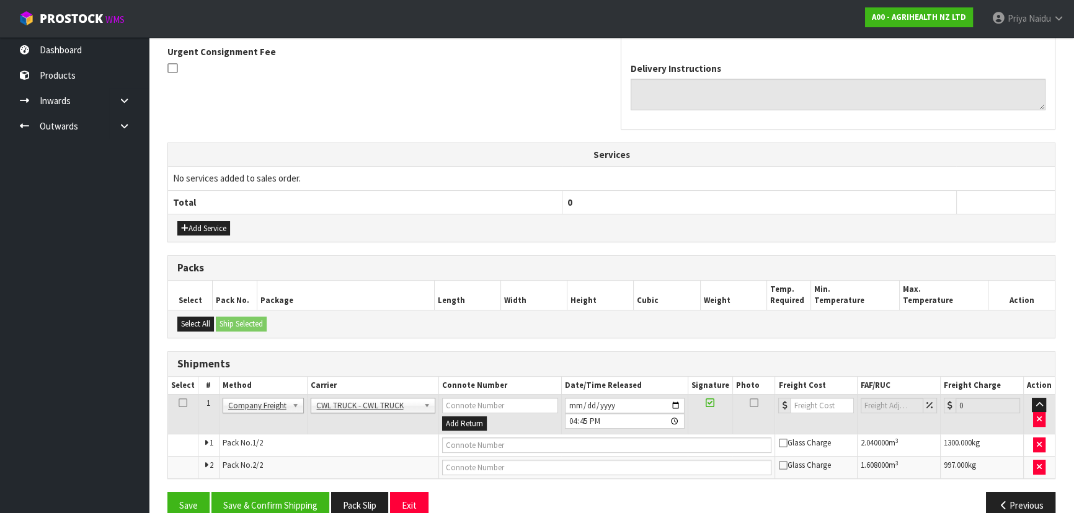
scroll to position [342, 0]
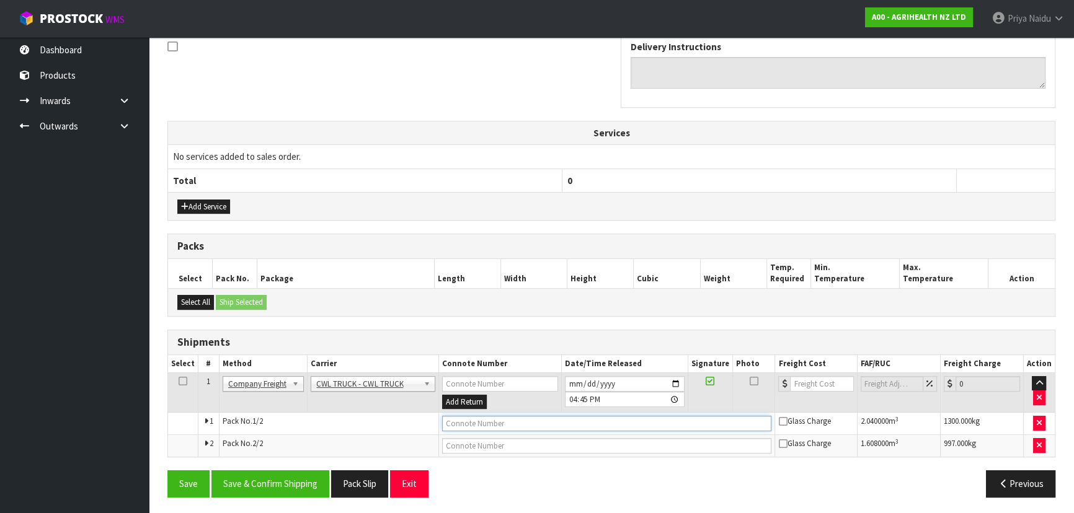
click at [484, 427] on input "text" at bounding box center [607, 423] width 330 height 15
type input "CWL TRUCK DELIVERY"
click at [674, 380] on input "2025-09-17" at bounding box center [625, 383] width 120 height 15
type input "2025-09-18"
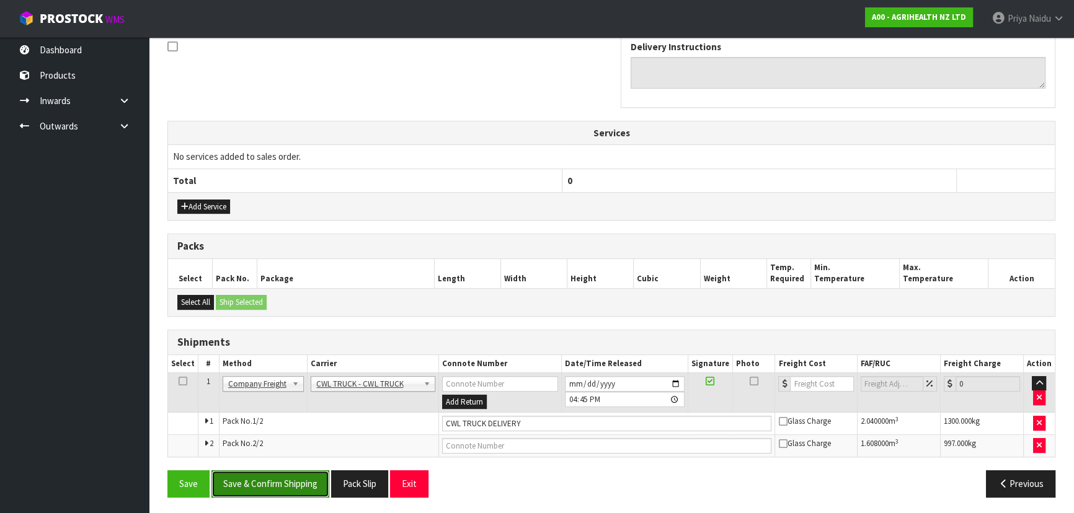
click at [282, 480] on button "Save & Confirm Shipping" at bounding box center [270, 483] width 118 height 27
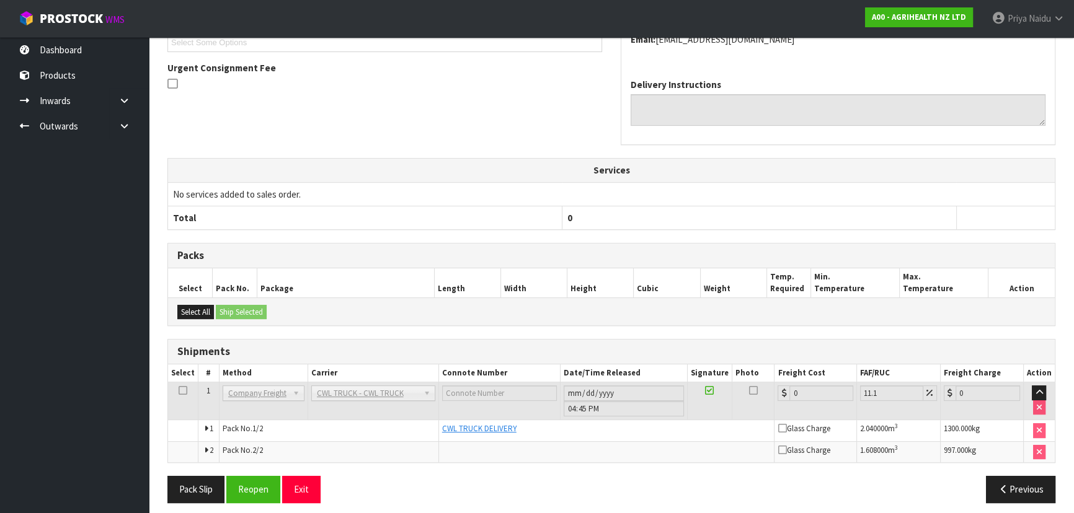
scroll to position [356, 0]
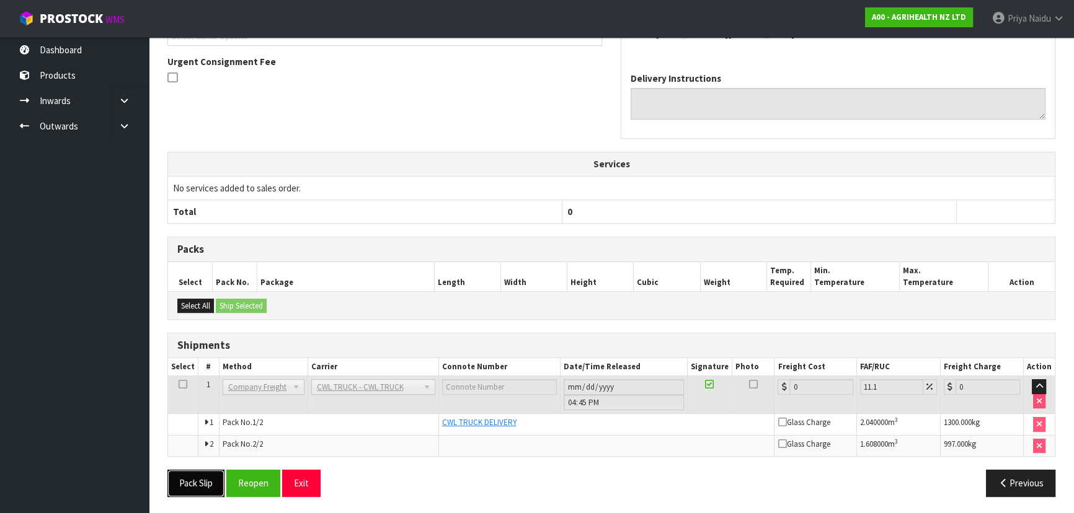
click at [192, 476] on button "Pack Slip" at bounding box center [195, 483] width 57 height 27
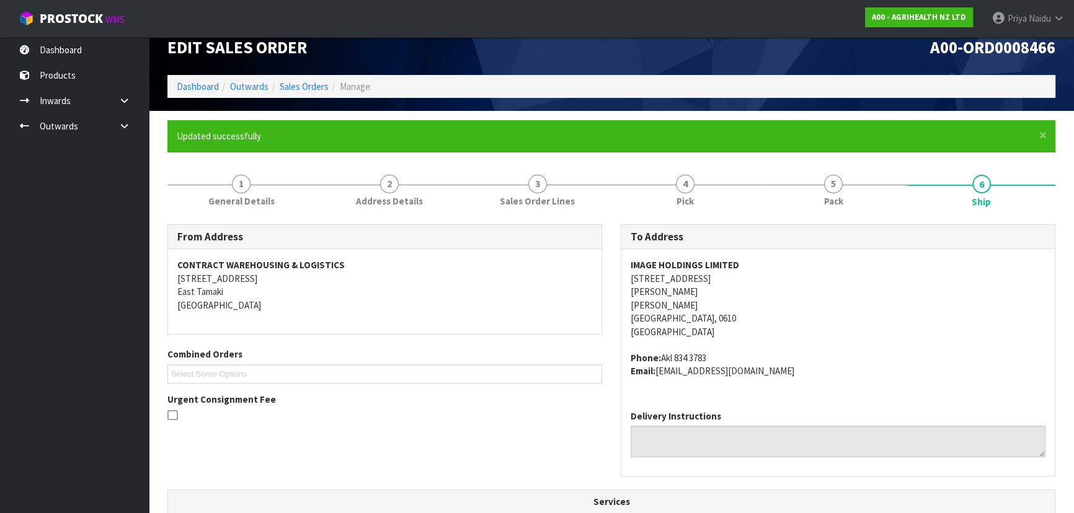
scroll to position [0, 0]
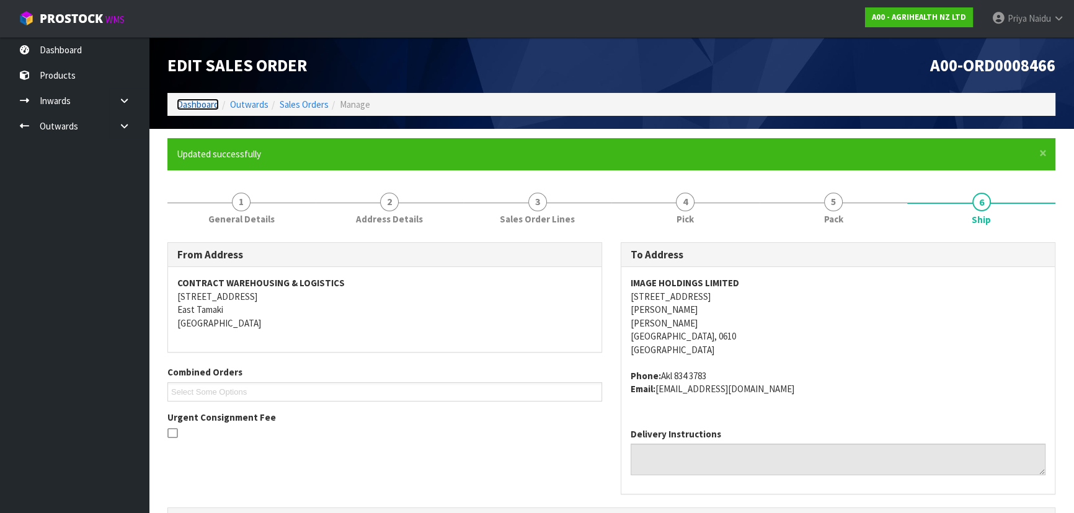
click at [196, 104] on link "Dashboard" at bounding box center [198, 105] width 42 height 12
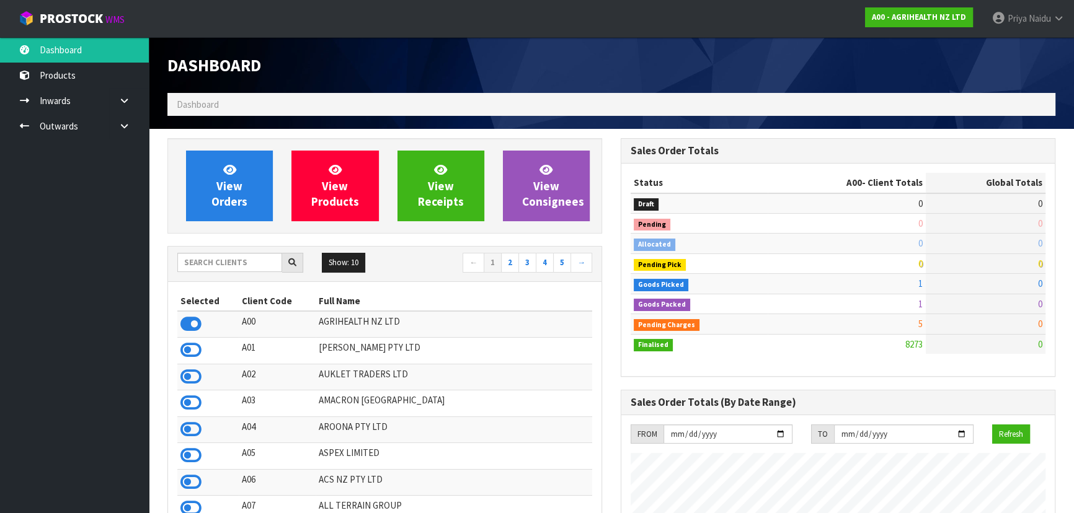
scroll to position [937, 453]
click at [211, 261] on input "text" at bounding box center [229, 262] width 105 height 19
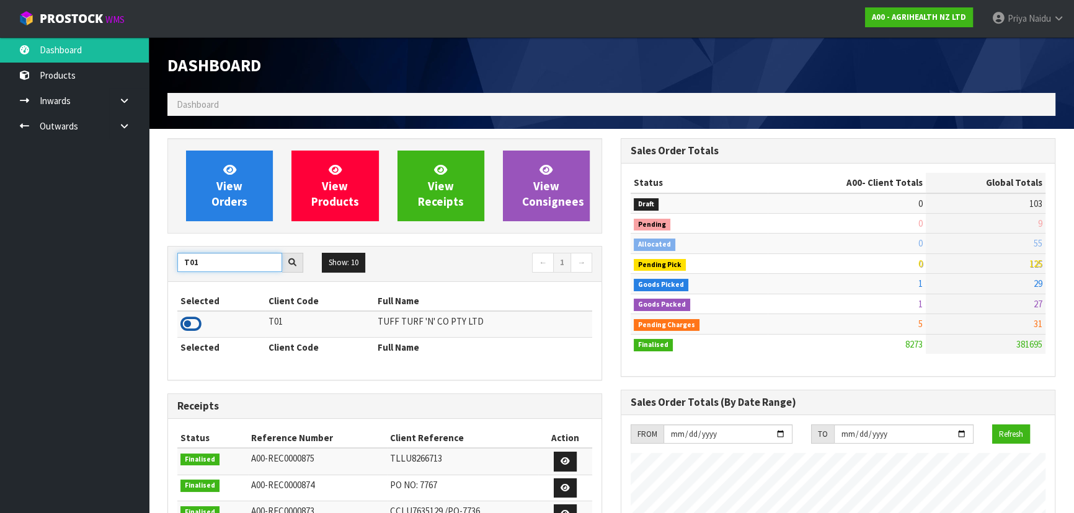
type input "T01"
click at [192, 326] on icon at bounding box center [190, 324] width 21 height 19
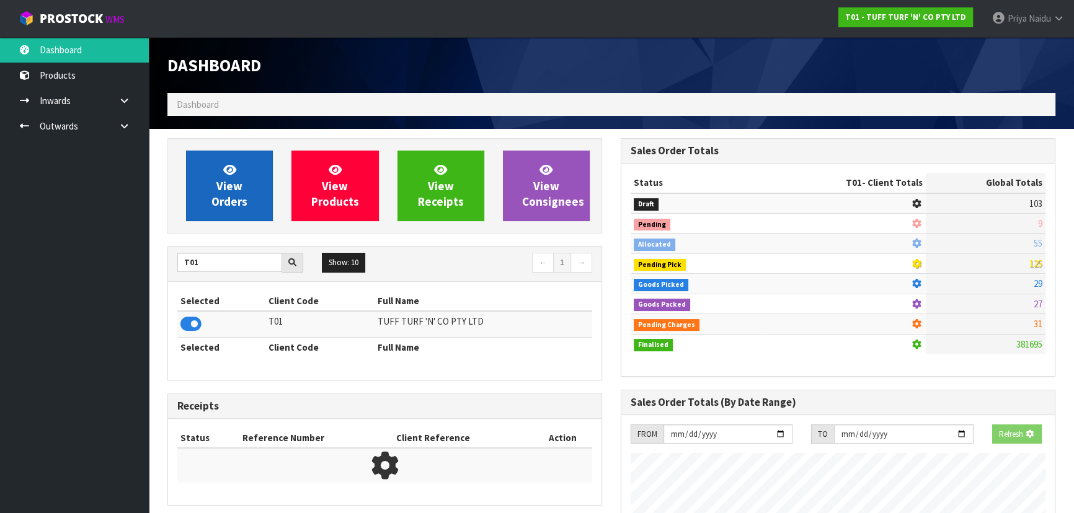
scroll to position [619117, 619435]
click at [229, 193] on link "View Orders" at bounding box center [229, 186] width 87 height 71
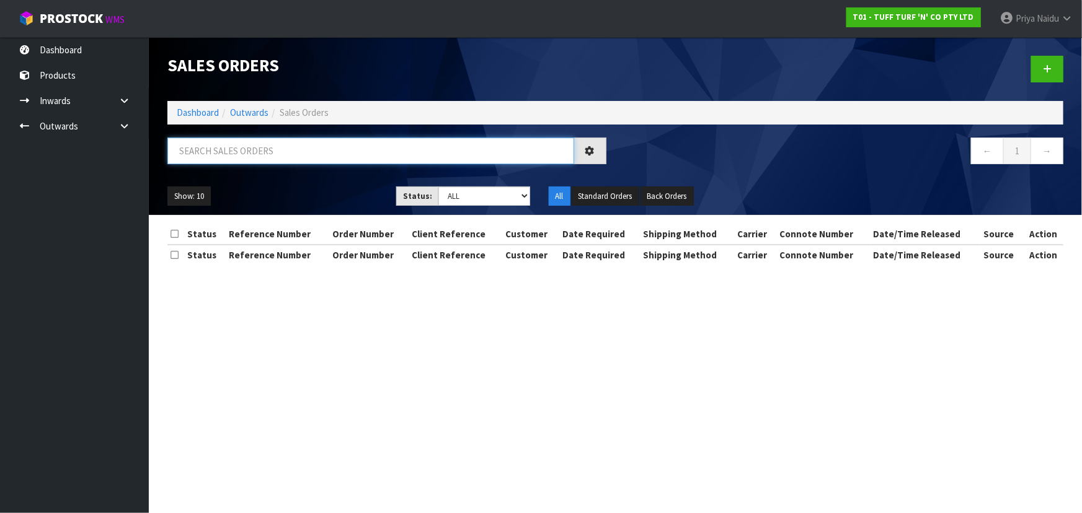
click at [242, 143] on input "text" at bounding box center [370, 151] width 407 height 27
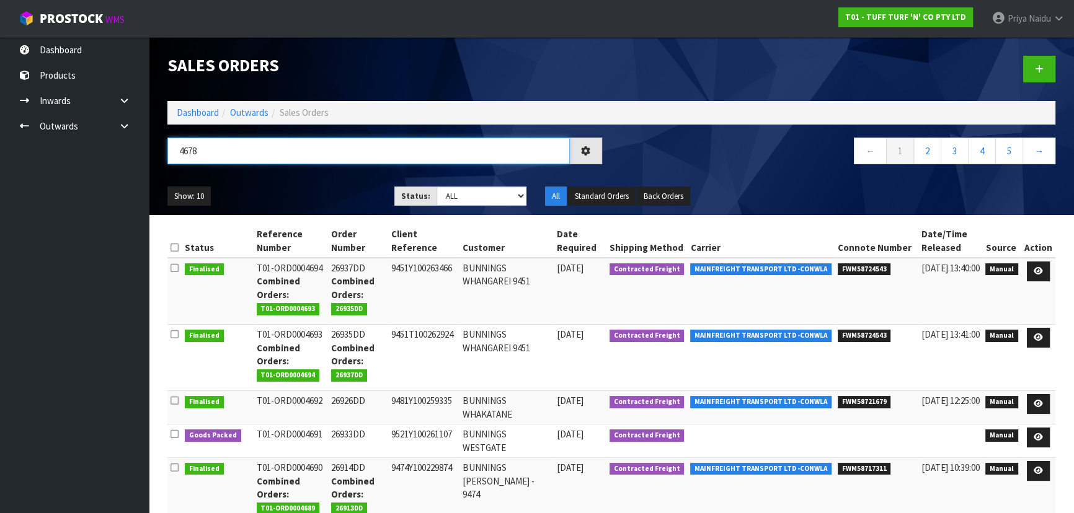
type input "4678"
click at [309, 191] on ul "Show: 10 5 10 25 50" at bounding box center [271, 197] width 208 height 20
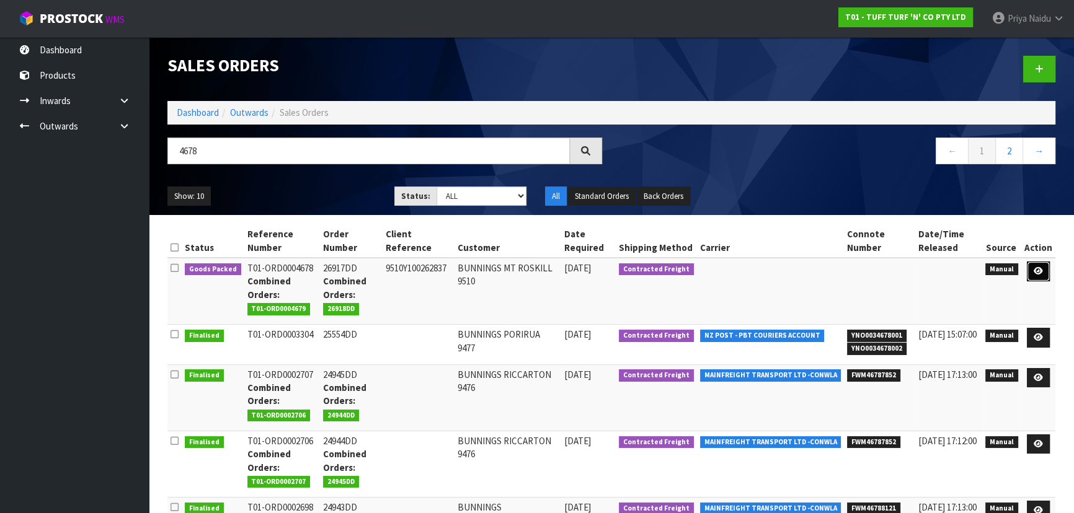
click at [1043, 272] on link at bounding box center [1038, 272] width 23 height 20
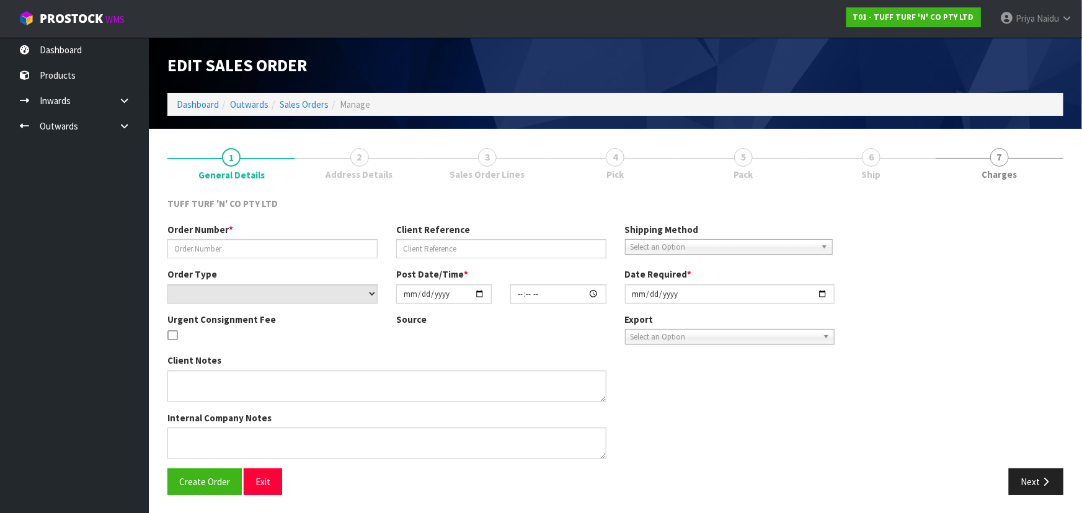
type input "26917DD"
type input "9510Y100262837"
select select "number:0"
type input "2025-09-15"
type input "12:56:00.000"
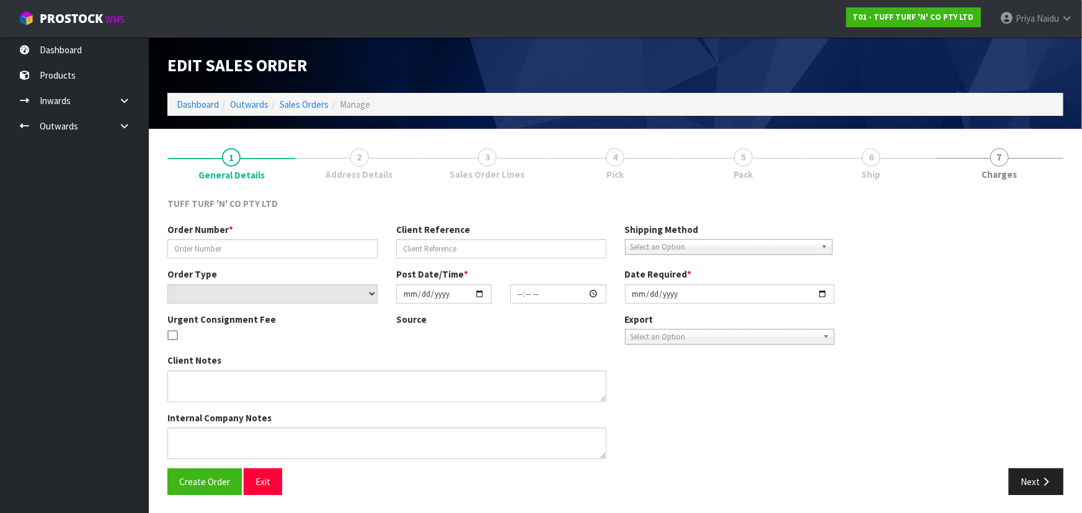
type input "2025-09-16"
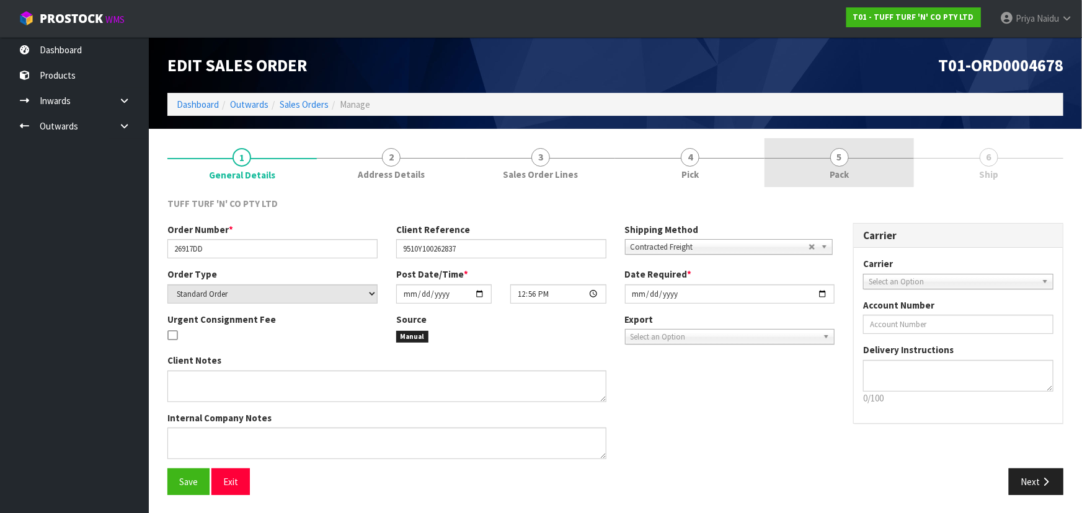
click at [852, 154] on link "5 Pack" at bounding box center [838, 162] width 149 height 49
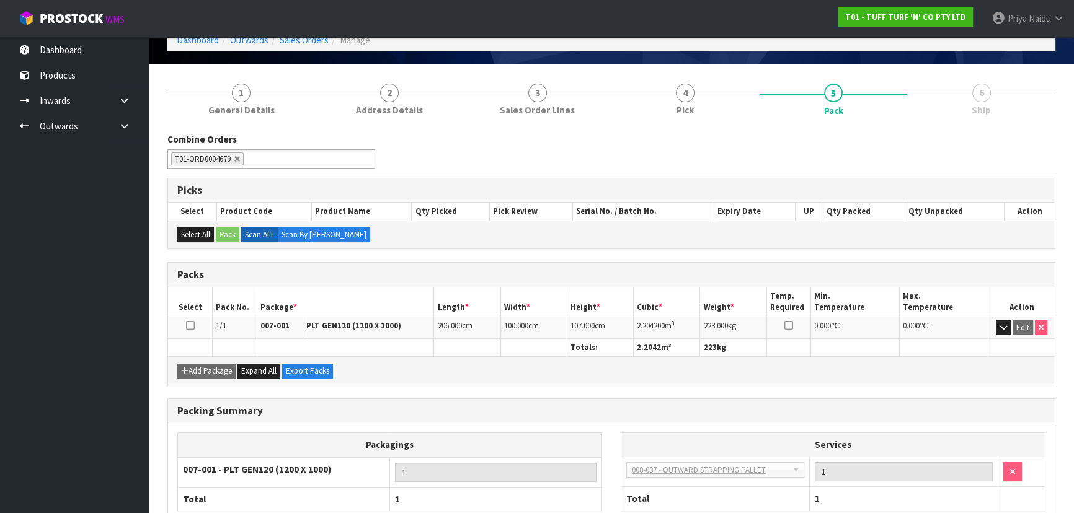
scroll to position [141, 0]
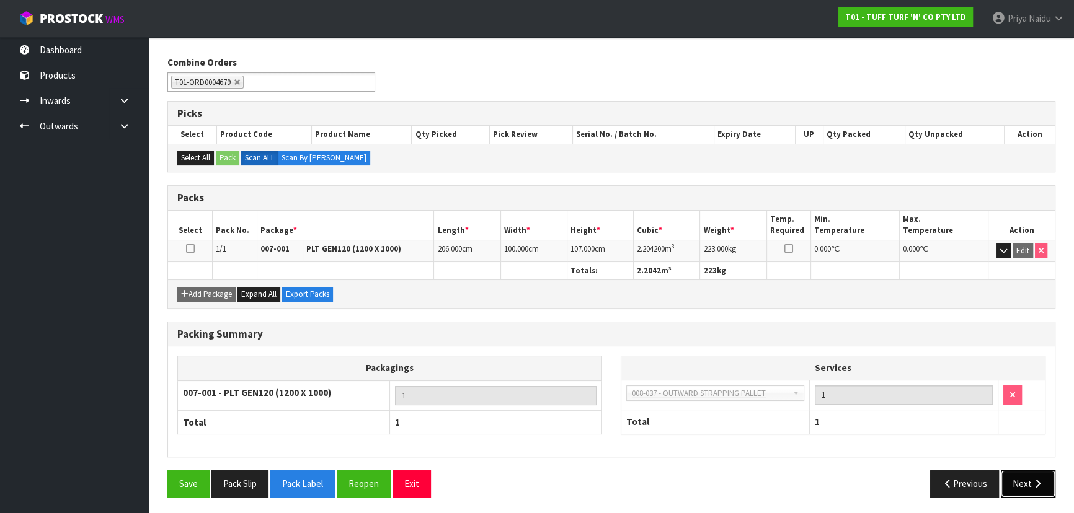
click at [1029, 483] on button "Next" at bounding box center [1027, 483] width 55 height 27
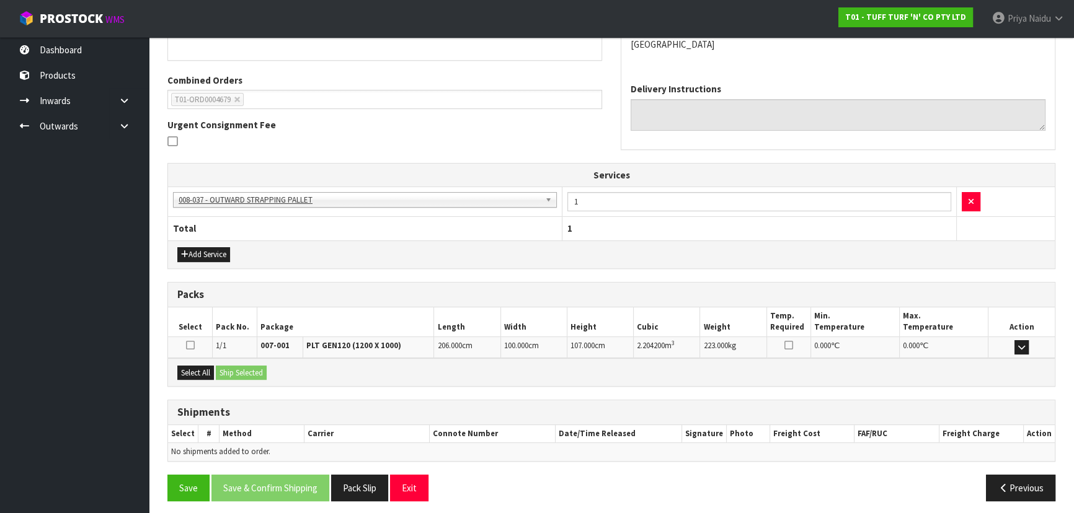
scroll to position [252, 0]
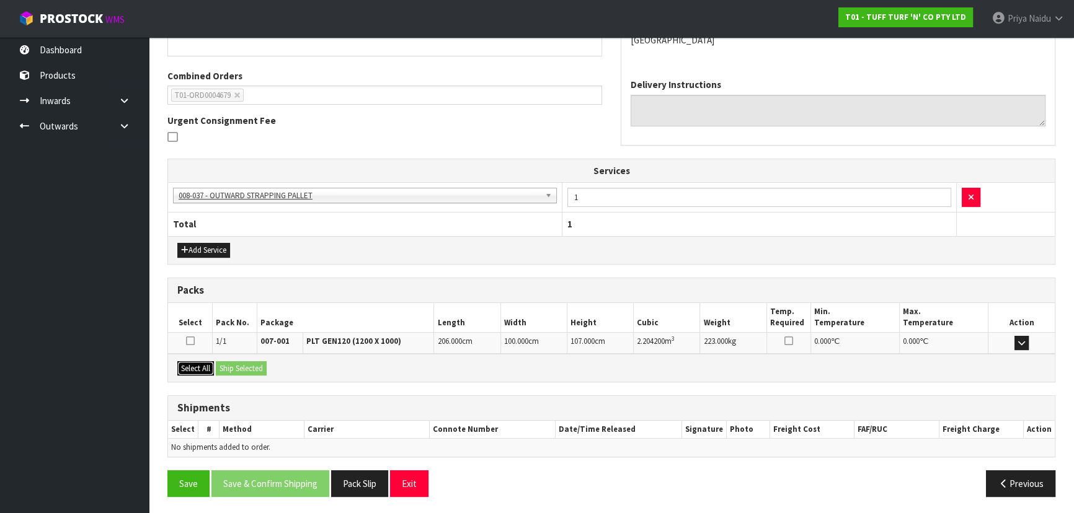
click at [200, 367] on button "Select All" at bounding box center [195, 368] width 37 height 15
drag, startPoint x: 236, startPoint y: 370, endPoint x: 263, endPoint y: 368, distance: 27.3
click at [236, 370] on button "Ship Selected" at bounding box center [241, 368] width 51 height 15
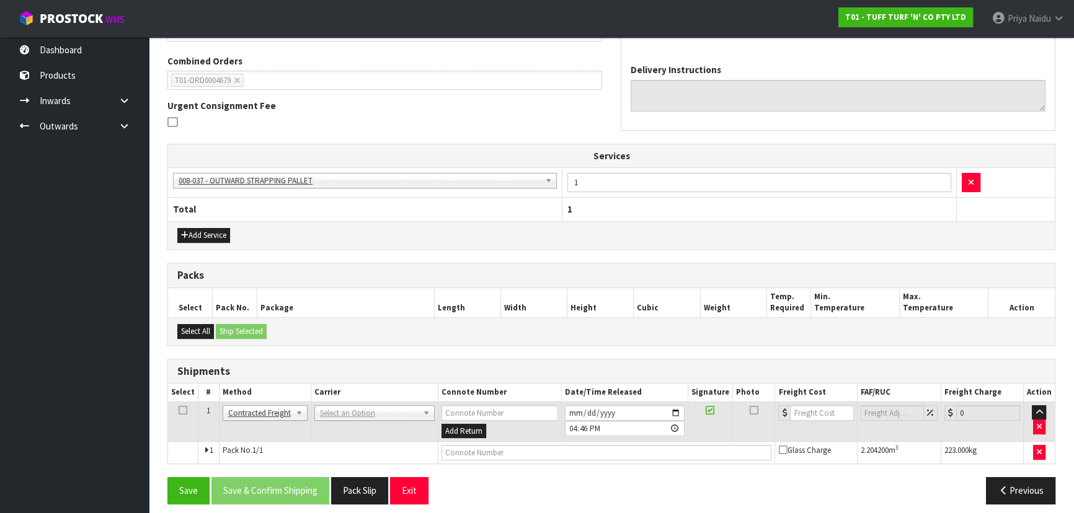
scroll to position [273, 0]
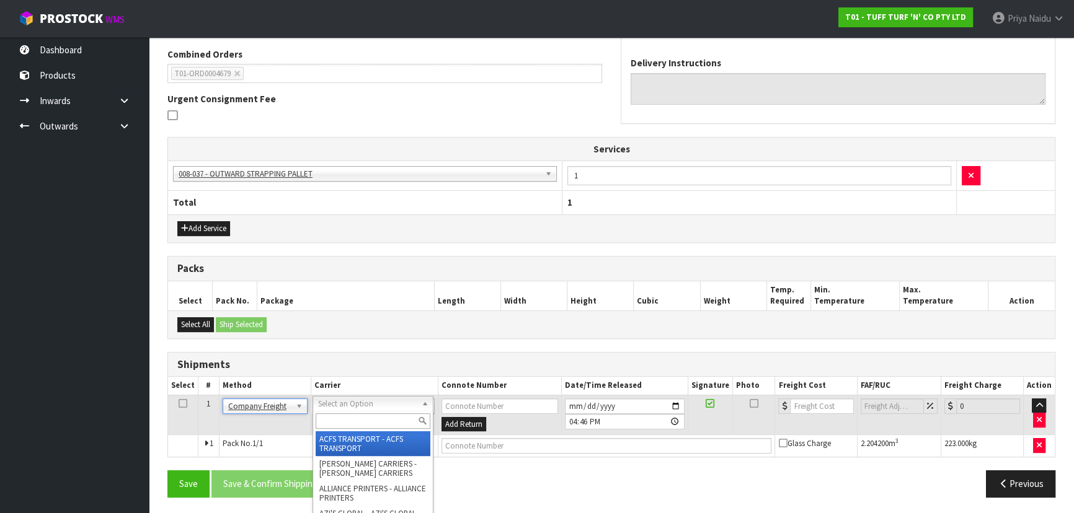
click at [337, 415] on input "text" at bounding box center [373, 420] width 115 height 15
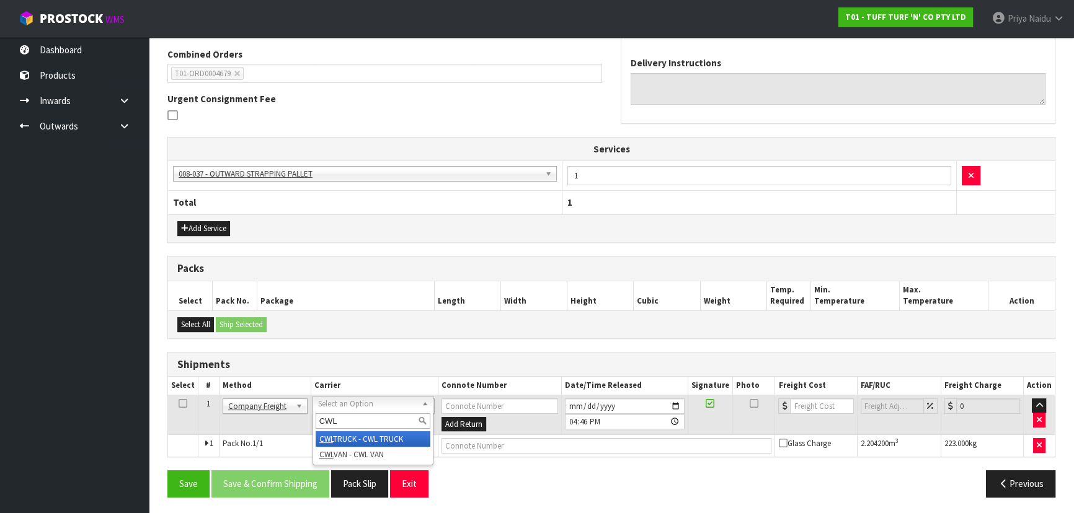
type input "CWL"
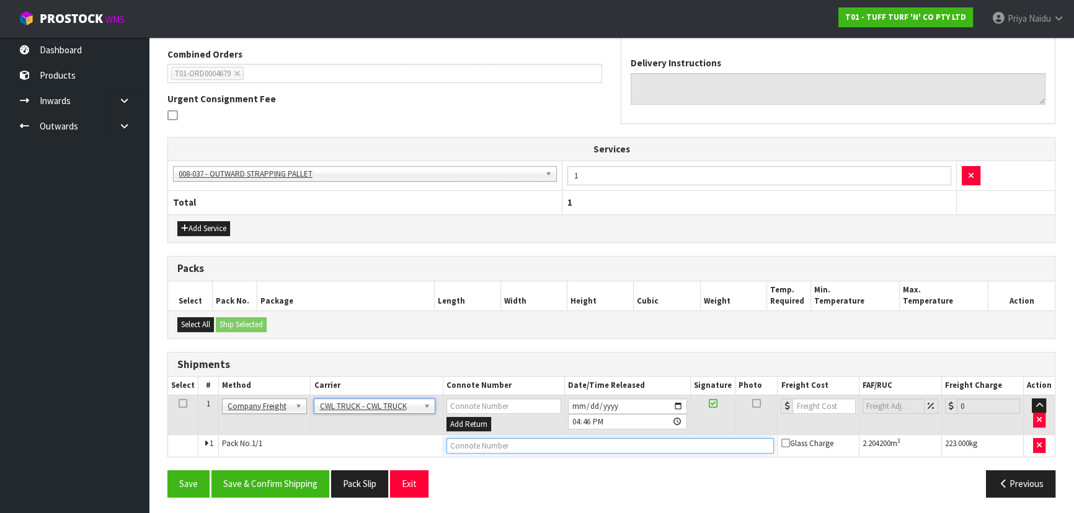
click at [453, 441] on input "text" at bounding box center [610, 445] width 328 height 15
type input "CWL TRUCK DELIVERY"
click at [681, 402] on input "2025-09-17" at bounding box center [627, 406] width 119 height 15
type input "2025-09-18"
click at [283, 485] on button "Save & Confirm Shipping" at bounding box center [270, 483] width 118 height 27
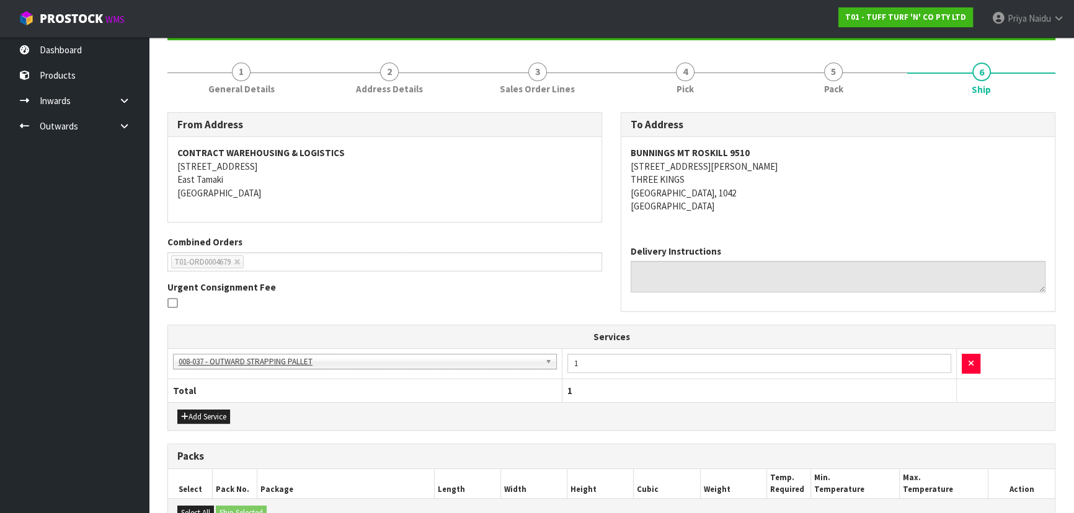
scroll to position [288, 0]
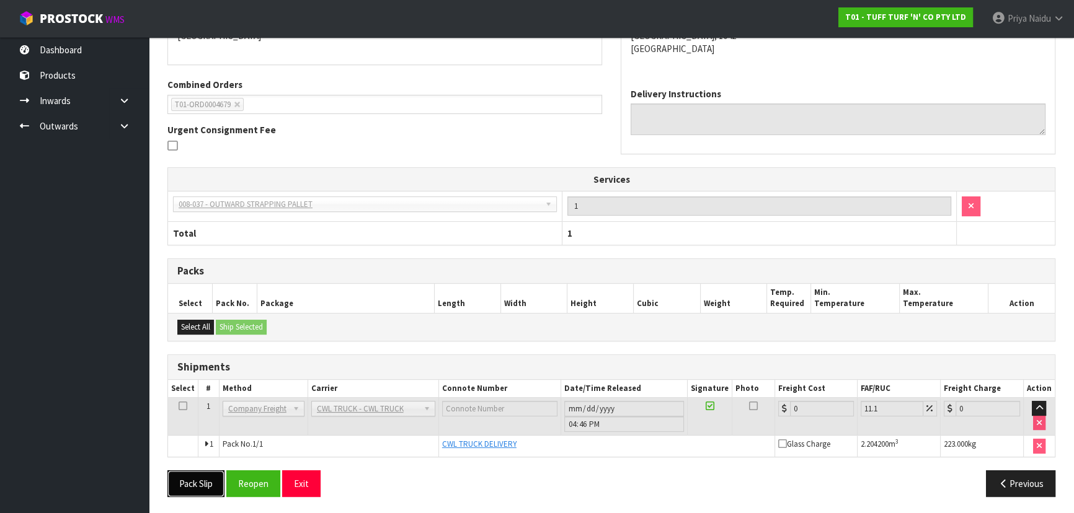
click at [214, 484] on button "Pack Slip" at bounding box center [195, 483] width 57 height 27
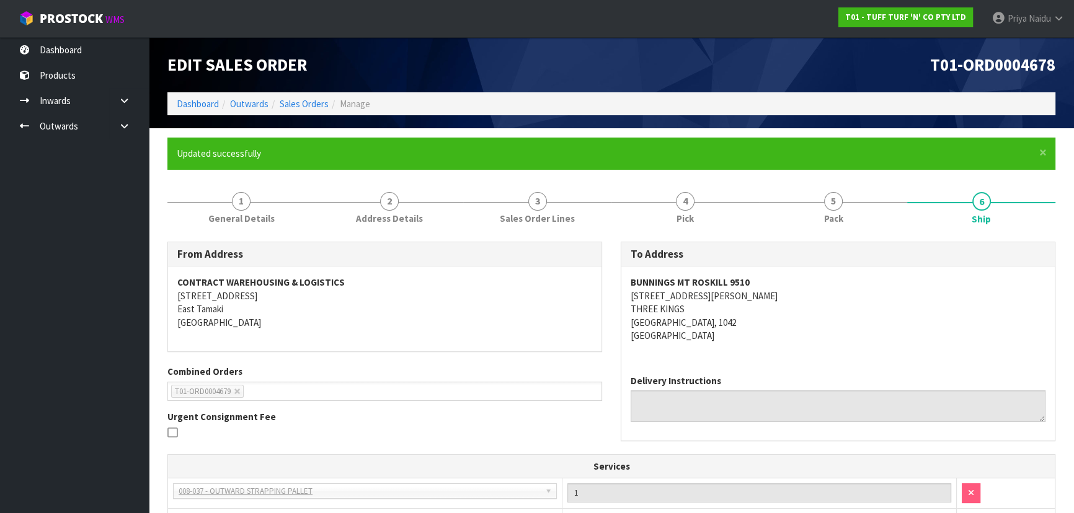
scroll to position [0, 0]
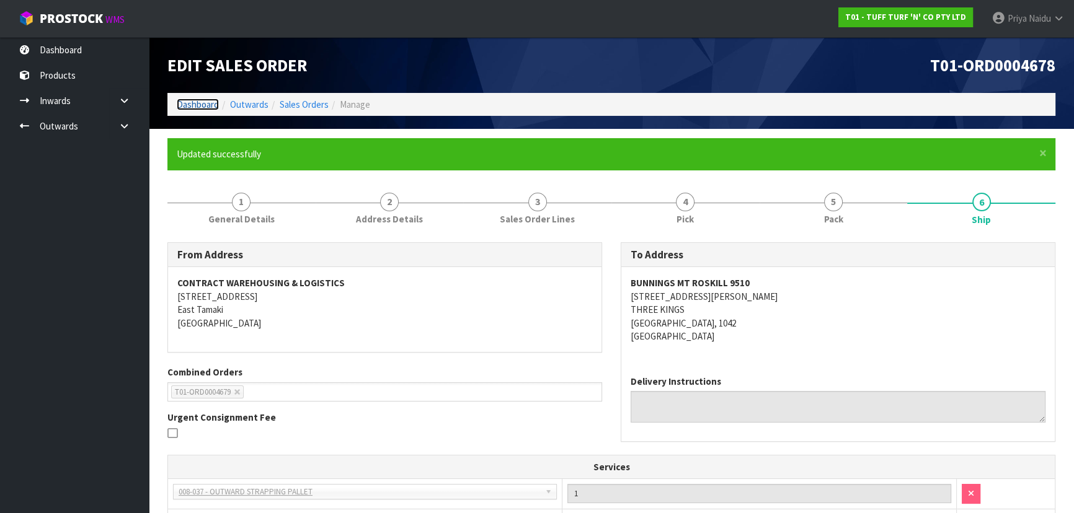
click at [211, 103] on link "Dashboard" at bounding box center [198, 105] width 42 height 12
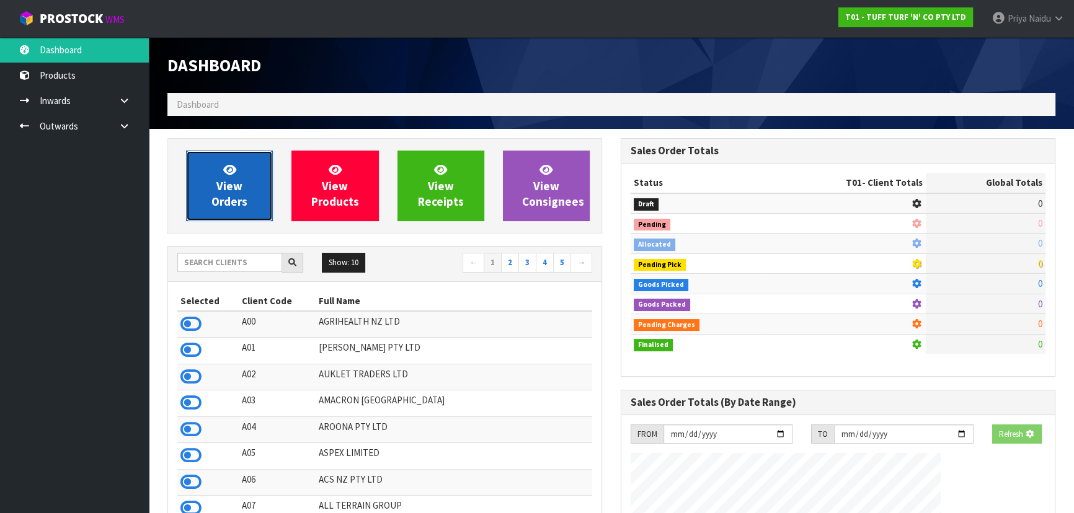
drag, startPoint x: 241, startPoint y: 201, endPoint x: 243, endPoint y: 192, distance: 9.6
click at [242, 202] on span "View Orders" at bounding box center [229, 185] width 36 height 46
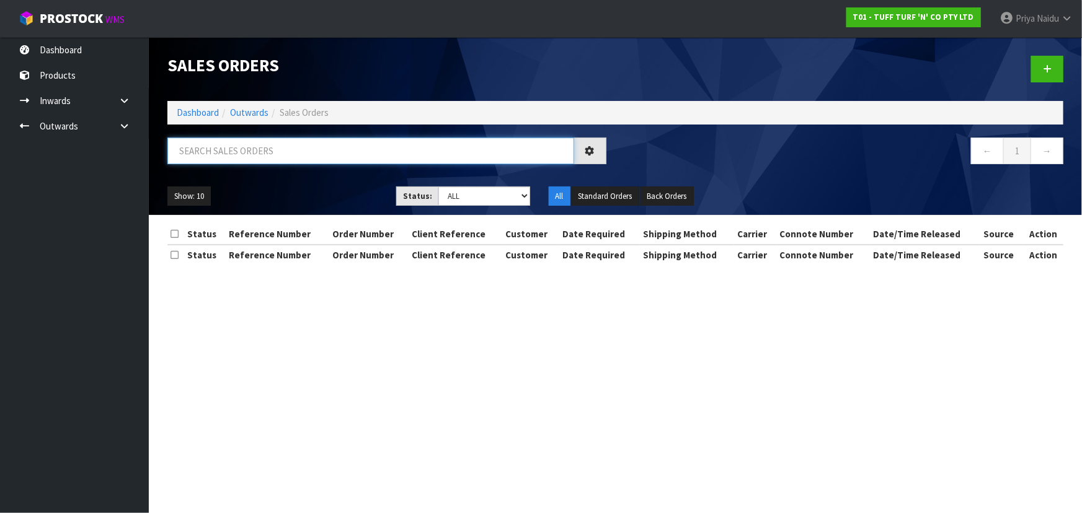
click at [257, 148] on input "text" at bounding box center [370, 151] width 407 height 27
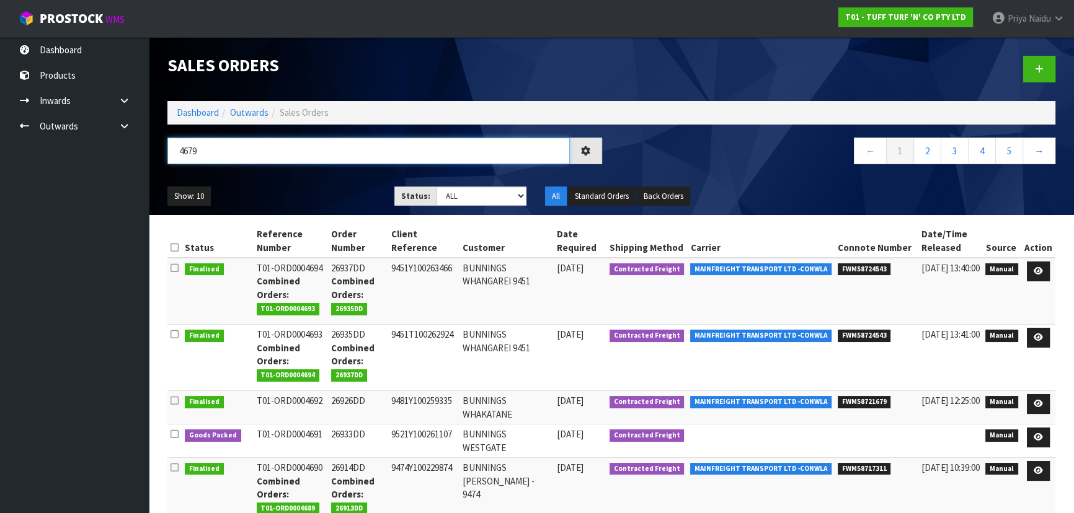
type input "4679"
click at [317, 189] on ul "Show: 10 5 10 25 50" at bounding box center [271, 197] width 208 height 20
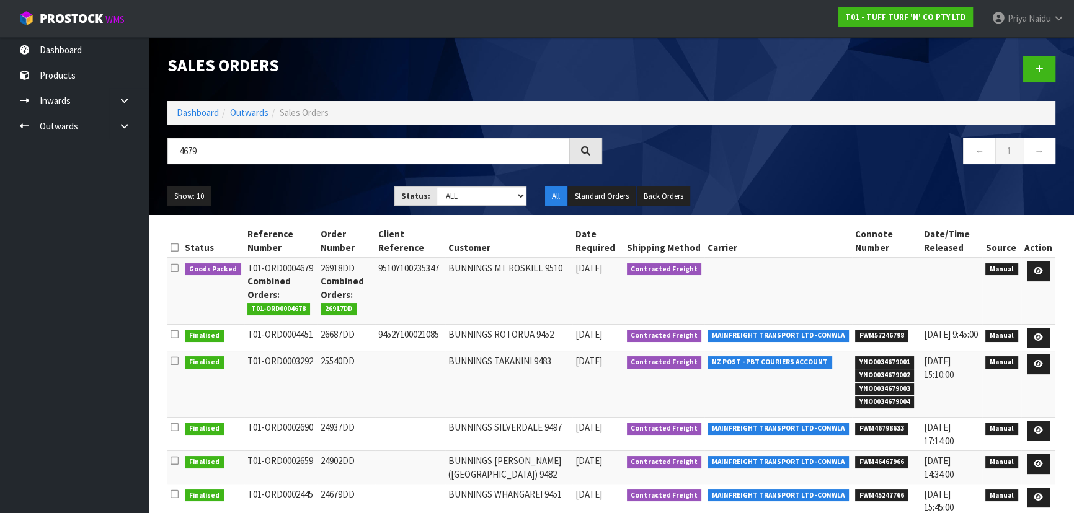
click at [317, 189] on ul "Show: 10 5 10 25 50" at bounding box center [271, 197] width 208 height 20
click at [1035, 267] on icon at bounding box center [1037, 271] width 9 height 8
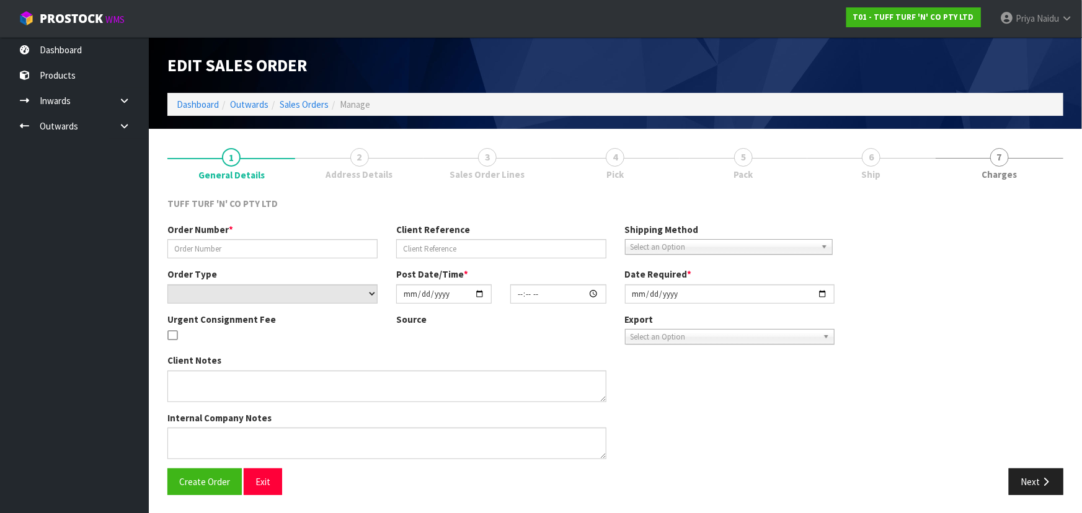
type input "26918DD"
type input "9510Y100235347"
select select "number:0"
type input "2025-09-15"
type input "12:59:00.000"
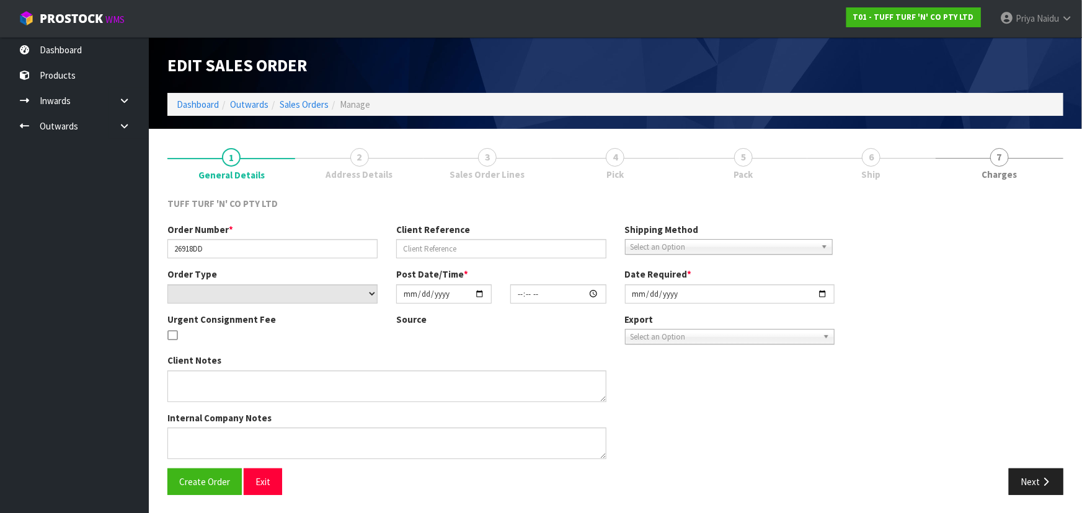
type input "2025-09-16"
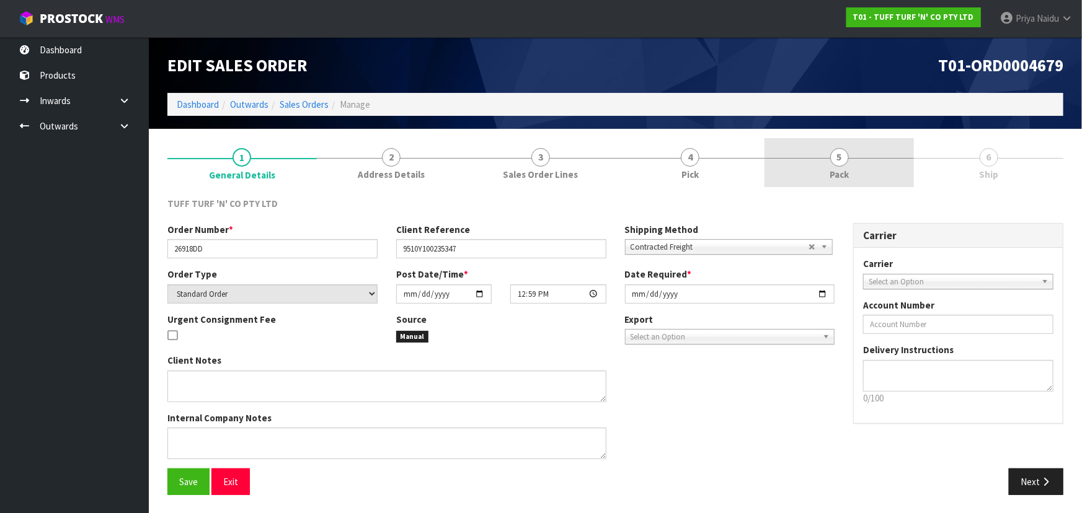
click at [859, 161] on link "5 Pack" at bounding box center [838, 162] width 149 height 49
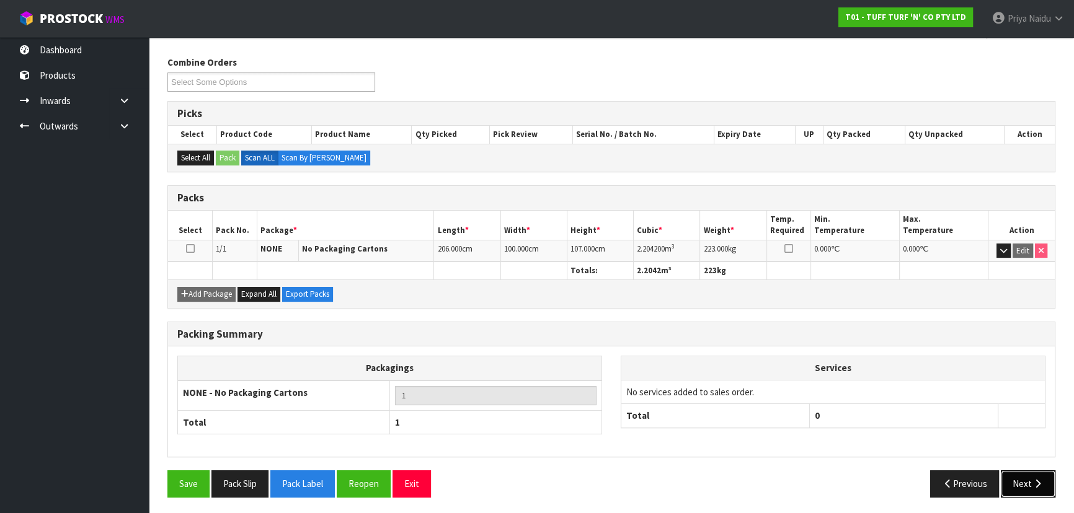
click at [1024, 484] on button "Next" at bounding box center [1027, 483] width 55 height 27
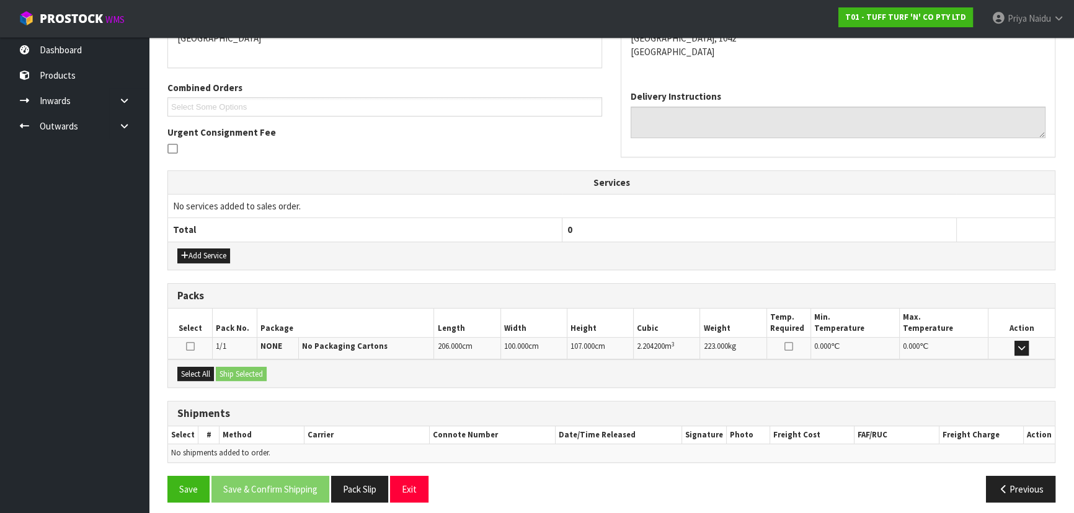
scroll to position [245, 0]
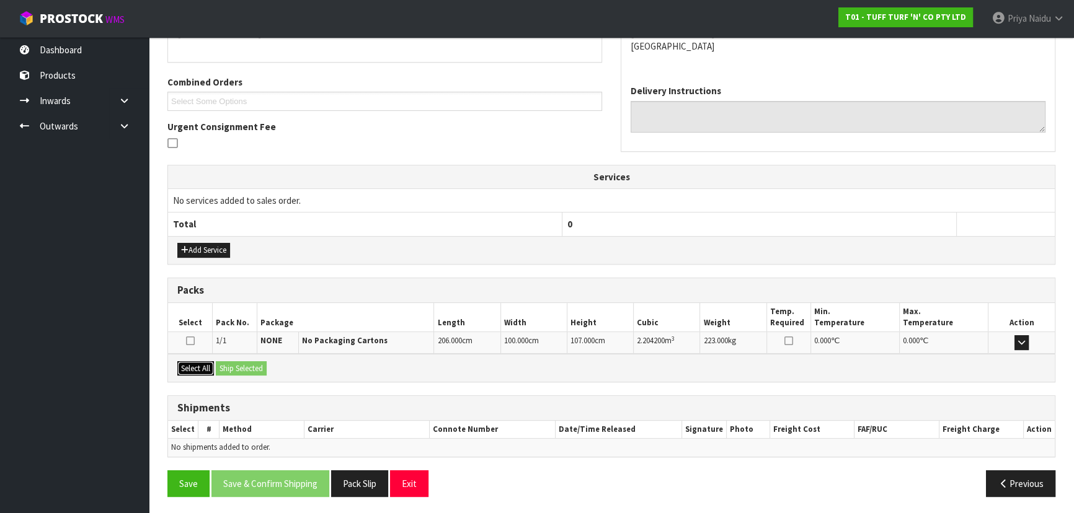
click at [186, 366] on button "Select All" at bounding box center [195, 368] width 37 height 15
click at [254, 361] on button "Ship Selected" at bounding box center [241, 368] width 51 height 15
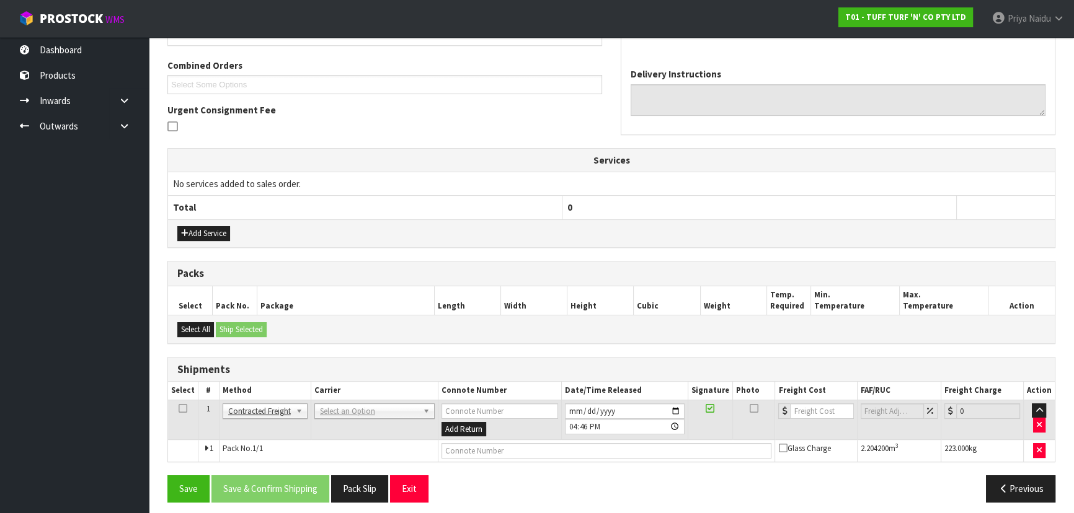
scroll to position [267, 0]
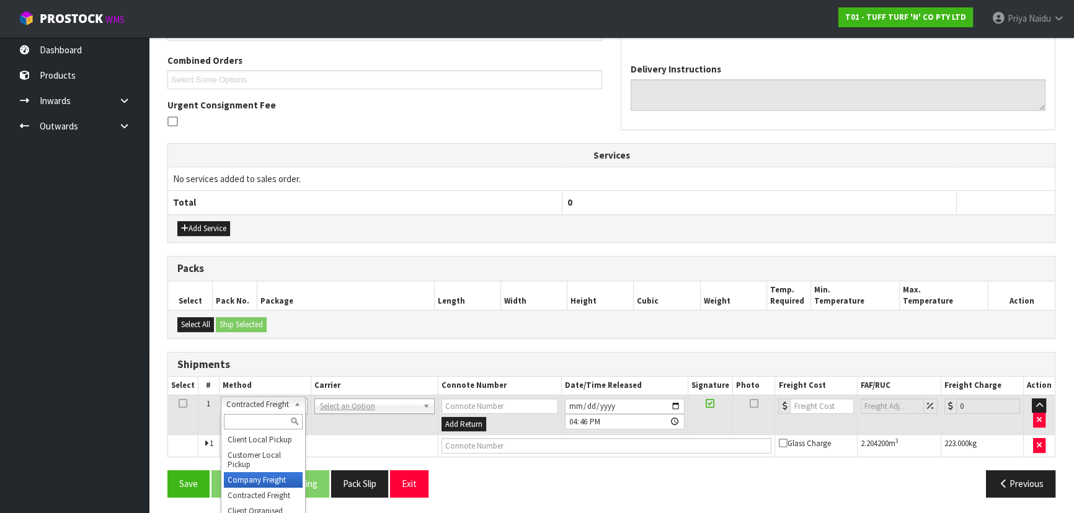
drag, startPoint x: 267, startPoint y: 474, endPoint x: 291, endPoint y: 435, distance: 45.4
drag, startPoint x: 322, startPoint y: 403, endPoint x: 324, endPoint y: 415, distance: 12.6
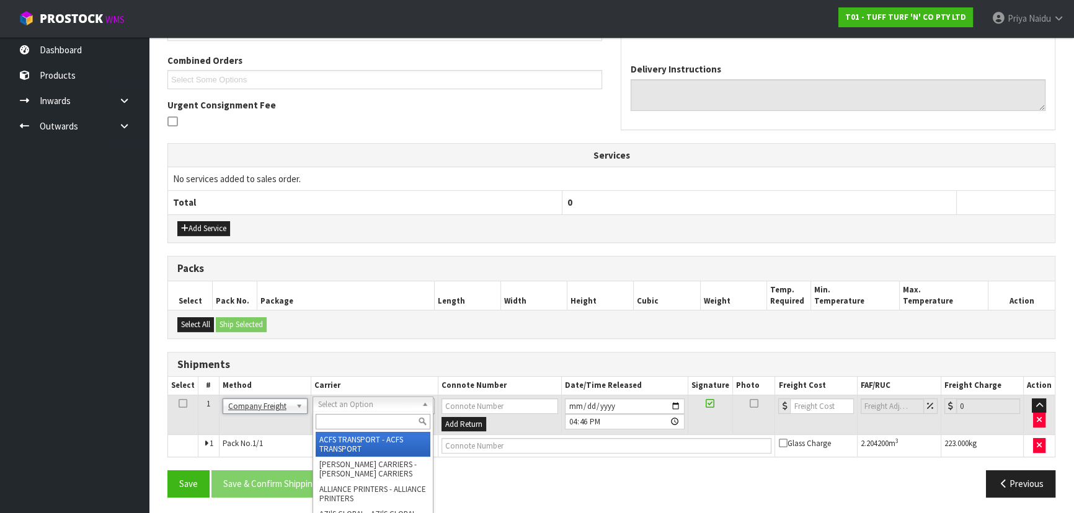
click at [325, 420] on input "text" at bounding box center [373, 421] width 115 height 15
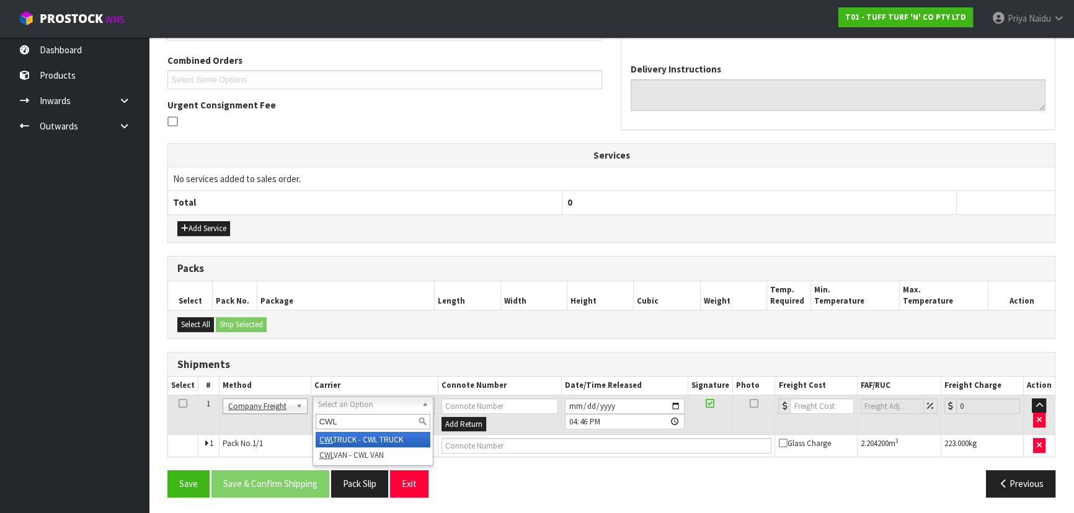
type input "CWL"
drag, startPoint x: 373, startPoint y: 436, endPoint x: 409, endPoint y: 435, distance: 36.0
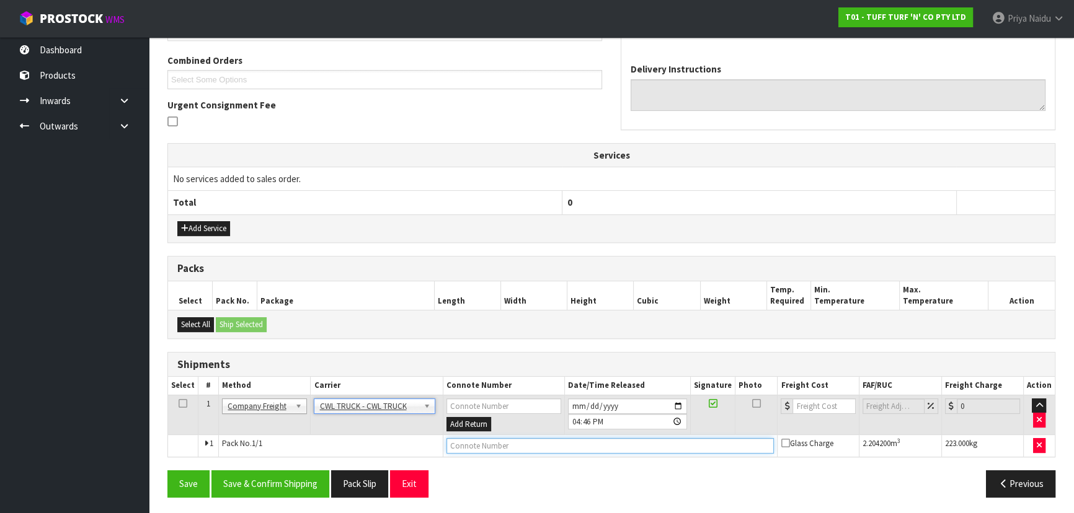
click at [475, 439] on input "text" at bounding box center [610, 445] width 328 height 15
type input "CWL TRUCK DELIVERY"
click at [684, 407] on input "2025-09-17" at bounding box center [627, 406] width 119 height 15
click at [676, 402] on input "2025-09-17" at bounding box center [627, 406] width 119 height 15
type input "2025-09-18"
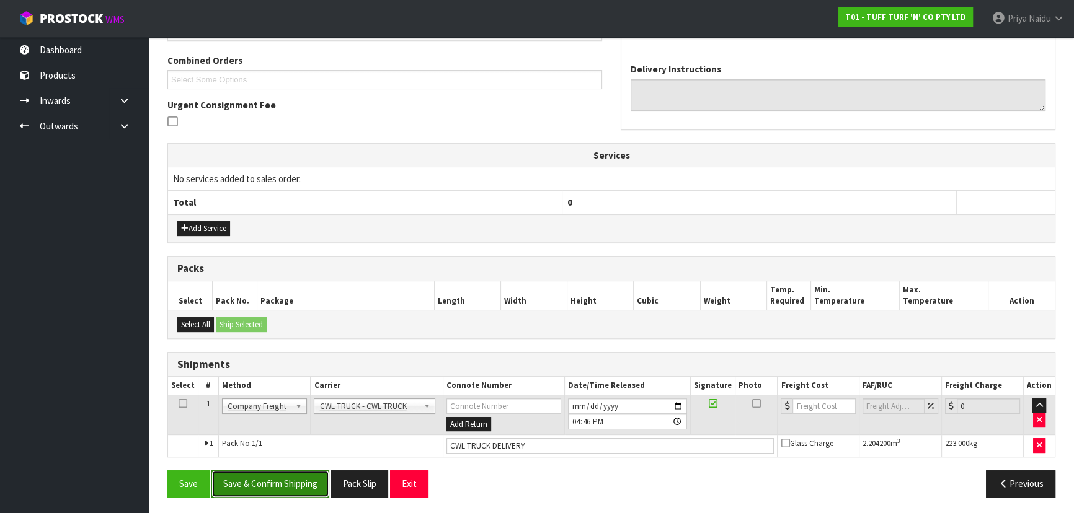
click at [298, 482] on button "Save & Confirm Shipping" at bounding box center [270, 483] width 118 height 27
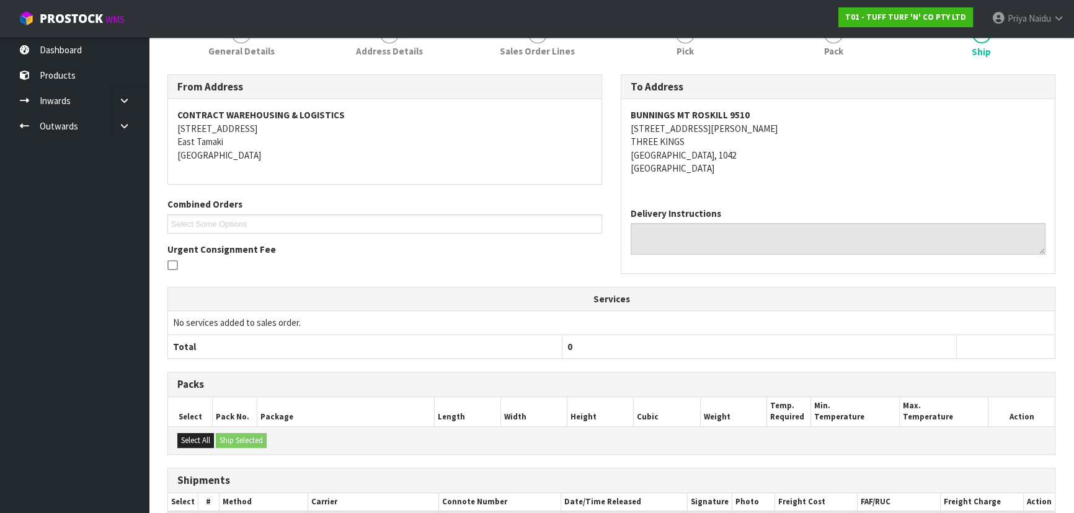
scroll to position [0, 0]
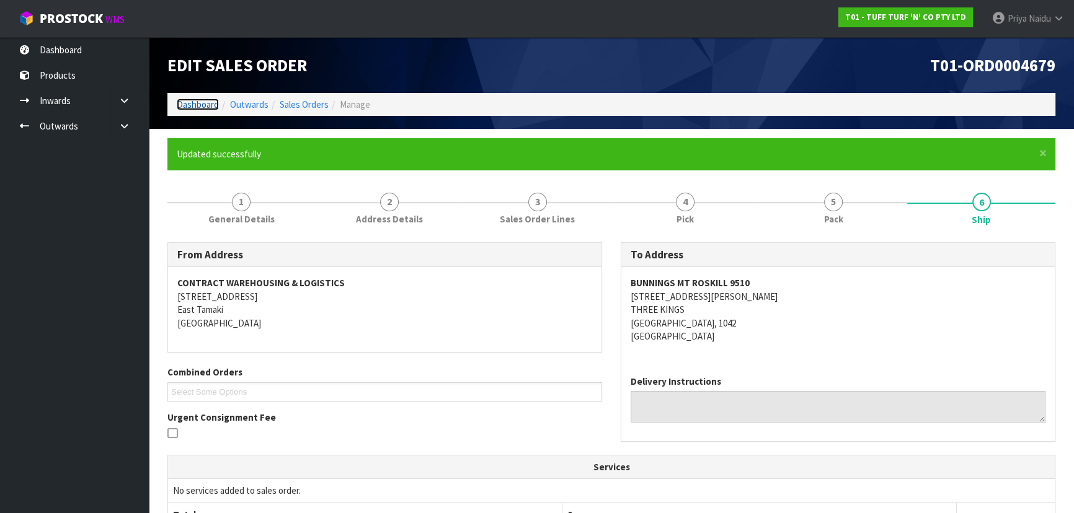
drag, startPoint x: 197, startPoint y: 104, endPoint x: 206, endPoint y: 110, distance: 11.7
click at [196, 104] on link "Dashboard" at bounding box center [198, 105] width 42 height 12
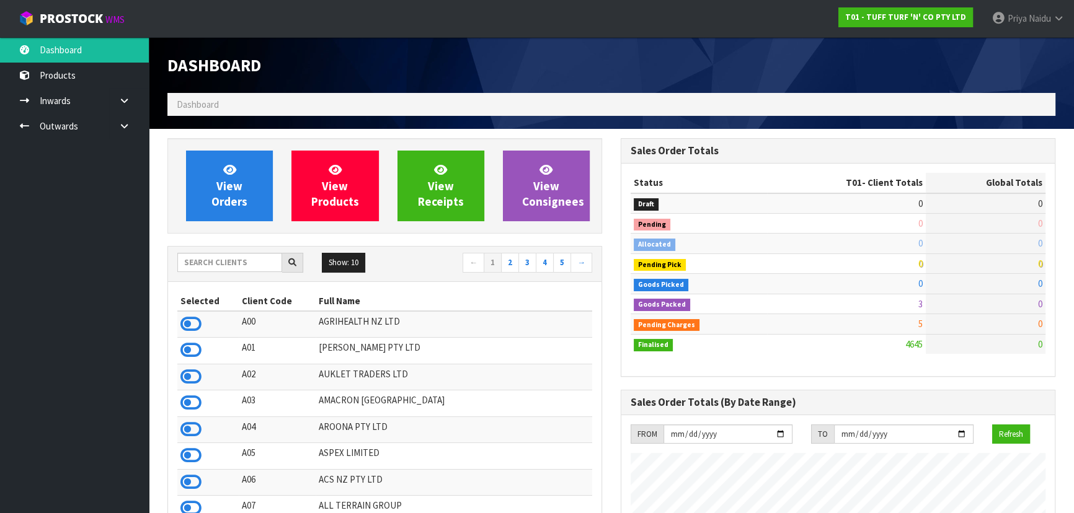
scroll to position [937, 453]
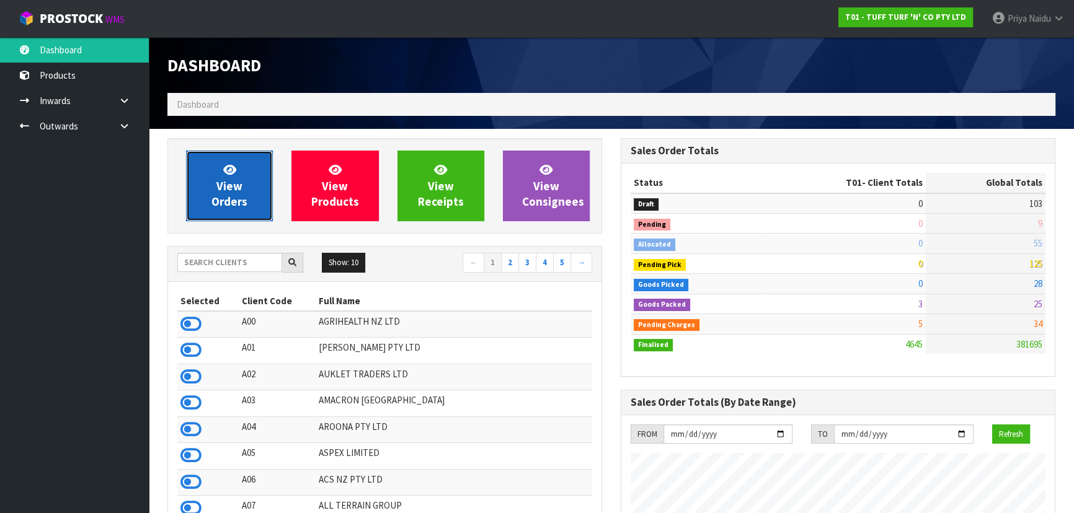
click at [242, 174] on link "View Orders" at bounding box center [229, 186] width 87 height 71
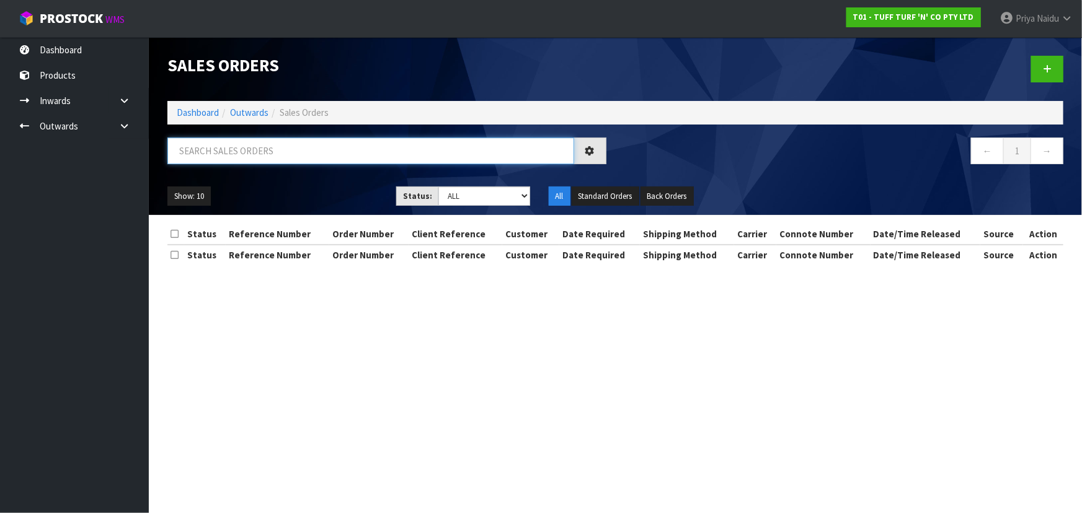
click at [264, 151] on input "text" at bounding box center [370, 151] width 407 height 27
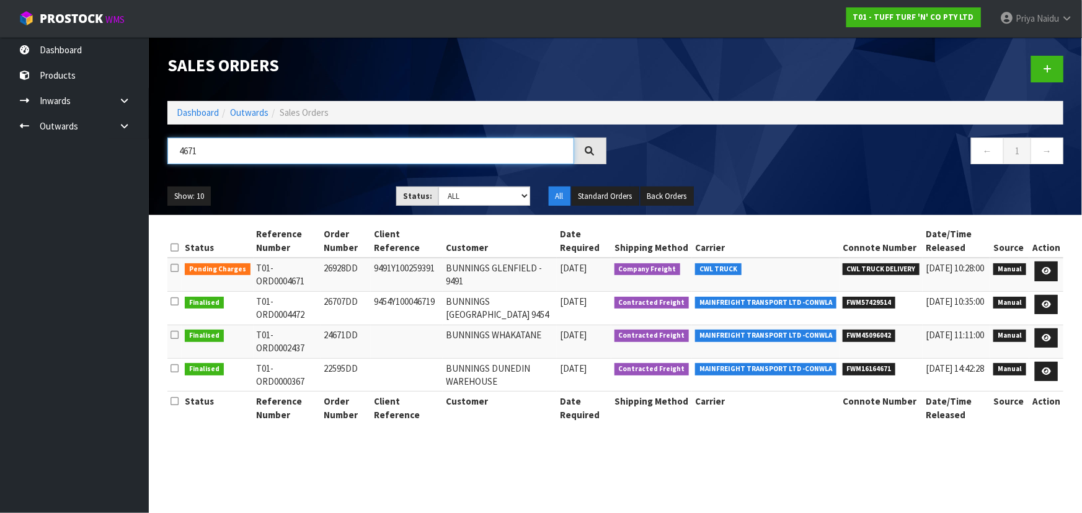
type input "4671"
click at [309, 166] on div "4671" at bounding box center [386, 156] width 457 height 36
click at [1044, 267] on icon at bounding box center [1045, 271] width 9 height 8
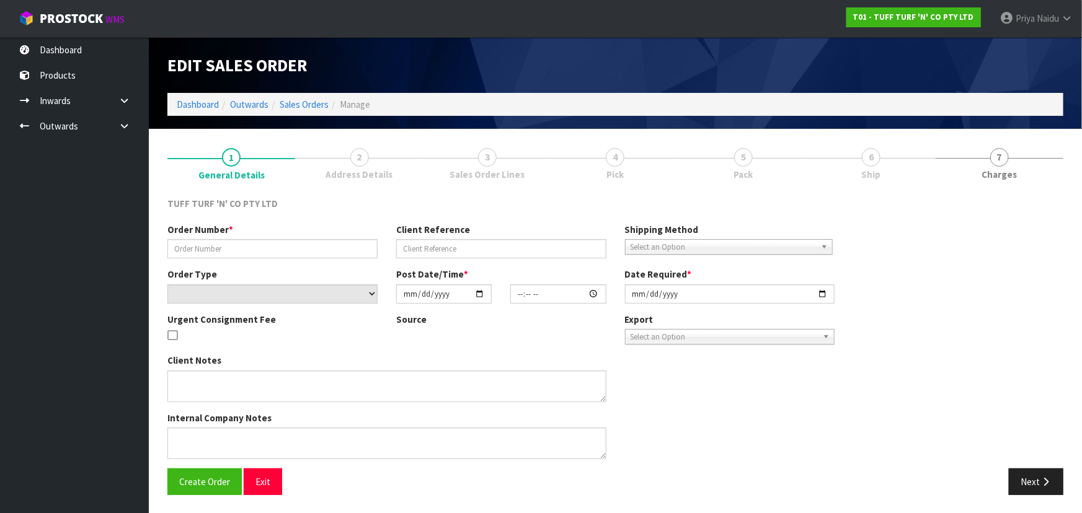
type input "26928DD"
type input "9491Y100259391"
select select "number:0"
type input "2025-09-15"
type input "12:37:00.000"
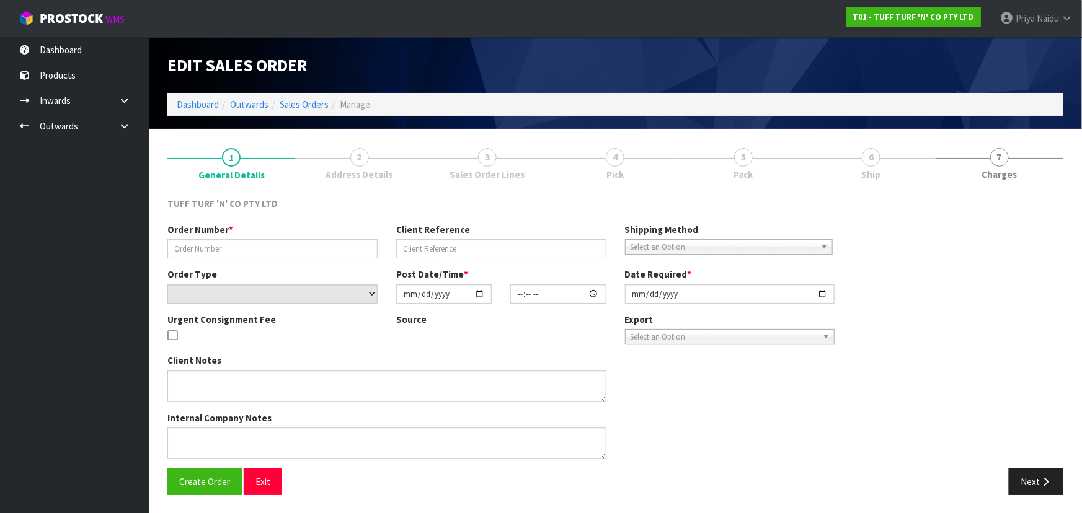
type input "2025-09-16"
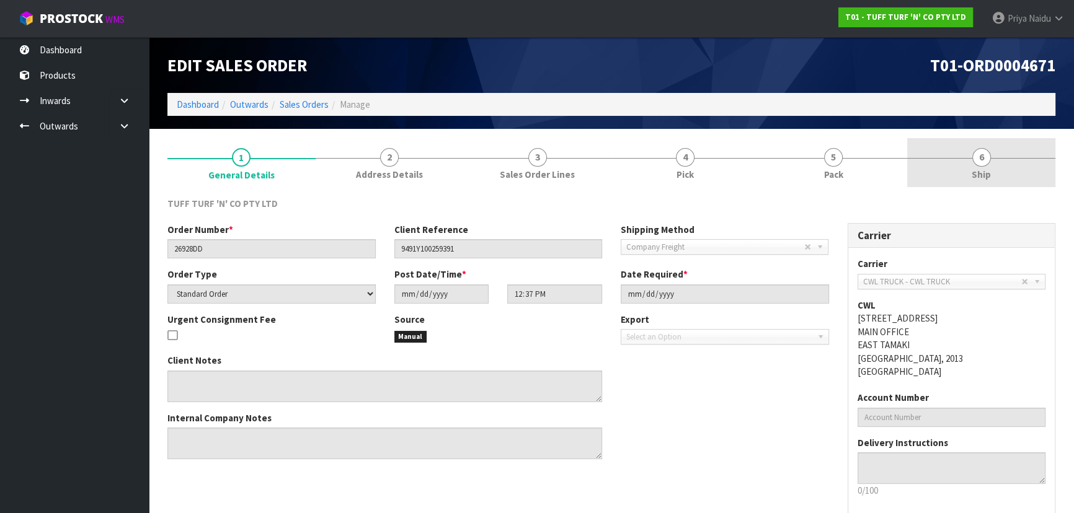
click at [969, 161] on link "6 Ship" at bounding box center [981, 162] width 148 height 49
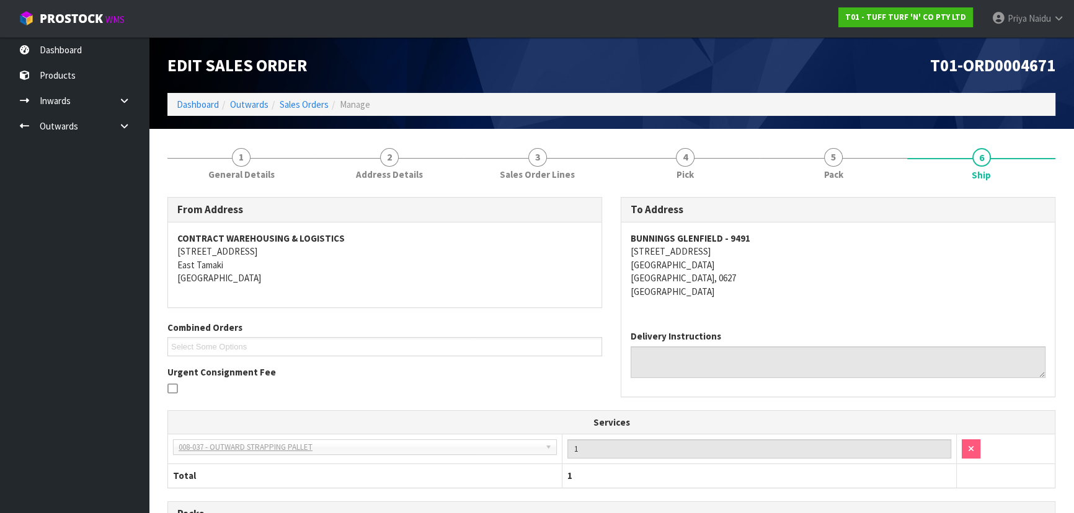
scroll to position [242, 0]
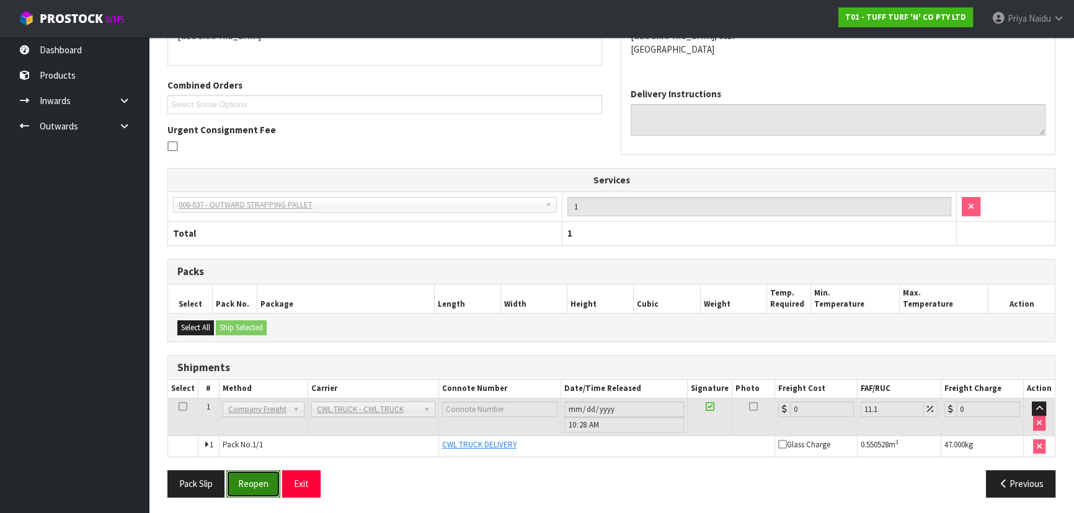
drag, startPoint x: 254, startPoint y: 485, endPoint x: 265, endPoint y: 477, distance: 14.1
click at [254, 485] on button "Reopen" at bounding box center [253, 483] width 54 height 27
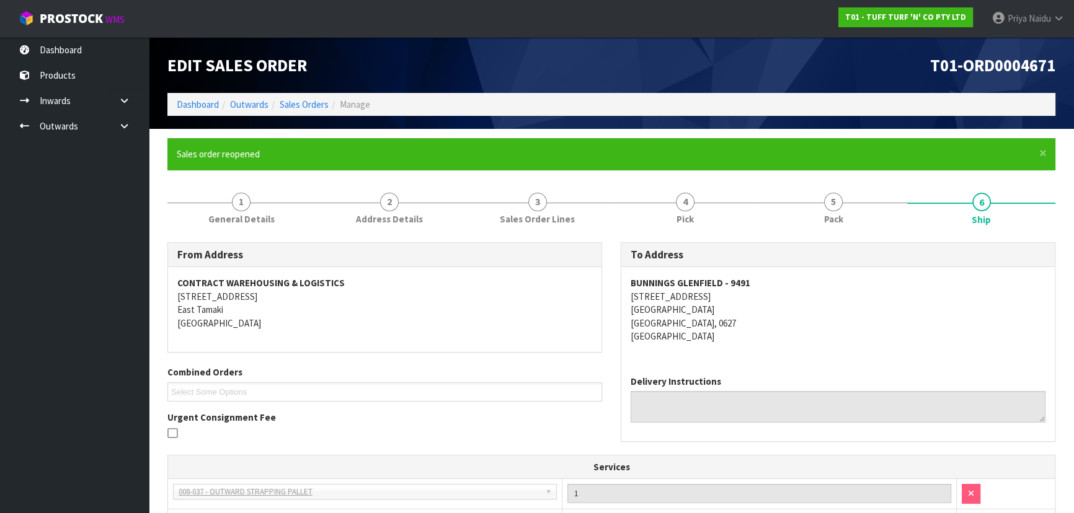
scroll to position [288, 0]
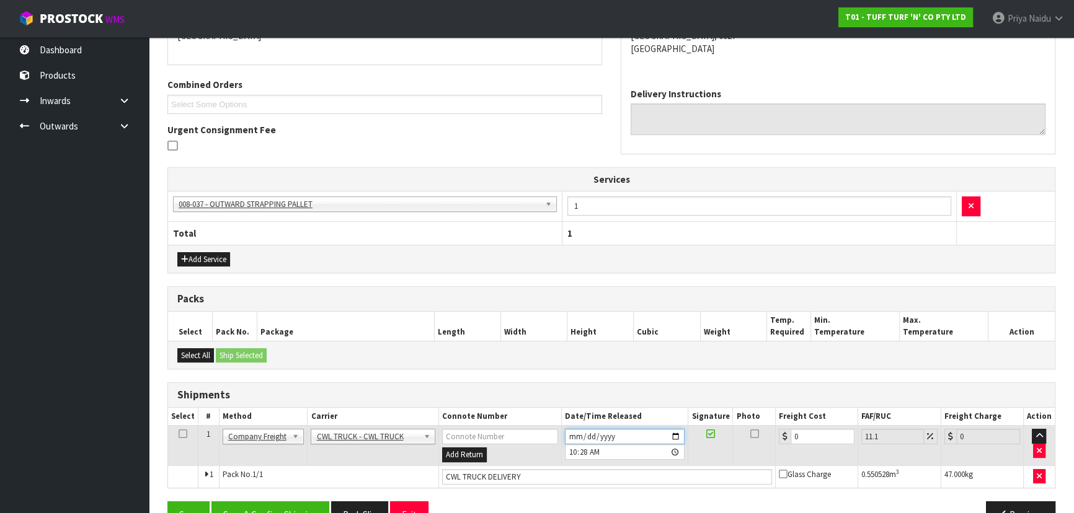
click at [674, 436] on input "2025-09-17" at bounding box center [625, 436] width 120 height 15
type input "2025-09-18"
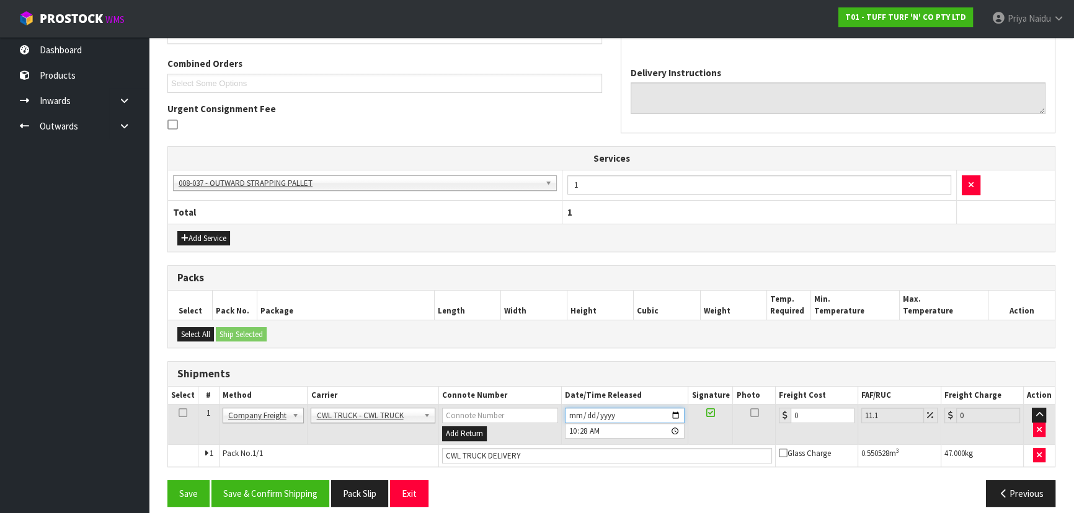
scroll to position [318, 0]
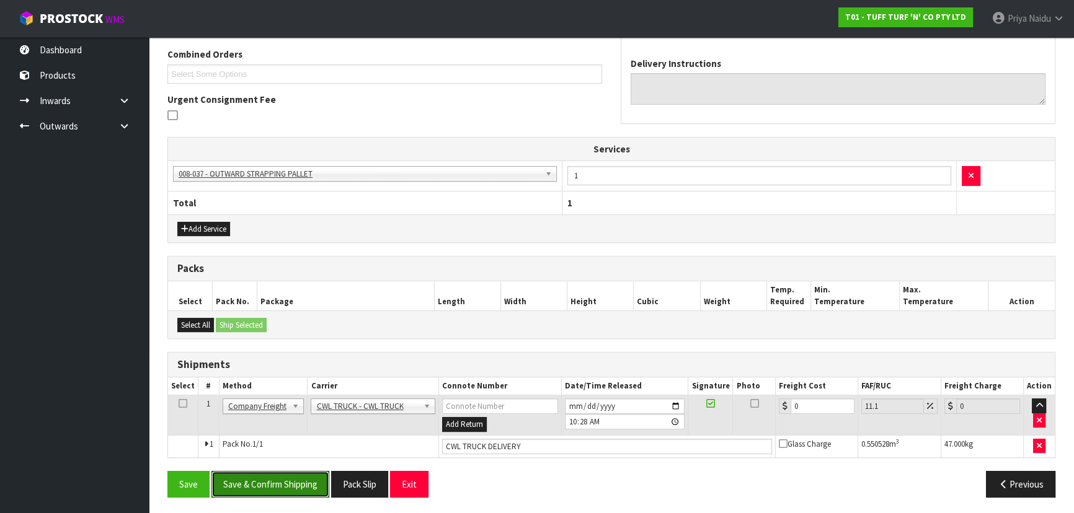
drag, startPoint x: 297, startPoint y: 477, endPoint x: 320, endPoint y: 464, distance: 26.9
click at [300, 475] on button "Save & Confirm Shipping" at bounding box center [270, 484] width 118 height 27
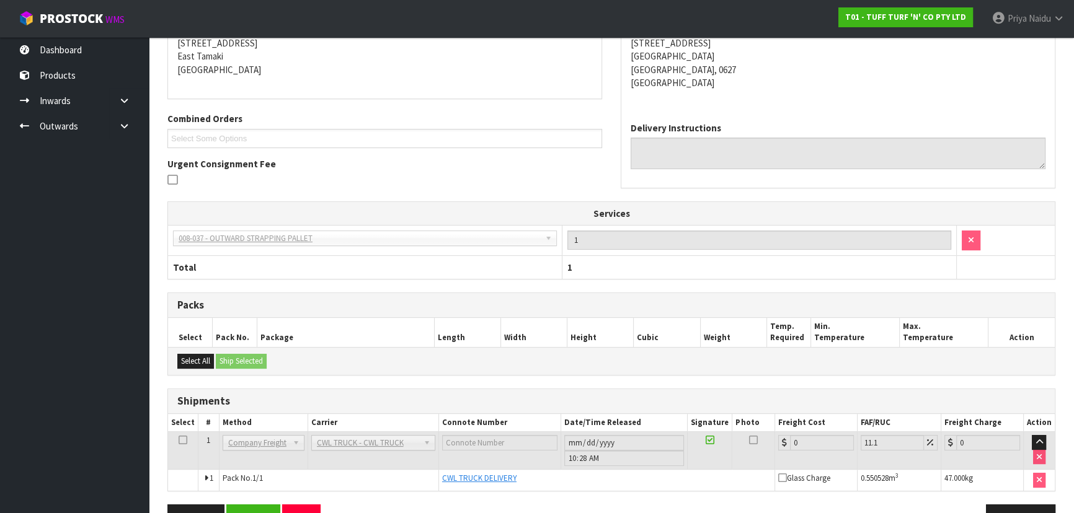
scroll to position [0, 0]
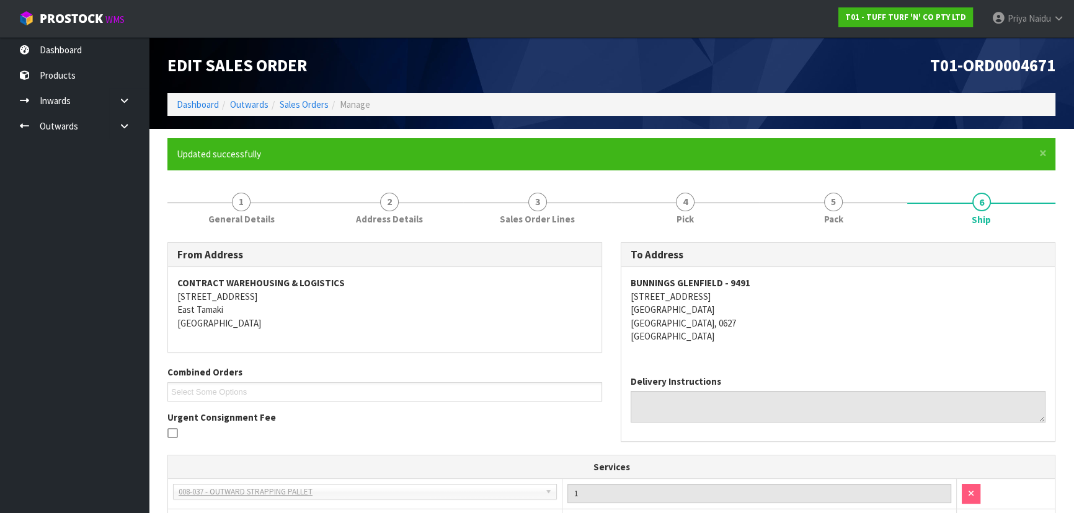
click at [360, 366] on div "Combined Orders T01-ORD0004680 T01-ORD0004688 T01-ORD0004691 Select Some Options" at bounding box center [384, 383] width 453 height 35
click at [197, 105] on link "Dashboard" at bounding box center [198, 105] width 42 height 12
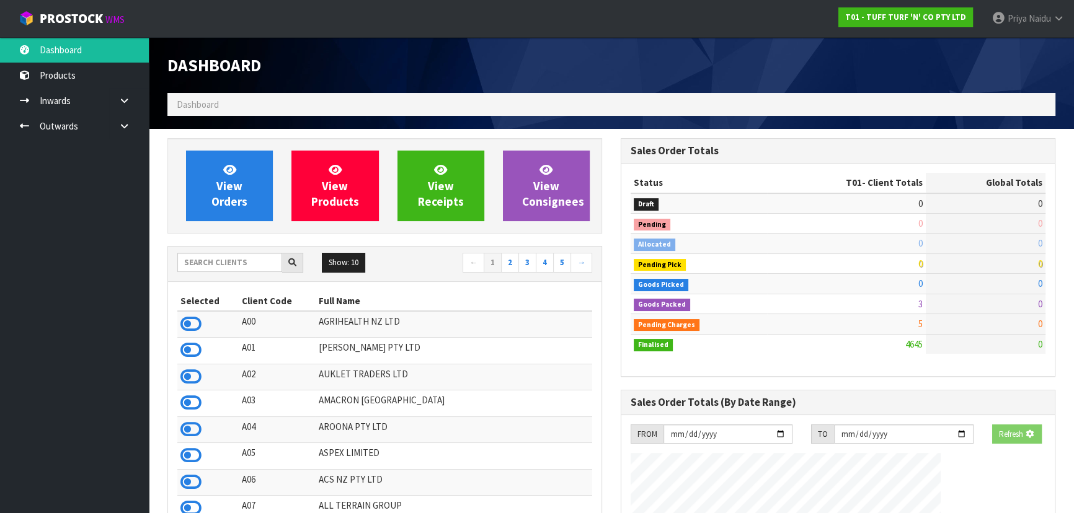
drag, startPoint x: 238, startPoint y: 273, endPoint x: 239, endPoint y: 265, distance: 8.2
click at [239, 272] on div "Show: 10 5 10 25 50 ← 1 2 3 4 5 →" at bounding box center [384, 264] width 433 height 22
click at [239, 265] on input "text" at bounding box center [229, 262] width 105 height 19
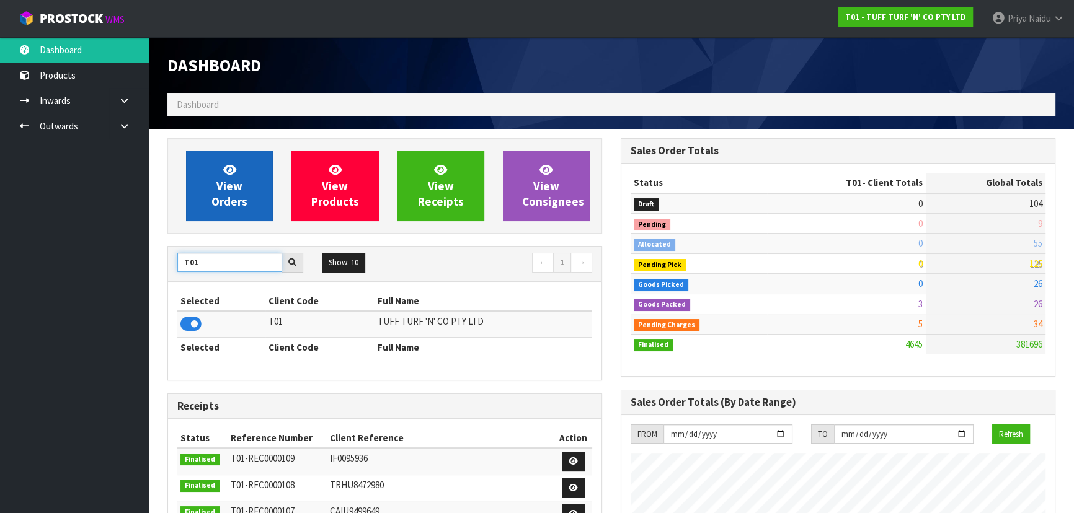
type input "T01"
click at [233, 211] on link "View Orders" at bounding box center [229, 186] width 87 height 71
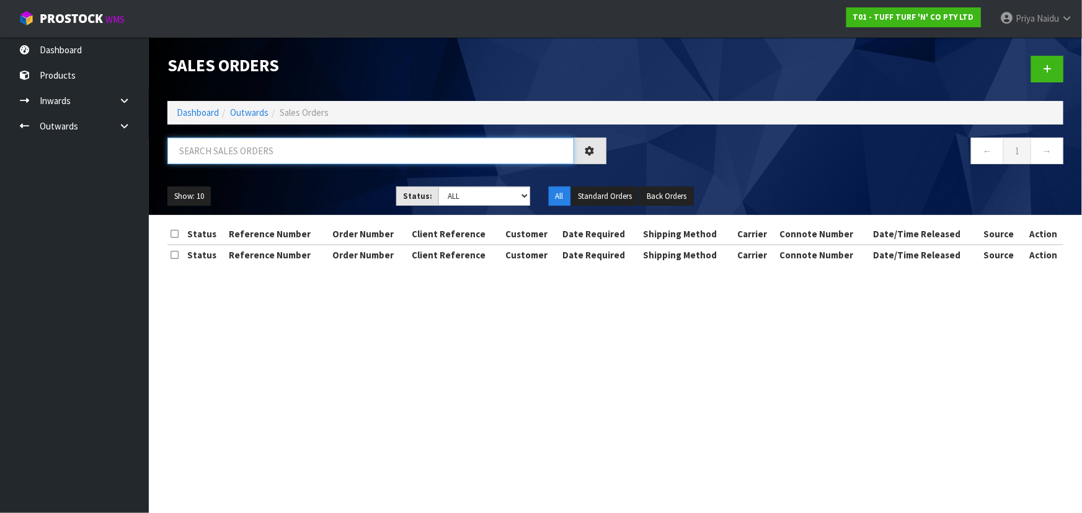
click at [254, 155] on input "text" at bounding box center [370, 151] width 407 height 27
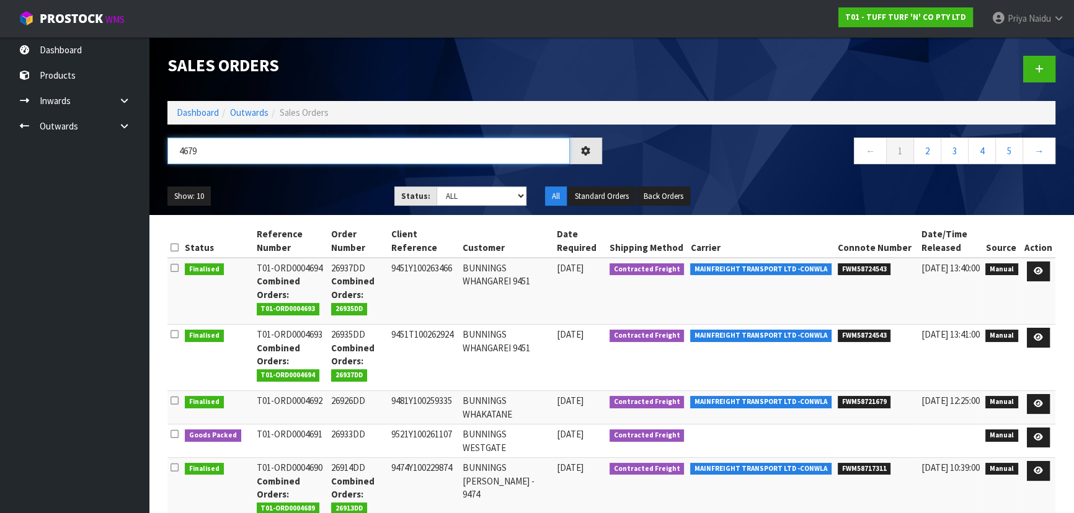
type input "4679"
click at [300, 180] on div "Show: 10 5 10 25 50 Status: Draft Pending Allocated Pending Pick Goods Picked G…" at bounding box center [611, 196] width 906 height 38
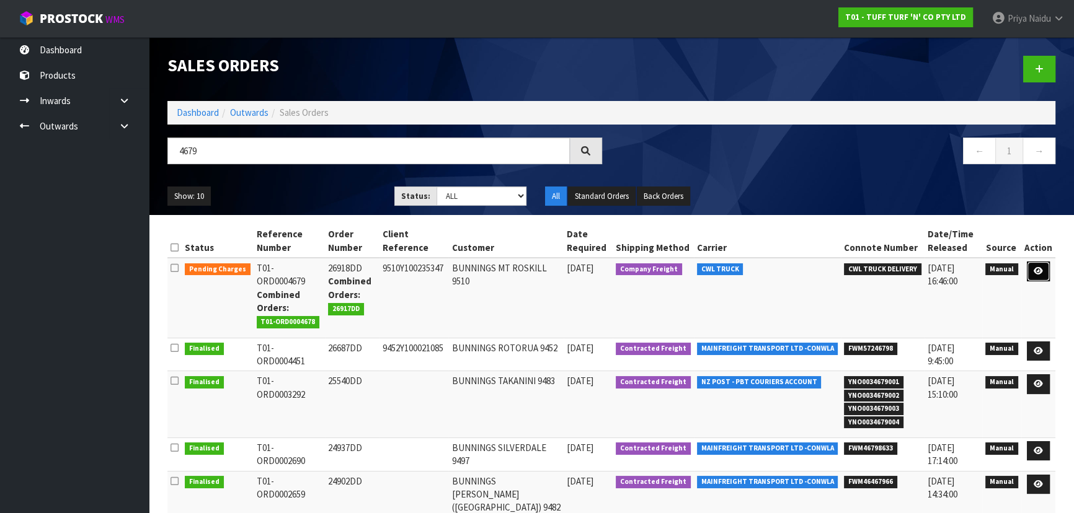
click at [1043, 276] on link at bounding box center [1038, 272] width 23 height 20
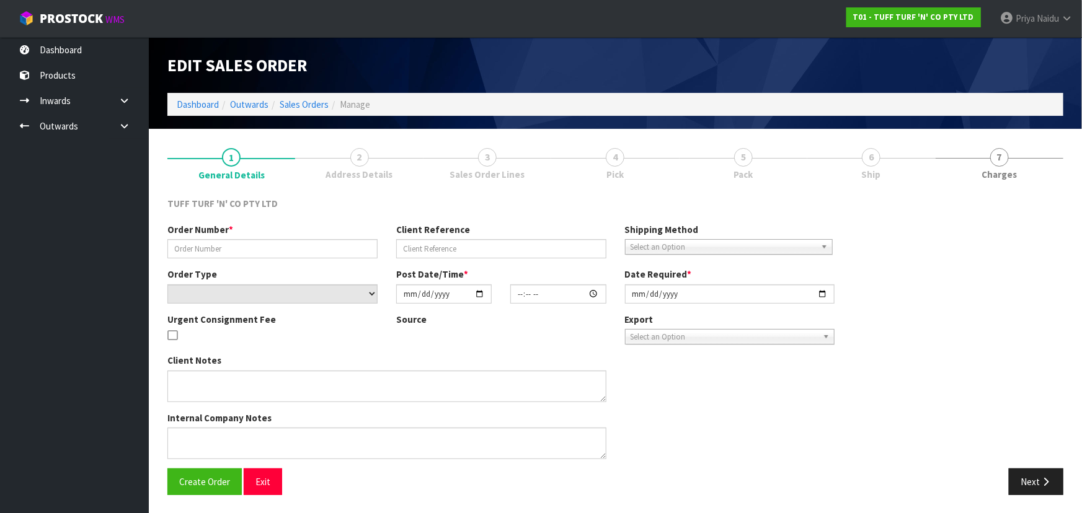
type input "26918DD"
type input "9510Y100235347"
select select "number:0"
type input "2025-09-15"
type input "12:59:00.000"
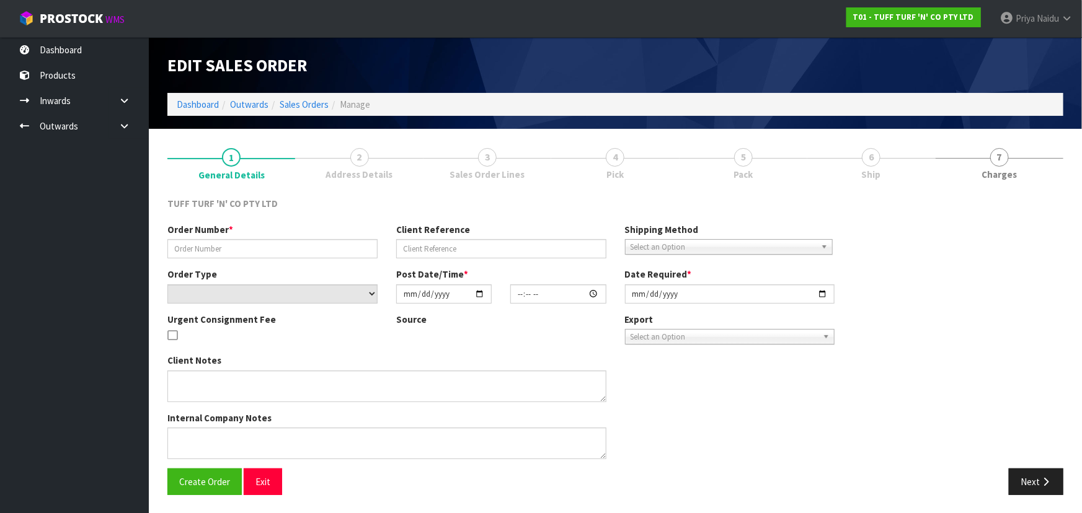
type input "2025-09-16"
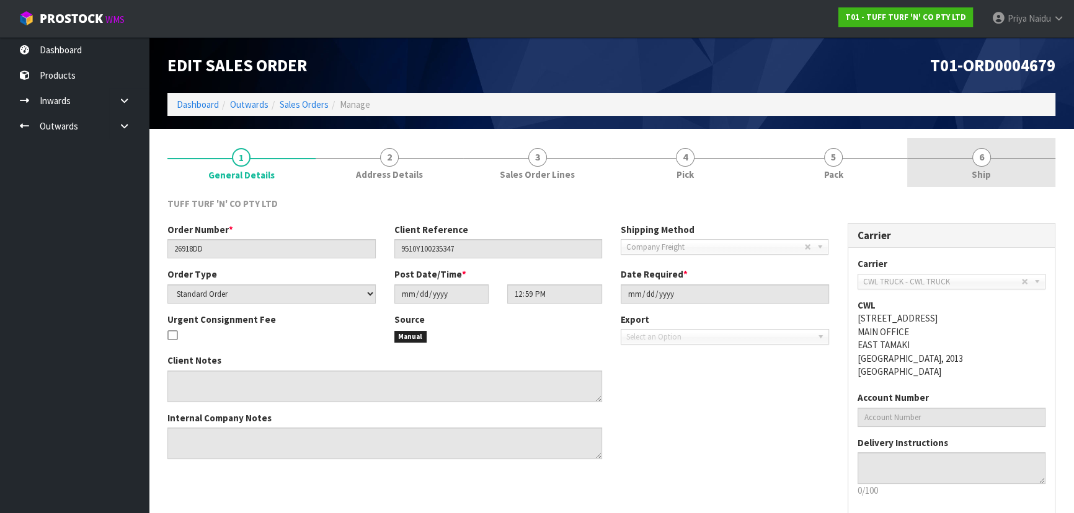
click at [991, 170] on link "6 Ship" at bounding box center [981, 162] width 148 height 49
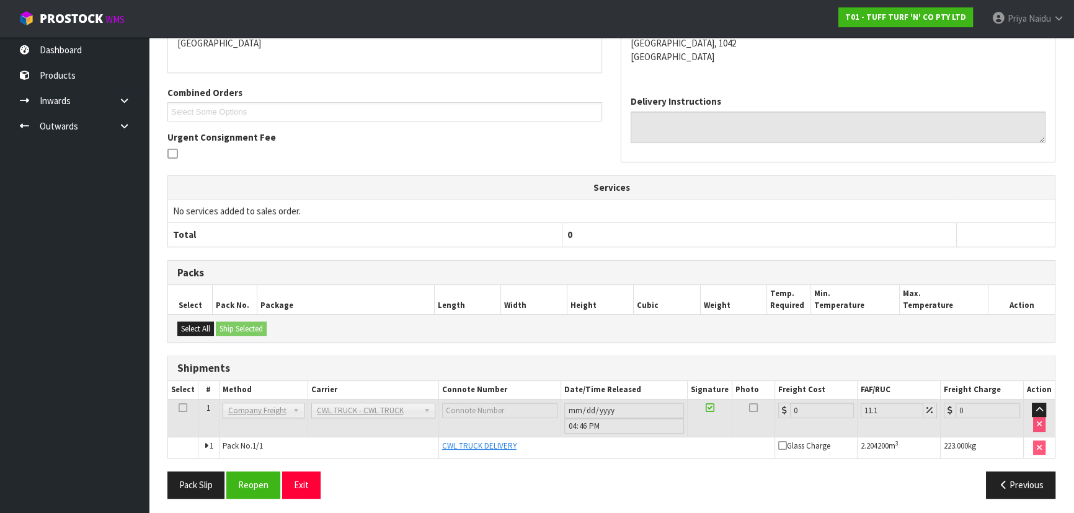
scroll to position [237, 0]
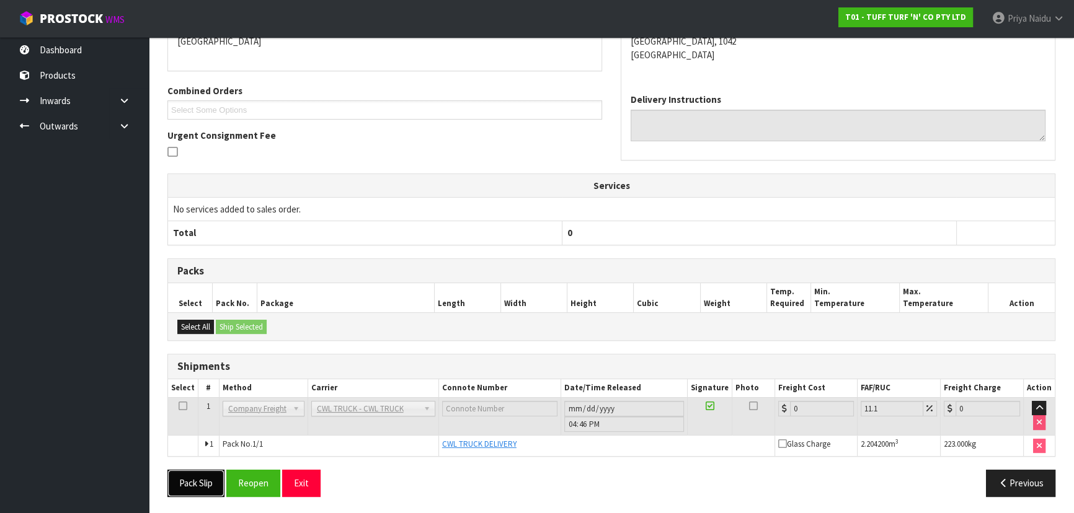
click at [176, 484] on button "Pack Slip" at bounding box center [195, 483] width 57 height 27
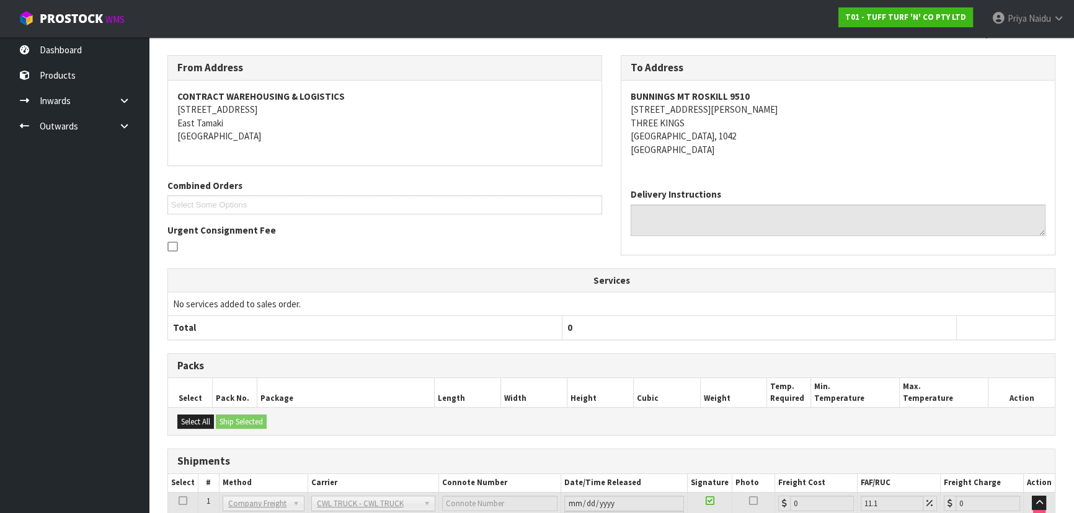
scroll to position [0, 0]
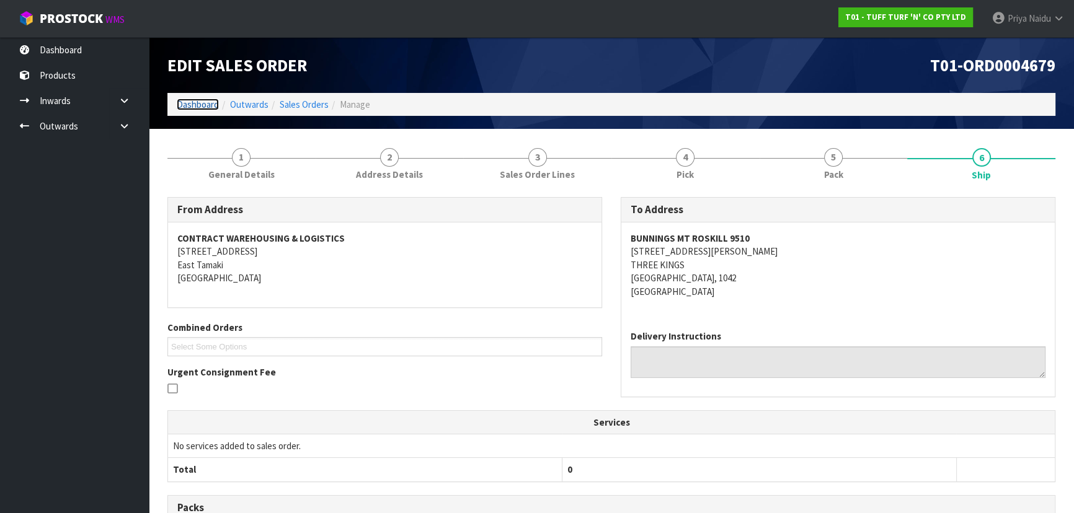
click at [197, 99] on link "Dashboard" at bounding box center [198, 105] width 42 height 12
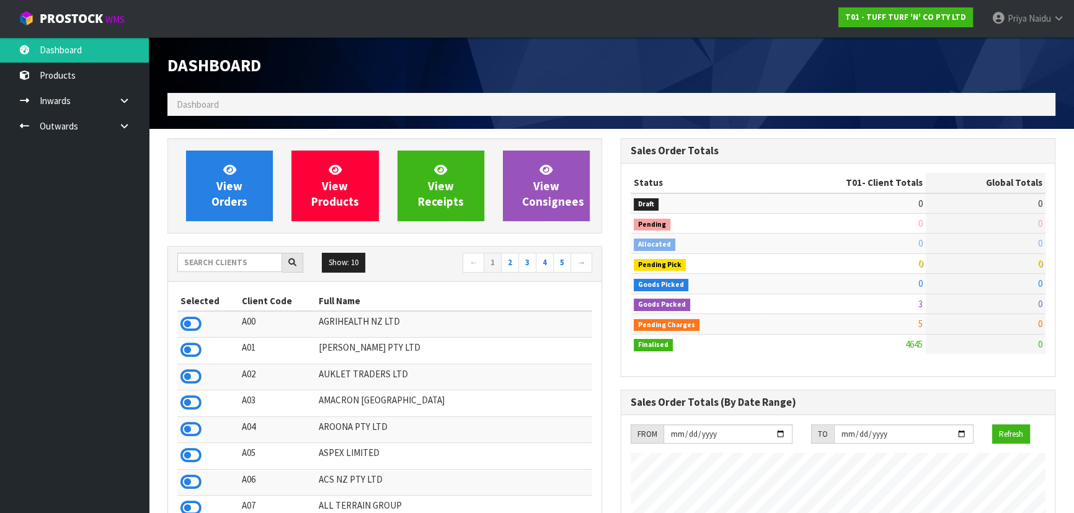
scroll to position [937, 453]
click at [205, 262] on input "text" at bounding box center [229, 262] width 105 height 19
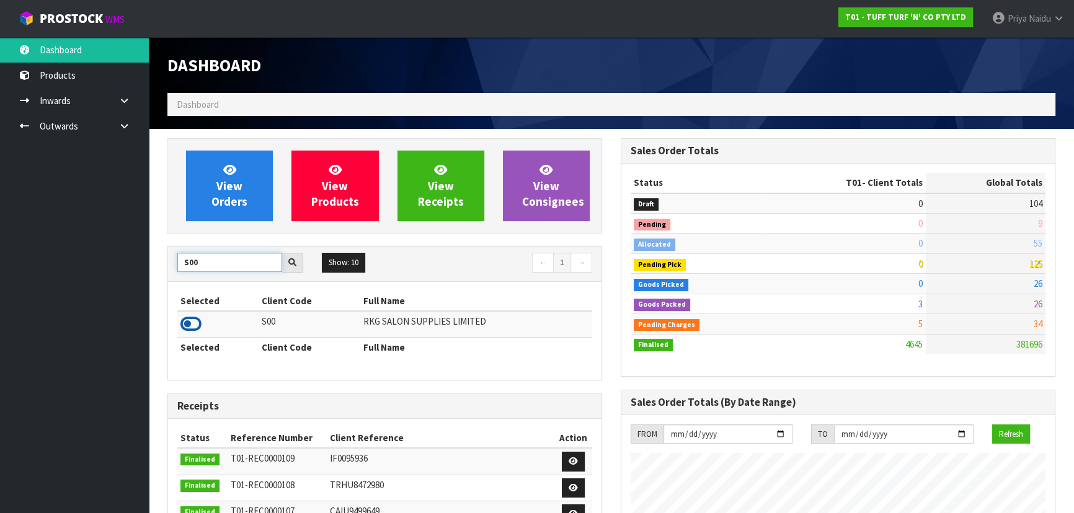
type input "S00"
click at [190, 324] on icon at bounding box center [190, 324] width 21 height 19
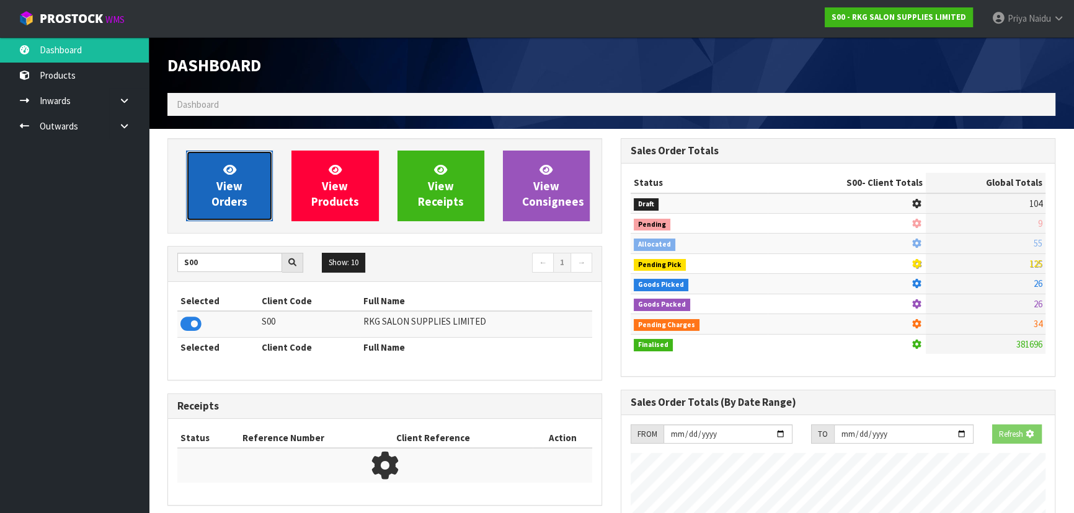
click at [219, 189] on span "View Orders" at bounding box center [229, 185] width 36 height 46
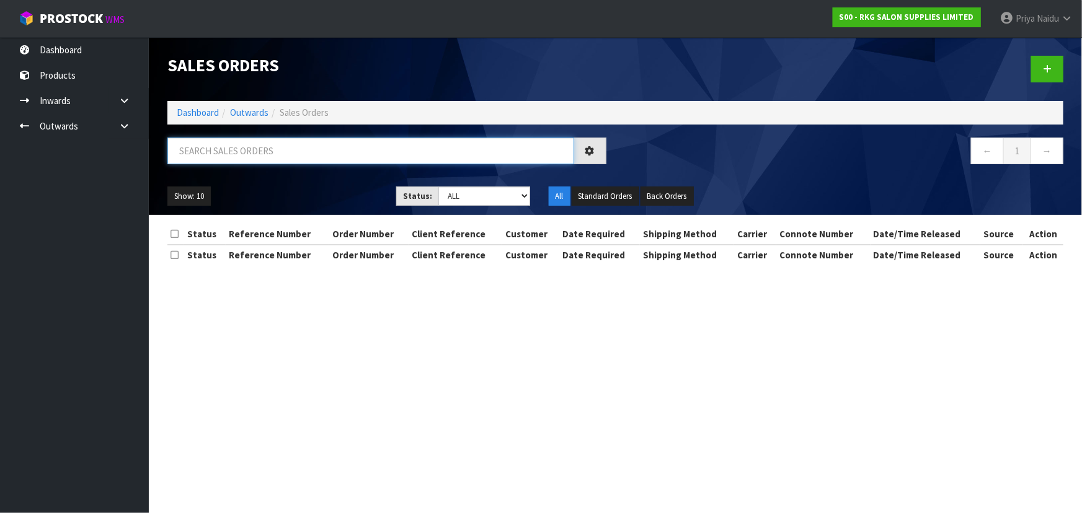
click at [253, 153] on input "text" at bounding box center [370, 151] width 407 height 27
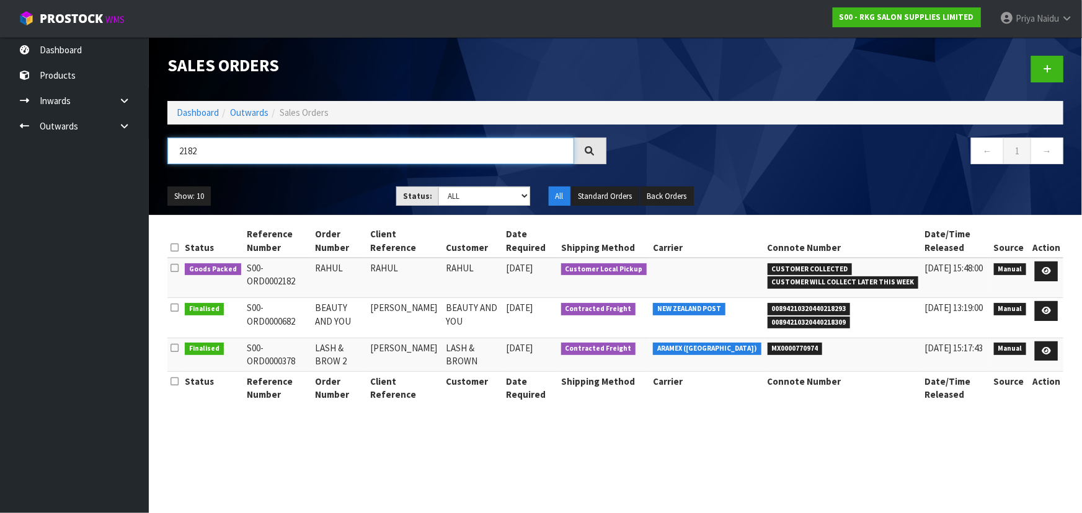
type input "2182"
click at [312, 189] on ul "Show: 10 5 10 25 50" at bounding box center [272, 197] width 210 height 20
click at [1048, 271] on icon at bounding box center [1045, 271] width 9 height 8
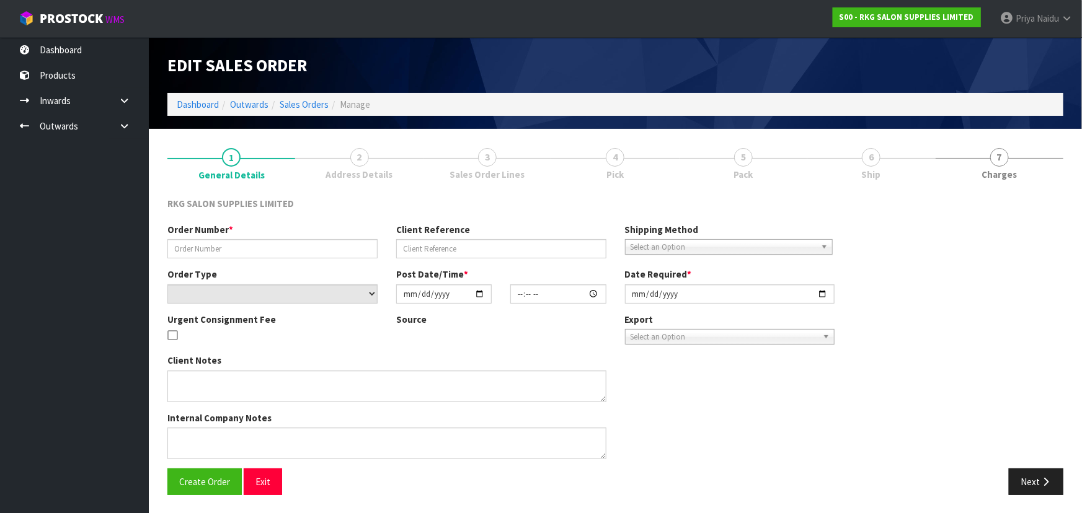
type input "RAHUL"
select select "number:0"
type input "2025-09-17"
type input "13:30:00.000"
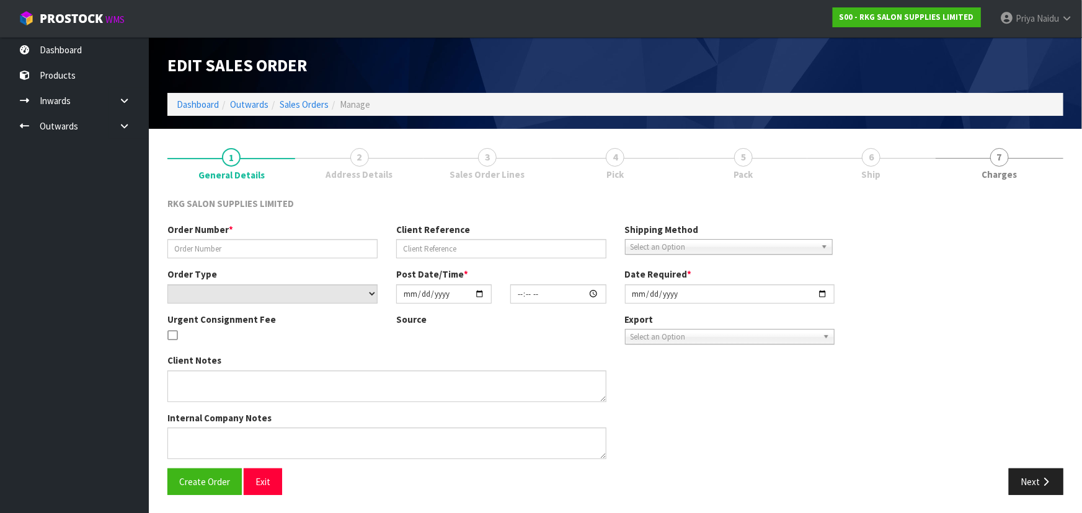
type input "2025-09-17"
type textarea "FOR PICK UP THIS AFTERNOON 3-4PM - PAID"
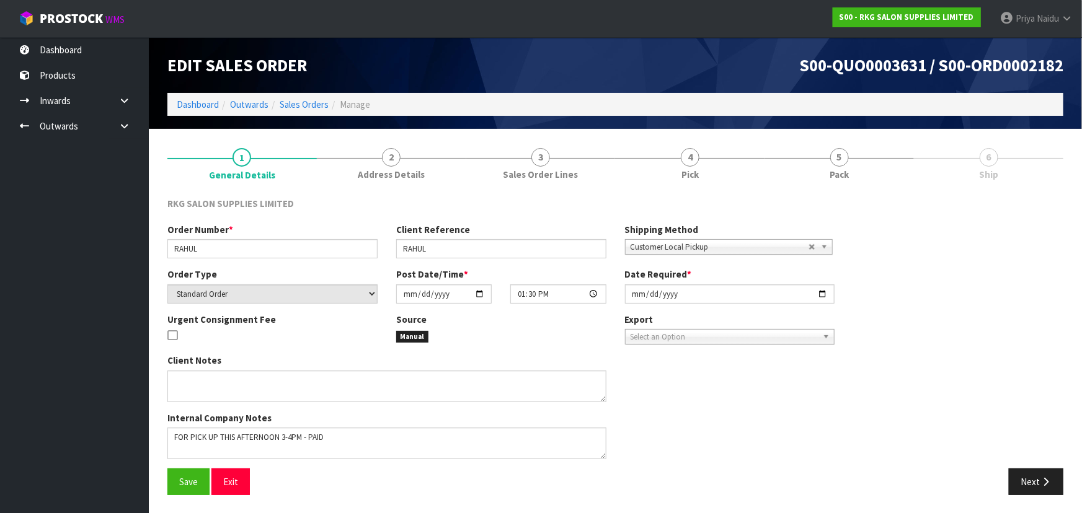
click at [973, 158] on div at bounding box center [988, 158] width 149 height 1
click at [854, 160] on link "5 Pack" at bounding box center [838, 162] width 149 height 49
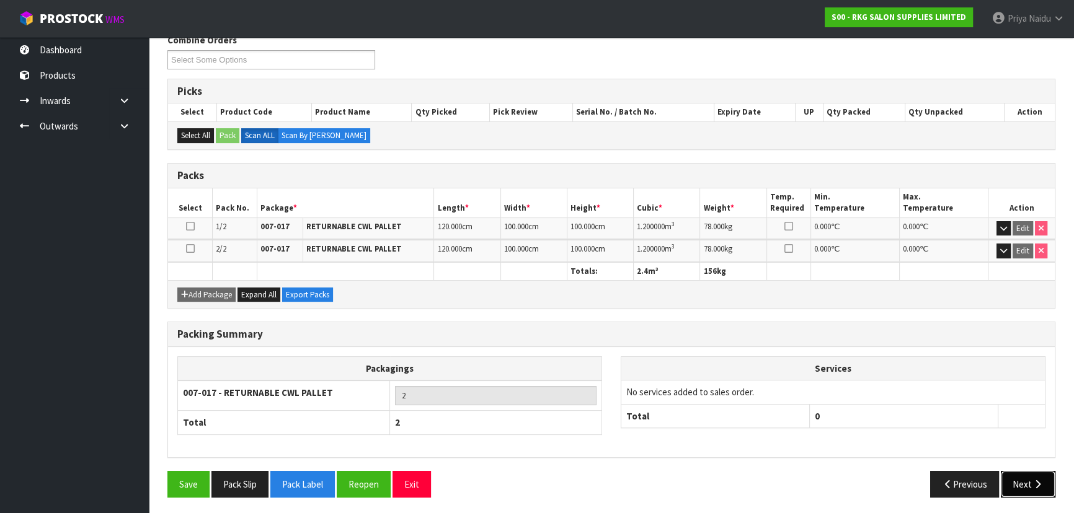
click at [1017, 484] on button "Next" at bounding box center [1027, 484] width 55 height 27
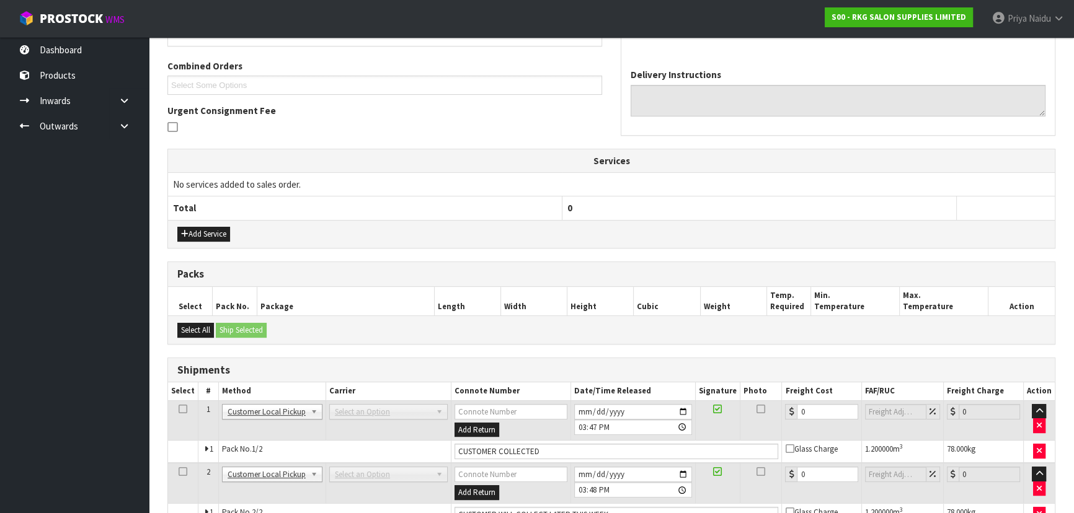
scroll to position [105, 0]
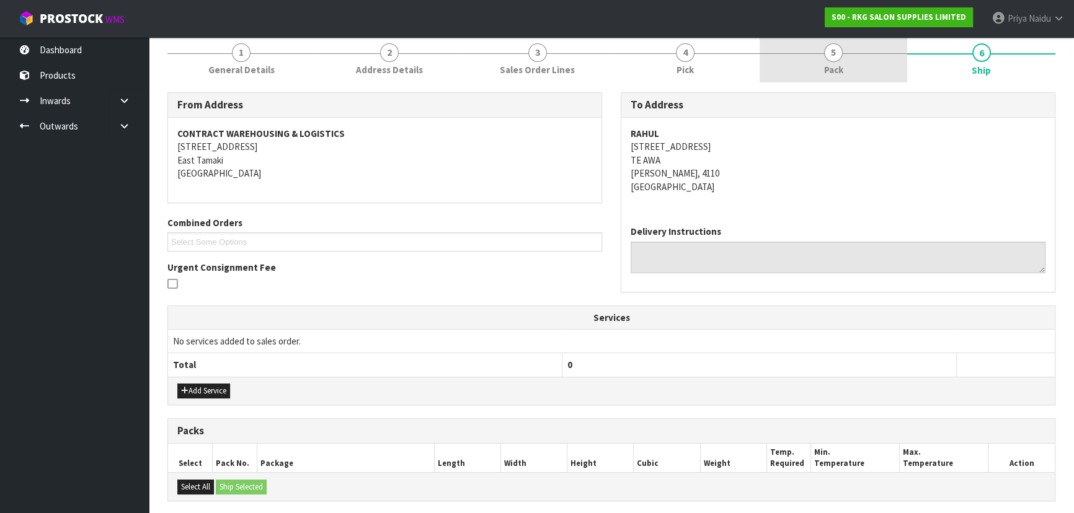
click at [824, 77] on link "5 Pack" at bounding box center [833, 57] width 148 height 49
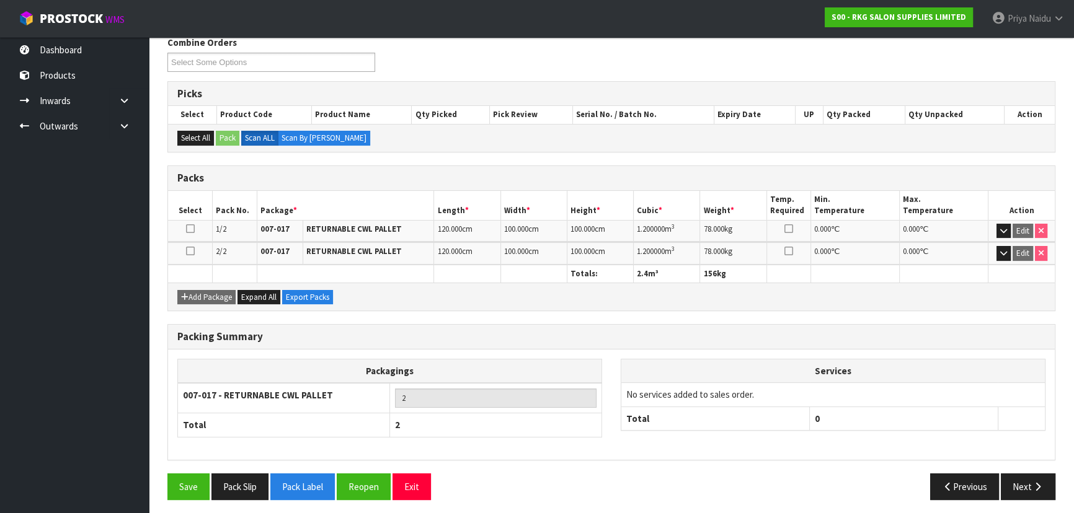
scroll to position [164, 0]
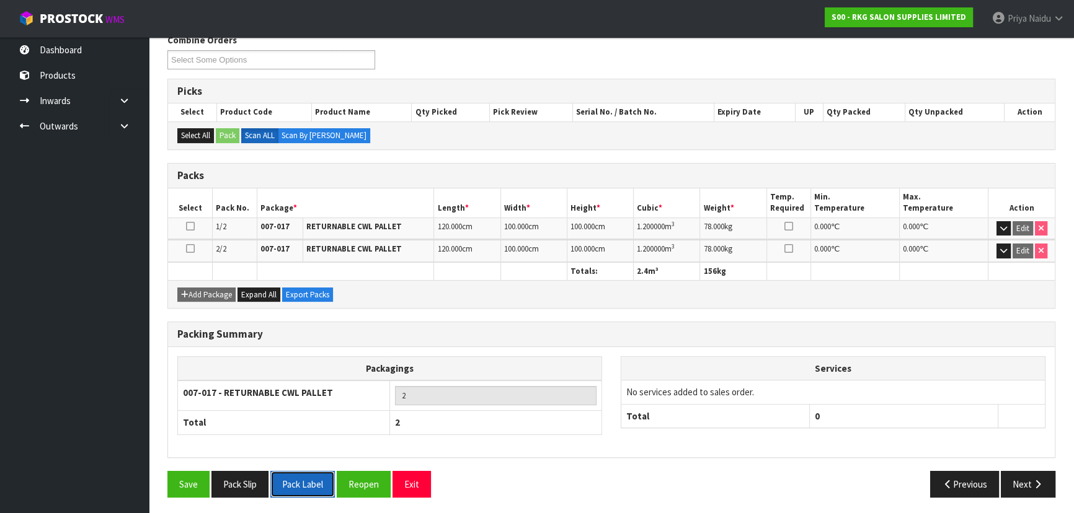
click at [299, 484] on button "Pack Label" at bounding box center [302, 484] width 64 height 27
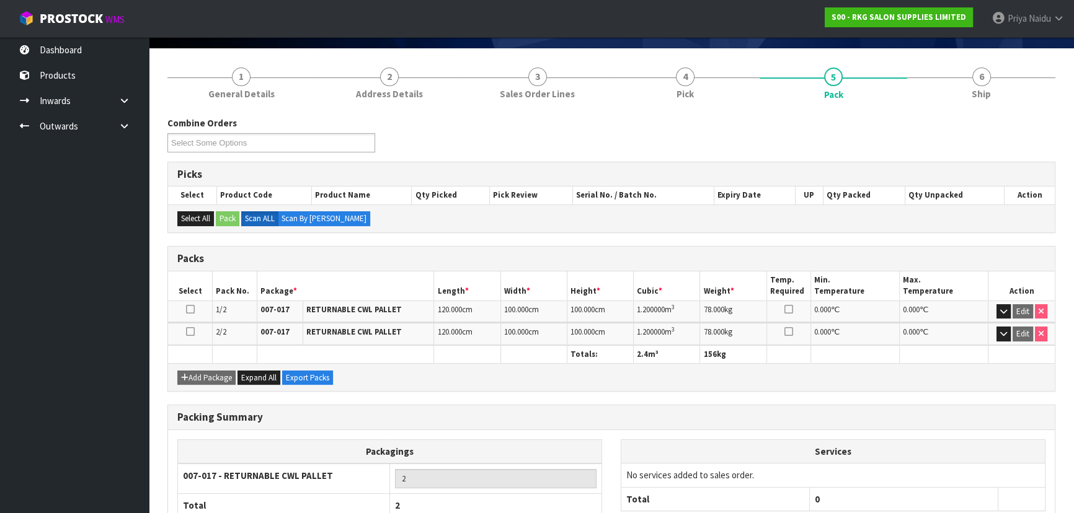
scroll to position [0, 0]
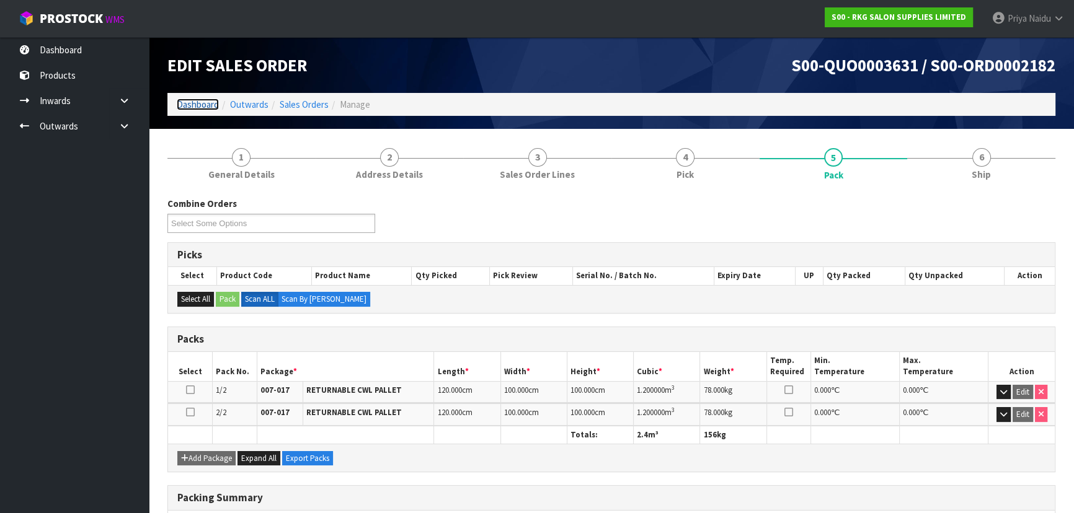
click at [189, 106] on link "Dashboard" at bounding box center [198, 105] width 42 height 12
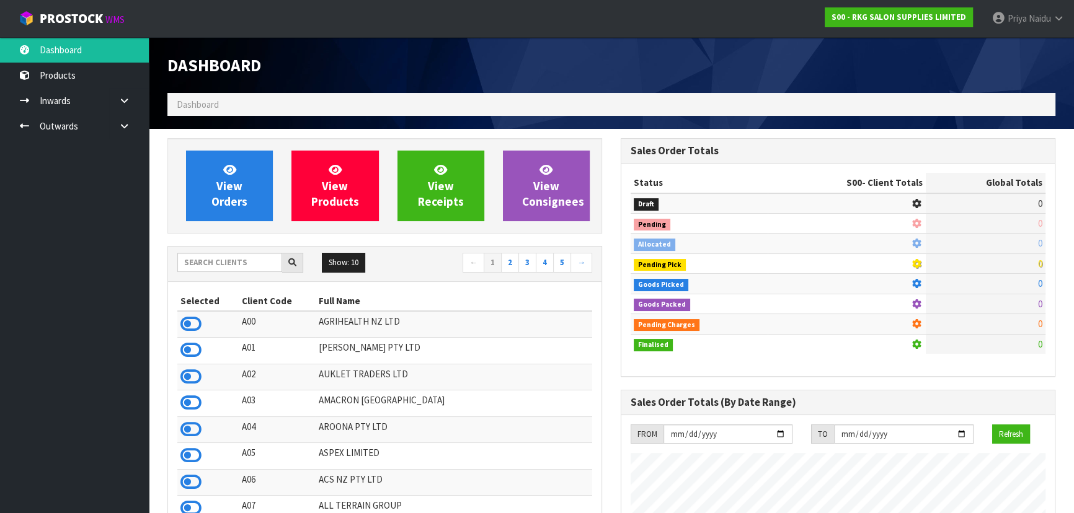
scroll to position [977, 453]
click at [227, 267] on input "text" at bounding box center [229, 262] width 105 height 19
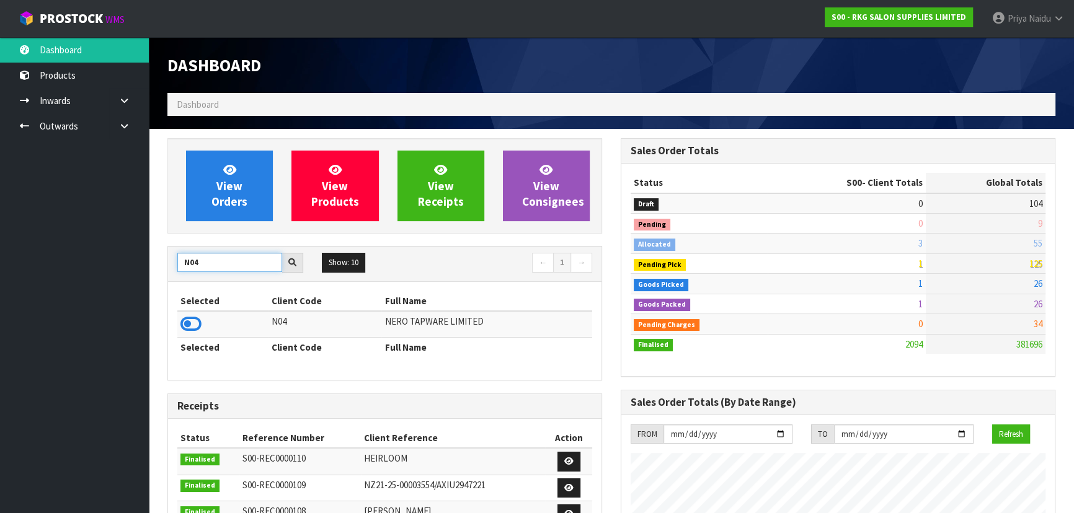
type input "N04"
click at [194, 324] on icon at bounding box center [190, 324] width 21 height 19
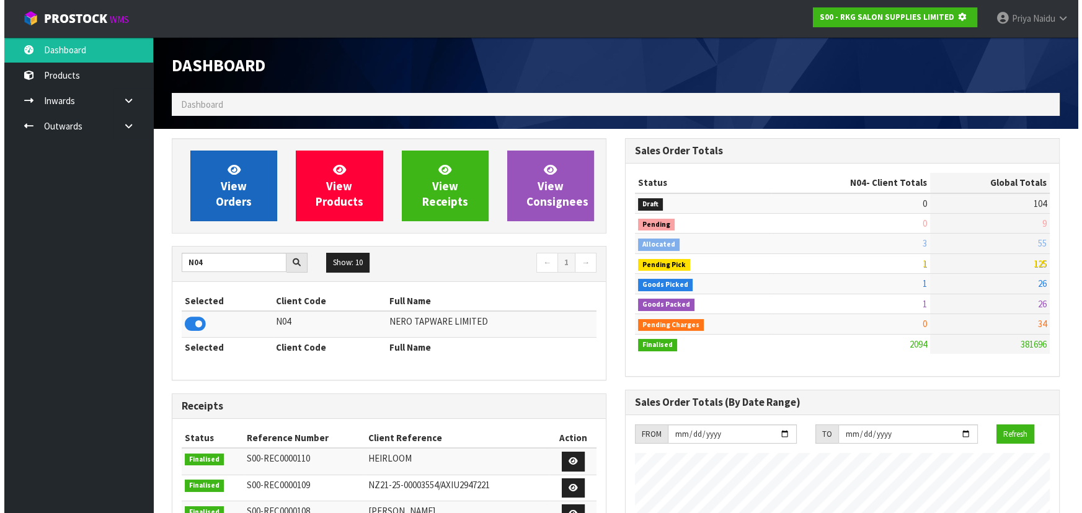
scroll to position [619117, 619435]
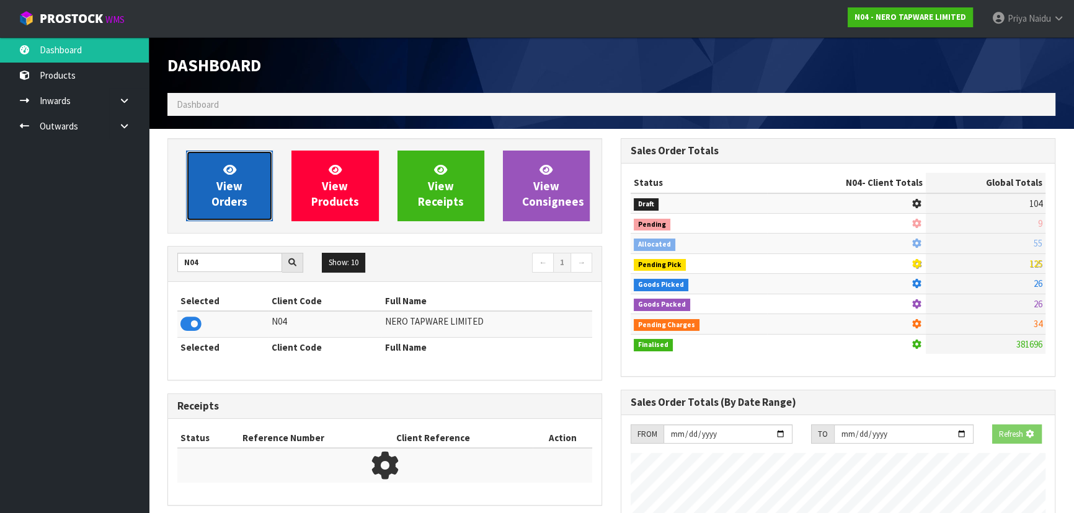
click at [239, 200] on span "View Orders" at bounding box center [229, 185] width 36 height 46
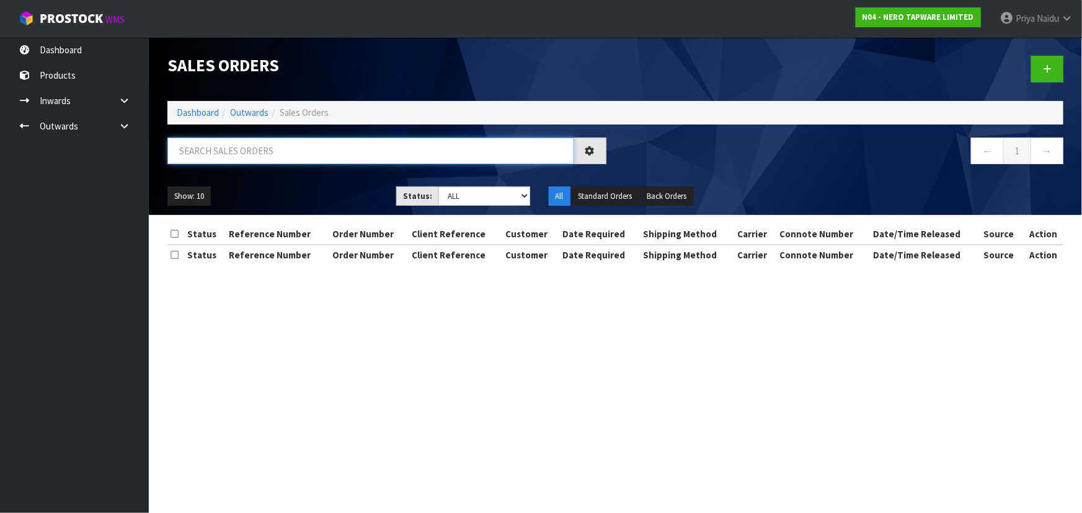
click at [237, 154] on input "text" at bounding box center [370, 151] width 407 height 27
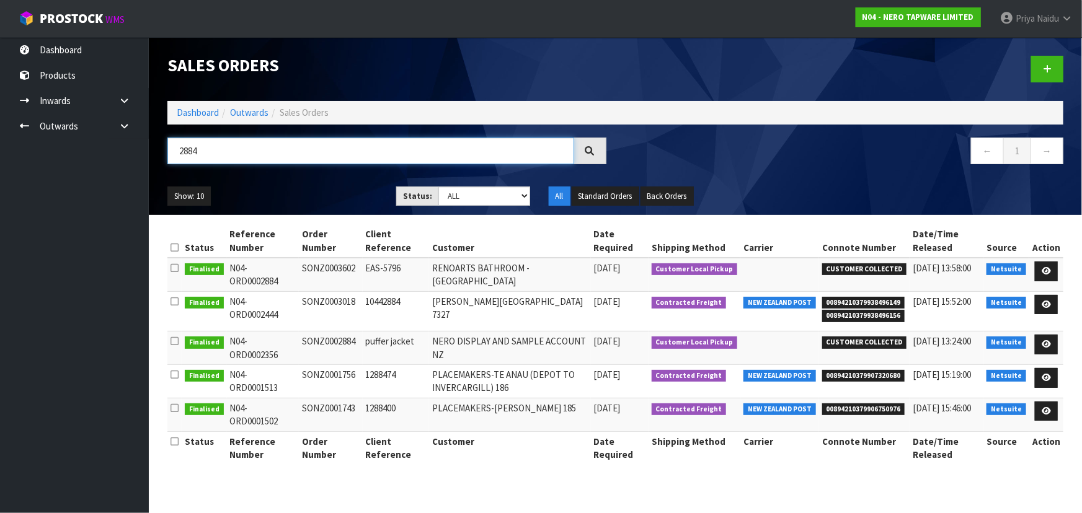
type input "2884"
click at [317, 189] on ul "Show: 10 5 10 25 50" at bounding box center [272, 197] width 210 height 20
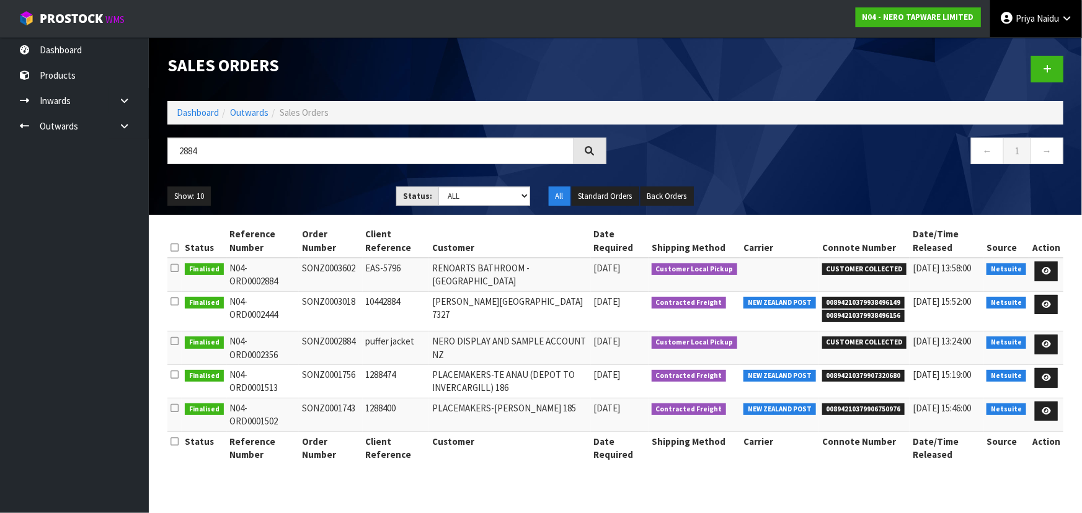
click at [1036, 13] on span "Naidu" at bounding box center [1047, 18] width 22 height 12
click at [1000, 50] on icon at bounding box center [1000, 50] width 8 height 1
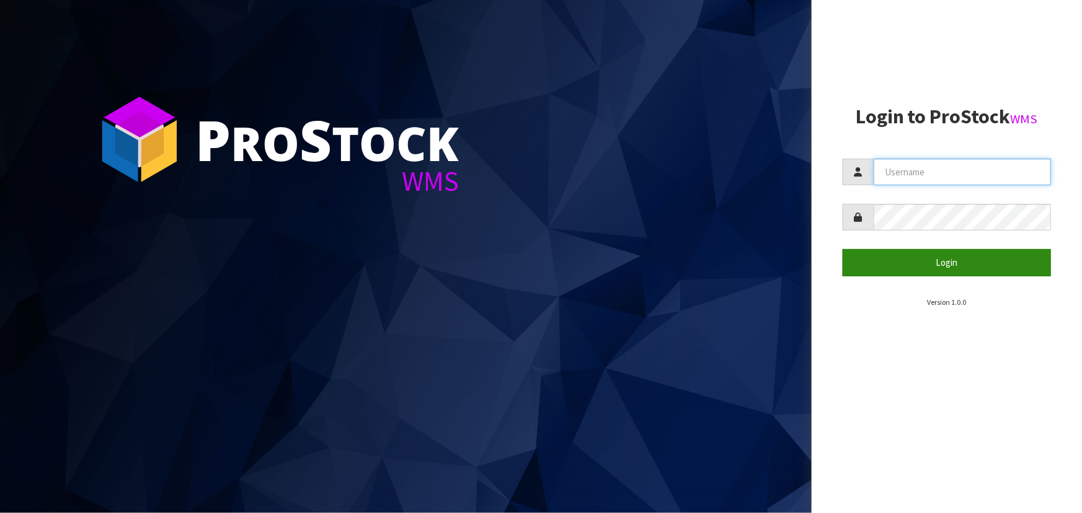
type input "priya"
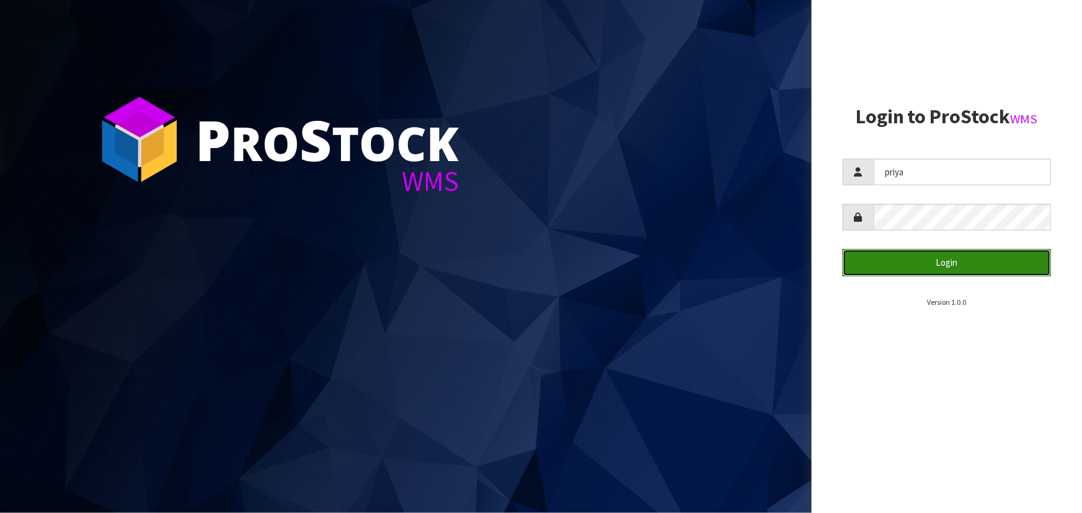
click at [933, 260] on button "Login" at bounding box center [946, 262] width 208 height 27
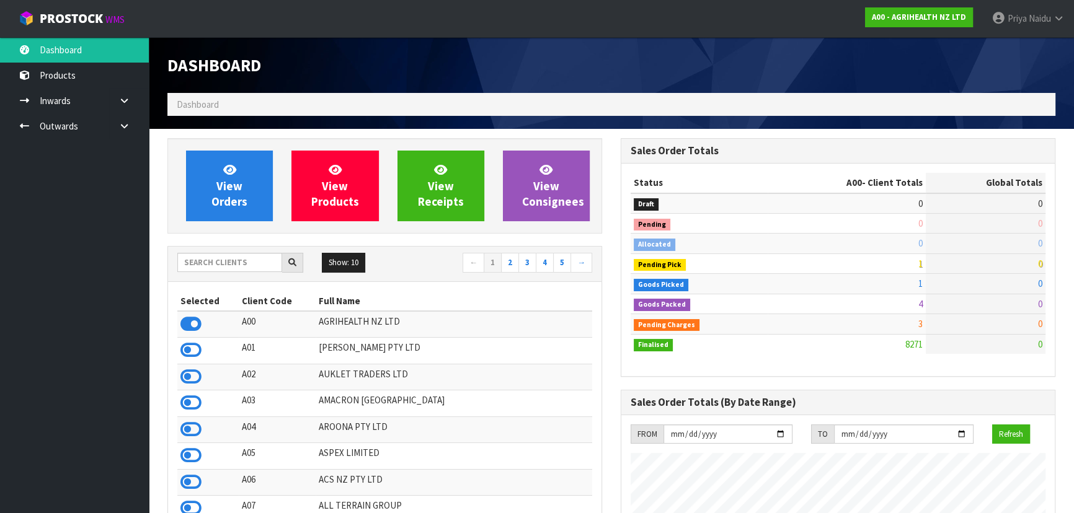
scroll to position [937, 453]
click at [233, 266] on input "text" at bounding box center [229, 262] width 105 height 19
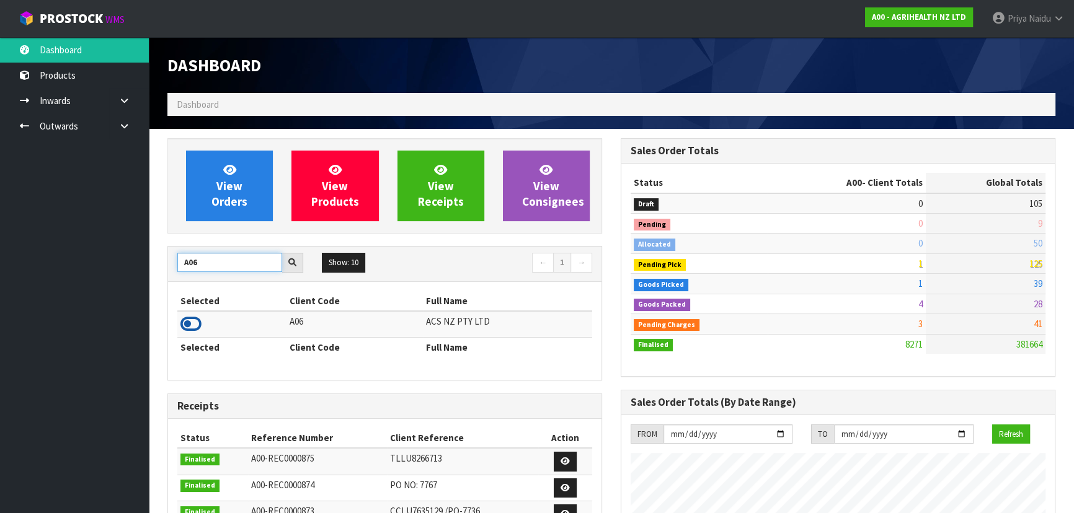
type input "A06"
click at [192, 325] on icon at bounding box center [190, 324] width 21 height 19
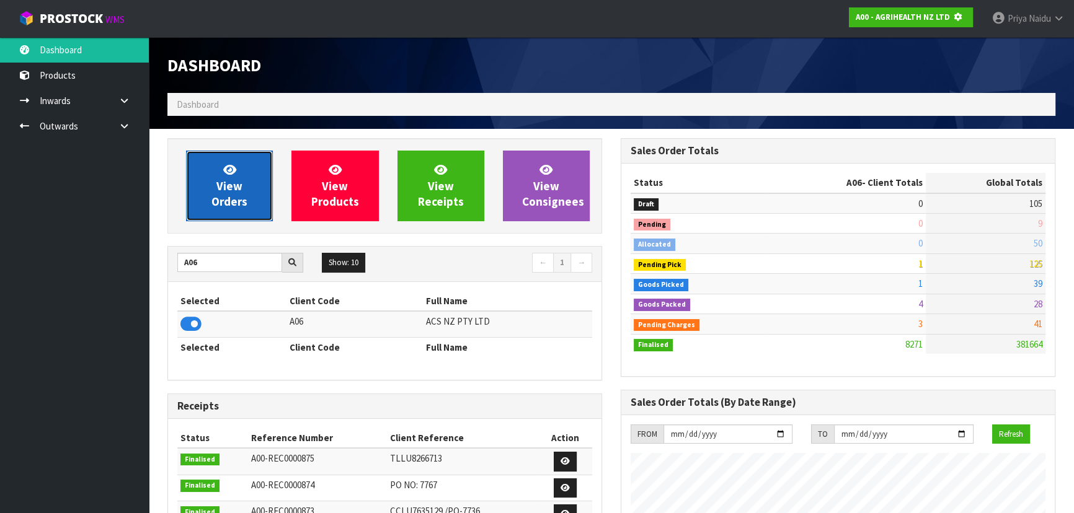
scroll to position [619117, 619435]
click at [227, 181] on span "View Orders" at bounding box center [229, 185] width 36 height 46
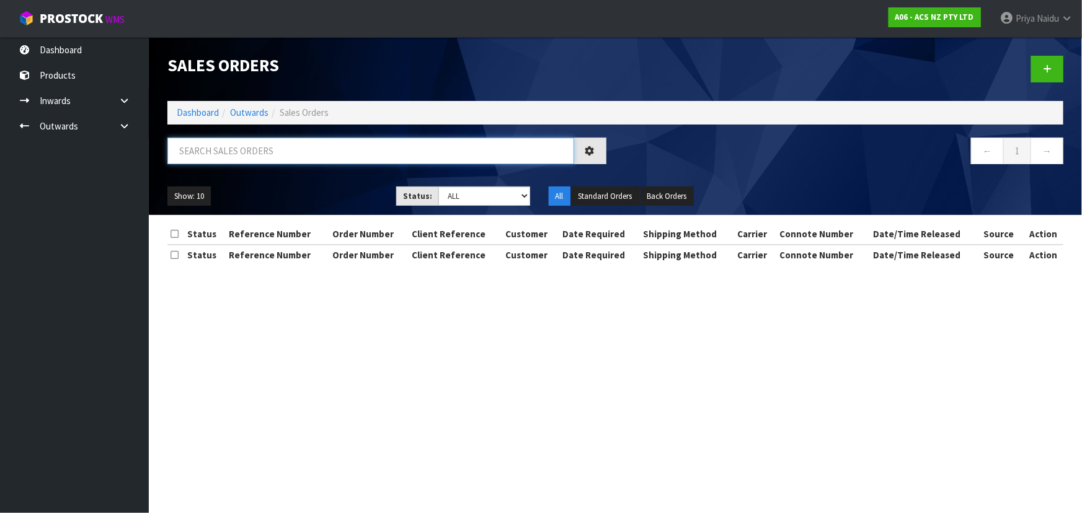
click at [248, 146] on input "text" at bounding box center [370, 151] width 407 height 27
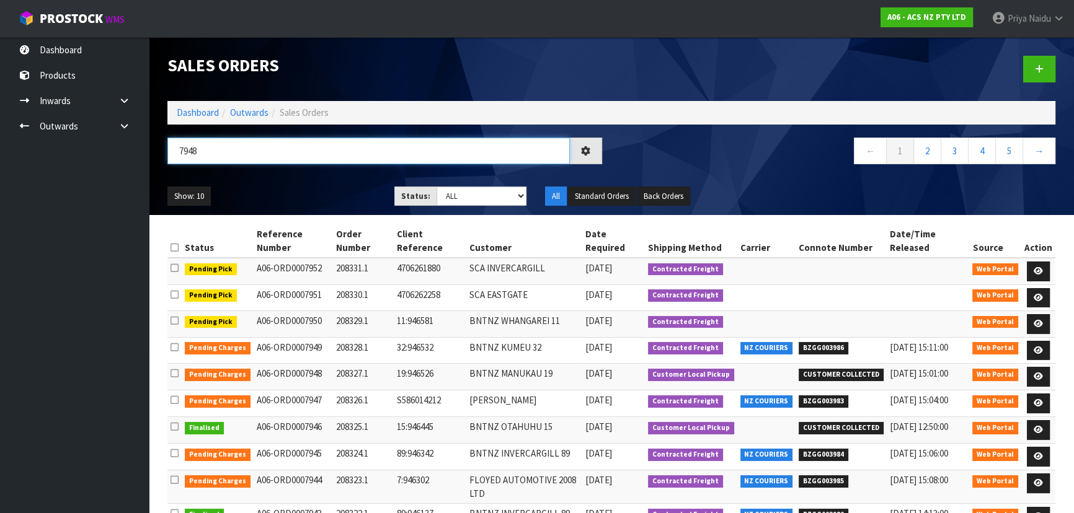
type input "7948"
click at [347, 198] on ul "Show: 10 5 10 25 50" at bounding box center [271, 197] width 208 height 20
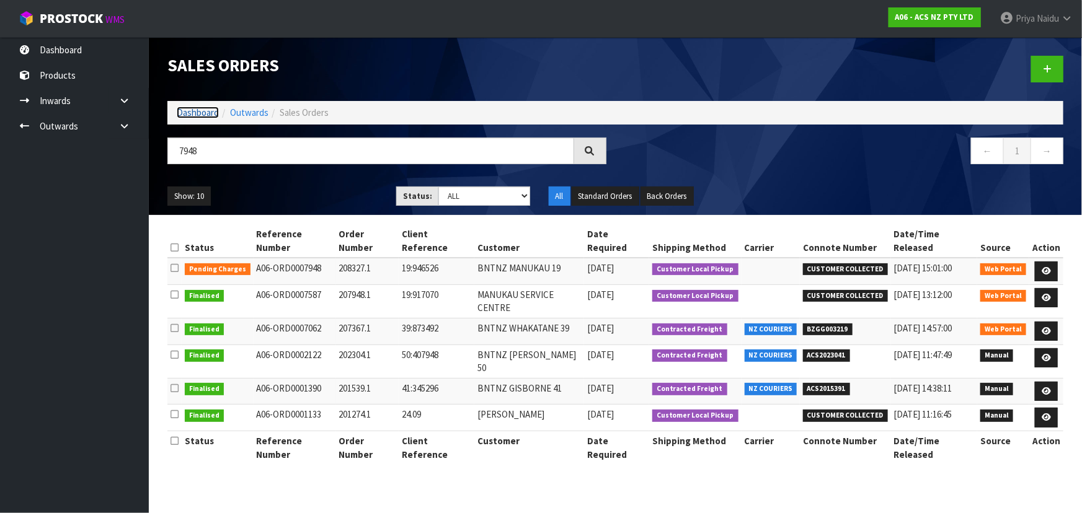
click at [201, 117] on link "Dashboard" at bounding box center [198, 113] width 42 height 12
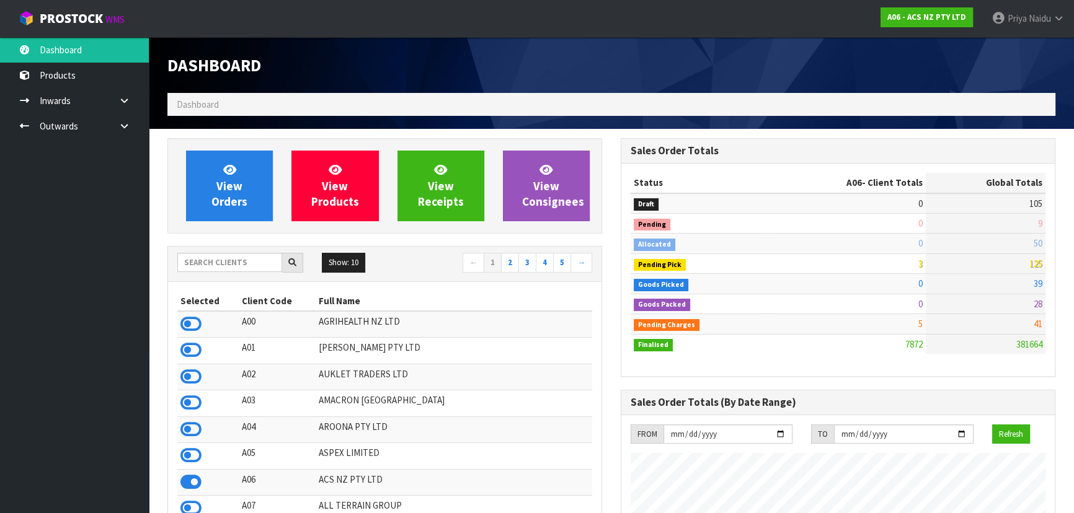
scroll to position [937, 453]
